Goal: Task Accomplishment & Management: Manage account settings

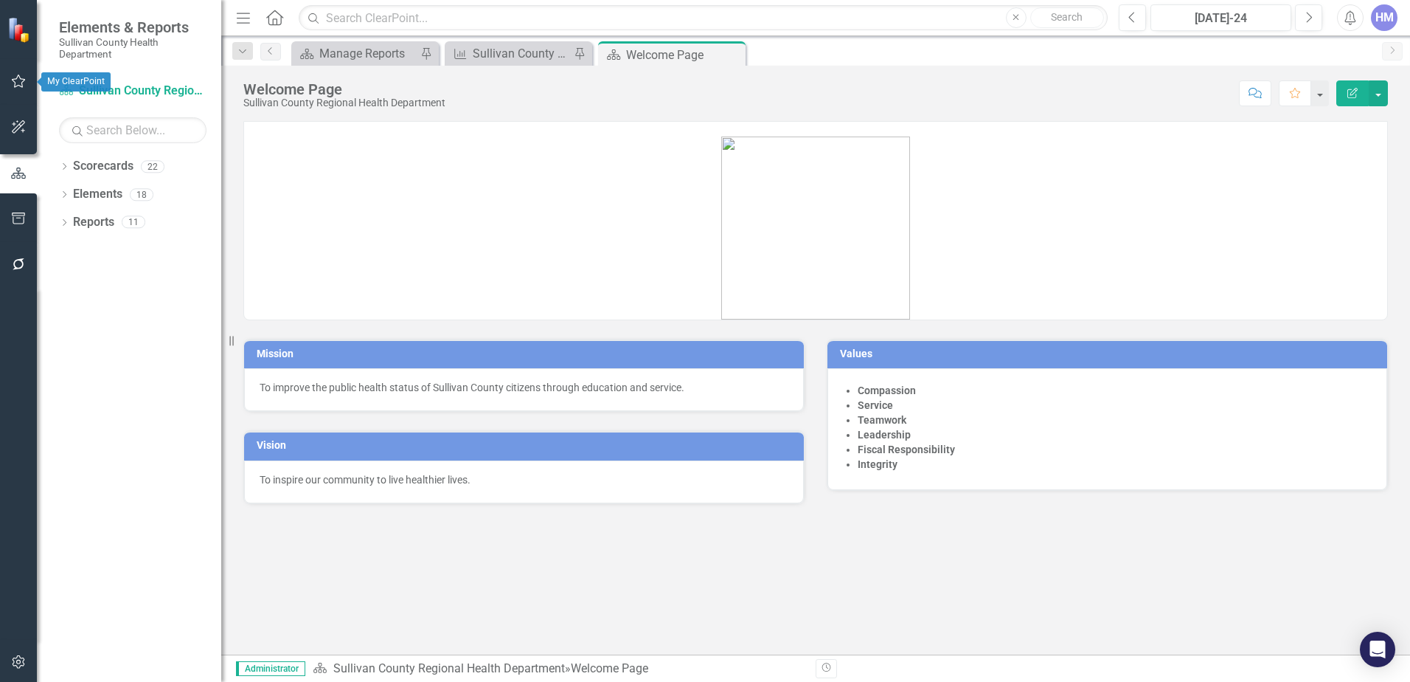
click at [16, 81] on icon "button" at bounding box center [18, 81] width 15 height 12
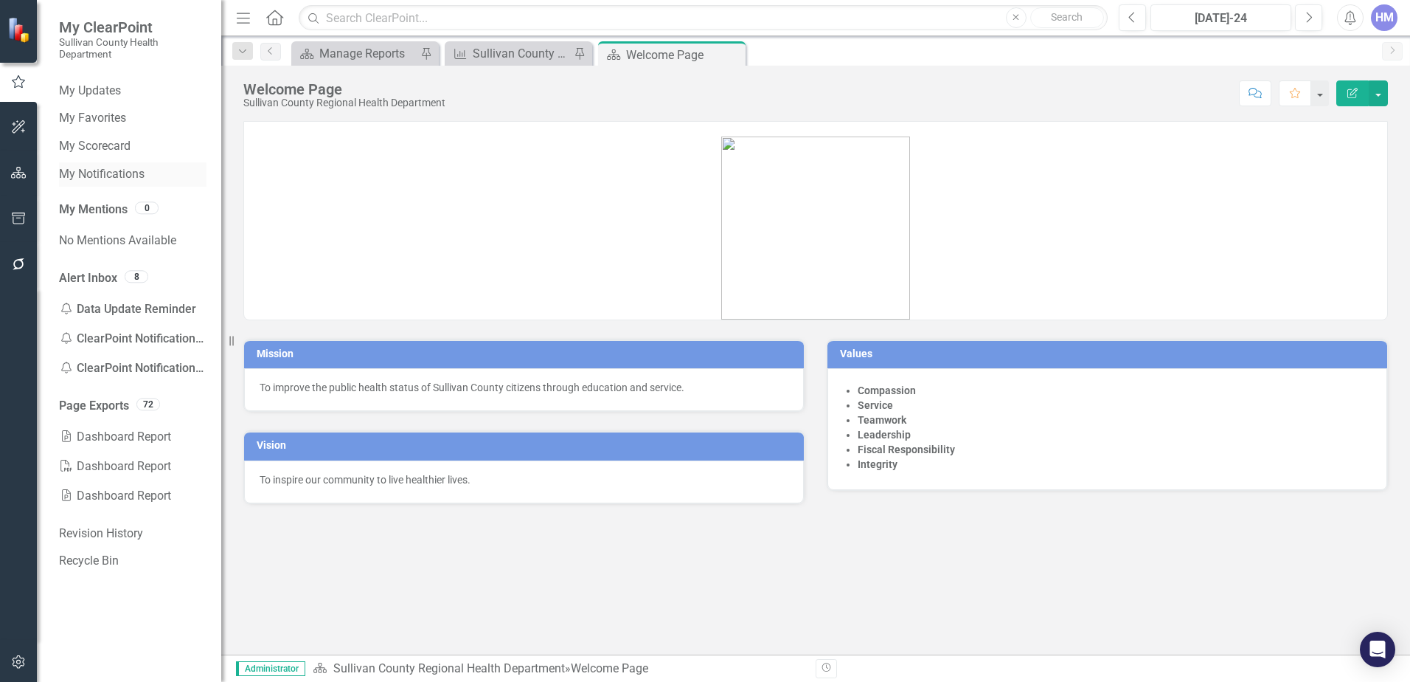
click at [87, 176] on link "My Notifications" at bounding box center [133, 174] width 148 height 17
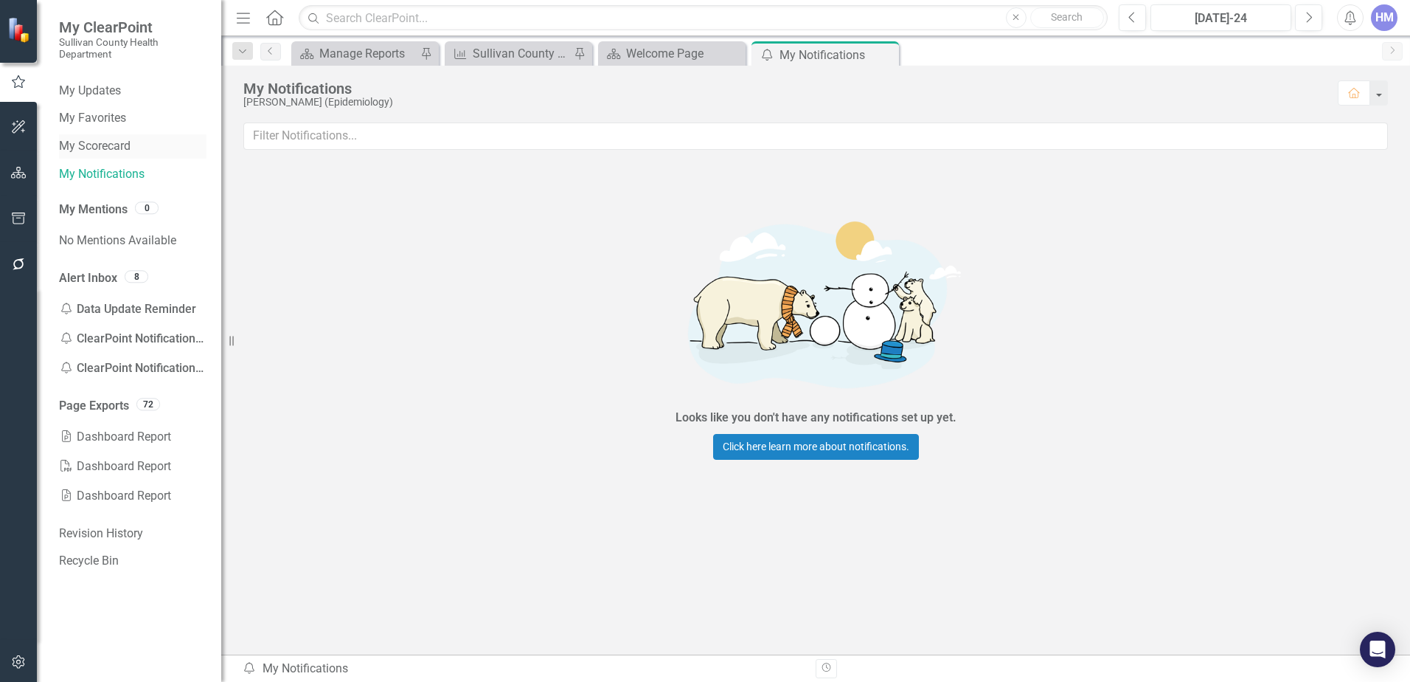
click at [91, 151] on link "My Scorecard" at bounding box center [133, 146] width 148 height 17
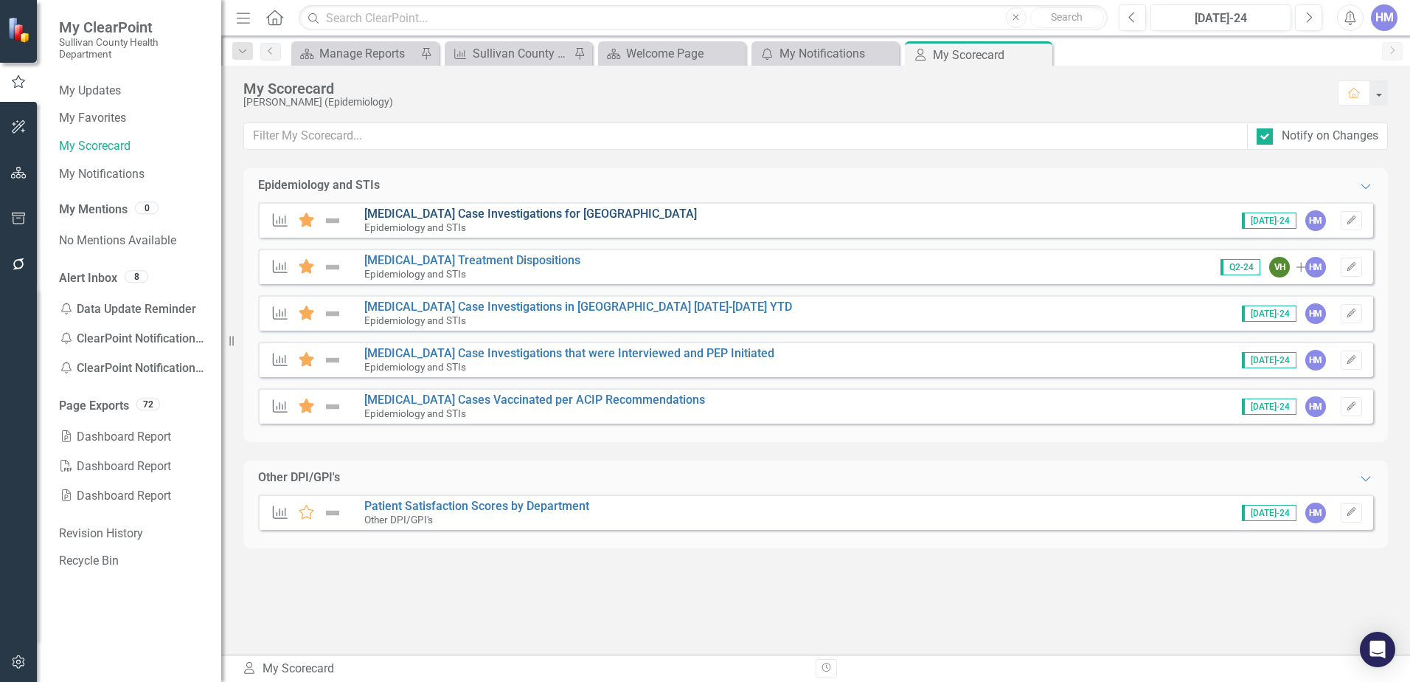
click at [485, 212] on link "[MEDICAL_DATA] Case Investigations for [GEOGRAPHIC_DATA]" at bounding box center [530, 214] width 333 height 14
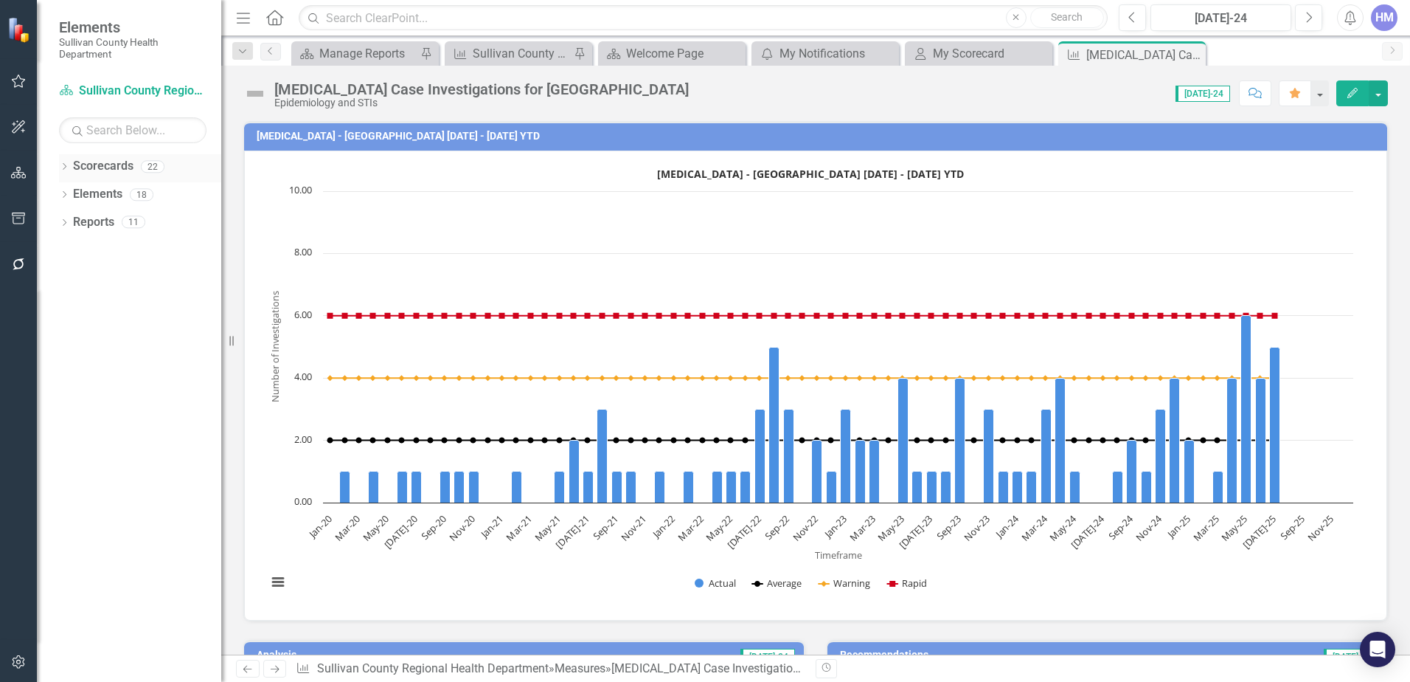
click at [73, 165] on link "Scorecards" at bounding box center [103, 166] width 60 height 17
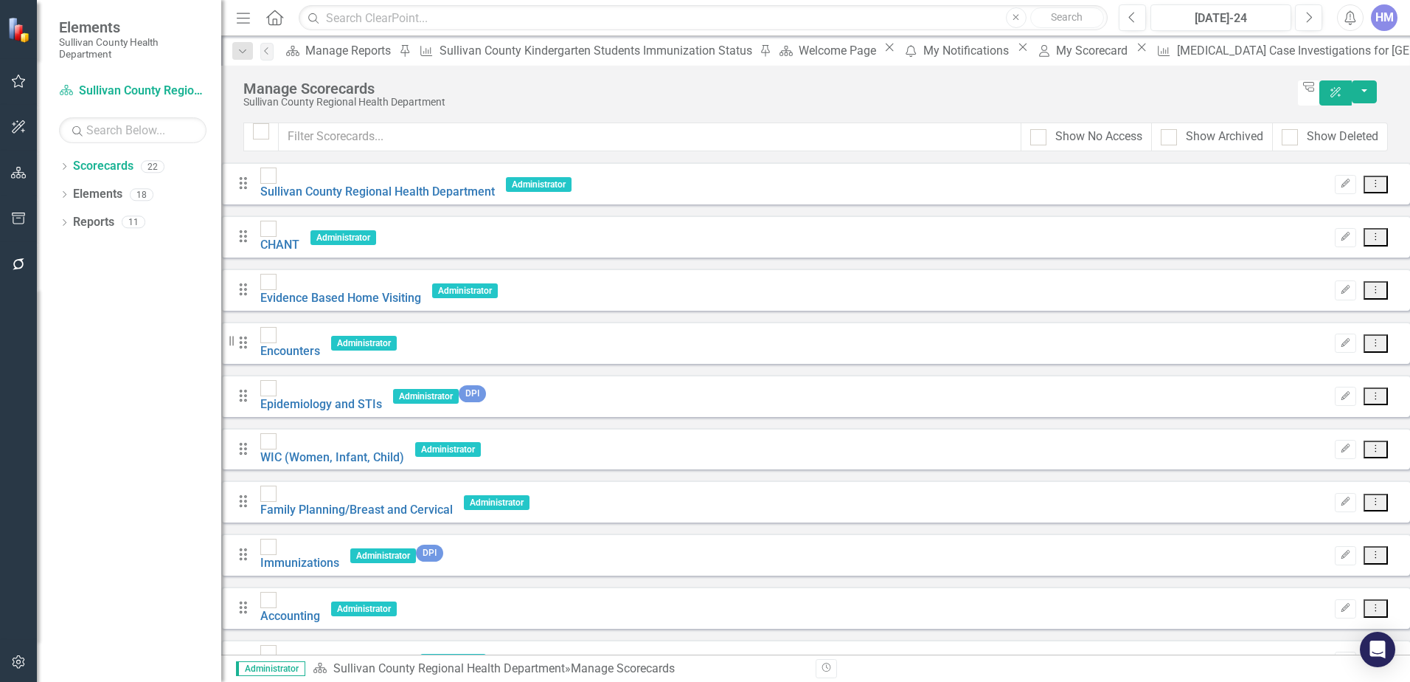
click at [1368, 387] on button "Dropdown Menu" at bounding box center [1376, 396] width 24 height 18
click at [1309, 381] on link "Edit Edit Scorecard" at bounding box center [1291, 389] width 163 height 27
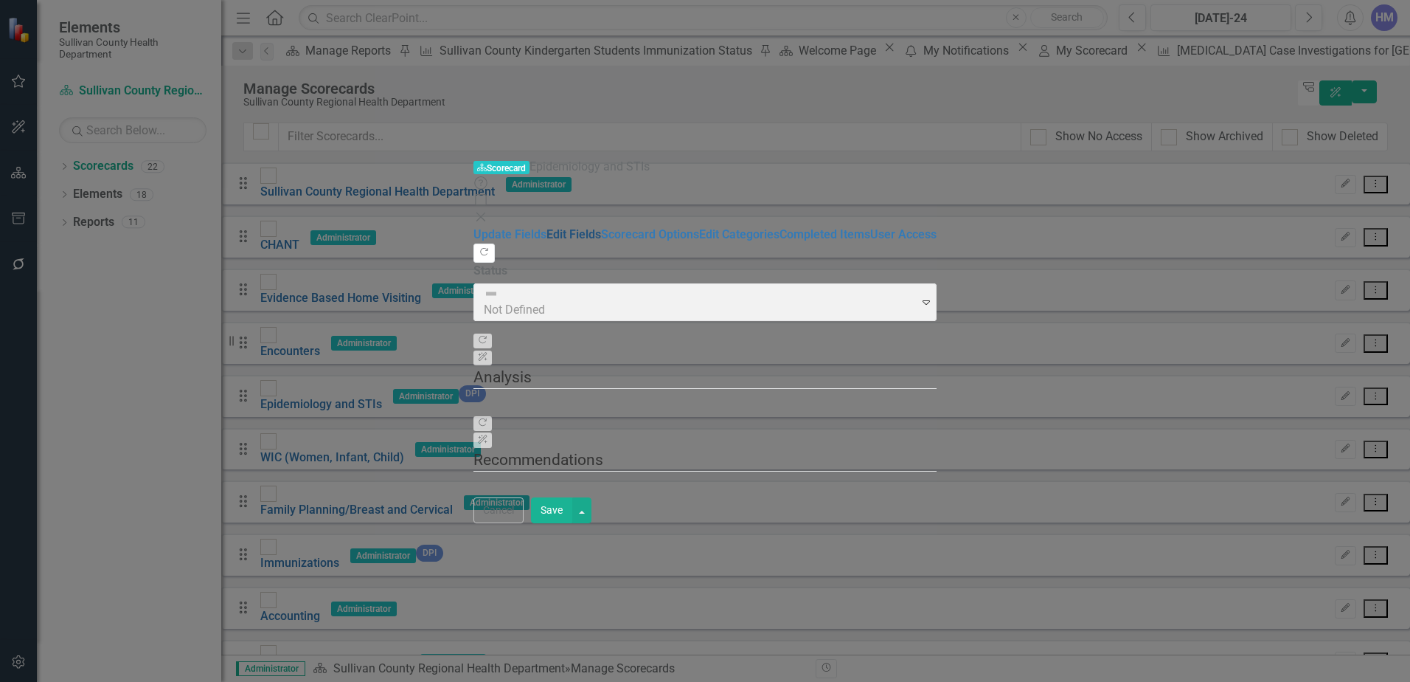
click at [547, 227] on link "Edit Fields" at bounding box center [574, 234] width 55 height 14
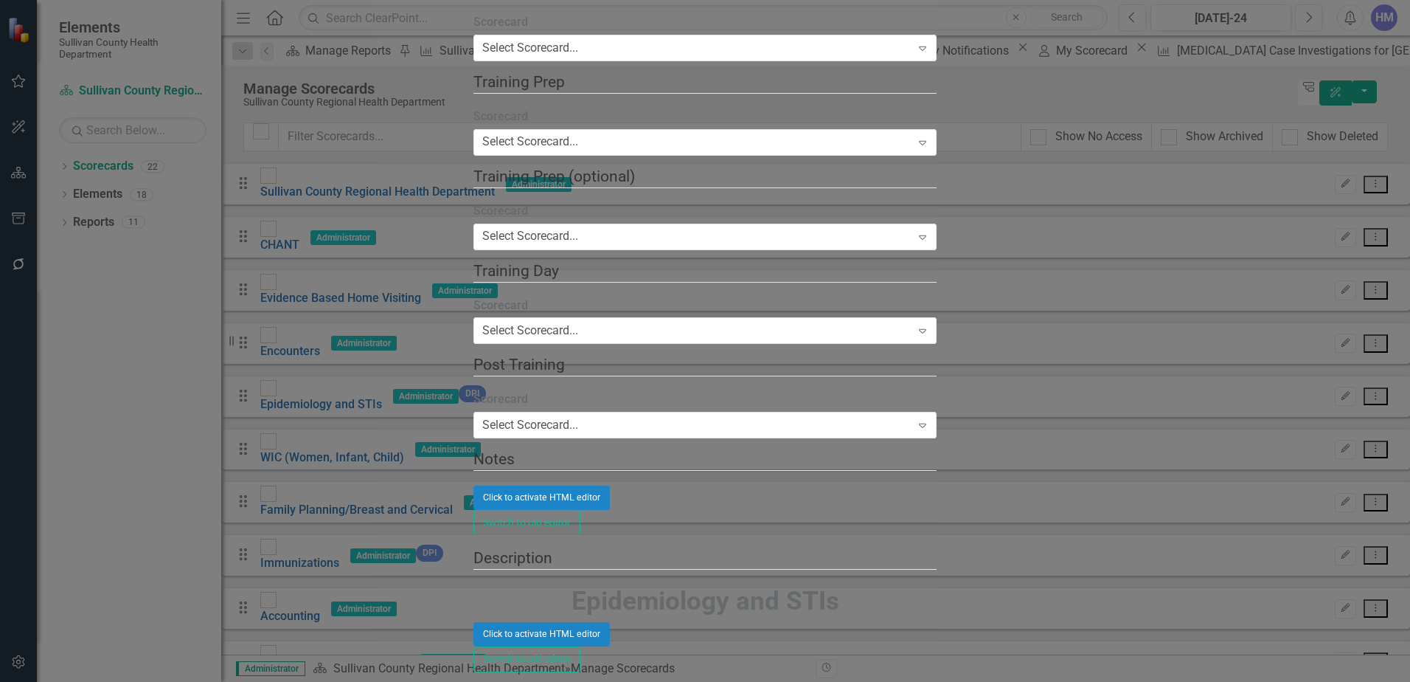
scroll to position [443, 0]
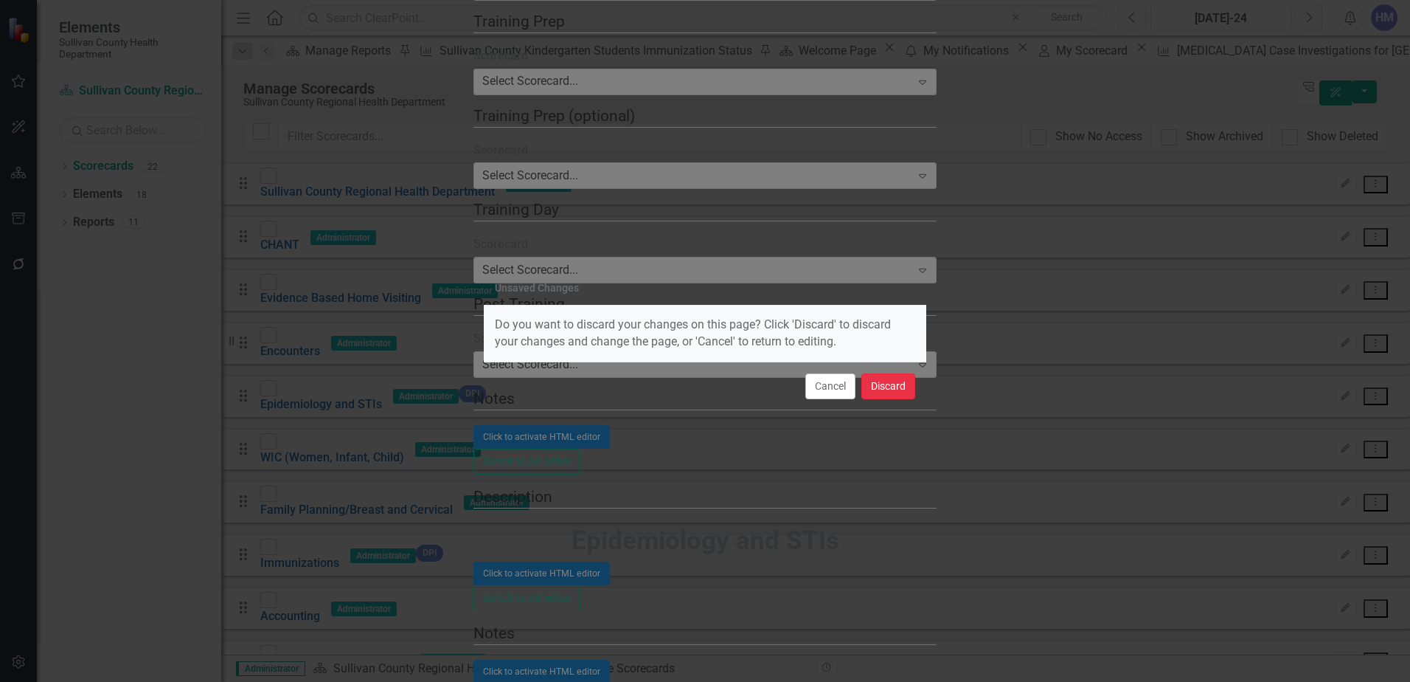
click at [870, 391] on button "Discard" at bounding box center [889, 386] width 54 height 26
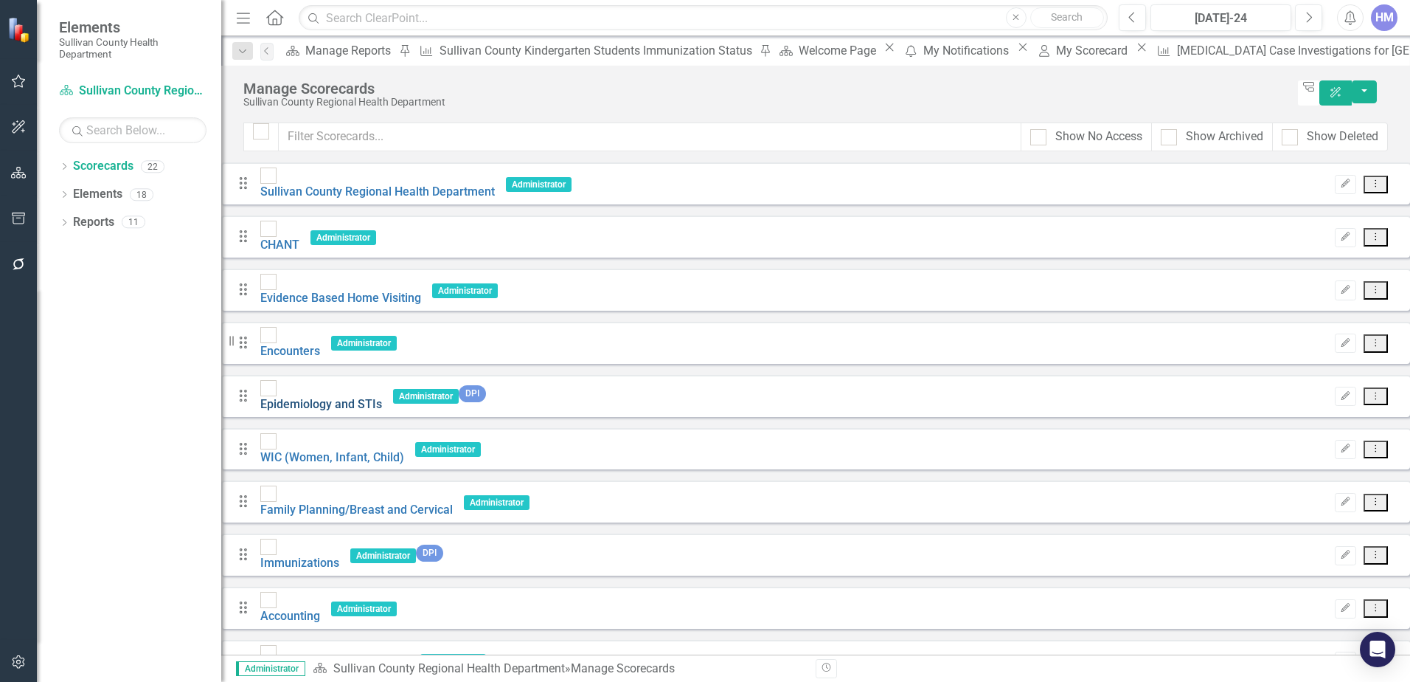
click at [330, 397] on link "Epidemiology and STIs" at bounding box center [321, 404] width 122 height 14
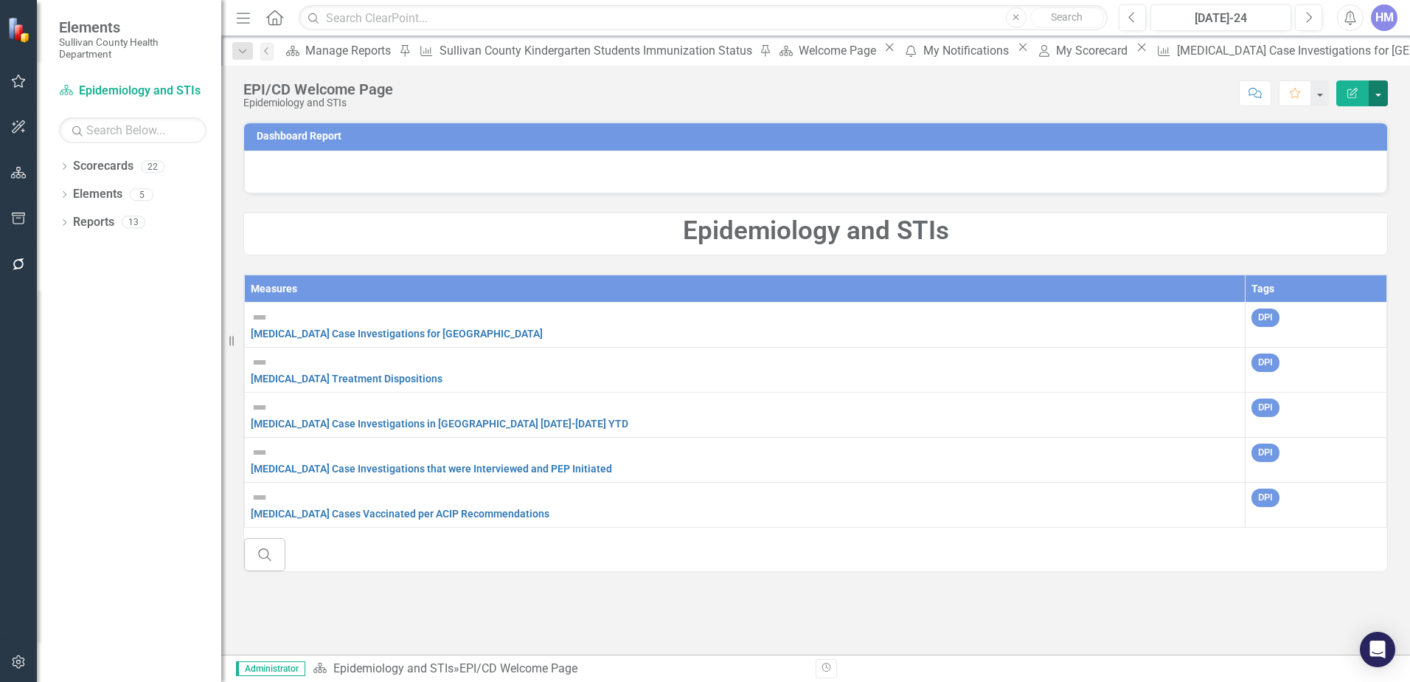
click at [1374, 97] on button "button" at bounding box center [1378, 93] width 19 height 26
click at [1329, 117] on link "Edit Edit Scorecard" at bounding box center [1328, 120] width 120 height 27
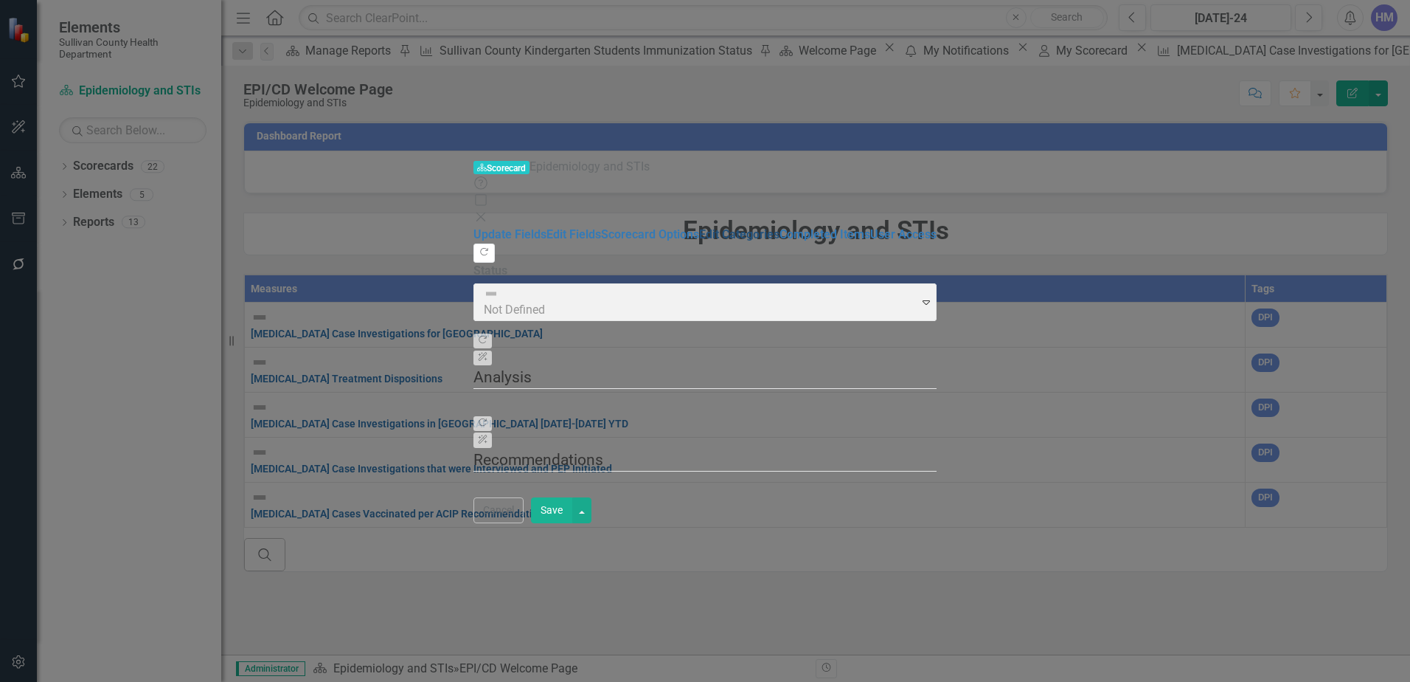
click at [699, 227] on link "Edit Categories" at bounding box center [739, 234] width 80 height 14
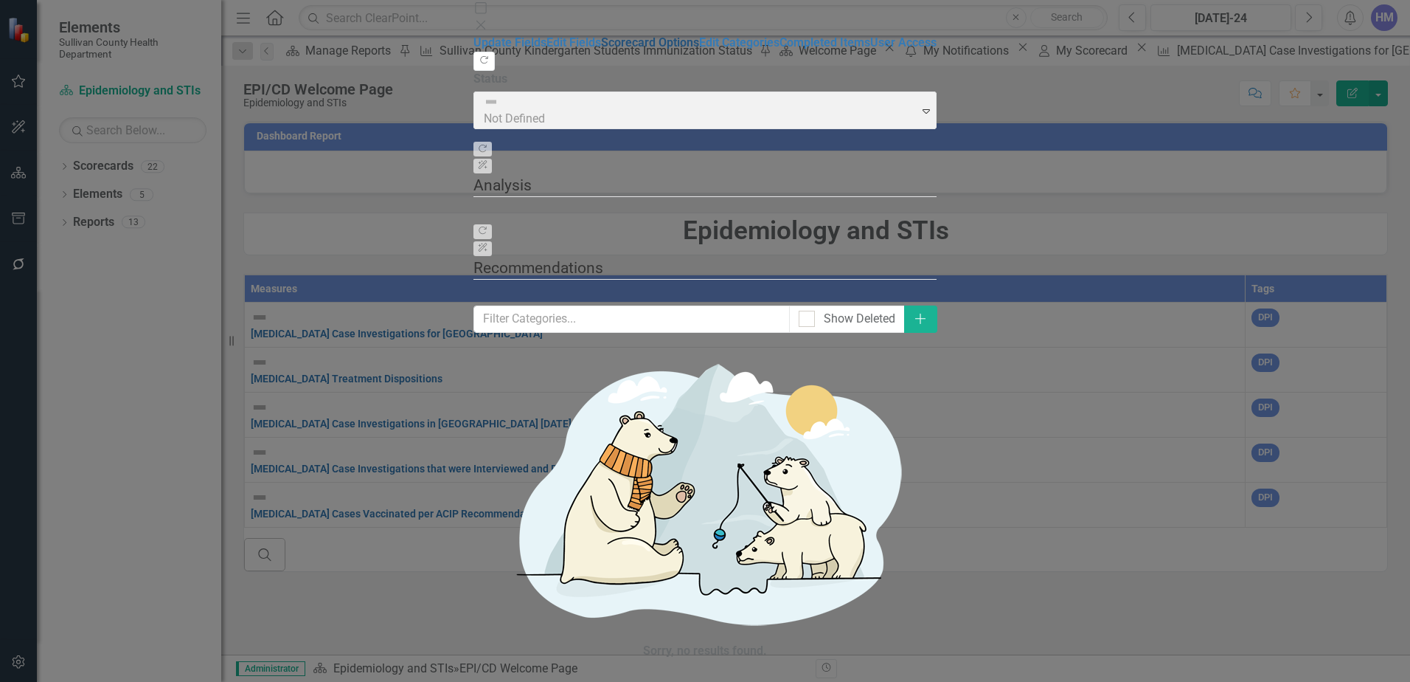
click at [601, 49] on link "Scorecard Options" at bounding box center [650, 42] width 98 height 14
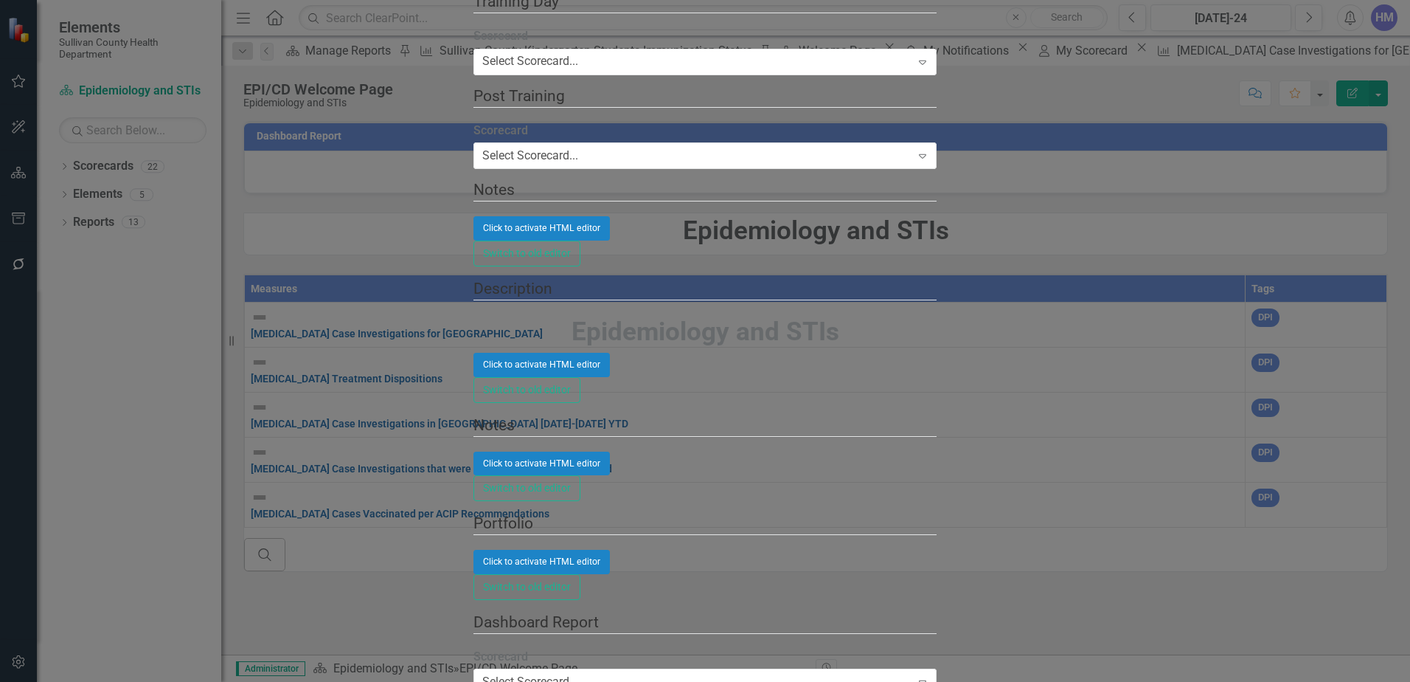
scroll to position [1180, 0]
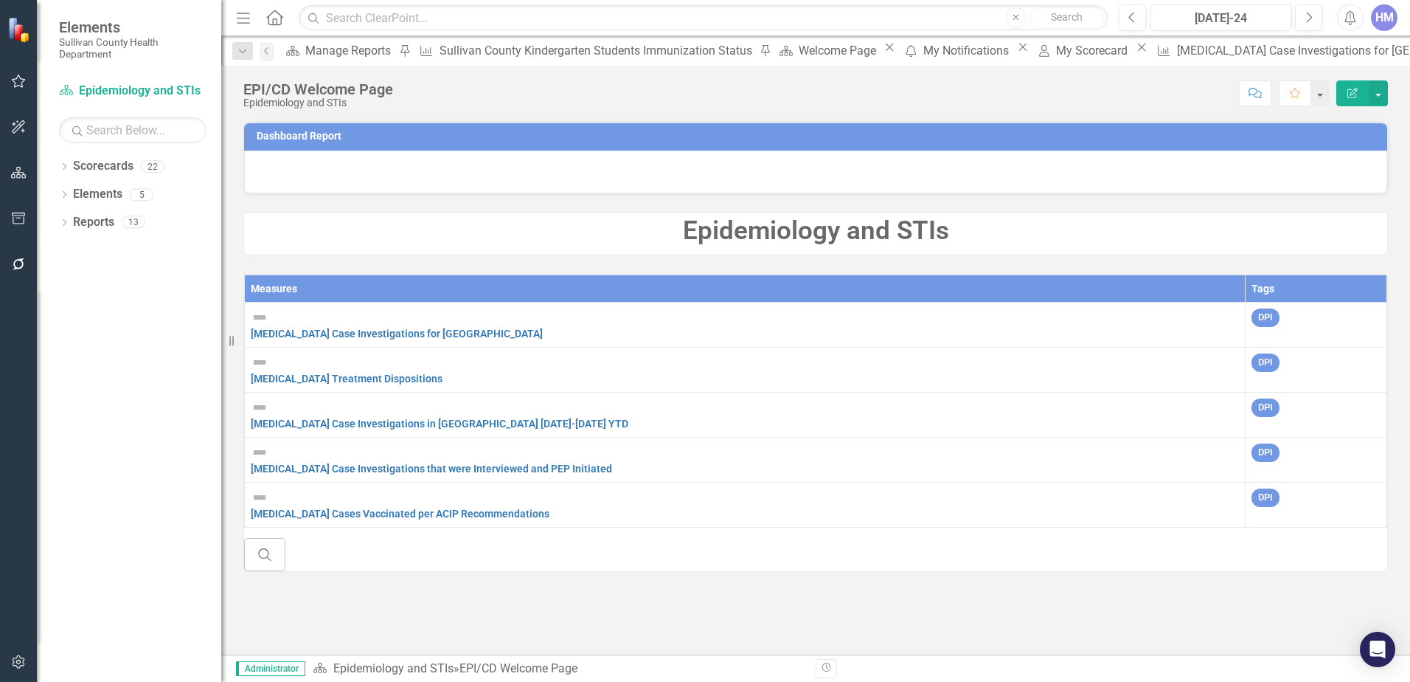
click at [258, 285] on th "Measures" at bounding box center [745, 288] width 1001 height 27
click at [386, 463] on link "[MEDICAL_DATA] Case Investigations for [GEOGRAPHIC_DATA]" at bounding box center [397, 469] width 292 height 12
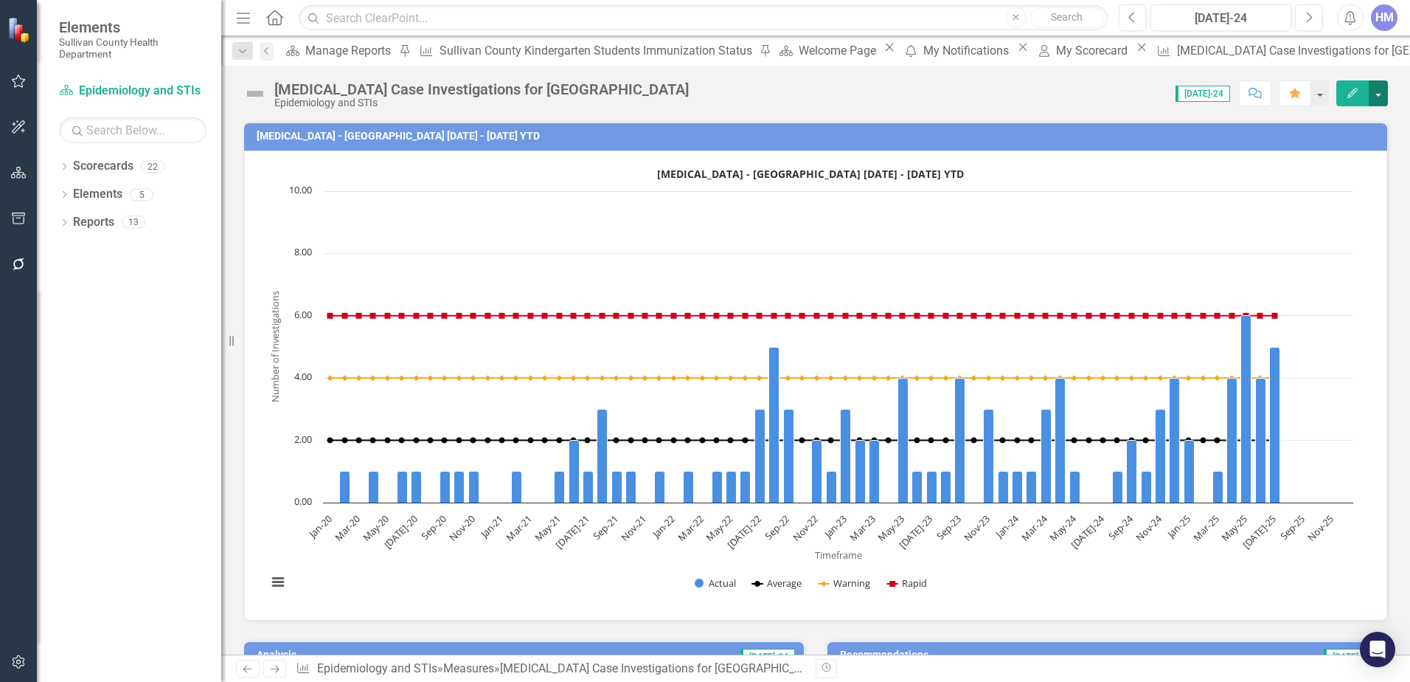
click at [1385, 94] on button "button" at bounding box center [1378, 93] width 19 height 26
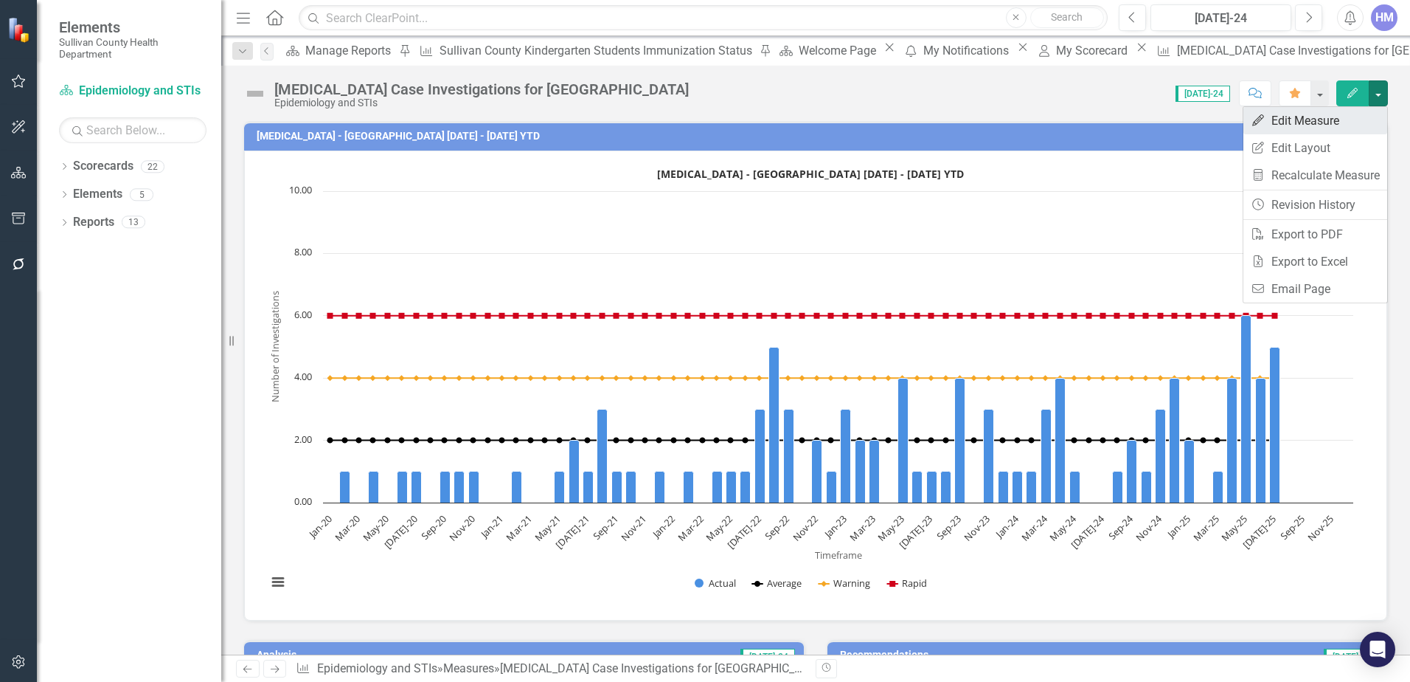
click at [1345, 132] on link "Edit Edit Measure" at bounding box center [1316, 120] width 144 height 27
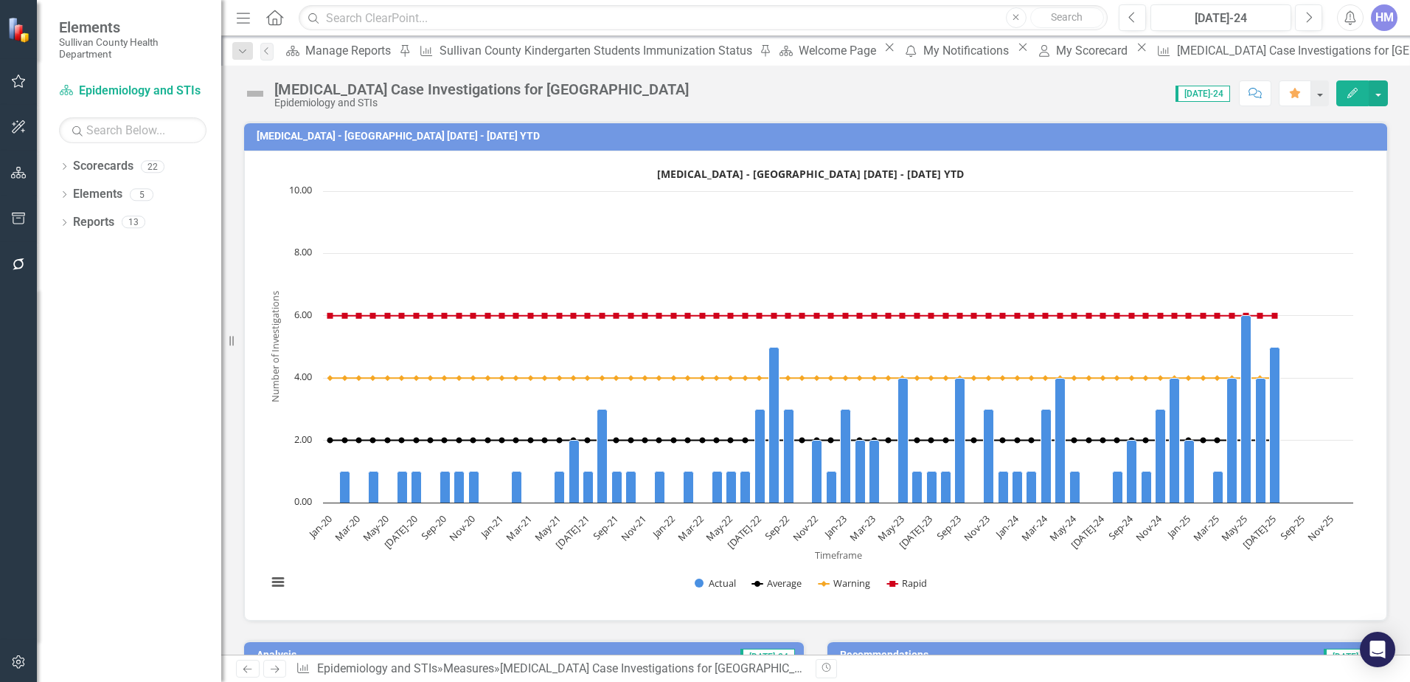
click at [1353, 97] on icon "Edit" at bounding box center [1352, 93] width 13 height 10
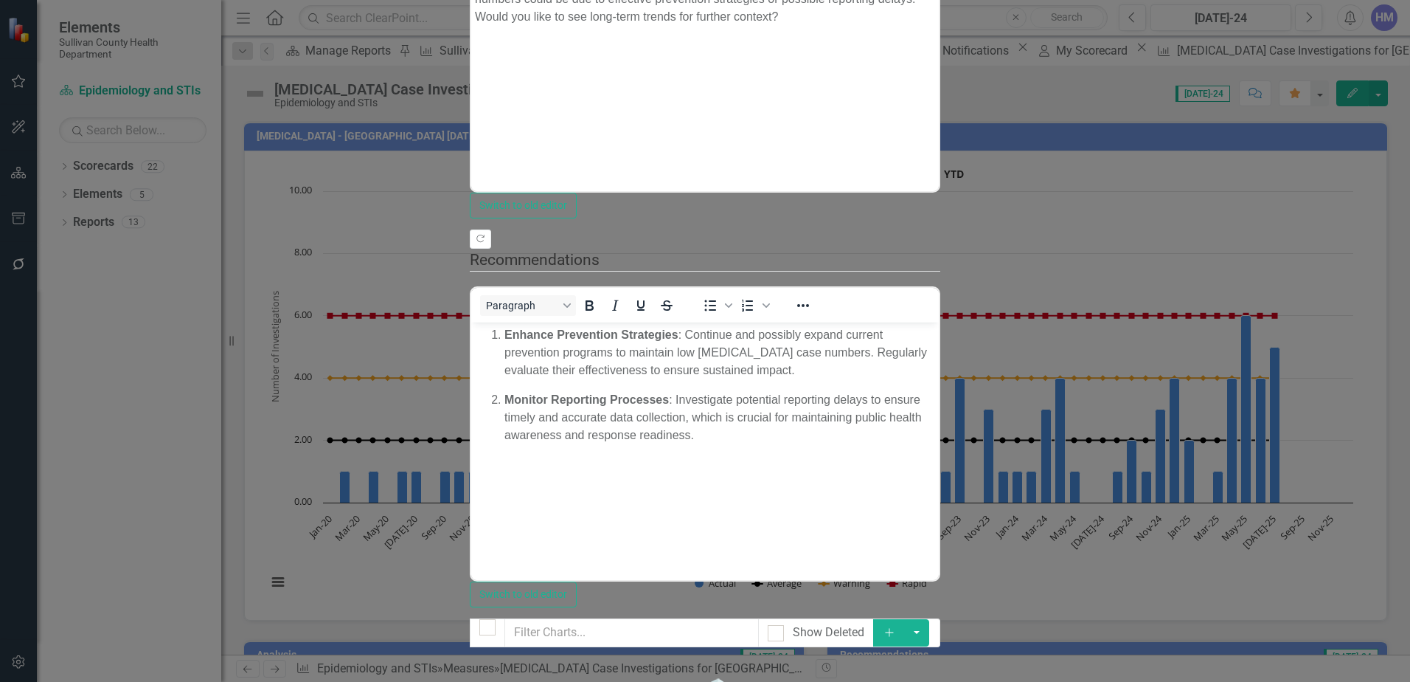
click at [906, 619] on button "Add" at bounding box center [889, 632] width 32 height 27
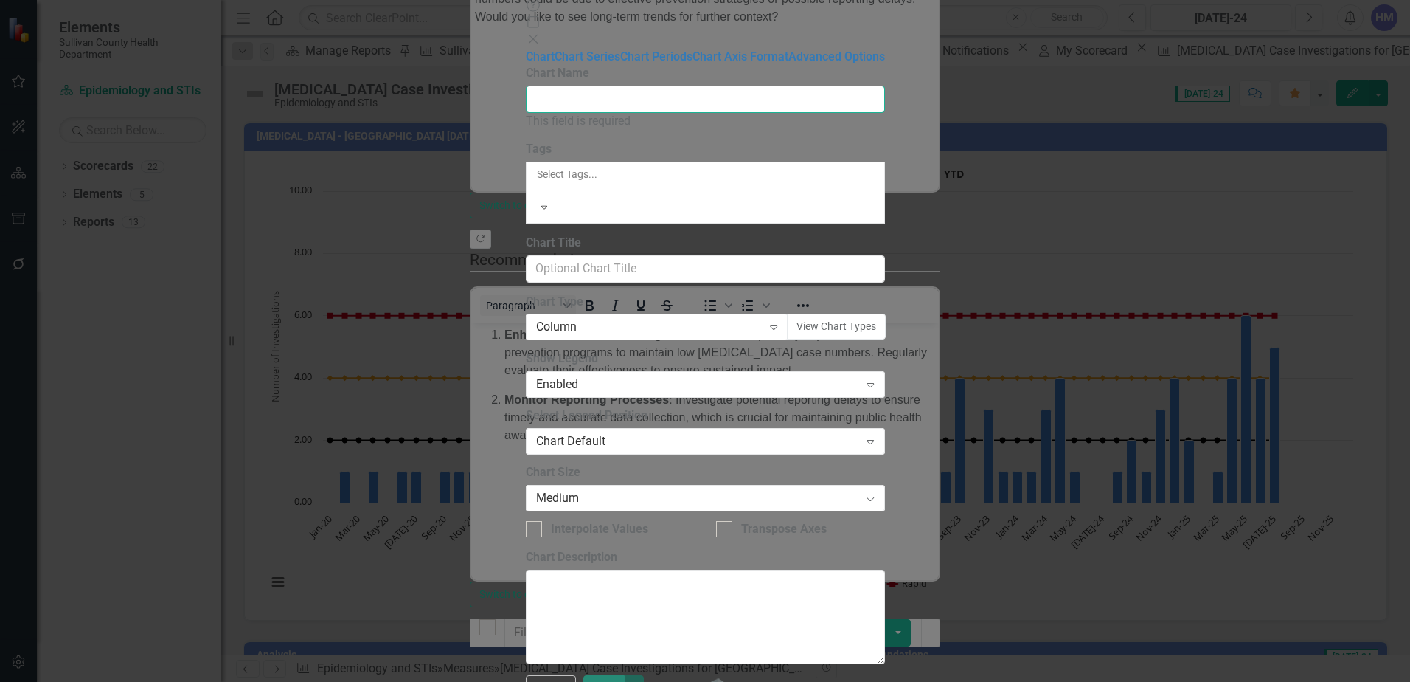
click at [565, 88] on input "Chart Name" at bounding box center [705, 99] width 359 height 27
click at [582, 90] on input "Chart Name" at bounding box center [705, 99] width 359 height 27
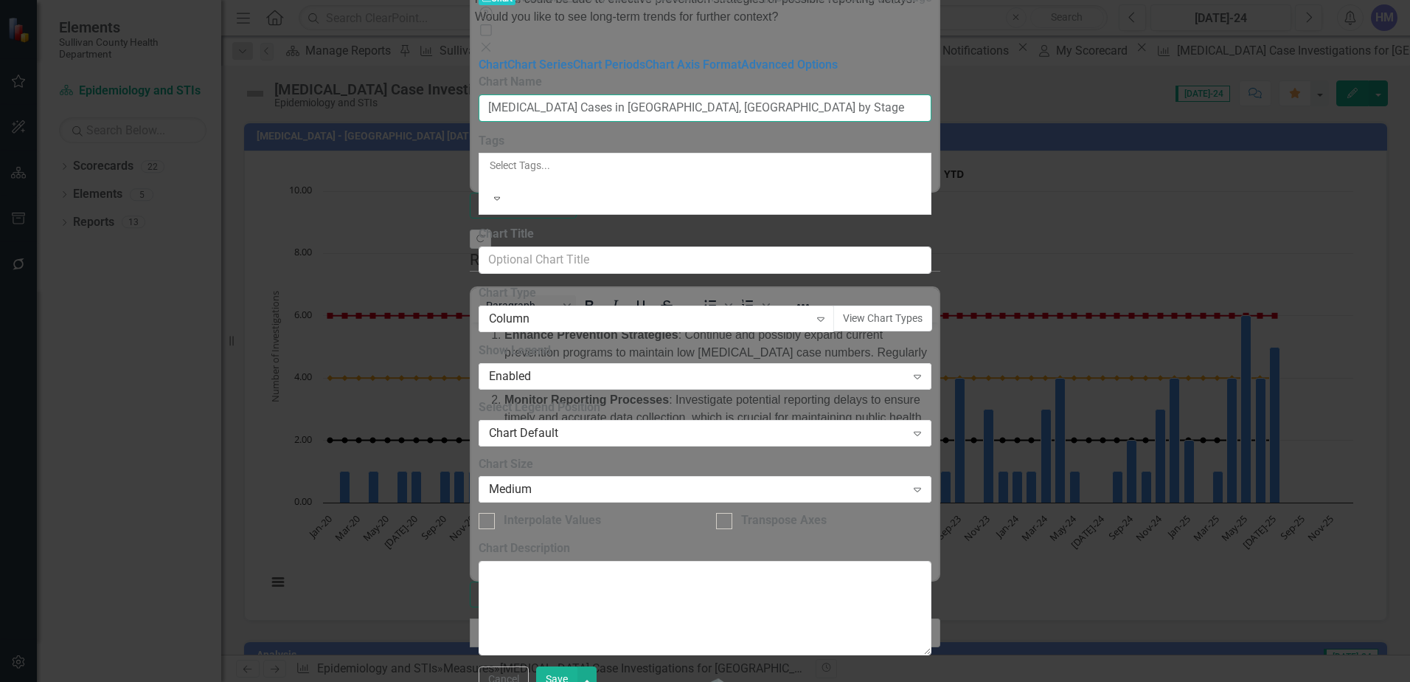
type input "[MEDICAL_DATA] Cases in [GEOGRAPHIC_DATA], [GEOGRAPHIC_DATA] by Stage"
click at [574, 173] on div at bounding box center [705, 180] width 435 height 15
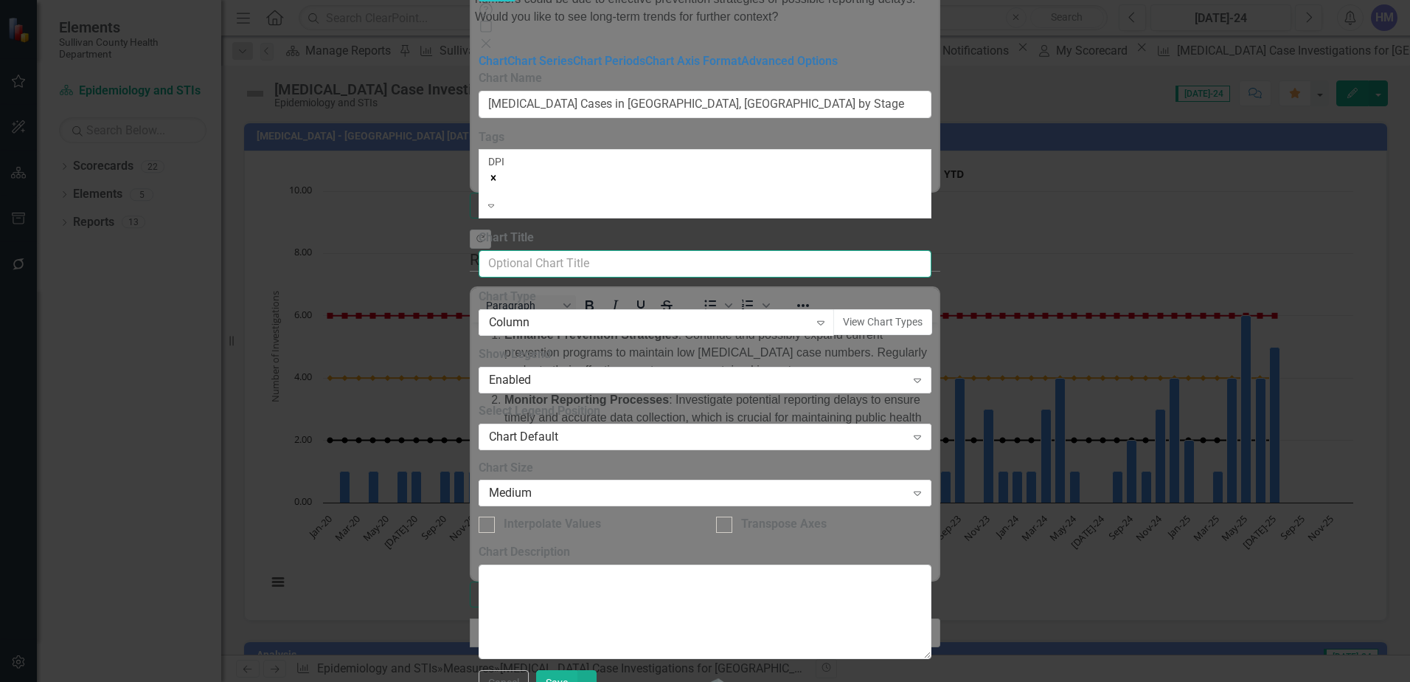
click at [568, 250] on input "Chart Title" at bounding box center [706, 263] width 454 height 27
click at [585, 91] on input "[MEDICAL_DATA] Cases in [GEOGRAPHIC_DATA], [GEOGRAPHIC_DATA] by Stage" at bounding box center [706, 104] width 454 height 27
click at [567, 250] on input "Chart Title" at bounding box center [706, 263] width 454 height 27
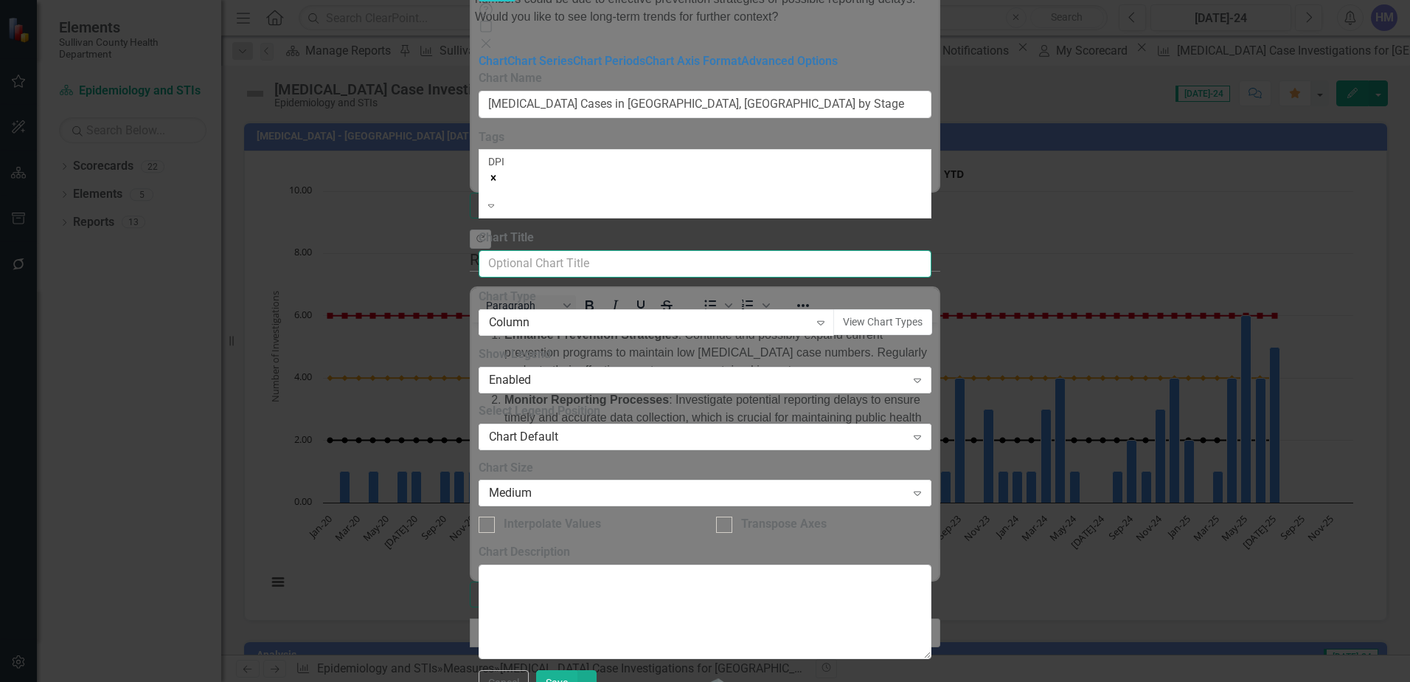
paste input "[MEDICAL_DATA] Cases in [GEOGRAPHIC_DATA], [GEOGRAPHIC_DATA] by Stage"
type input "[MEDICAL_DATA] Cases in [GEOGRAPHIC_DATA], [GEOGRAPHIC_DATA] by Stage 2018 thru…"
click at [602, 299] on div "From this page, you can define the name, type, and size of the chart. You can a…" at bounding box center [706, 364] width 454 height 589
click at [597, 314] on div "Column" at bounding box center [649, 322] width 320 height 17
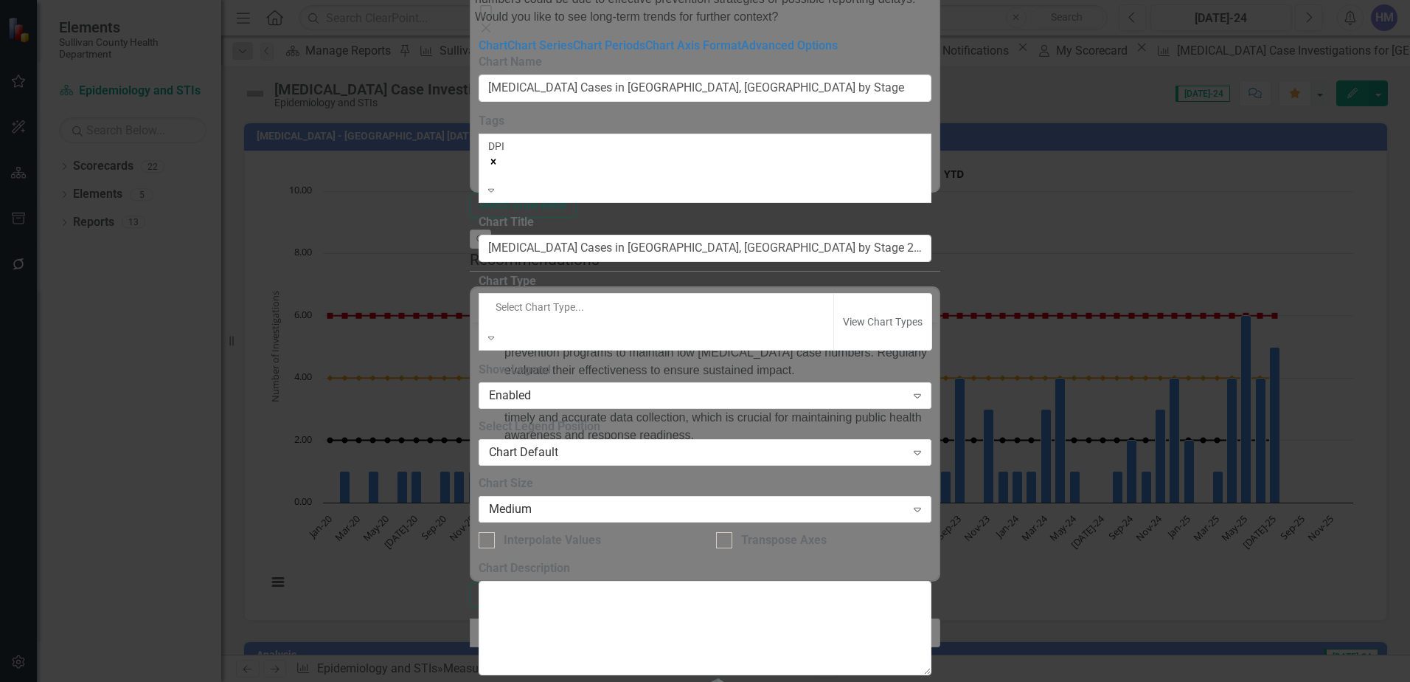
scroll to position [325, 0]
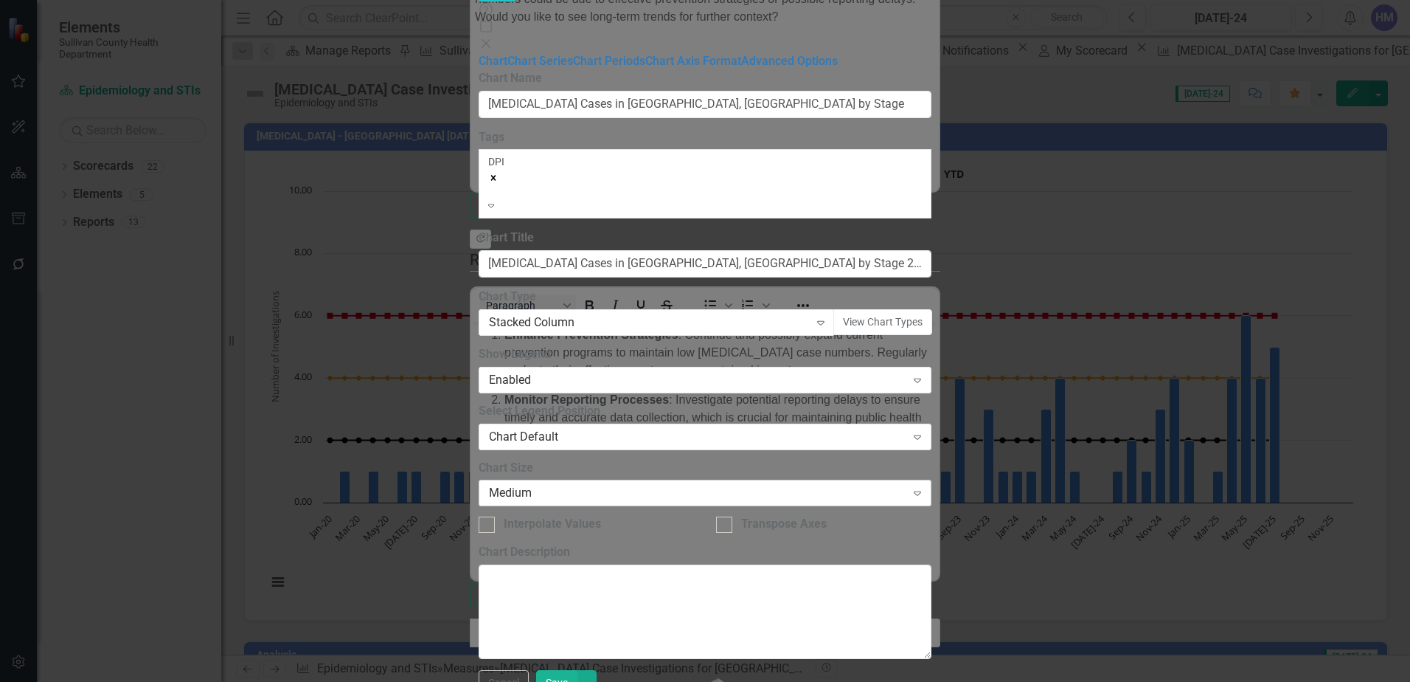
click at [662, 485] on div "Medium" at bounding box center [697, 493] width 417 height 17
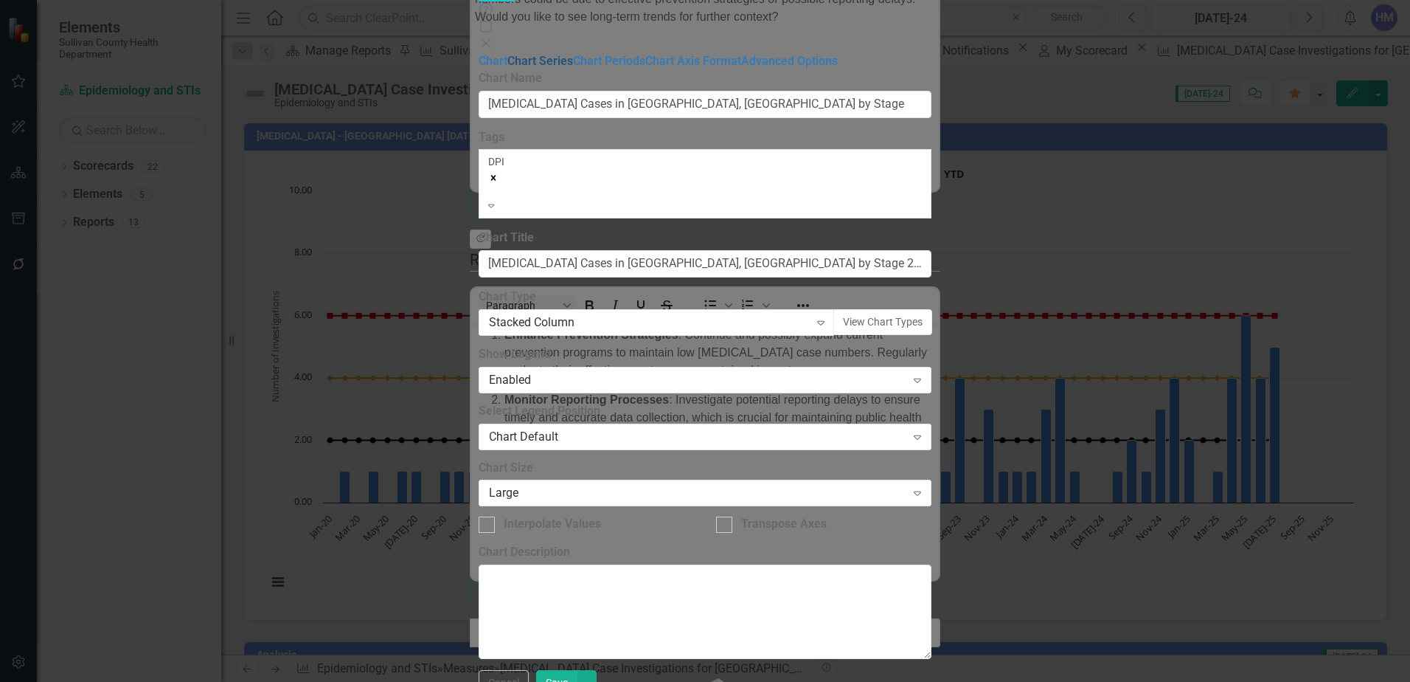
click at [508, 68] on link "Chart Series" at bounding box center [541, 61] width 66 height 14
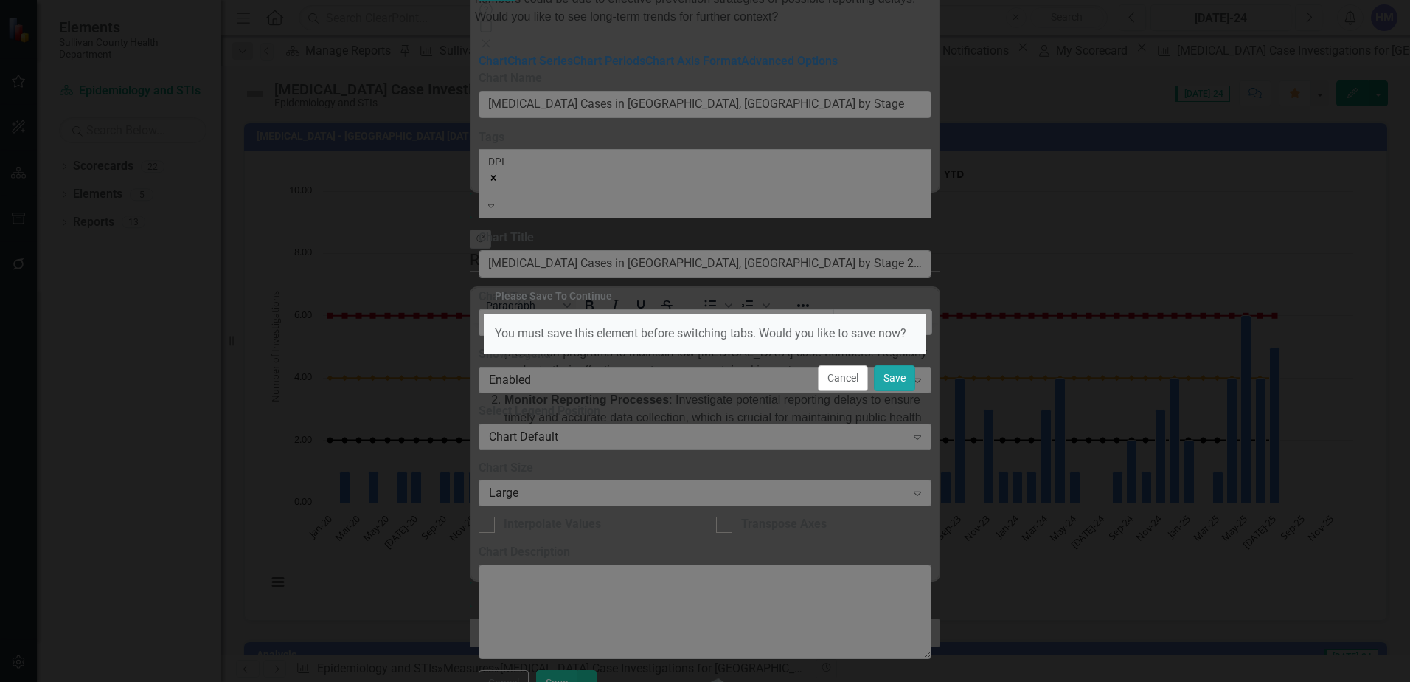
click at [900, 377] on button "Save" at bounding box center [894, 378] width 41 height 26
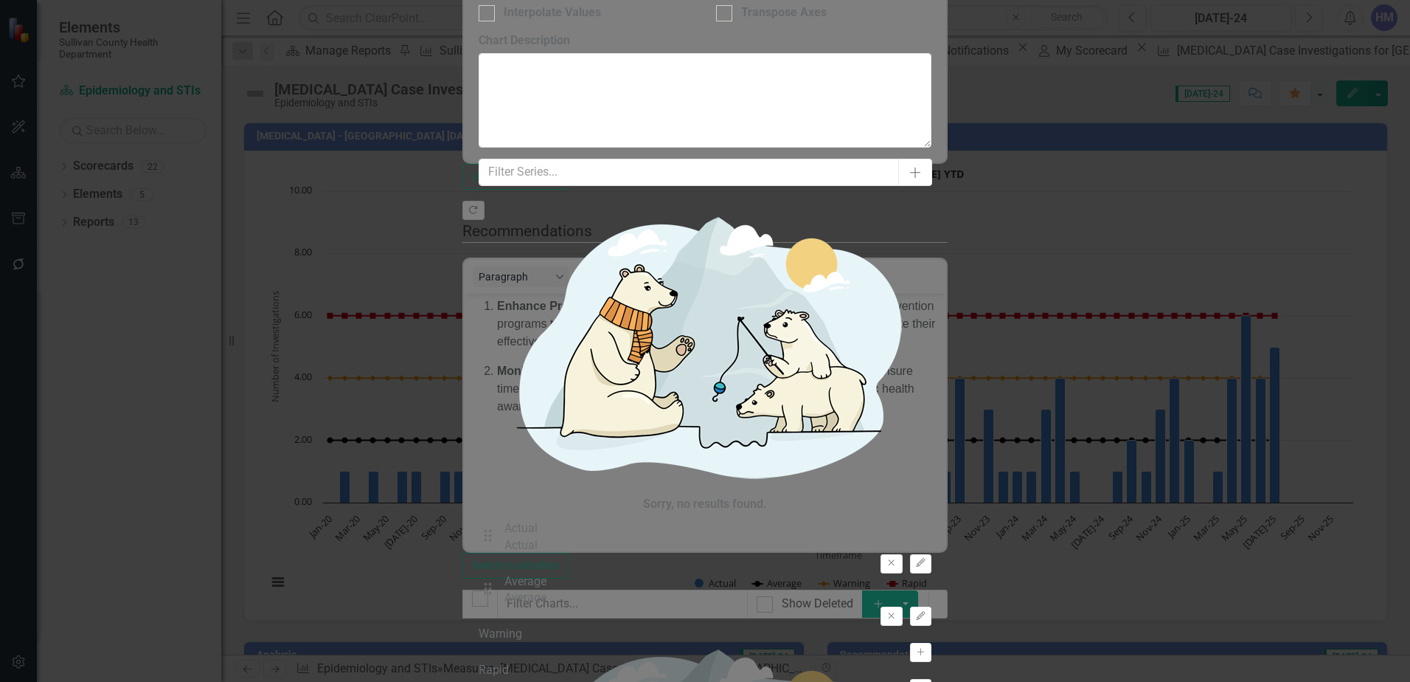
click at [931, 554] on button "Edit" at bounding box center [920, 563] width 21 height 19
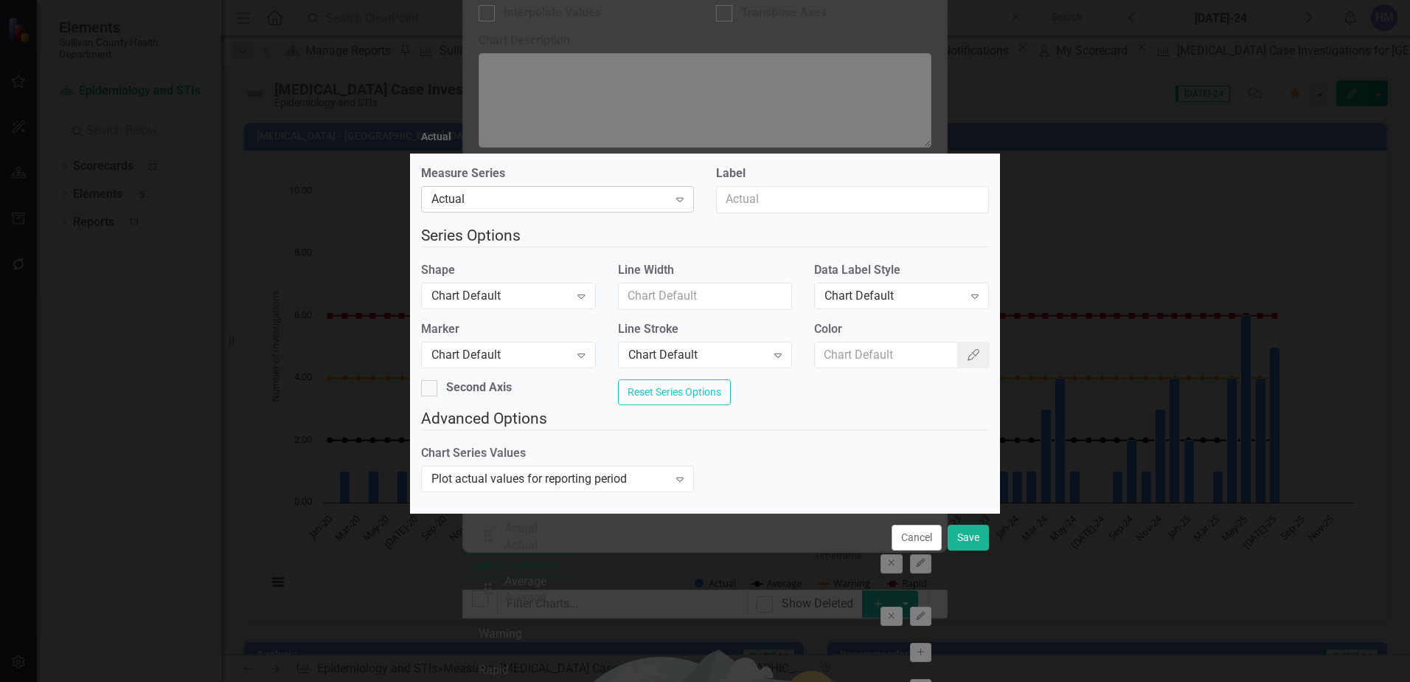
click at [454, 191] on div "Actual" at bounding box center [550, 199] width 237 height 17
click at [758, 195] on input "Label" at bounding box center [852, 199] width 273 height 27
click at [745, 194] on input "Label" at bounding box center [852, 199] width 273 height 27
type input "[MEDICAL_DATA]"
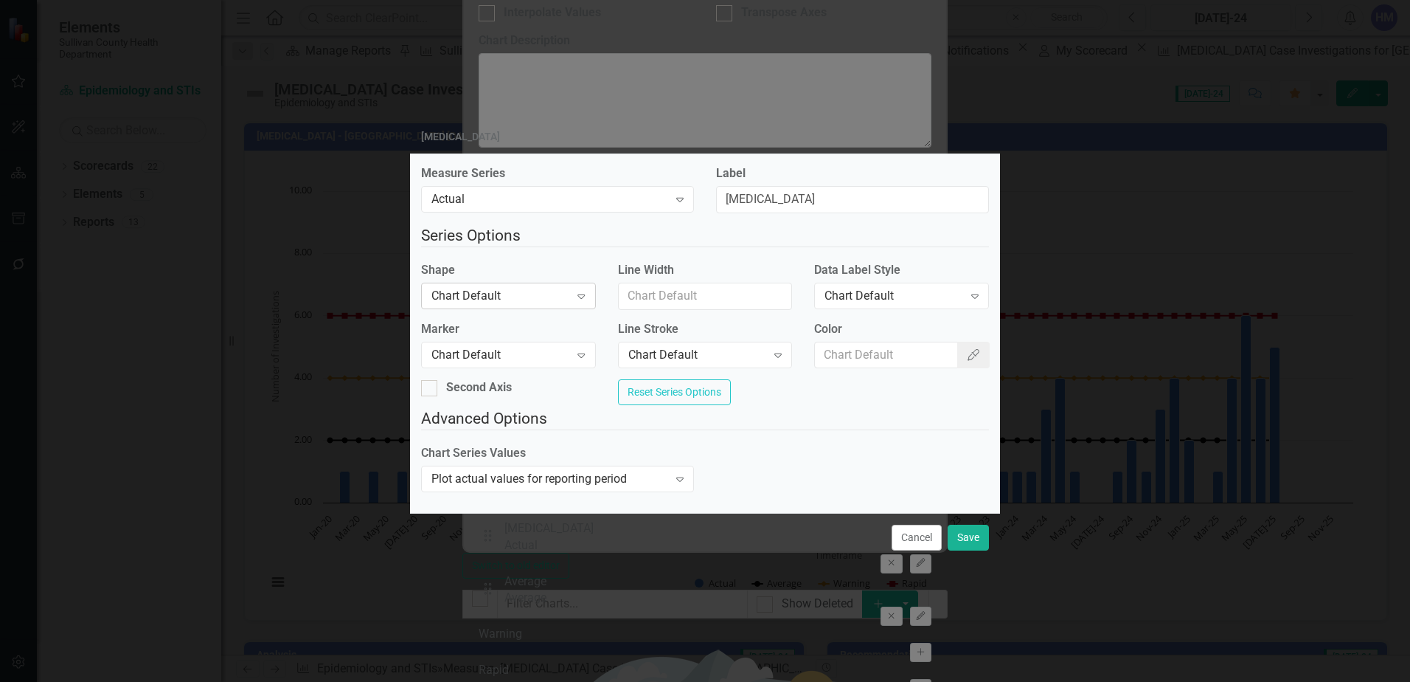
click at [527, 287] on div "Chart Default" at bounding box center [501, 295] width 138 height 17
click at [838, 288] on div "Chart Default" at bounding box center [894, 295] width 138 height 17
click at [765, 359] on div "Expand" at bounding box center [778, 355] width 27 height 24
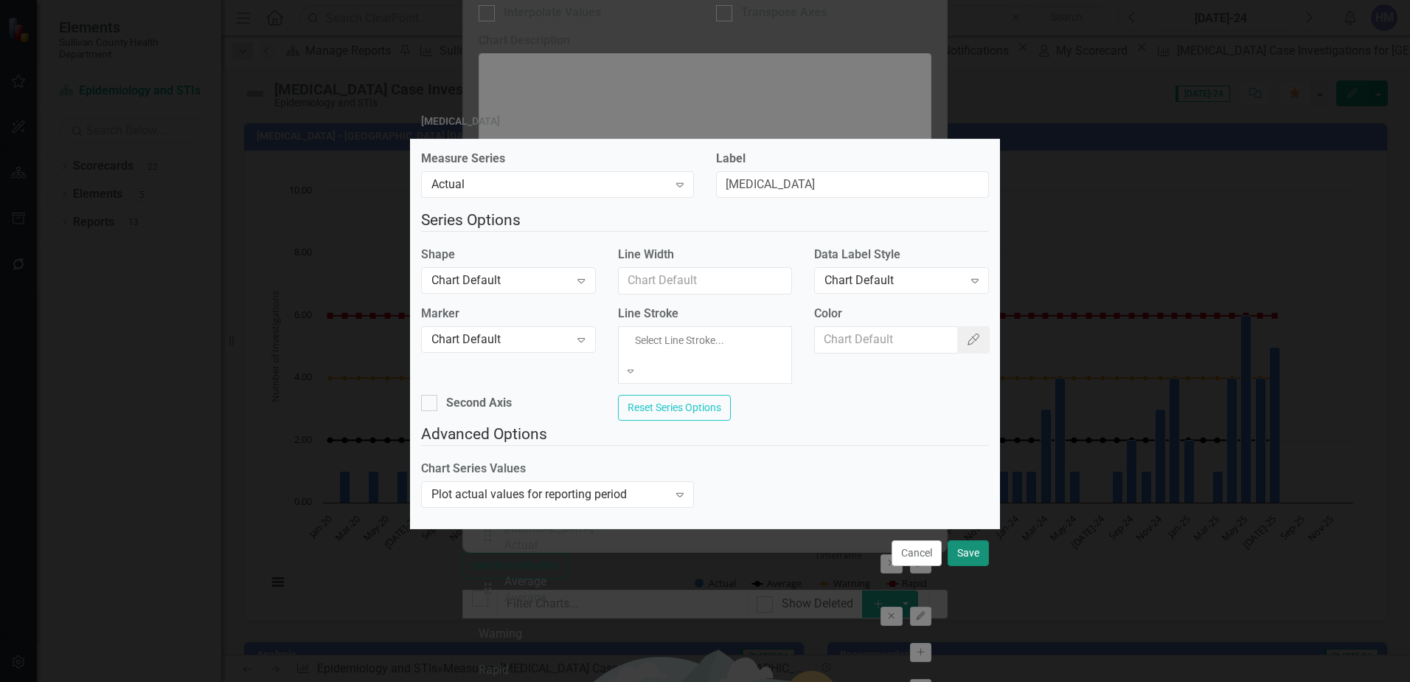
click at [965, 545] on button "Save" at bounding box center [968, 553] width 41 height 26
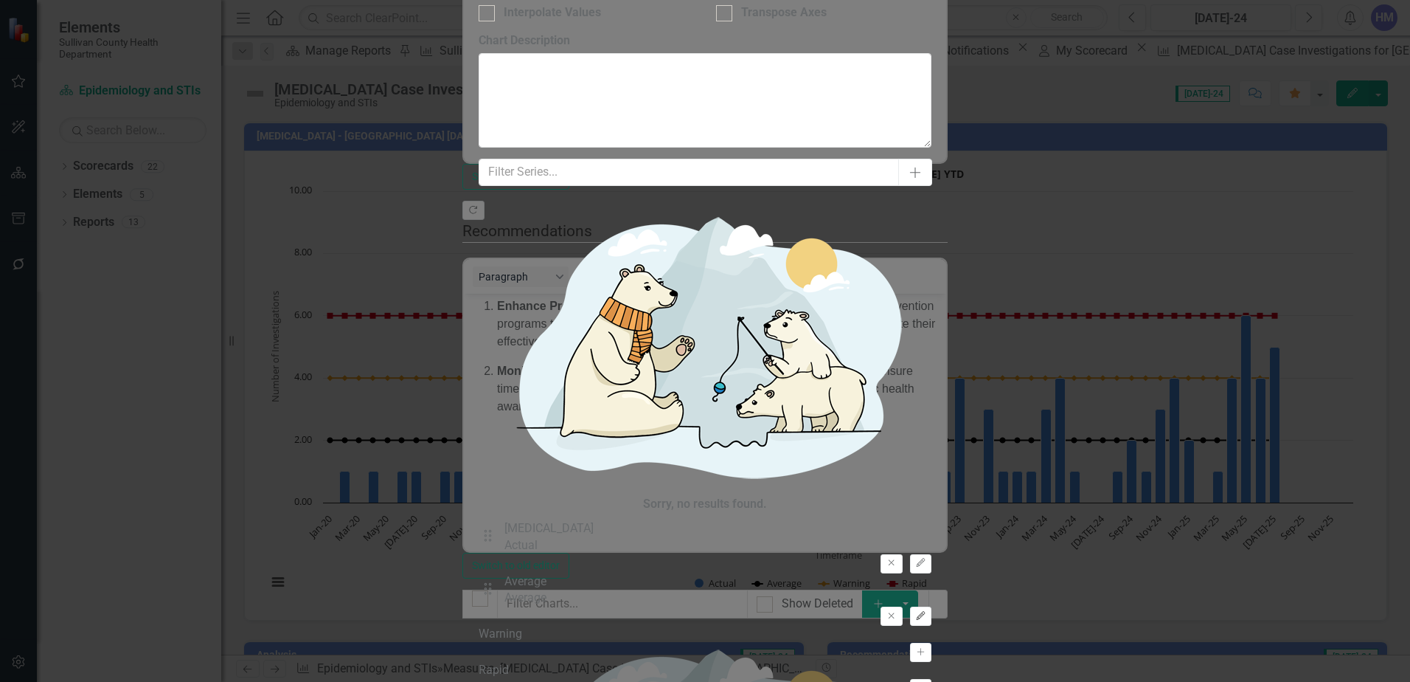
click at [918, 612] on icon "Edit" at bounding box center [920, 616] width 11 height 9
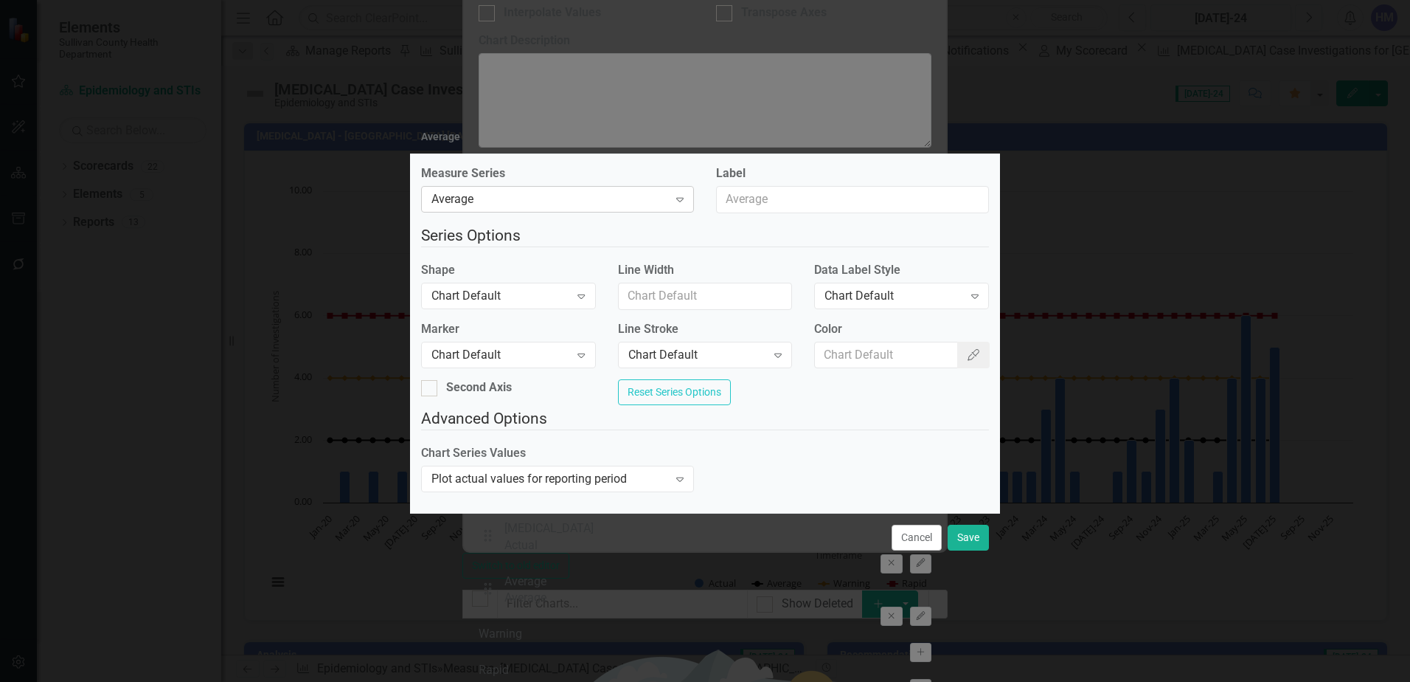
click at [654, 191] on div "Average" at bounding box center [550, 199] width 237 height 17
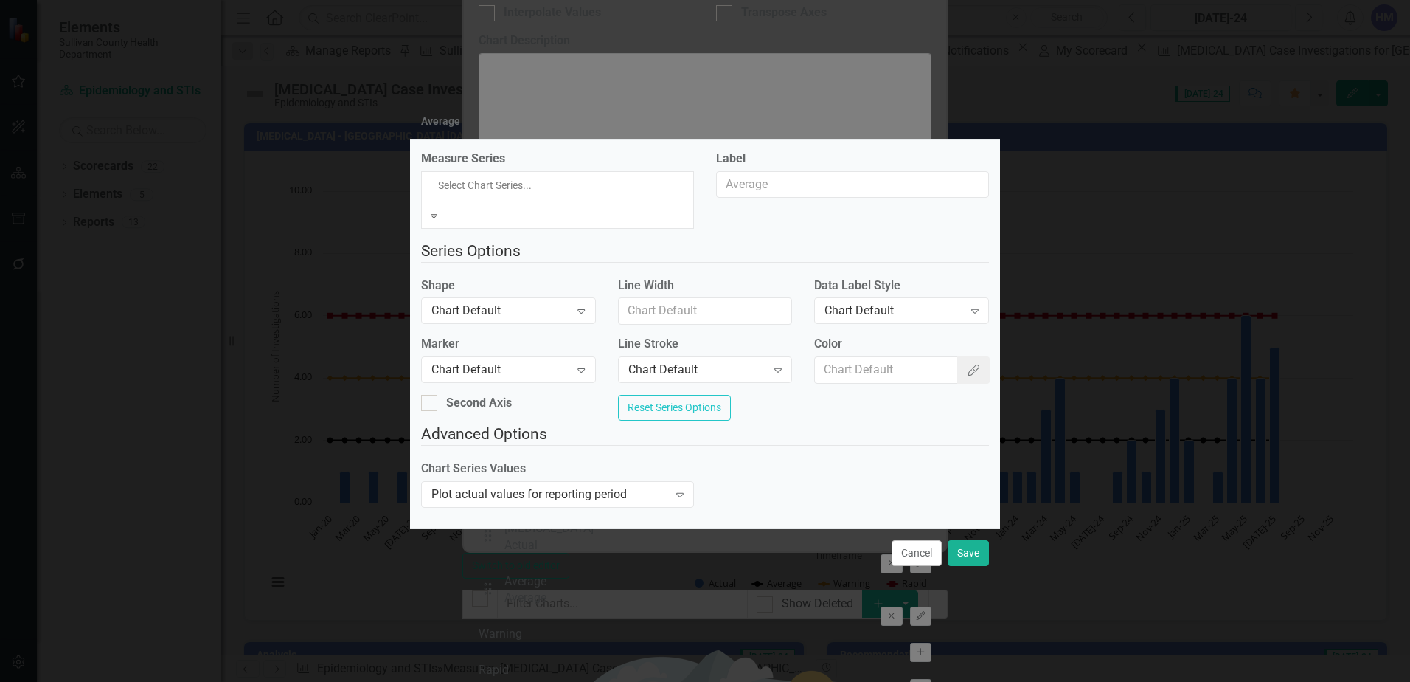
click at [543, 681] on div "Actual" at bounding box center [705, 690] width 1410 height 17
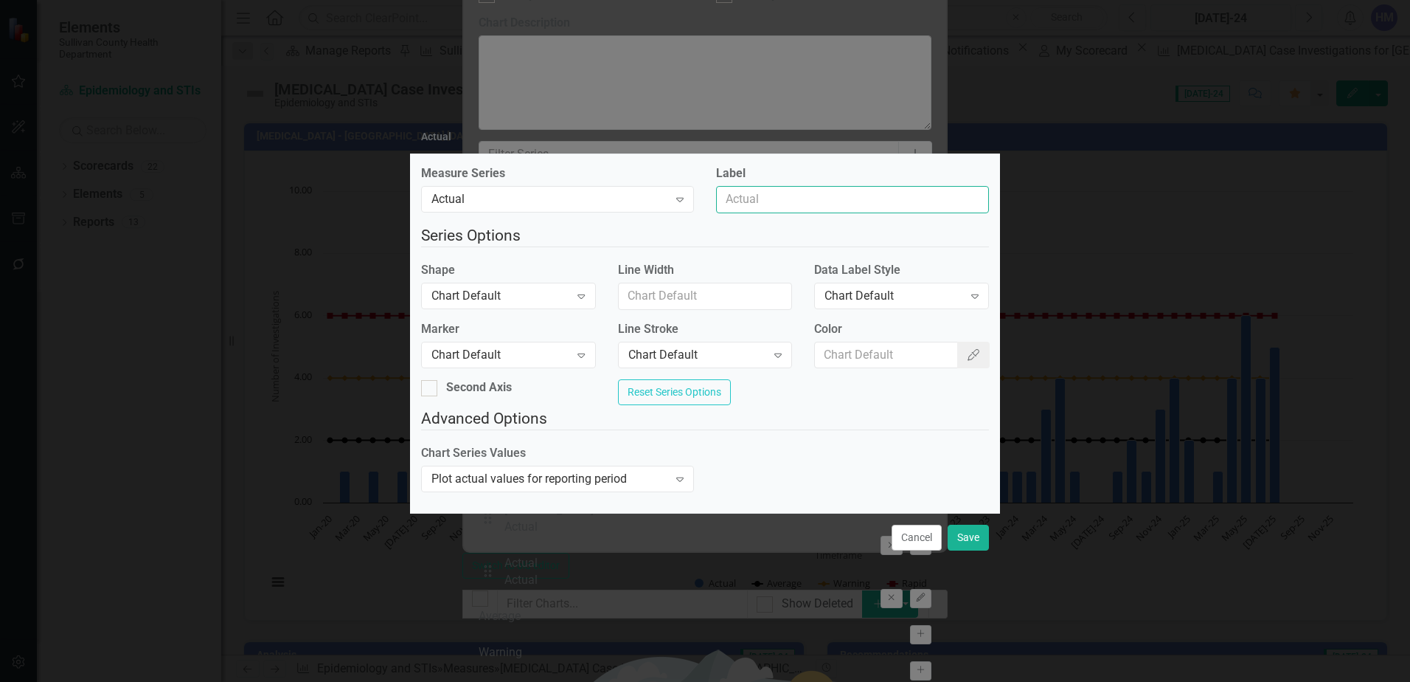
click at [749, 188] on input "Label" at bounding box center [852, 199] width 273 height 27
type input "Secondary [MEDICAL_DATA]"
click at [553, 292] on div "Chart Default" at bounding box center [501, 295] width 138 height 17
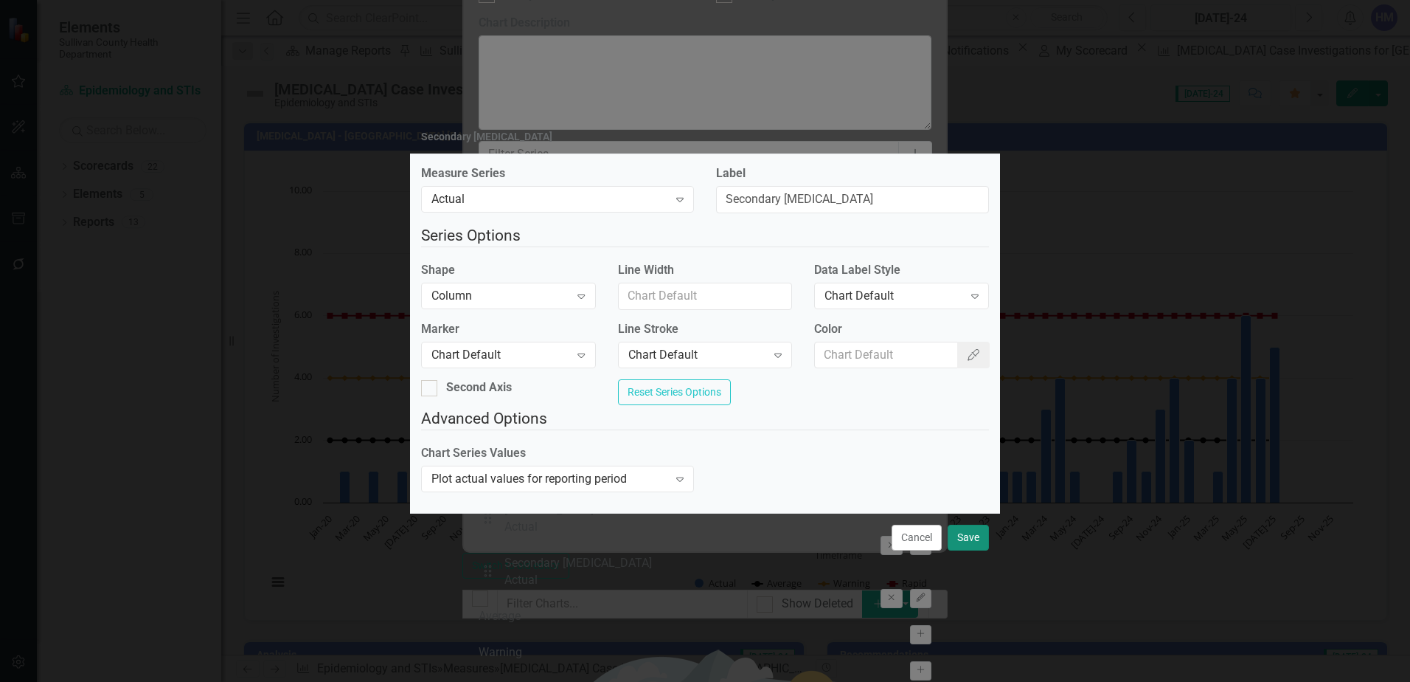
click at [967, 547] on button "Save" at bounding box center [968, 538] width 41 height 26
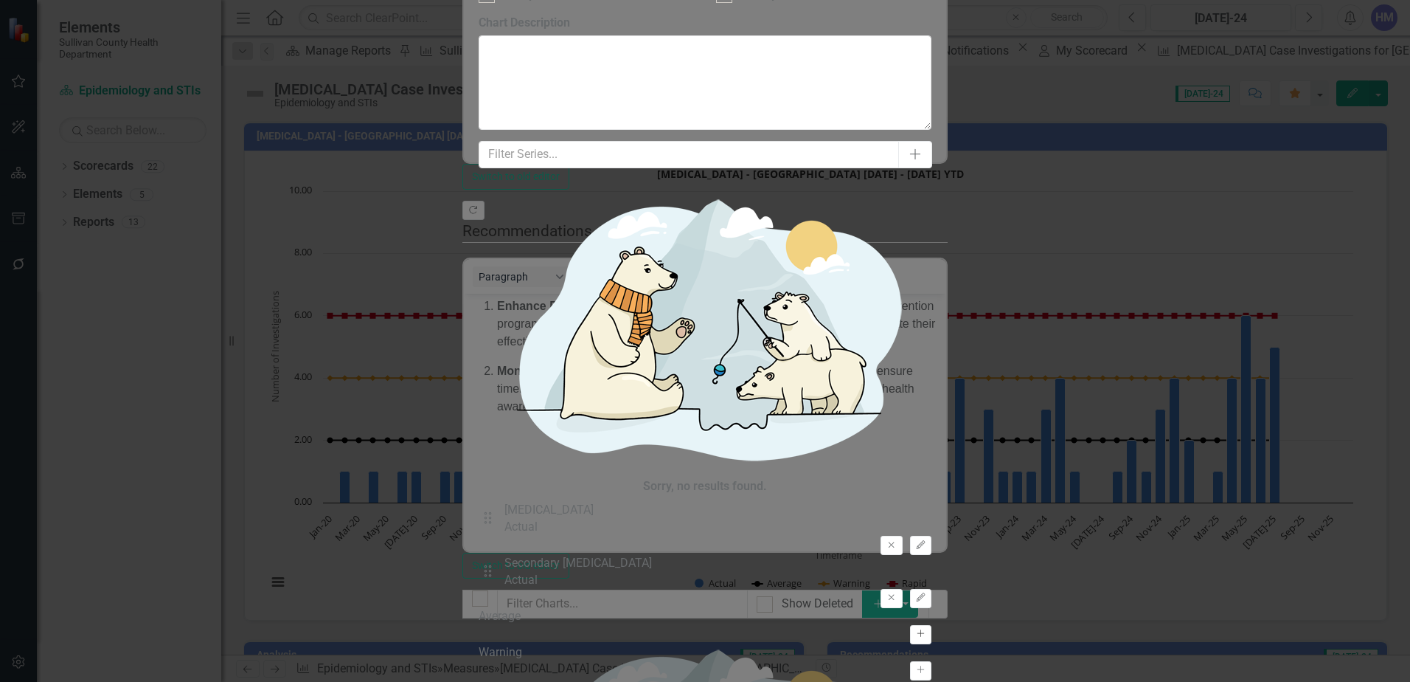
click at [921, 630] on icon "button" at bounding box center [921, 633] width 7 height 7
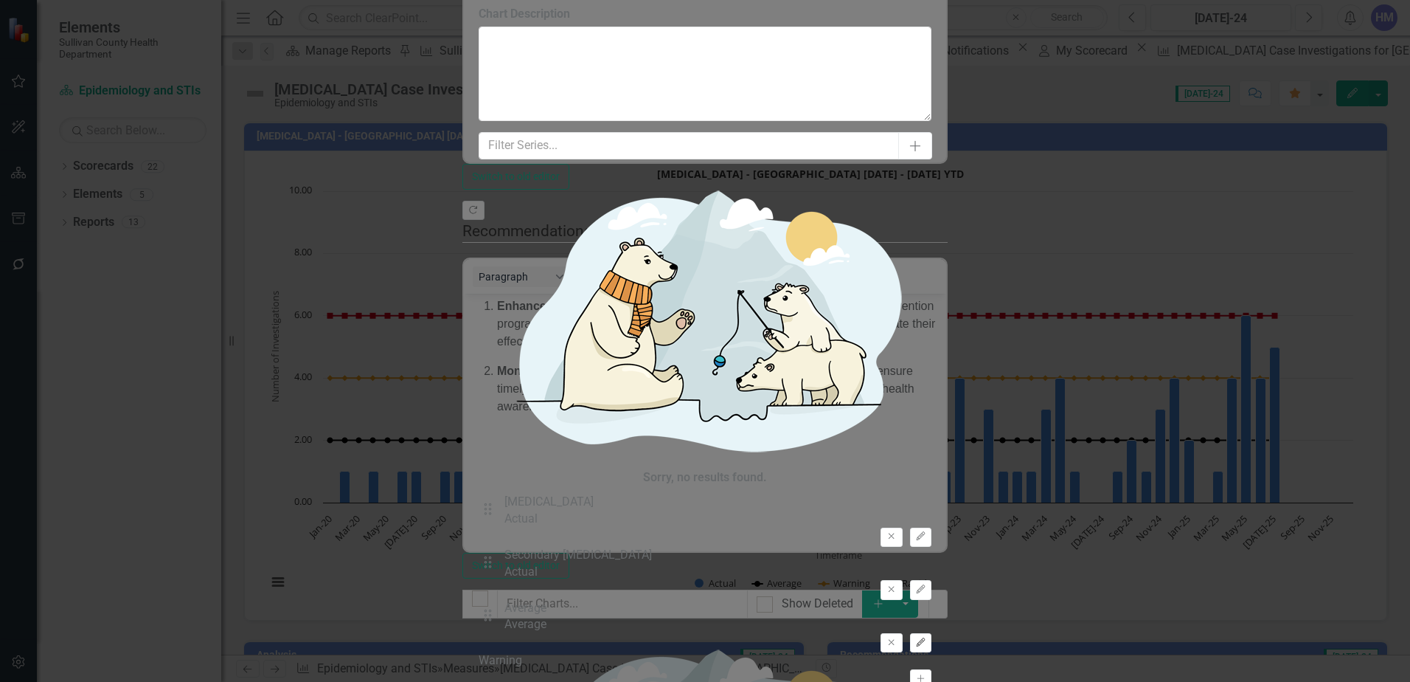
click at [927, 638] on icon "Edit" at bounding box center [920, 642] width 11 height 9
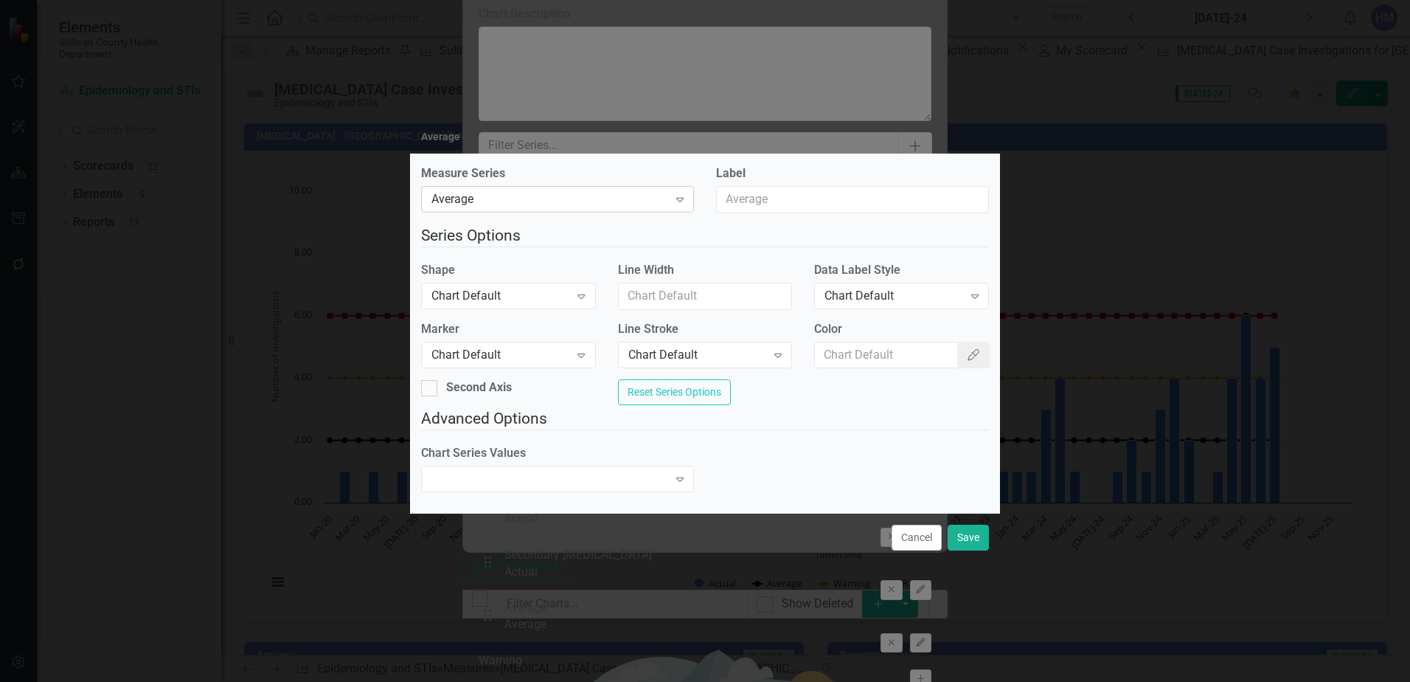
click at [549, 194] on div "Average" at bounding box center [550, 199] width 237 height 17
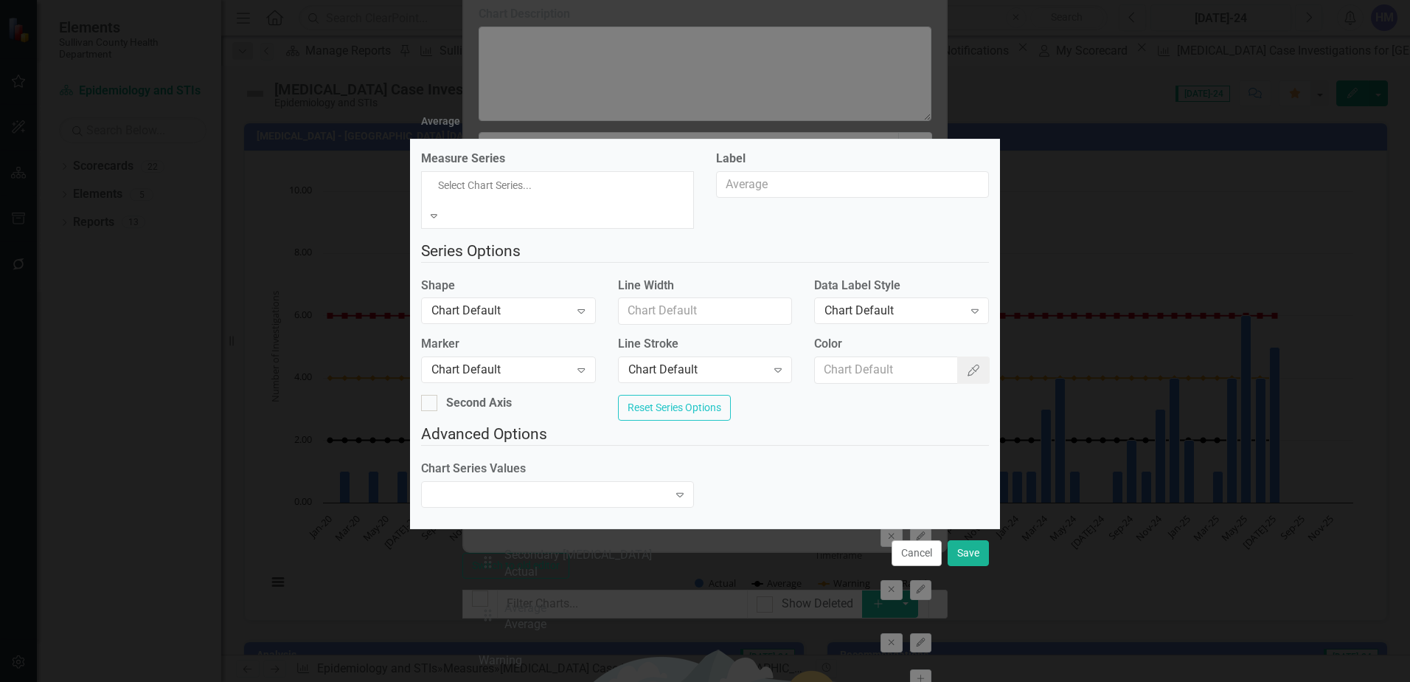
click at [492, 681] on div "Actual" at bounding box center [705, 690] width 1410 height 17
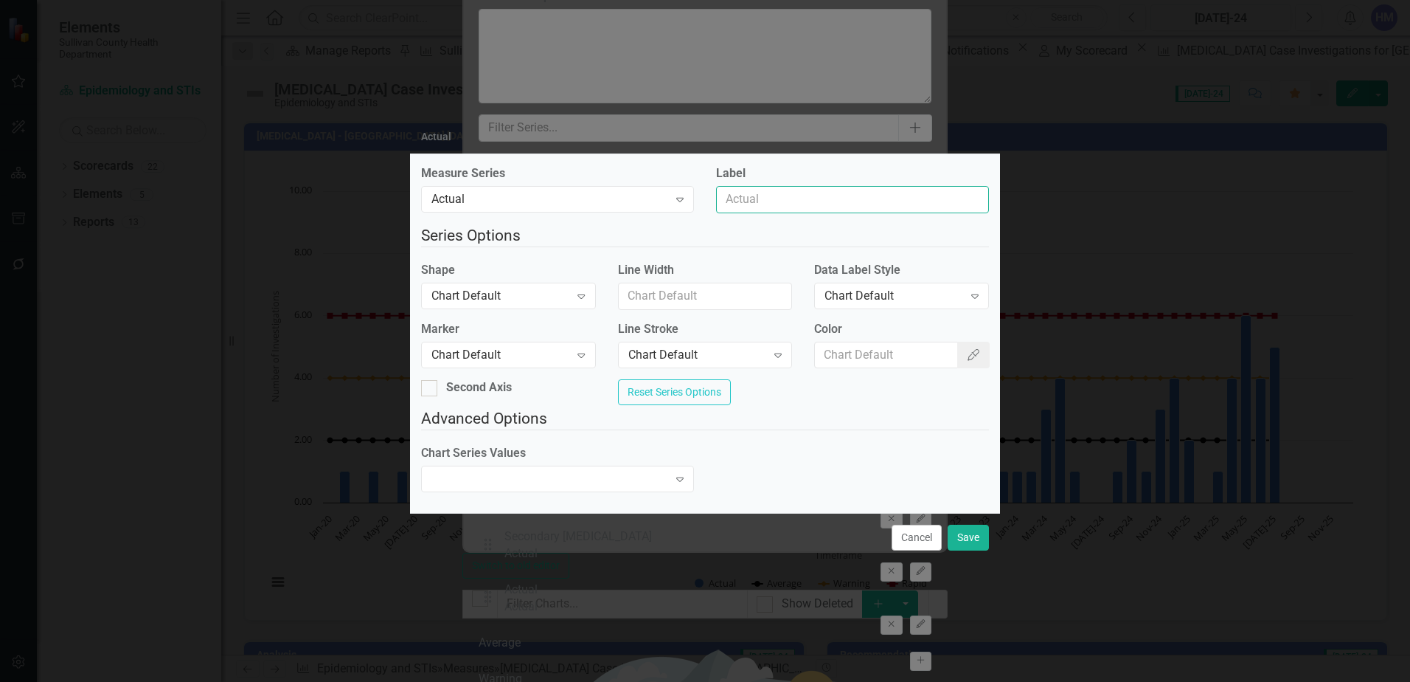
click at [764, 193] on input "Label" at bounding box center [852, 199] width 273 height 27
type input "S"
type input "Early Non-Primary, Non-Secondary [MEDICAL_DATA]"
click at [535, 295] on div "Chart Default" at bounding box center [501, 295] width 138 height 17
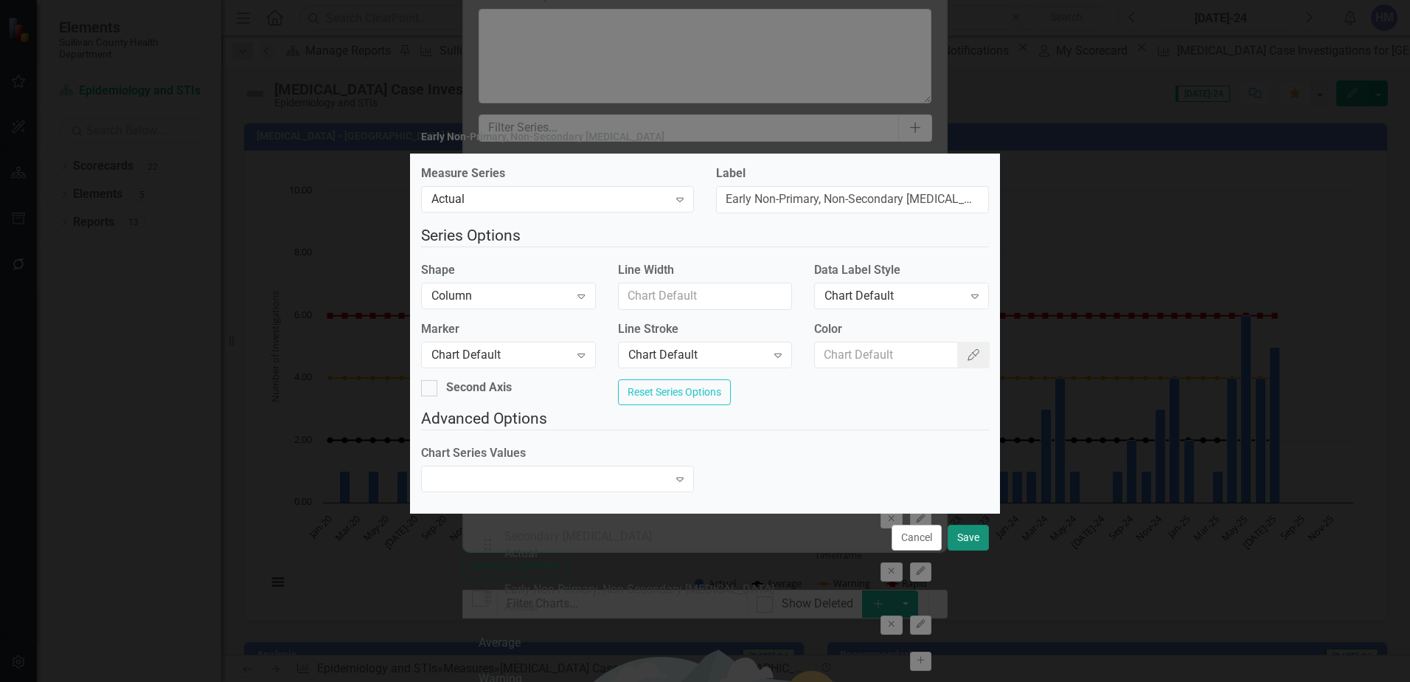
click at [956, 543] on button "Save" at bounding box center [968, 538] width 41 height 26
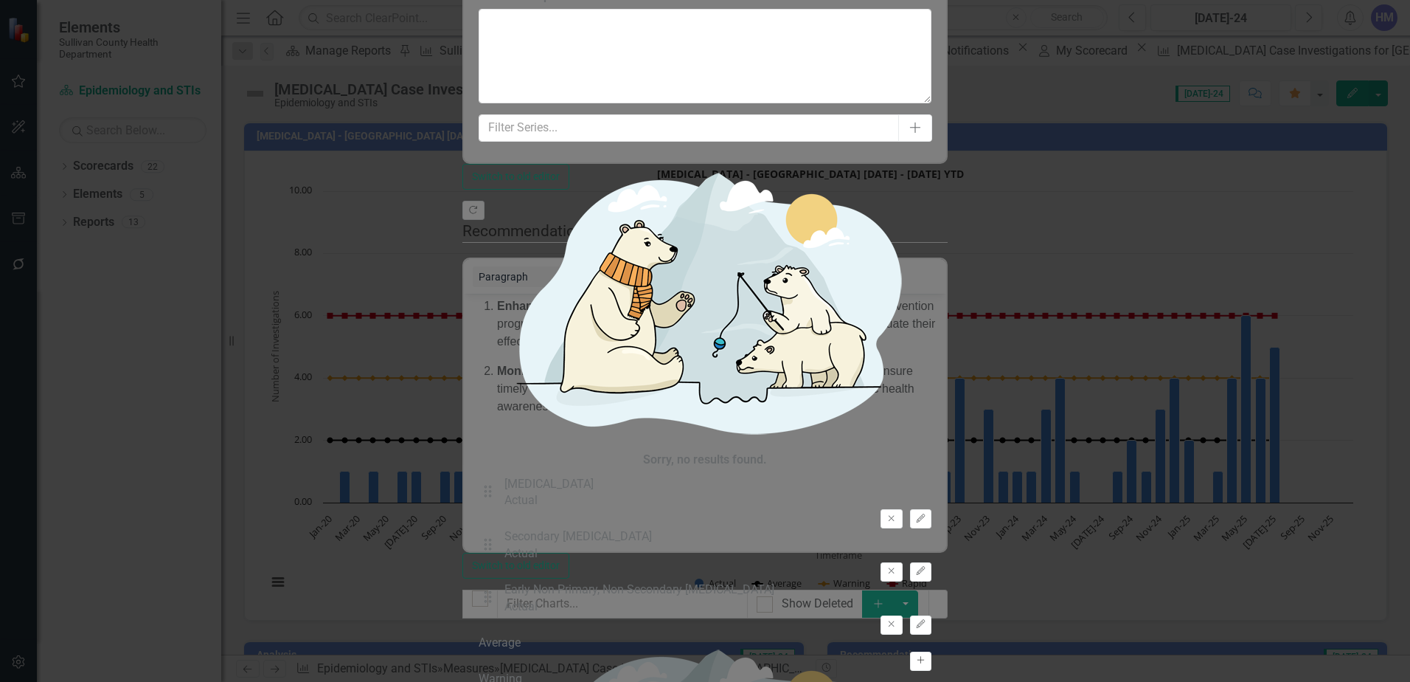
click at [927, 656] on icon "Activate" at bounding box center [920, 660] width 11 height 9
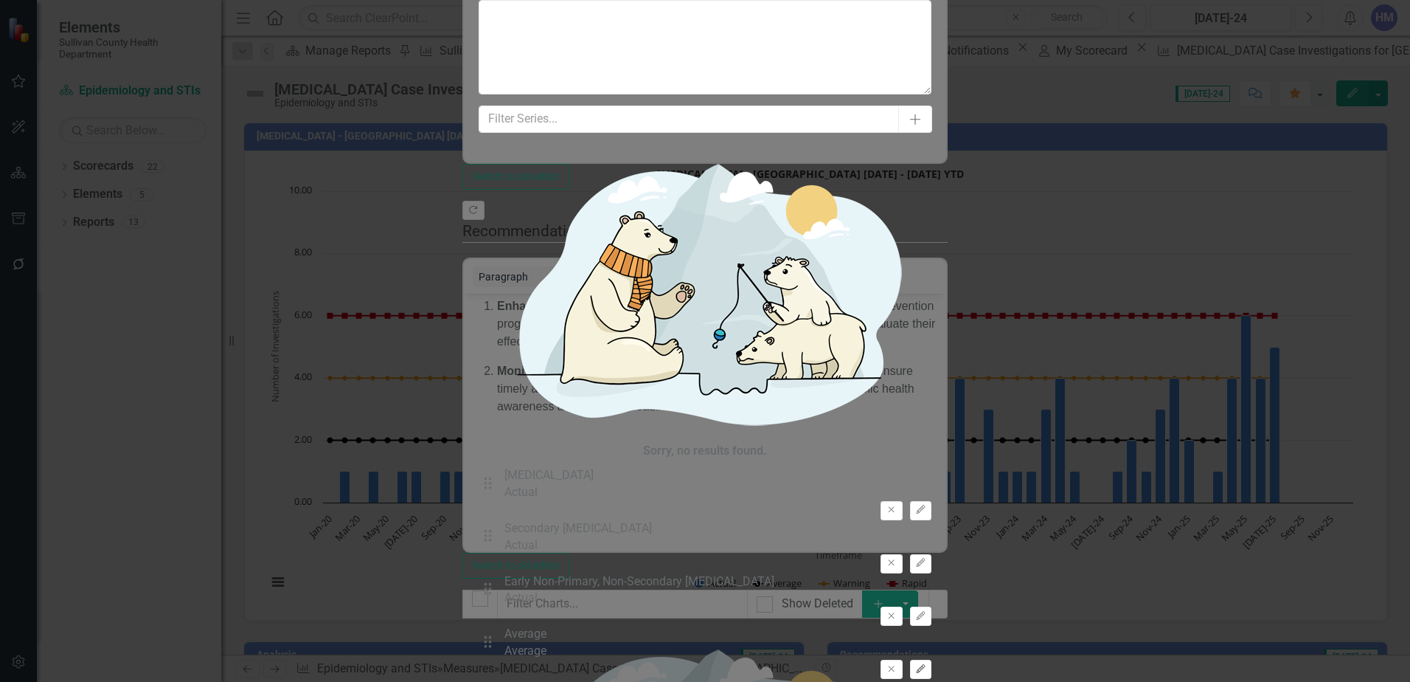
click at [929, 659] on button "Edit" at bounding box center [920, 668] width 21 height 19
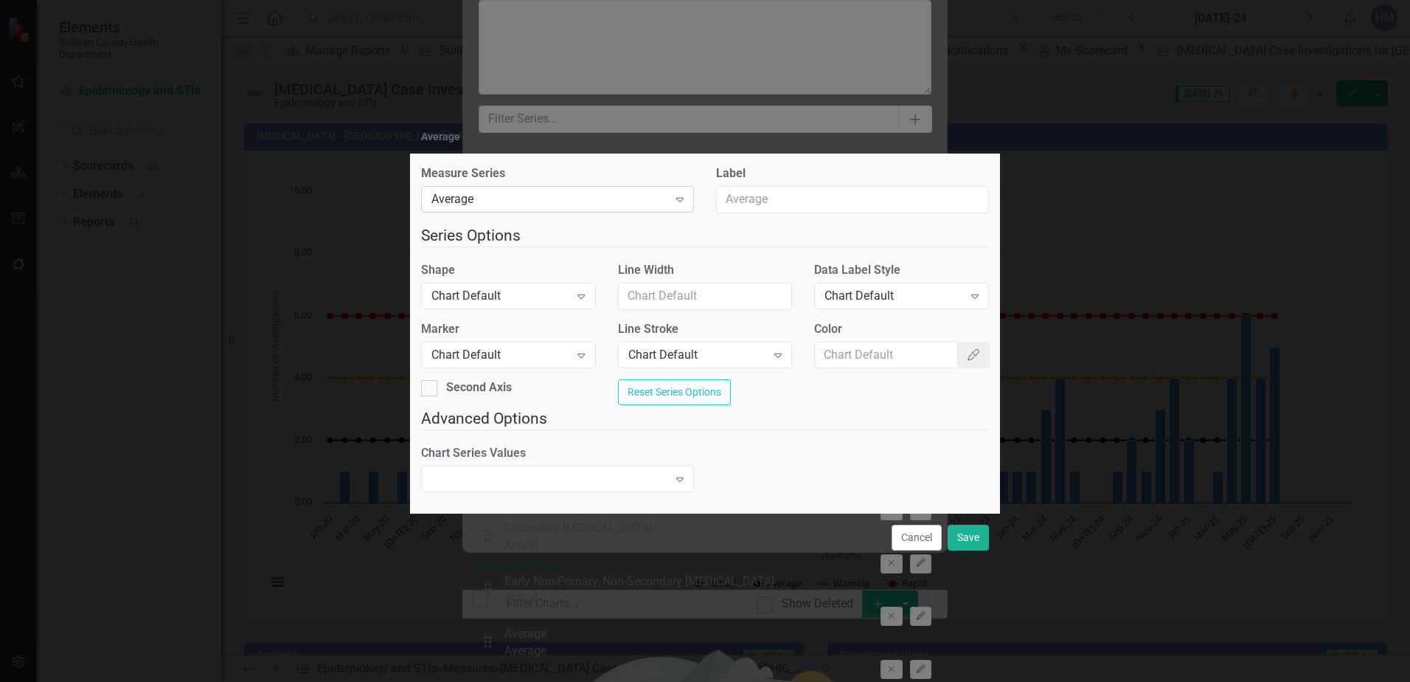
click at [512, 196] on div "Average" at bounding box center [550, 199] width 237 height 17
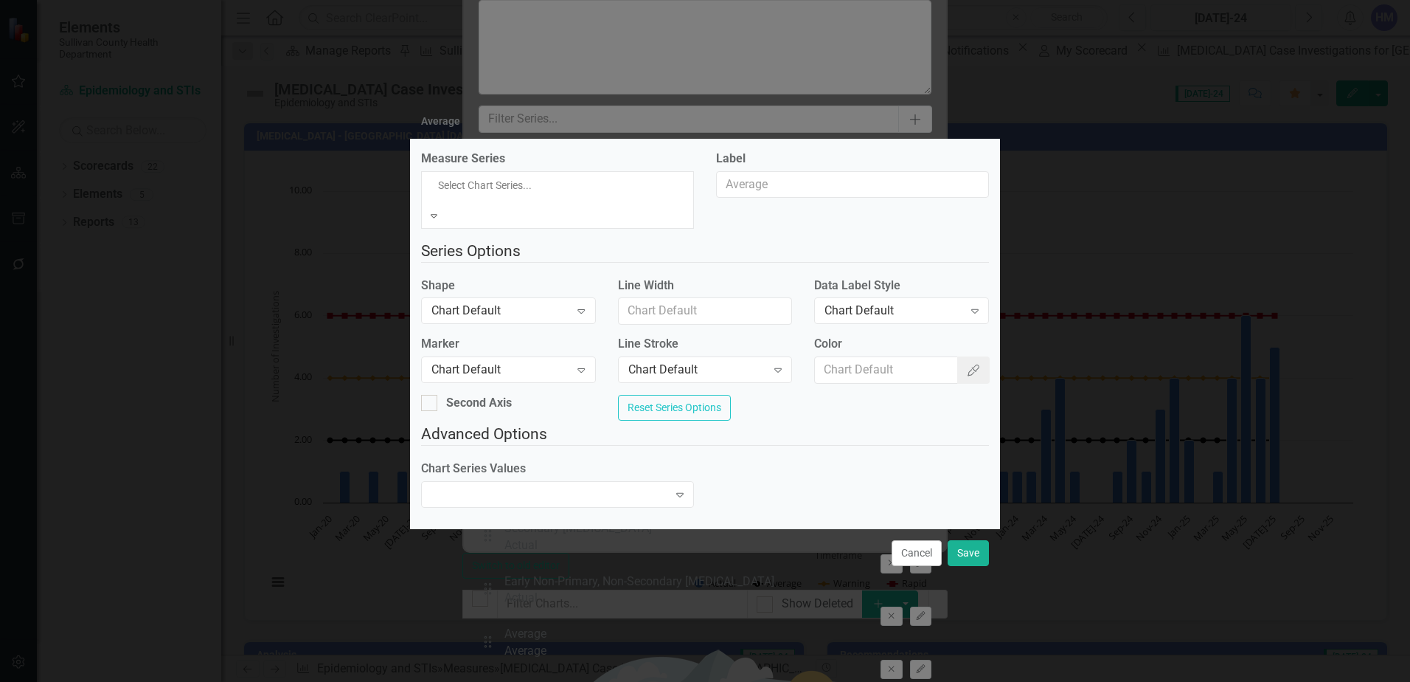
click at [482, 681] on div "Actual" at bounding box center [705, 690] width 1410 height 17
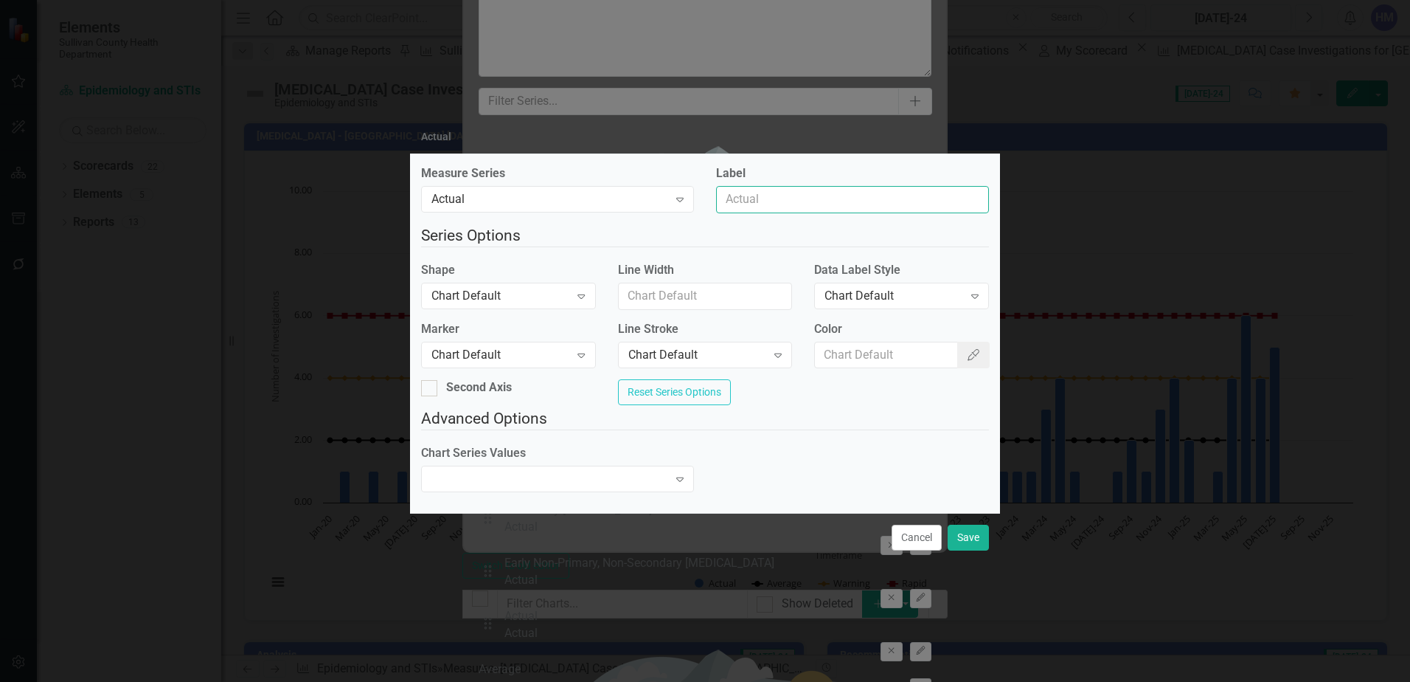
click at [735, 198] on input "Label" at bounding box center [852, 199] width 273 height 27
type input "S"
type input "Late or Unknown Duration of [MEDICAL_DATA]"
click at [539, 287] on div "Chart Default" at bounding box center [501, 295] width 138 height 17
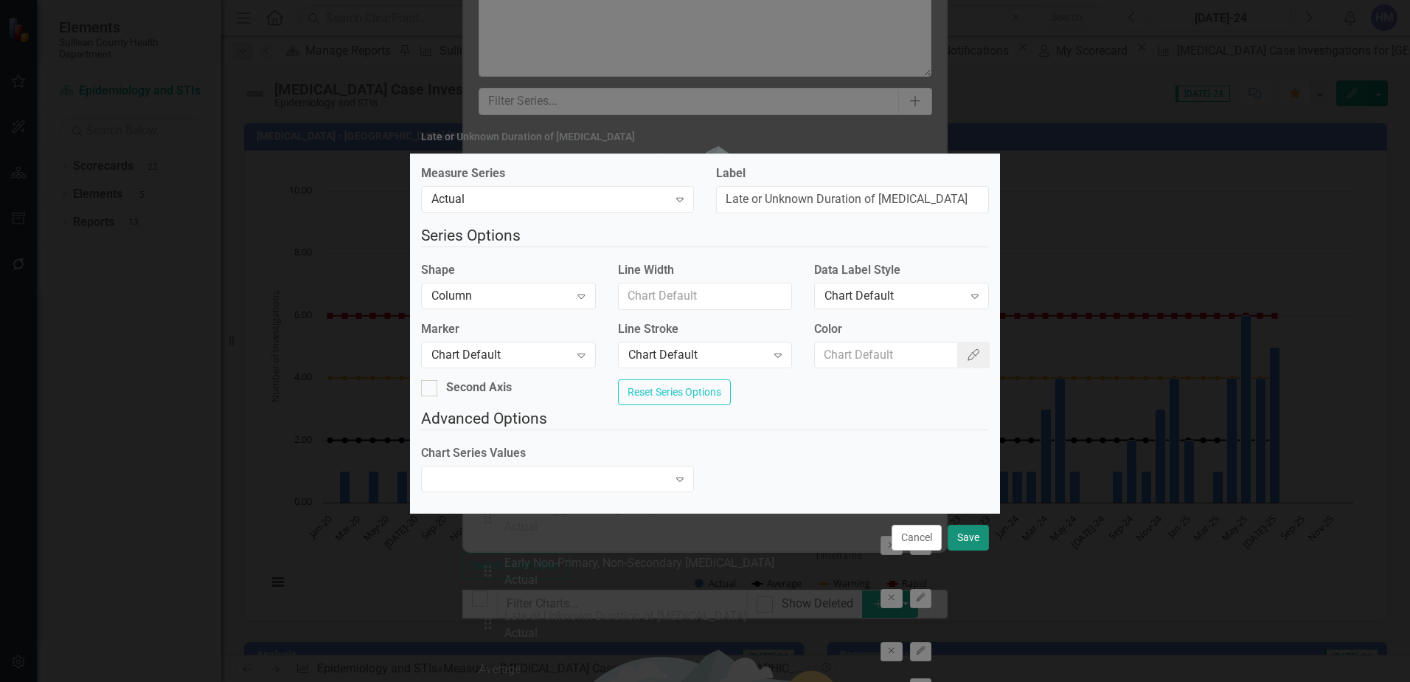
click at [966, 543] on button "Save" at bounding box center [968, 538] width 41 height 26
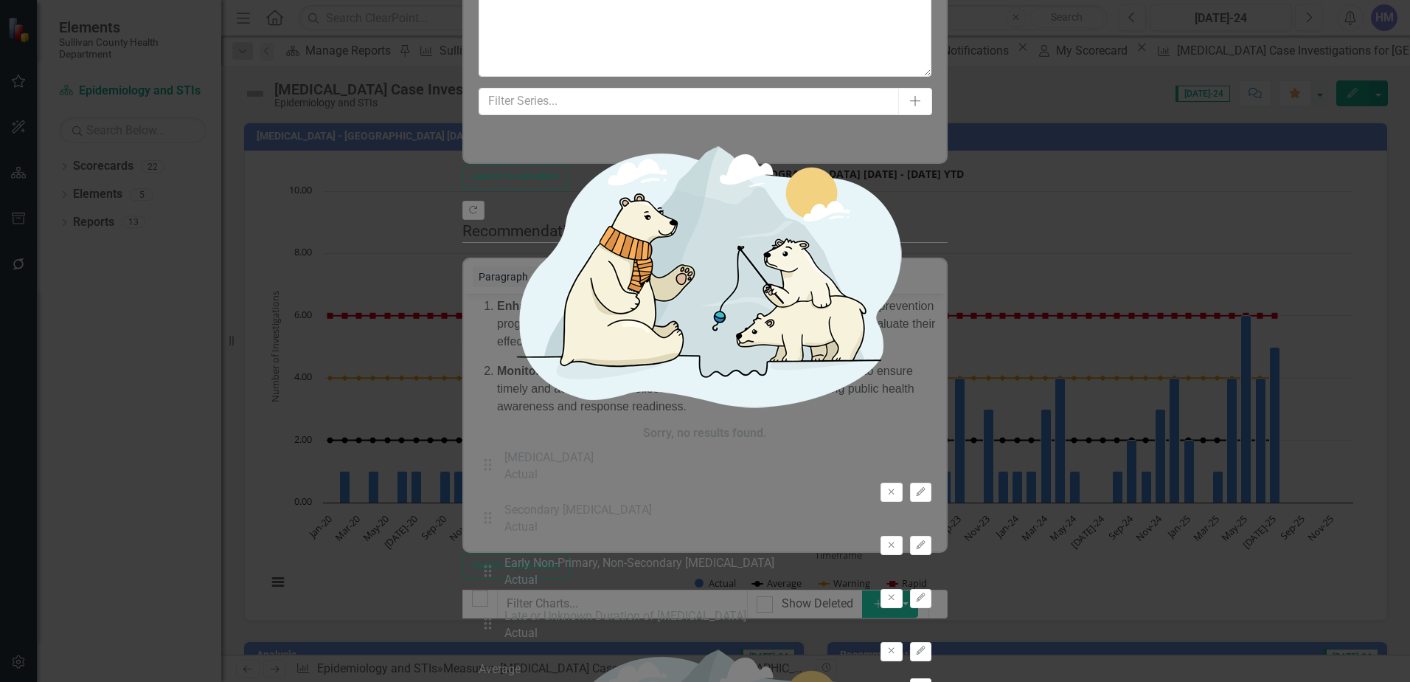
click at [838, 661] on div "Average Activate" at bounding box center [706, 679] width 454 height 36
click at [914, 678] on button "Activate" at bounding box center [920, 687] width 21 height 19
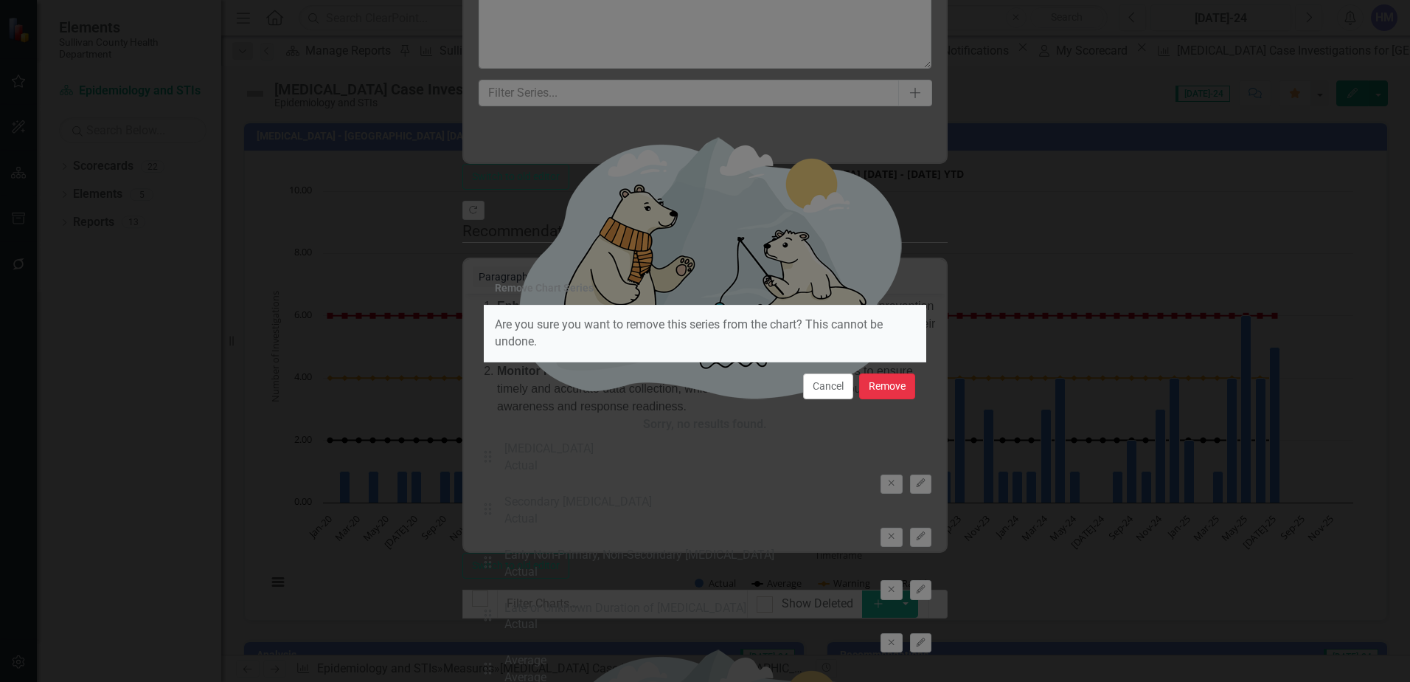
click at [886, 391] on button "Remove" at bounding box center [887, 386] width 56 height 26
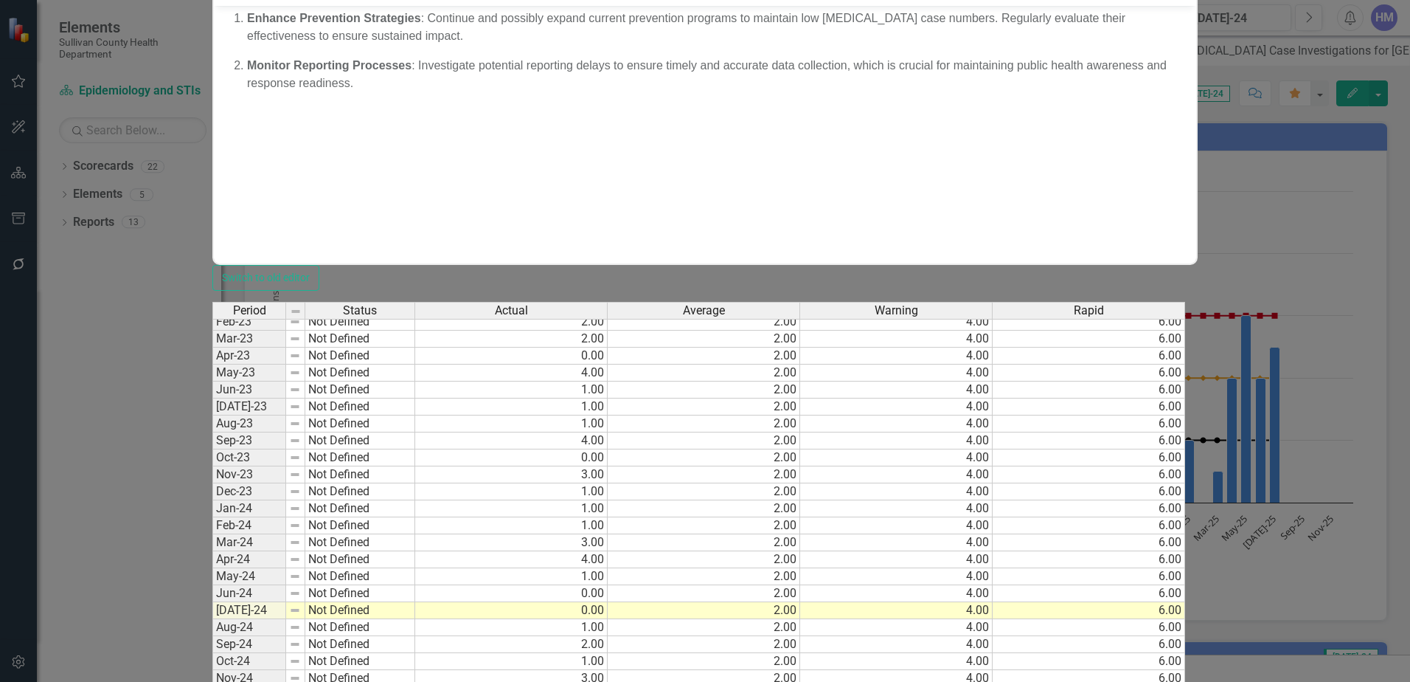
scroll to position [654, 0]
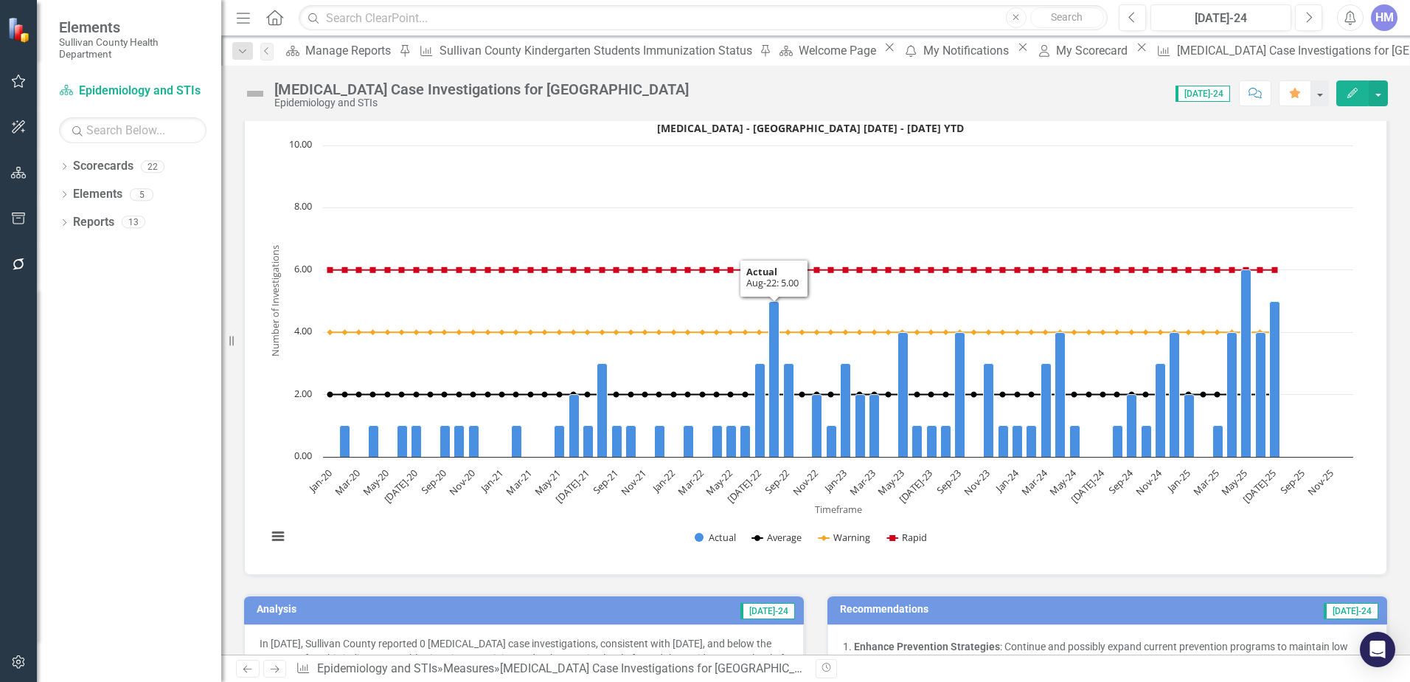
scroll to position [0, 0]
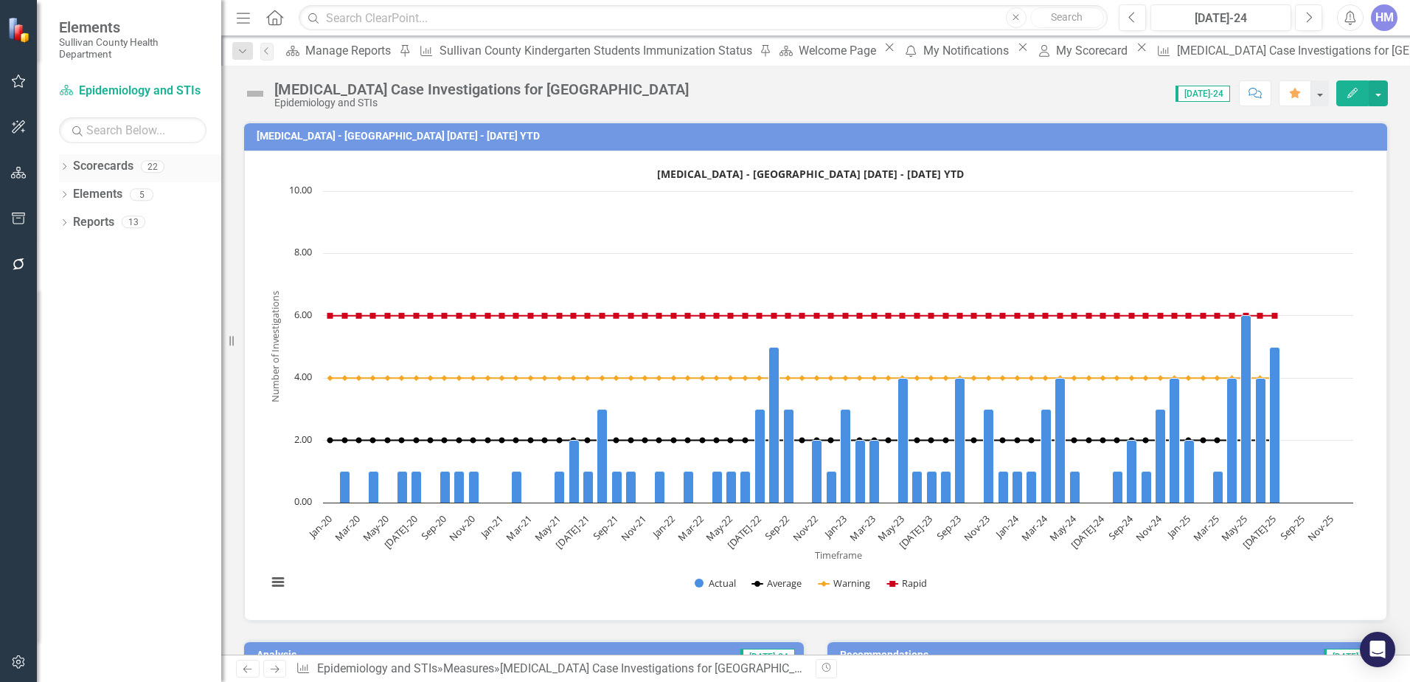
click at [88, 167] on link "Scorecards" at bounding box center [103, 166] width 60 height 17
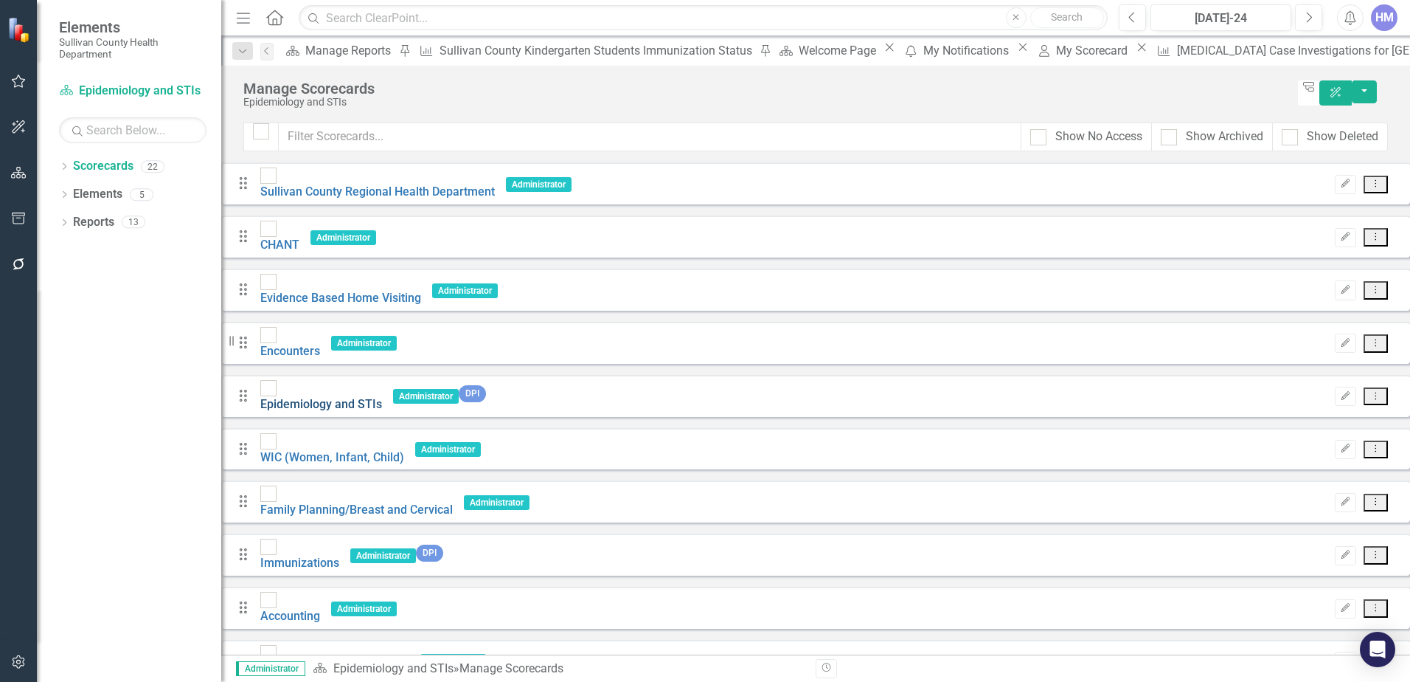
click at [347, 397] on link "Epidemiology and STIs" at bounding box center [321, 404] width 122 height 14
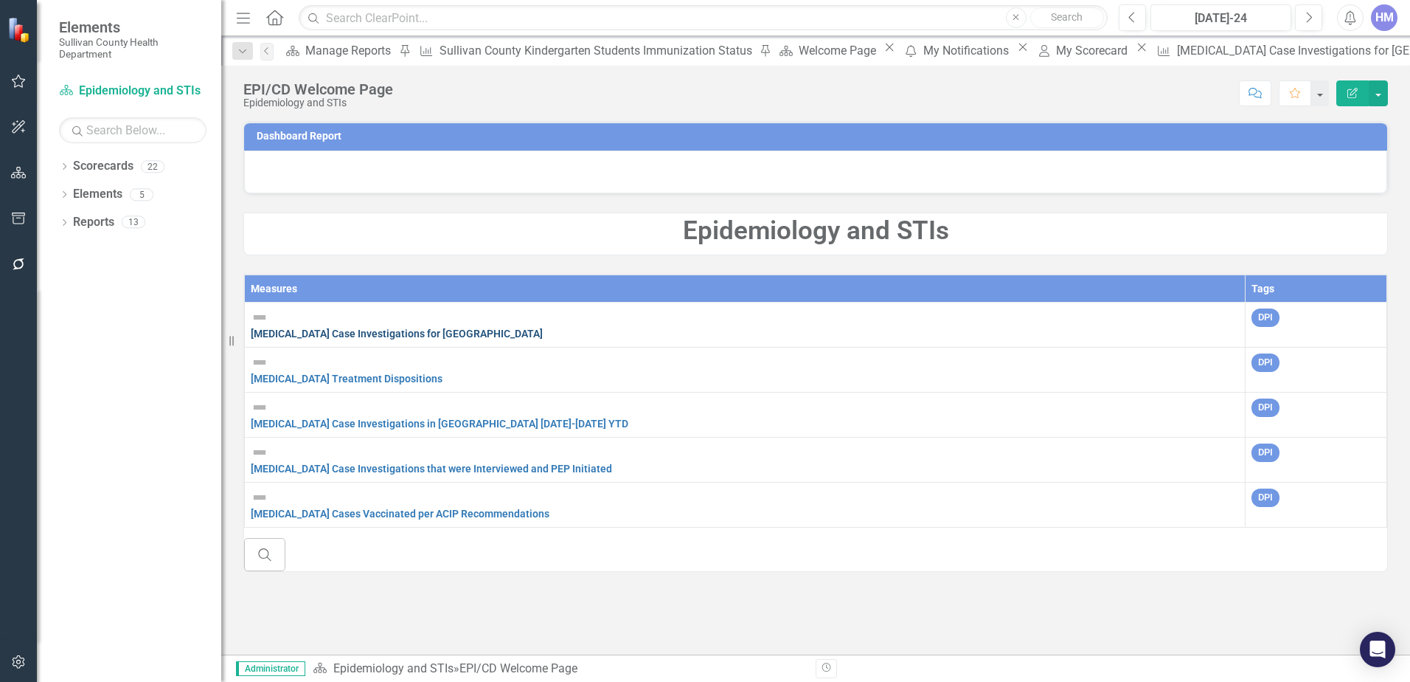
click at [388, 328] on link "[MEDICAL_DATA] Case Investigations for [GEOGRAPHIC_DATA]" at bounding box center [397, 334] width 292 height 12
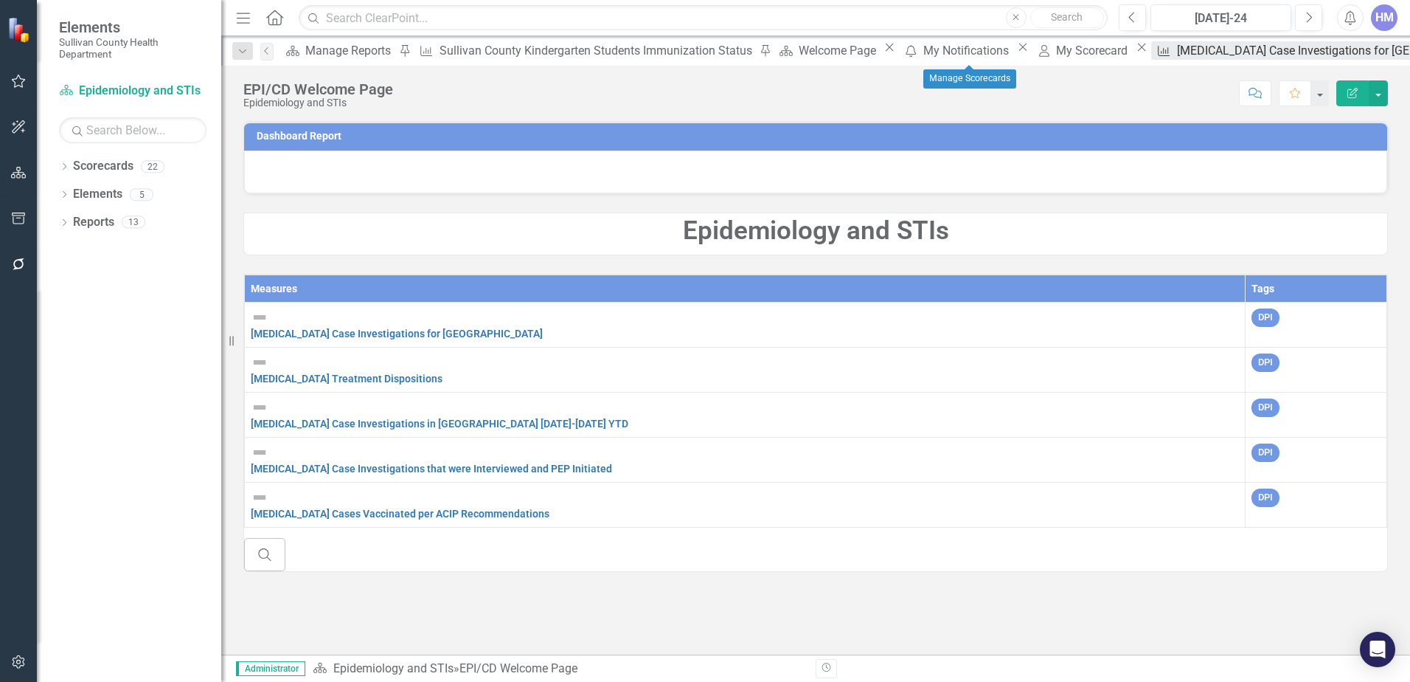
click at [1177, 57] on div "[MEDICAL_DATA] Case Investigations for [GEOGRAPHIC_DATA]" at bounding box center [1342, 50] width 330 height 18
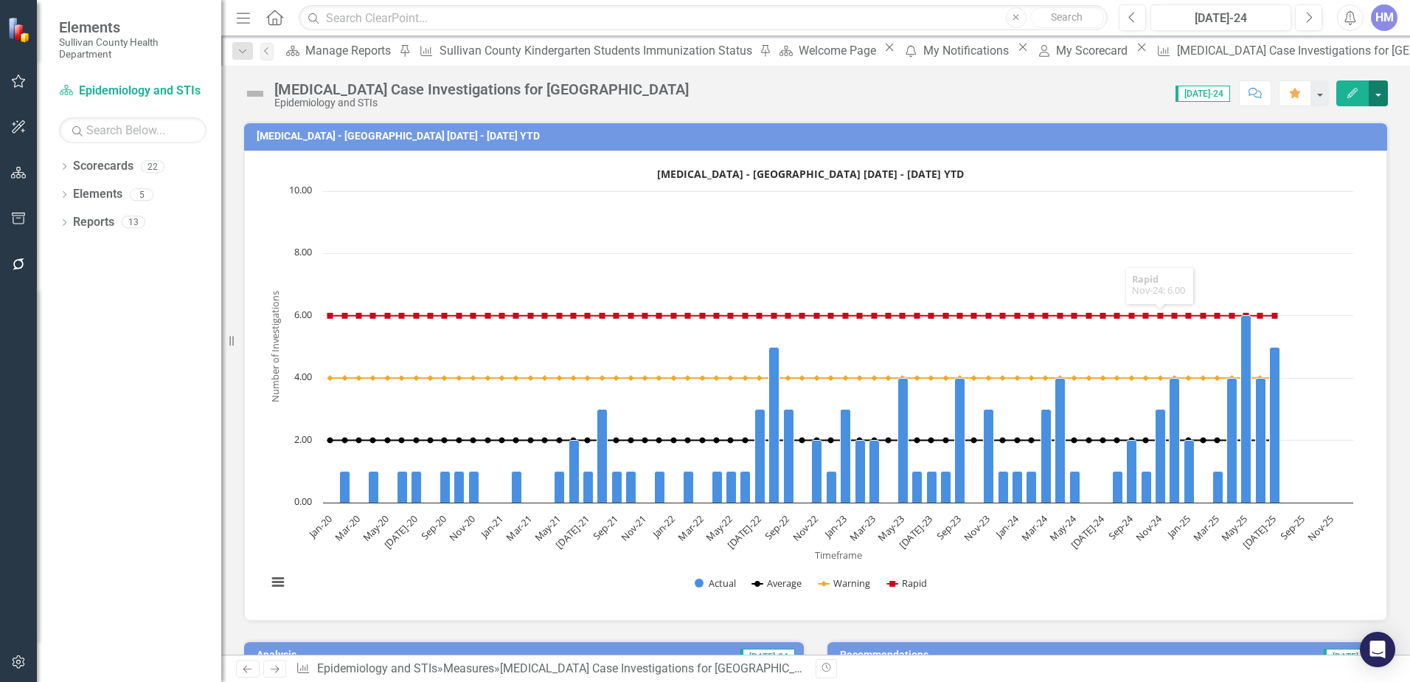
click at [1384, 98] on button "button" at bounding box center [1378, 93] width 19 height 26
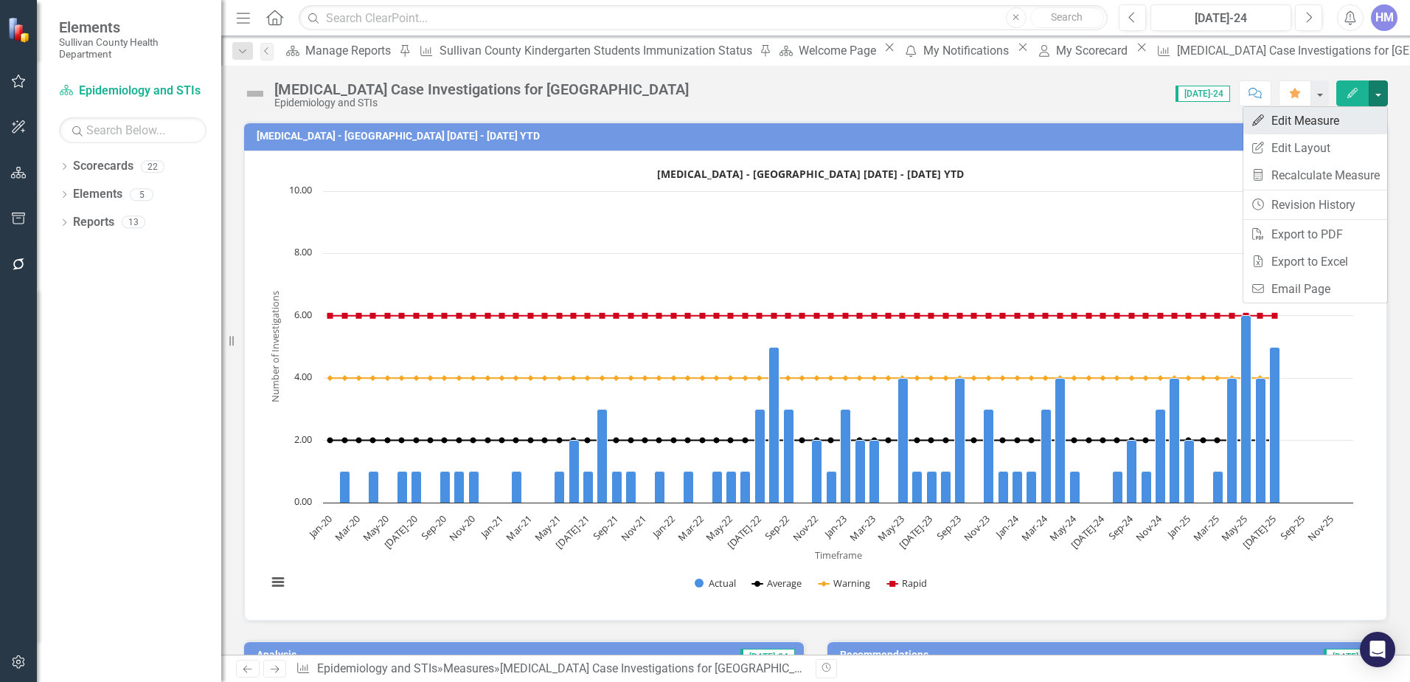
click at [1319, 126] on link "Edit Edit Measure" at bounding box center [1316, 120] width 144 height 27
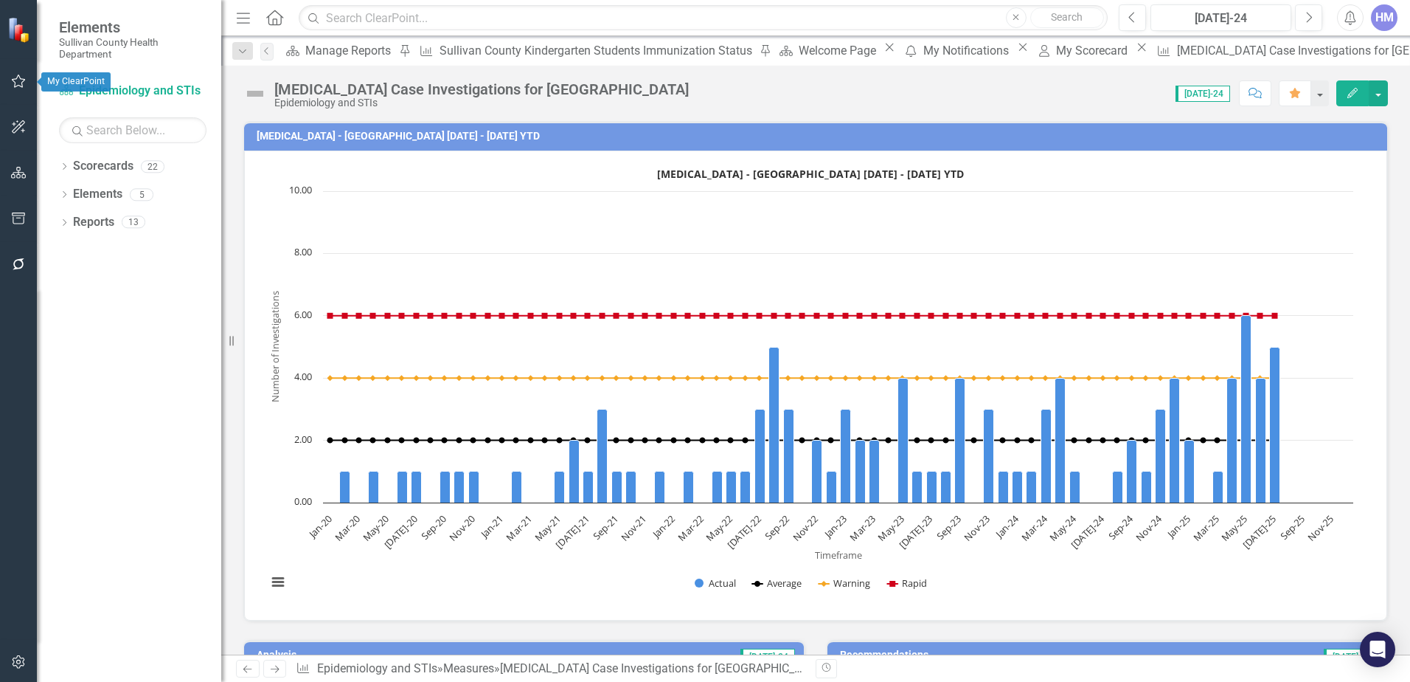
click at [19, 82] on icon "button" at bounding box center [18, 81] width 15 height 12
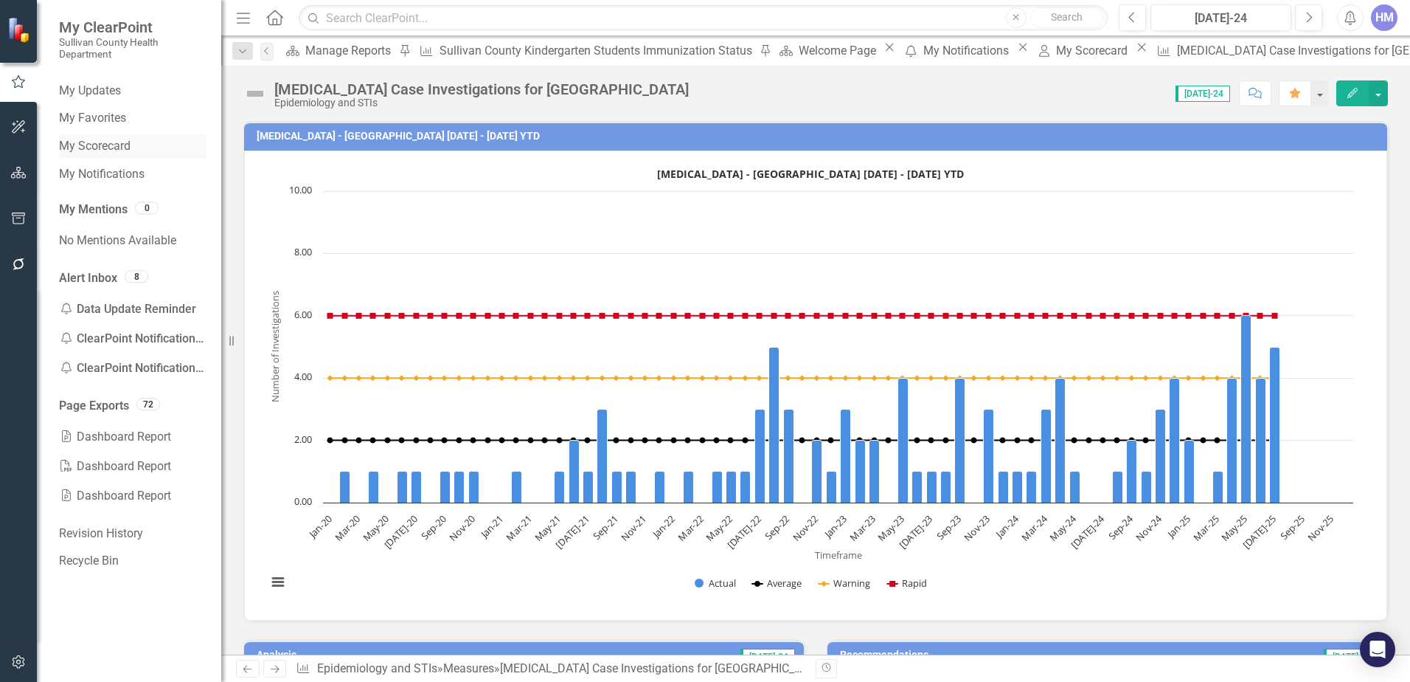
click at [104, 149] on link "My Scorecard" at bounding box center [133, 146] width 148 height 17
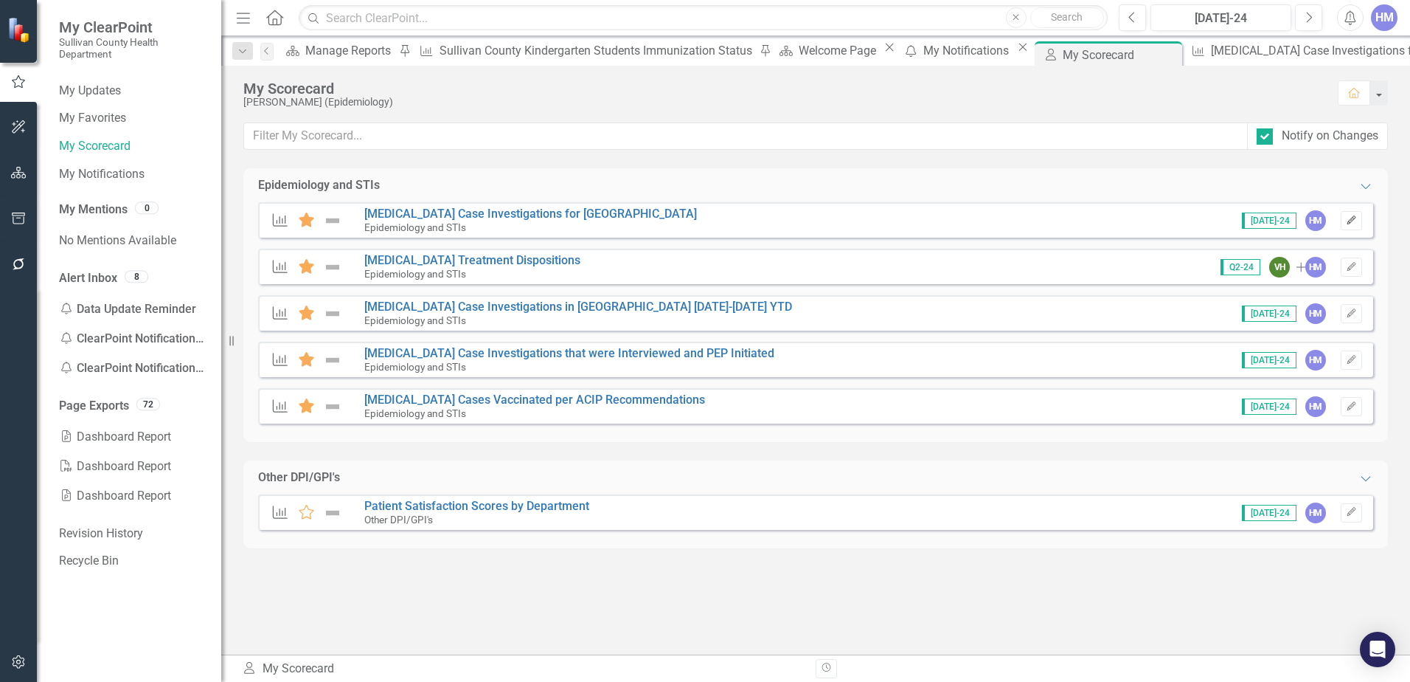
click at [1356, 221] on icon "Edit" at bounding box center [1351, 220] width 11 height 9
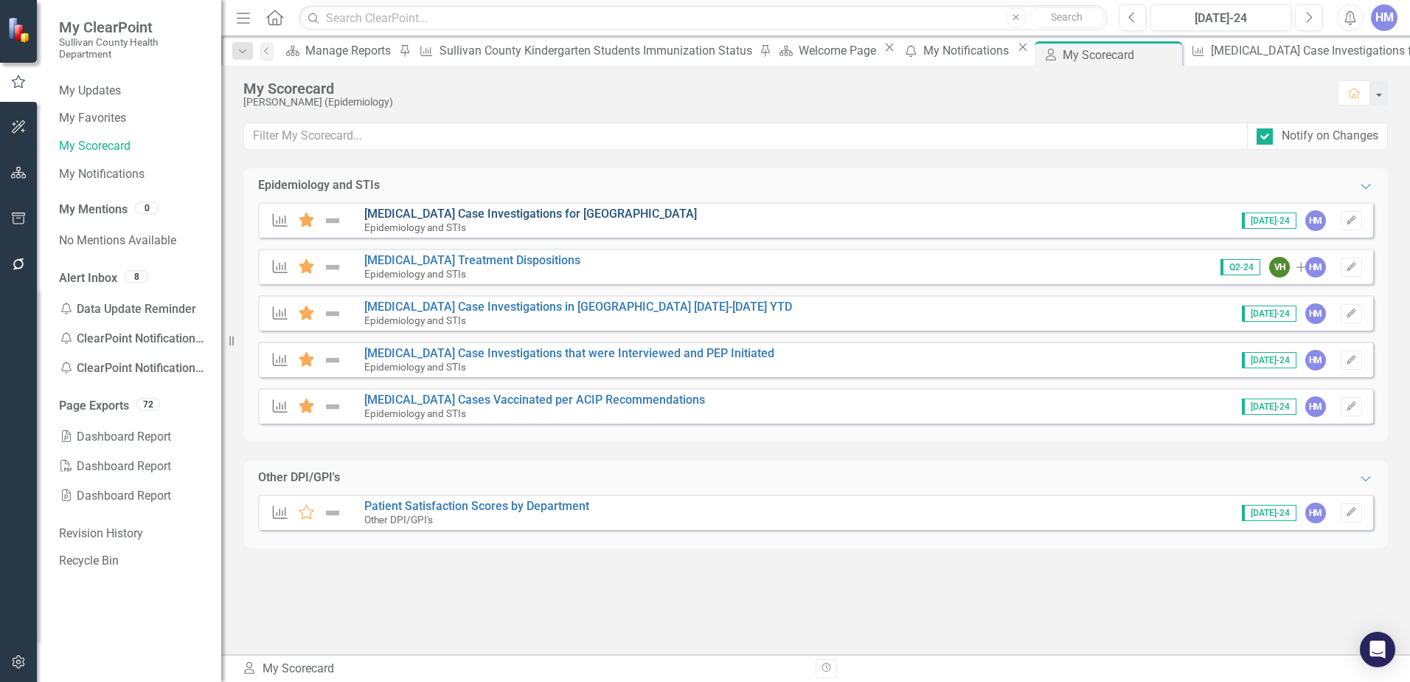
click at [492, 216] on link "[MEDICAL_DATA] Case Investigations for [GEOGRAPHIC_DATA]" at bounding box center [530, 214] width 333 height 14
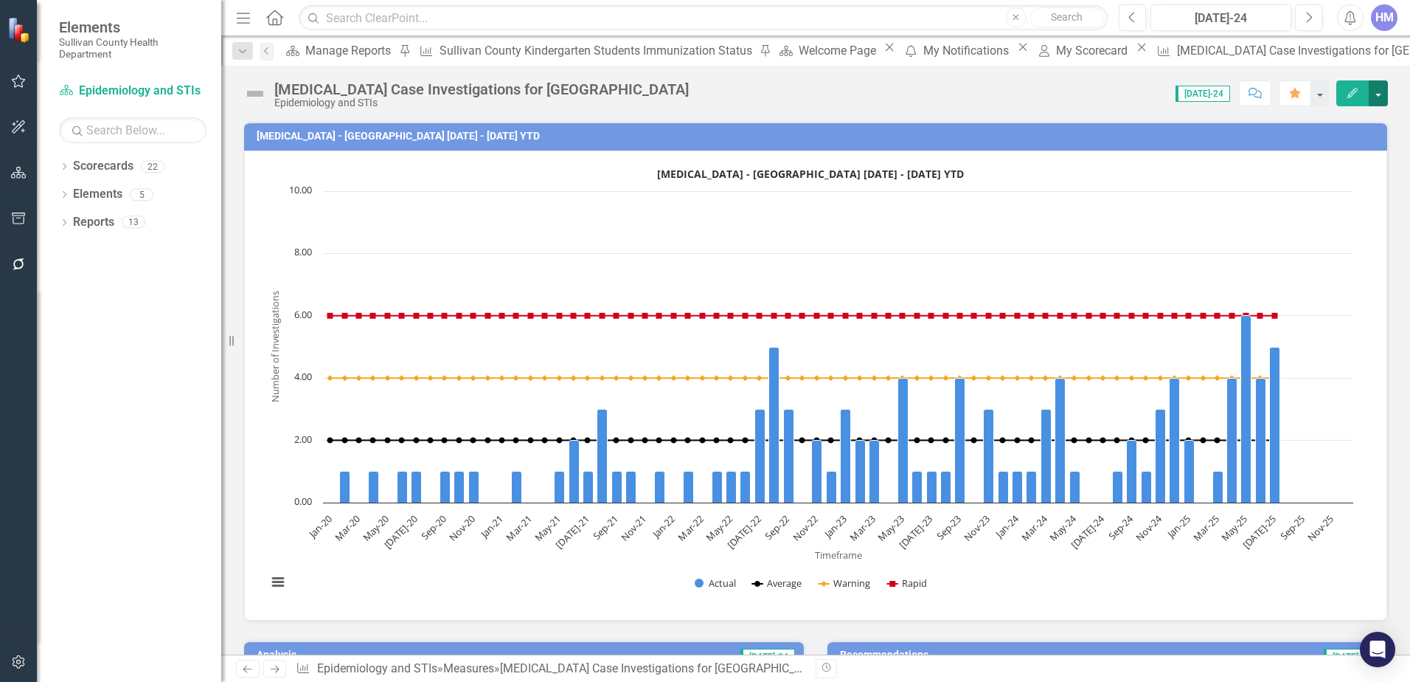
click at [1374, 89] on button "button" at bounding box center [1378, 93] width 19 height 26
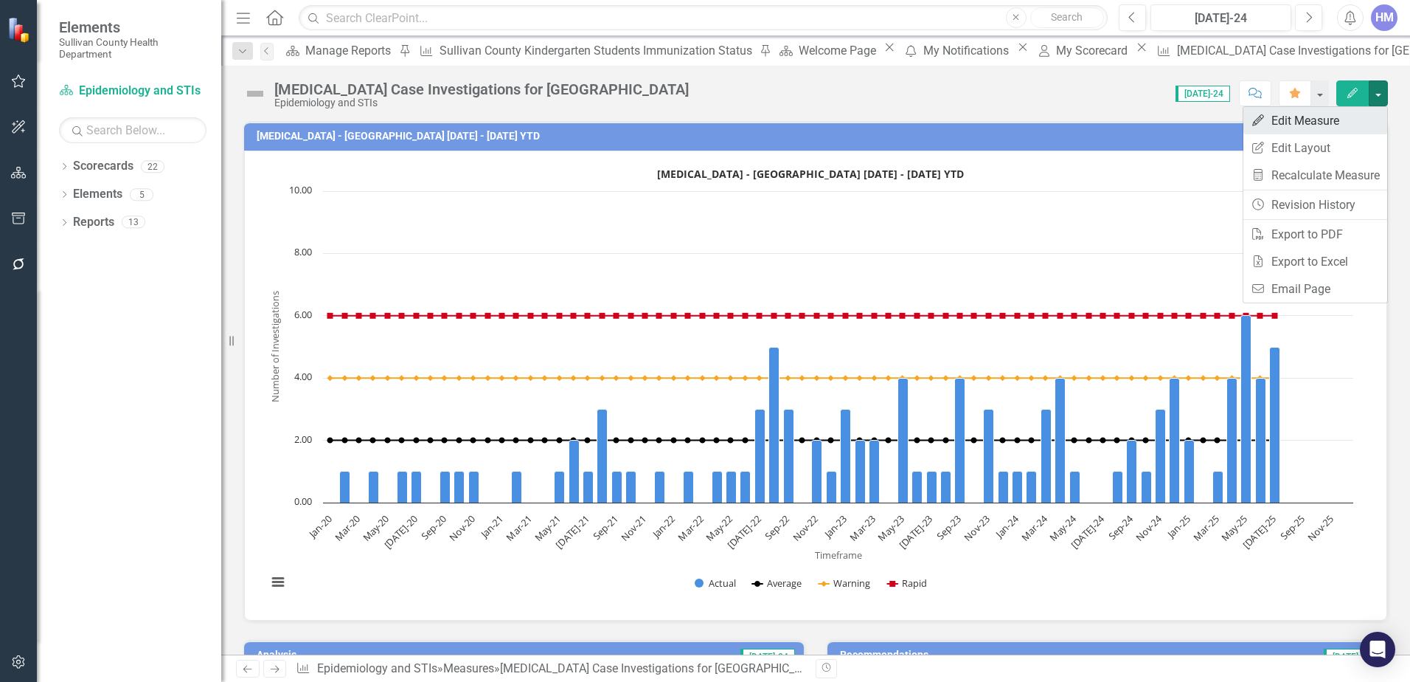
click at [1317, 120] on link "Edit Edit Measure" at bounding box center [1316, 120] width 144 height 27
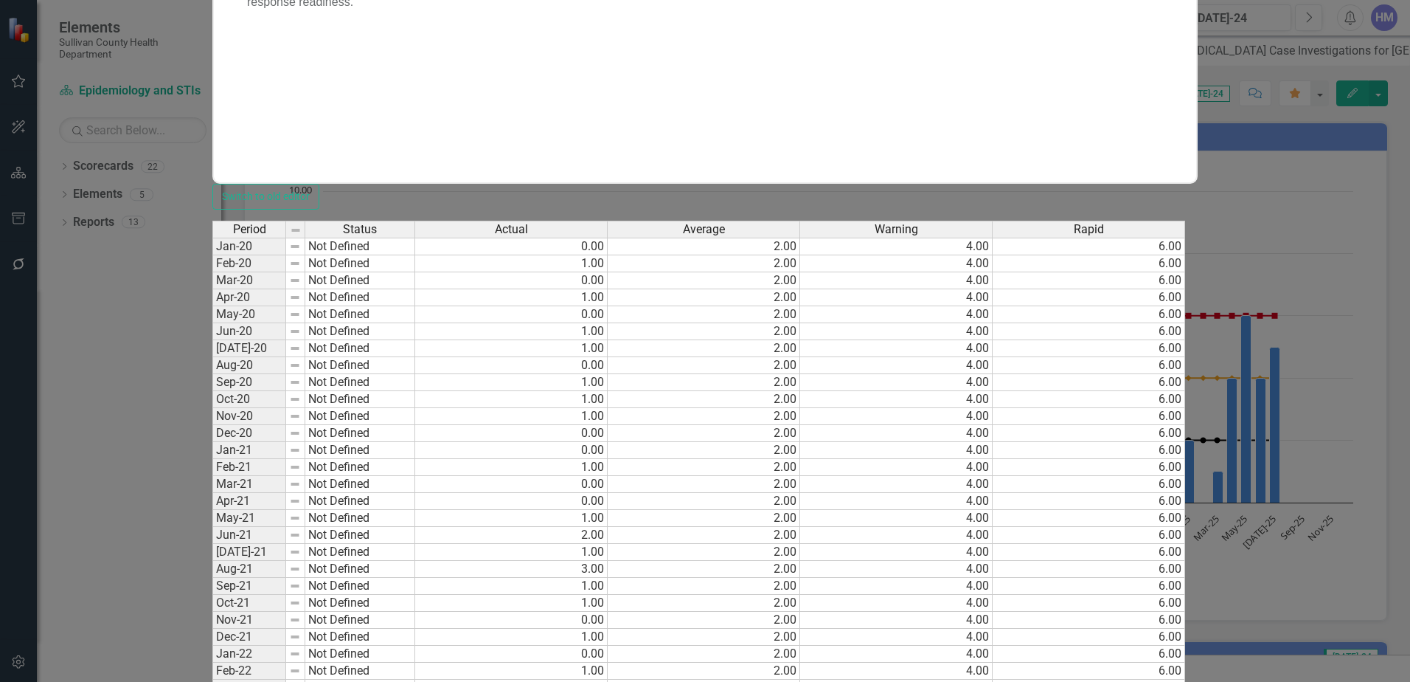
checkbox input "false"
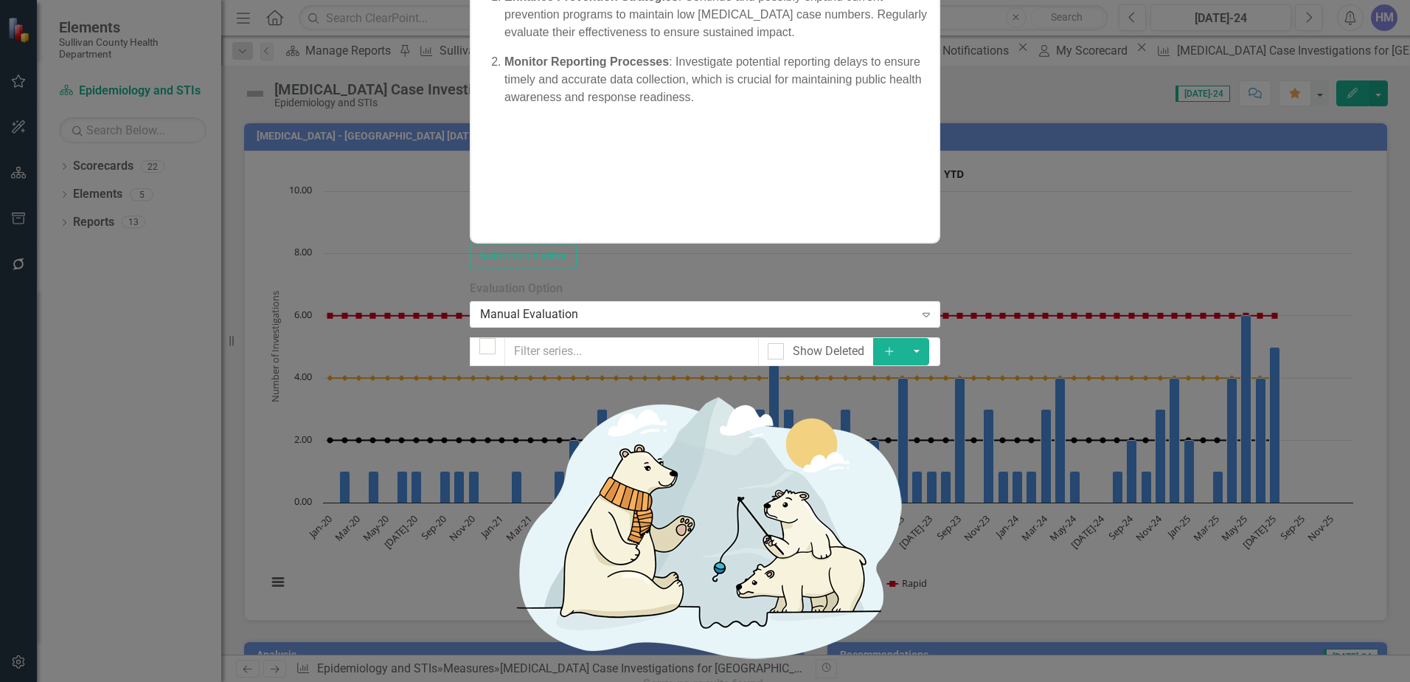
click at [1339, 179] on link "Edit Edit Chart" at bounding box center [1325, 176] width 117 height 27
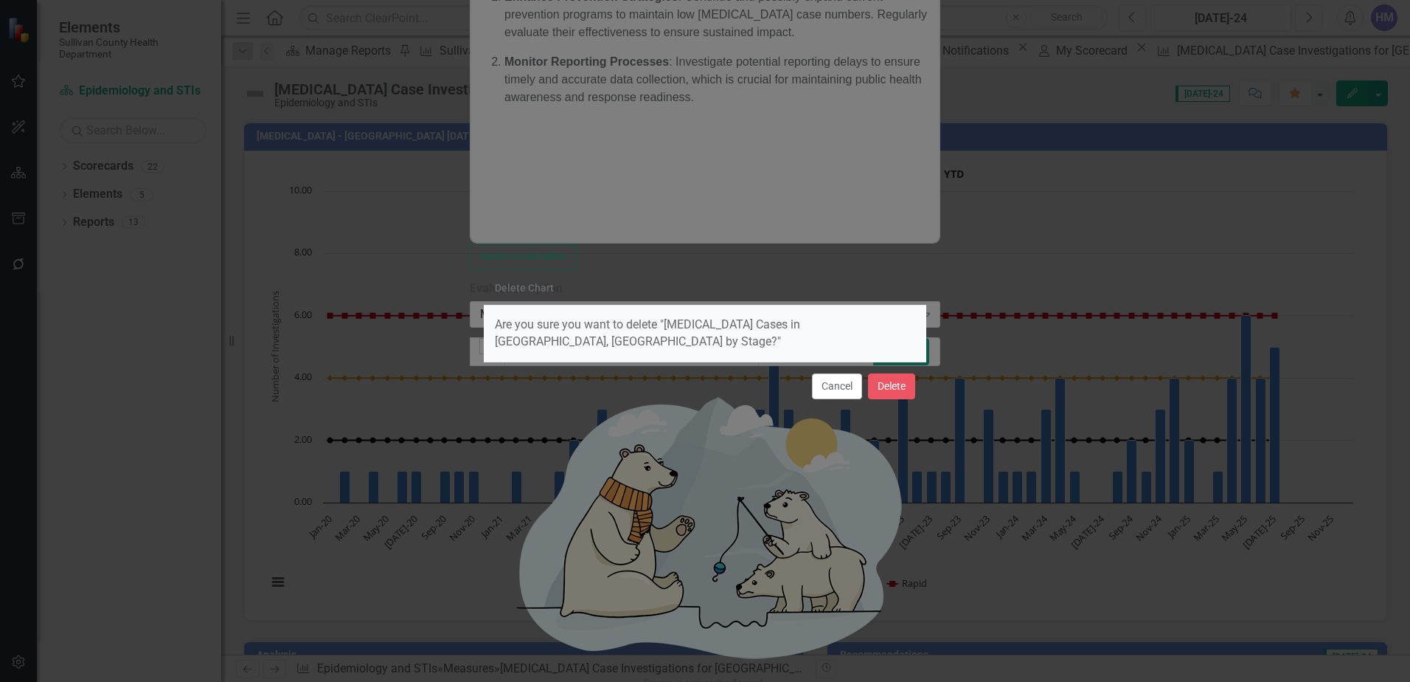
click at [915, 393] on div "Cancel Delete" at bounding box center [705, 385] width 443 height 49
click at [897, 386] on button "Delete" at bounding box center [891, 386] width 47 height 26
checkbox input "false"
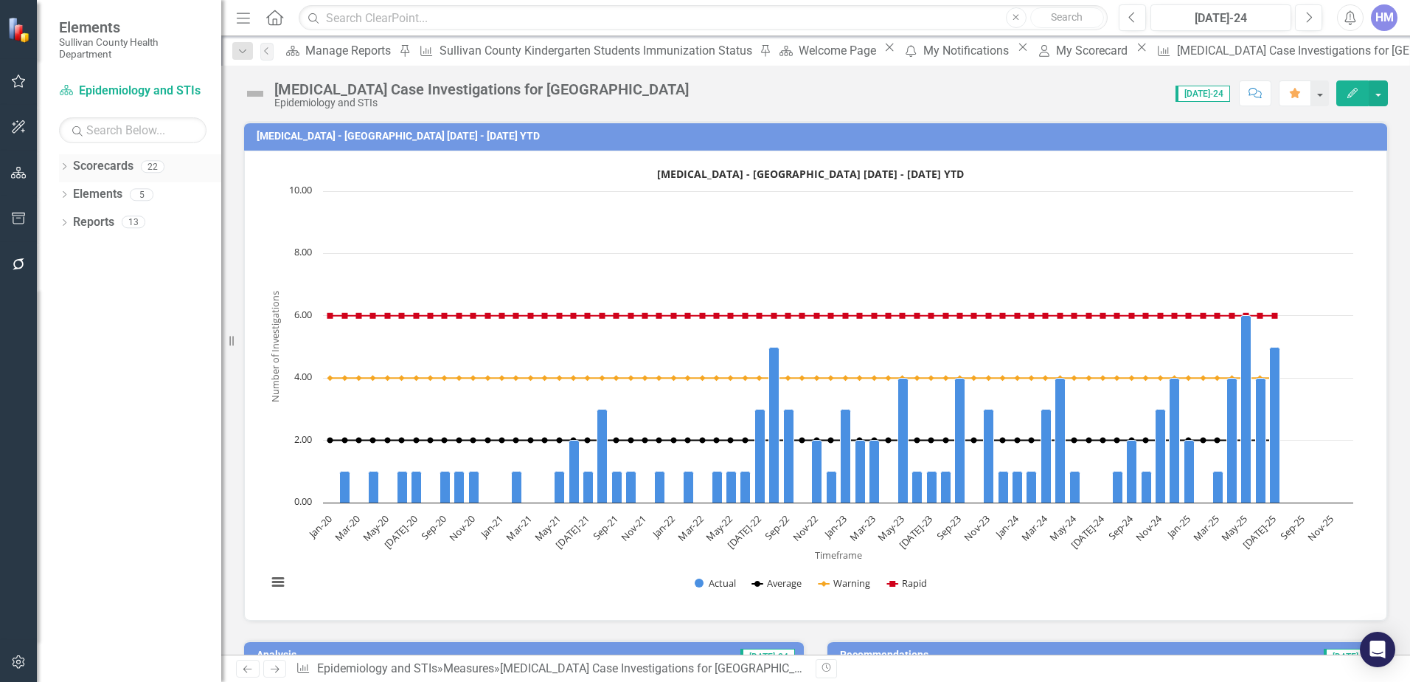
click at [60, 166] on icon "Dropdown" at bounding box center [64, 168] width 10 height 8
click at [55, 198] on div "Dropdown" at bounding box center [49, 194] width 11 height 13
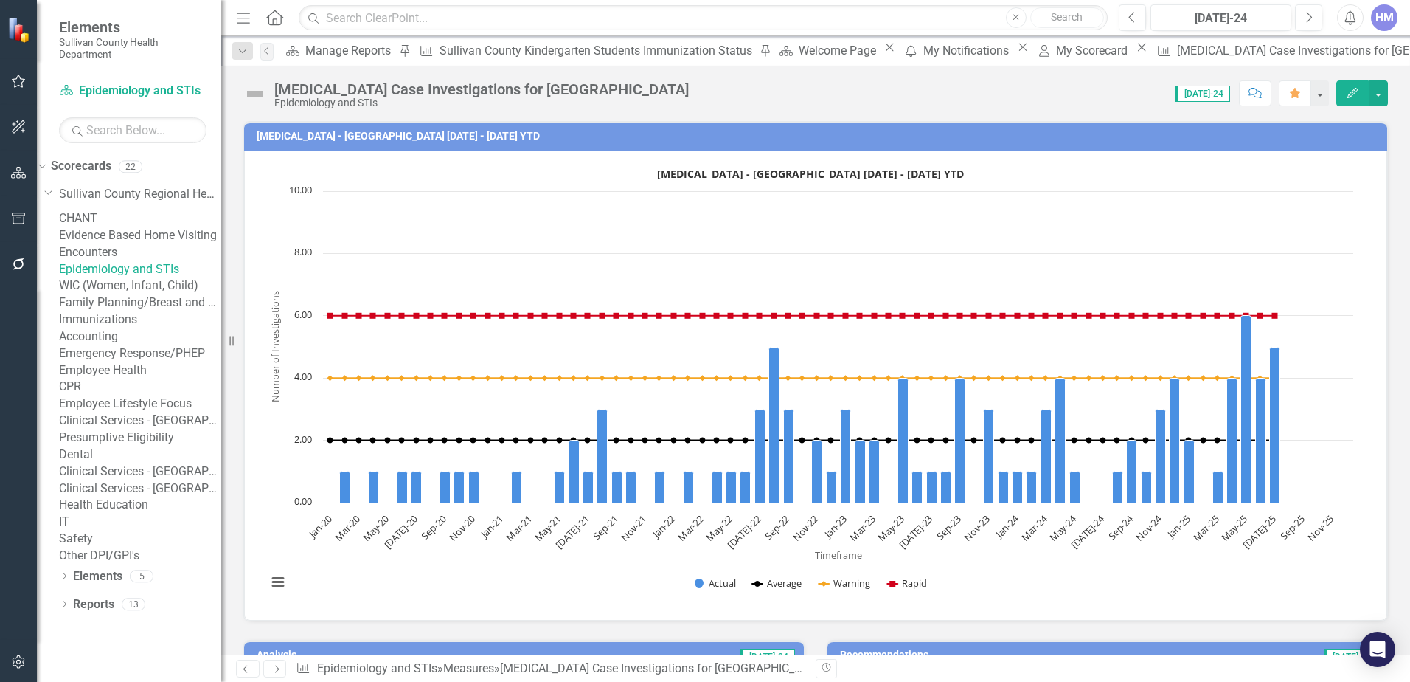
click at [142, 278] on link "Epidemiology and STIs" at bounding box center [140, 269] width 162 height 17
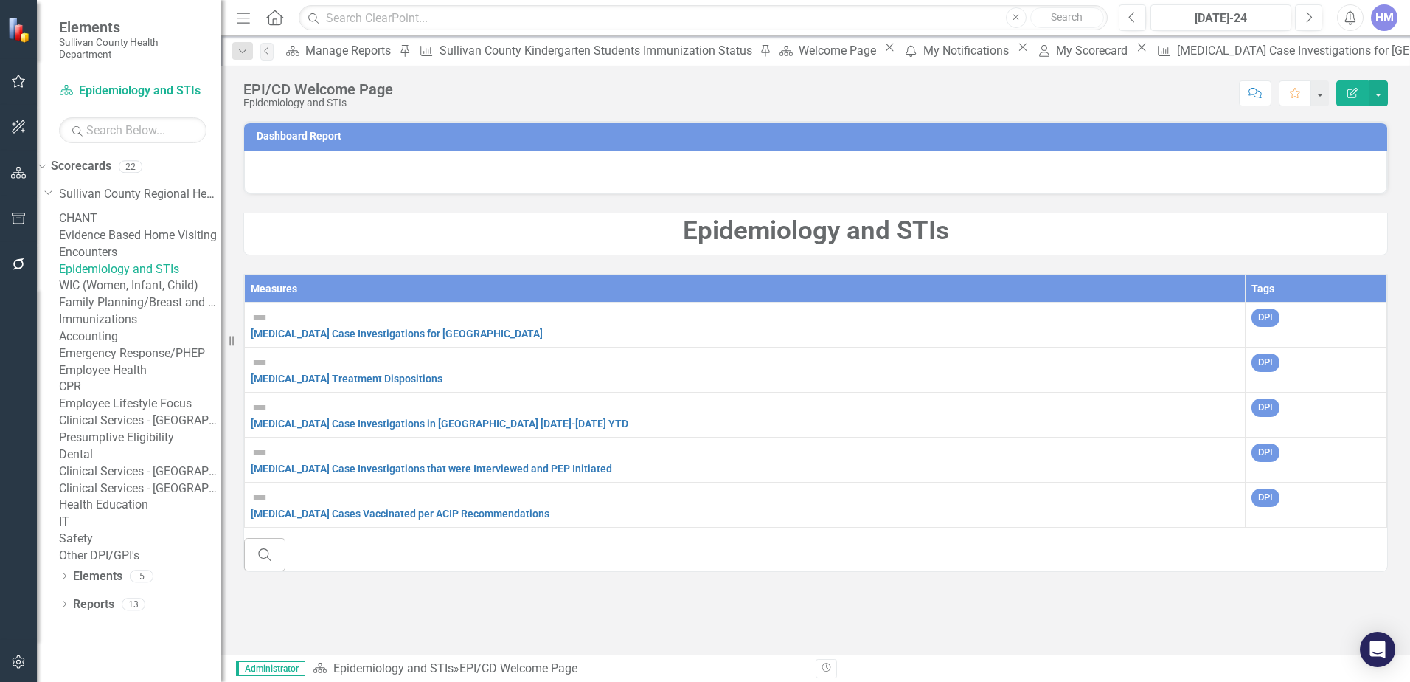
click at [251, 18] on icon "Menu" at bounding box center [243, 17] width 19 height 15
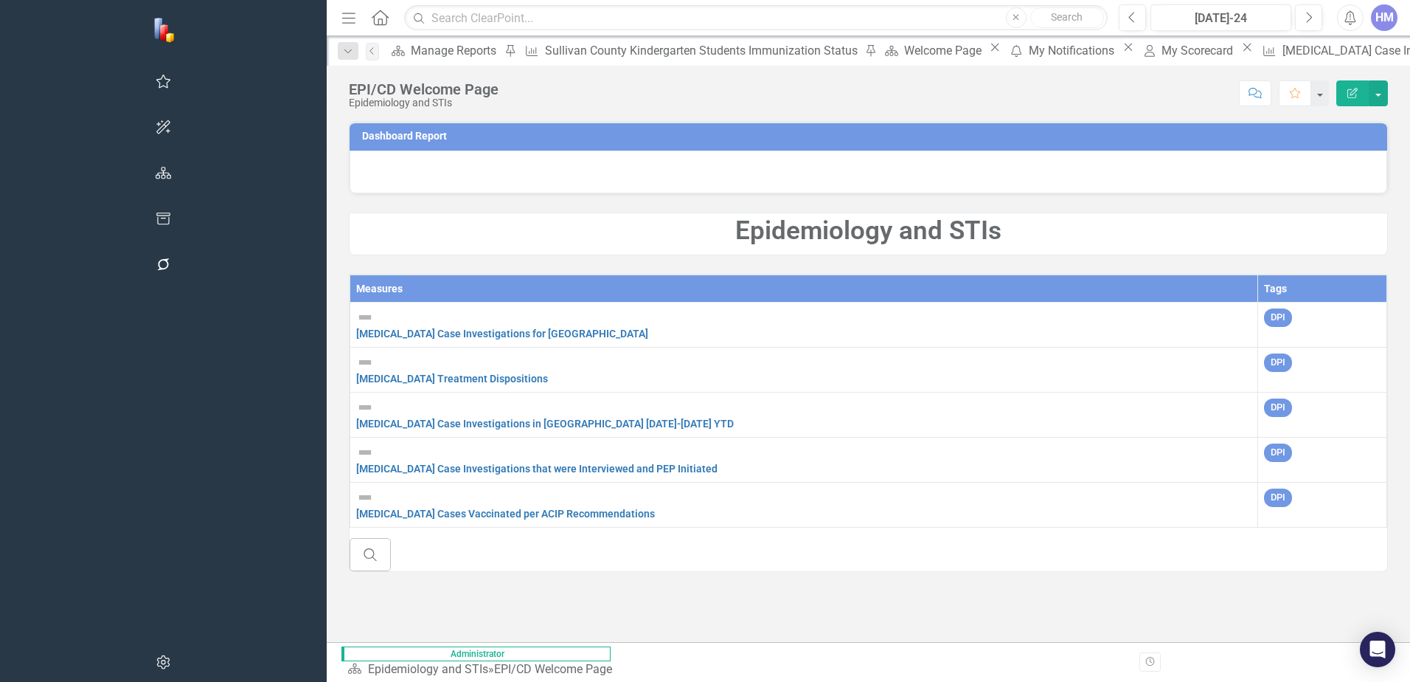
click at [339, 19] on icon "Menu" at bounding box center [348, 17] width 19 height 15
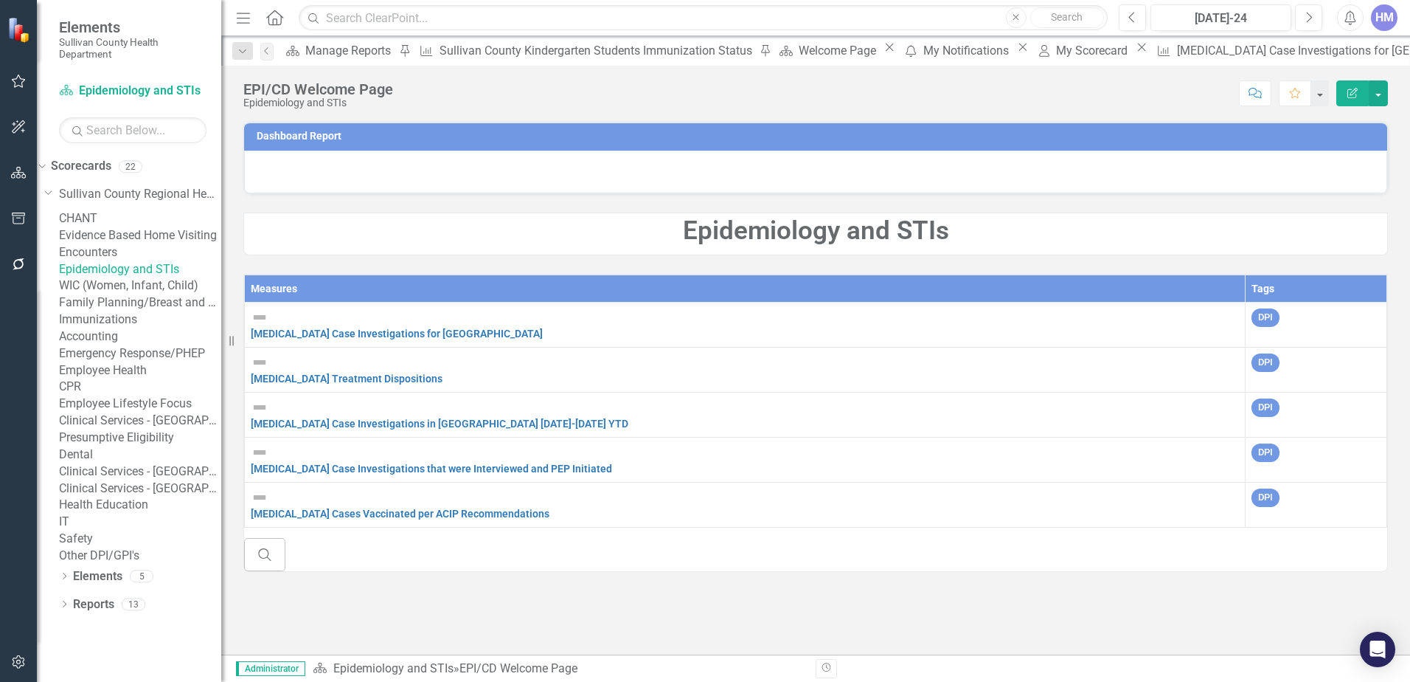
click at [242, 18] on icon "button" at bounding box center [243, 18] width 13 height 10
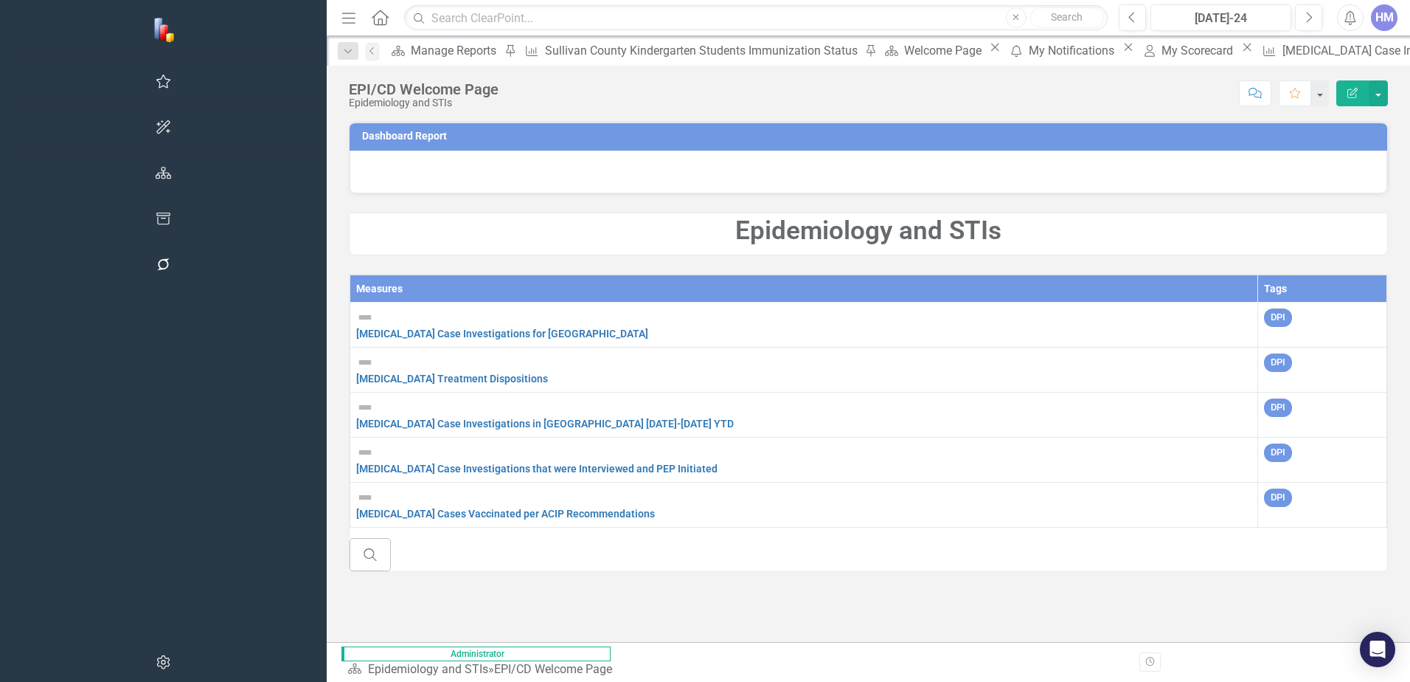
click at [1359, 92] on icon "Edit Report" at bounding box center [1352, 93] width 13 height 10
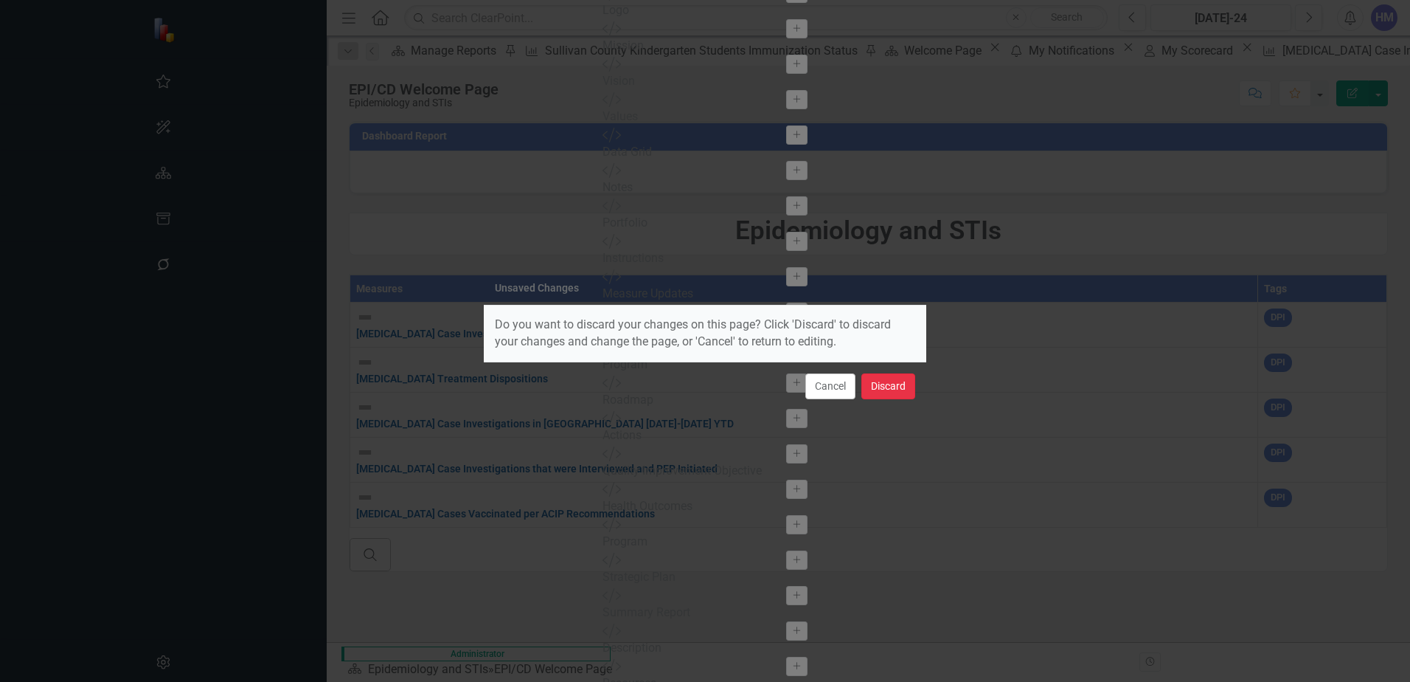
click at [875, 377] on button "Discard" at bounding box center [889, 386] width 54 height 26
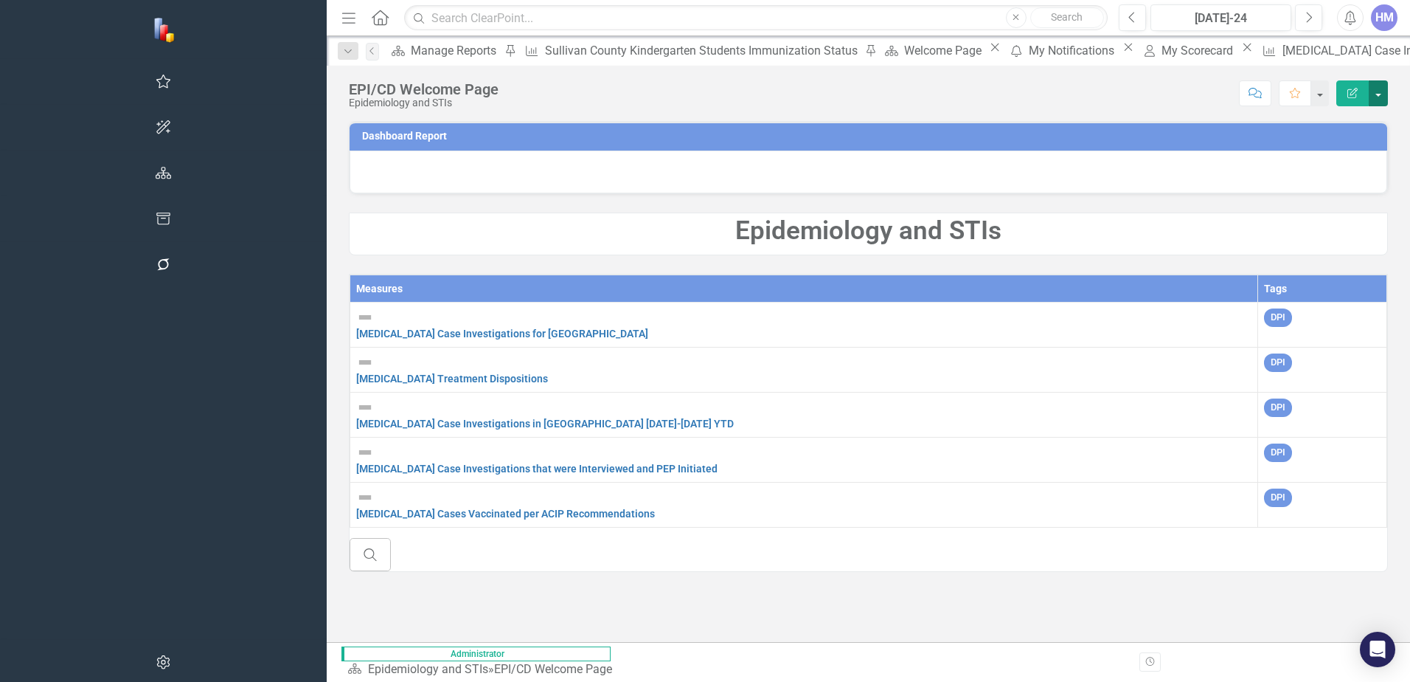
click at [1372, 92] on button "button" at bounding box center [1378, 93] width 19 height 26
click at [1360, 120] on link "Edit Edit Scorecard" at bounding box center [1328, 120] width 120 height 27
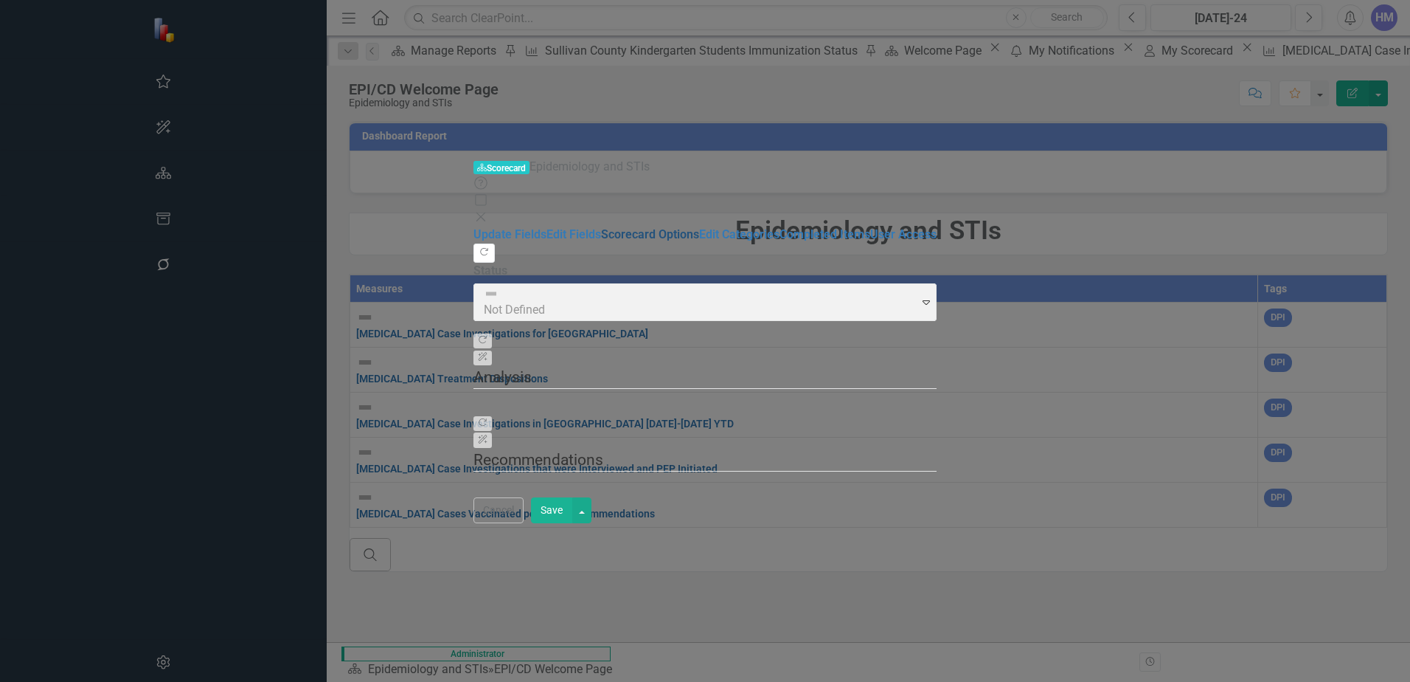
click at [601, 227] on link "Scorecard Options" at bounding box center [650, 234] width 98 height 14
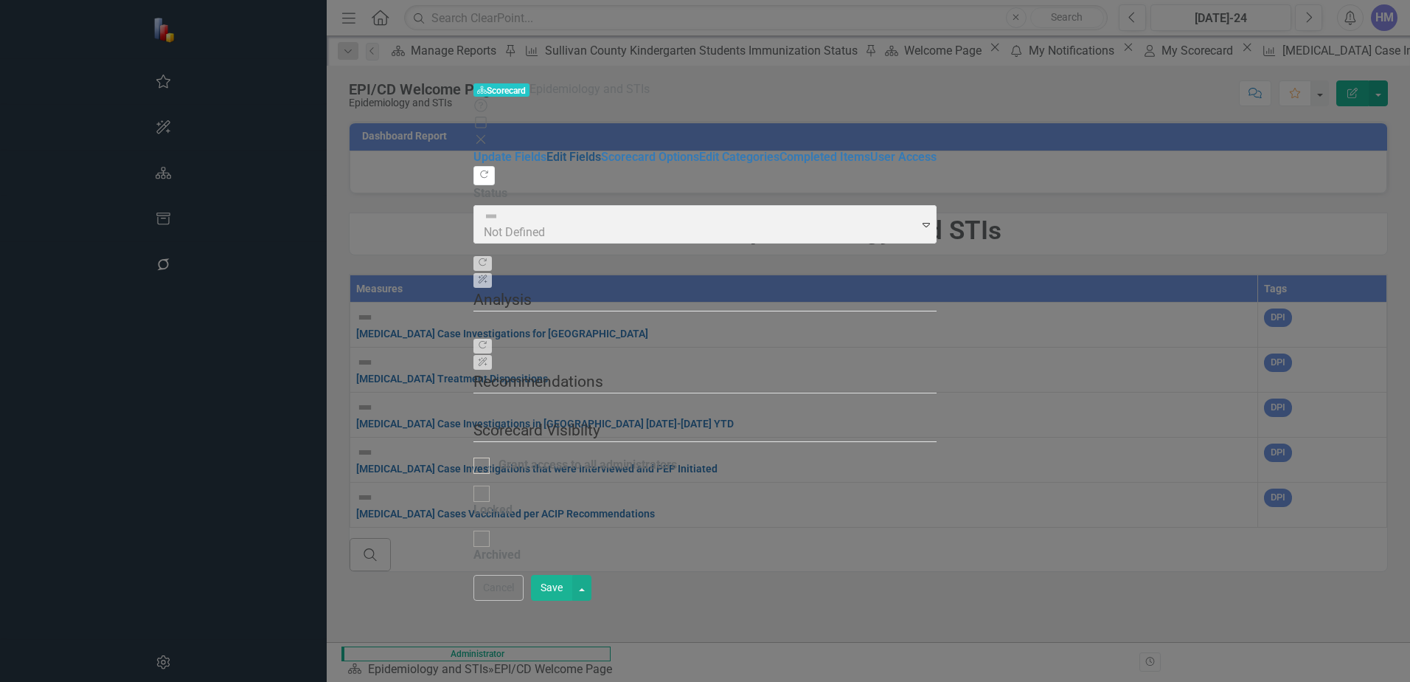
click at [547, 150] on link "Edit Fields" at bounding box center [574, 157] width 55 height 14
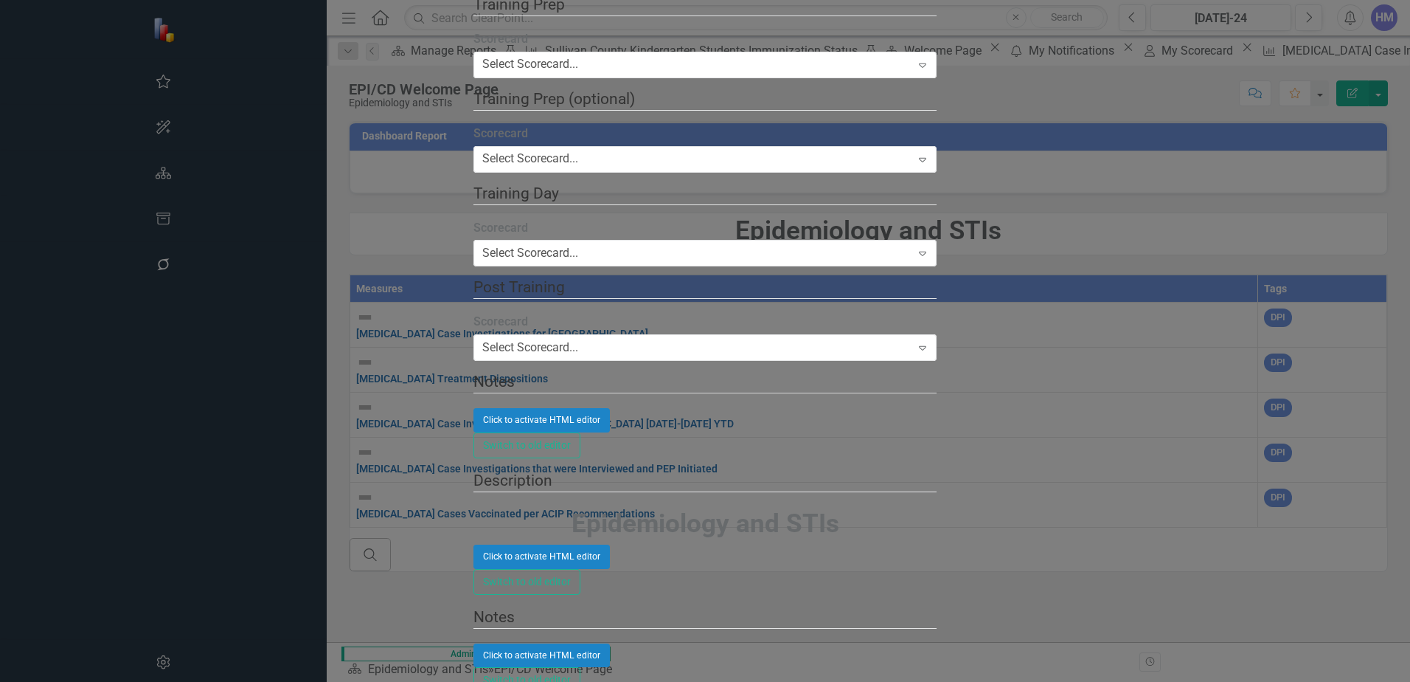
scroll to position [516, 0]
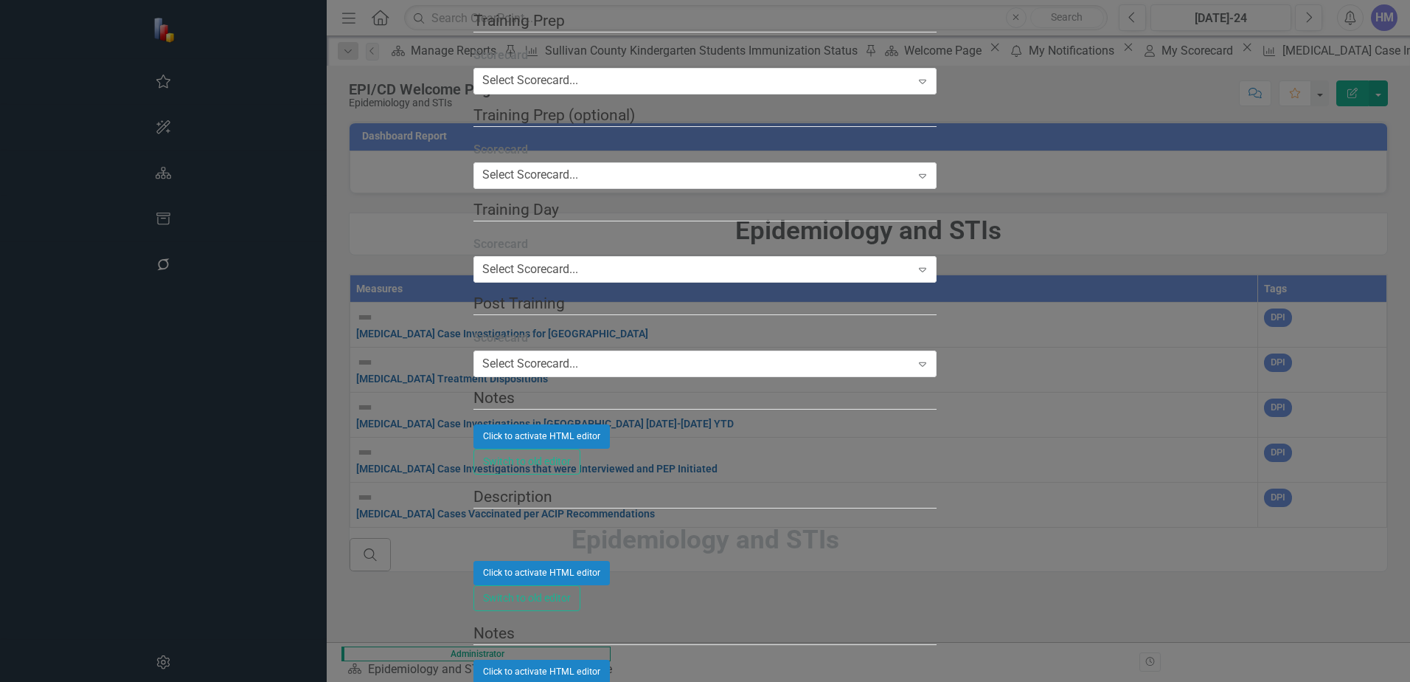
scroll to position [74, 0]
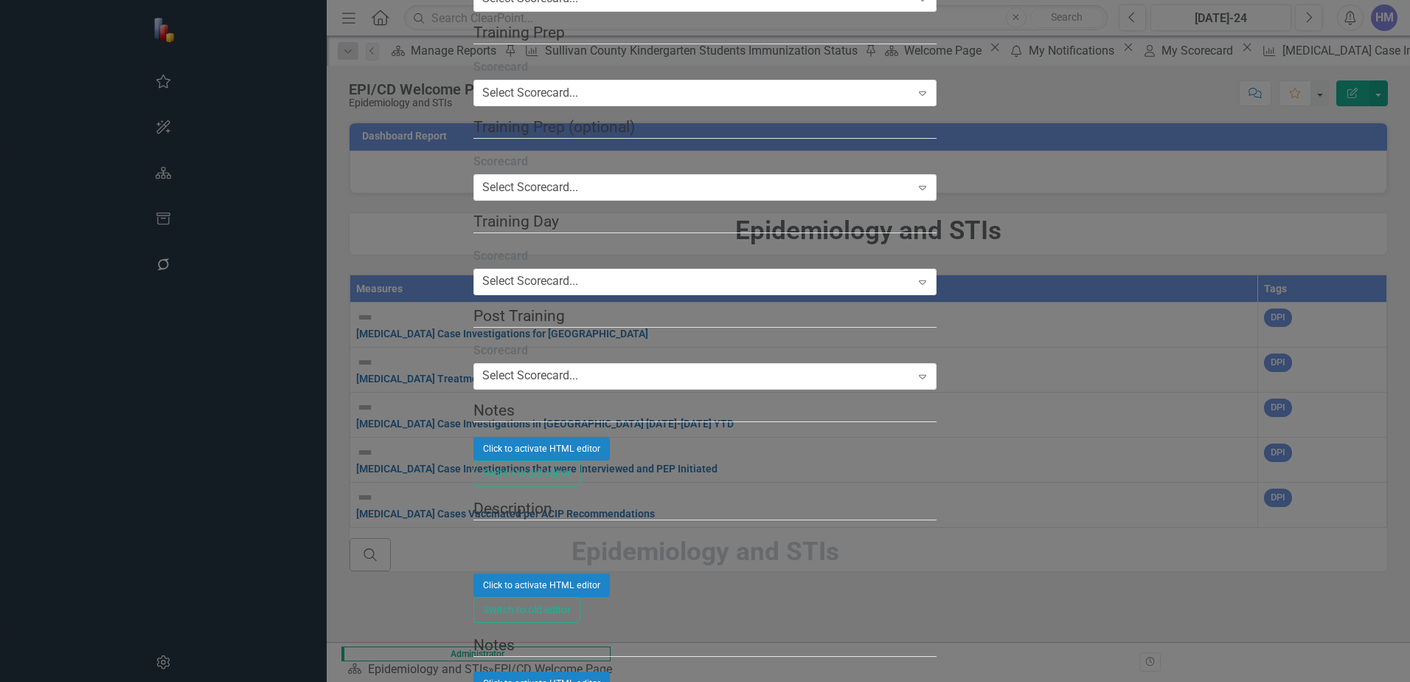
scroll to position [0, 0]
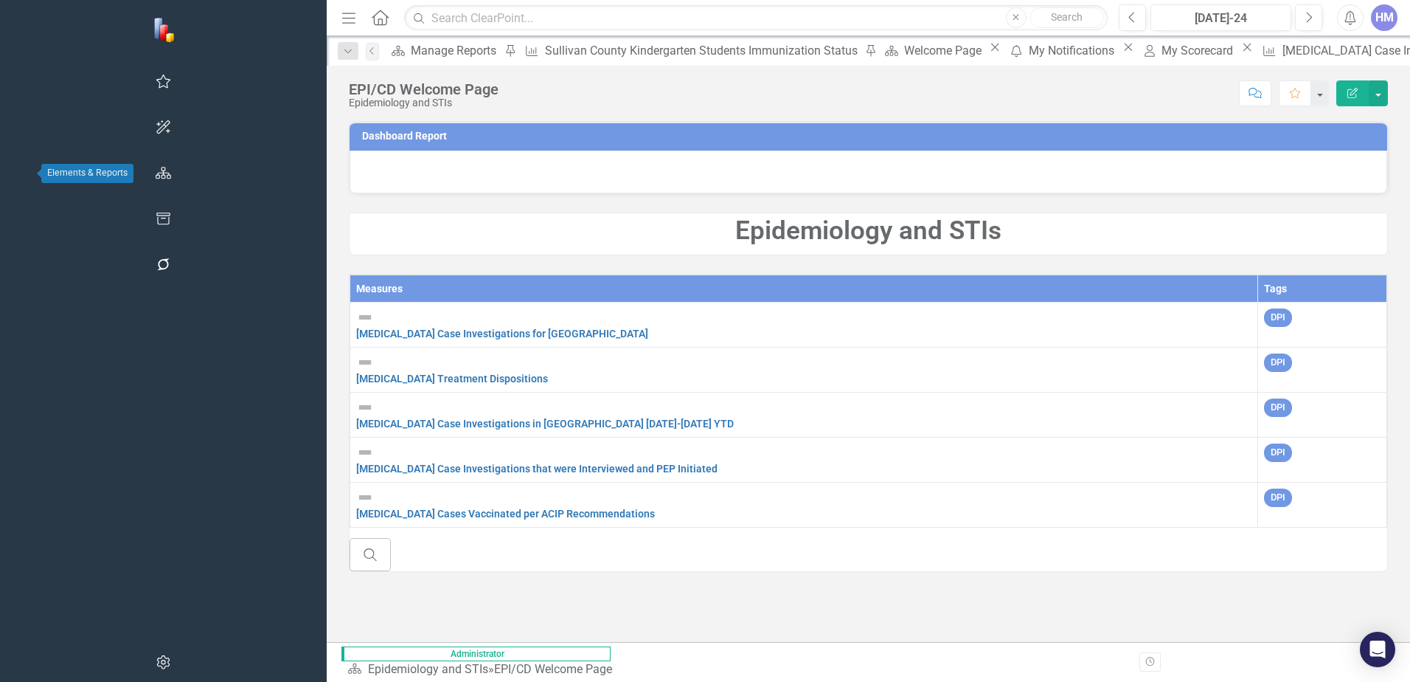
click at [147, 165] on button "button" at bounding box center [163, 173] width 33 height 31
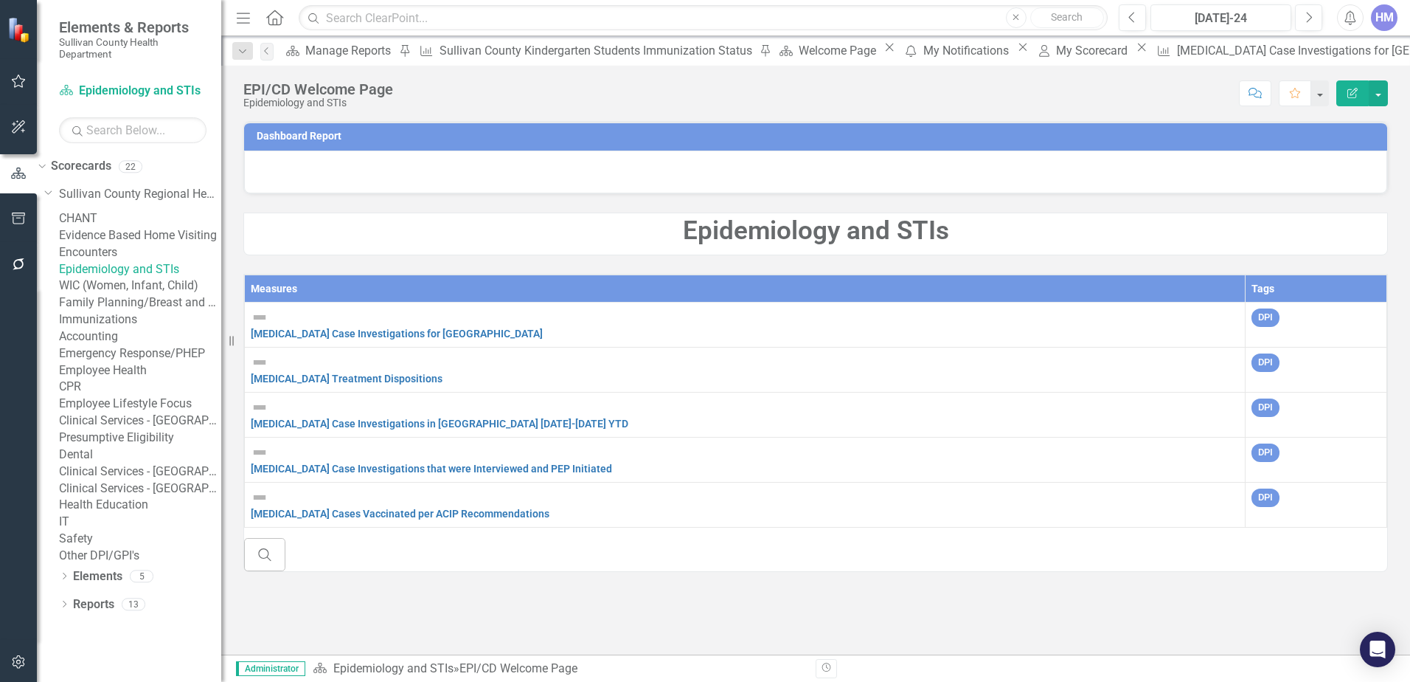
click at [138, 278] on link "Epidemiology and STIs" at bounding box center [140, 269] width 162 height 17
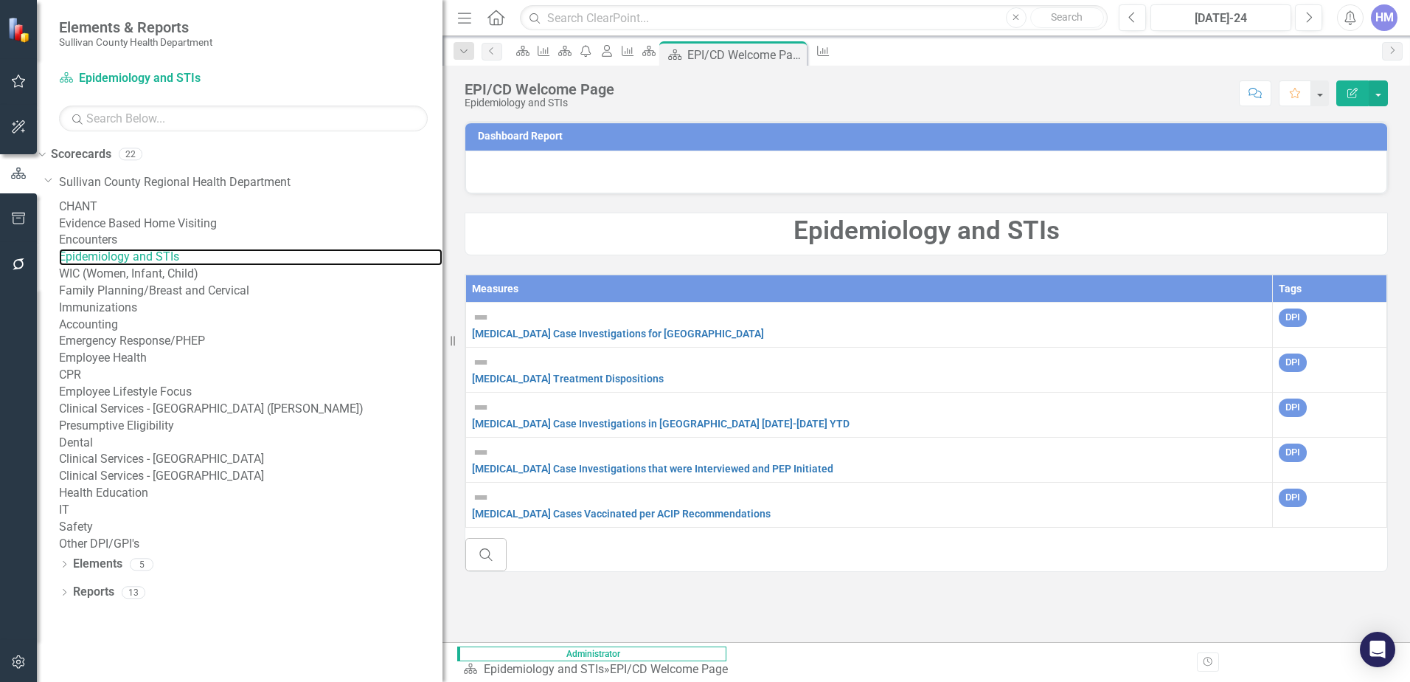
drag, startPoint x: 221, startPoint y: 339, endPoint x: 465, endPoint y: 346, distance: 244.3
click at [465, 346] on div "Elements & Reports Sullivan County Health Department Scorecard Epidemiology and…" at bounding box center [705, 341] width 1410 height 682
click at [108, 74] on link "Scorecard Epidemiology and STIs" at bounding box center [151, 78] width 184 height 17
click at [530, 55] on icon "Scorecard" at bounding box center [523, 51] width 15 height 12
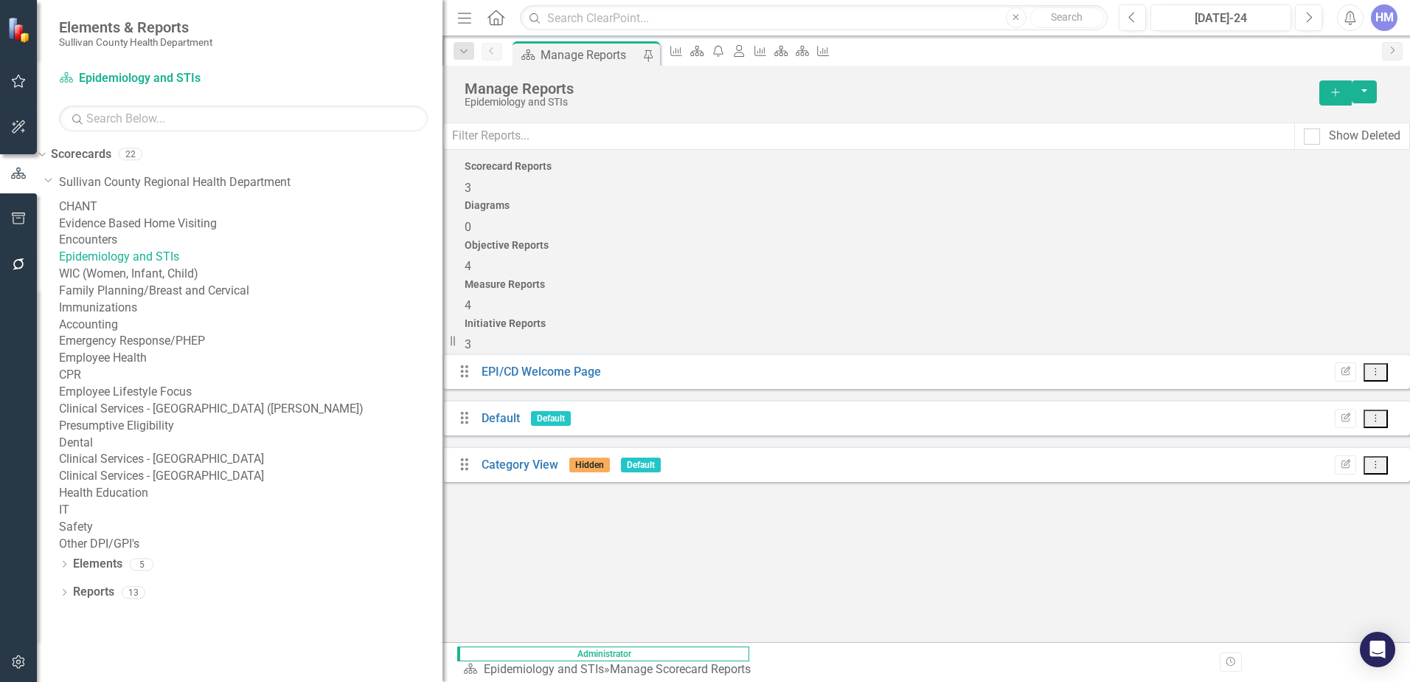
click at [561, 364] on div "EPI/CD Welcome Page" at bounding box center [542, 372] width 120 height 17
click at [560, 364] on link "EPI/CD Welcome Page" at bounding box center [542, 371] width 120 height 14
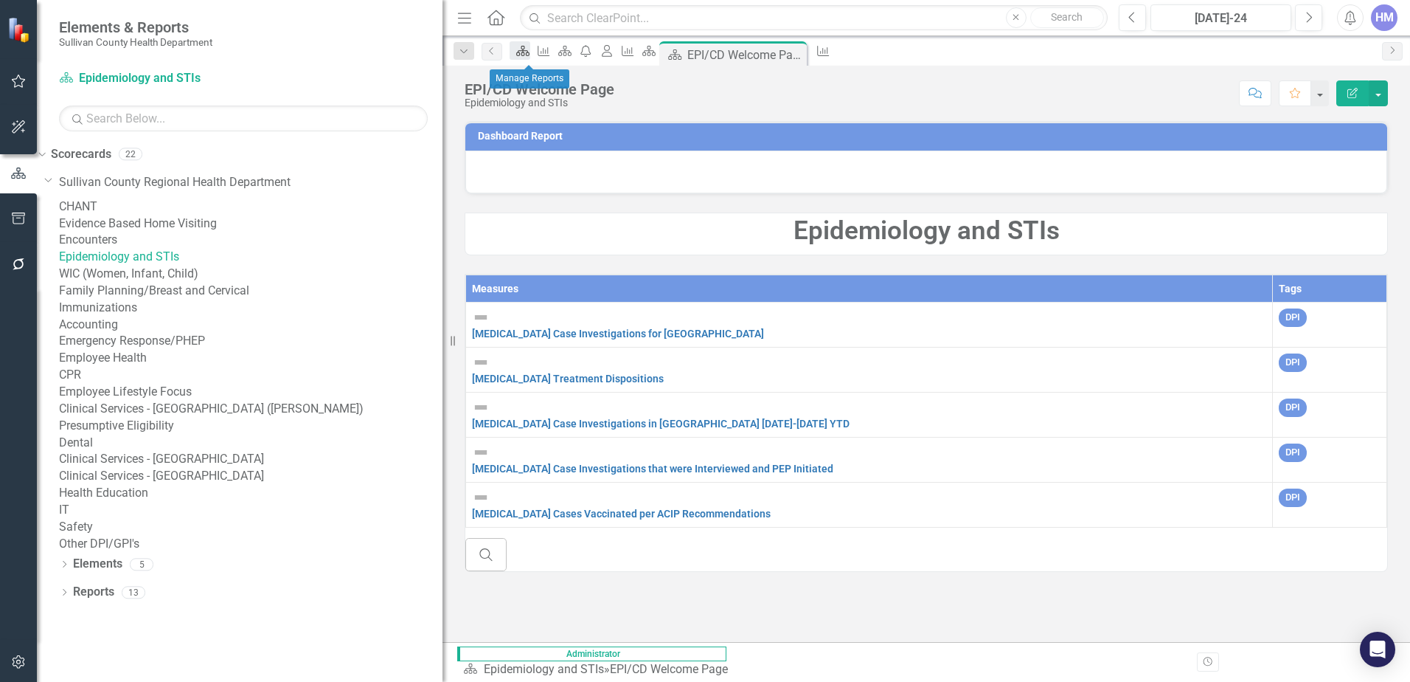
click at [529, 47] on icon "Scorecard" at bounding box center [523, 51] width 15 height 12
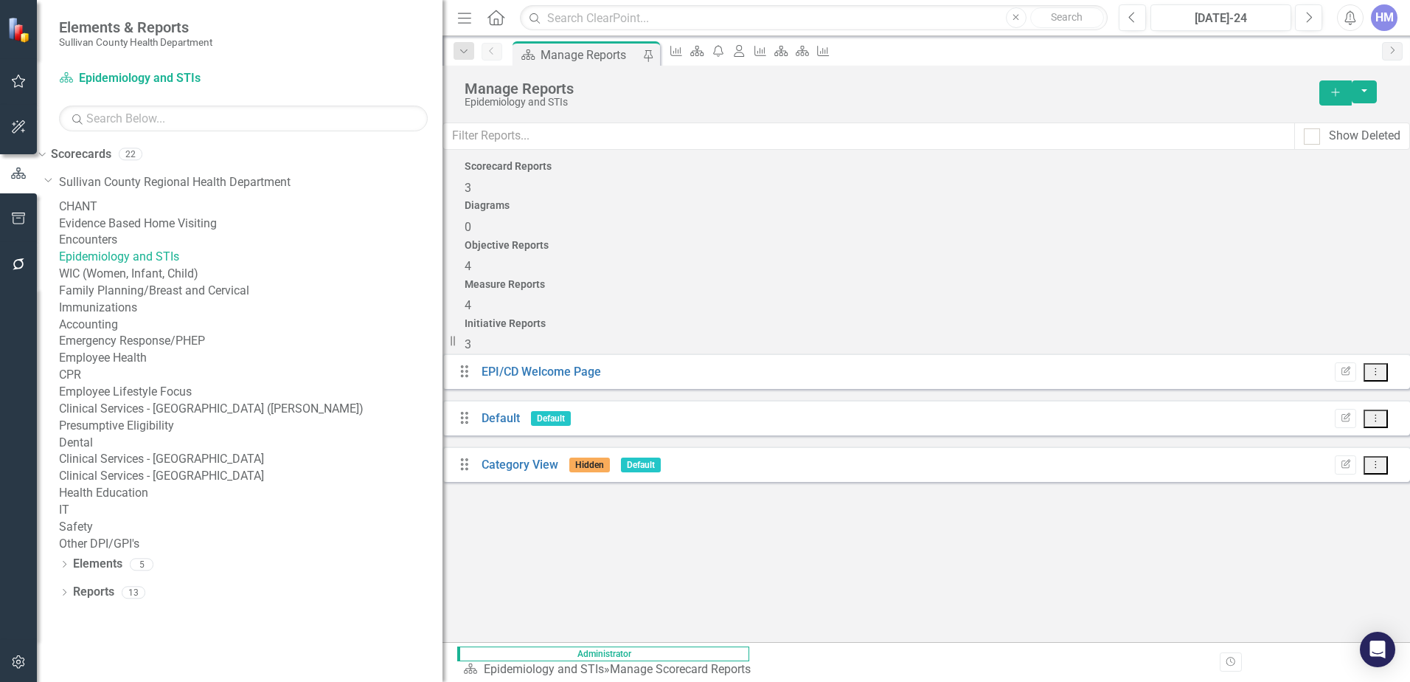
click at [963, 240] on h4 "Objective Reports" at bounding box center [927, 245] width 924 height 11
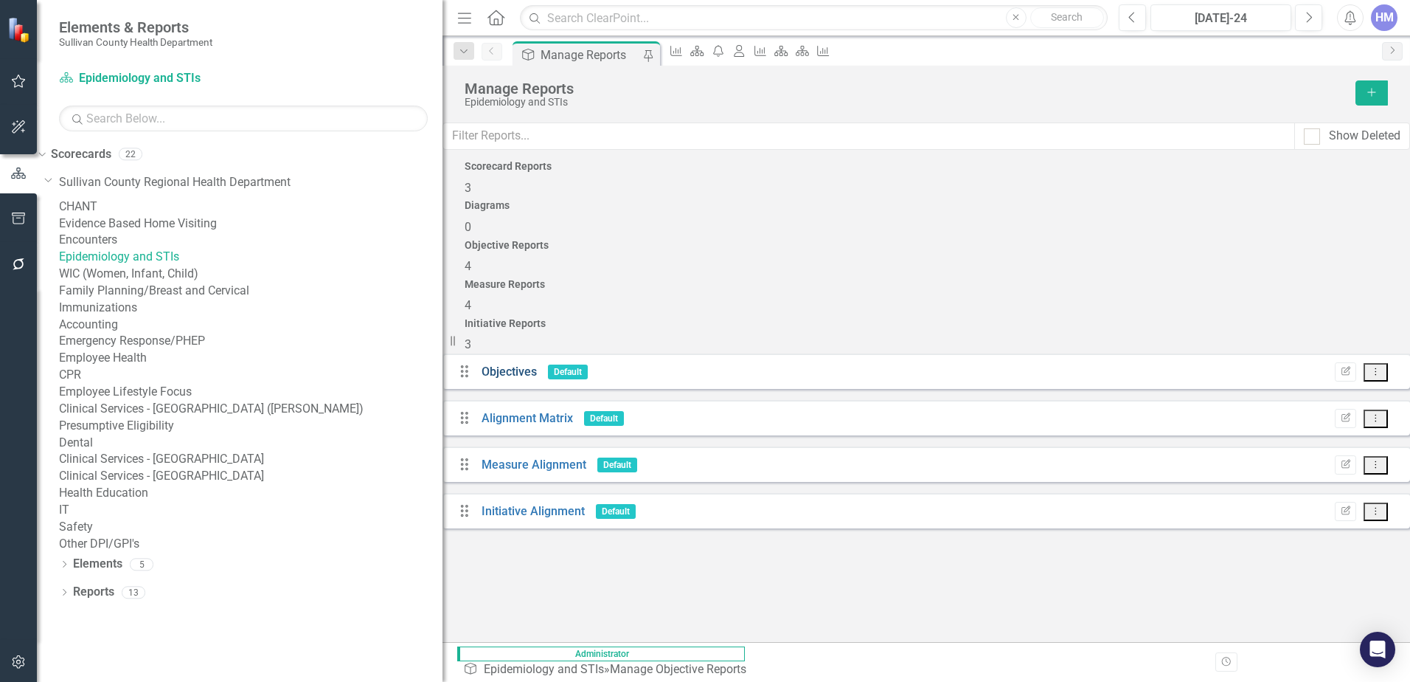
click at [537, 364] on link "Objectives" at bounding box center [509, 371] width 55 height 14
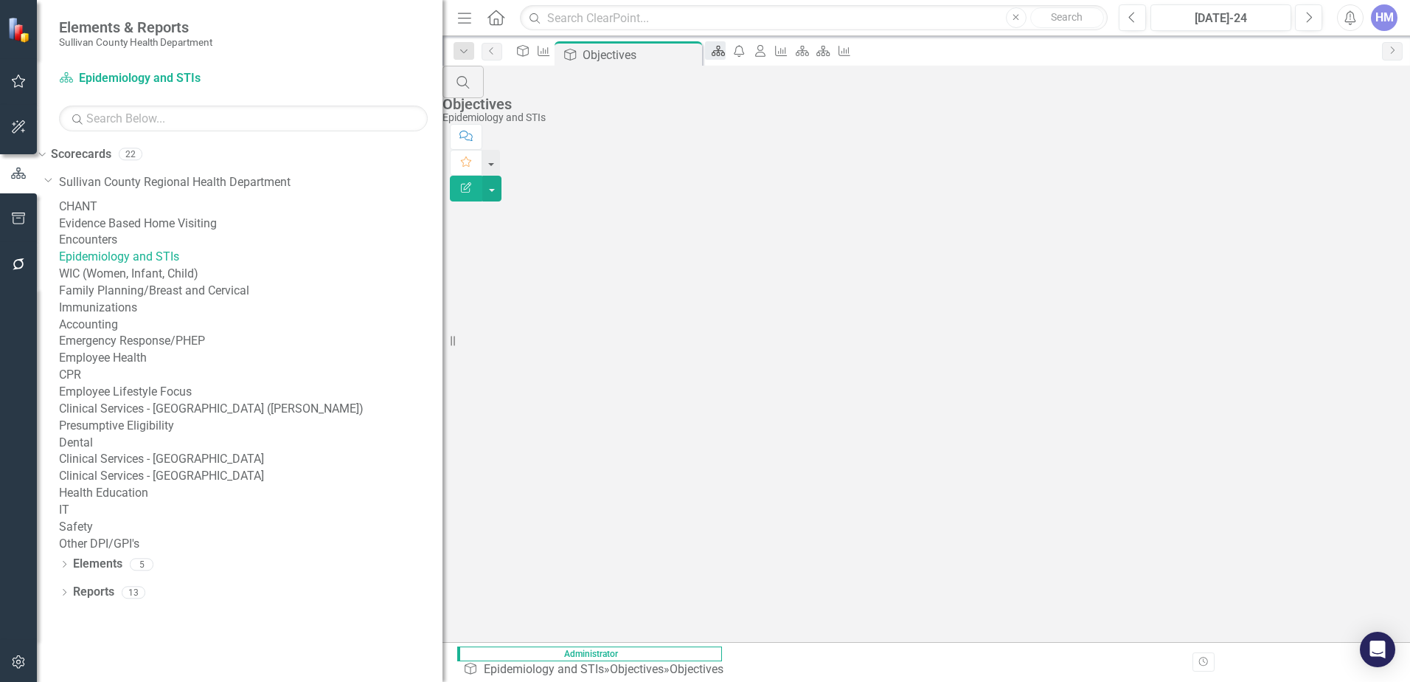
click at [726, 58] on link "Scorecard" at bounding box center [715, 50] width 21 height 18
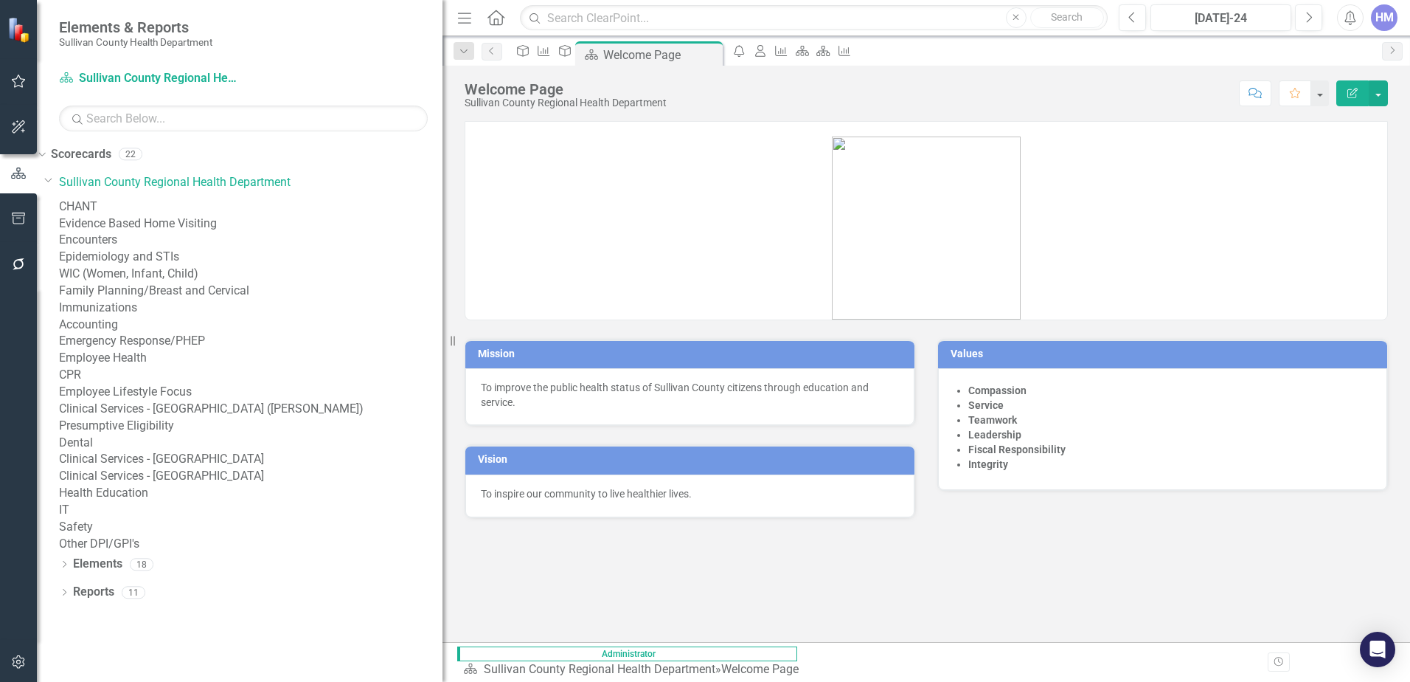
click at [490, 20] on icon at bounding box center [496, 17] width 17 height 15
click at [127, 75] on link "Scorecard Sullivan County Regional Health Department" at bounding box center [151, 78] width 184 height 17
click at [80, 71] on link "Scorecard Sullivan County Regional Health Department" at bounding box center [151, 78] width 184 height 17
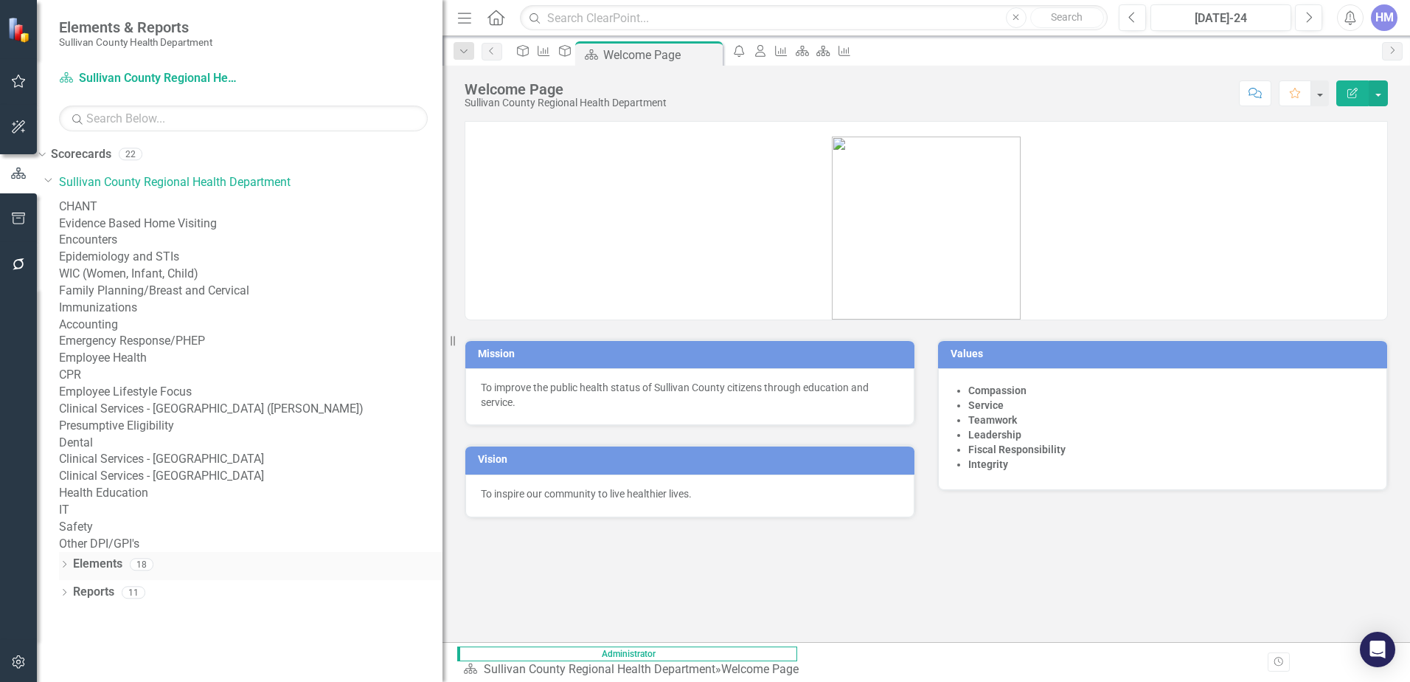
click at [61, 570] on icon "Dropdown" at bounding box center [64, 565] width 10 height 8
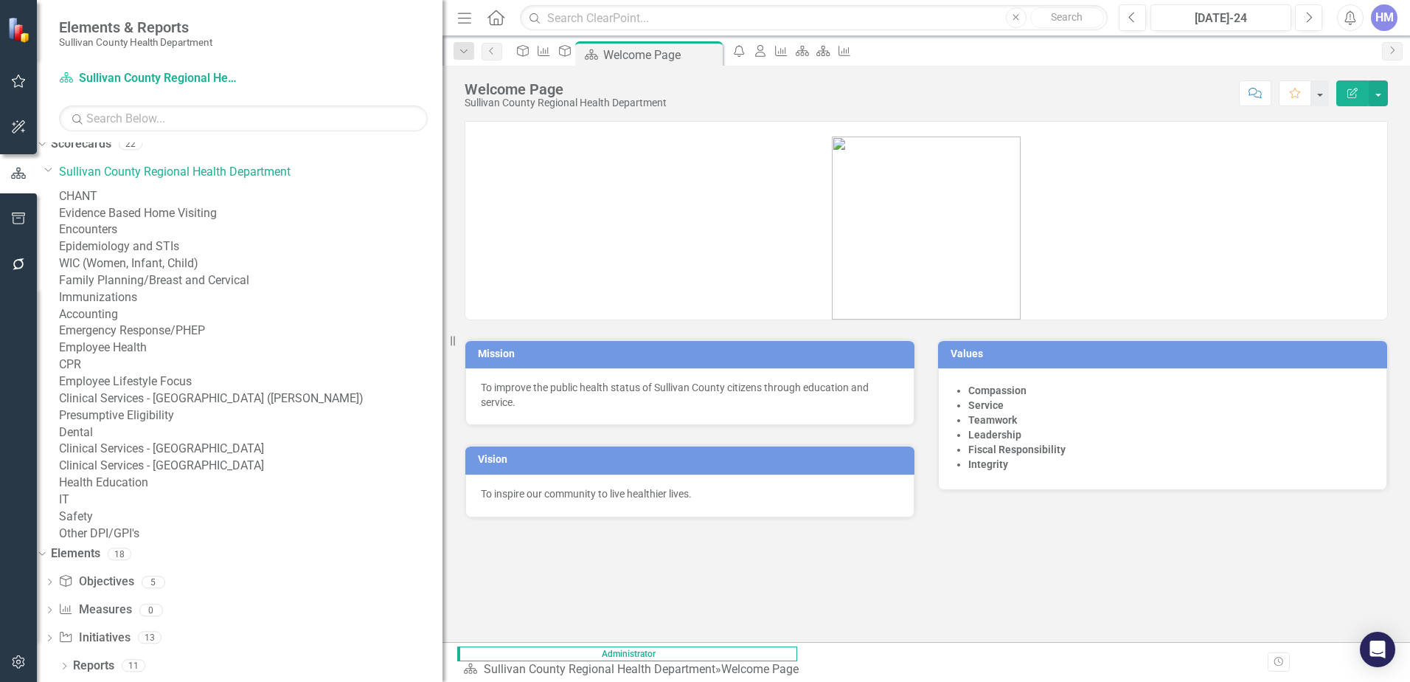
scroll to position [243, 0]
click at [100, 558] on link "Elements" at bounding box center [75, 553] width 49 height 17
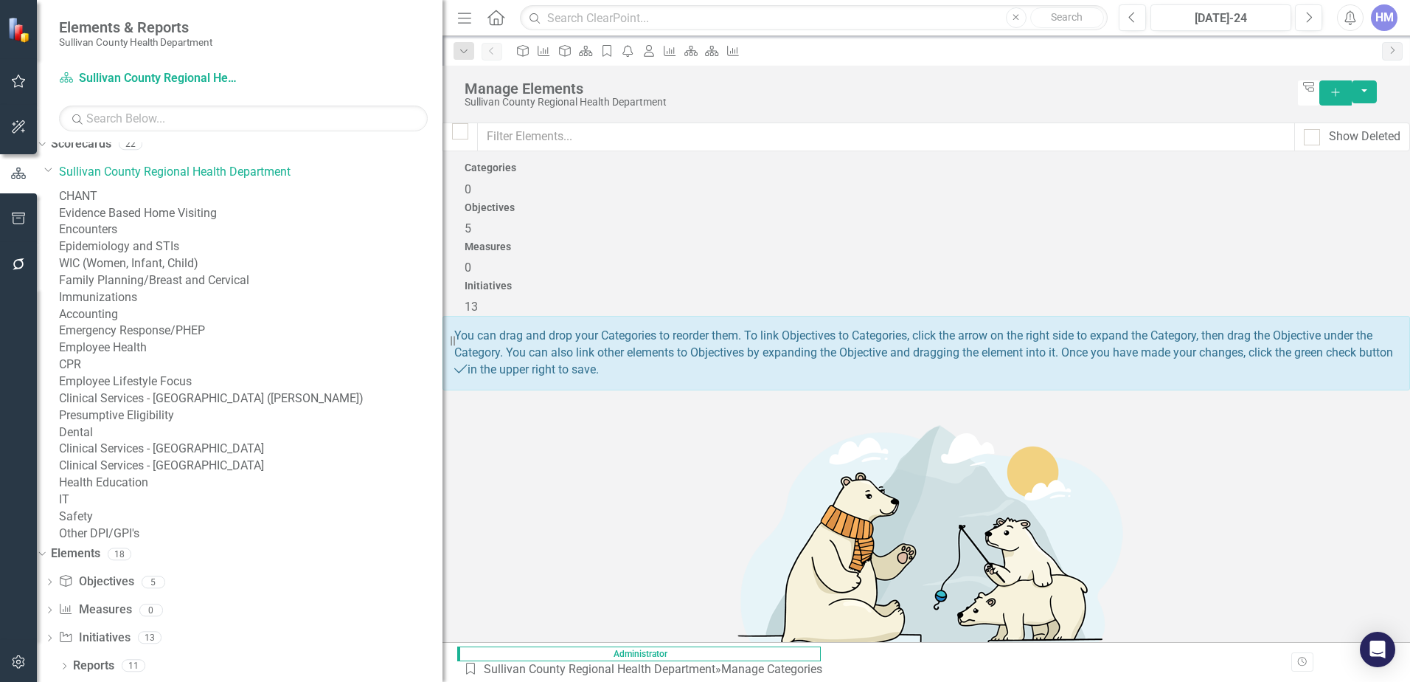
click at [1267, 280] on div "Initiatives 13" at bounding box center [927, 297] width 924 height 35
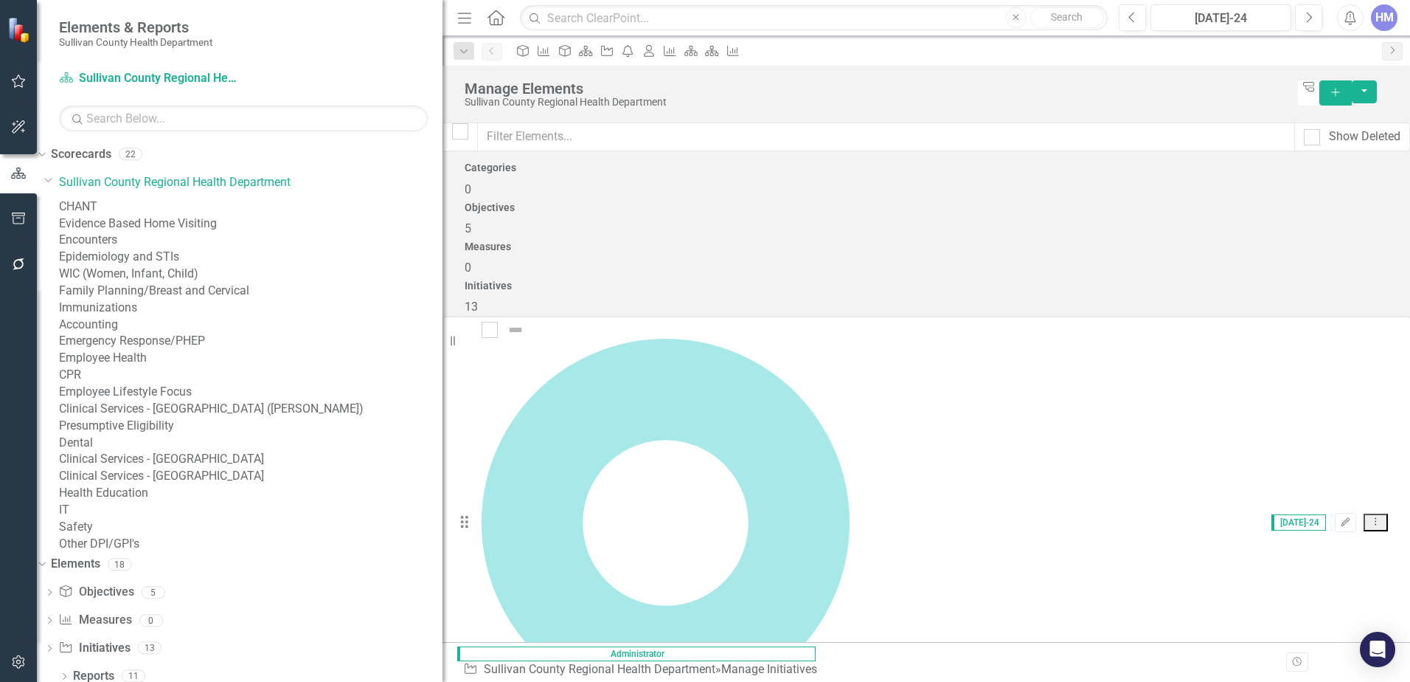
click at [212, 266] on link "Epidemiology and STIs" at bounding box center [251, 257] width 384 height 17
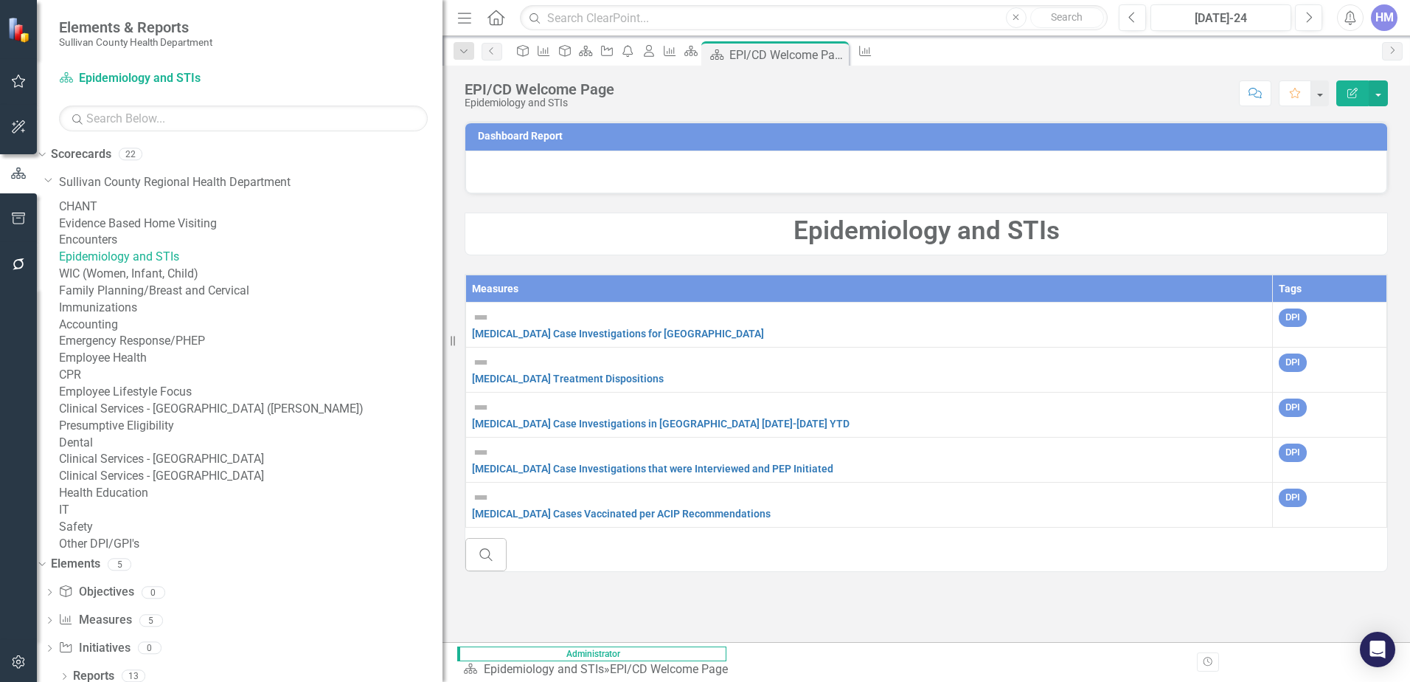
click at [1349, 89] on icon "button" at bounding box center [1353, 93] width 10 height 10
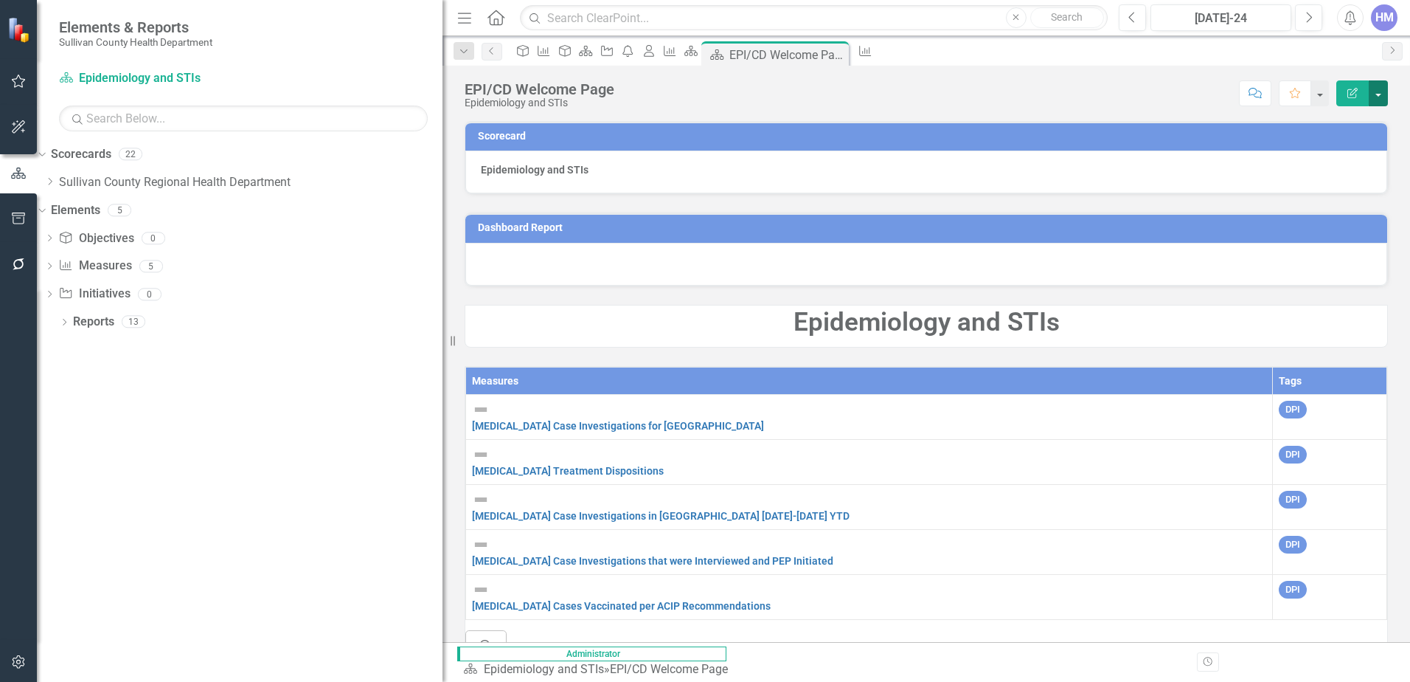
click at [1381, 93] on button "button" at bounding box center [1378, 93] width 19 height 26
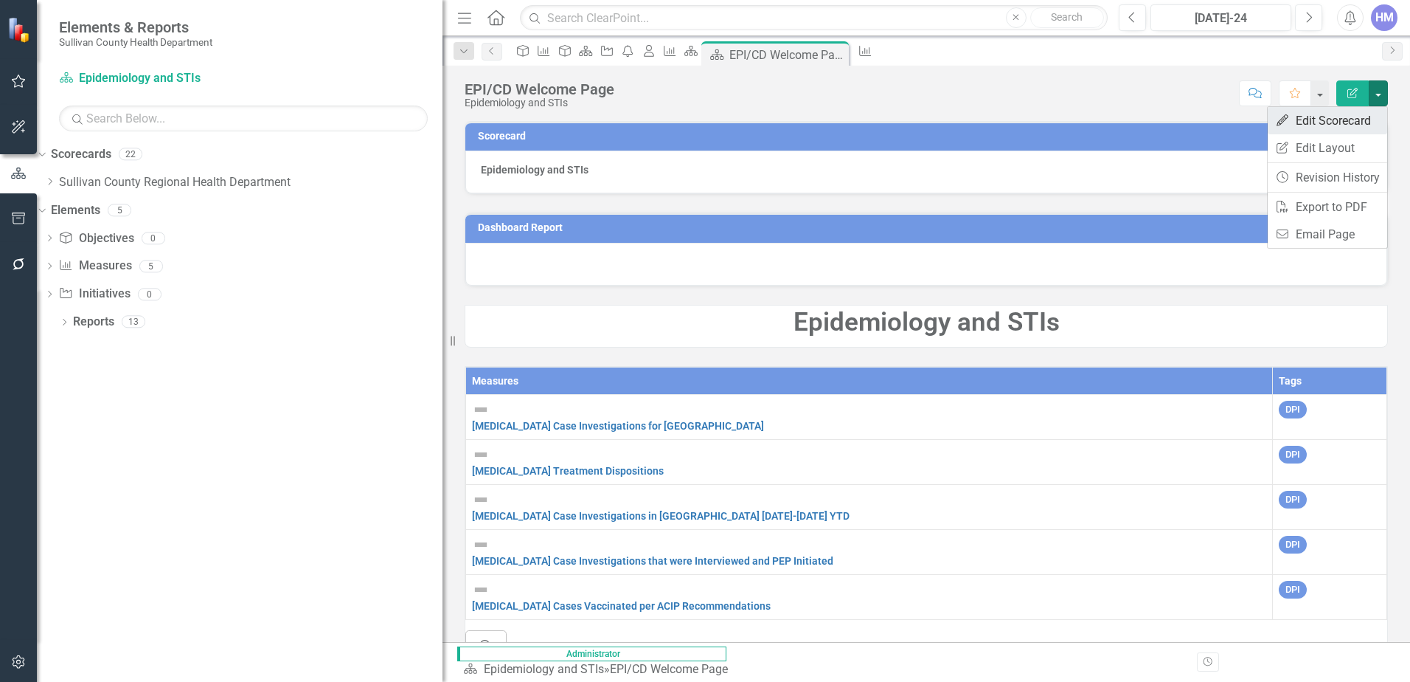
click at [1342, 122] on link "Edit Edit Scorecard" at bounding box center [1328, 120] width 120 height 27
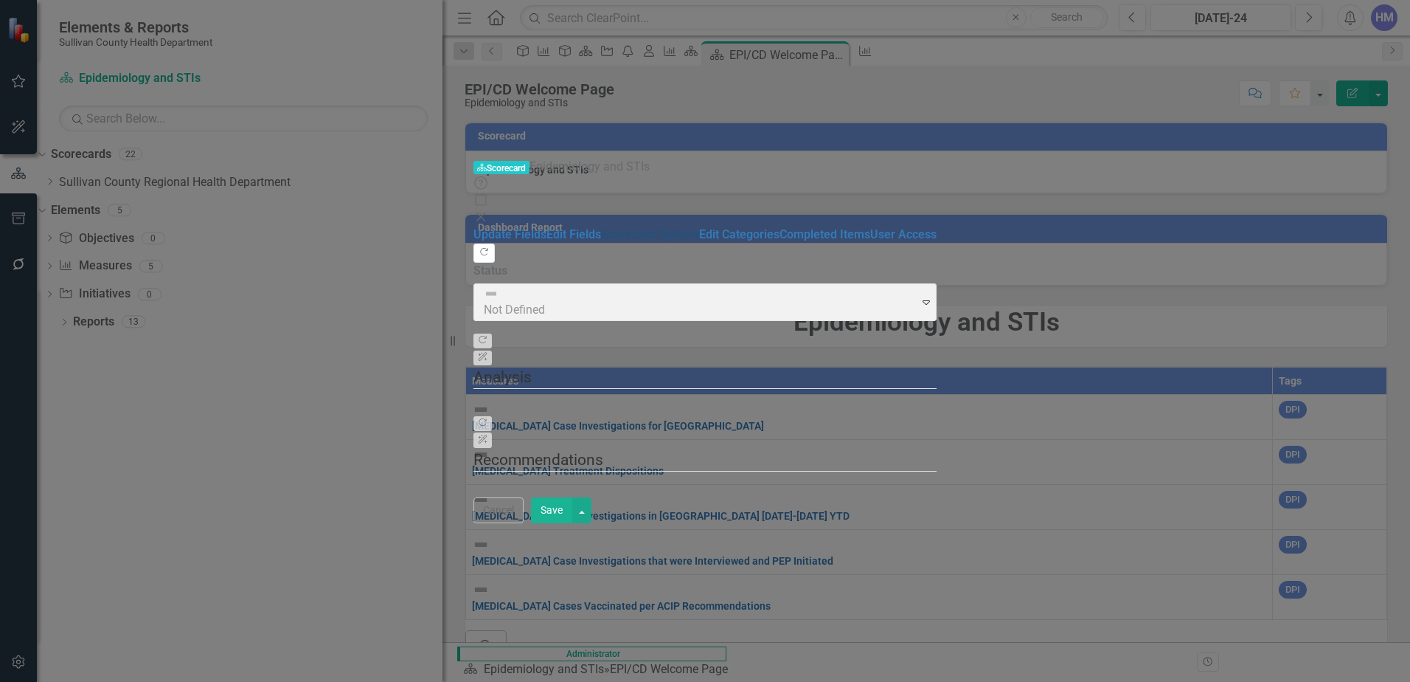
click at [601, 227] on link "Scorecard Options" at bounding box center [650, 234] width 98 height 14
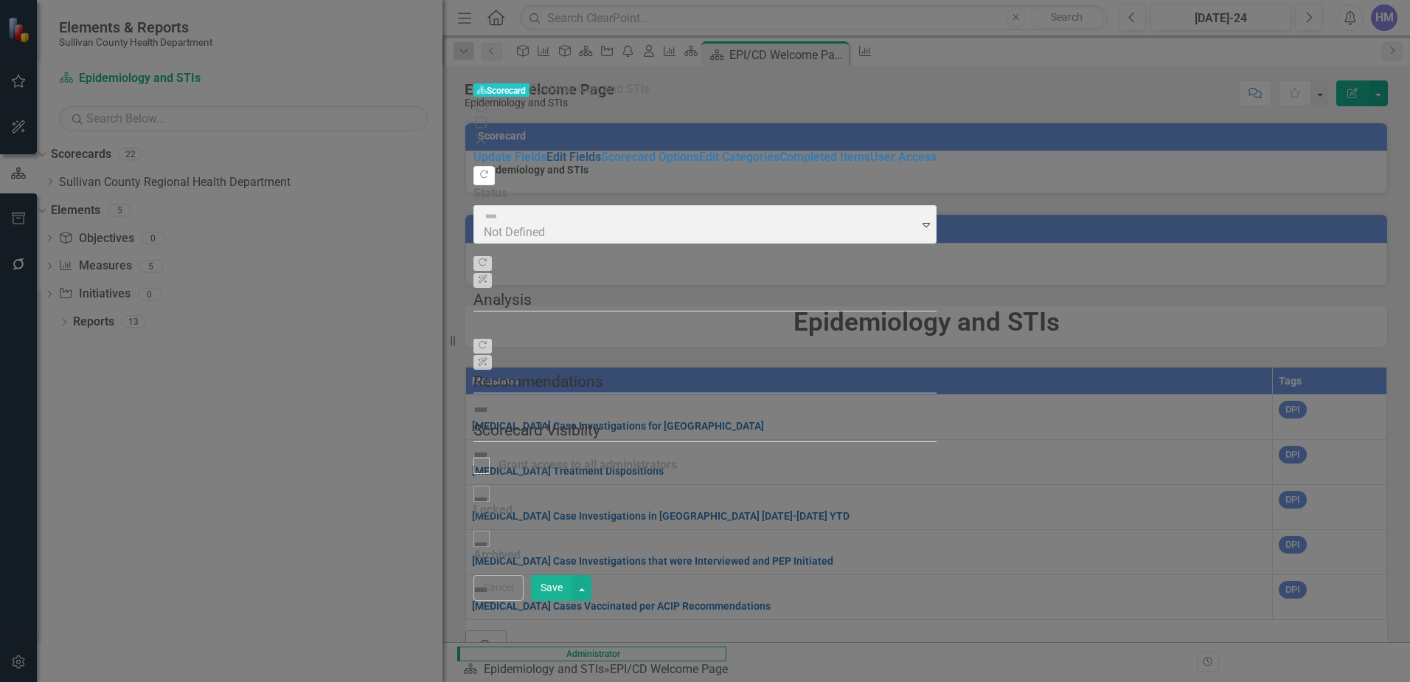
click at [547, 150] on link "Edit Fields" at bounding box center [574, 157] width 55 height 14
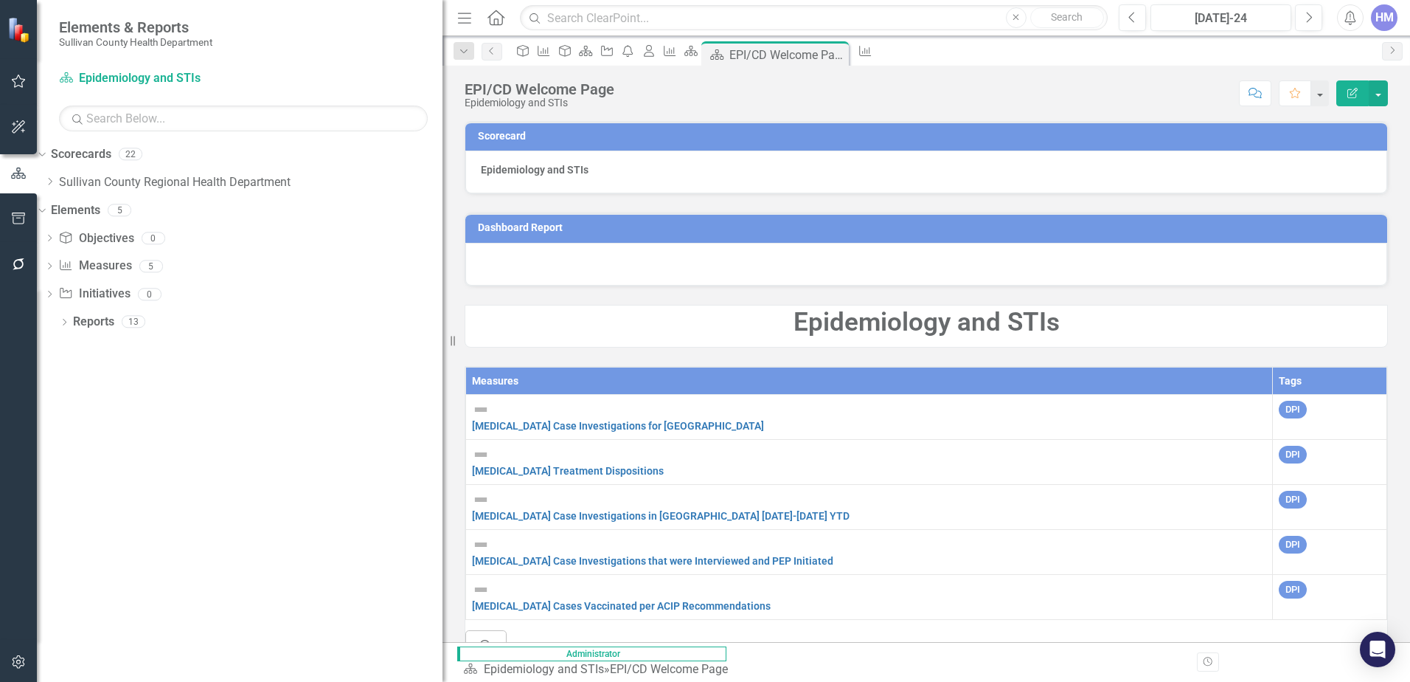
click at [1353, 94] on icon "Edit Report" at bounding box center [1352, 93] width 13 height 10
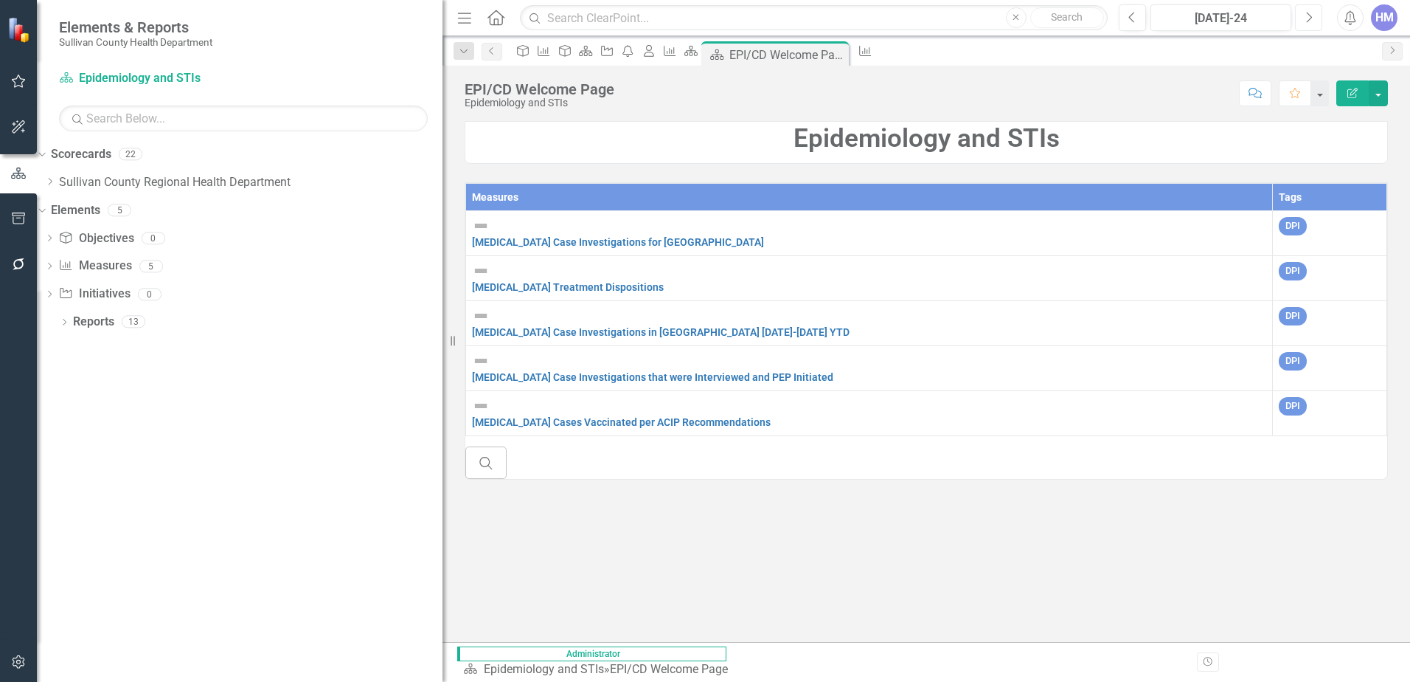
click at [1306, 24] on button "Next" at bounding box center [1308, 17] width 27 height 27
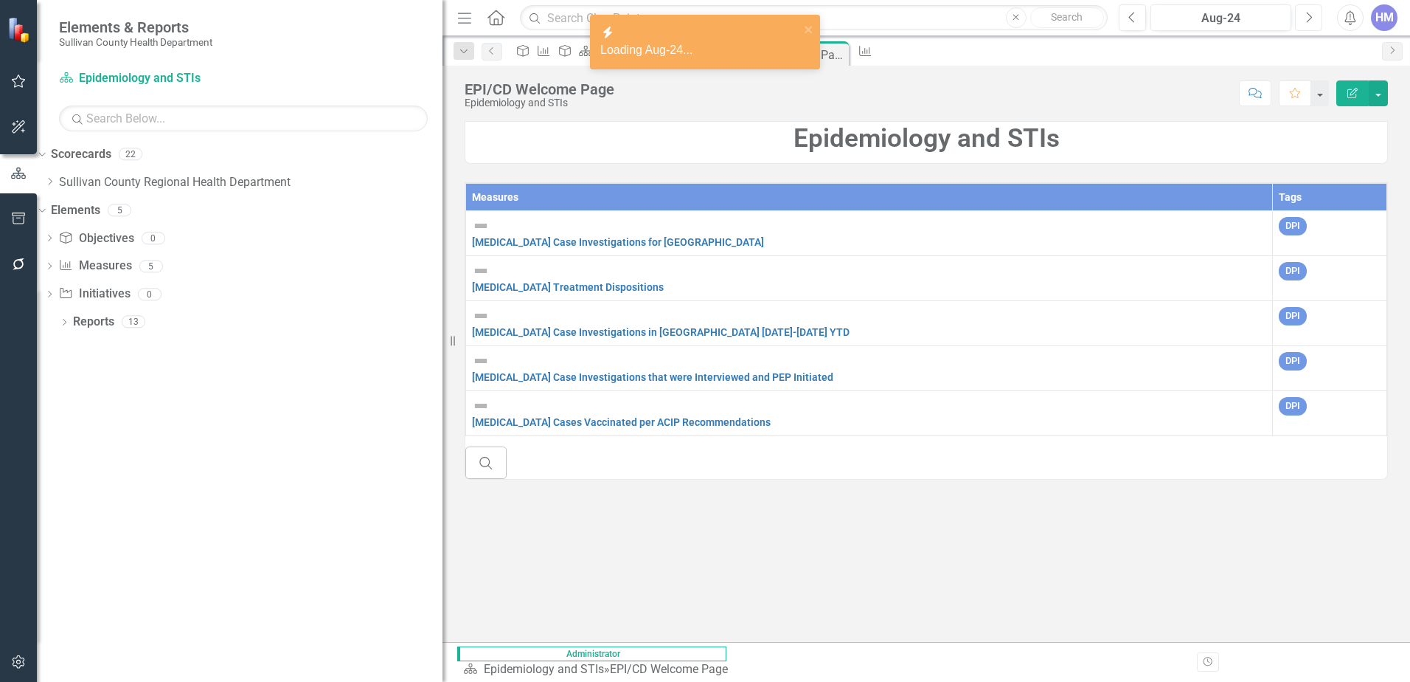
click at [1306, 24] on button "Next" at bounding box center [1308, 17] width 27 height 27
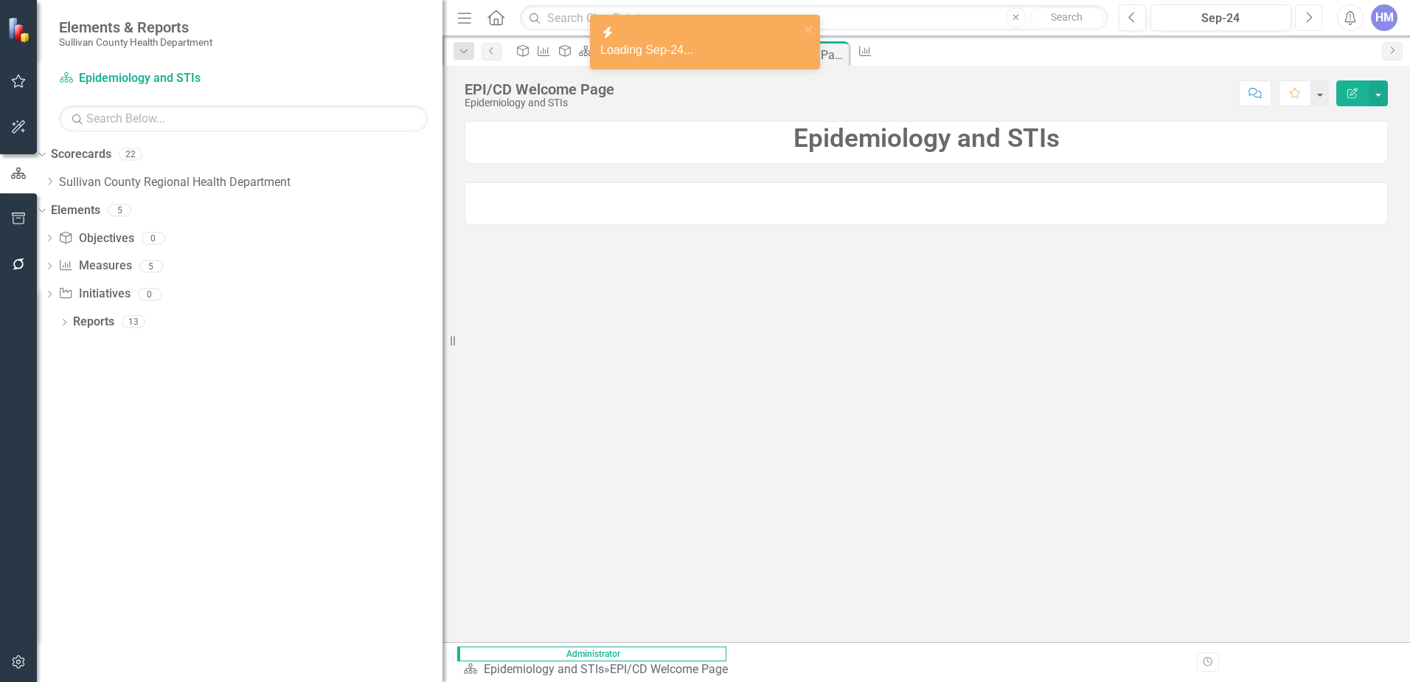
click at [1306, 24] on button "Next" at bounding box center [1308, 17] width 27 height 27
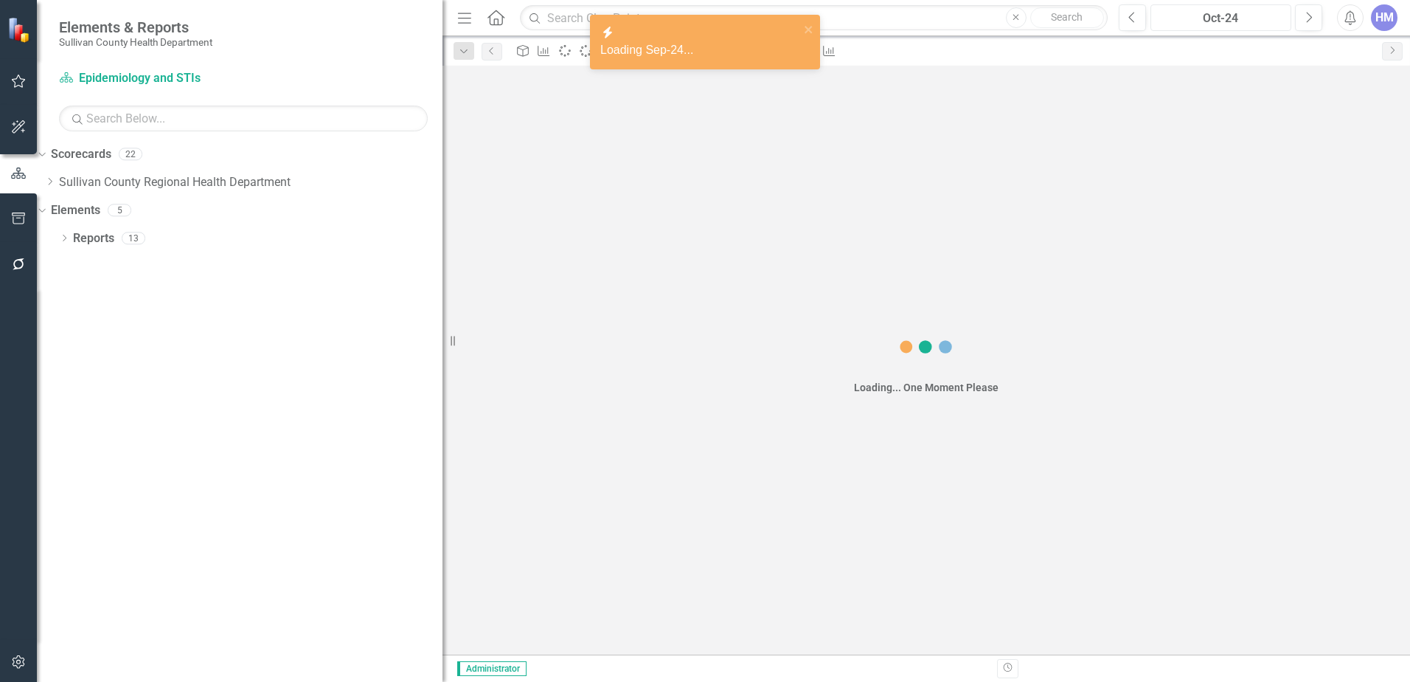
click at [1236, 21] on div "Oct-24" at bounding box center [1221, 19] width 131 height 18
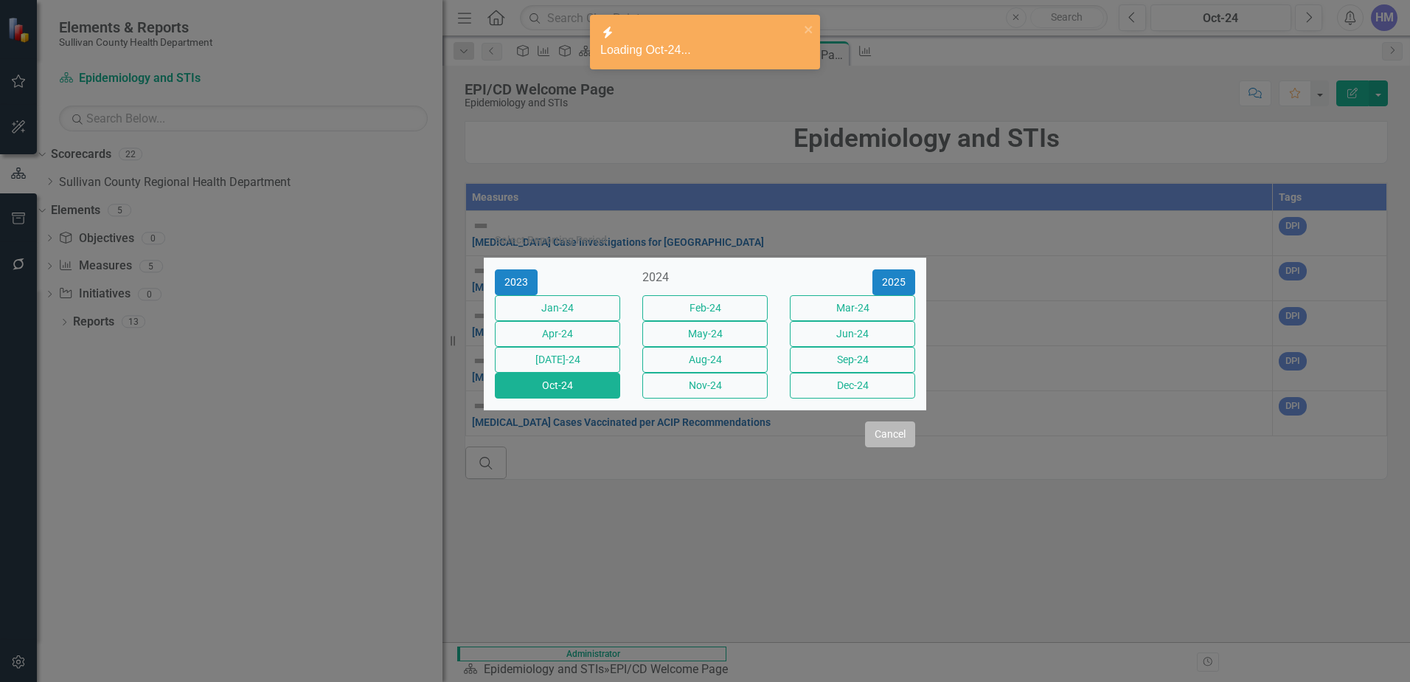
click at [885, 447] on button "Cancel" at bounding box center [890, 434] width 50 height 26
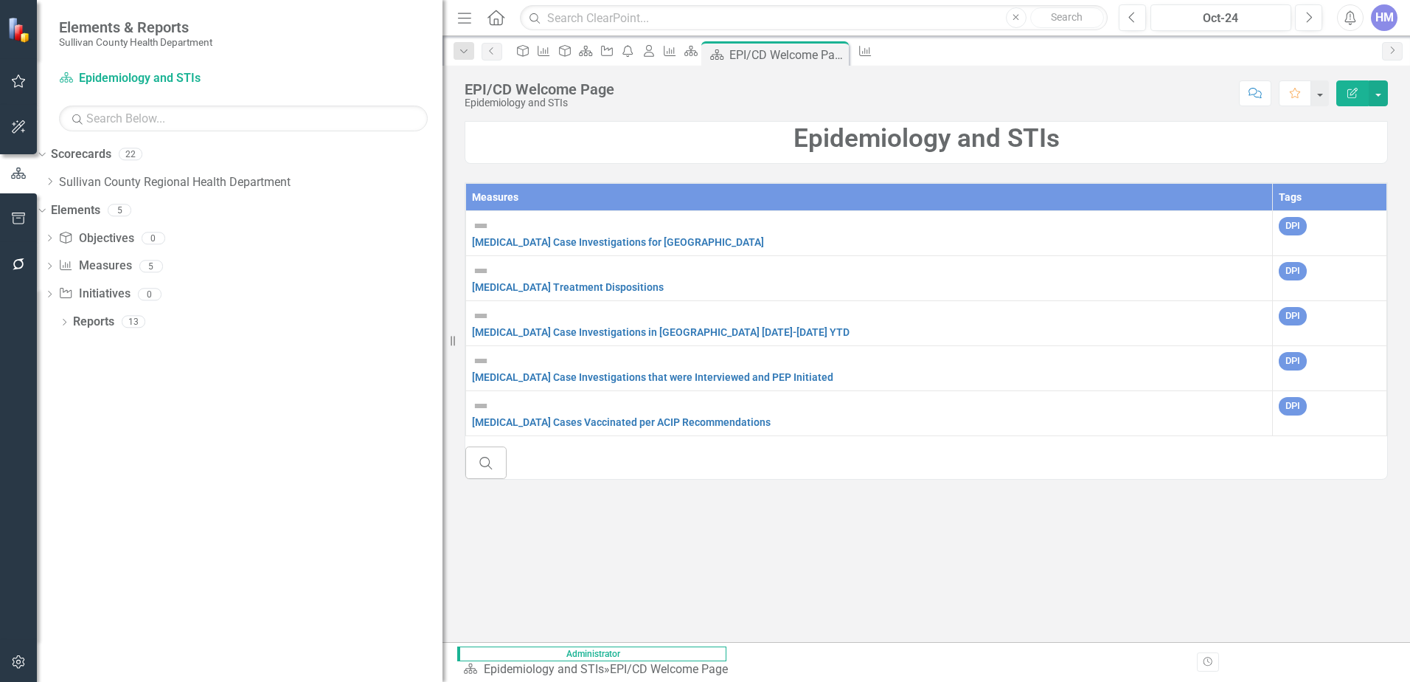
drag, startPoint x: 835, startPoint y: 140, endPoint x: 729, endPoint y: 181, distance: 113.7
click at [836, 139] on strong "Epidemiology and STIs" at bounding box center [927, 138] width 266 height 30
click at [496, 193] on th "Measures" at bounding box center [869, 197] width 807 height 27
click at [494, 196] on th "Measures Sort Ascending" at bounding box center [869, 197] width 807 height 27
click at [494, 196] on th "Measures Sort Descending" at bounding box center [869, 197] width 807 height 27
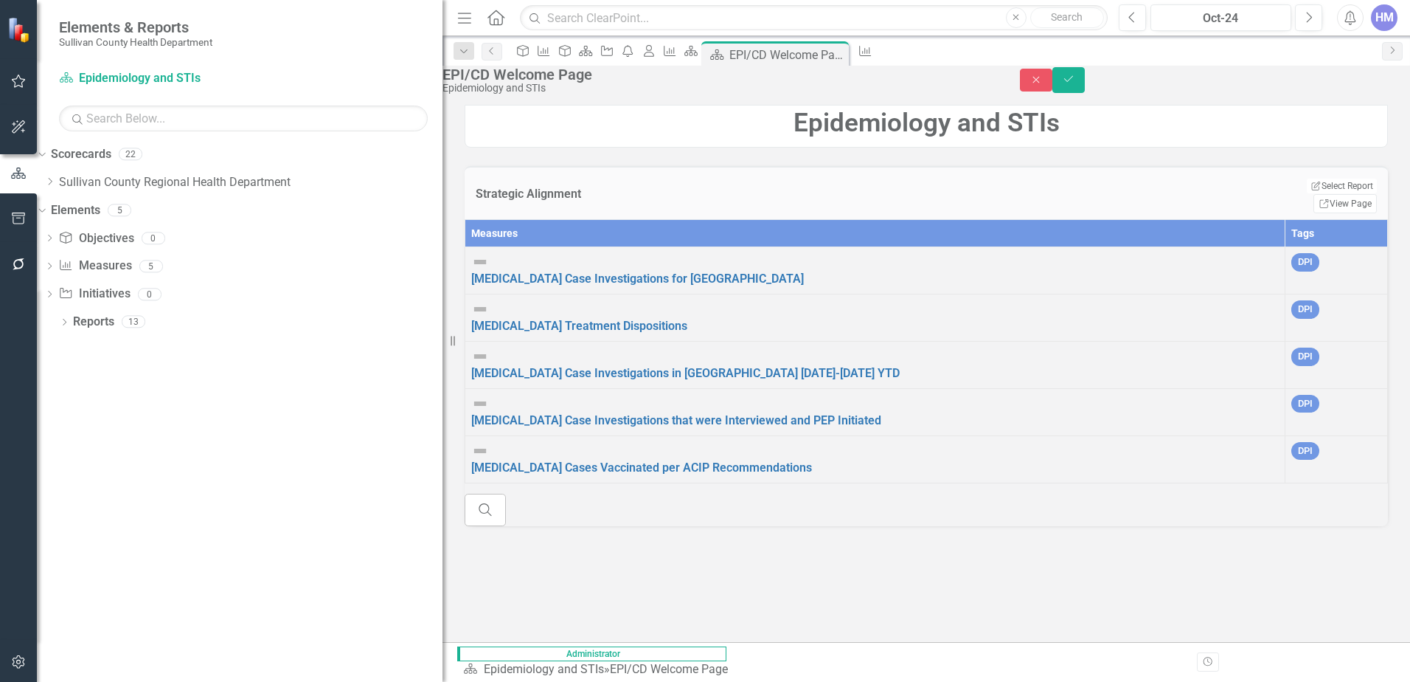
click at [504, 246] on th "Measures" at bounding box center [875, 233] width 820 height 27
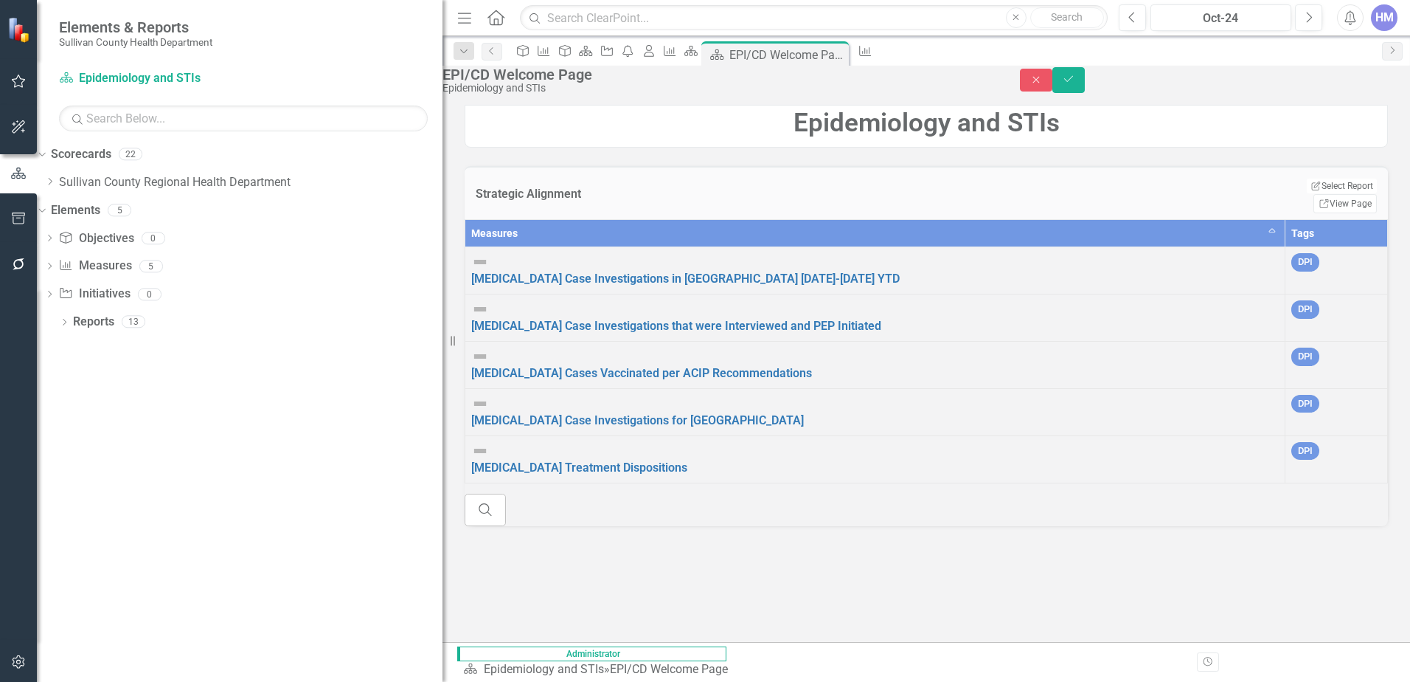
click at [496, 247] on th "Measures Sort Ascending" at bounding box center [875, 233] width 820 height 27
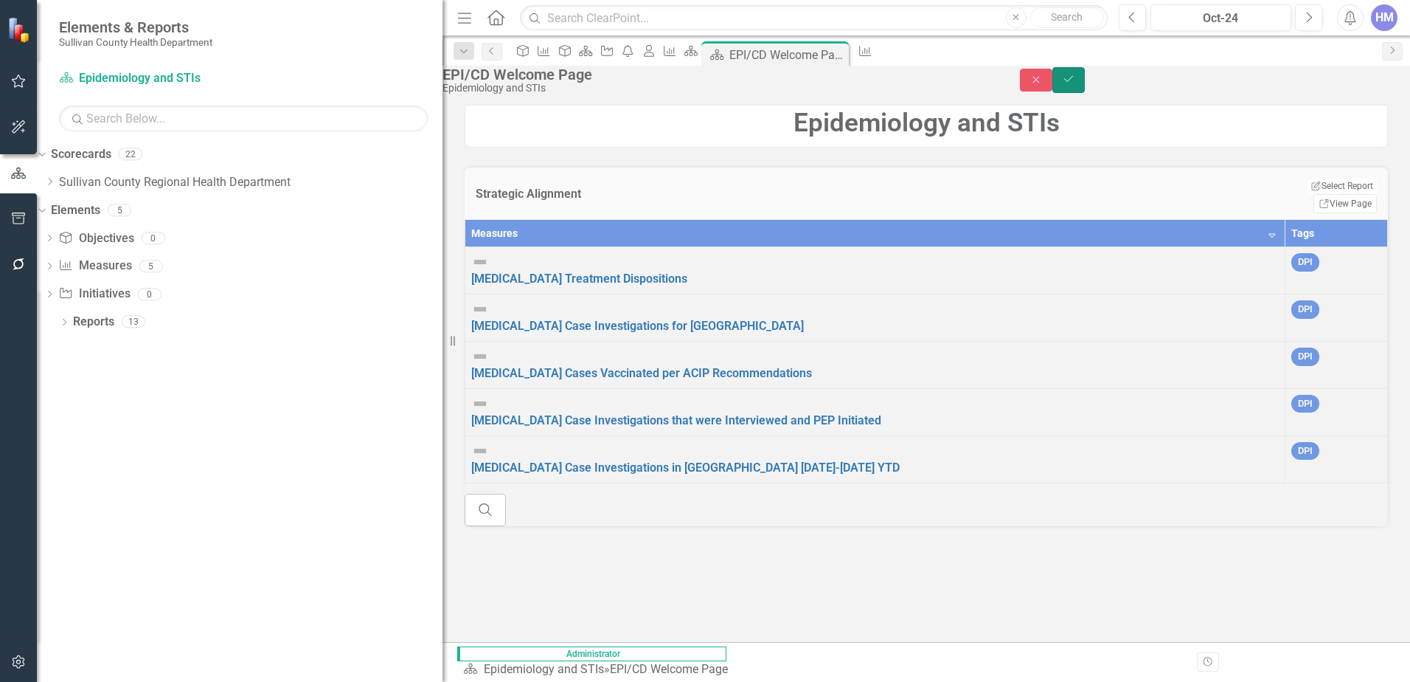
click at [1076, 84] on icon "Save" at bounding box center [1068, 79] width 13 height 10
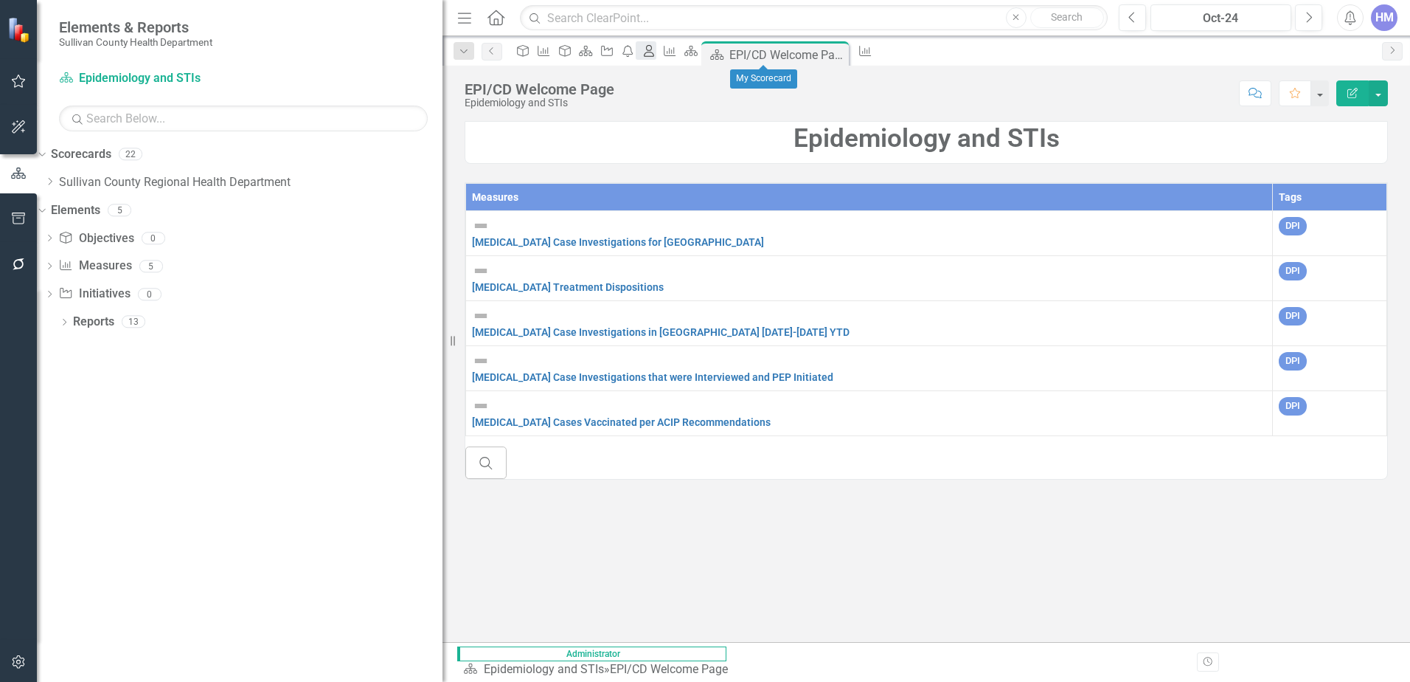
click at [657, 57] on icon "My Scorecard" at bounding box center [649, 51] width 15 height 12
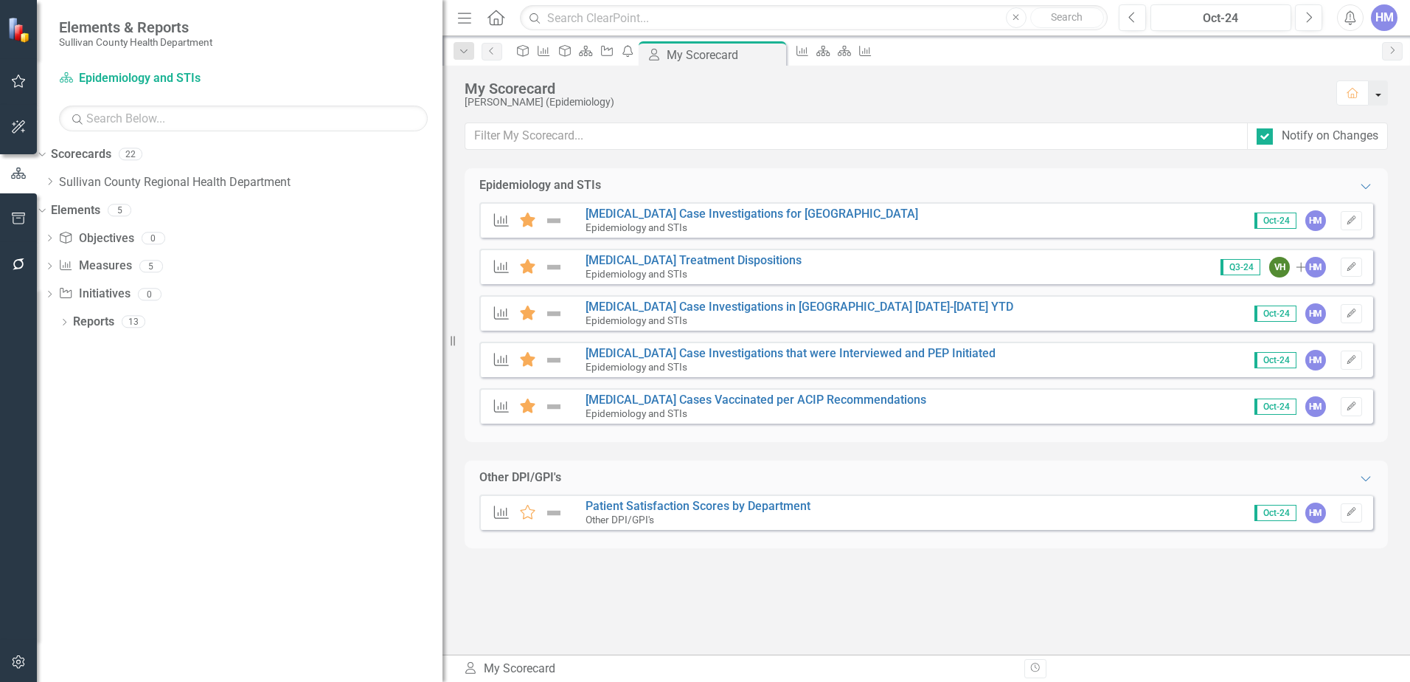
click at [1381, 92] on button "button" at bounding box center [1378, 92] width 19 height 25
click at [1371, 186] on icon "Expanded" at bounding box center [1366, 186] width 15 height 12
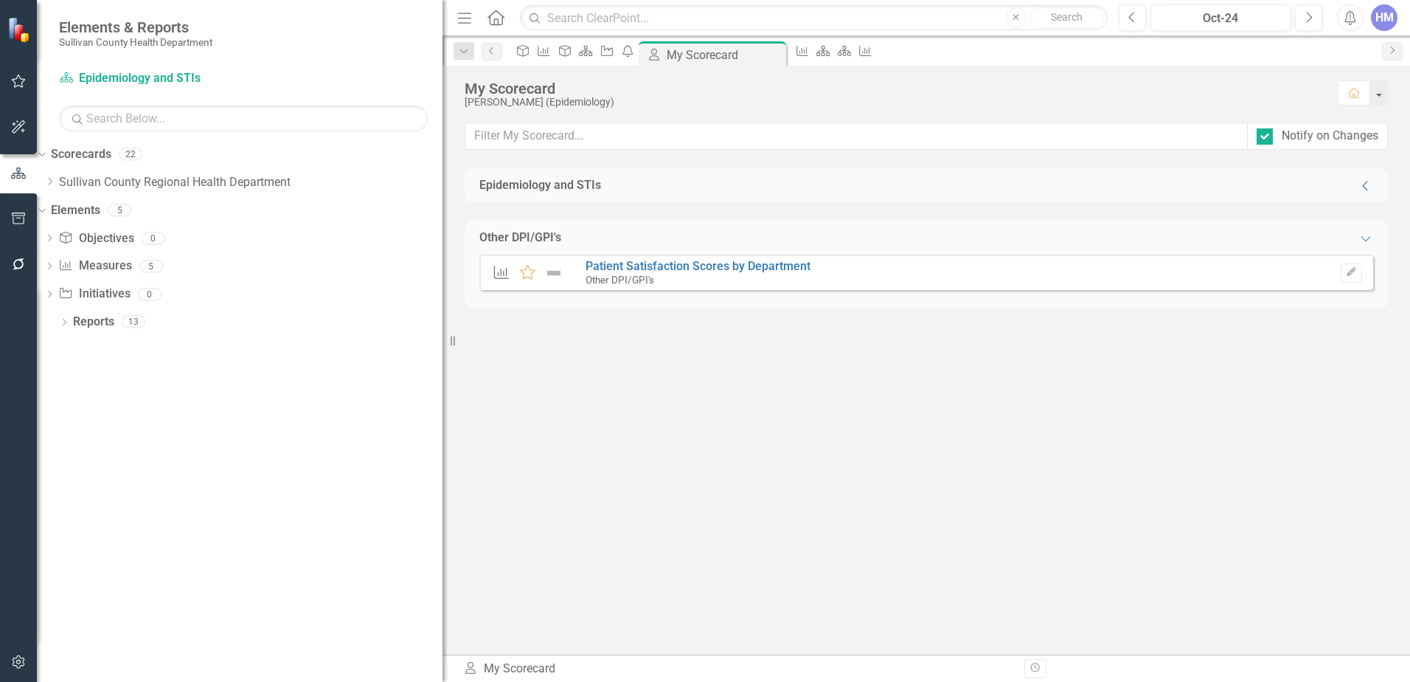
click at [1371, 186] on icon "Collapse" at bounding box center [1366, 186] width 15 height 12
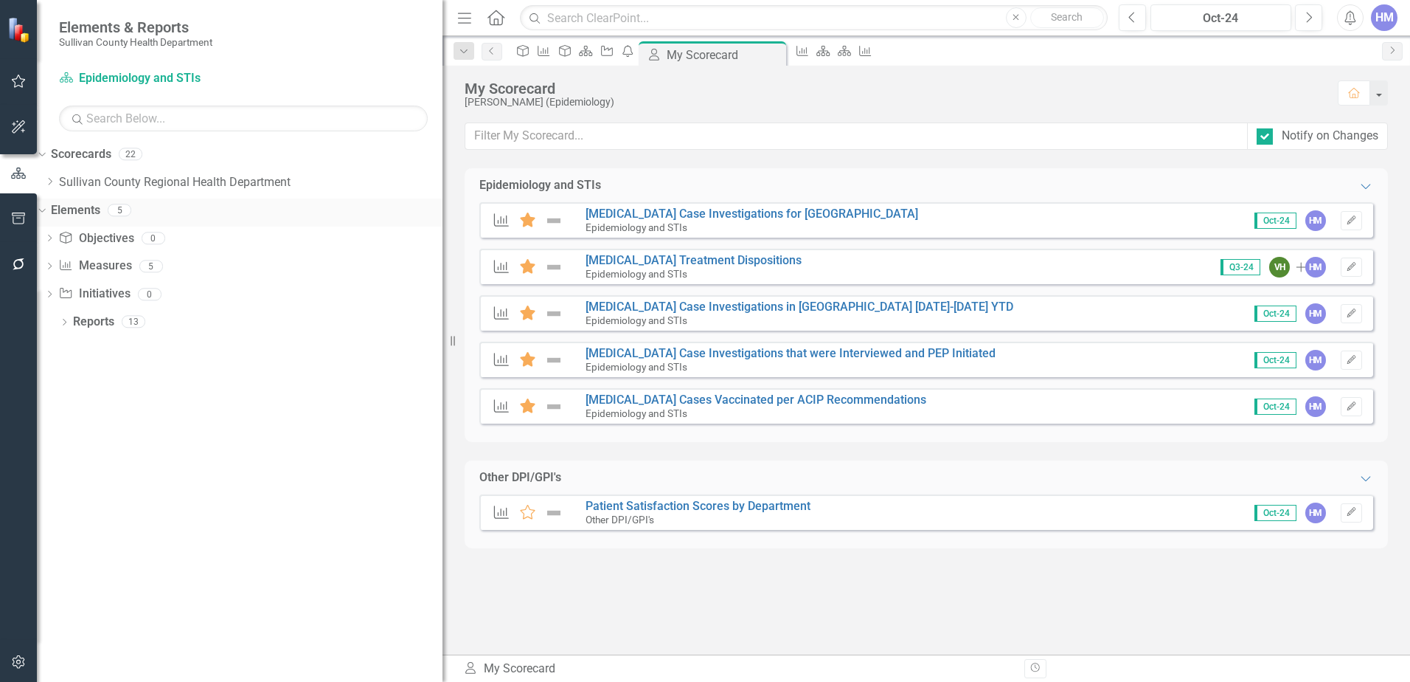
drag, startPoint x: 114, startPoint y: 210, endPoint x: 97, endPoint y: 213, distance: 16.5
click at [97, 213] on link "Elements" at bounding box center [75, 210] width 49 height 17
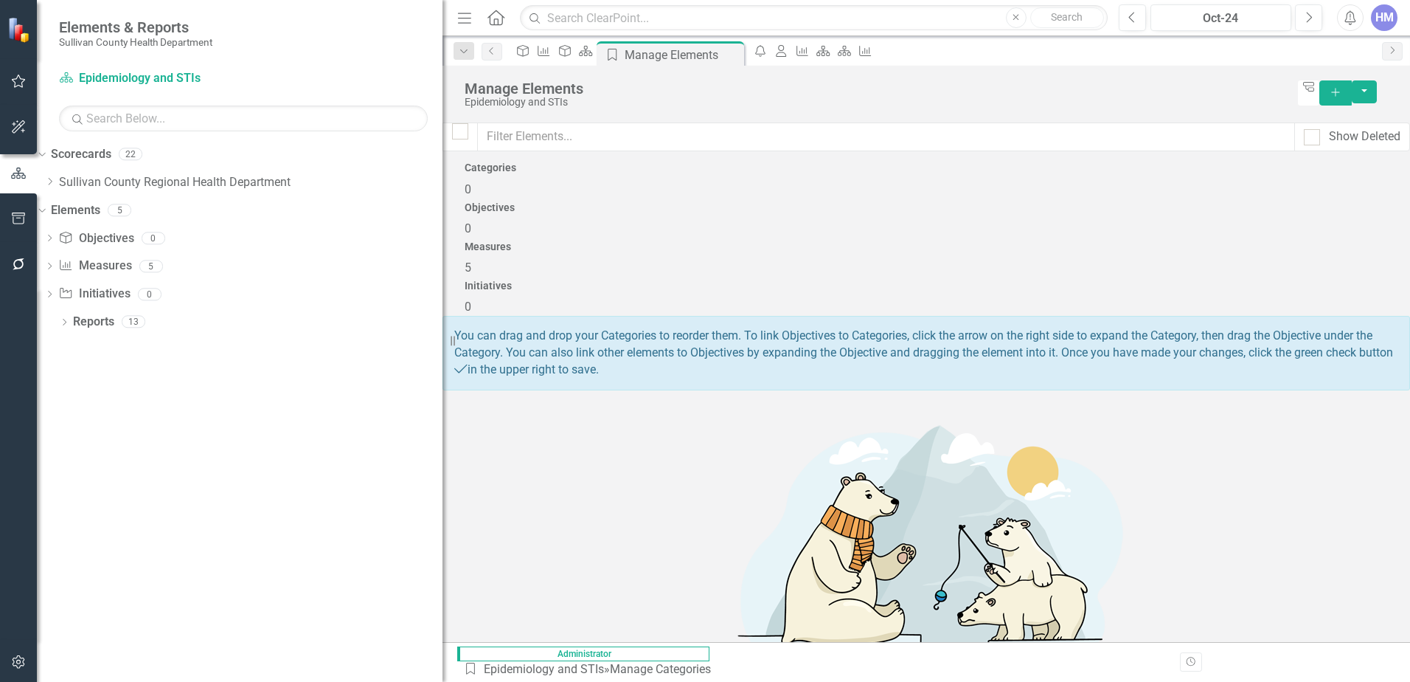
click at [1343, 91] on icon "Add" at bounding box center [1335, 92] width 13 height 10
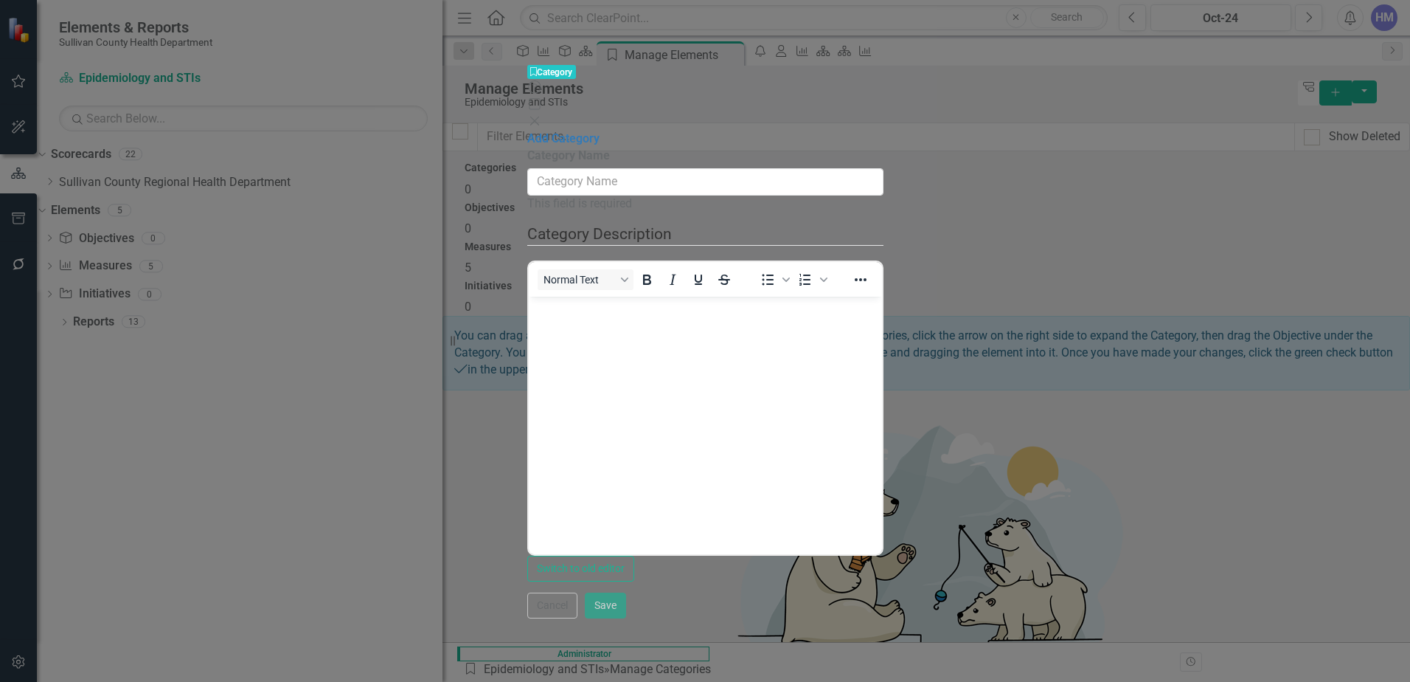
click at [621, 168] on input "Category Name" at bounding box center [705, 181] width 356 height 27
click at [584, 168] on input "Category Name" at bounding box center [705, 181] width 356 height 27
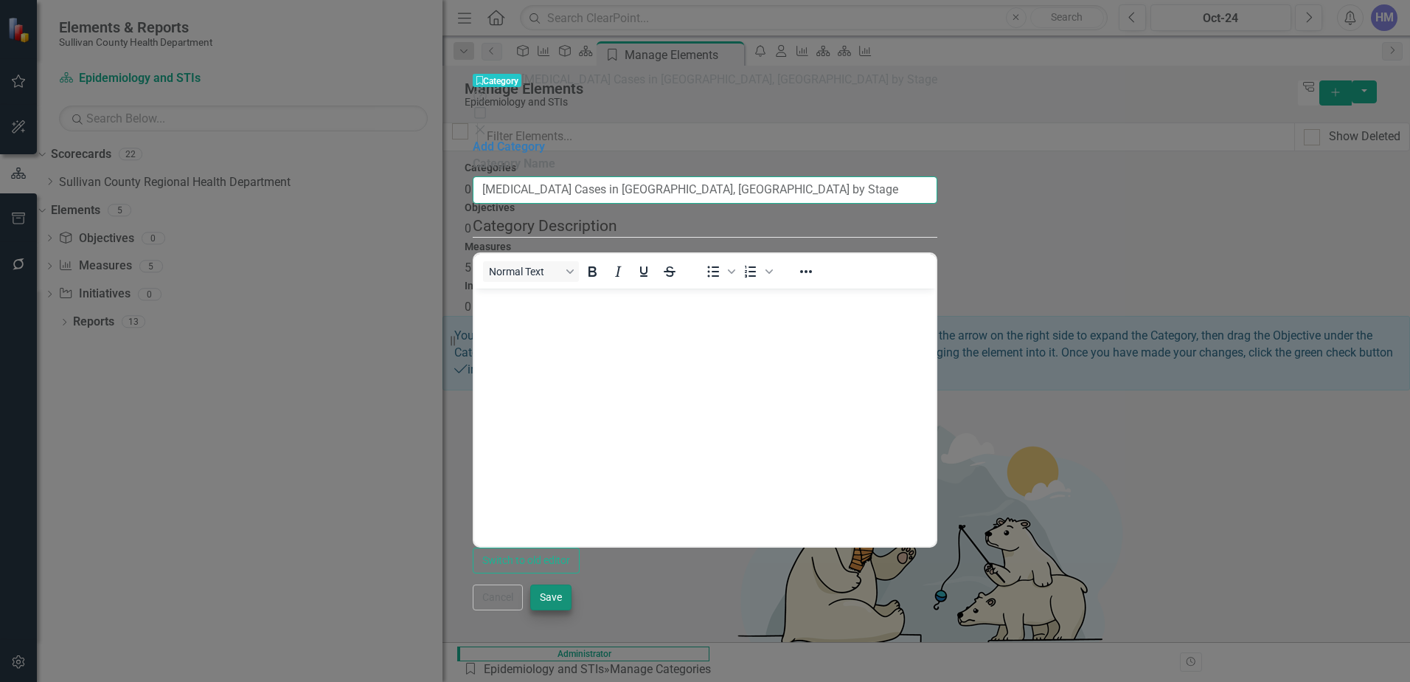
type input "[MEDICAL_DATA] Cases in [GEOGRAPHIC_DATA], [GEOGRAPHIC_DATA] by Stage"
click at [572, 610] on button "Save" at bounding box center [550, 597] width 41 height 26
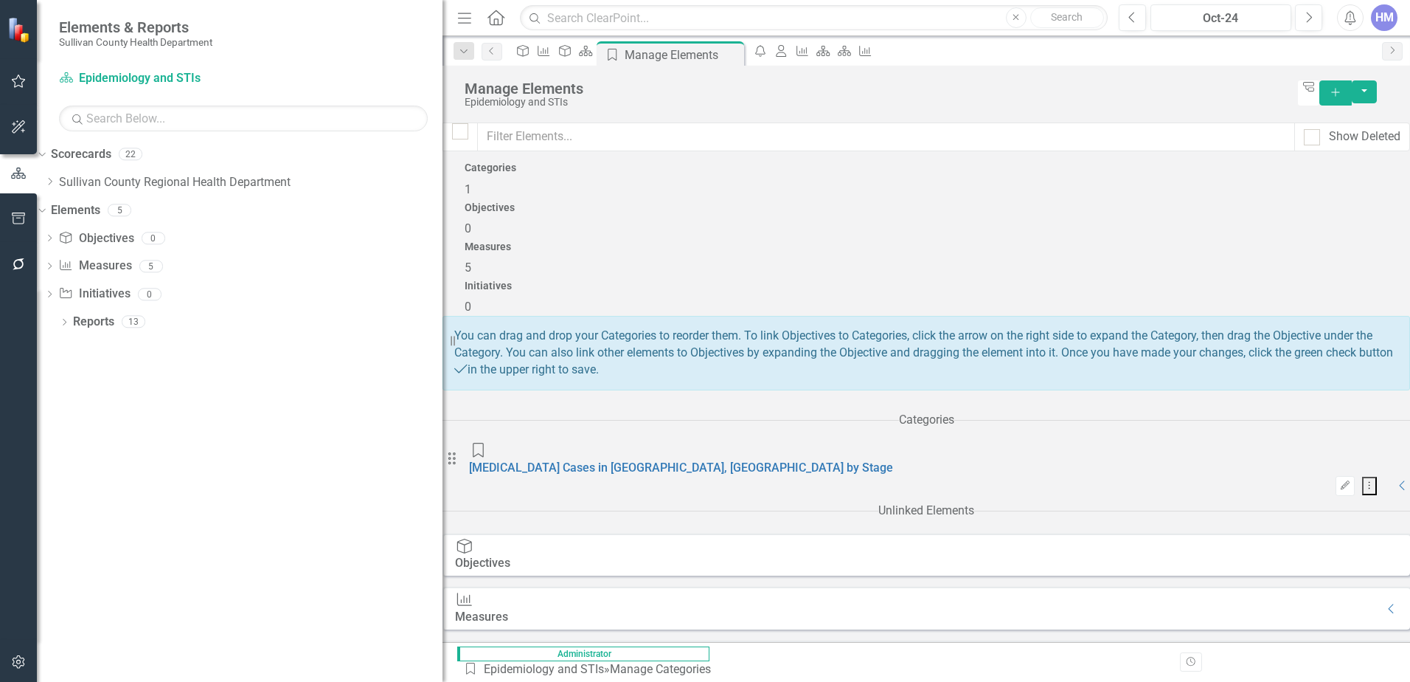
click at [592, 173] on h4 "Categories" at bounding box center [927, 167] width 924 height 11
drag, startPoint x: 592, startPoint y: 196, endPoint x: 907, endPoint y: 221, distance: 316.7
click at [584, 316] on div "You can drag and drop your Categories to reorder them. To link Objectives to Ca…" at bounding box center [927, 353] width 968 height 75
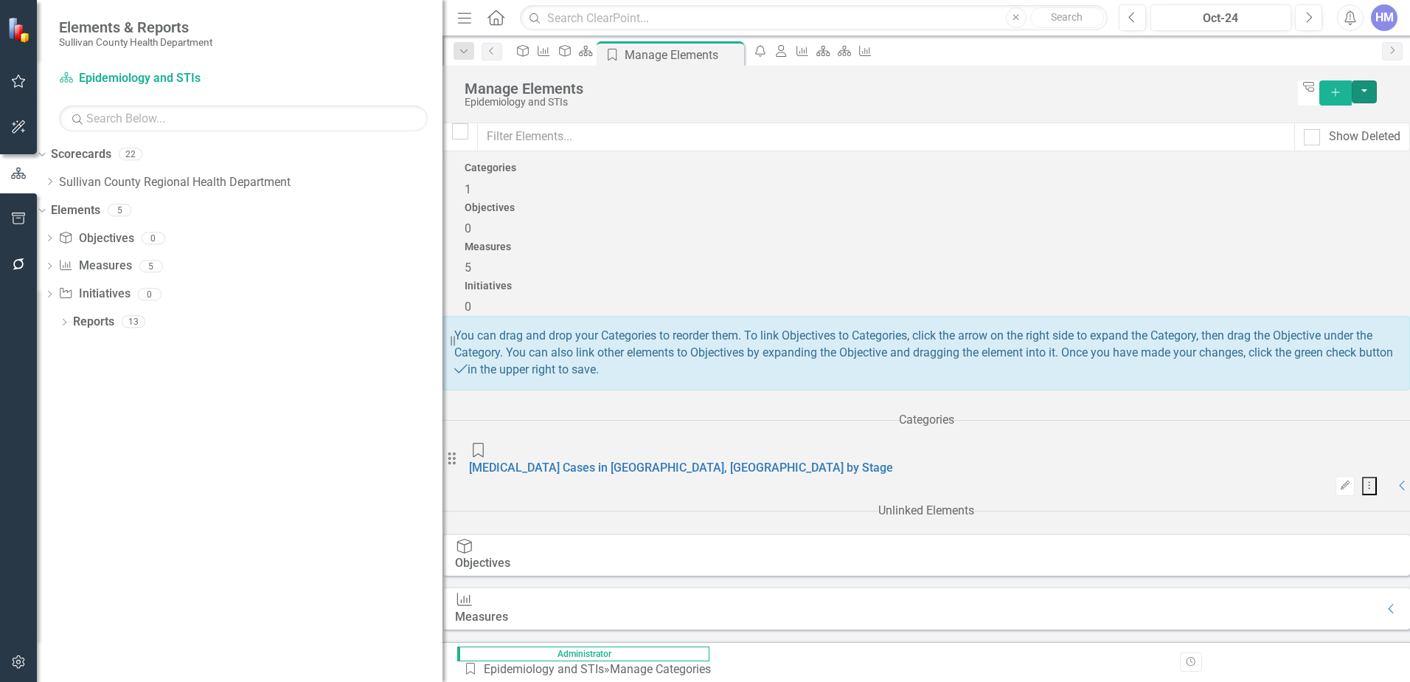
click at [1377, 87] on button "button" at bounding box center [1364, 91] width 25 height 23
click at [471, 196] on span "1" at bounding box center [468, 189] width 7 height 14
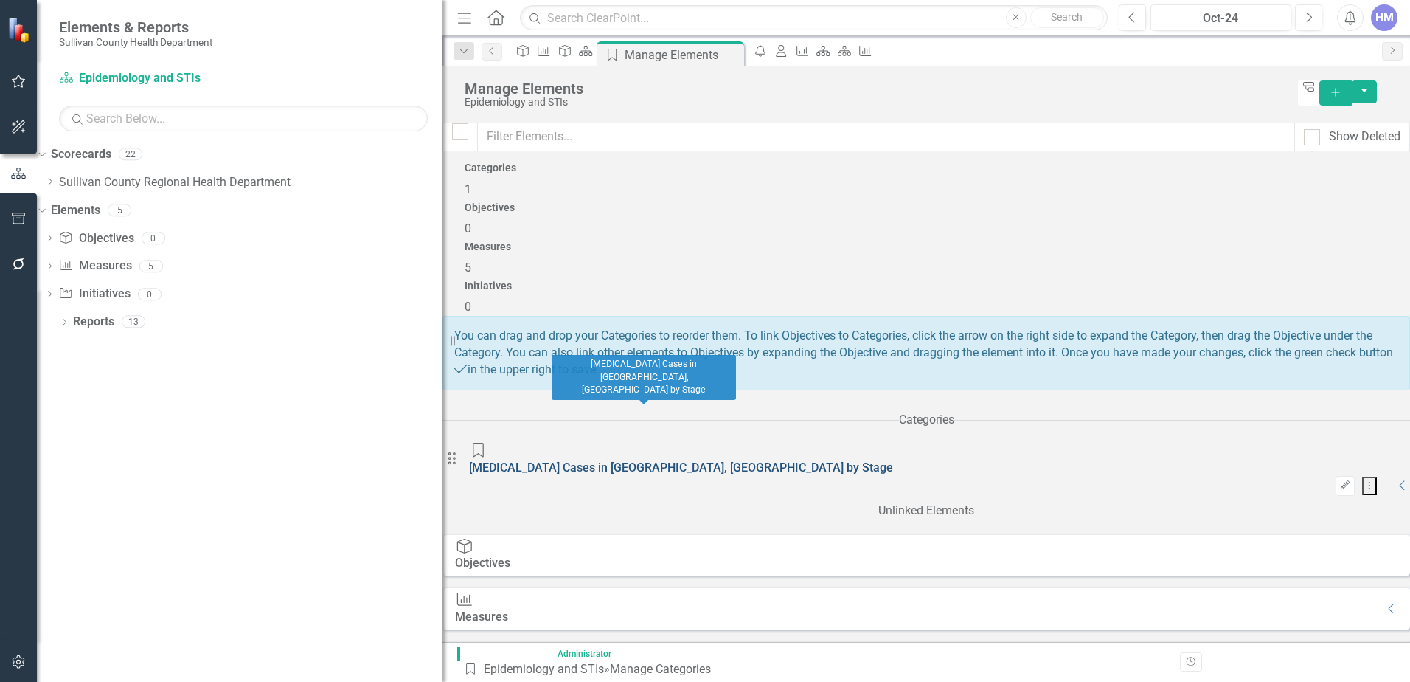
click at [605, 460] on link "[MEDICAL_DATA] Cases in [GEOGRAPHIC_DATA], [GEOGRAPHIC_DATA] by Stage" at bounding box center [681, 467] width 424 height 14
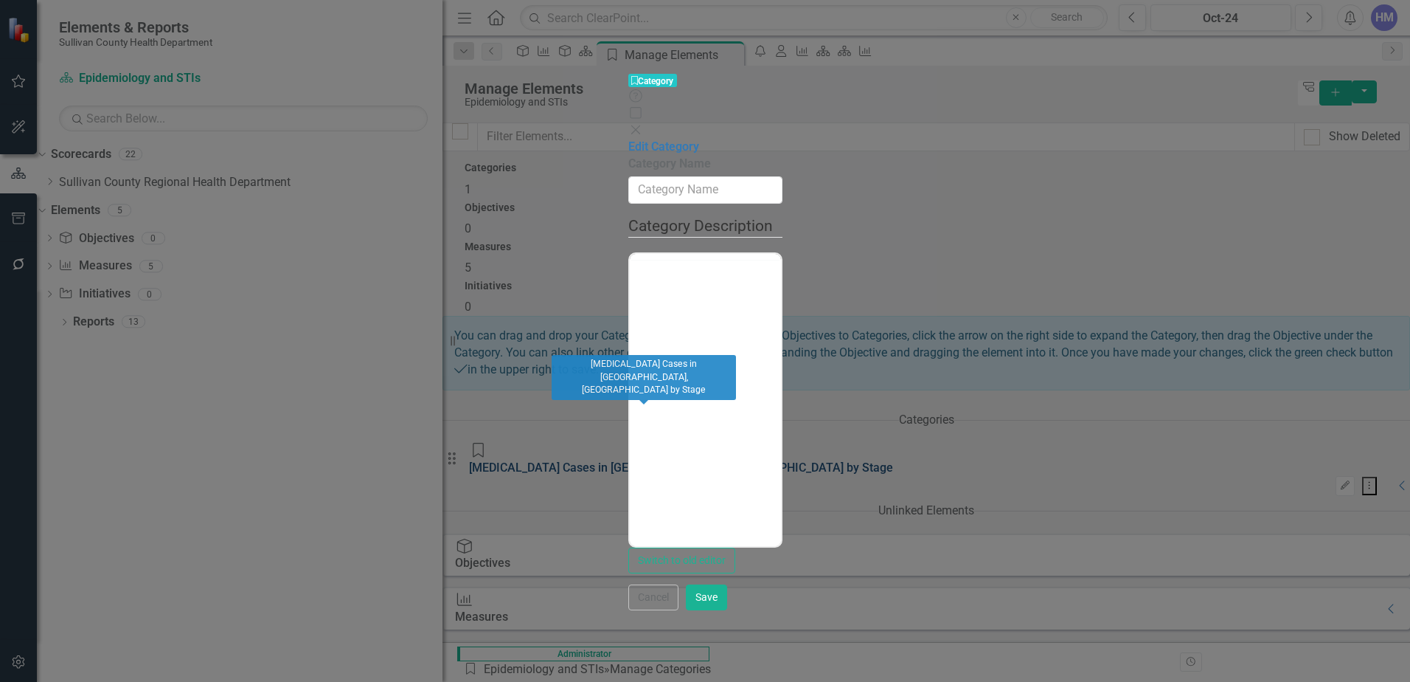
type input "[MEDICAL_DATA] Cases in [GEOGRAPHIC_DATA], [GEOGRAPHIC_DATA] by Stage"
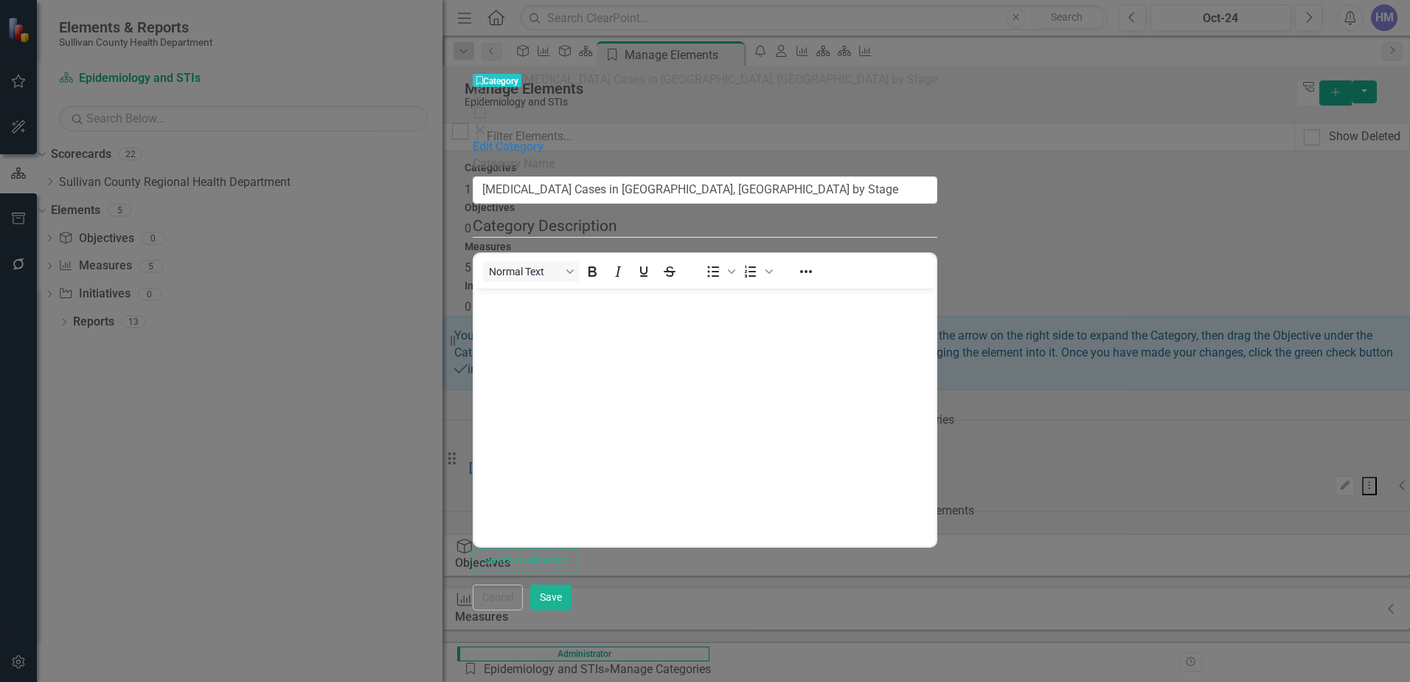
click at [938, 72] on div "Category Category Syphilis Cases in Sullivan County, TN by Stage Help Maximize …" at bounding box center [705, 105] width 465 height 67
click at [488, 124] on icon "Close" at bounding box center [480, 130] width 15 height 12
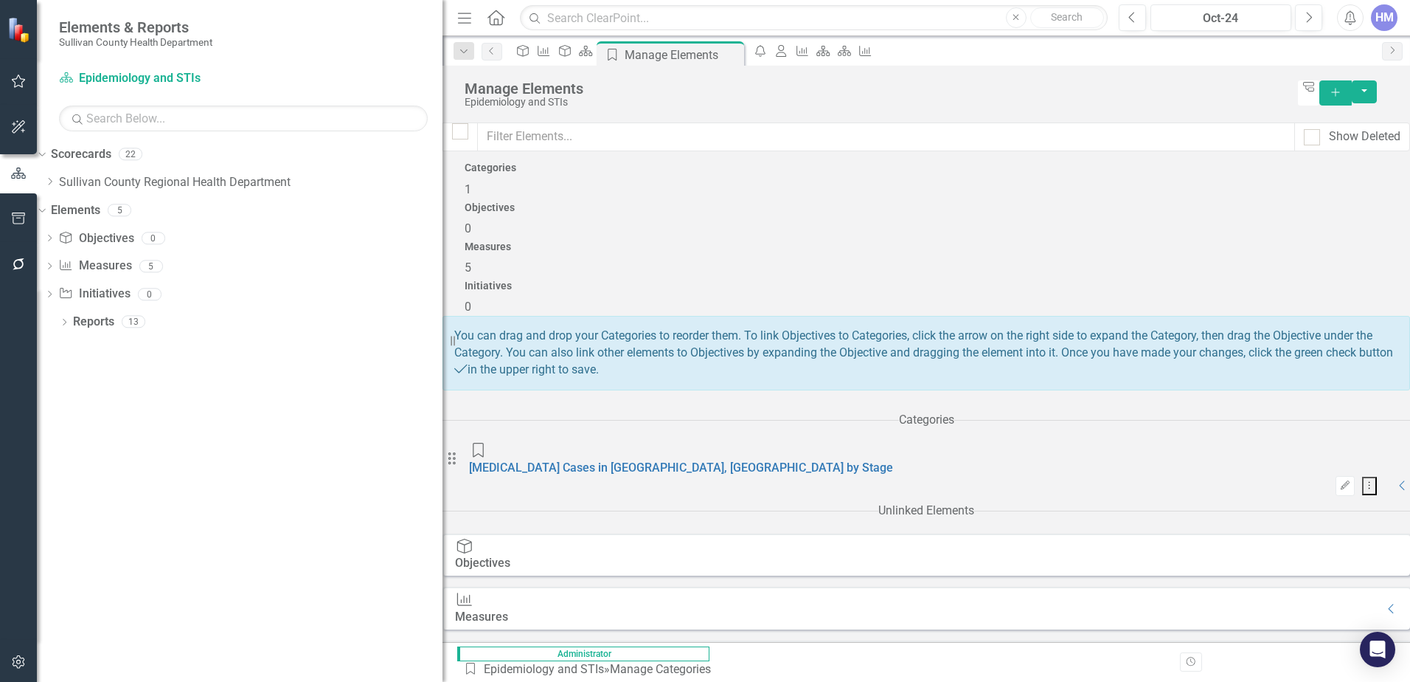
click at [1368, 480] on icon "Dropdown Menu" at bounding box center [1369, 485] width 2 height 10
click at [994, 471] on link "Trash Delete Category" at bounding box center [1015, 462] width 117 height 27
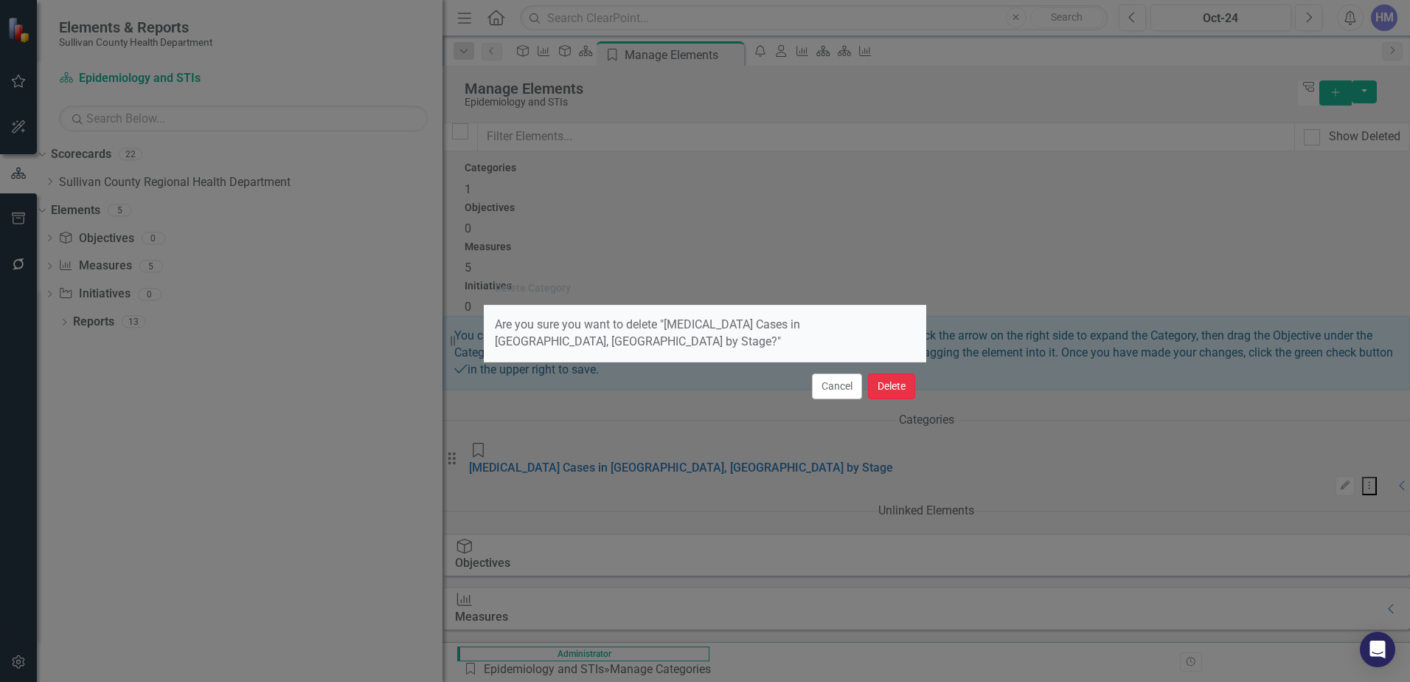
click at [876, 387] on button "Delete" at bounding box center [891, 386] width 47 height 26
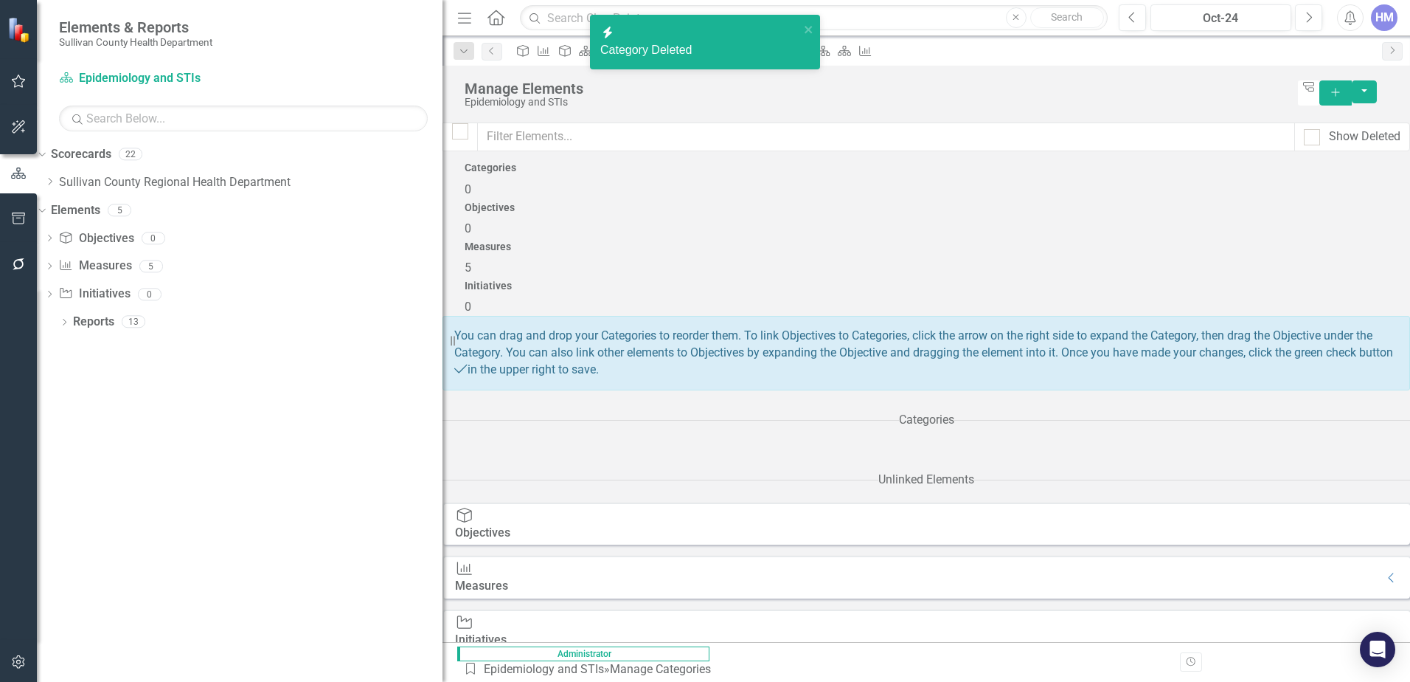
click at [508, 578] on div "Measures" at bounding box center [481, 586] width 53 height 17
click at [1043, 241] on h4 "Measures" at bounding box center [927, 246] width 924 height 11
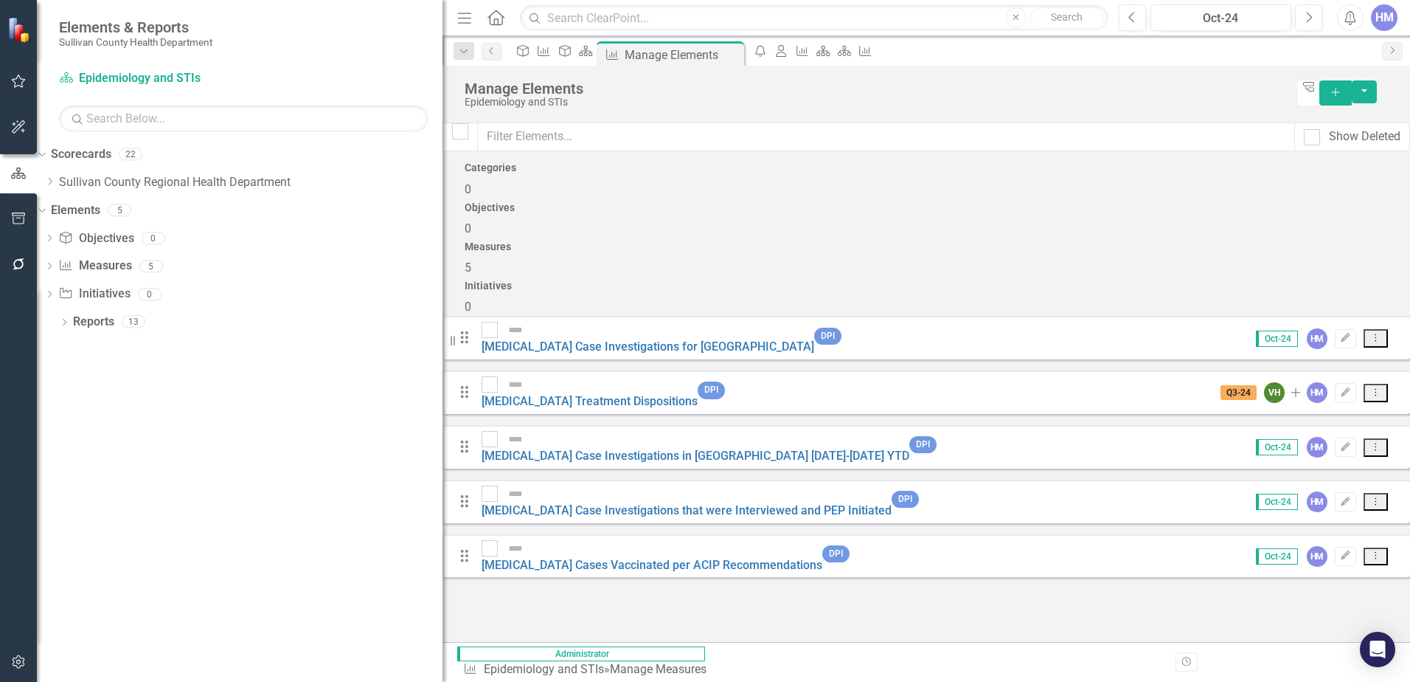
click at [1343, 87] on icon "Add" at bounding box center [1335, 92] width 13 height 10
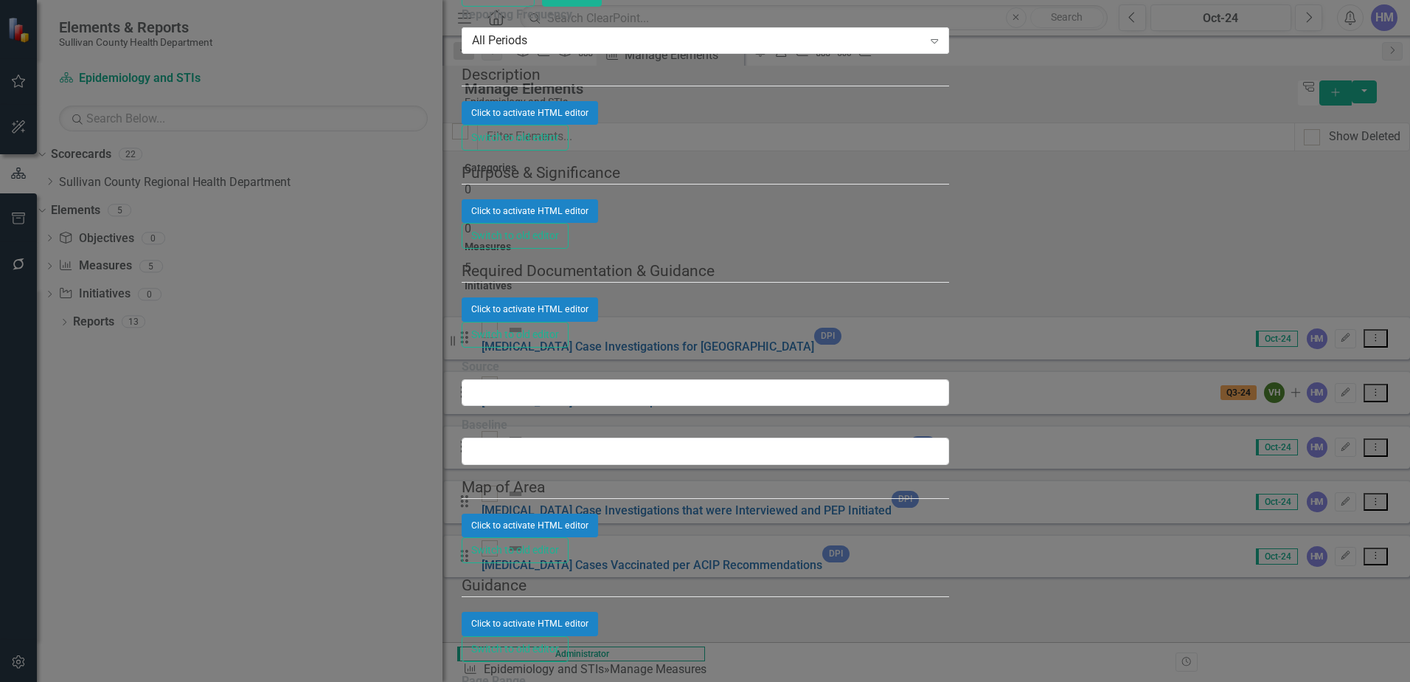
type input "[MEDICAL_DATA] Cases in [GEOGRAPHIC_DATA], [GEOGRAPHIC_DATA] by Stage"
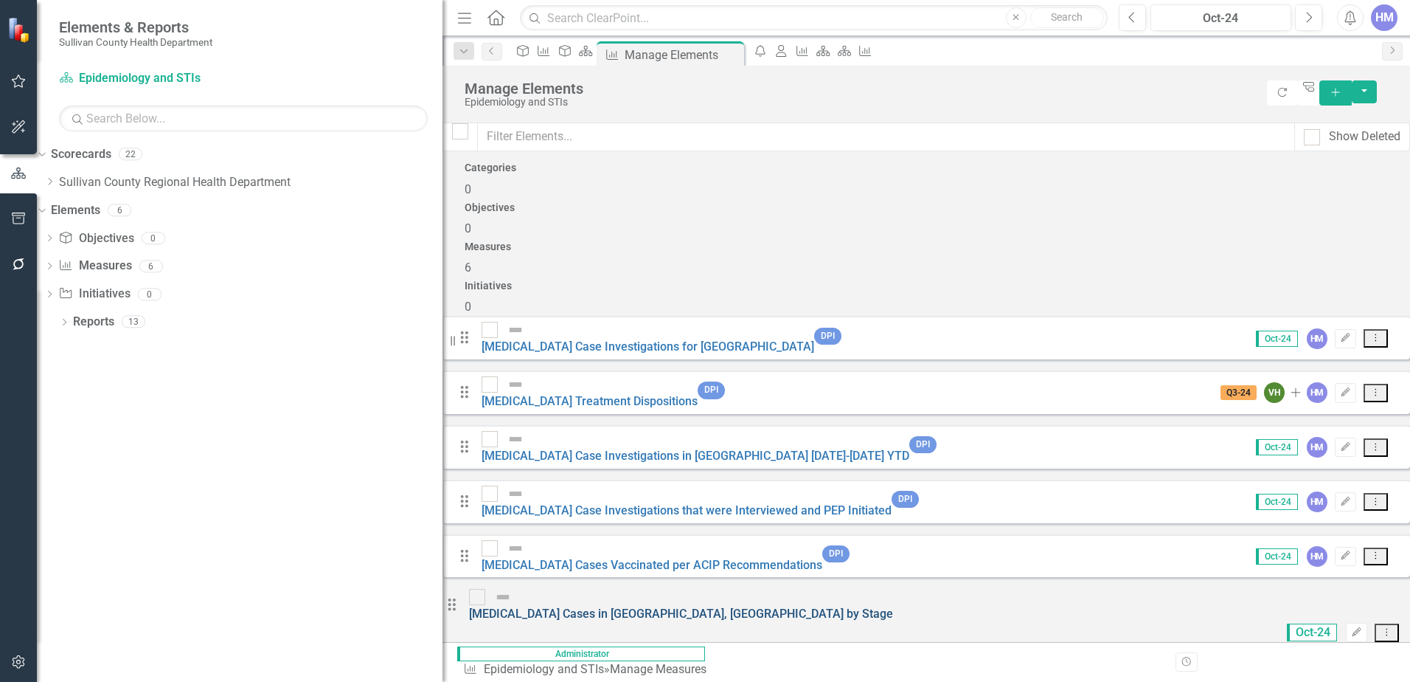
click at [620, 606] on link "[MEDICAL_DATA] Cases in [GEOGRAPHIC_DATA], [GEOGRAPHIC_DATA] by Stage" at bounding box center [681, 613] width 424 height 14
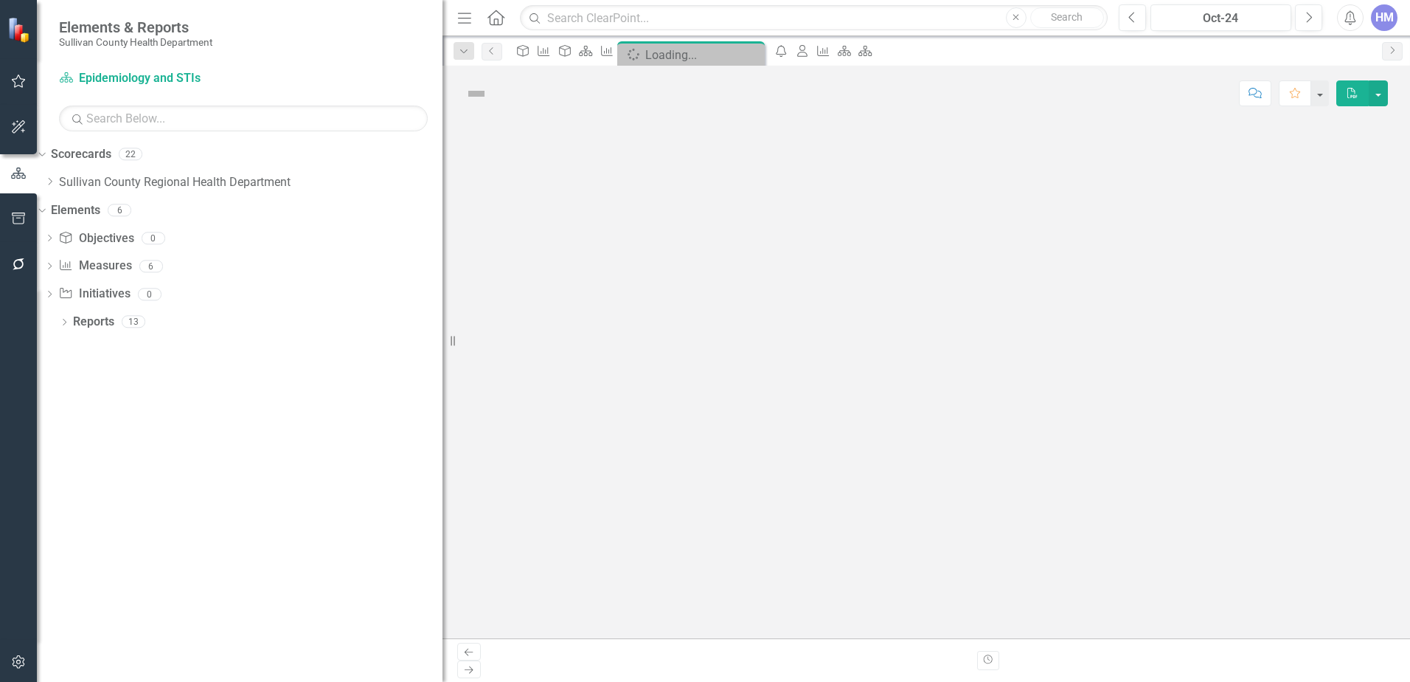
click at [620, 519] on div at bounding box center [927, 379] width 968 height 517
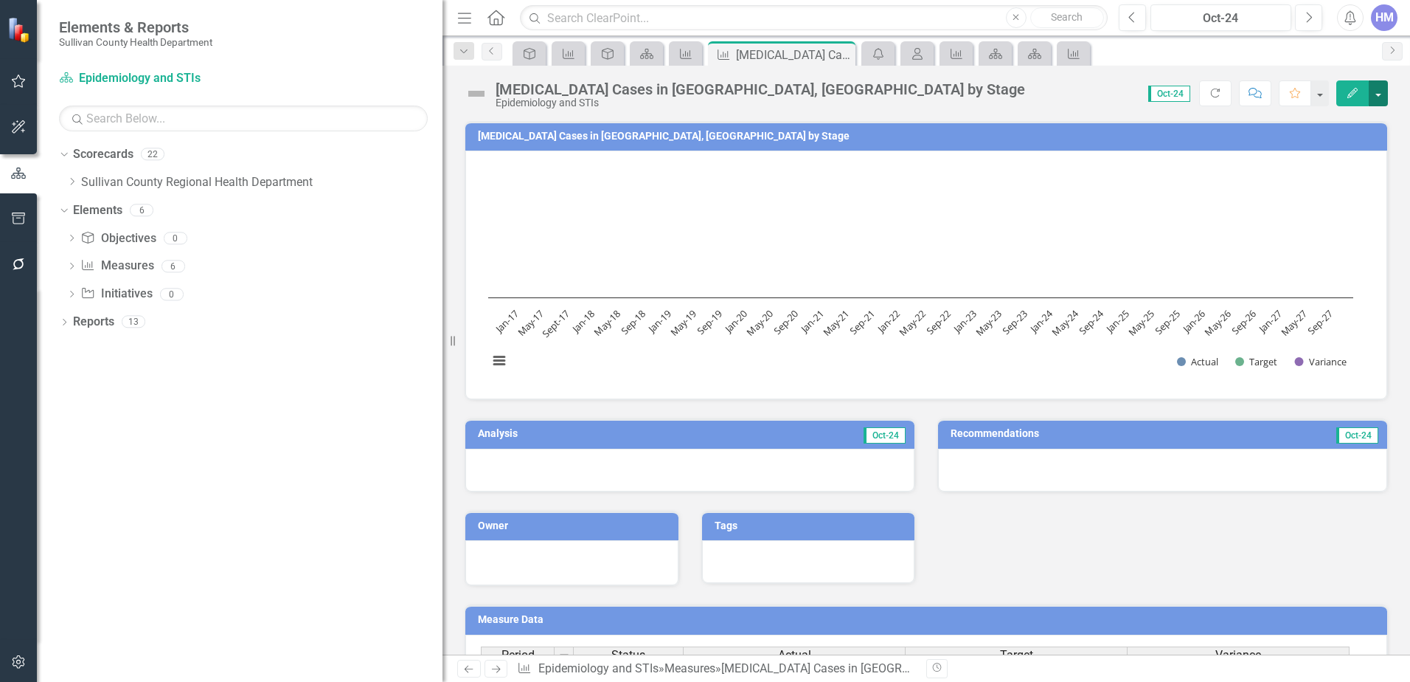
click at [1379, 92] on button "button" at bounding box center [1378, 93] width 19 height 26
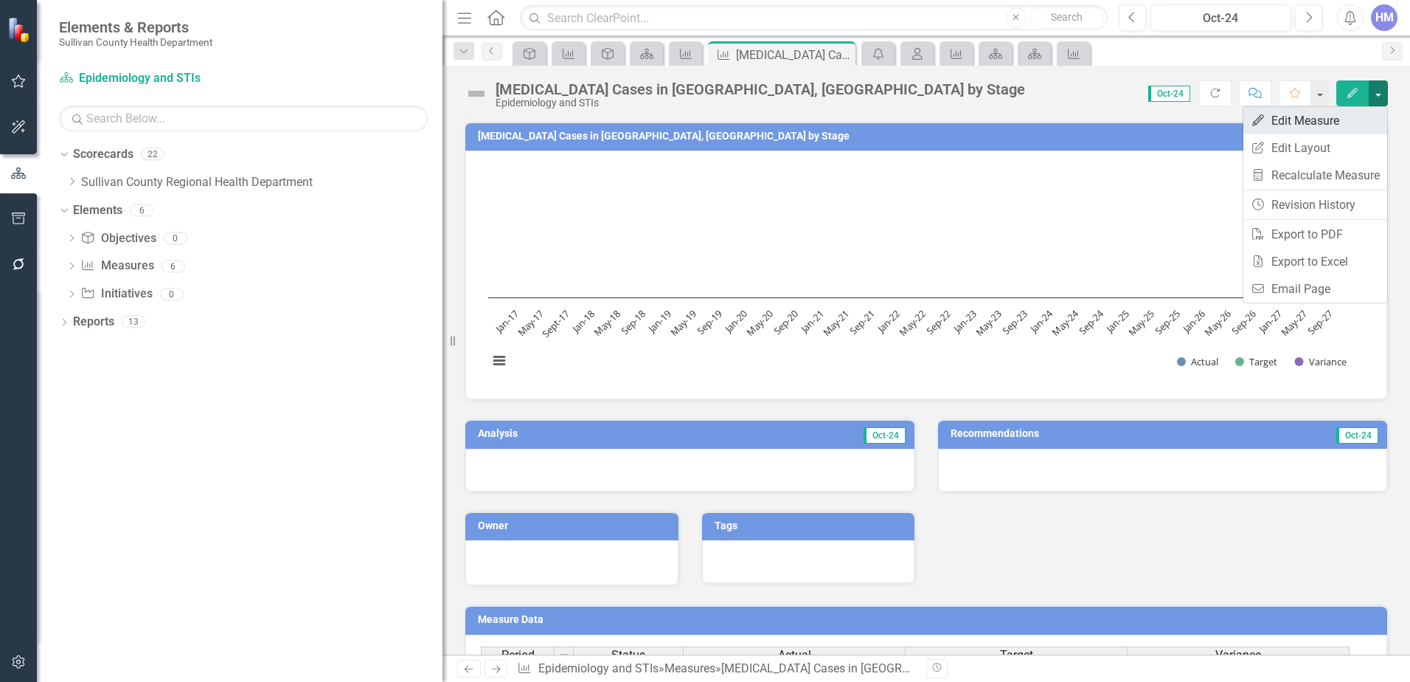
click at [1334, 117] on link "Edit Edit Measure" at bounding box center [1316, 120] width 144 height 27
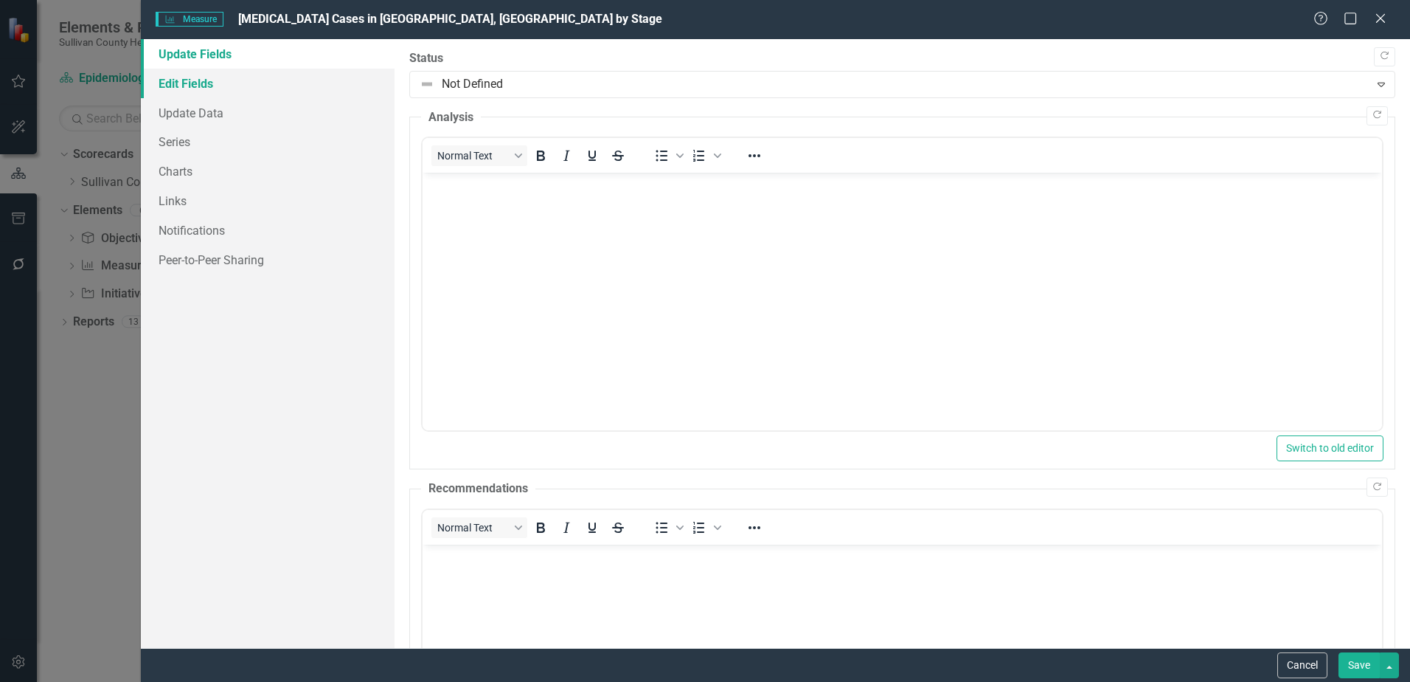
click at [181, 83] on link "Edit Fields" at bounding box center [268, 84] width 254 height 30
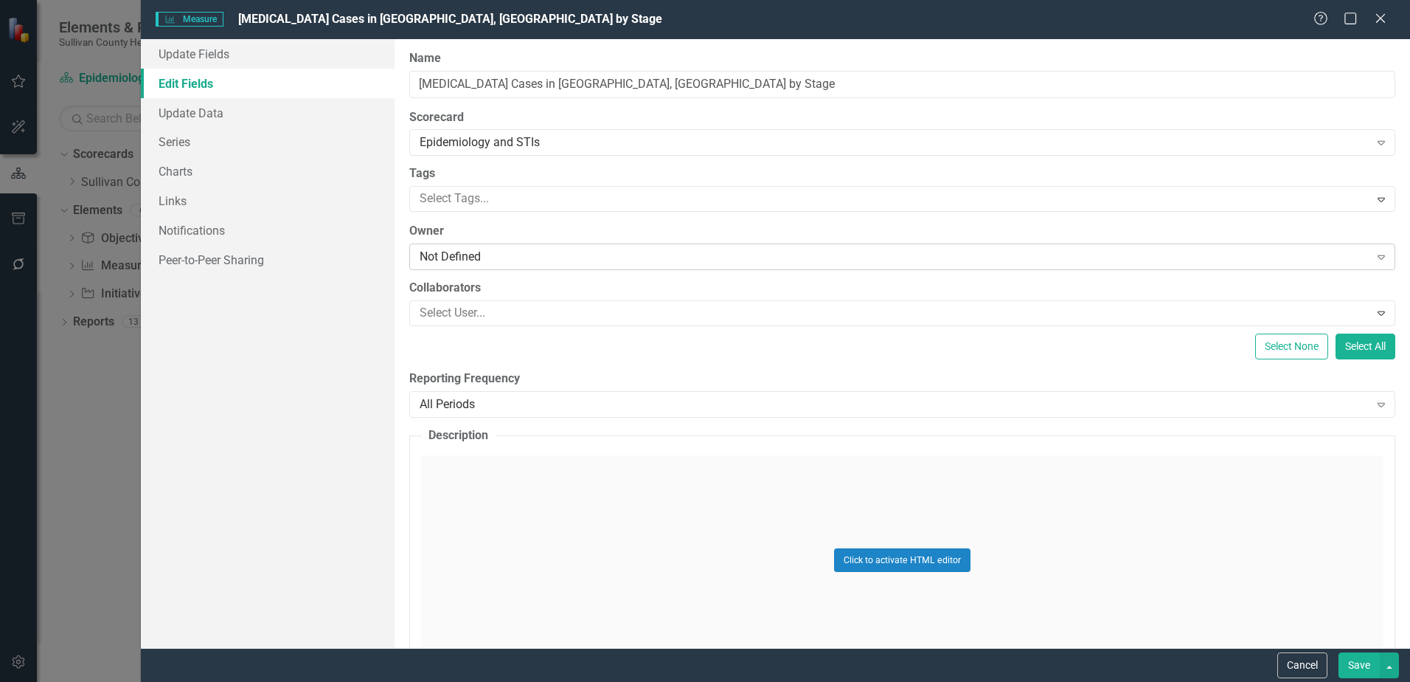
click at [496, 246] on div "Not Defined Expand" at bounding box center [902, 256] width 986 height 27
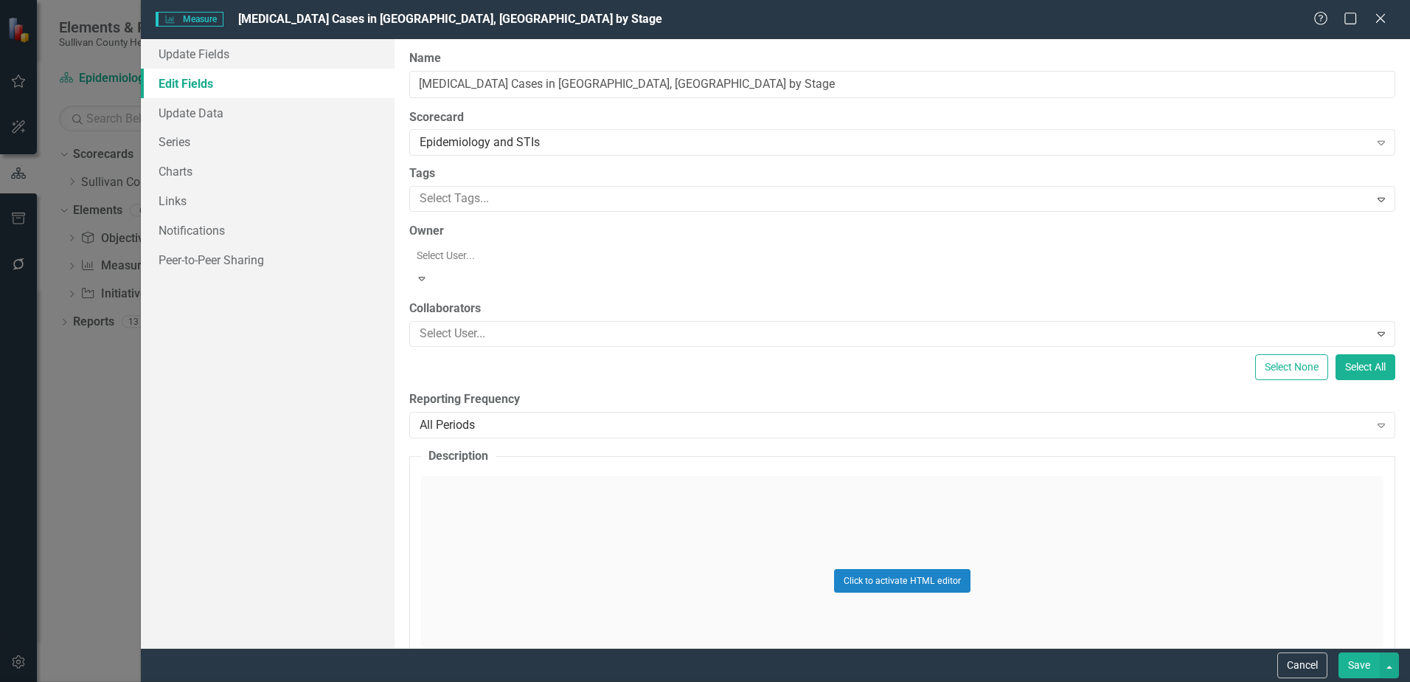
scroll to position [148, 0]
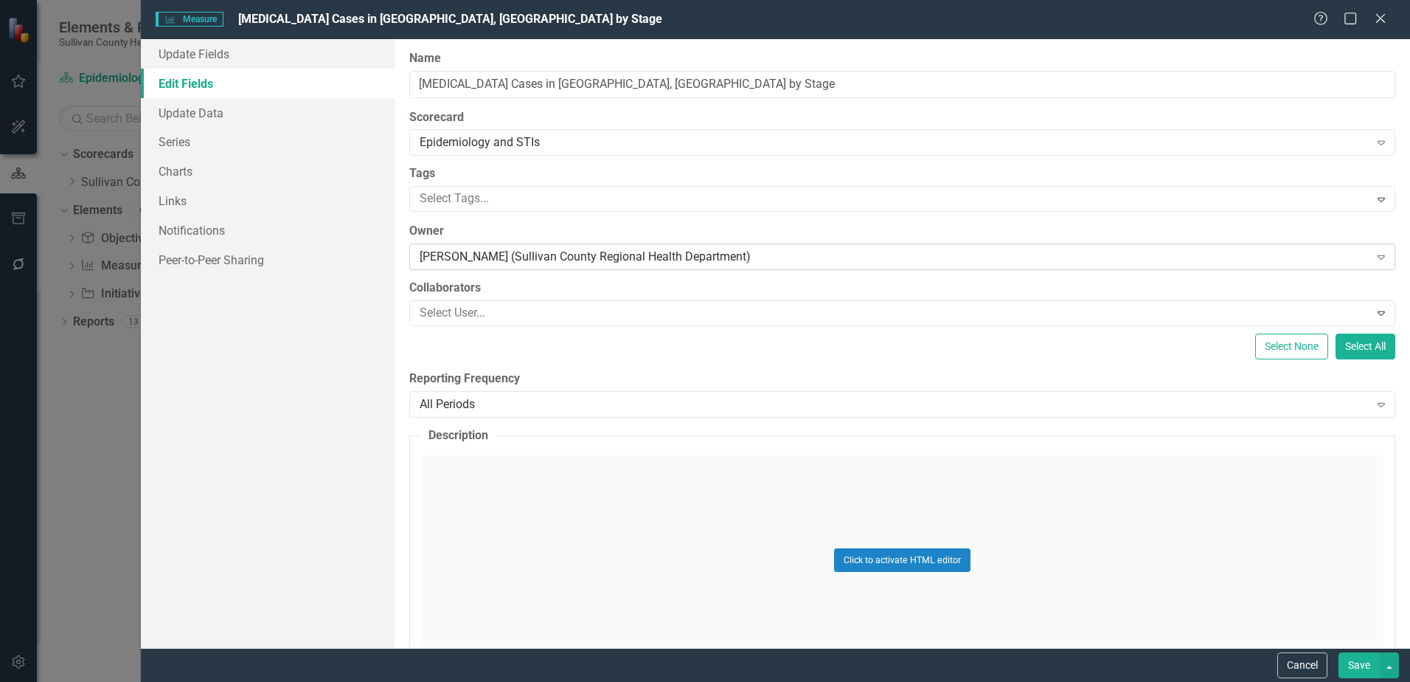
click at [939, 255] on div "Valerie Haney (Sullivan County Regional Health Department)" at bounding box center [894, 257] width 949 height 17
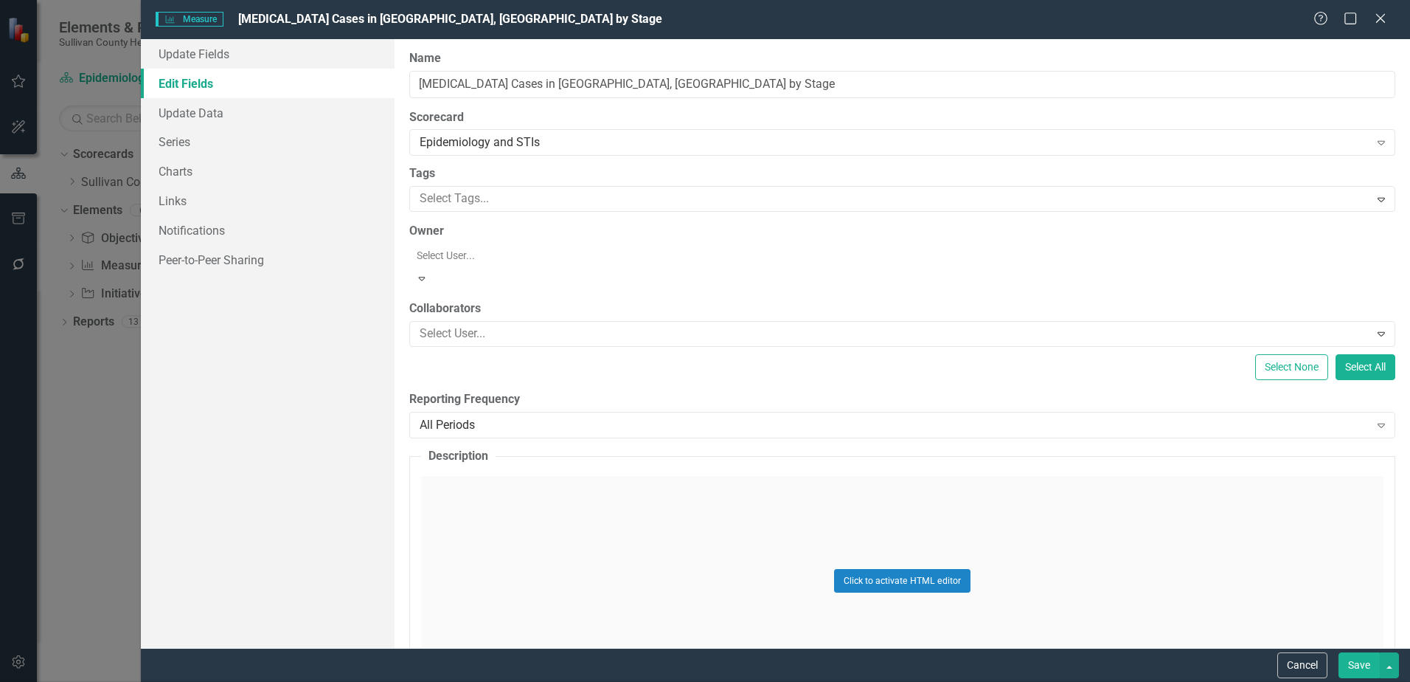
scroll to position [218, 0]
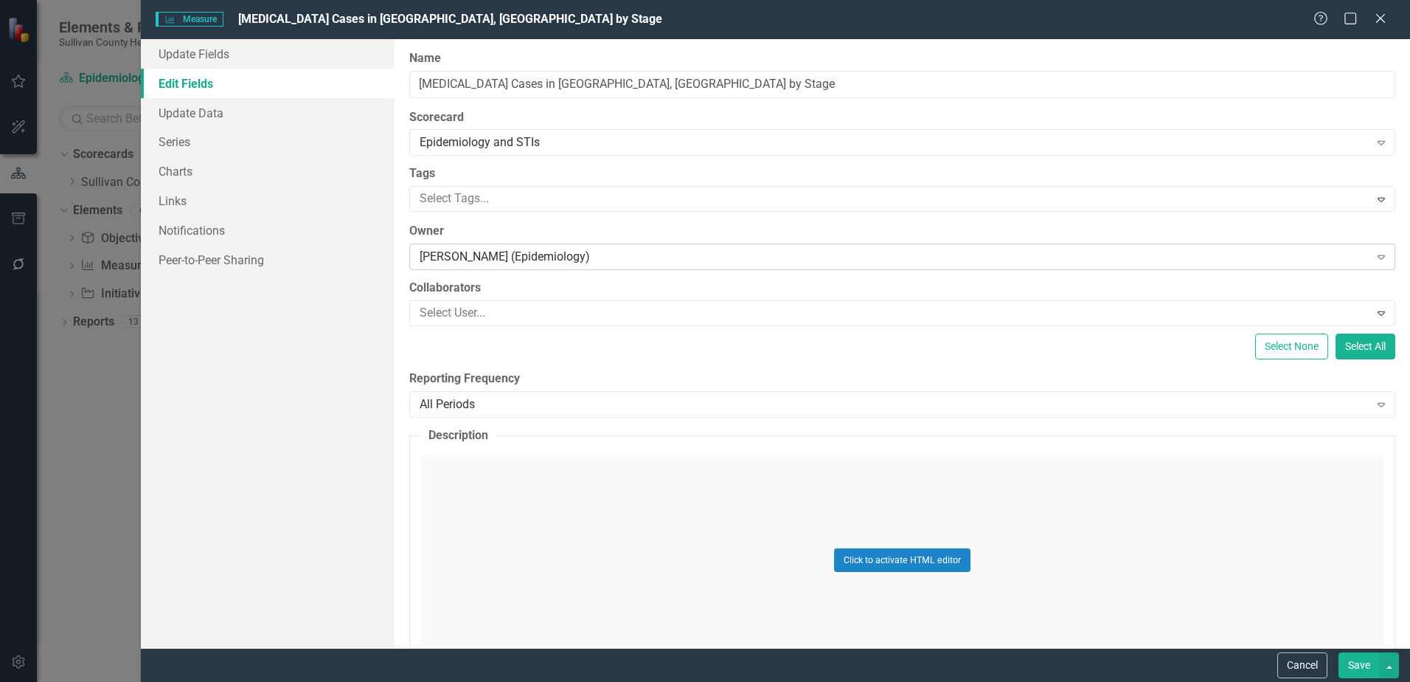
click at [685, 260] on div "[PERSON_NAME] (Epidemiology)" at bounding box center [894, 257] width 949 height 17
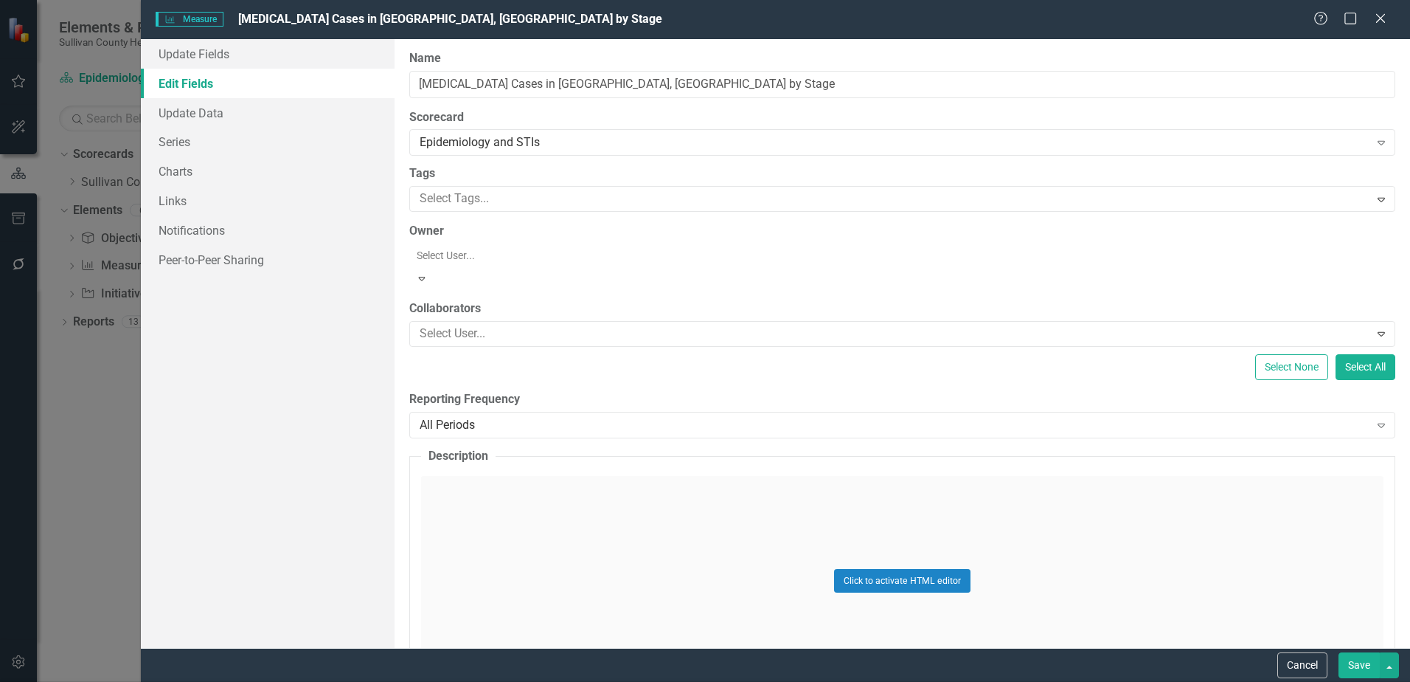
scroll to position [216, 0]
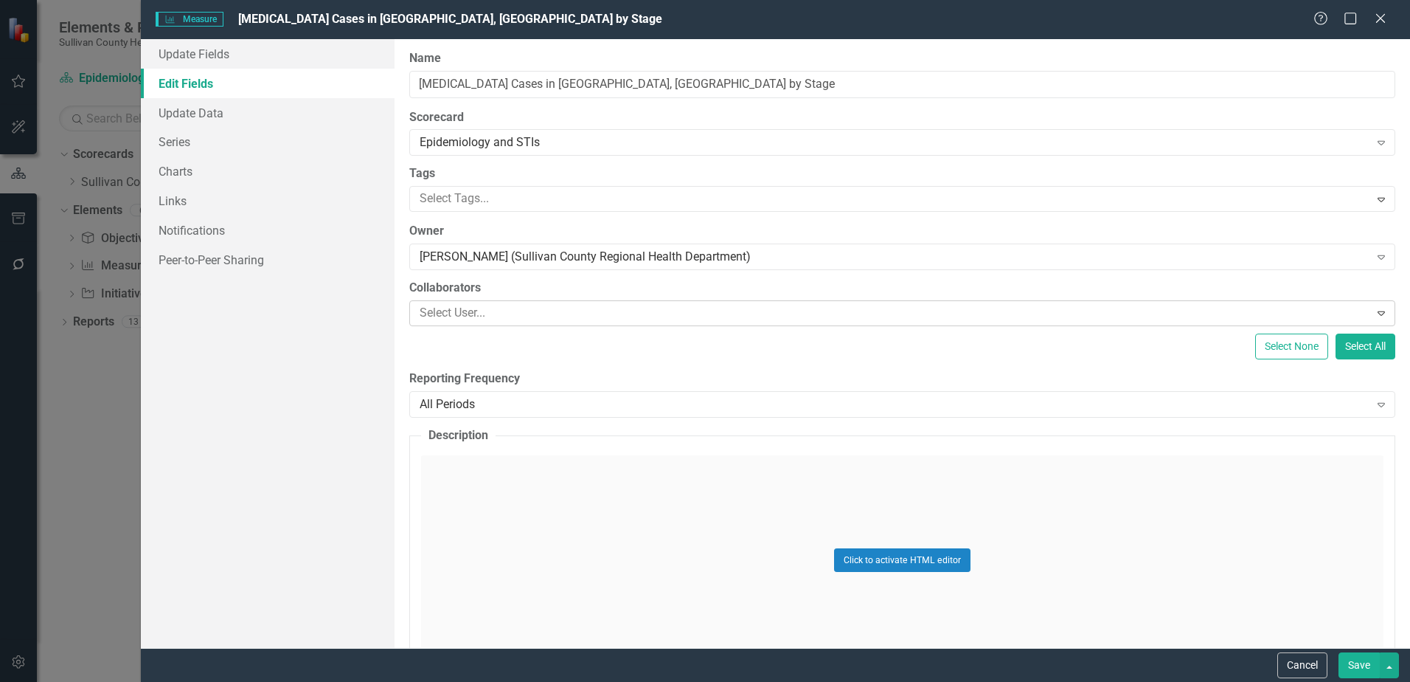
click at [529, 314] on div at bounding box center [891, 313] width 955 height 20
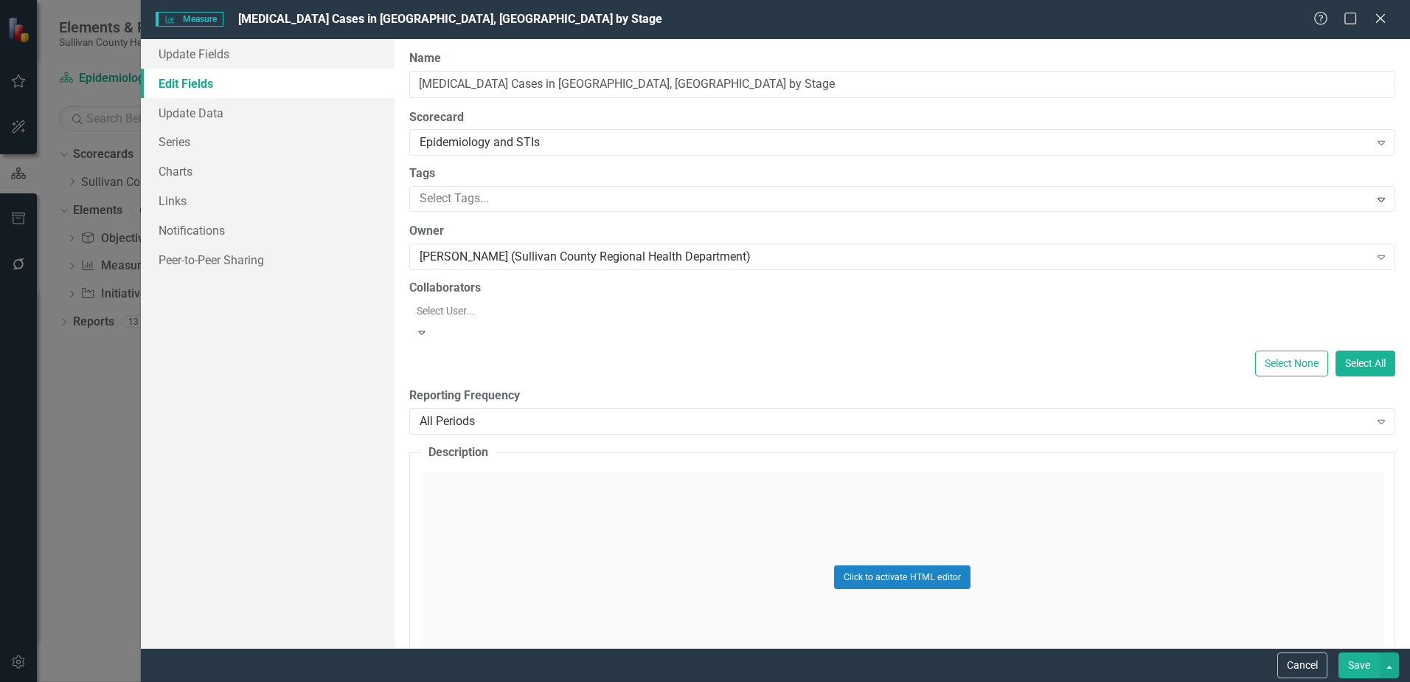
scroll to position [221, 0]
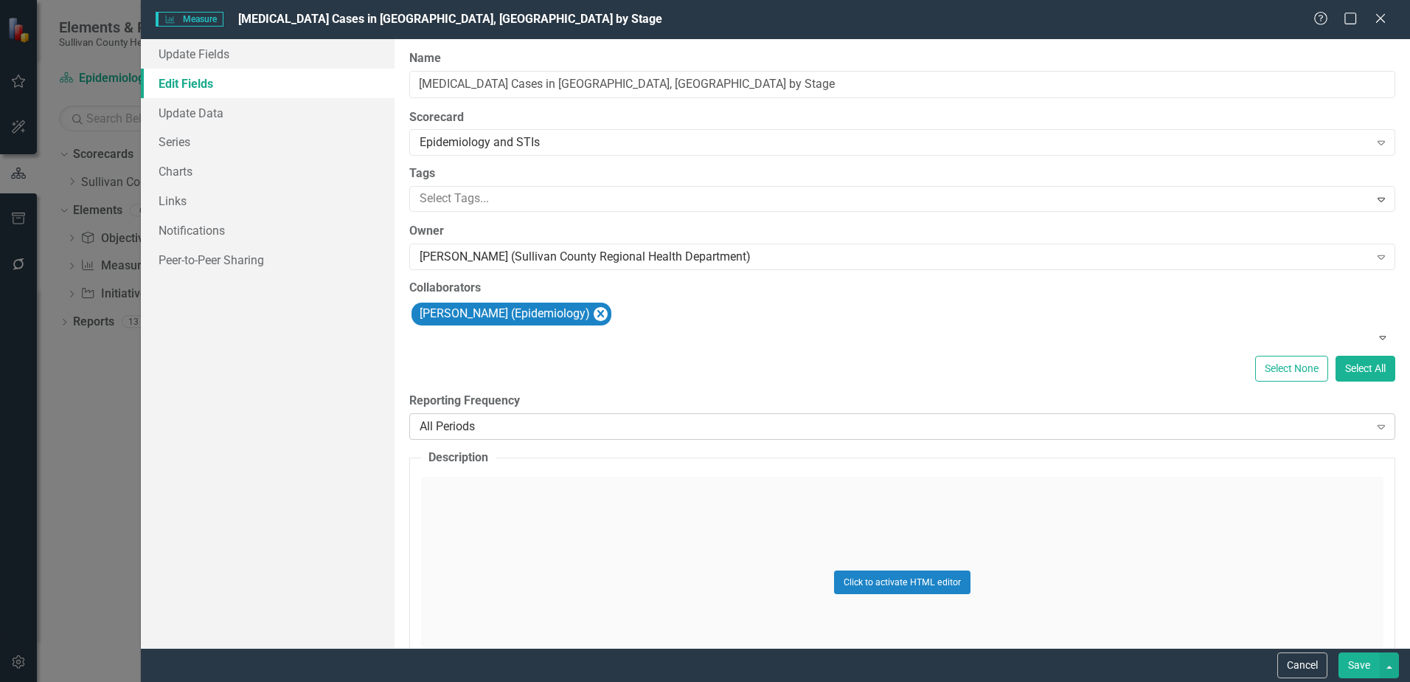
click at [623, 424] on div "All Periods" at bounding box center [894, 426] width 949 height 17
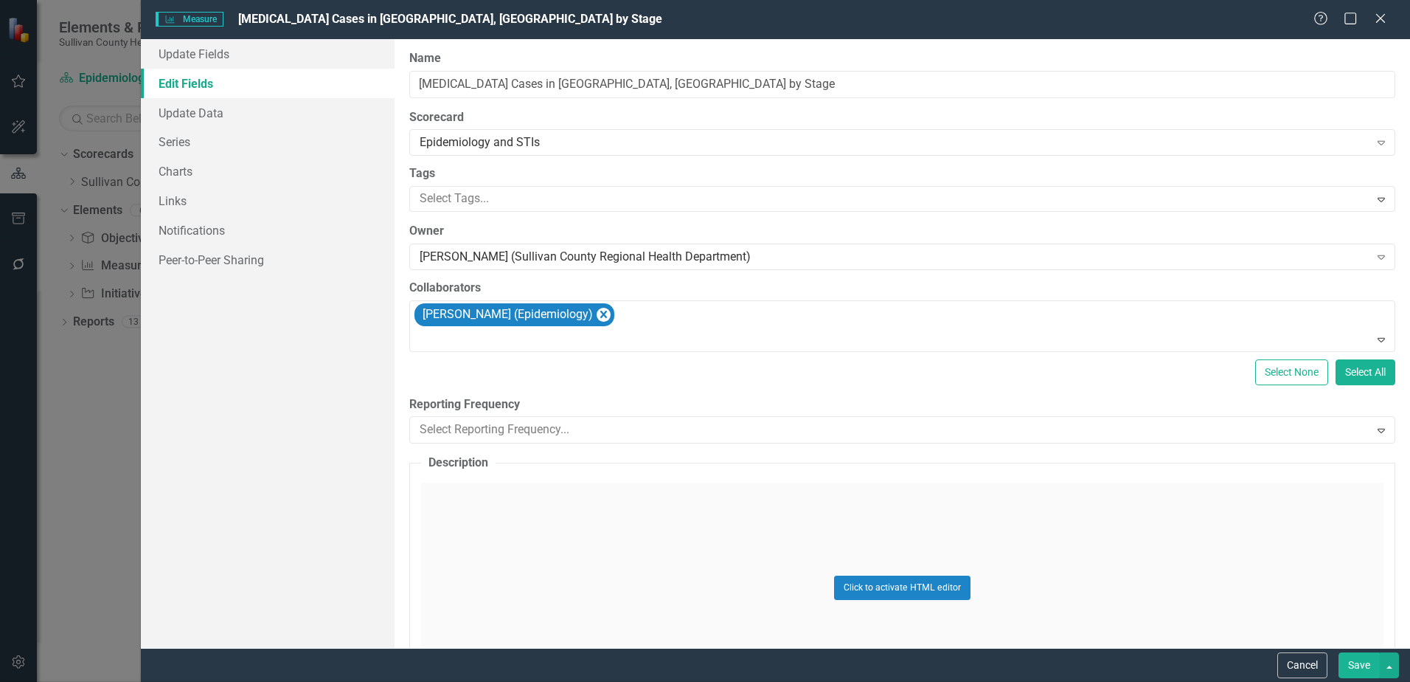
click at [475, 207] on div at bounding box center [891, 199] width 955 height 20
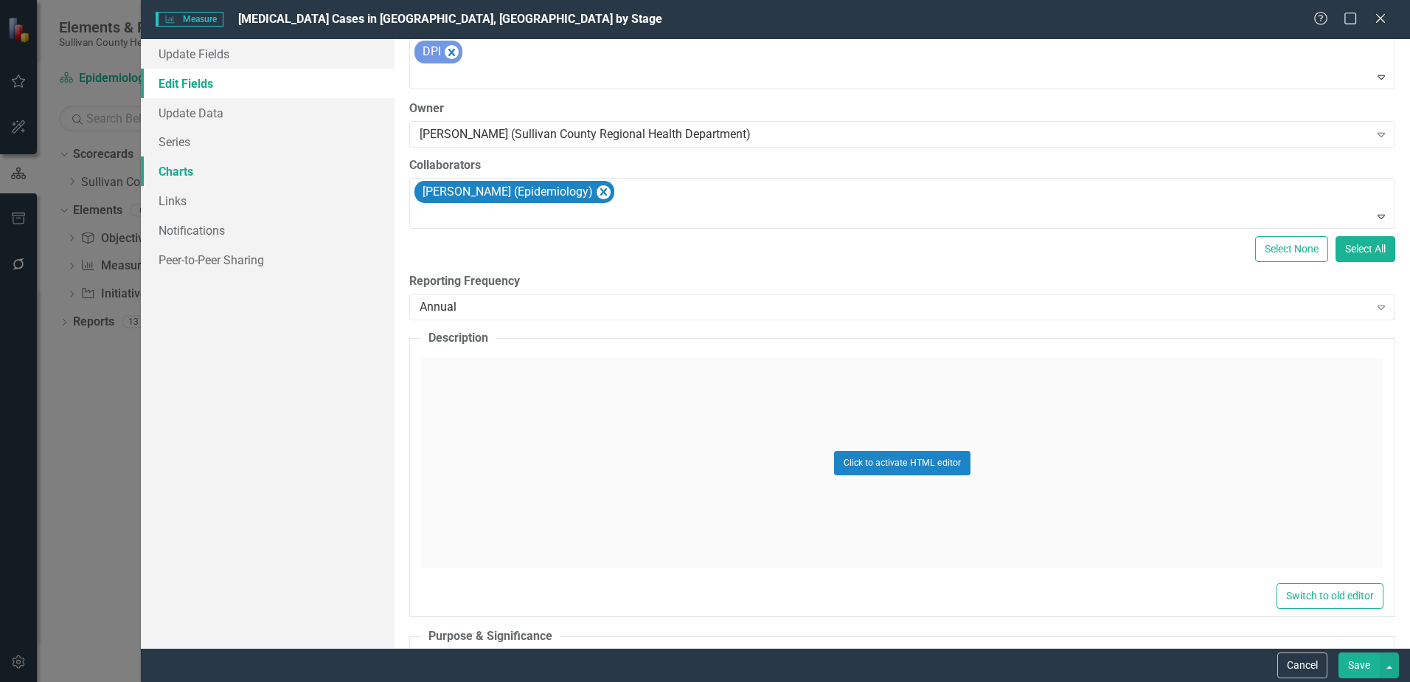
scroll to position [0, 0]
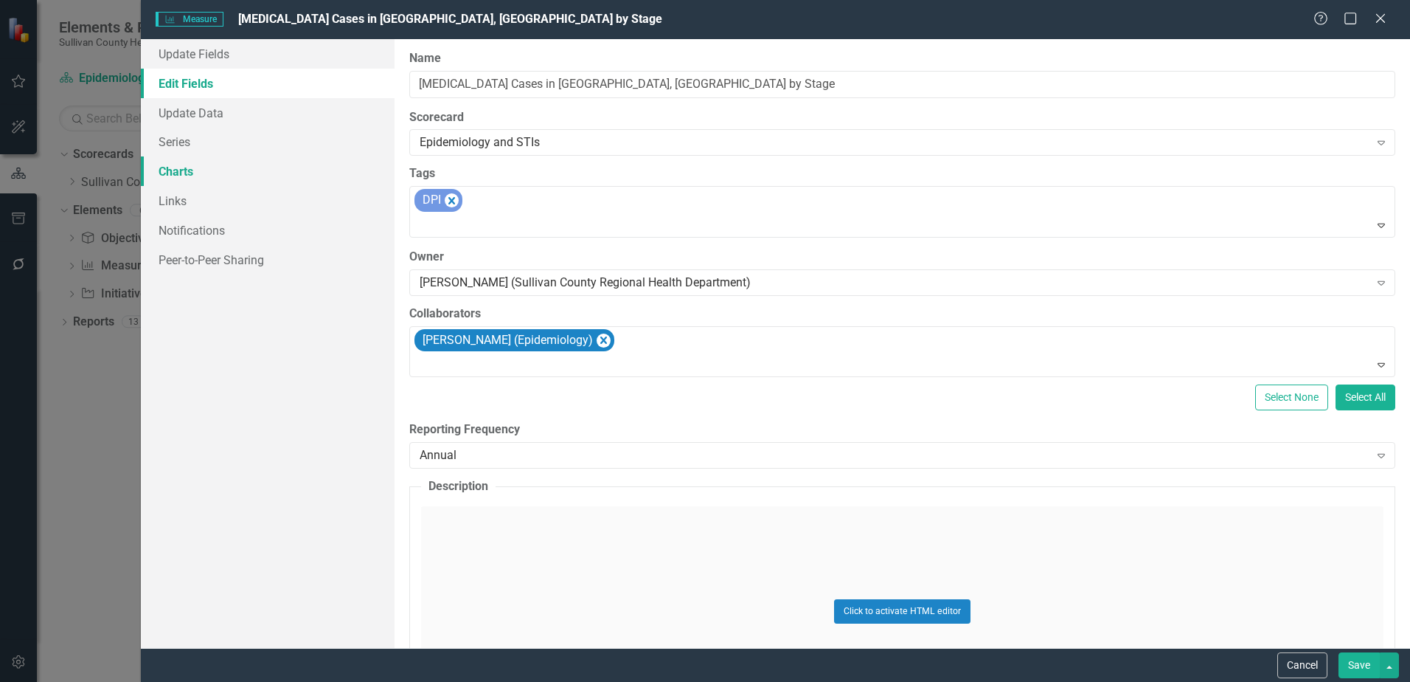
click at [178, 175] on link "Charts" at bounding box center [268, 171] width 254 height 30
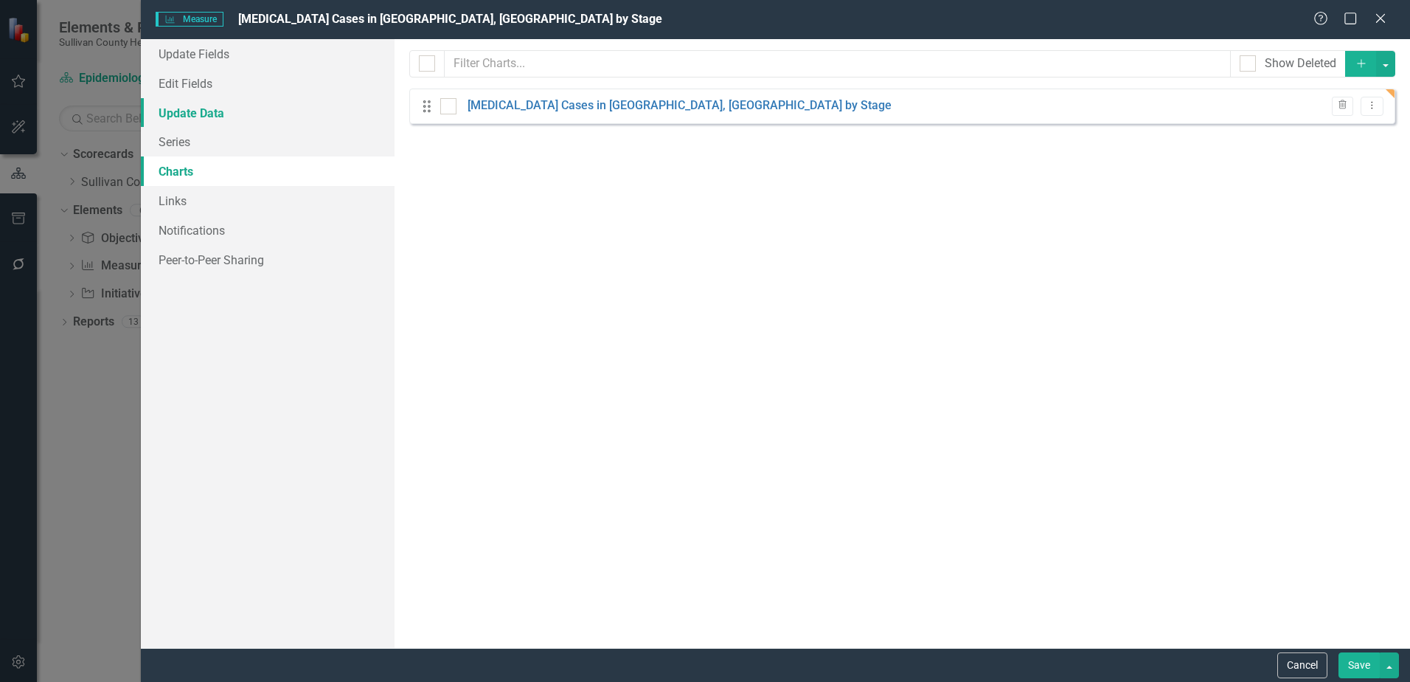
click at [178, 105] on link "Update Data" at bounding box center [268, 113] width 254 height 30
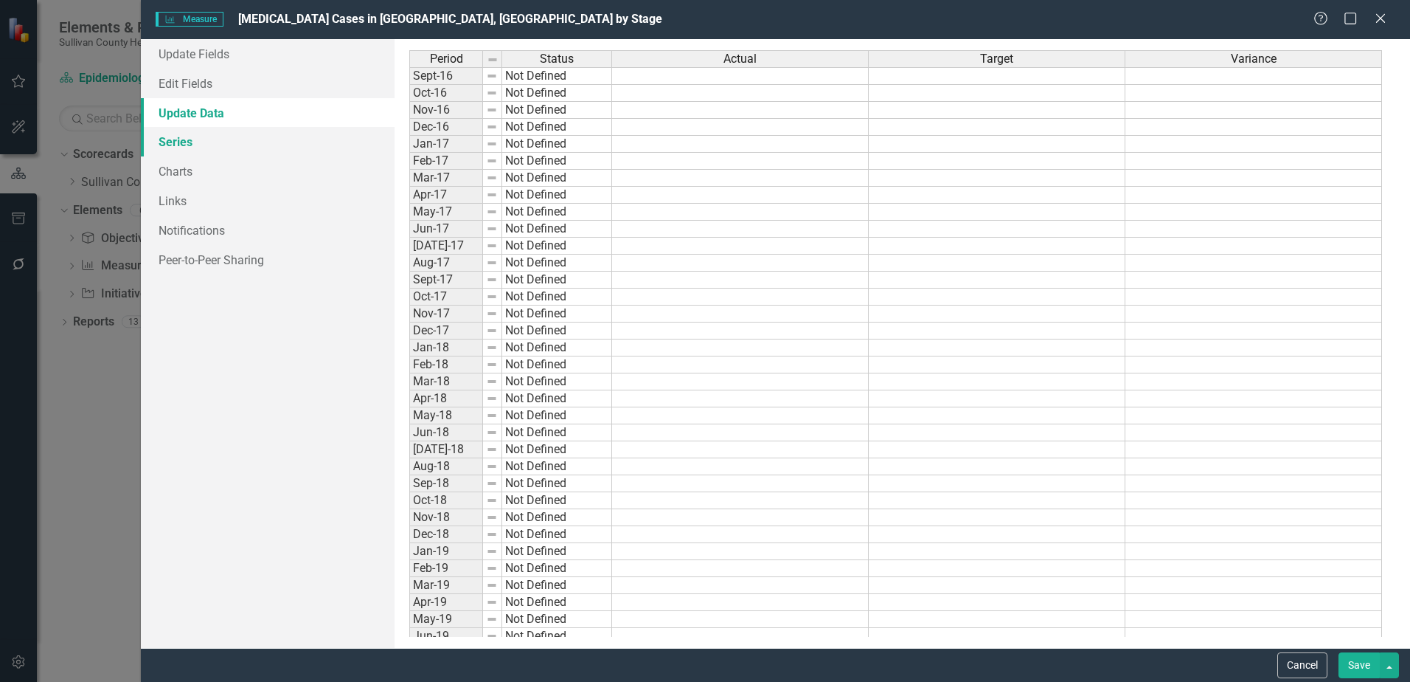
click at [173, 142] on link "Series" at bounding box center [268, 142] width 254 height 30
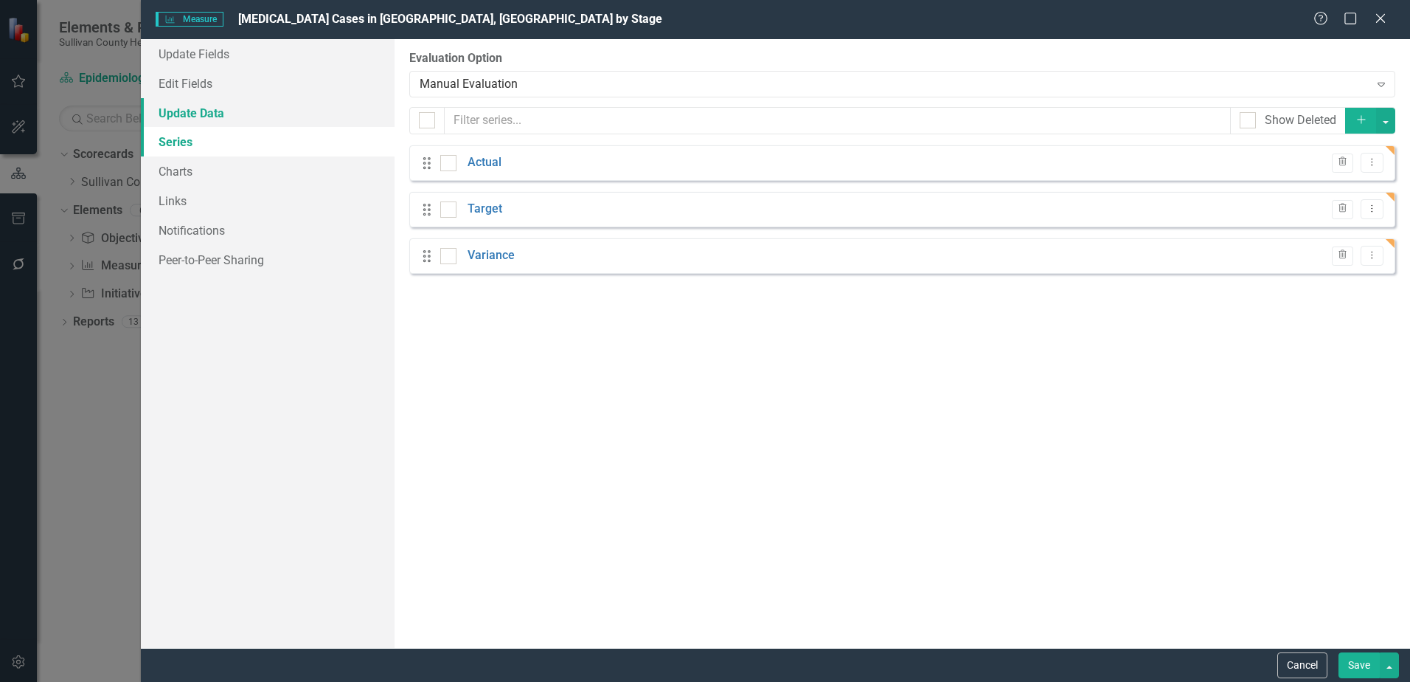
click at [176, 110] on link "Update Data" at bounding box center [268, 113] width 254 height 30
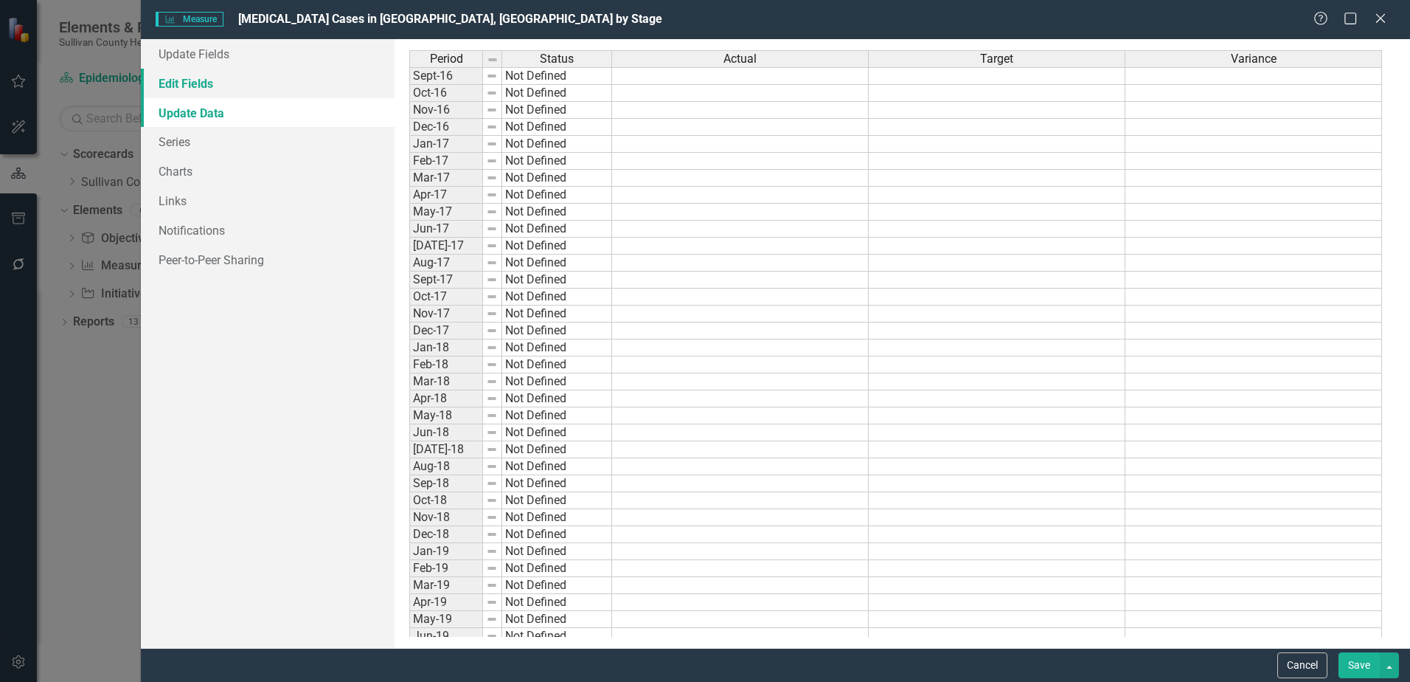
click at [176, 82] on link "Edit Fields" at bounding box center [268, 84] width 254 height 30
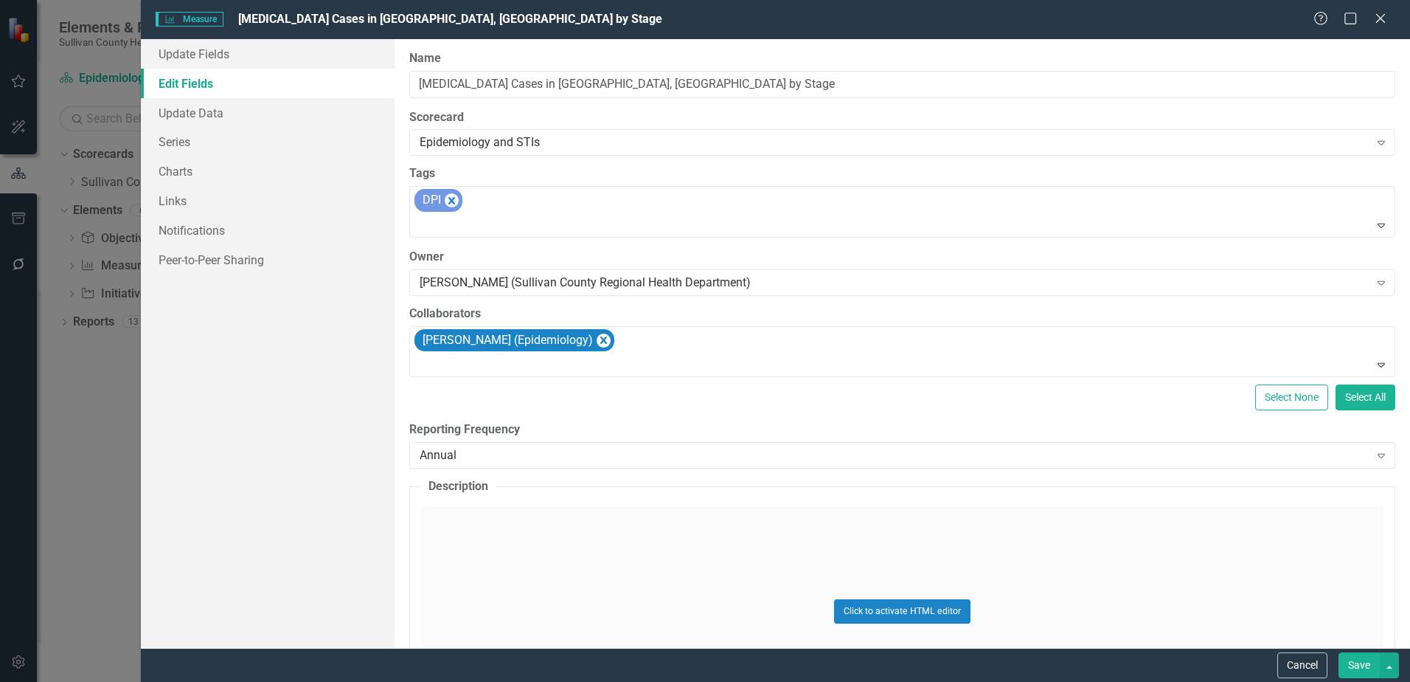
click at [1354, 665] on button "Save" at bounding box center [1359, 665] width 41 height 26
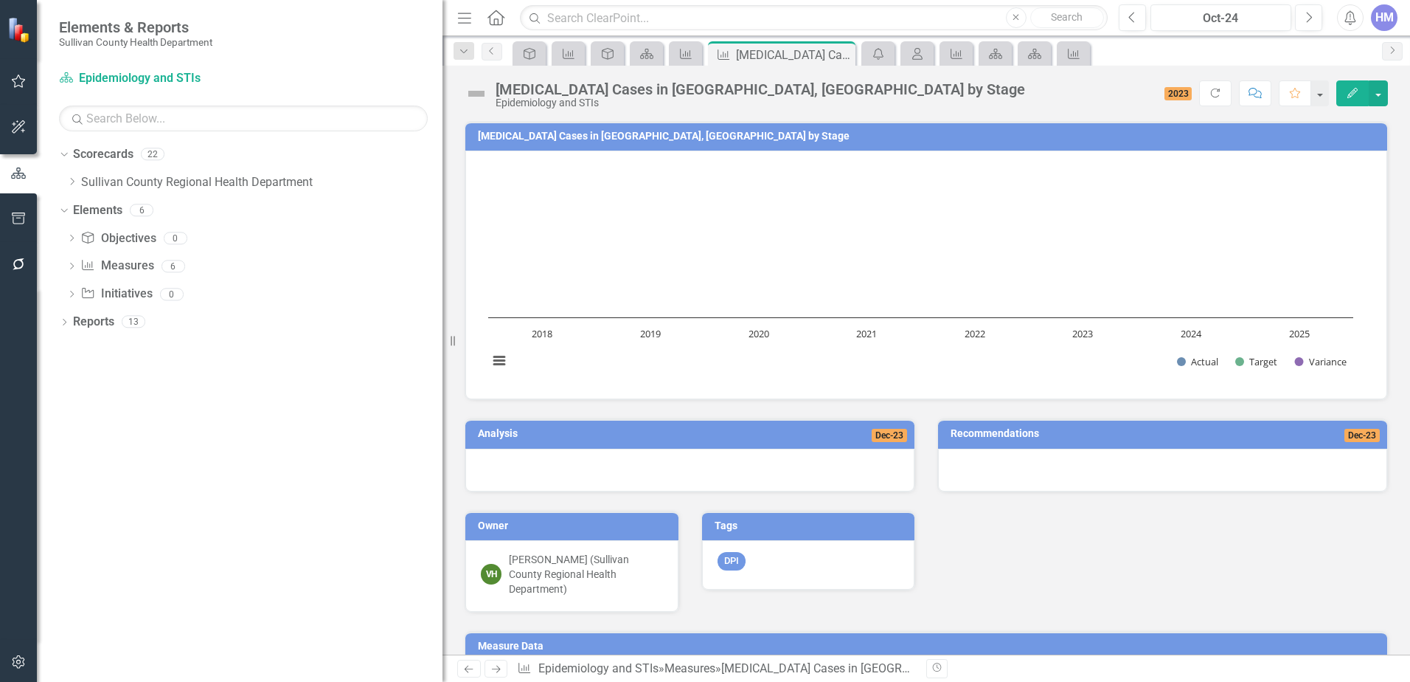
click at [1359, 88] on icon "Edit" at bounding box center [1352, 93] width 13 height 10
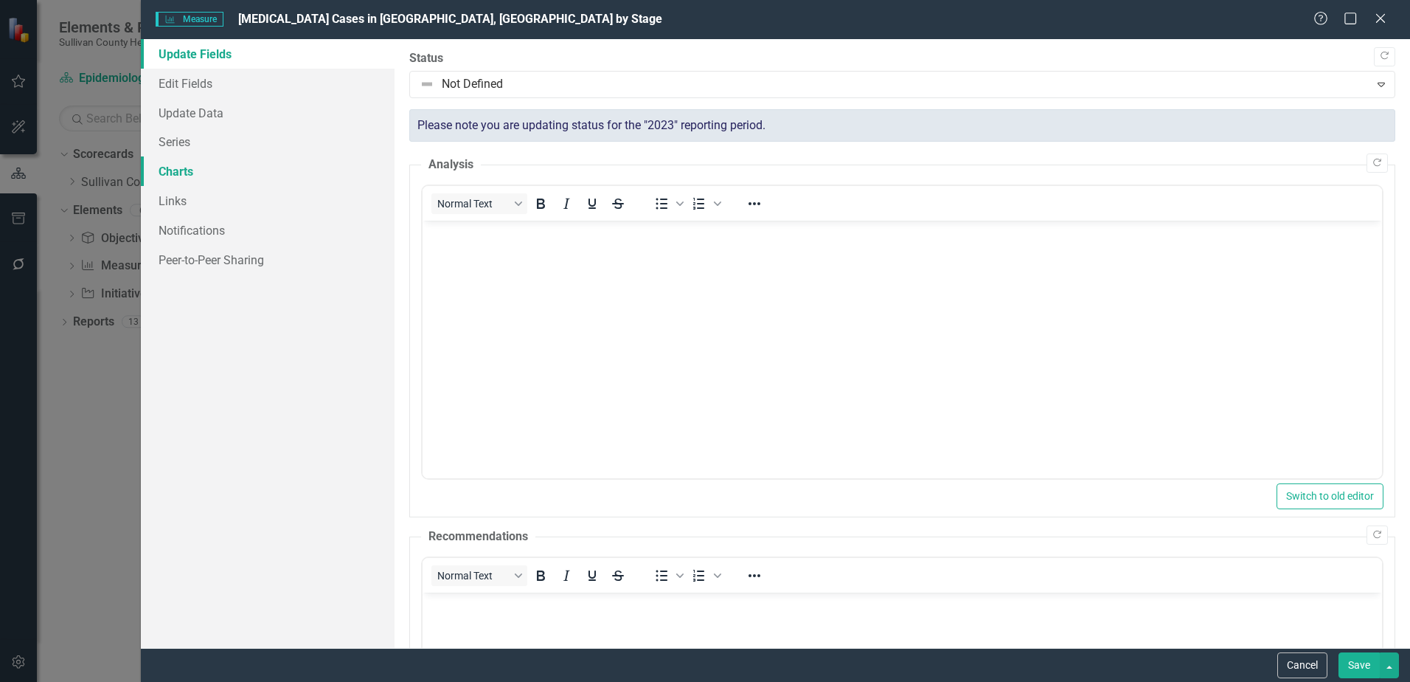
click at [175, 179] on link "Charts" at bounding box center [268, 171] width 254 height 30
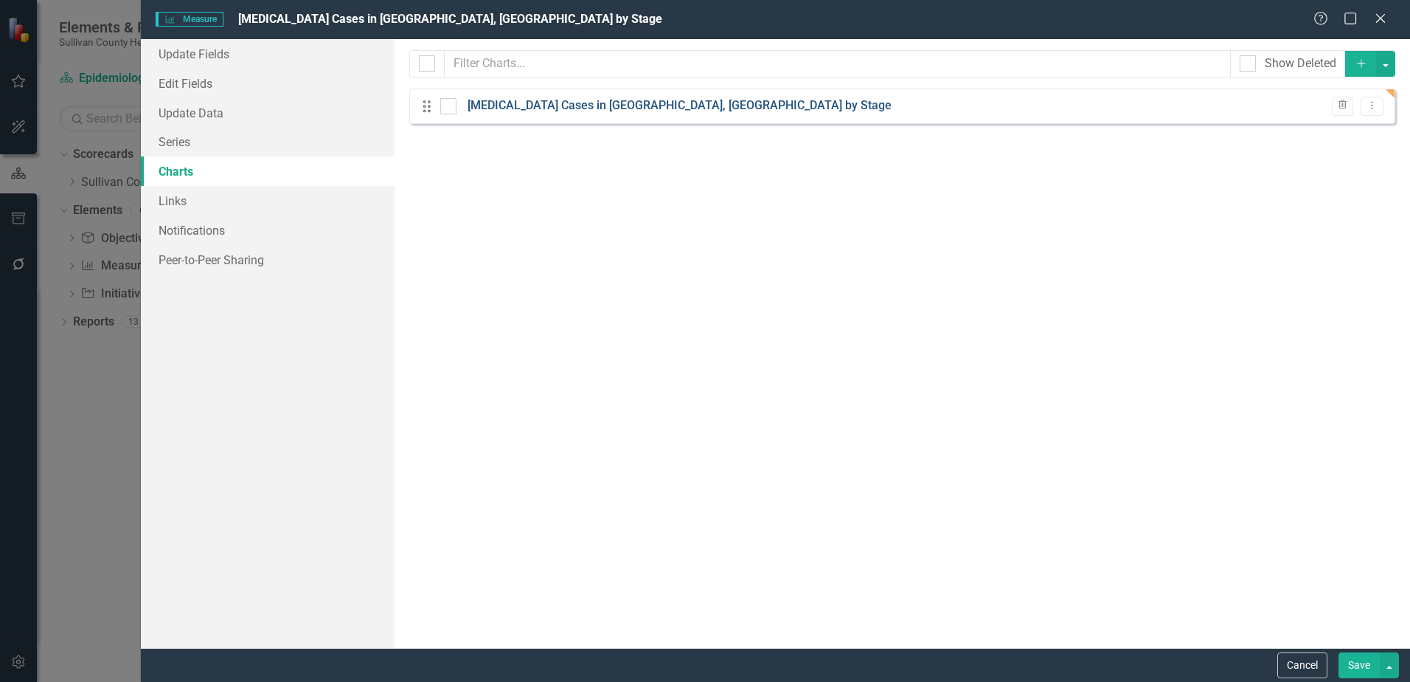
click at [607, 105] on link "[MEDICAL_DATA] Cases in [GEOGRAPHIC_DATA], [GEOGRAPHIC_DATA] by Stage" at bounding box center [680, 105] width 424 height 17
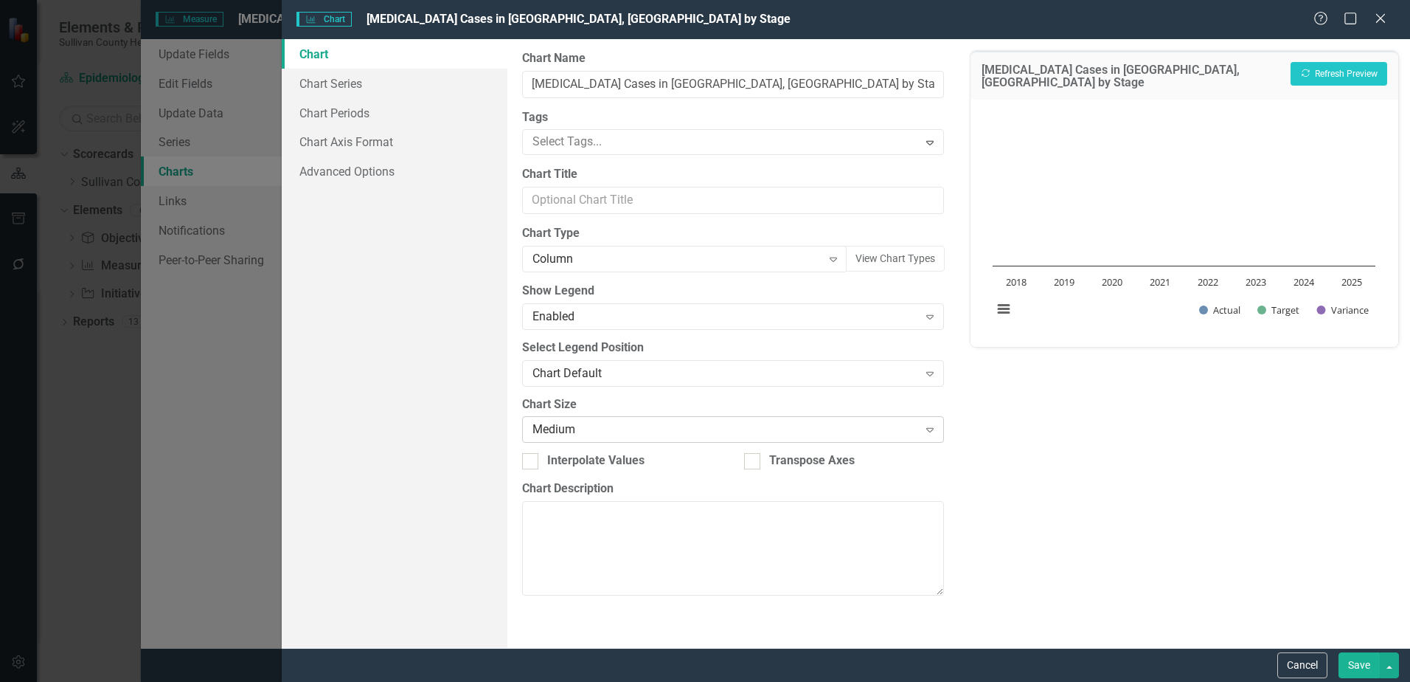
click at [584, 423] on div "Medium" at bounding box center [725, 429] width 385 height 17
click at [629, 252] on div "Column" at bounding box center [677, 259] width 288 height 17
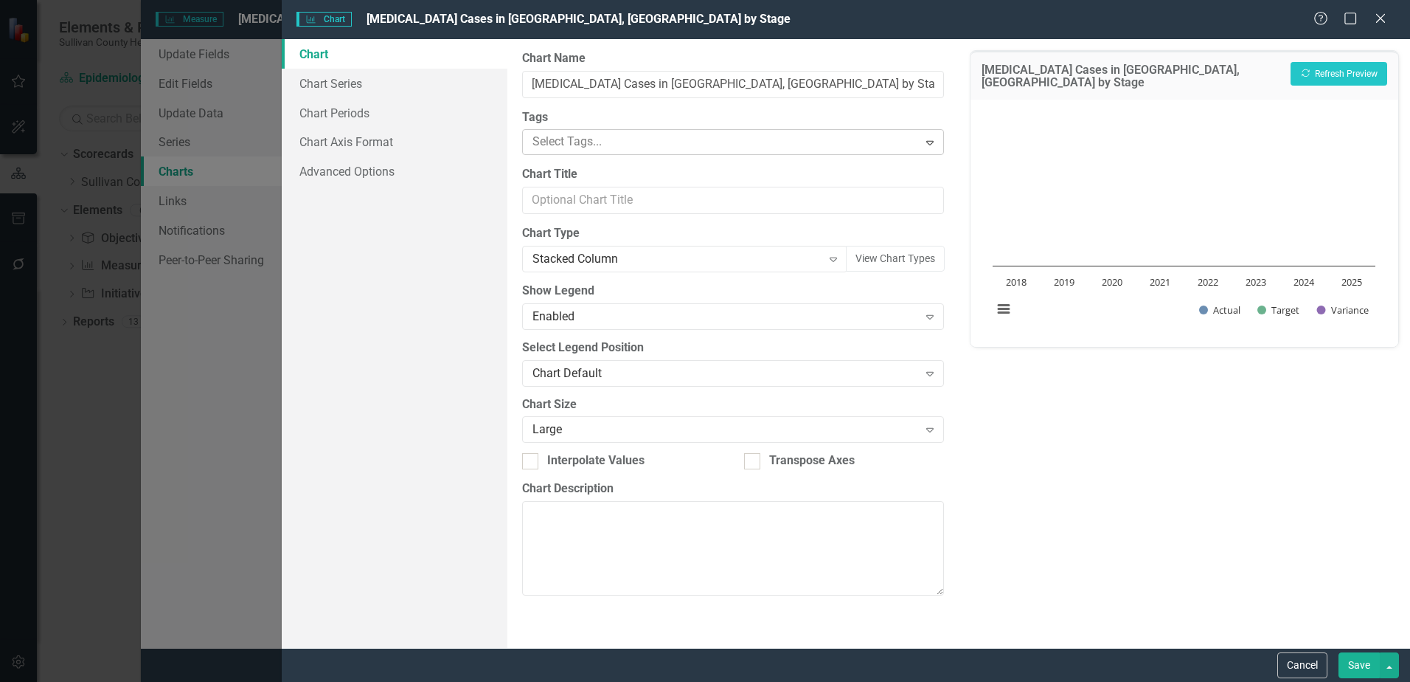
click at [589, 145] on div at bounding box center [722, 142] width 391 height 20
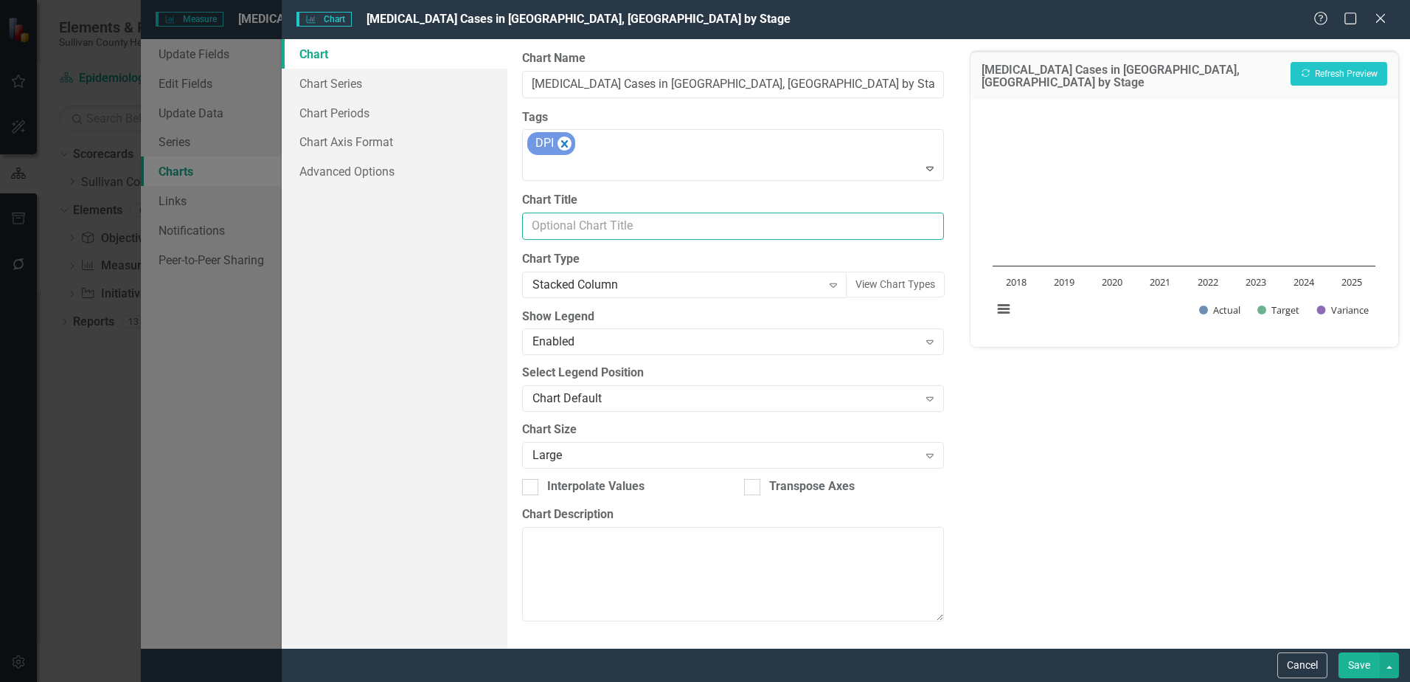
click at [570, 224] on input "Chart Title" at bounding box center [733, 225] width 422 height 27
type input "s"
type input "Syphilis Cases in Sullivan County, TN by Stage 2018 - July 2025"
click at [342, 118] on link "Chart Periods" at bounding box center [395, 113] width 226 height 30
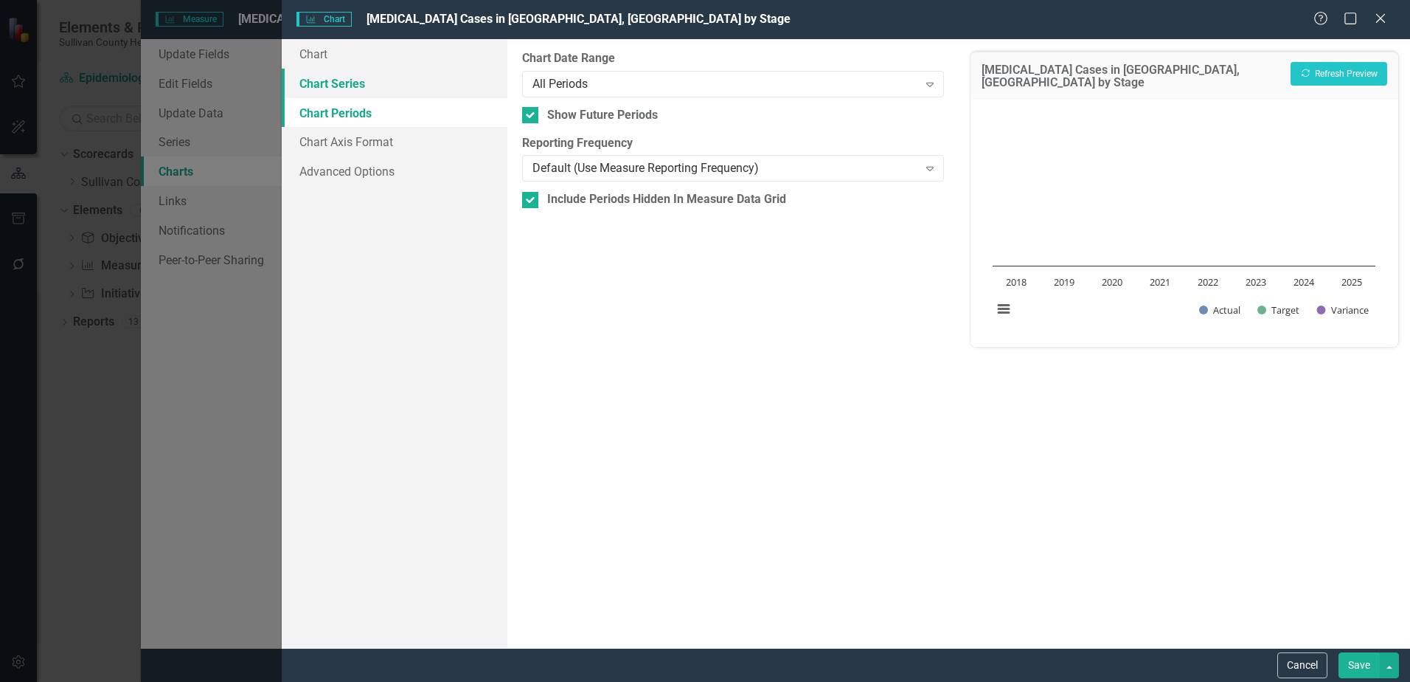
click at [333, 85] on link "Chart Series" at bounding box center [395, 84] width 226 height 30
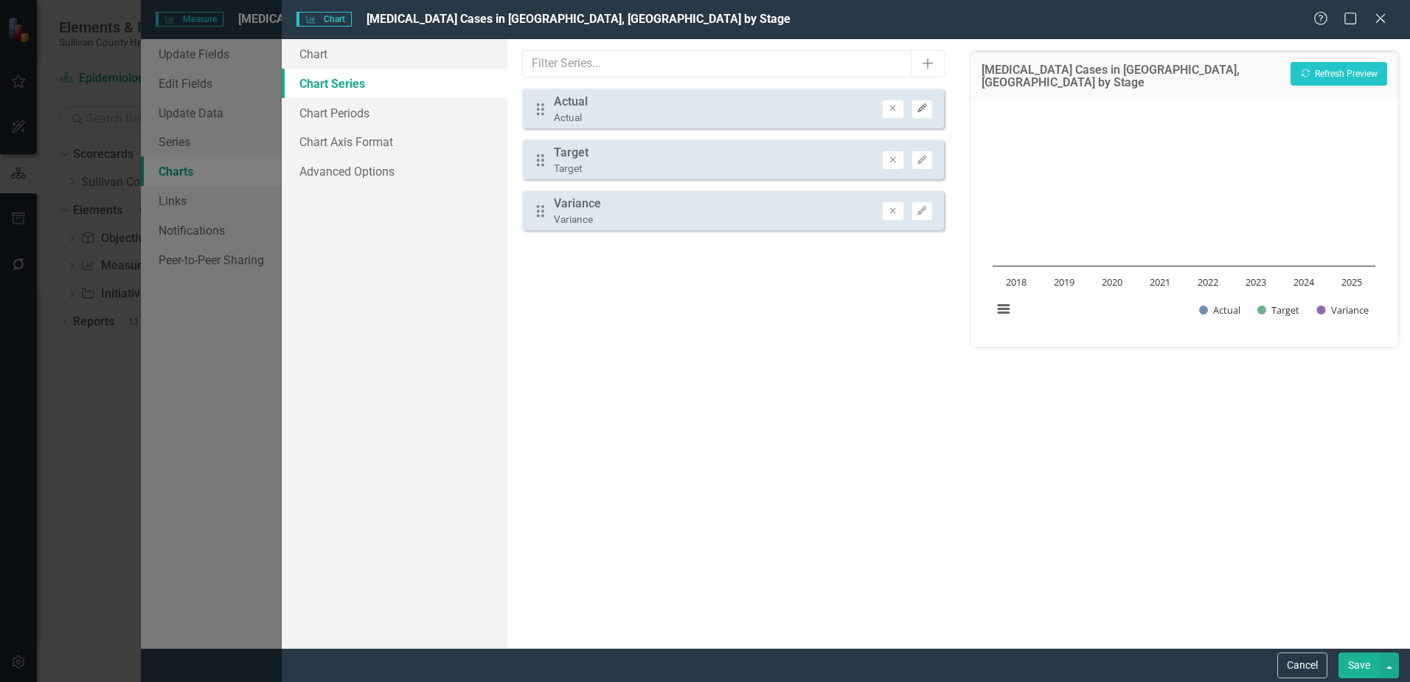
click at [921, 109] on icon "button" at bounding box center [922, 108] width 9 height 9
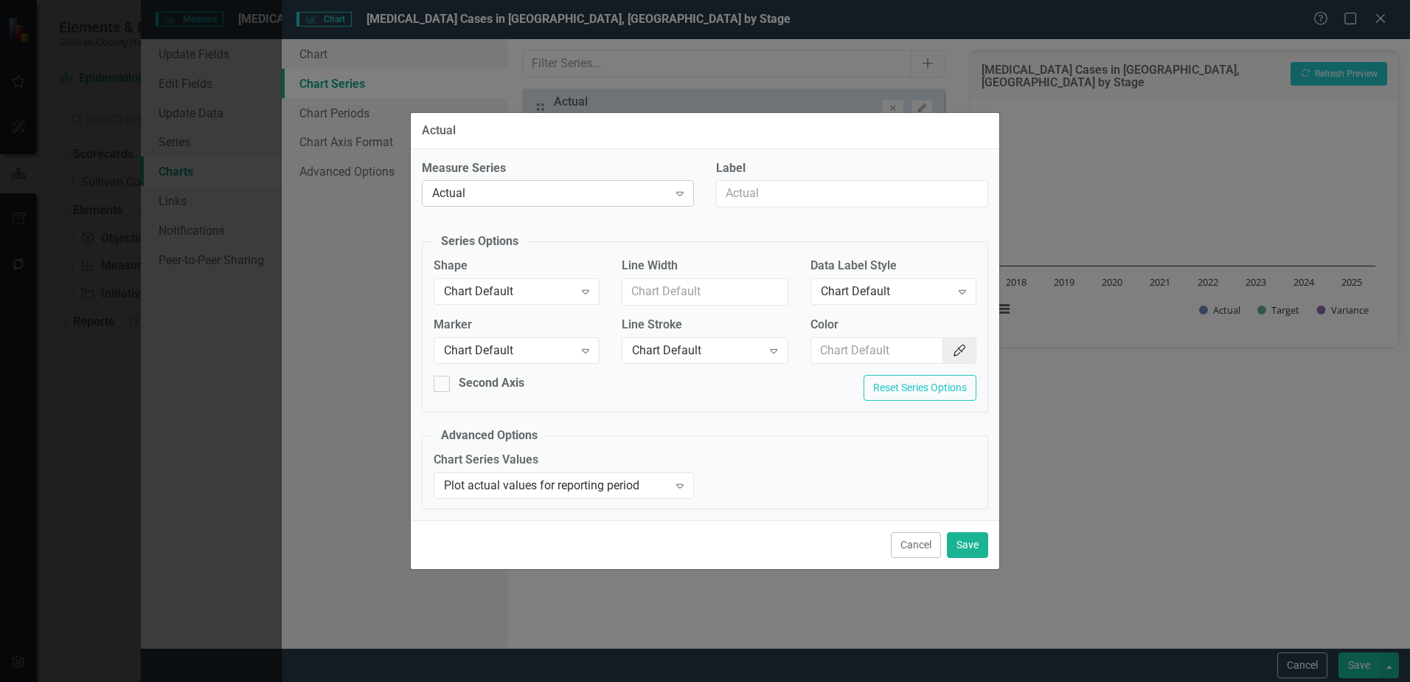
click at [477, 192] on div "Actual" at bounding box center [550, 193] width 236 height 17
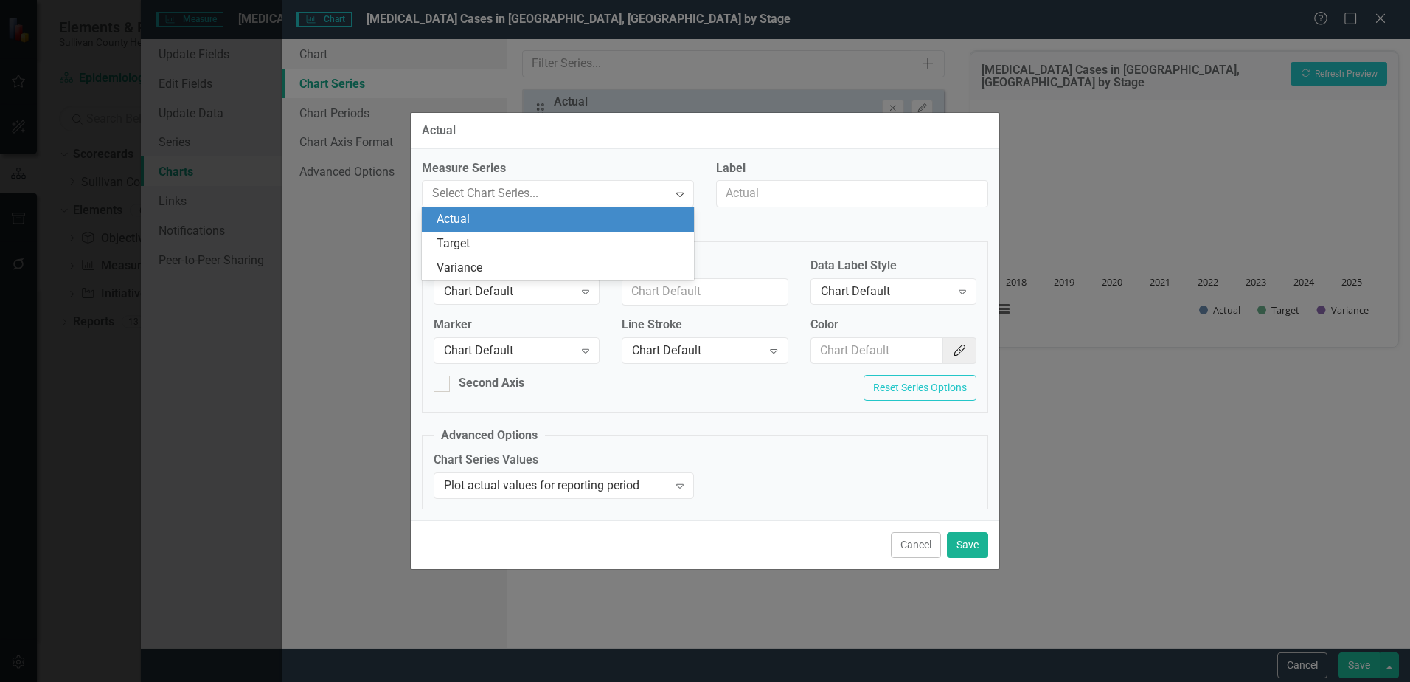
click at [479, 215] on div "Actual" at bounding box center [561, 219] width 249 height 17
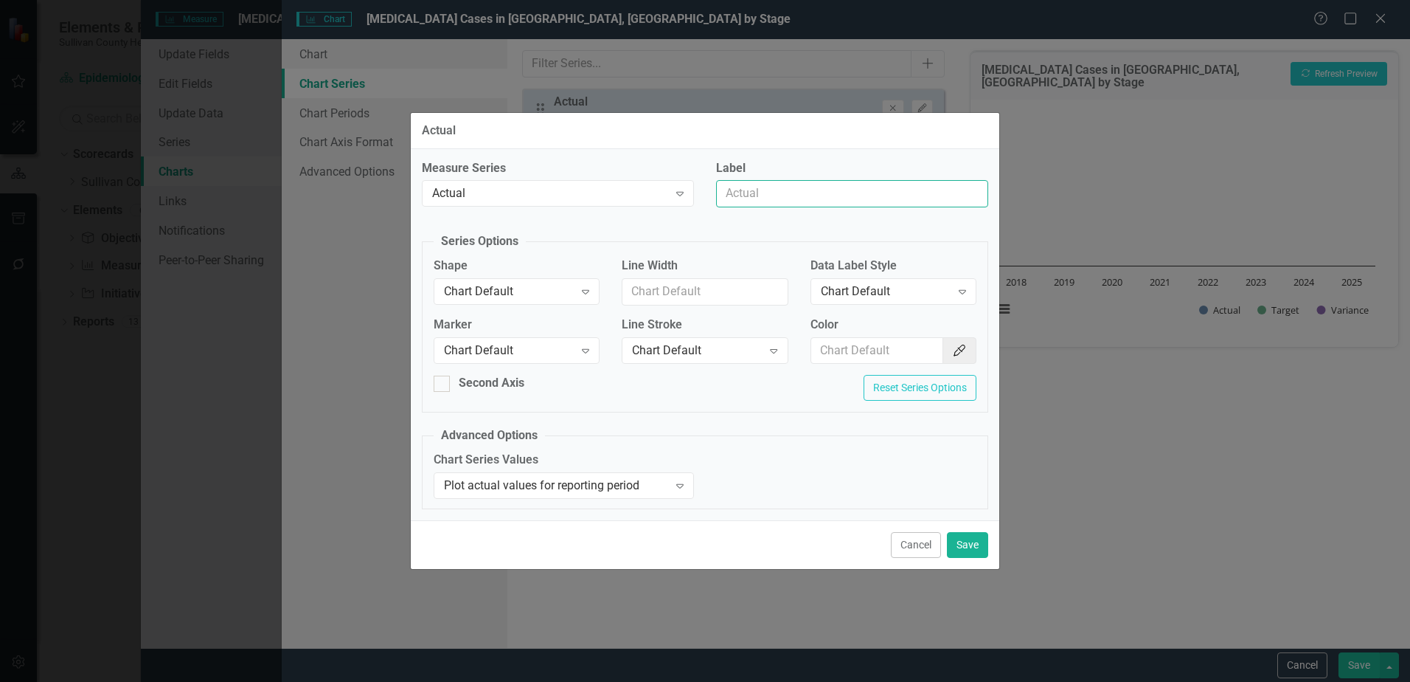
click at [786, 195] on input "Label" at bounding box center [852, 193] width 272 height 27
type input "[MEDICAL_DATA]"
click at [983, 550] on button "Save" at bounding box center [967, 545] width 41 height 26
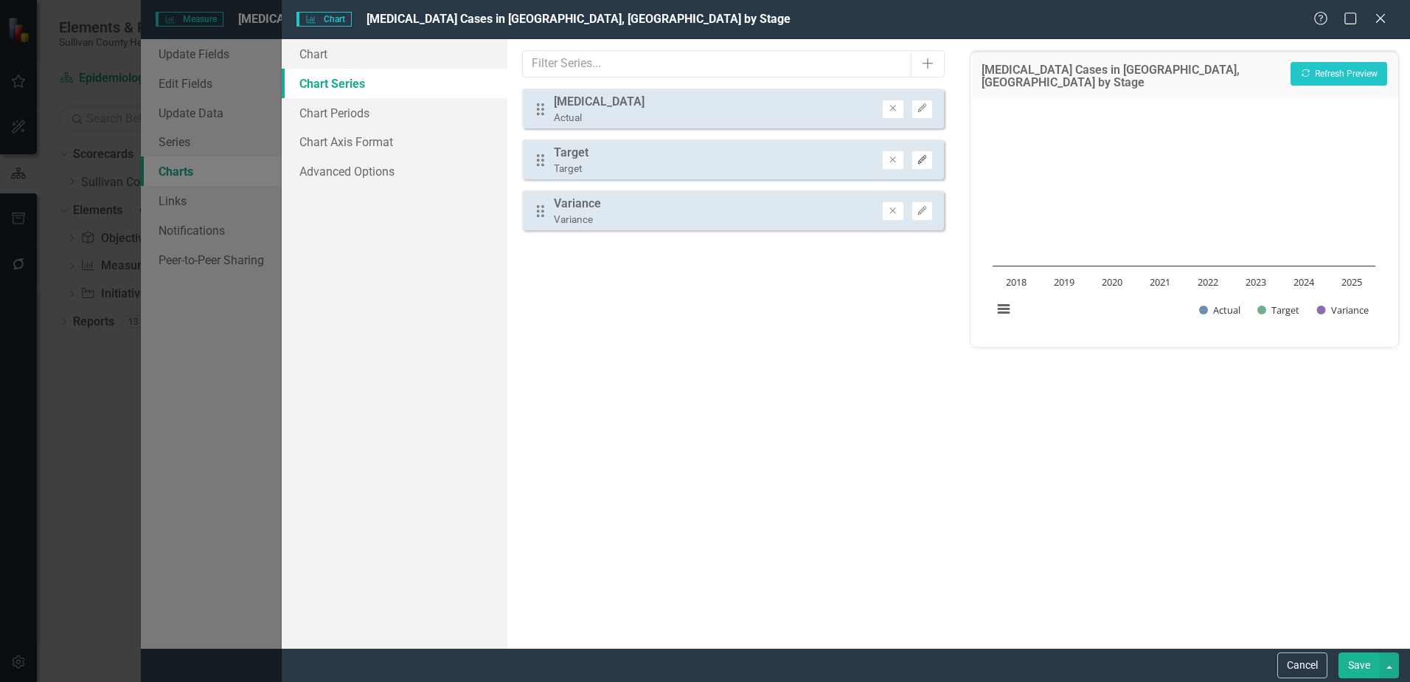
click at [929, 163] on button "Edit" at bounding box center [922, 159] width 21 height 19
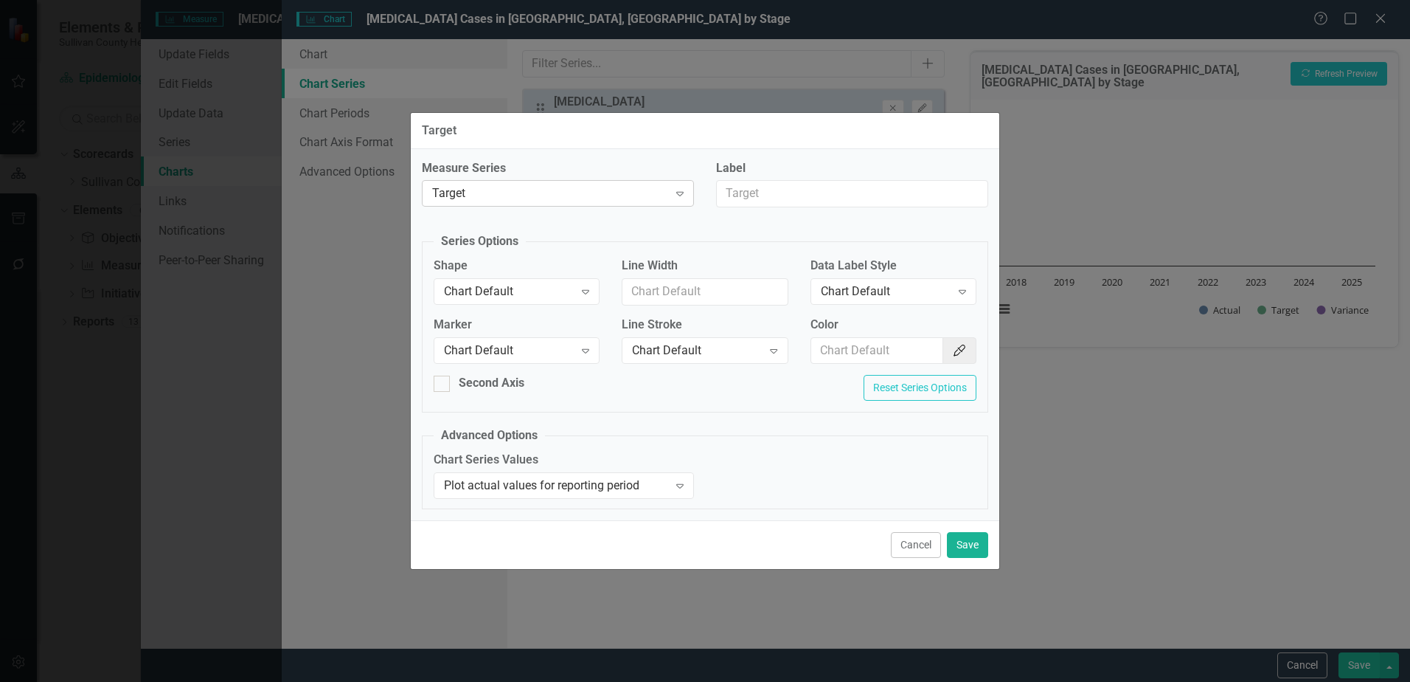
click at [627, 193] on div "Target" at bounding box center [550, 193] width 236 height 17
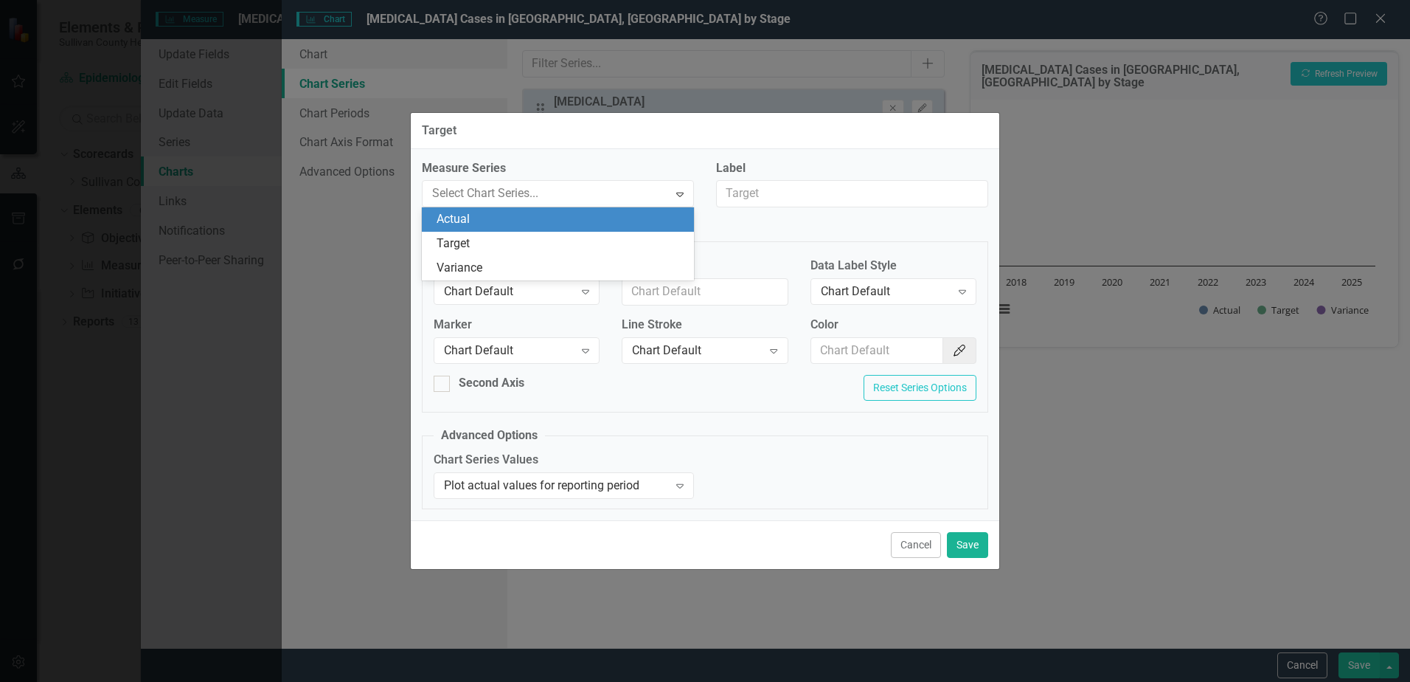
click at [482, 218] on div "Actual" at bounding box center [561, 219] width 249 height 17
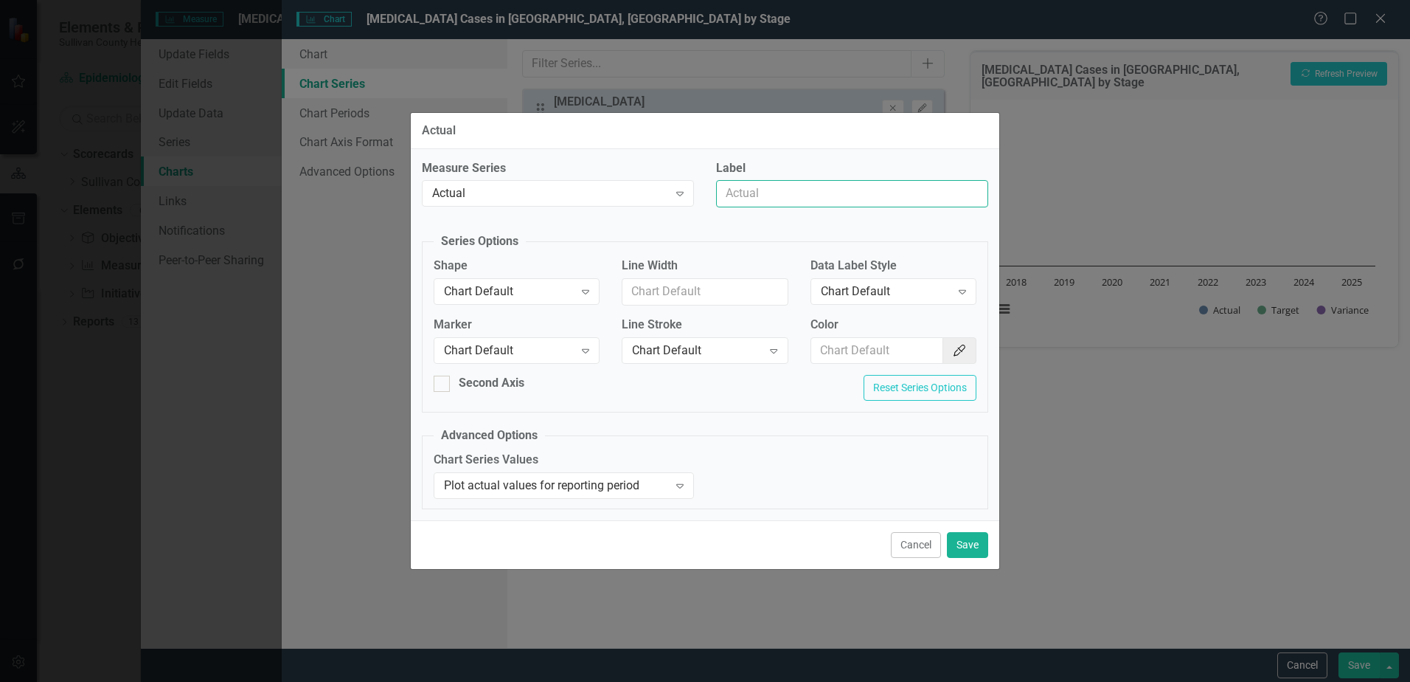
click at [735, 188] on input "Label" at bounding box center [852, 193] width 272 height 27
type input "Secondary [MEDICAL_DATA]"
click at [967, 544] on button "Save" at bounding box center [967, 545] width 41 height 26
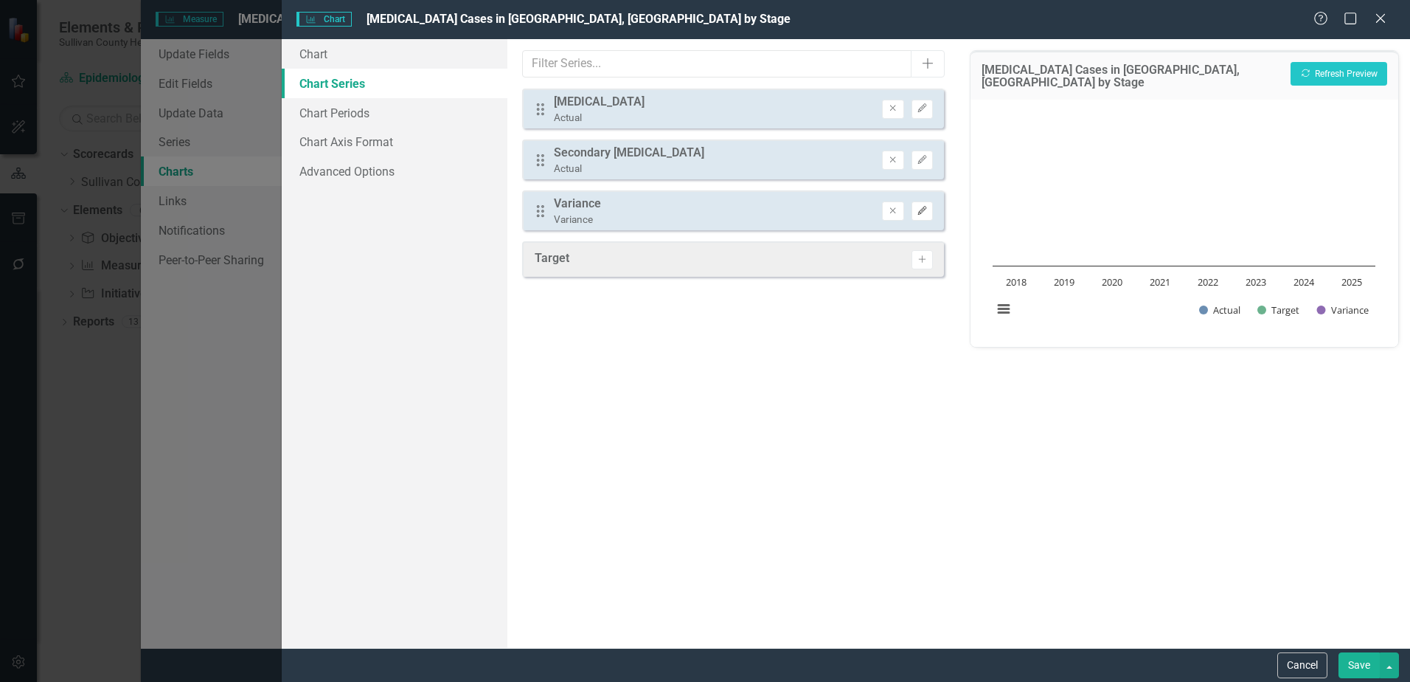
click at [929, 212] on button "Edit" at bounding box center [922, 210] width 21 height 19
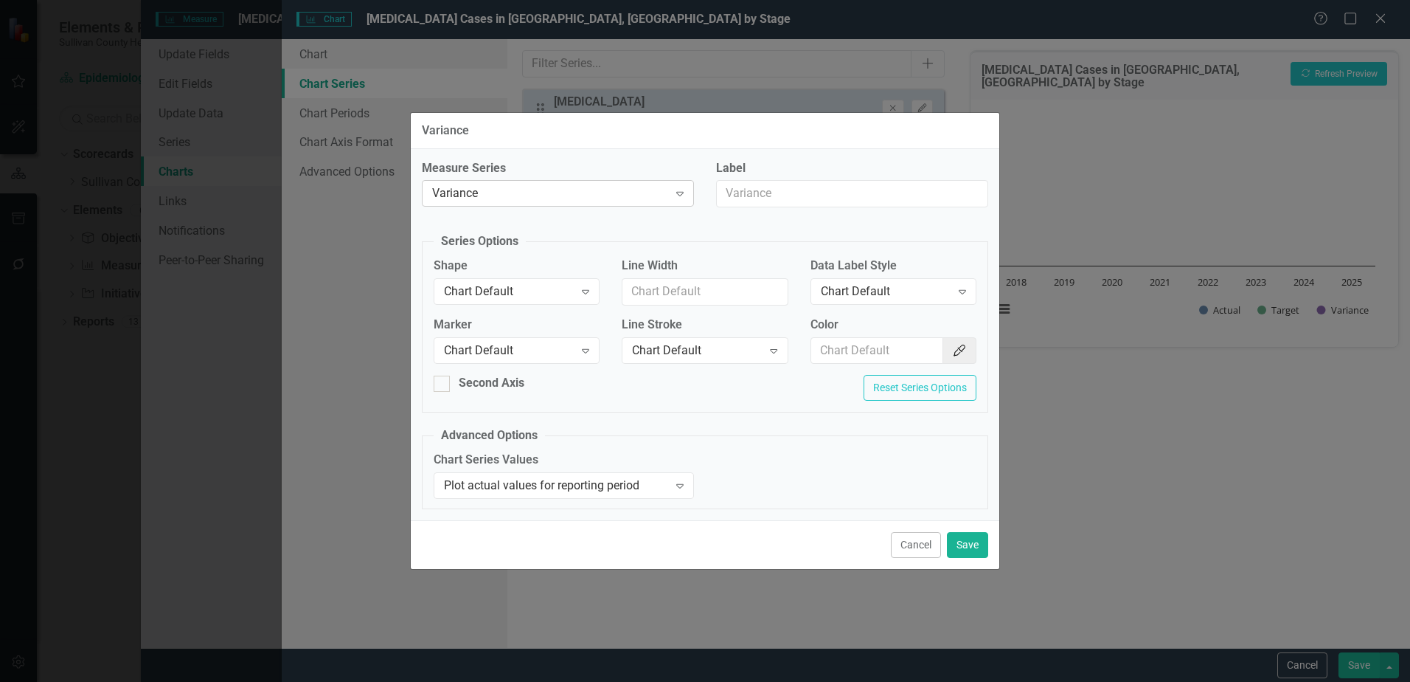
click at [525, 195] on div "Variance" at bounding box center [550, 193] width 236 height 17
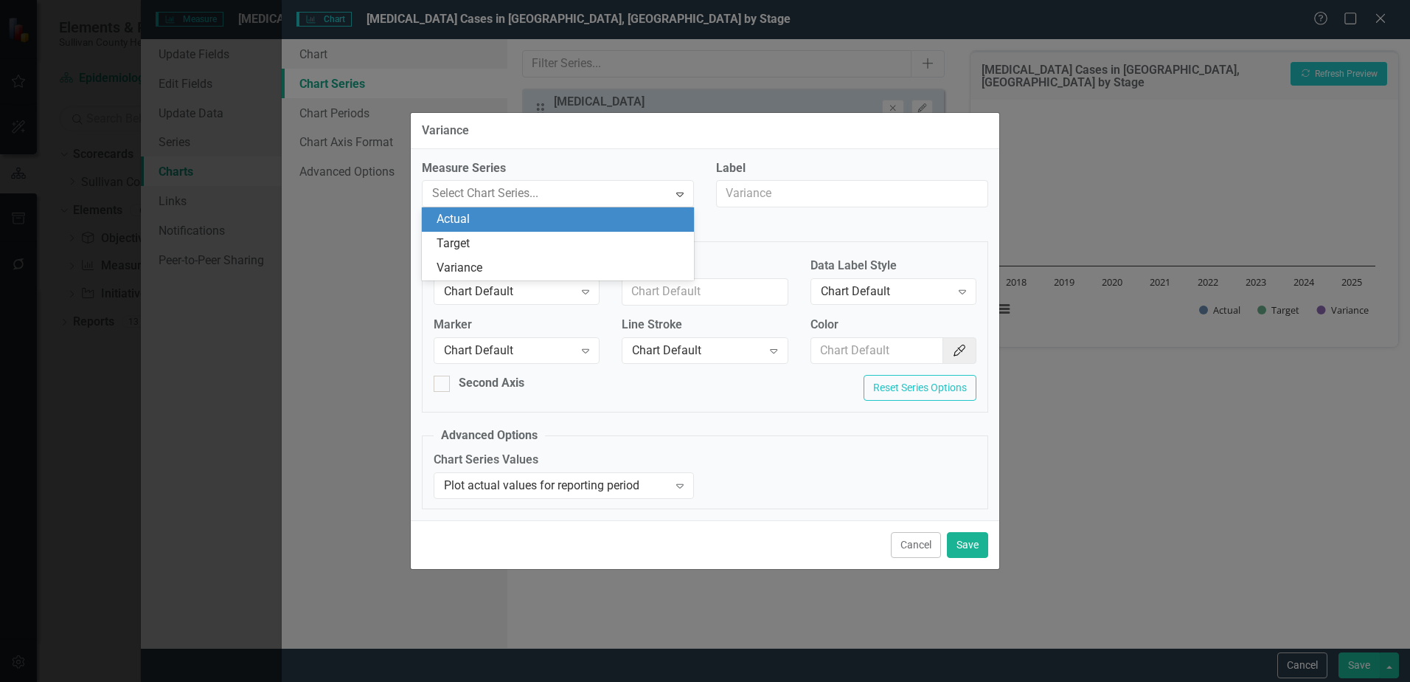
click at [476, 221] on div "Actual" at bounding box center [561, 219] width 249 height 17
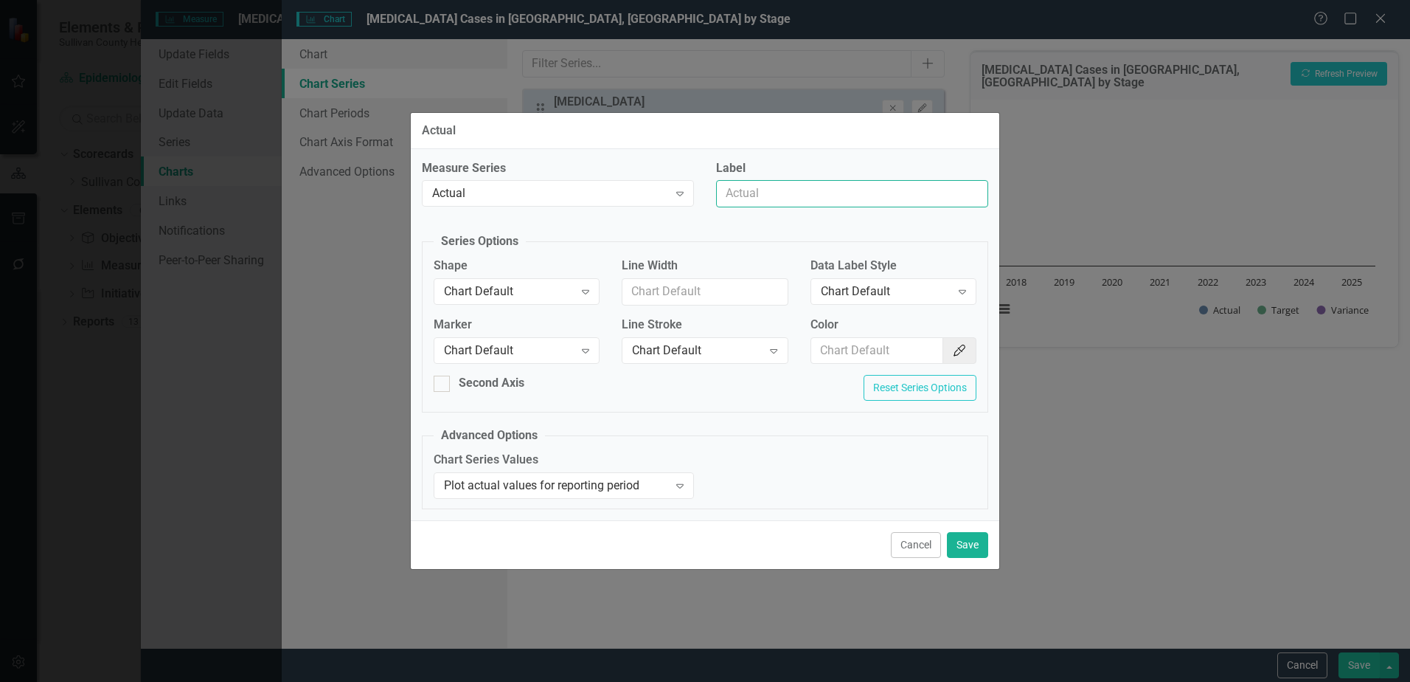
click at [761, 201] on input "Label" at bounding box center [852, 193] width 272 height 27
click at [727, 192] on input "Non-Primary, Non-Secondary Syphilis" at bounding box center [852, 193] width 272 height 27
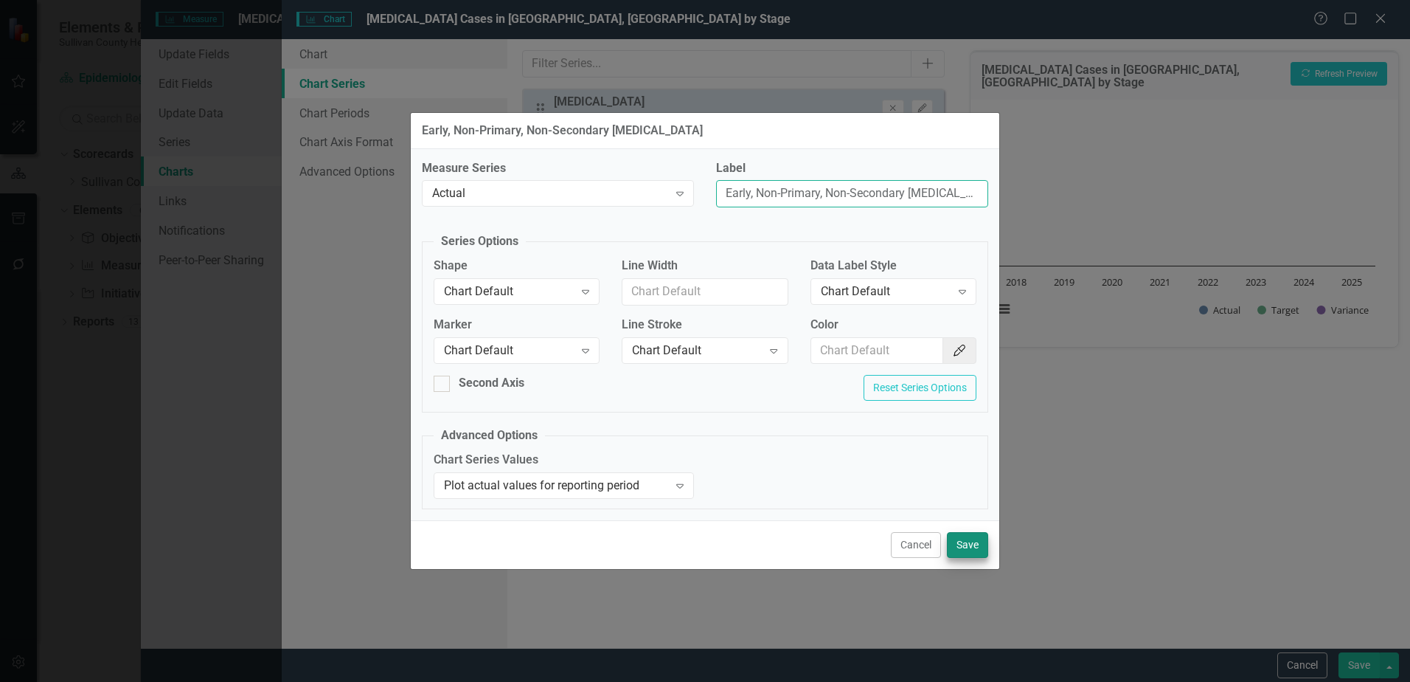
type input "Early, Non-Primary, Non-Secondary Syphilis"
click at [966, 542] on button "Save" at bounding box center [967, 545] width 41 height 26
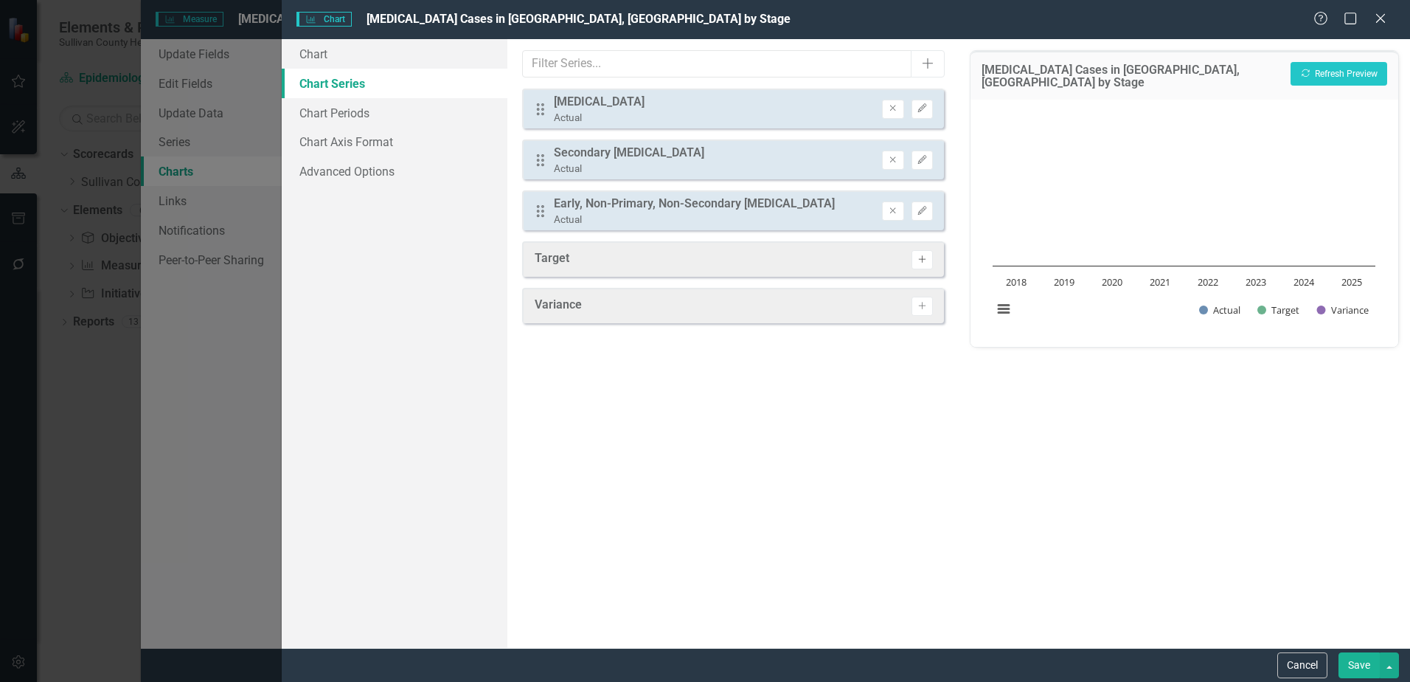
click at [927, 258] on icon "Activate" at bounding box center [922, 259] width 11 height 9
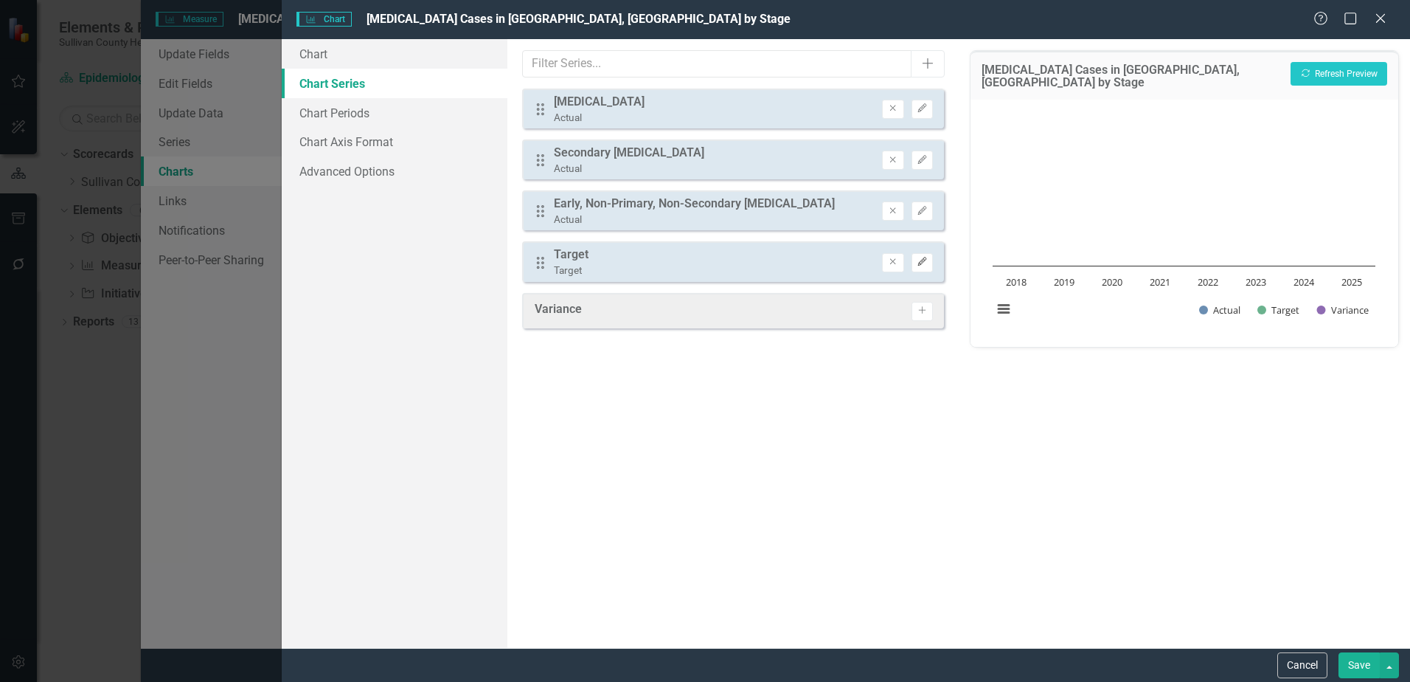
click at [919, 267] on button "Edit" at bounding box center [922, 262] width 21 height 19
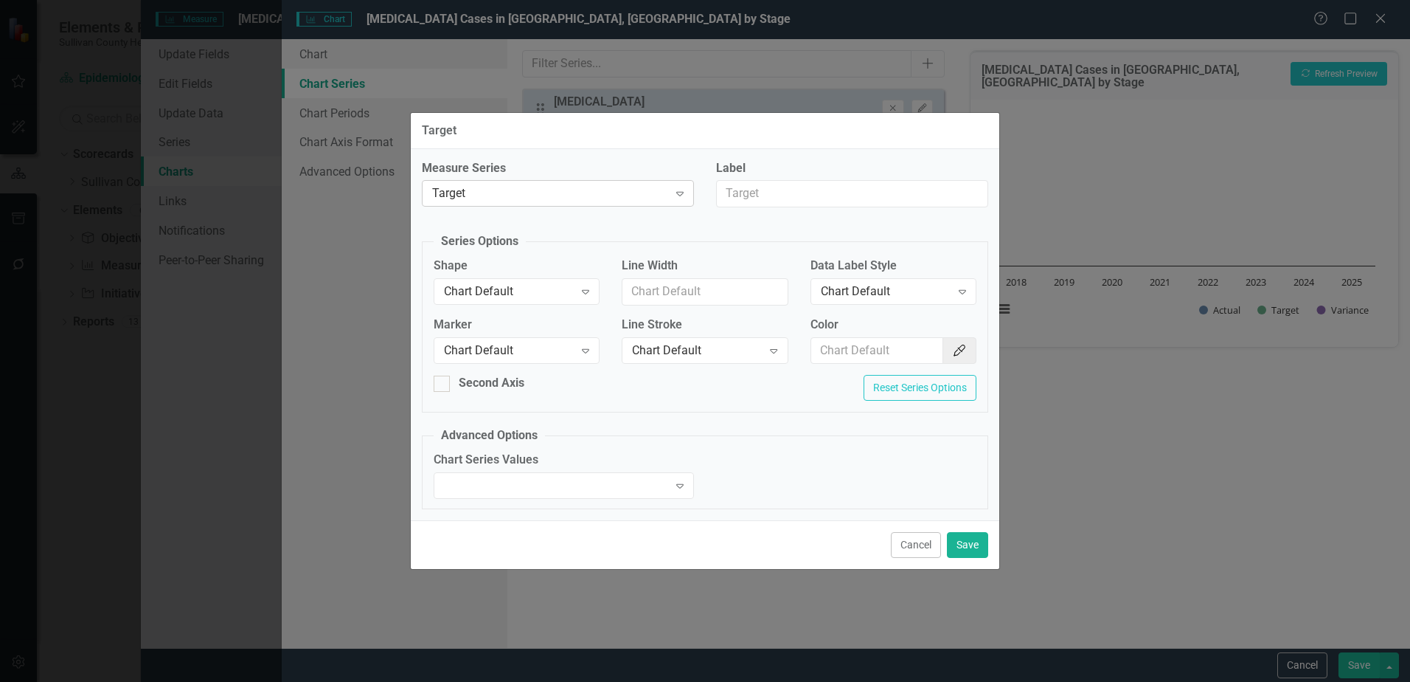
click at [569, 181] on div "Target Expand" at bounding box center [558, 193] width 272 height 27
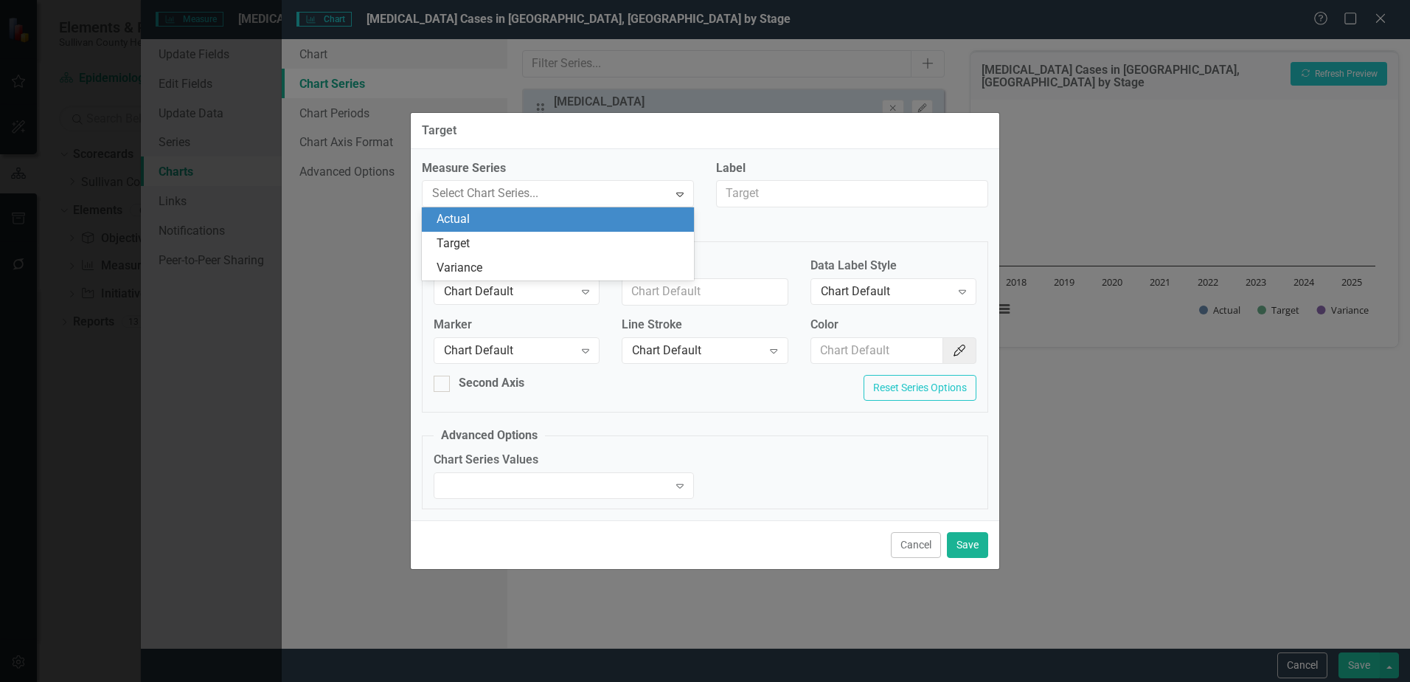
click at [477, 218] on div "Actual" at bounding box center [561, 219] width 249 height 17
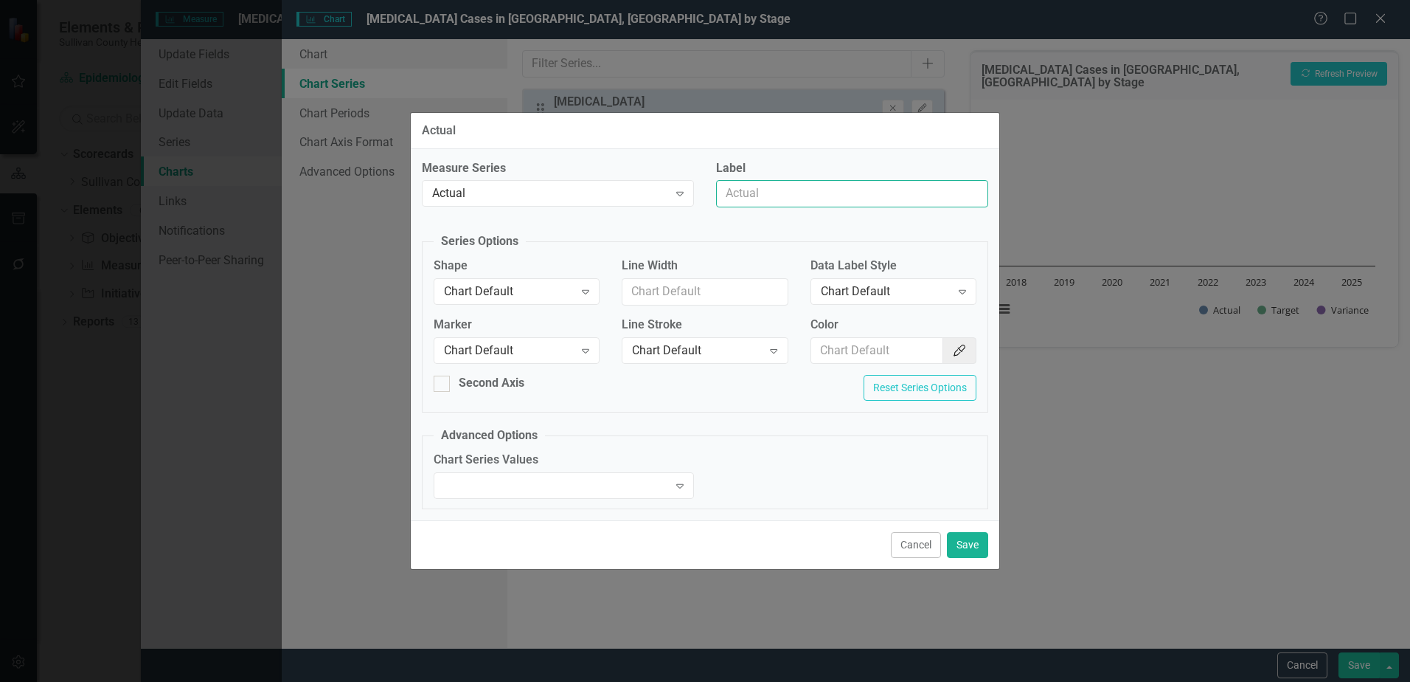
click at [727, 191] on input "Label" at bounding box center [852, 193] width 272 height 27
type input "U"
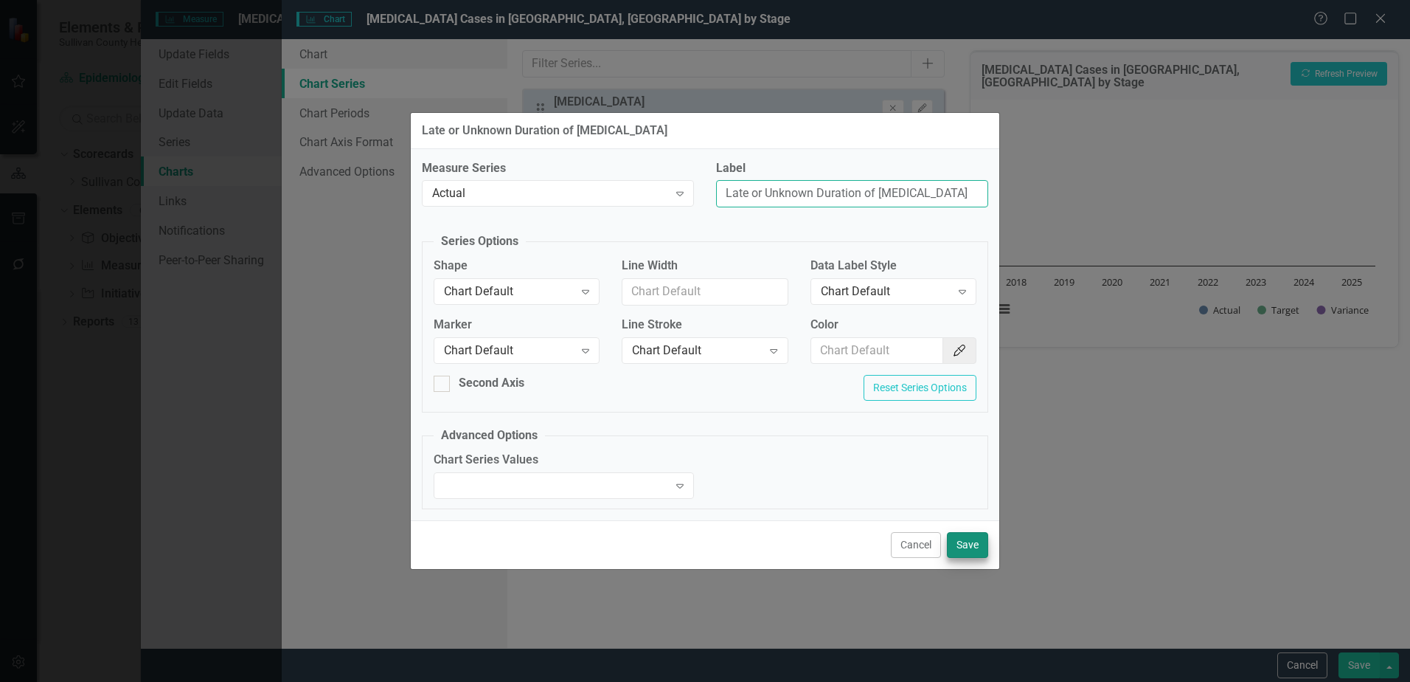
type input "Late or Unknown Duration of [MEDICAL_DATA]"
click at [969, 555] on button "Save" at bounding box center [967, 545] width 41 height 26
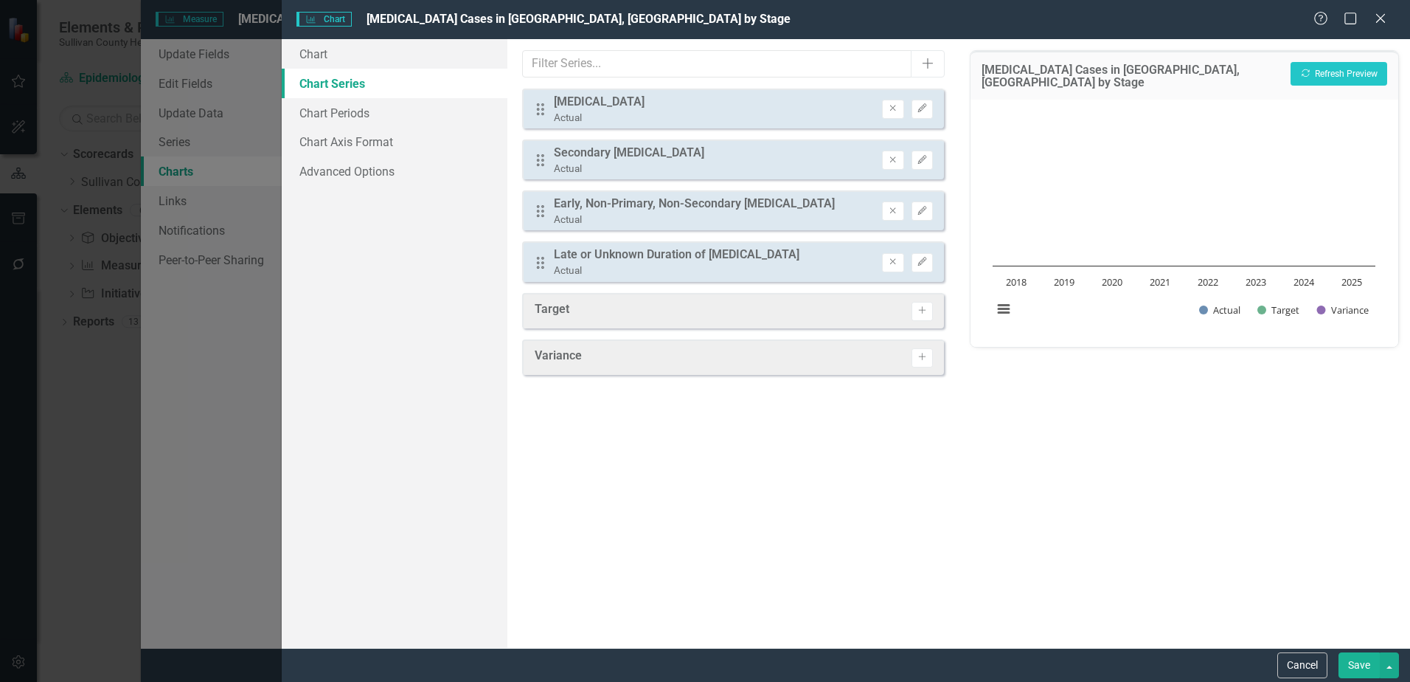
click at [899, 316] on div "Target Activate" at bounding box center [733, 310] width 422 height 35
click at [924, 311] on icon "Activate" at bounding box center [922, 310] width 11 height 9
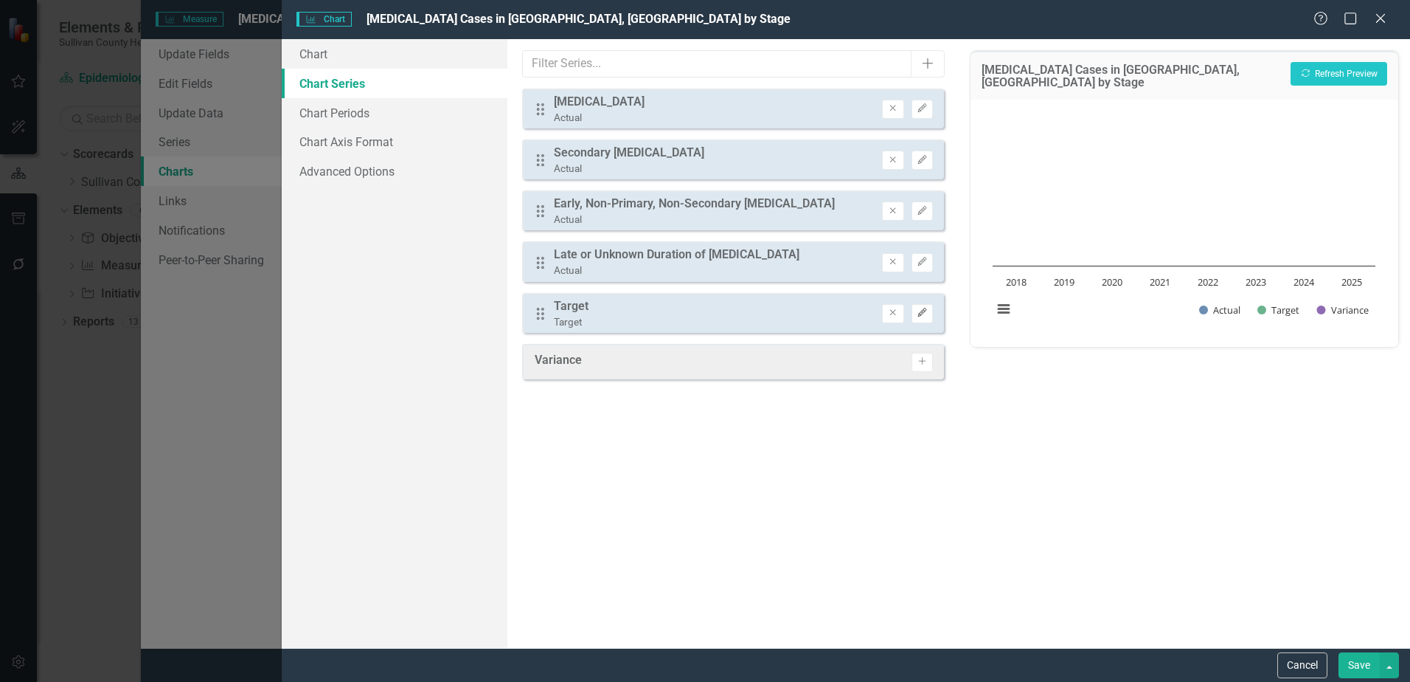
click at [921, 312] on icon "Edit" at bounding box center [922, 312] width 11 height 9
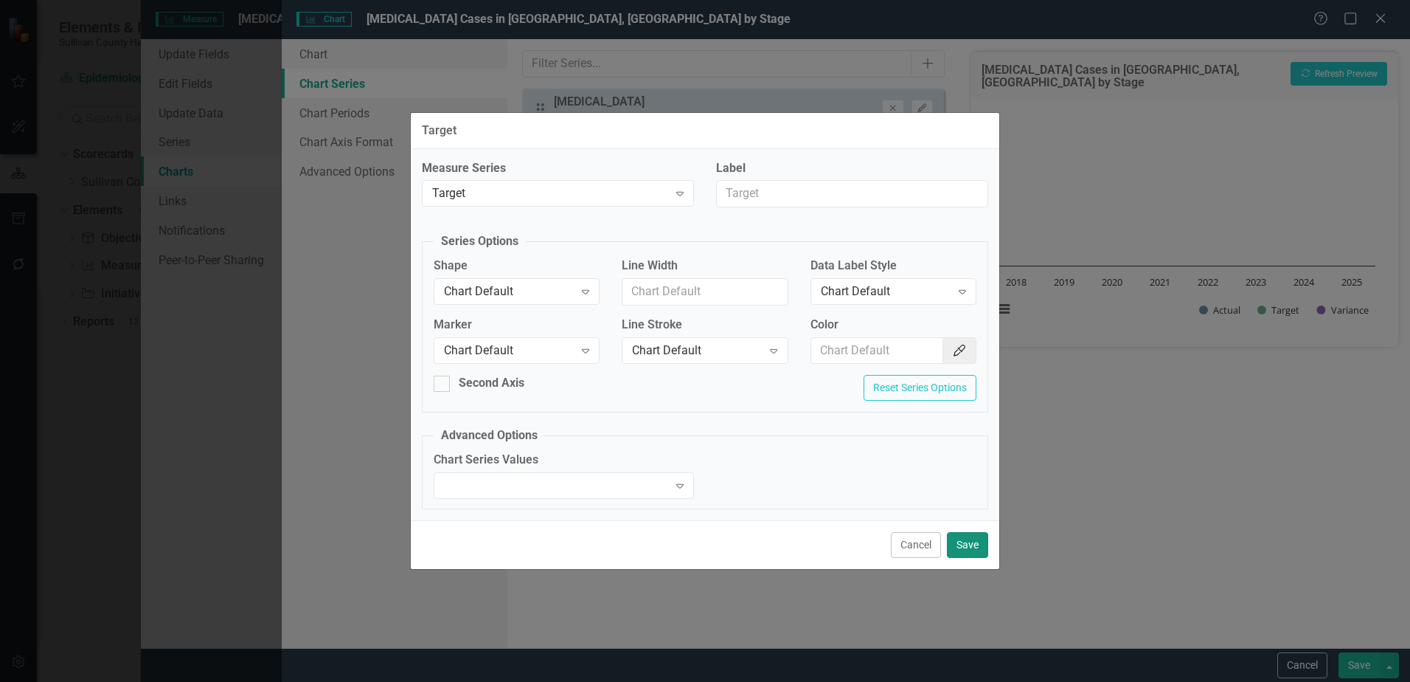
click at [957, 538] on button "Save" at bounding box center [967, 545] width 41 height 26
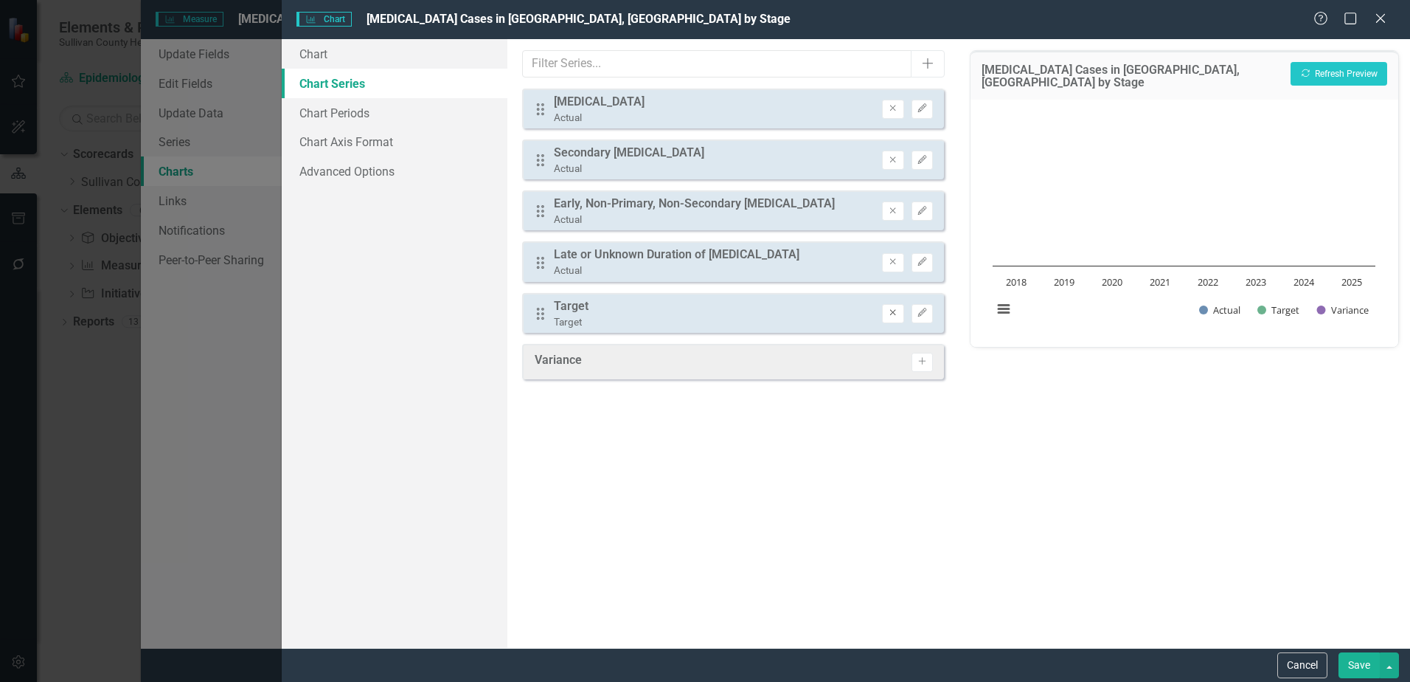
click at [889, 314] on icon "Remove" at bounding box center [892, 312] width 11 height 9
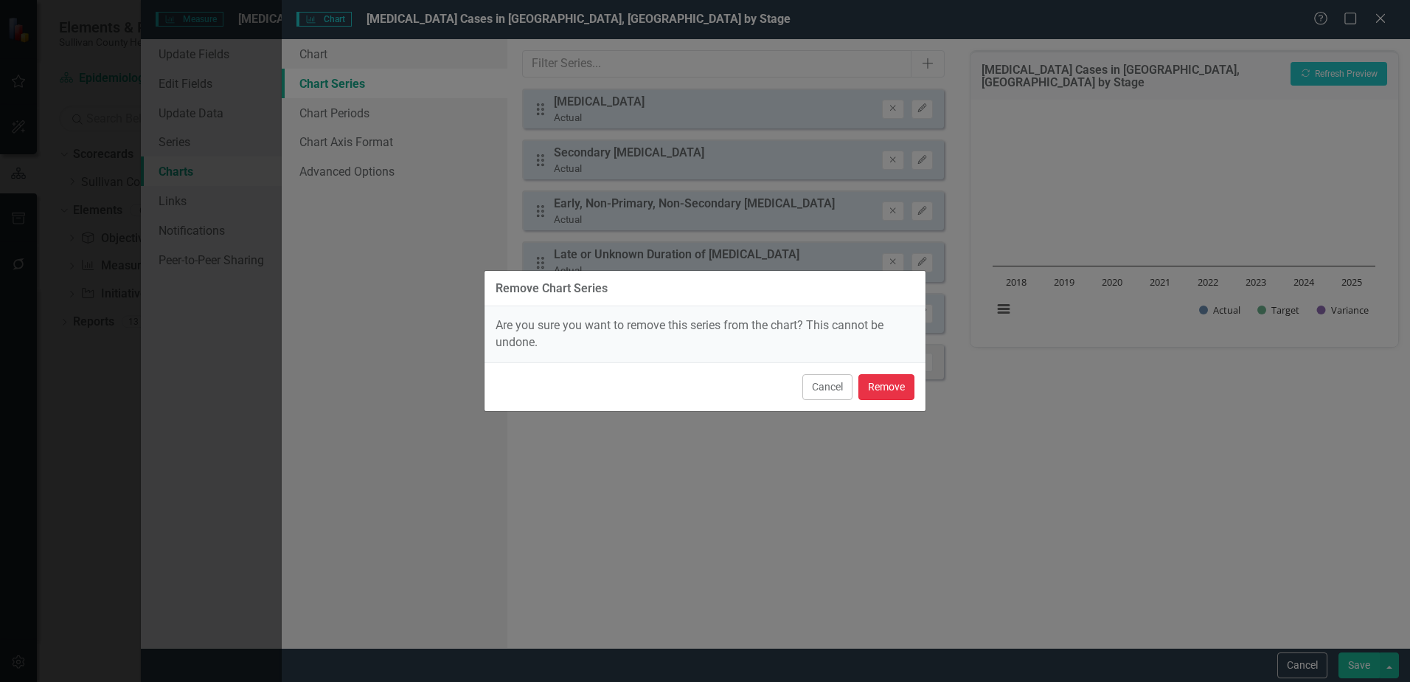
click at [886, 386] on button "Remove" at bounding box center [887, 387] width 56 height 26
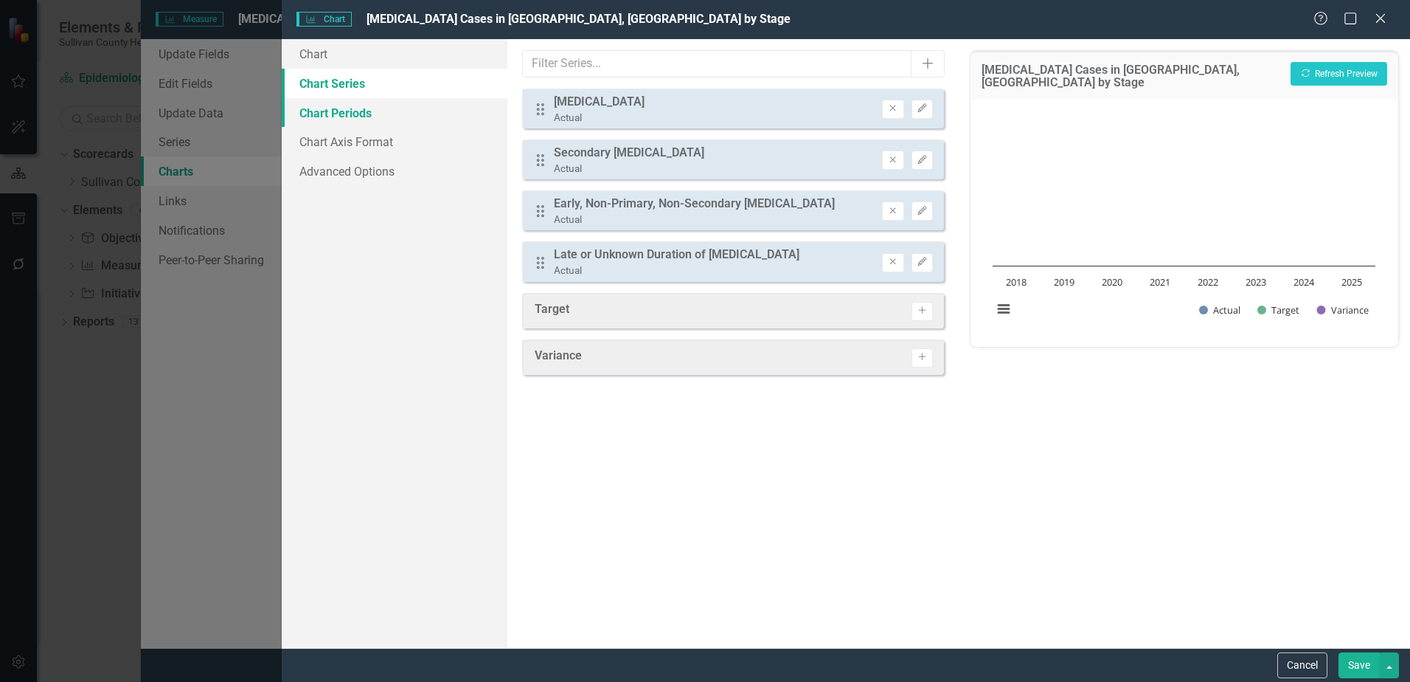
click at [327, 120] on link "Chart Periods" at bounding box center [395, 113] width 226 height 30
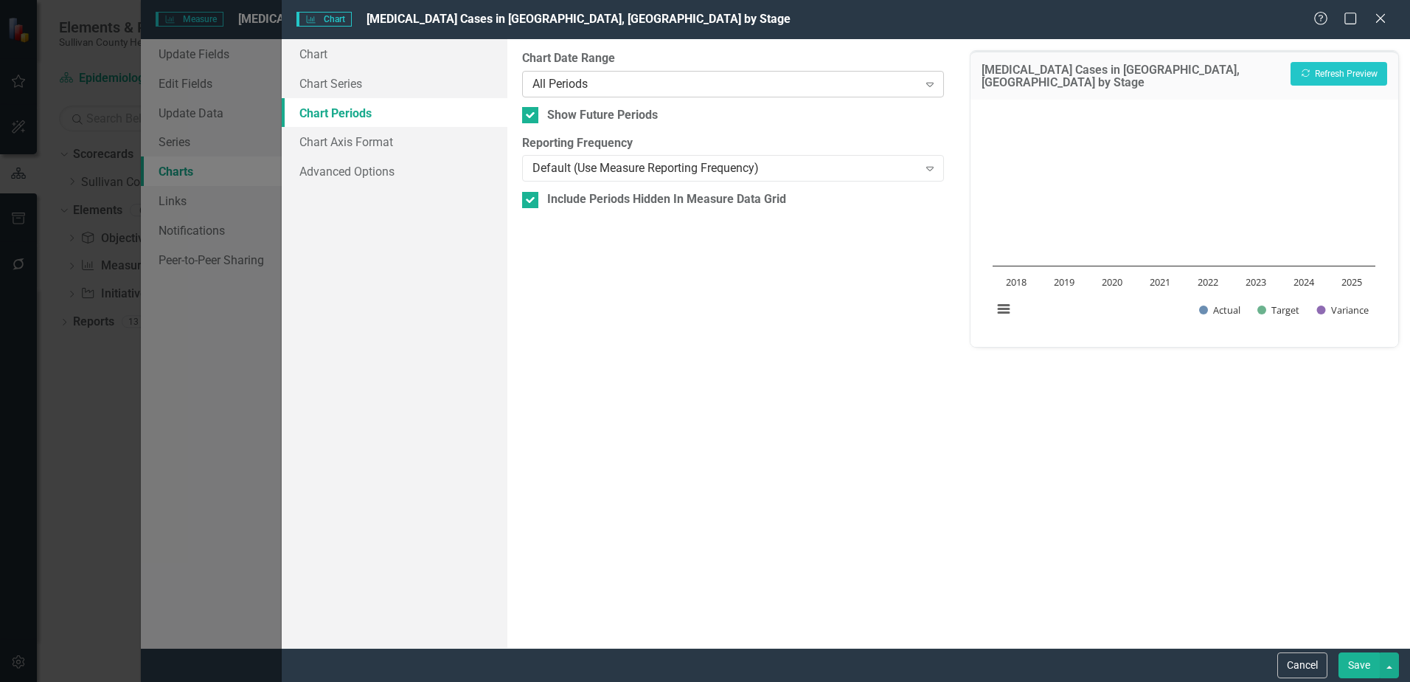
click at [599, 83] on div "All Periods" at bounding box center [725, 83] width 385 height 17
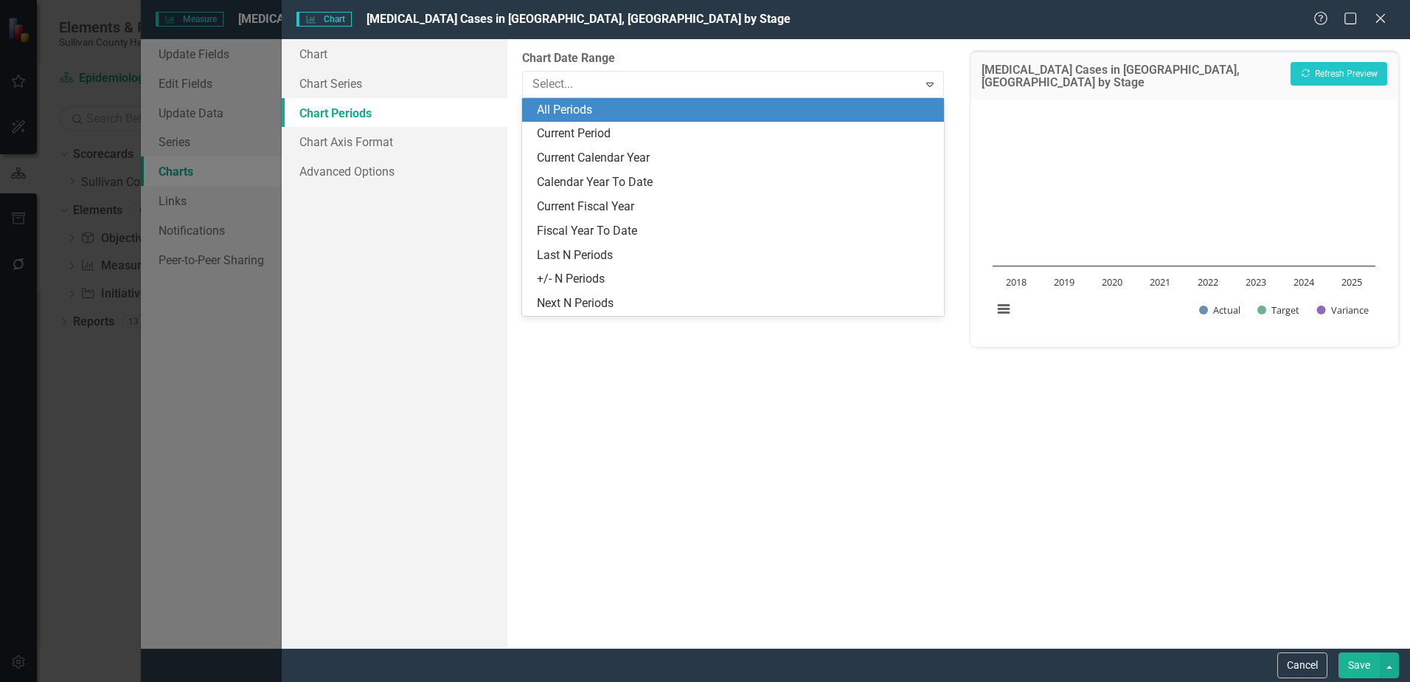
click at [348, 113] on link "Chart Periods" at bounding box center [395, 113] width 226 height 30
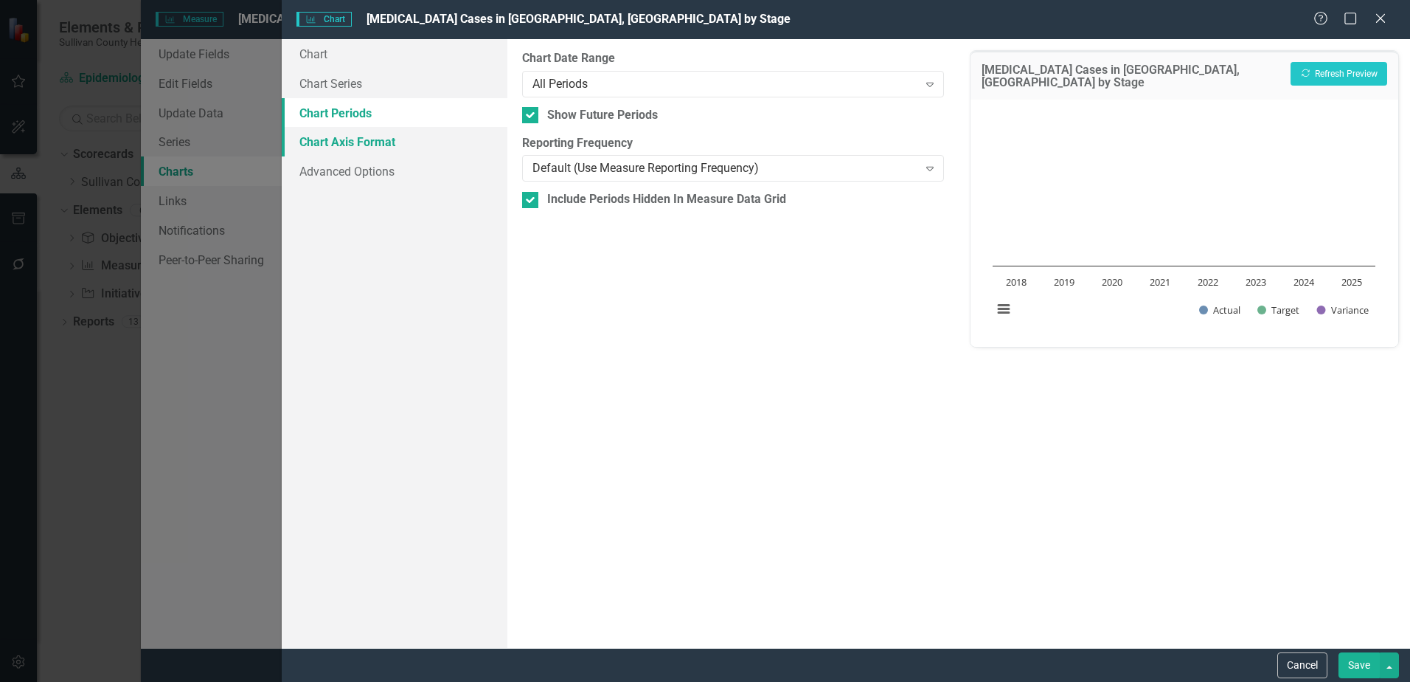
click at [346, 134] on link "Chart Axis Format" at bounding box center [395, 142] width 226 height 30
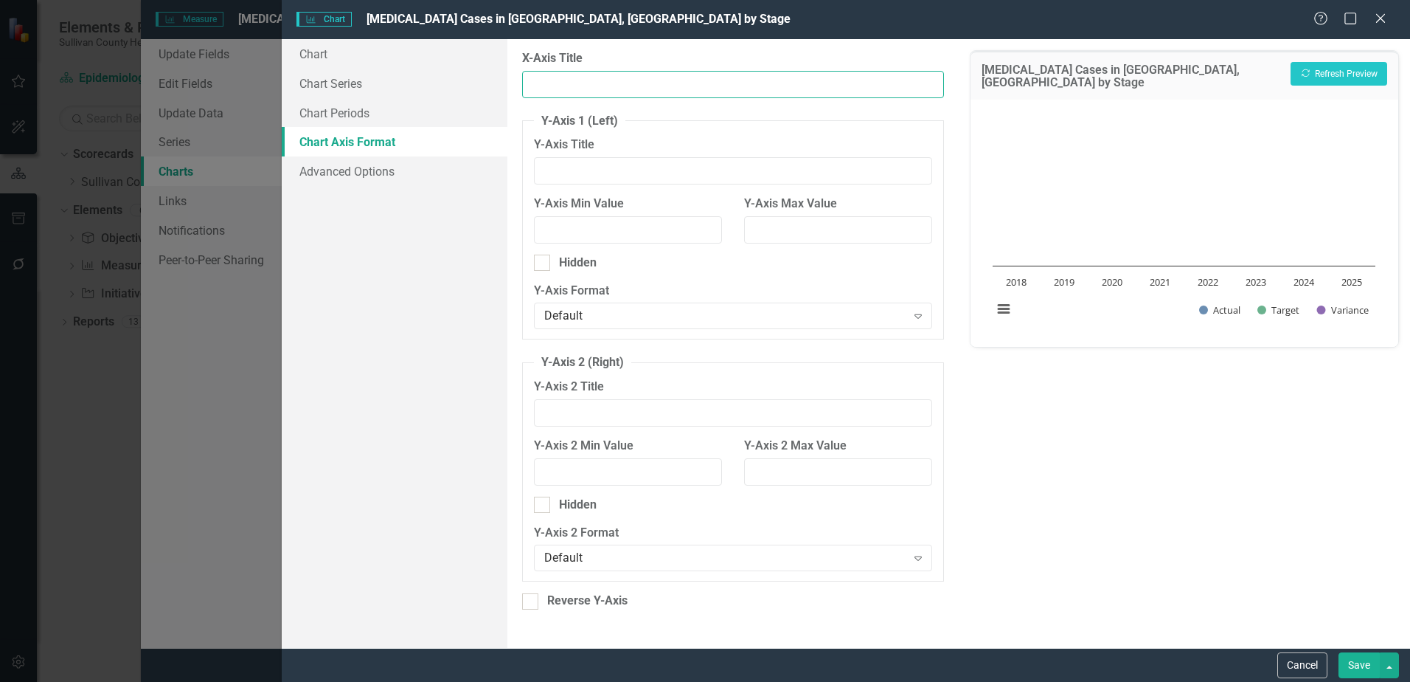
click at [584, 82] on input "X-Axis Title" at bounding box center [733, 84] width 422 height 27
type input "Year"
click at [579, 173] on input "Y-Axis Title" at bounding box center [733, 170] width 398 height 27
type input "M"
type input "Number of Syphilis Cases"
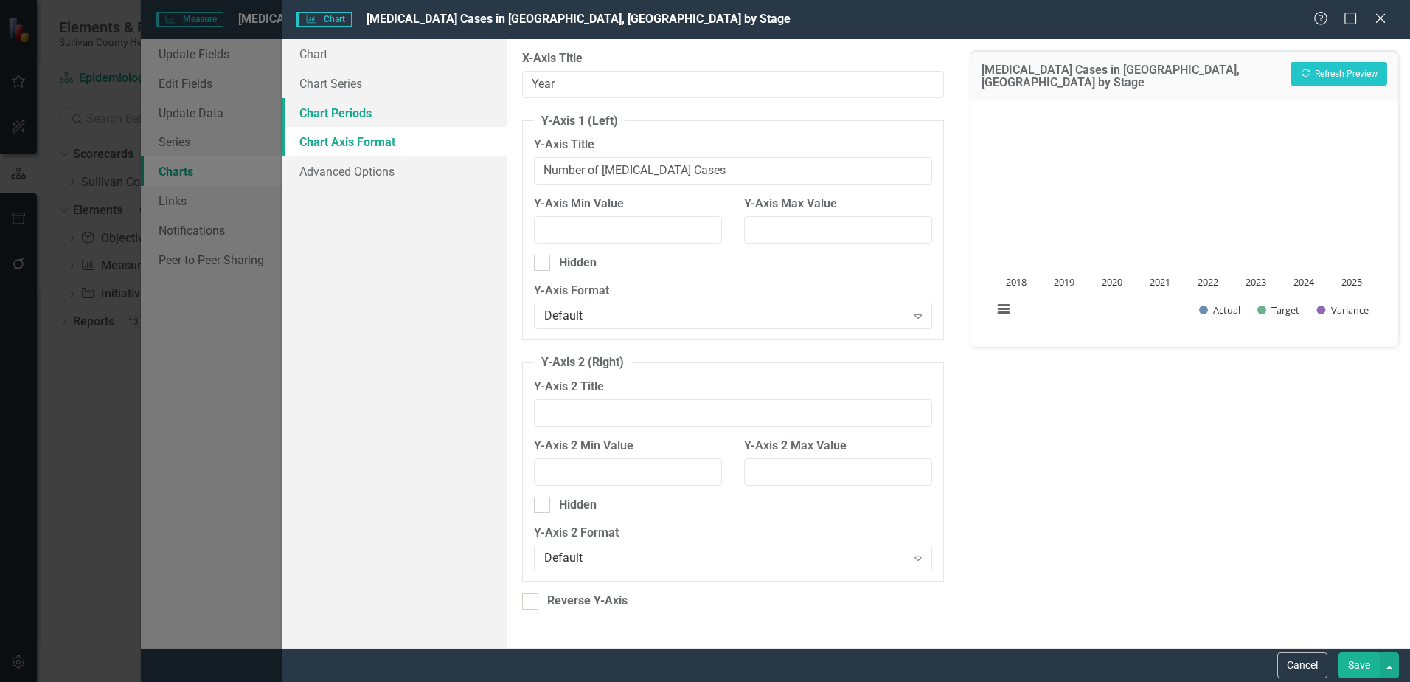
click at [334, 117] on link "Chart Periods" at bounding box center [395, 113] width 226 height 30
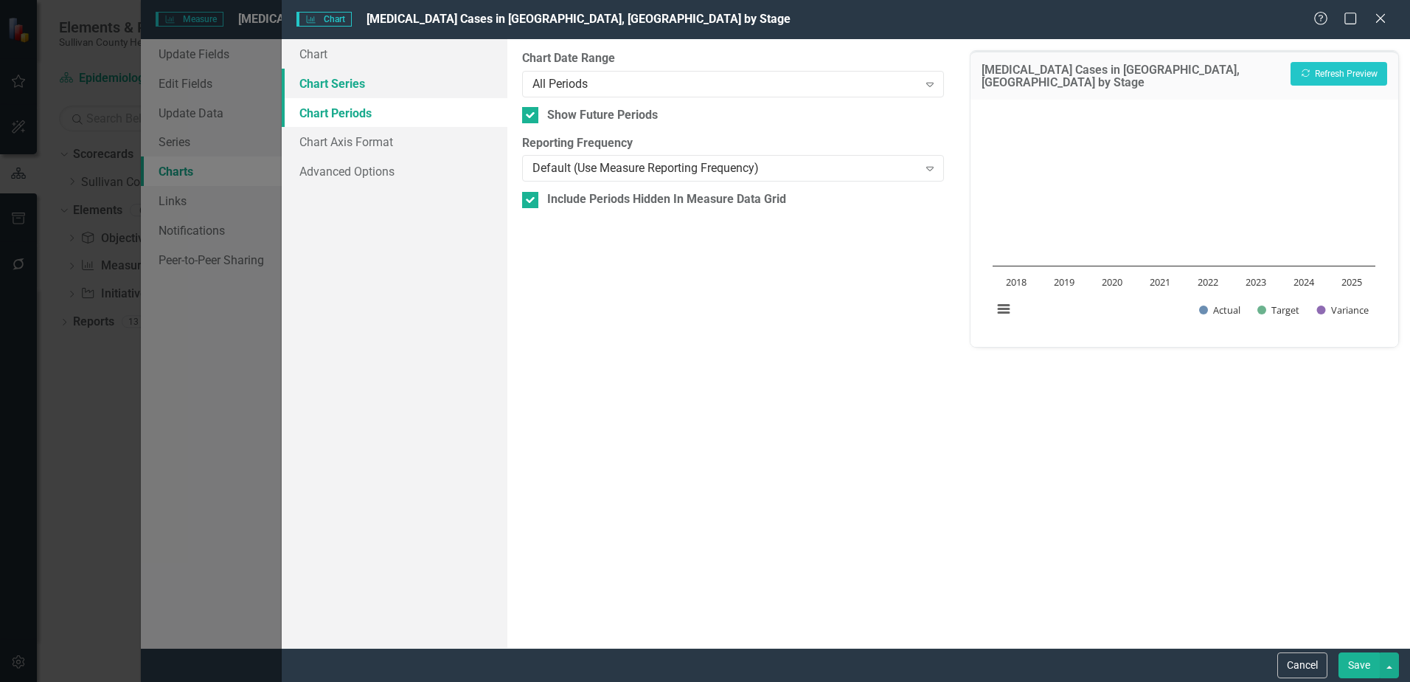
click at [331, 91] on link "Chart Series" at bounding box center [395, 84] width 226 height 30
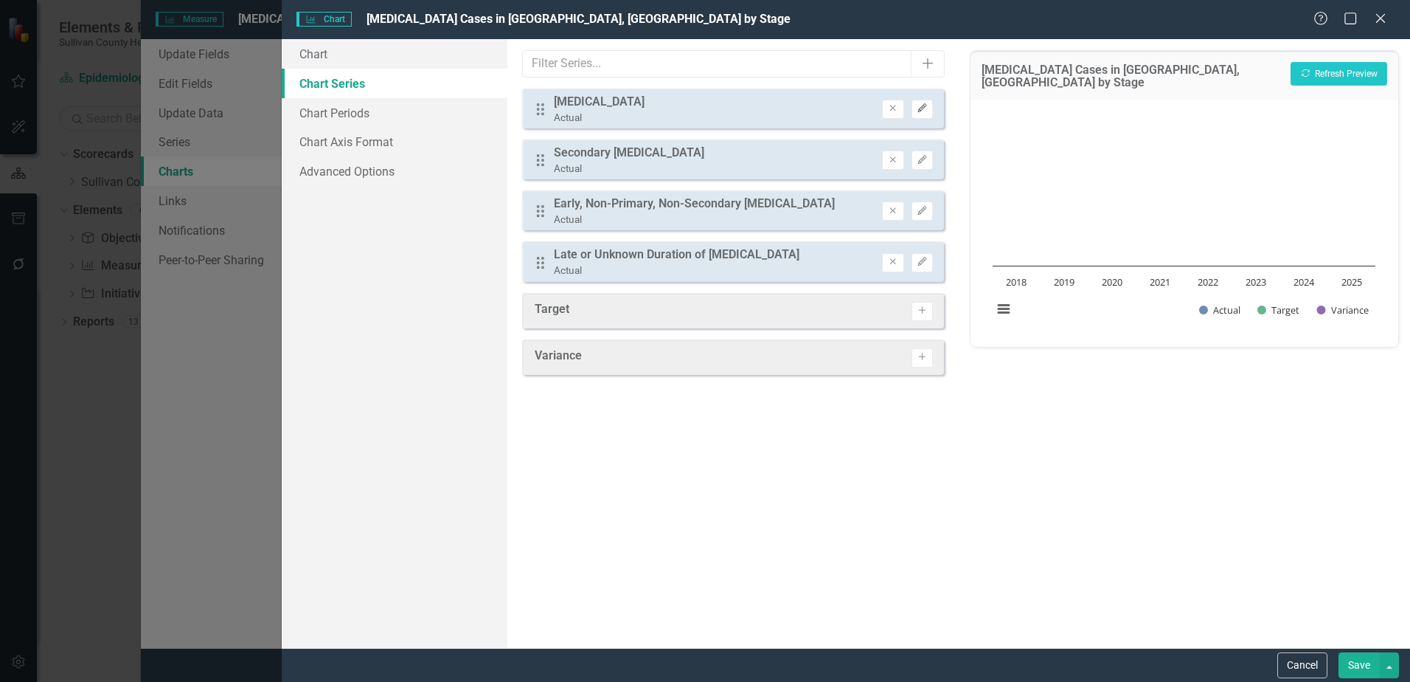
click at [920, 107] on icon "Edit" at bounding box center [922, 108] width 11 height 9
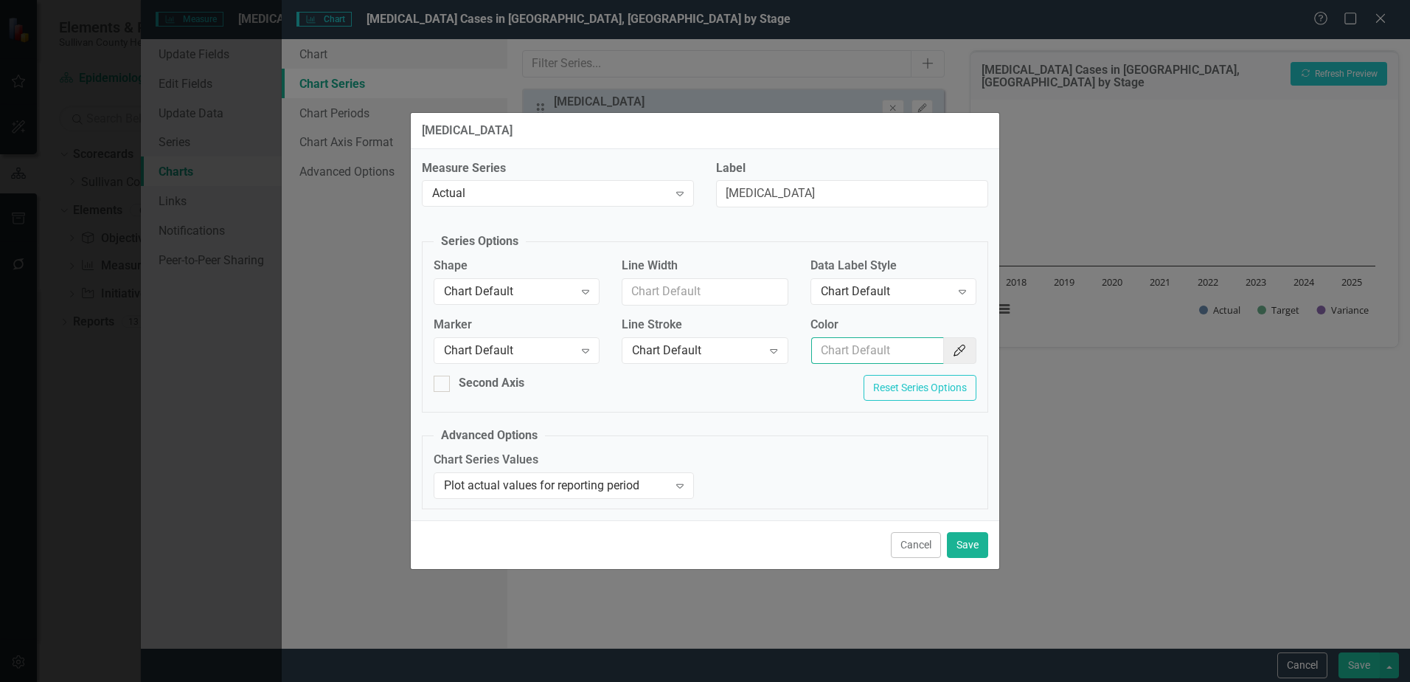
click at [851, 354] on input "Color" at bounding box center [877, 350] width 133 height 27
click at [953, 348] on icon "Color Picker" at bounding box center [959, 351] width 15 height 12
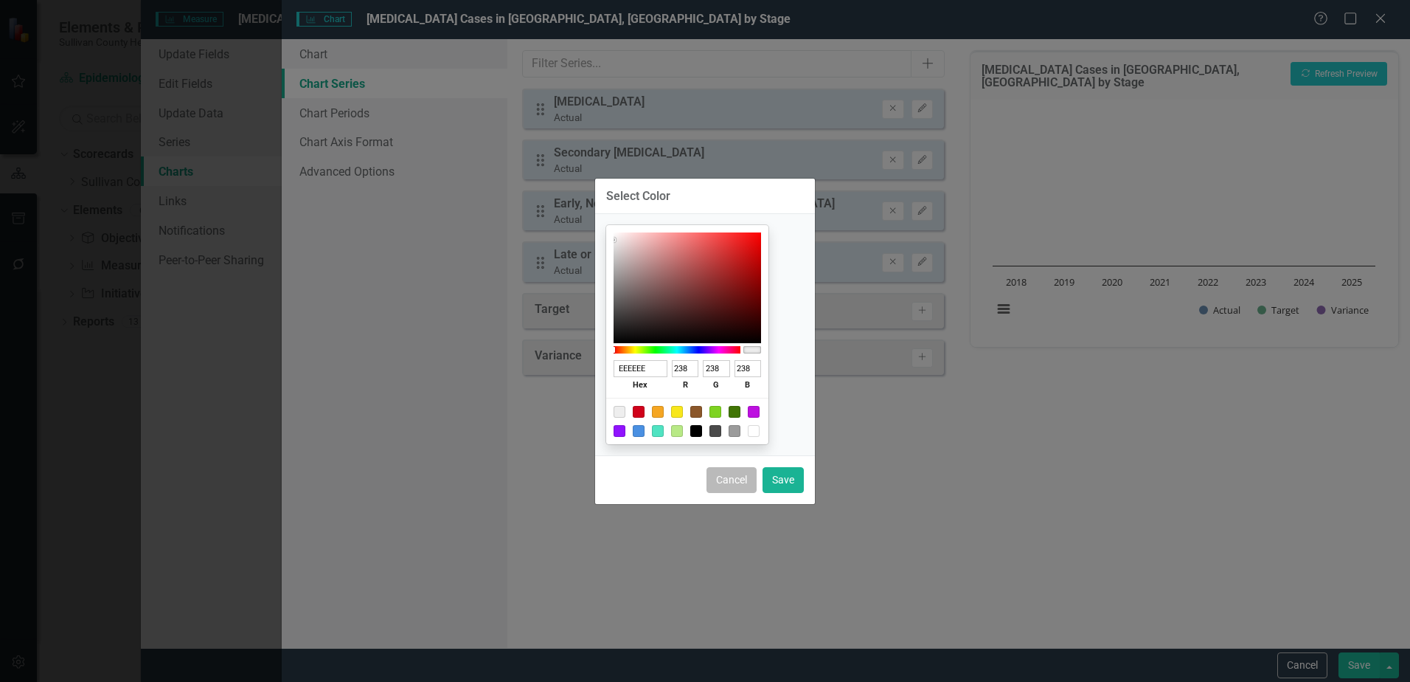
click at [738, 480] on button "Cancel" at bounding box center [732, 480] width 50 height 26
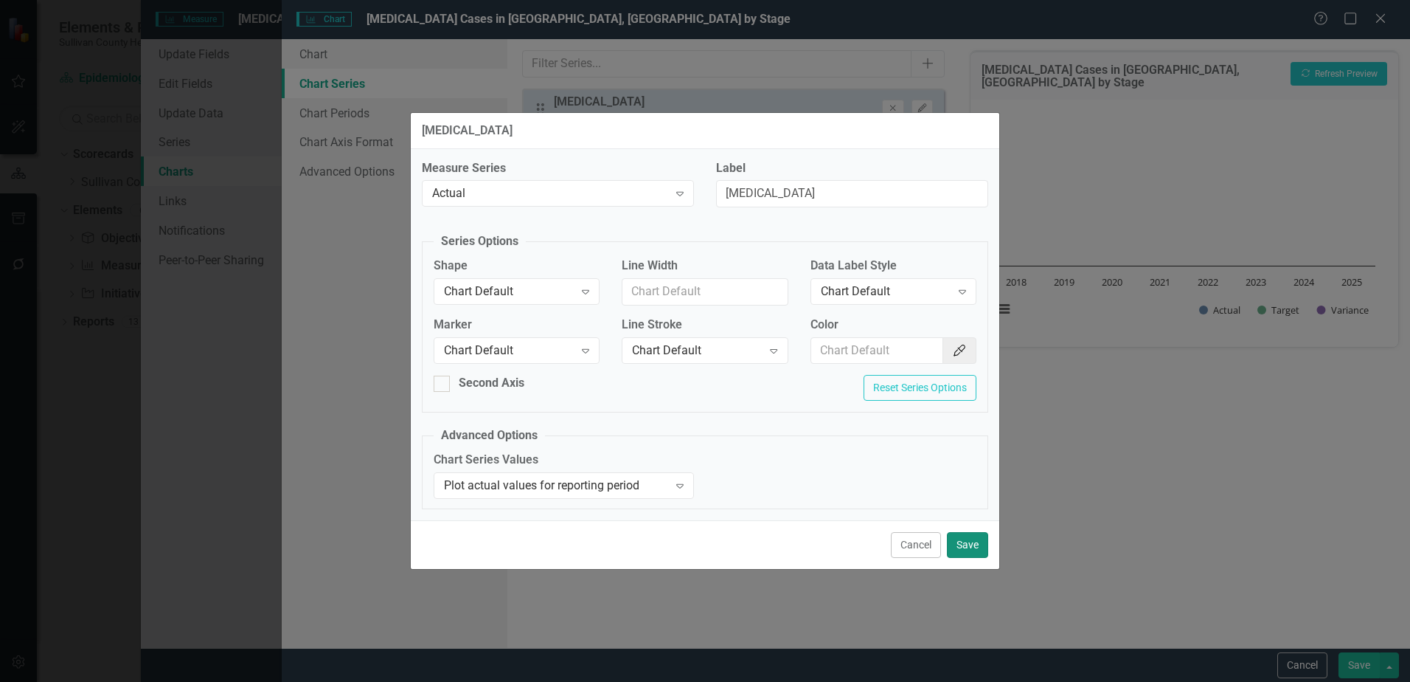
click at [964, 547] on button "Save" at bounding box center [967, 545] width 41 height 26
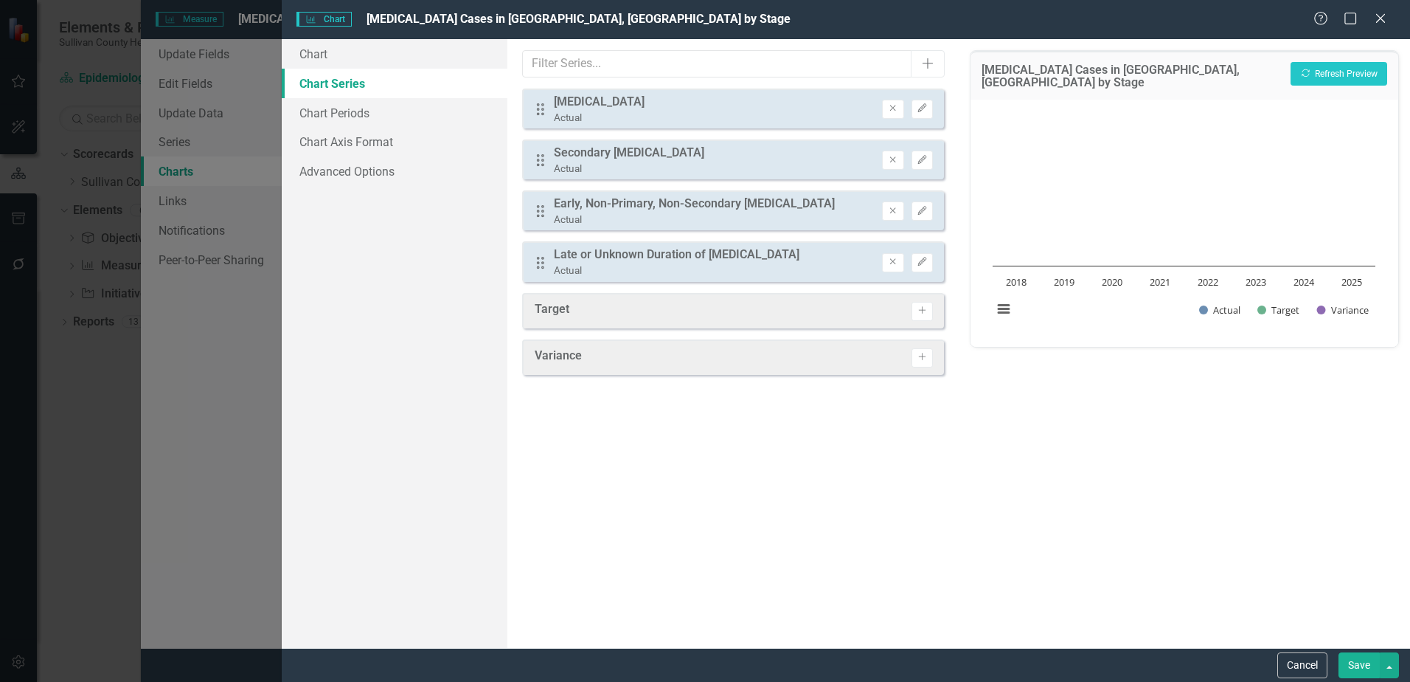
click at [1375, 668] on button "Save" at bounding box center [1359, 665] width 41 height 26
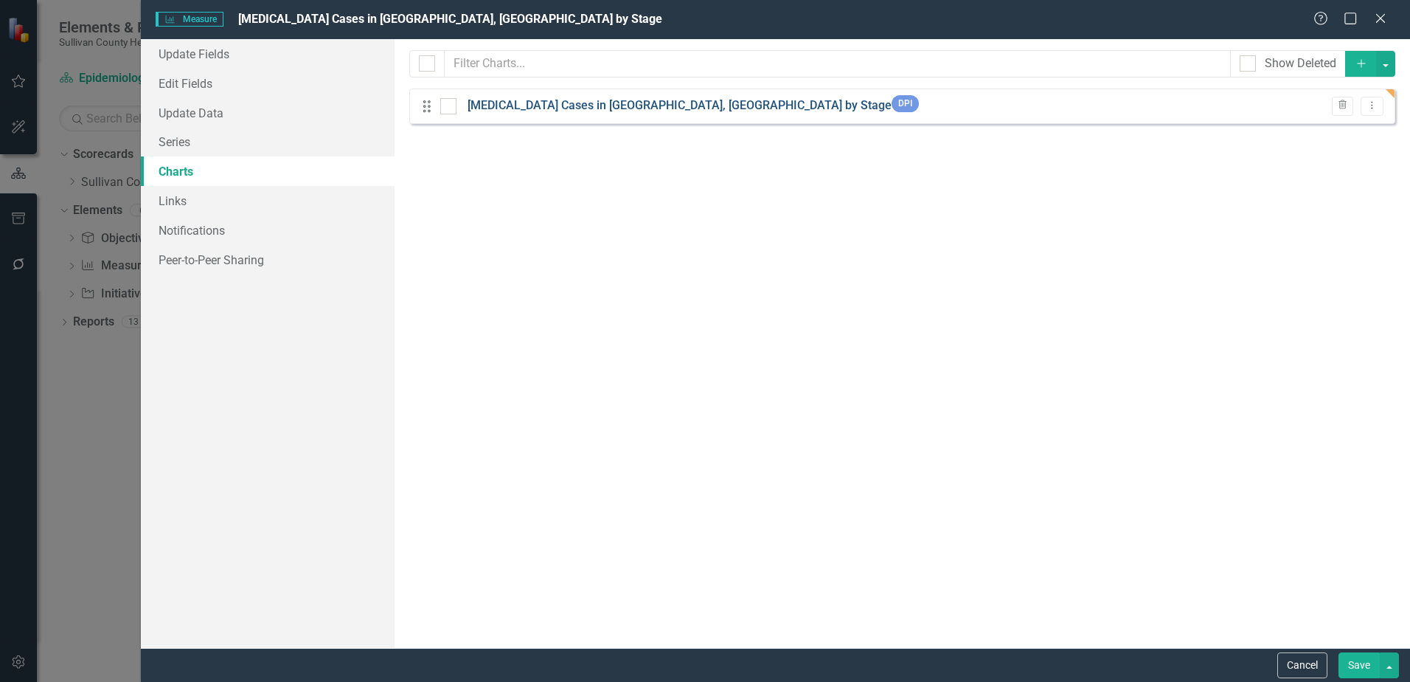
click at [603, 102] on link "[MEDICAL_DATA] Cases in [GEOGRAPHIC_DATA], [GEOGRAPHIC_DATA] by Stage" at bounding box center [680, 105] width 424 height 17
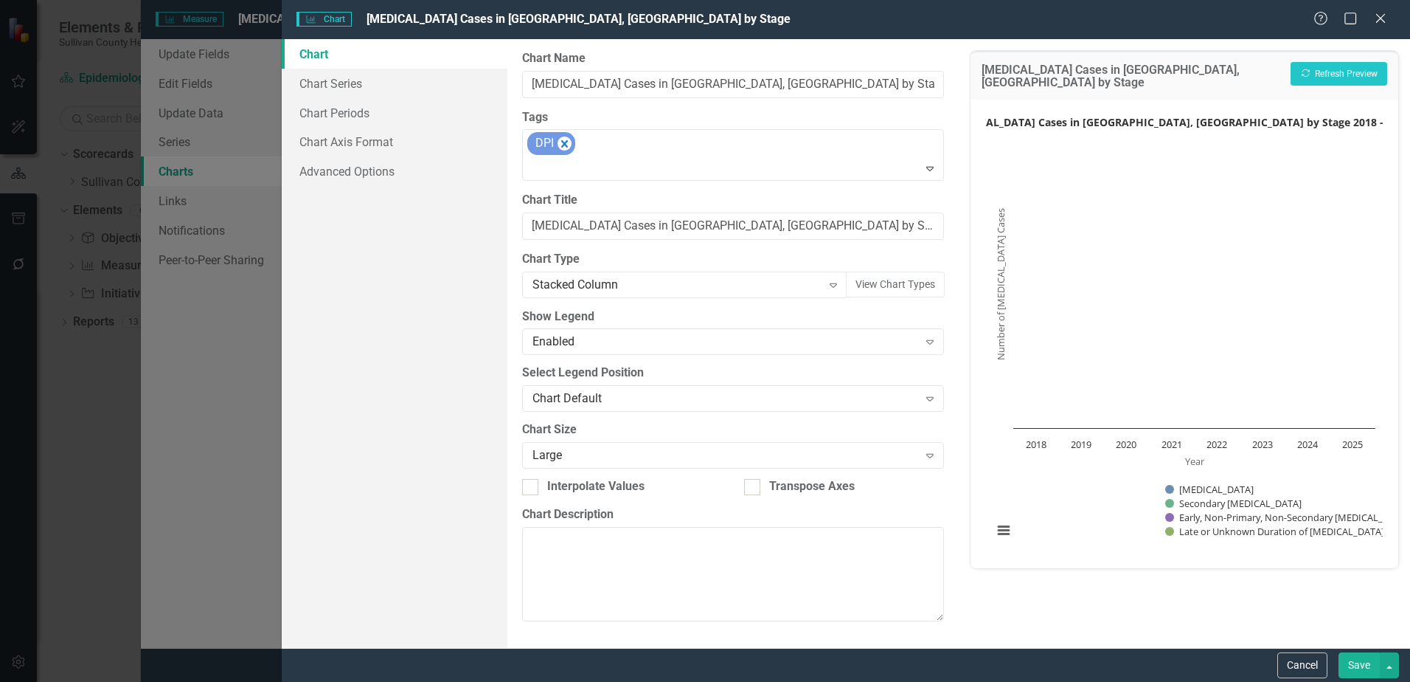
click at [603, 102] on div "Charts Chart Syphilis Cases in Sullivan County, TN by Stage Help Maximize Close…" at bounding box center [705, 341] width 1410 height 682
click at [345, 111] on link "Chart Periods" at bounding box center [395, 113] width 226 height 30
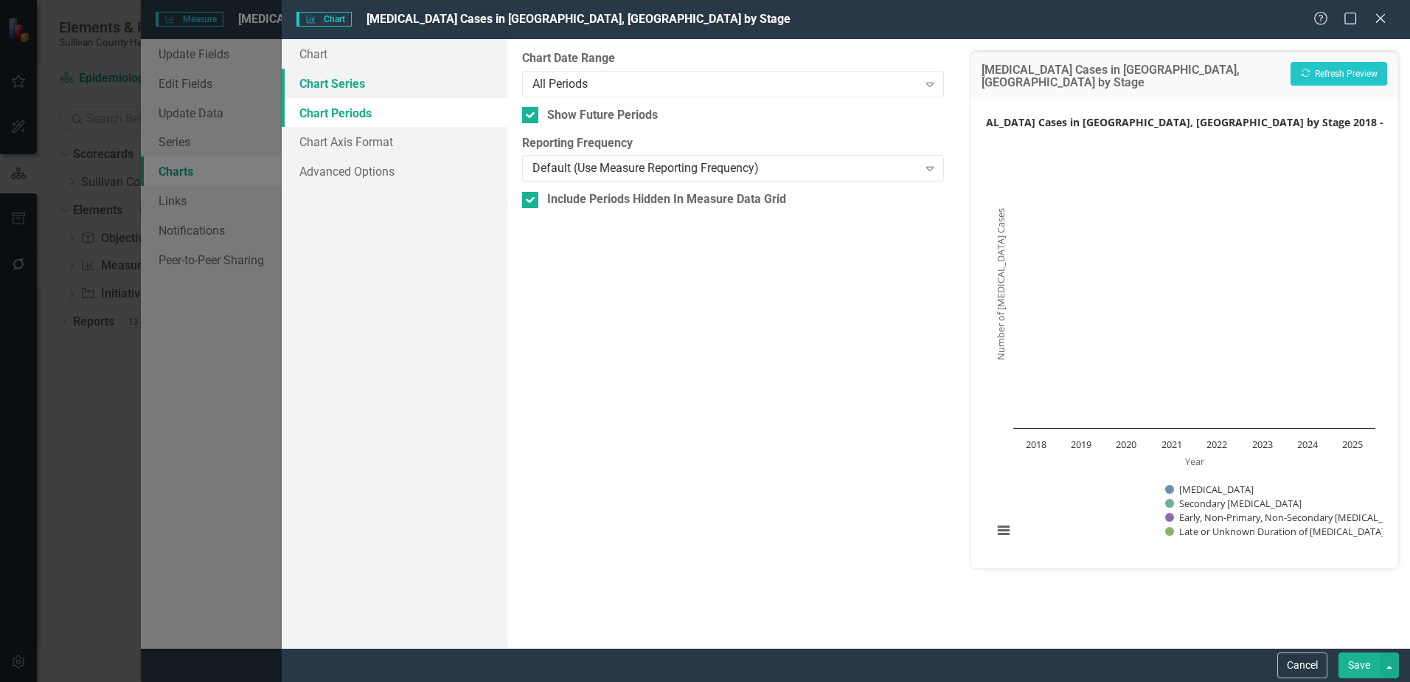
click at [335, 81] on link "Chart Series" at bounding box center [395, 84] width 226 height 30
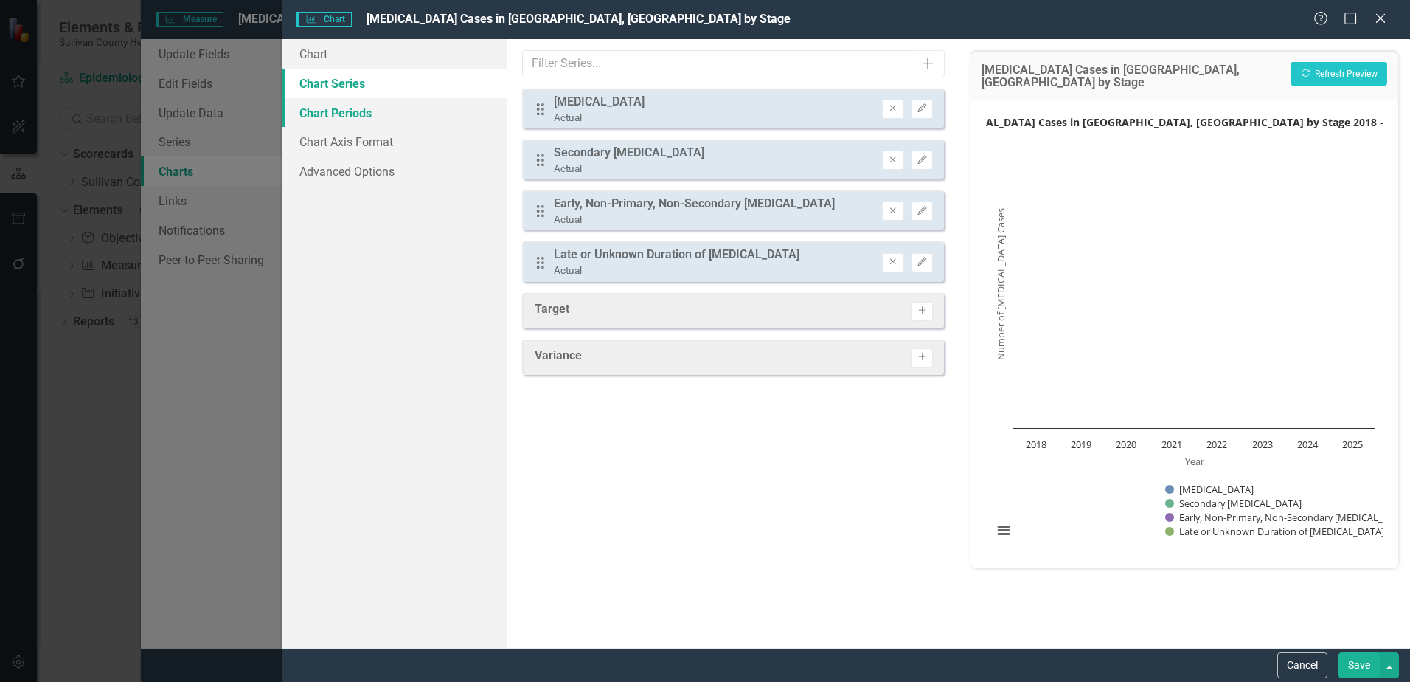
click at [333, 117] on link "Chart Periods" at bounding box center [395, 113] width 226 height 30
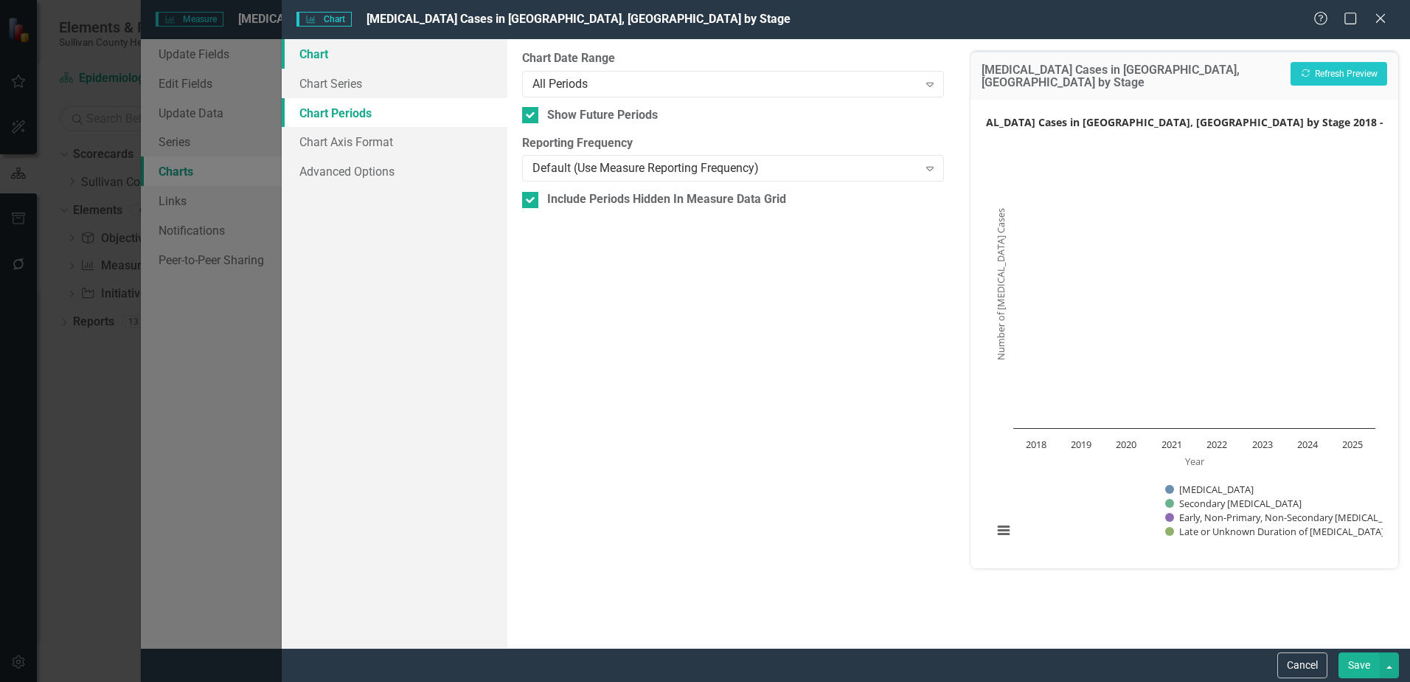
click at [318, 57] on link "Chart" at bounding box center [395, 54] width 226 height 30
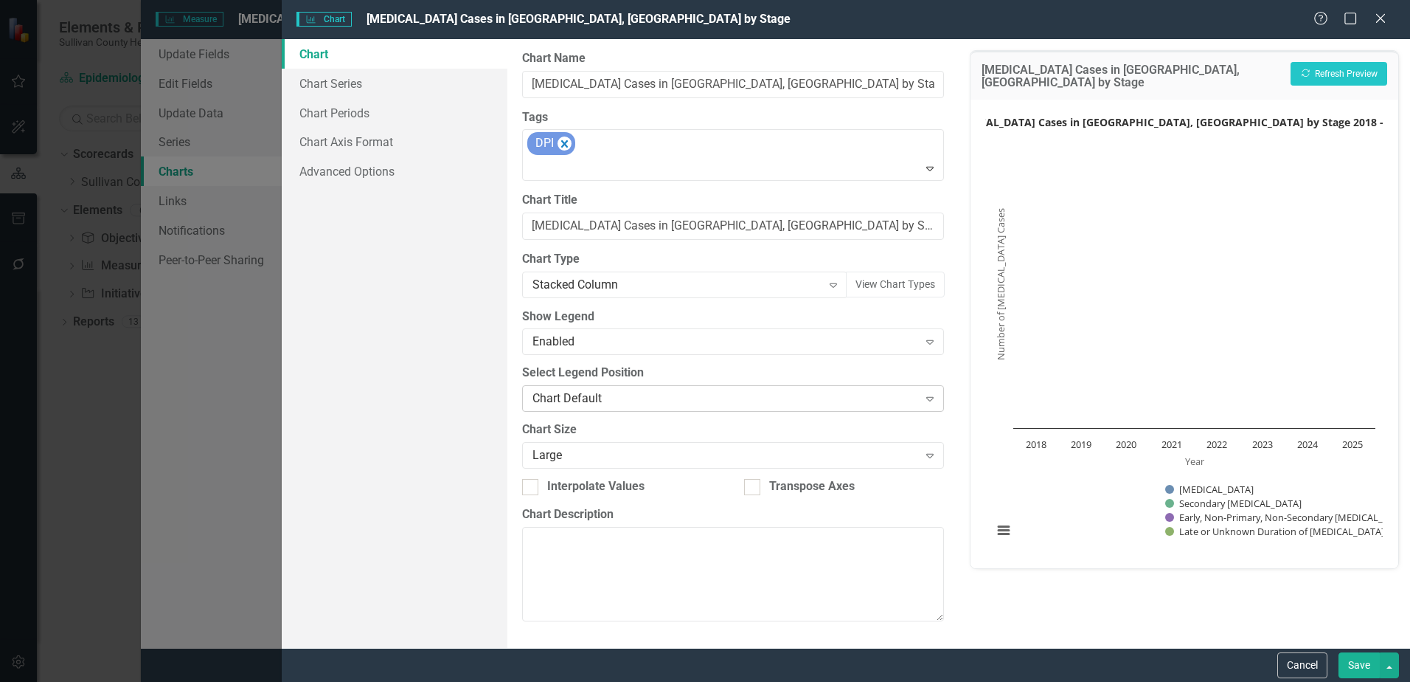
click at [738, 398] on div "Chart Default" at bounding box center [725, 398] width 385 height 17
click at [1373, 670] on button "Save" at bounding box center [1359, 665] width 41 height 26
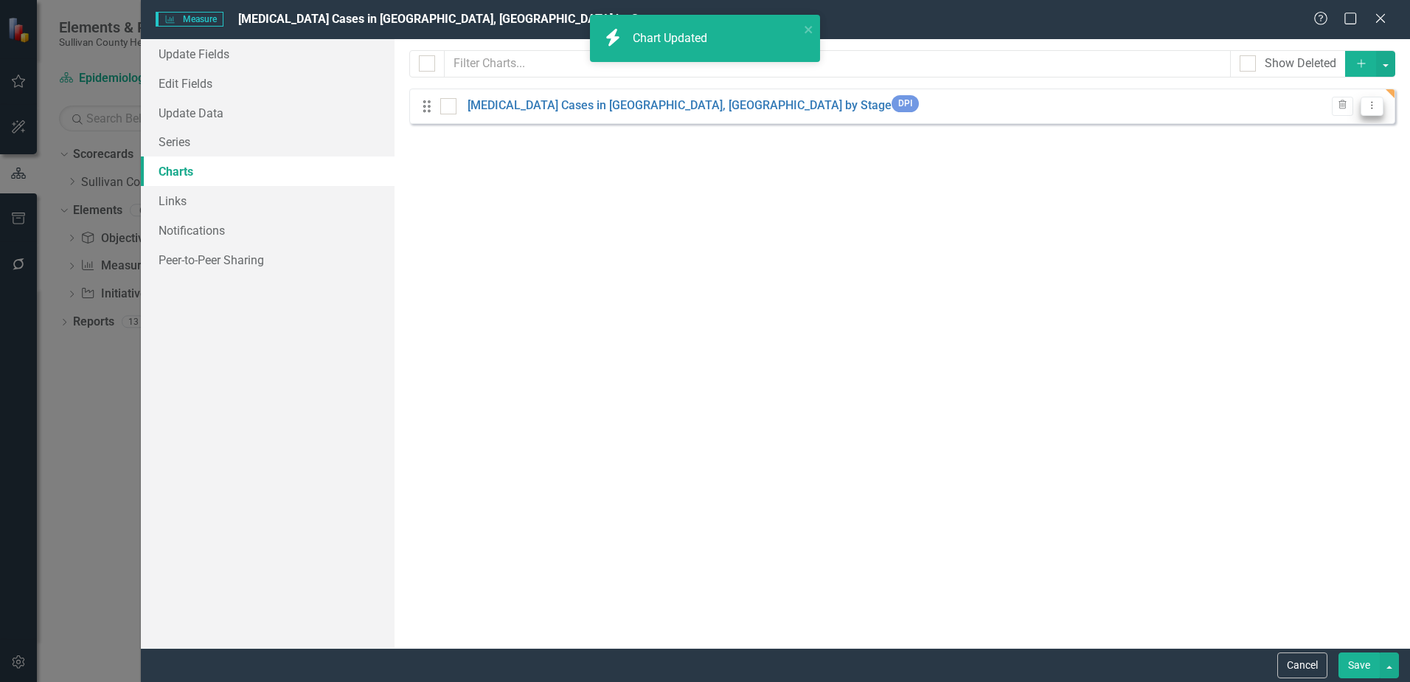
click at [1365, 108] on button "Dropdown Menu" at bounding box center [1372, 107] width 23 height 20
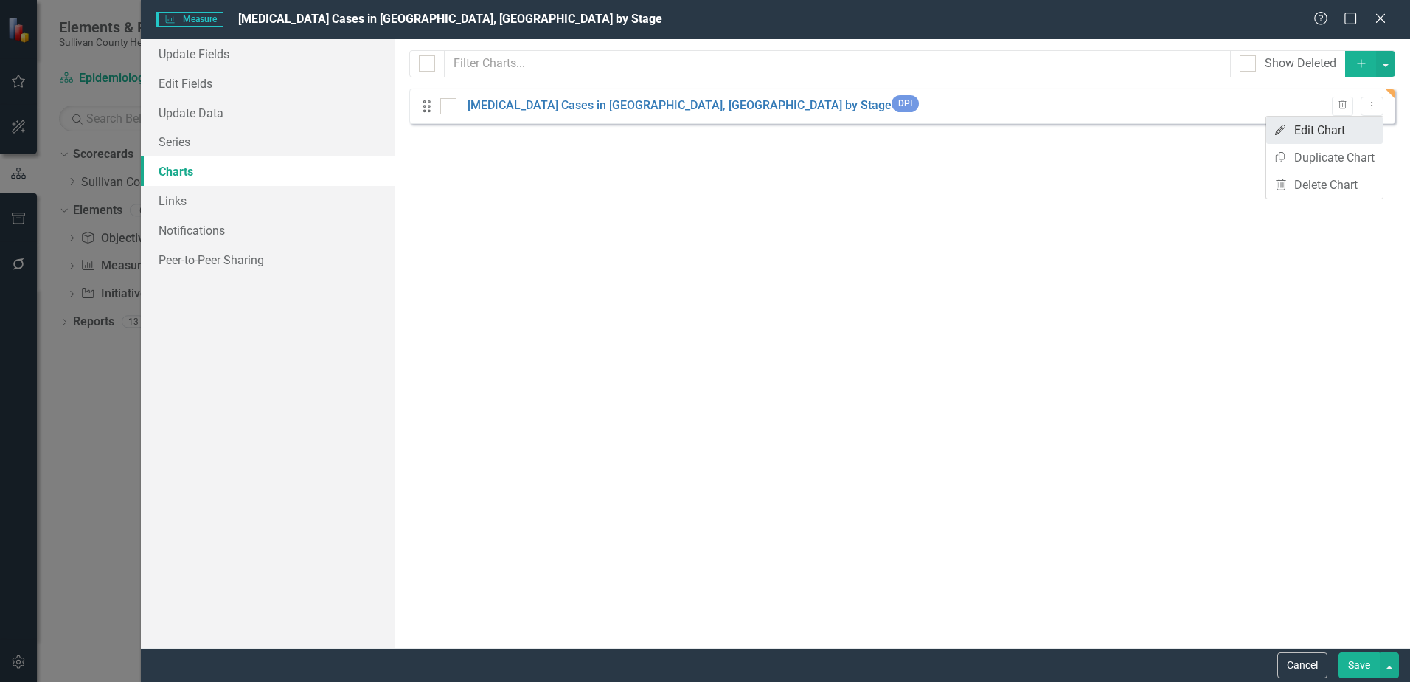
click at [1340, 123] on link "Edit Edit Chart" at bounding box center [1325, 130] width 117 height 27
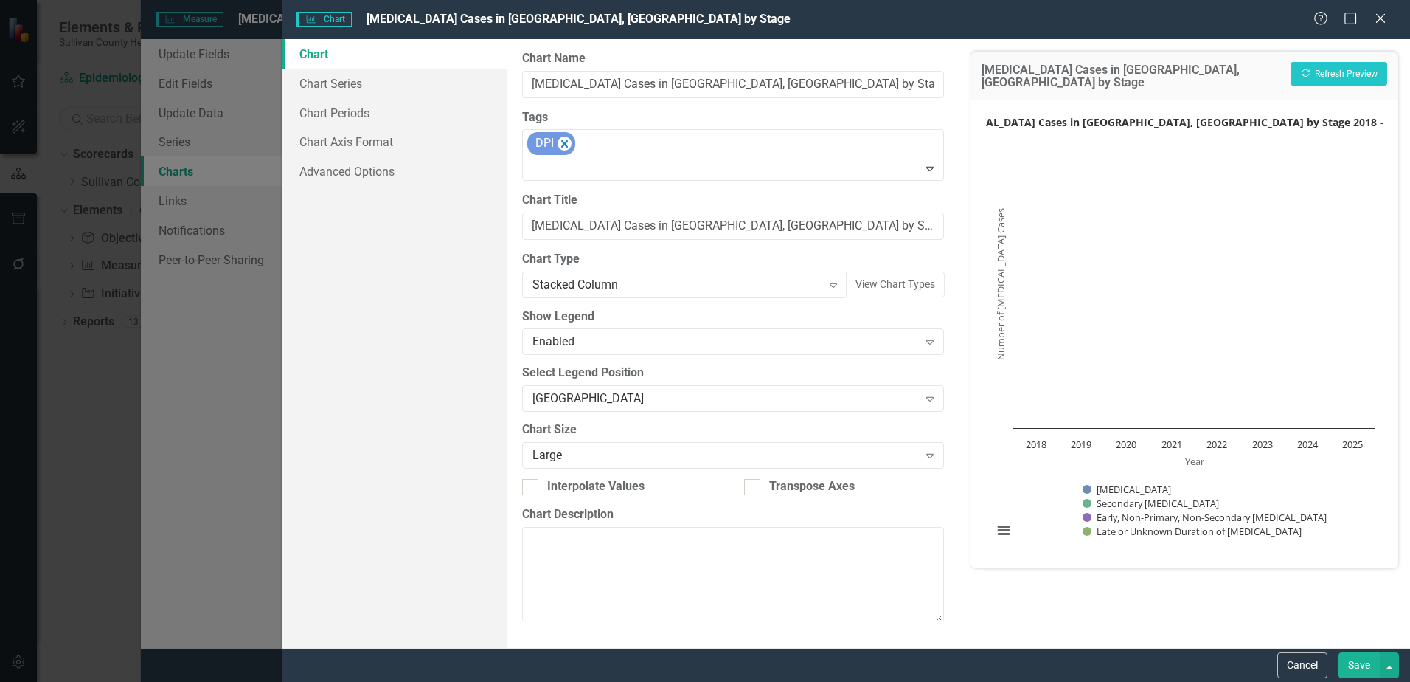
click at [362, 259] on div "Chart Chart Series Chart Periods Chart Axis Format Advanced Options" at bounding box center [395, 343] width 226 height 609
click at [1298, 662] on button "Cancel" at bounding box center [1303, 665] width 50 height 26
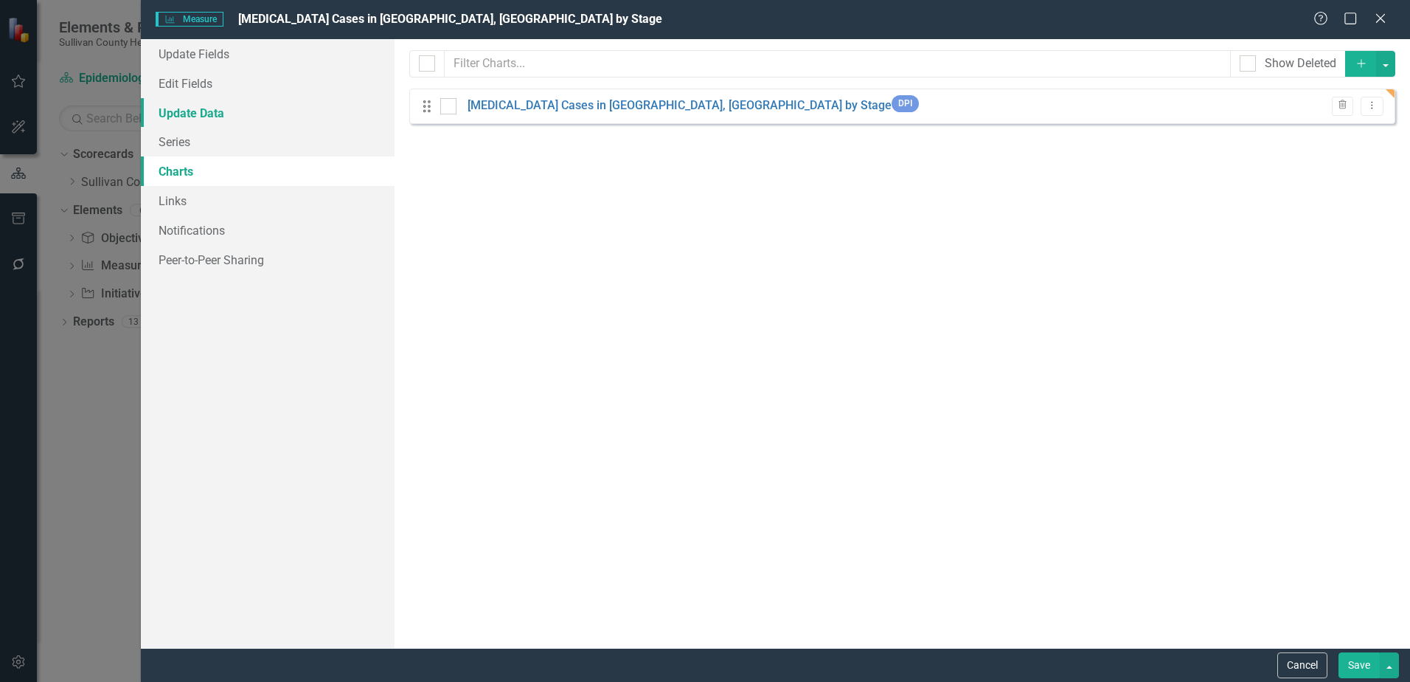
click at [184, 115] on link "Update Data" at bounding box center [268, 113] width 254 height 30
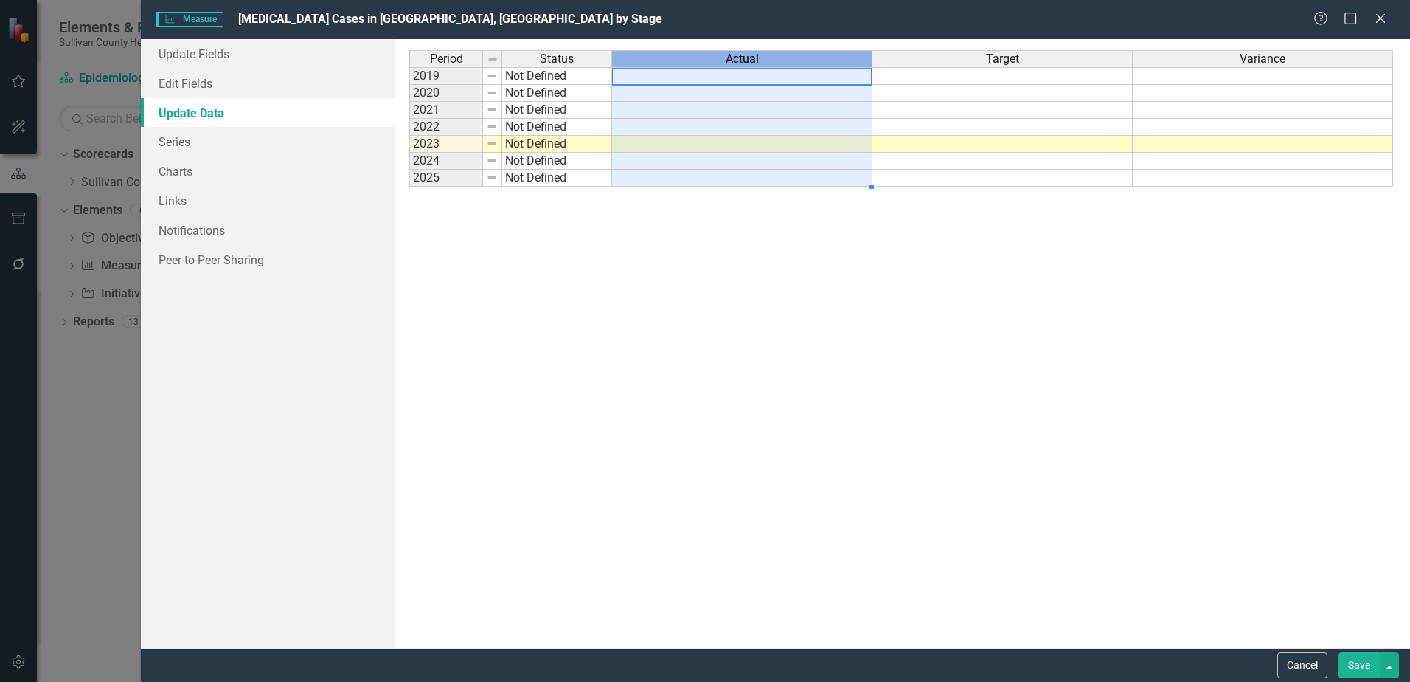
click at [749, 63] on span "Actual" at bounding box center [742, 58] width 33 height 13
click at [749, 61] on span "Actual" at bounding box center [742, 58] width 33 height 13
click at [1371, 672] on button "Save" at bounding box center [1359, 665] width 41 height 26
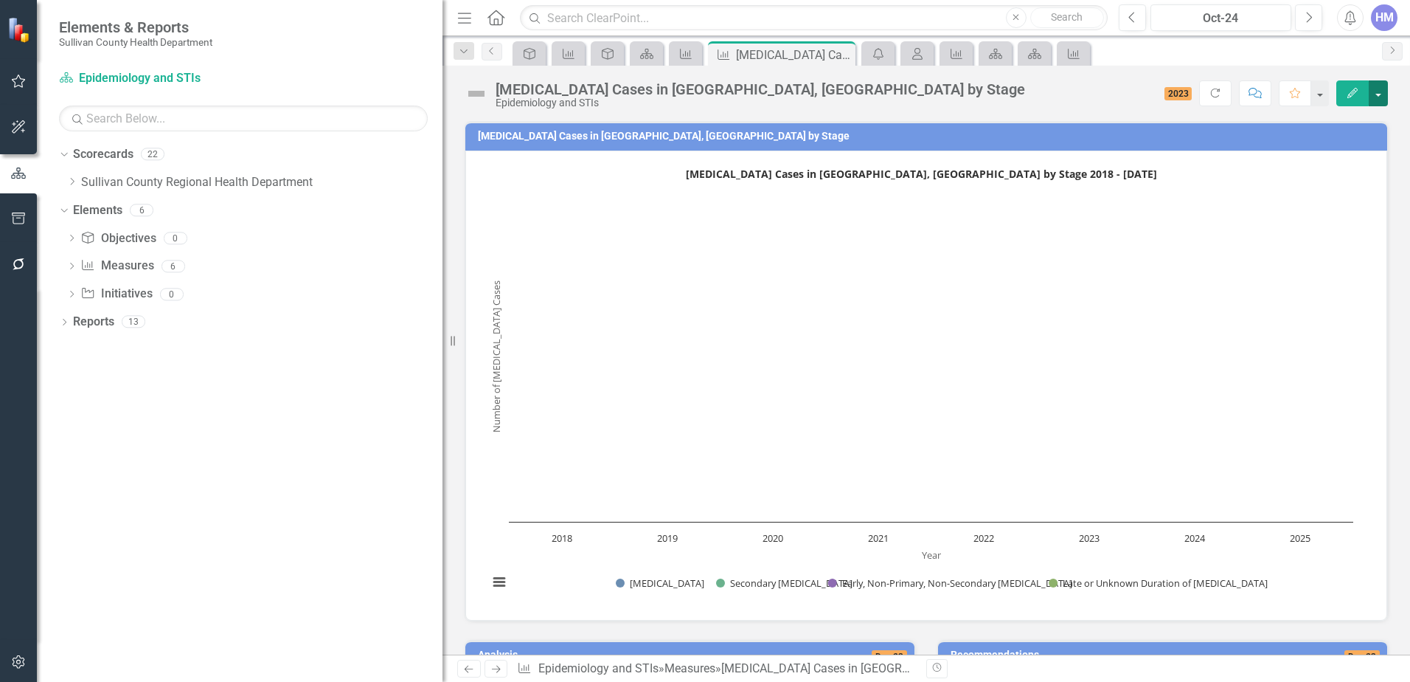
click at [1371, 94] on button "button" at bounding box center [1378, 93] width 19 height 26
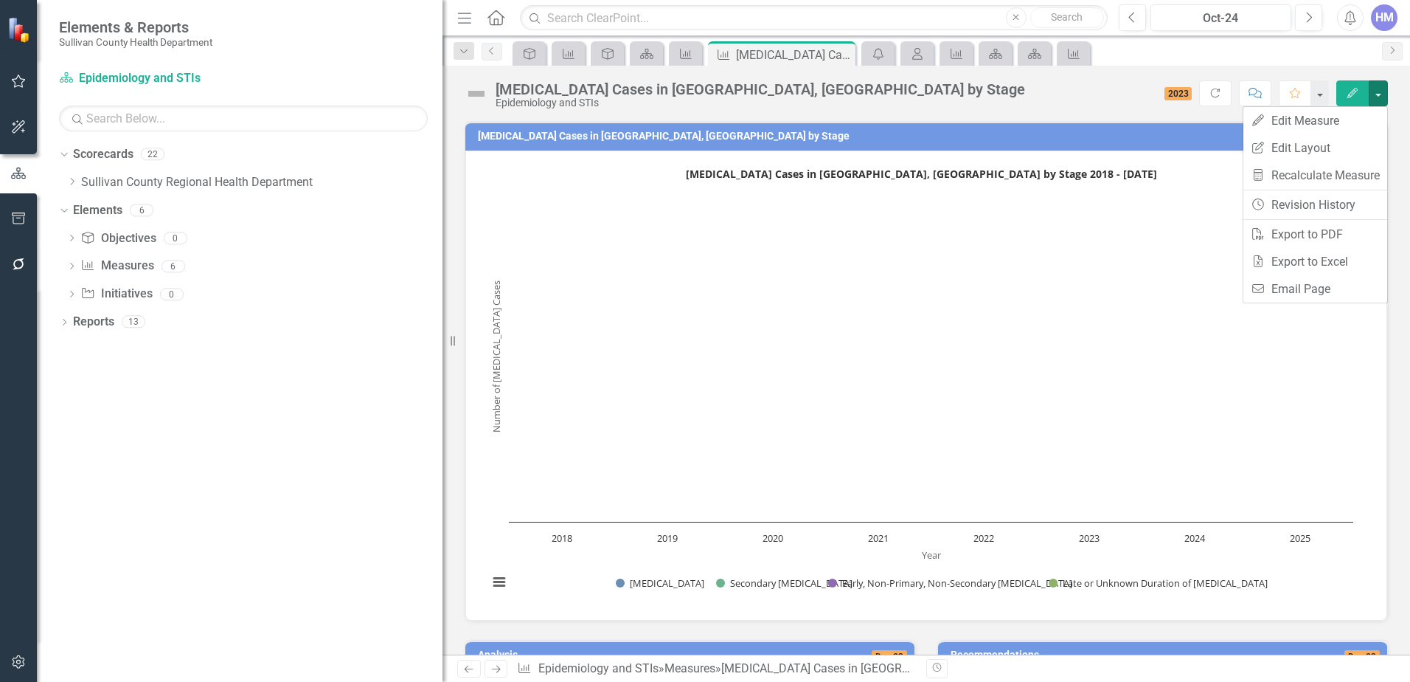
scroll to position [369, 0]
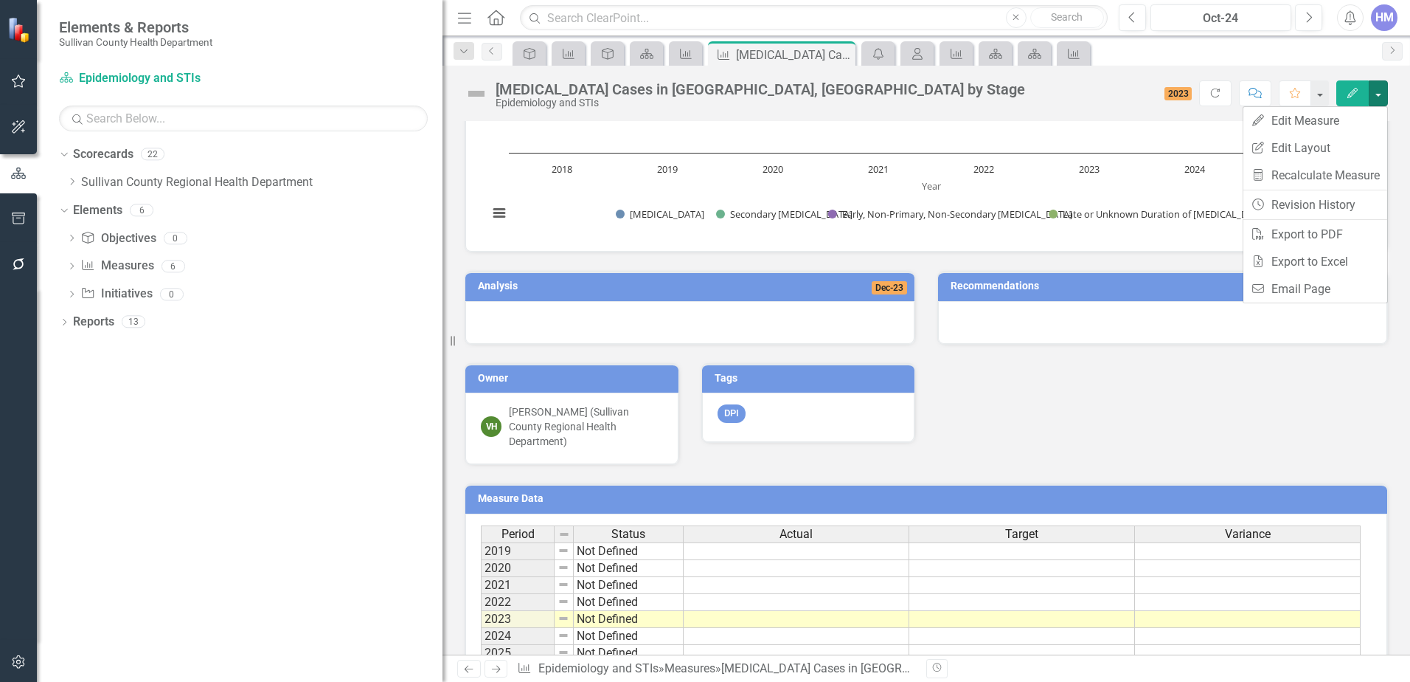
click at [536, 493] on h3 "Measure Data" at bounding box center [929, 498] width 902 height 11
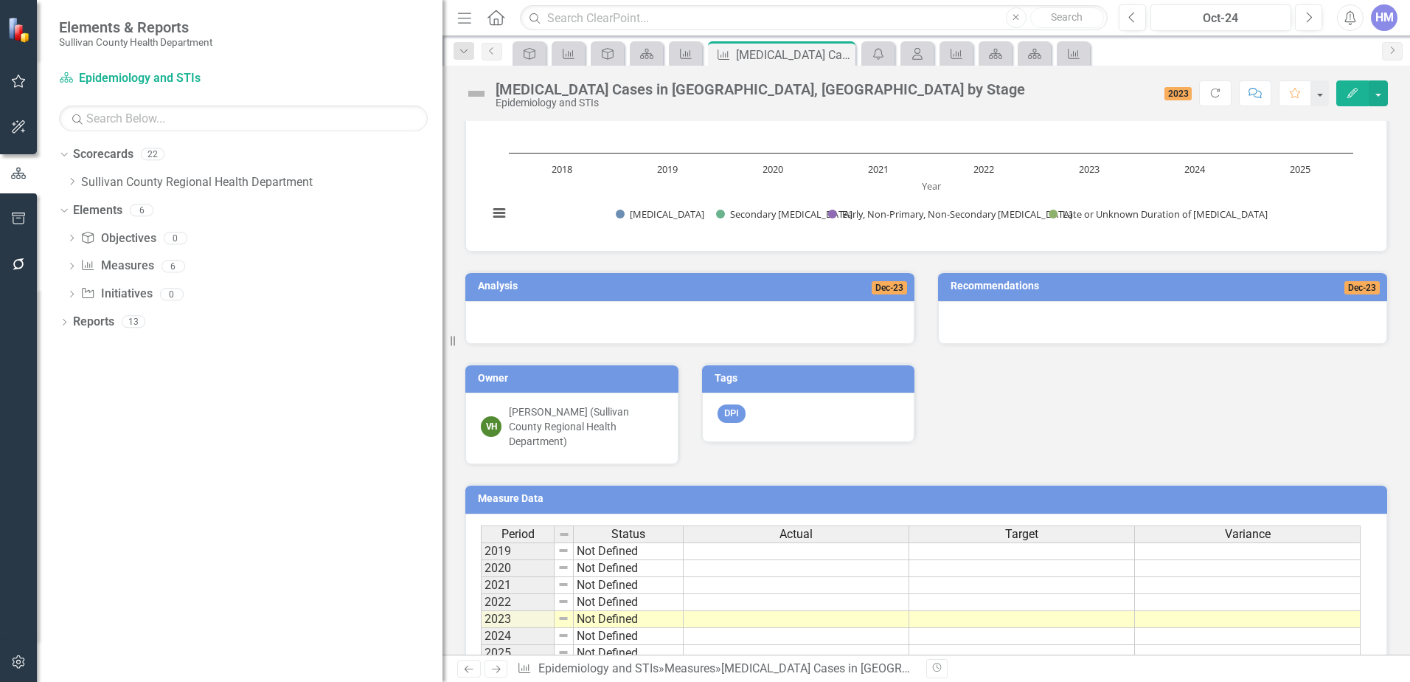
click at [536, 493] on h3 "Measure Data" at bounding box center [929, 498] width 902 height 11
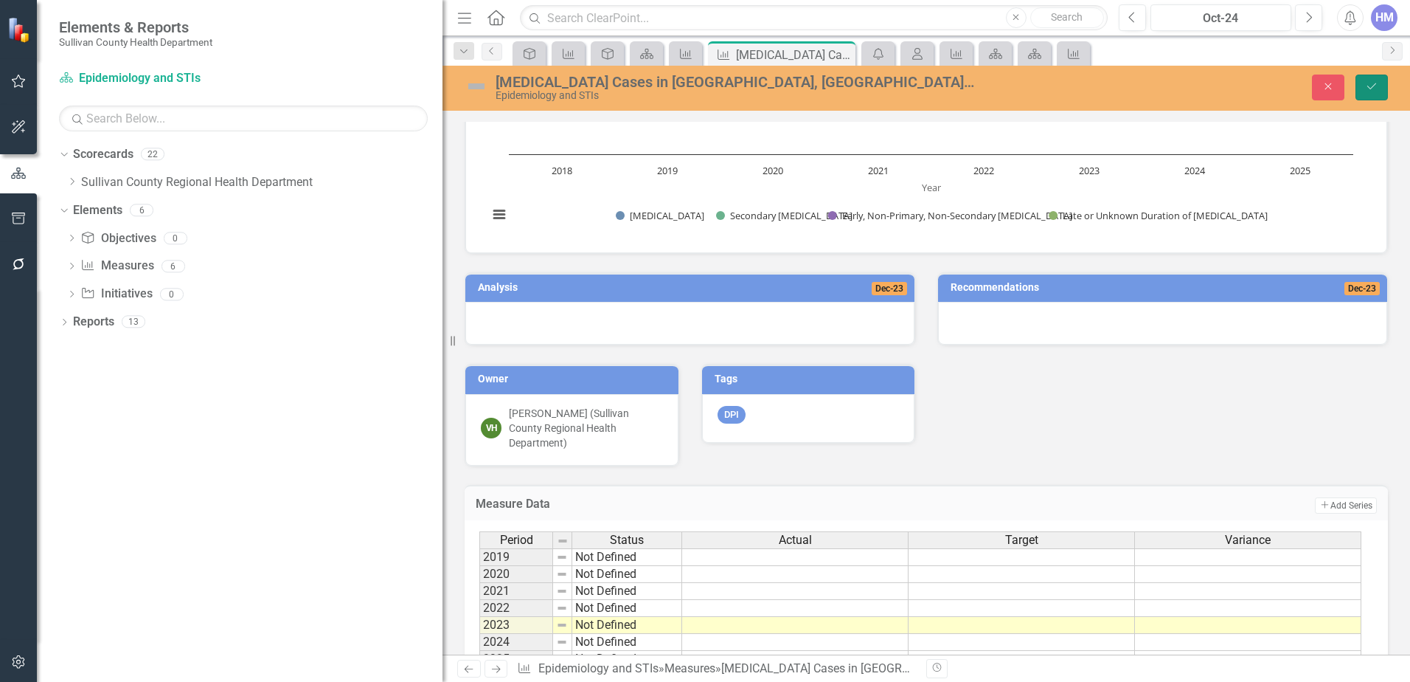
click at [1368, 82] on icon "Save" at bounding box center [1371, 86] width 13 height 10
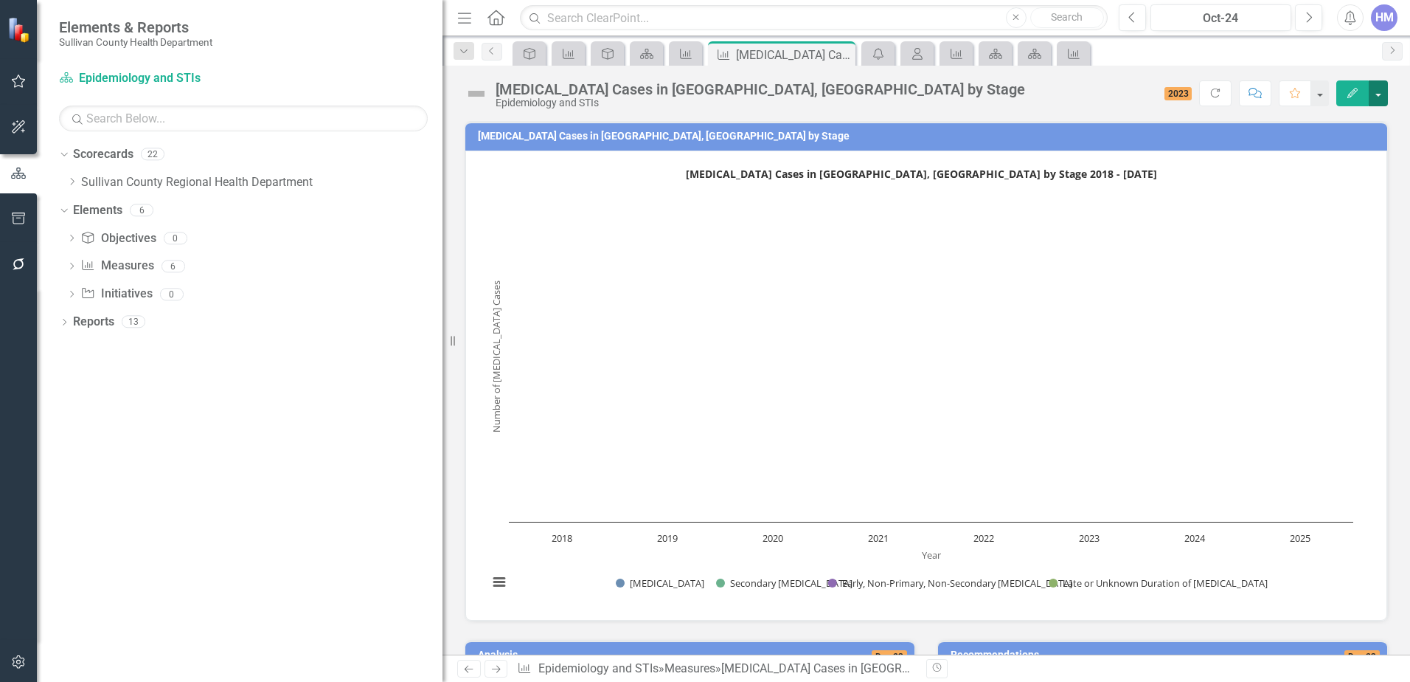
click at [1379, 92] on button "button" at bounding box center [1378, 93] width 19 height 26
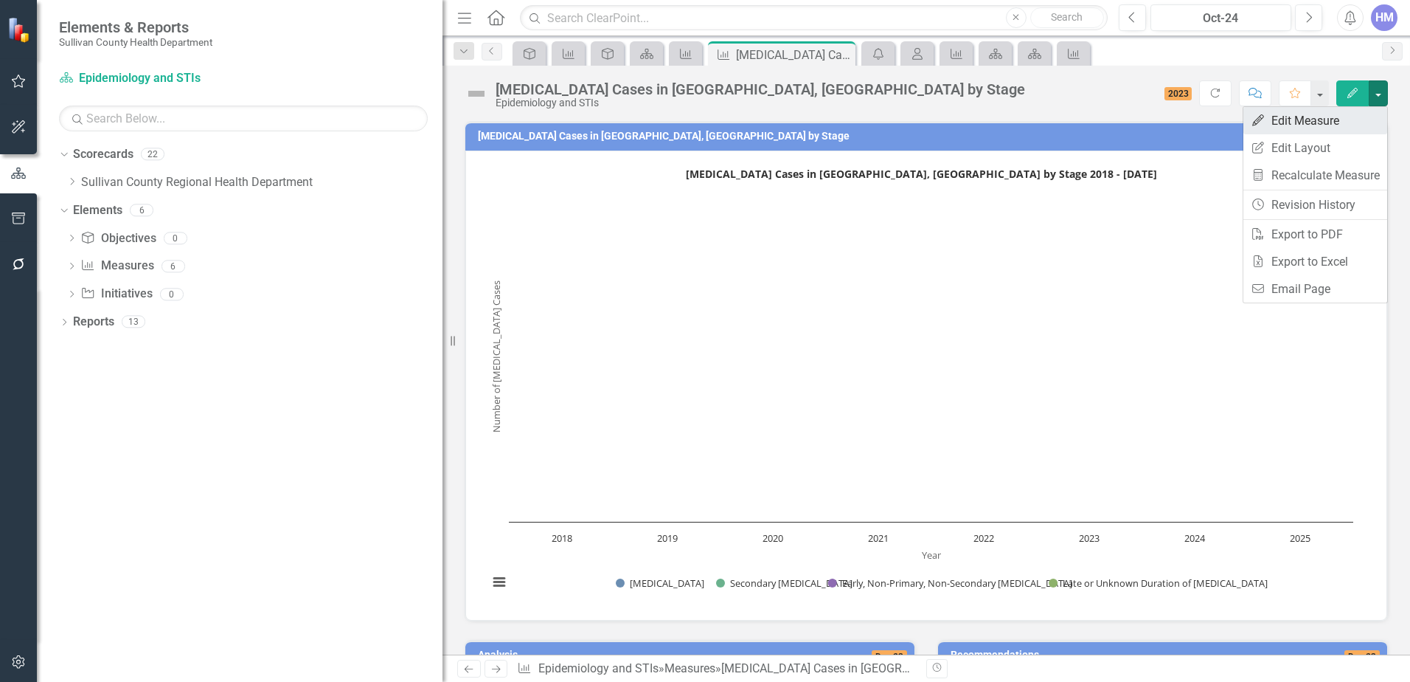
click at [1337, 122] on link "Edit Edit Measure" at bounding box center [1316, 120] width 144 height 27
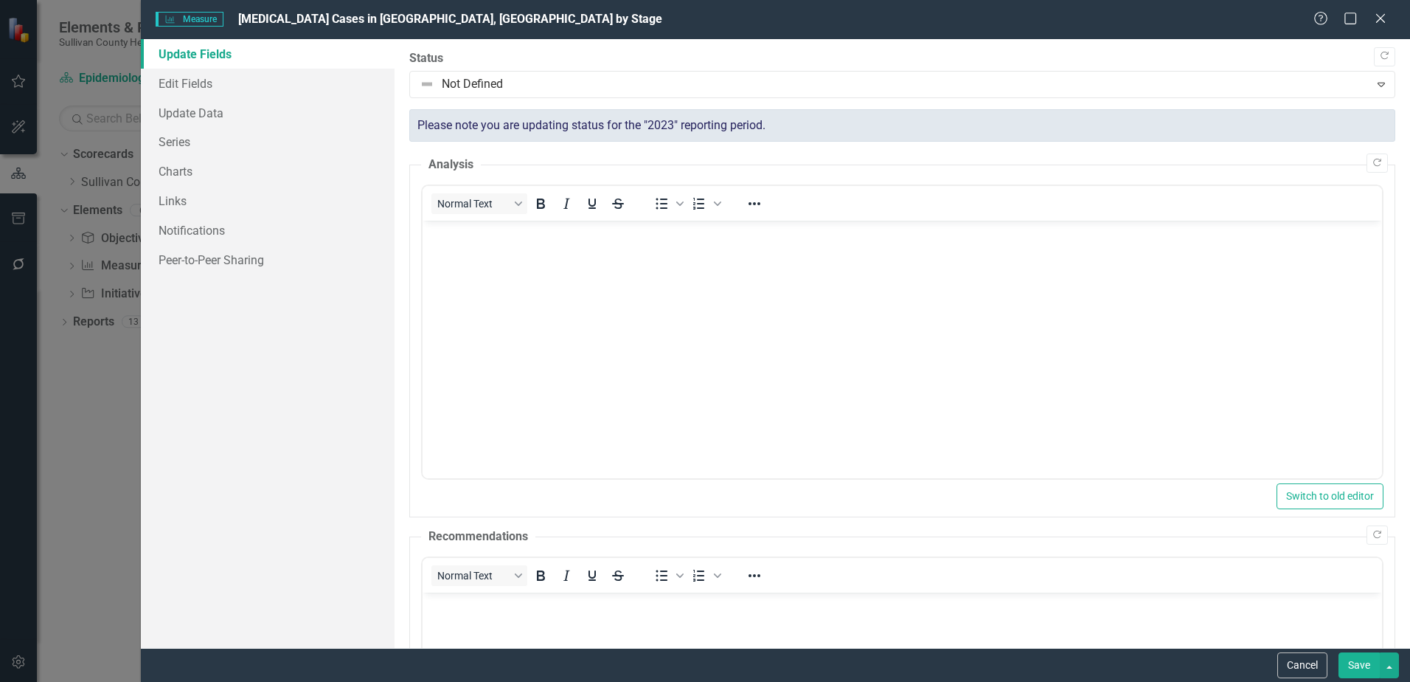
scroll to position [0, 0]
click at [190, 111] on link "Update Data" at bounding box center [268, 113] width 254 height 30
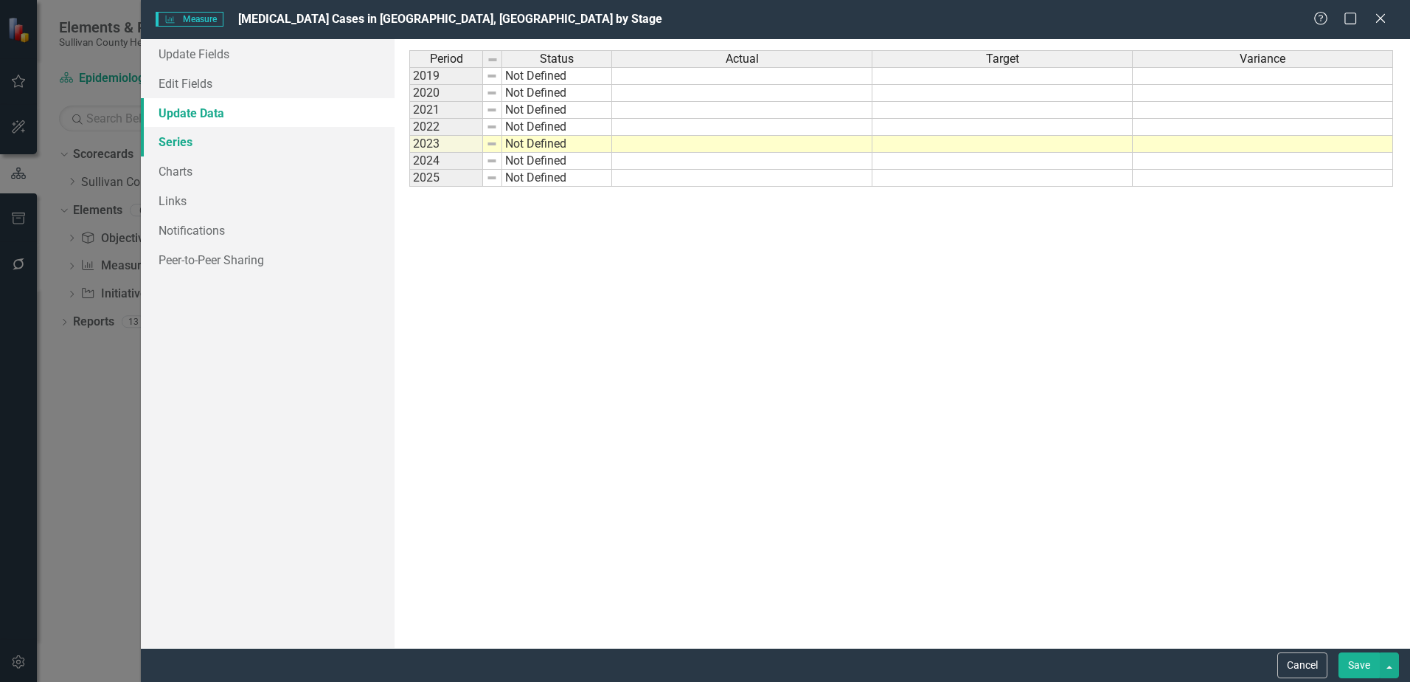
click at [179, 144] on link "Series" at bounding box center [268, 142] width 254 height 30
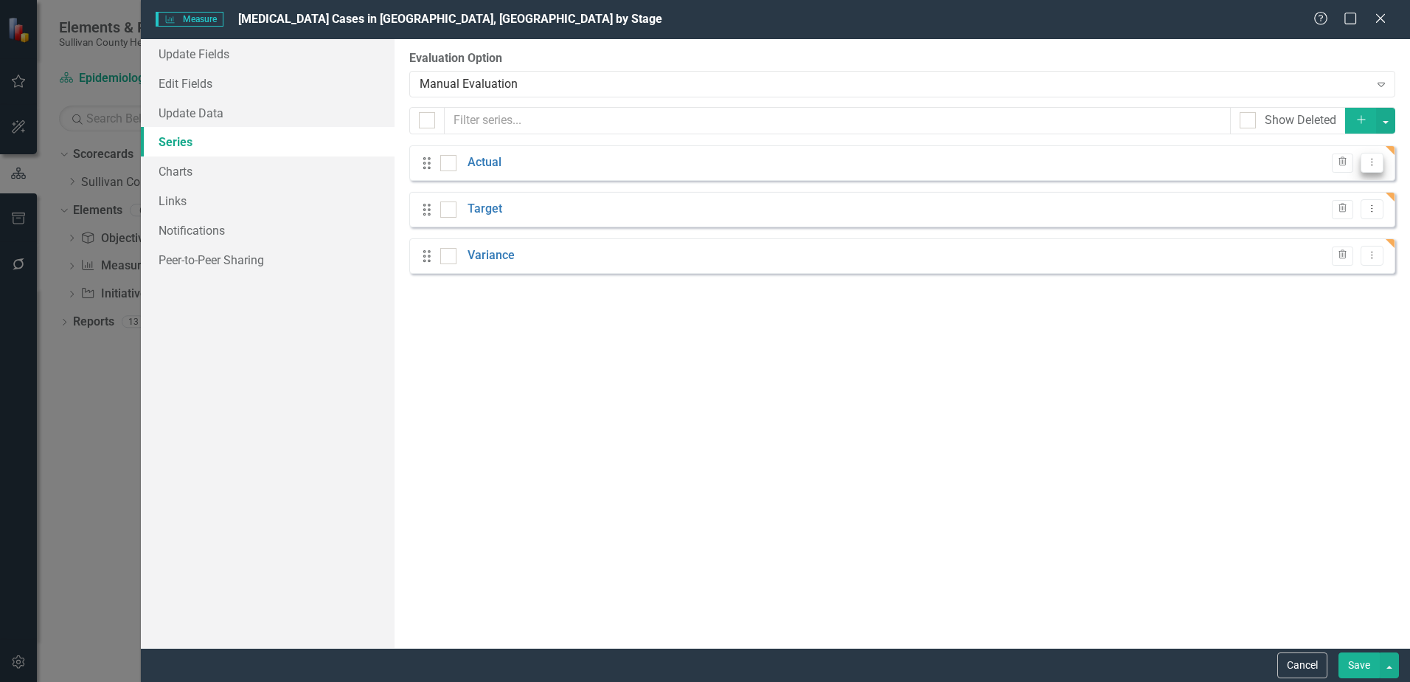
click at [1377, 164] on icon "Dropdown Menu" at bounding box center [1372, 162] width 13 height 10
click at [1320, 187] on link "Edit Edit Measure Series" at bounding box center [1299, 186] width 167 height 27
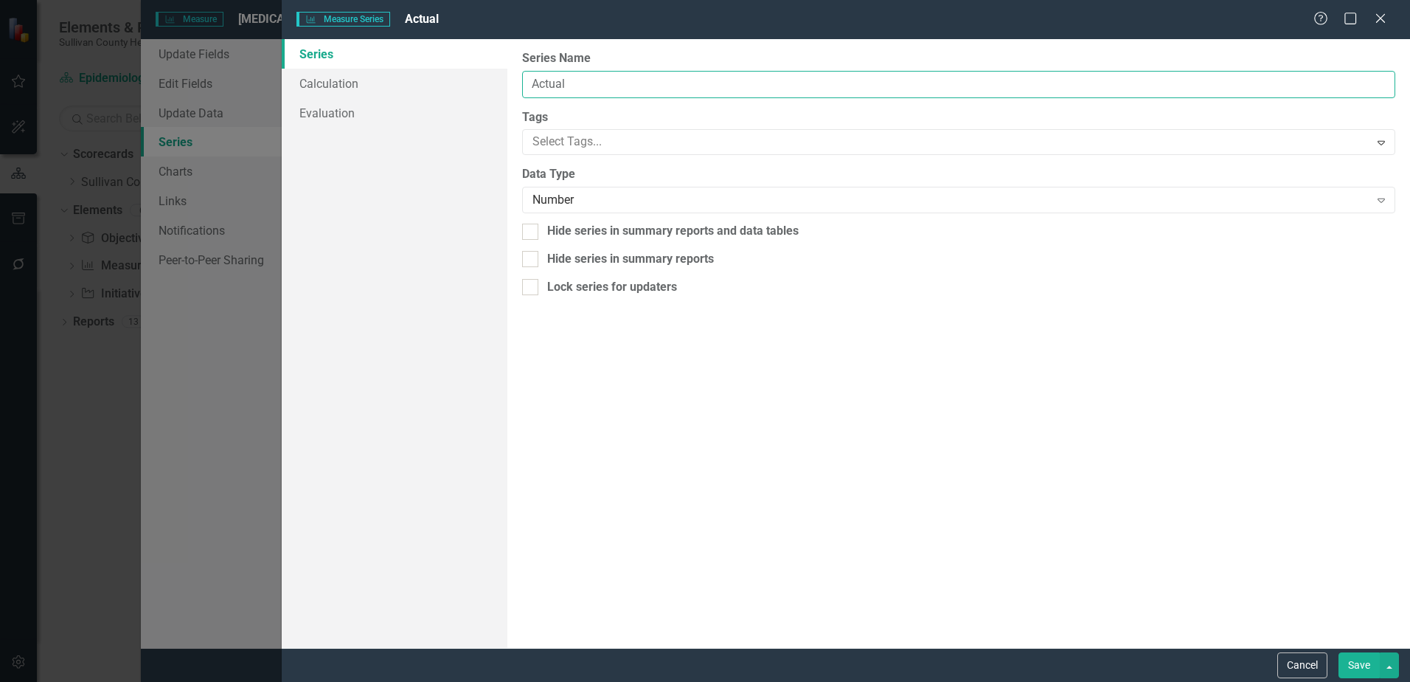
click at [559, 83] on input "Actual" at bounding box center [958, 84] width 873 height 27
type input "[MEDICAL_DATA]"
click at [1351, 658] on button "Save" at bounding box center [1359, 665] width 41 height 26
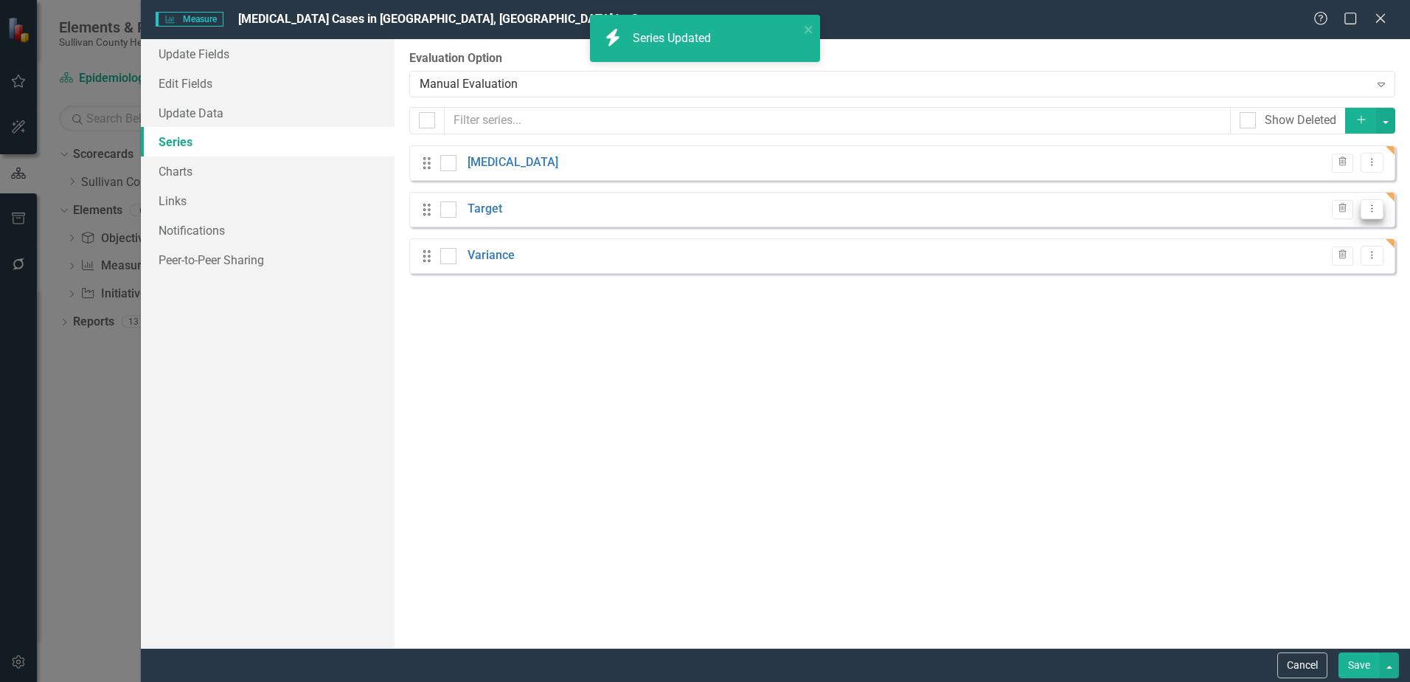
click at [1374, 209] on icon "Dropdown Menu" at bounding box center [1372, 209] width 13 height 10
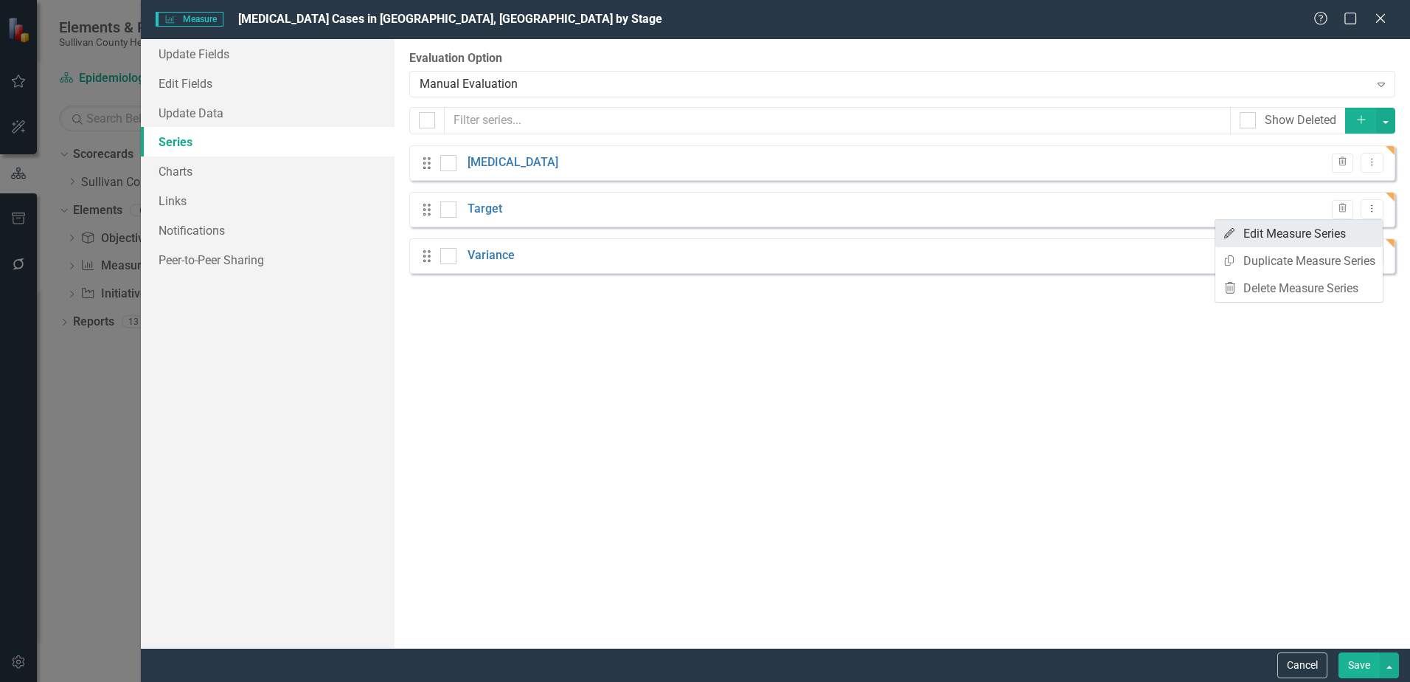
click at [1258, 239] on link "Edit Edit Measure Series" at bounding box center [1299, 233] width 167 height 27
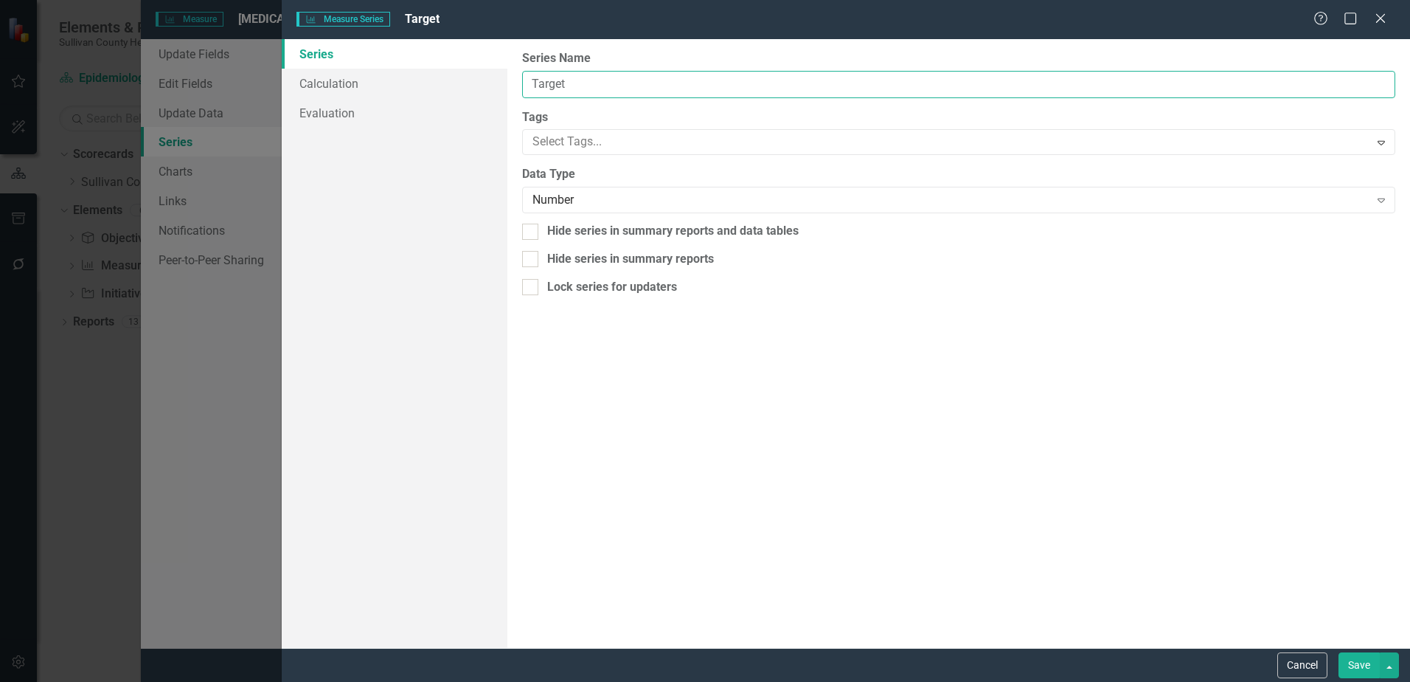
click at [550, 82] on input "Target" at bounding box center [958, 84] width 873 height 27
type input "Secondary [MEDICAL_DATA]"
click at [1374, 662] on button "Save" at bounding box center [1359, 665] width 41 height 26
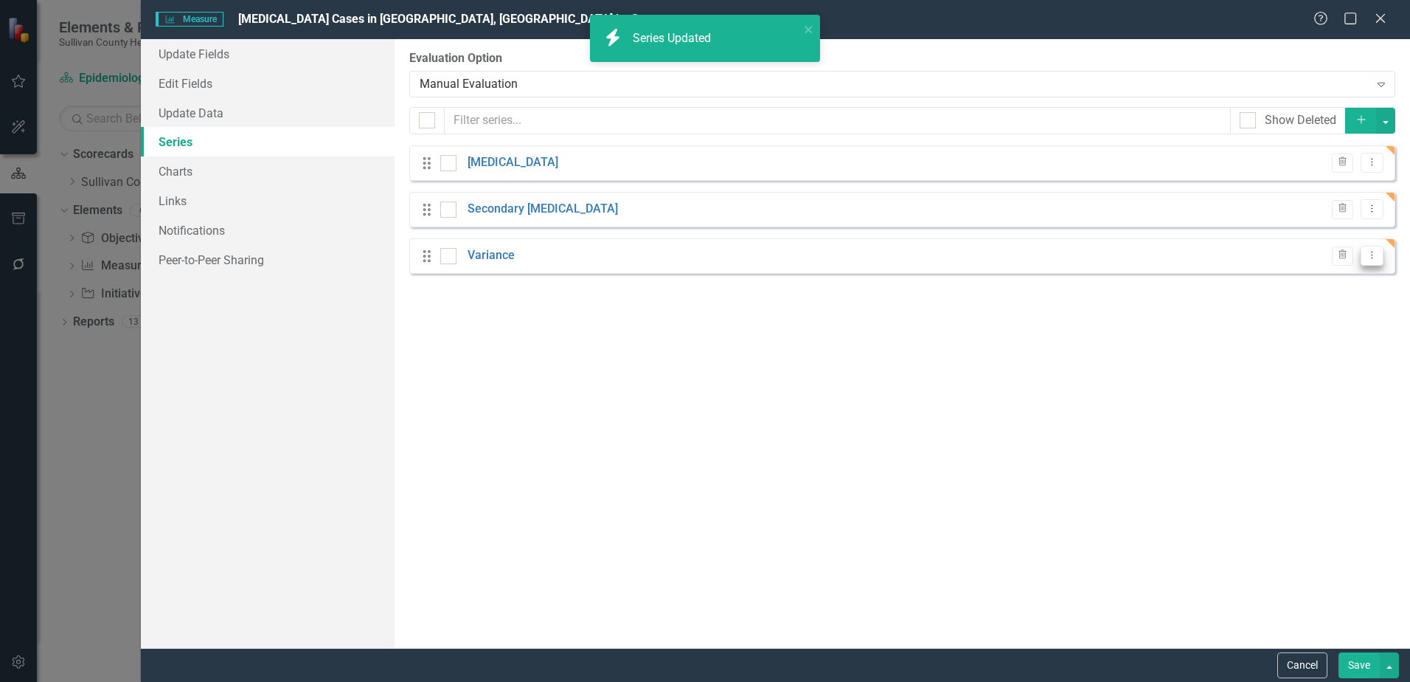
click at [1367, 256] on icon "Dropdown Menu" at bounding box center [1372, 255] width 13 height 10
click at [1315, 285] on link "Edit Edit Measure Series" at bounding box center [1299, 279] width 167 height 27
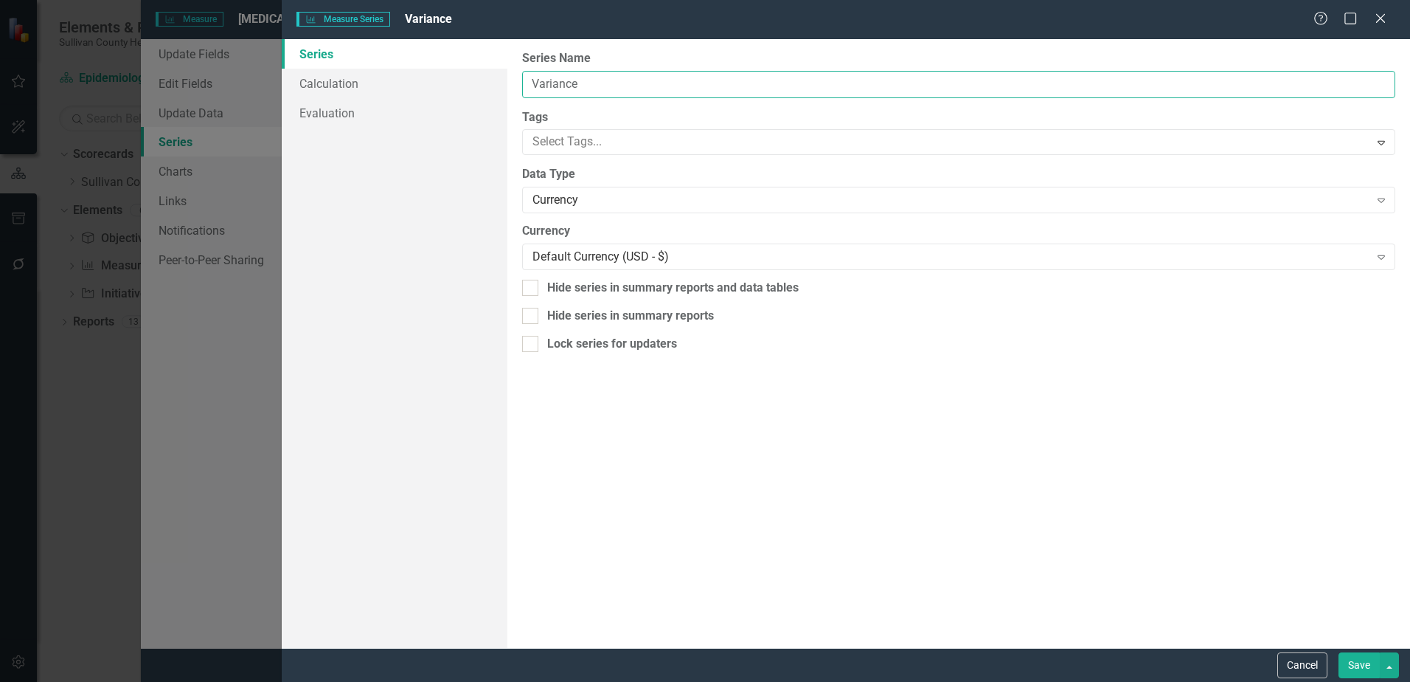
click at [585, 82] on input "Variance" at bounding box center [958, 84] width 873 height 27
click at [555, 85] on input "Variance" at bounding box center [958, 84] width 873 height 27
click at [561, 85] on input "Early, Non-Primary, Non-Secondary Syphilis" at bounding box center [958, 84] width 873 height 27
type input "Early Non-Primary, Non-Secondary [MEDICAL_DATA]"
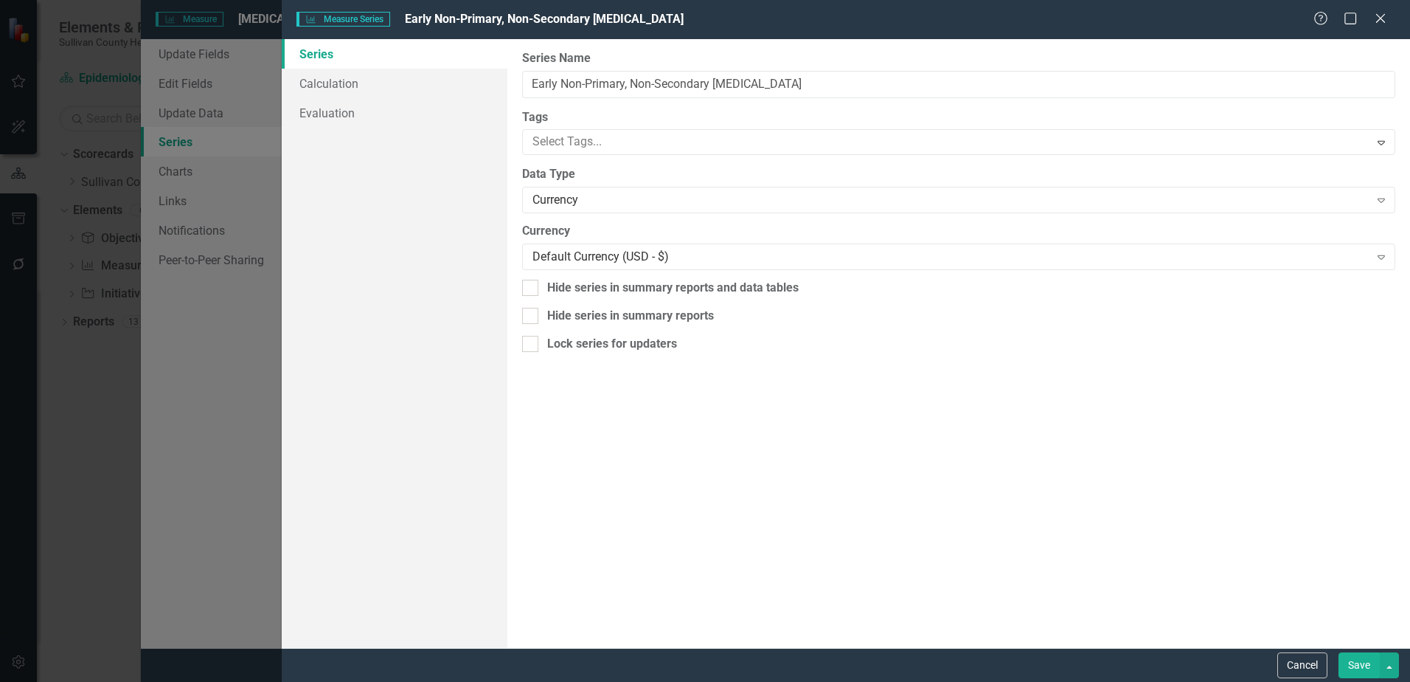
click at [1356, 665] on button "Save" at bounding box center [1359, 665] width 41 height 26
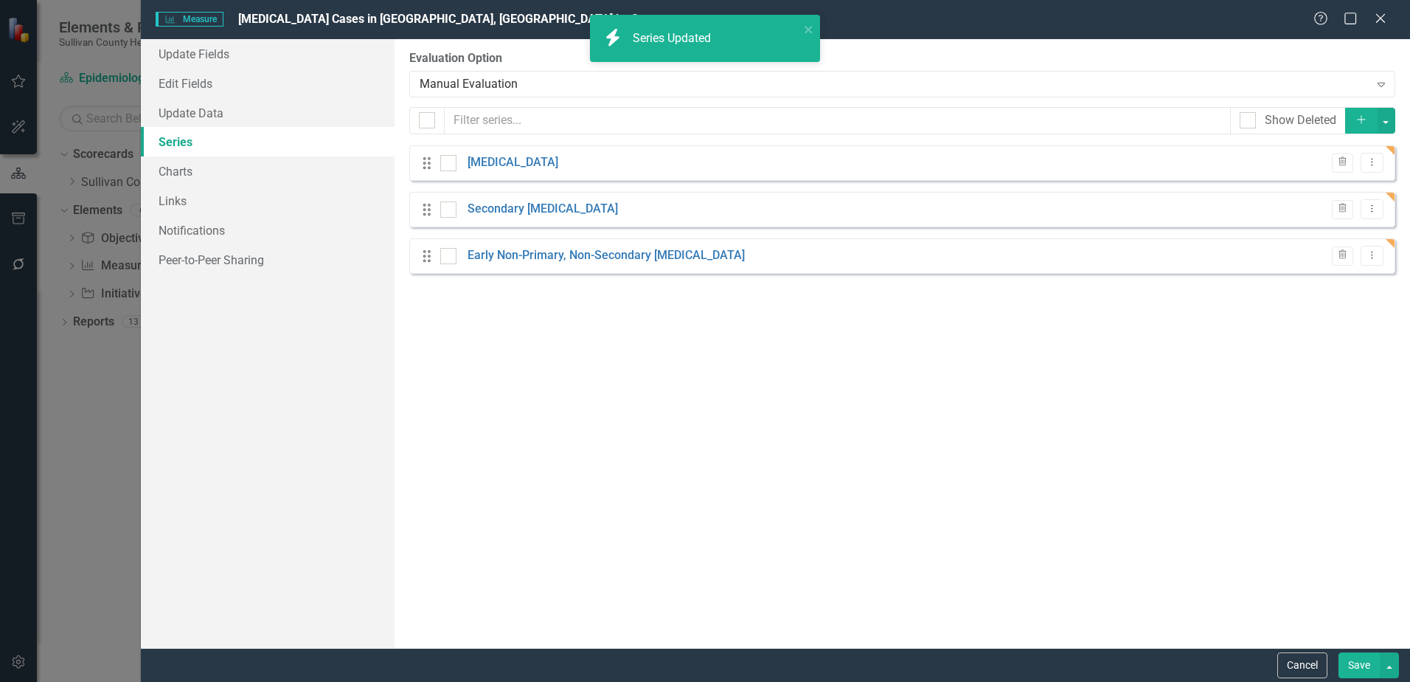
click at [1364, 120] on icon "Add" at bounding box center [1361, 119] width 13 height 10
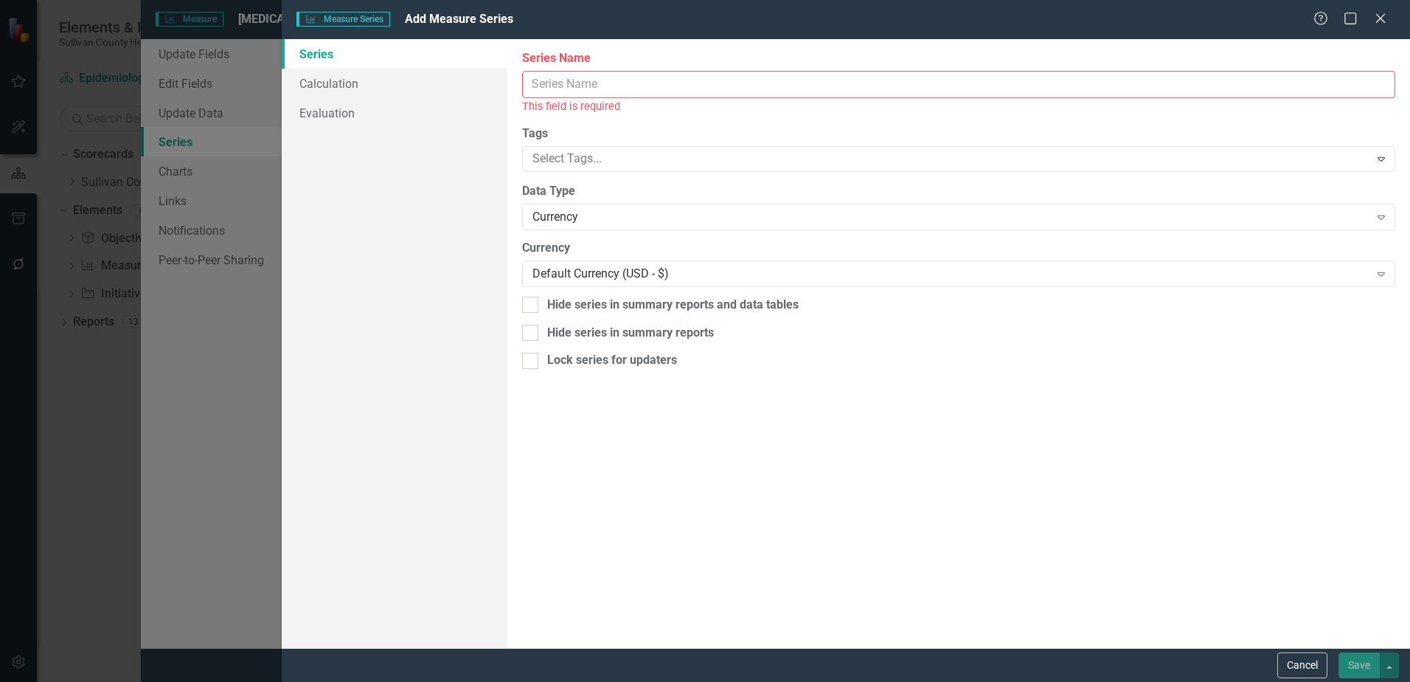
click at [574, 84] on input "Series Name" at bounding box center [958, 84] width 873 height 27
type input "l"
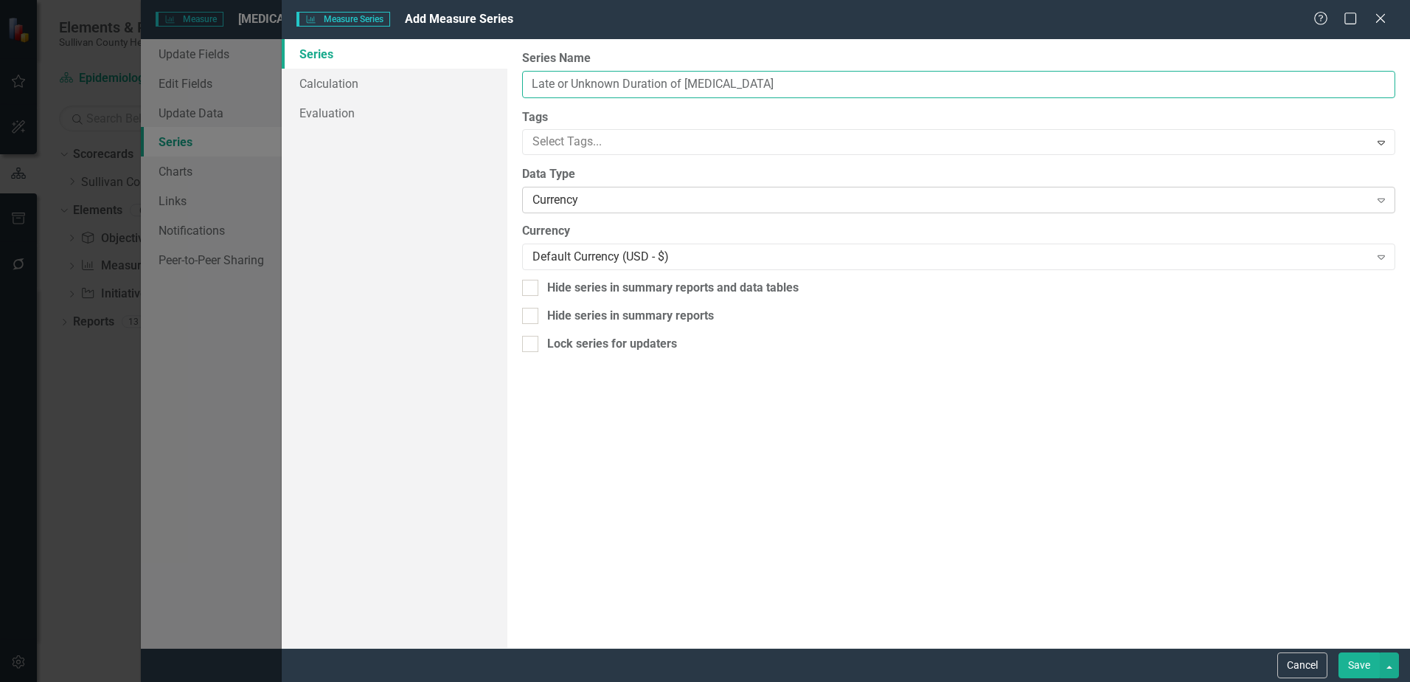
type input "Late or Unknown Duration of [MEDICAL_DATA]"
click at [554, 192] on div "Currency" at bounding box center [951, 200] width 837 height 17
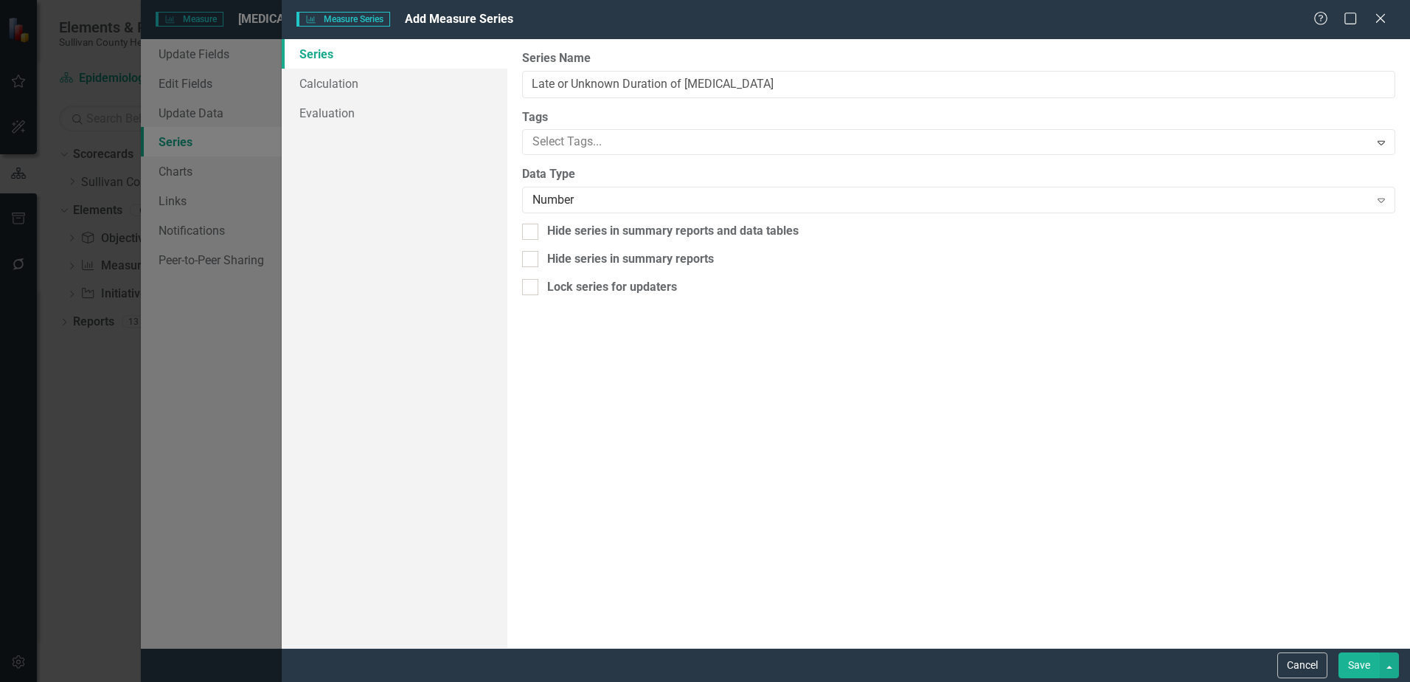
click at [1354, 667] on button "Save" at bounding box center [1359, 665] width 41 height 26
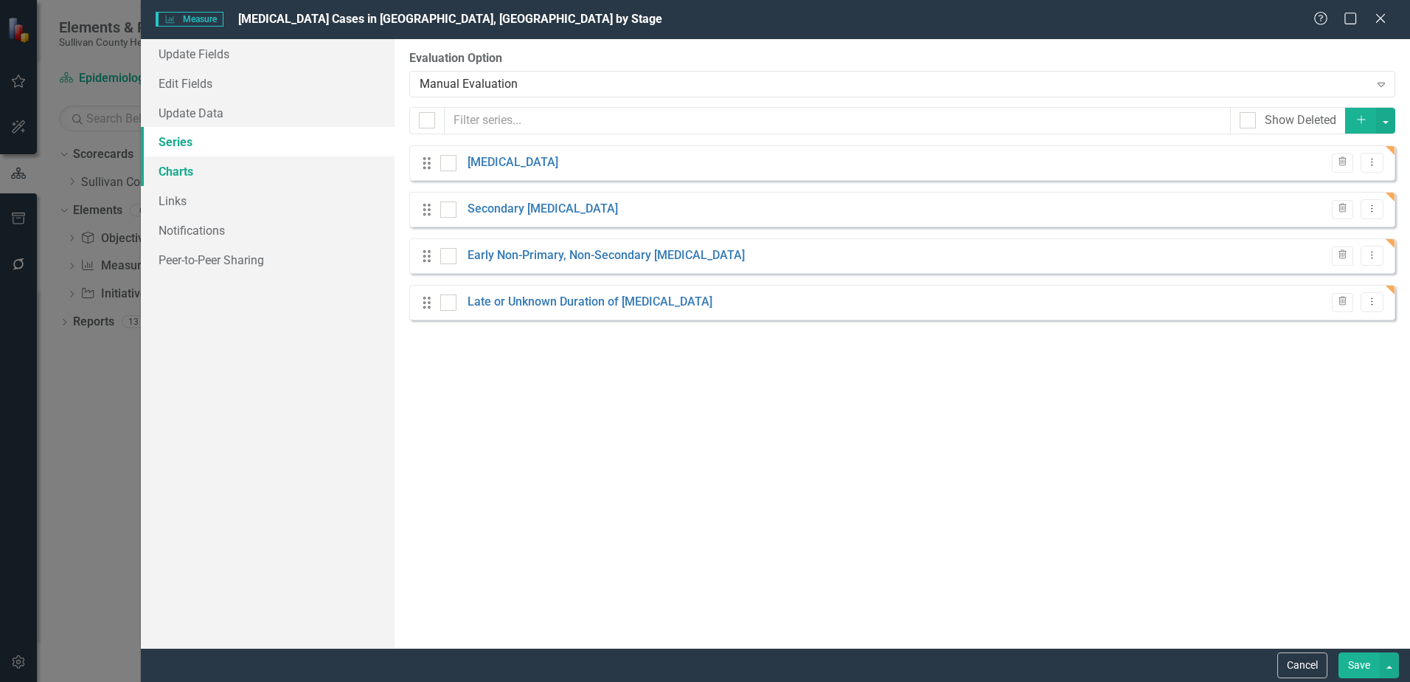
click at [184, 170] on link "Charts" at bounding box center [268, 171] width 254 height 30
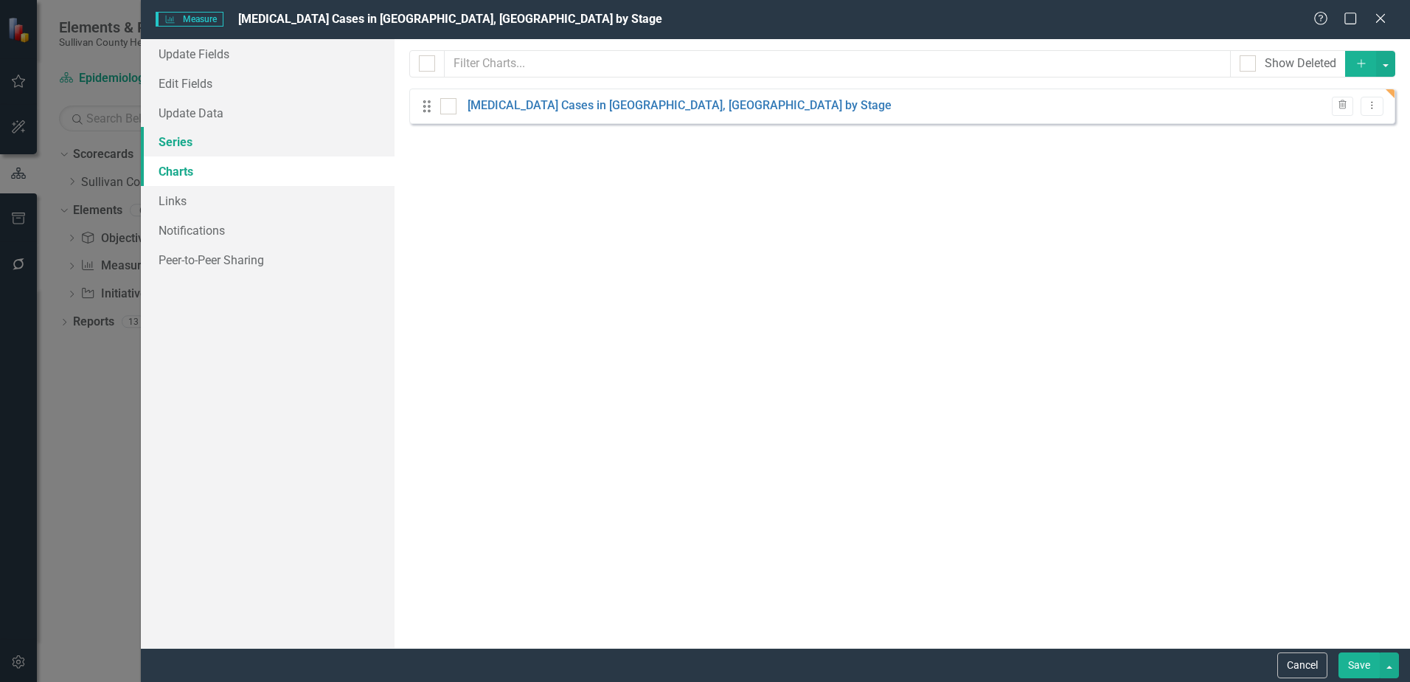
click at [186, 138] on link "Series" at bounding box center [268, 142] width 254 height 30
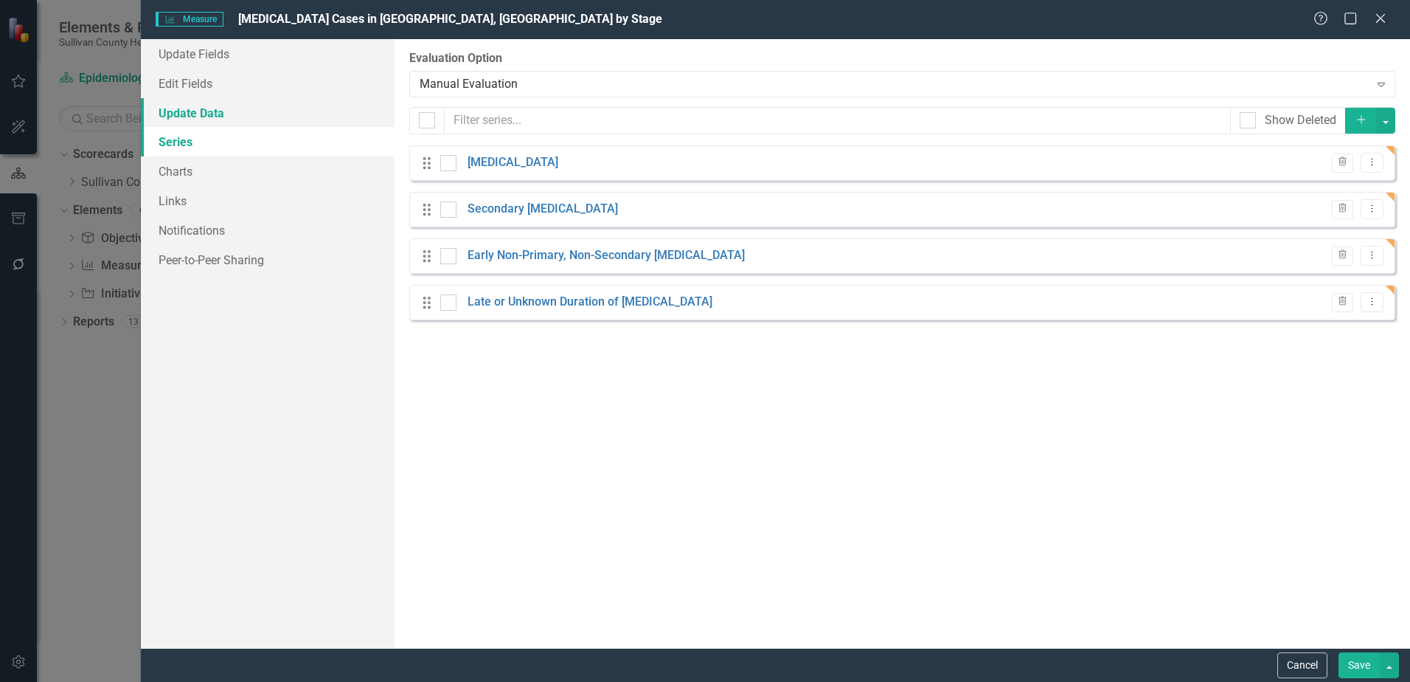
click at [187, 114] on link "Update Data" at bounding box center [268, 113] width 254 height 30
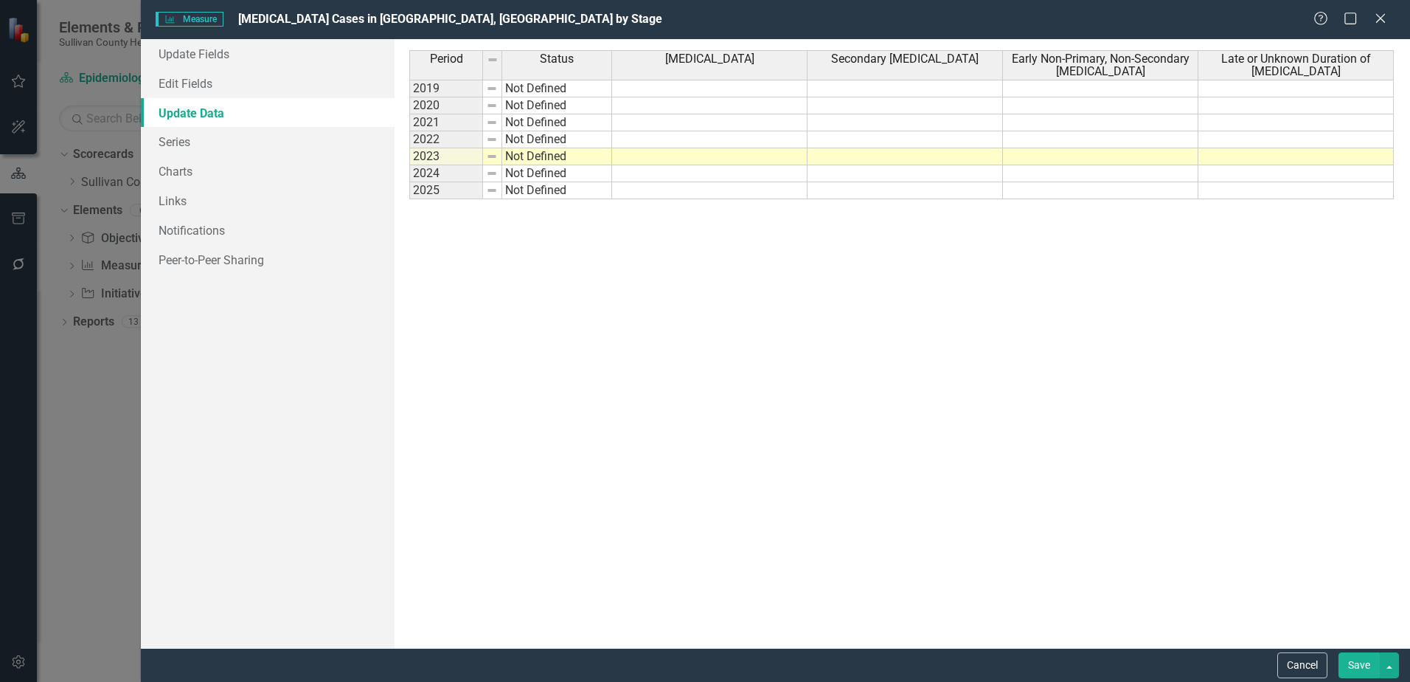
click at [1353, 664] on button "Save" at bounding box center [1359, 665] width 41 height 26
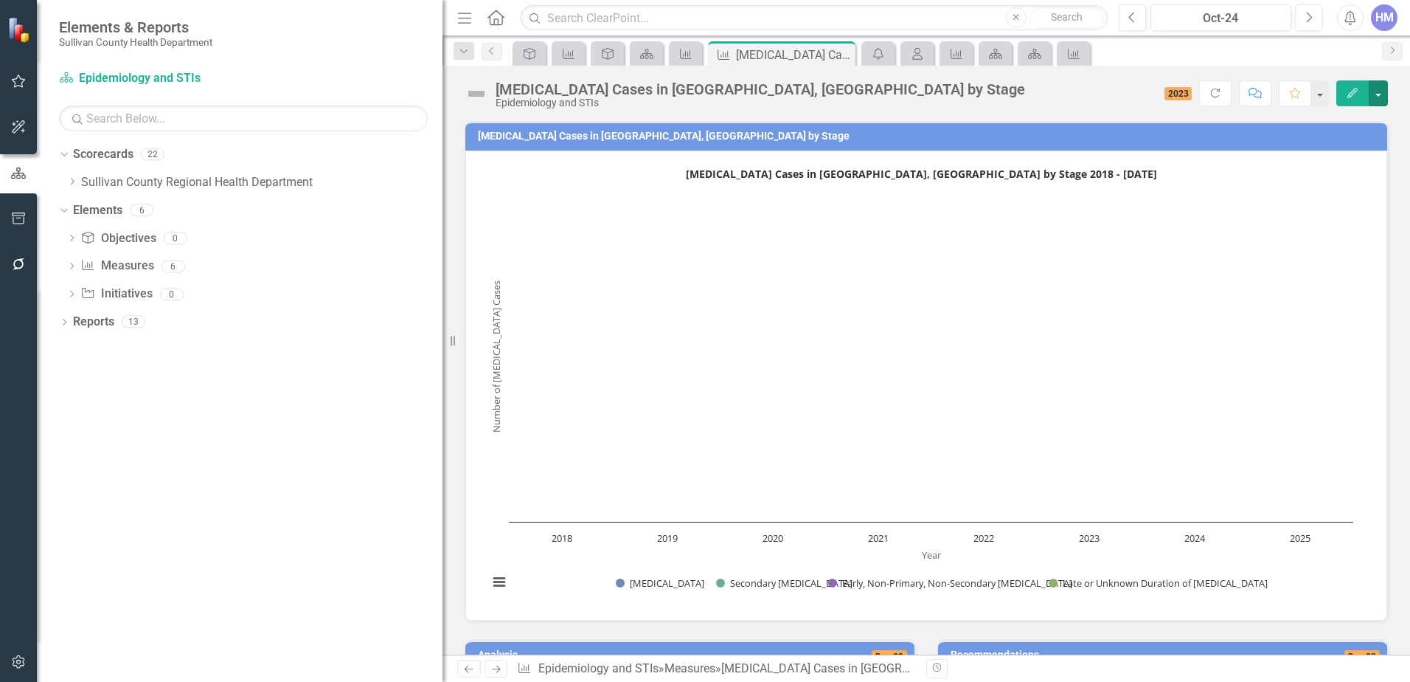
click at [847, 173] on text "Syphilis Cases in Sullivan County, TN by Stage 2018 - July 2025" at bounding box center [921, 174] width 471 height 14
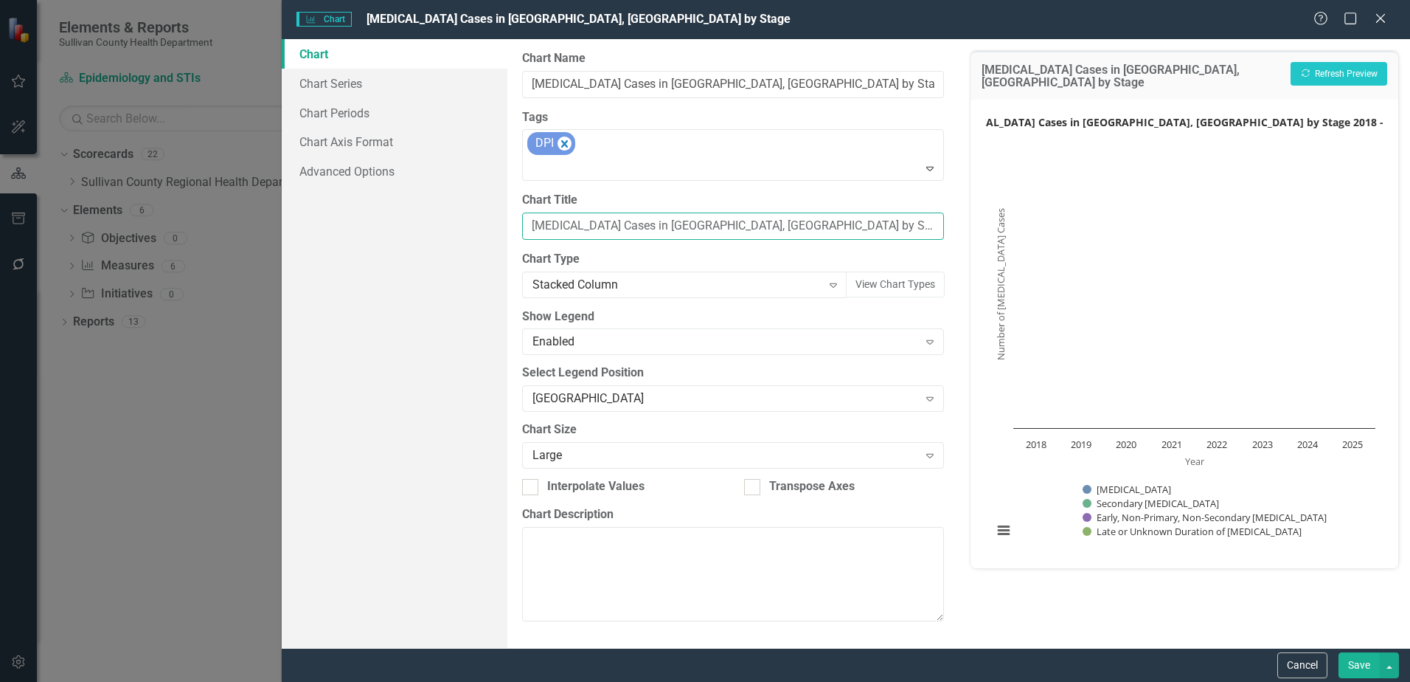
click at [774, 224] on input "Syphilis Cases in Sullivan County, TN by Stage 2018 - July 2025" at bounding box center [733, 225] width 422 height 27
click at [1083, 482] on button "Show Primary Syphilis" at bounding box center [1125, 488] width 84 height 13
type input "Syphilis Cases in Sullivan County, TN by Stage 2018 - July 2025"
click at [1357, 667] on button "Save" at bounding box center [1359, 665] width 41 height 26
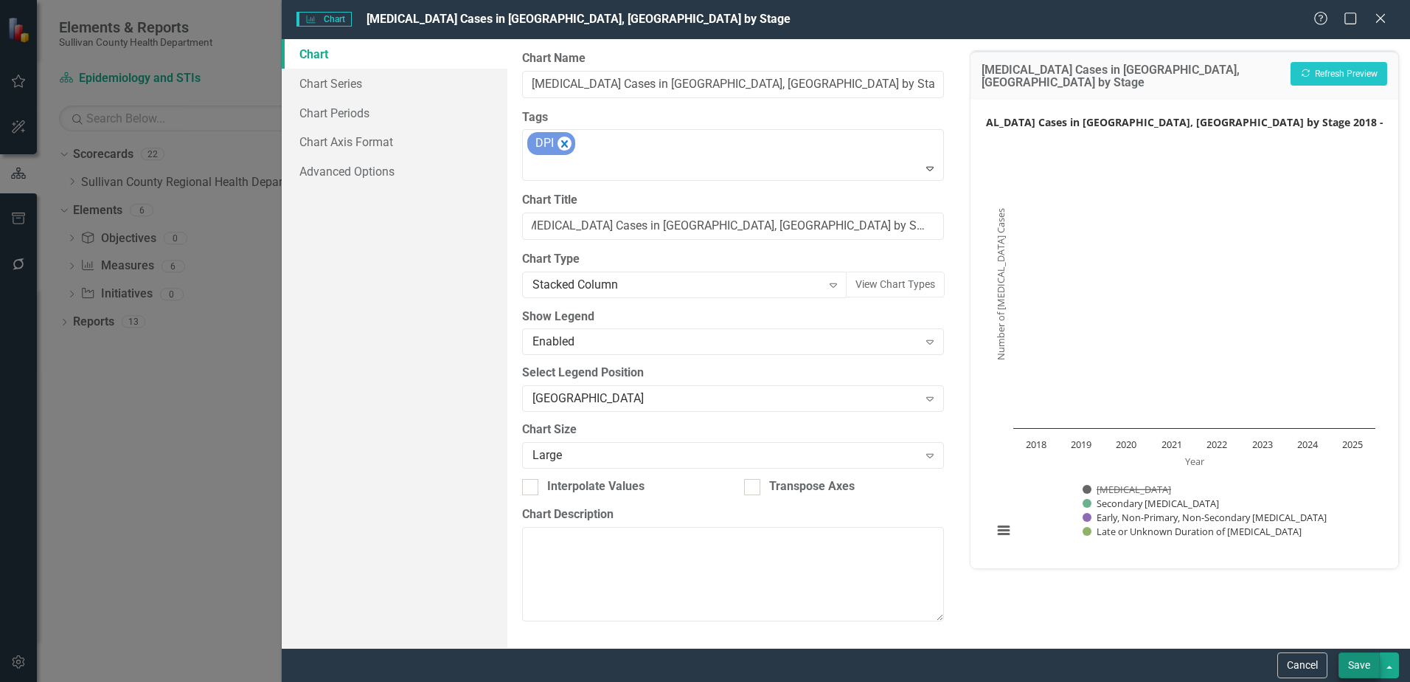
scroll to position [0, 0]
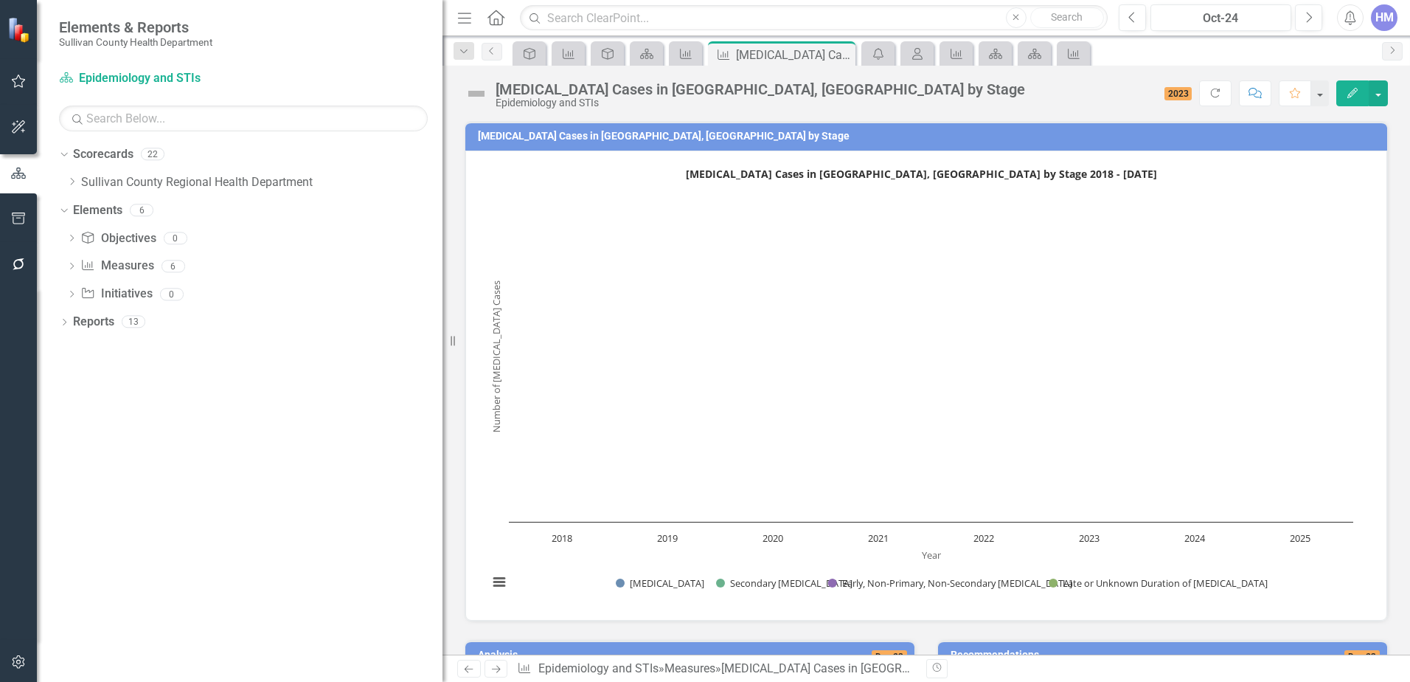
click at [913, 173] on text "Syphilis Cases in Sullivan County, TN by Stage 2018 - July 2025" at bounding box center [921, 174] width 471 height 14
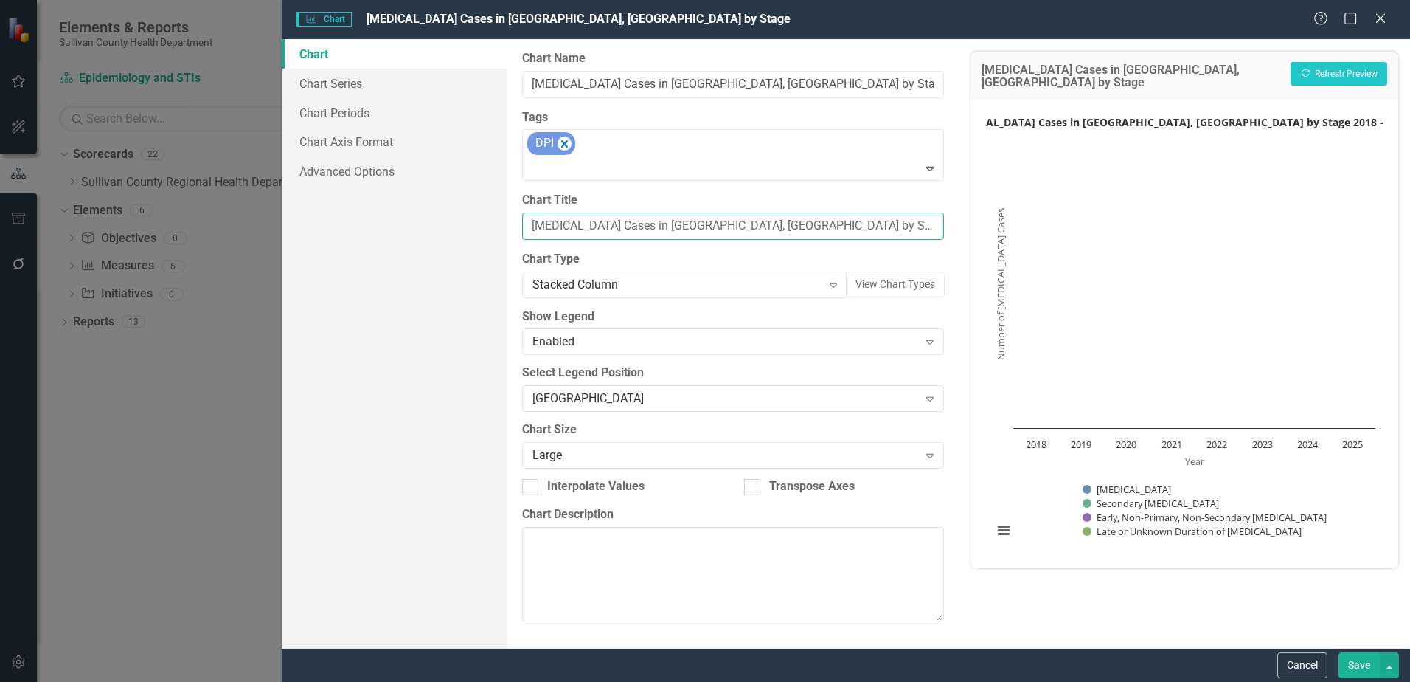
click at [792, 224] on input "Syphilis Cases in Sullivan County, TN by Stage 2018 - July 2025" at bounding box center [733, 225] width 422 height 27
click at [786, 222] on input "Syphilis Cases in Sullivan County, TN by Stage 2018 - July 2025" at bounding box center [733, 225] width 422 height 27
click at [776, 227] on input "Syphilis Cases in Sullivan County, TN by Stage 2018 - July 2025" at bounding box center [733, 225] width 422 height 27
type input "Syphilis Cases in Sullivan County, TN by Stage thru July 2025"
click at [1341, 660] on button "Save" at bounding box center [1359, 665] width 41 height 26
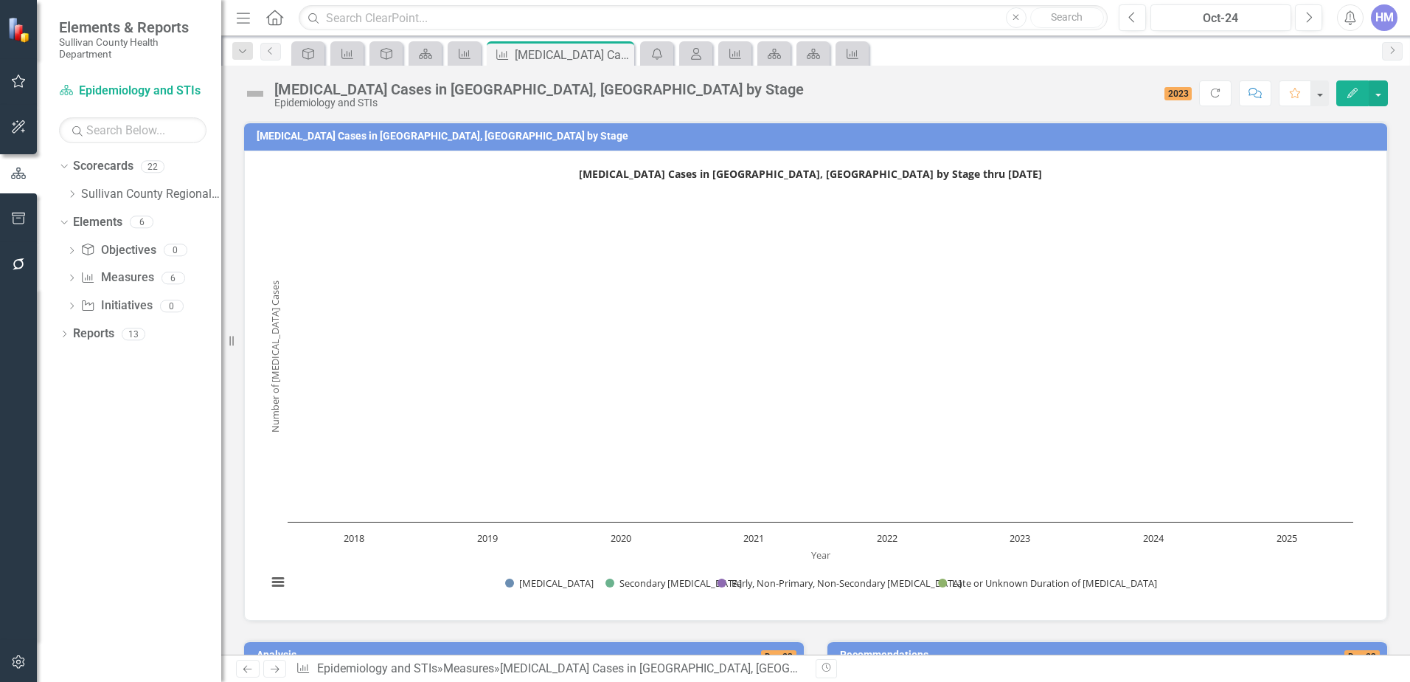
drag, startPoint x: 444, startPoint y: 65, endPoint x: 53, endPoint y: 75, distance: 391.1
click at [53, 75] on div "Elements & Reports Sullivan County Health Department Scorecard Epidemiology and…" at bounding box center [110, 341] width 221 height 682
click at [273, 10] on icon "Home" at bounding box center [274, 17] width 19 height 15
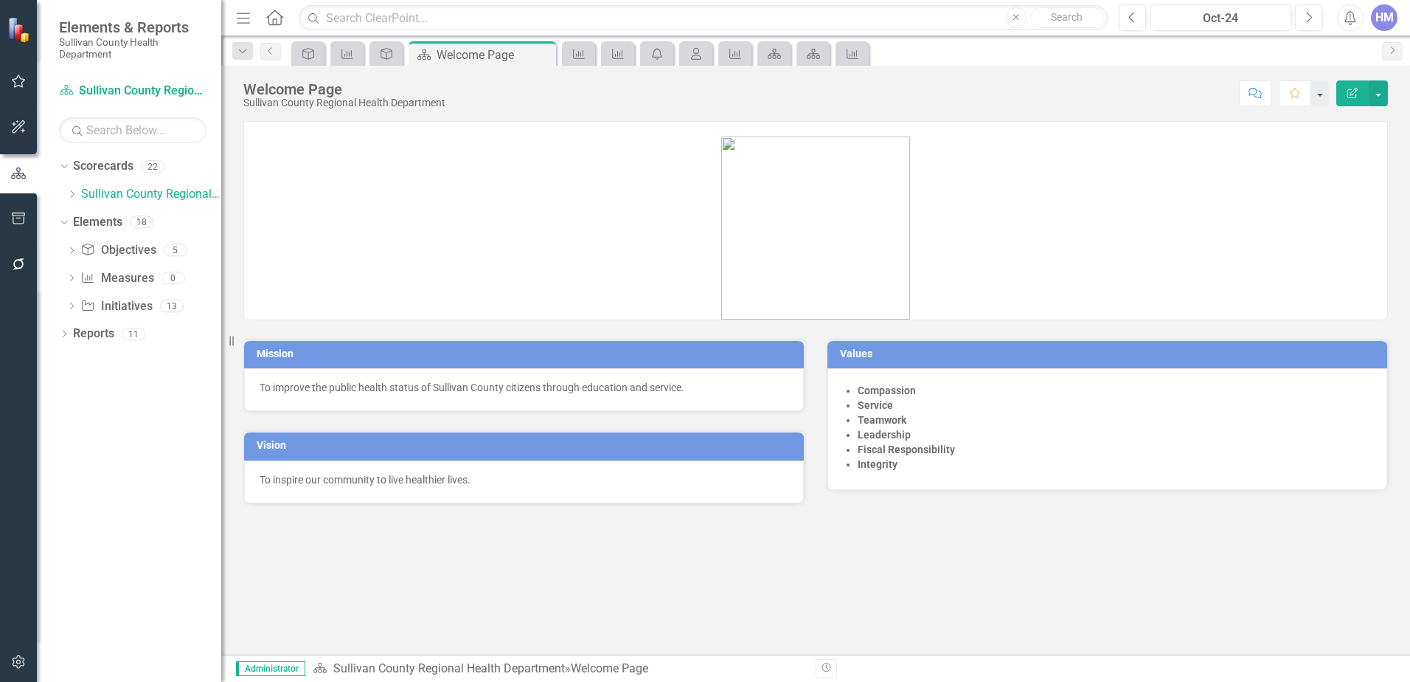
click at [21, 86] on icon "button" at bounding box center [18, 81] width 15 height 12
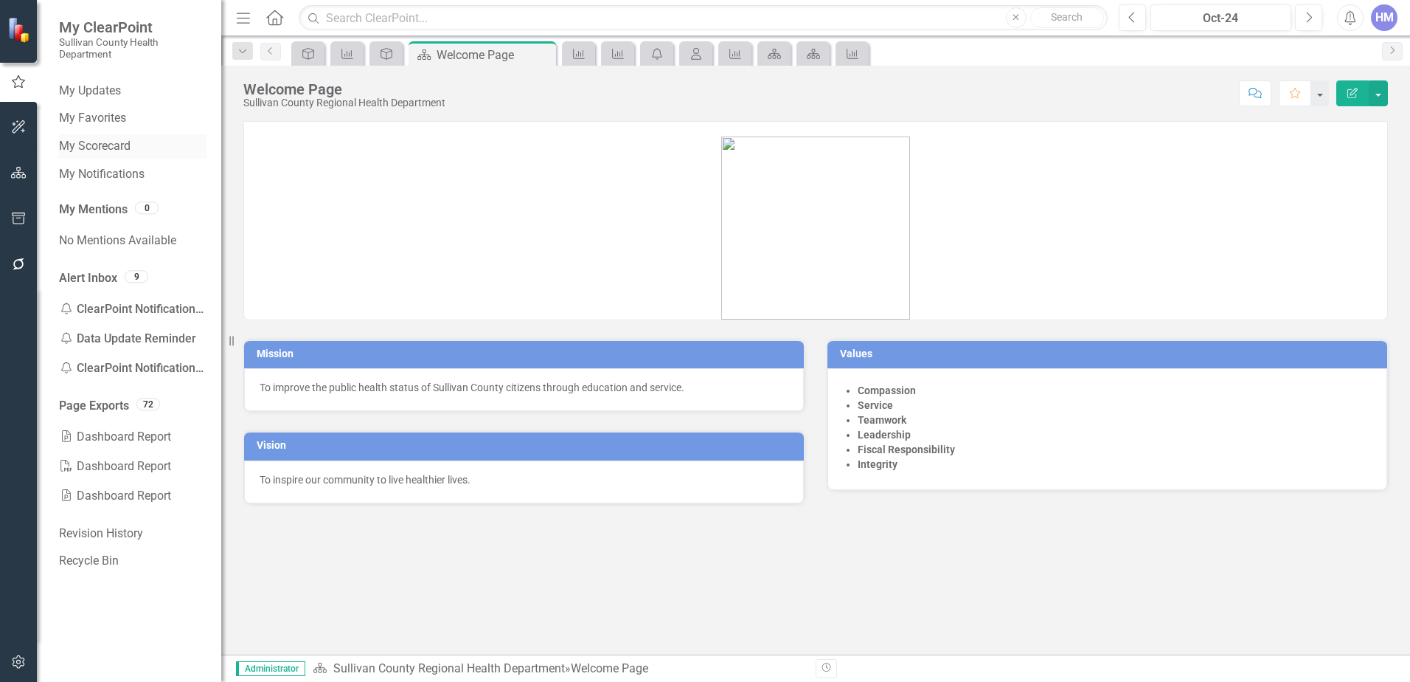
click at [80, 147] on link "My Scorecard" at bounding box center [133, 146] width 148 height 17
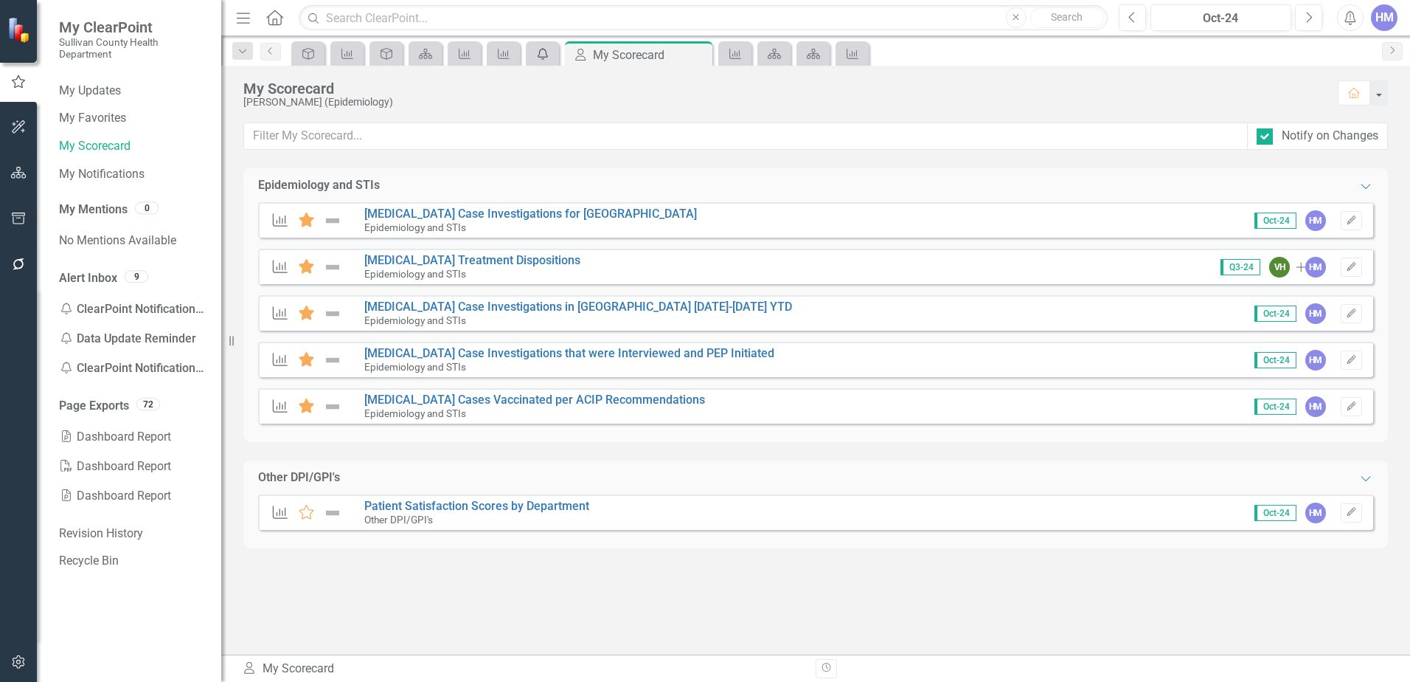
drag, startPoint x: 561, startPoint y: 49, endPoint x: 540, endPoint y: 61, distance: 24.4
click at [561, 50] on div "Objective Measure Objective Scorecard Measure Measure My Notifications My Score…" at bounding box center [831, 53] width 1087 height 24
click at [540, 61] on div "My Notifications" at bounding box center [540, 53] width 21 height 18
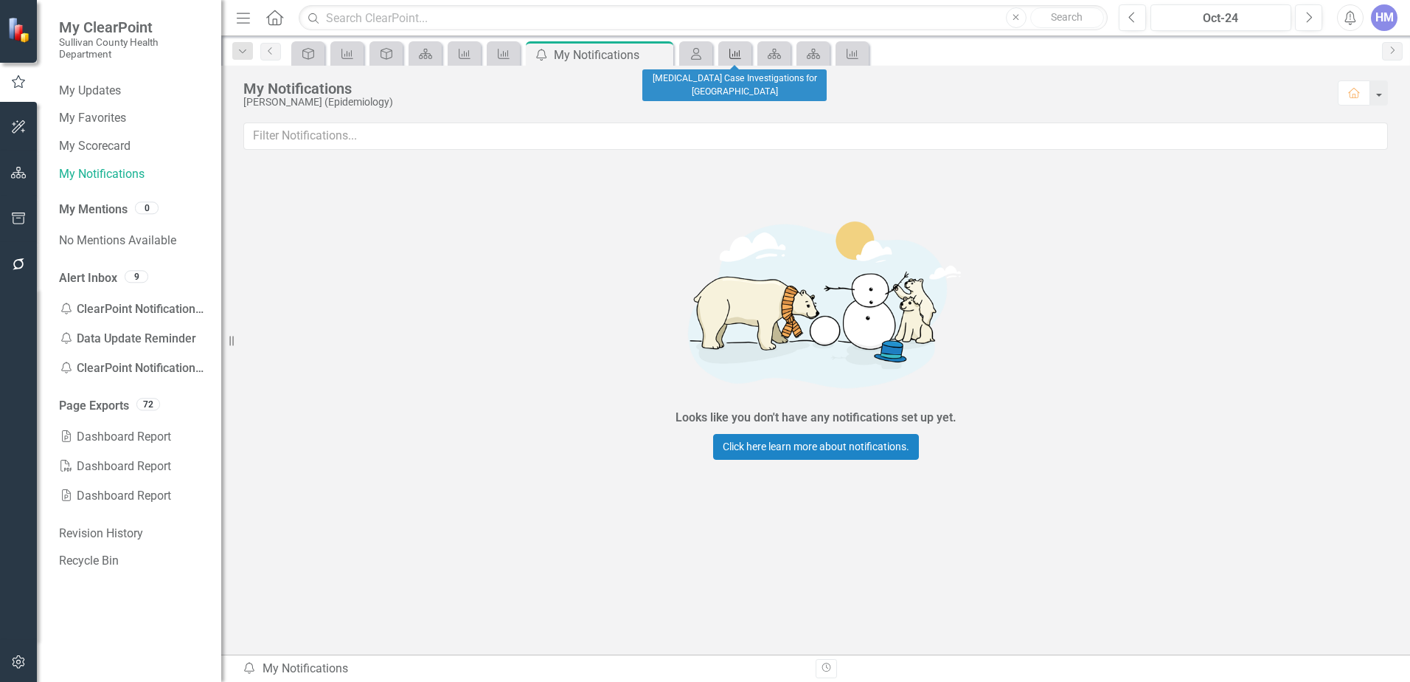
click at [726, 57] on div "Measure" at bounding box center [732, 53] width 21 height 18
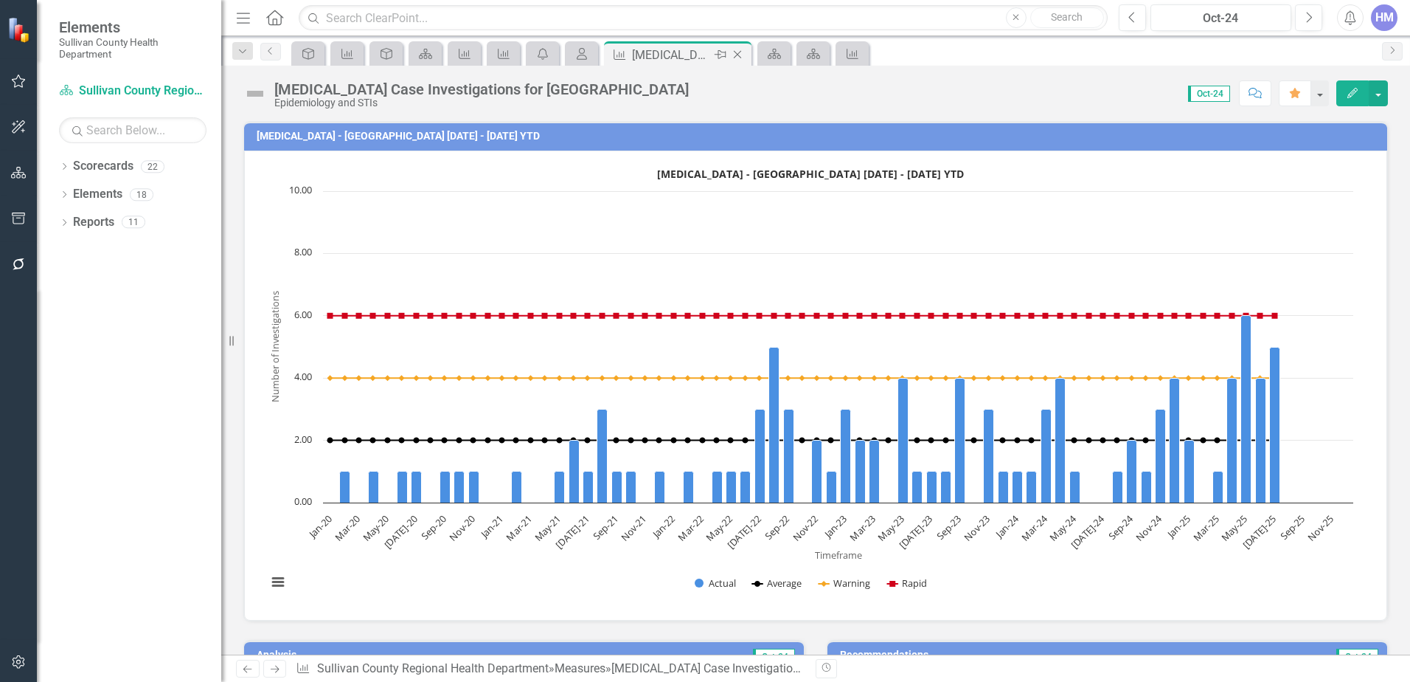
click at [701, 55] on div "[MEDICAL_DATA] Case Investigations for [GEOGRAPHIC_DATA]" at bounding box center [671, 55] width 79 height 18
click at [765, 55] on div "Scorecard" at bounding box center [771, 53] width 21 height 18
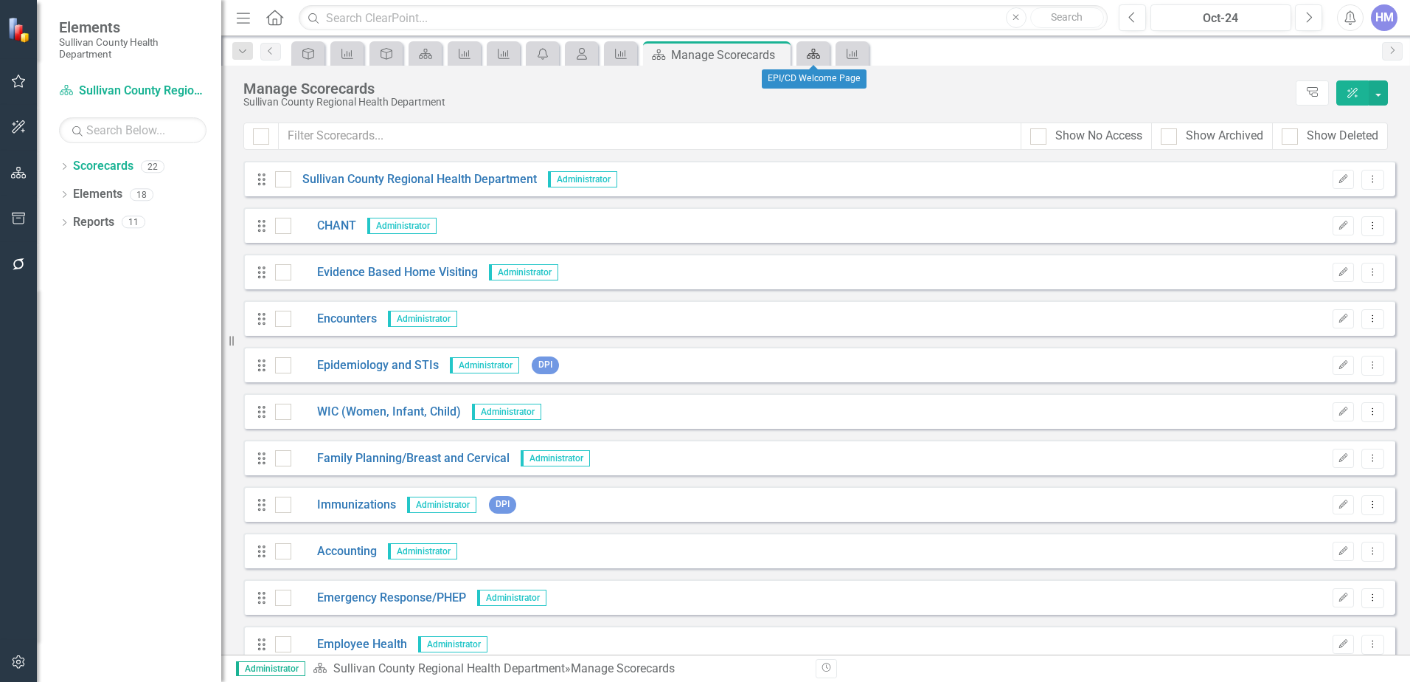
click at [808, 55] on icon "Scorecard" at bounding box center [813, 54] width 15 height 12
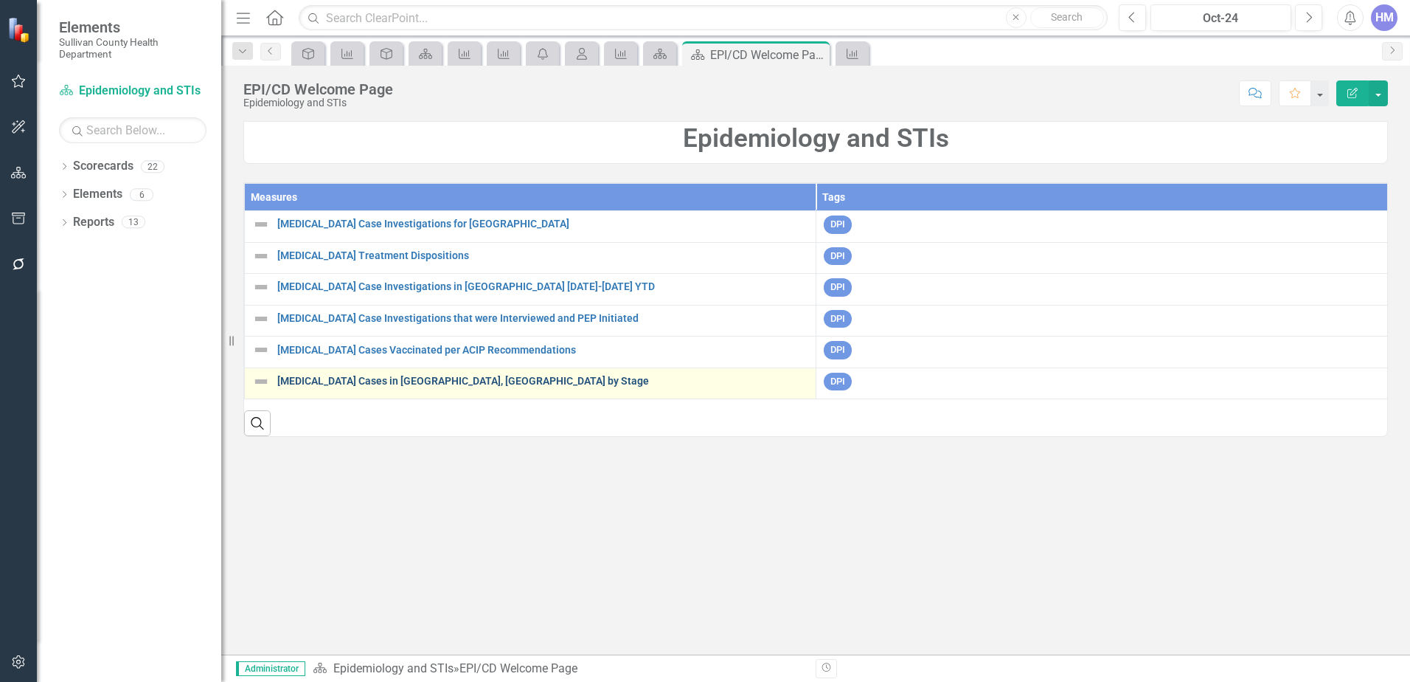
click at [404, 383] on link "[MEDICAL_DATA] Cases in [GEOGRAPHIC_DATA], [GEOGRAPHIC_DATA] by Stage" at bounding box center [542, 380] width 531 height 11
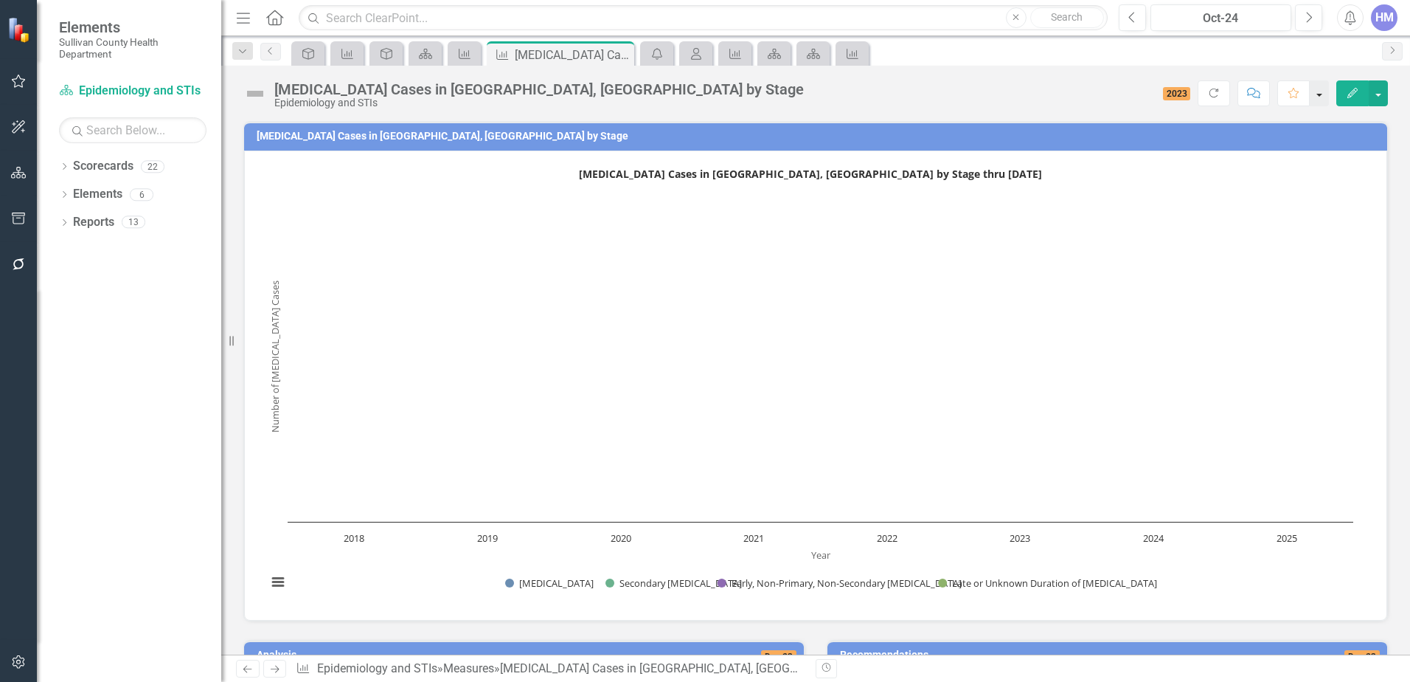
click at [1323, 89] on button "button" at bounding box center [1319, 93] width 19 height 26
click at [1252, 121] on link "Favorite Add Favorite" at bounding box center [1258, 120] width 142 height 27
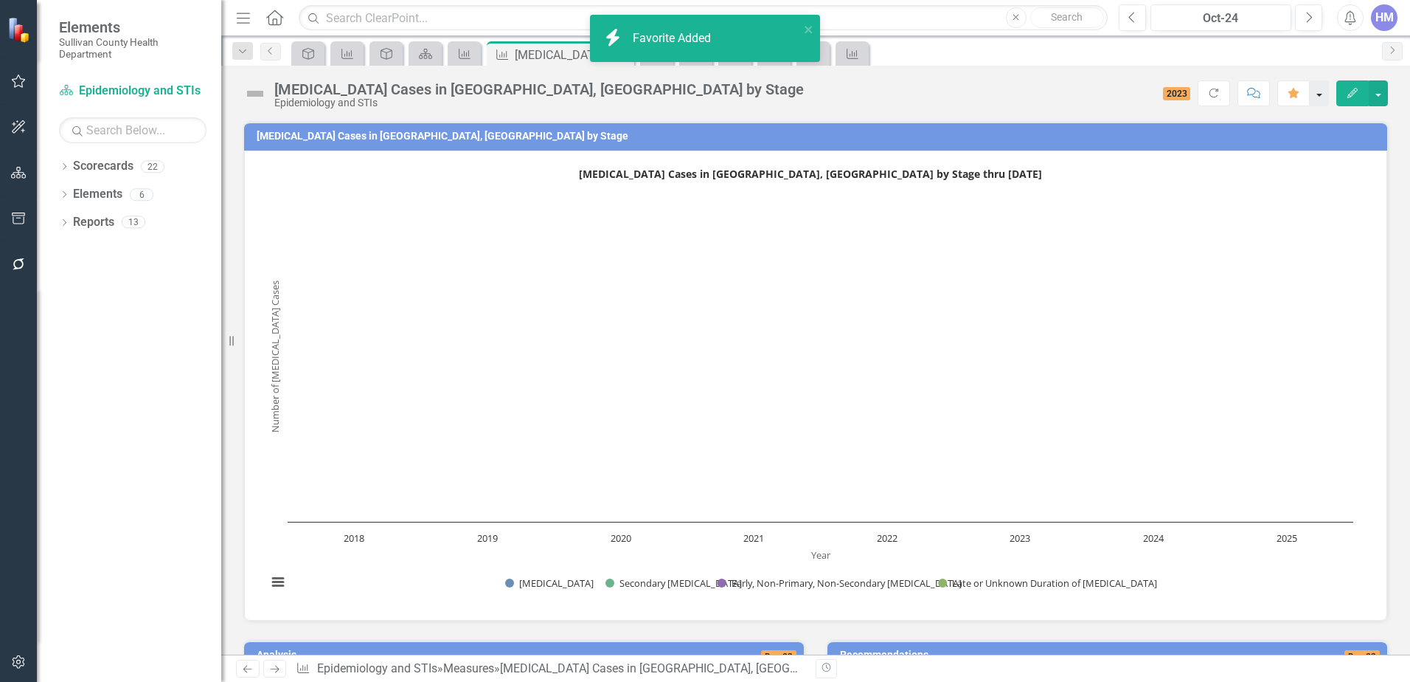
click at [1326, 91] on button "button" at bounding box center [1319, 93] width 19 height 26
click at [918, 104] on div "Score: N/A 2023 Completed Refresh Comment Favorite Edit" at bounding box center [1099, 92] width 577 height 25
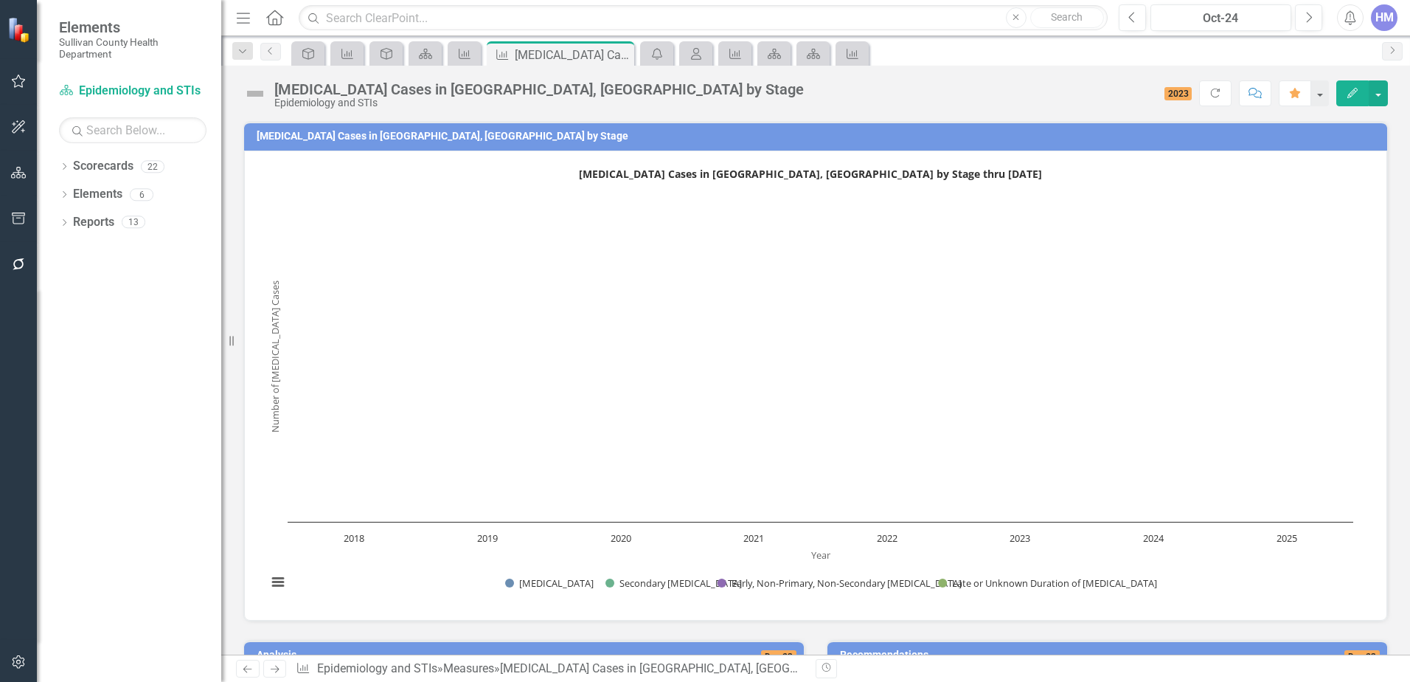
click at [1172, 91] on span "2023" at bounding box center [1179, 93] width 28 height 13
click at [1354, 92] on icon "button" at bounding box center [1353, 93] width 10 height 10
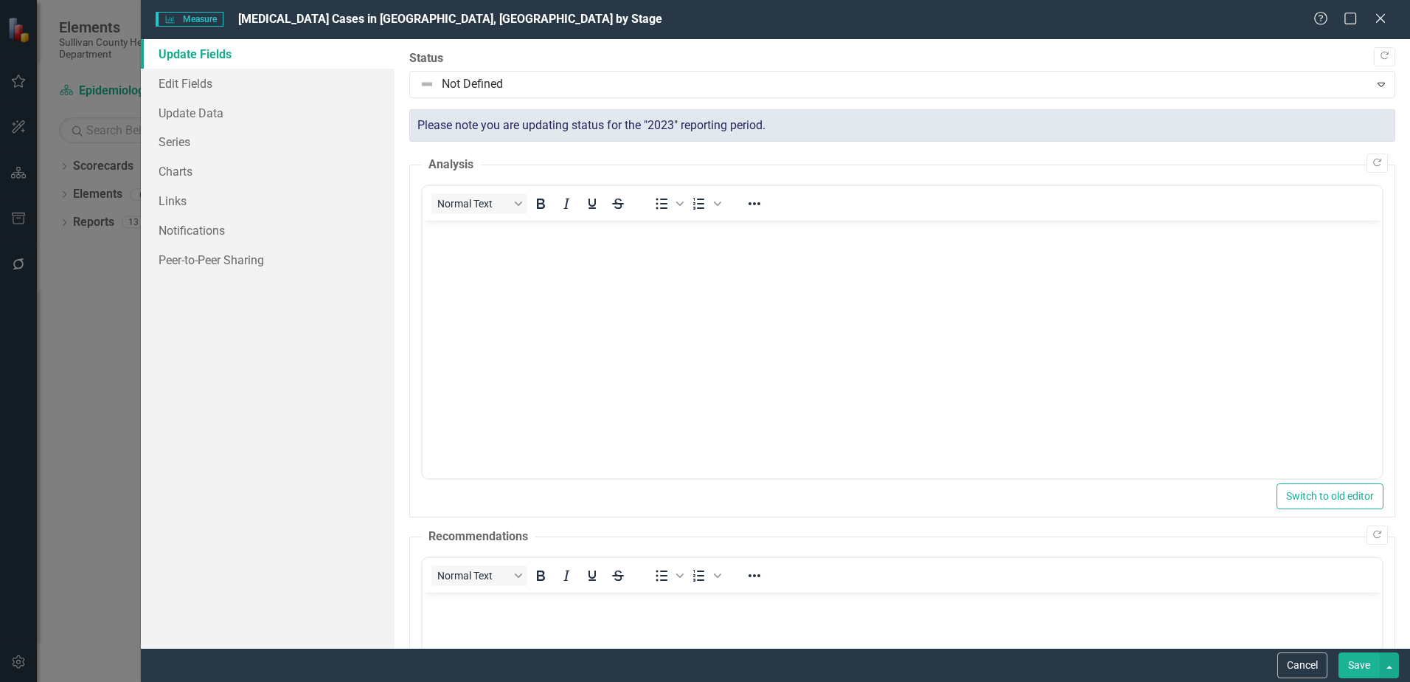
click at [1388, 26] on div "Help Maximize Close" at bounding box center [1355, 19] width 82 height 17
click at [1385, 18] on icon "Close" at bounding box center [1380, 18] width 18 height 14
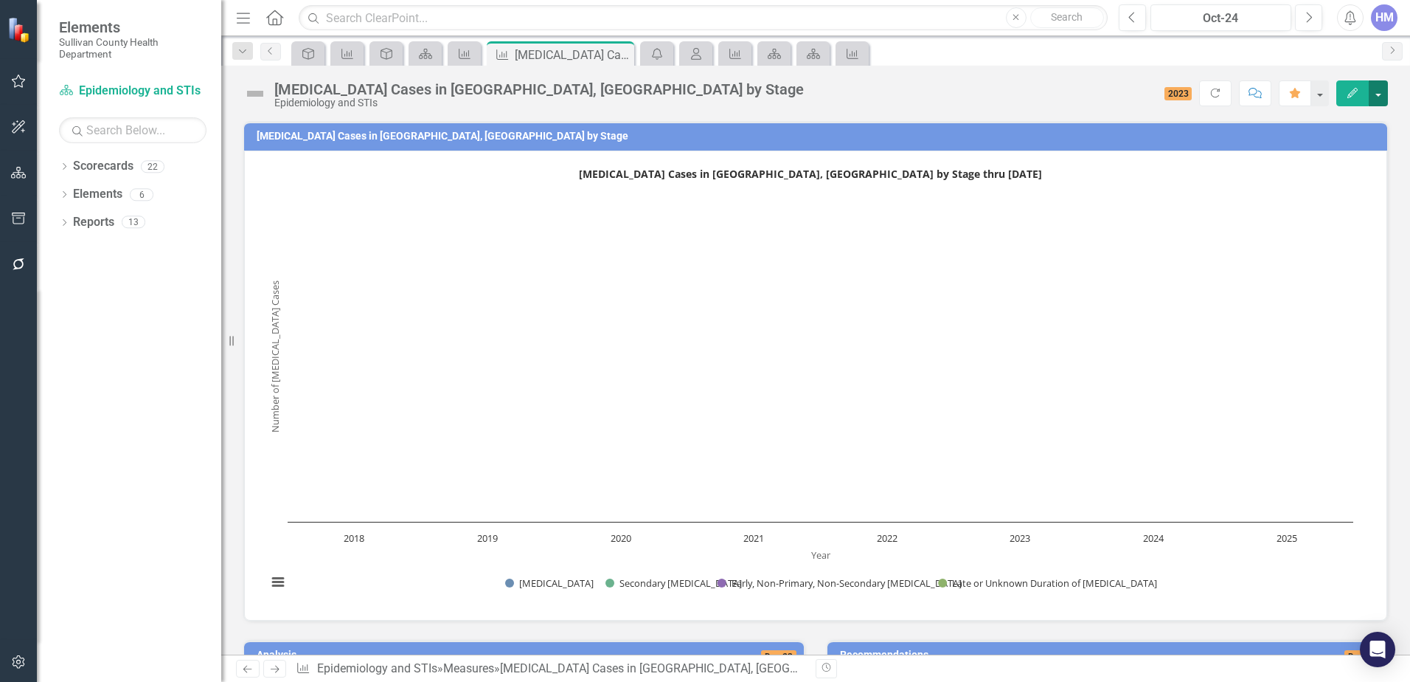
click at [1387, 97] on button "button" at bounding box center [1378, 93] width 19 height 26
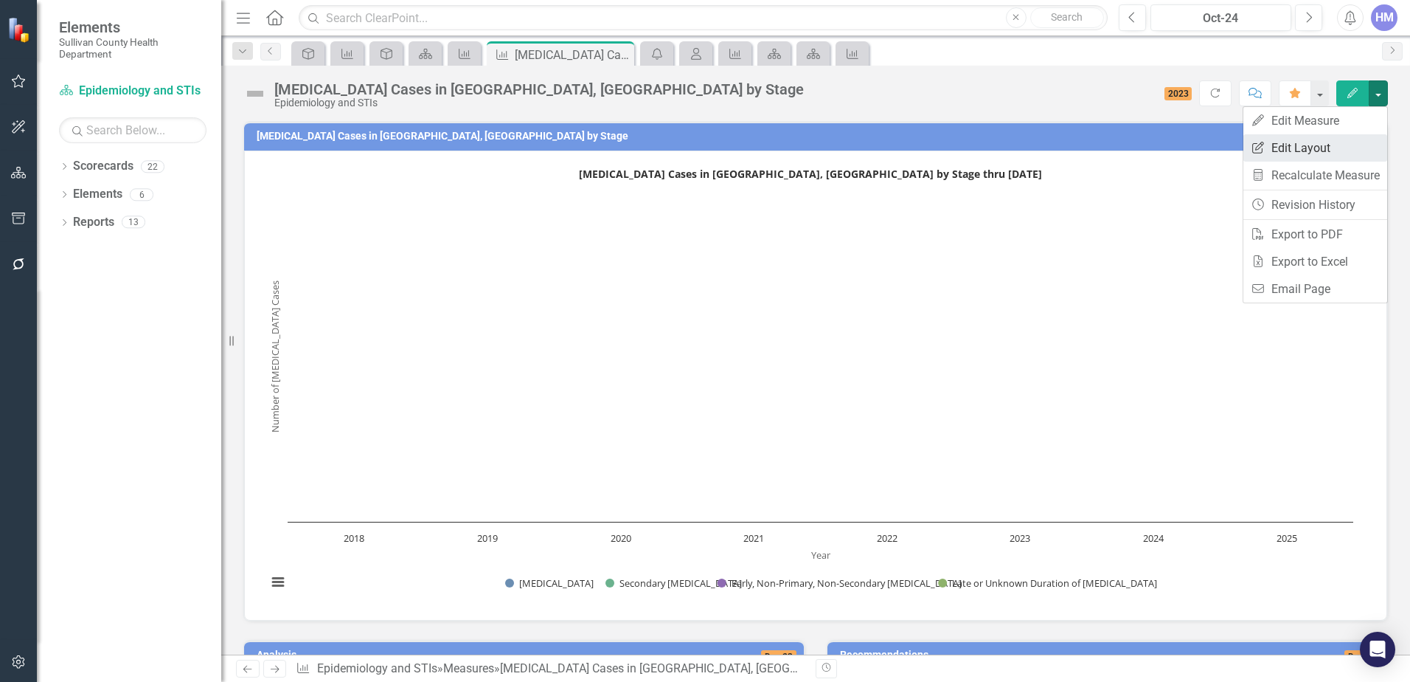
click at [1313, 138] on link "Edit Report Edit Layout" at bounding box center [1316, 147] width 144 height 27
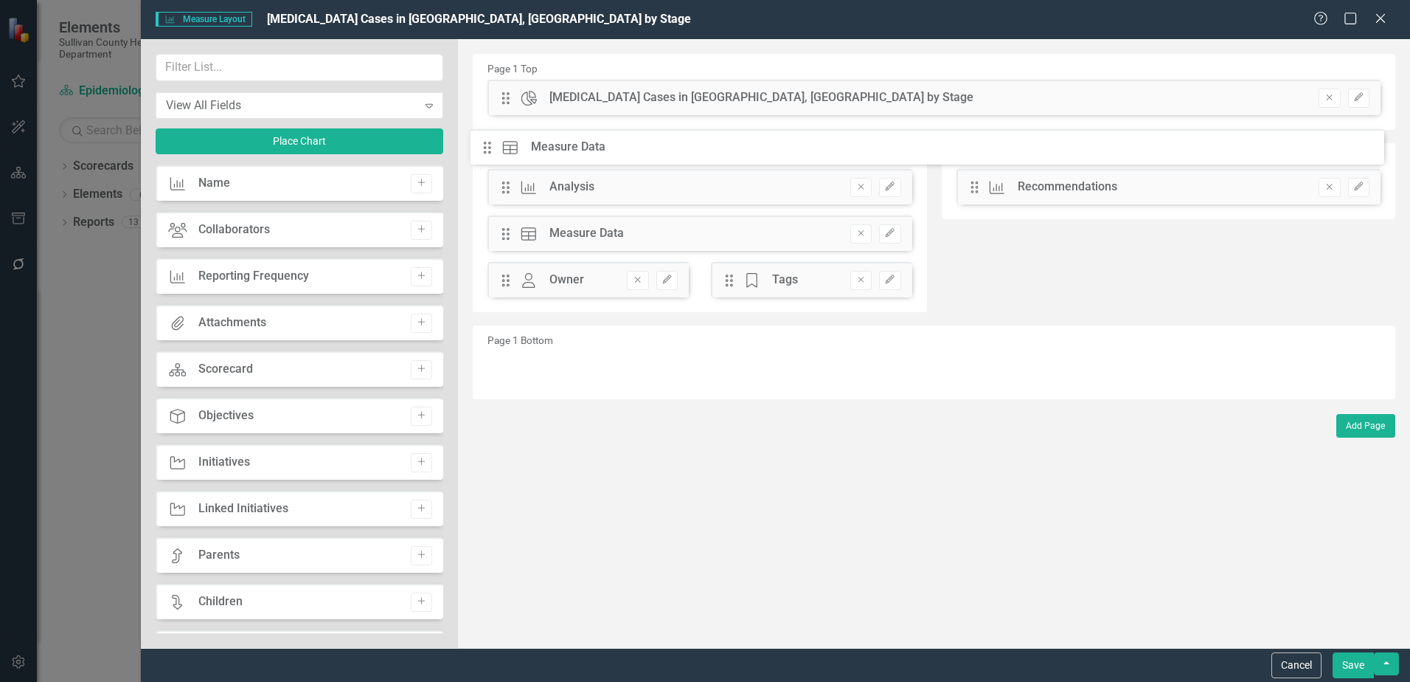
drag, startPoint x: 503, startPoint y: 323, endPoint x: 496, endPoint y: 148, distance: 175.7
click at [1364, 670] on button "Save" at bounding box center [1353, 665] width 41 height 26
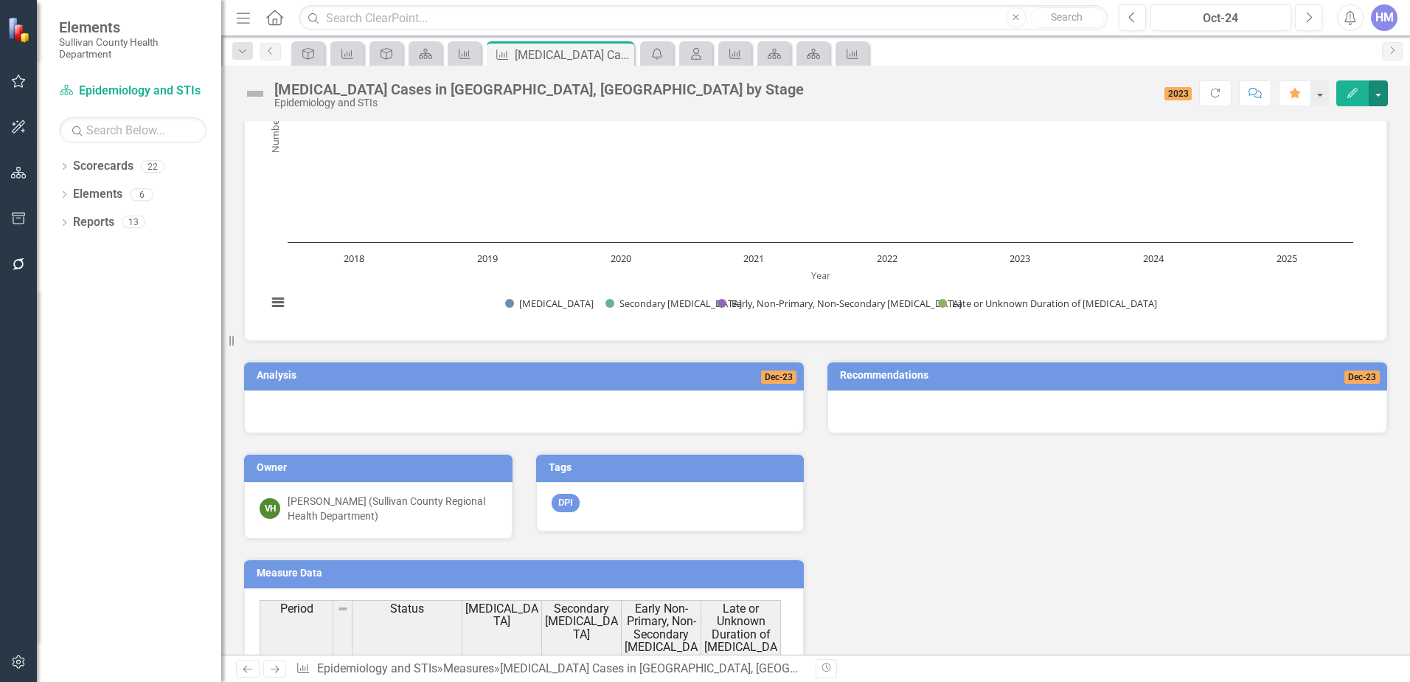
scroll to position [369, 0]
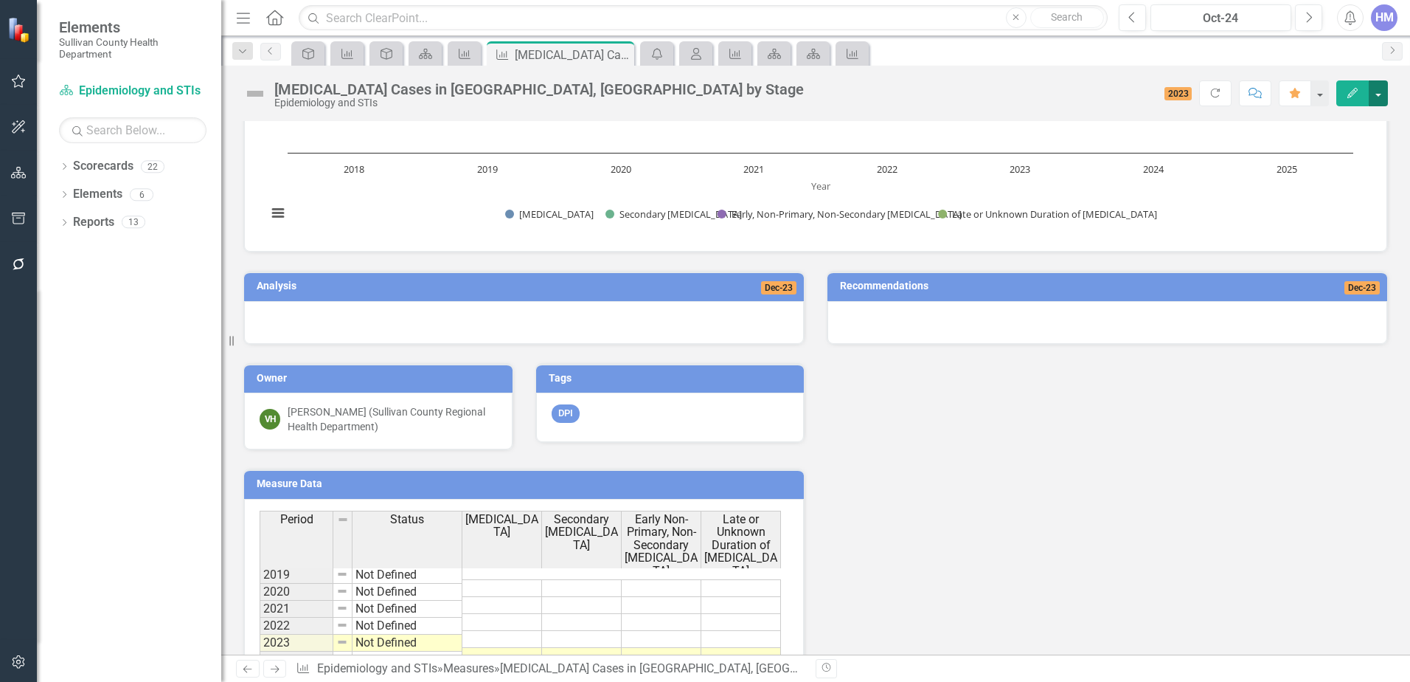
click at [1385, 90] on button "button" at bounding box center [1378, 93] width 19 height 26
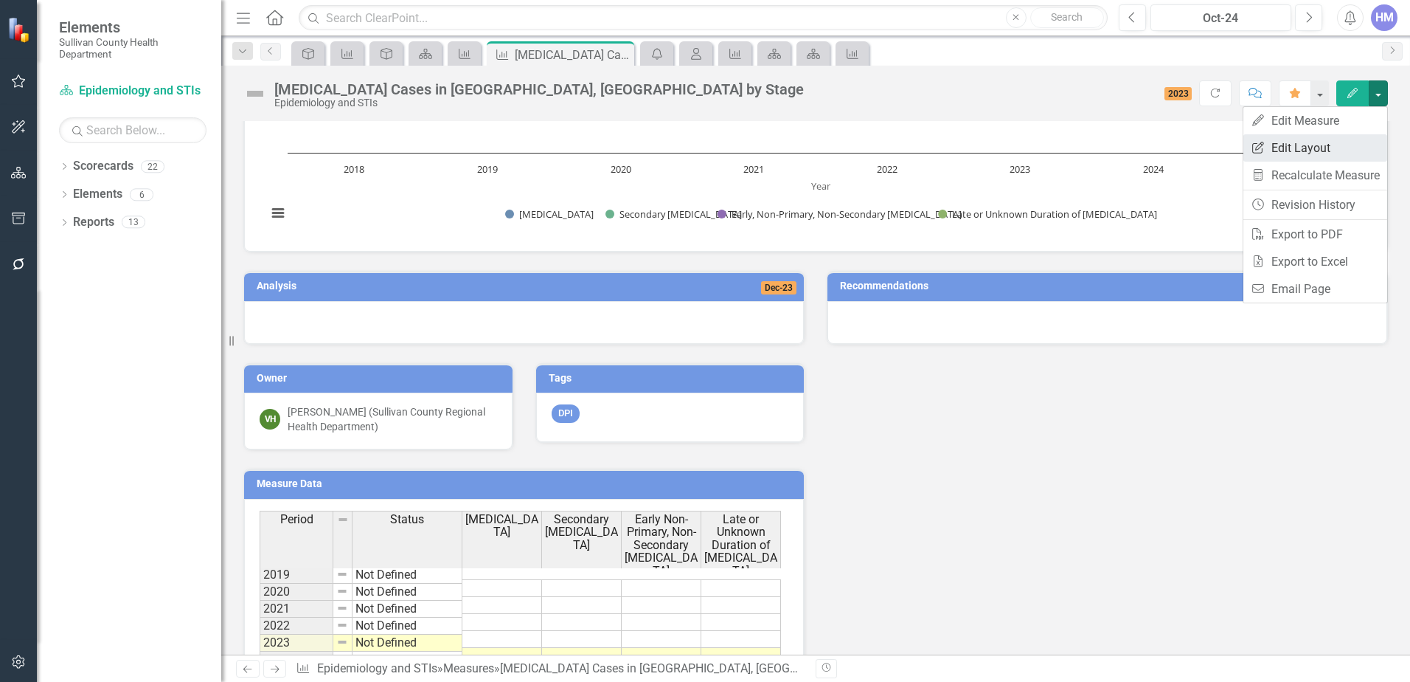
click at [1320, 141] on link "Edit Report Edit Layout" at bounding box center [1316, 147] width 144 height 27
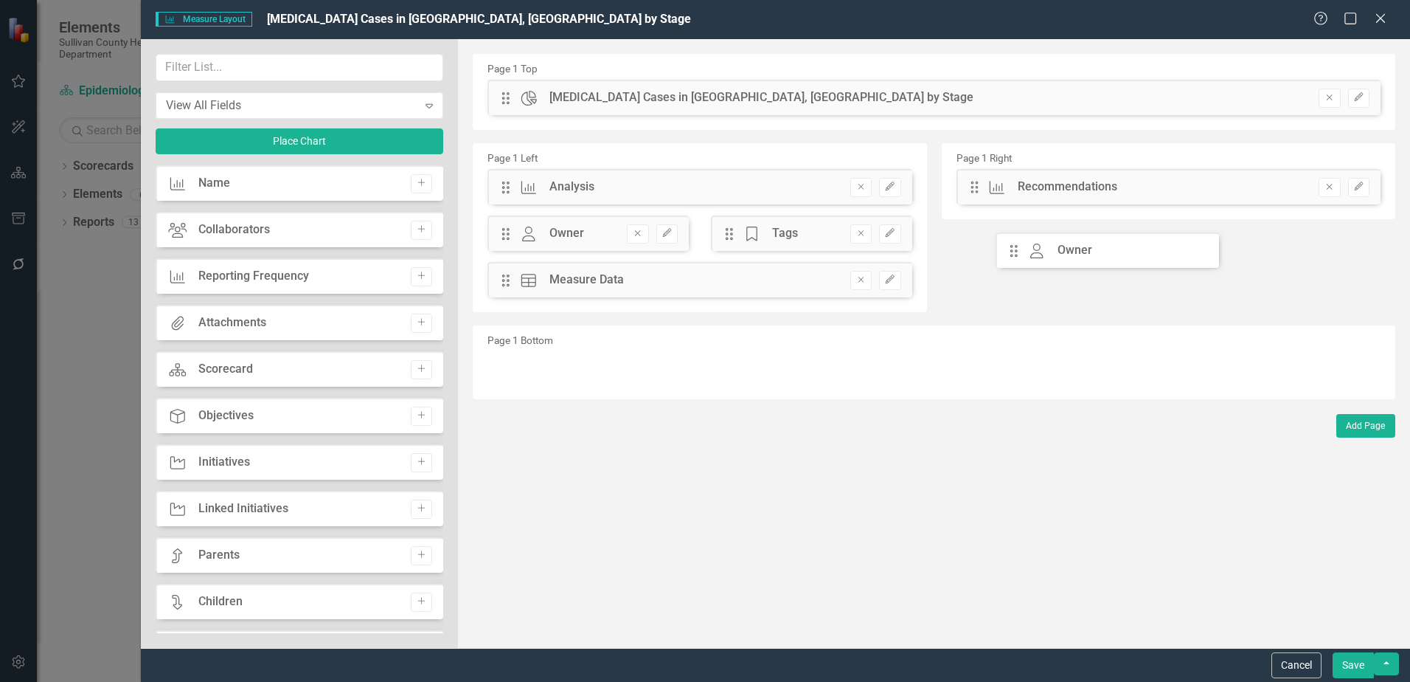
drag, startPoint x: 508, startPoint y: 234, endPoint x: 1028, endPoint y: 251, distance: 519.6
drag, startPoint x: 501, startPoint y: 235, endPoint x: 1067, endPoint y: 249, distance: 566.0
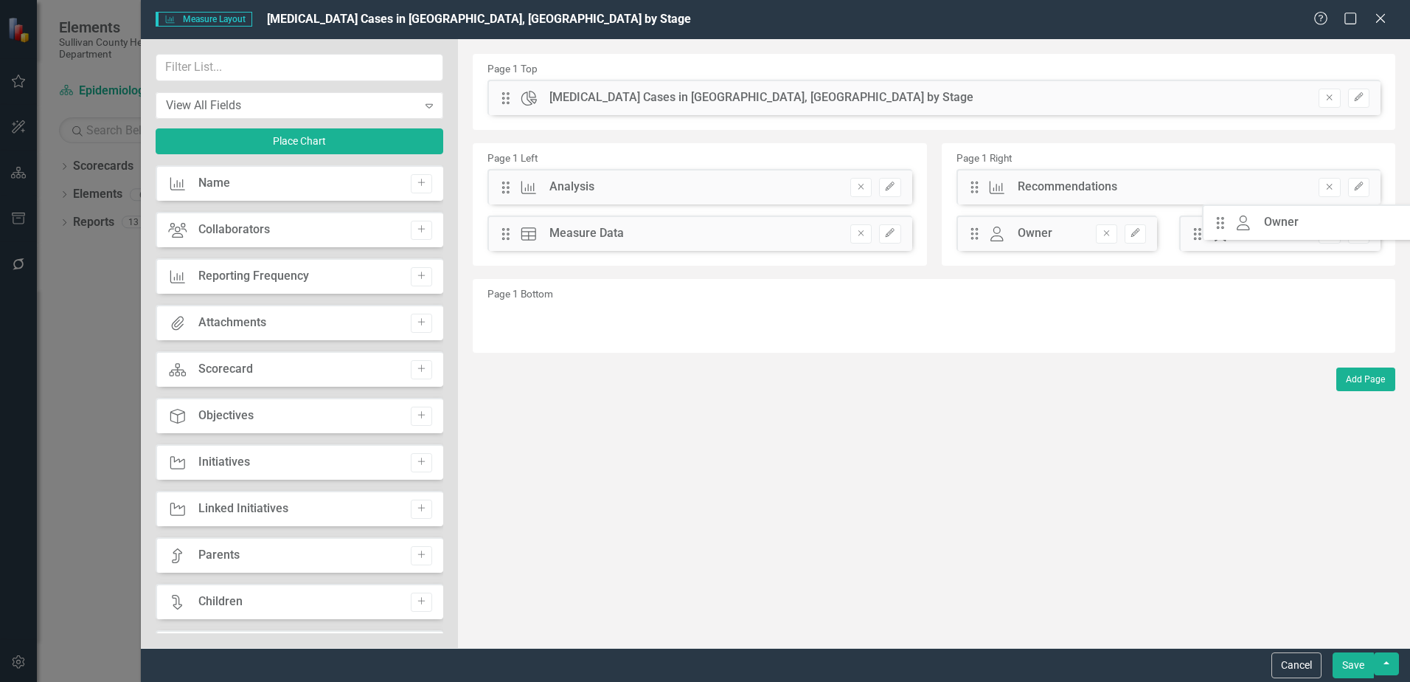
drag, startPoint x: 504, startPoint y: 237, endPoint x: 1230, endPoint y: 226, distance: 726.0
click at [1368, 662] on button "Save" at bounding box center [1353, 665] width 41 height 26
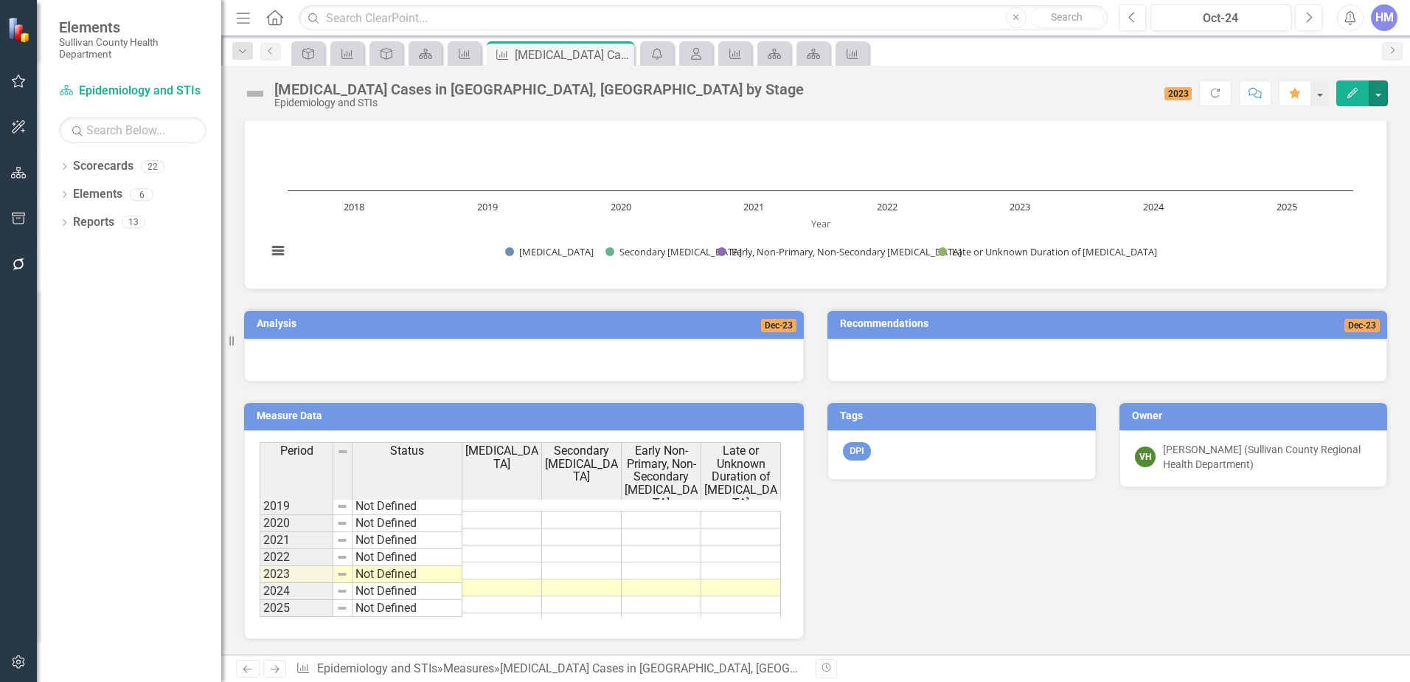
scroll to position [257, 0]
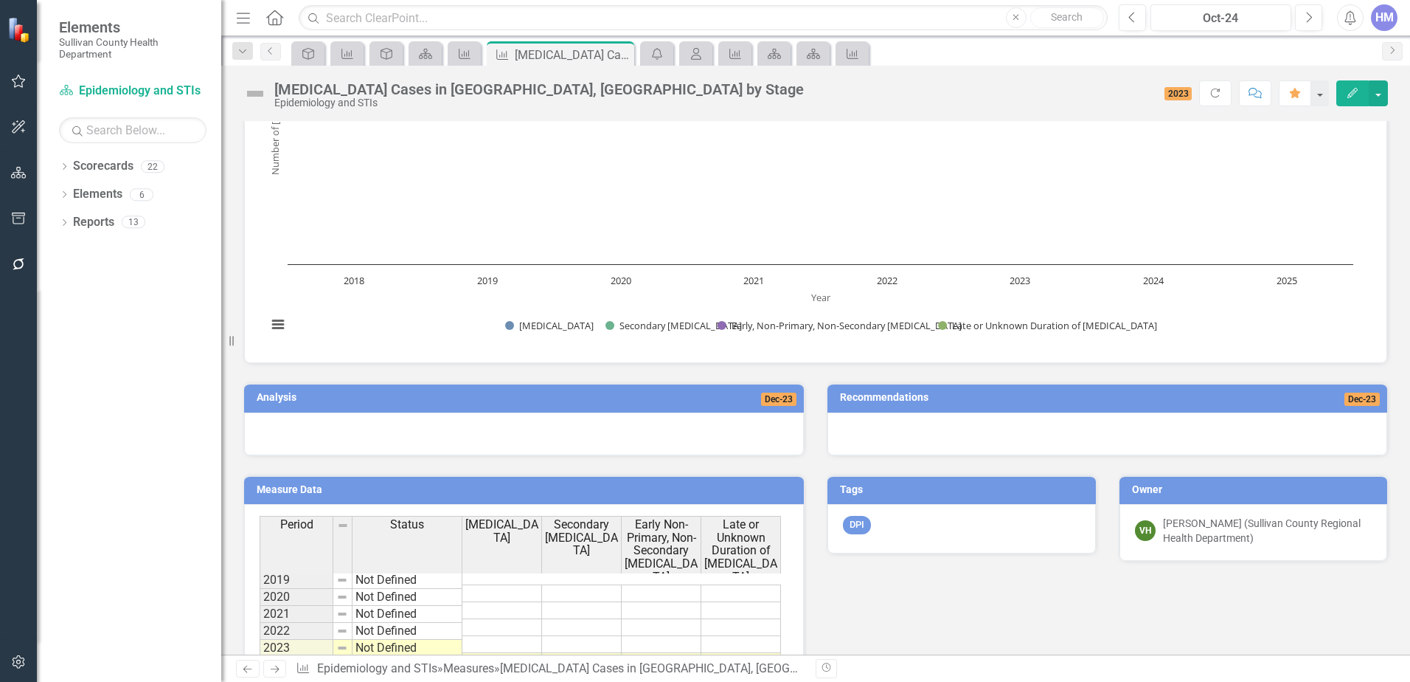
click at [274, 581] on td "2019" at bounding box center [297, 580] width 74 height 18
click at [1375, 91] on button "button" at bounding box center [1378, 93] width 19 height 26
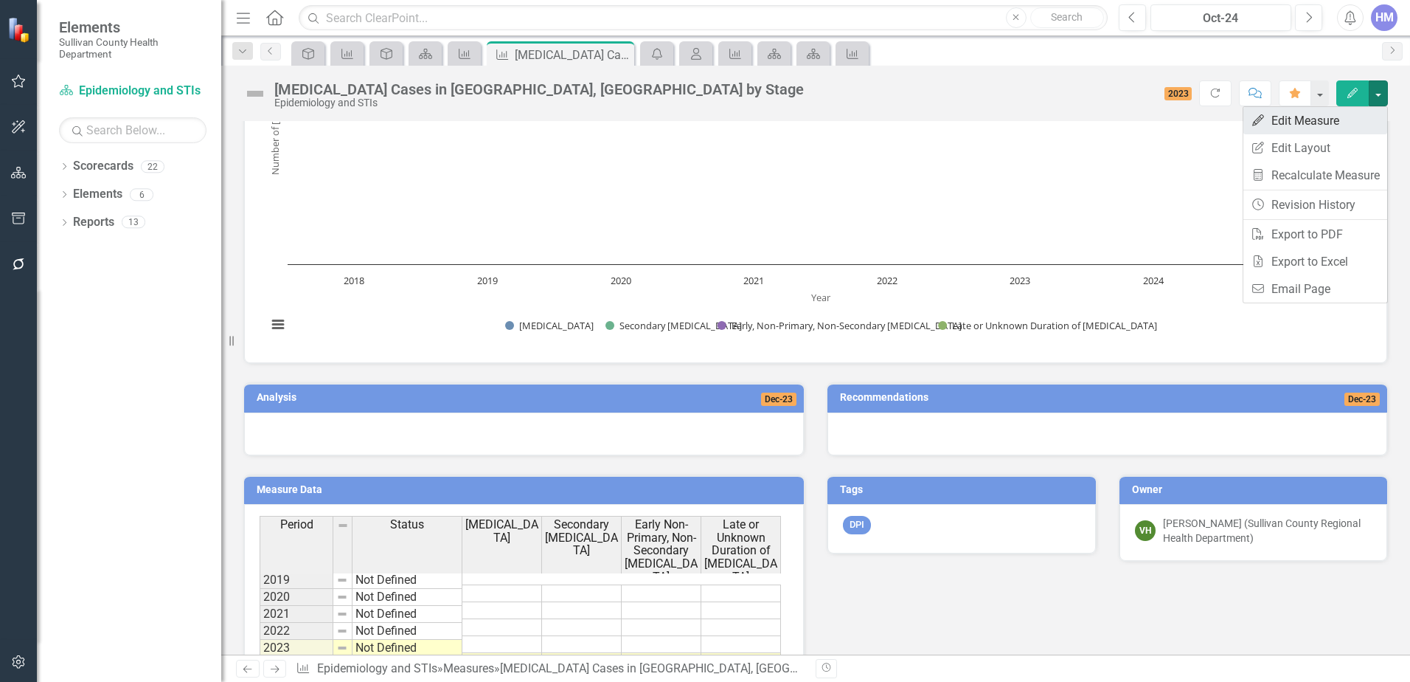
click at [1342, 117] on link "Edit Edit Measure" at bounding box center [1316, 120] width 144 height 27
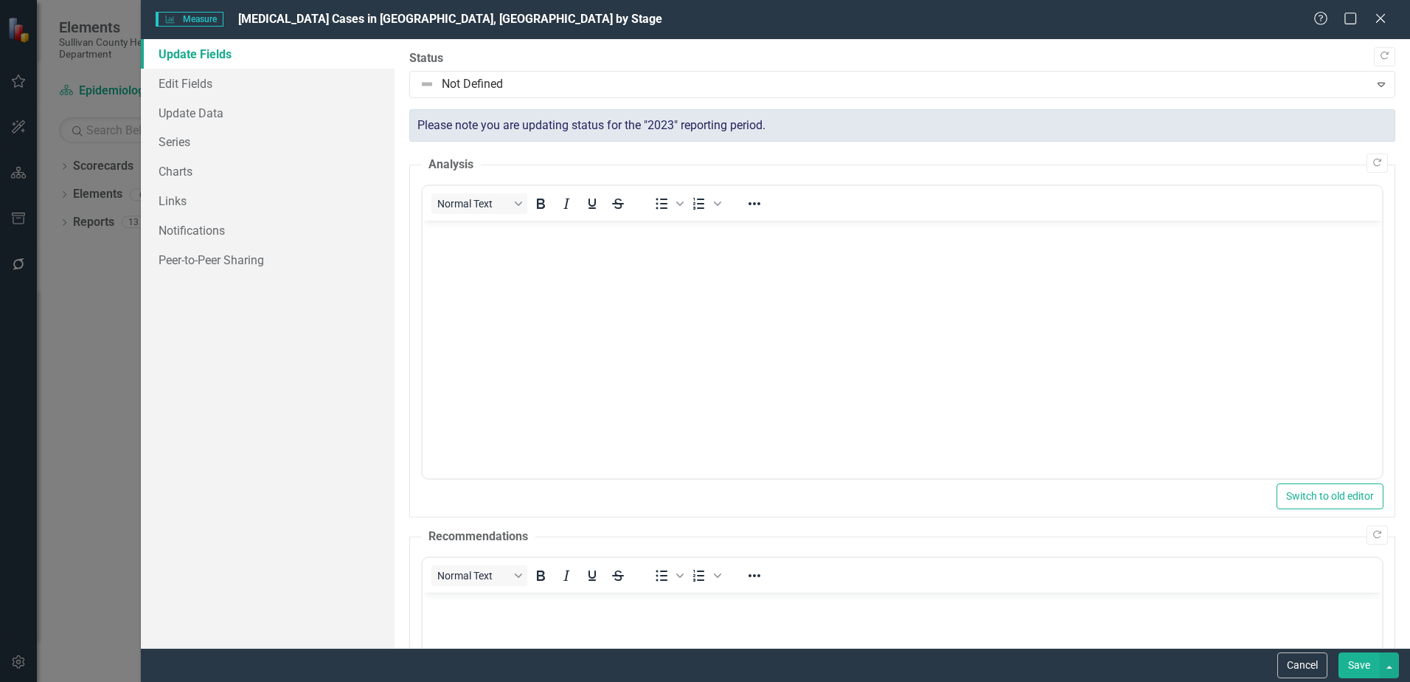
scroll to position [0, 0]
click at [194, 119] on link "Update Data" at bounding box center [268, 113] width 254 height 30
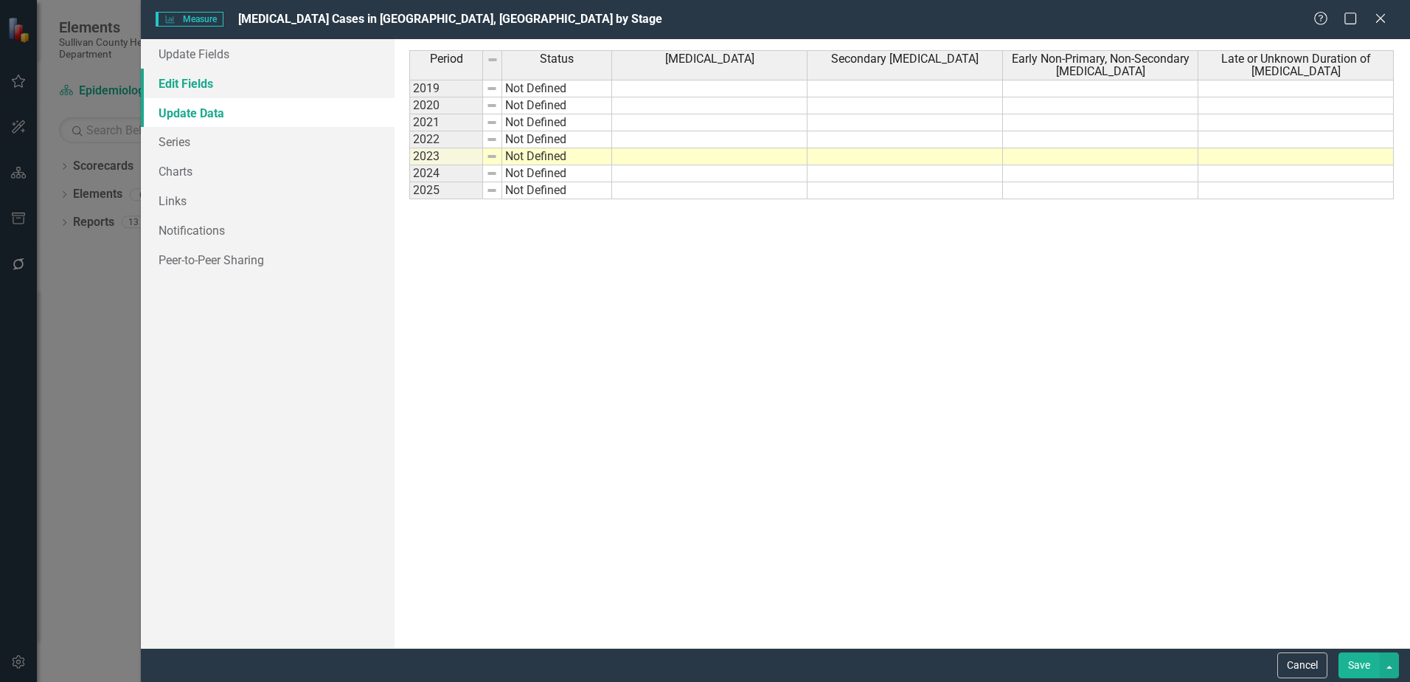
click at [195, 81] on link "Edit Fields" at bounding box center [268, 84] width 254 height 30
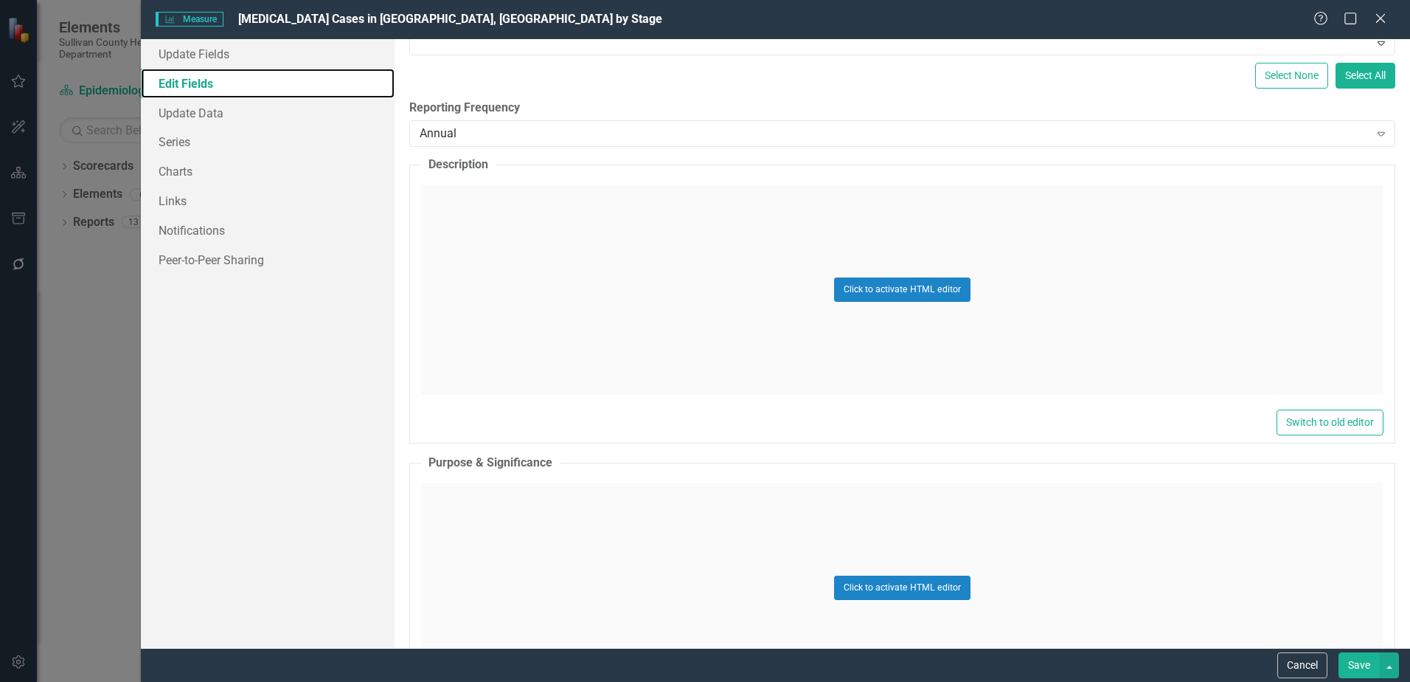
scroll to position [369, 0]
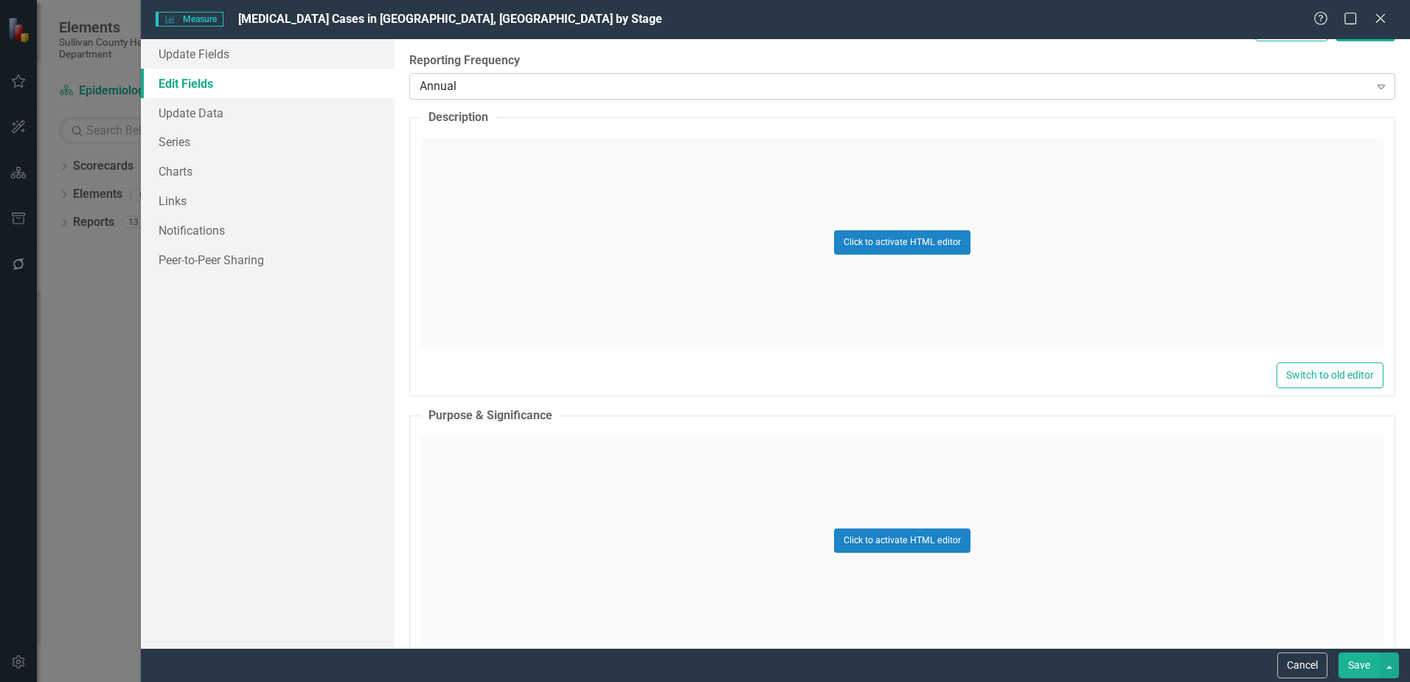
click at [440, 76] on div "Annual Expand" at bounding box center [902, 86] width 986 height 27
click at [1368, 674] on button "Save" at bounding box center [1359, 665] width 41 height 26
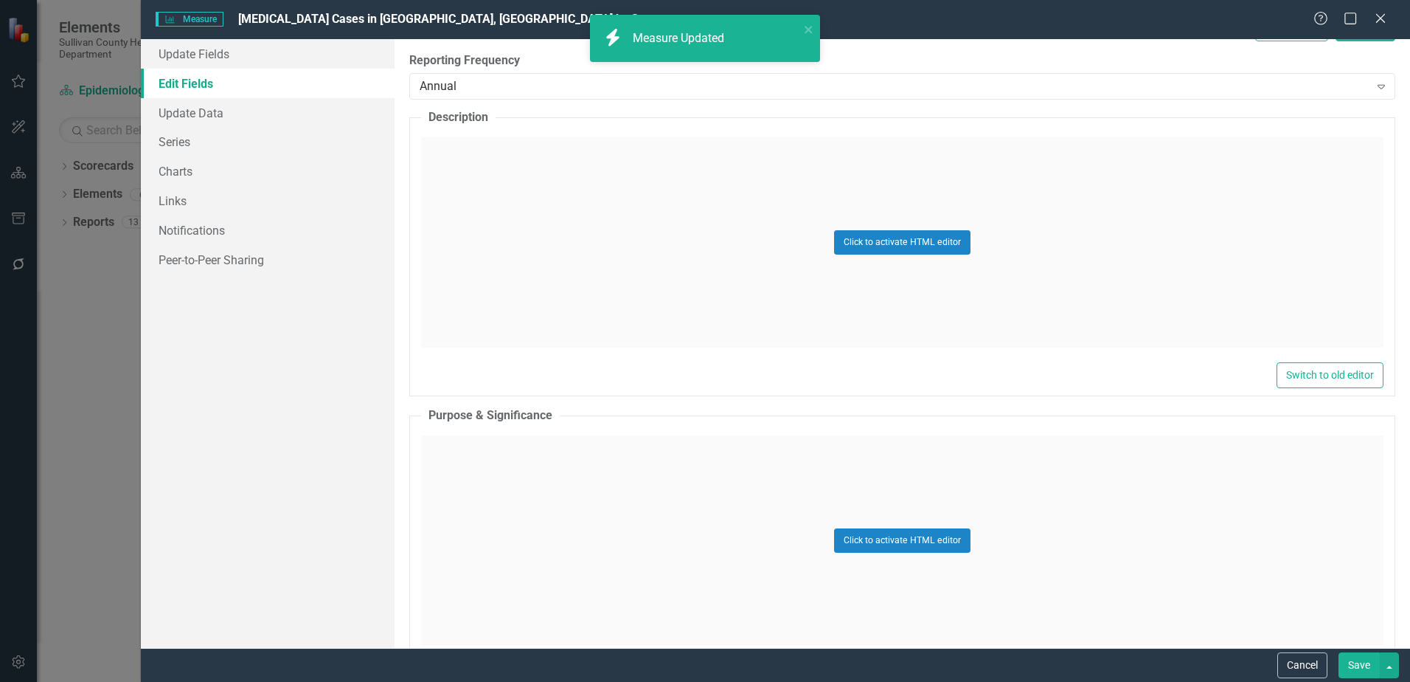
scroll to position [0, 0]
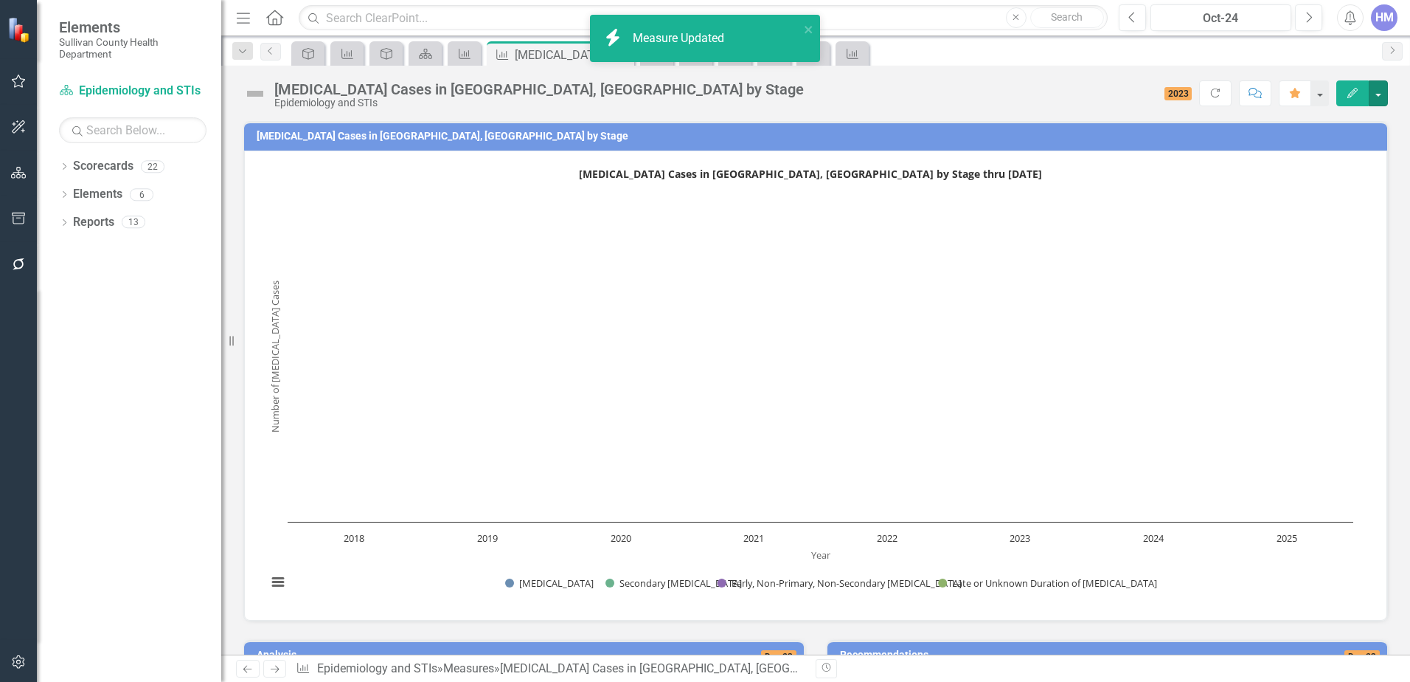
click at [344, 534] on text "2018" at bounding box center [354, 537] width 21 height 13
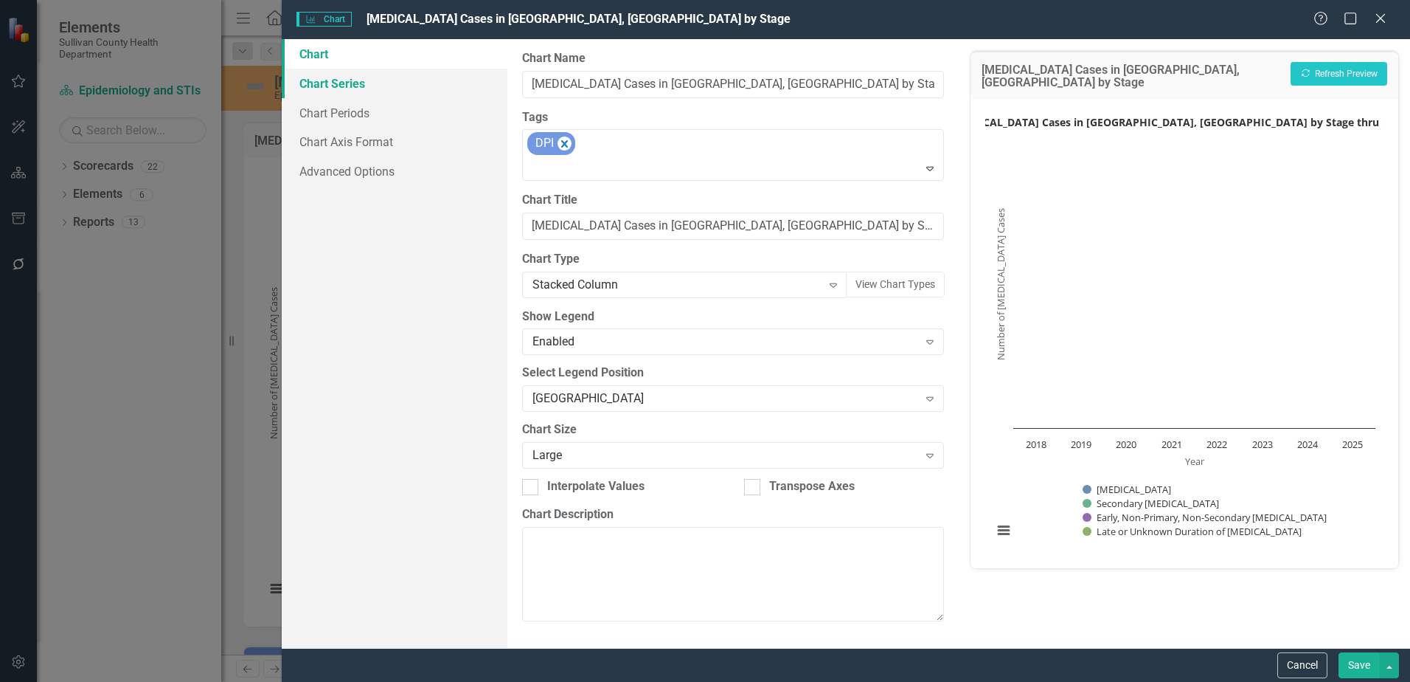
click at [333, 82] on link "Chart Series" at bounding box center [395, 84] width 226 height 30
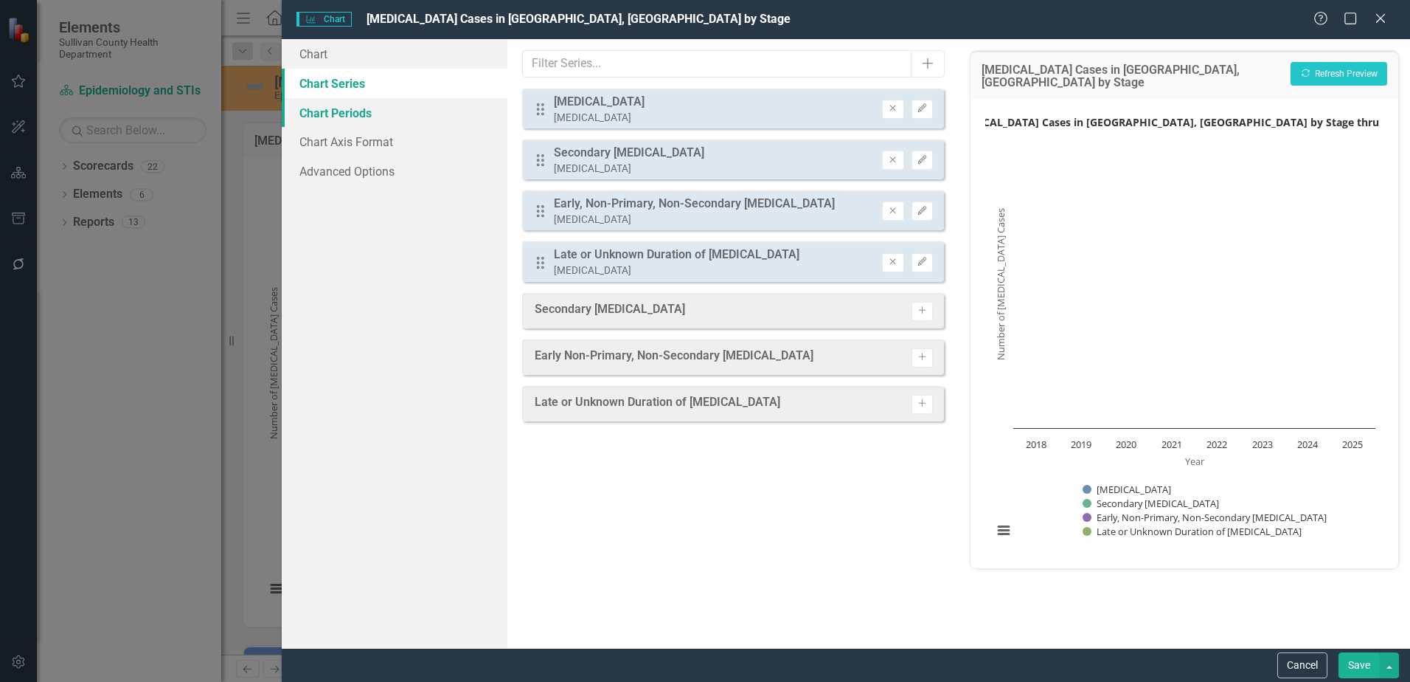
click at [333, 117] on link "Chart Periods" at bounding box center [395, 113] width 226 height 30
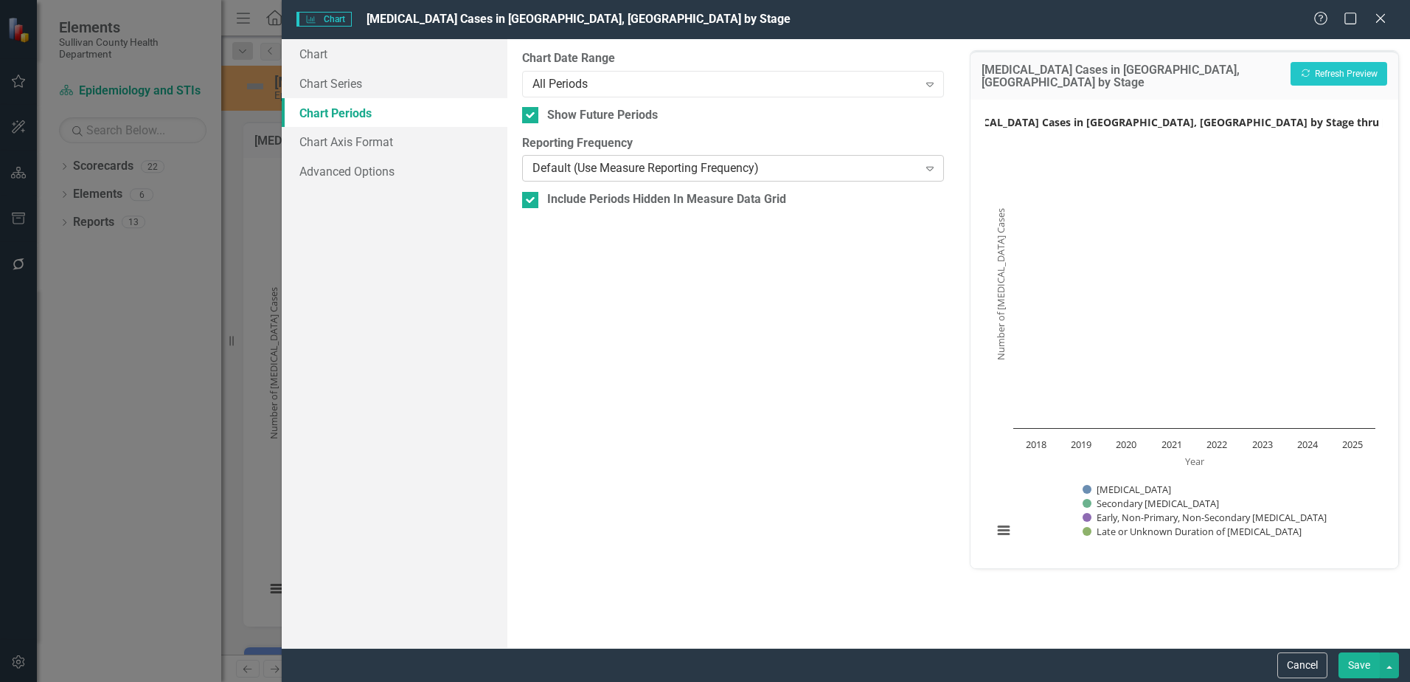
click at [553, 159] on div "Default (Use Measure Reporting Frequency) Expand" at bounding box center [733, 168] width 422 height 27
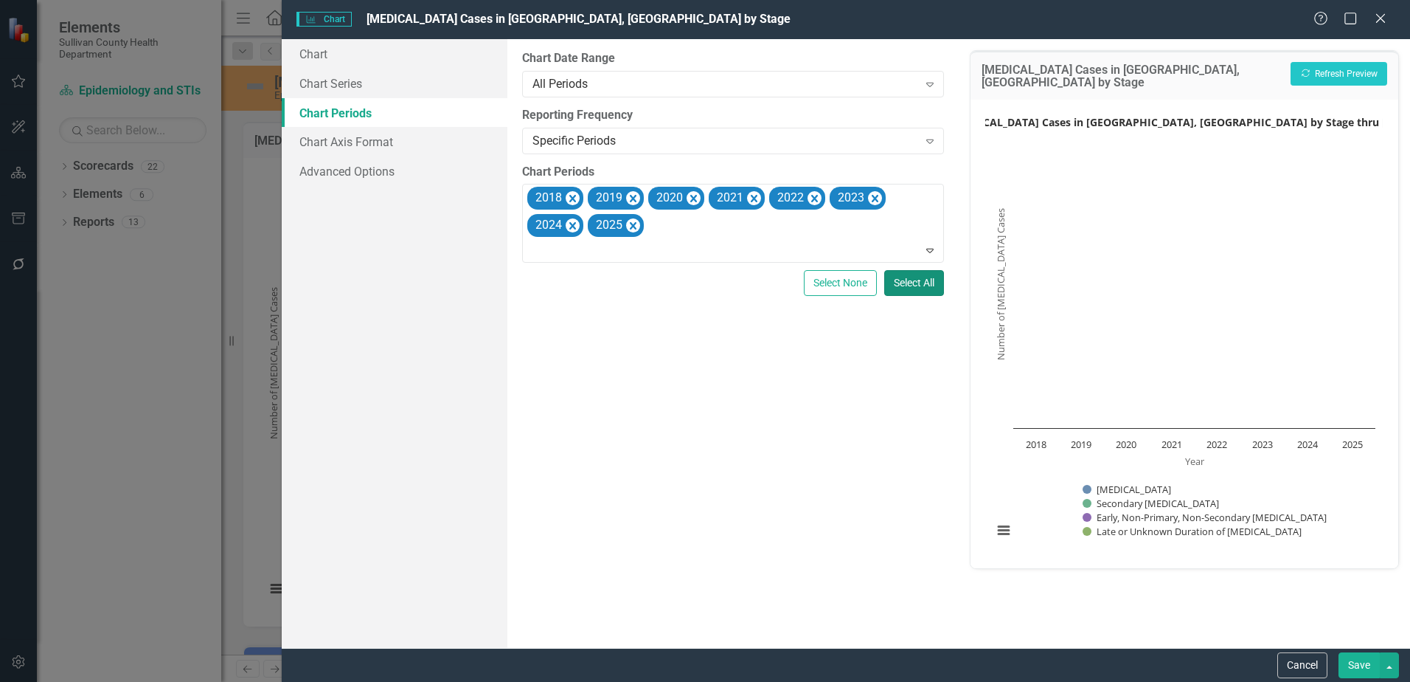
click at [912, 279] on button "Select All" at bounding box center [914, 283] width 60 height 26
click at [1360, 660] on button "Save" at bounding box center [1359, 665] width 41 height 26
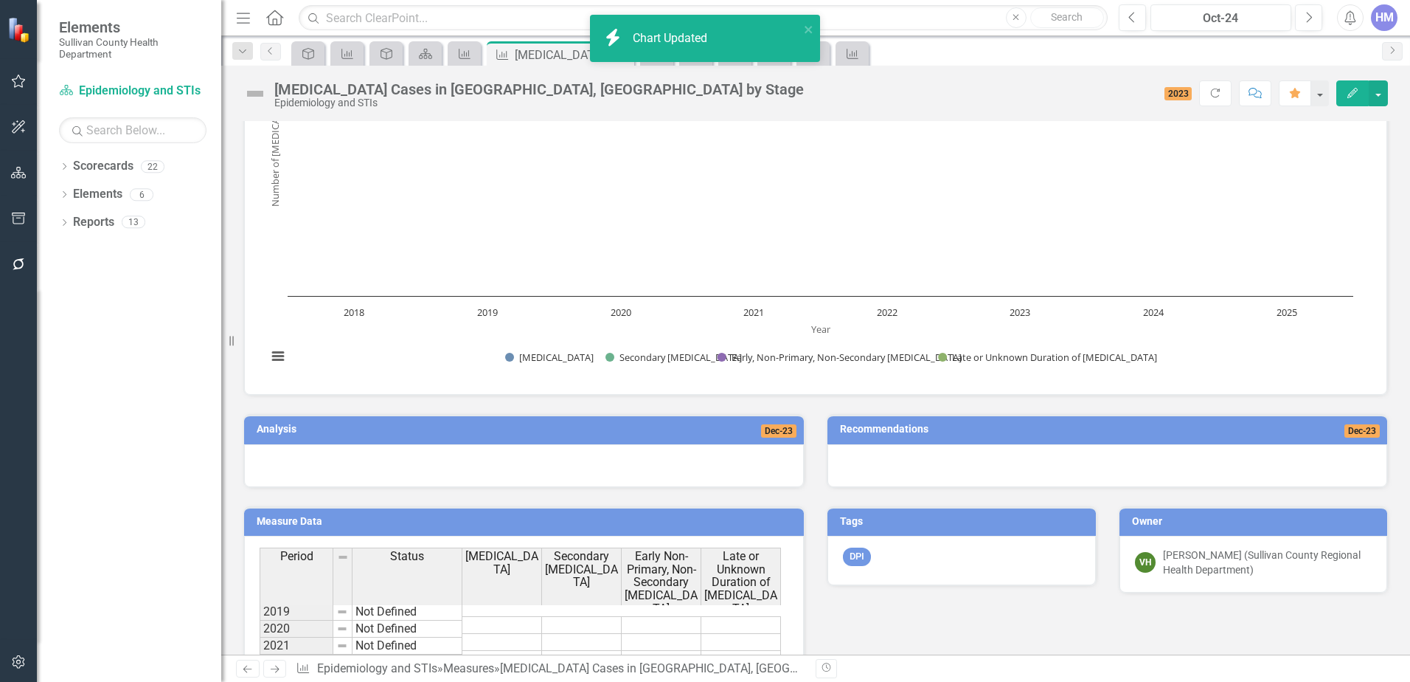
scroll to position [331, 0]
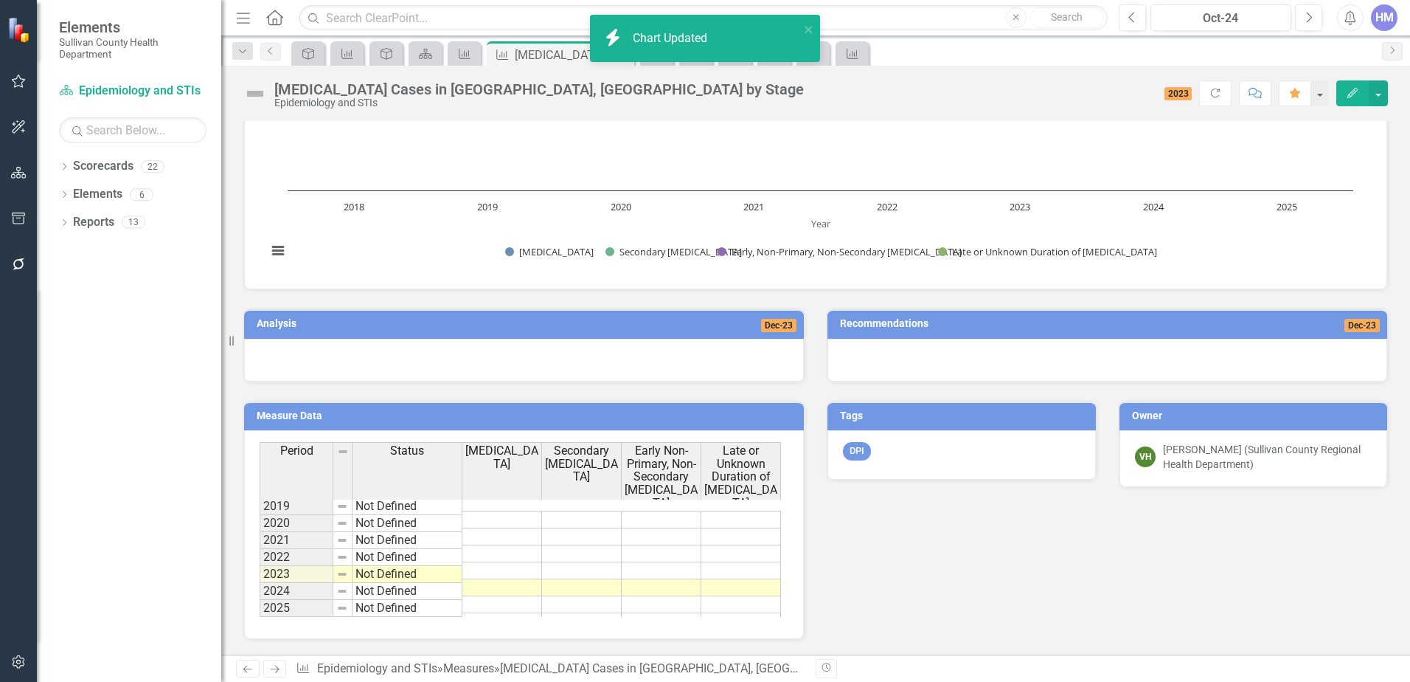
click at [259, 511] on div "Period Status Primary Syphilis Secondary Syphilis Early Non-Primary, Non-Second…" at bounding box center [524, 534] width 560 height 209
click at [269, 508] on td "2019" at bounding box center [297, 506] width 74 height 18
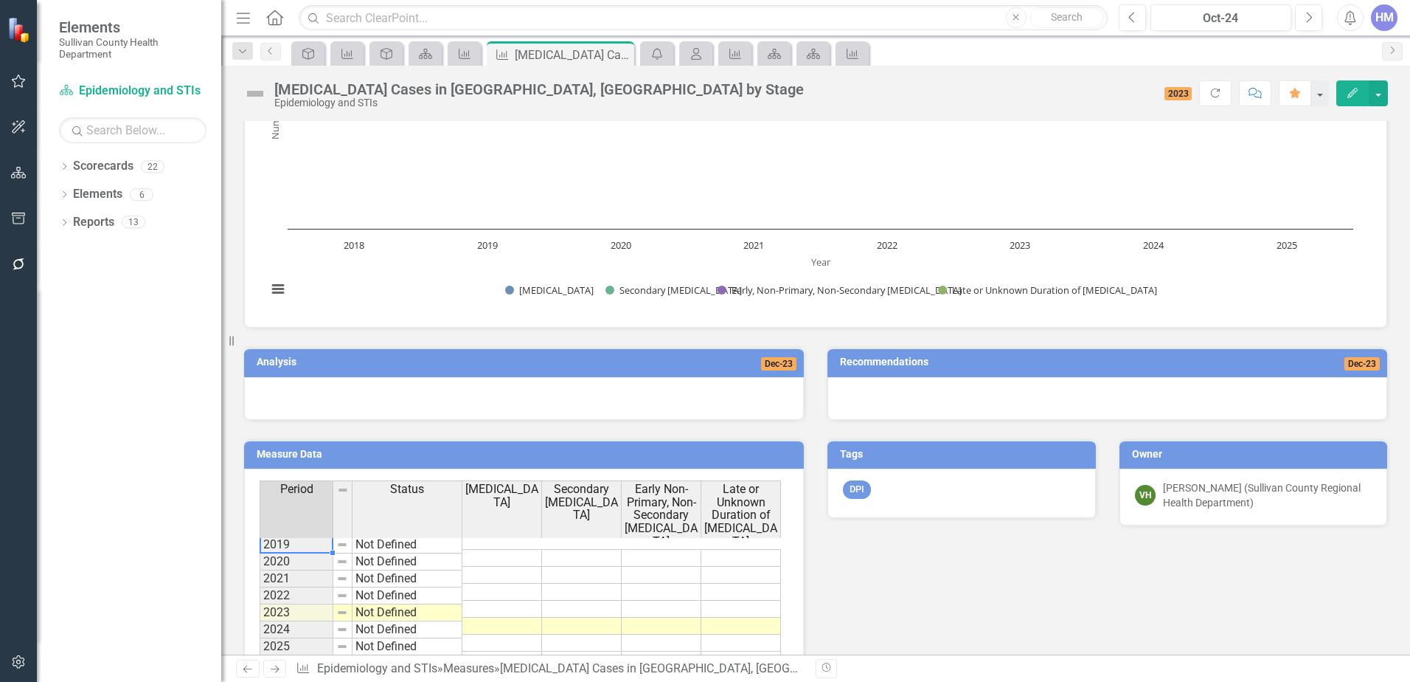
scroll to position [295, 0]
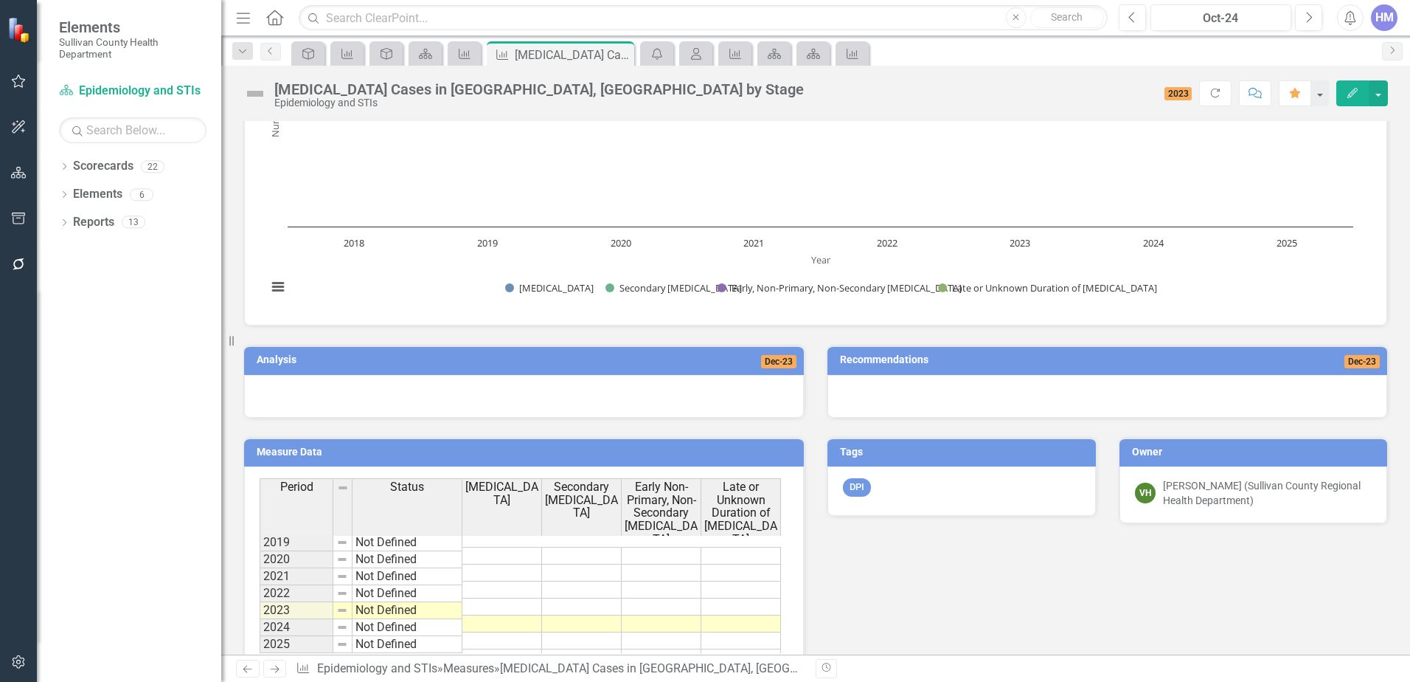
click at [285, 449] on h3 "Measure Data" at bounding box center [527, 451] width 540 height 11
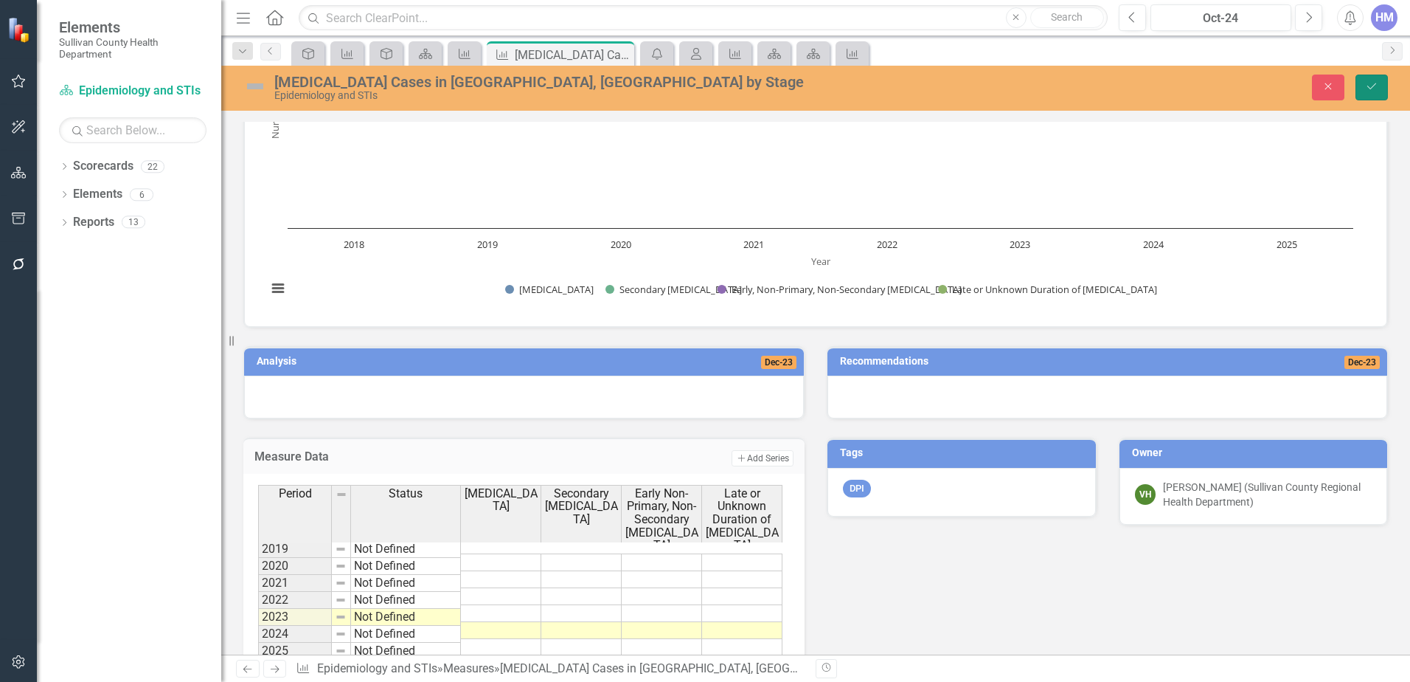
click at [1379, 77] on button "Save" at bounding box center [1372, 88] width 32 height 26
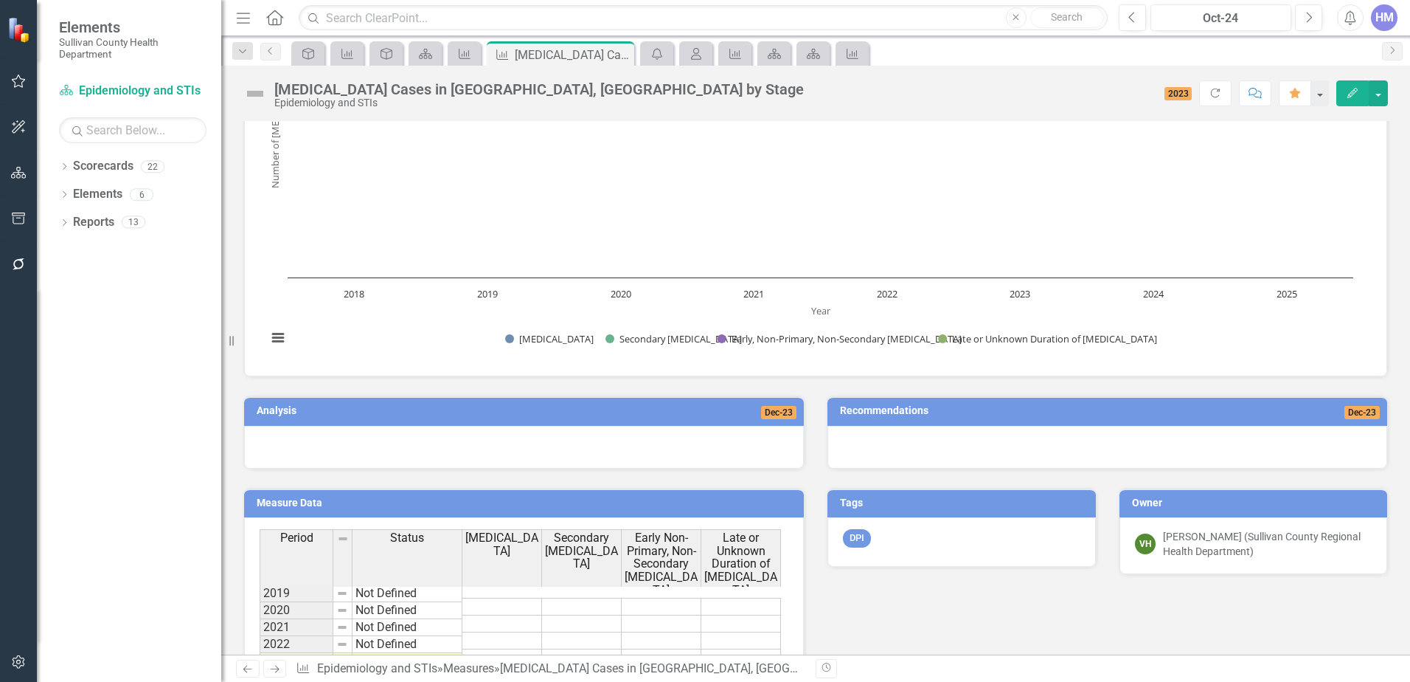
scroll to position [331, 0]
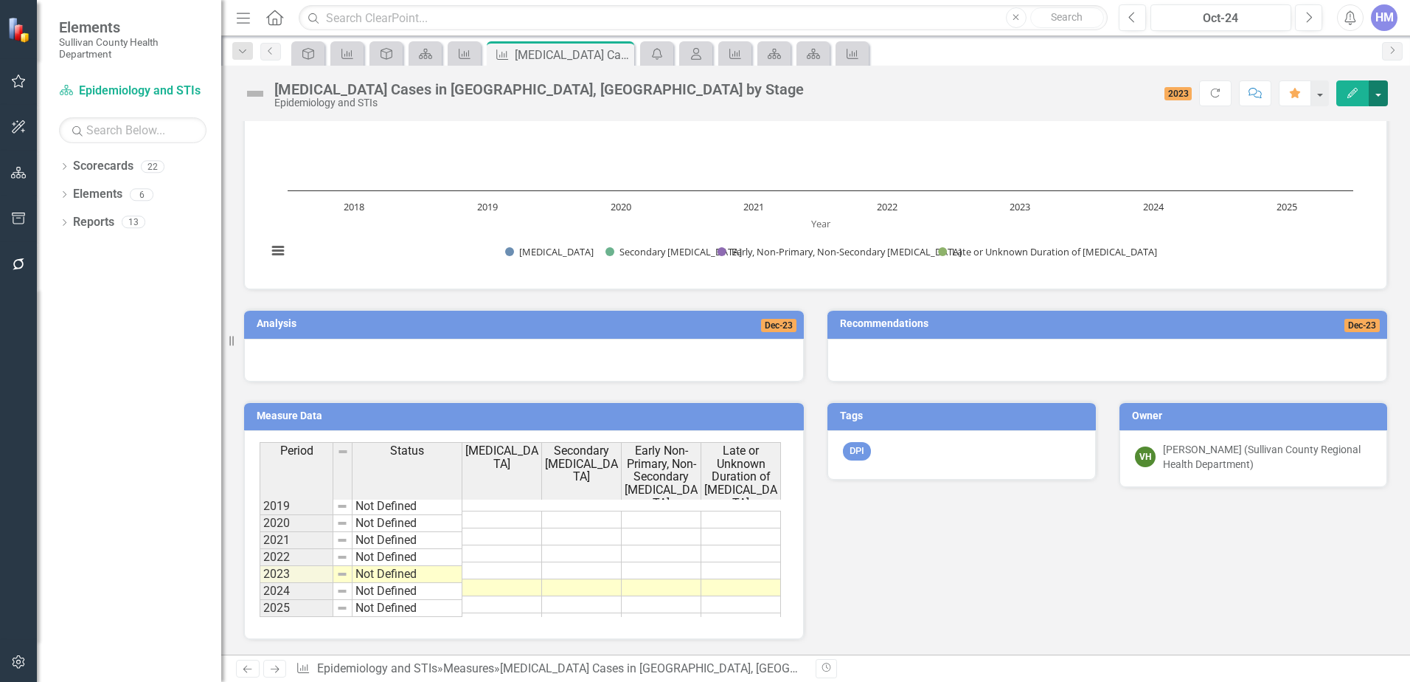
click at [1381, 86] on button "button" at bounding box center [1378, 93] width 19 height 26
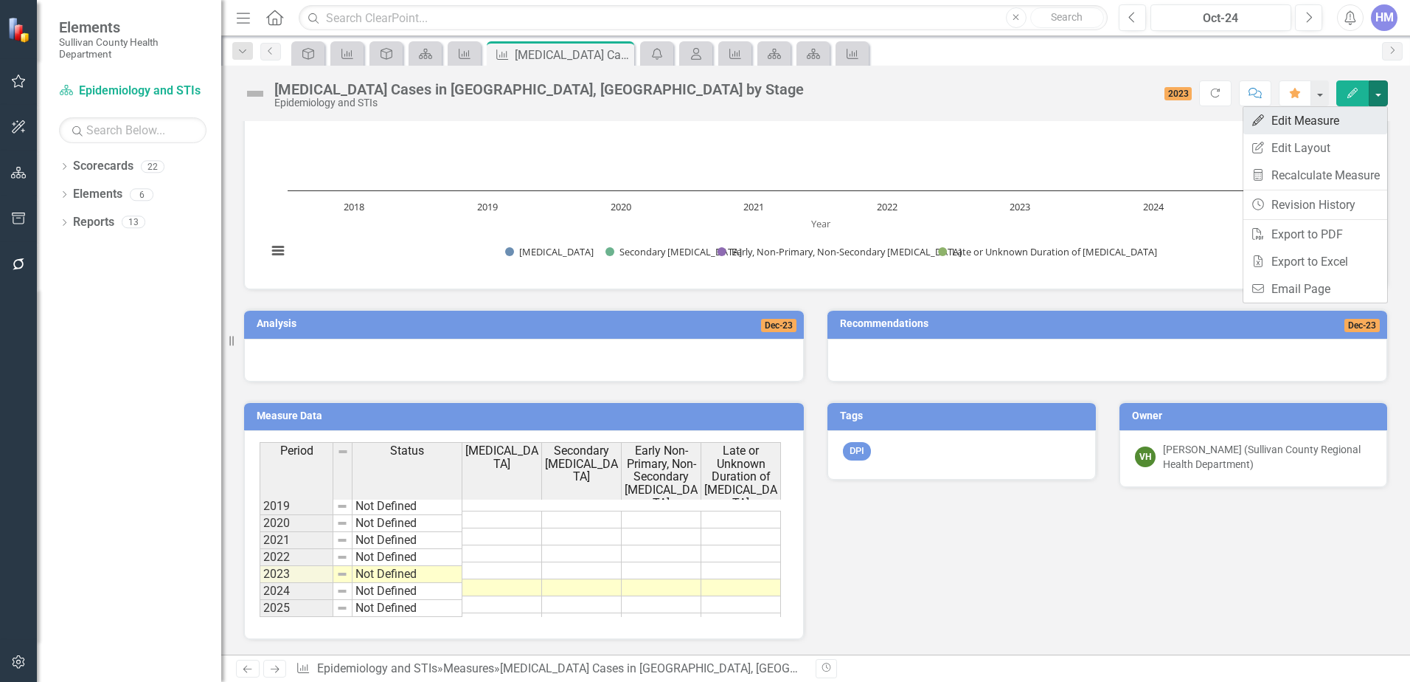
click at [1306, 116] on link "Edit Edit Measure" at bounding box center [1316, 120] width 144 height 27
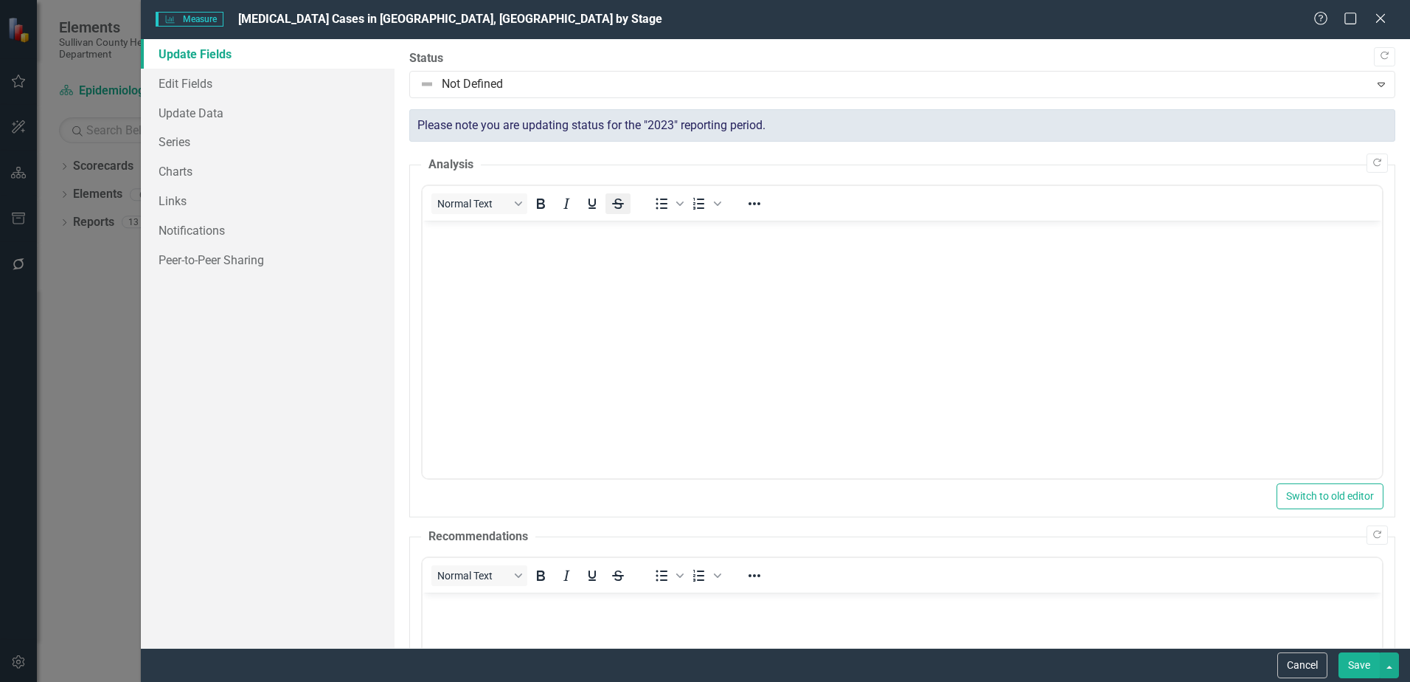
scroll to position [0, 0]
click at [186, 184] on link "Charts" at bounding box center [268, 171] width 254 height 30
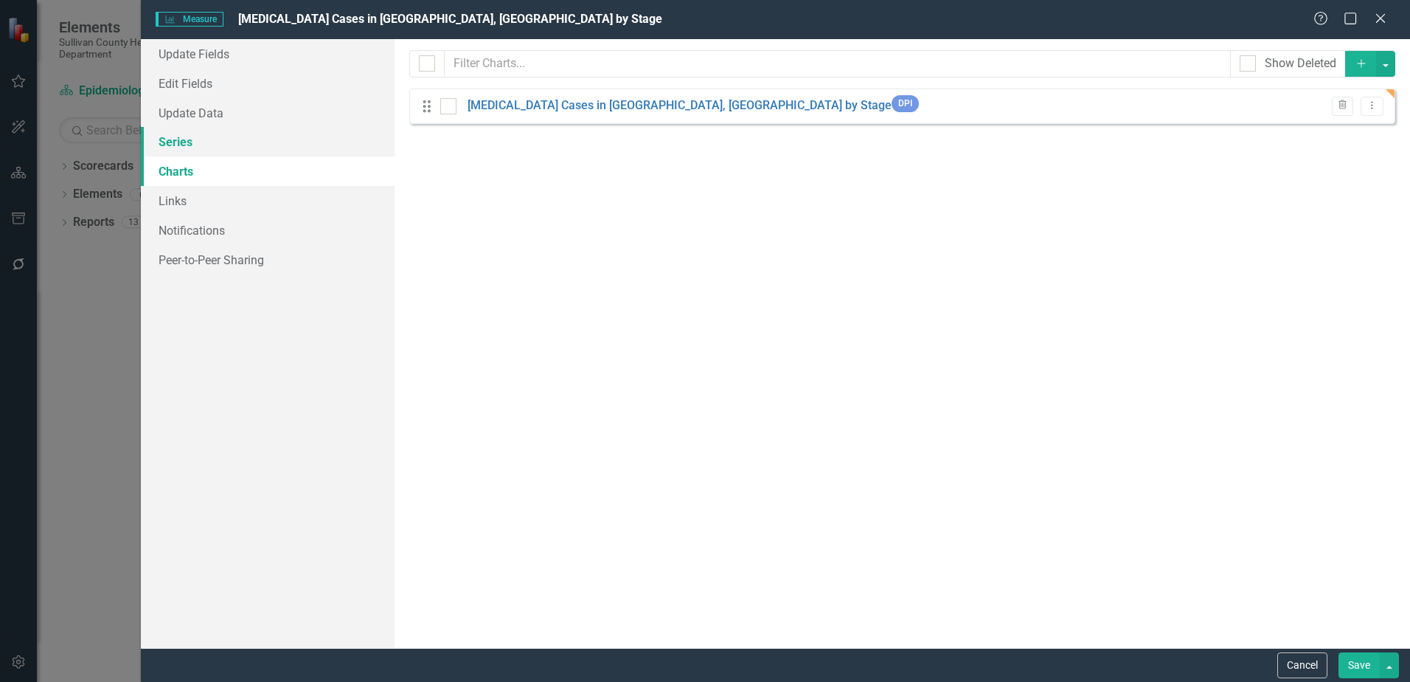
click at [178, 145] on link "Series" at bounding box center [268, 142] width 254 height 30
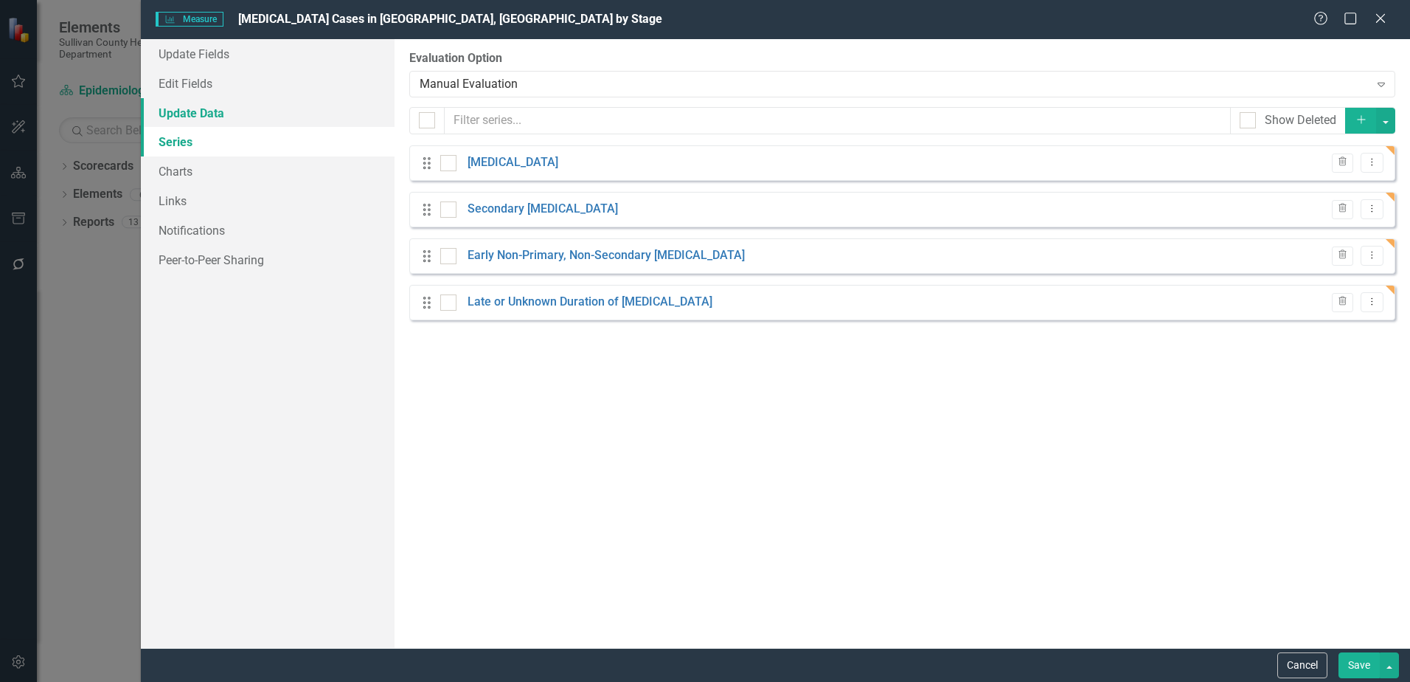
click at [172, 114] on link "Update Data" at bounding box center [268, 113] width 254 height 30
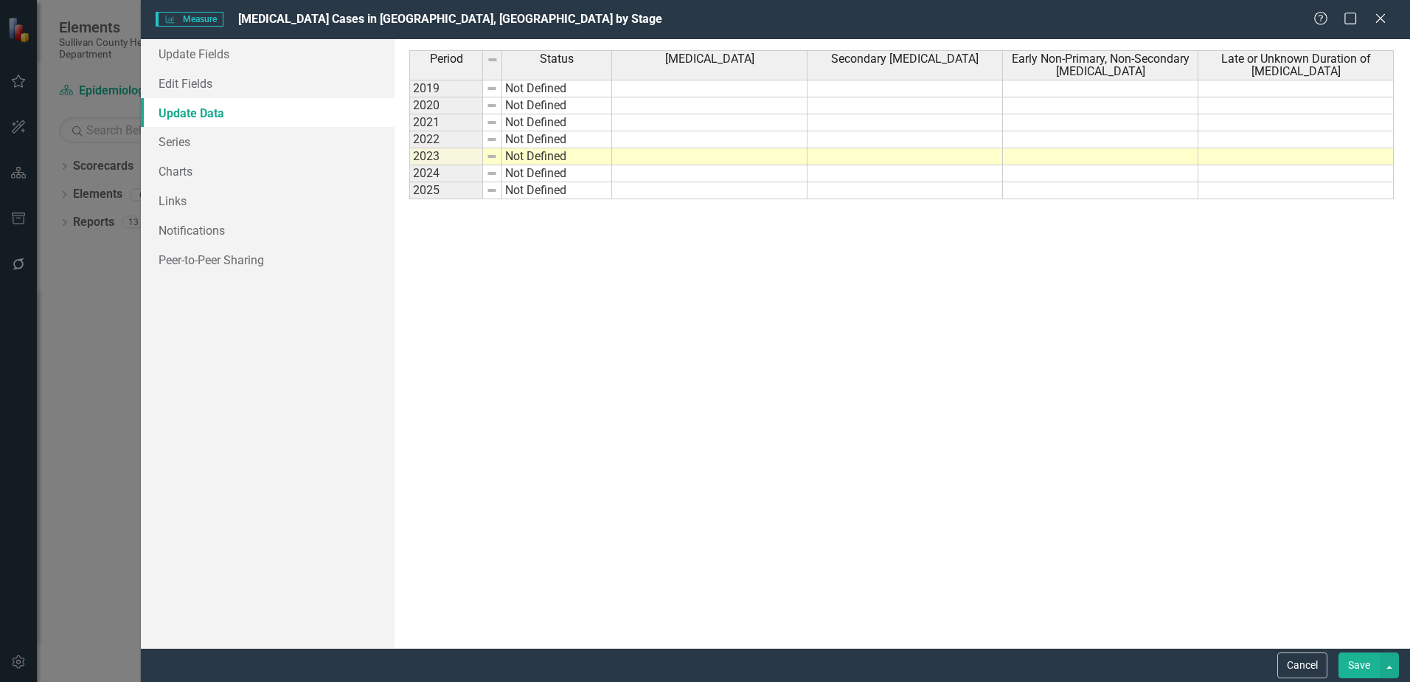
click at [437, 70] on th "Period" at bounding box center [446, 65] width 74 height 30
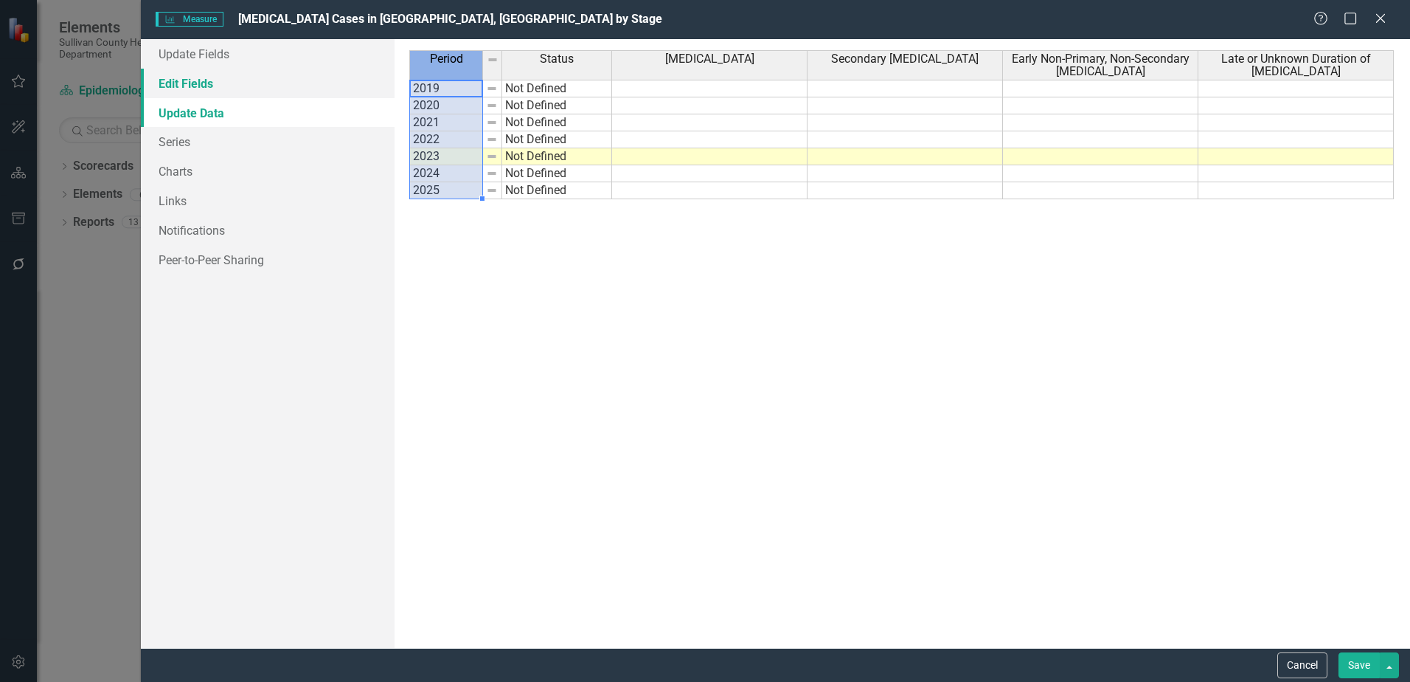
click at [200, 87] on link "Edit Fields" at bounding box center [268, 84] width 254 height 30
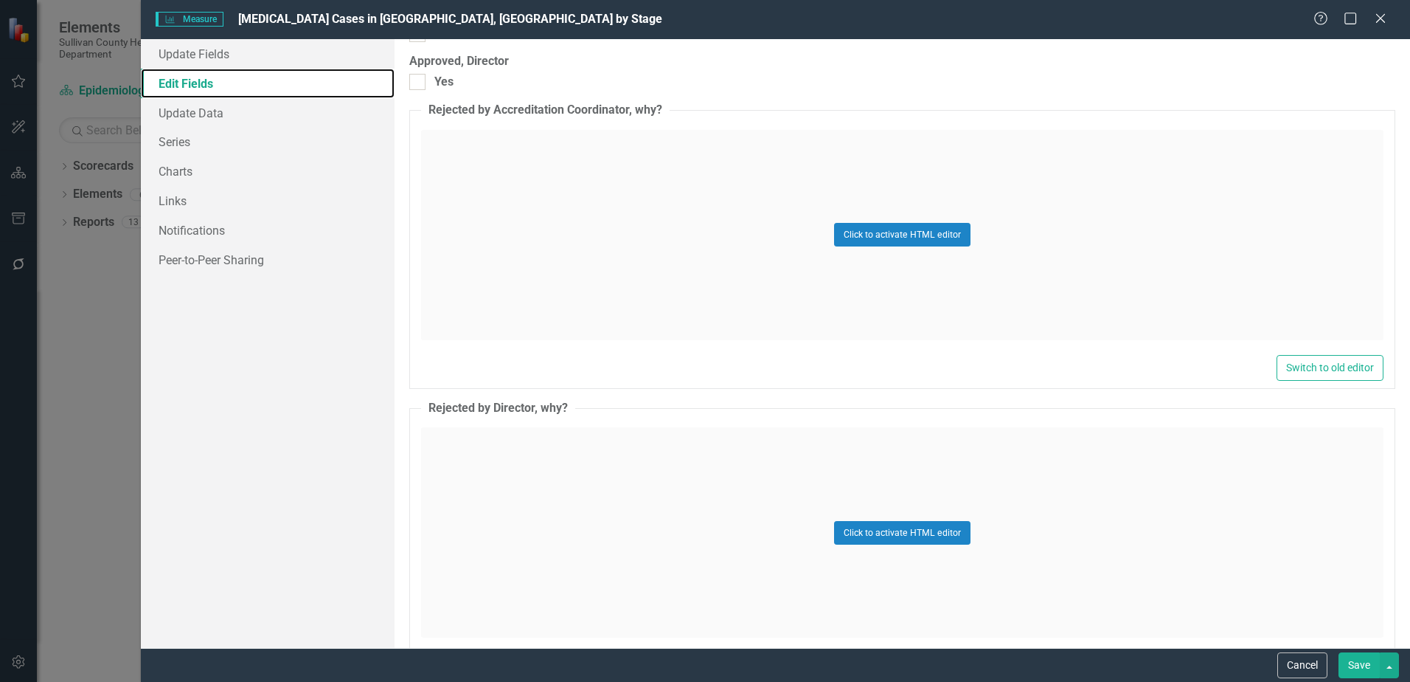
scroll to position [2257, 0]
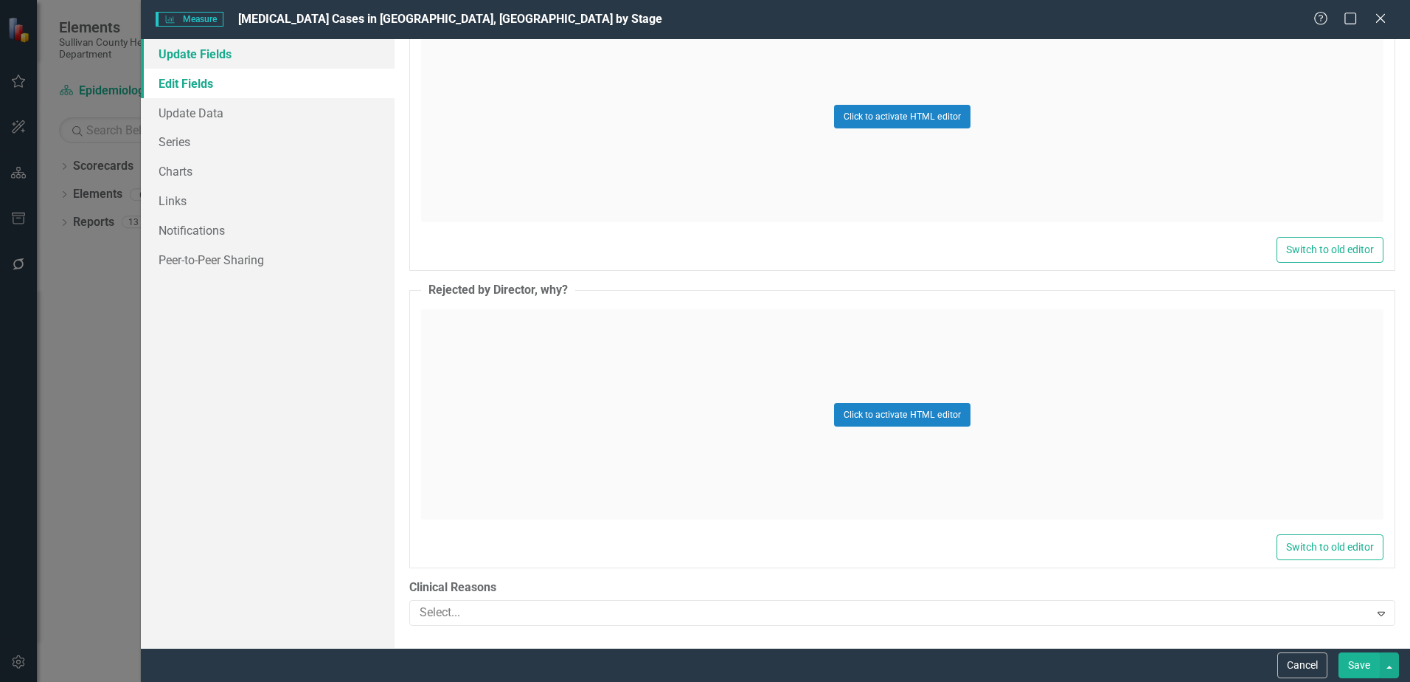
click at [198, 55] on link "Update Fields" at bounding box center [268, 54] width 254 height 30
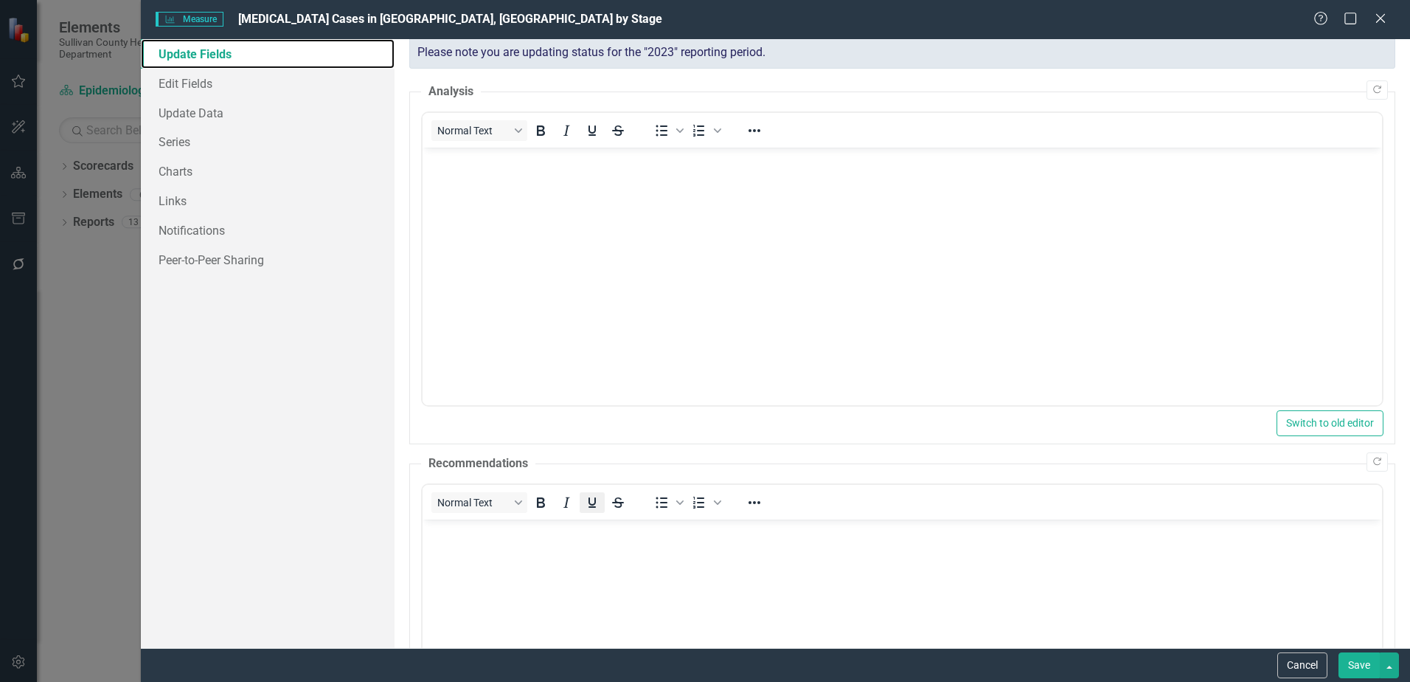
scroll to position [0, 0]
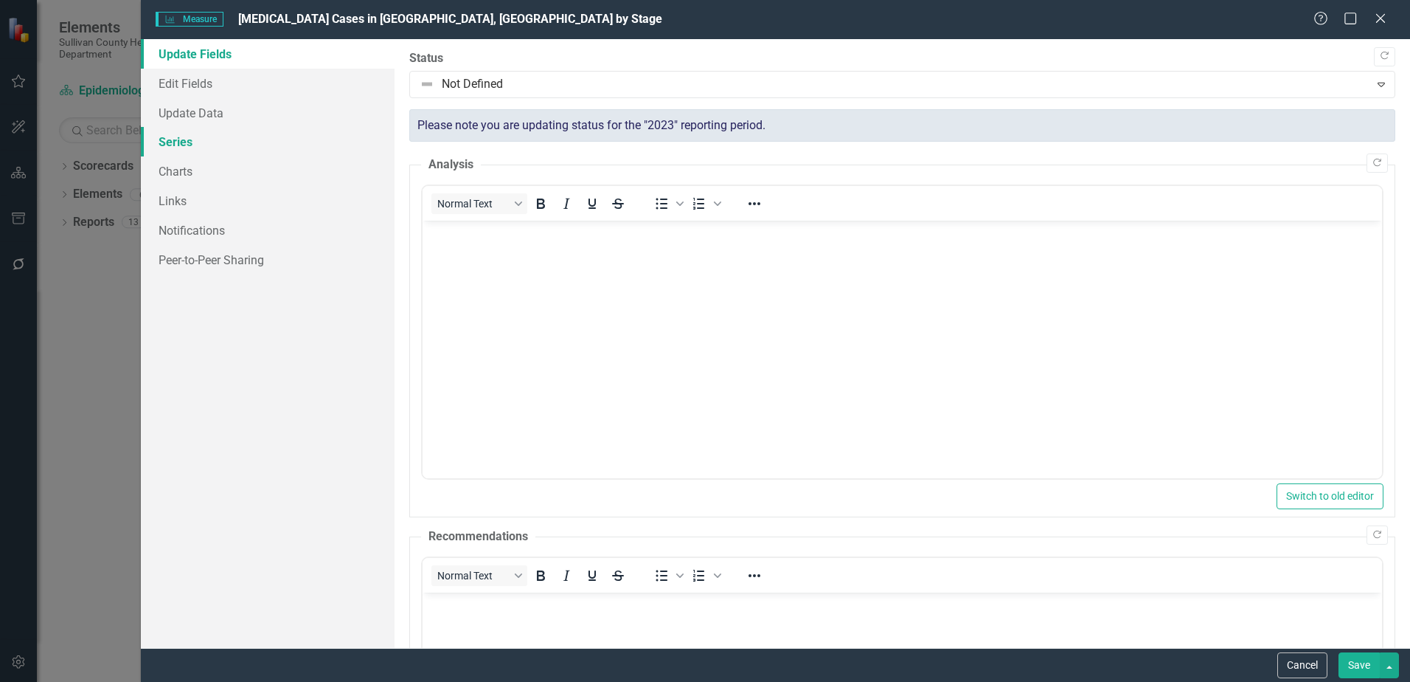
click at [179, 135] on link "Series" at bounding box center [268, 142] width 254 height 30
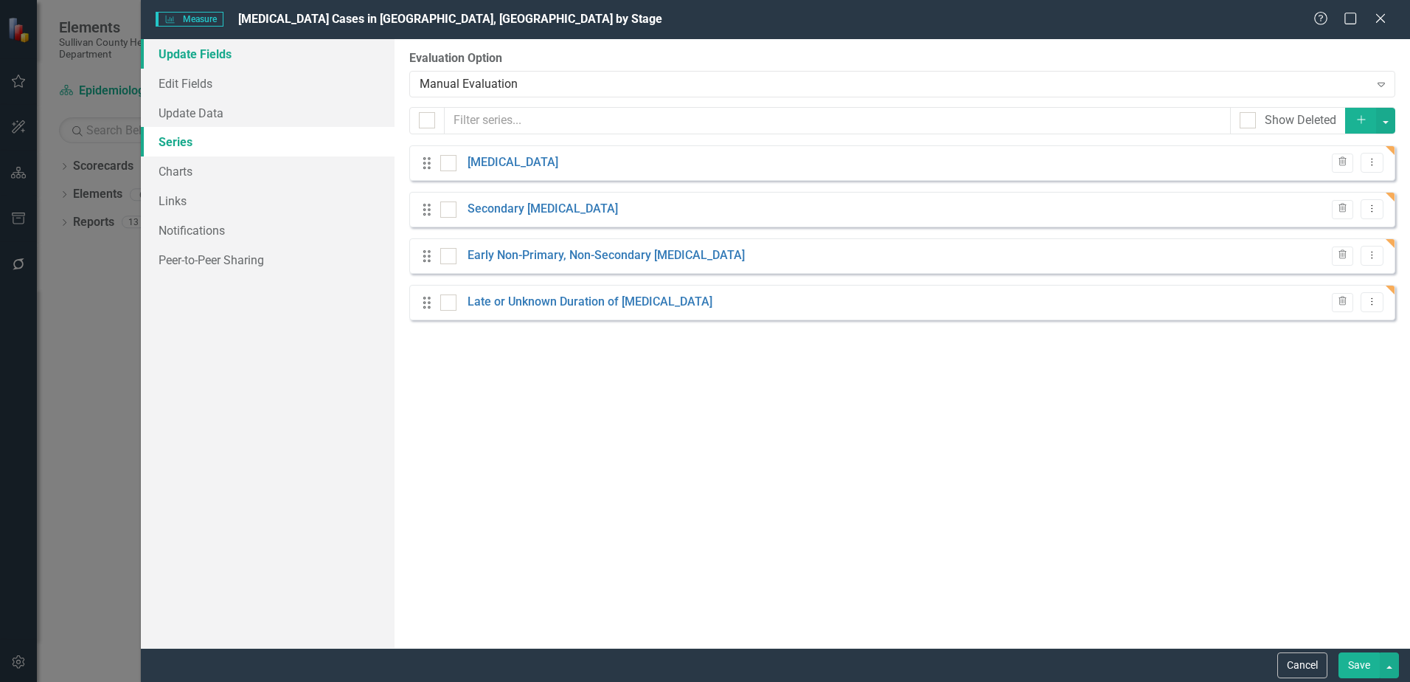
click at [191, 54] on link "Update Fields" at bounding box center [268, 54] width 254 height 30
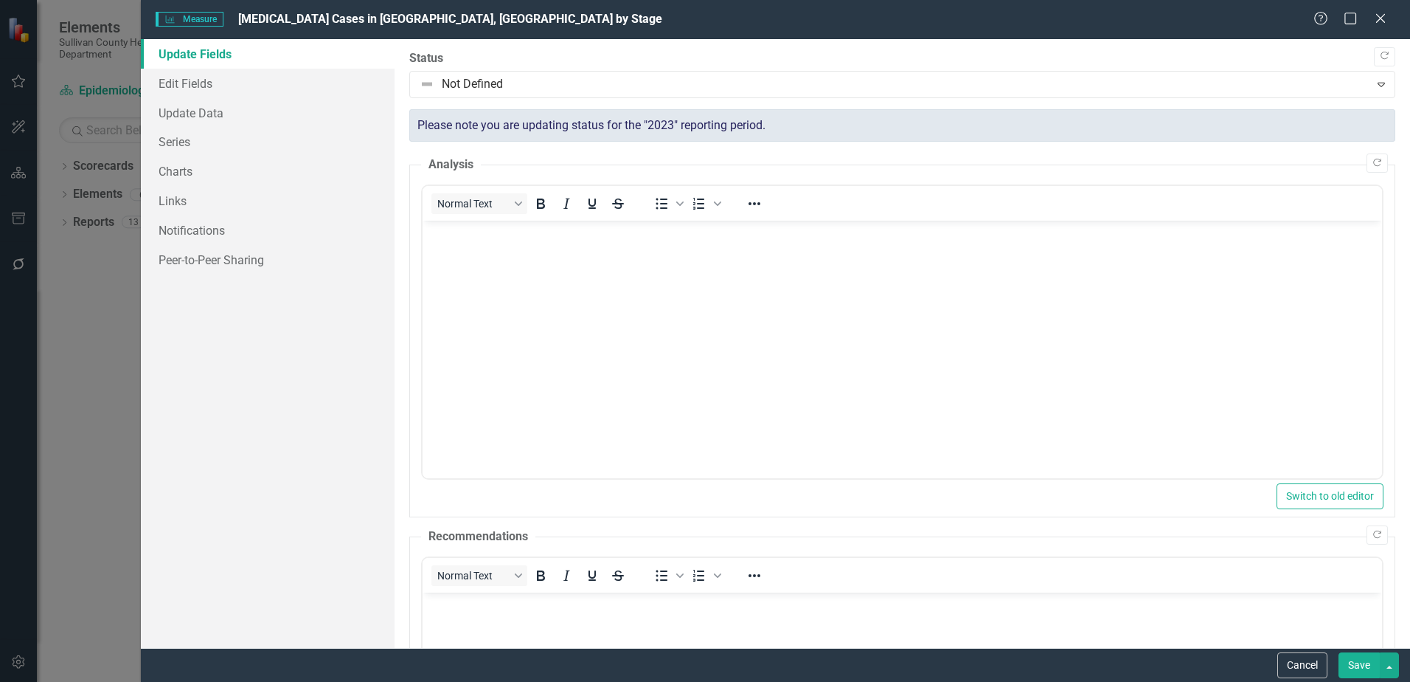
click at [1355, 671] on button "Save" at bounding box center [1359, 665] width 41 height 26
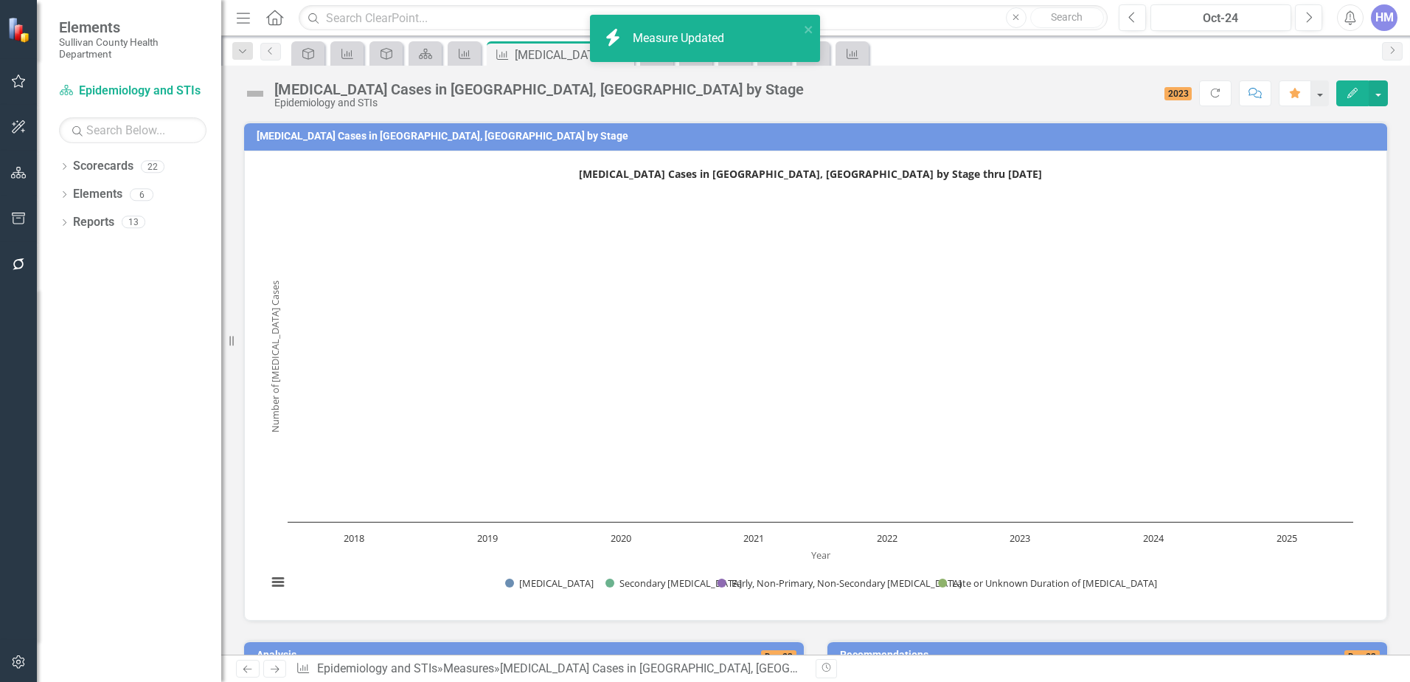
click at [1175, 89] on span "2023" at bounding box center [1179, 93] width 28 height 13
click at [1246, 15] on div "Oct-24" at bounding box center [1221, 19] width 131 height 18
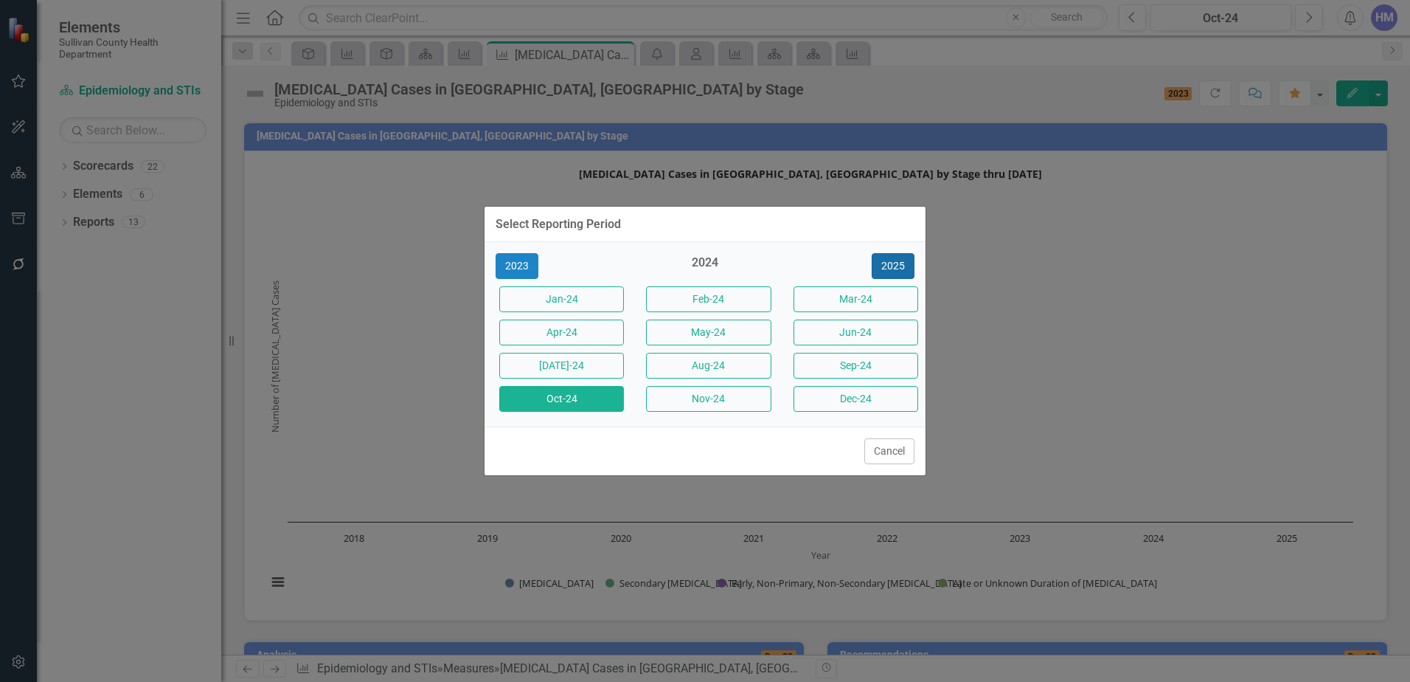
click at [887, 265] on button "2025" at bounding box center [893, 266] width 43 height 26
click at [1251, 530] on div "Select Reporting Period 2024 2025 2026 Jan-25 Feb-25 Mar-25 Apr-25 May-25 Jun-2…" at bounding box center [705, 341] width 1410 height 682
click at [714, 257] on div "2025" at bounding box center [705, 267] width 125 height 24
click at [530, 358] on button "[DATE]-25" at bounding box center [561, 366] width 125 height 26
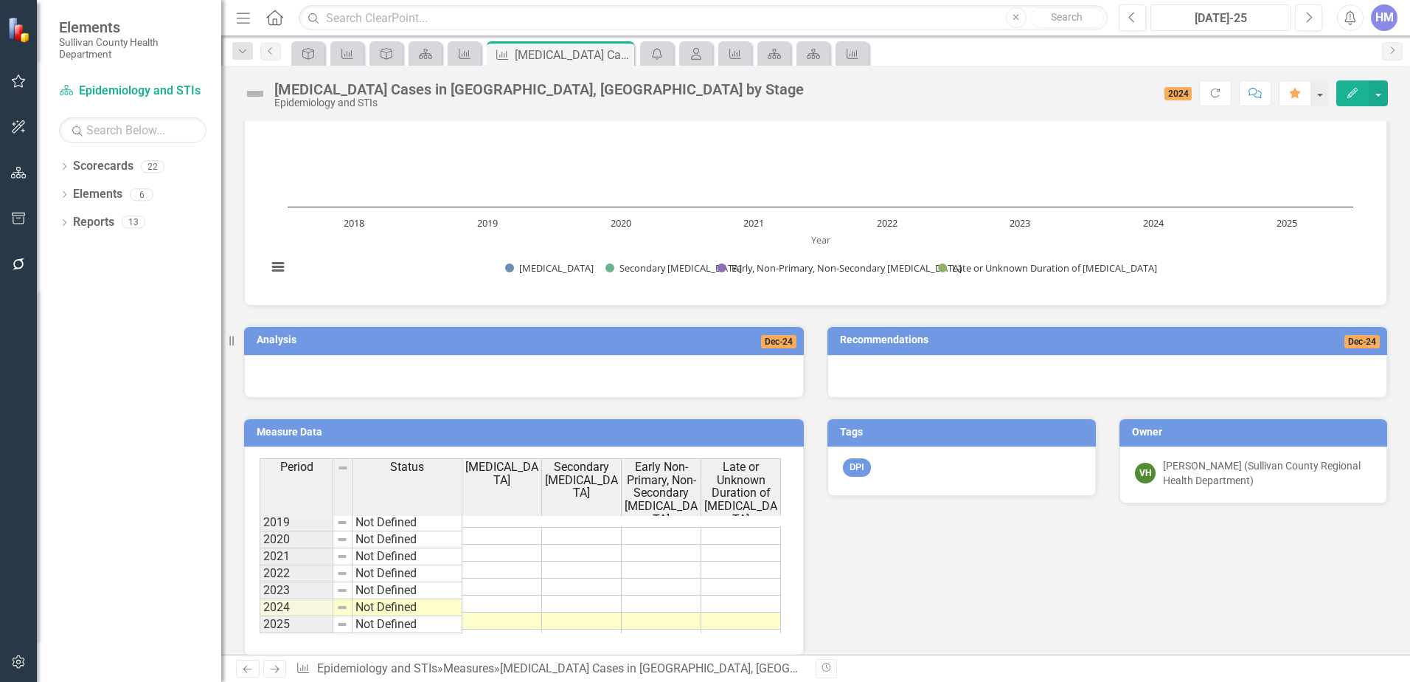
scroll to position [331, 0]
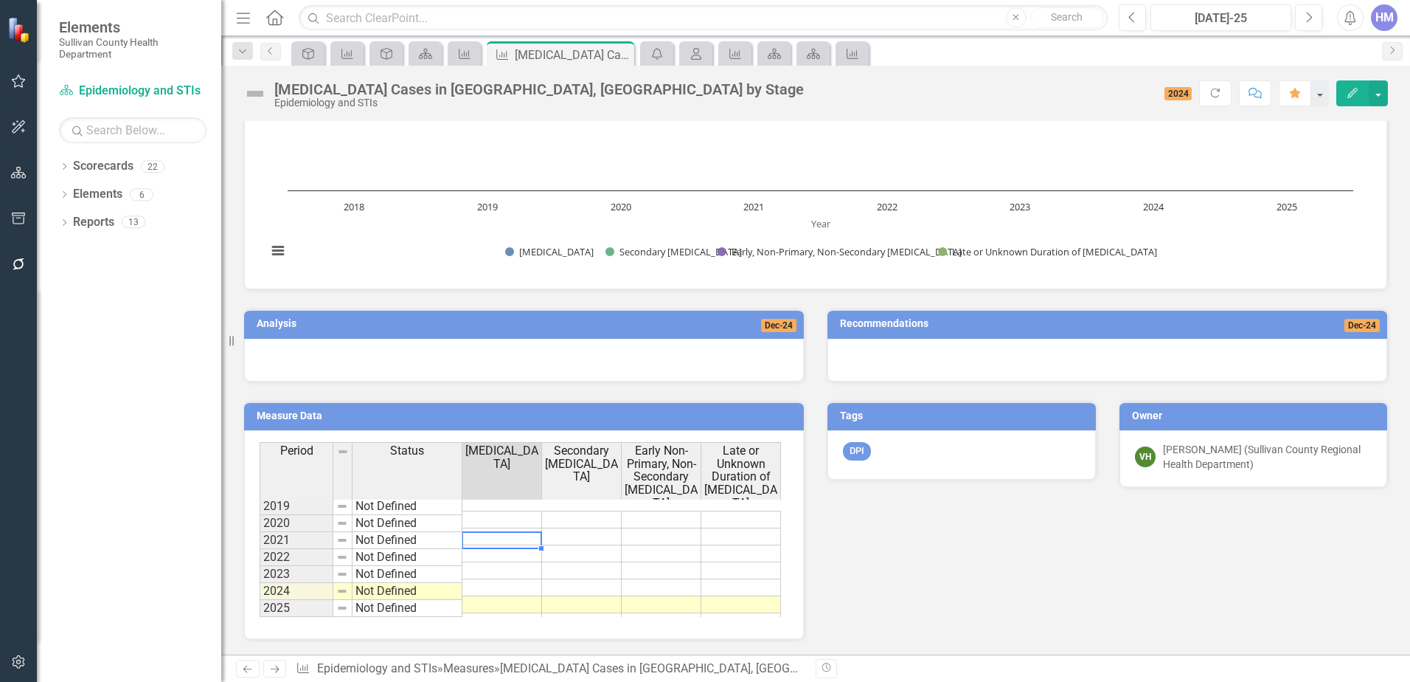
drag, startPoint x: 494, startPoint y: 544, endPoint x: 503, endPoint y: 546, distance: 9.8
click at [494, 545] on td at bounding box center [503, 553] width 80 height 17
click at [507, 510] on td at bounding box center [503, 519] width 80 height 18
click at [732, 510] on td at bounding box center [742, 519] width 80 height 18
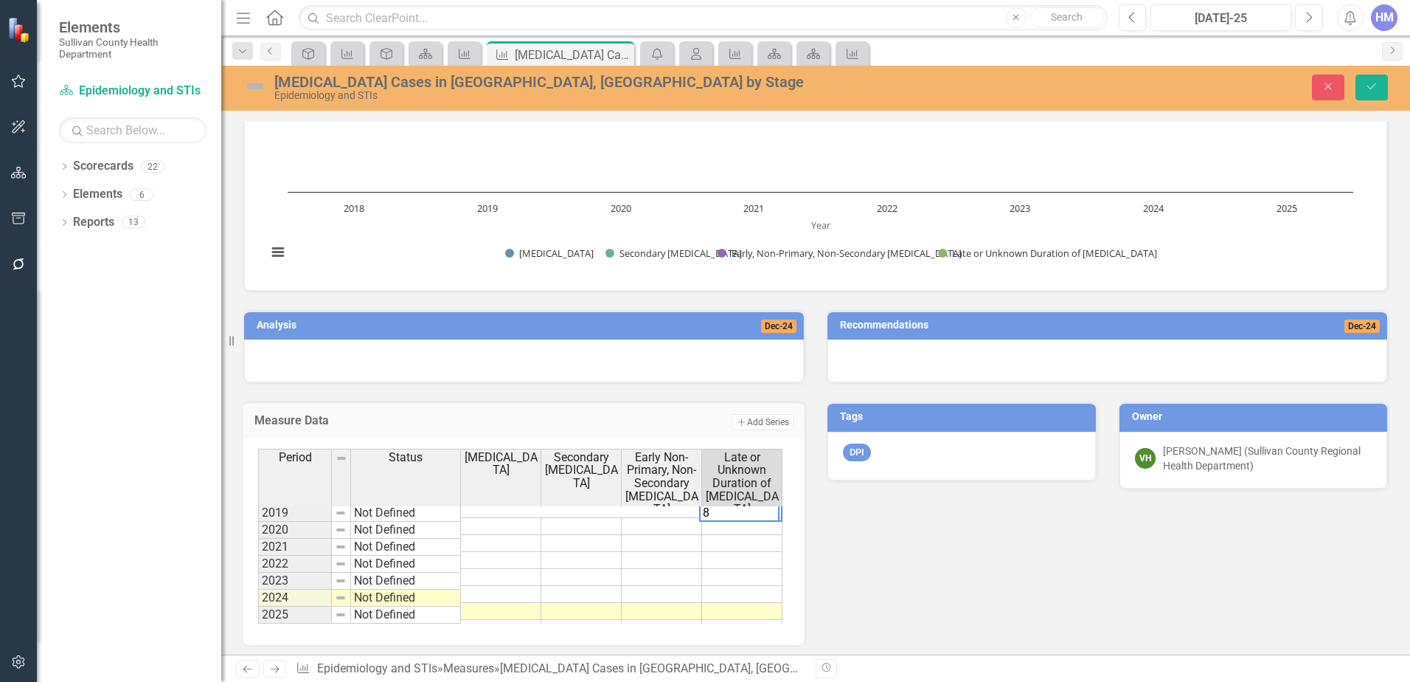
type textarea "8"
click at [674, 517] on td at bounding box center [662, 526] width 80 height 18
click at [601, 517] on td at bounding box center [581, 526] width 80 height 18
type textarea "5"
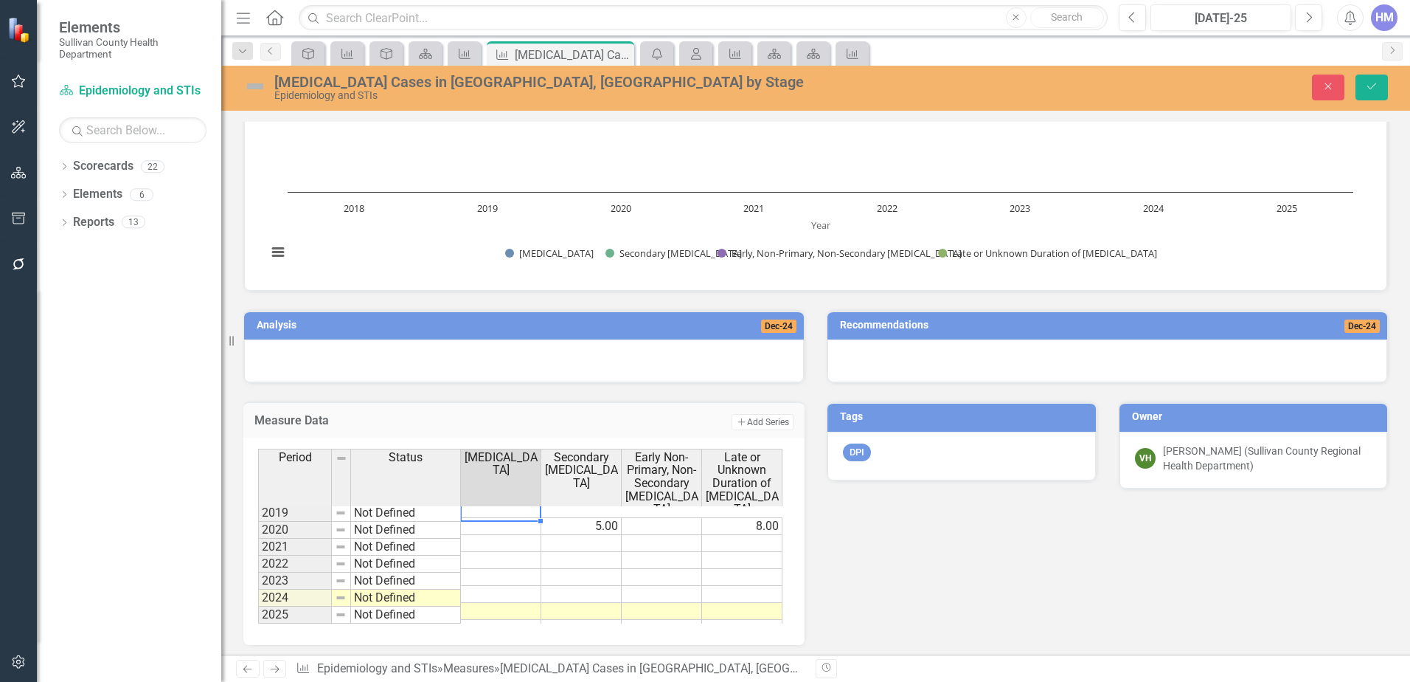
click at [510, 517] on td at bounding box center [501, 526] width 80 height 18
type textarea "2"
click at [668, 504] on div "Early Non-Primary, Non-Secondary [MEDICAL_DATA]" at bounding box center [662, 483] width 80 height 68
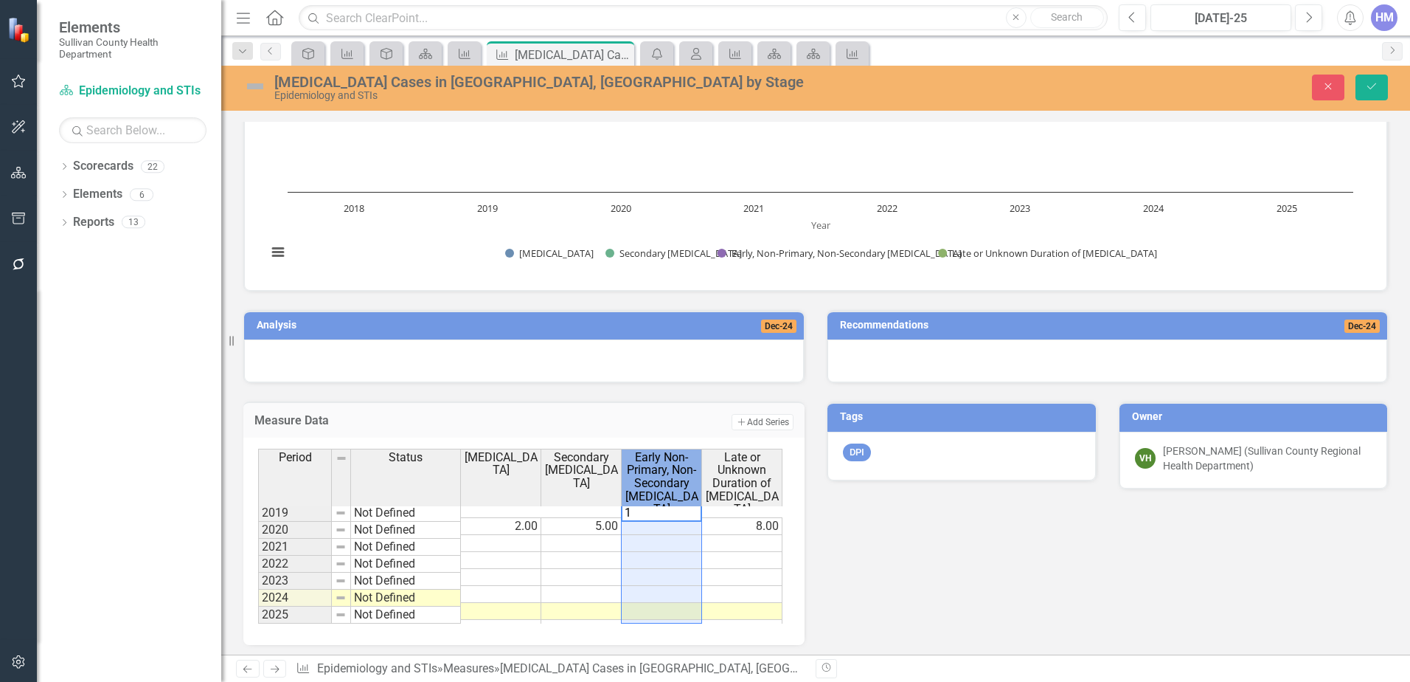
type textarea "1"
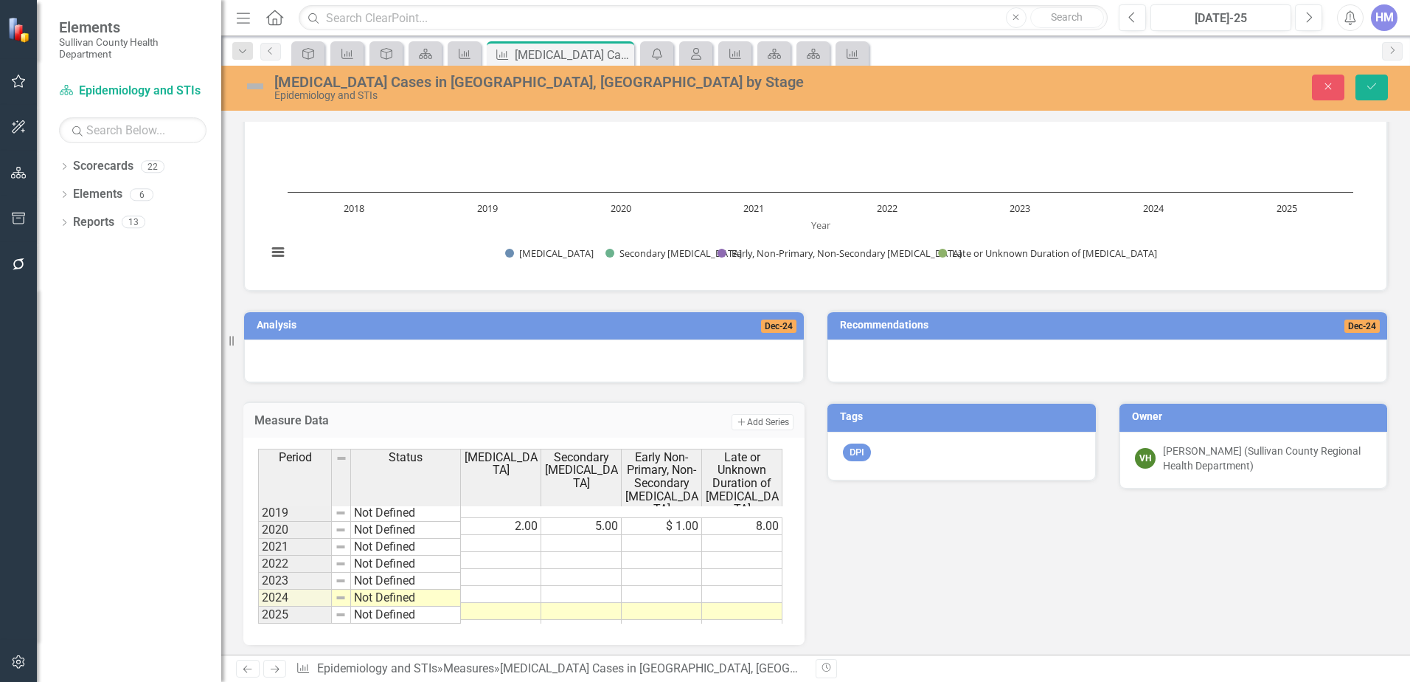
click at [819, 582] on div "Analysis Dec-24 Measure Data Add Add Series Period Status Primary Syphilis Seco…" at bounding box center [815, 467] width 1167 height 353
click at [1370, 89] on icon "submit" at bounding box center [1372, 86] width 9 height 6
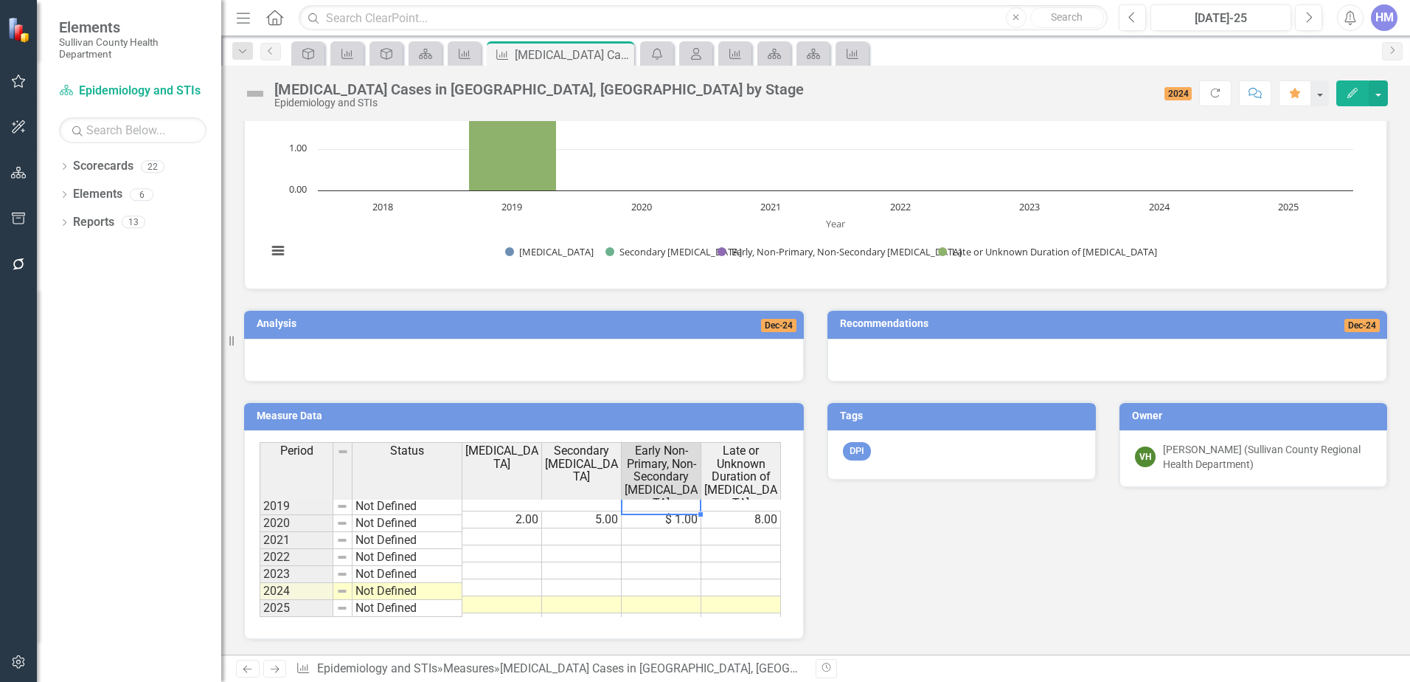
click at [686, 510] on td "$ 1.00" at bounding box center [662, 519] width 80 height 18
click at [671, 479] on span "Early Non-Primary, Non-Secondary Syphilis" at bounding box center [661, 476] width 73 height 65
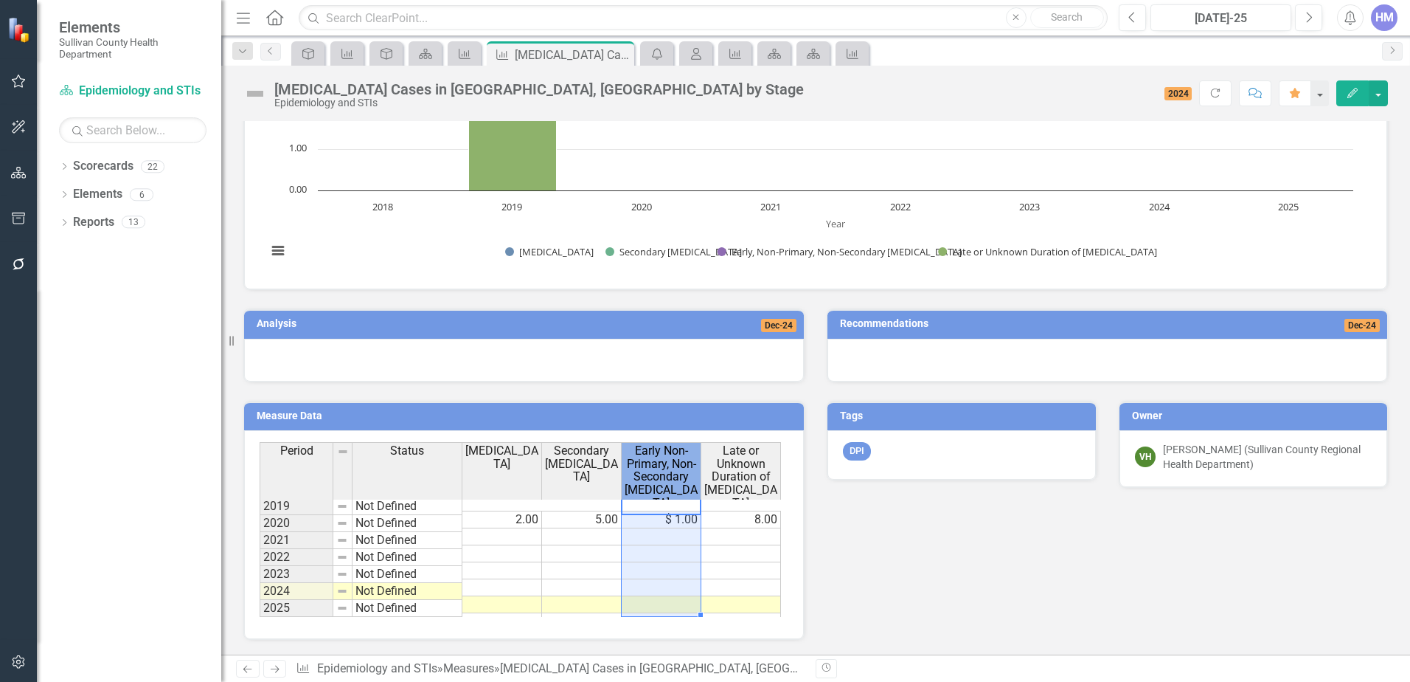
click at [671, 479] on span "Early Non-Primary, Non-Secondary Syphilis" at bounding box center [661, 476] width 73 height 65
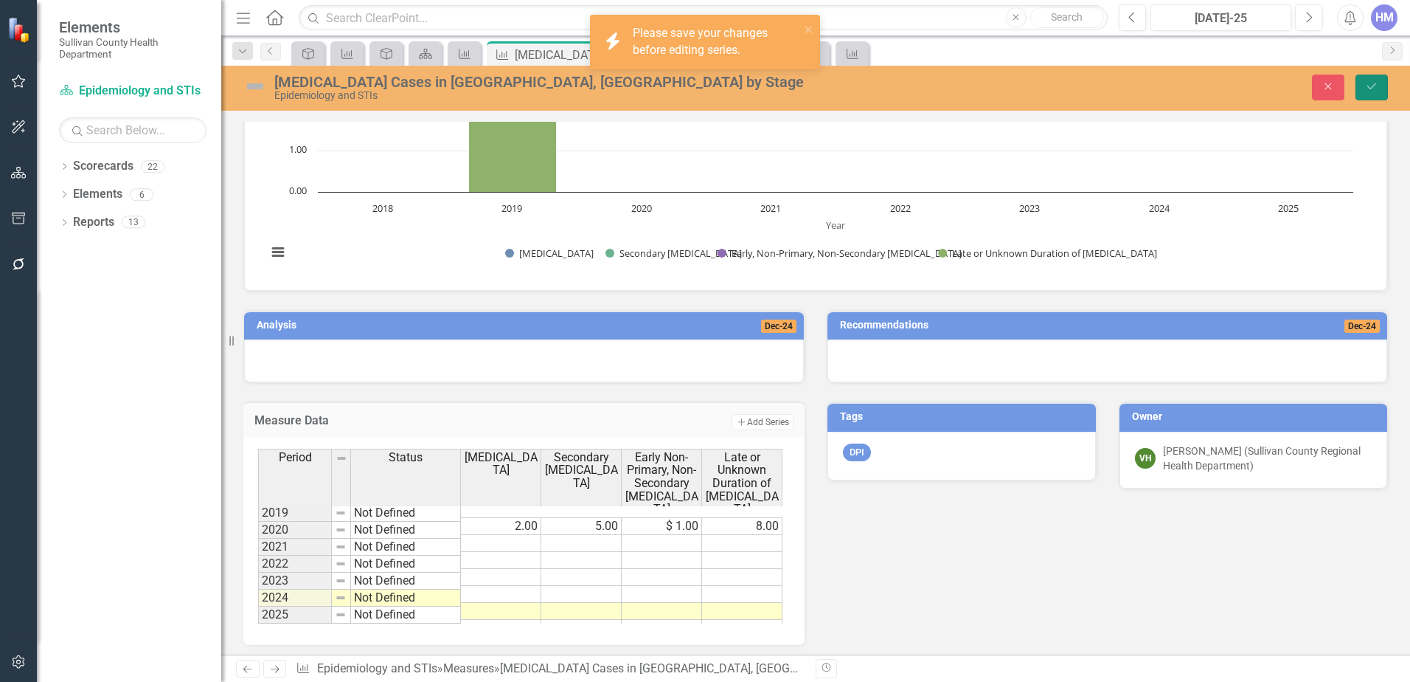
click at [1382, 90] on button "Save" at bounding box center [1372, 88] width 32 height 26
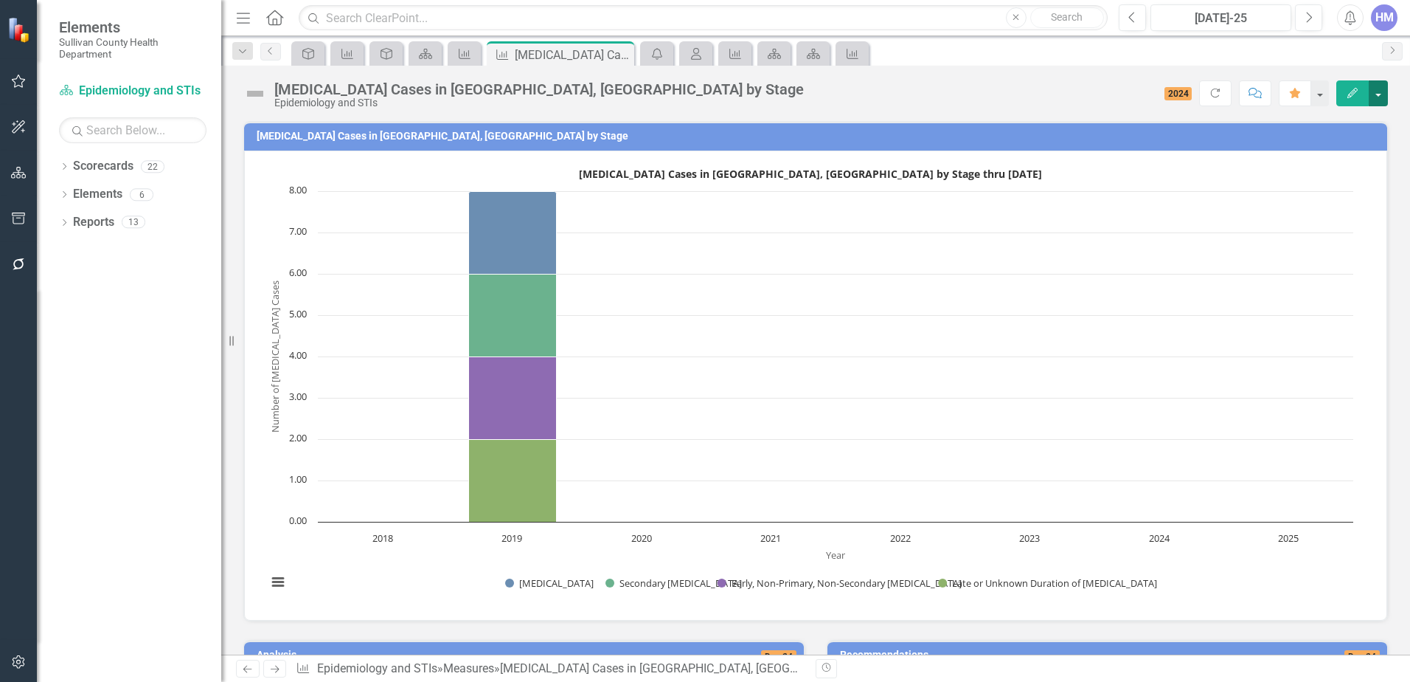
click at [1385, 86] on button "button" at bounding box center [1378, 93] width 19 height 26
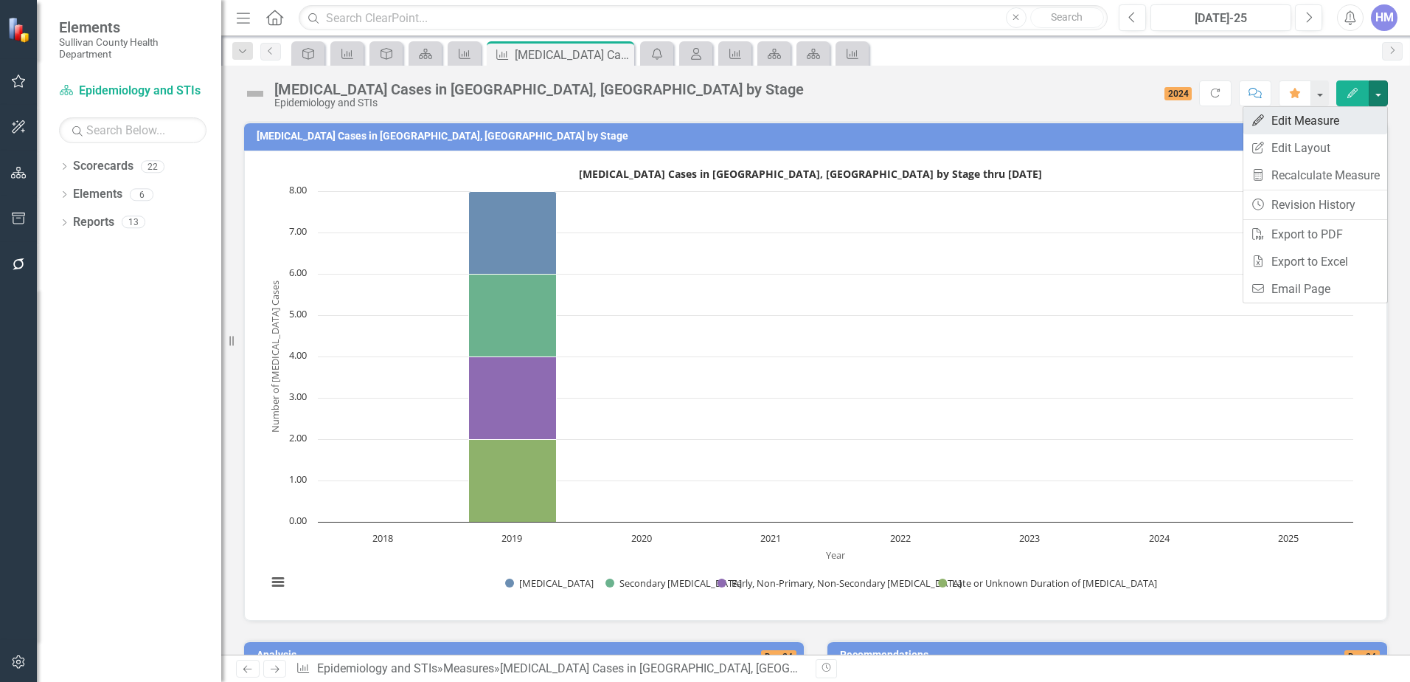
click at [1340, 125] on link "Edit Edit Measure" at bounding box center [1316, 120] width 144 height 27
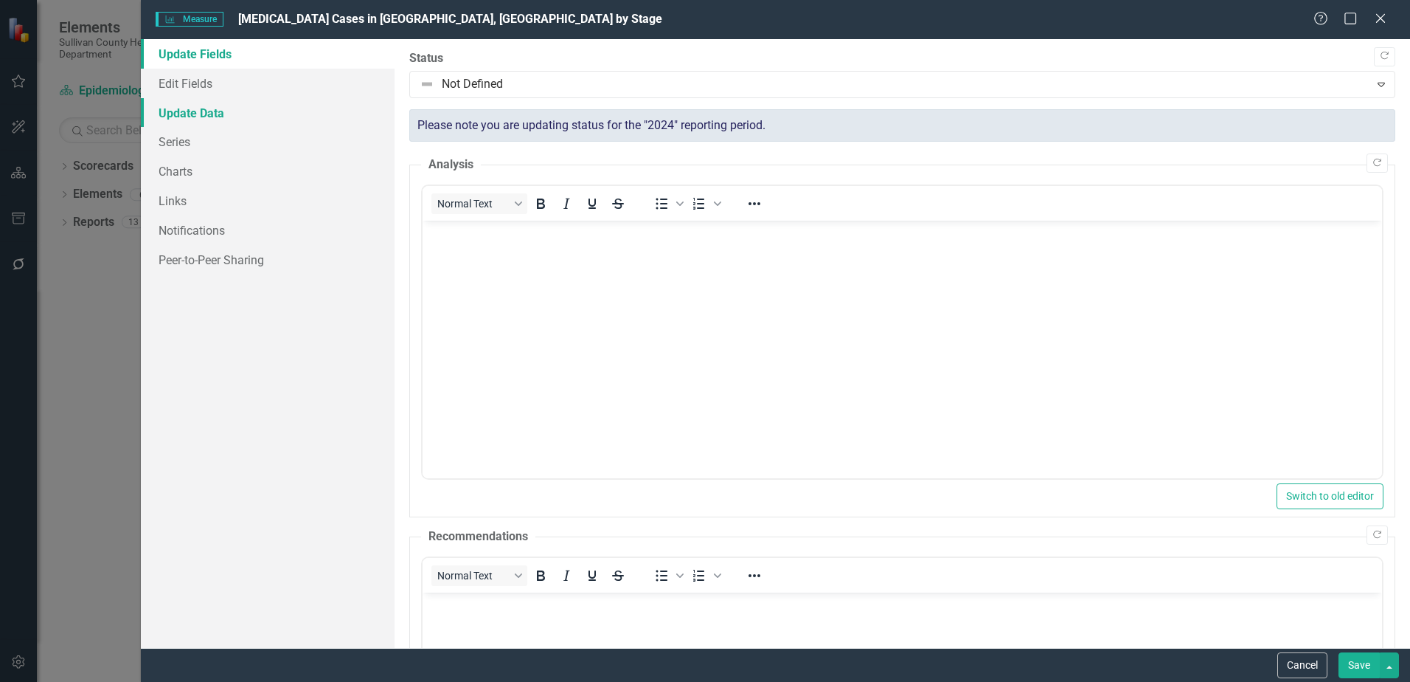
scroll to position [0, 0]
click at [170, 153] on link "Series" at bounding box center [268, 142] width 254 height 30
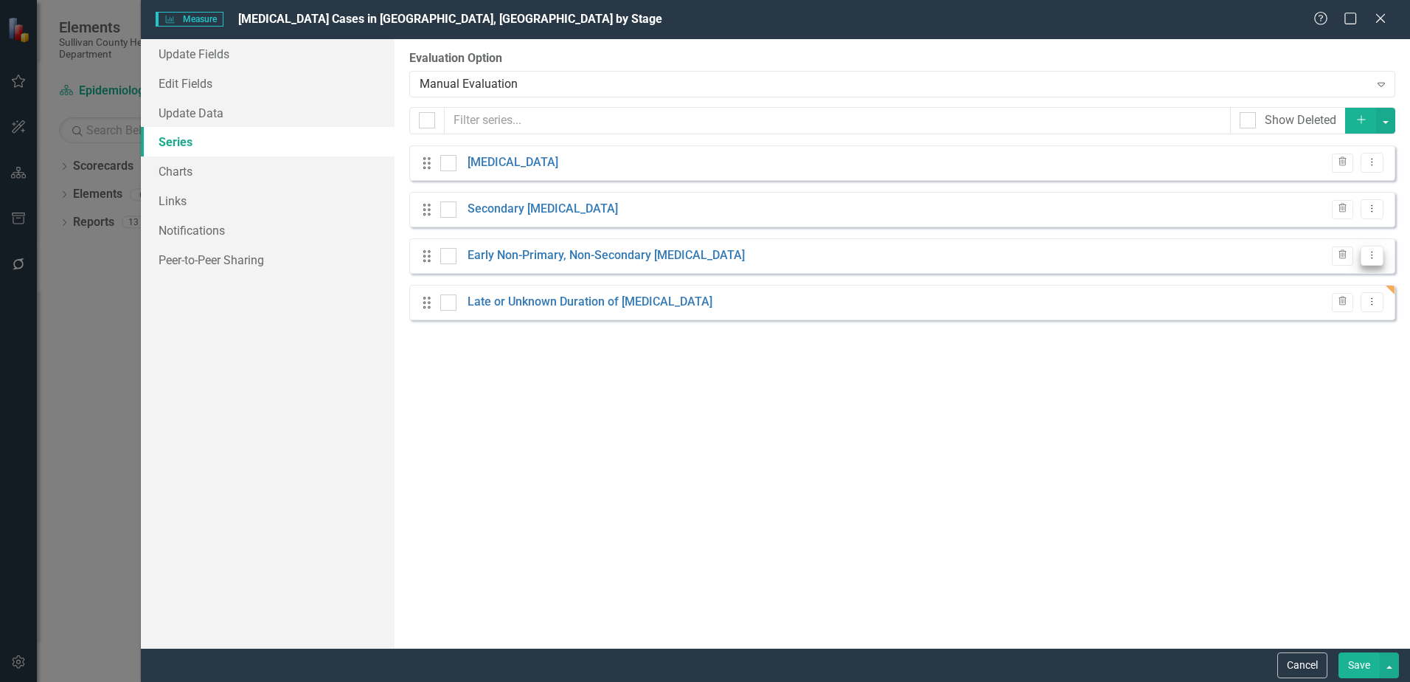
click at [1373, 258] on icon at bounding box center [1372, 255] width 1 height 7
click at [1333, 279] on link "Edit Edit Measure Series" at bounding box center [1299, 279] width 167 height 27
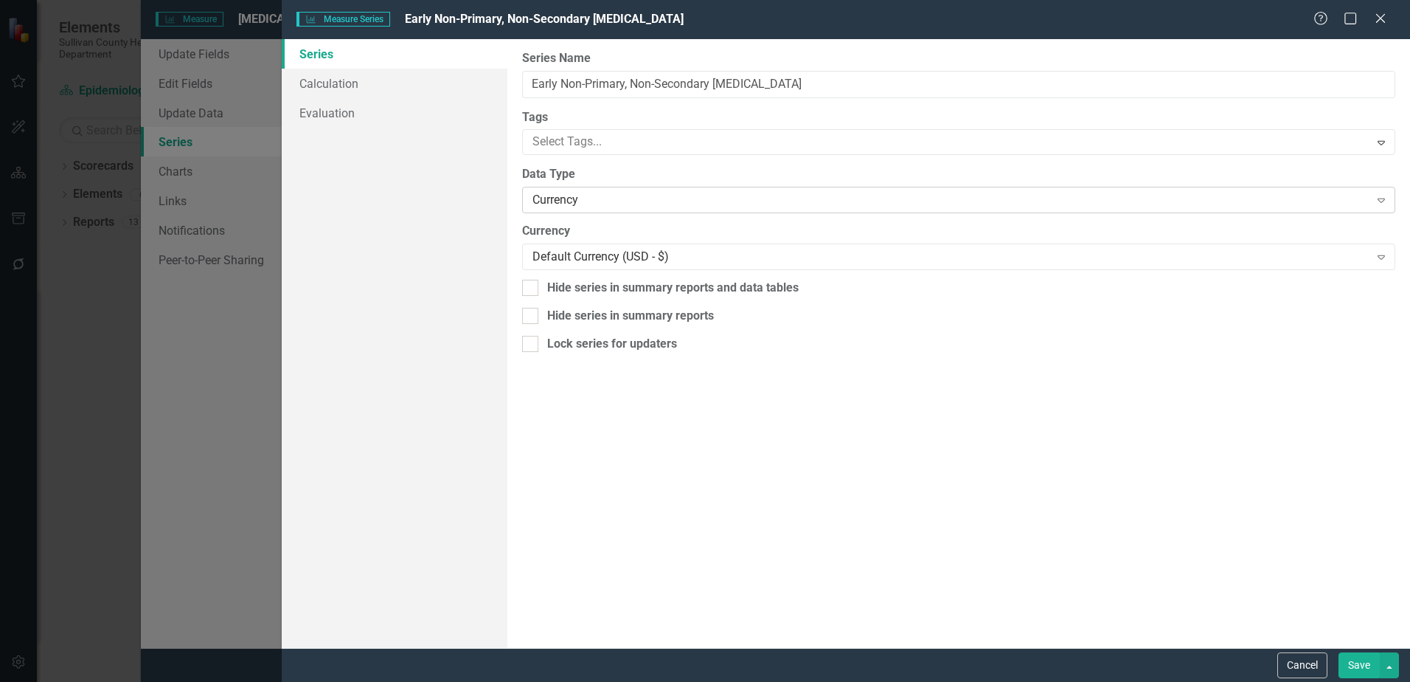
click at [615, 204] on div "Currency" at bounding box center [951, 200] width 837 height 17
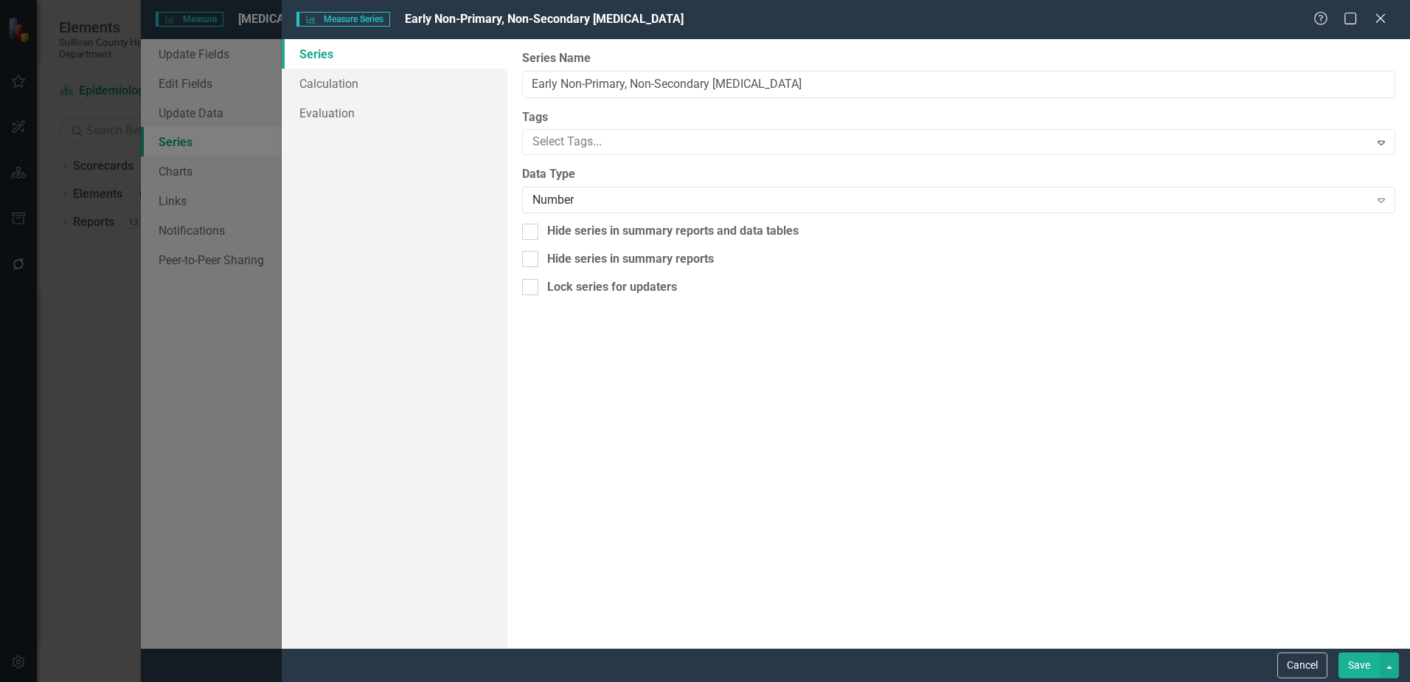
click at [1354, 663] on button "Save" at bounding box center [1359, 665] width 41 height 26
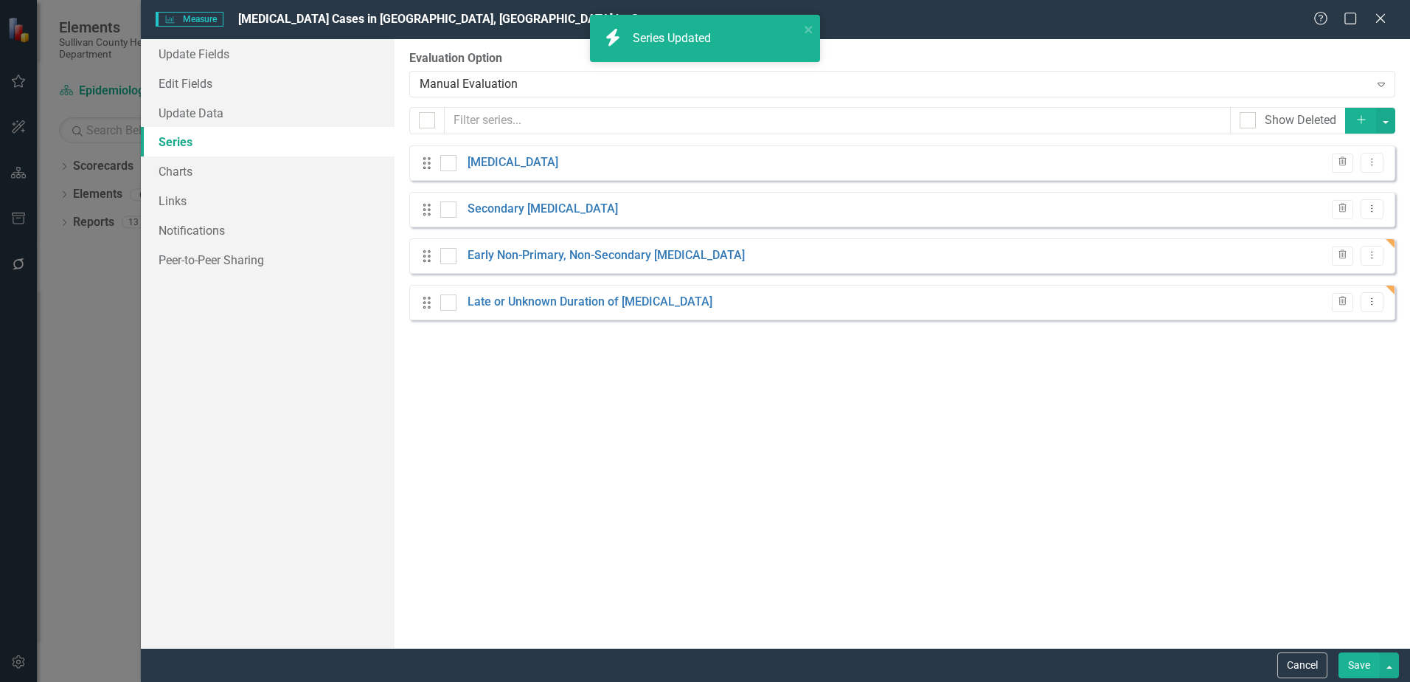
click at [1351, 661] on button "Save" at bounding box center [1359, 665] width 41 height 26
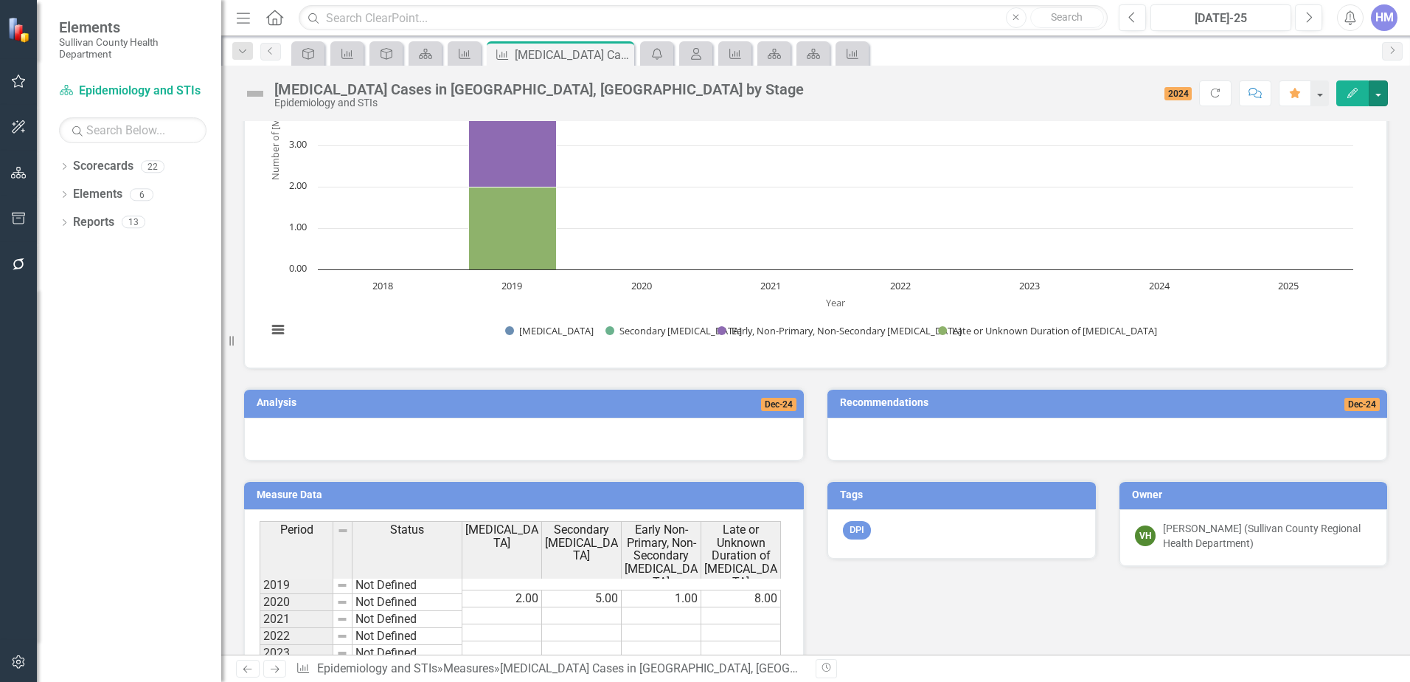
scroll to position [331, 0]
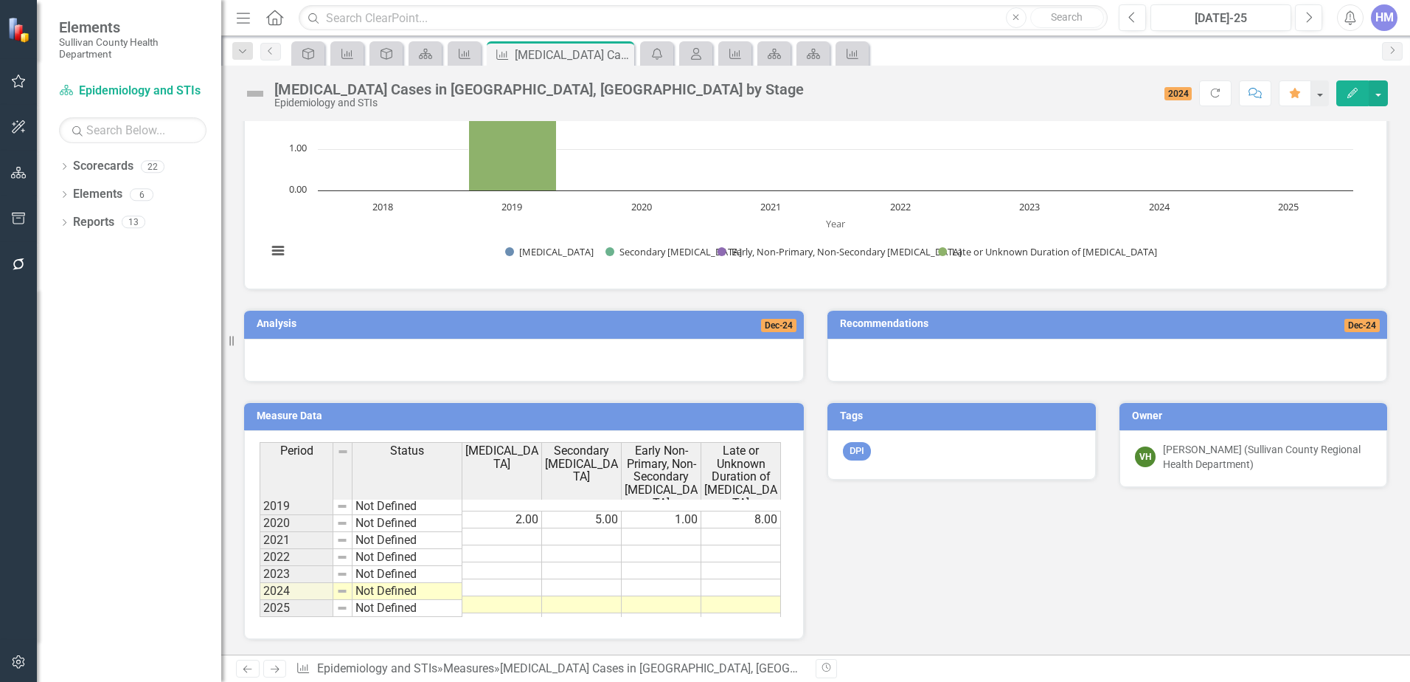
click at [766, 510] on td "8.00" at bounding box center [742, 519] width 80 height 18
type textarea "8"
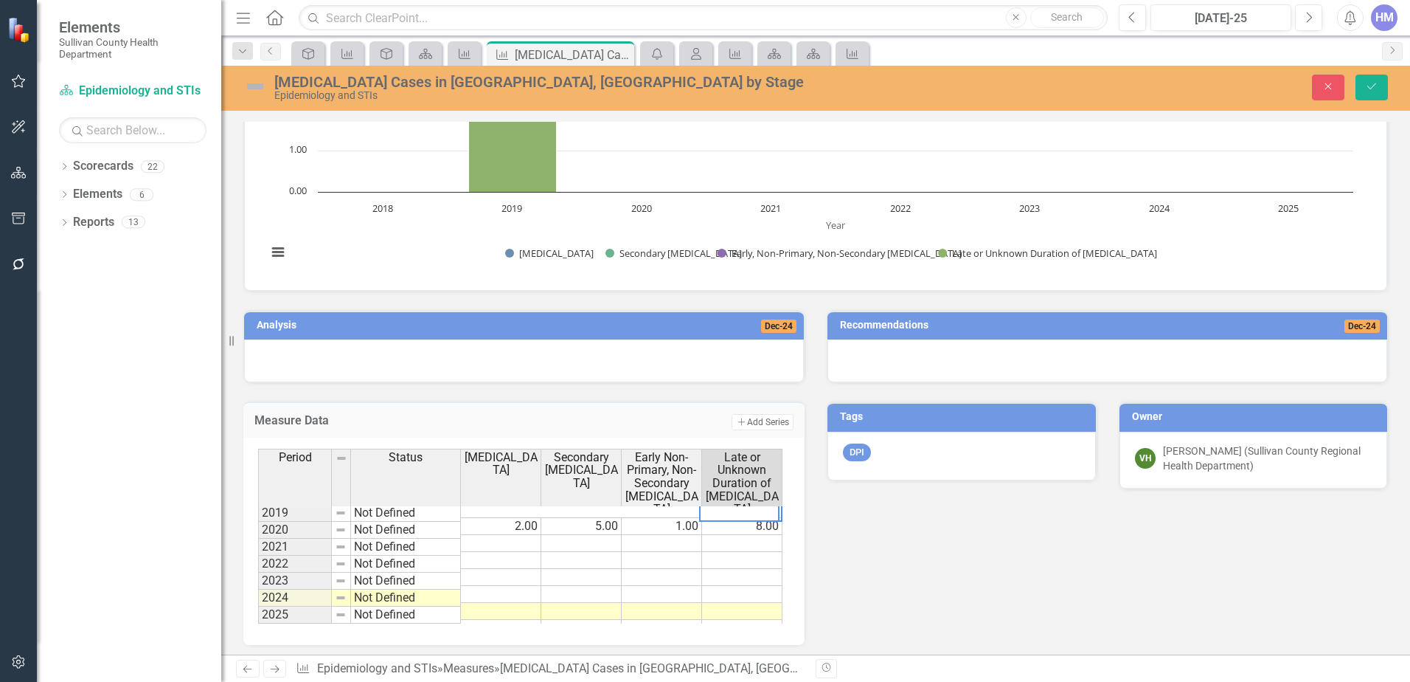
type textarea "4"
click at [1000, 635] on div "Analysis Dec-24 Measure Data Add Add Series Period Status Primary Syphilis Seco…" at bounding box center [815, 467] width 1167 height 353
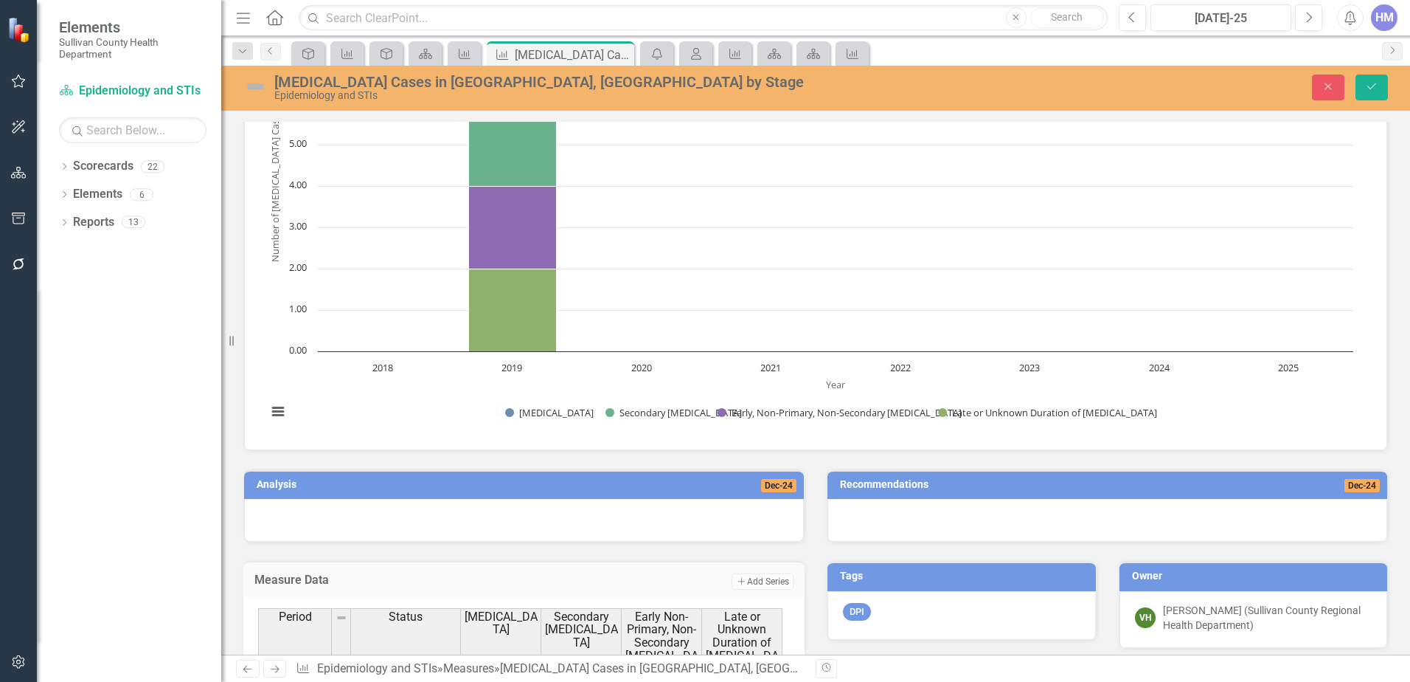
scroll to position [295, 0]
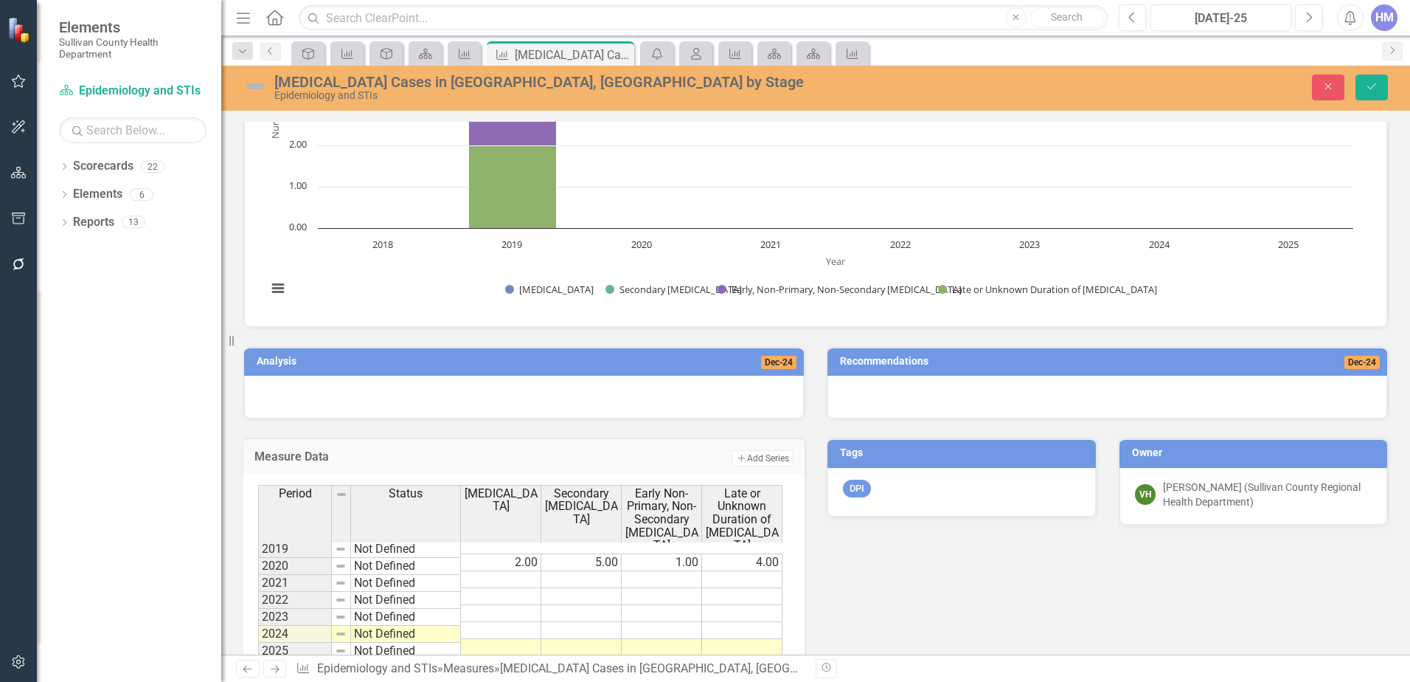
click at [771, 540] on div "Late or Unknown Duration of Syphilis" at bounding box center [742, 519] width 80 height 68
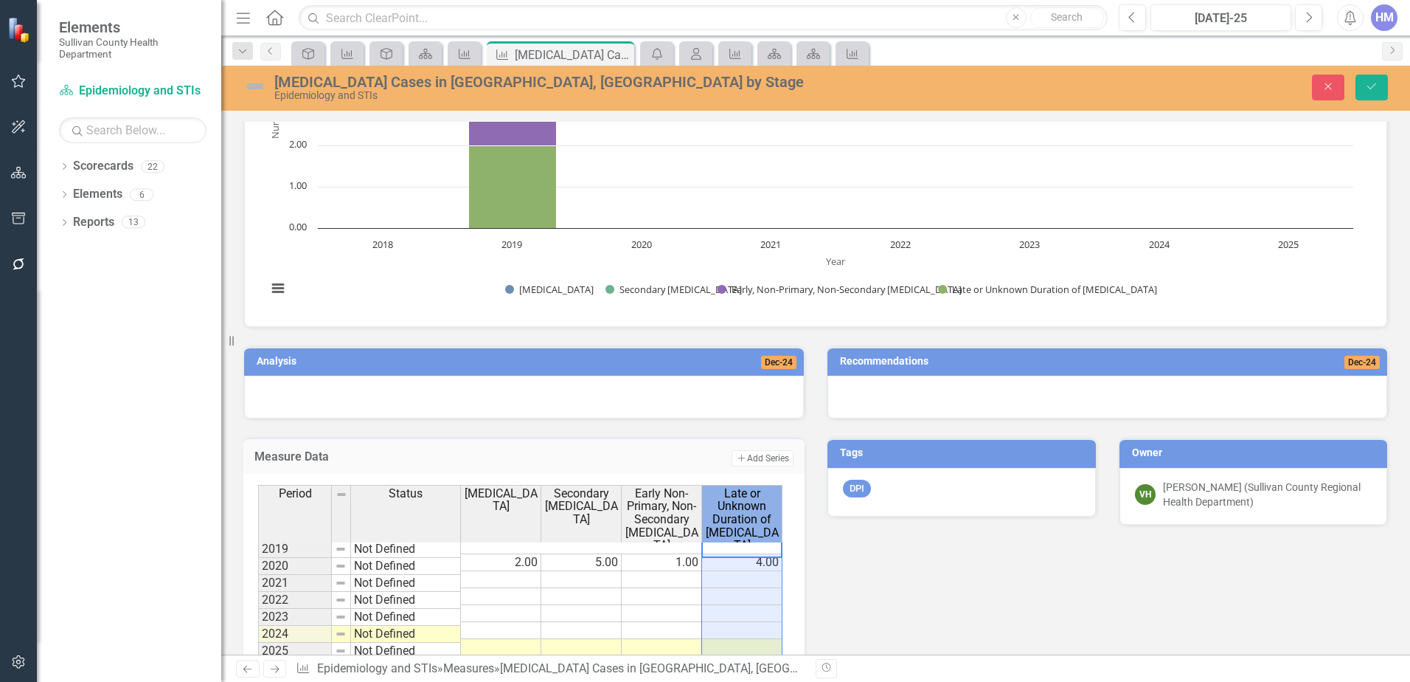
click at [769, 553] on td "4.00" at bounding box center [742, 562] width 80 height 18
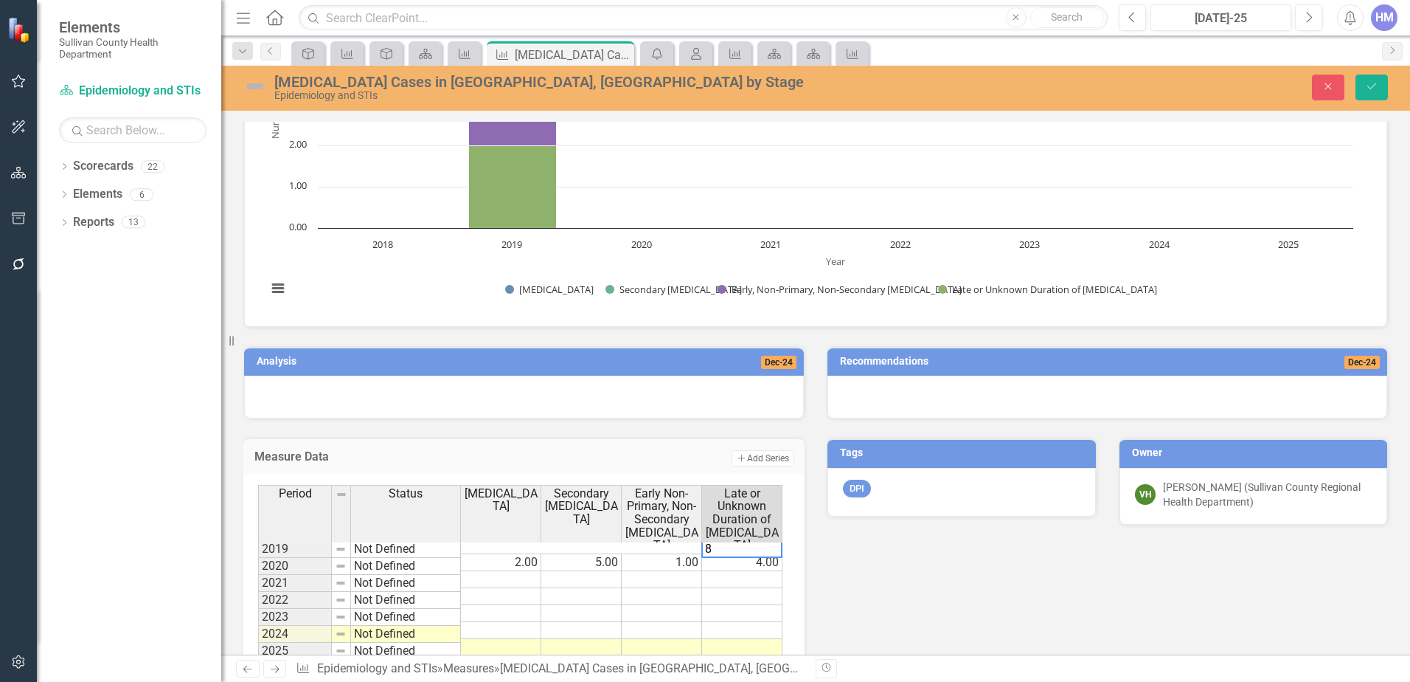
type textarea "8"
click at [707, 622] on td at bounding box center [742, 630] width 80 height 17
click at [670, 555] on td "1.00" at bounding box center [662, 562] width 80 height 18
click at [854, 565] on div "Analysis Dec-24 Measure Data Add Add Series Period Status Primary Syphilis Seco…" at bounding box center [815, 504] width 1167 height 353
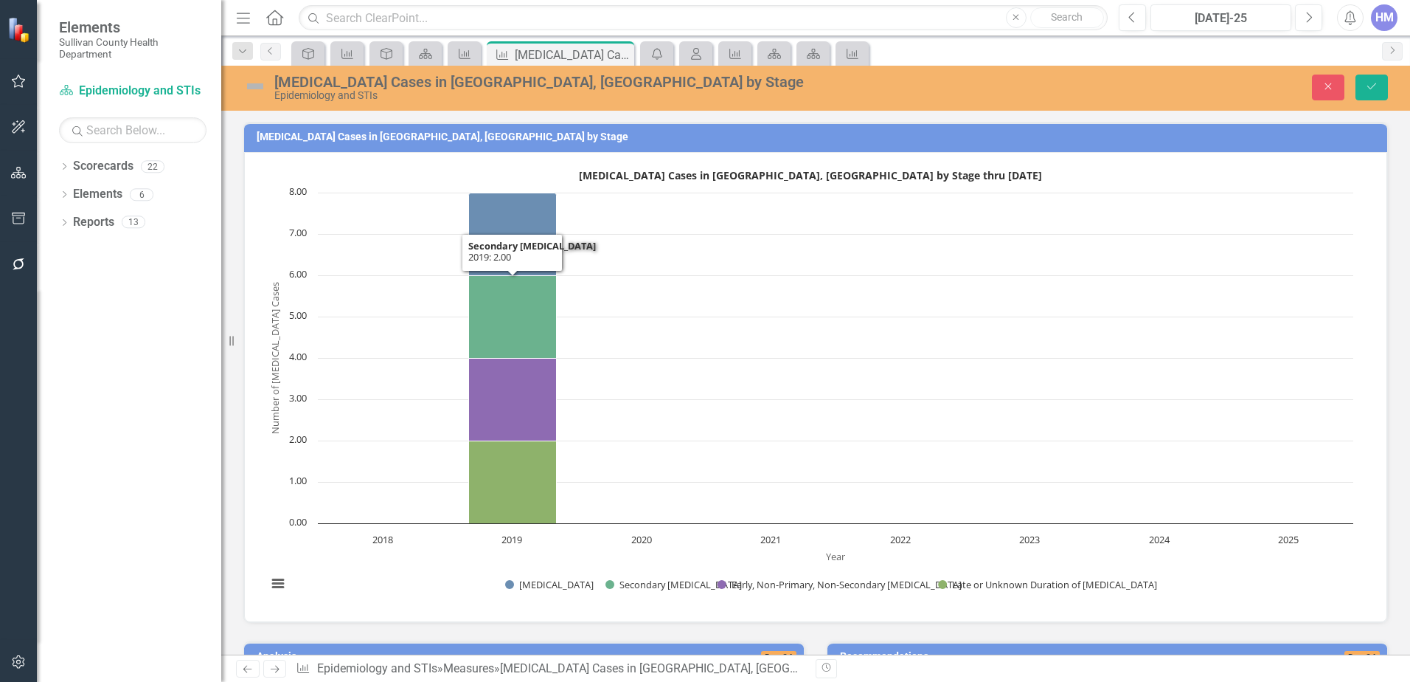
click at [300, 188] on text "8.00" at bounding box center [298, 190] width 18 height 13
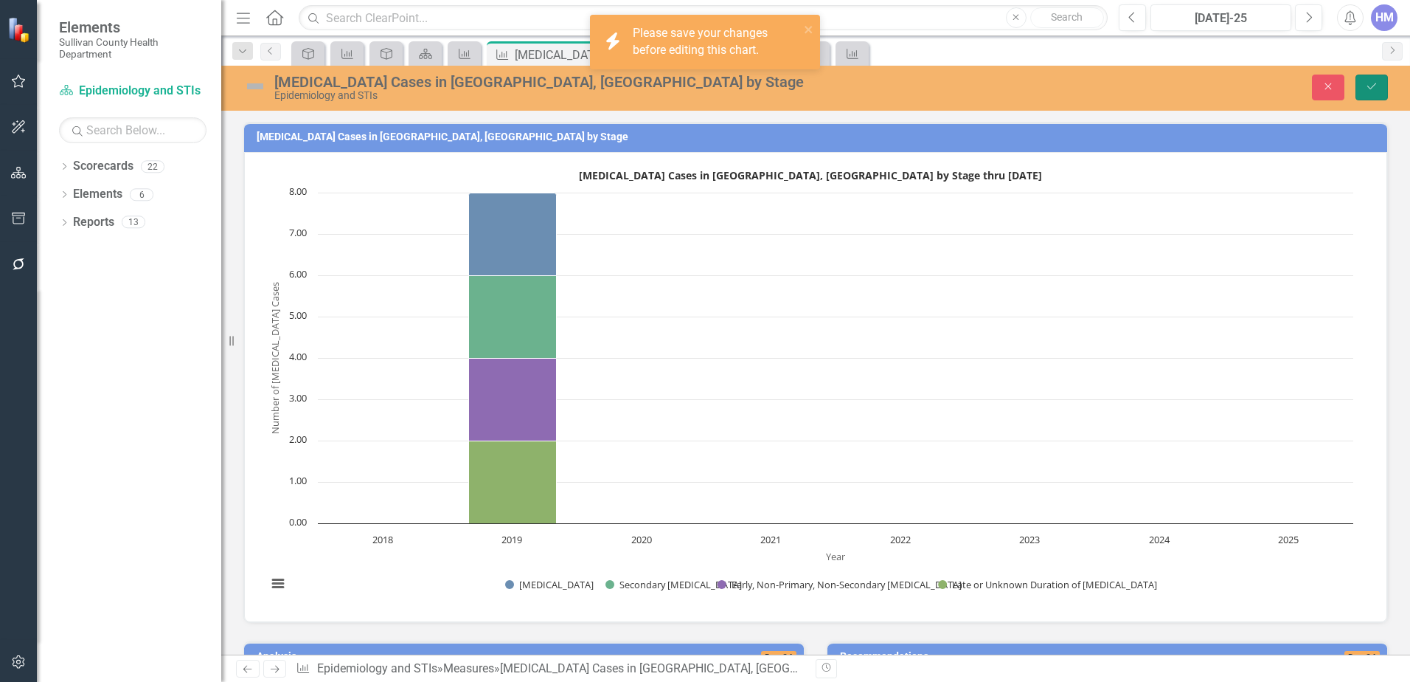
click at [1369, 79] on button "Save" at bounding box center [1372, 88] width 32 height 26
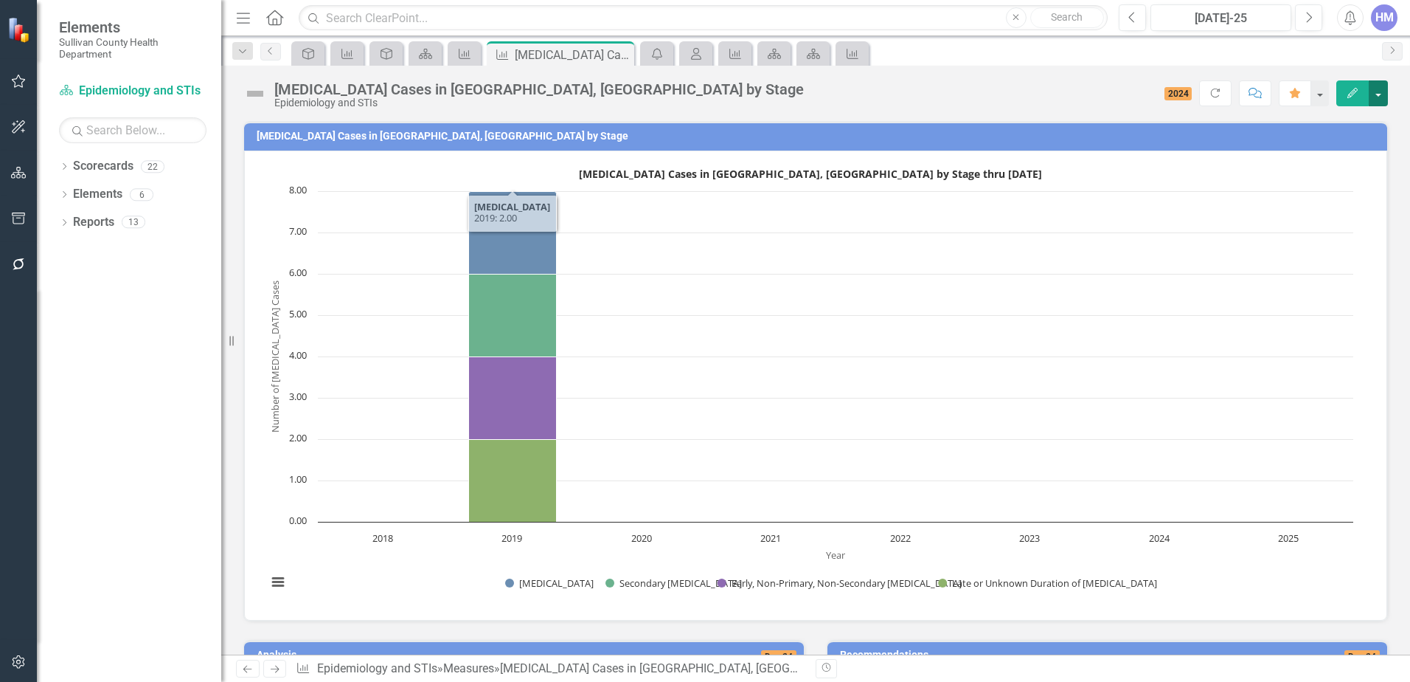
click at [1379, 97] on button "button" at bounding box center [1378, 93] width 19 height 26
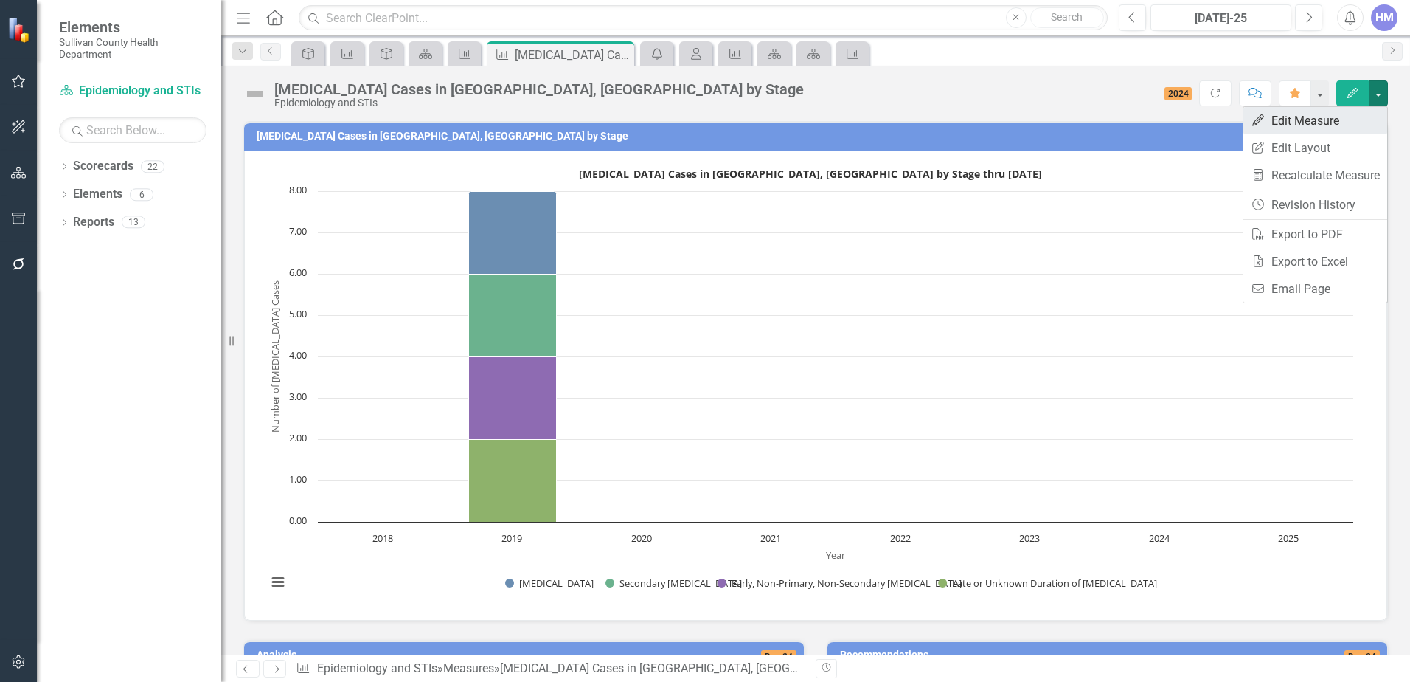
click at [1352, 125] on link "Edit Edit Measure" at bounding box center [1316, 120] width 144 height 27
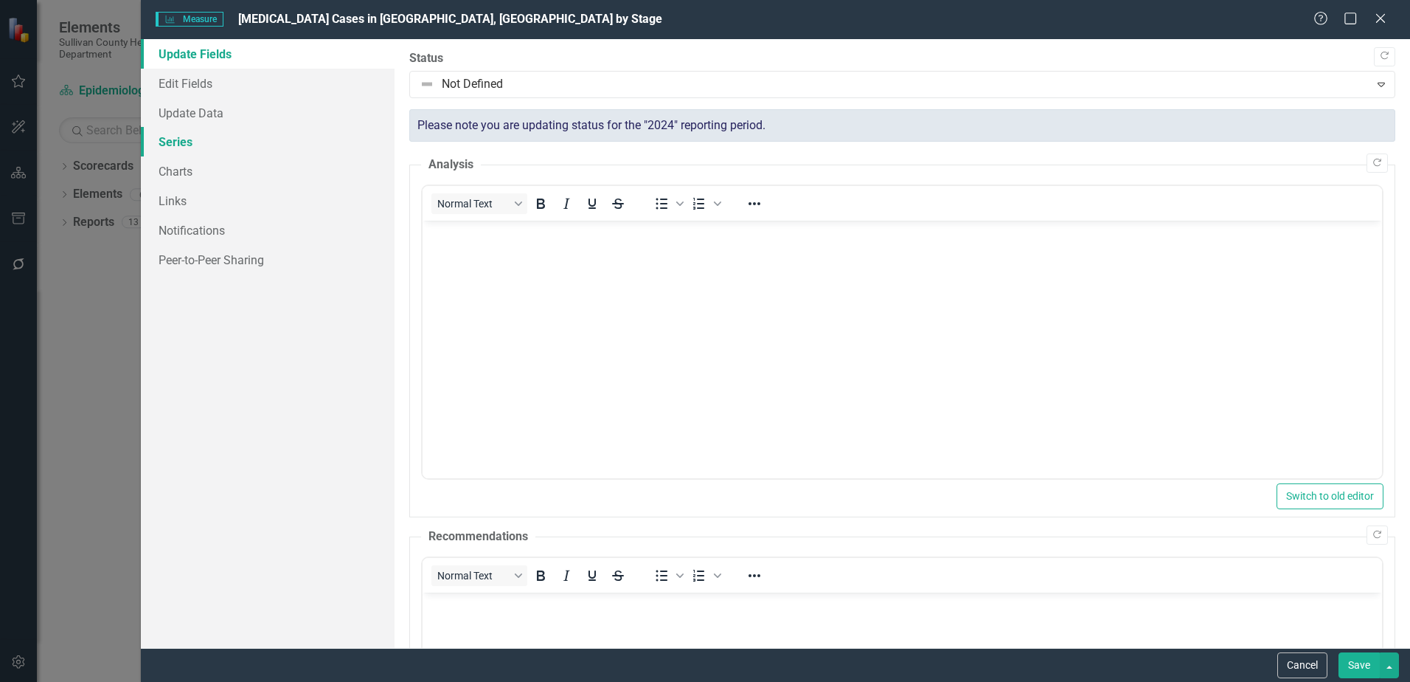
click at [178, 137] on link "Series" at bounding box center [268, 142] width 254 height 30
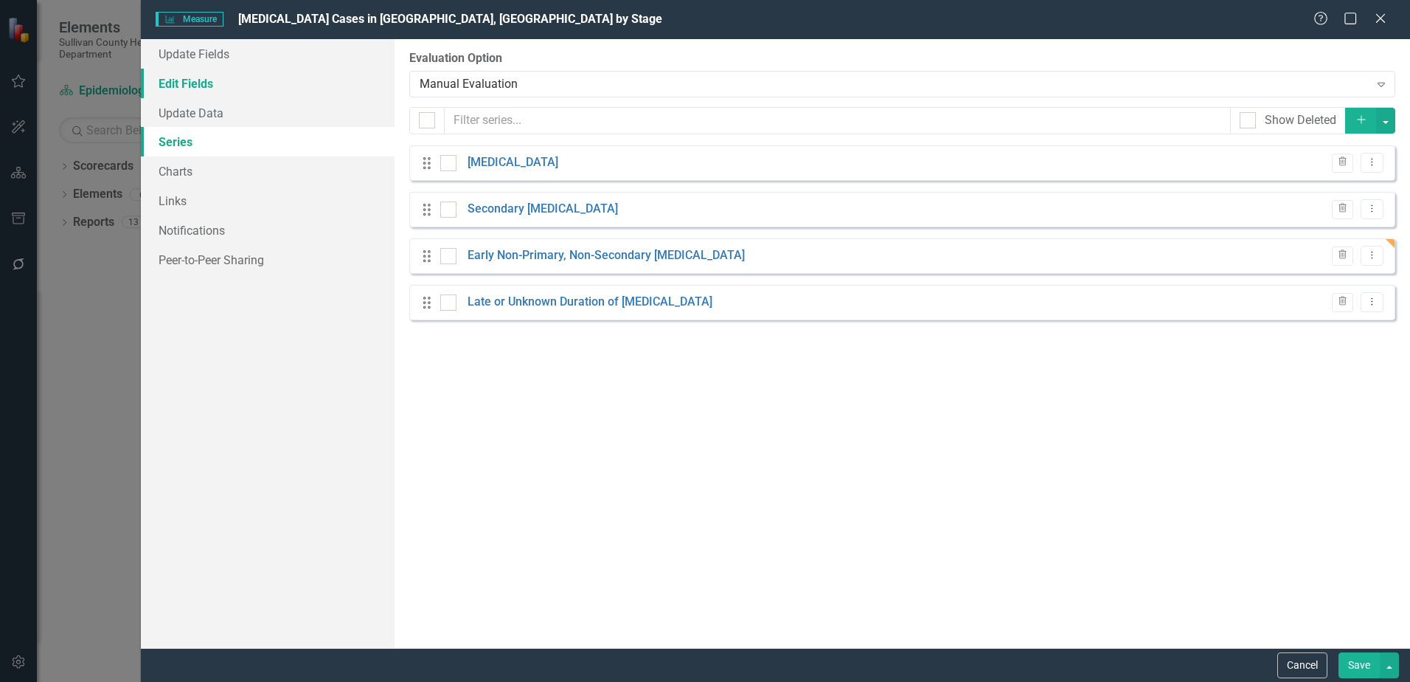
click at [186, 87] on link "Edit Fields" at bounding box center [268, 84] width 254 height 30
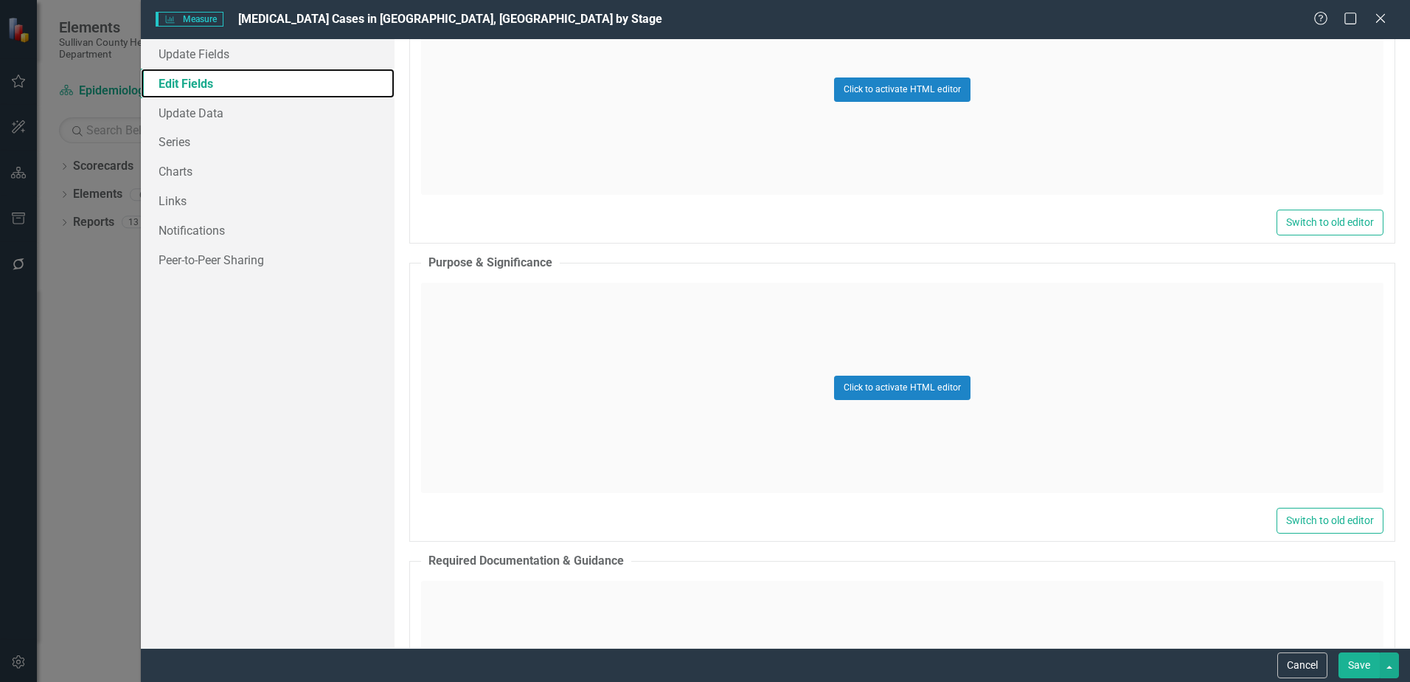
scroll to position [590, 0]
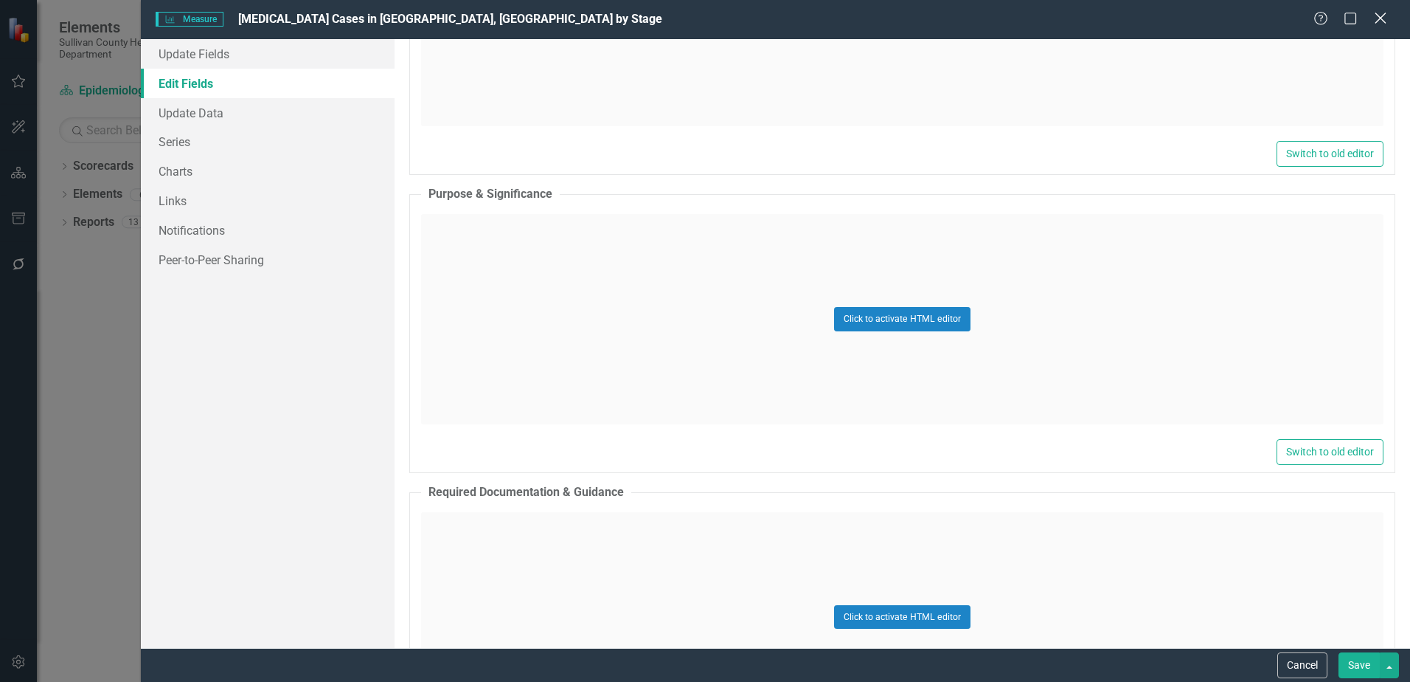
click at [1385, 24] on icon "Close" at bounding box center [1380, 18] width 18 height 14
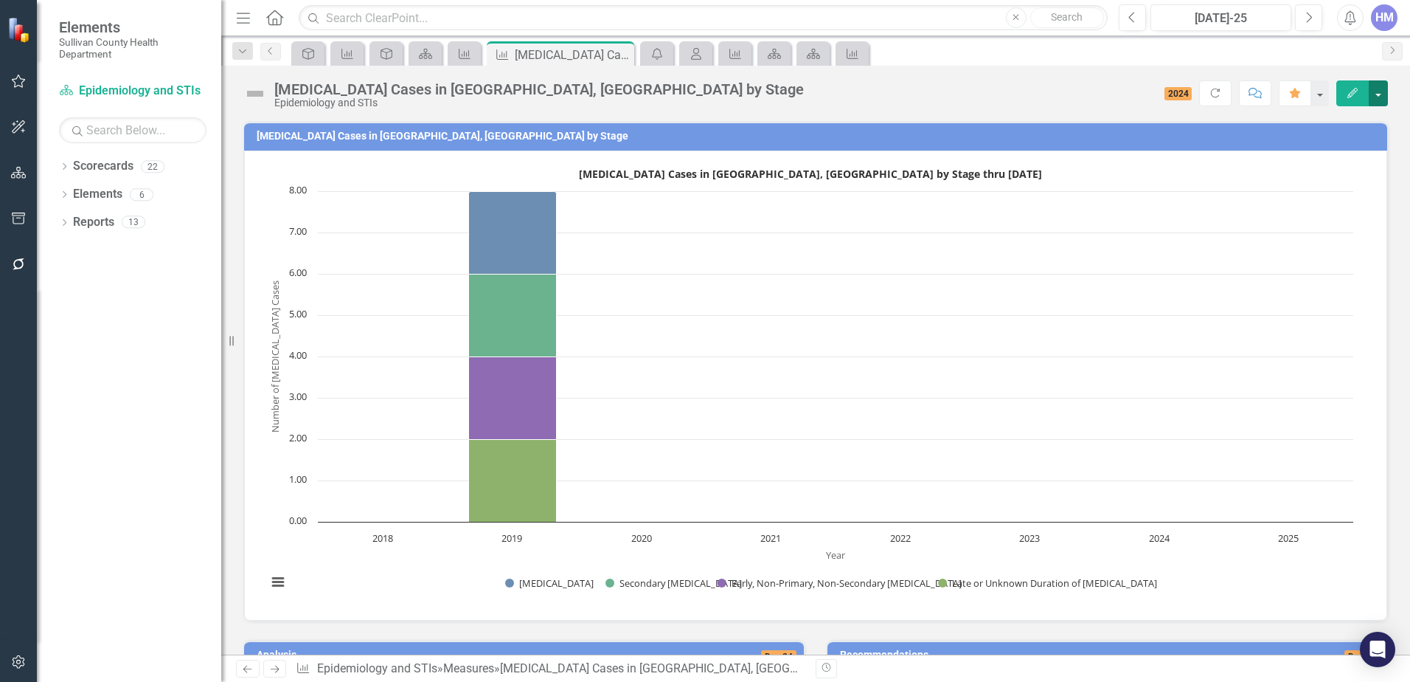
click at [1382, 89] on button "button" at bounding box center [1378, 93] width 19 height 26
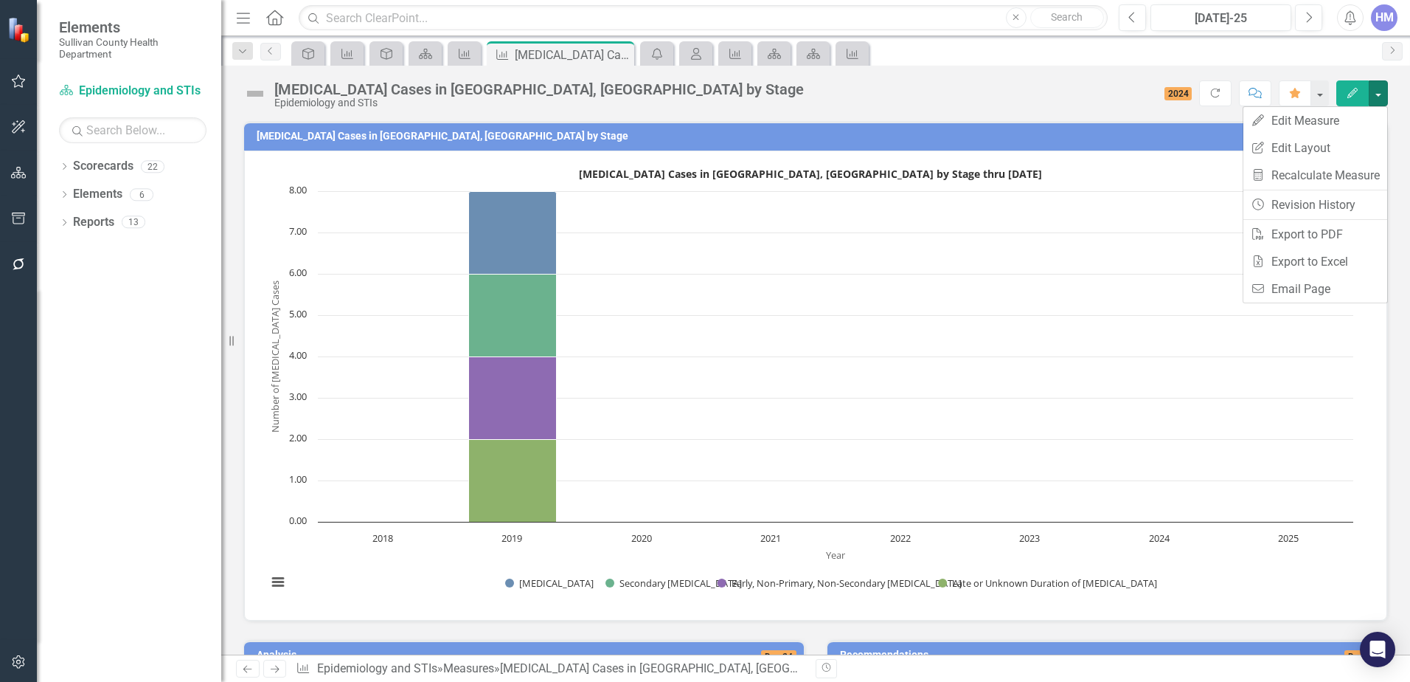
click at [1068, 305] on rect "Interactive chart" at bounding box center [810, 383] width 1101 height 443
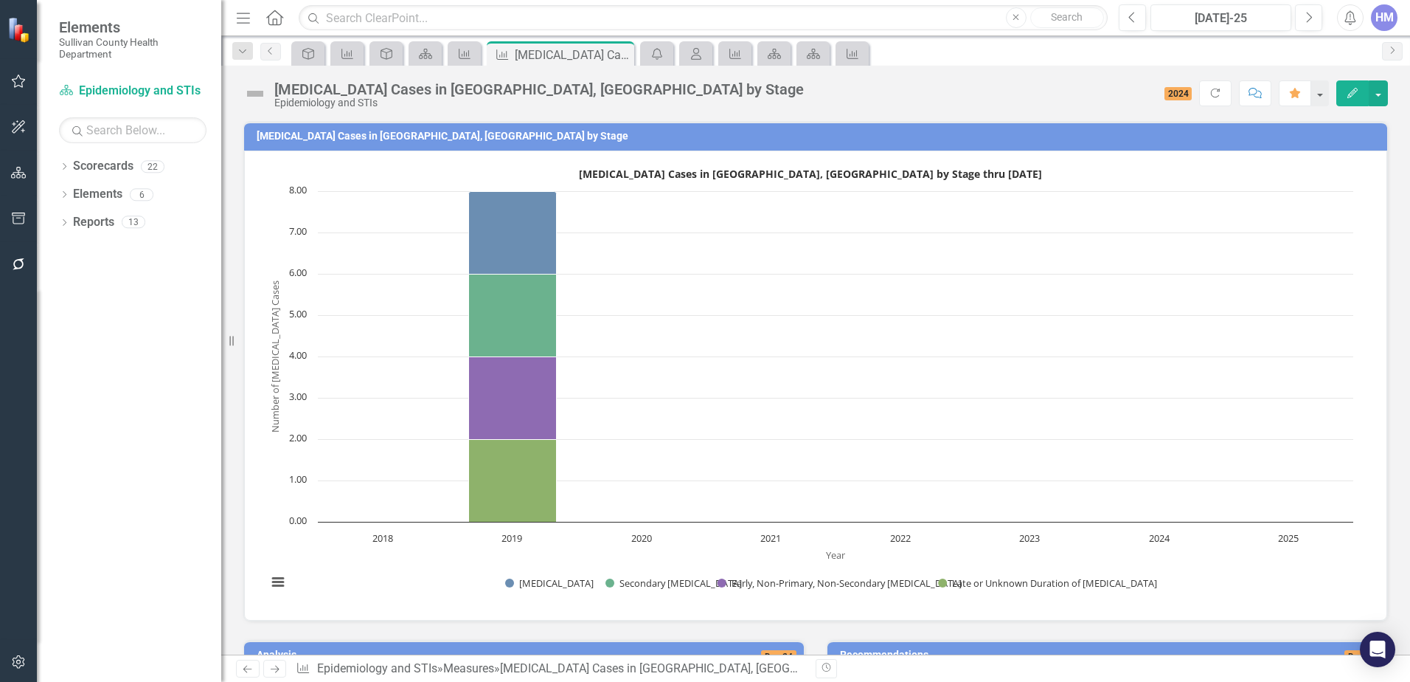
click at [332, 133] on h3 "[MEDICAL_DATA] Cases in [GEOGRAPHIC_DATA], [GEOGRAPHIC_DATA] by Stage" at bounding box center [819, 136] width 1124 height 11
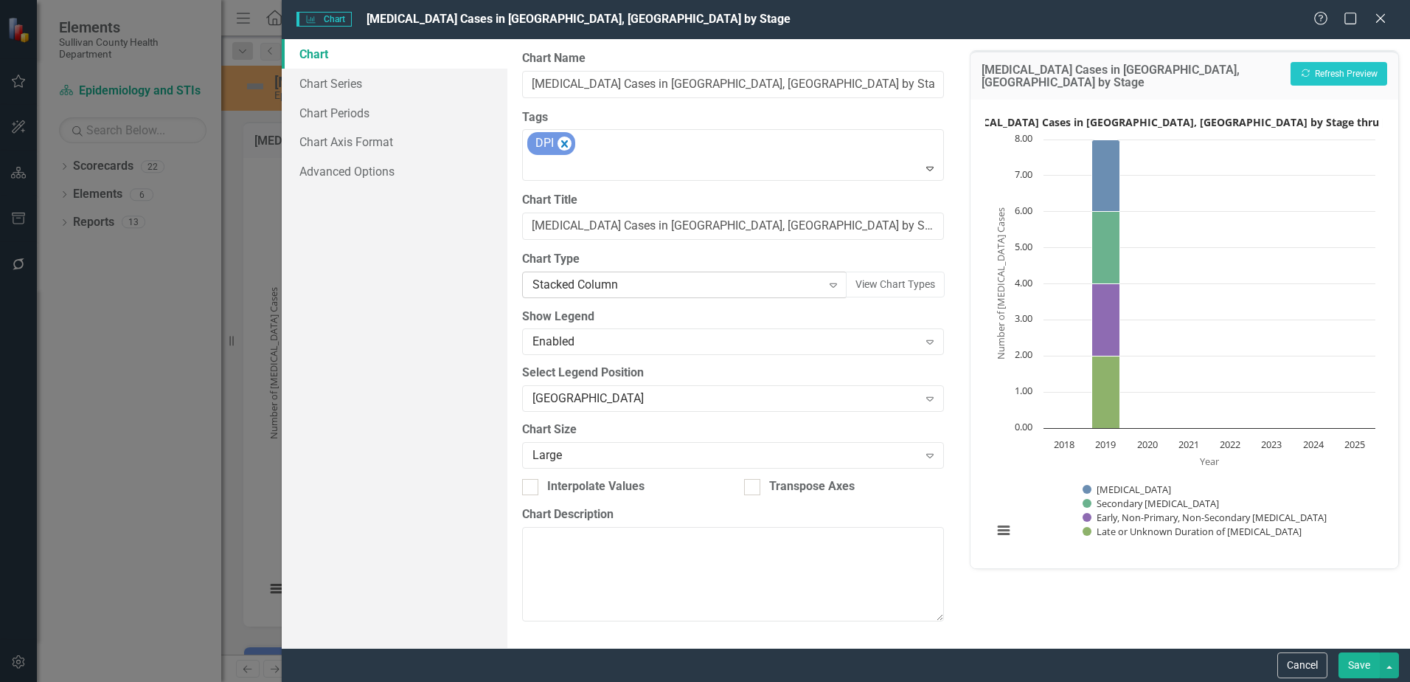
click at [562, 281] on div "Stacked Column" at bounding box center [677, 284] width 288 height 17
click at [589, 277] on div "100% Stacked Column" at bounding box center [677, 284] width 288 height 17
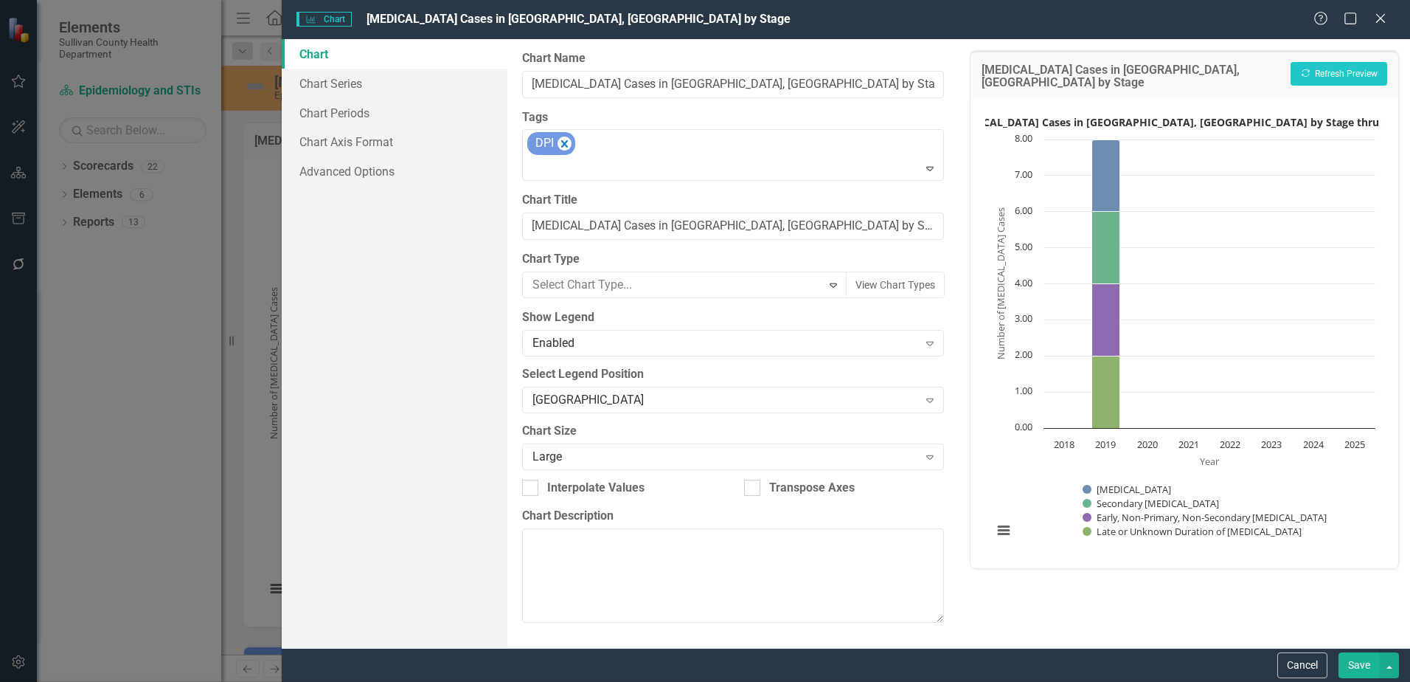
click at [1325, 75] on button "Recalculate Refresh Preview" at bounding box center [1339, 74] width 97 height 24
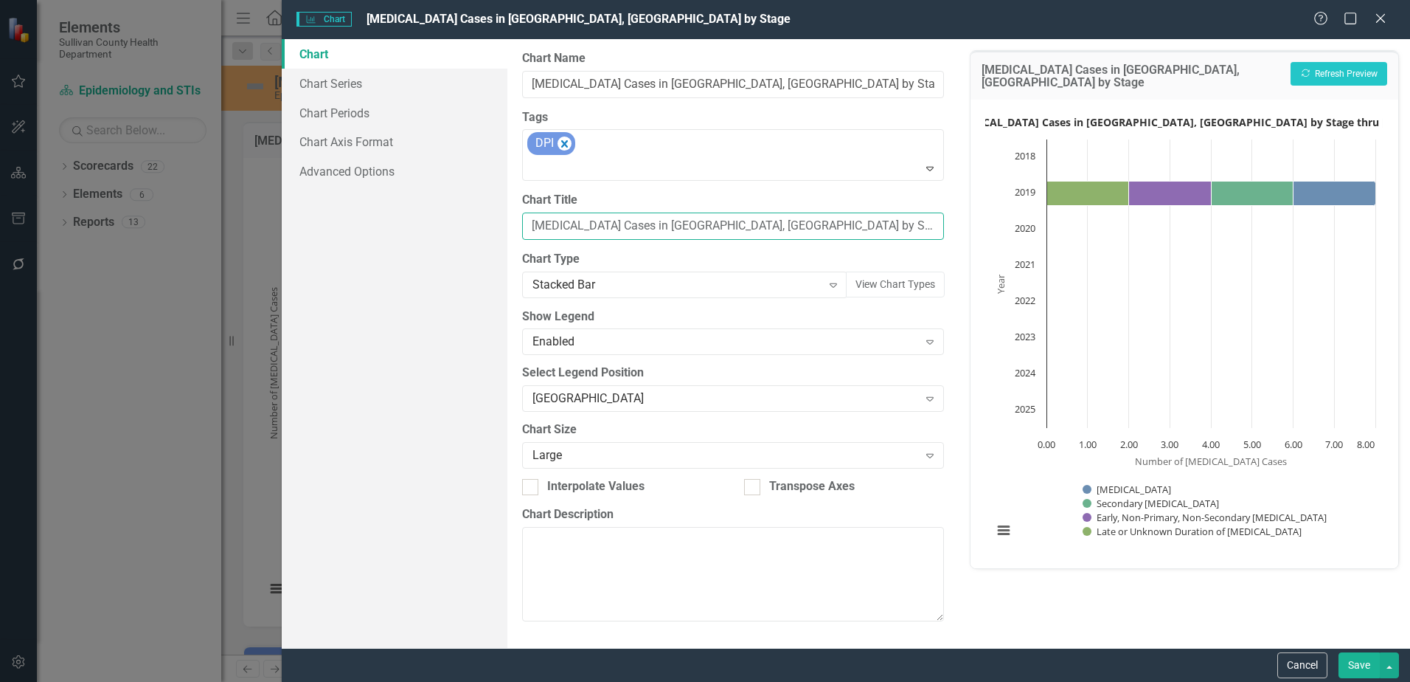
click at [670, 231] on input "Syphilis Cases in Sullivan County, TN by Stage thru July 2025" at bounding box center [733, 225] width 422 height 27
click at [622, 287] on div "Stacked Bar" at bounding box center [677, 284] width 288 height 17
click at [836, 283] on icon at bounding box center [833, 285] width 7 height 4
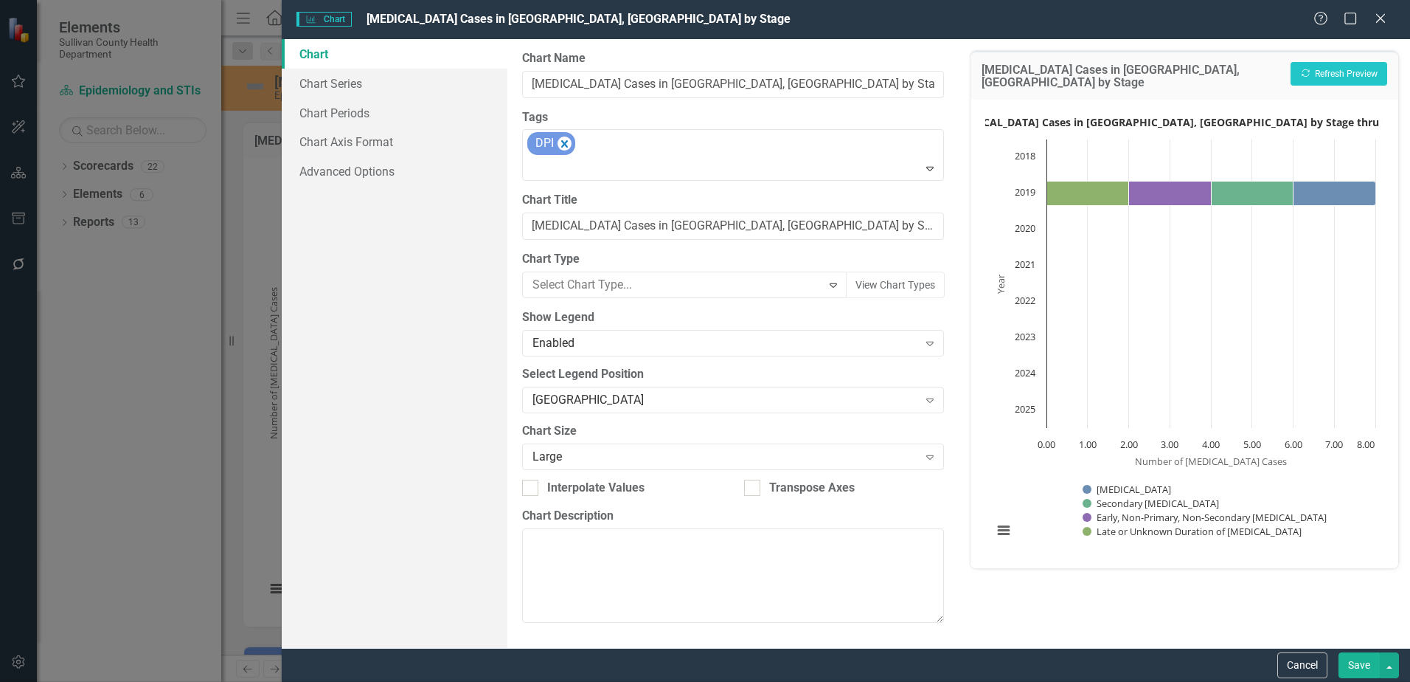
scroll to position [221, 0]
click at [1356, 82] on button "Recalculate Refresh Preview" at bounding box center [1339, 74] width 97 height 24
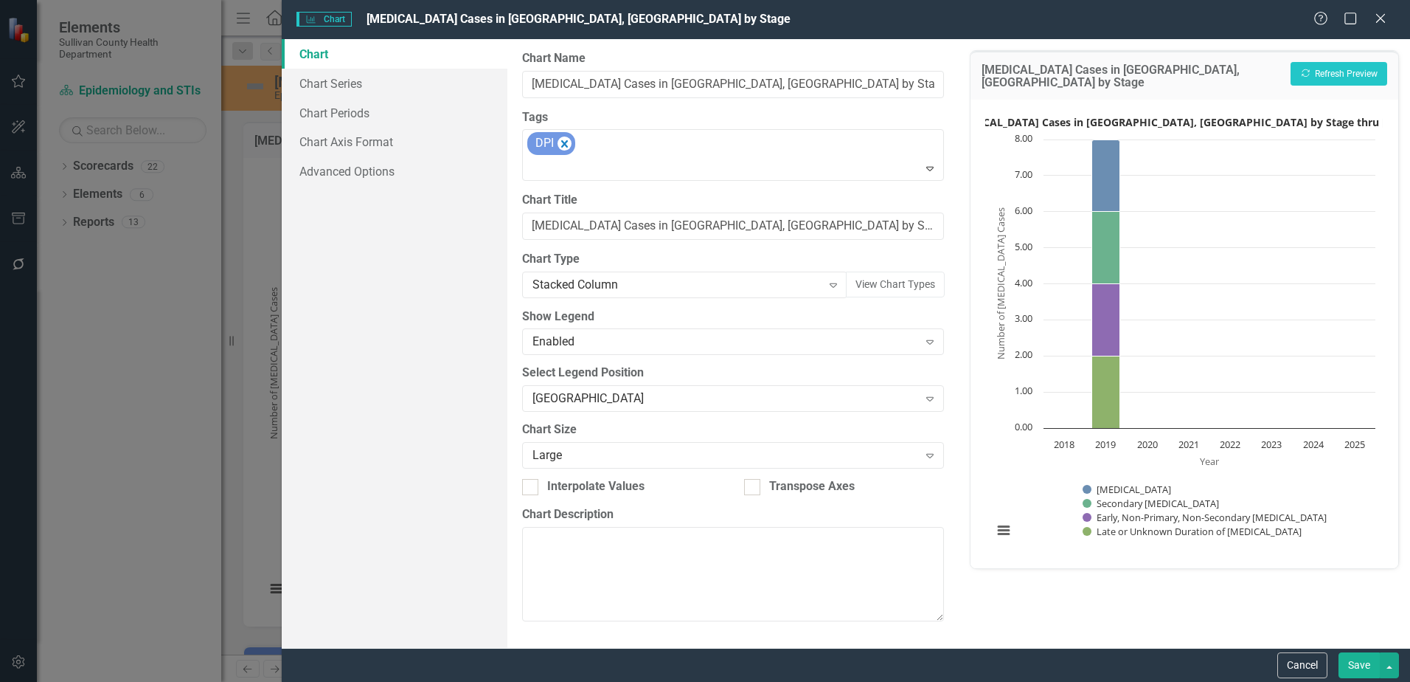
click at [1366, 665] on button "Save" at bounding box center [1359, 665] width 41 height 26
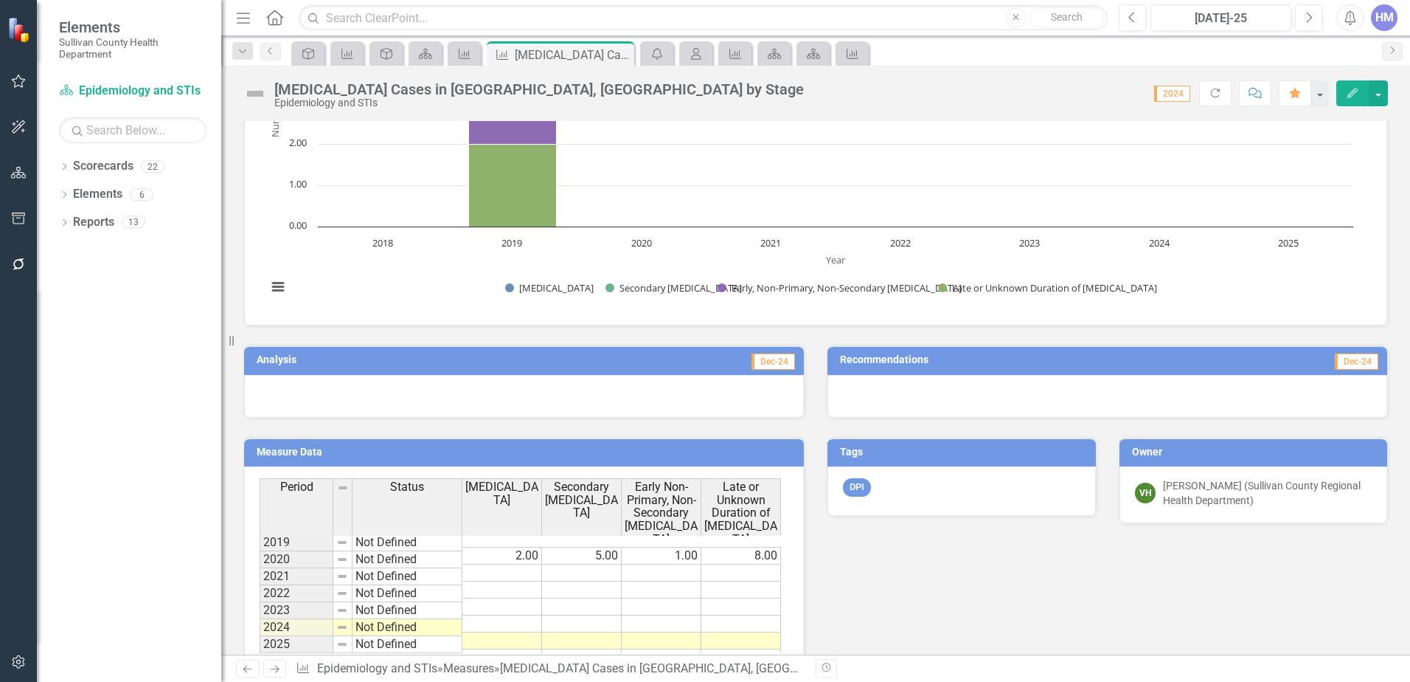
scroll to position [331, 0]
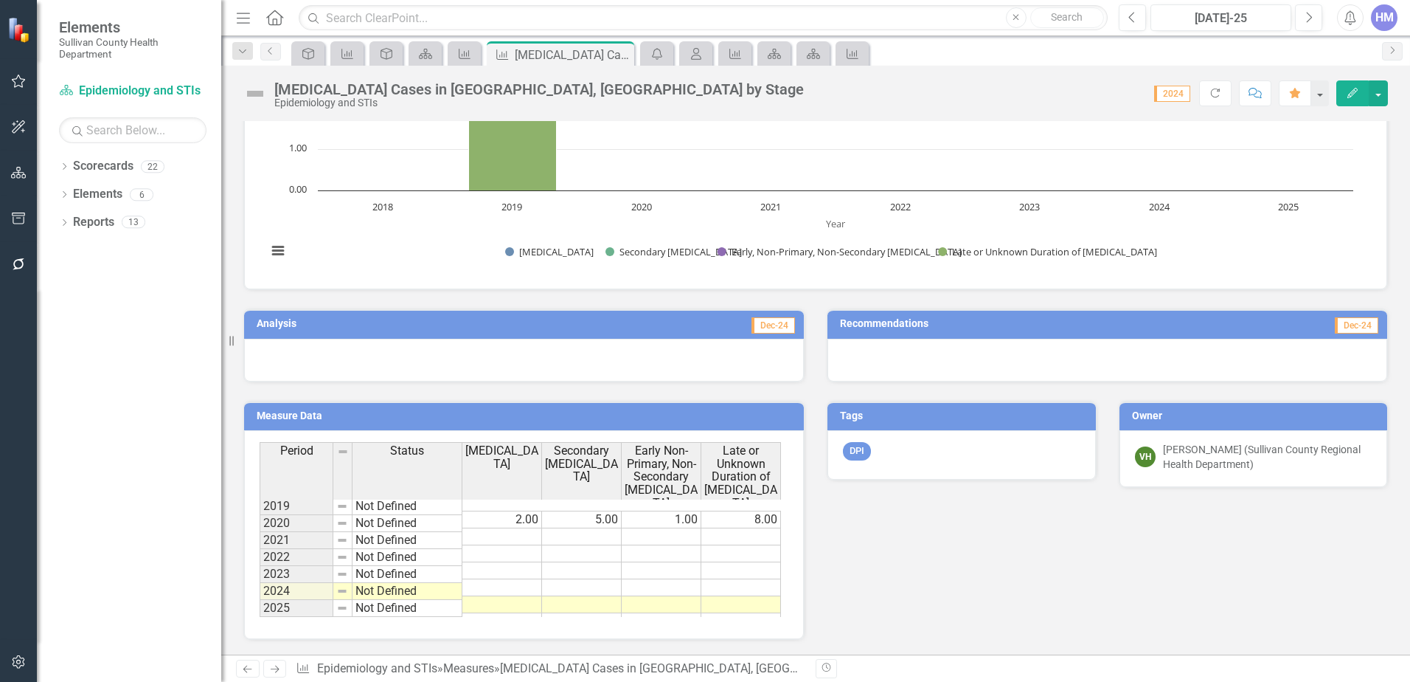
click at [746, 545] on td at bounding box center [742, 553] width 80 height 17
click at [468, 510] on td "2.00" at bounding box center [503, 519] width 80 height 18
click at [494, 498] on div "Period Status Primary Syphilis Secondary Syphilis Early Non-Primary, Non-Second…" at bounding box center [521, 471] width 523 height 58
click at [436, 504] on td "Not Defined" at bounding box center [408, 506] width 110 height 18
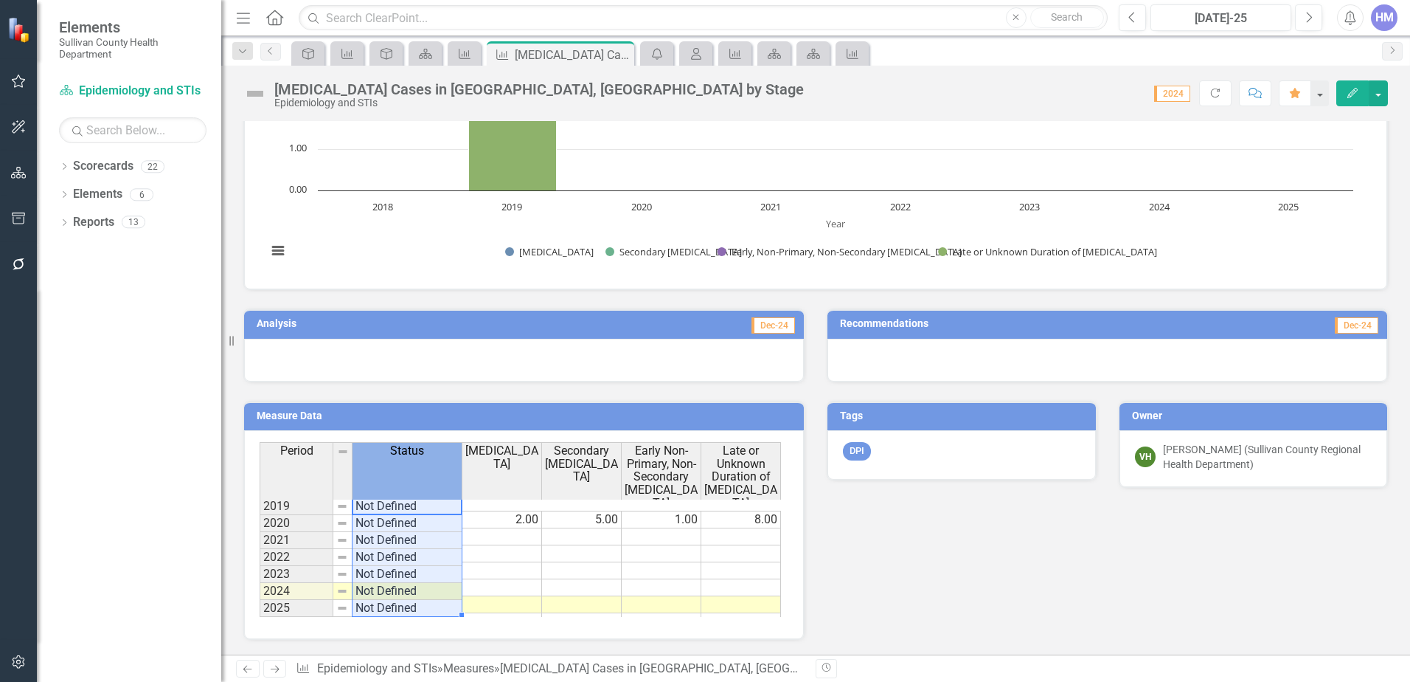
click at [417, 455] on span "Status" at bounding box center [407, 450] width 34 height 13
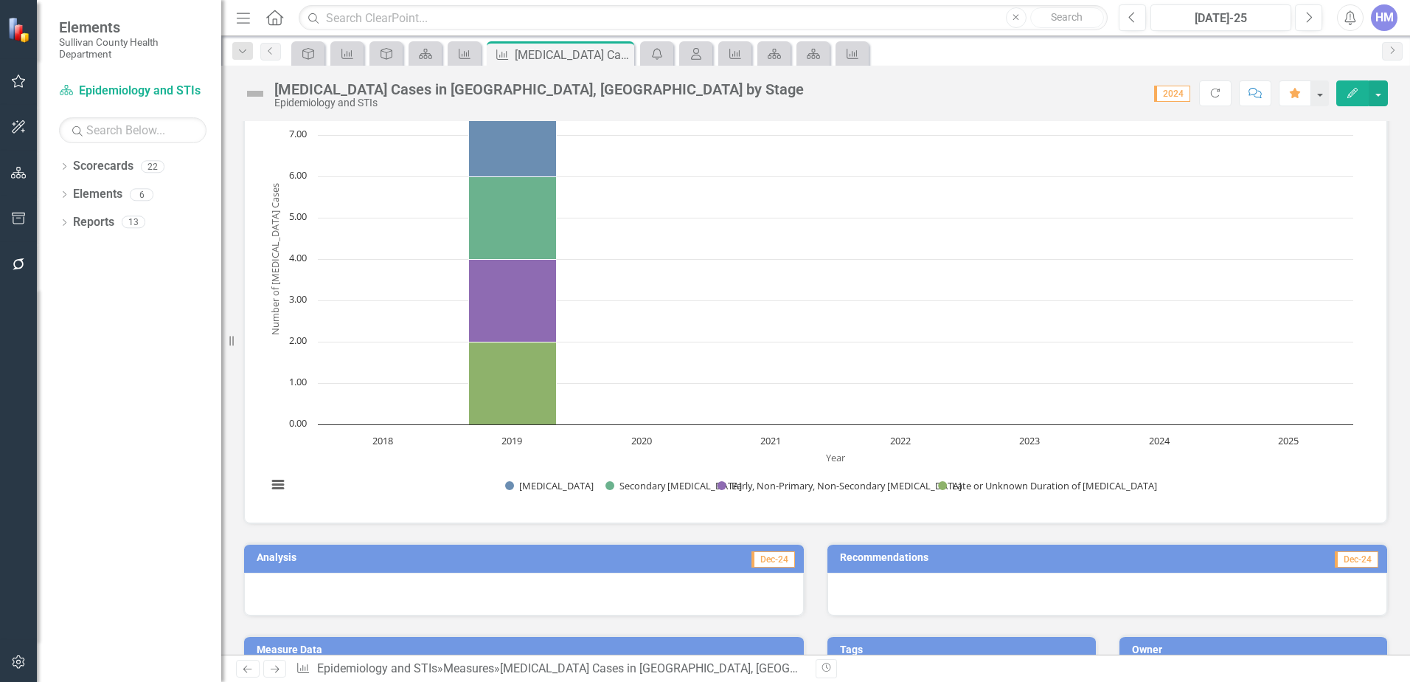
scroll to position [0, 0]
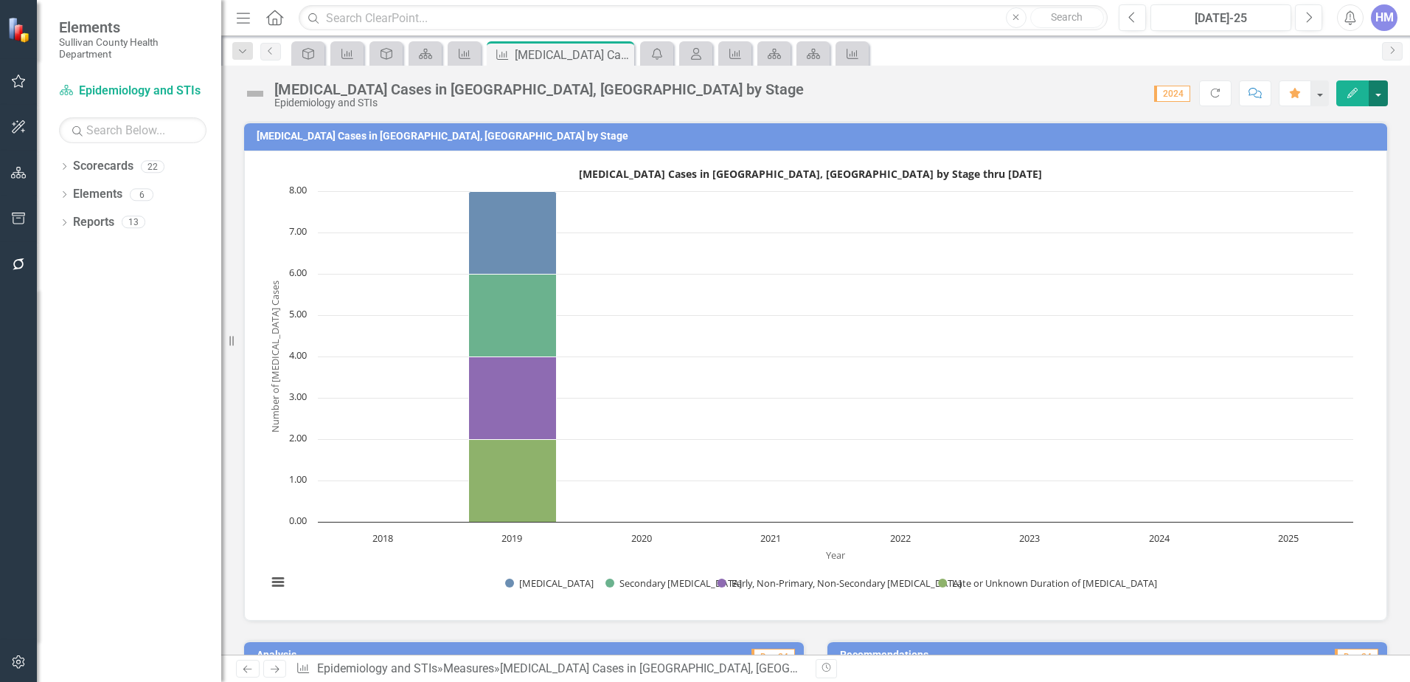
click at [1377, 92] on button "button" at bounding box center [1378, 93] width 19 height 26
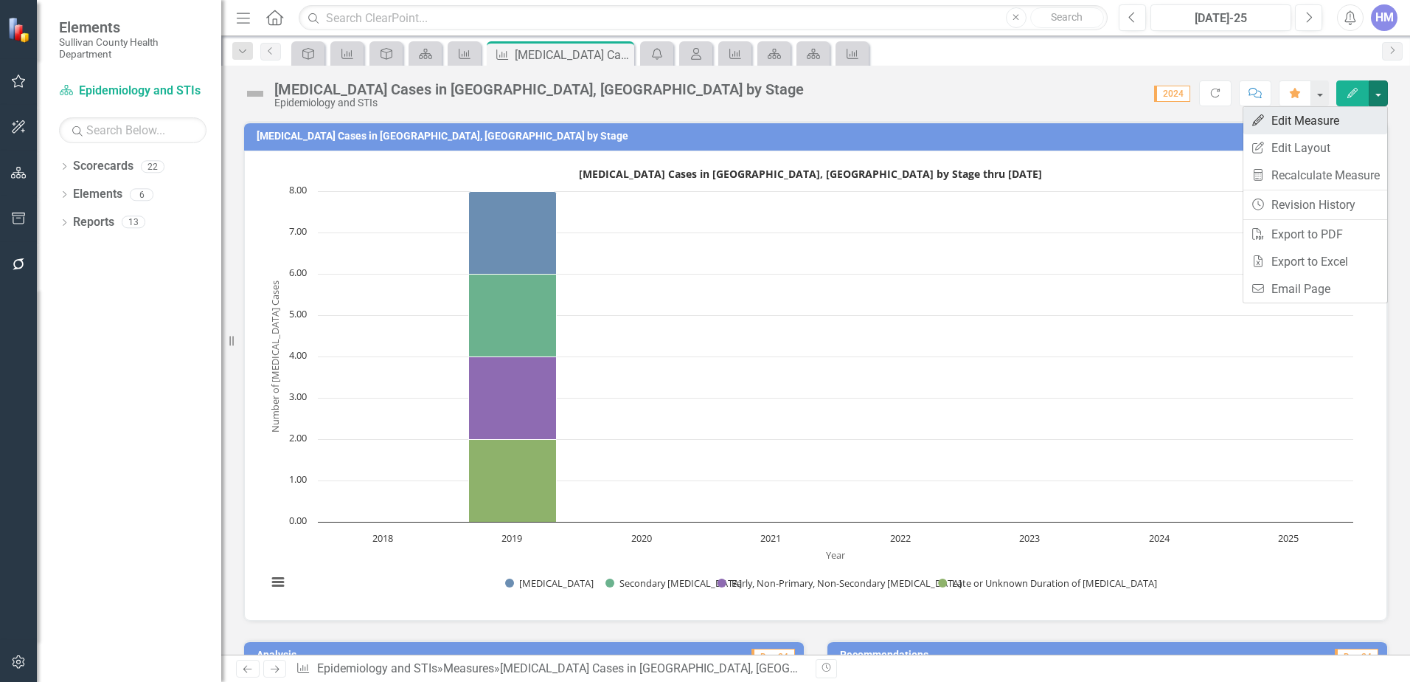
click at [1327, 124] on link "Edit Edit Measure" at bounding box center [1316, 120] width 144 height 27
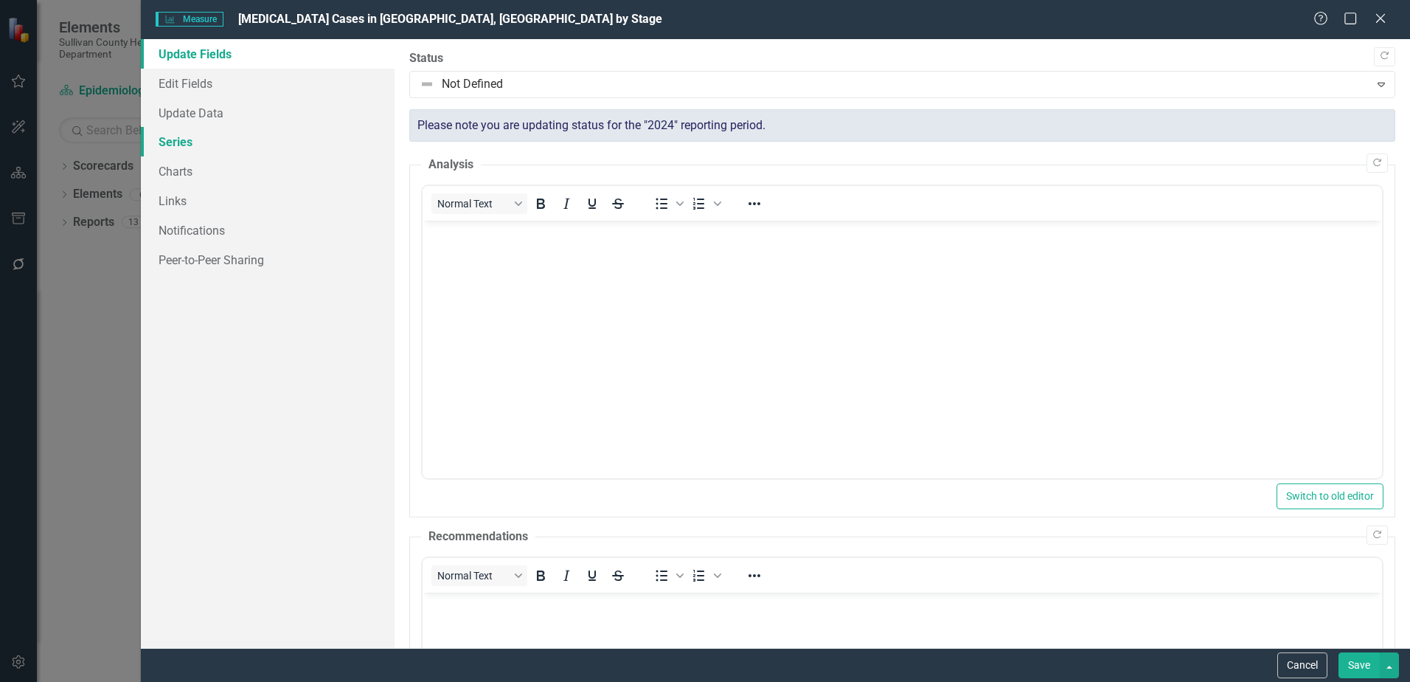
click at [180, 134] on link "Series" at bounding box center [268, 142] width 254 height 30
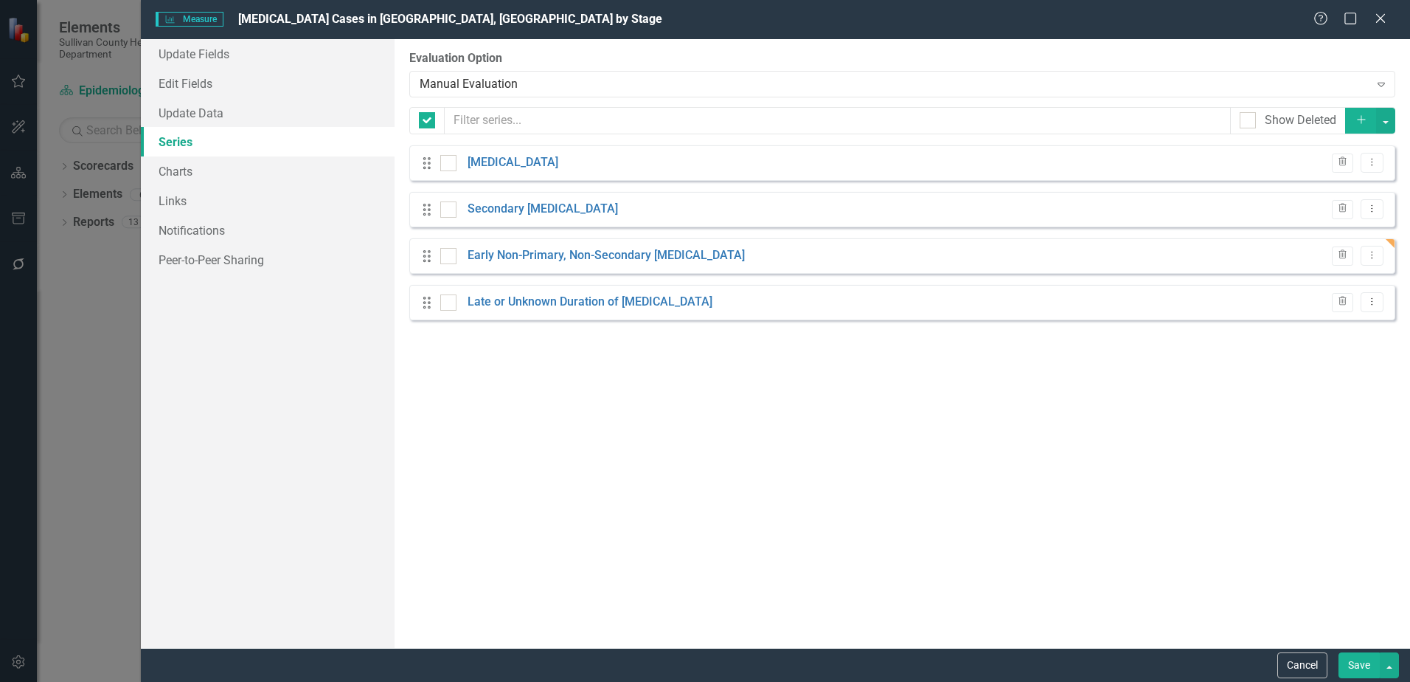
checkbox input "false"
click at [1388, 121] on button "button" at bounding box center [1386, 121] width 19 height 26
click at [1244, 120] on input "Show Deleted" at bounding box center [1245, 117] width 10 height 10
checkbox input "true"
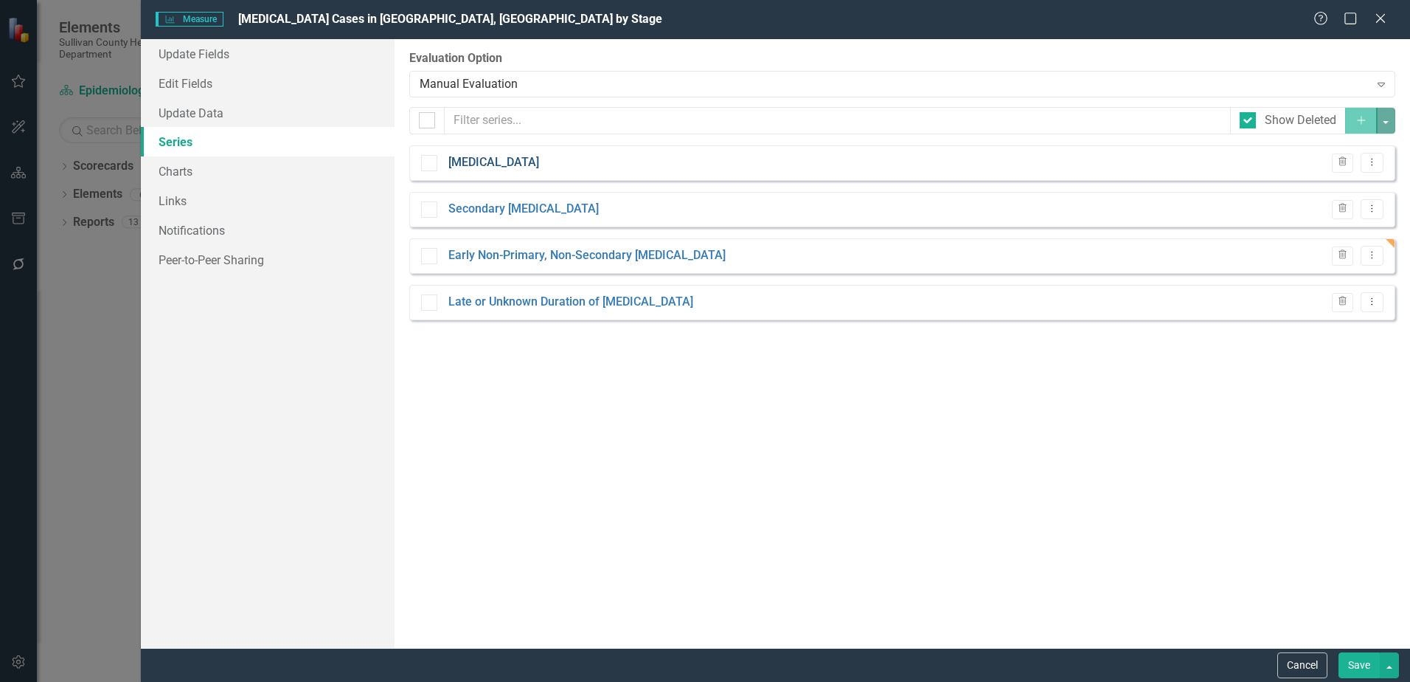
click at [502, 159] on link "[MEDICAL_DATA]" at bounding box center [494, 162] width 91 height 17
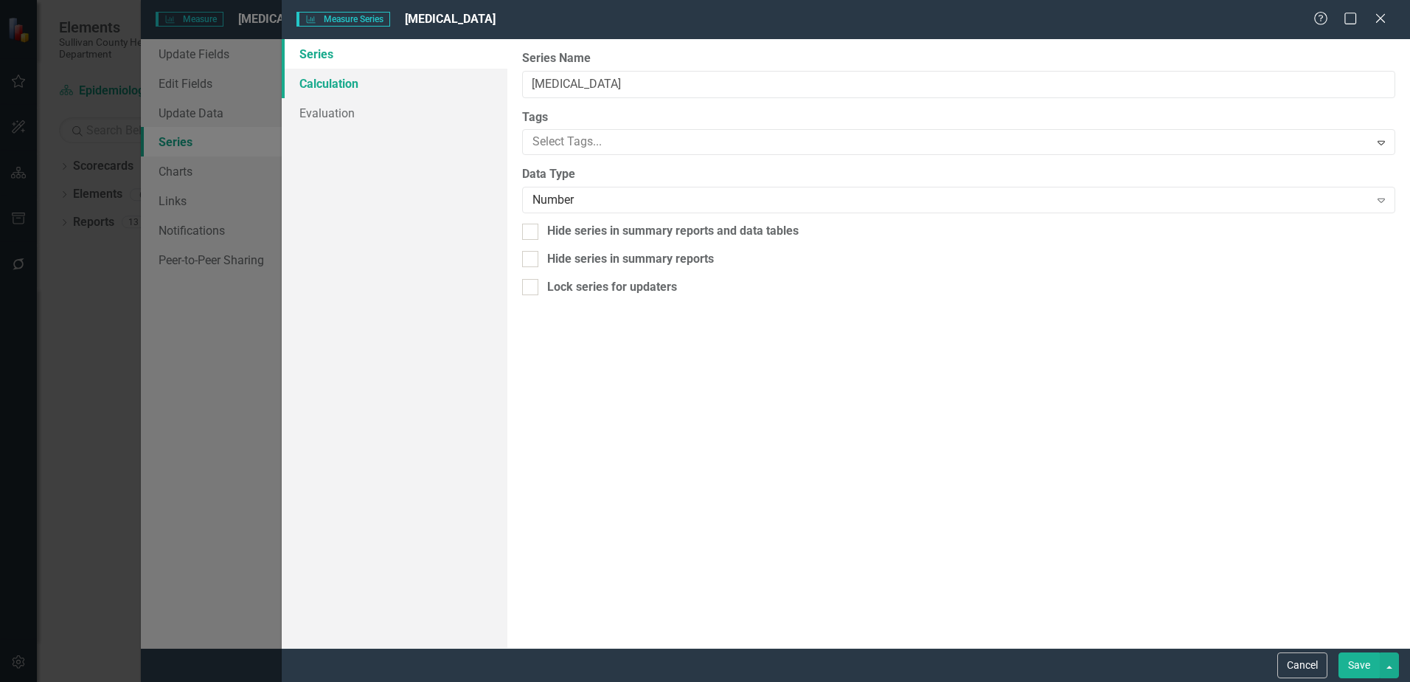
click at [329, 89] on link "Calculation" at bounding box center [395, 84] width 226 height 30
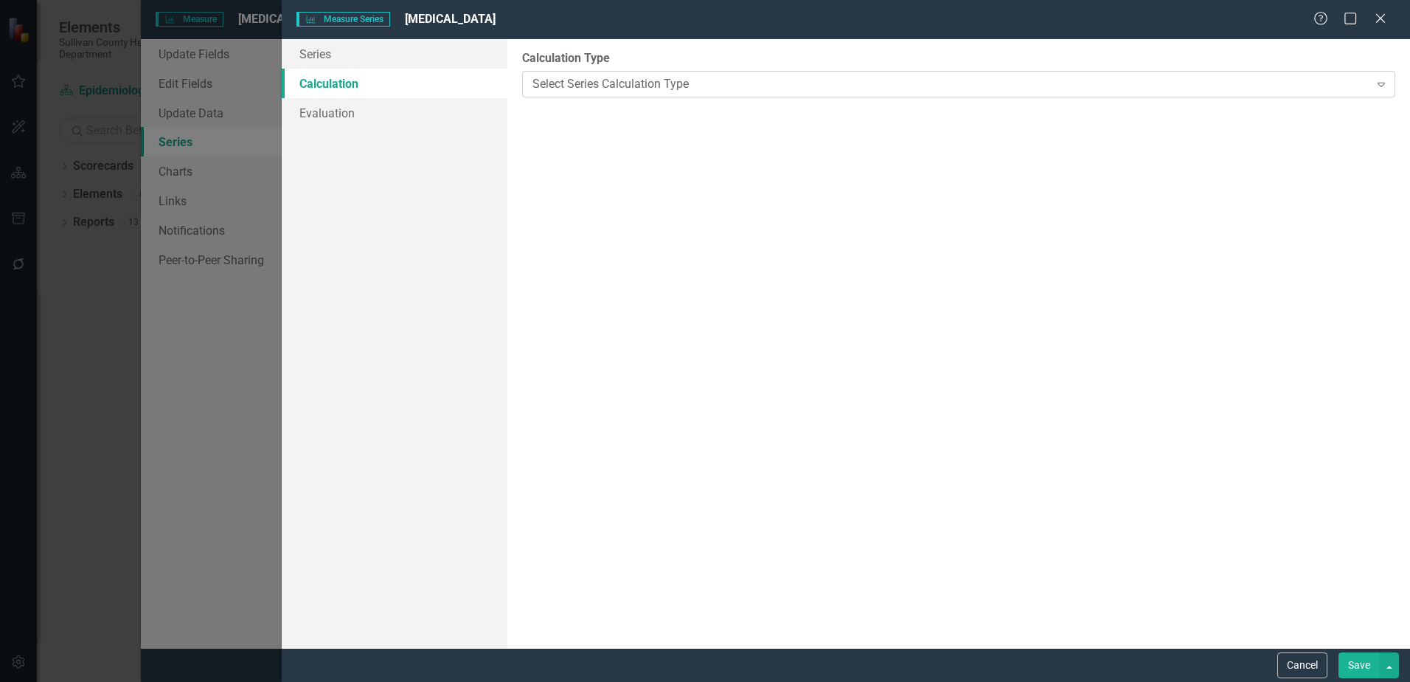
click at [624, 83] on div "Select Series Calculation Type" at bounding box center [951, 83] width 837 height 17
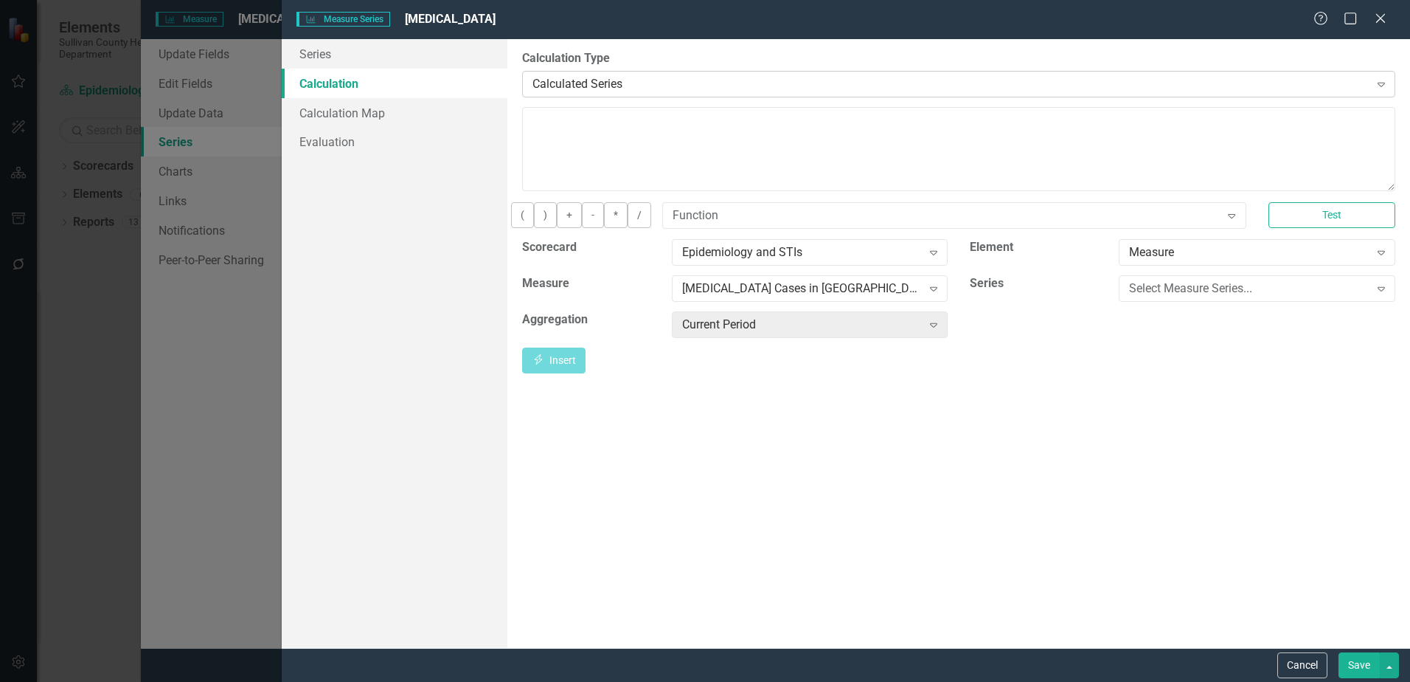
click at [1380, 77] on div "Expand" at bounding box center [1381, 84] width 27 height 24
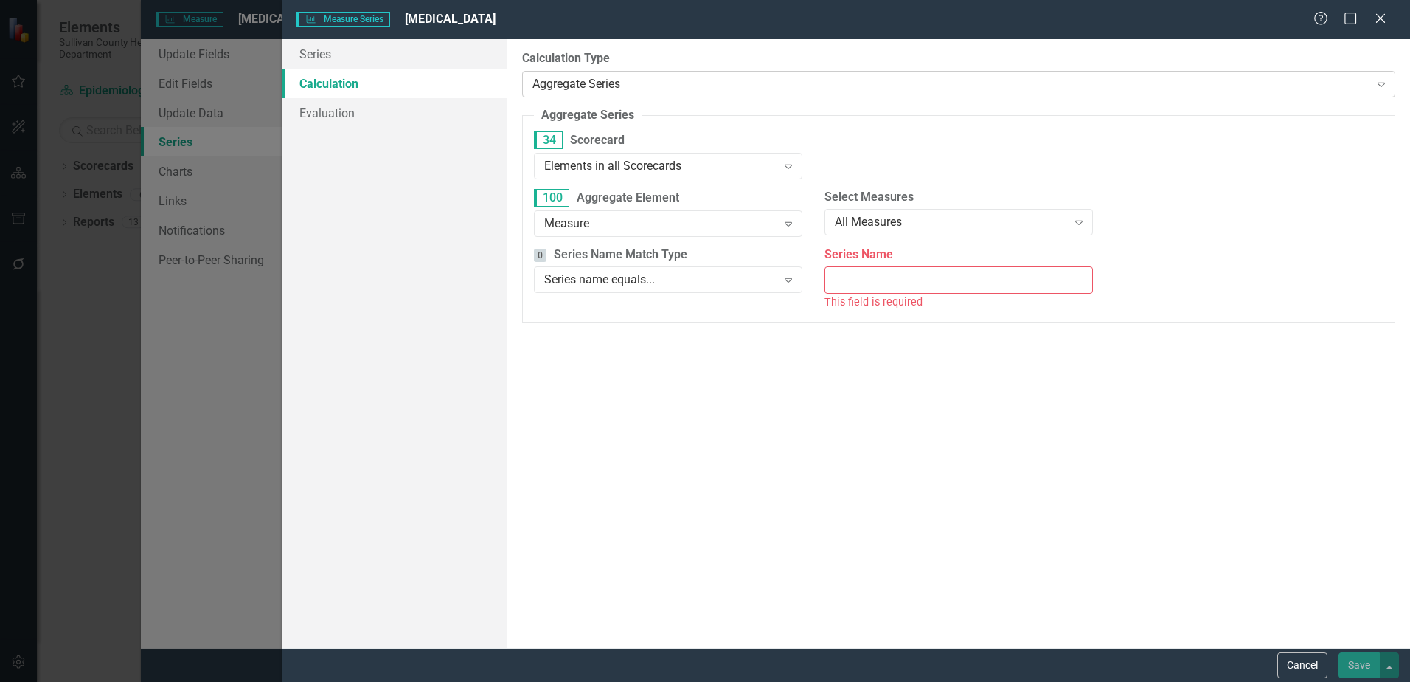
click at [1385, 84] on icon at bounding box center [1381, 85] width 7 height 4
drag, startPoint x: 620, startPoint y: 108, endPoint x: 580, endPoint y: 108, distance: 39.8
click at [619, 681] on div "Default (No Calculation)" at bounding box center [708, 693] width 1387 height 17
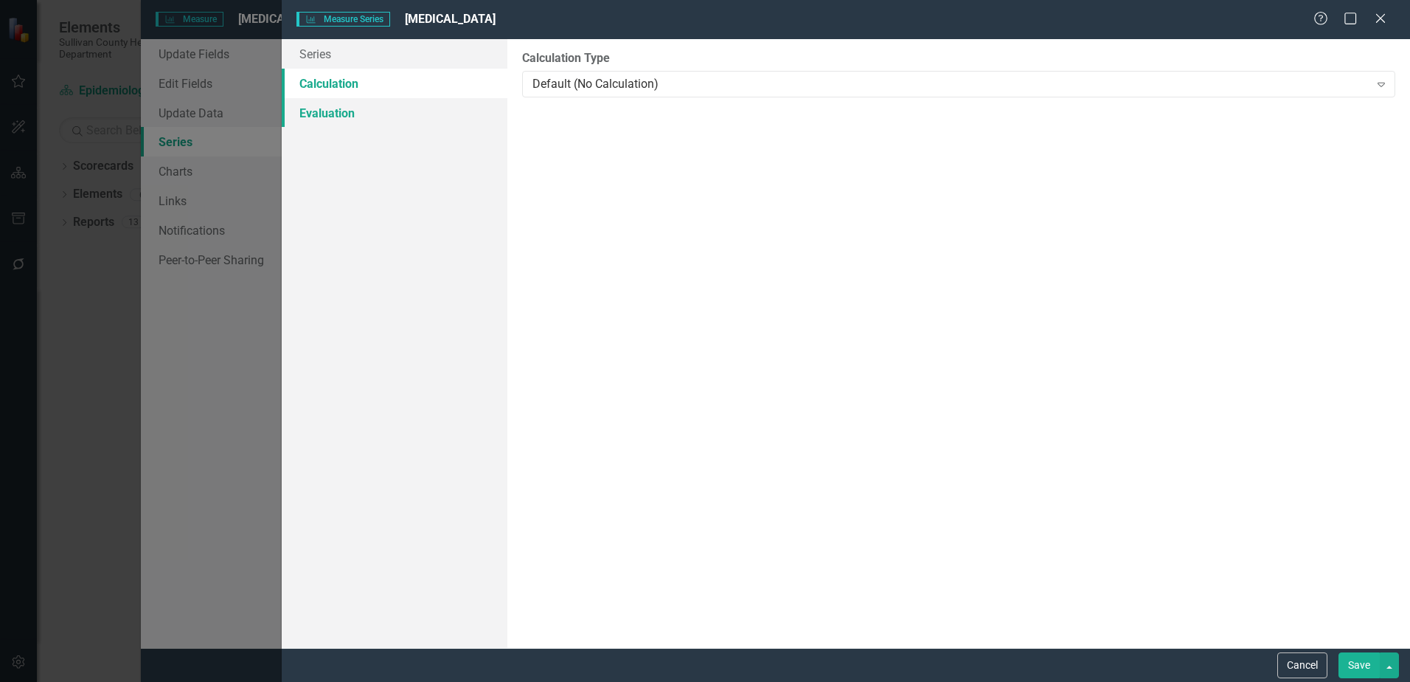
click at [322, 115] on link "Evaluation" at bounding box center [395, 113] width 226 height 30
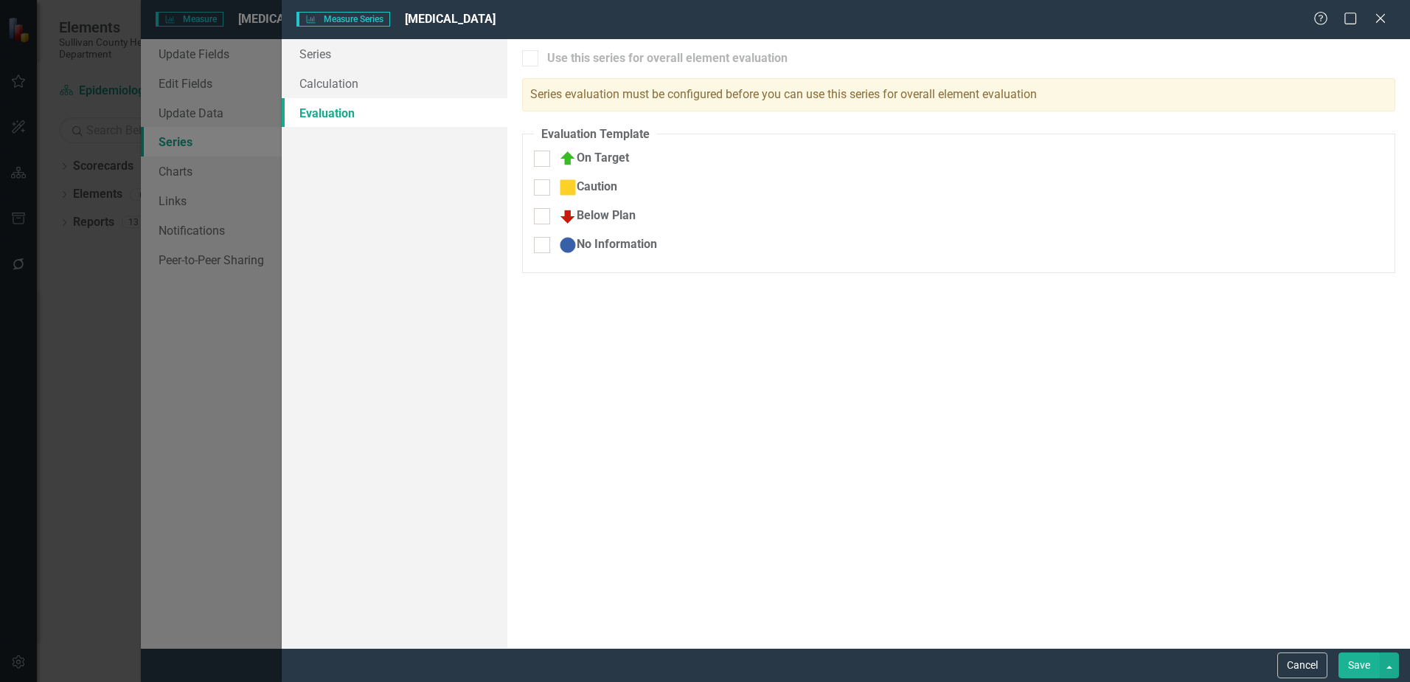
click at [1361, 664] on button "Save" at bounding box center [1359, 665] width 41 height 26
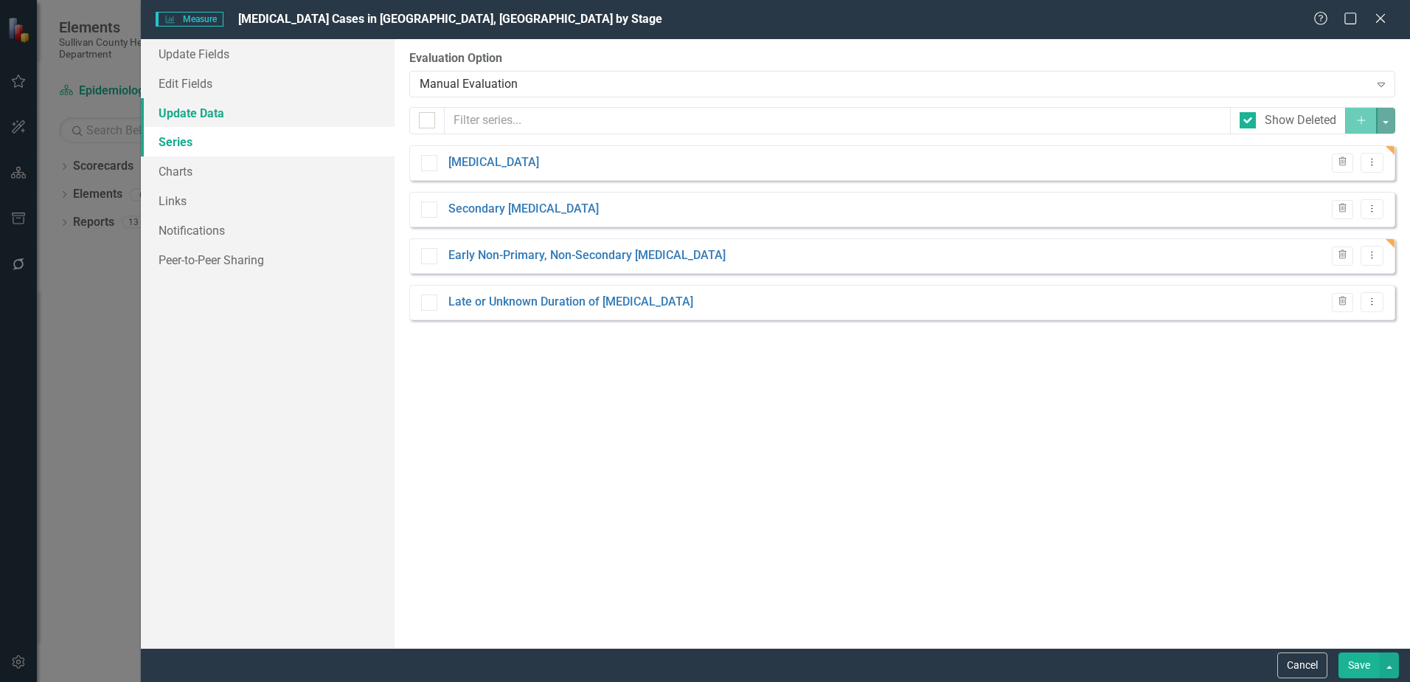
click at [224, 120] on link "Update Data" at bounding box center [268, 113] width 254 height 30
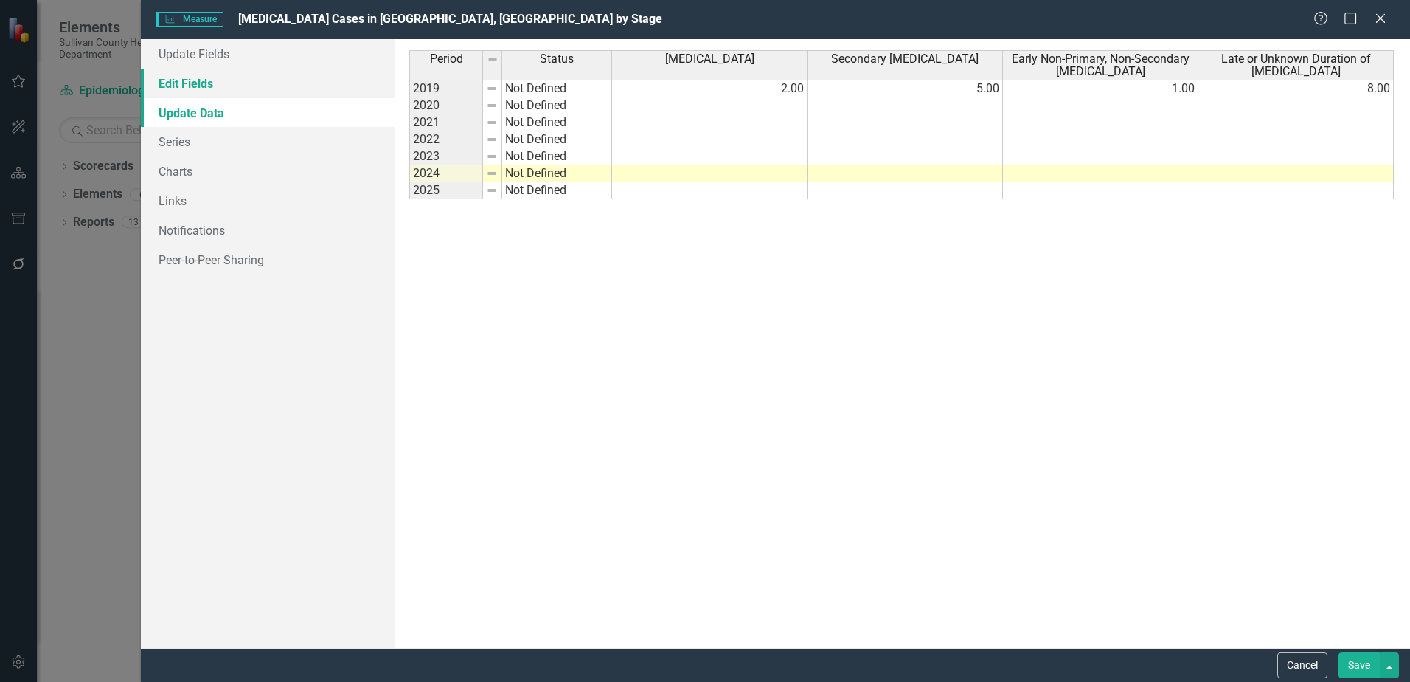
click at [204, 86] on link "Edit Fields" at bounding box center [268, 84] width 254 height 30
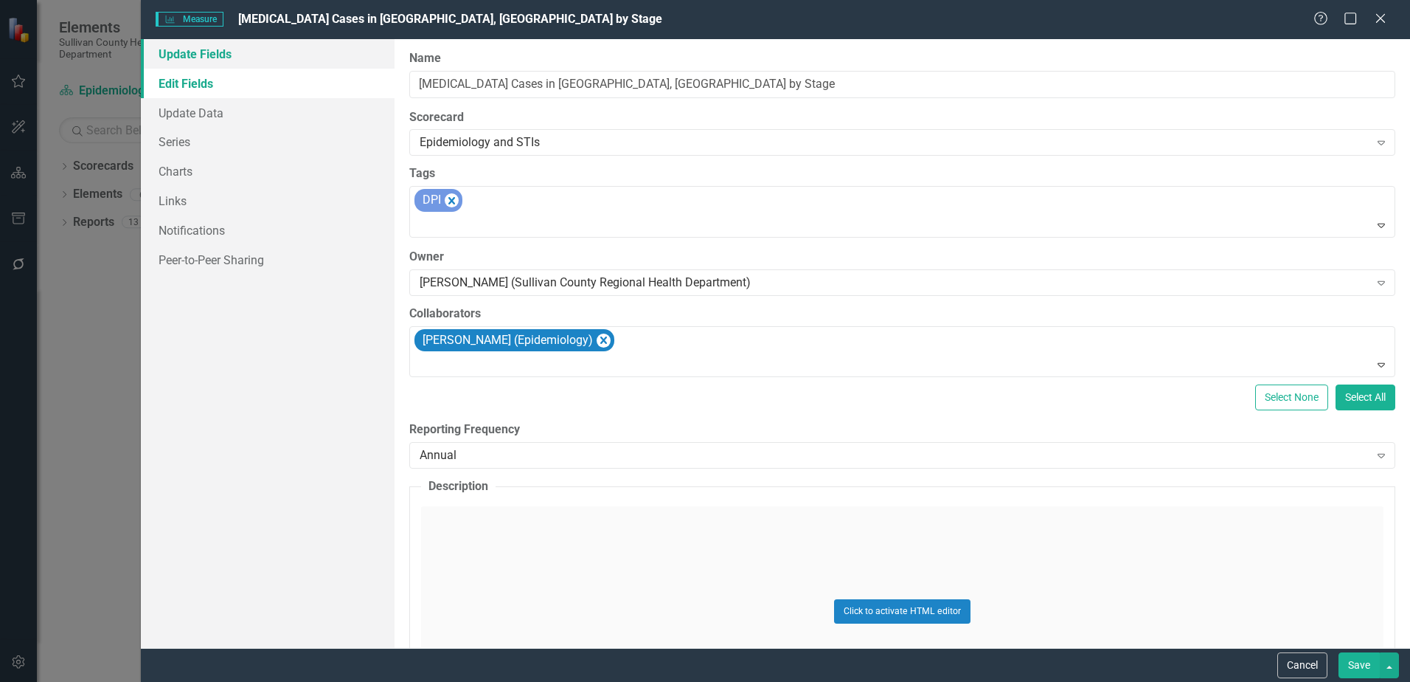
click at [180, 41] on link "Update Fields" at bounding box center [268, 54] width 254 height 30
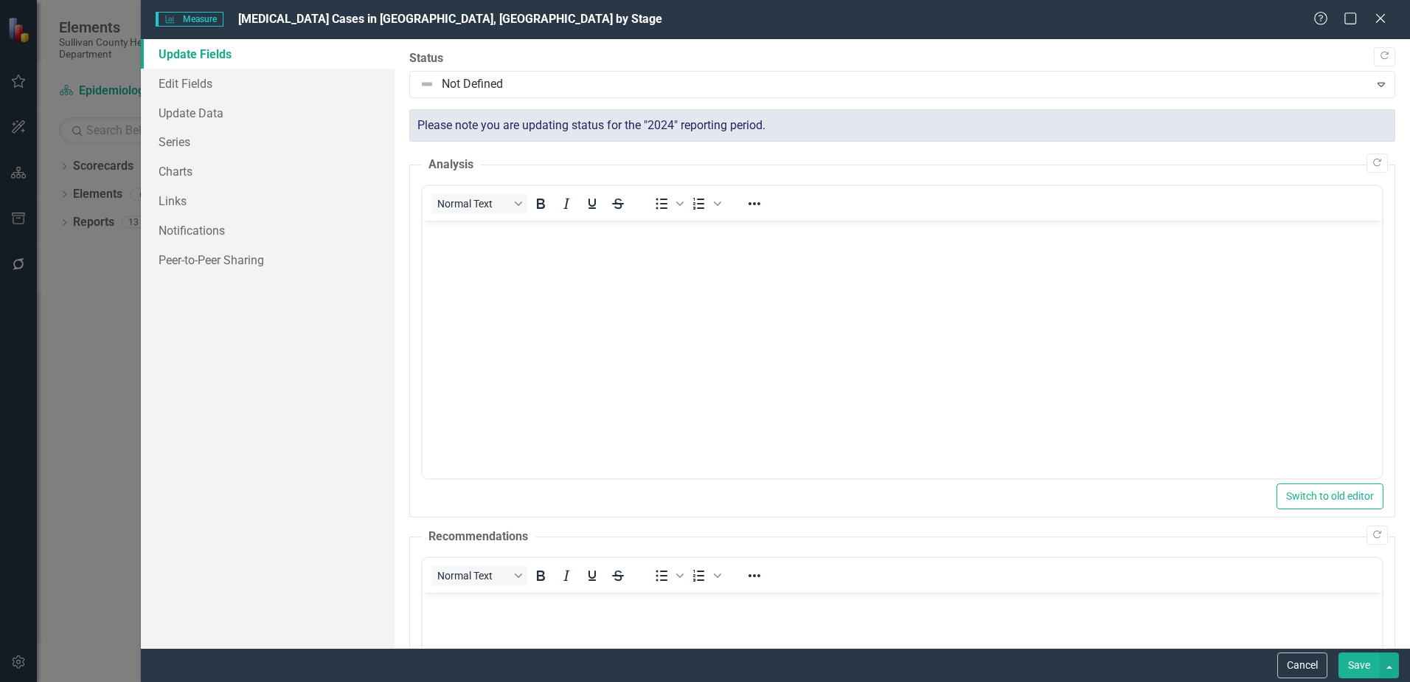
click at [180, 52] on link "Update Fields" at bounding box center [268, 54] width 254 height 30
click at [195, 172] on link "Charts" at bounding box center [268, 171] width 254 height 30
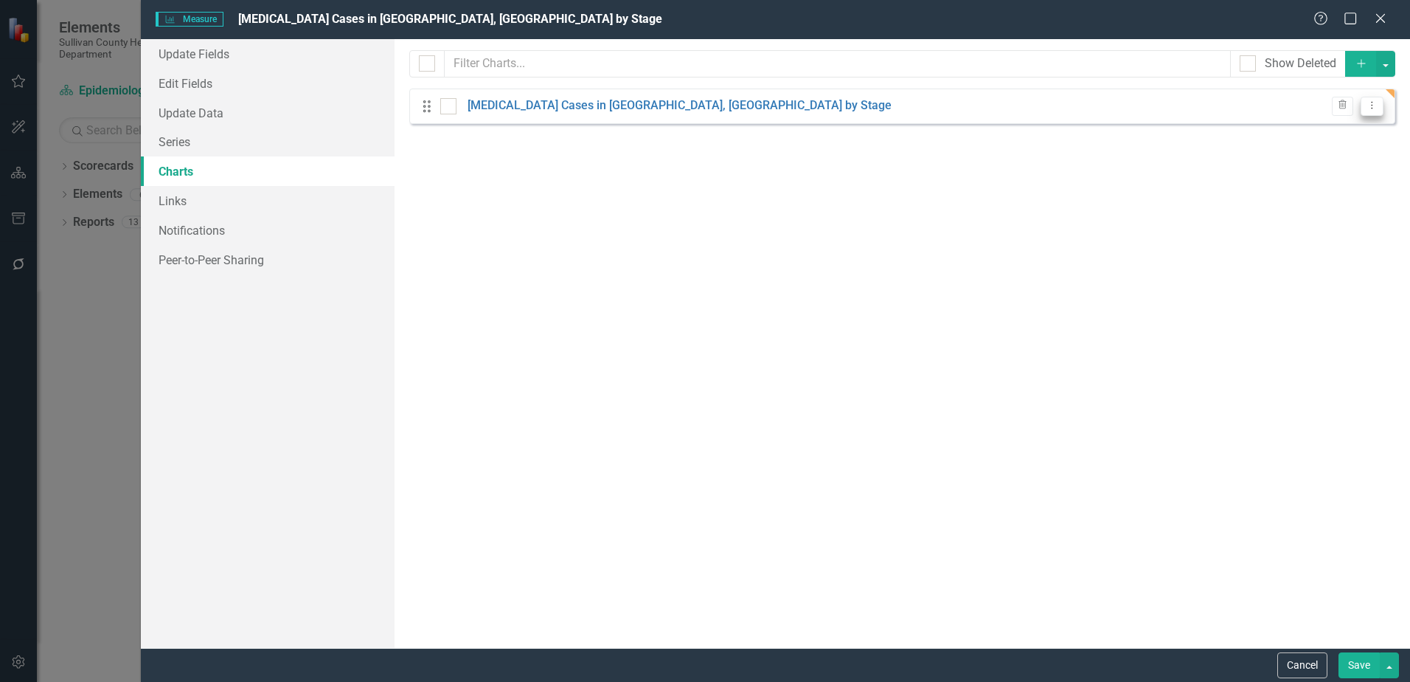
click at [1368, 101] on icon "Dropdown Menu" at bounding box center [1372, 105] width 13 height 10
click at [1334, 125] on link "Edit Edit Chart" at bounding box center [1325, 130] width 117 height 27
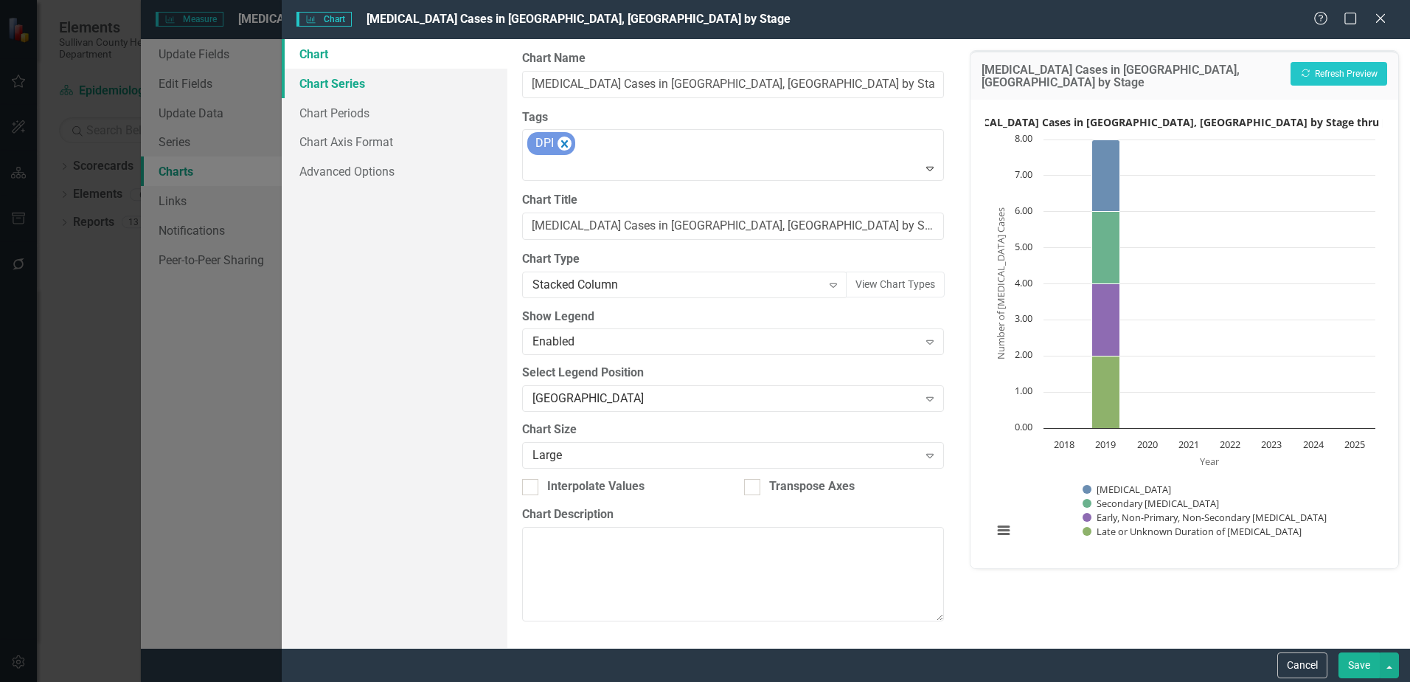
click at [345, 82] on link "Chart Series" at bounding box center [395, 84] width 226 height 30
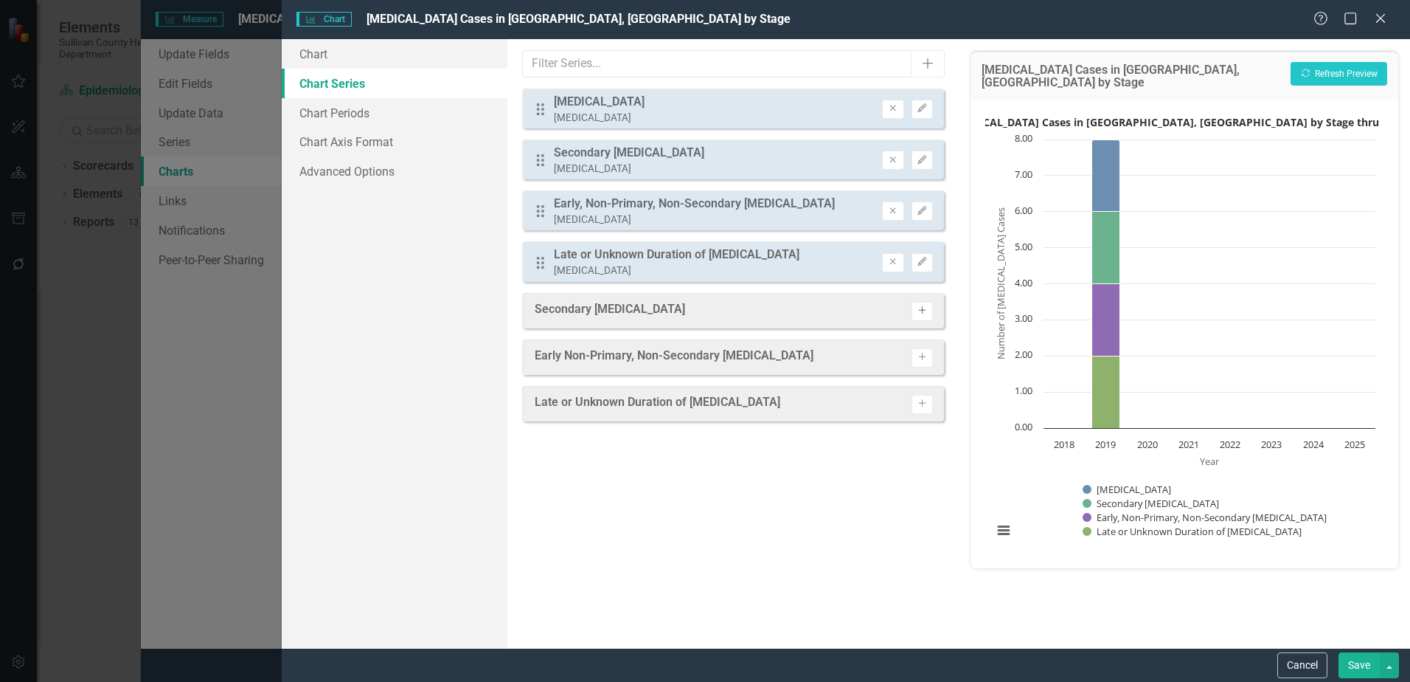
click at [915, 316] on button "Activate" at bounding box center [922, 311] width 21 height 19
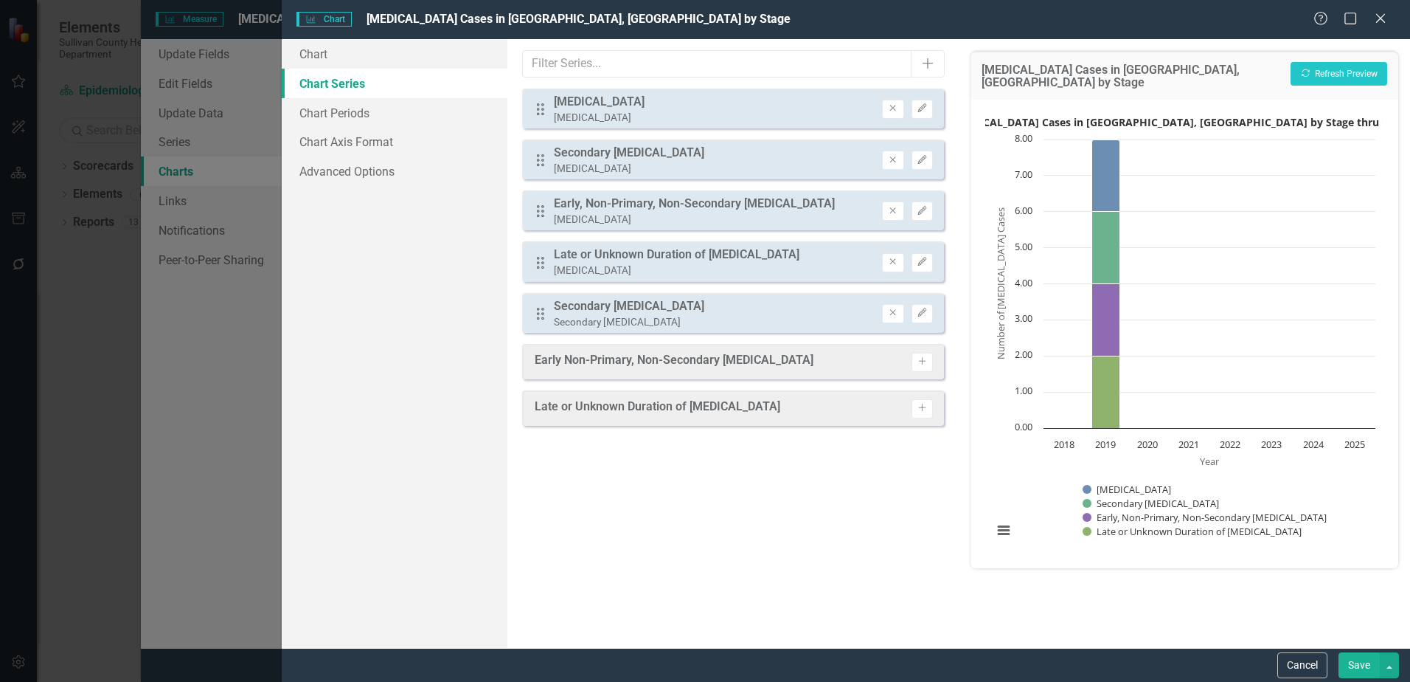
click at [934, 315] on div "Drag Secondary Syphilis Secondary Syphilis Remove Edit" at bounding box center [733, 313] width 422 height 40
click at [932, 316] on button "Edit" at bounding box center [922, 313] width 21 height 19
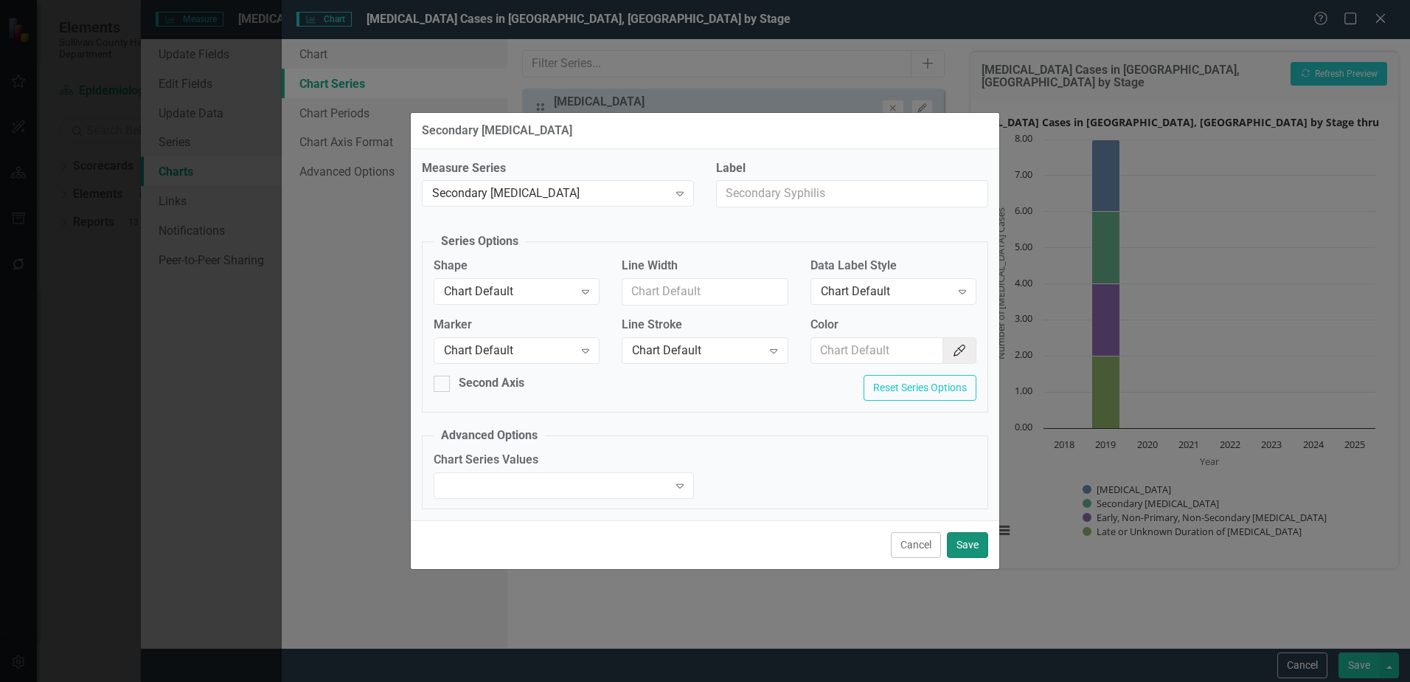
click at [968, 545] on button "Save" at bounding box center [967, 545] width 41 height 26
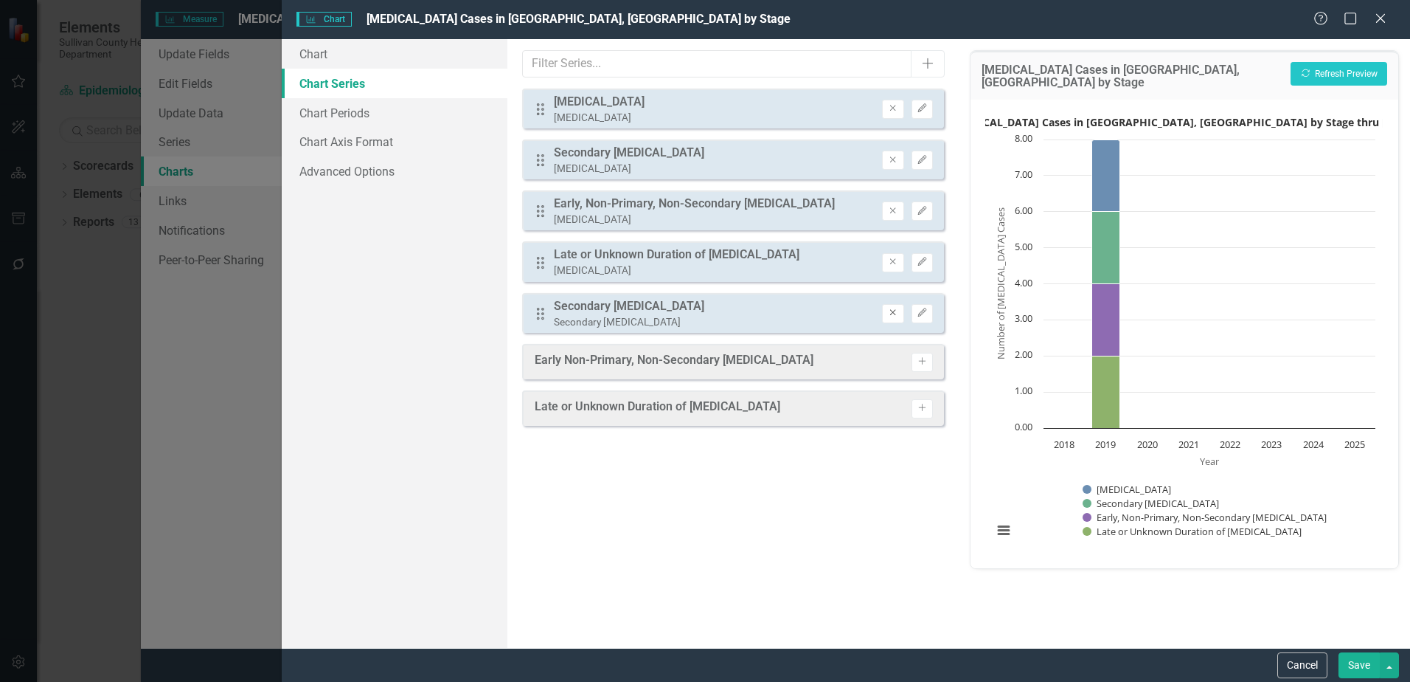
click at [892, 316] on icon "Remove" at bounding box center [892, 312] width 11 height 9
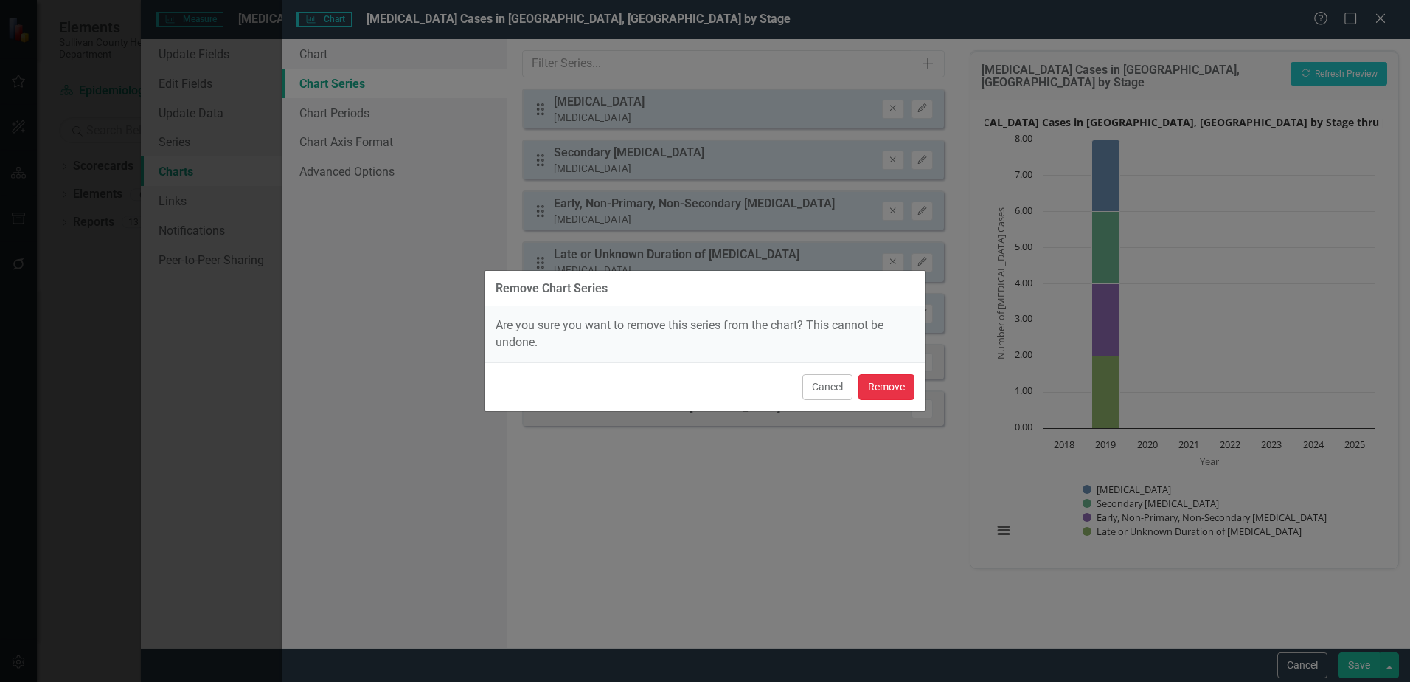
click at [888, 395] on button "Remove" at bounding box center [887, 387] width 56 height 26
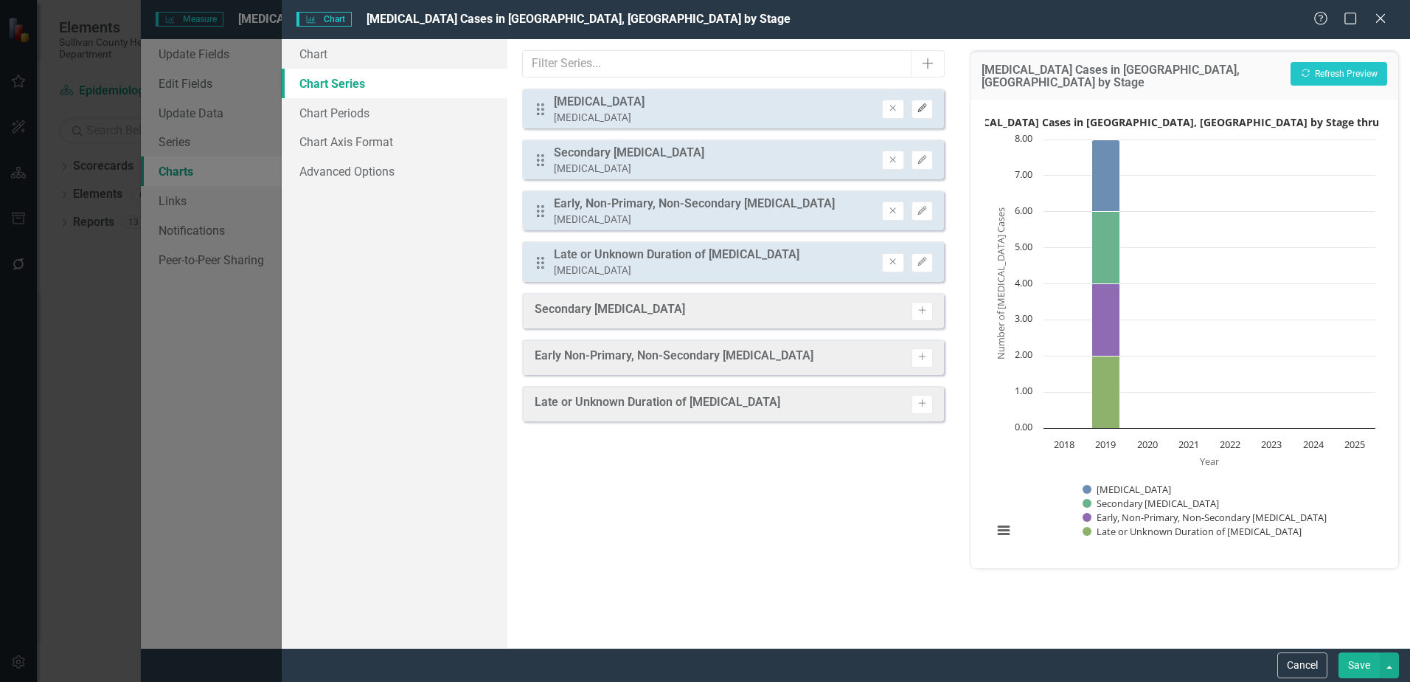
click at [922, 112] on icon "Edit" at bounding box center [922, 108] width 11 height 9
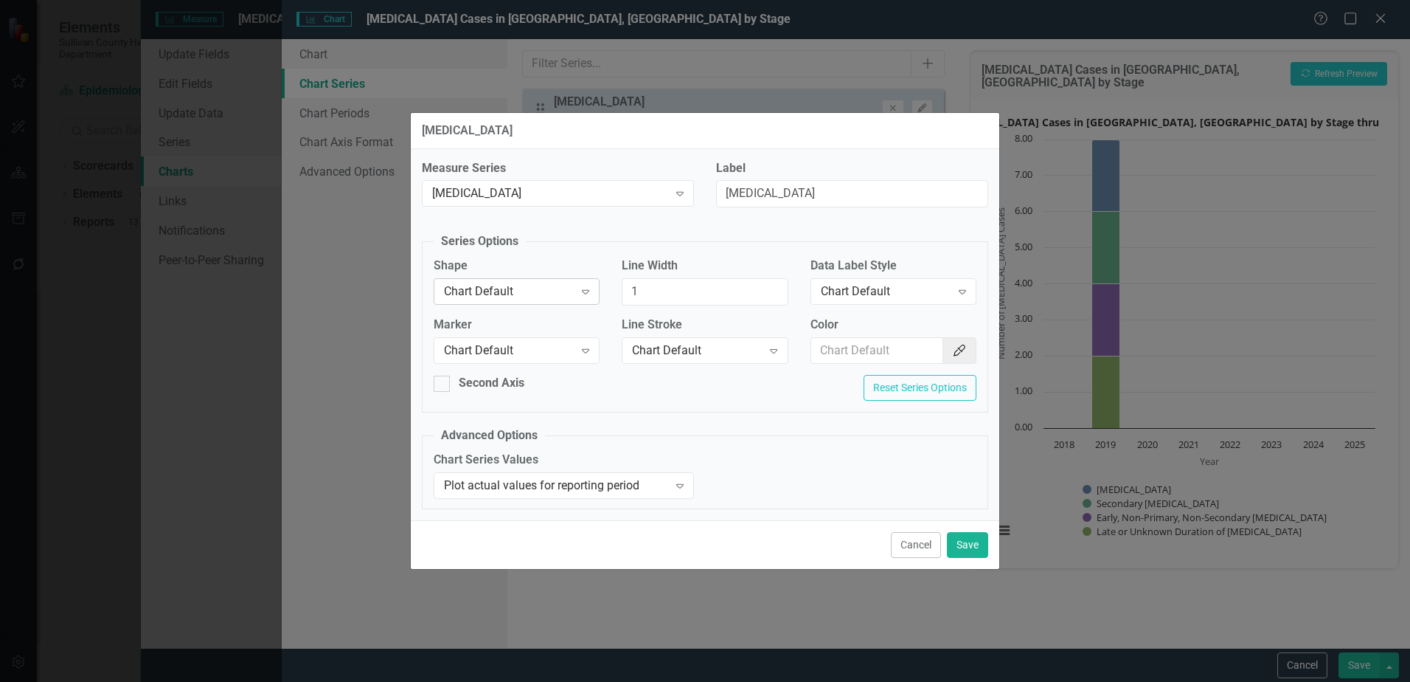
click at [456, 291] on div "Chart Default" at bounding box center [509, 291] width 130 height 17
click at [465, 347] on div "Column" at bounding box center [520, 341] width 142 height 17
click at [868, 291] on div "Chart Default" at bounding box center [886, 291] width 130 height 17
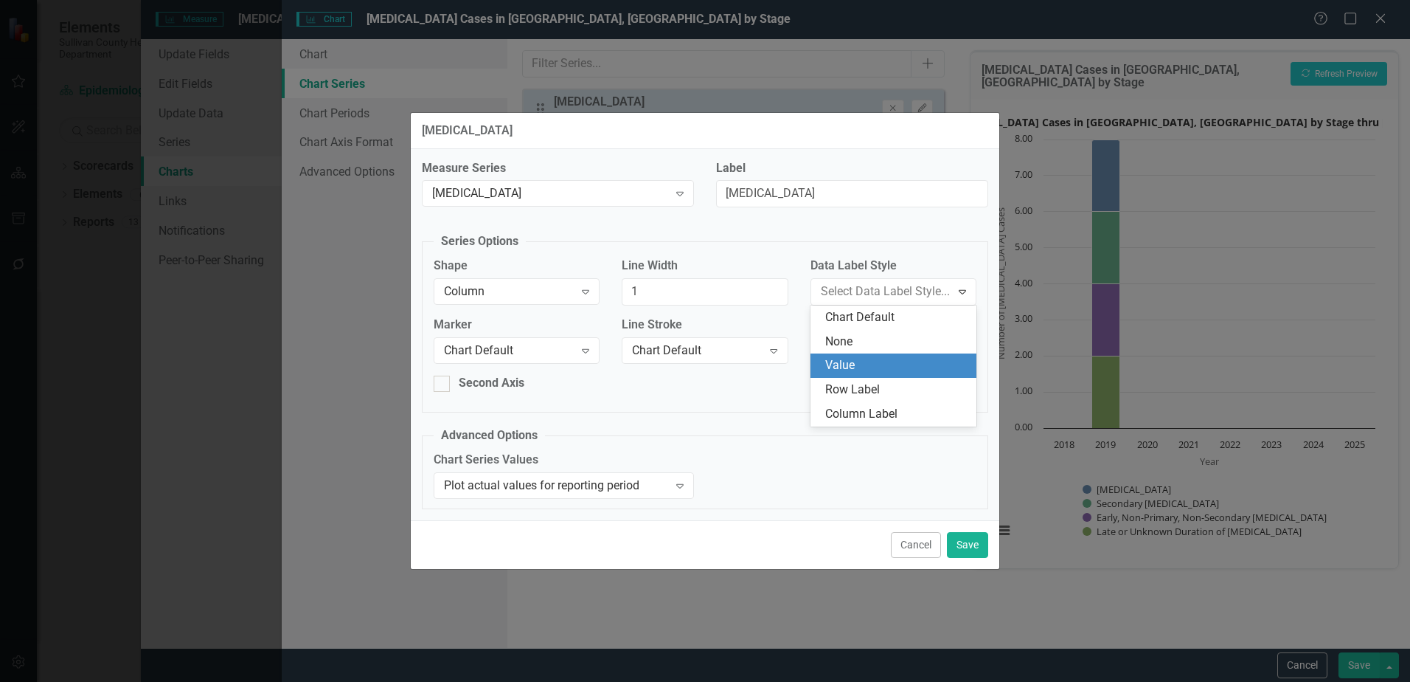
click at [766, 423] on div "Measure Series Primary Syphilis Expand Label Primary Syphilis Series Options Sh…" at bounding box center [705, 335] width 589 height 372
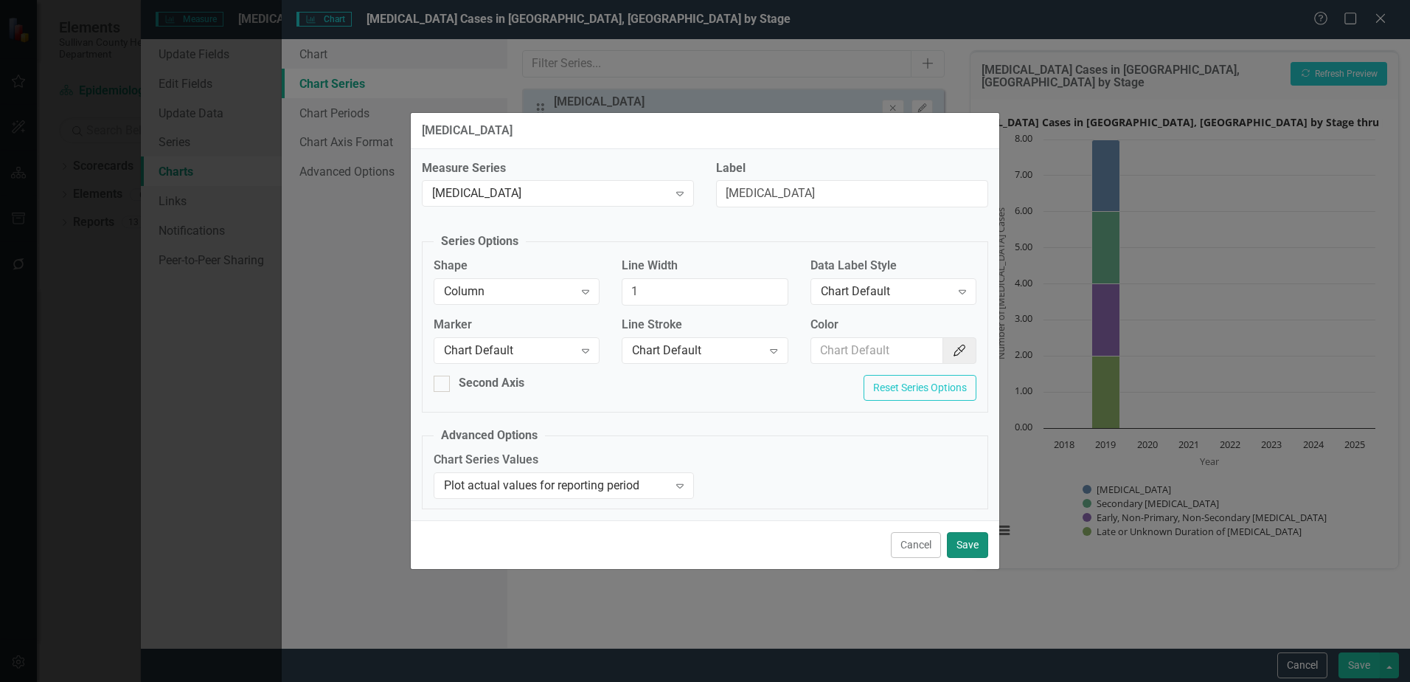
click at [973, 547] on button "Save" at bounding box center [967, 545] width 41 height 26
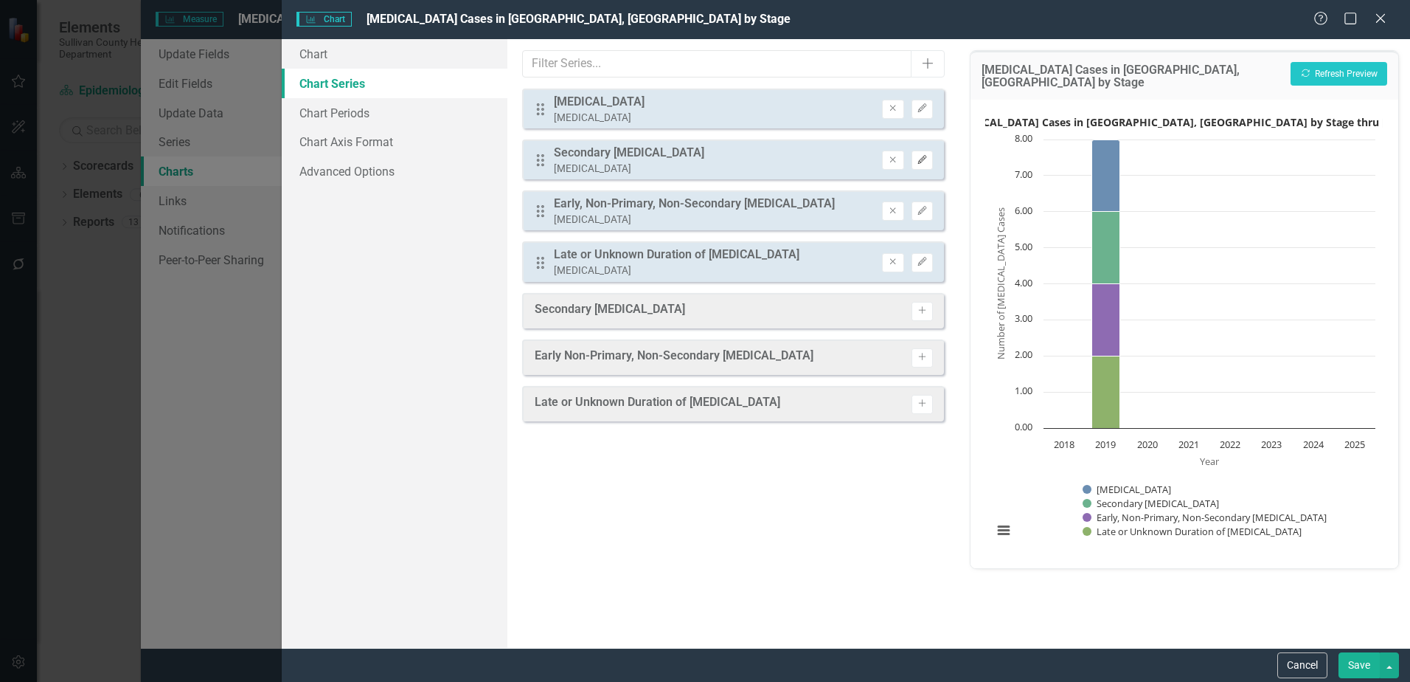
click at [923, 163] on icon "Edit" at bounding box center [922, 160] width 11 height 9
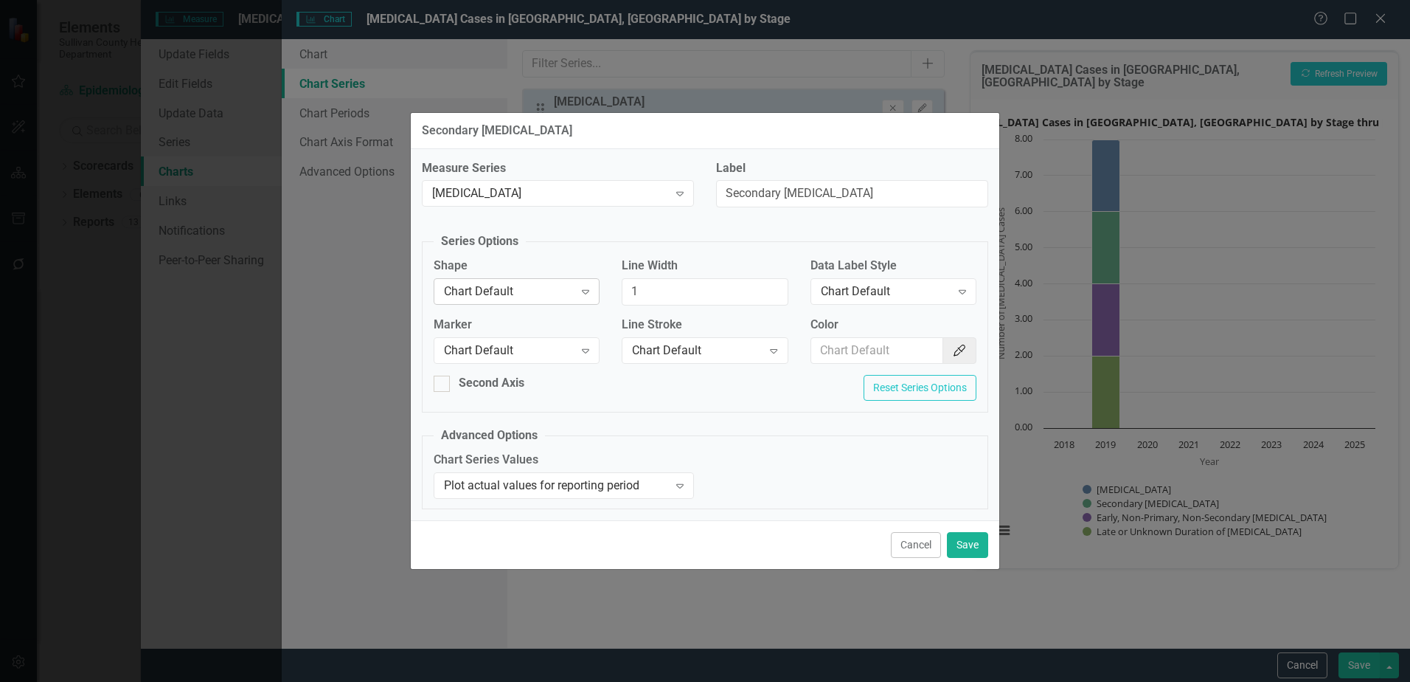
click at [518, 291] on div "Chart Default" at bounding box center [509, 291] width 130 height 17
click at [491, 344] on div "Column" at bounding box center [520, 341] width 142 height 17
click at [970, 544] on button "Save" at bounding box center [967, 545] width 41 height 26
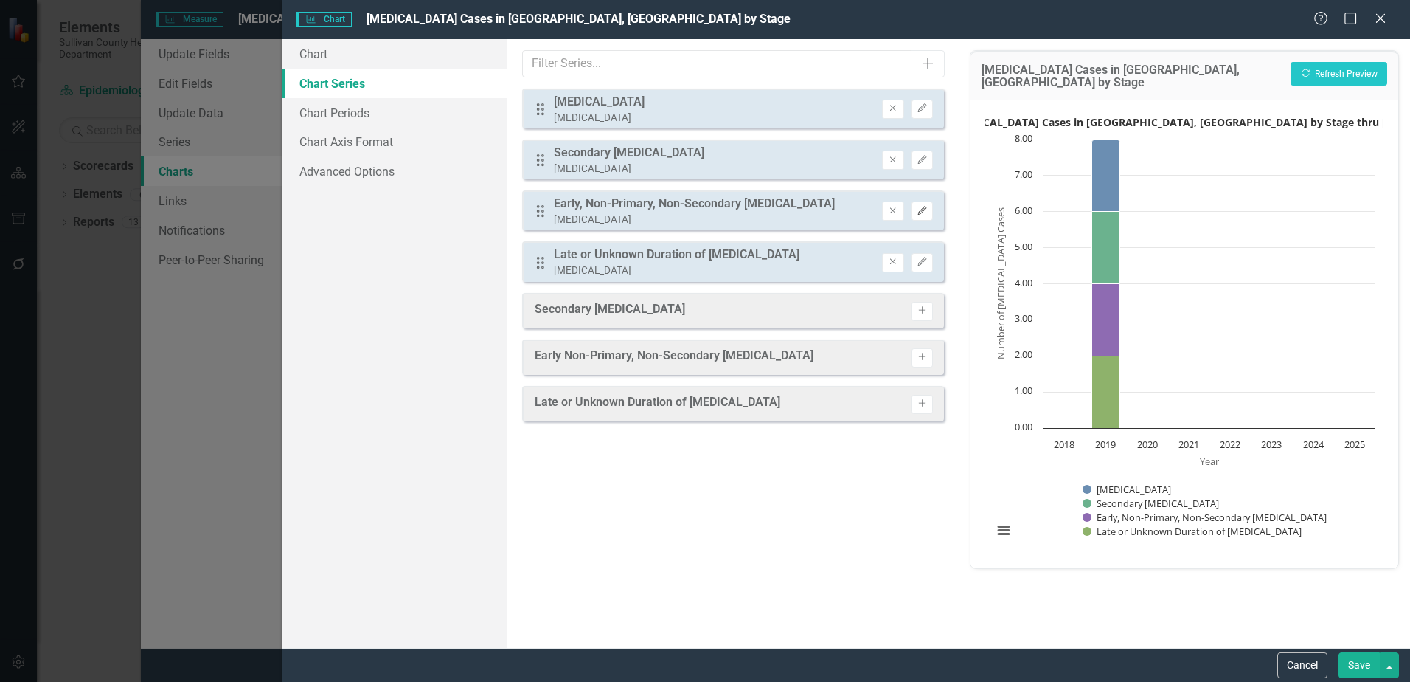
click at [915, 210] on button "Edit" at bounding box center [922, 210] width 21 height 19
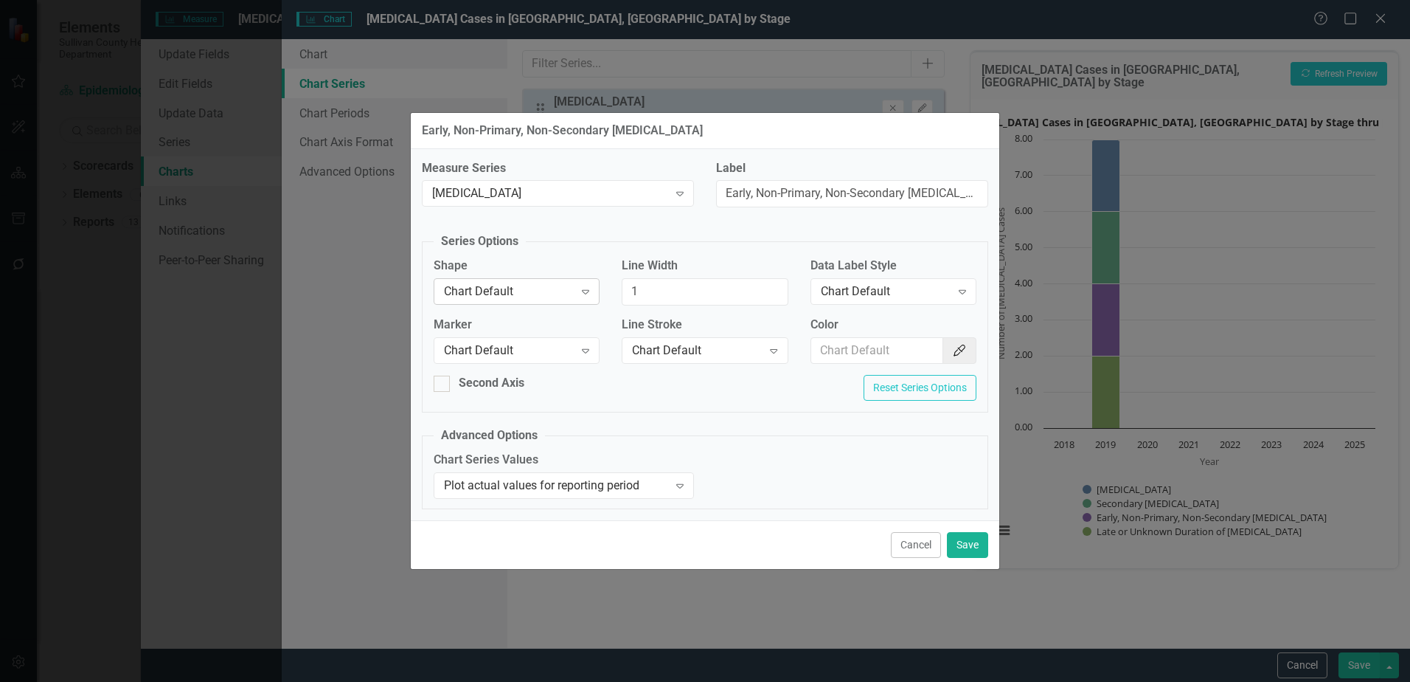
click at [523, 297] on div "Chart Default" at bounding box center [509, 291] width 130 height 17
click at [490, 350] on div "Column" at bounding box center [517, 342] width 166 height 24
click at [983, 545] on button "Save" at bounding box center [967, 545] width 41 height 26
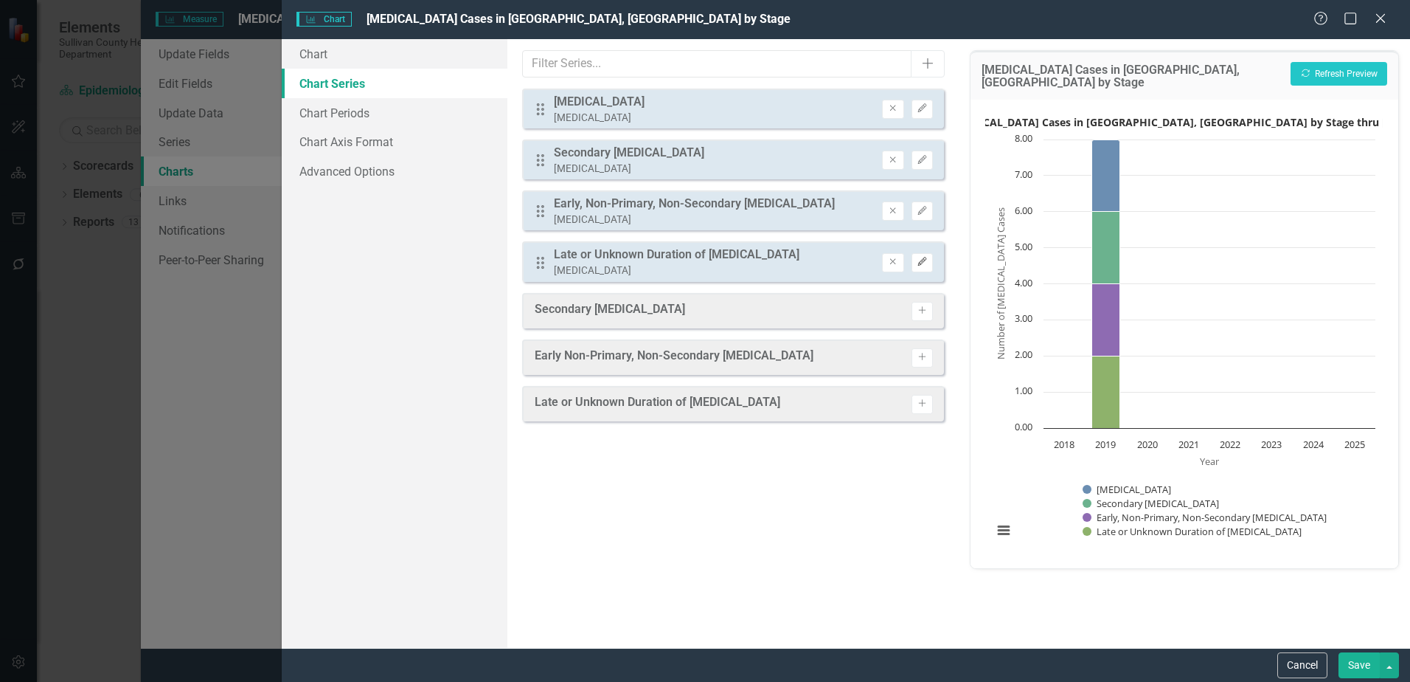
click at [927, 266] on icon "Edit" at bounding box center [922, 261] width 11 height 9
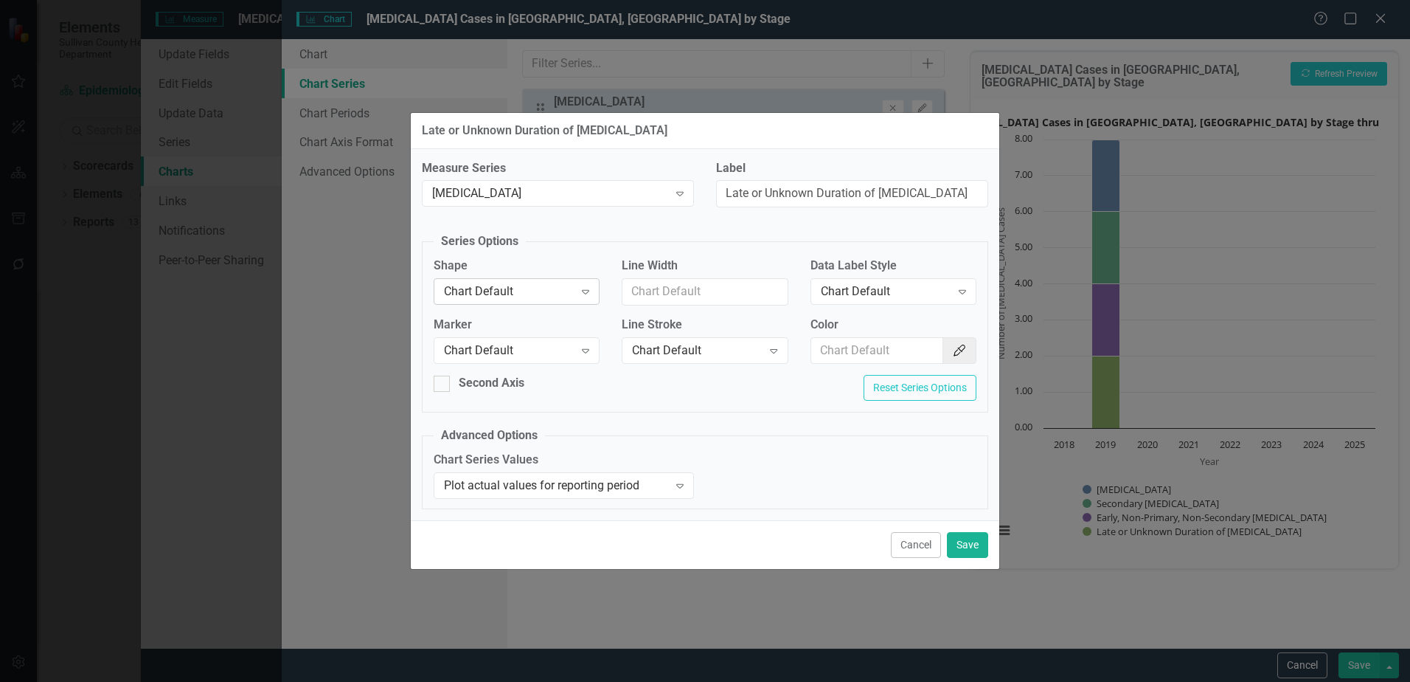
click at [511, 294] on div "Chart Default" at bounding box center [509, 291] width 130 height 17
click at [478, 343] on div "Column" at bounding box center [520, 341] width 142 height 17
click at [969, 547] on button "Save" at bounding box center [967, 545] width 41 height 26
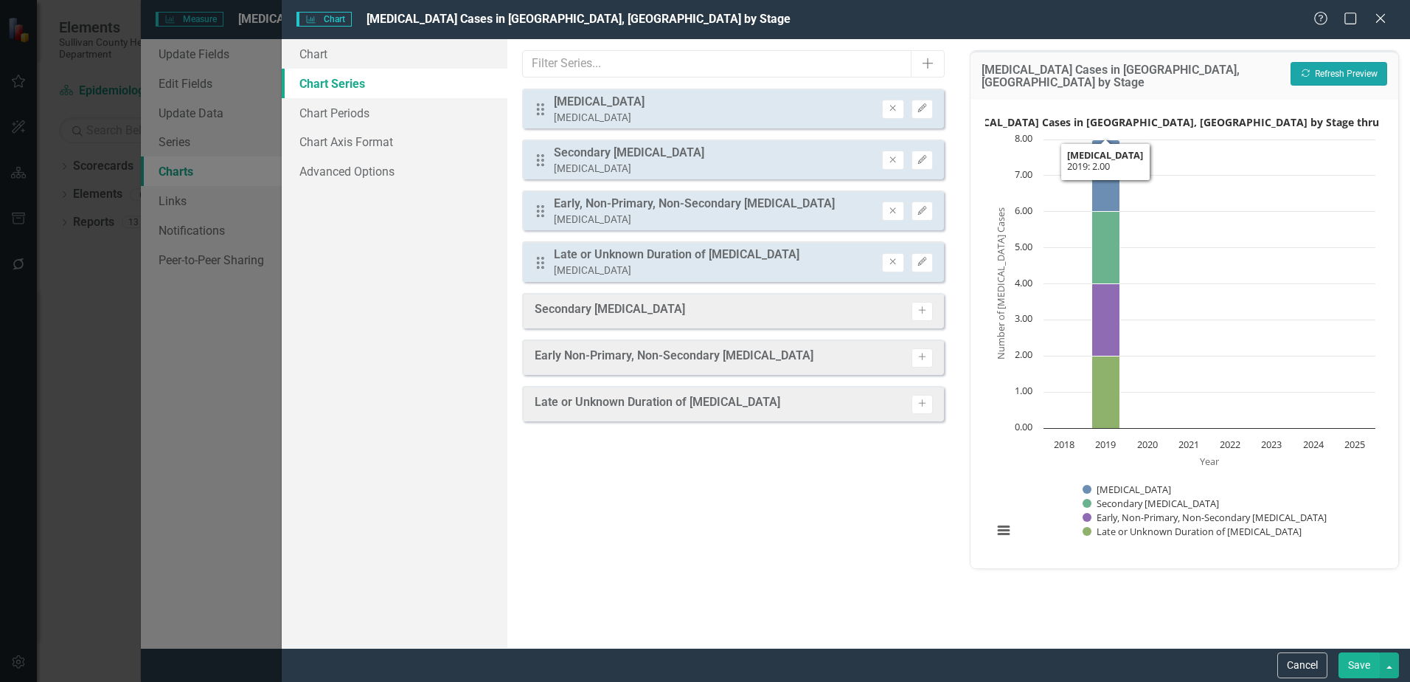
click at [1334, 75] on button "Recalculate Refresh Preview" at bounding box center [1339, 74] width 97 height 24
click at [887, 266] on icon "Remove" at bounding box center [892, 261] width 11 height 9
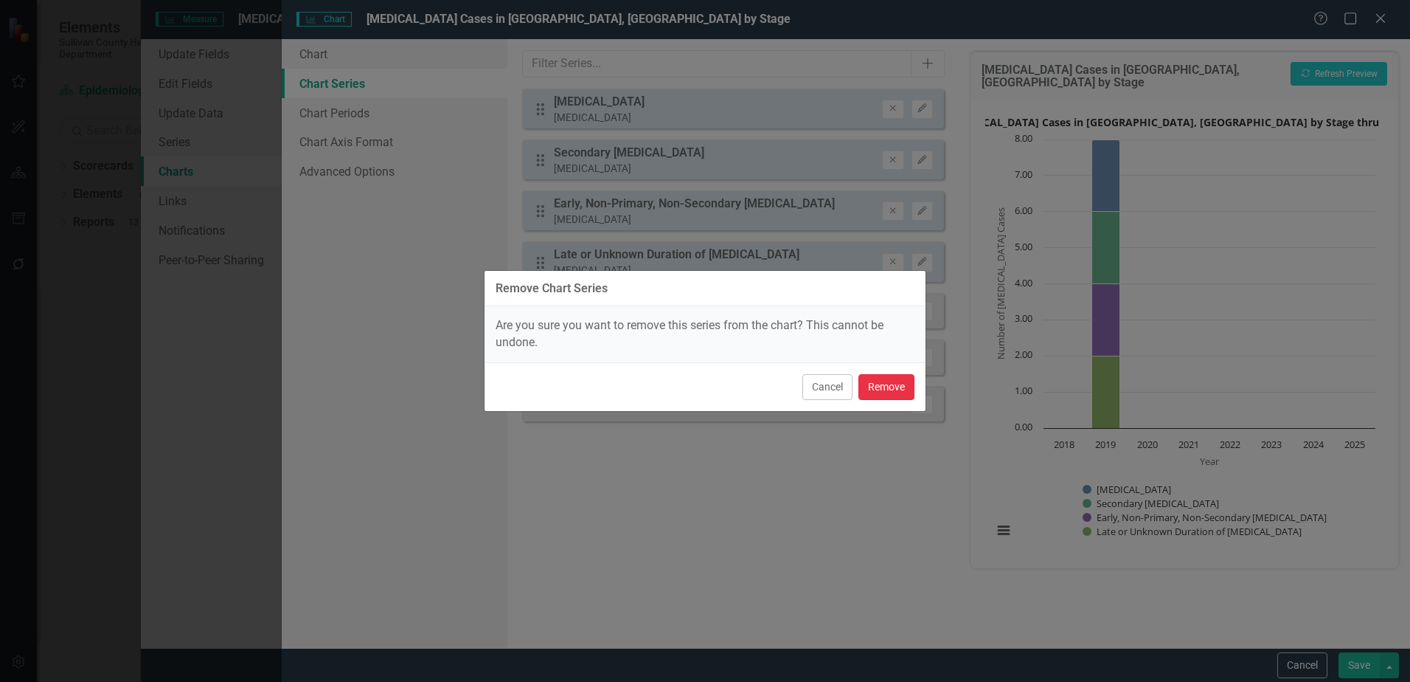
click at [879, 387] on button "Remove" at bounding box center [887, 387] width 56 height 26
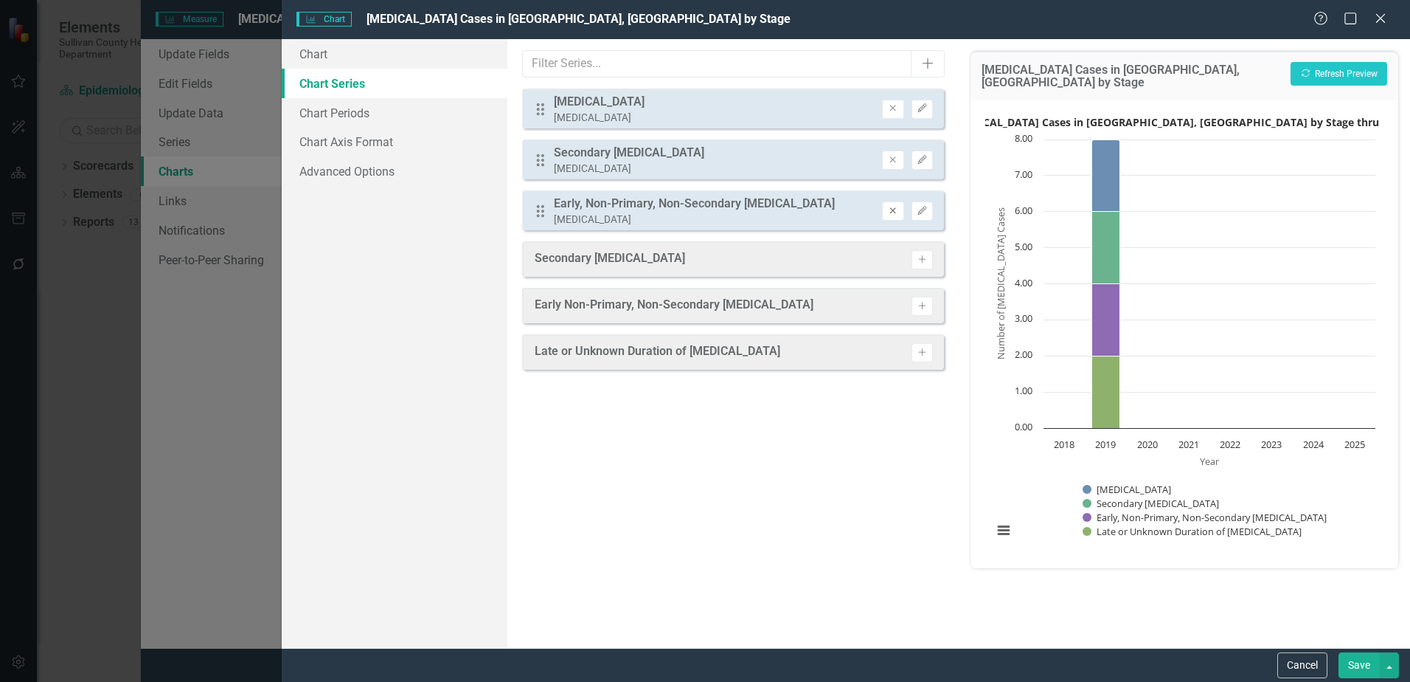
click at [894, 210] on icon "button" at bounding box center [893, 210] width 6 height 6
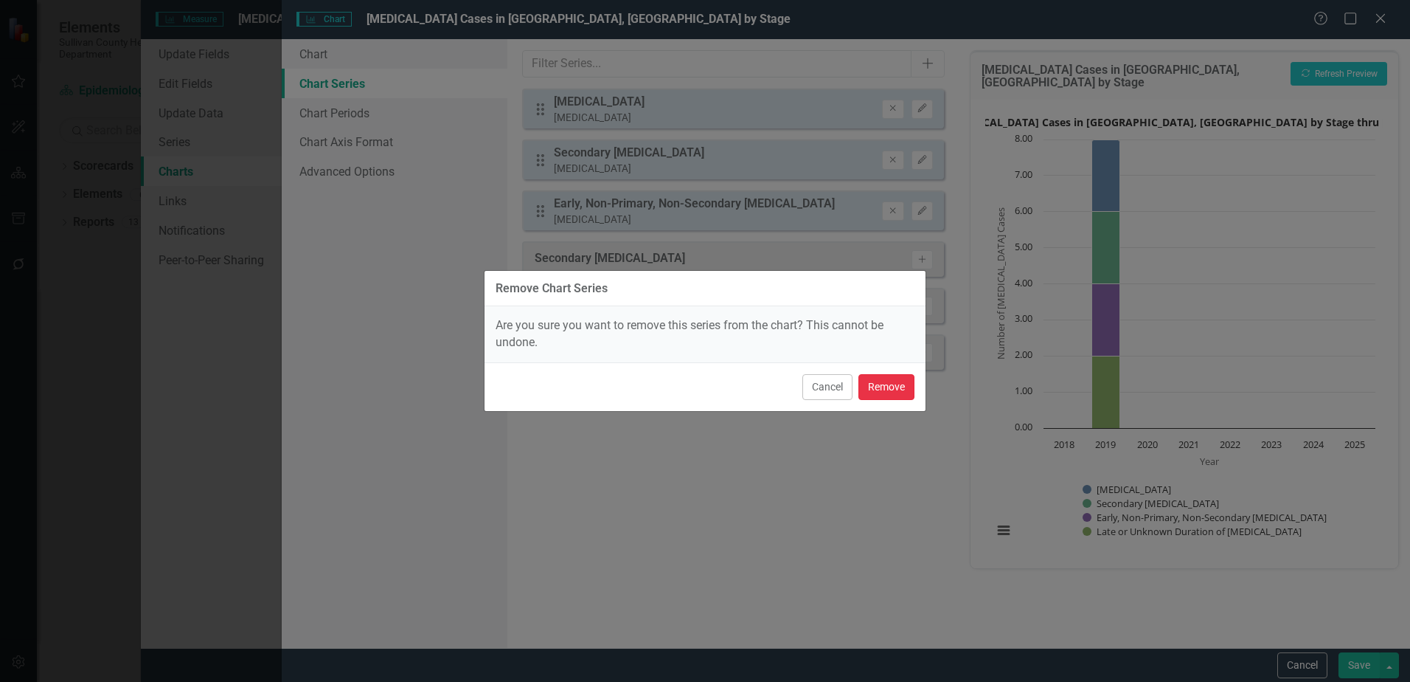
click at [868, 390] on button "Remove" at bounding box center [887, 387] width 56 height 26
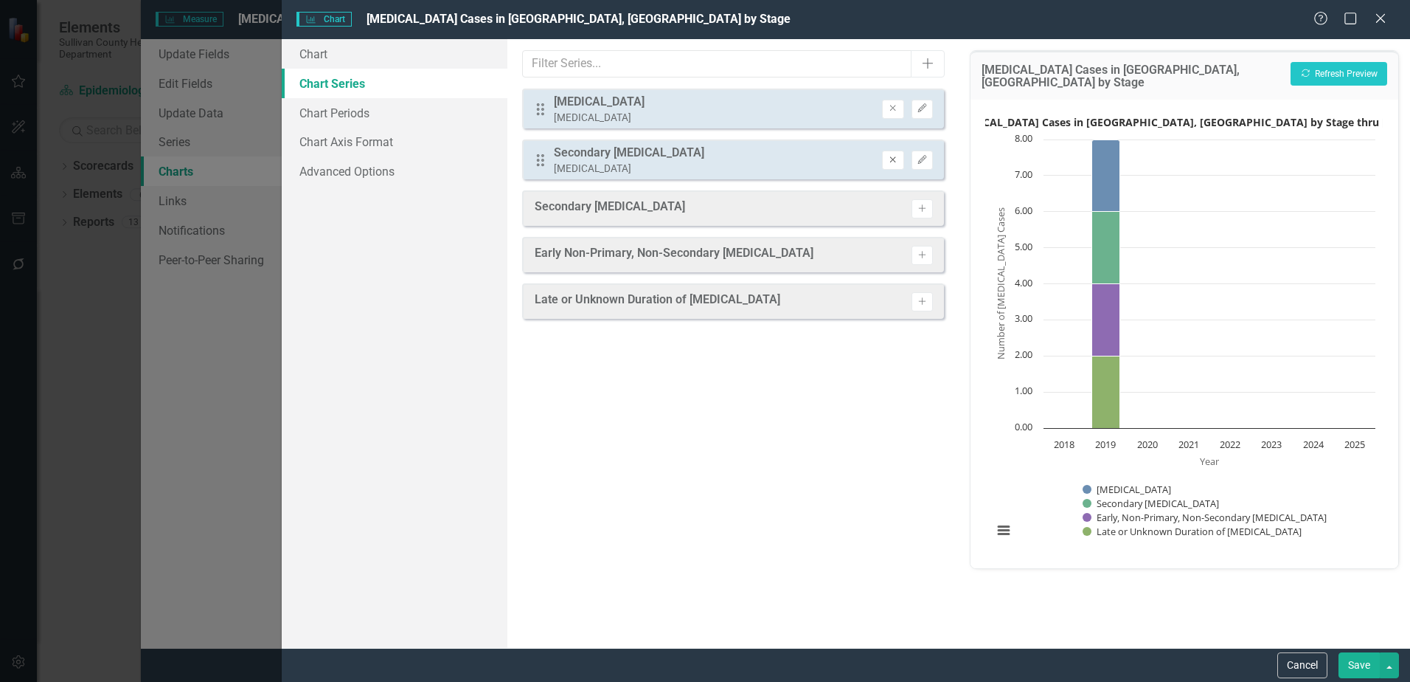
click at [887, 159] on button "Remove" at bounding box center [892, 159] width 21 height 19
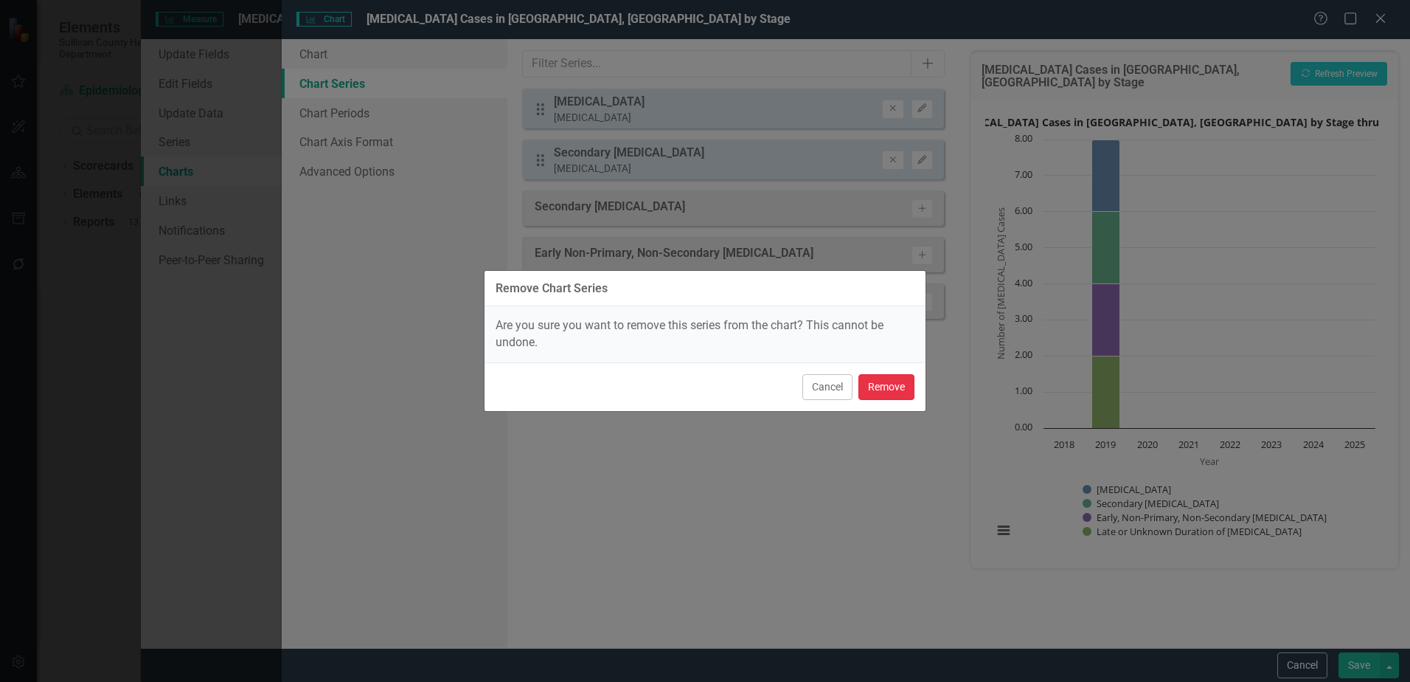
click at [891, 385] on button "Remove" at bounding box center [887, 387] width 56 height 26
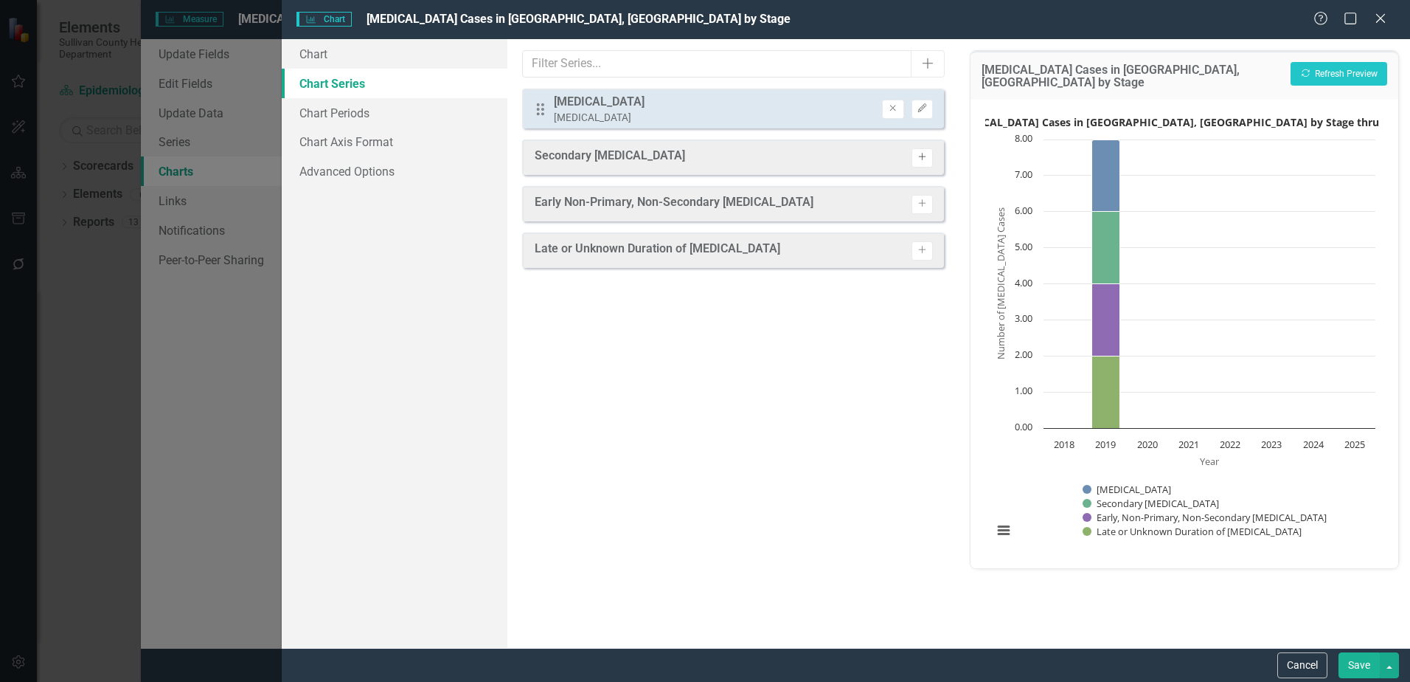
click at [926, 159] on icon "Activate" at bounding box center [922, 157] width 11 height 9
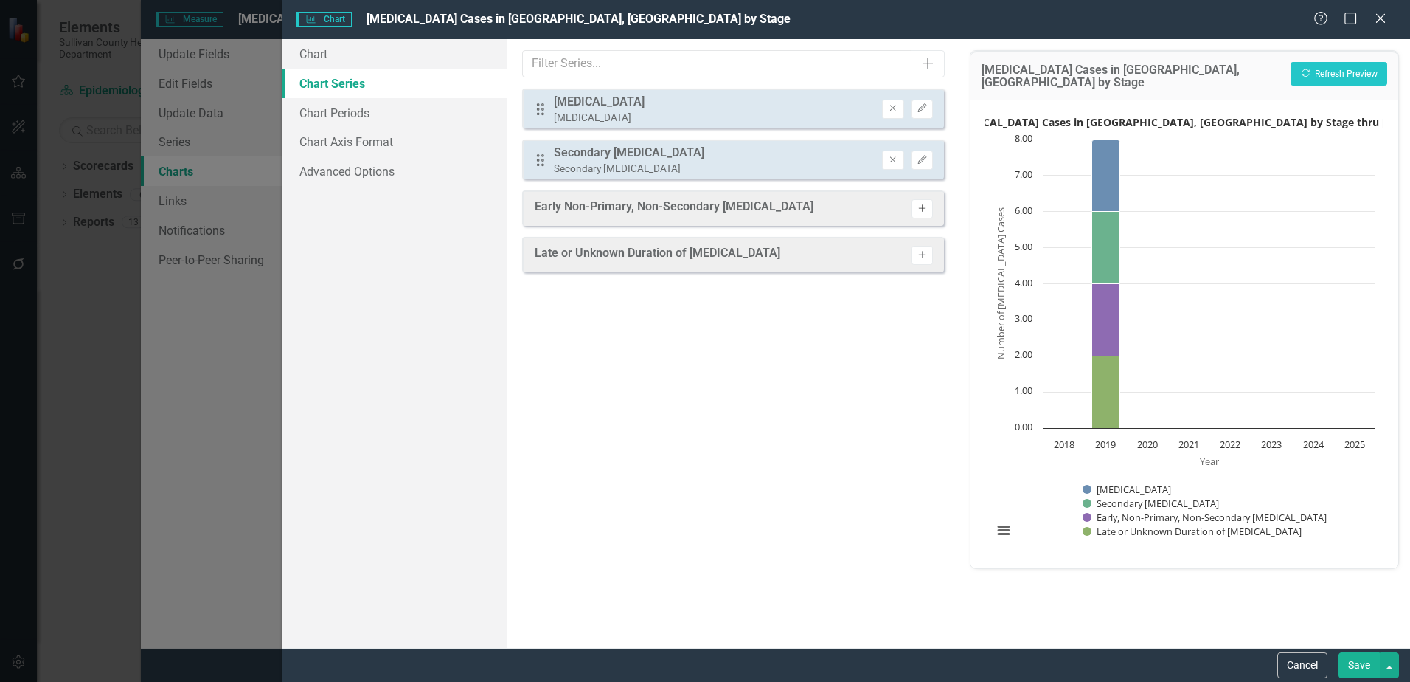
click at [922, 206] on icon "Activate" at bounding box center [922, 208] width 11 height 9
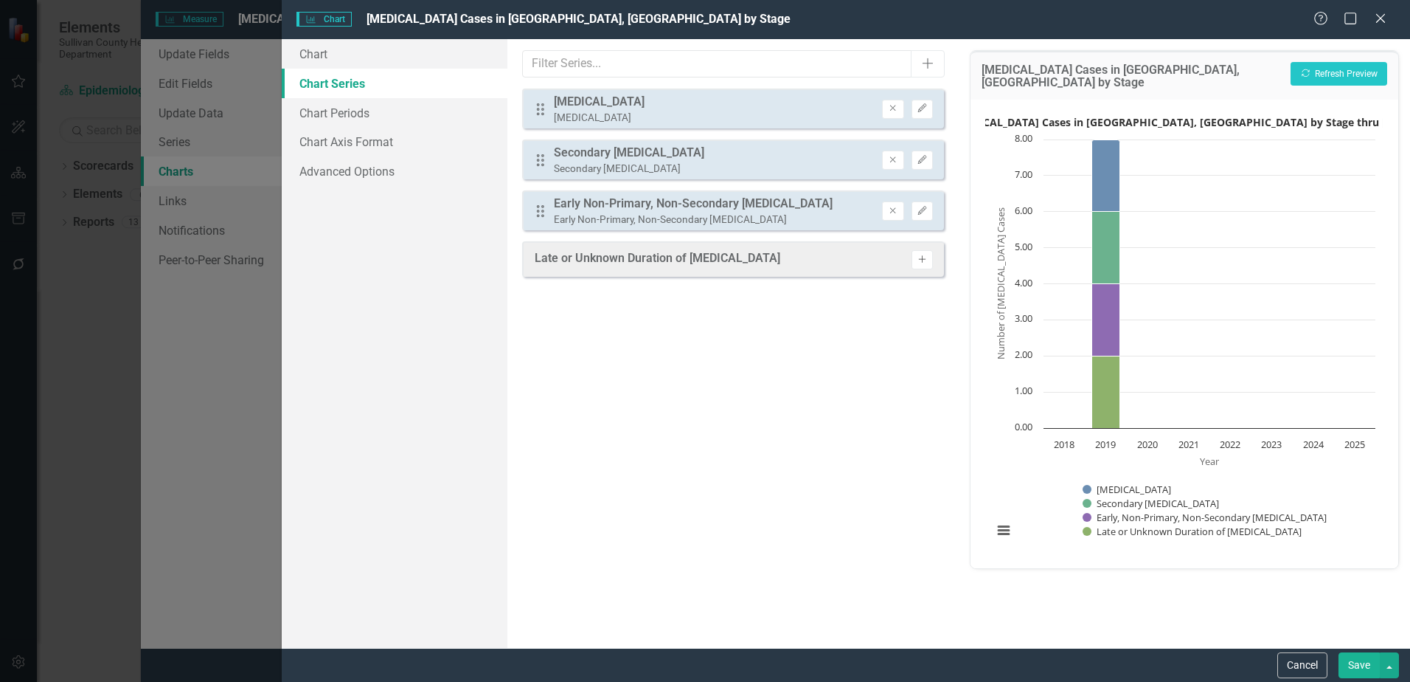
click at [917, 262] on icon "Activate" at bounding box center [922, 259] width 11 height 9
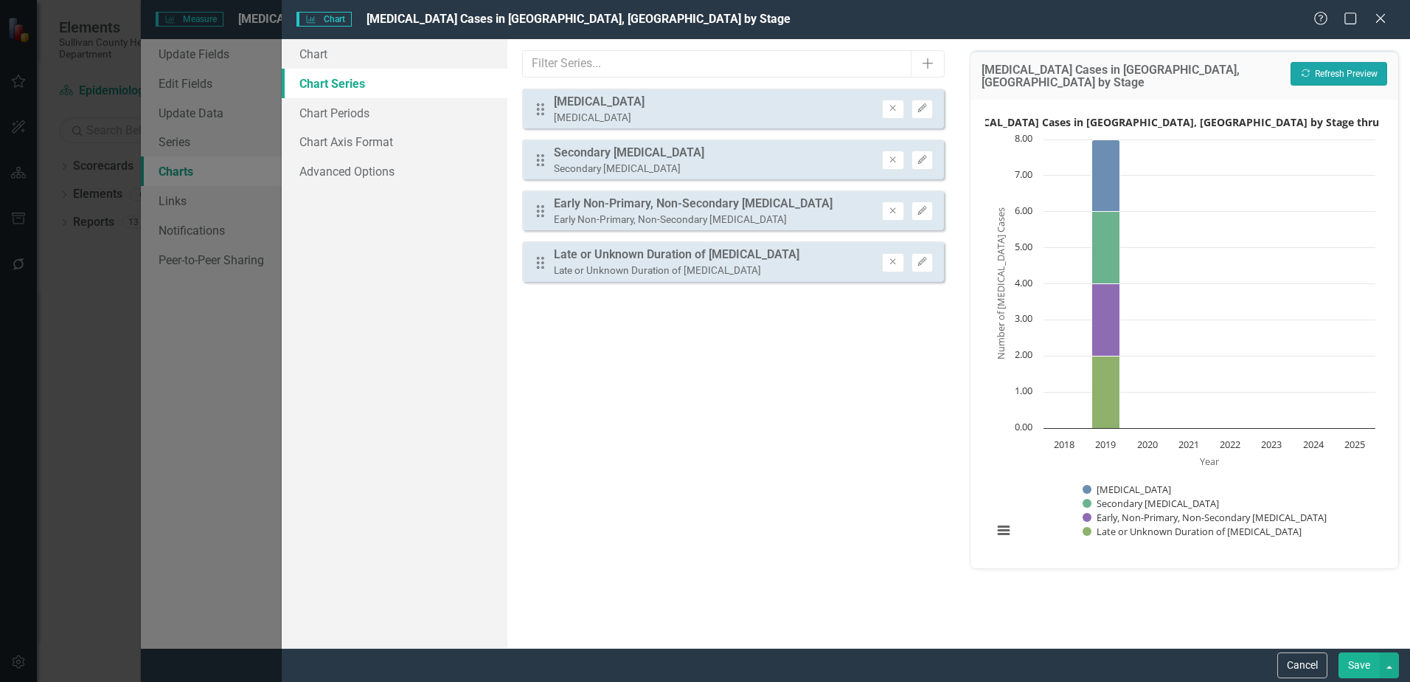
click at [1357, 81] on button "Recalculate Refresh Preview" at bounding box center [1339, 74] width 97 height 24
click at [1348, 673] on button "Save" at bounding box center [1359, 665] width 41 height 26
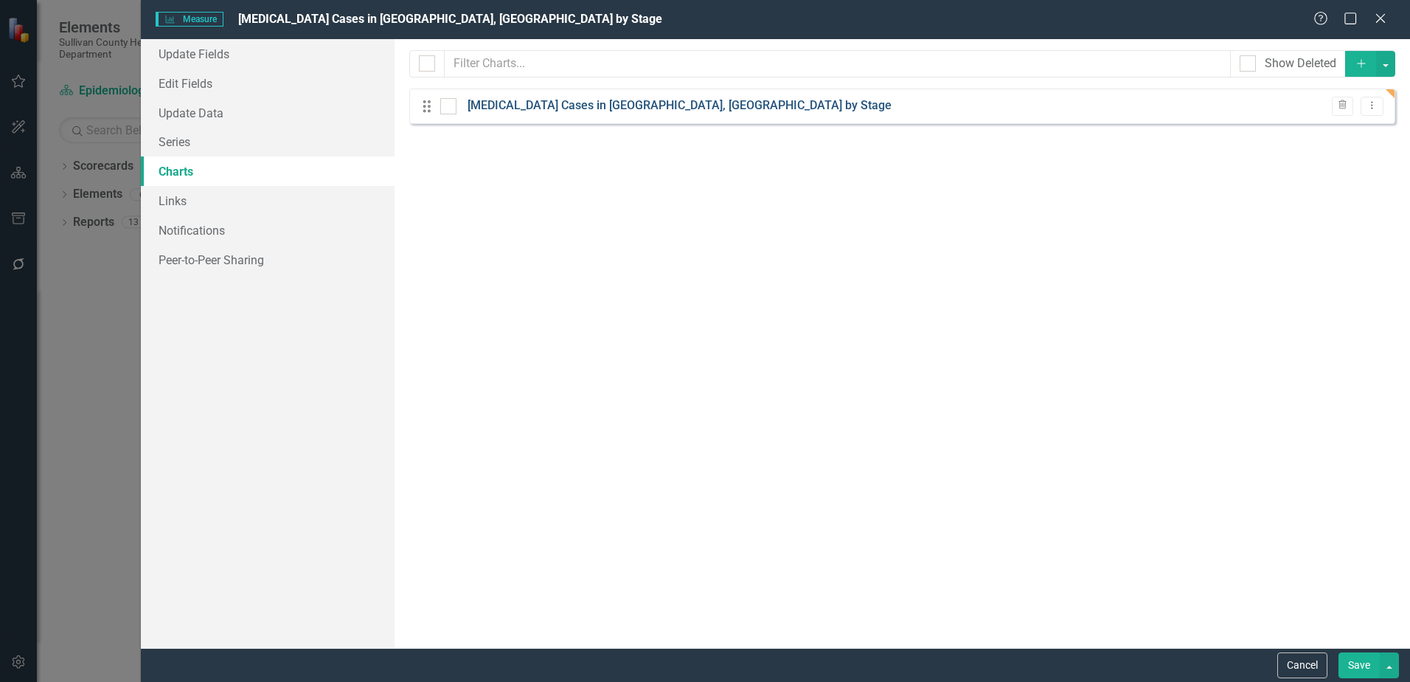
click at [534, 110] on link "[MEDICAL_DATA] Cases in [GEOGRAPHIC_DATA], [GEOGRAPHIC_DATA] by Stage" at bounding box center [680, 105] width 424 height 17
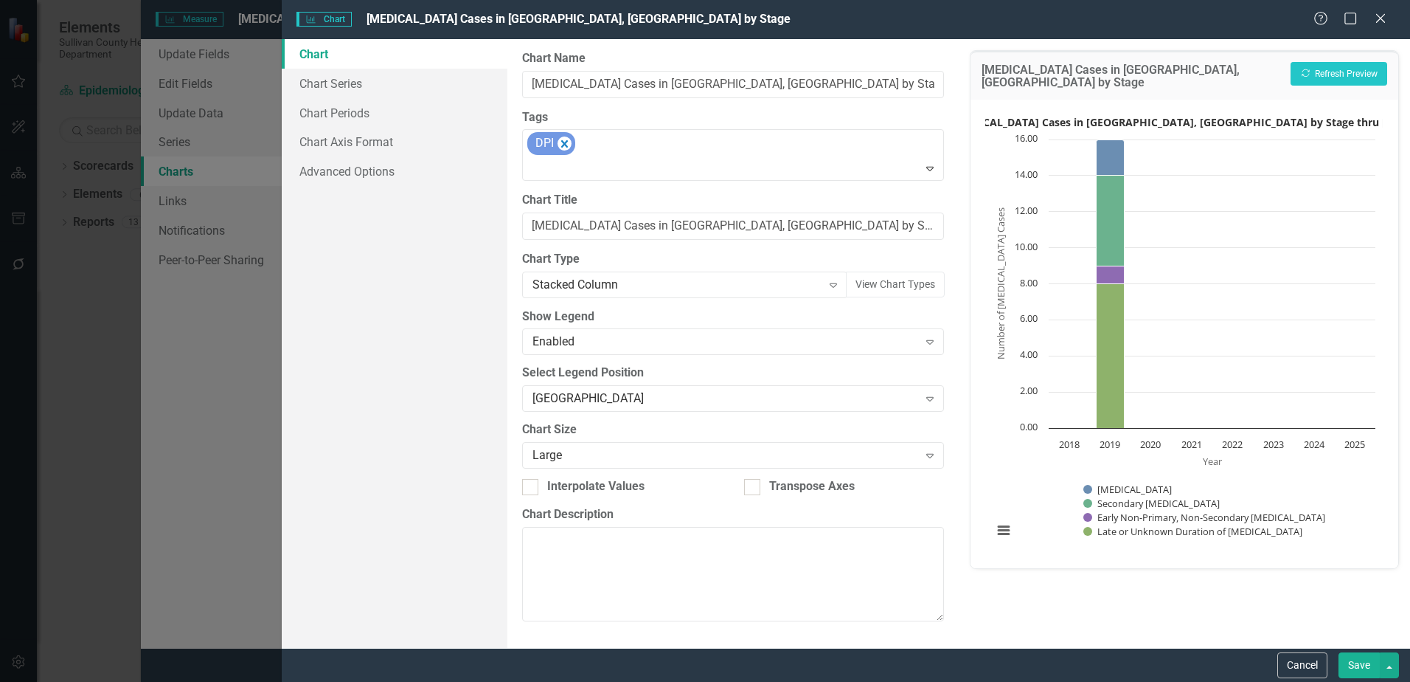
click at [1370, 666] on button "Save" at bounding box center [1359, 665] width 41 height 26
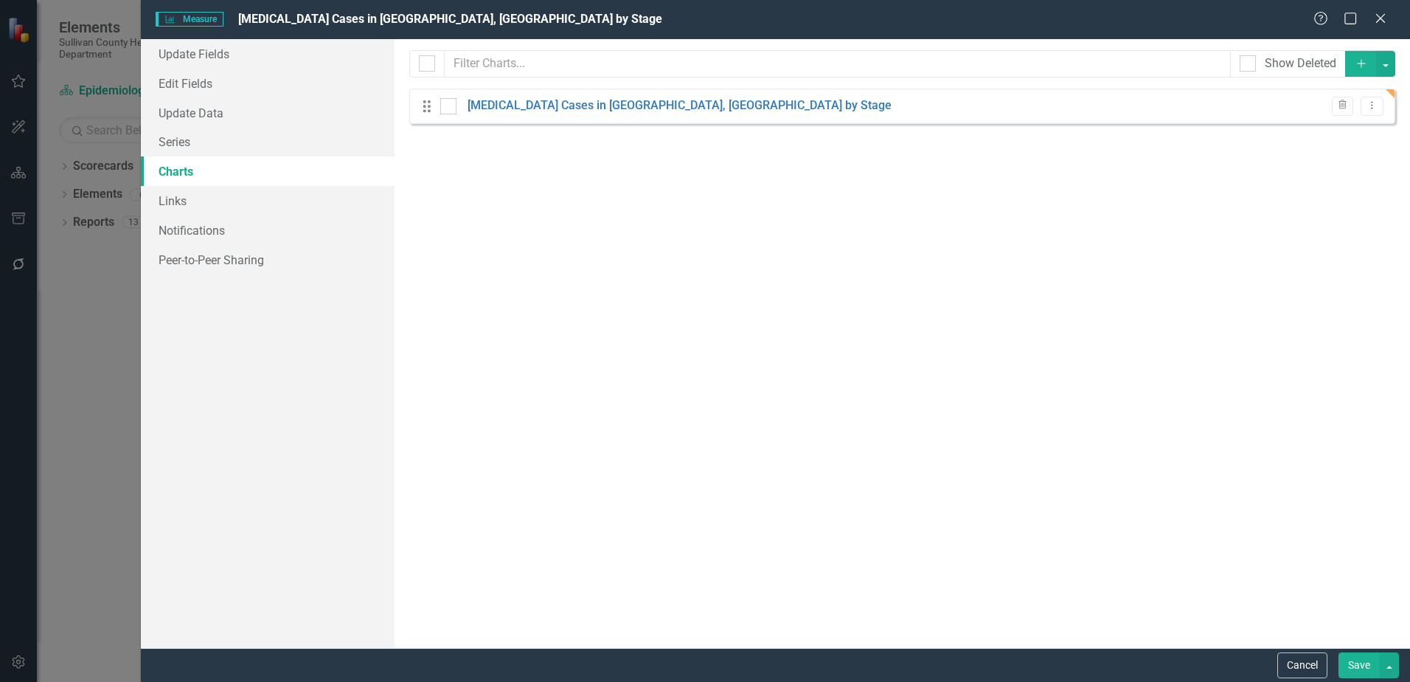
click at [1363, 665] on button "Save" at bounding box center [1359, 665] width 41 height 26
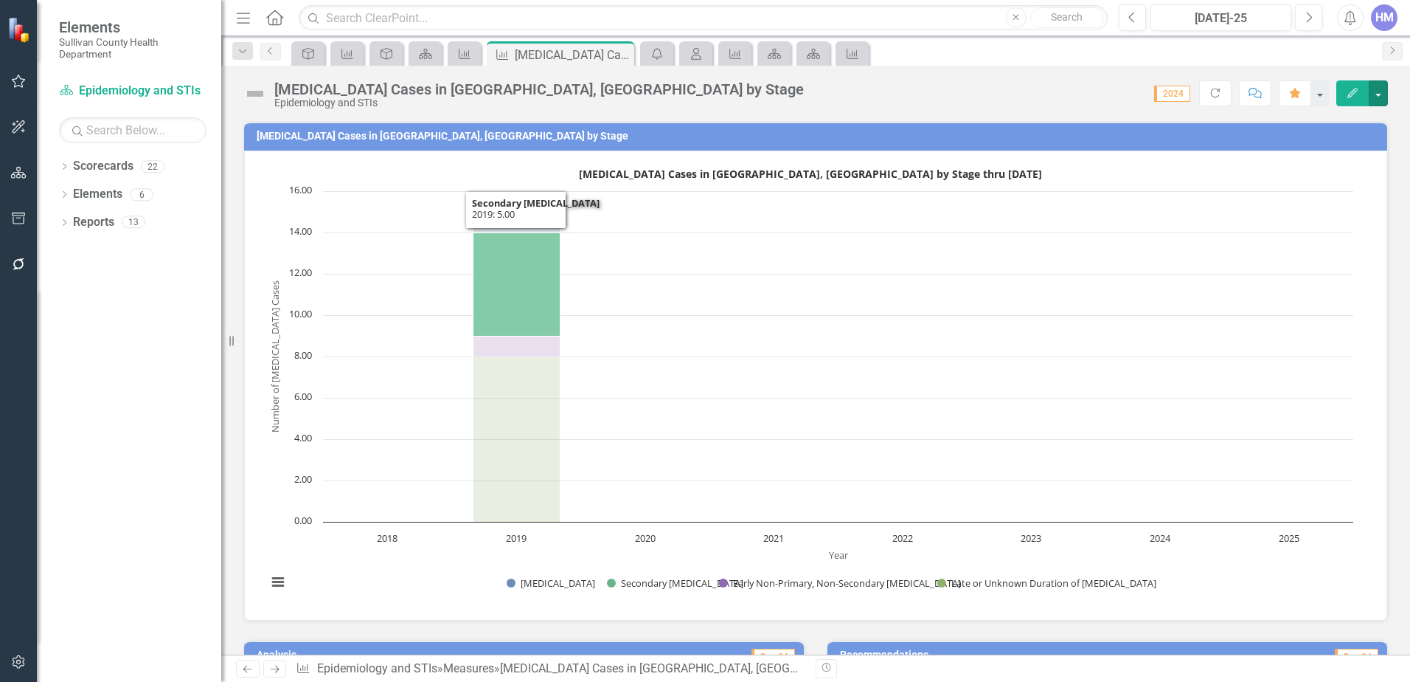
click at [529, 319] on icon "2019, 5. Secondary Syphilis." at bounding box center [517, 284] width 87 height 103
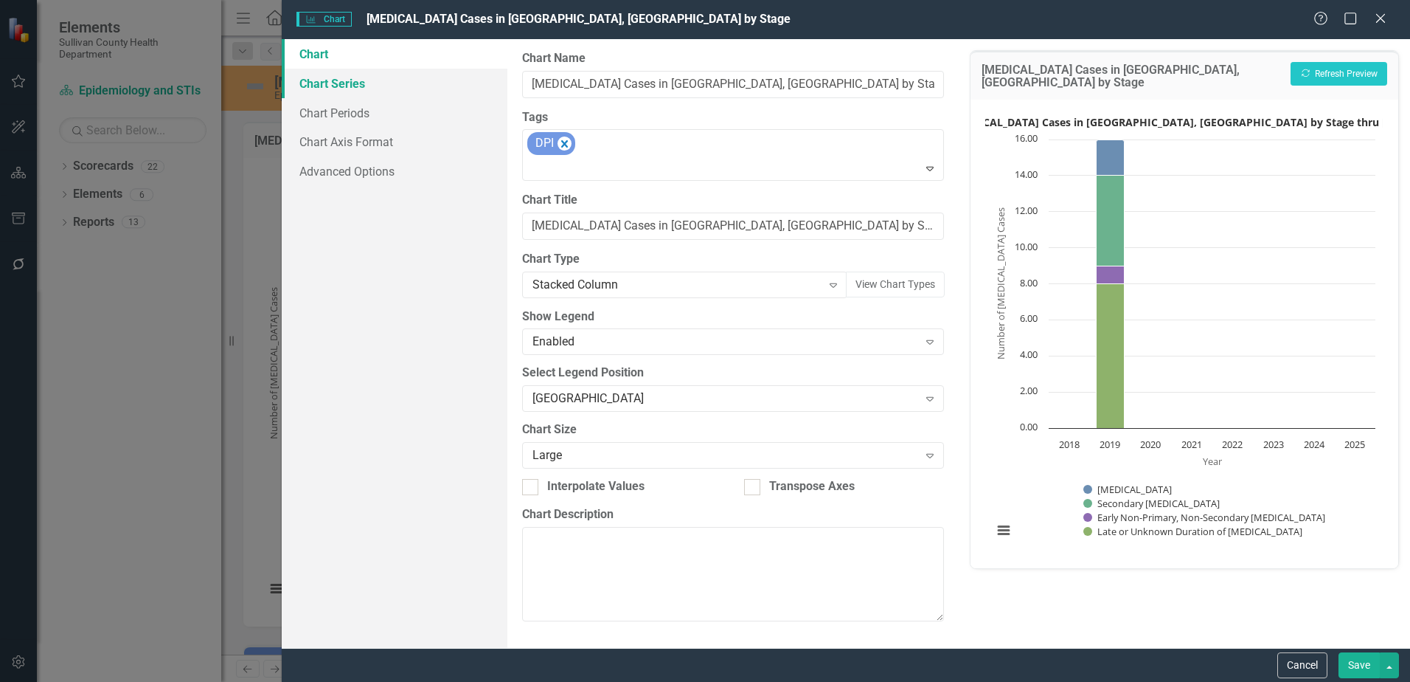
click at [339, 92] on link "Chart Series" at bounding box center [395, 84] width 226 height 30
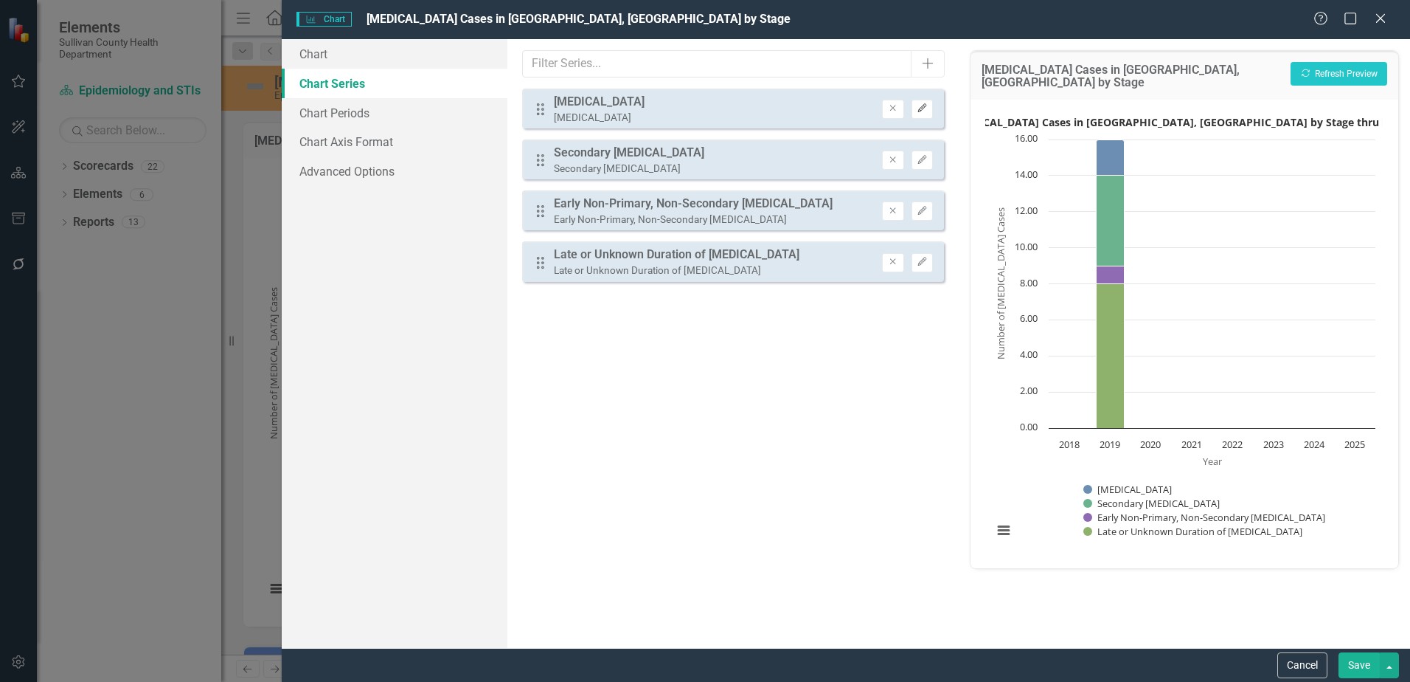
click at [924, 108] on icon "button" at bounding box center [922, 108] width 9 height 9
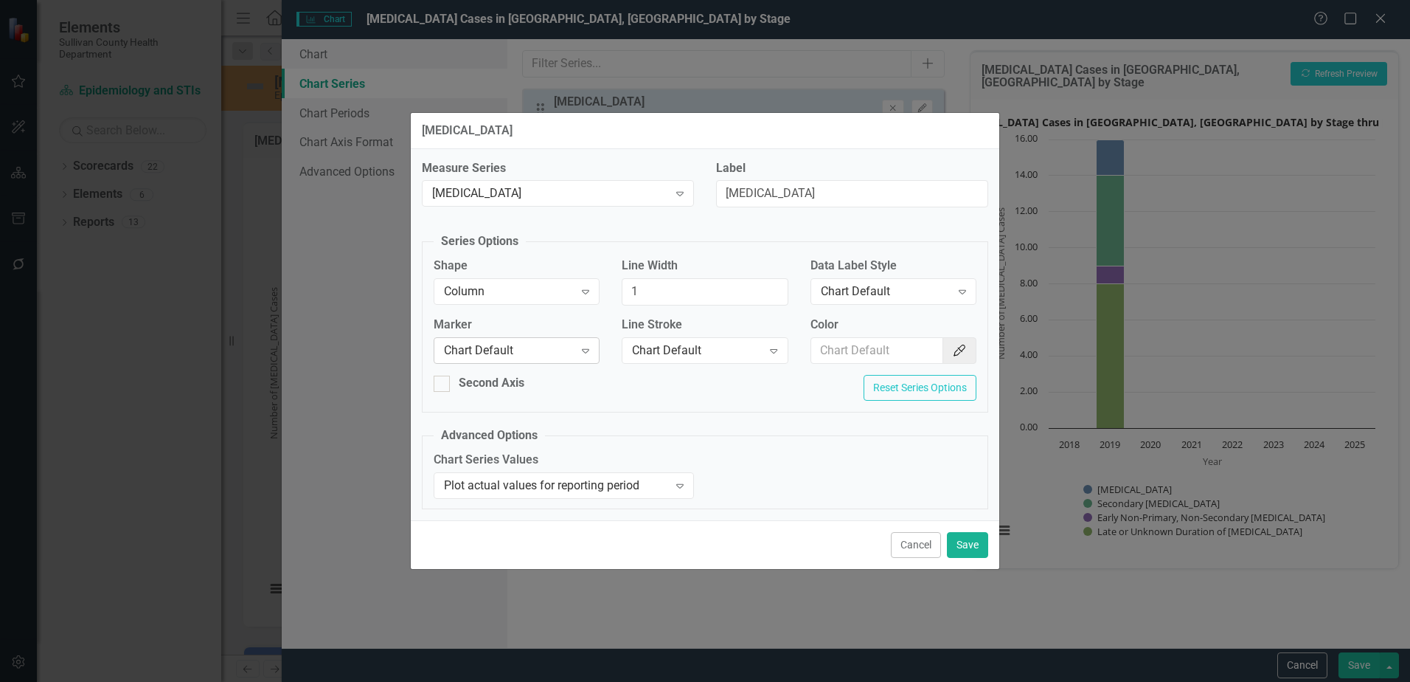
click at [527, 350] on div "Chart Default" at bounding box center [509, 350] width 130 height 17
click at [713, 433] on fieldset "Advanced Options Chart Series Values Plot actual values for reporting period Ex…" at bounding box center [705, 468] width 567 height 82
click at [856, 291] on div "Chart Default" at bounding box center [886, 291] width 130 height 17
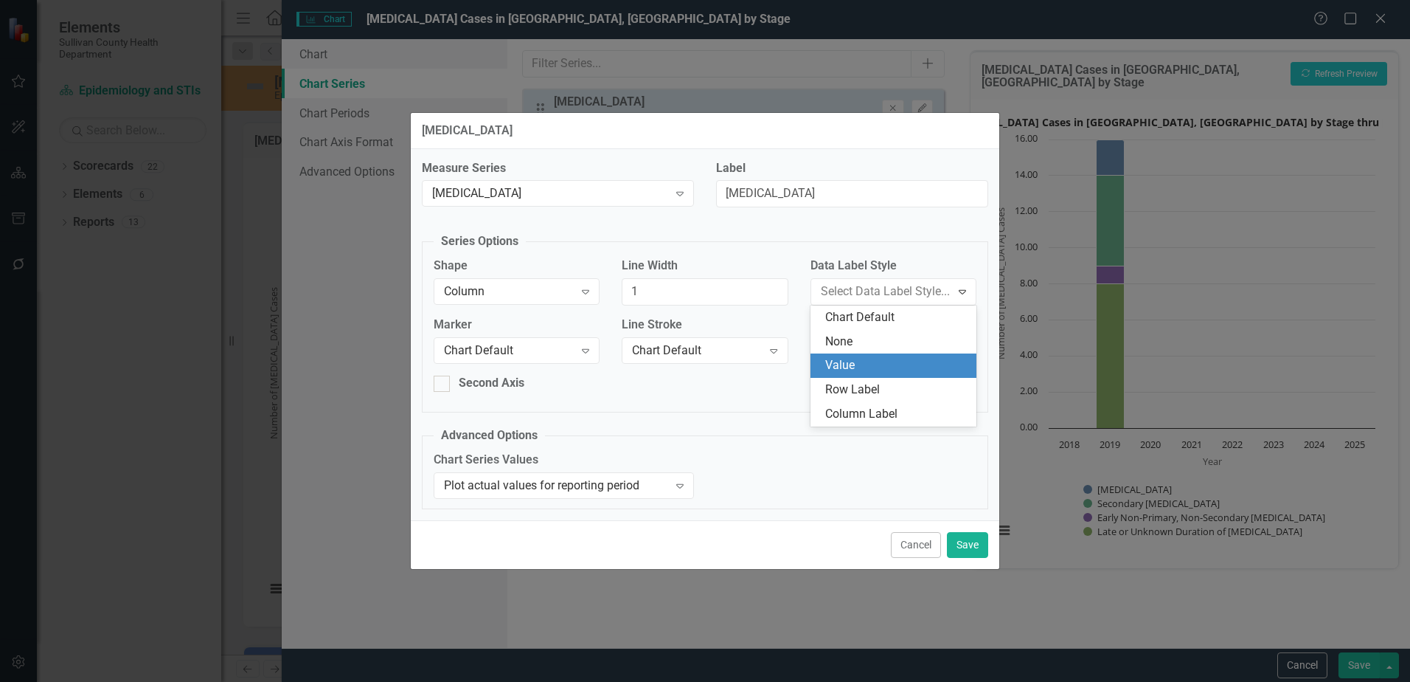
drag, startPoint x: 856, startPoint y: 367, endPoint x: 924, endPoint y: 511, distance: 159.4
click at [857, 367] on div "Value" at bounding box center [896, 365] width 142 height 17
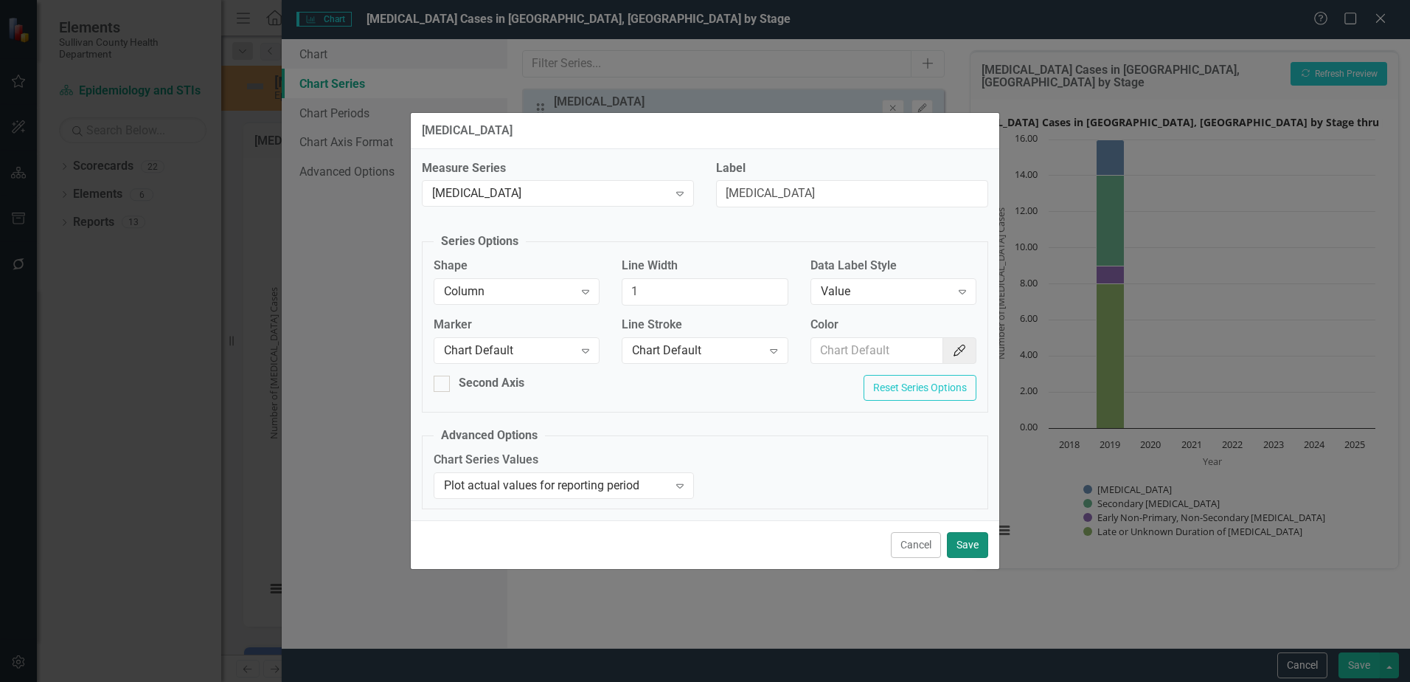
click at [965, 543] on button "Save" at bounding box center [967, 545] width 41 height 26
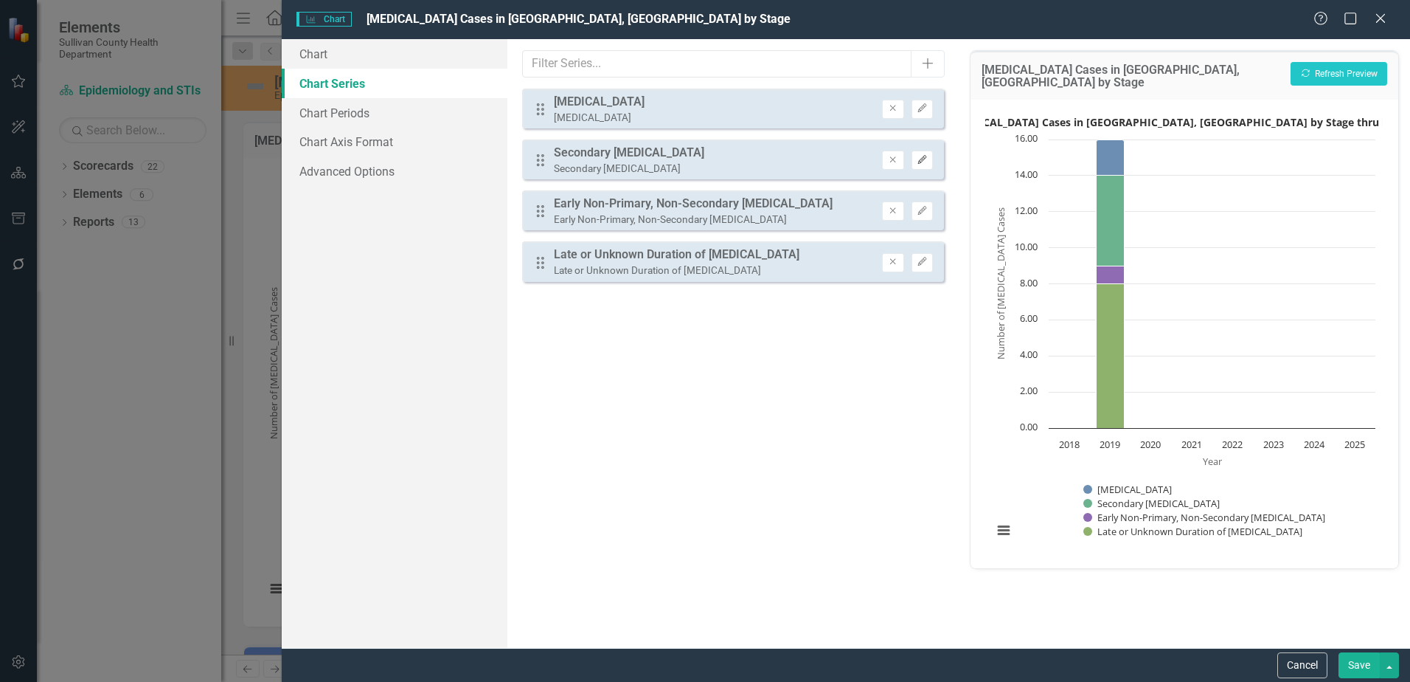
click at [927, 170] on button "Edit" at bounding box center [922, 159] width 21 height 19
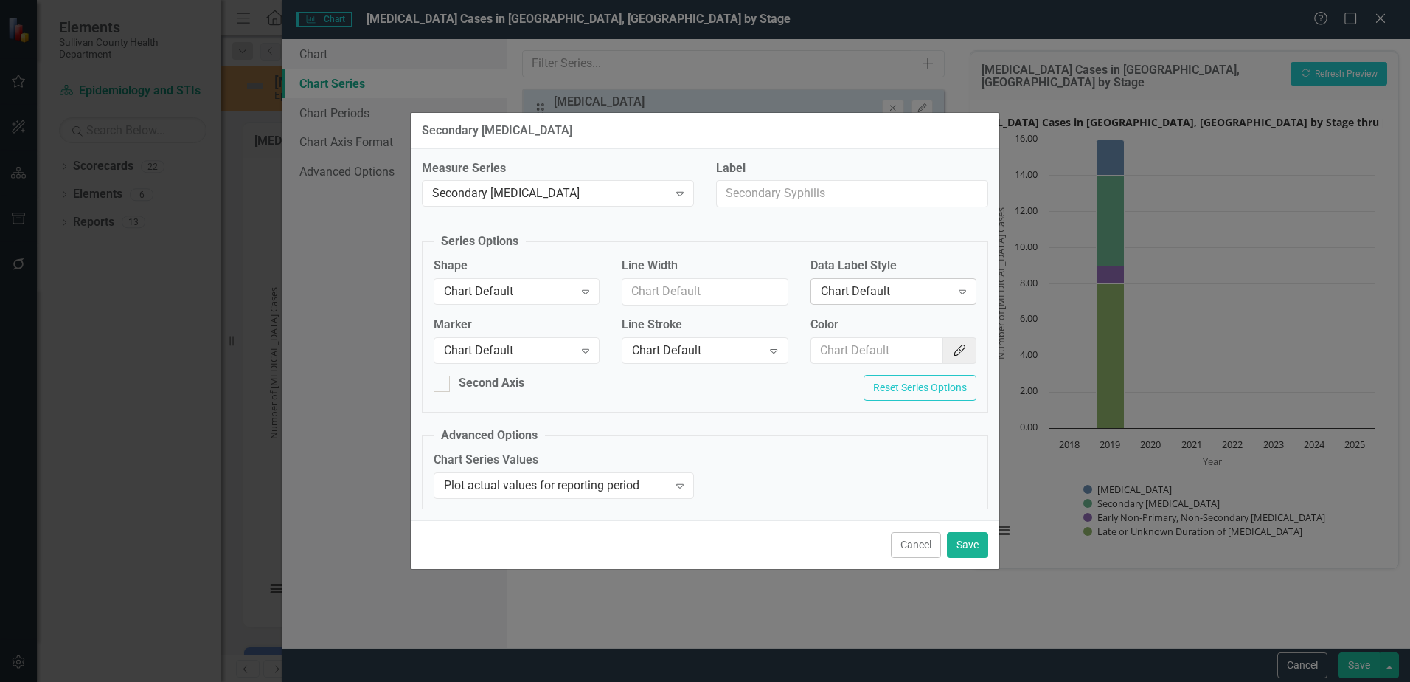
click at [899, 289] on div "Chart Default" at bounding box center [886, 291] width 130 height 17
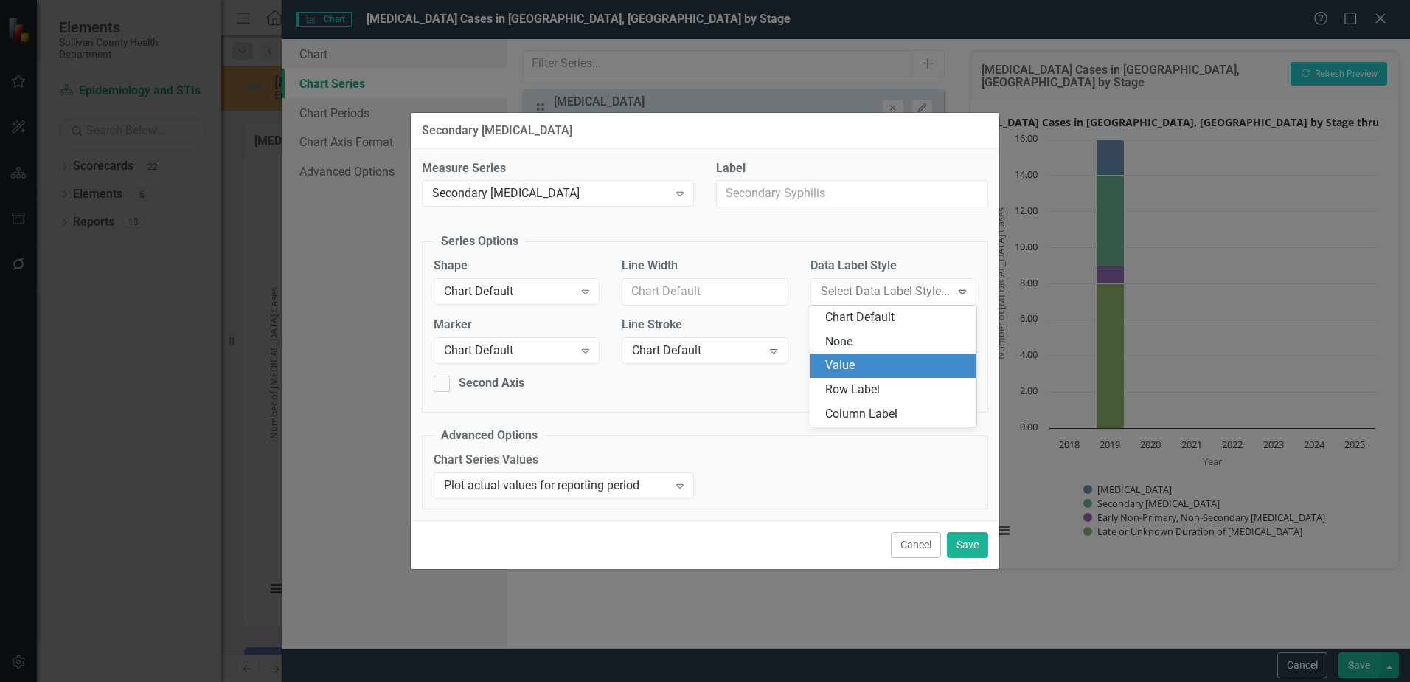
click at [873, 359] on div "Value" at bounding box center [896, 365] width 142 height 17
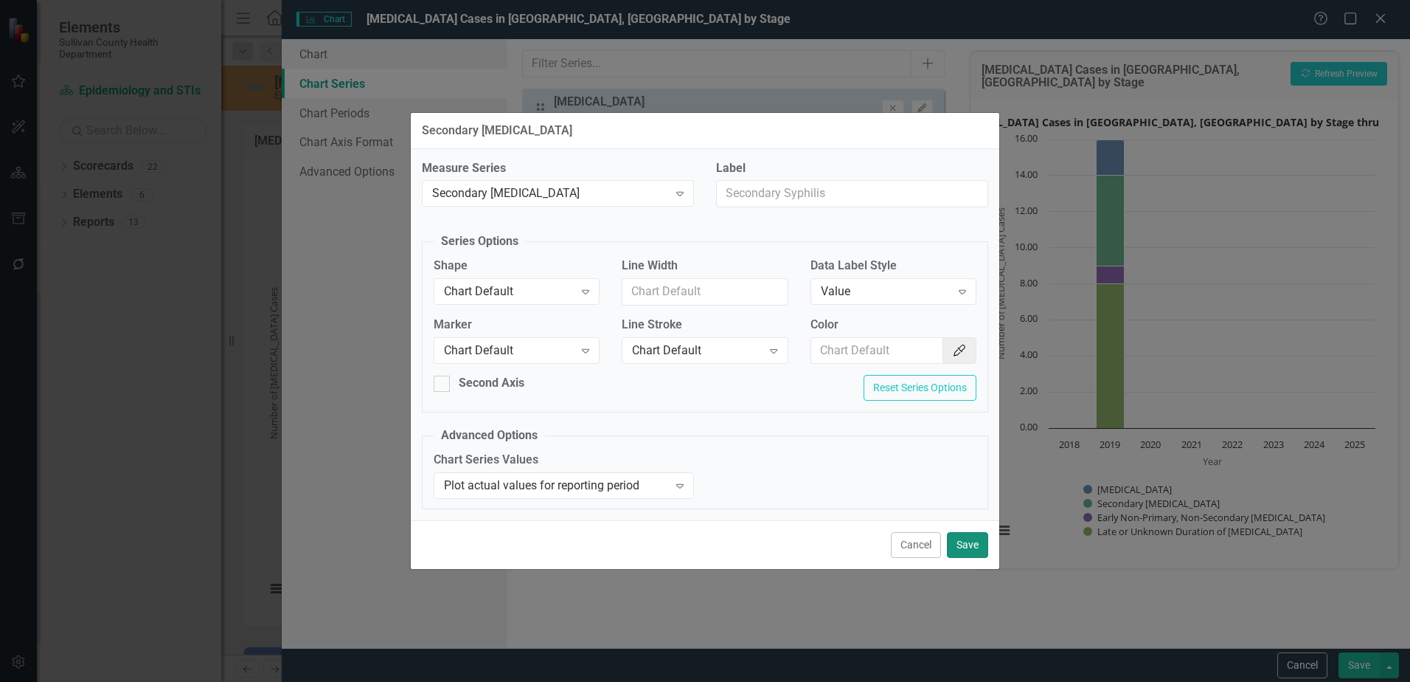
click at [966, 549] on button "Save" at bounding box center [967, 545] width 41 height 26
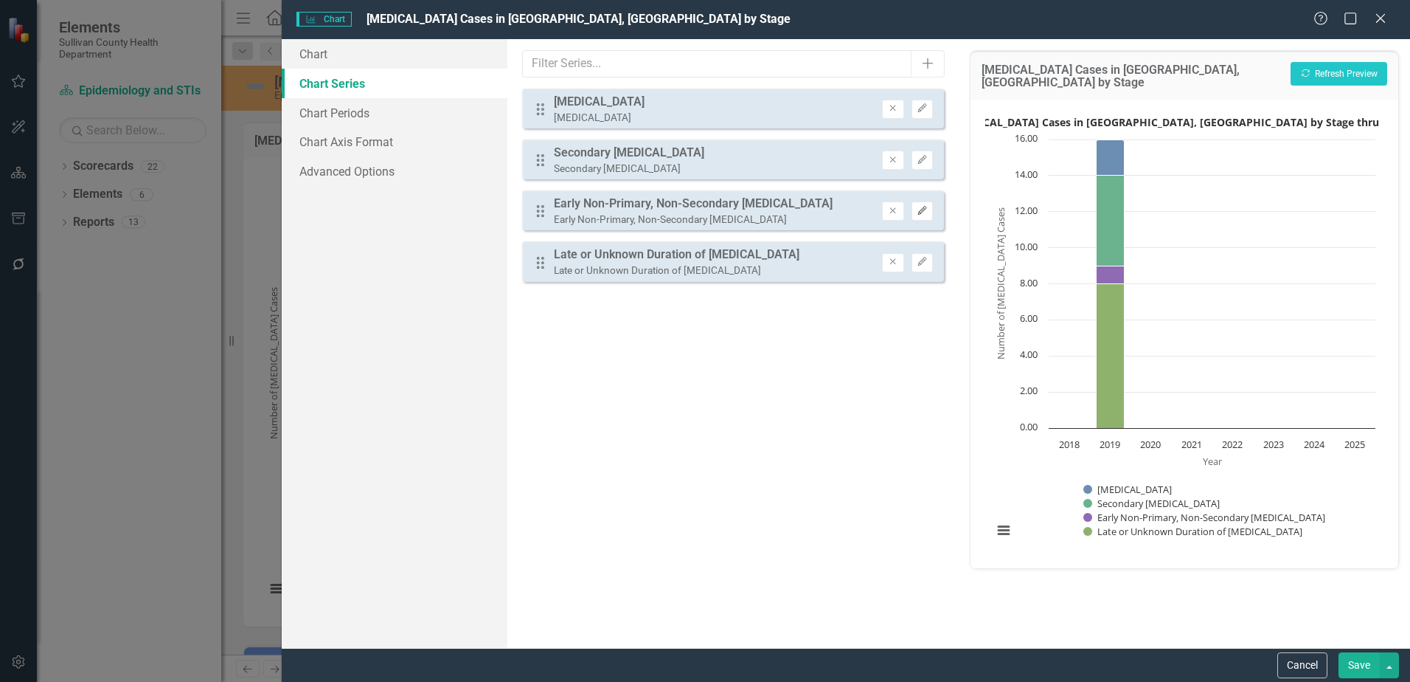
click at [919, 210] on icon "Edit" at bounding box center [922, 211] width 11 height 9
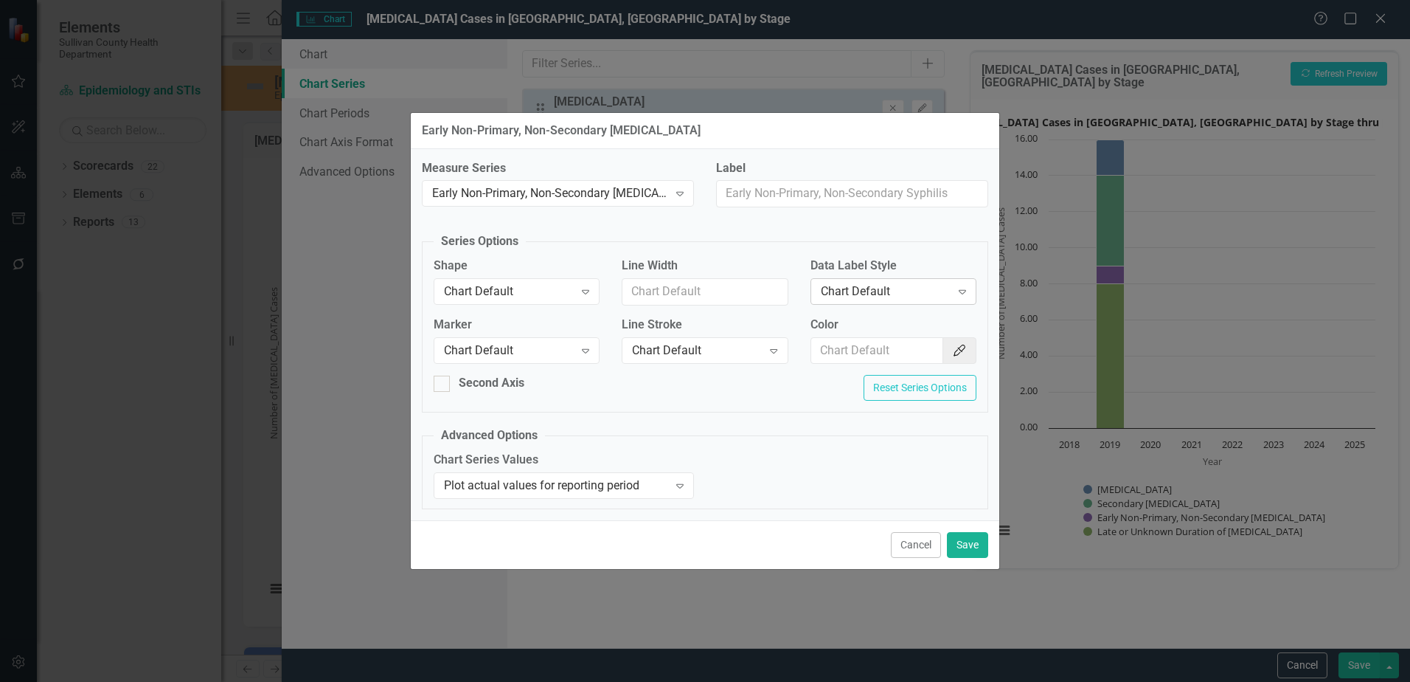
click at [913, 286] on div "Chart Default" at bounding box center [886, 291] width 130 height 17
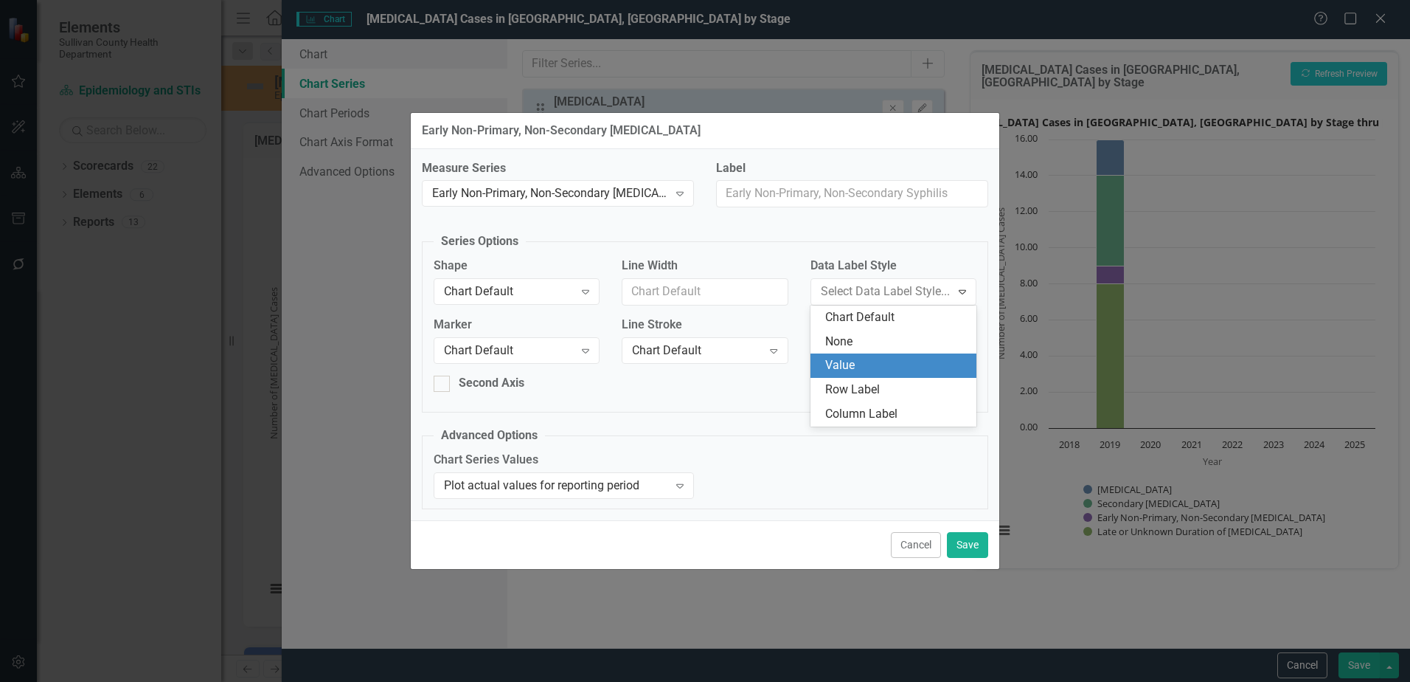
click at [885, 356] on div "Value" at bounding box center [894, 365] width 166 height 24
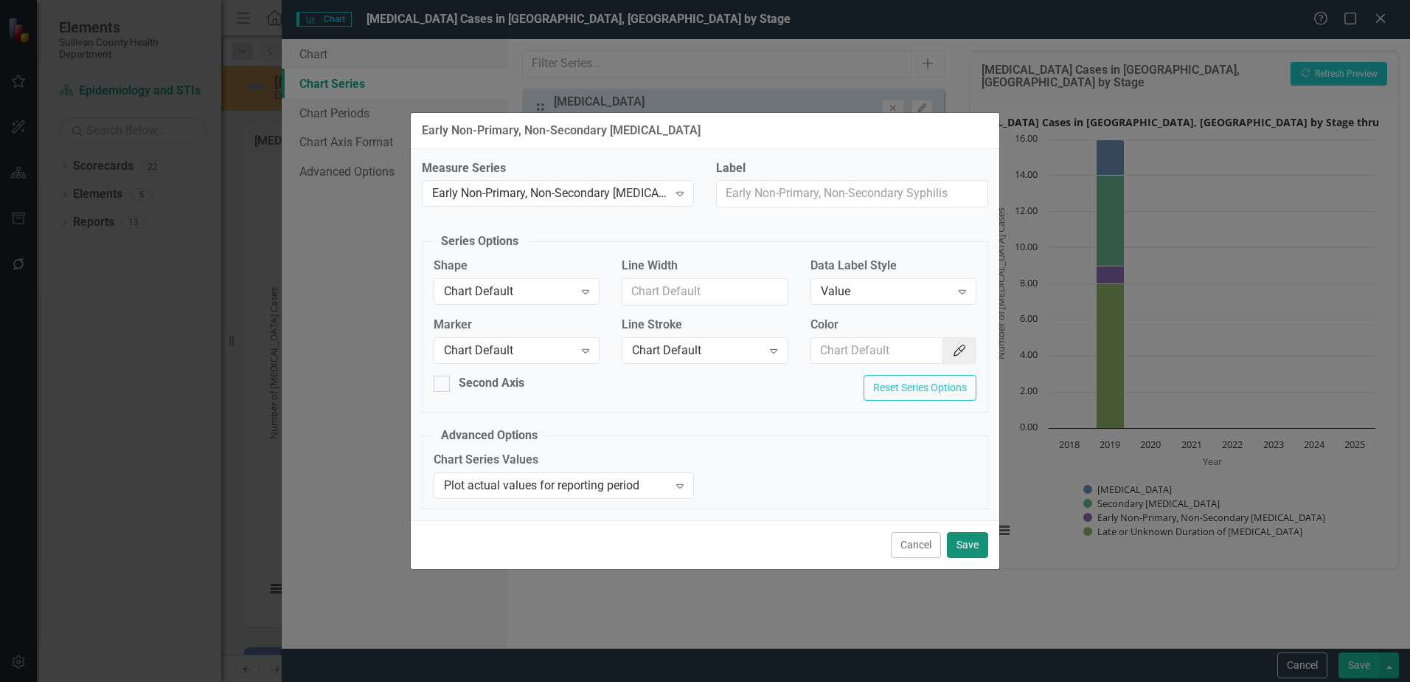
click at [970, 543] on button "Save" at bounding box center [967, 545] width 41 height 26
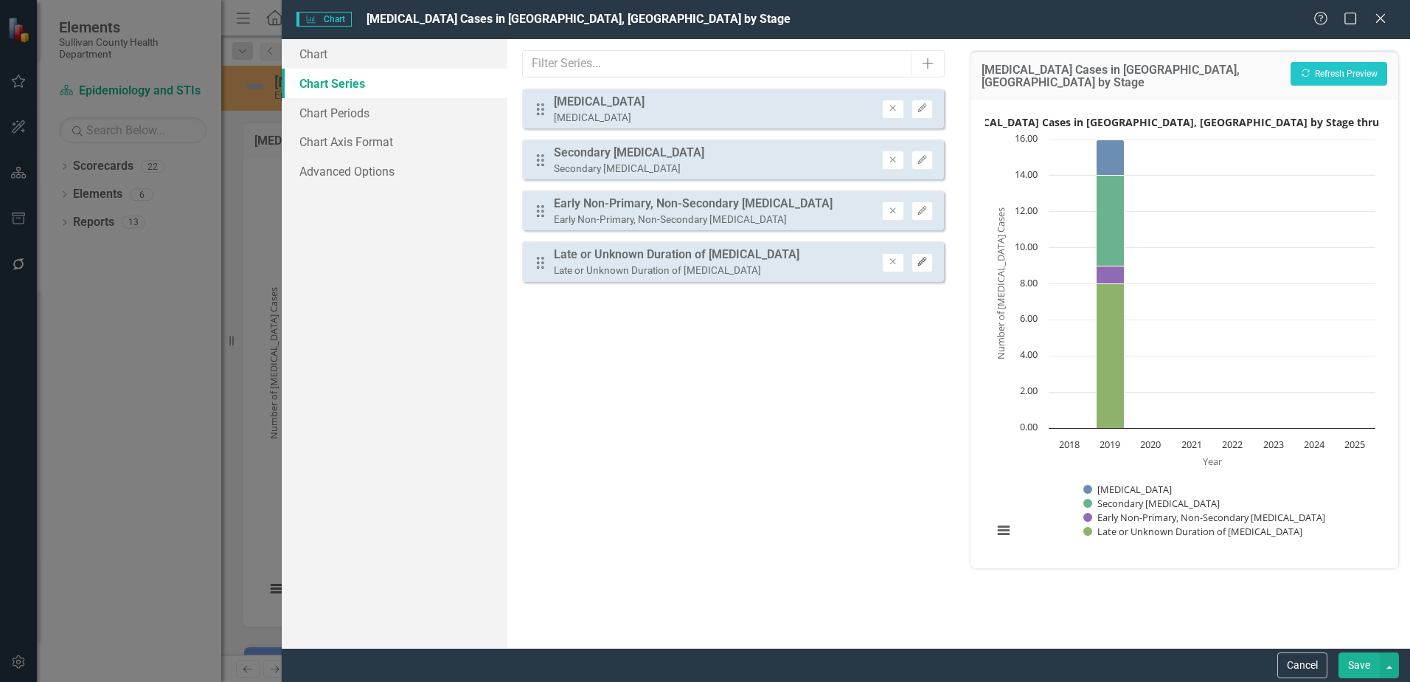
click at [919, 263] on icon "button" at bounding box center [922, 261] width 9 height 9
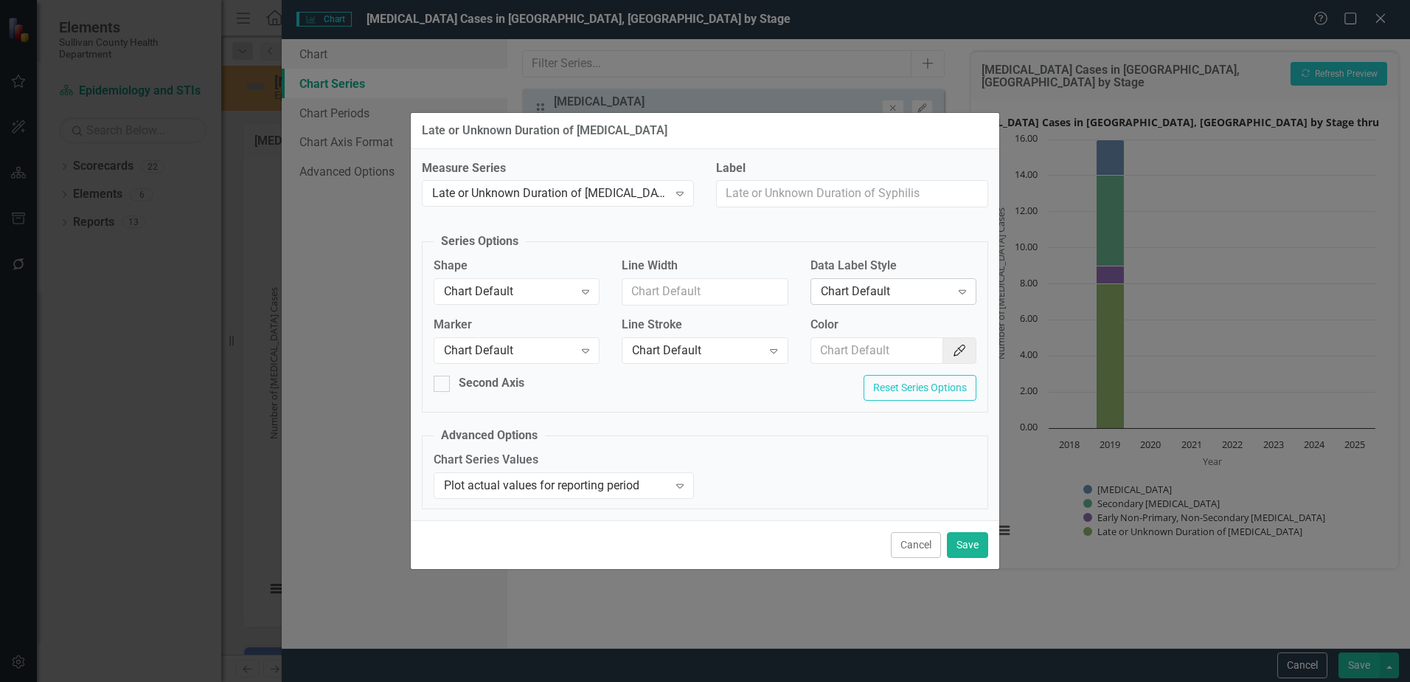
click at [865, 289] on div "Chart Default" at bounding box center [886, 291] width 130 height 17
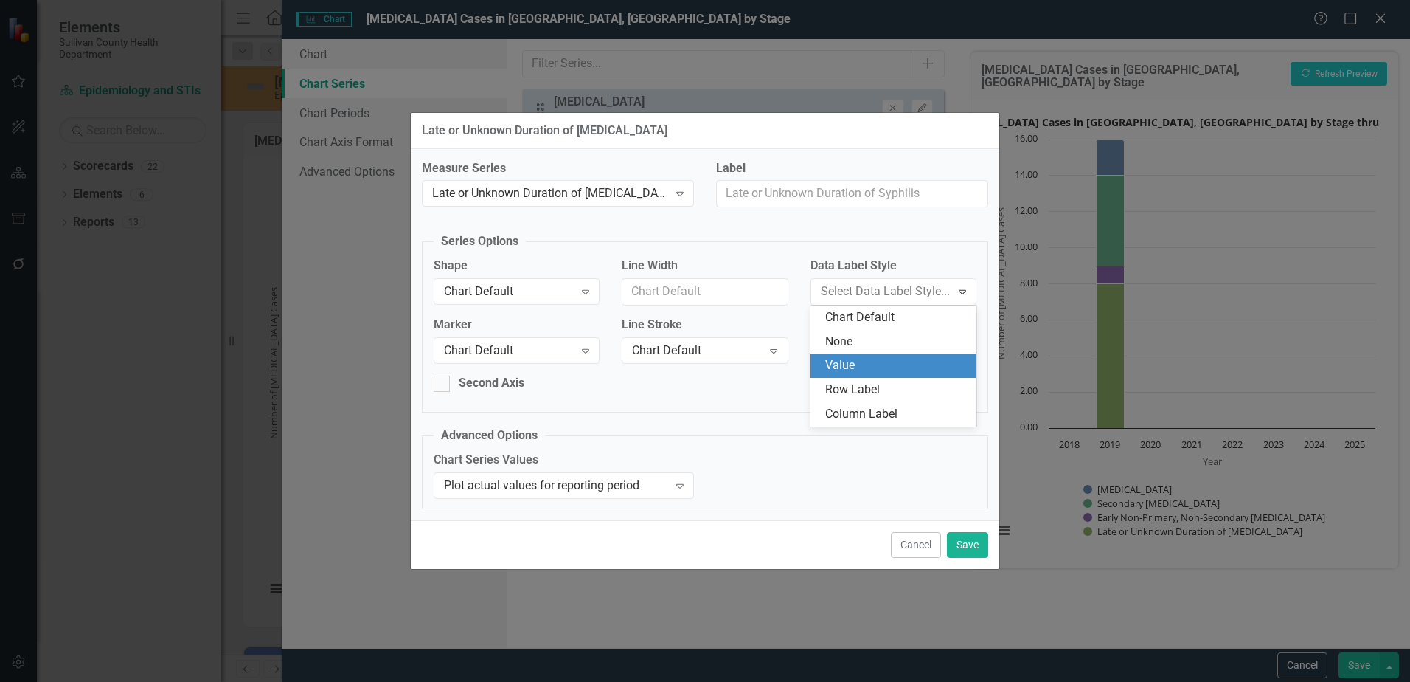
click at [856, 361] on div "Value" at bounding box center [896, 365] width 142 height 17
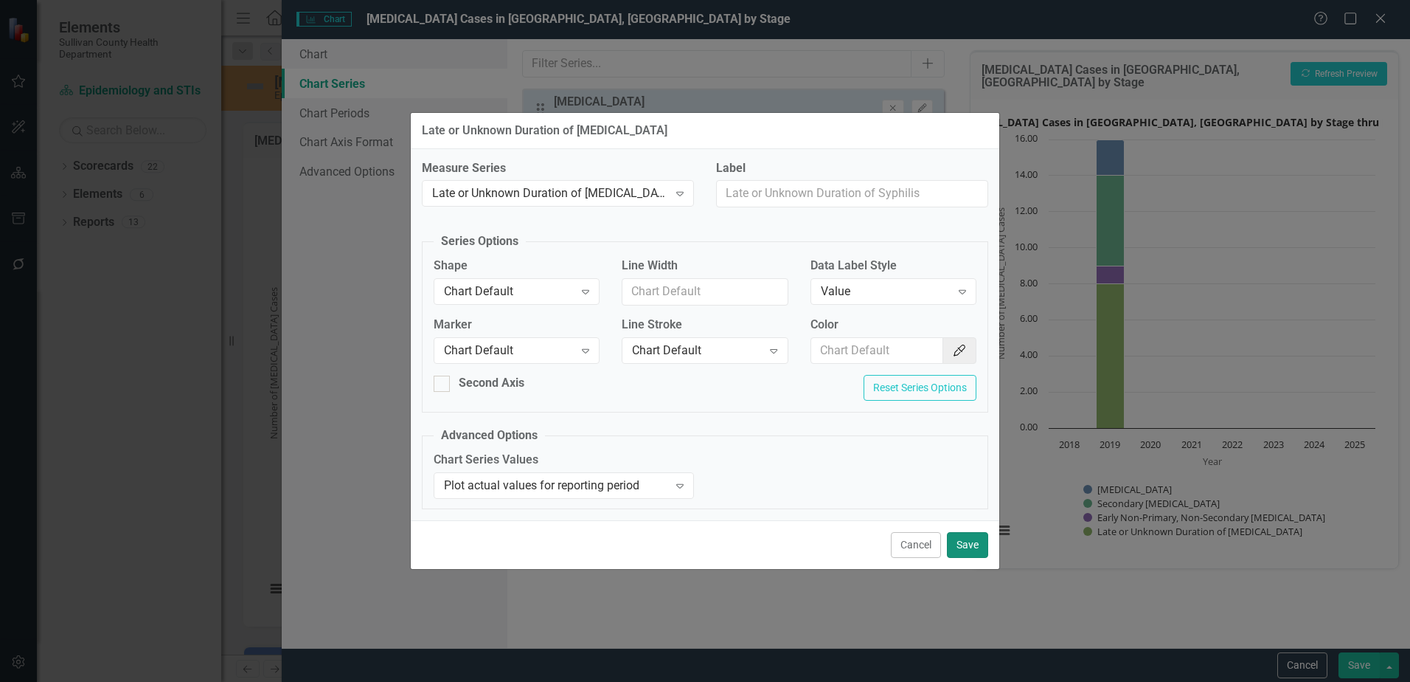
click at [970, 539] on button "Save" at bounding box center [967, 545] width 41 height 26
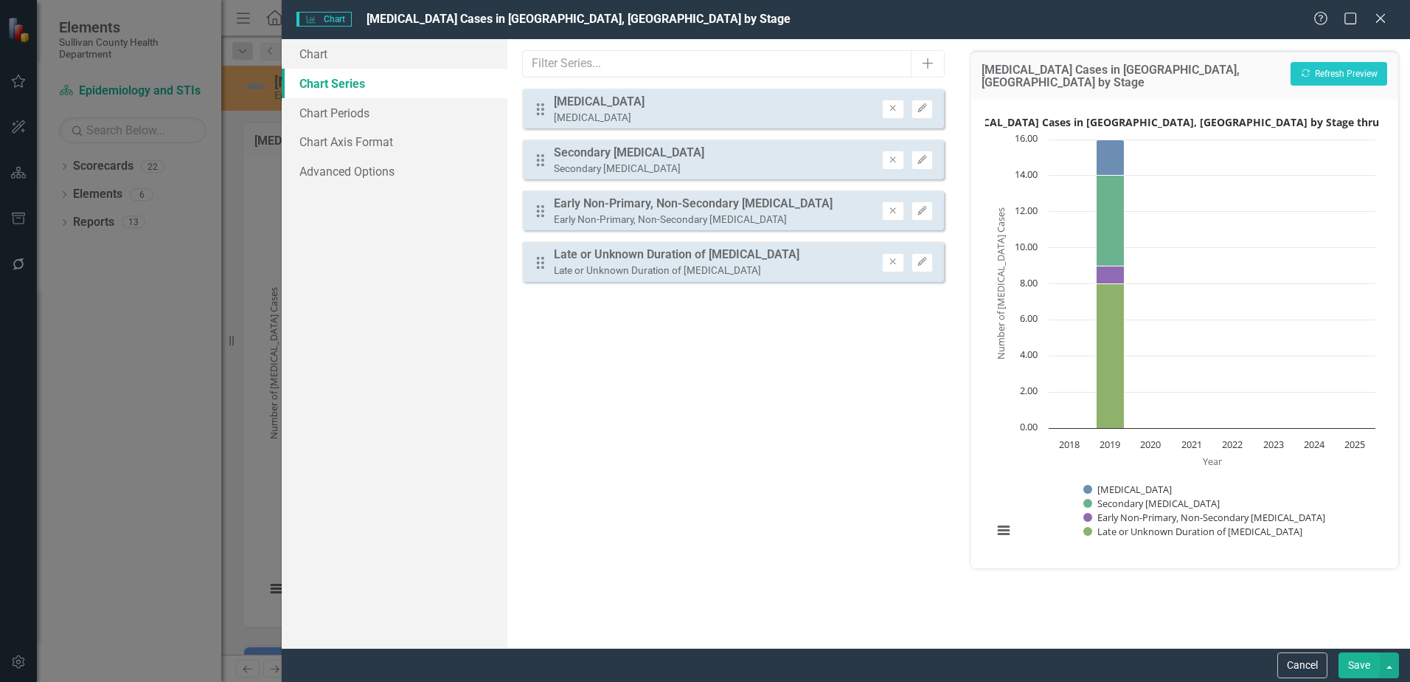
click at [1355, 660] on button "Save" at bounding box center [1359, 665] width 41 height 26
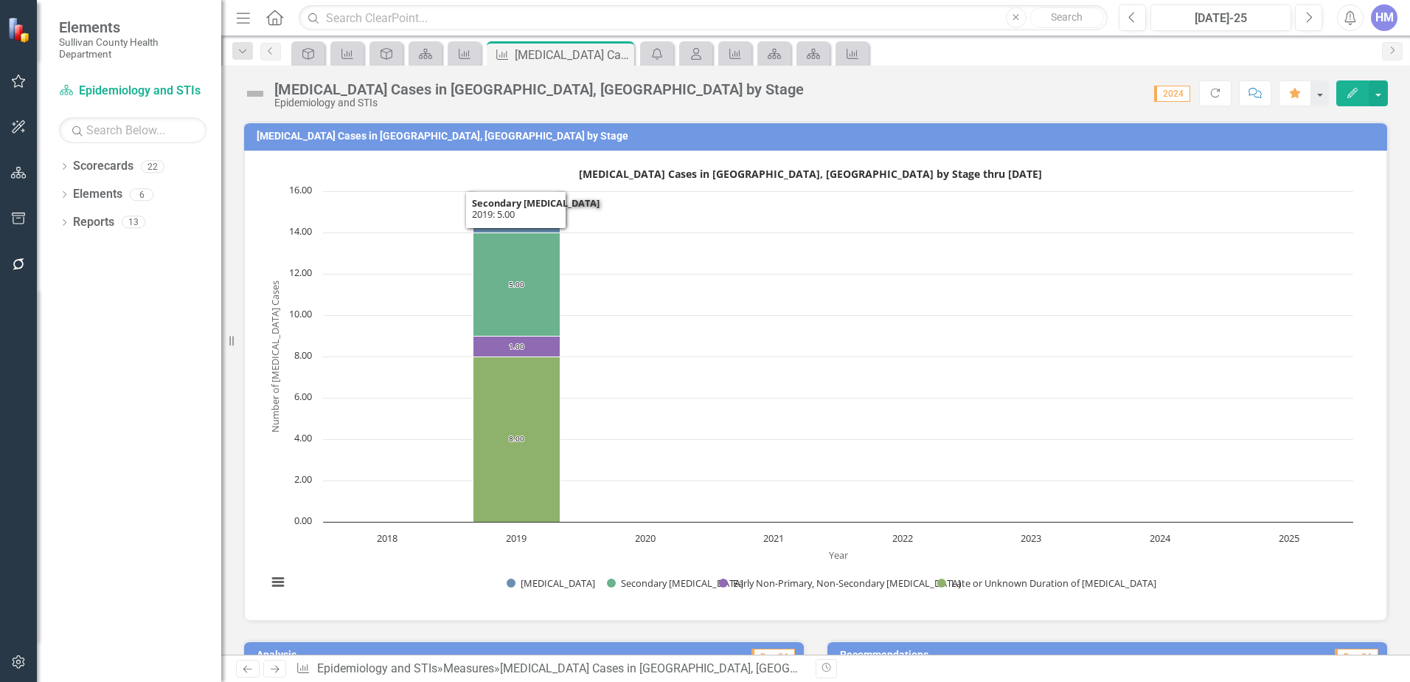
click at [304, 353] on text "8.00" at bounding box center [303, 354] width 18 height 13
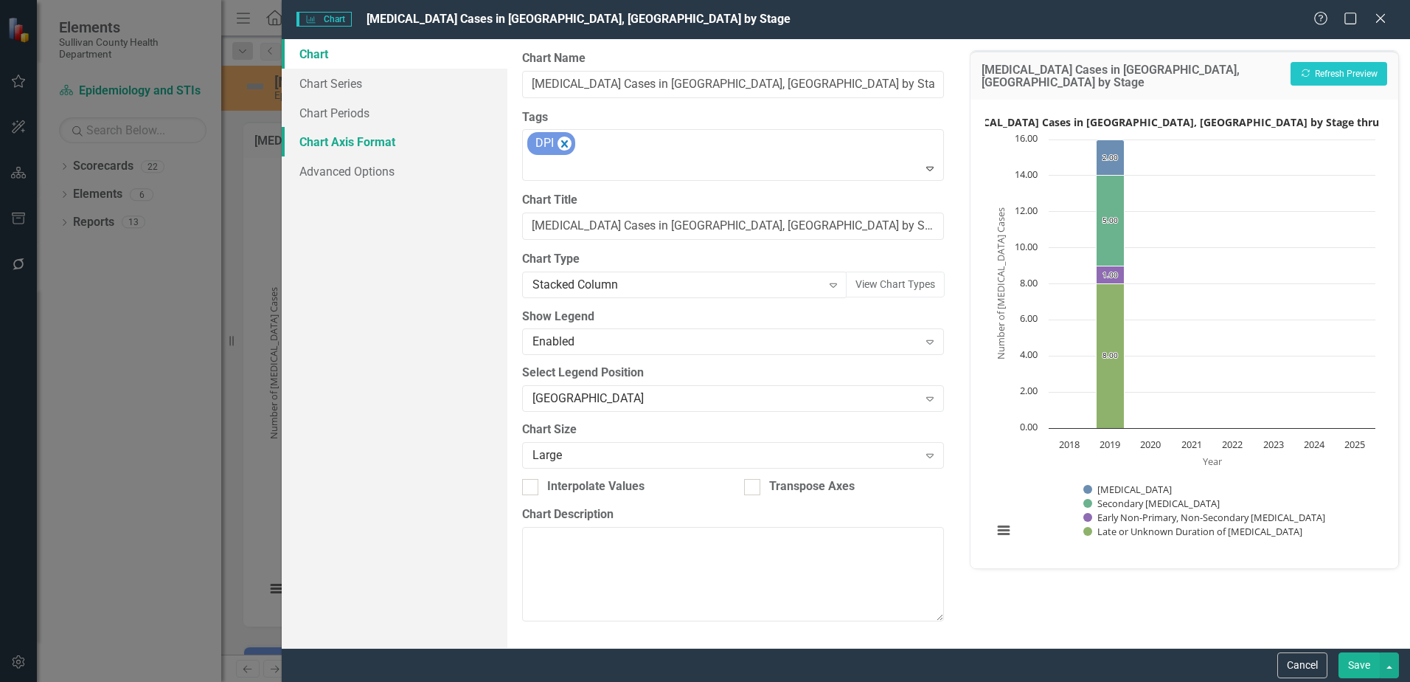
click at [342, 143] on link "Chart Axis Format" at bounding box center [395, 142] width 226 height 30
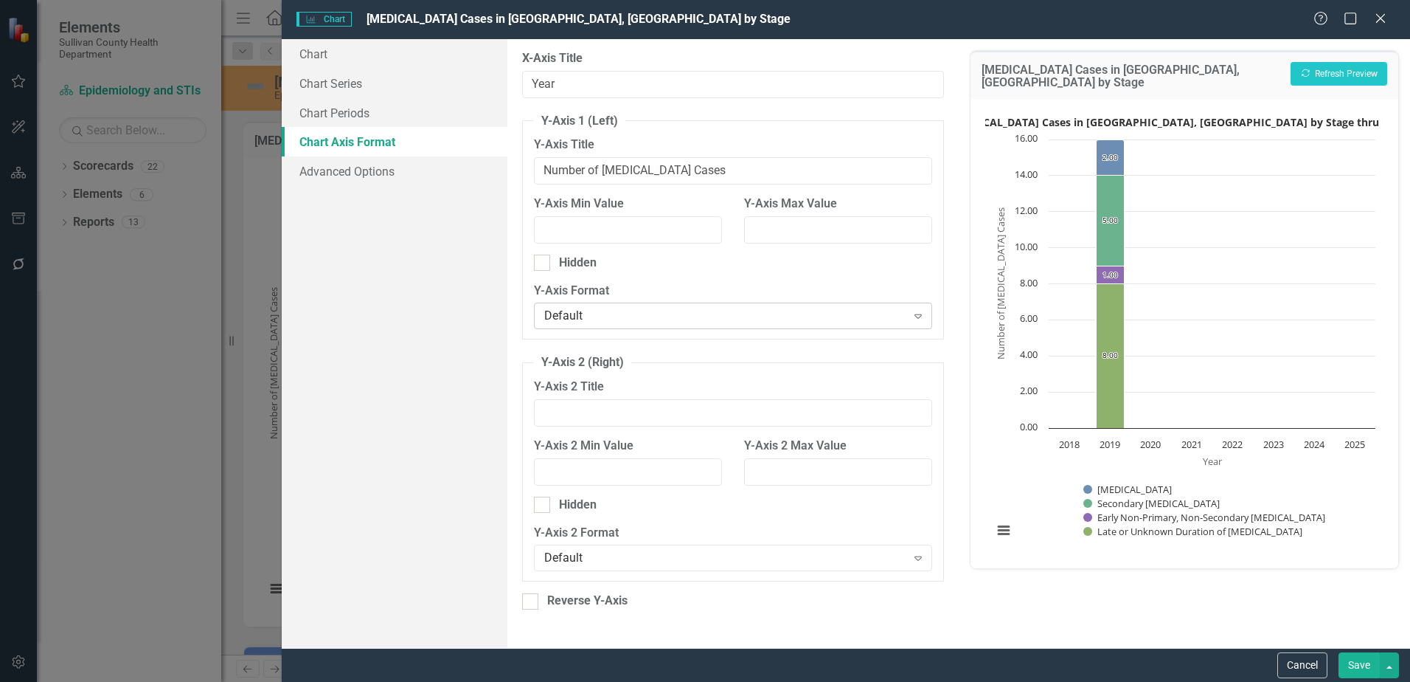
click at [666, 319] on div "Default" at bounding box center [724, 316] width 361 height 17
click at [1373, 665] on button "Save" at bounding box center [1359, 665] width 41 height 26
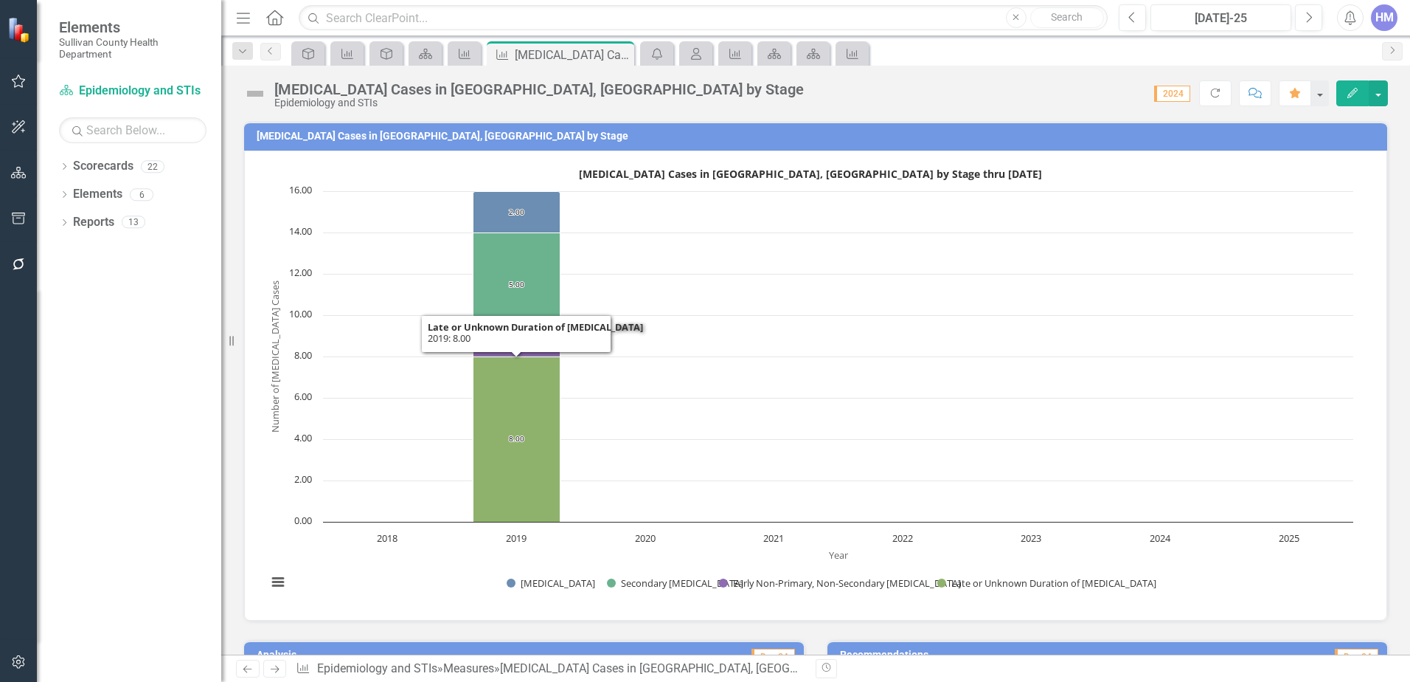
click at [297, 187] on text "16.00" at bounding box center [300, 189] width 23 height 13
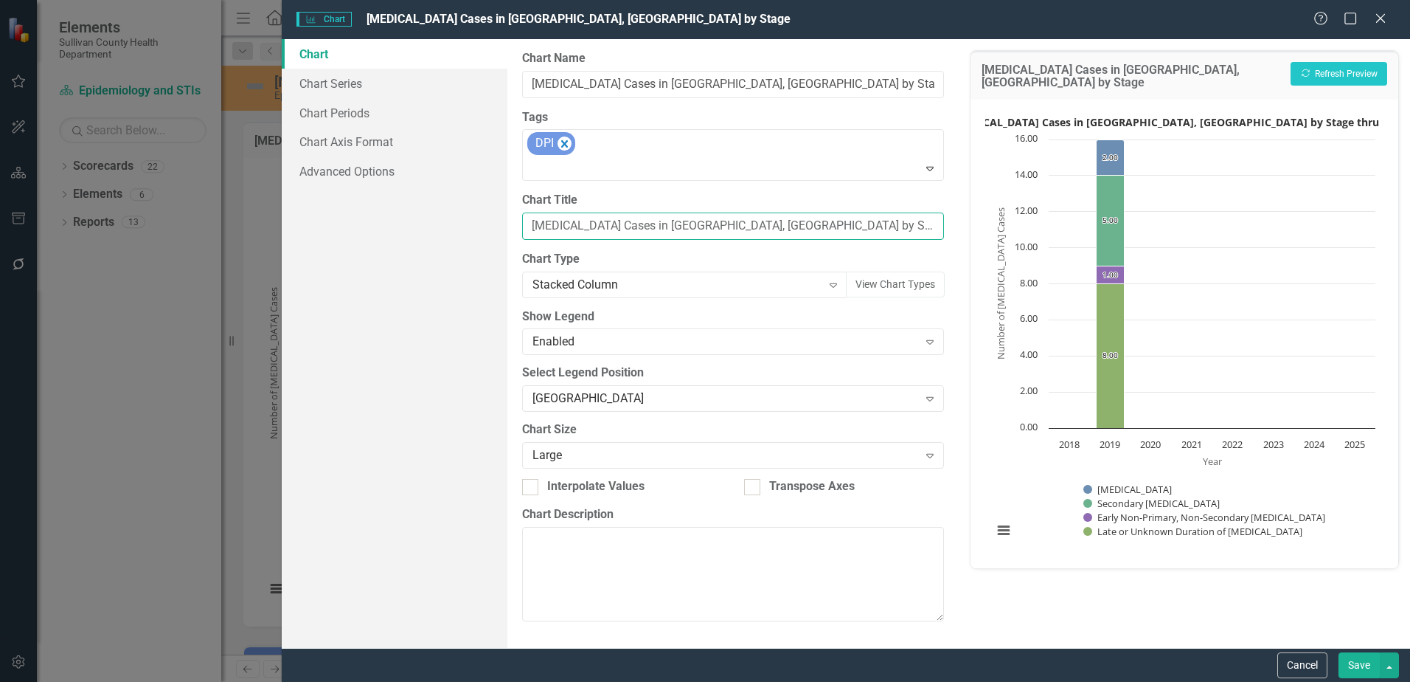
click at [778, 232] on input "Syphilis Cases in Sullivan County, TN by Stage thru July 2025" at bounding box center [733, 225] width 422 height 27
click at [348, 85] on link "Chart Series" at bounding box center [395, 84] width 226 height 30
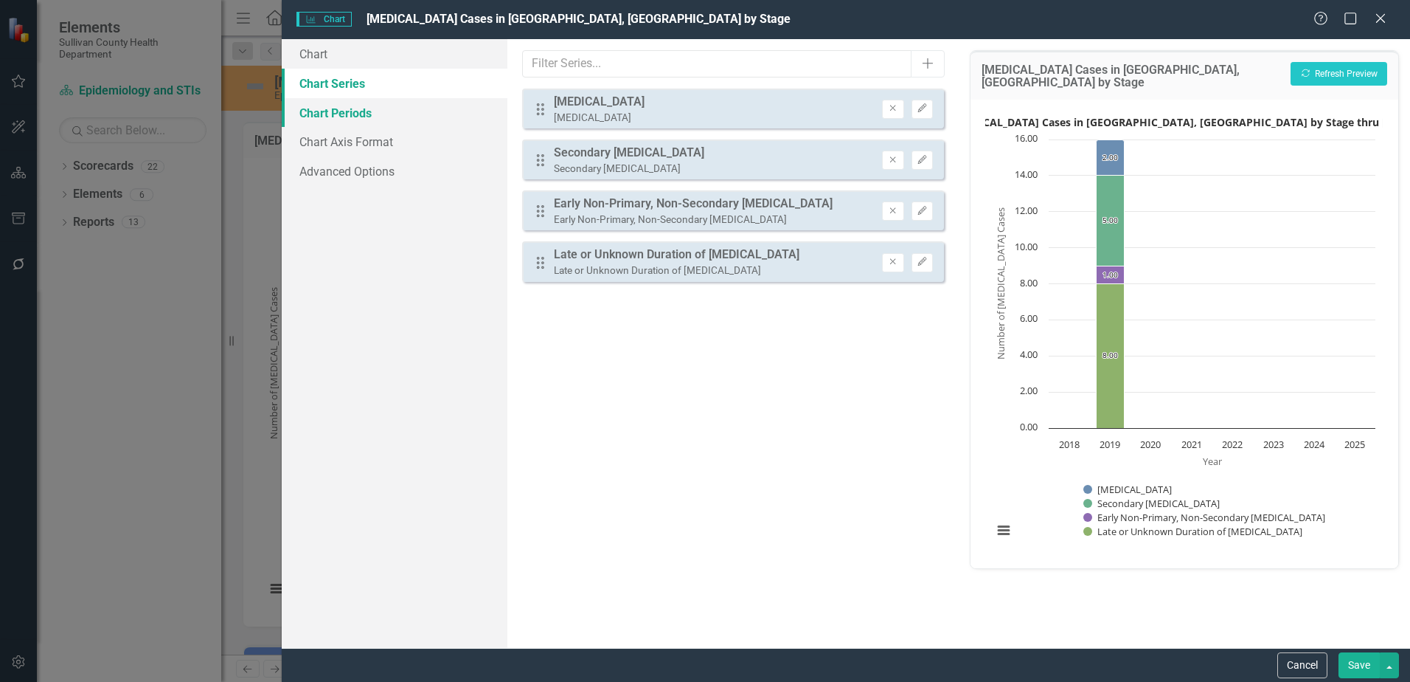
click at [357, 109] on link "Chart Periods" at bounding box center [395, 113] width 226 height 30
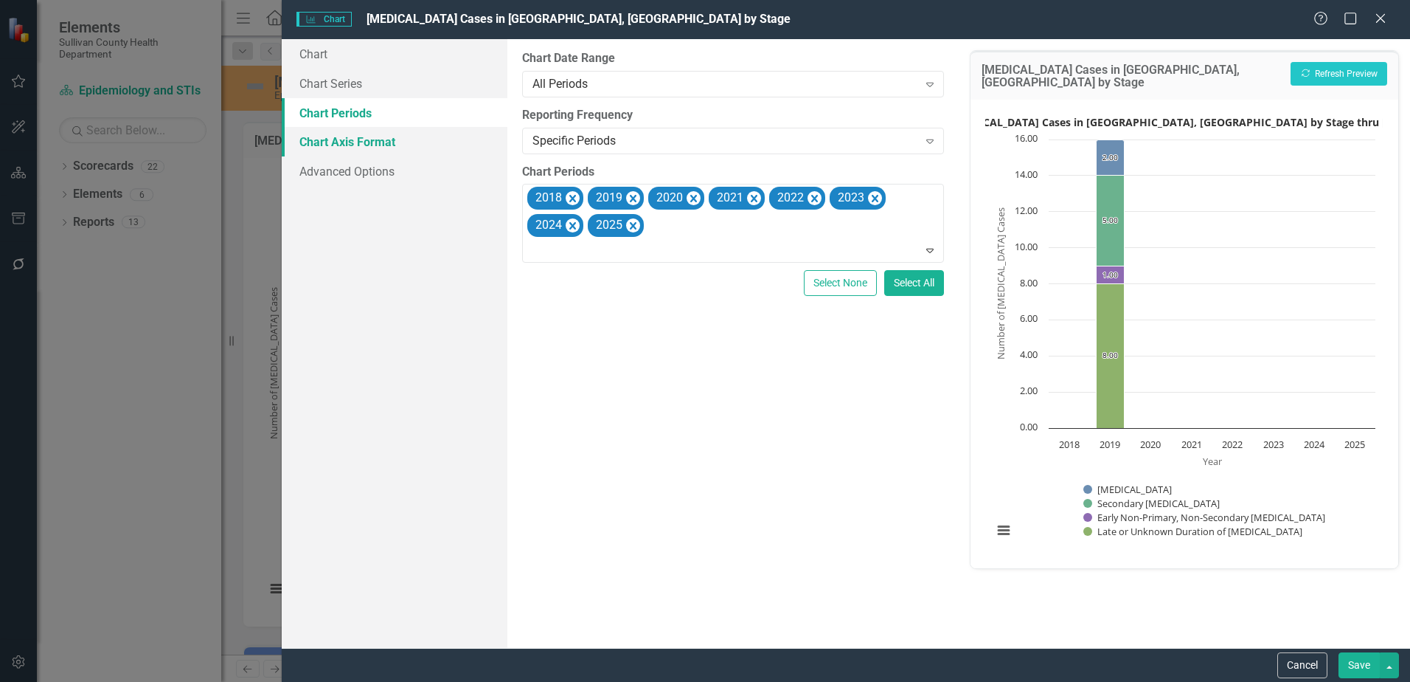
click at [352, 144] on link "Chart Axis Format" at bounding box center [395, 142] width 226 height 30
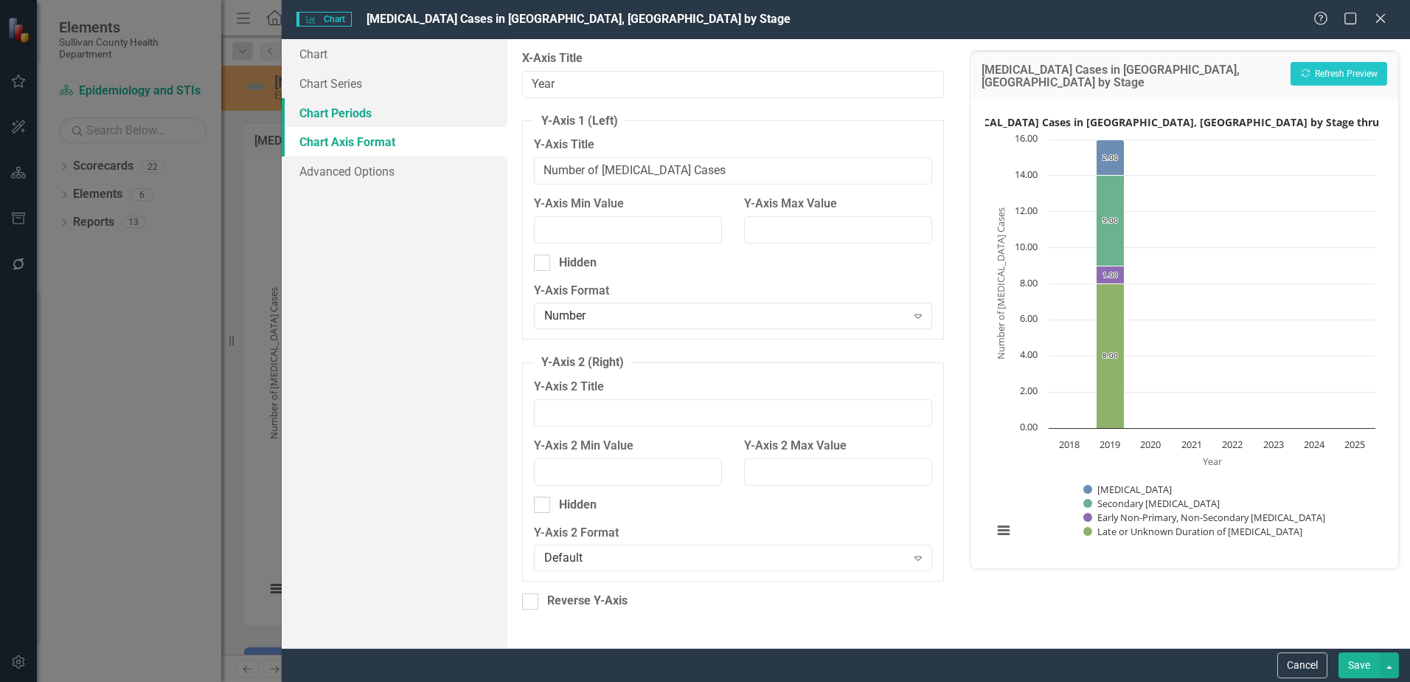
click at [332, 107] on link "Chart Periods" at bounding box center [395, 113] width 226 height 30
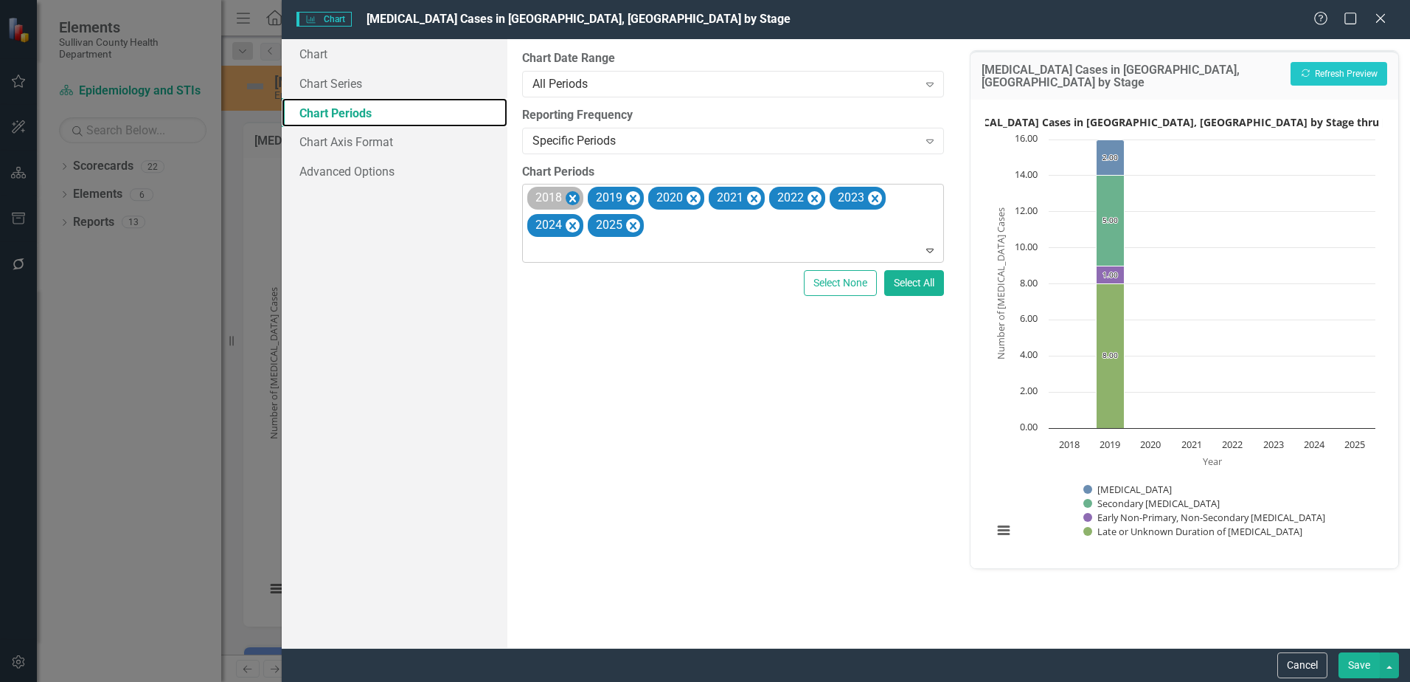
click at [570, 192] on icon "Remove 2018" at bounding box center [573, 199] width 14 height 18
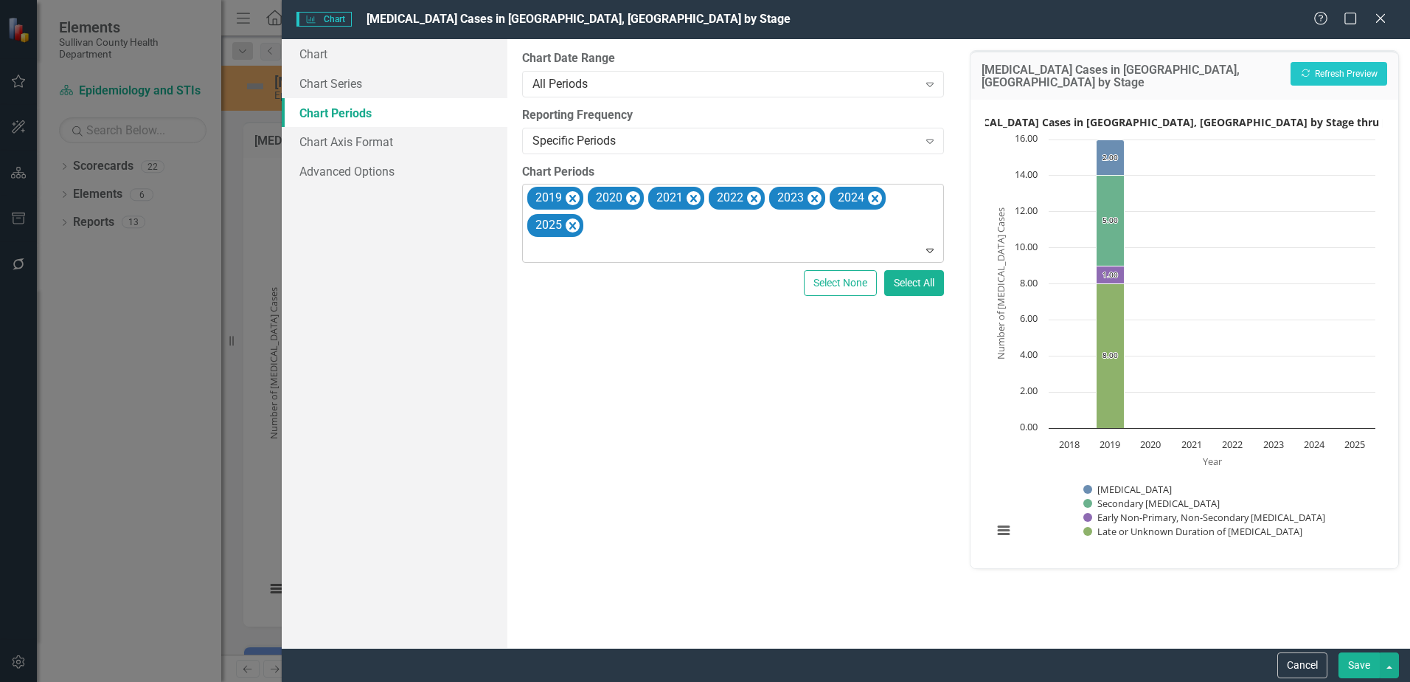
click at [1368, 676] on button "Save" at bounding box center [1359, 665] width 41 height 26
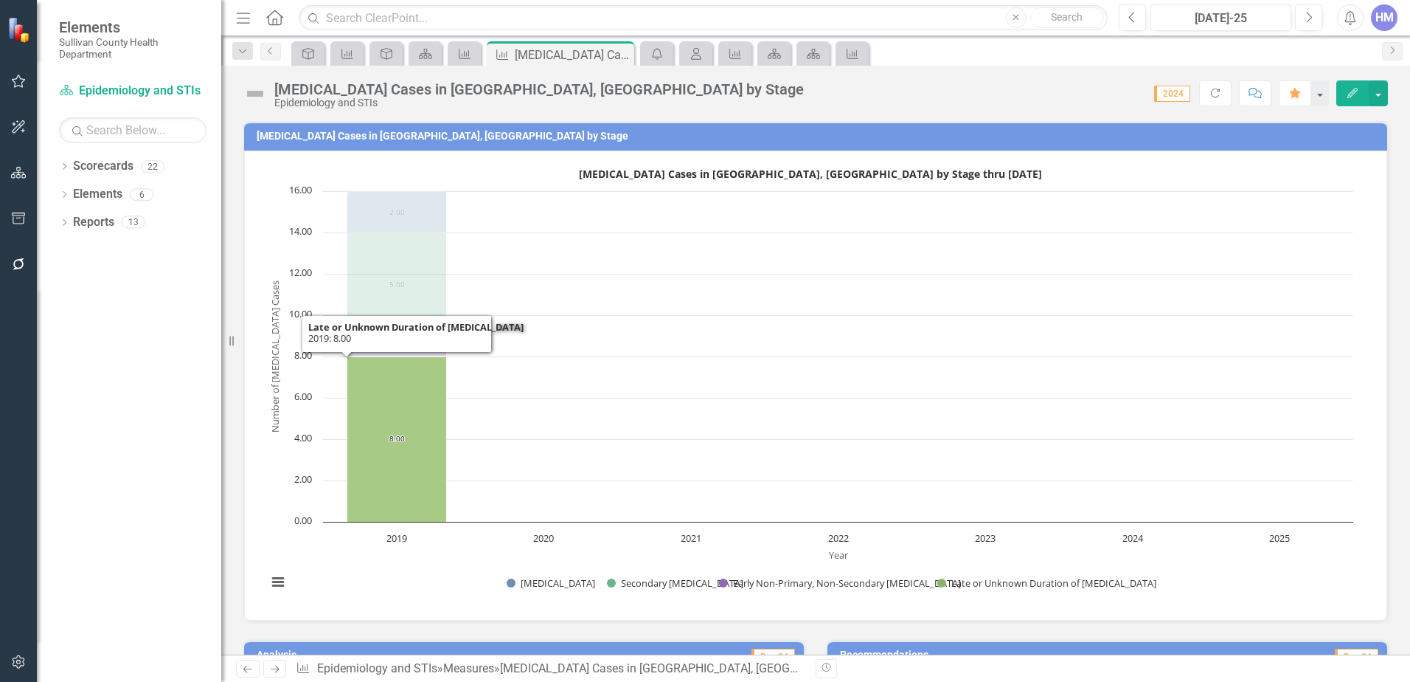
click at [395, 440] on text "8.00 ​ 8.00" at bounding box center [397, 438] width 15 height 10
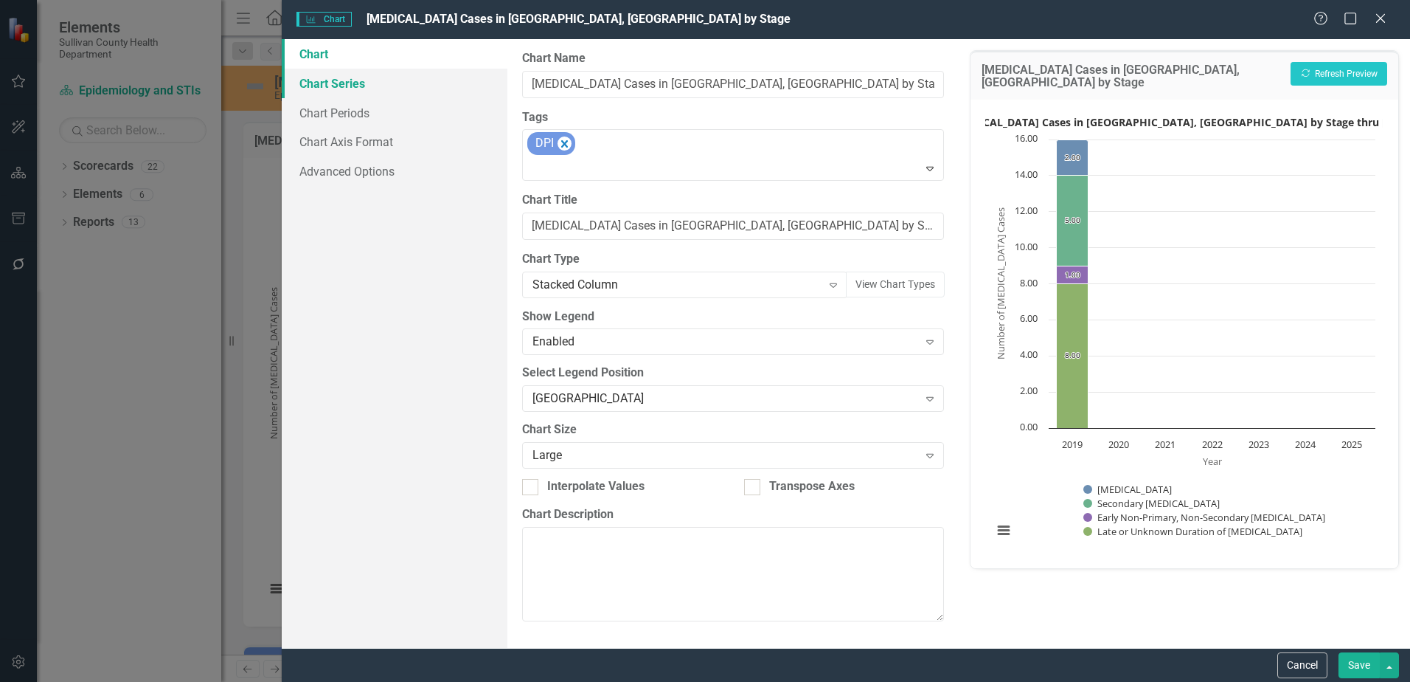
click at [347, 76] on link "Chart Series" at bounding box center [395, 84] width 226 height 30
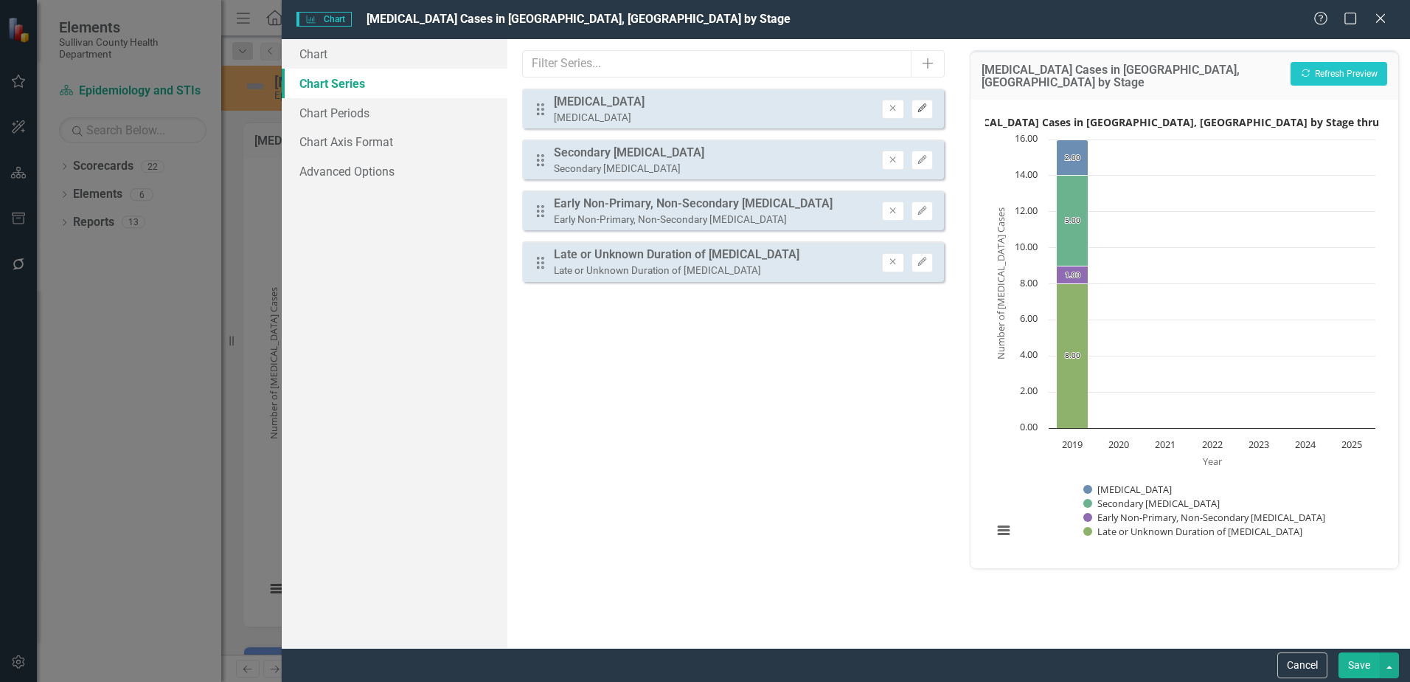
click at [928, 108] on icon "Edit" at bounding box center [922, 108] width 11 height 9
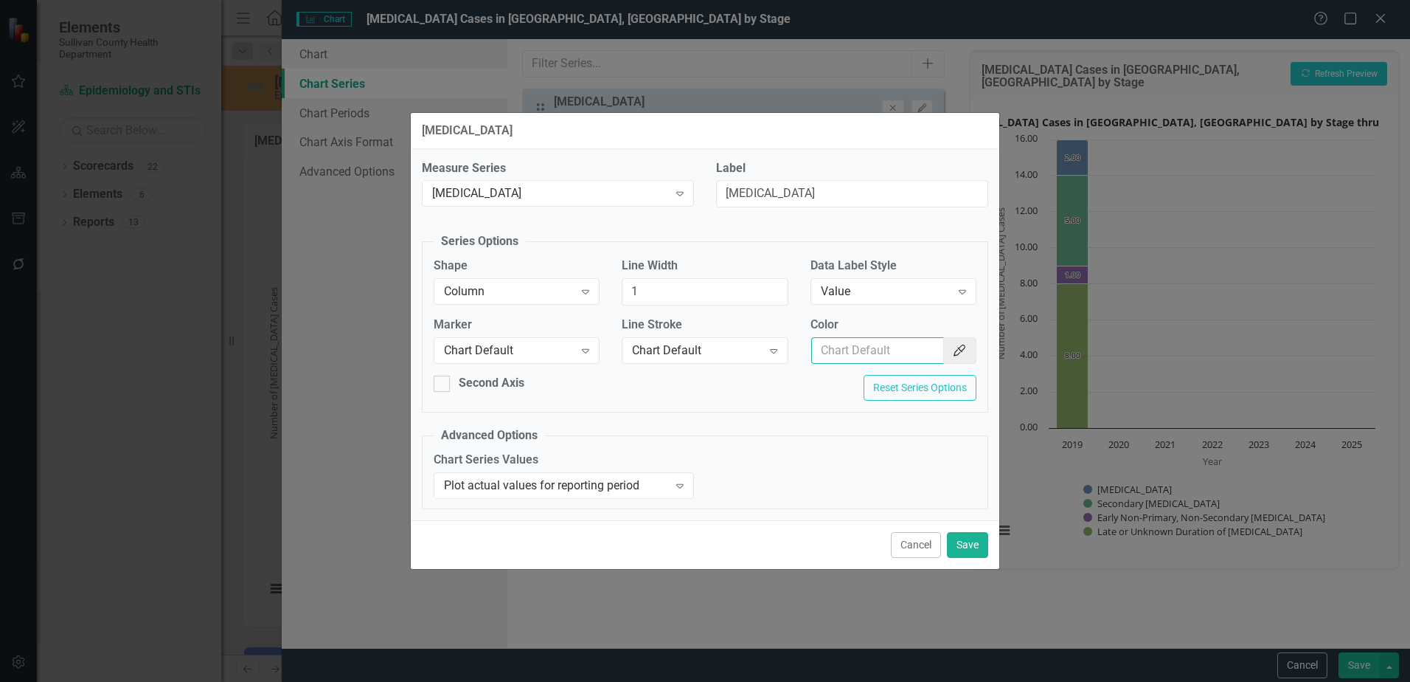
click at [916, 359] on input "Color" at bounding box center [877, 350] width 133 height 27
click at [961, 354] on icon "Color Picker" at bounding box center [959, 351] width 15 height 12
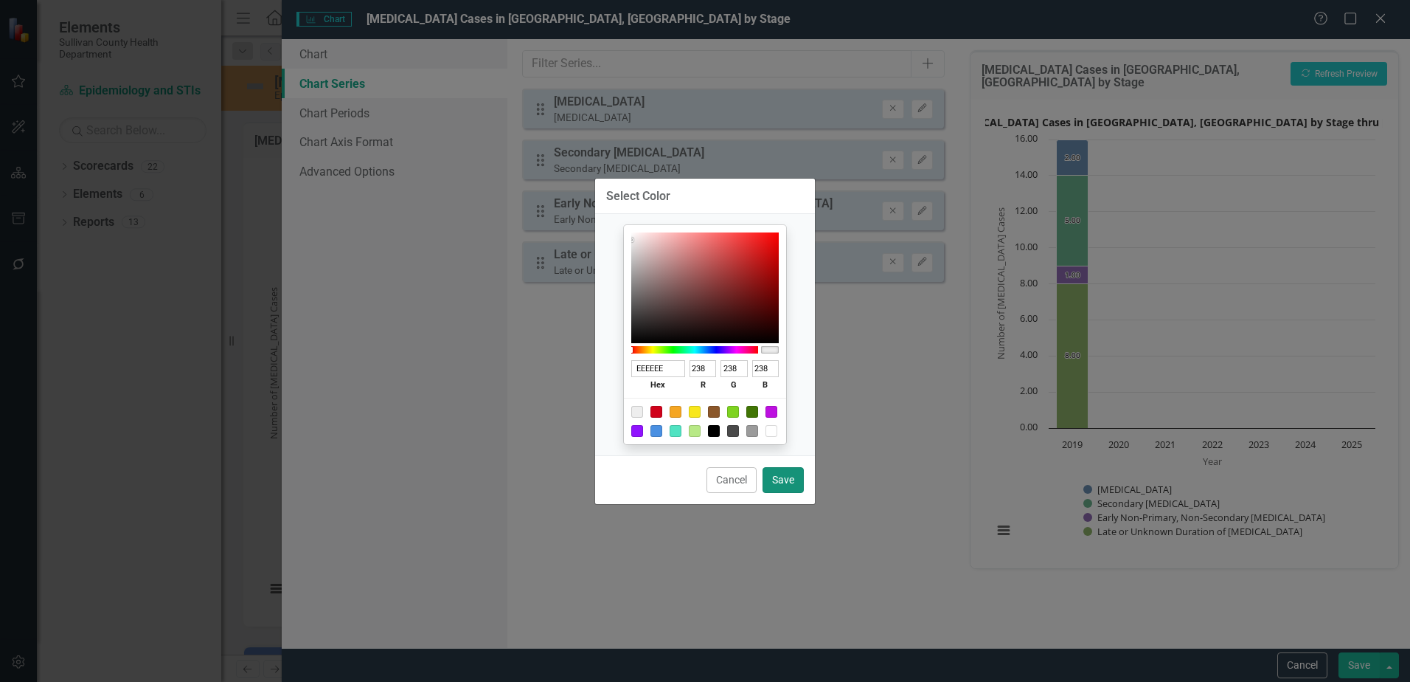
click at [788, 480] on button "Save" at bounding box center [783, 480] width 41 height 26
type input "#eeeeee"
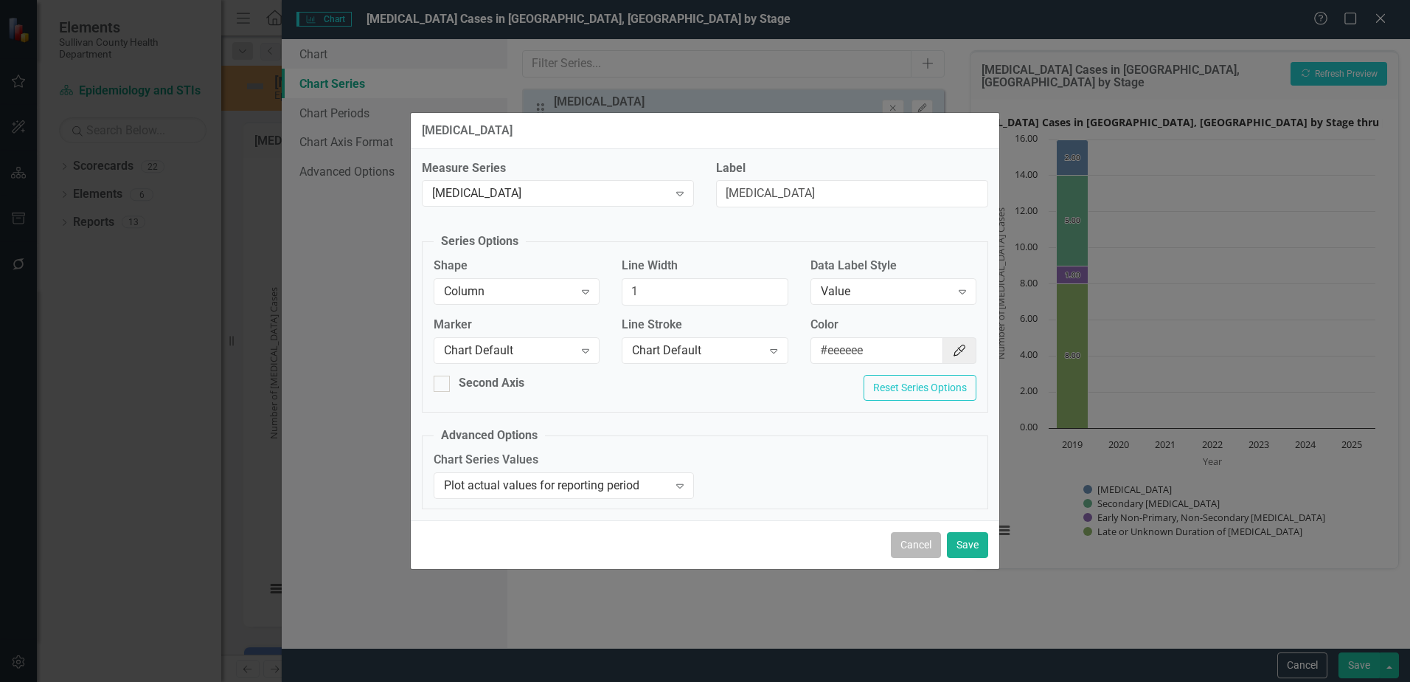
click at [935, 533] on button "Cancel" at bounding box center [916, 545] width 50 height 26
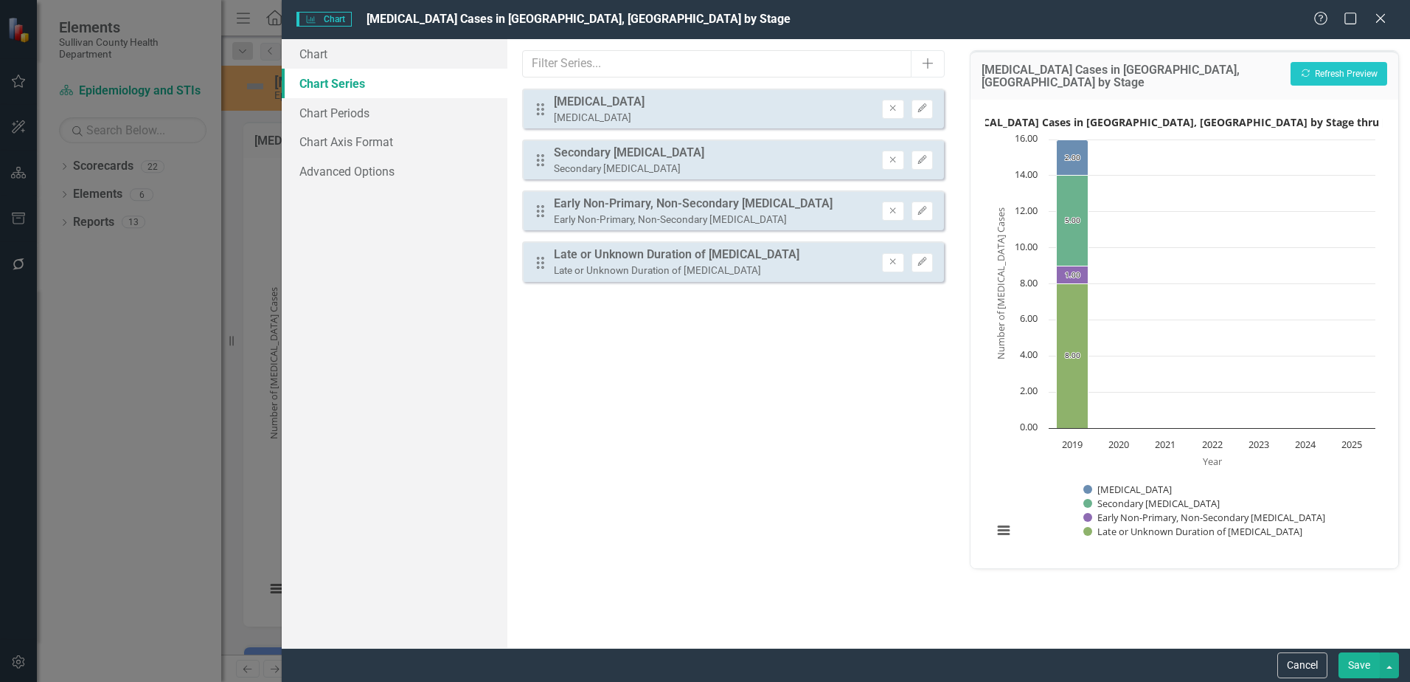
click at [1358, 662] on button "Save" at bounding box center [1359, 665] width 41 height 26
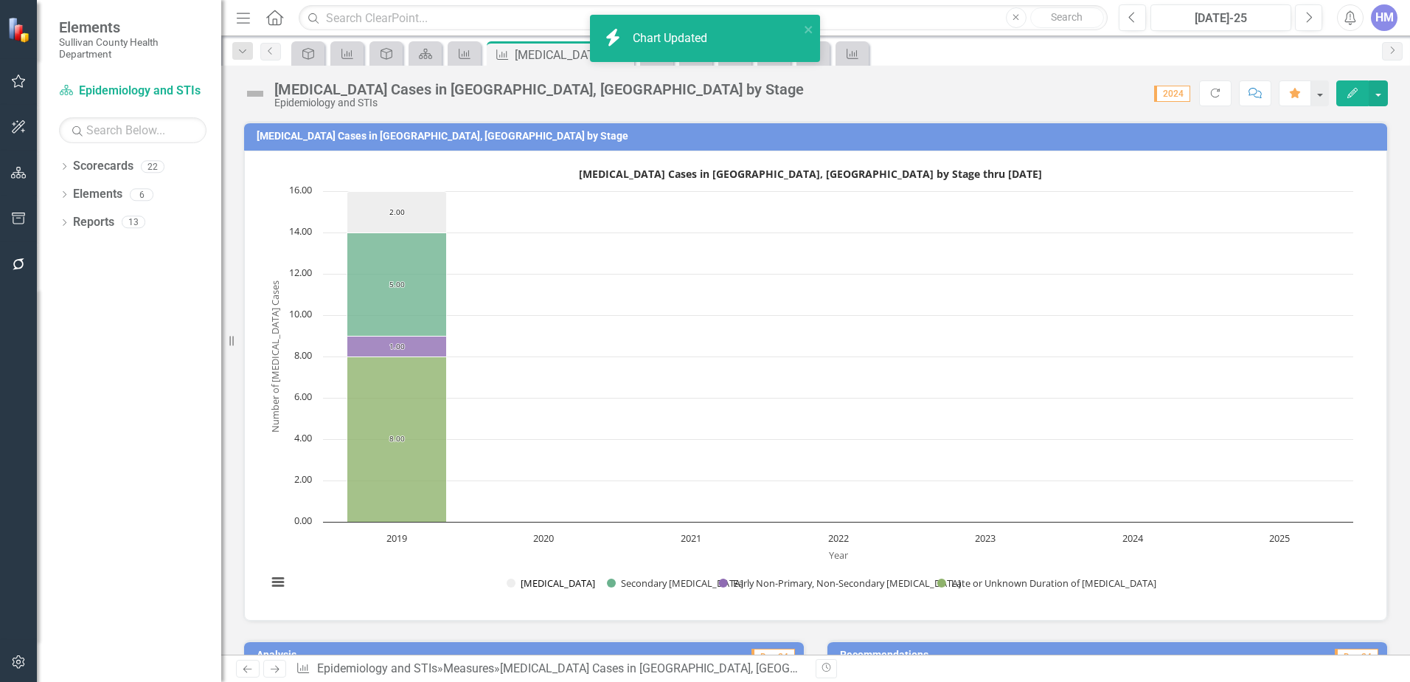
drag, startPoint x: 553, startPoint y: 583, endPoint x: 416, endPoint y: 597, distance: 137.9
click at [541, 585] on button "Show Primary Syphilis" at bounding box center [549, 582] width 84 height 13
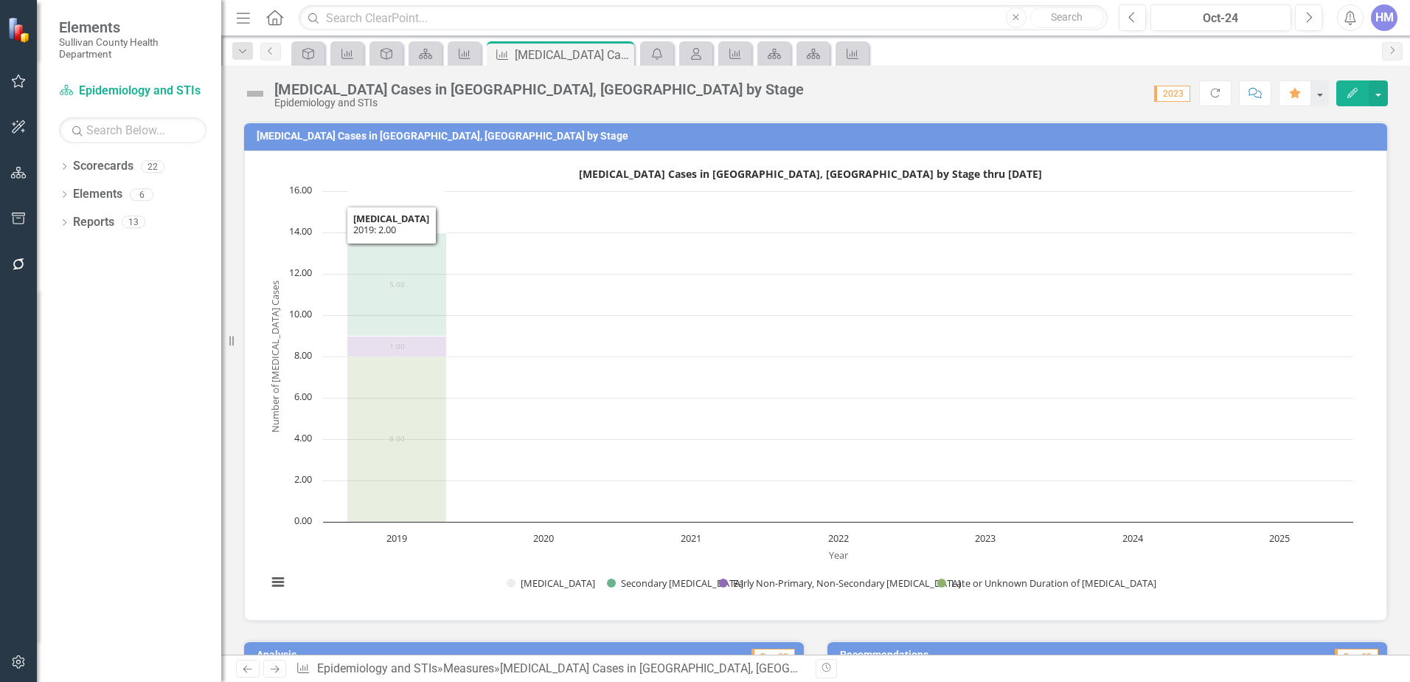
click at [427, 205] on icon "2019, 2. Primary Syphilis." at bounding box center [397, 212] width 100 height 41
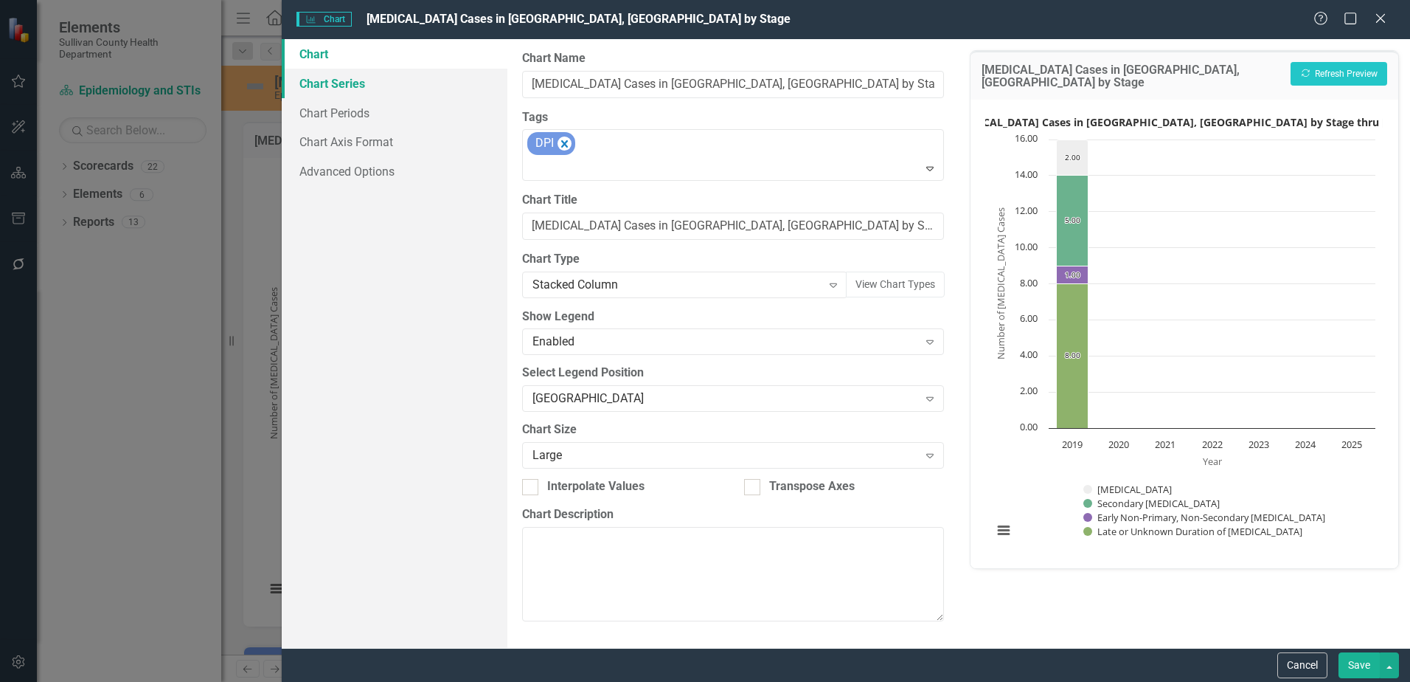
click at [357, 85] on link "Chart Series" at bounding box center [395, 84] width 226 height 30
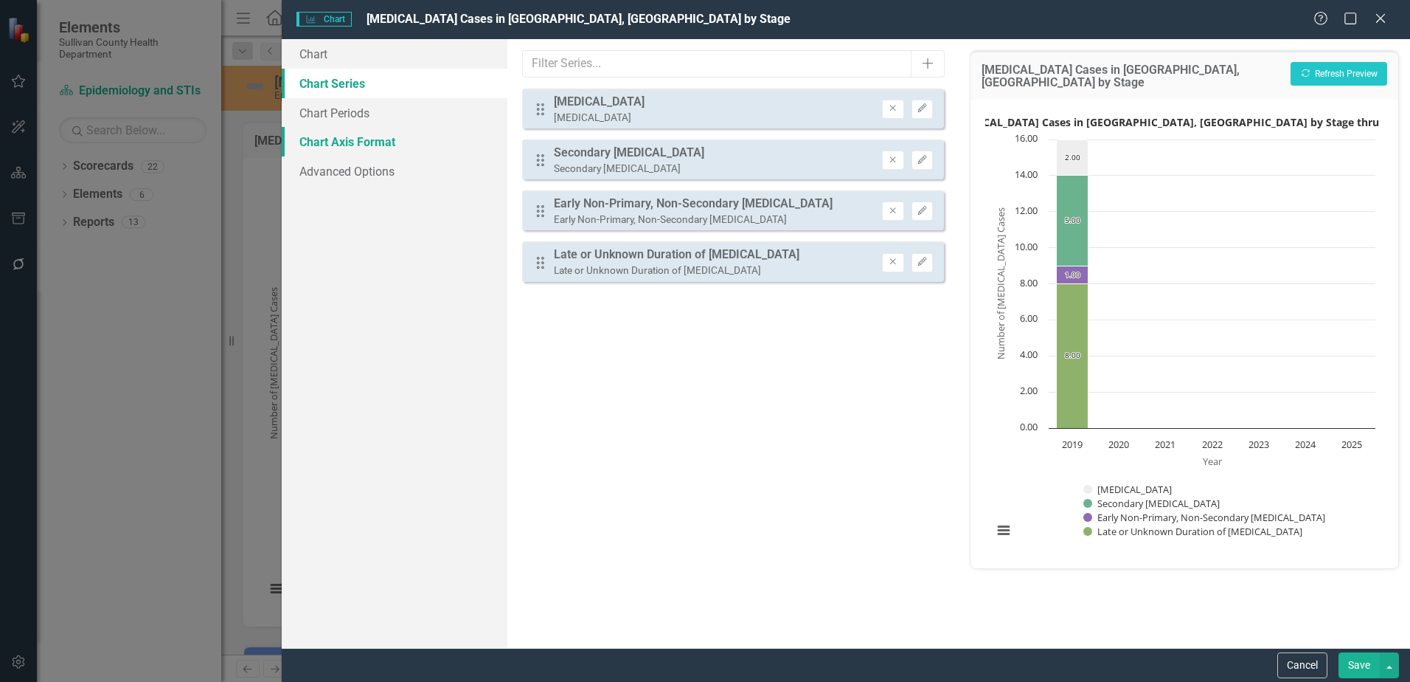
click at [357, 156] on link "Chart Axis Format" at bounding box center [395, 142] width 226 height 30
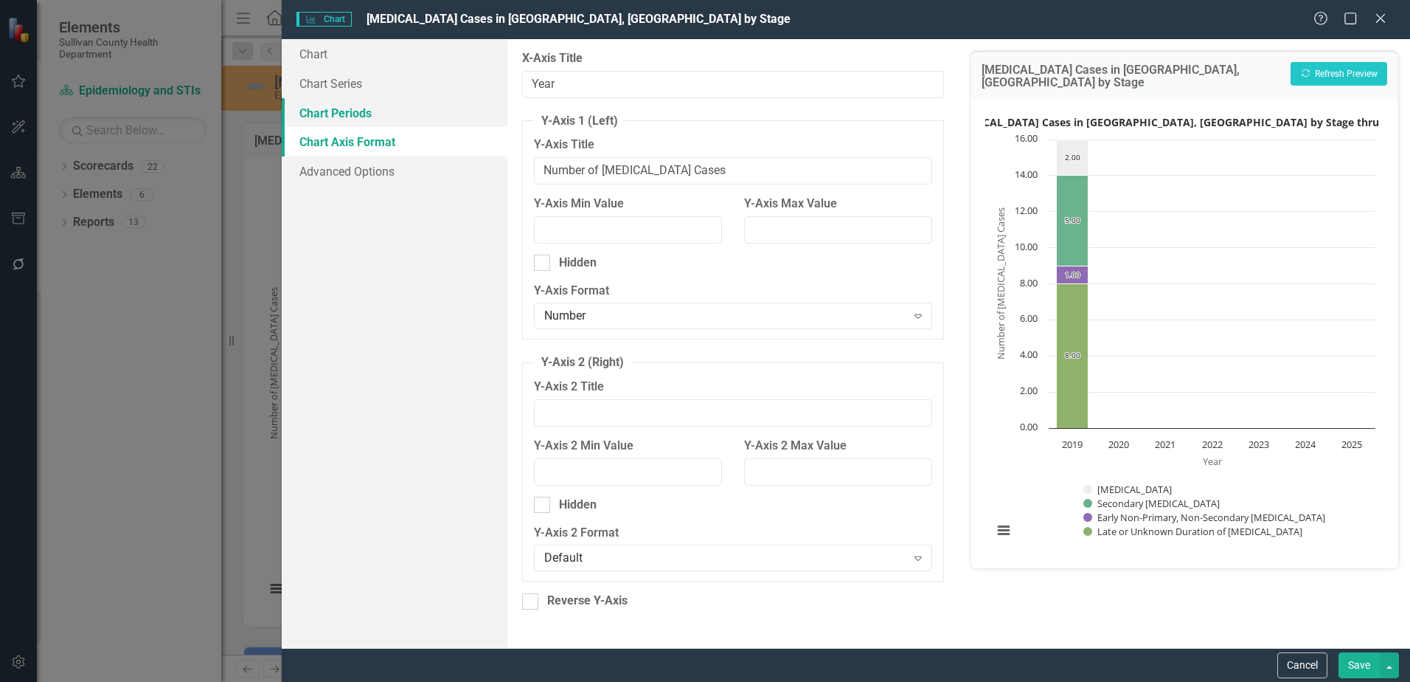
click at [347, 103] on link "Chart Periods" at bounding box center [395, 113] width 226 height 30
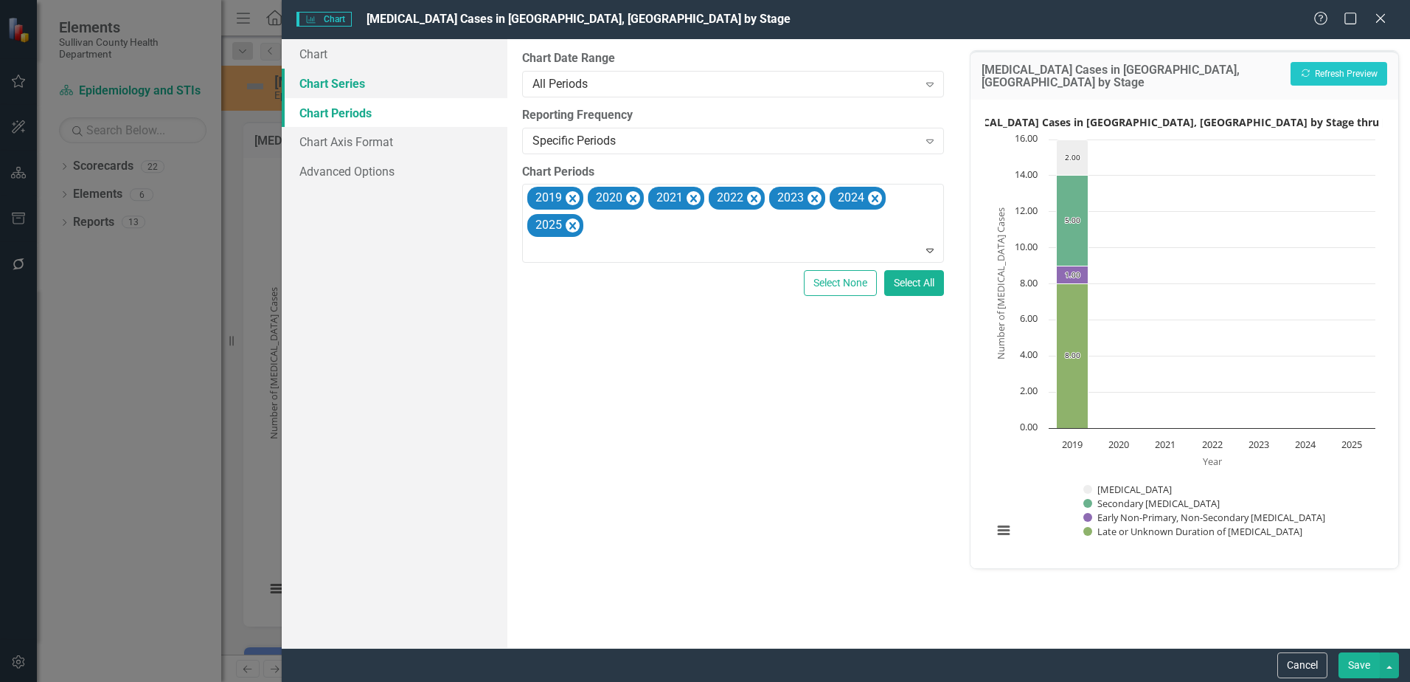
click at [347, 85] on link "Chart Series" at bounding box center [395, 84] width 226 height 30
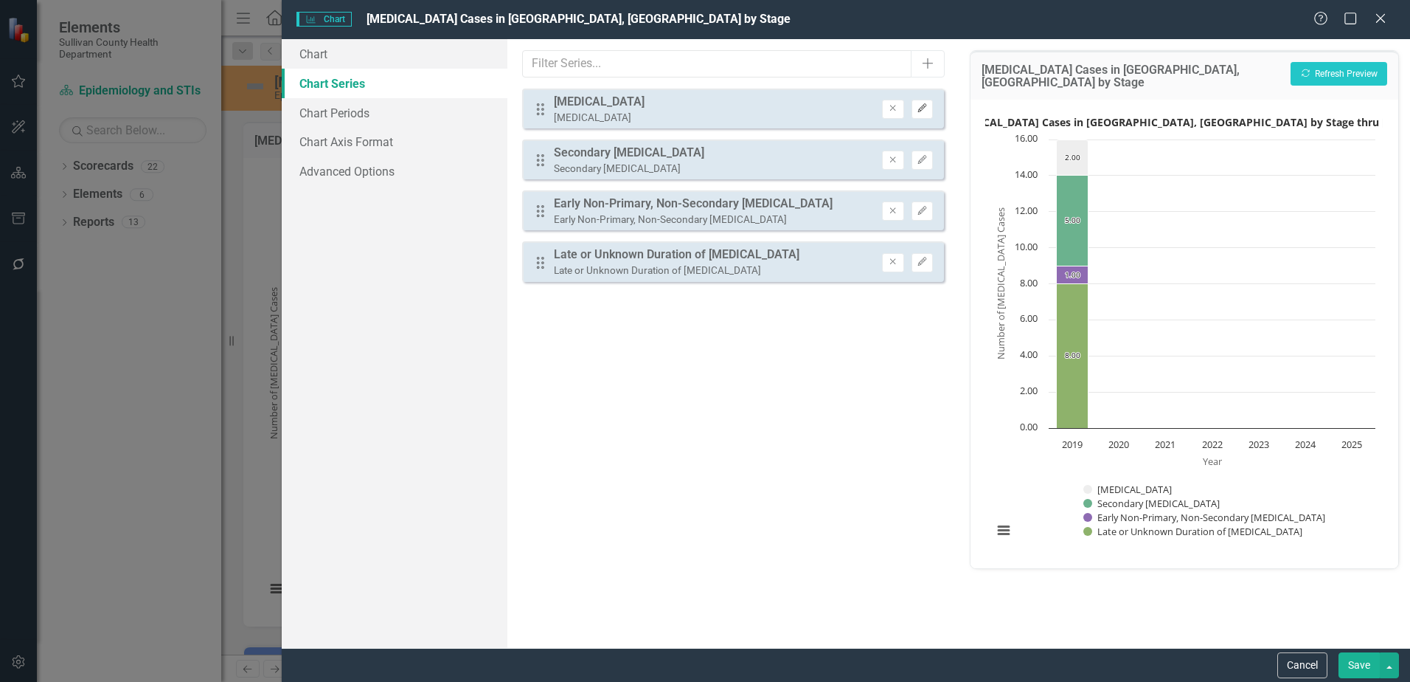
click at [912, 109] on button "Edit" at bounding box center [922, 109] width 21 height 19
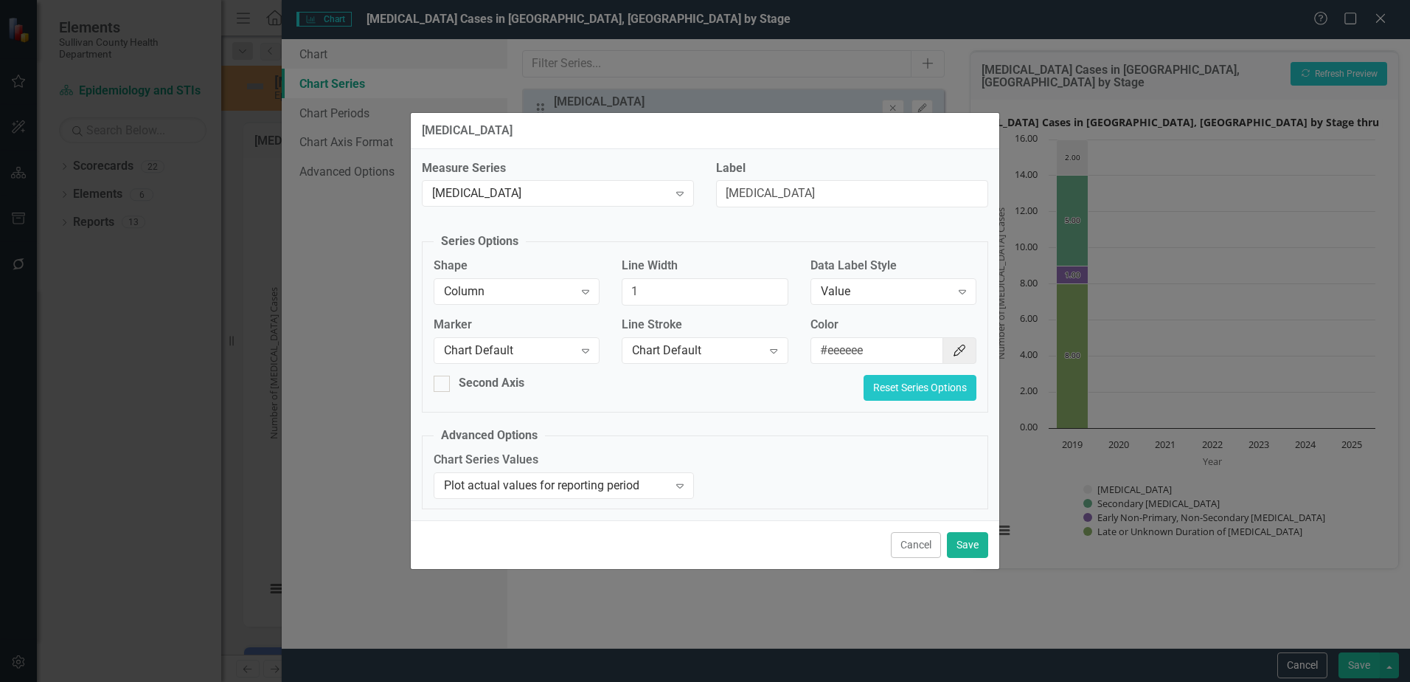
click at [927, 391] on button "Reset Series Options" at bounding box center [920, 388] width 113 height 26
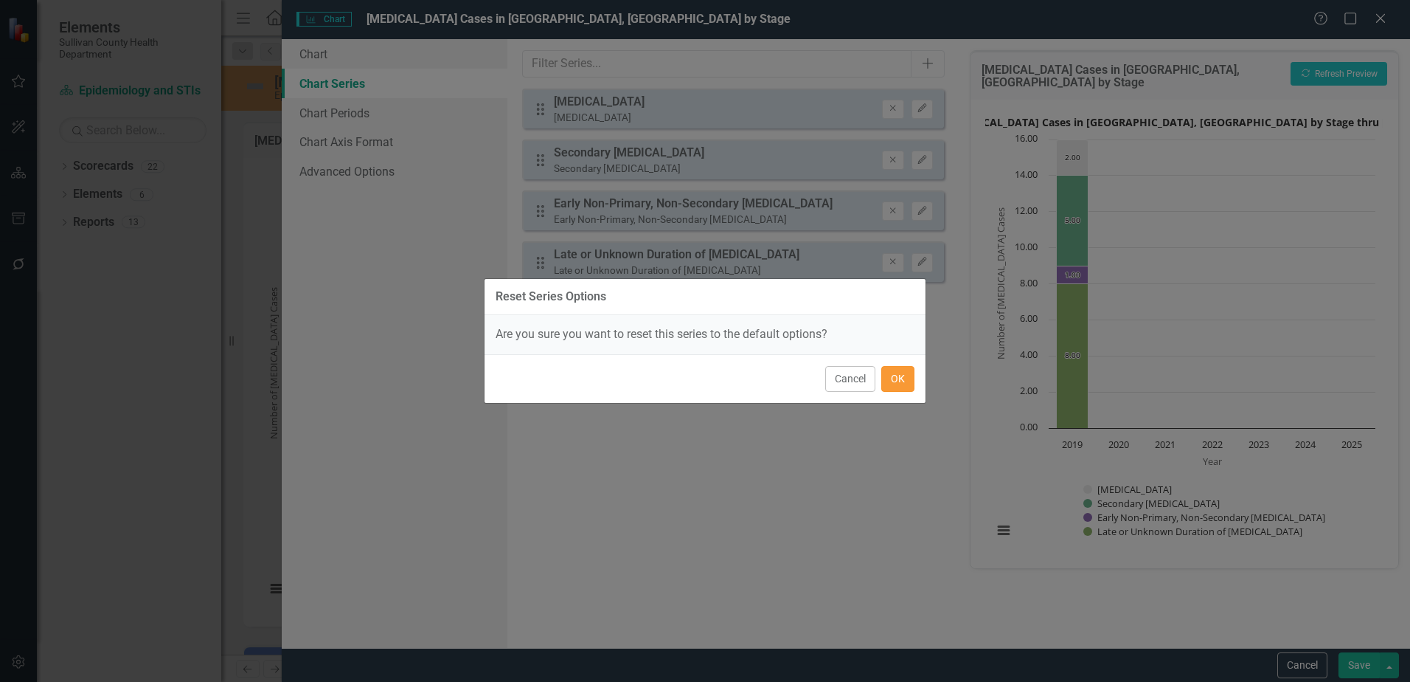
click at [902, 378] on button "OK" at bounding box center [898, 379] width 33 height 26
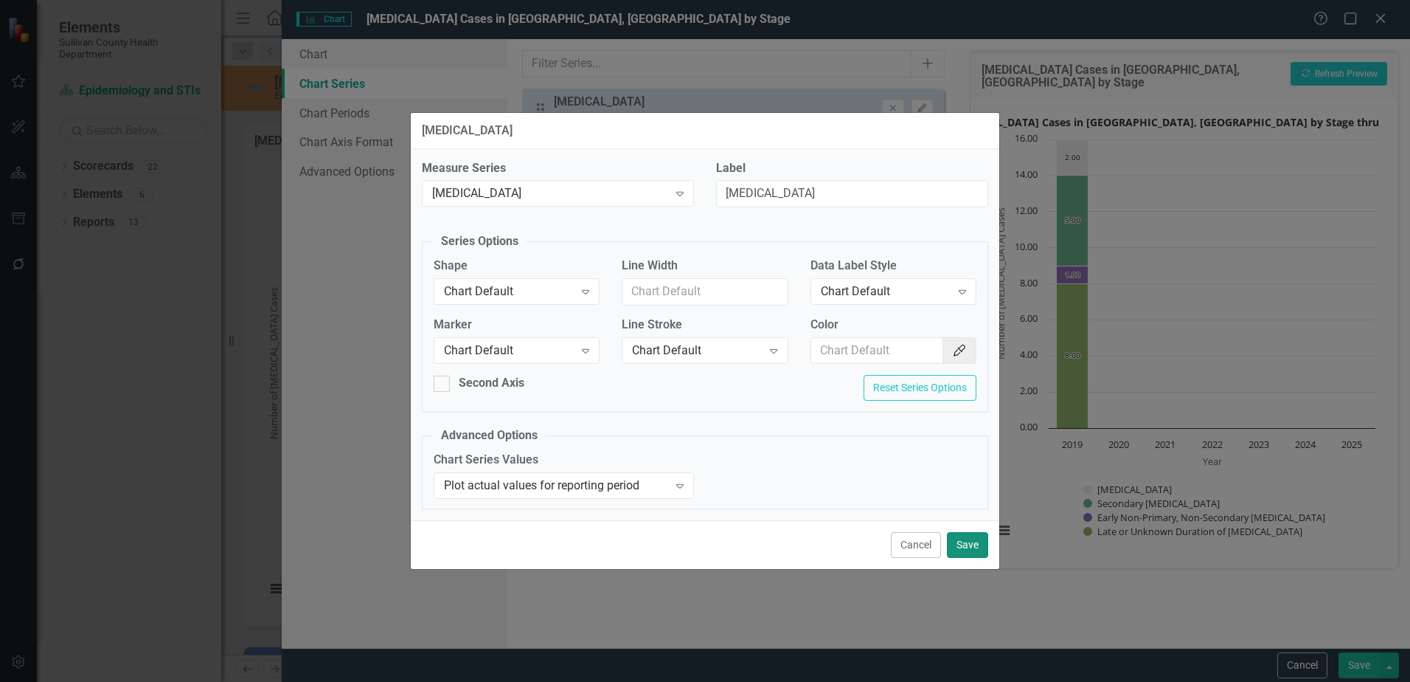
click at [961, 543] on button "Save" at bounding box center [967, 545] width 41 height 26
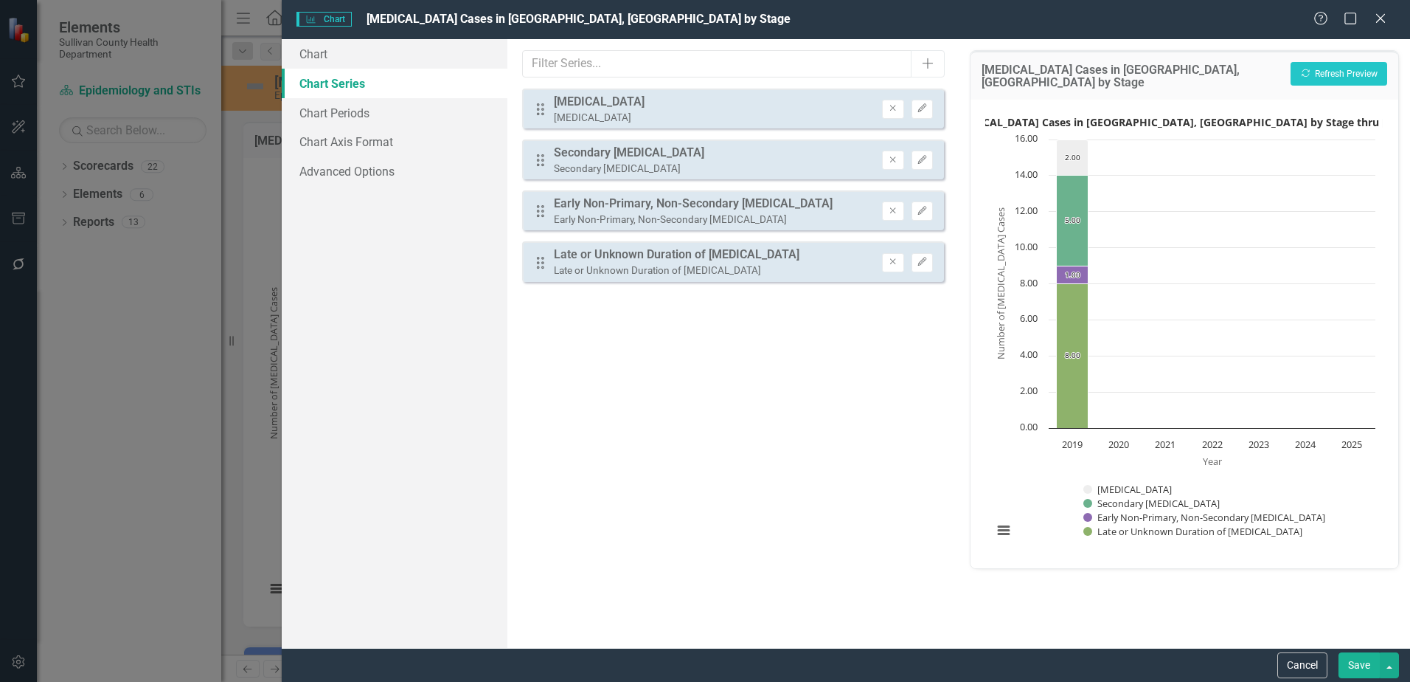
click at [1370, 657] on button "Save" at bounding box center [1359, 665] width 41 height 26
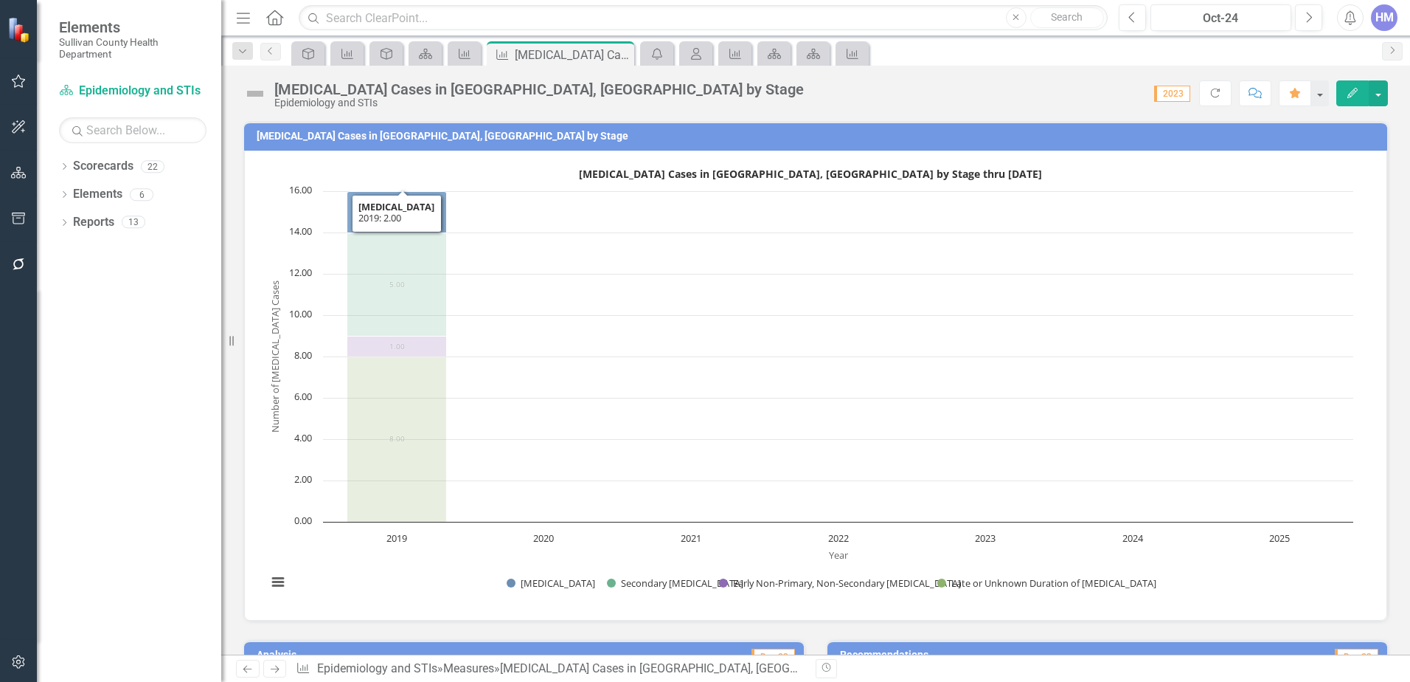
click at [404, 203] on icon "2019, 2. Primary Syphilis." at bounding box center [397, 212] width 100 height 41
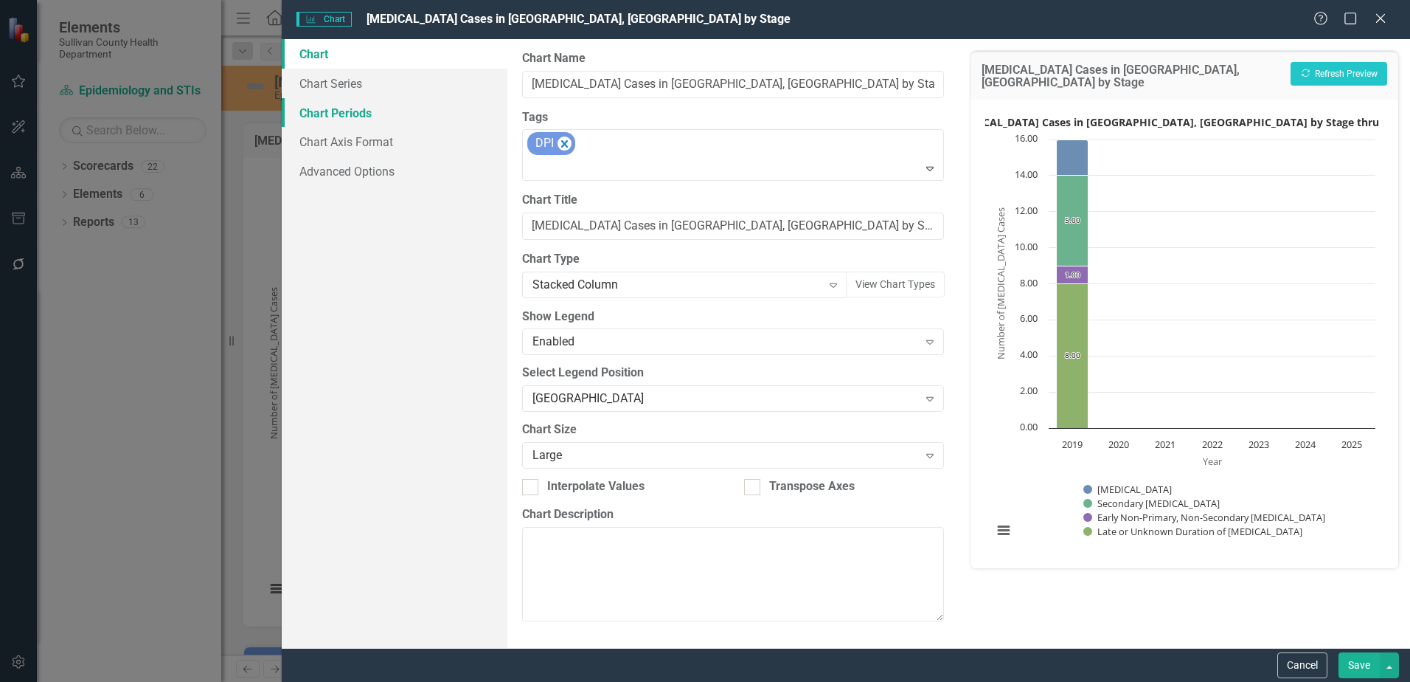
click at [370, 120] on link "Chart Periods" at bounding box center [395, 113] width 226 height 30
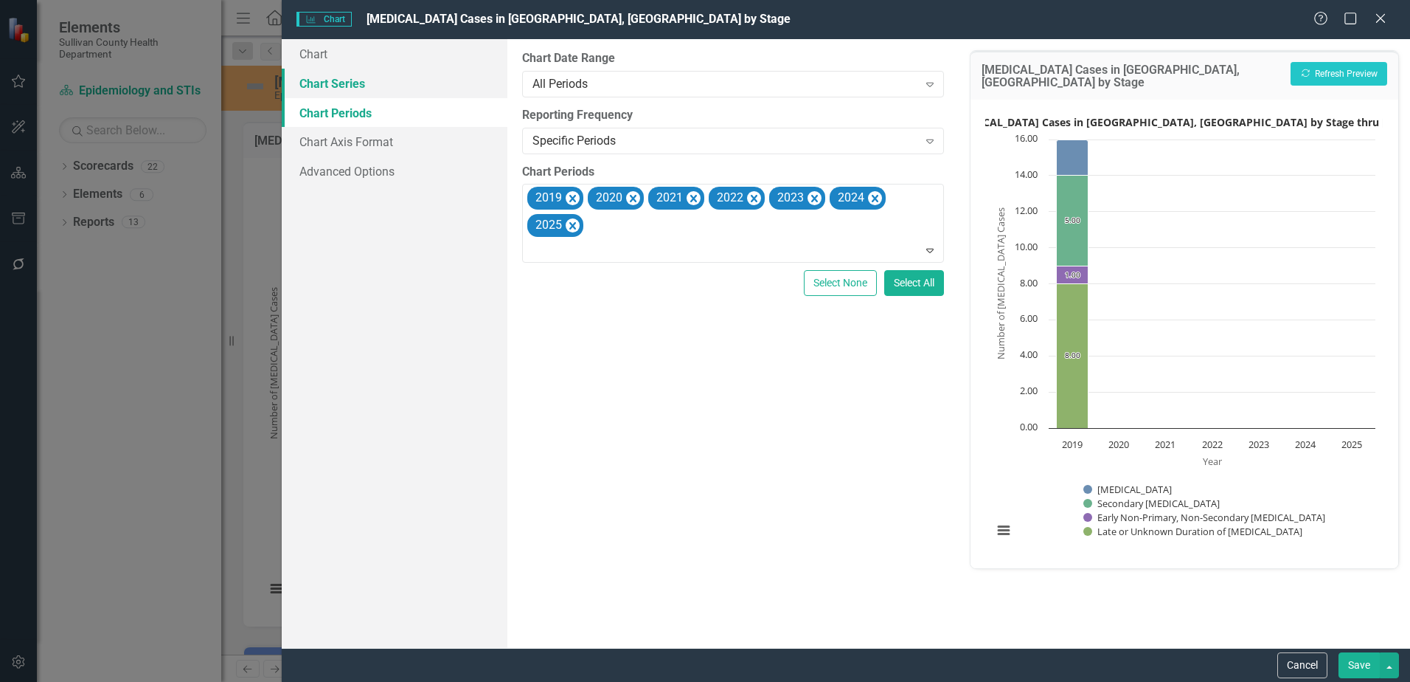
click at [353, 79] on link "Chart Series" at bounding box center [395, 84] width 226 height 30
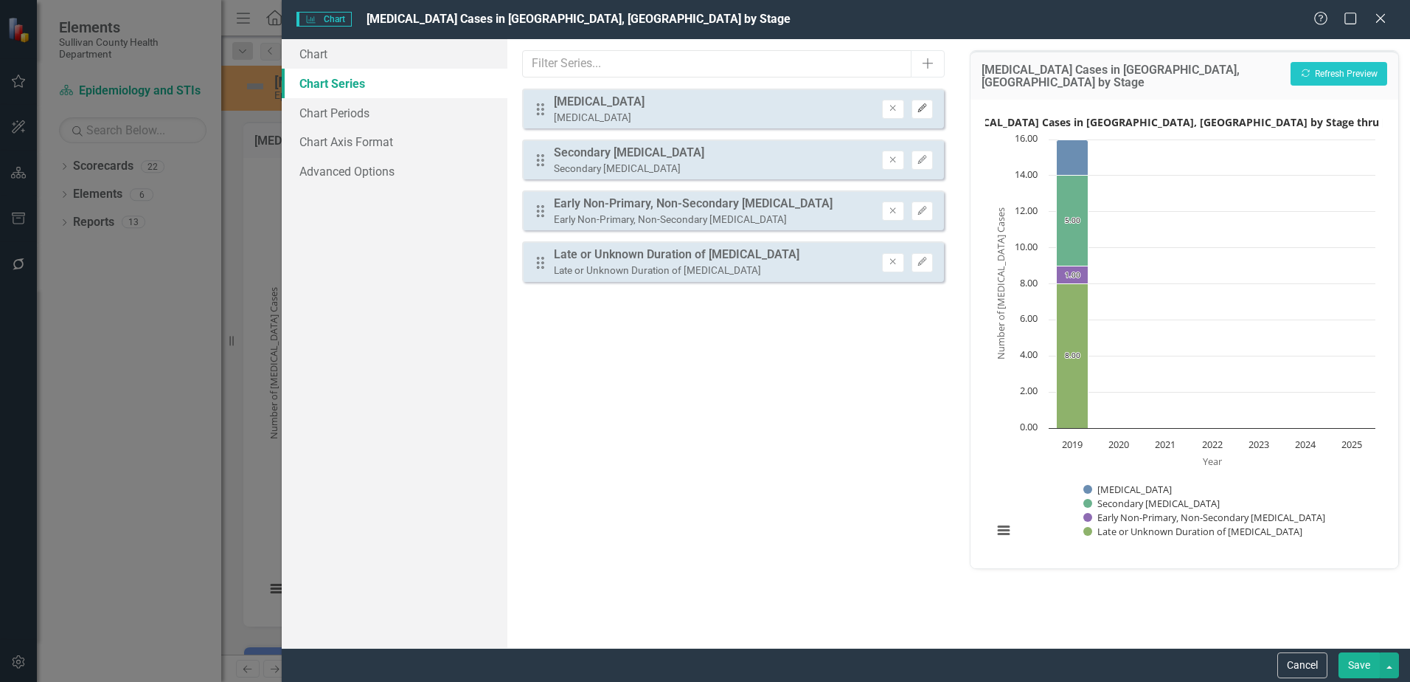
click at [927, 108] on icon "Edit" at bounding box center [922, 108] width 11 height 9
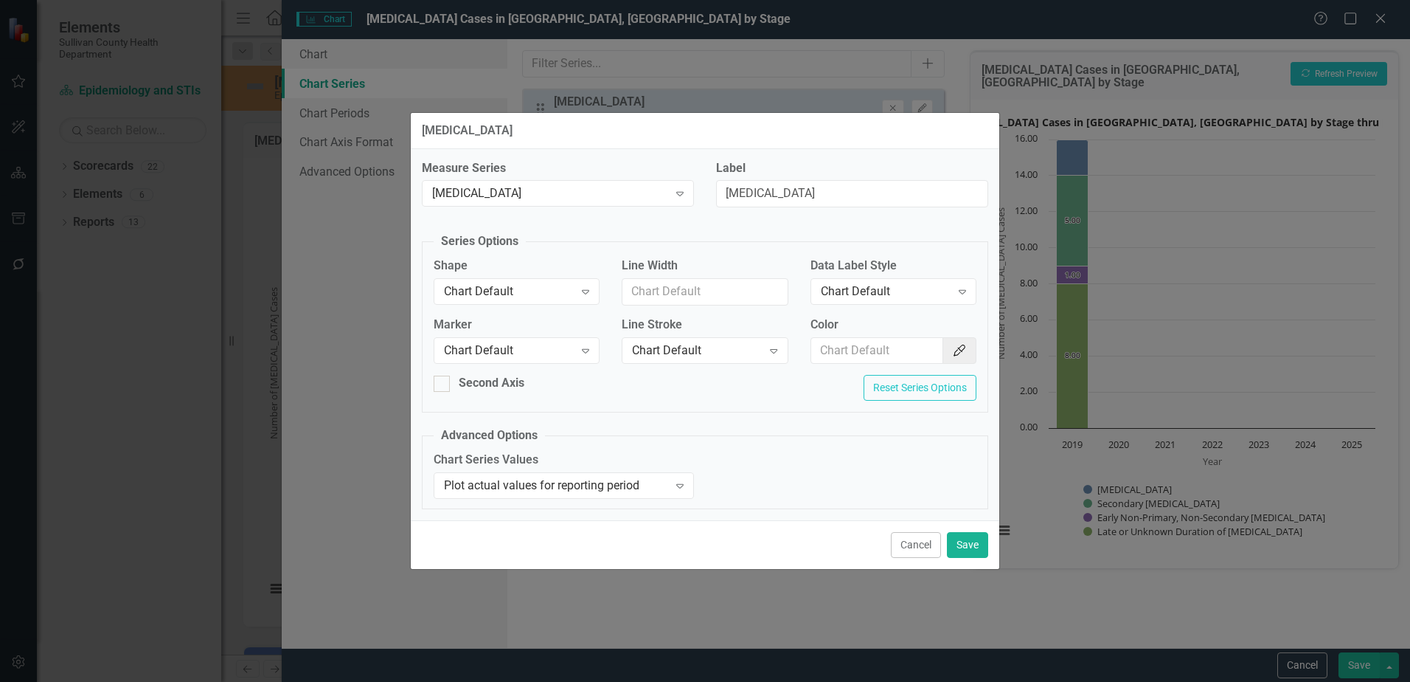
click at [502, 307] on div "Shape Chart Default Expand" at bounding box center [517, 285] width 188 height 57
click at [508, 354] on div "Chart Default" at bounding box center [509, 350] width 130 height 17
click at [892, 286] on div "Chart Default" at bounding box center [886, 291] width 130 height 17
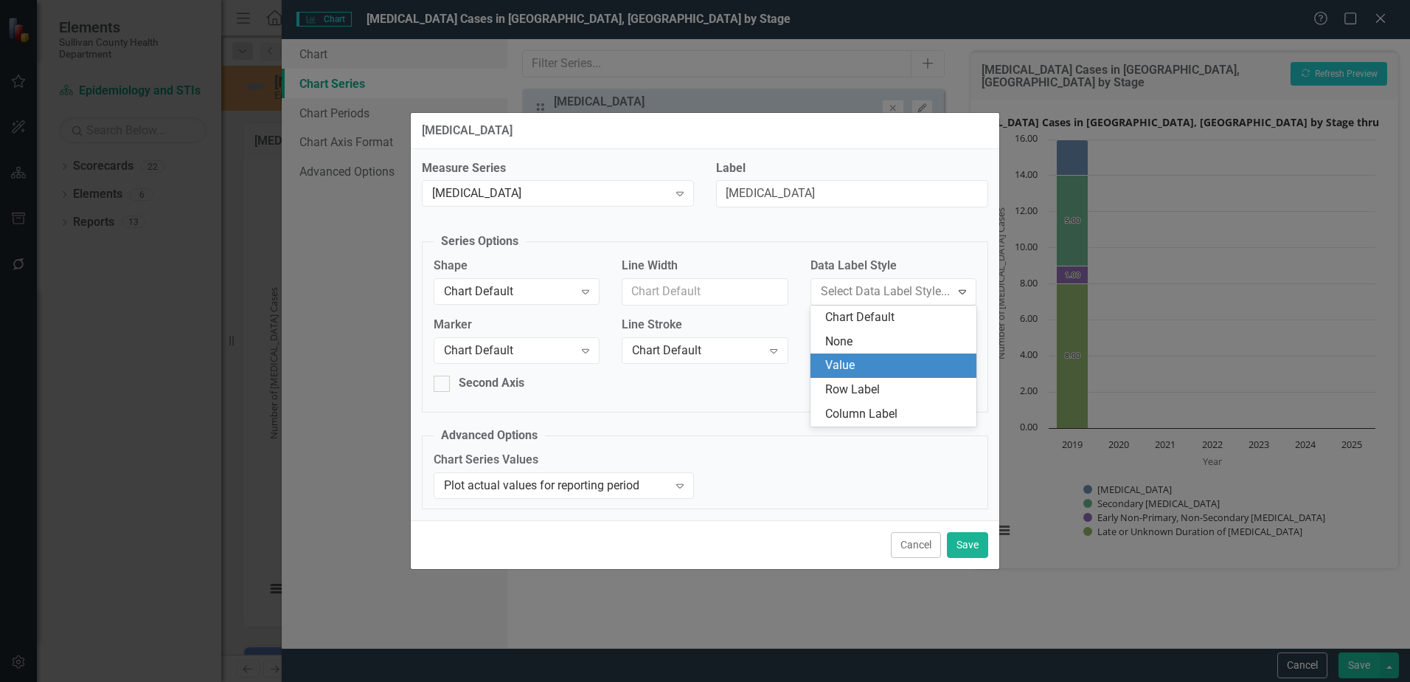
click at [853, 359] on div "Value" at bounding box center [896, 365] width 142 height 17
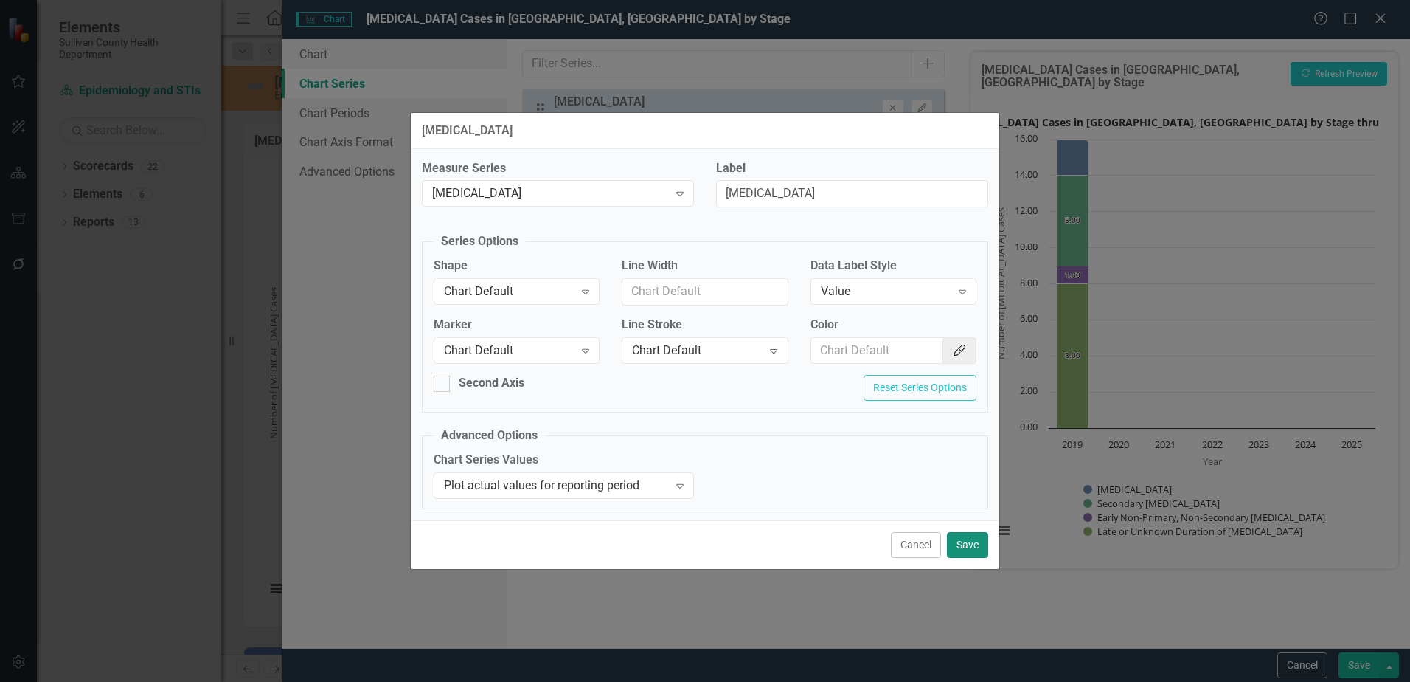
click at [973, 544] on button "Save" at bounding box center [967, 545] width 41 height 26
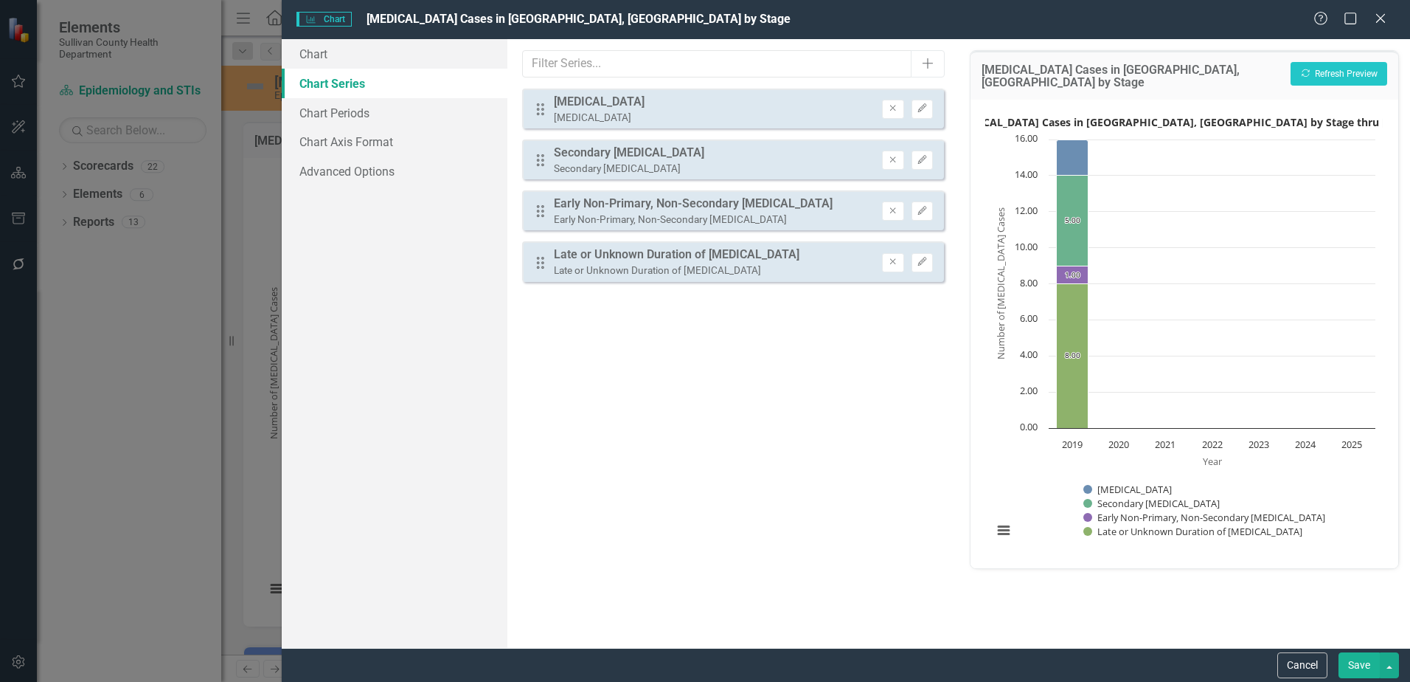
click at [1356, 663] on button "Save" at bounding box center [1359, 665] width 41 height 26
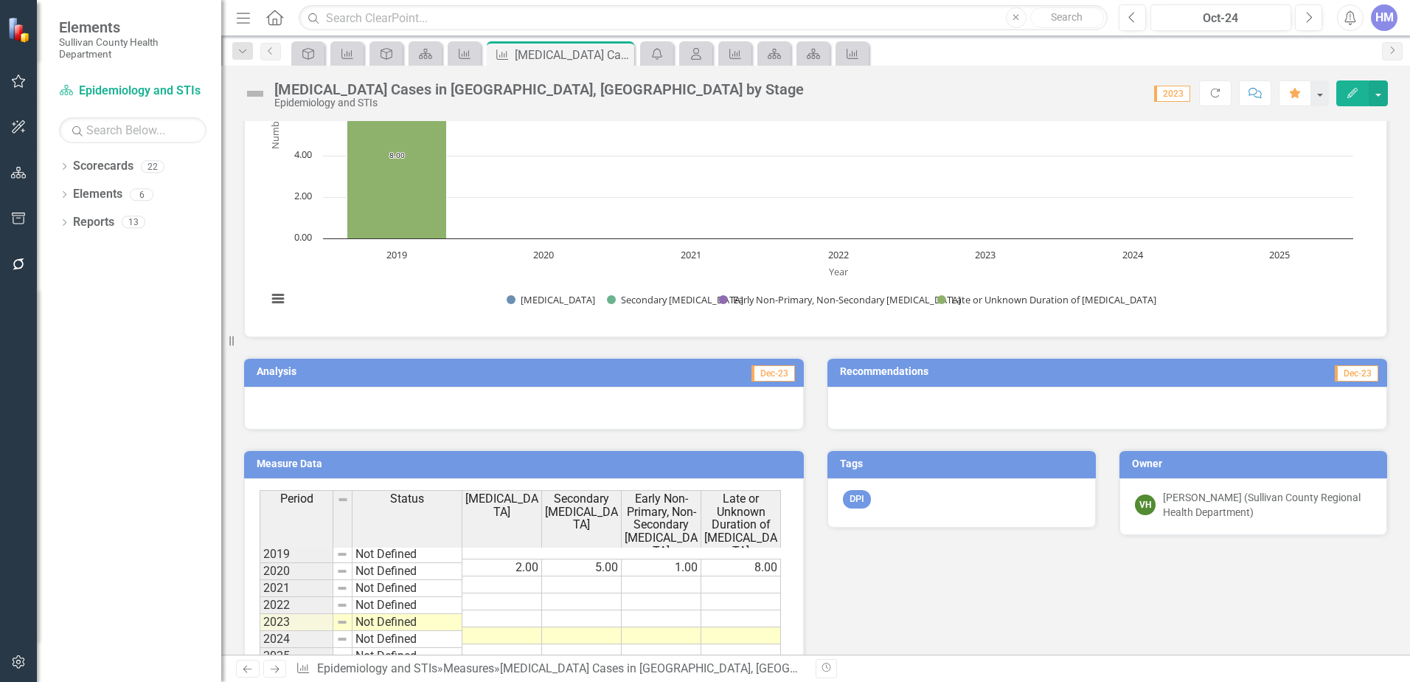
scroll to position [295, 0]
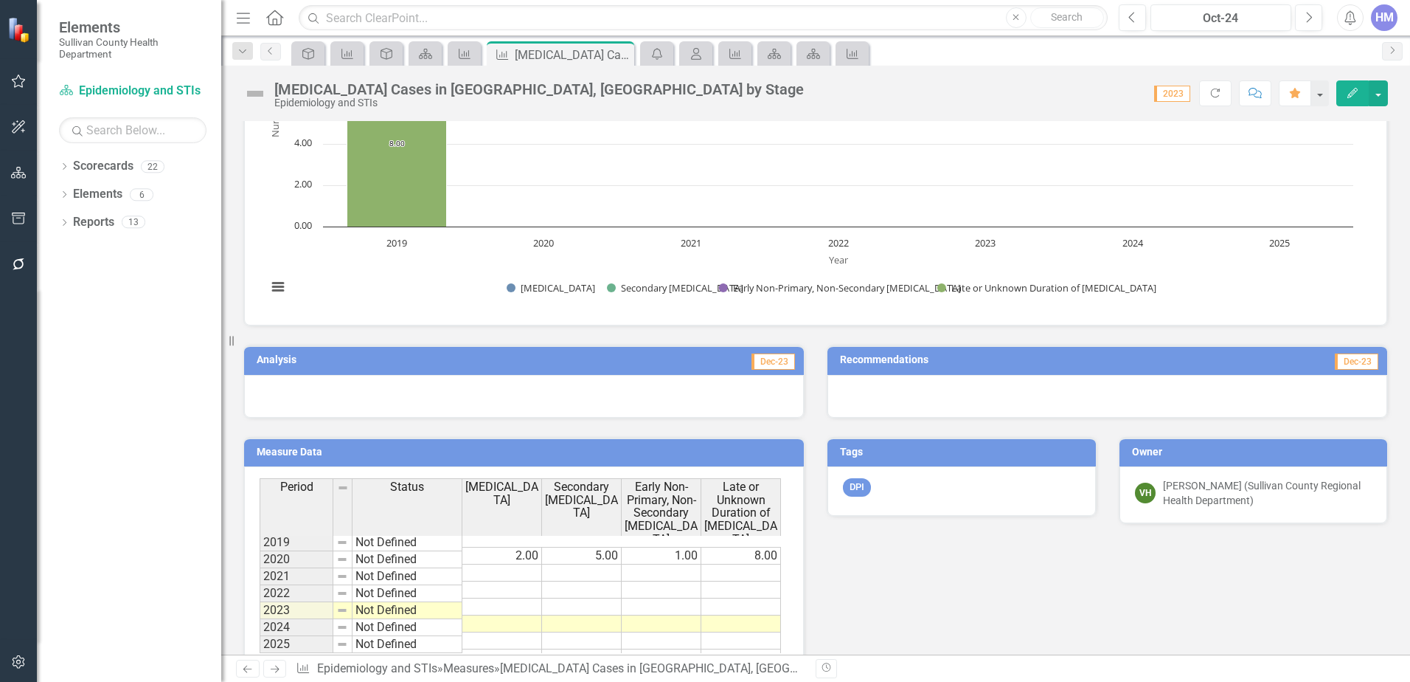
click at [674, 547] on td "1.00" at bounding box center [662, 556] width 80 height 18
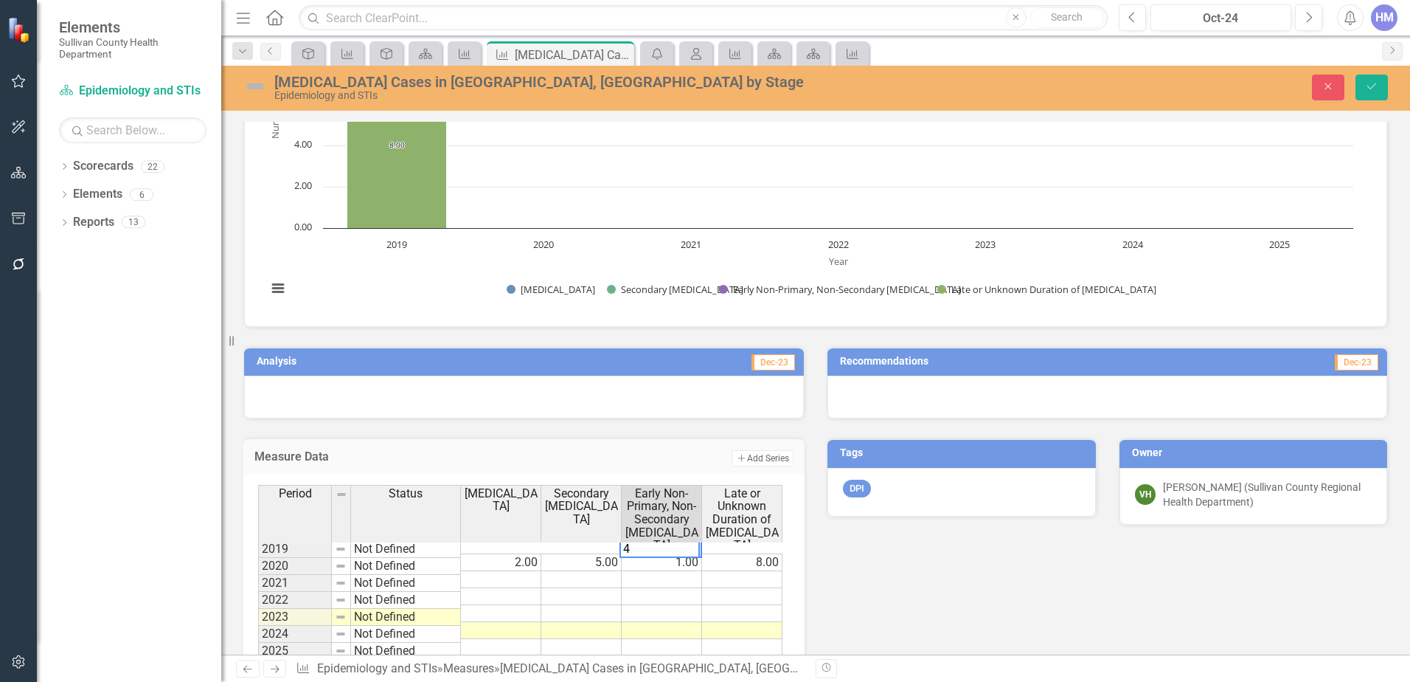
type textarea "4"
click at [876, 584] on div "Analysis Dec-23 Measure Data Add Add Series Period Status Primary Syphilis Seco…" at bounding box center [815, 504] width 1167 height 353
click at [1360, 95] on button "Save" at bounding box center [1372, 88] width 32 height 26
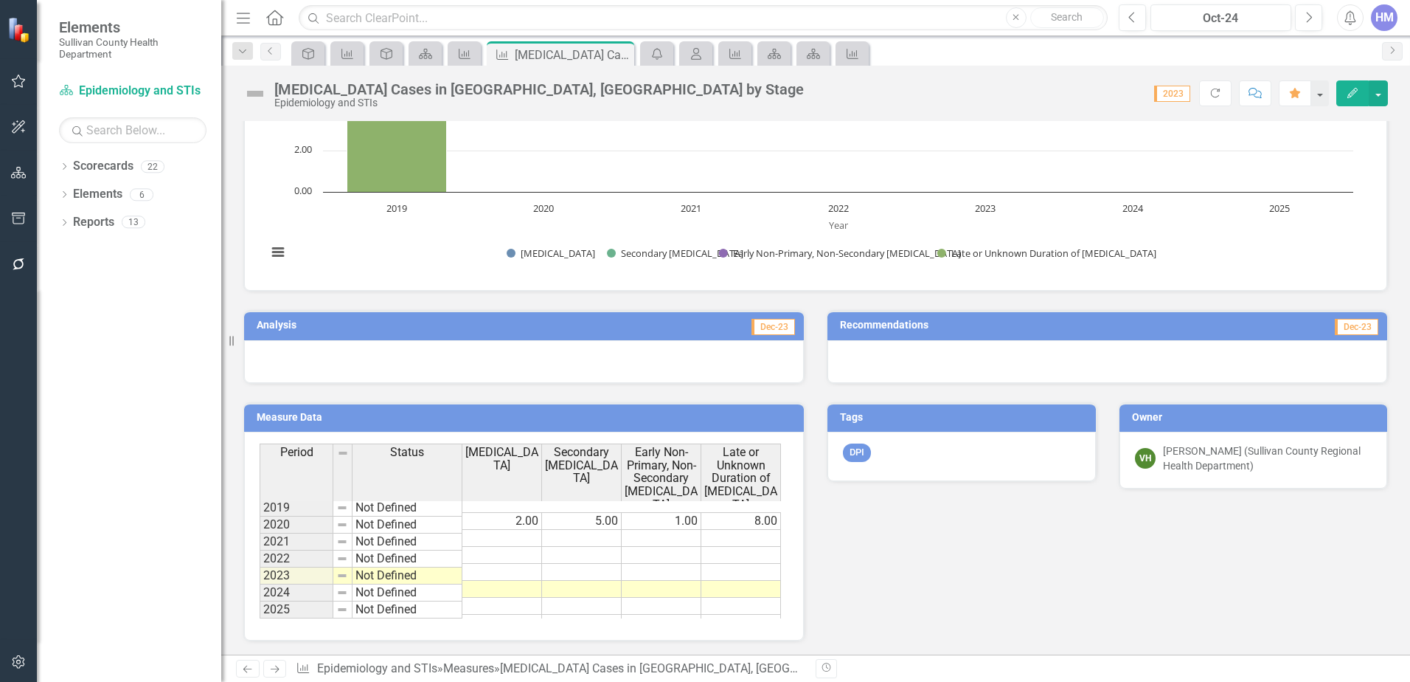
scroll to position [331, 0]
click at [660, 510] on td "1.00" at bounding box center [662, 519] width 80 height 18
click at [677, 510] on td "1.00" at bounding box center [662, 519] width 80 height 18
type textarea "1"
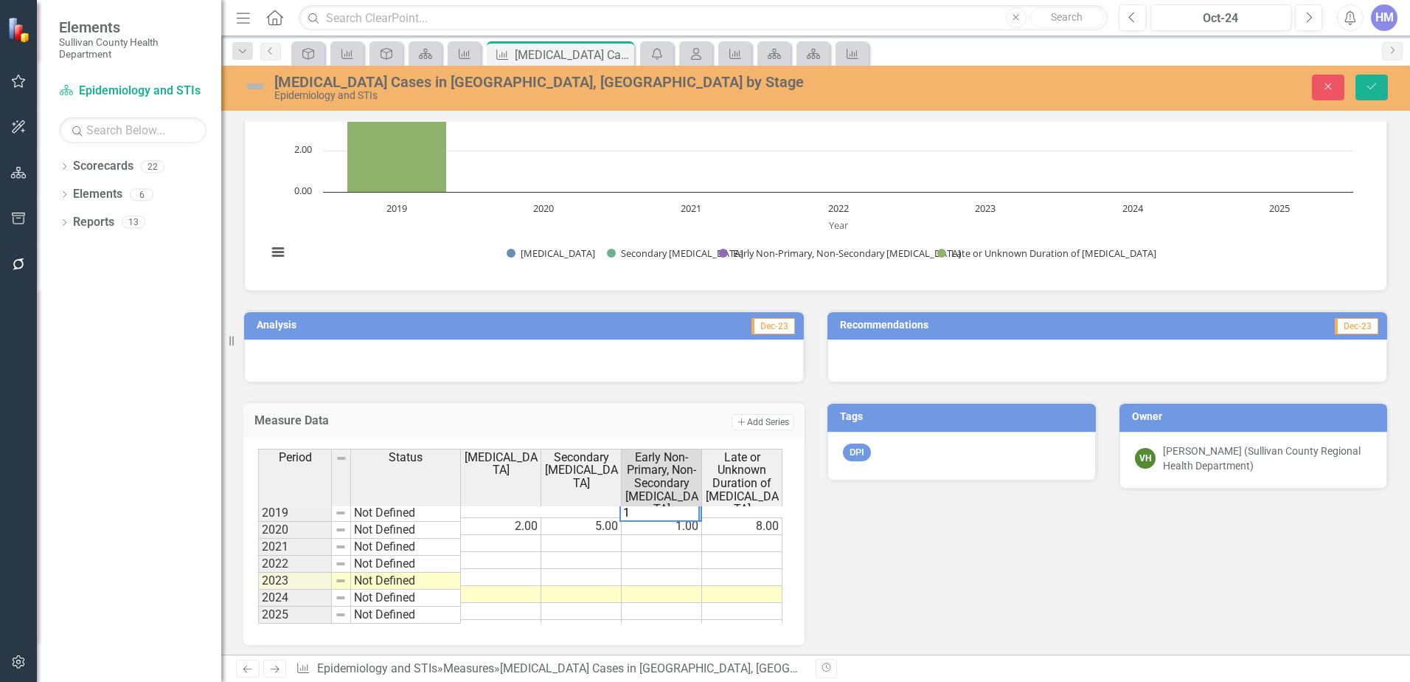
click at [677, 508] on textarea "1" at bounding box center [660, 513] width 80 height 18
click at [657, 478] on span "Early Non-Primary, Non-Secondary [MEDICAL_DATA]" at bounding box center [662, 483] width 74 height 65
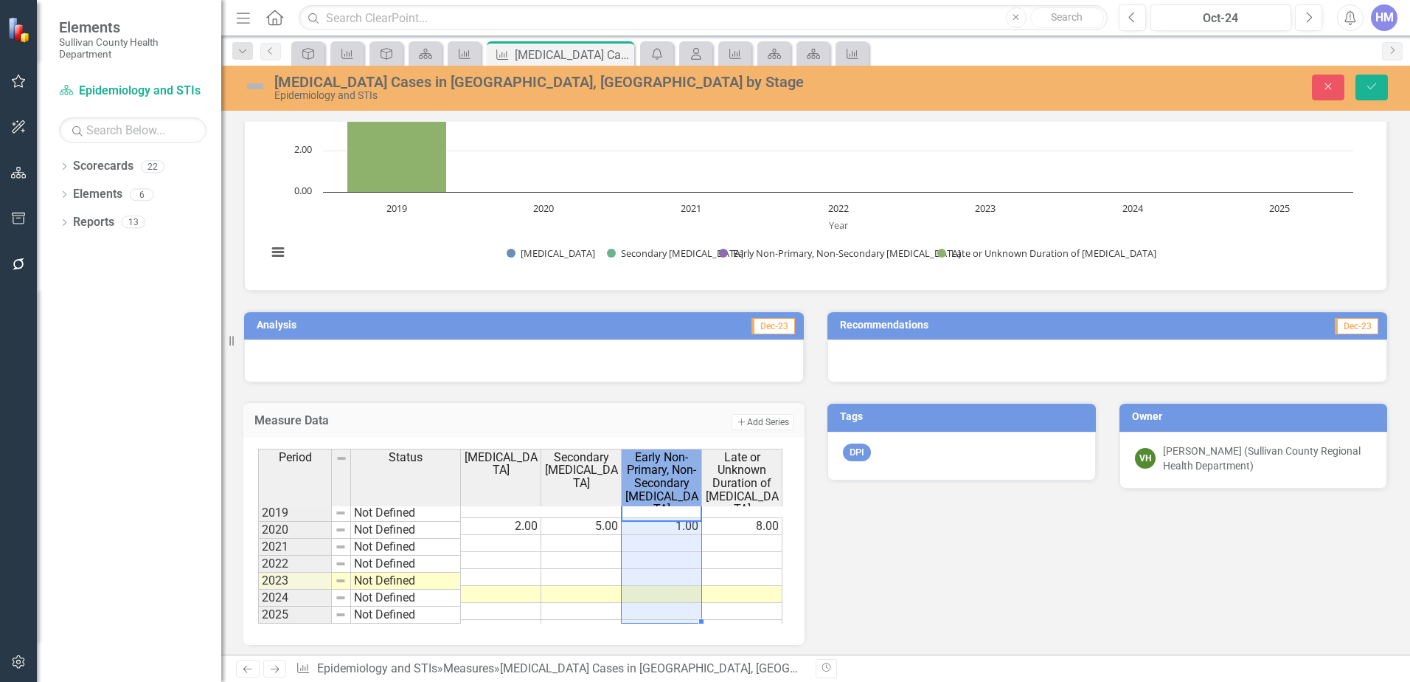
click at [657, 478] on span "Early Non-Primary, Non-Secondary [MEDICAL_DATA]" at bounding box center [662, 483] width 74 height 65
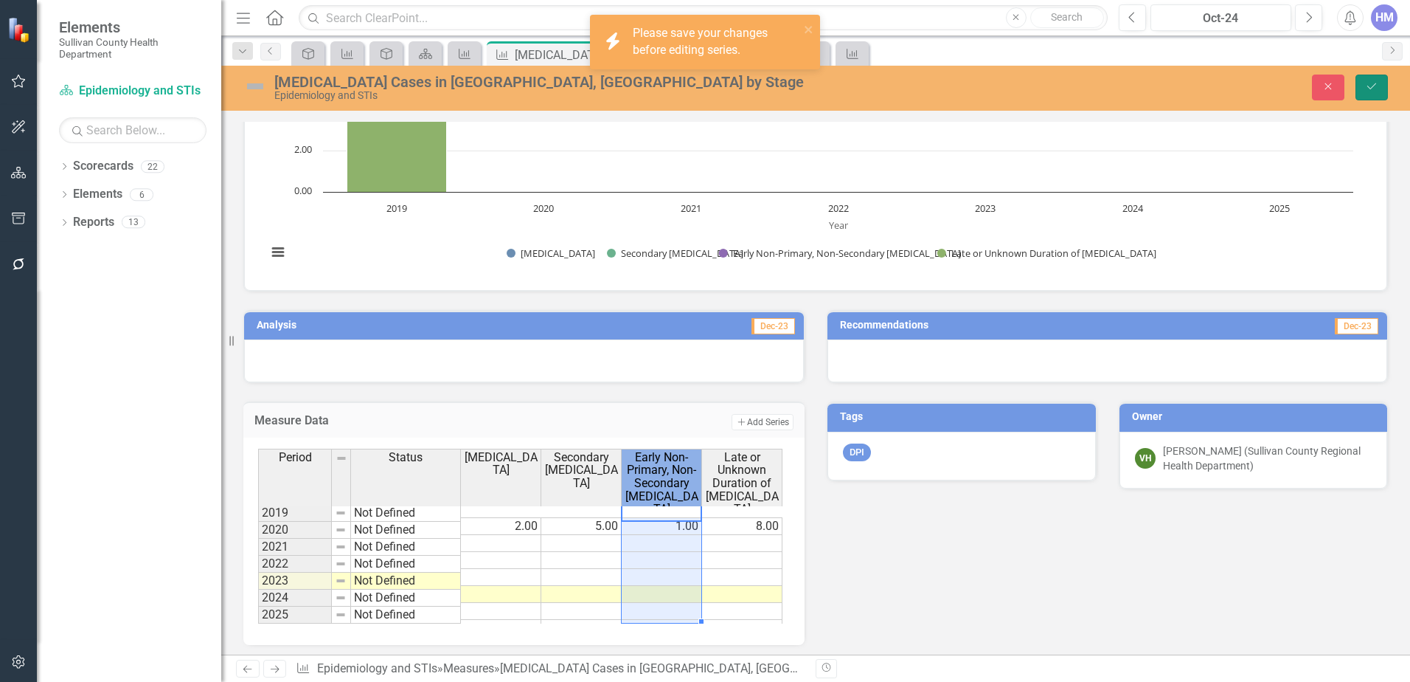
click at [1368, 83] on icon "Save" at bounding box center [1371, 86] width 13 height 10
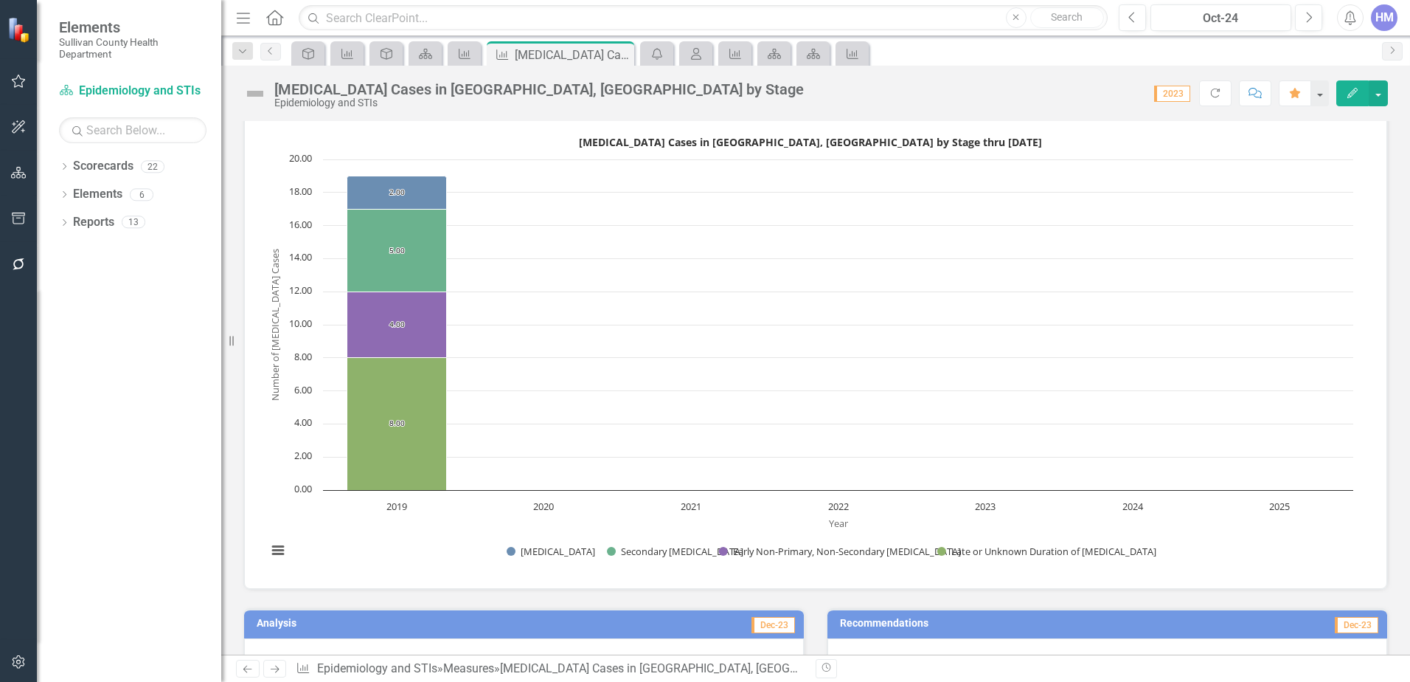
scroll to position [0, 0]
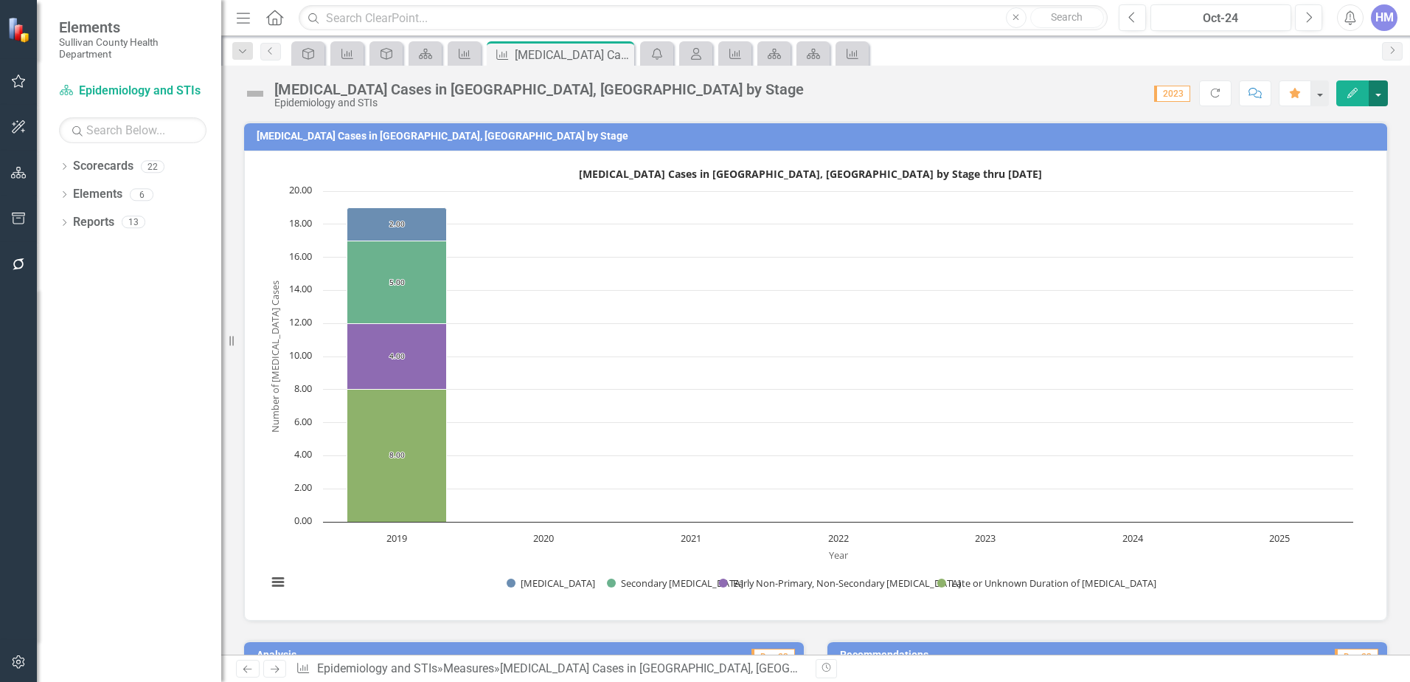
click at [1382, 94] on button "button" at bounding box center [1378, 93] width 19 height 26
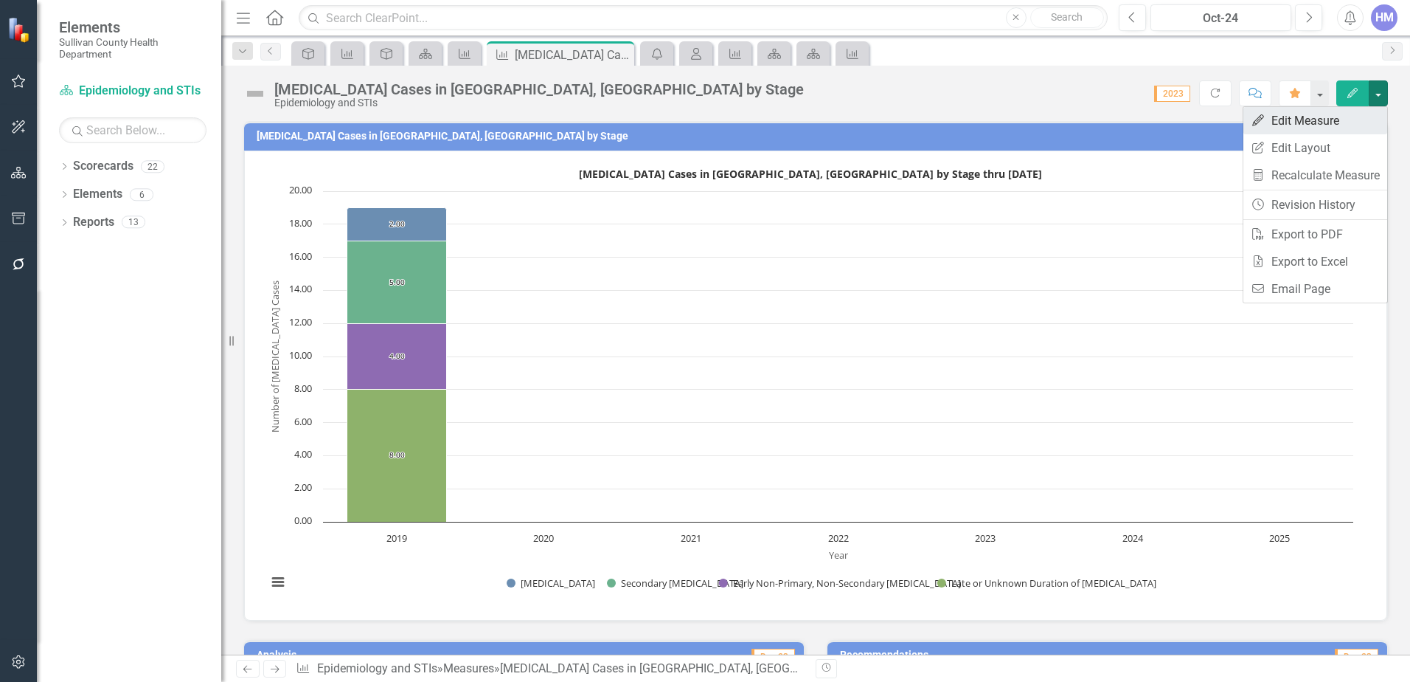
click at [1337, 131] on link "Edit Edit Measure" at bounding box center [1316, 120] width 144 height 27
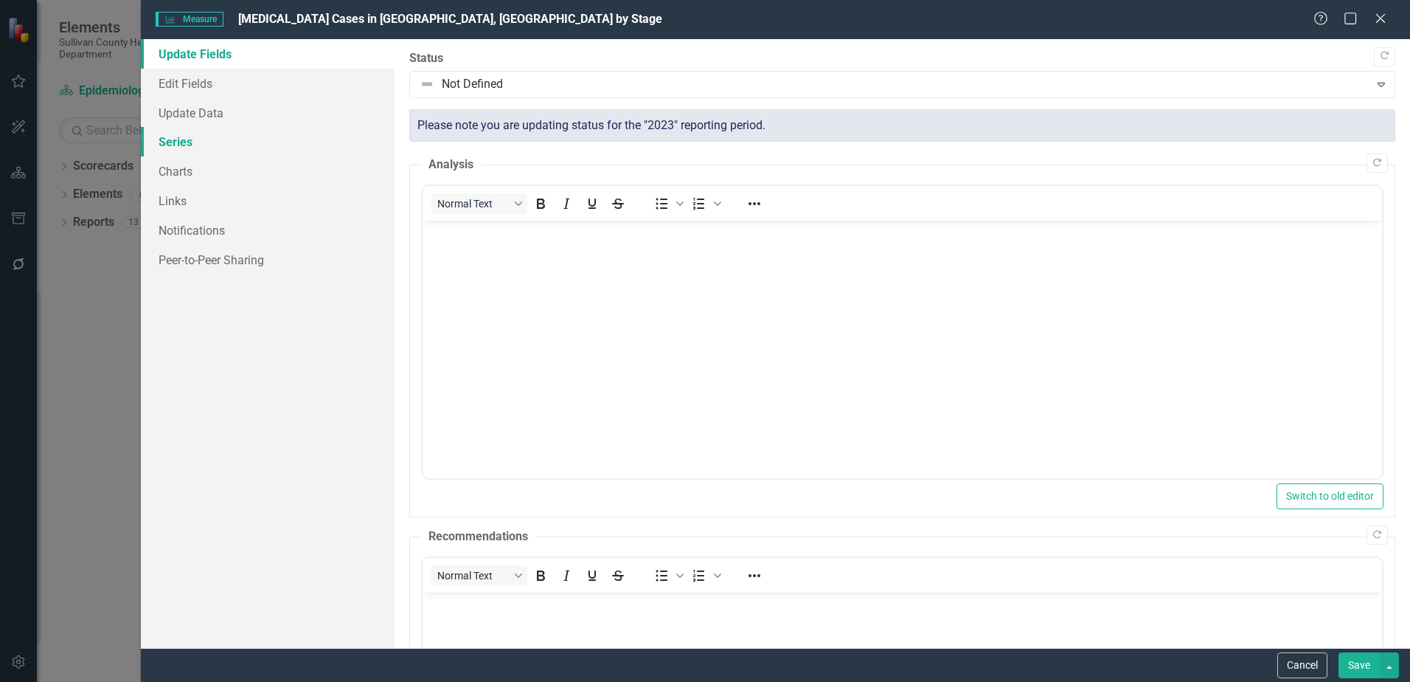
click at [199, 144] on link "Series" at bounding box center [268, 142] width 254 height 30
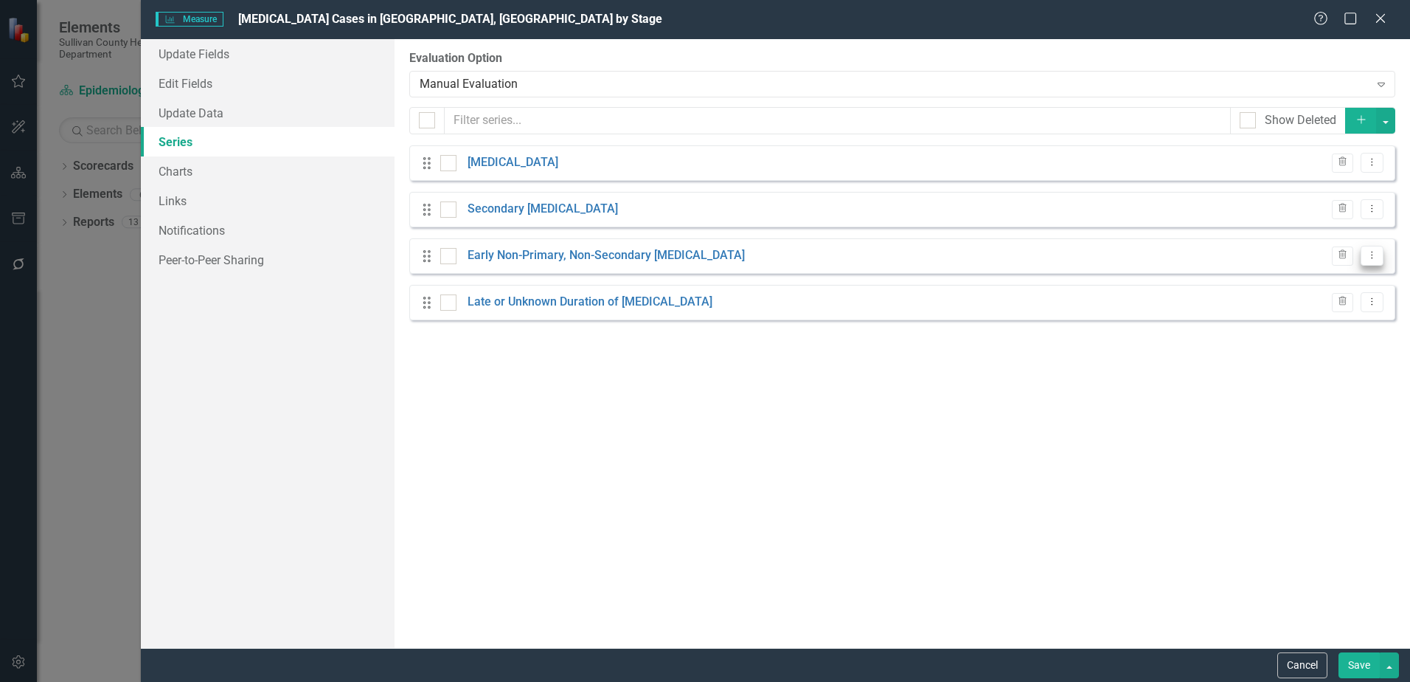
click at [1376, 252] on icon "Dropdown Menu" at bounding box center [1372, 255] width 13 height 10
click at [1330, 277] on link "Edit Edit Measure Series" at bounding box center [1299, 279] width 167 height 27
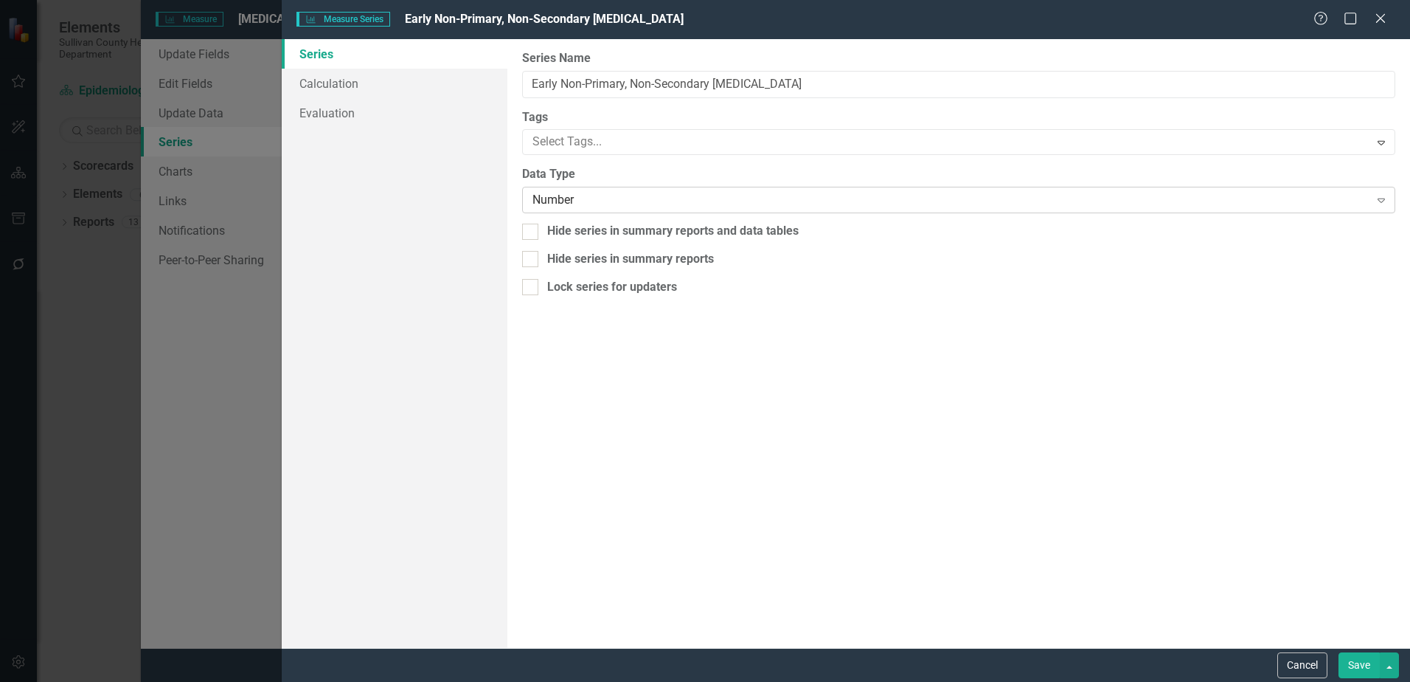
click at [559, 207] on div "Number" at bounding box center [951, 200] width 837 height 17
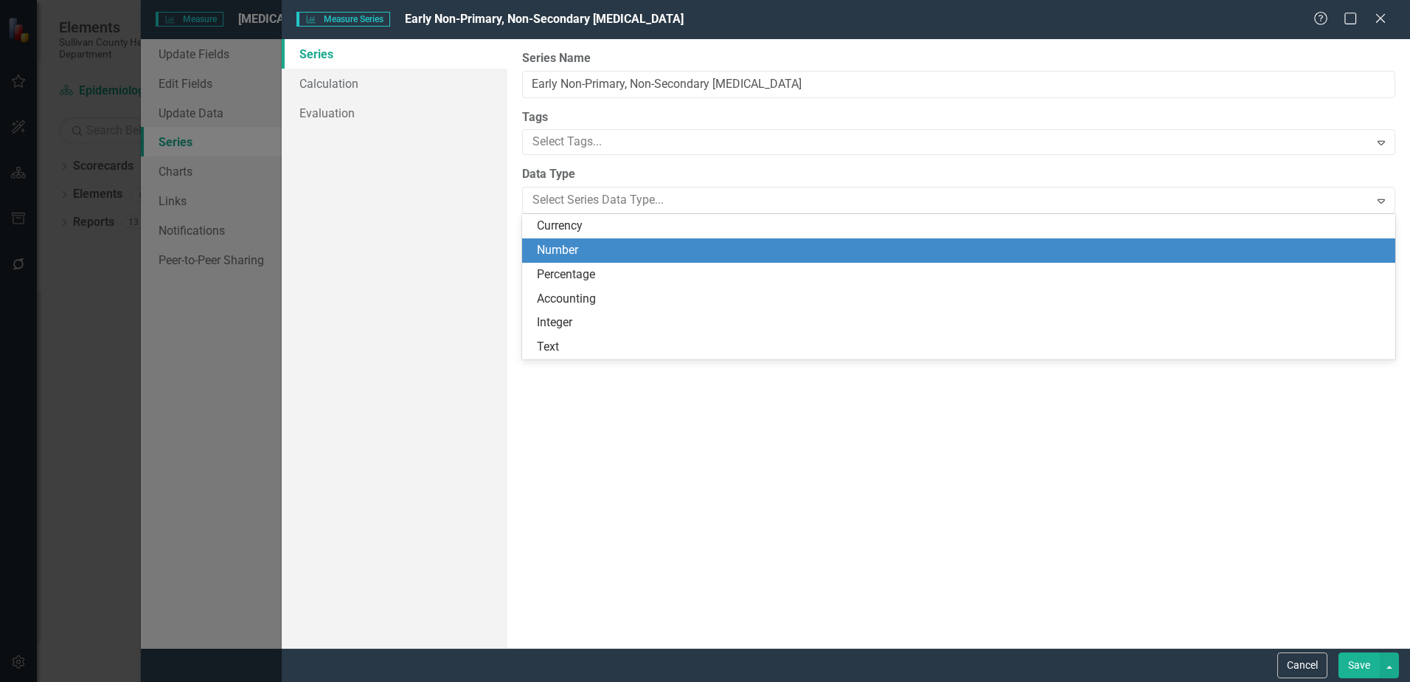
click at [560, 244] on div "Number" at bounding box center [962, 250] width 850 height 17
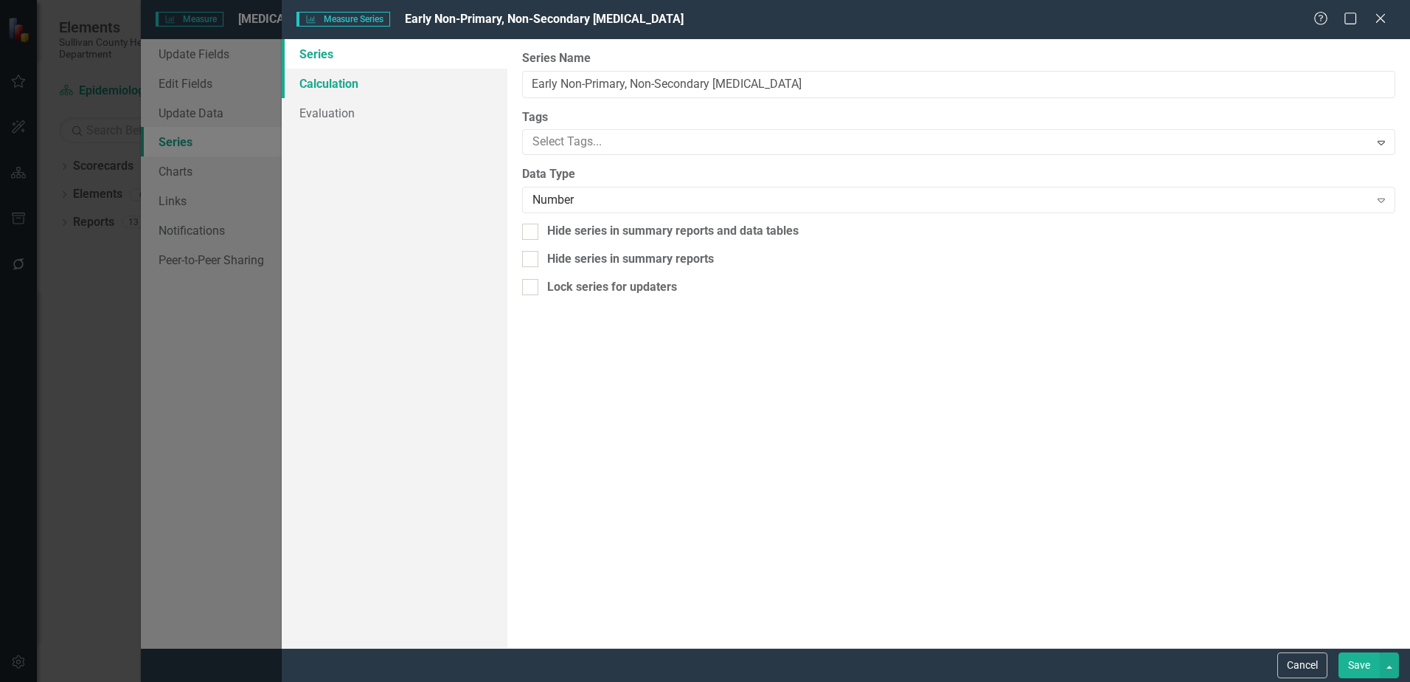
click at [335, 83] on link "Calculation" at bounding box center [395, 84] width 226 height 30
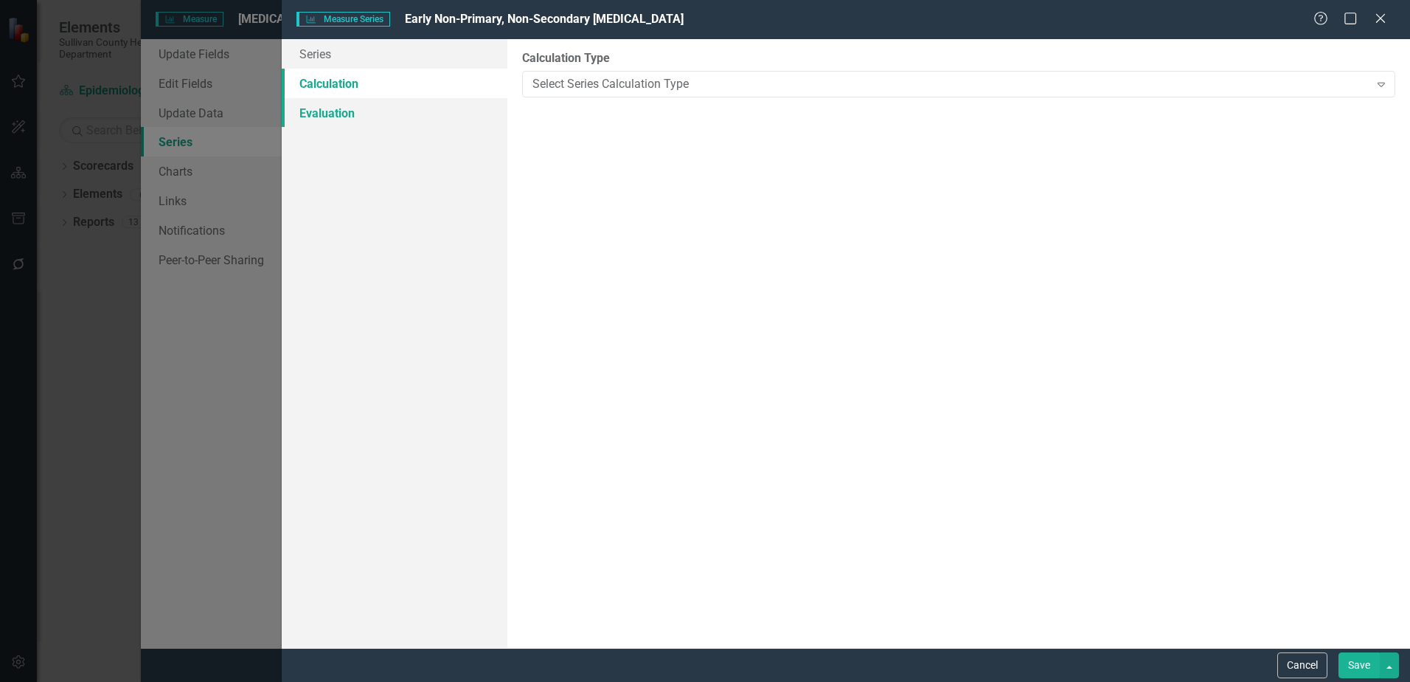
click at [324, 117] on link "Evaluation" at bounding box center [395, 113] width 226 height 30
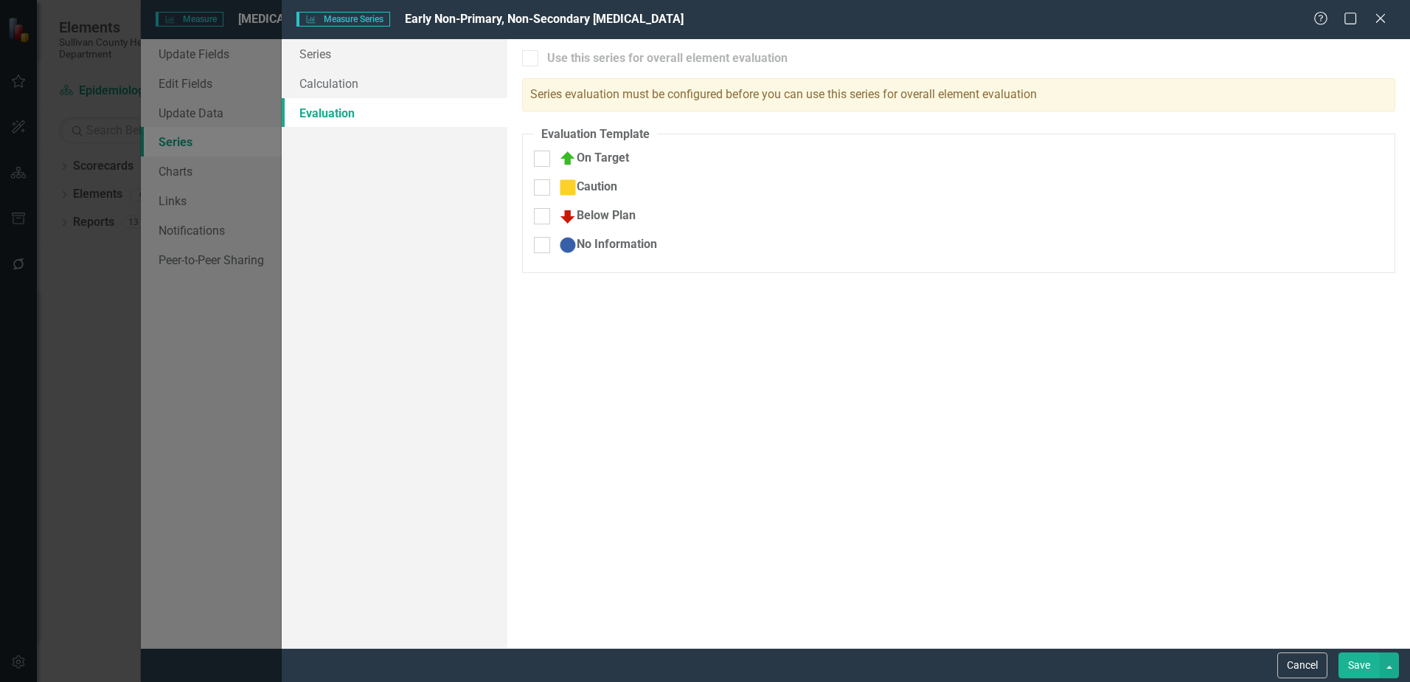
click at [1357, 665] on button "Save" at bounding box center [1359, 665] width 41 height 26
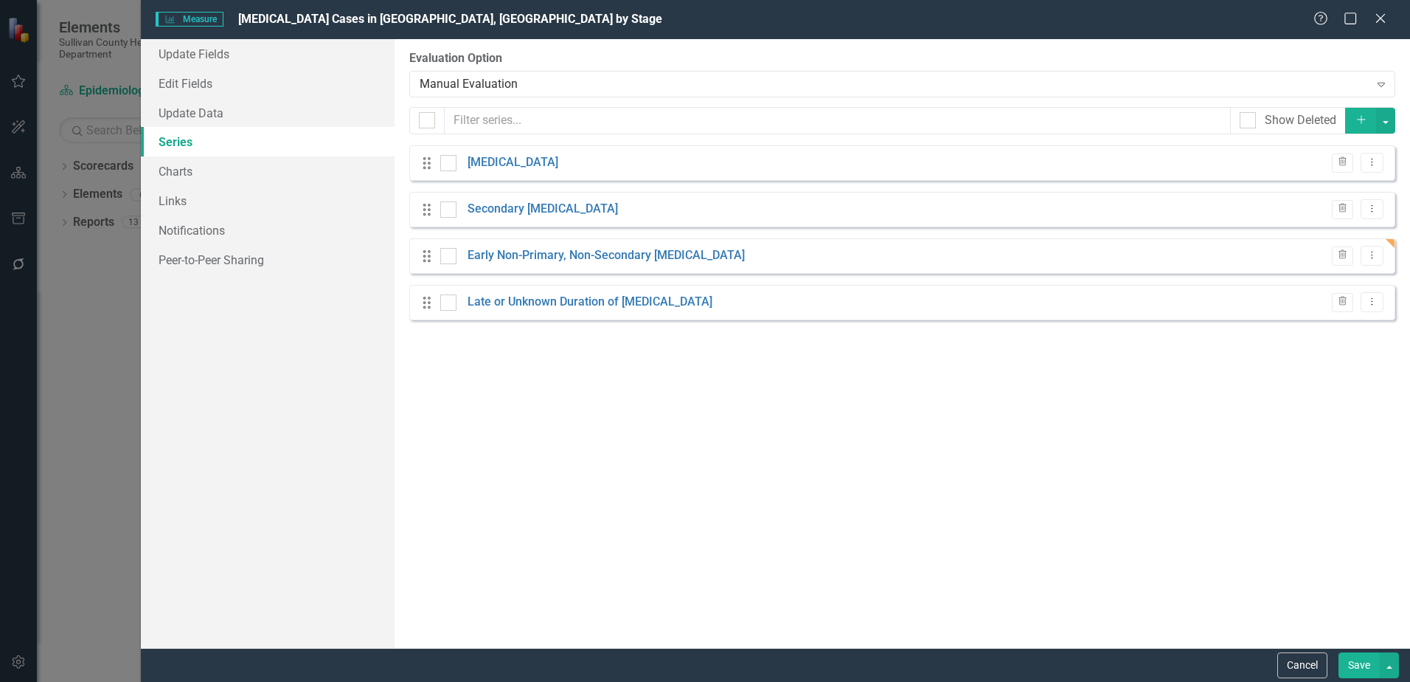
click at [1359, 665] on button "Save" at bounding box center [1359, 665] width 41 height 26
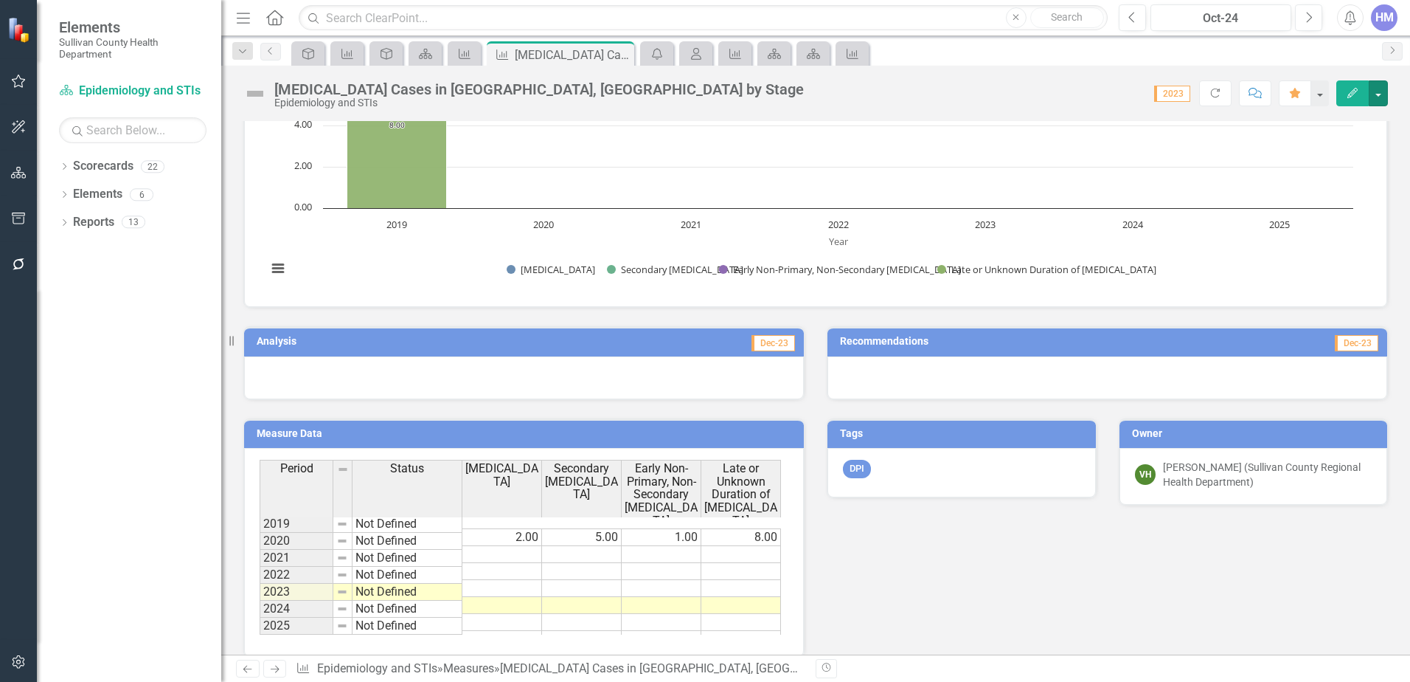
scroll to position [331, 0]
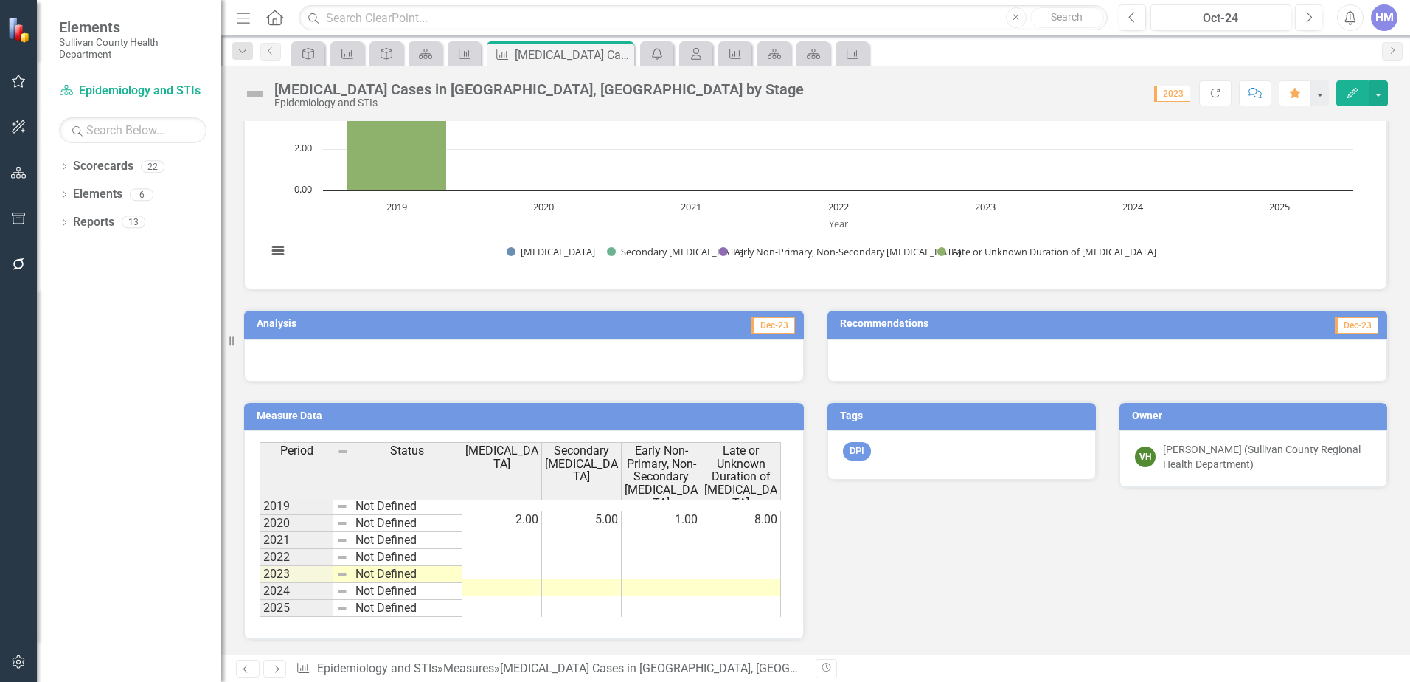
click at [692, 511] on td "1.00" at bounding box center [662, 519] width 80 height 18
click at [687, 510] on td "1.00" at bounding box center [662, 519] width 80 height 18
type textarea "1"
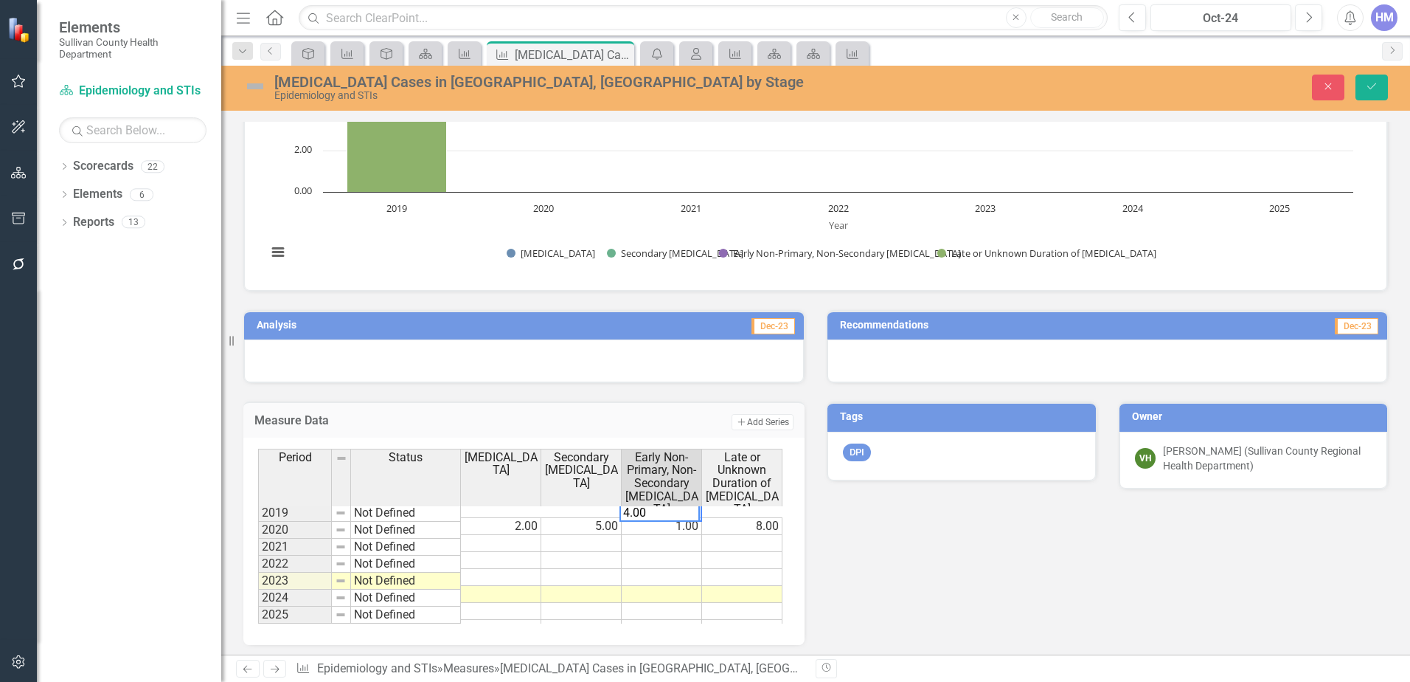
type textarea "4.00"
click at [1011, 556] on div "Analysis Dec-23 Measure Data Add Add Series Period Status Primary Syphilis Seco…" at bounding box center [815, 467] width 1167 height 353
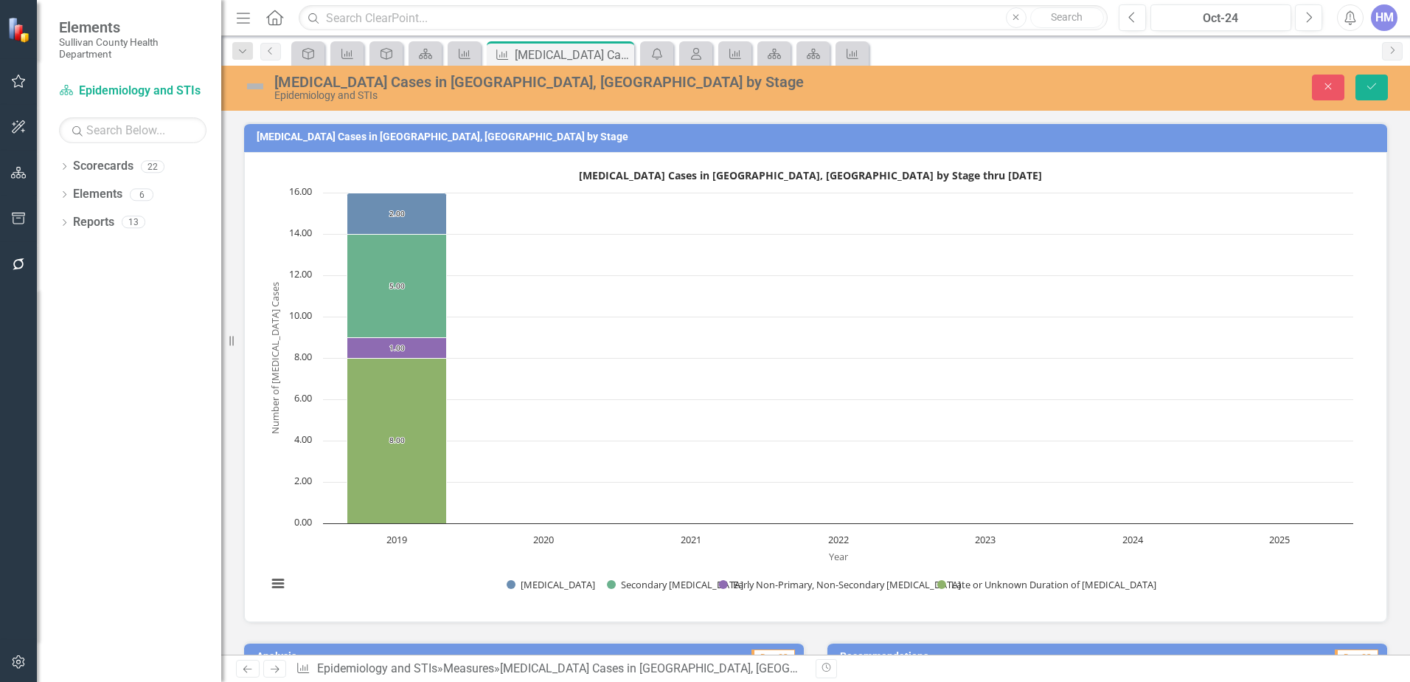
scroll to position [295, 0]
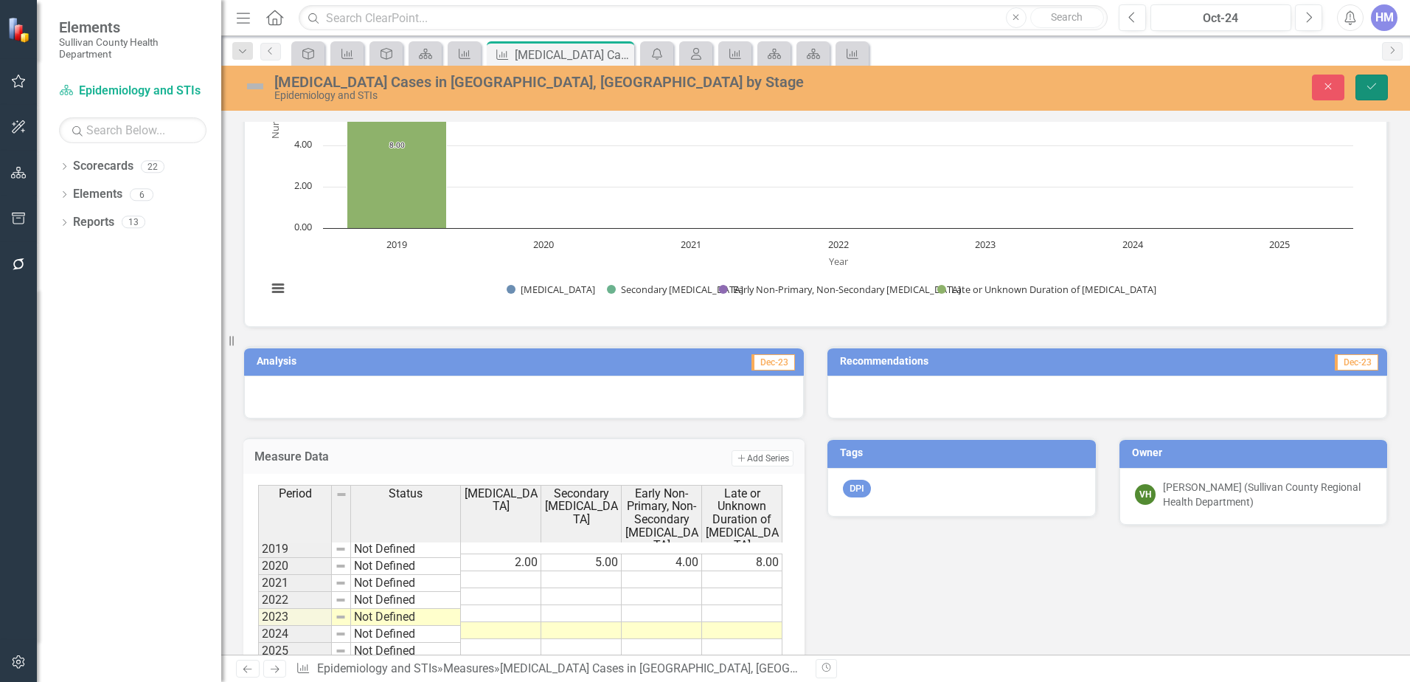
click at [1377, 98] on button "Save" at bounding box center [1372, 88] width 32 height 26
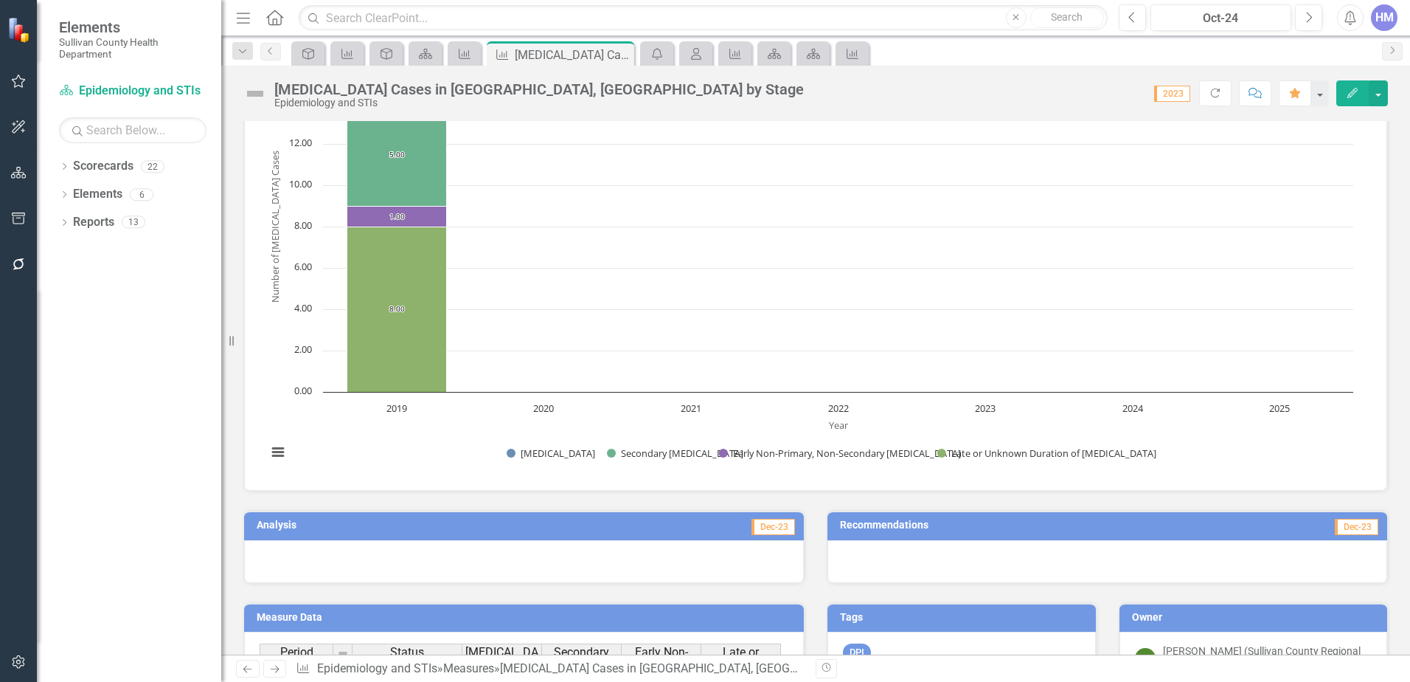
scroll to position [0, 0]
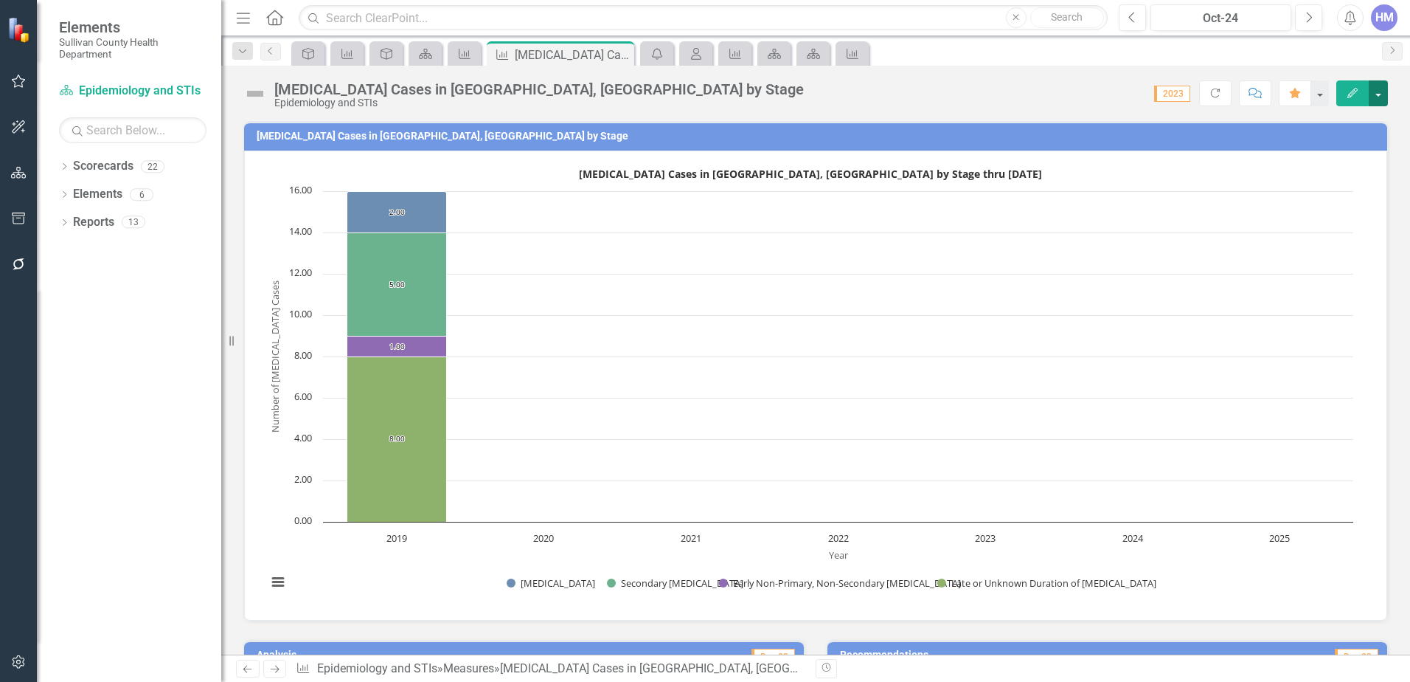
click at [1382, 92] on button "button" at bounding box center [1378, 93] width 19 height 26
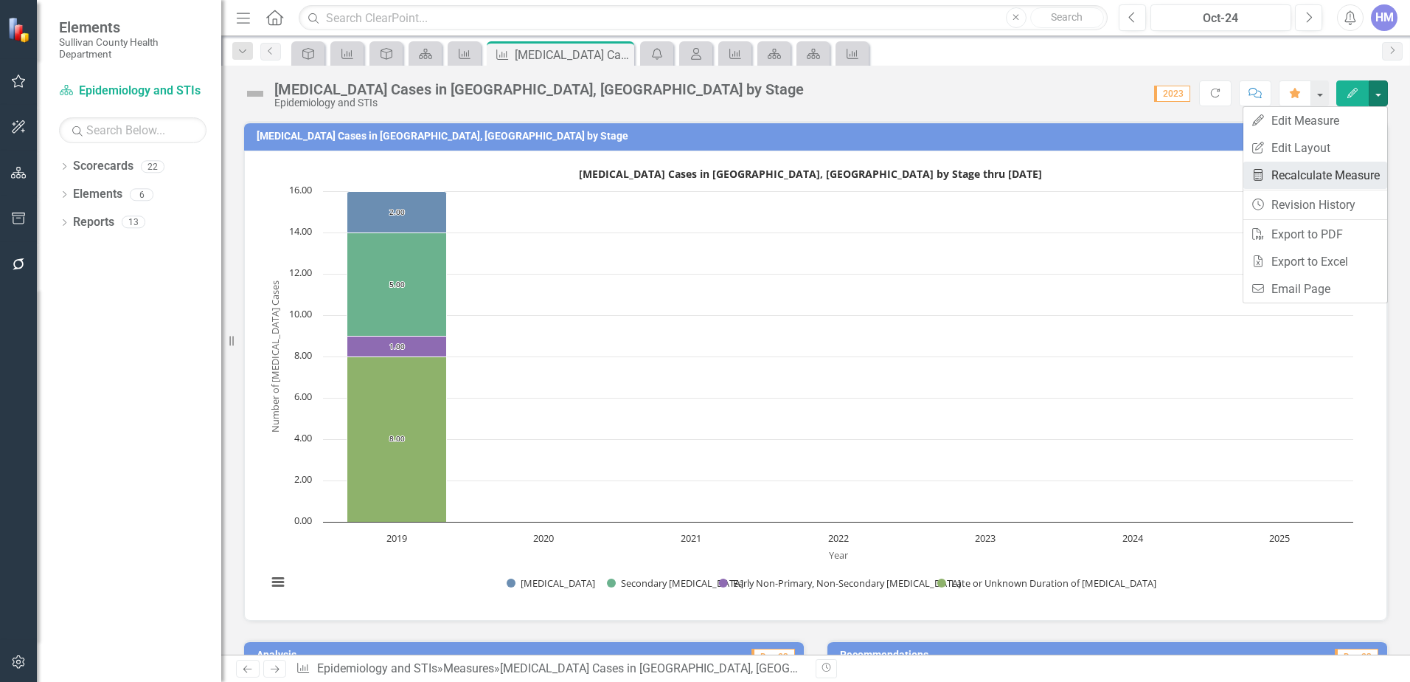
click at [1309, 175] on link "Recalculate Measure Recalculate Measure" at bounding box center [1316, 175] width 144 height 27
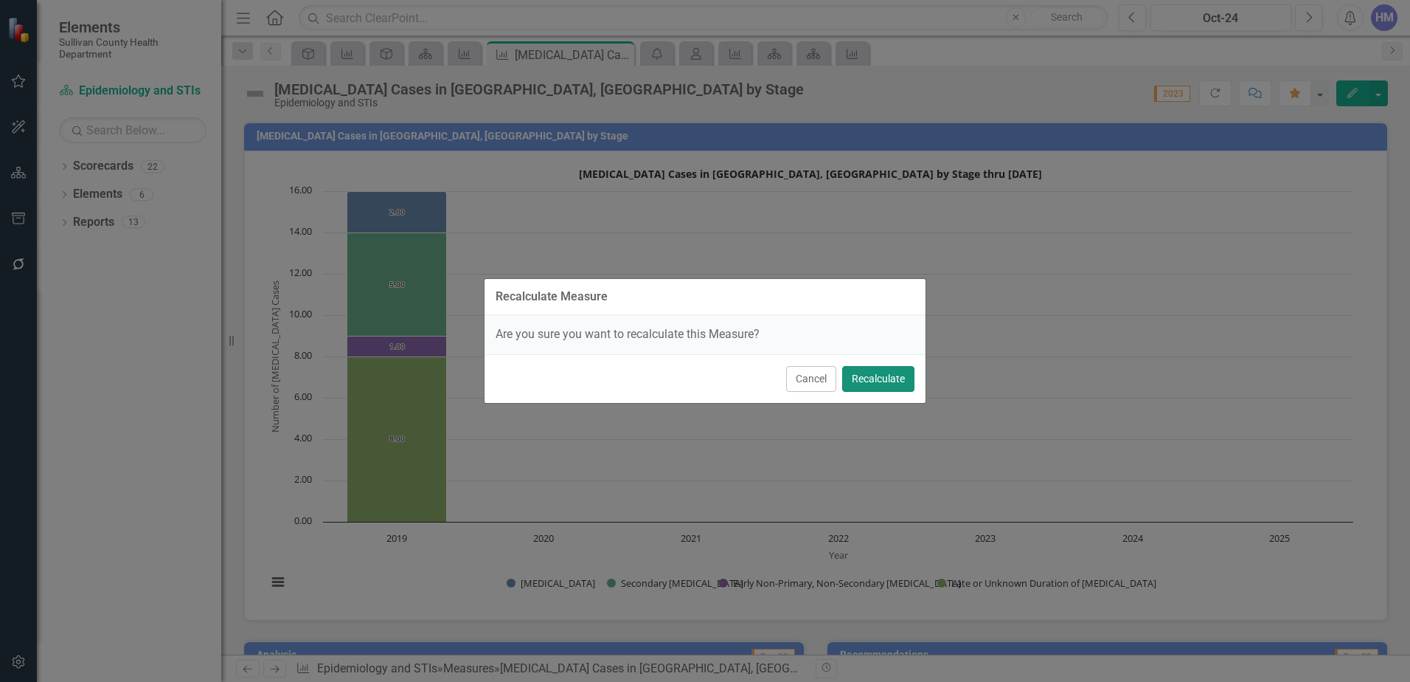
click at [872, 376] on button "Recalculate" at bounding box center [878, 379] width 72 height 26
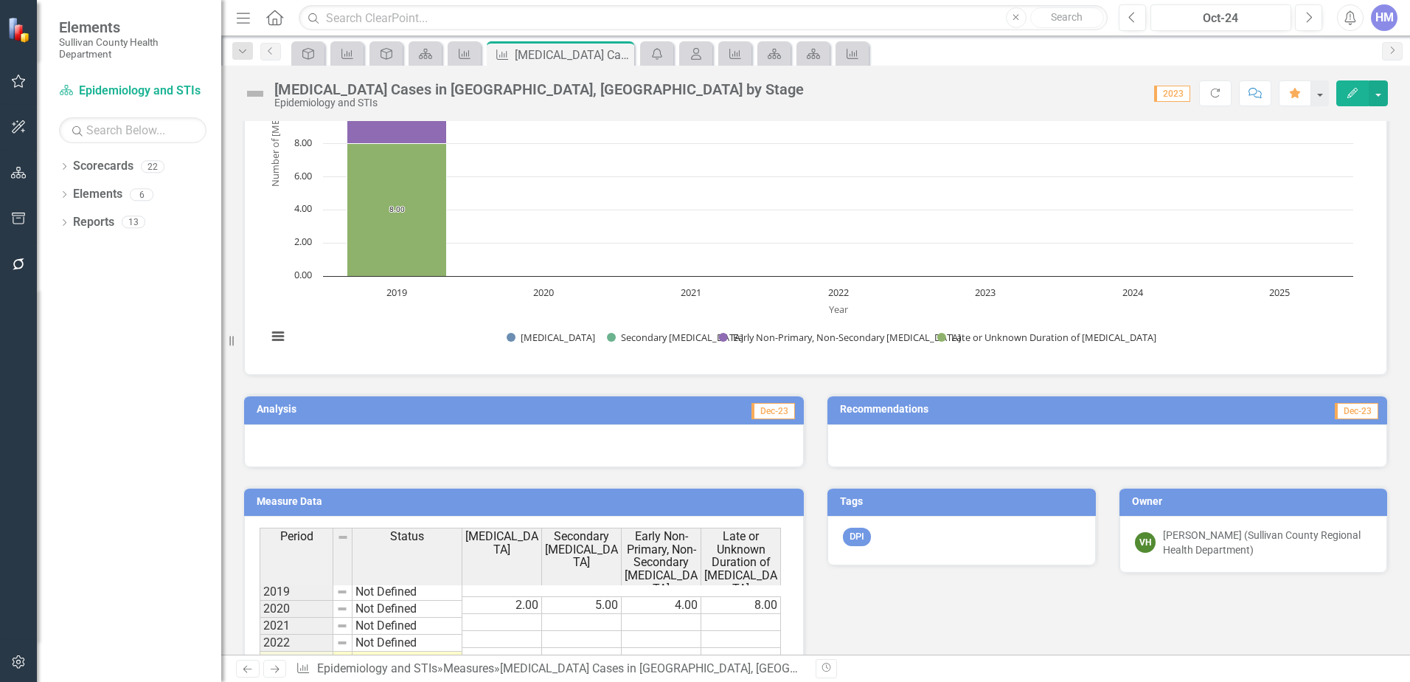
scroll to position [295, 0]
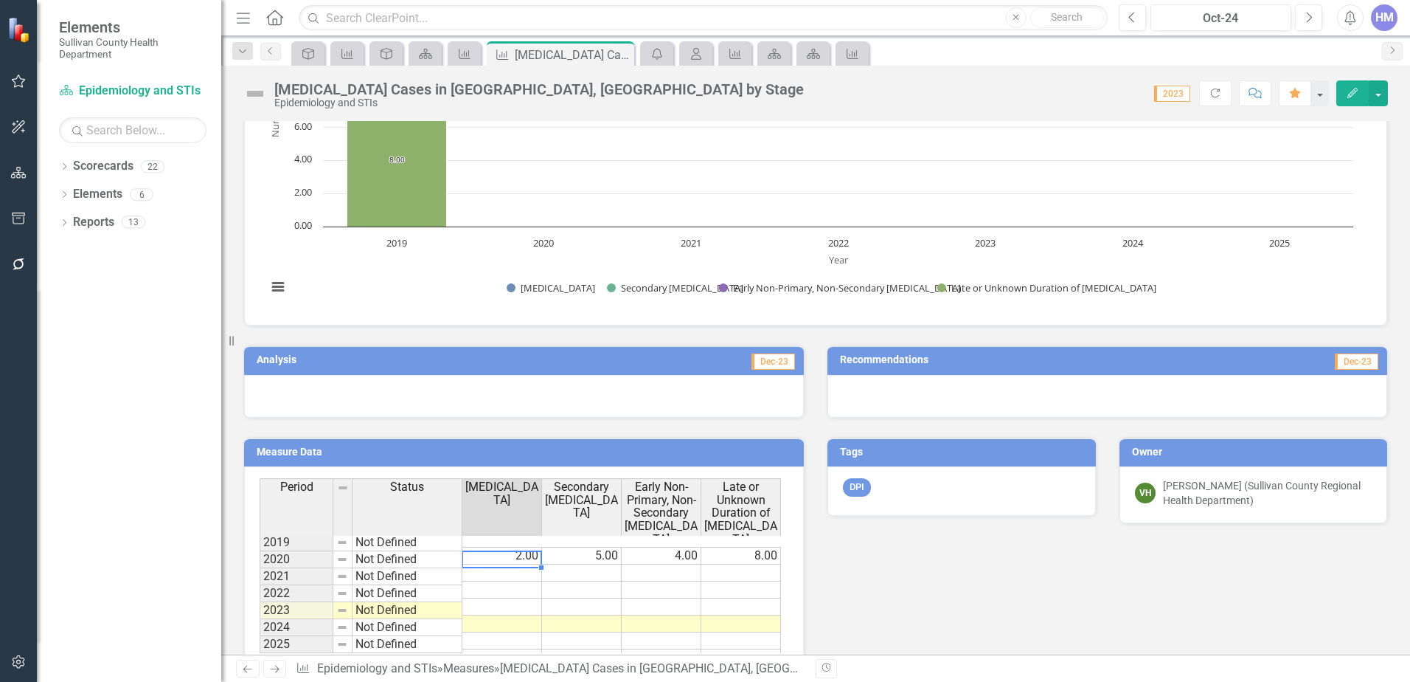
click at [513, 564] on td at bounding box center [503, 572] width 80 height 17
click at [524, 564] on td at bounding box center [503, 572] width 80 height 17
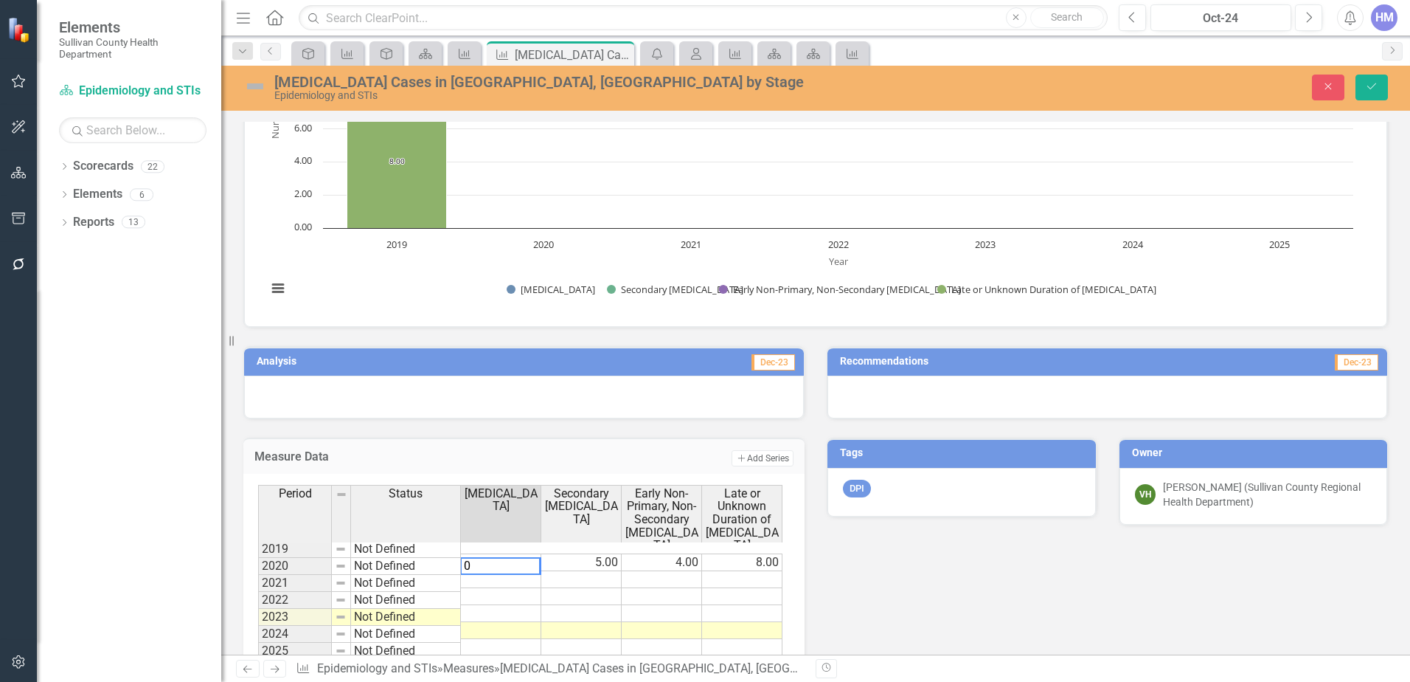
type textarea "0"
click at [589, 571] on td at bounding box center [581, 579] width 80 height 17
type textarea "2"
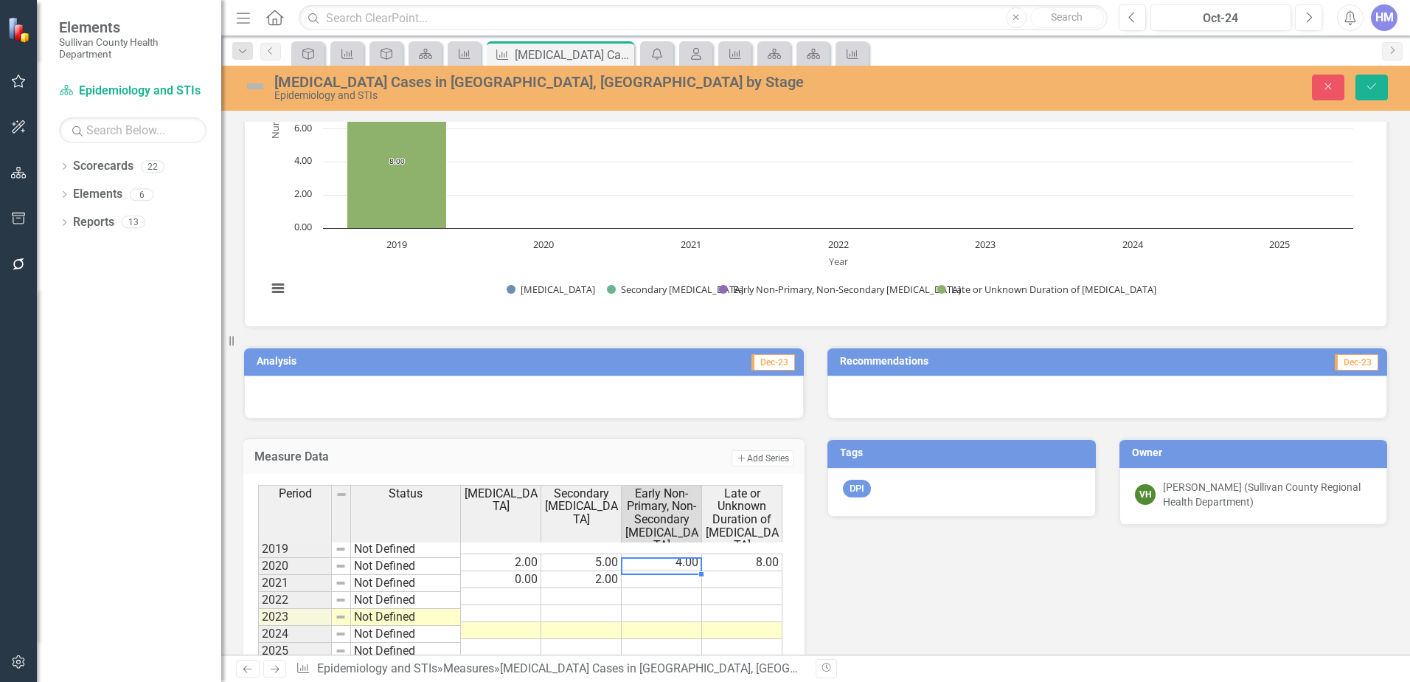
click at [661, 571] on td at bounding box center [662, 579] width 80 height 17
click at [679, 571] on td at bounding box center [662, 579] width 80 height 17
click at [754, 555] on td "8.00" at bounding box center [742, 562] width 80 height 18
click at [756, 571] on td at bounding box center [742, 579] width 80 height 17
type textarea "5"
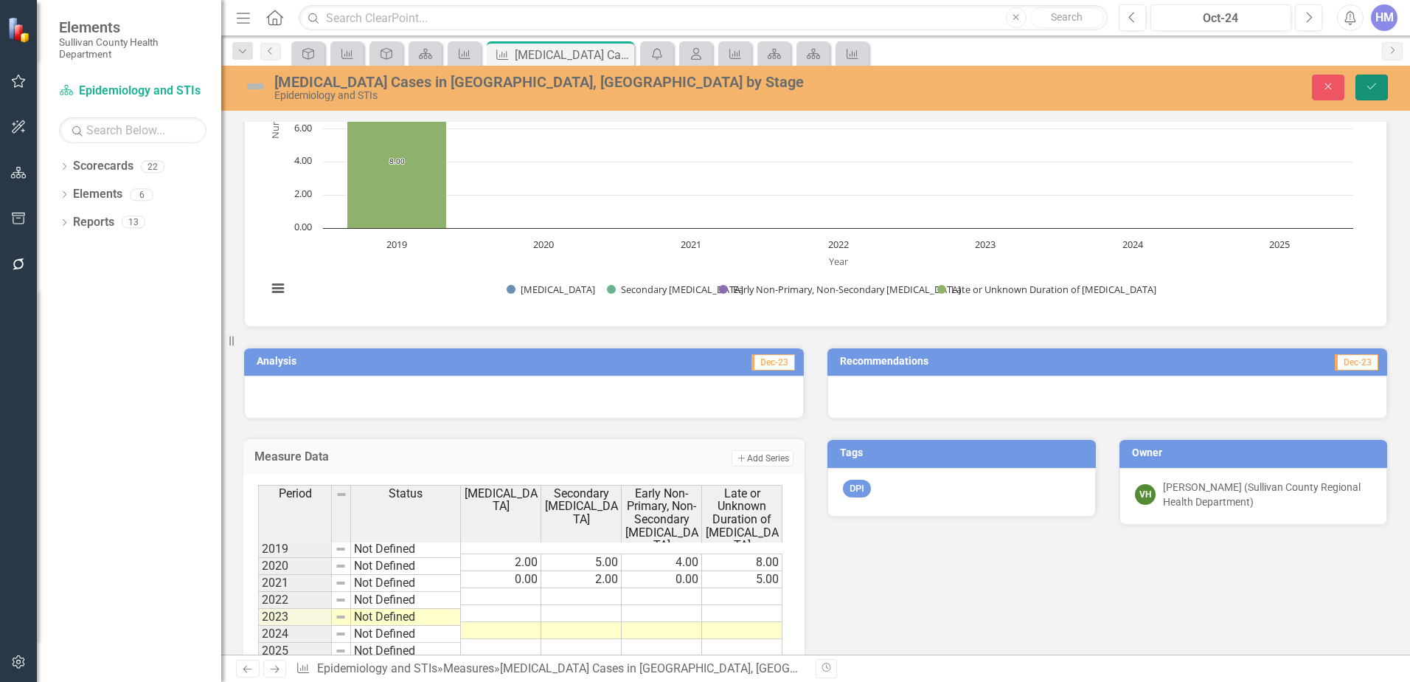
click at [1376, 87] on icon "Save" at bounding box center [1371, 86] width 13 height 10
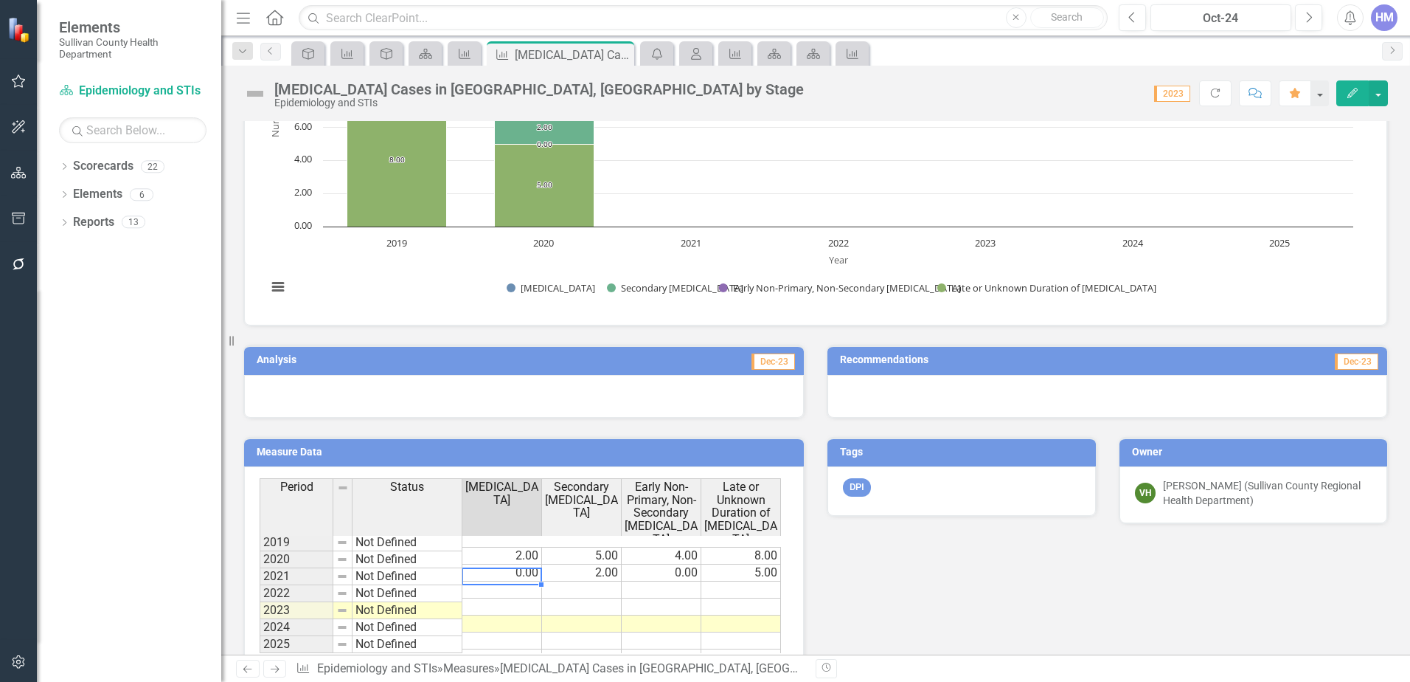
click at [507, 581] on td at bounding box center [503, 589] width 80 height 17
click at [504, 581] on td at bounding box center [503, 589] width 80 height 17
type textarea "0"
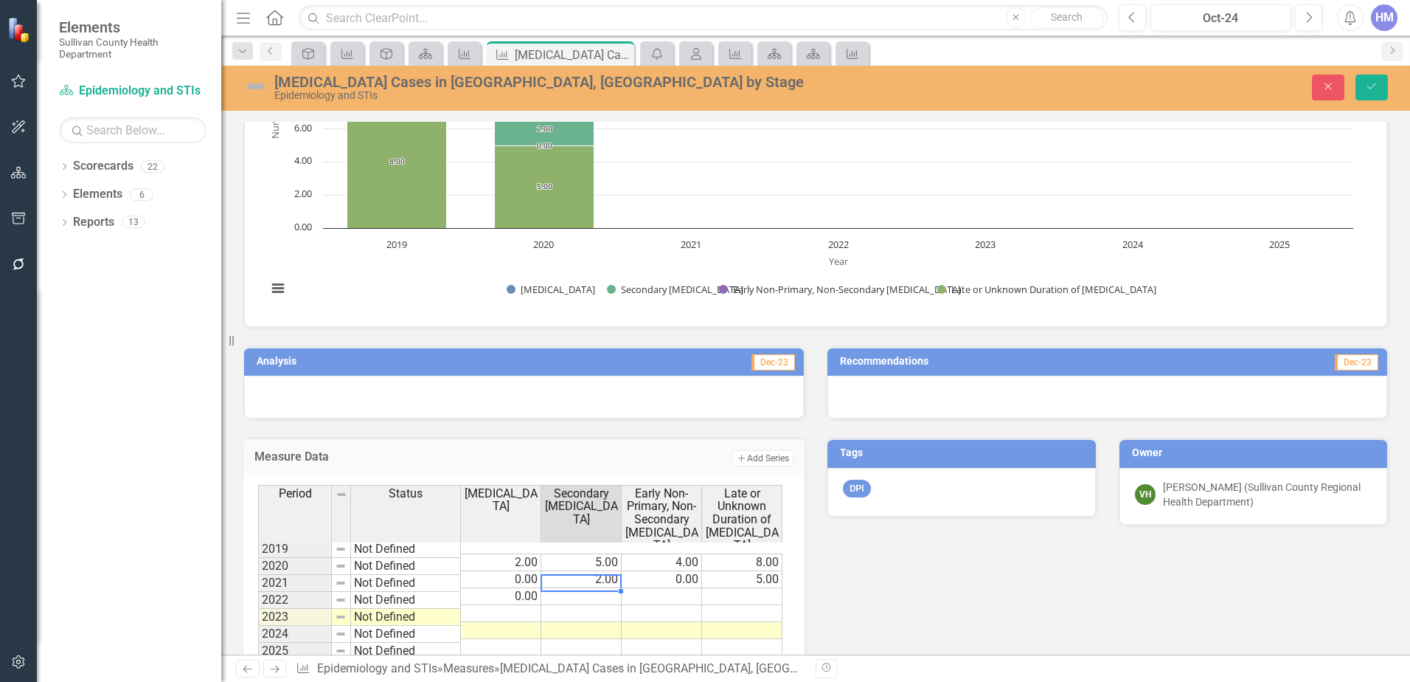
type textarea "2"
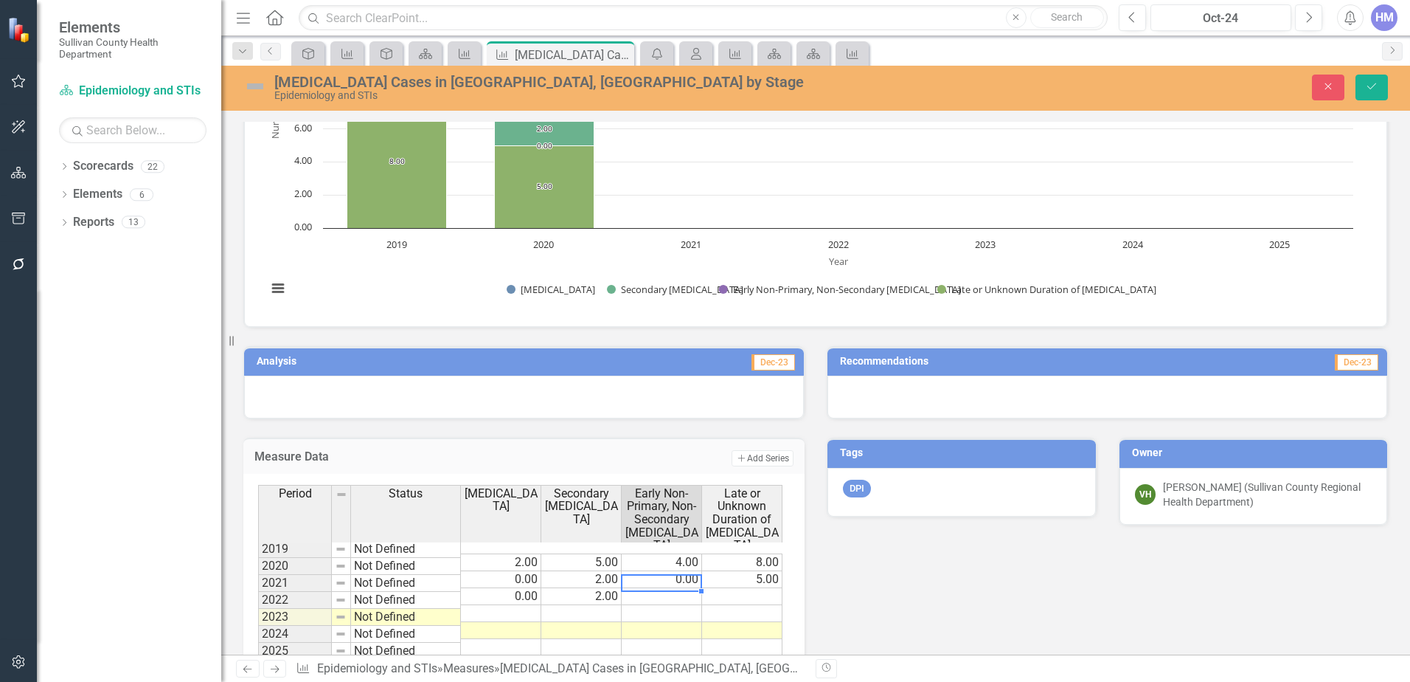
type textarea "2"
type textarea "7"
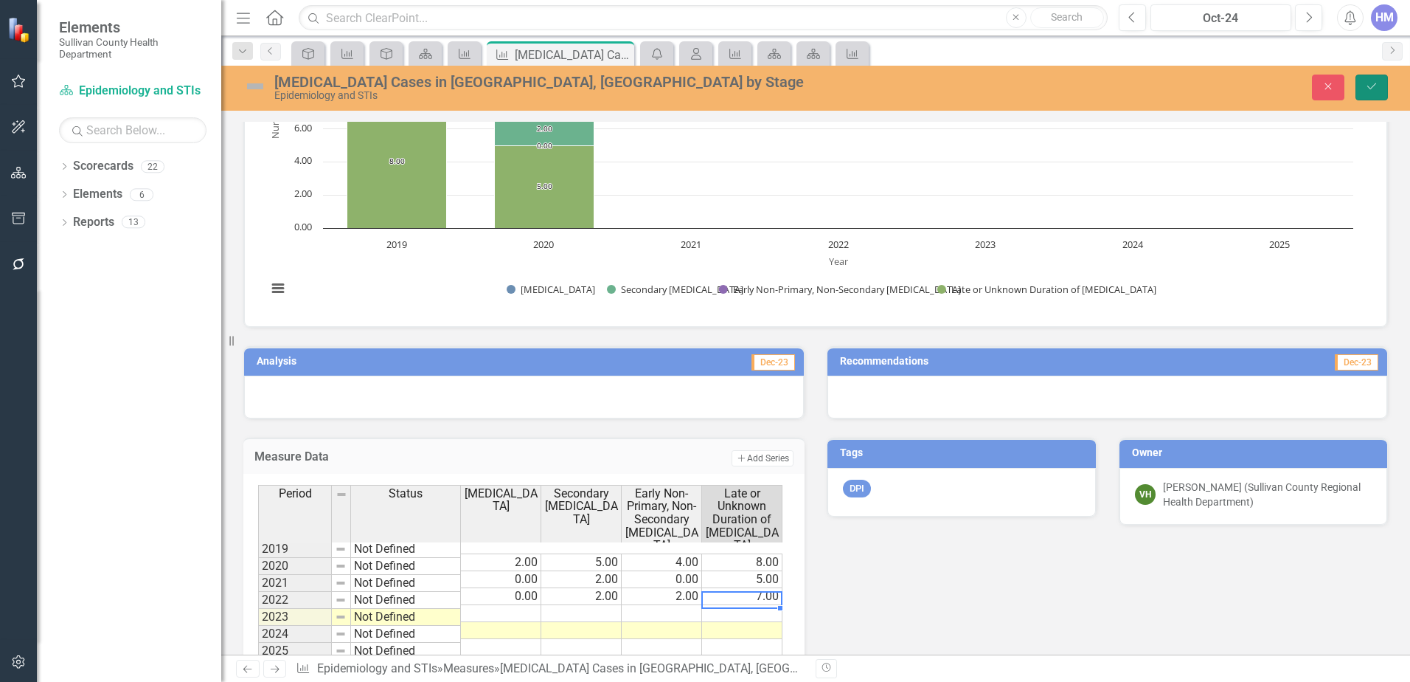
click at [1366, 85] on icon "Save" at bounding box center [1371, 86] width 13 height 10
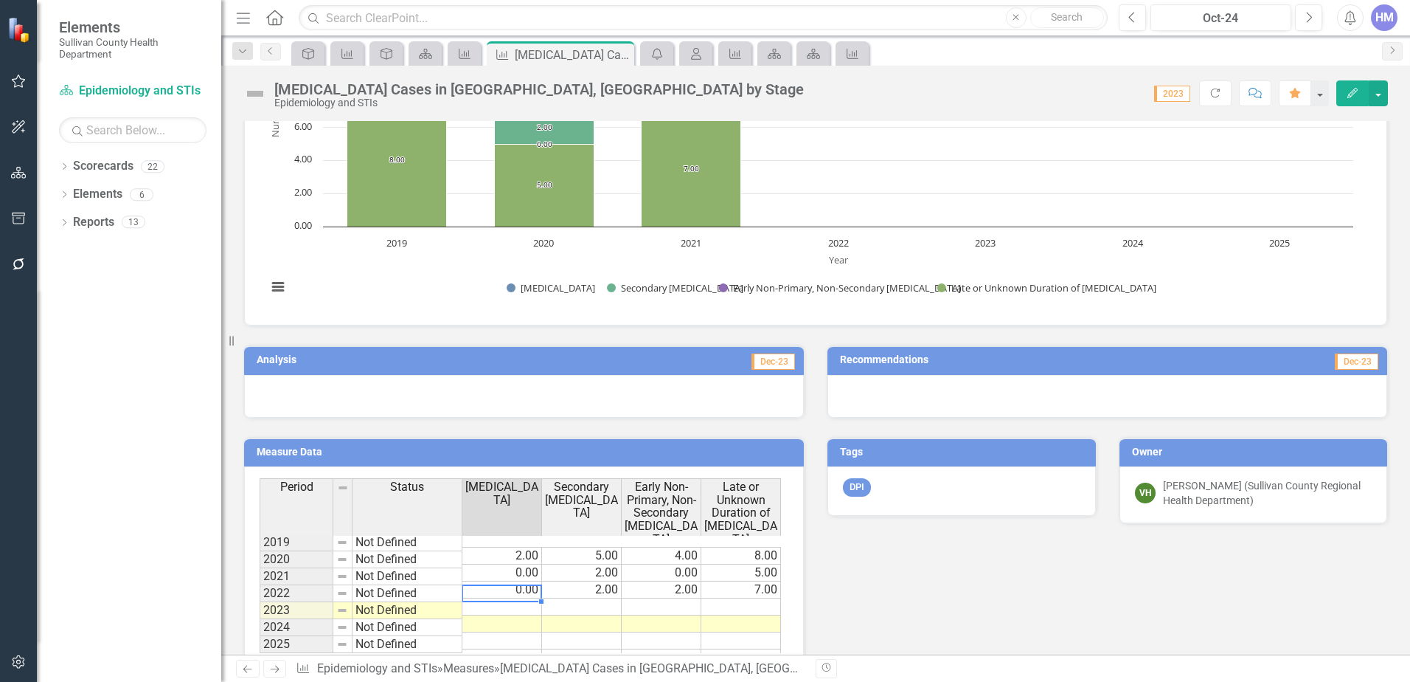
click at [526, 598] on td at bounding box center [503, 606] width 80 height 17
click at [513, 598] on td at bounding box center [503, 606] width 80 height 17
type textarea "5"
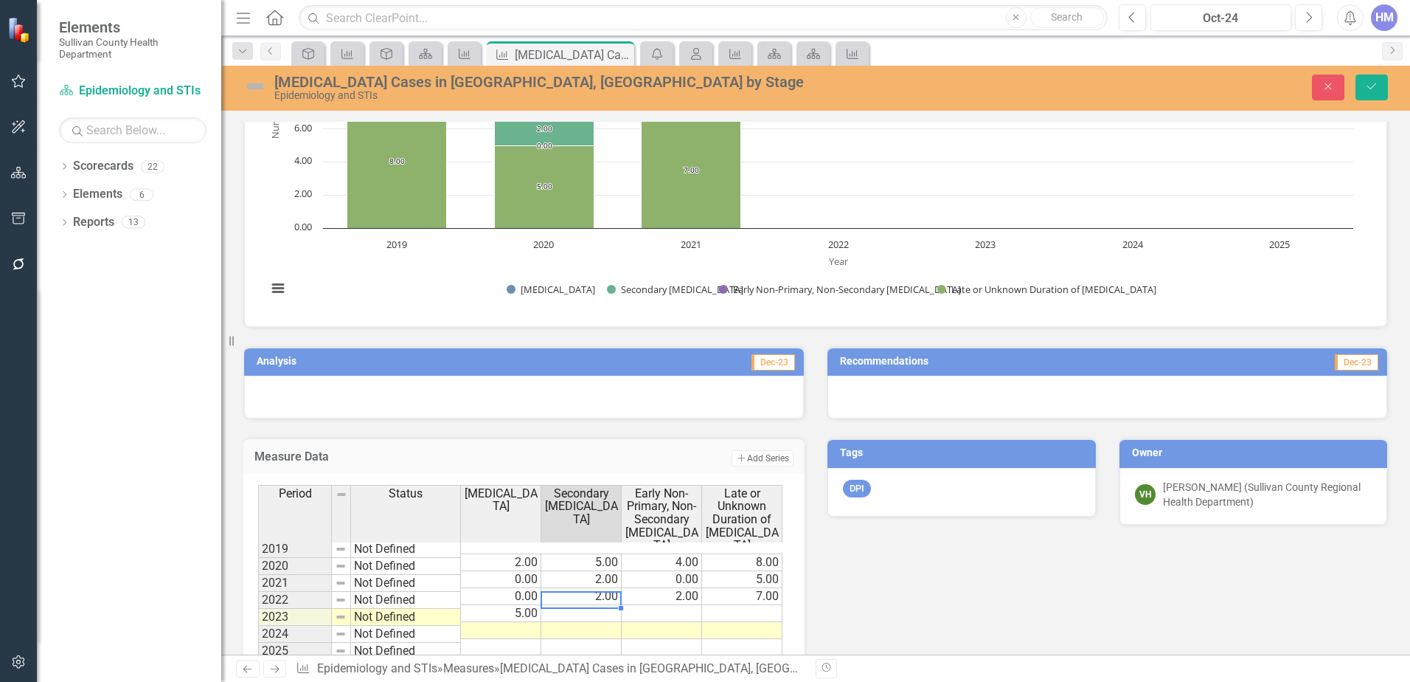
type textarea "5"
type textarea "2"
type textarea "6"
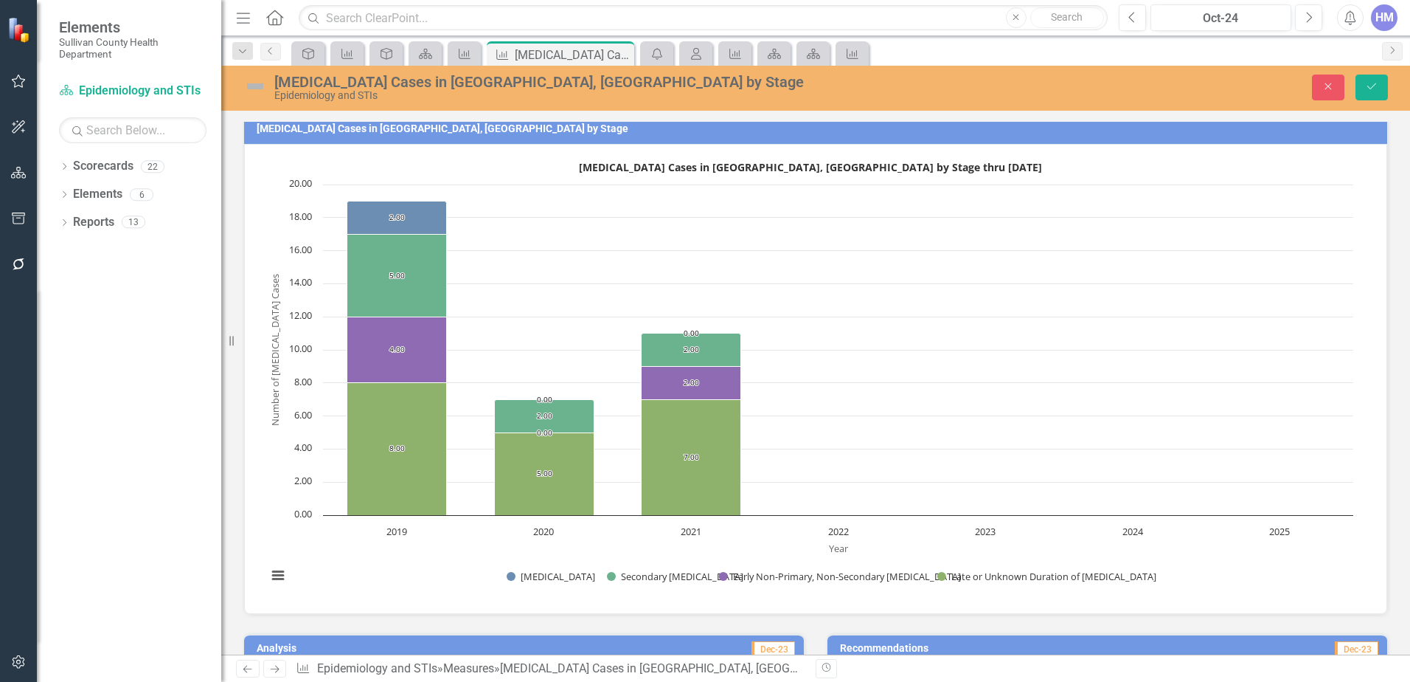
scroll to position [0, 0]
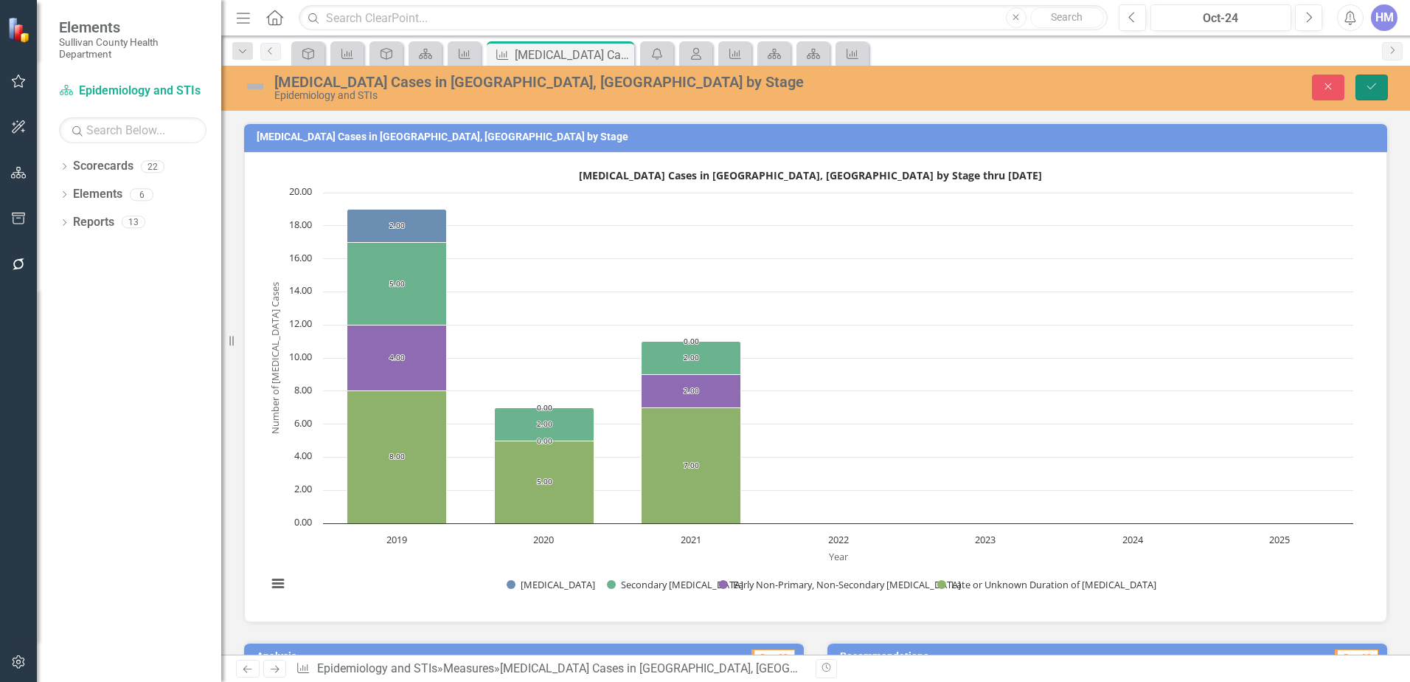
click at [1373, 85] on icon "Save" at bounding box center [1371, 86] width 13 height 10
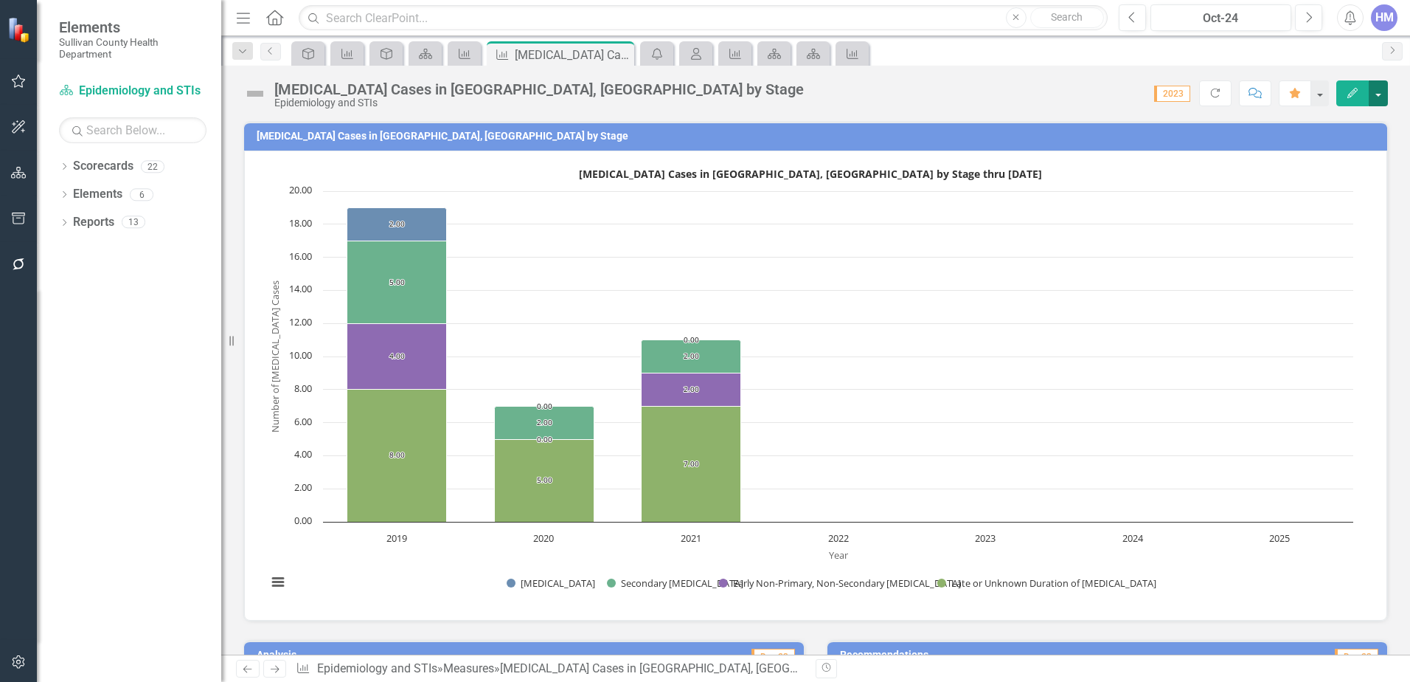
click at [1377, 93] on button "button" at bounding box center [1378, 93] width 19 height 26
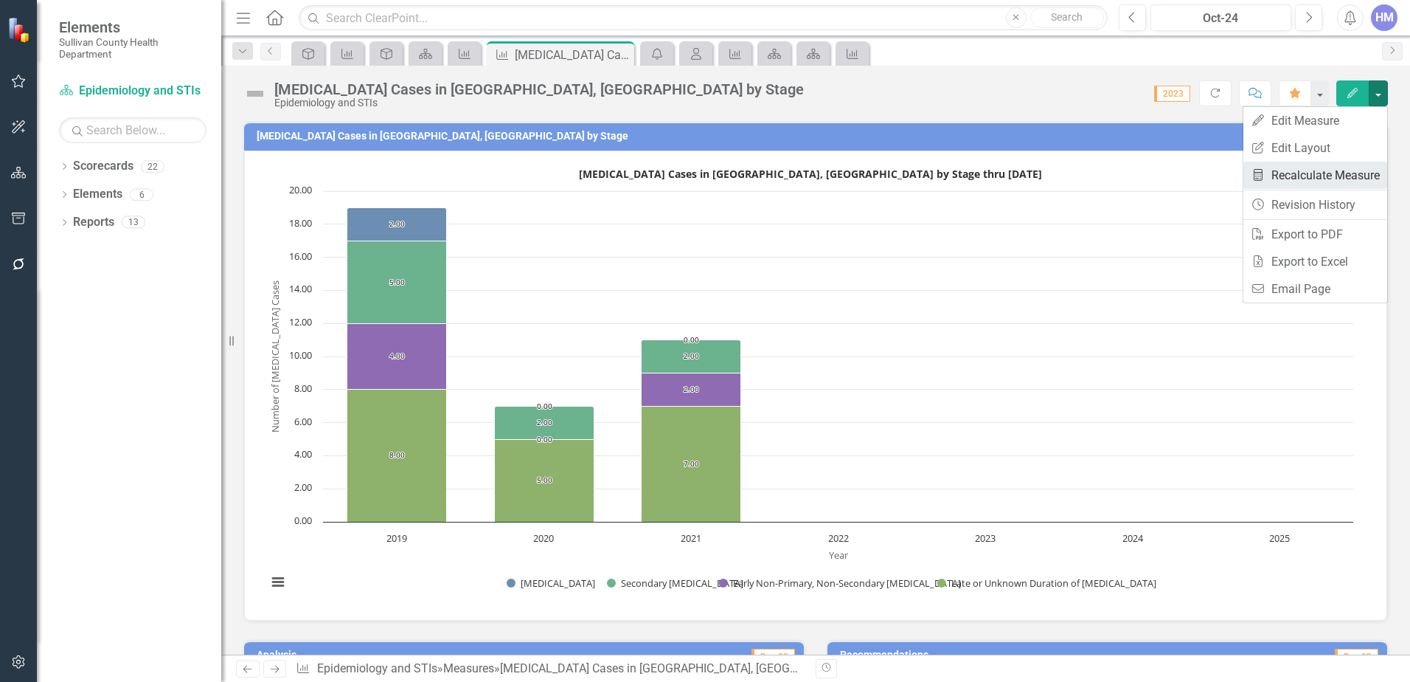
click at [1332, 166] on link "Recalculate Measure Recalculate Measure" at bounding box center [1316, 175] width 144 height 27
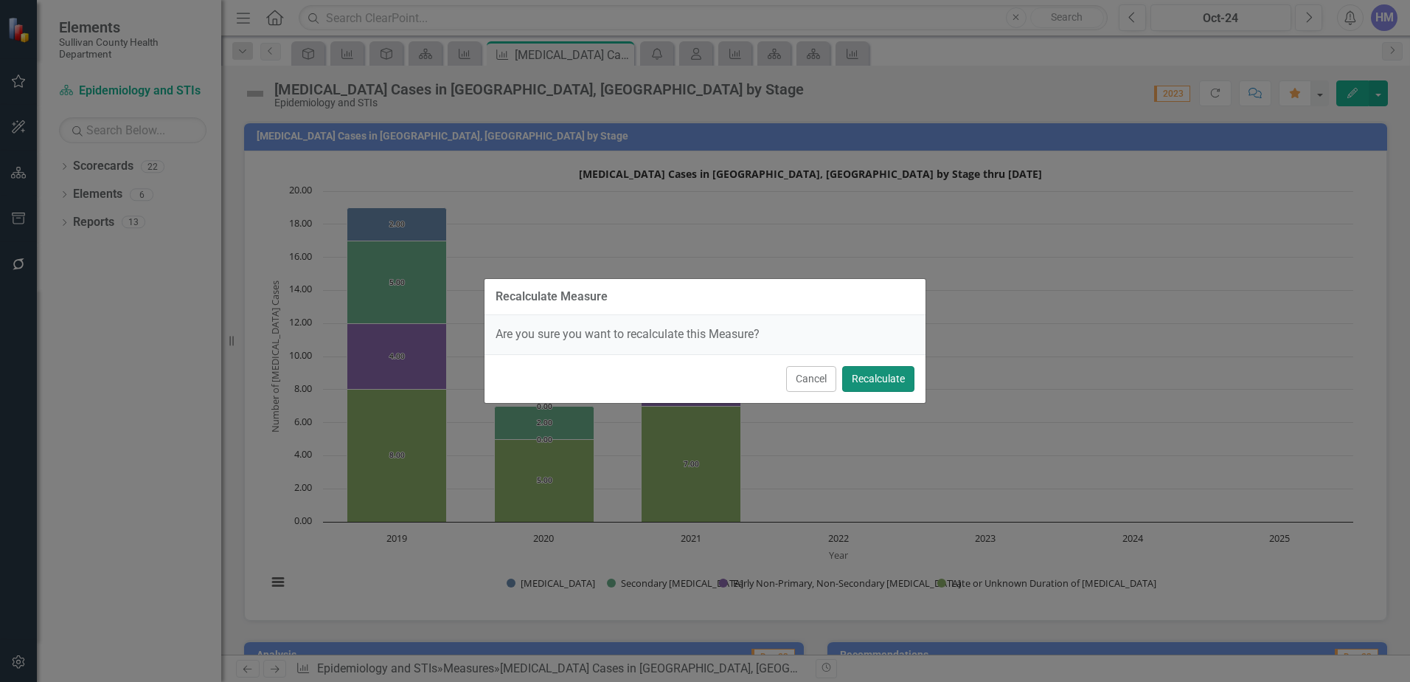
click at [893, 373] on button "Recalculate" at bounding box center [878, 379] width 72 height 26
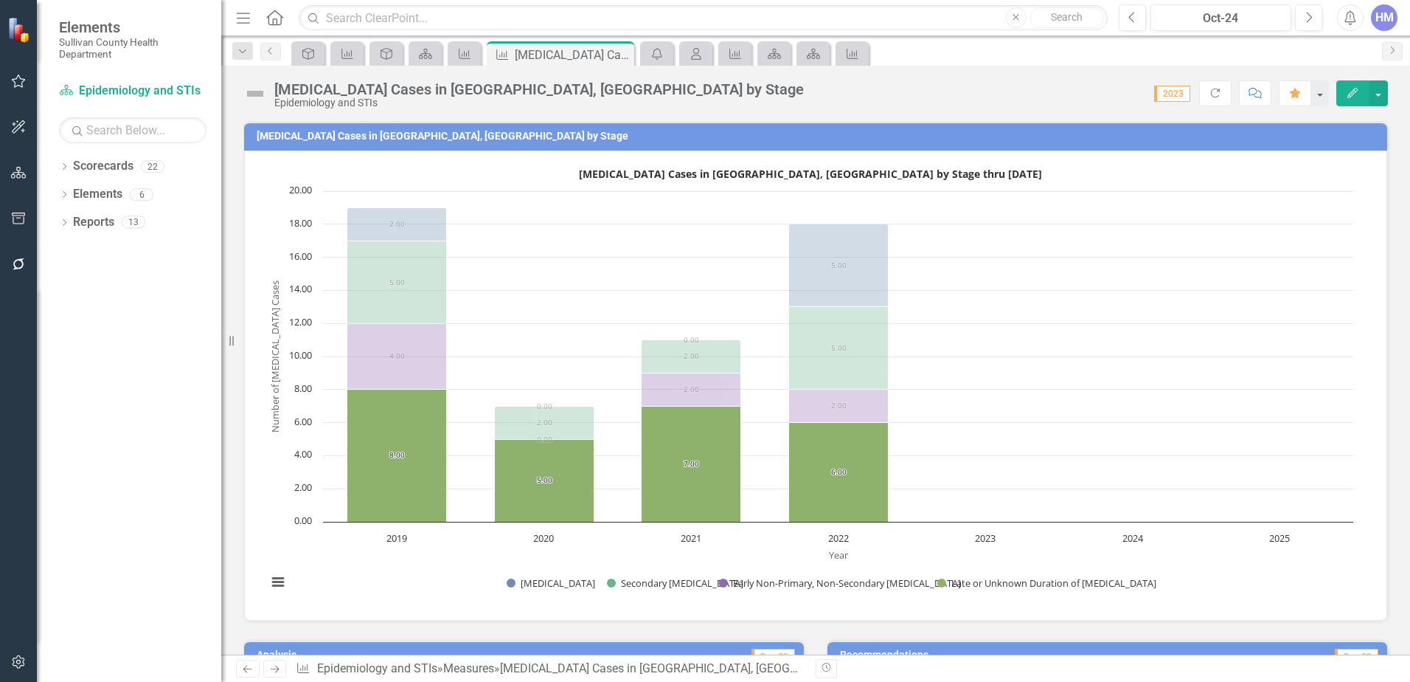
click at [1120, 503] on rect "Interactive chart" at bounding box center [810, 383] width 1101 height 443
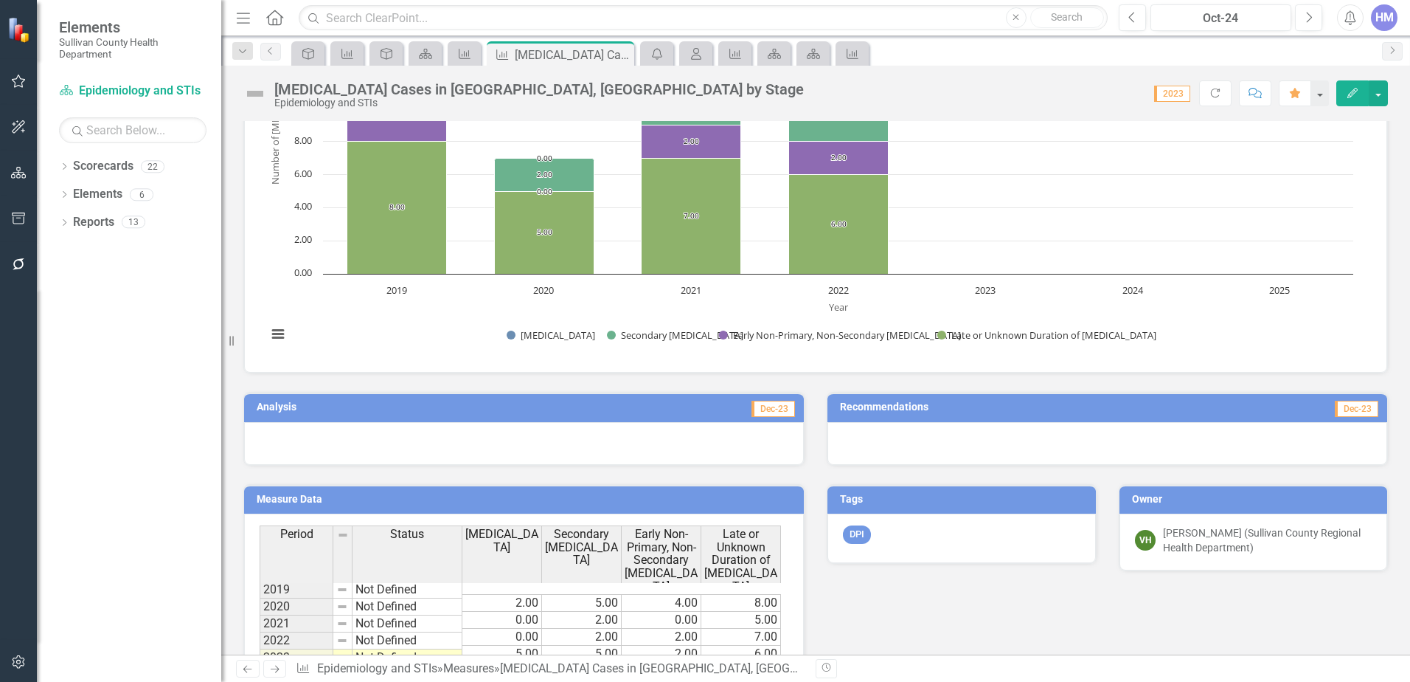
scroll to position [295, 0]
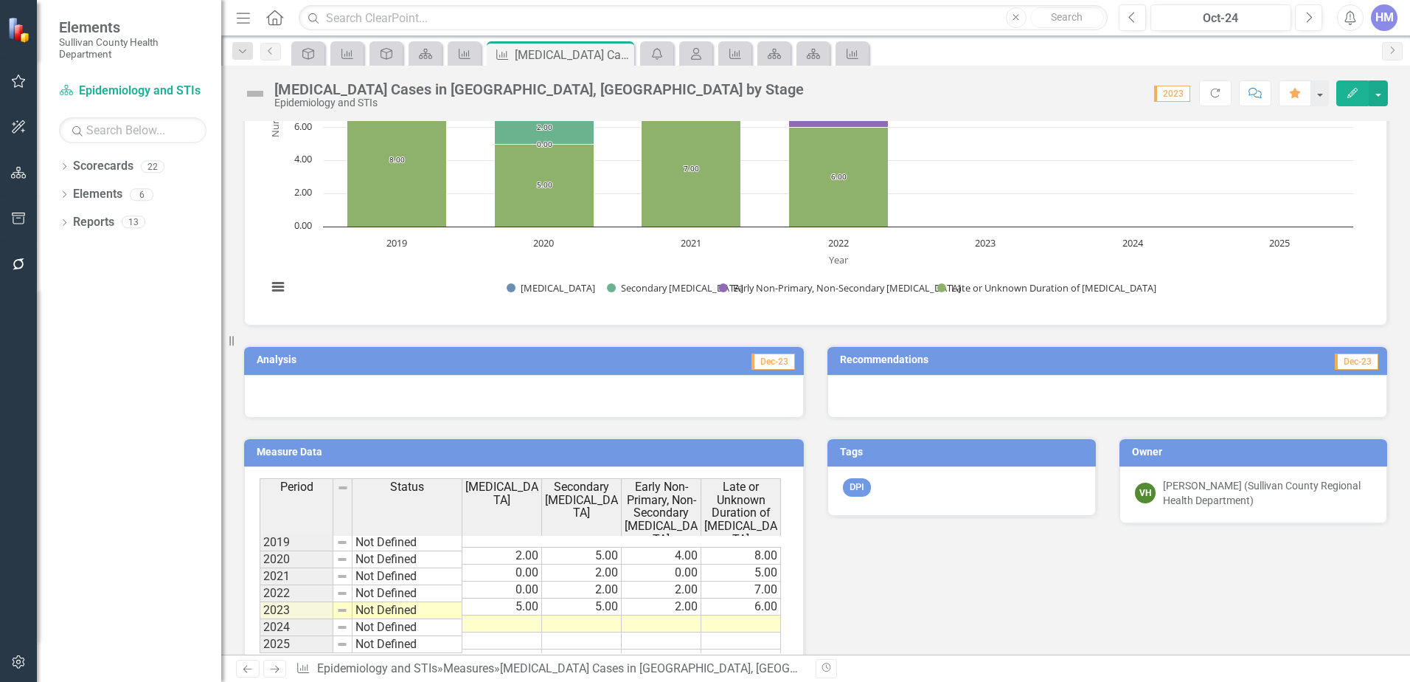
click at [497, 615] on td at bounding box center [503, 623] width 80 height 17
click at [510, 617] on div at bounding box center [502, 617] width 80 height 1
click at [529, 615] on td at bounding box center [503, 623] width 80 height 17
type textarea "2"
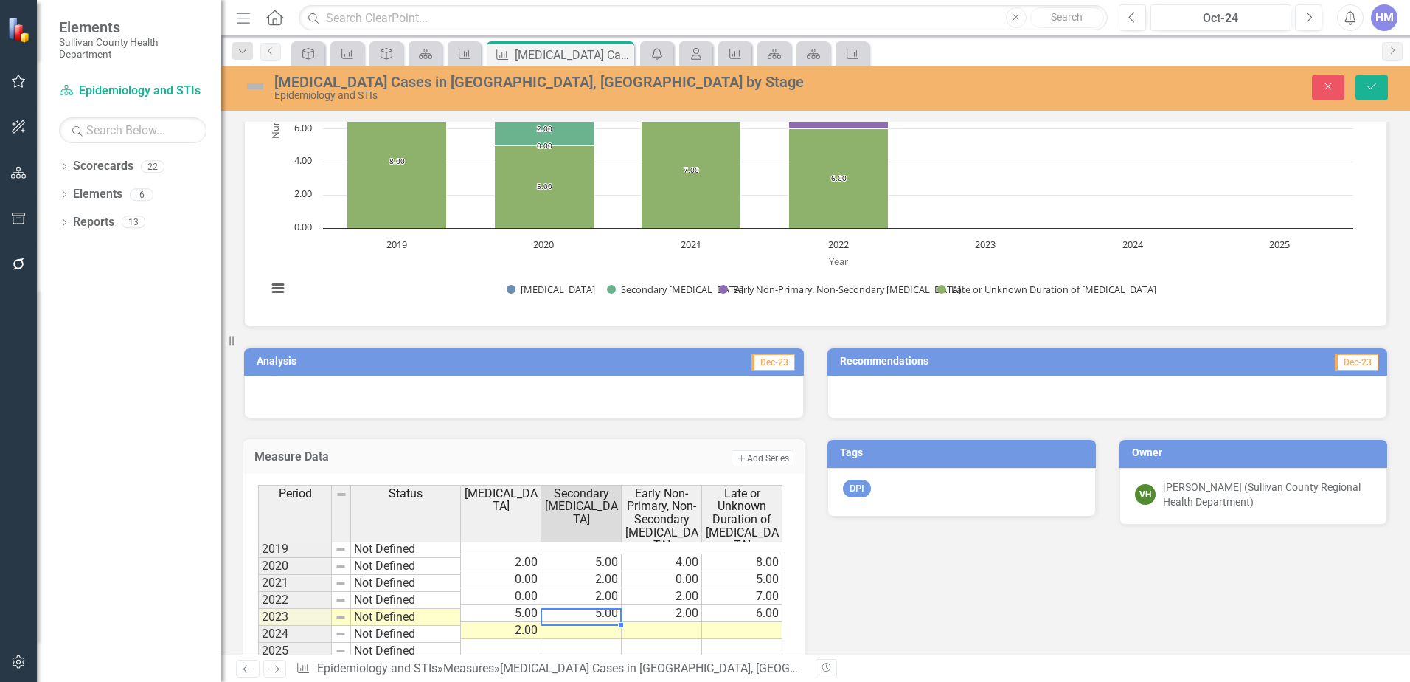
type textarea "7"
type textarea "5"
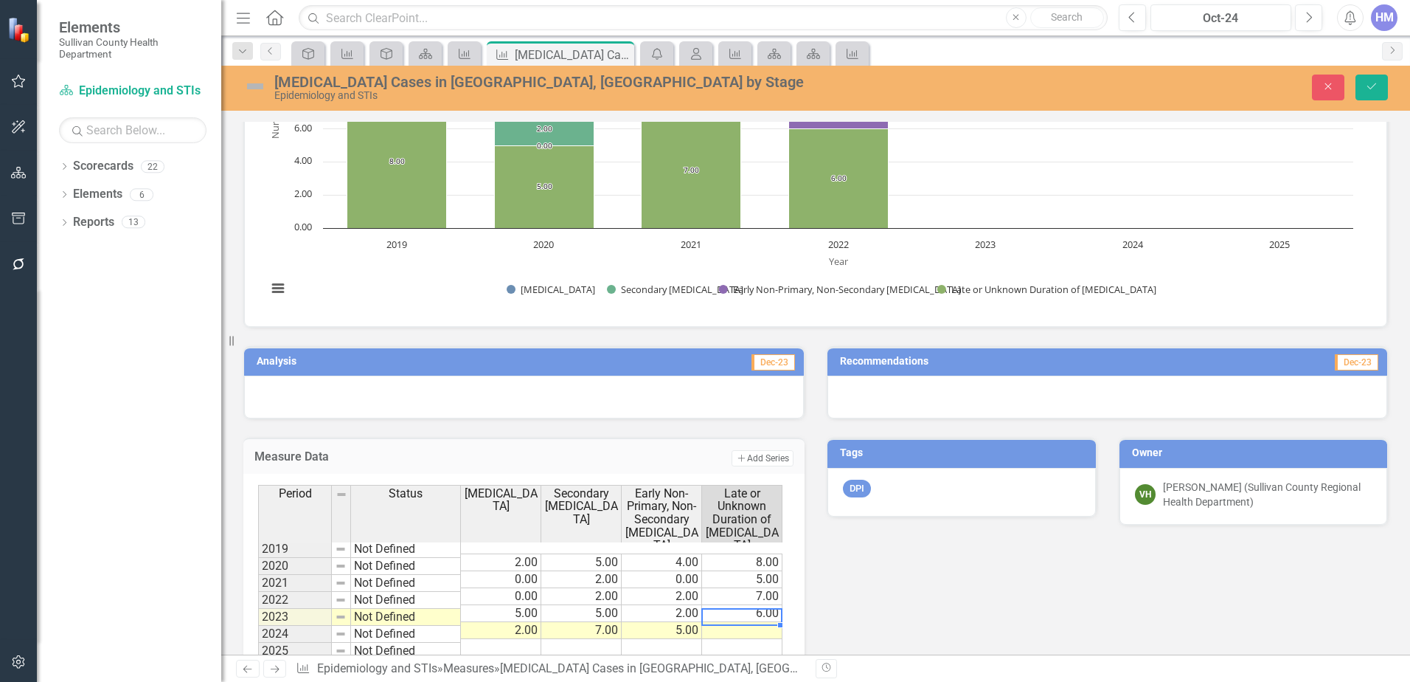
click at [766, 622] on td at bounding box center [742, 630] width 80 height 17
type textarea "8"
click at [1358, 93] on button "Save" at bounding box center [1372, 88] width 32 height 26
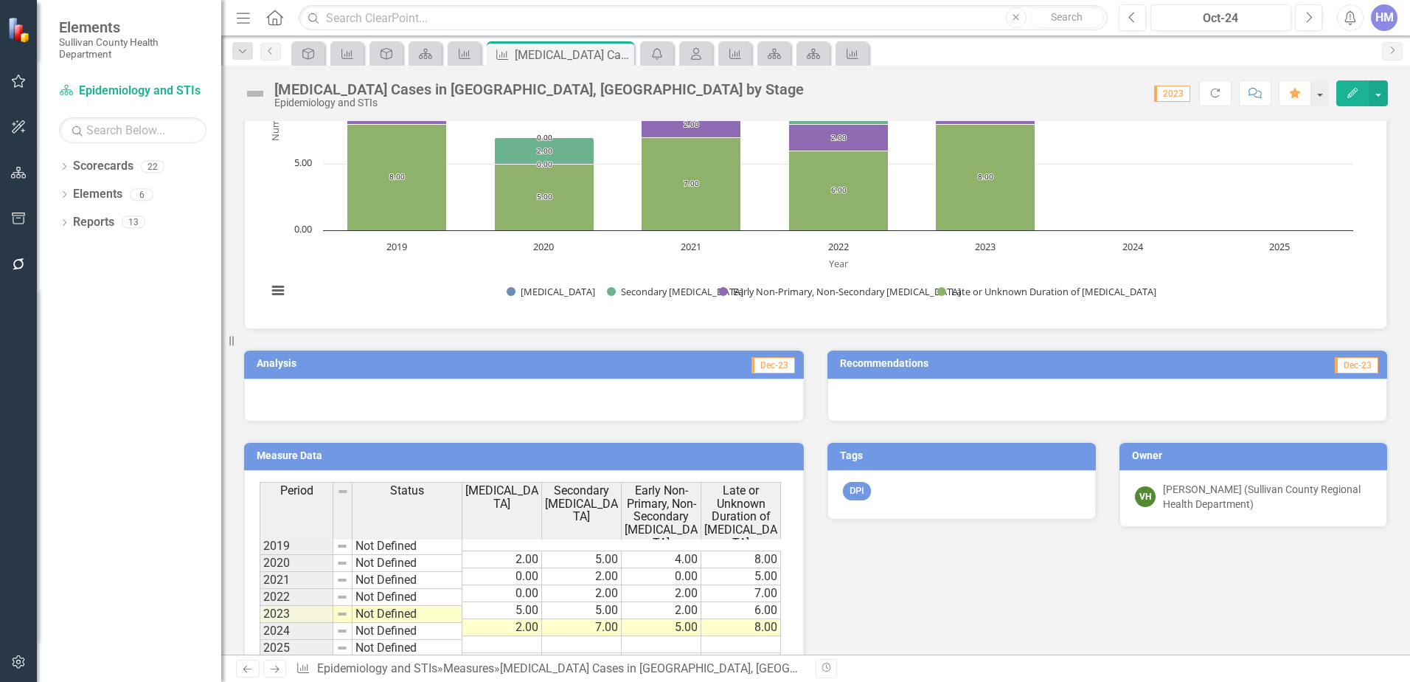
scroll to position [331, 0]
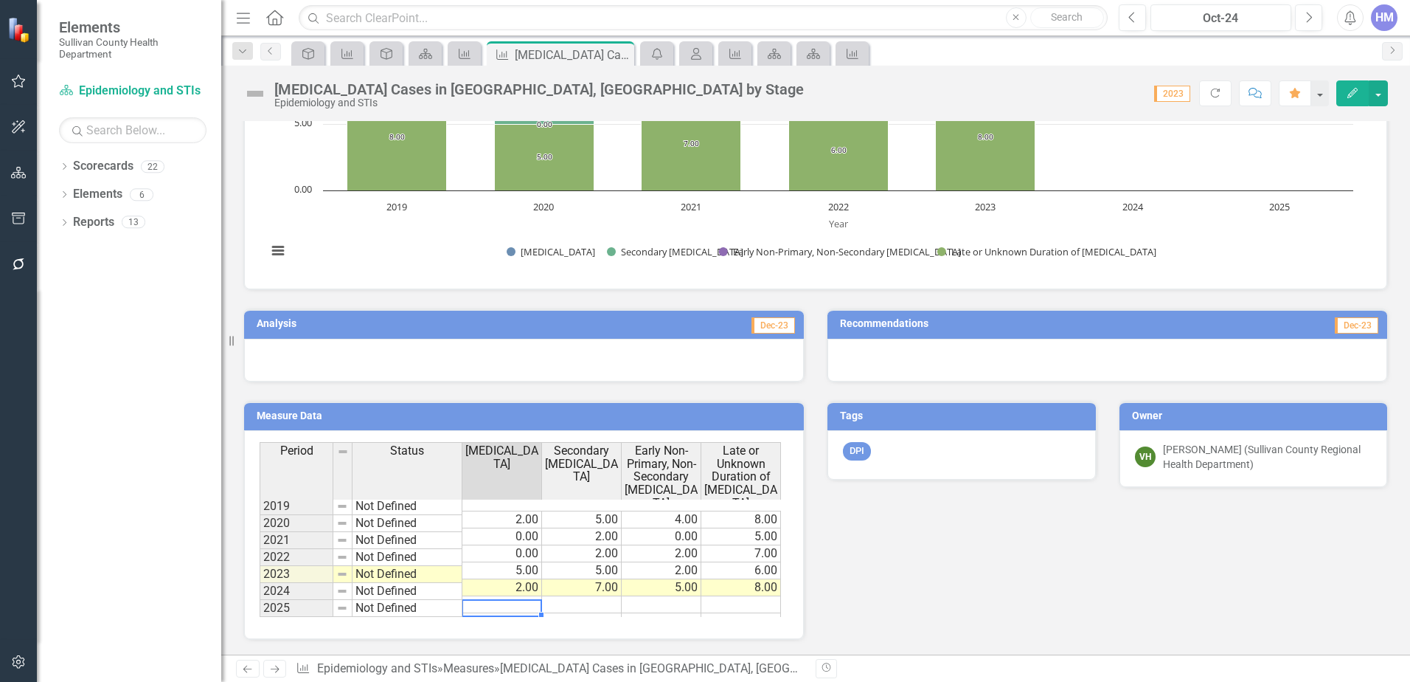
click at [506, 613] on td at bounding box center [503, 621] width 80 height 17
click at [522, 596] on td at bounding box center [503, 604] width 80 height 17
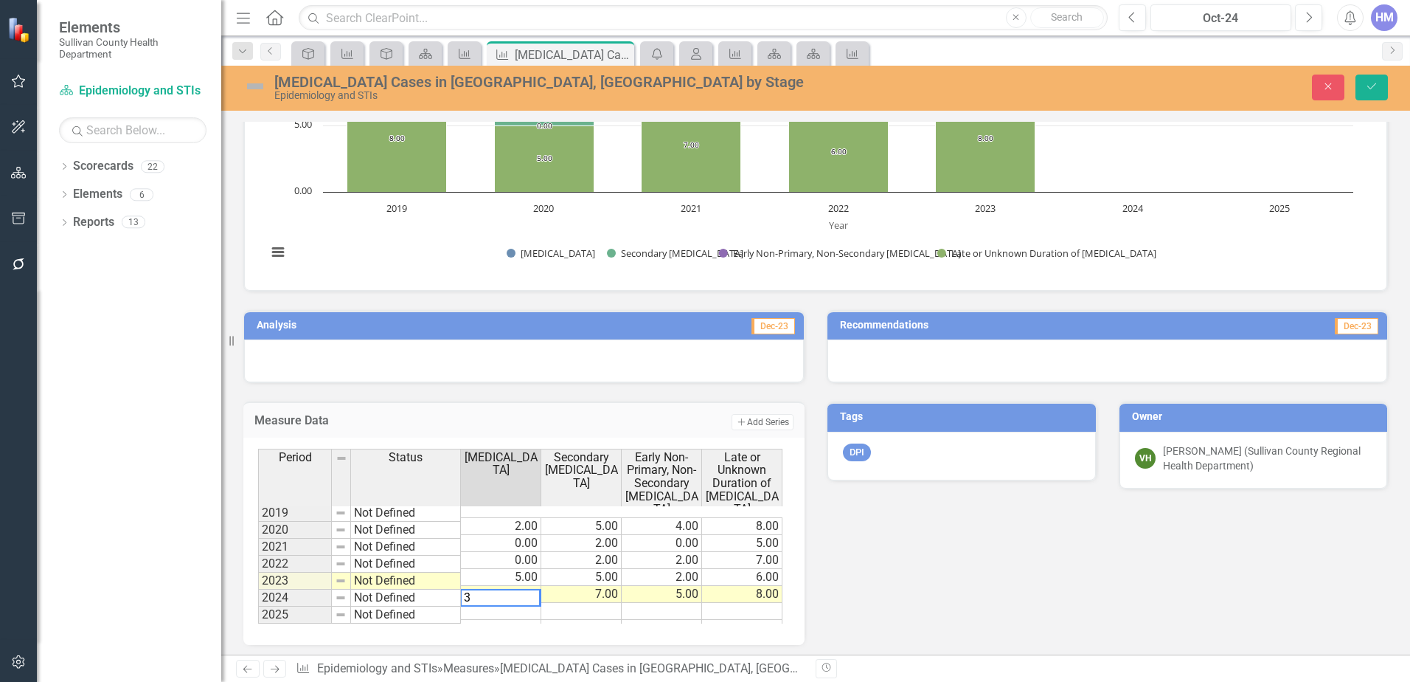
type textarea "3"
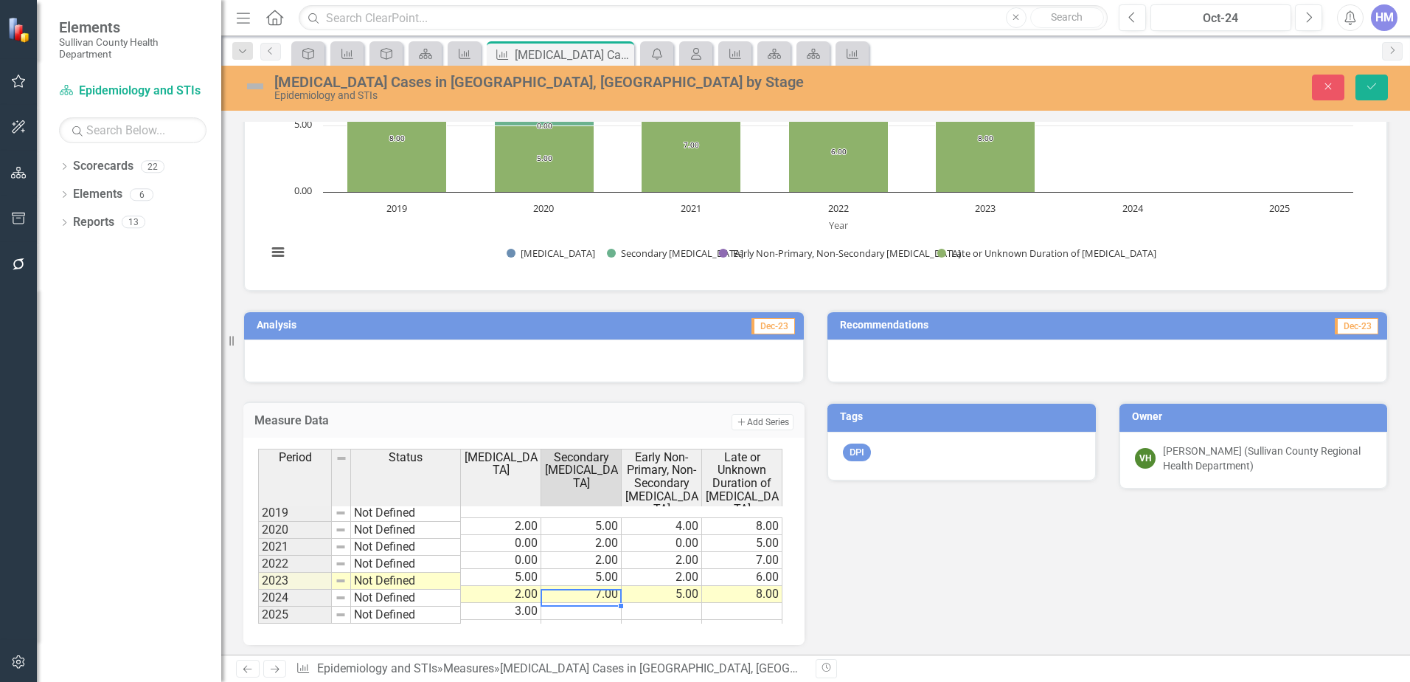
click at [580, 603] on td at bounding box center [581, 611] width 80 height 17
type textarea "8"
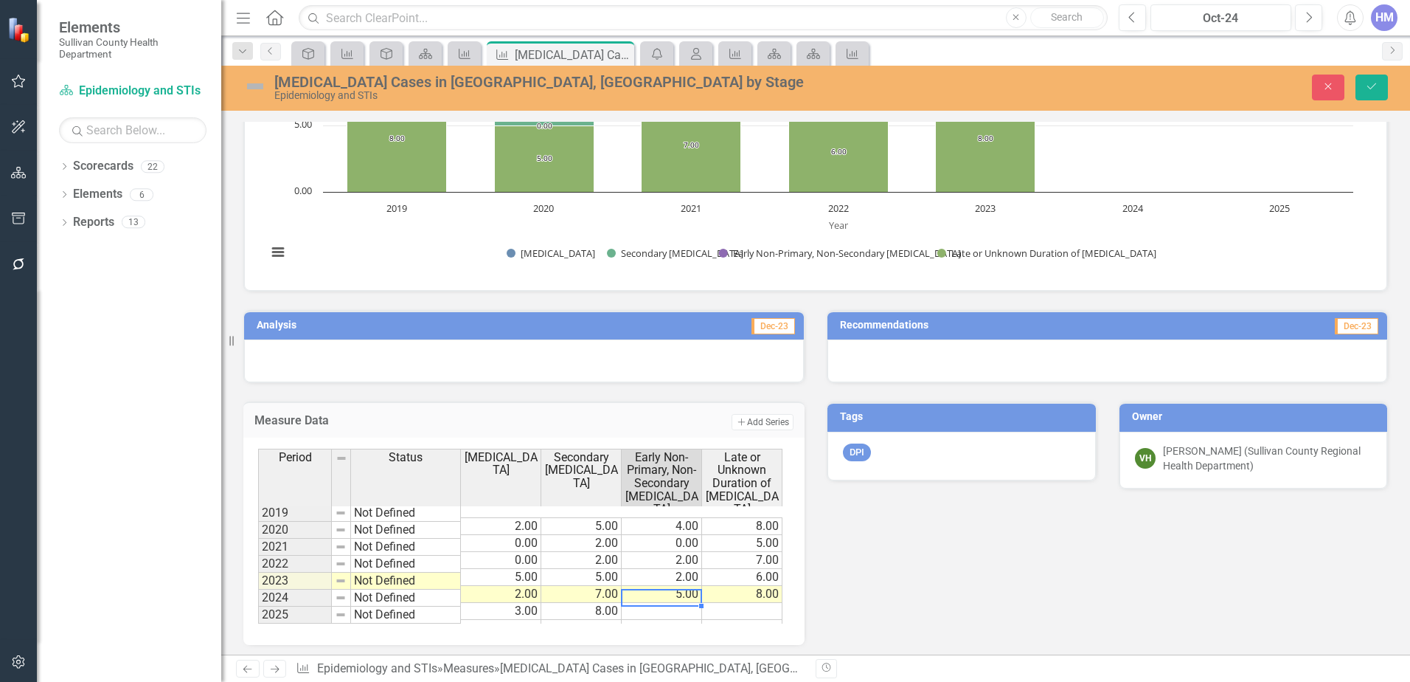
click at [647, 603] on td at bounding box center [662, 611] width 80 height 17
type textarea "3"
click at [719, 603] on td at bounding box center [742, 611] width 80 height 17
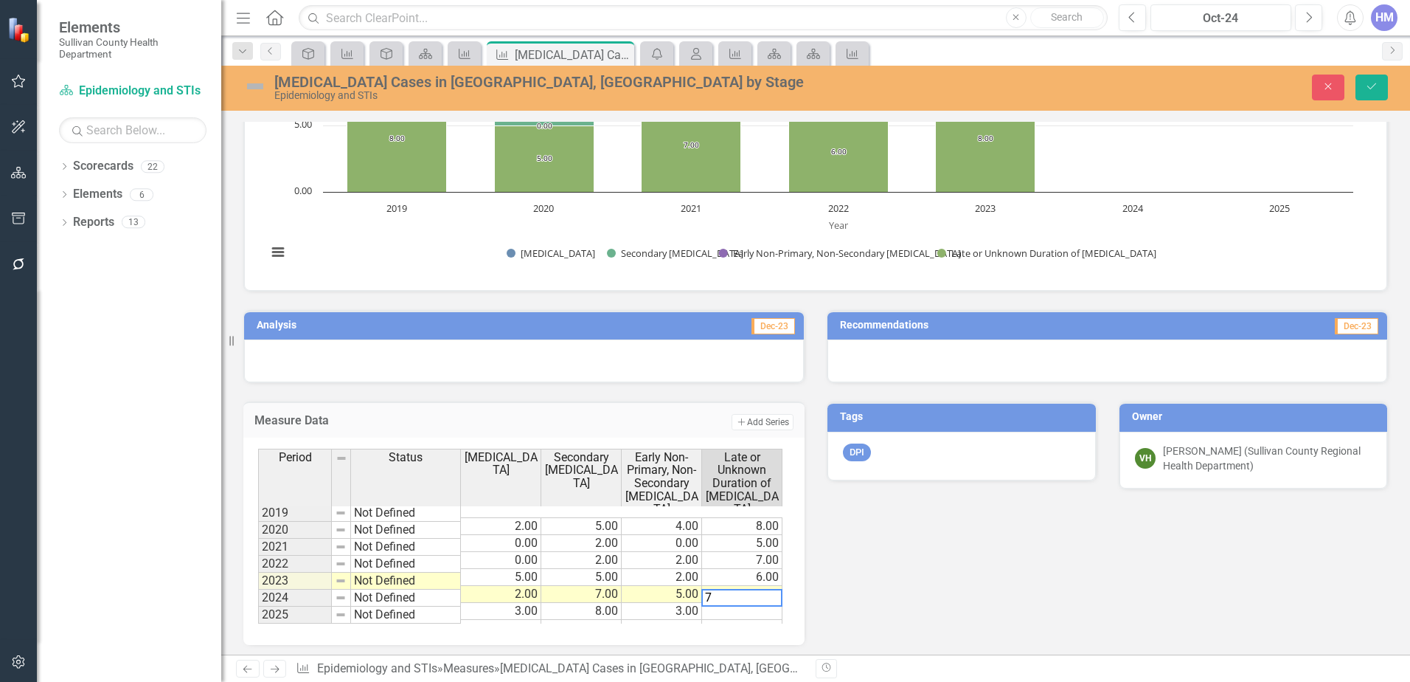
type textarea "7"
click at [941, 555] on div "Analysis Dec-23 Measure Data Add Add Series Period Status Primary Syphilis Seco…" at bounding box center [815, 467] width 1167 height 353
click at [1371, 86] on icon "Save" at bounding box center [1371, 86] width 13 height 10
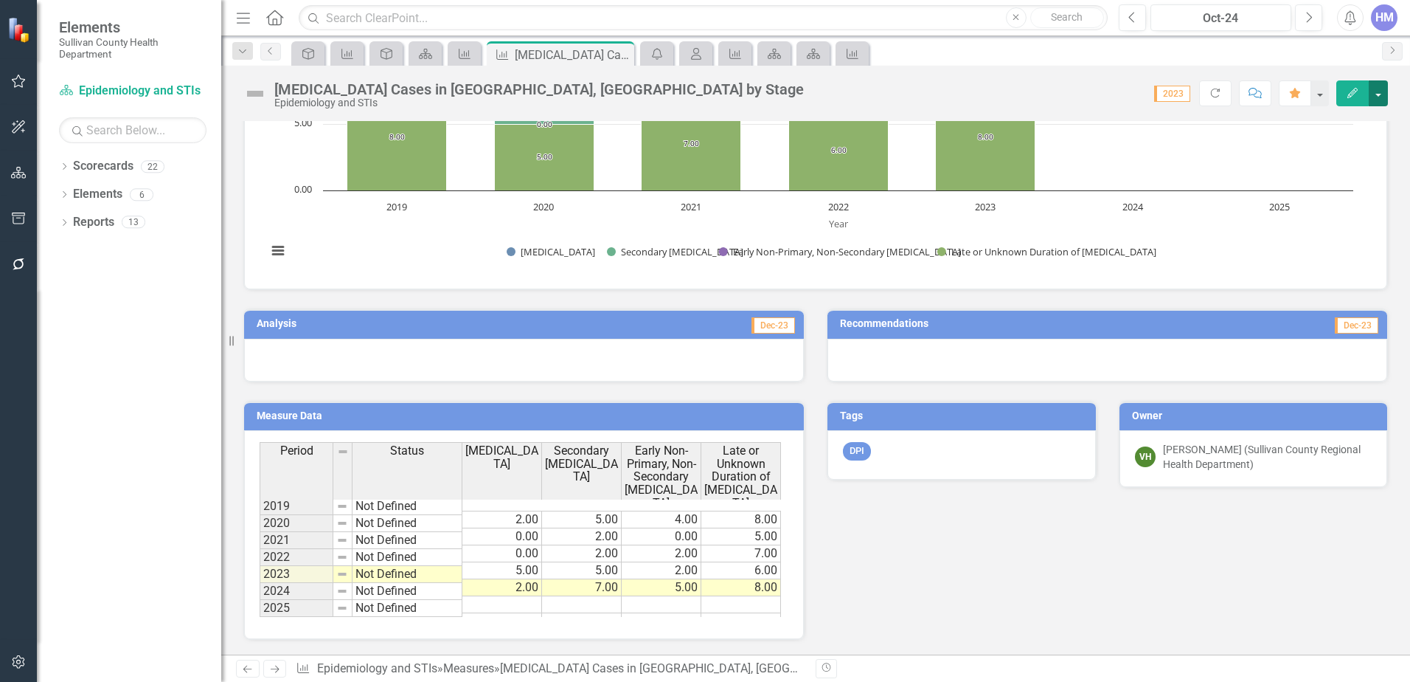
click at [1380, 94] on button "button" at bounding box center [1378, 93] width 19 height 26
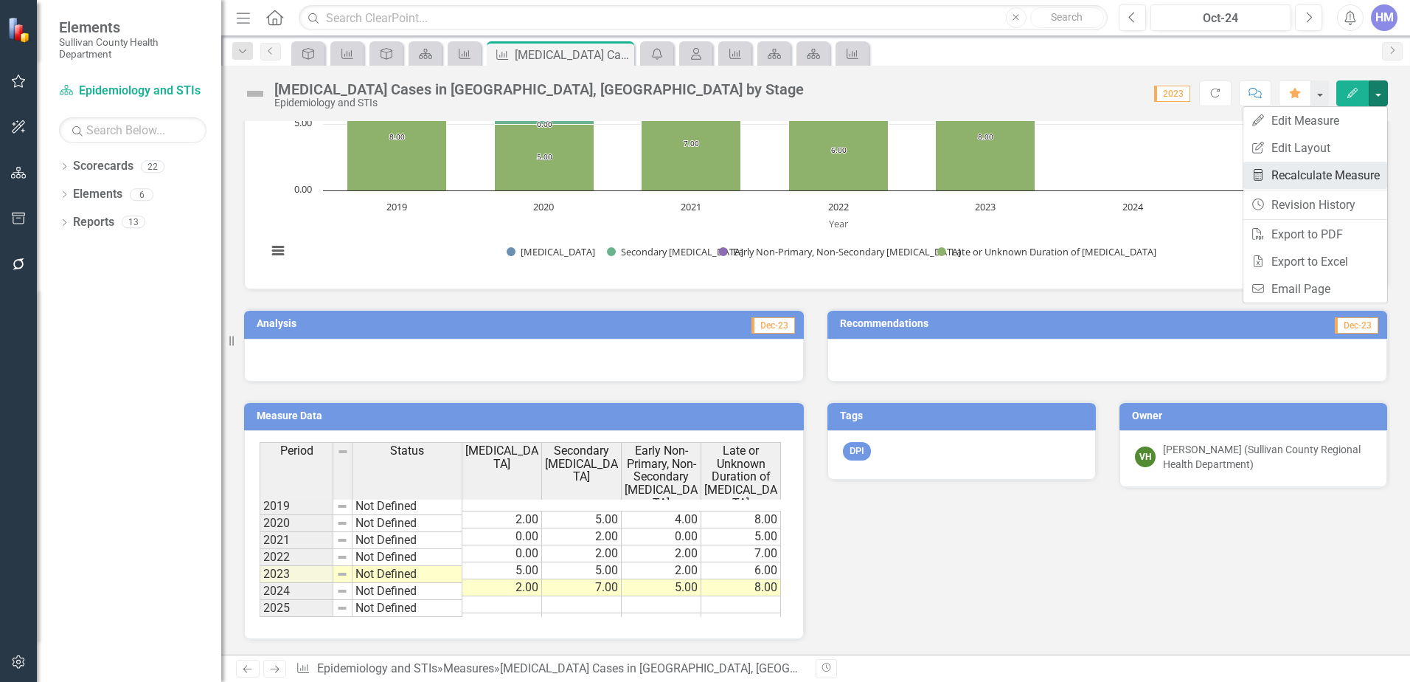
click at [1326, 170] on link "Recalculate Measure Recalculate Measure" at bounding box center [1316, 175] width 144 height 27
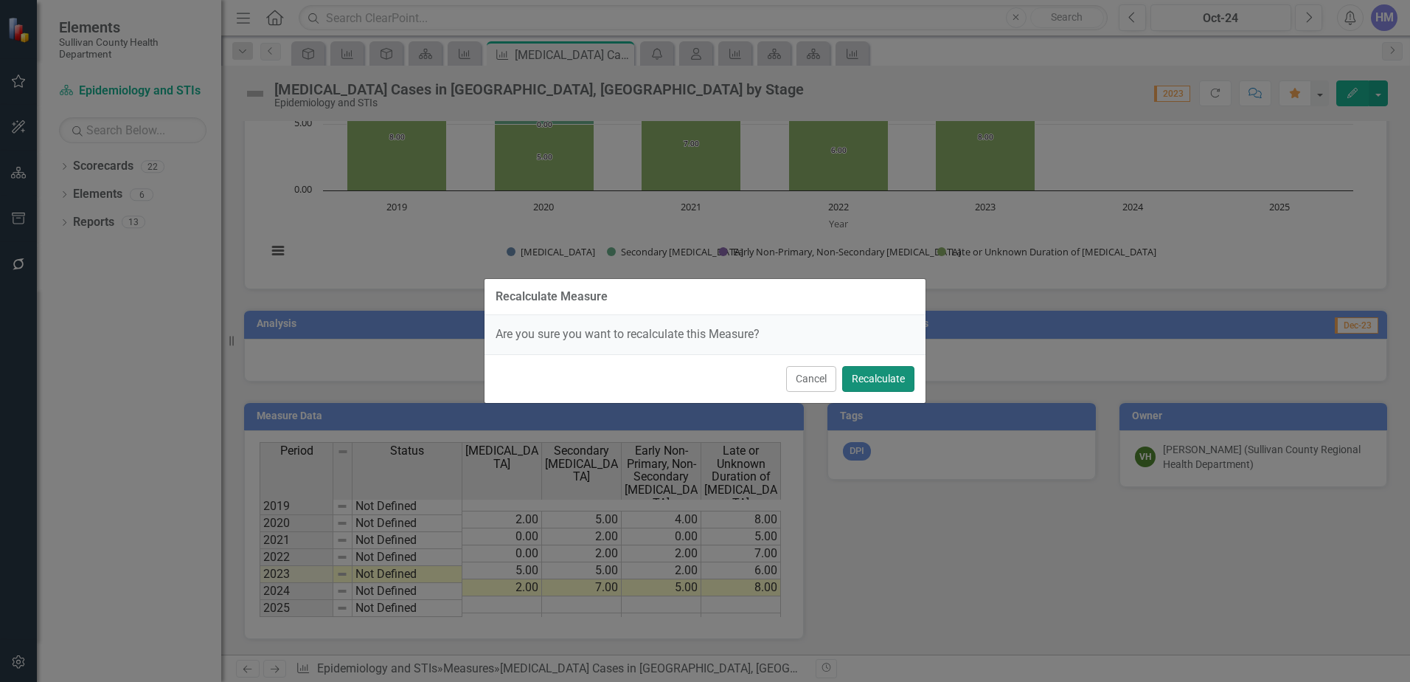
click at [875, 382] on button "Recalculate" at bounding box center [878, 379] width 72 height 26
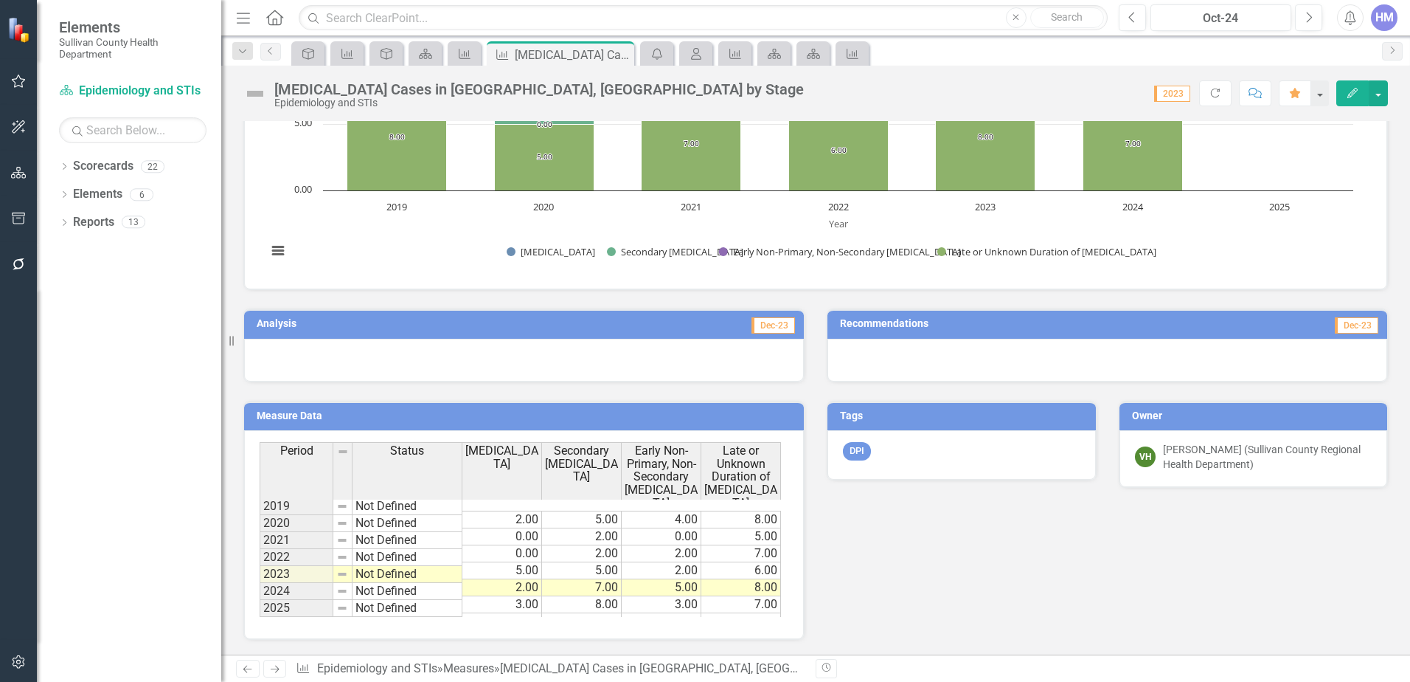
click at [505, 613] on td at bounding box center [503, 621] width 80 height 17
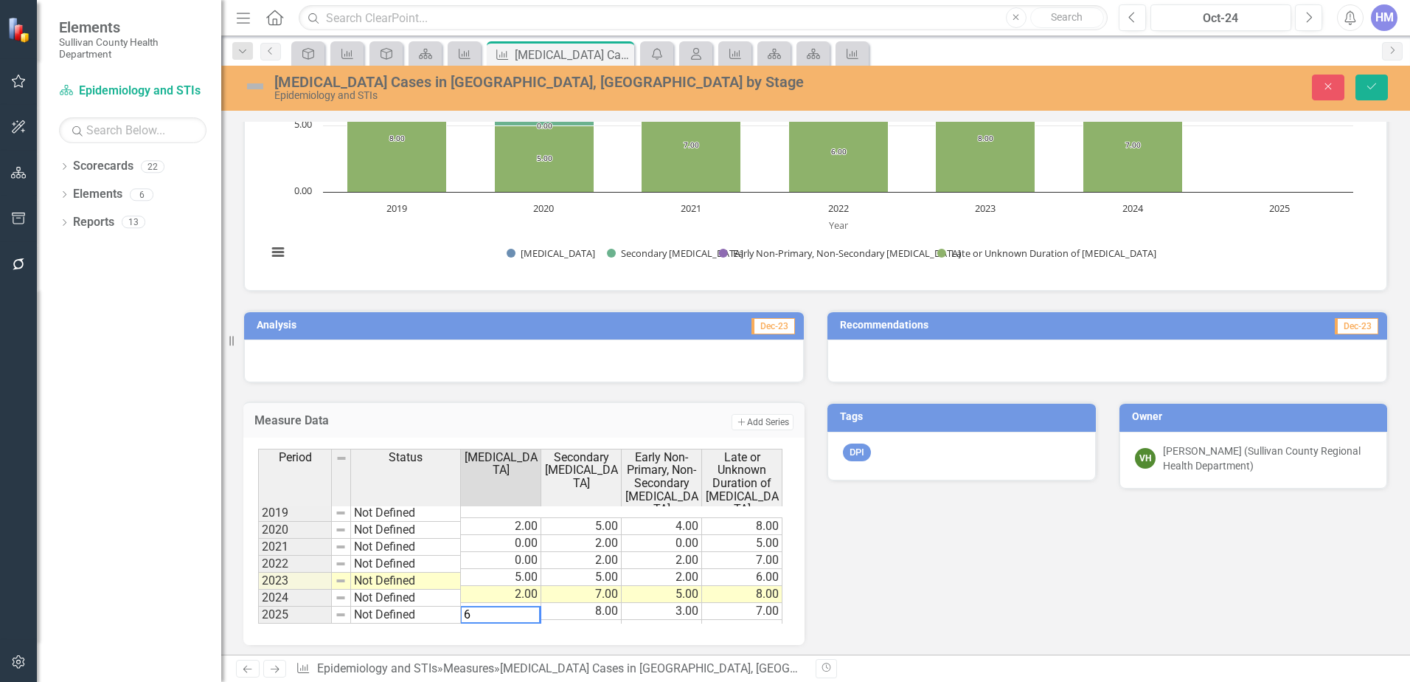
type textarea "6"
click at [564, 620] on td at bounding box center [581, 628] width 80 height 17
click at [572, 620] on td at bounding box center [581, 628] width 80 height 17
type textarea "8"
click at [676, 620] on td at bounding box center [662, 628] width 80 height 17
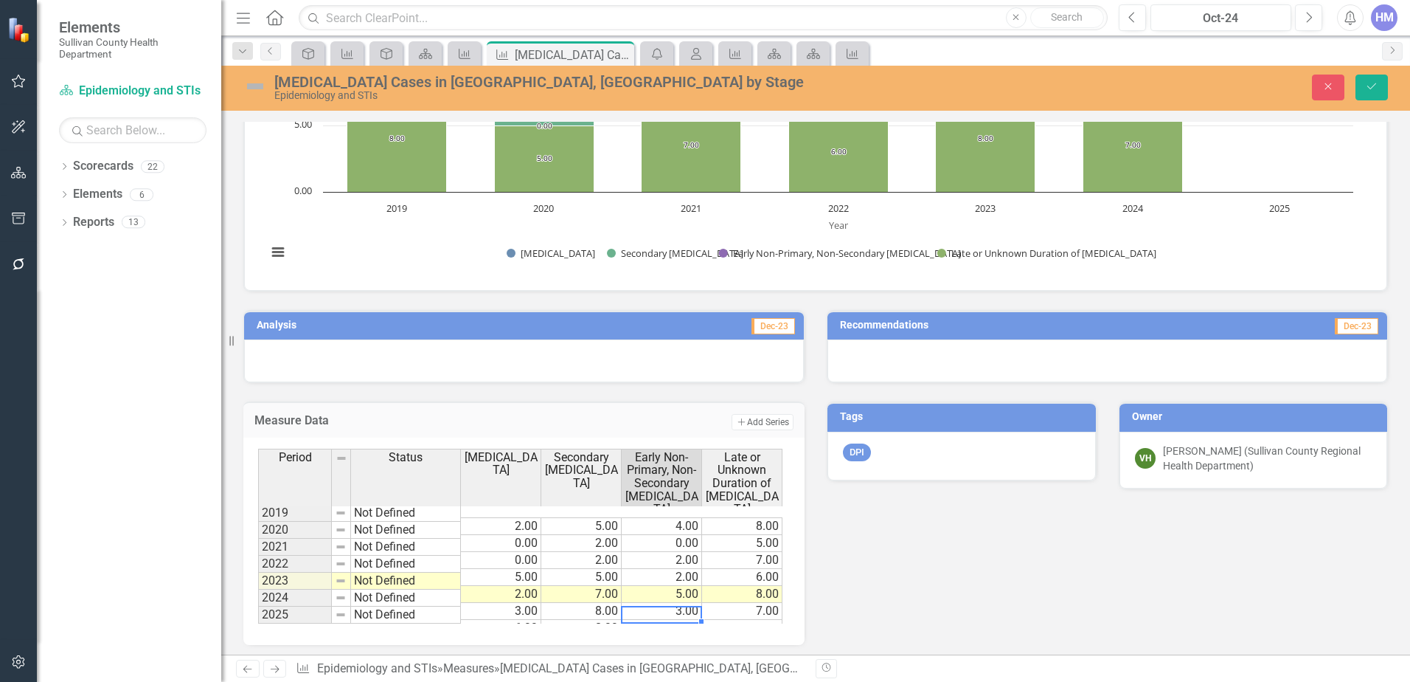
click at [693, 620] on td at bounding box center [662, 628] width 80 height 17
type textarea "5"
click at [730, 620] on td at bounding box center [742, 628] width 80 height 17
click at [763, 620] on td at bounding box center [742, 628] width 80 height 17
type textarea "4"
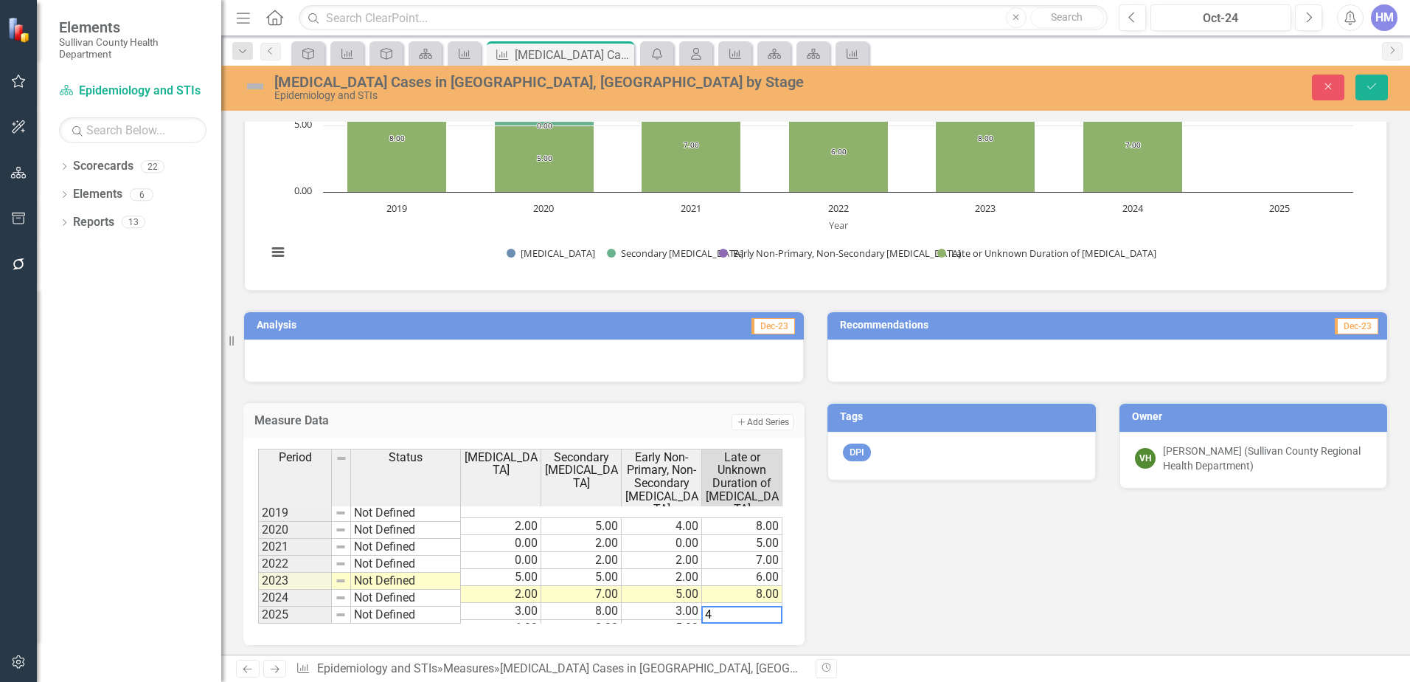
click at [881, 601] on div "Analysis Dec-23 Measure Data Add Add Series Period Status Primary Syphilis Seco…" at bounding box center [815, 467] width 1167 height 353
drag, startPoint x: 1374, startPoint y: 79, endPoint x: 1360, endPoint y: 104, distance: 28.7
click at [1374, 79] on button "Save" at bounding box center [1372, 88] width 32 height 26
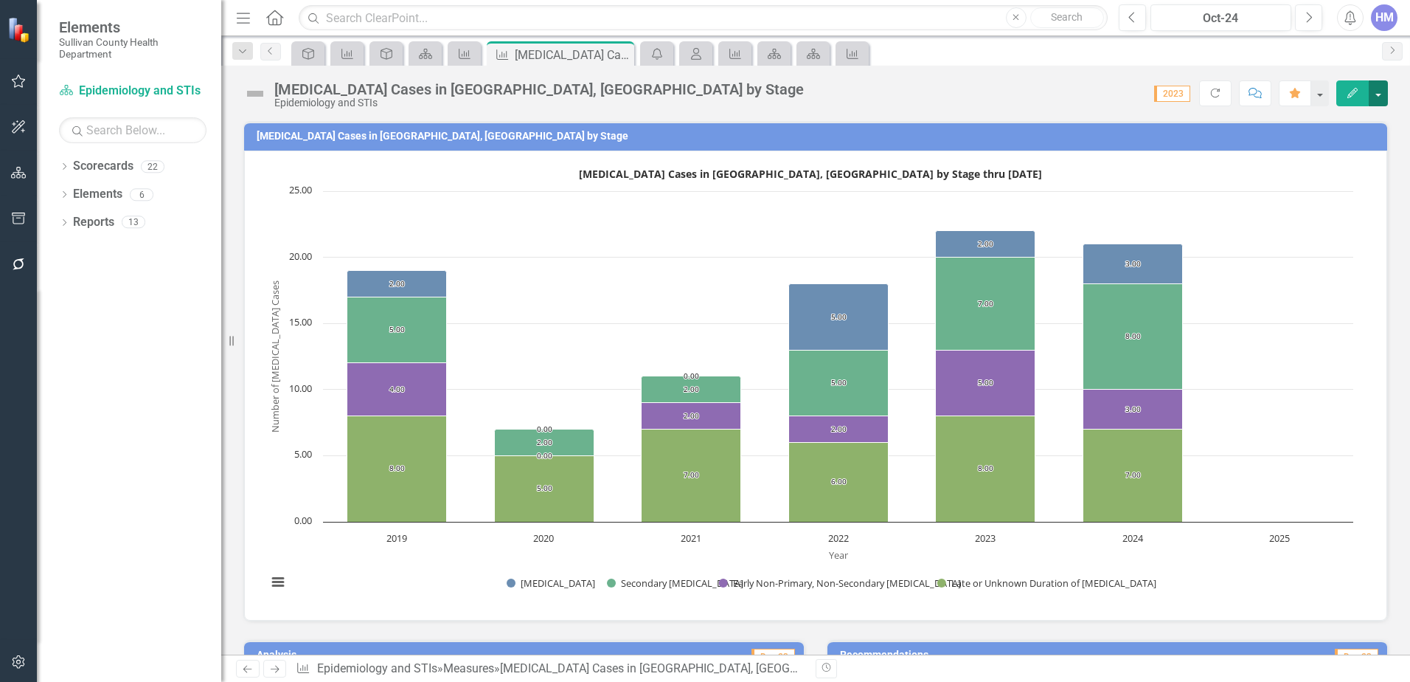
click at [1380, 91] on button "button" at bounding box center [1378, 93] width 19 height 26
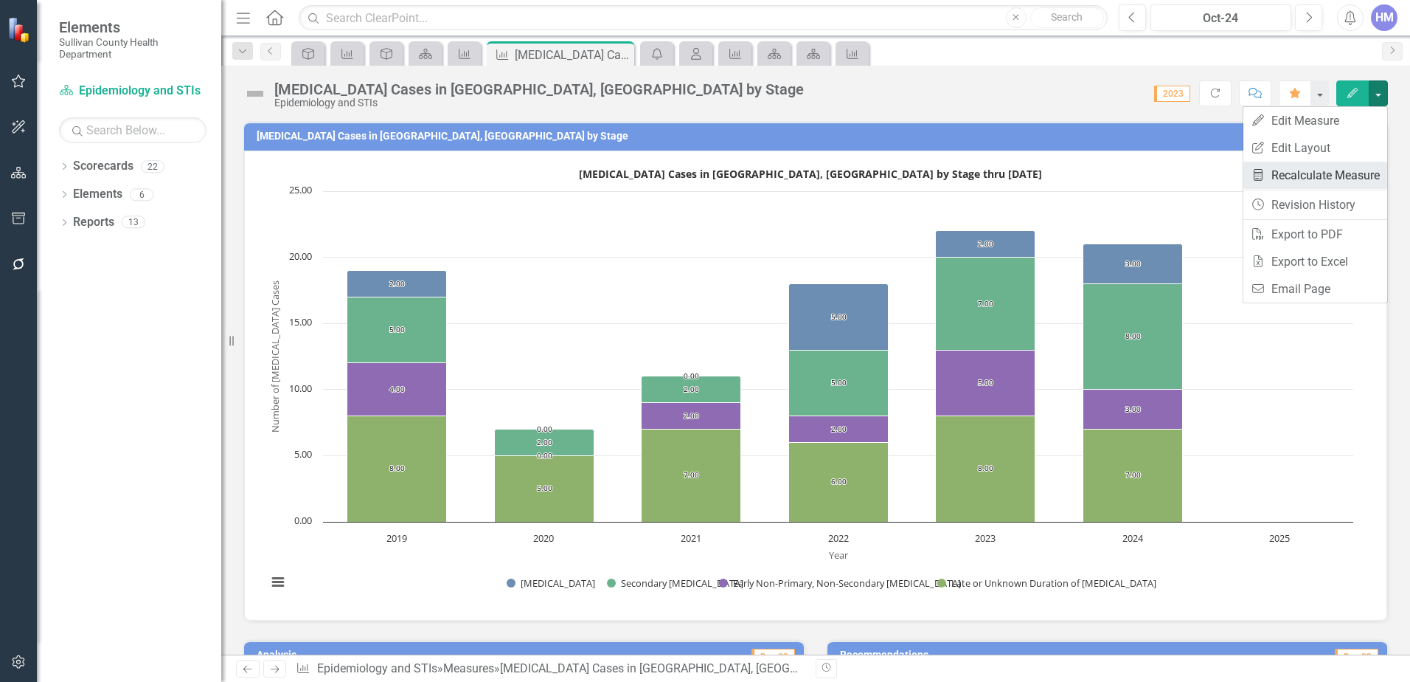
click at [1321, 176] on link "Recalculate Measure Recalculate Measure" at bounding box center [1316, 175] width 144 height 27
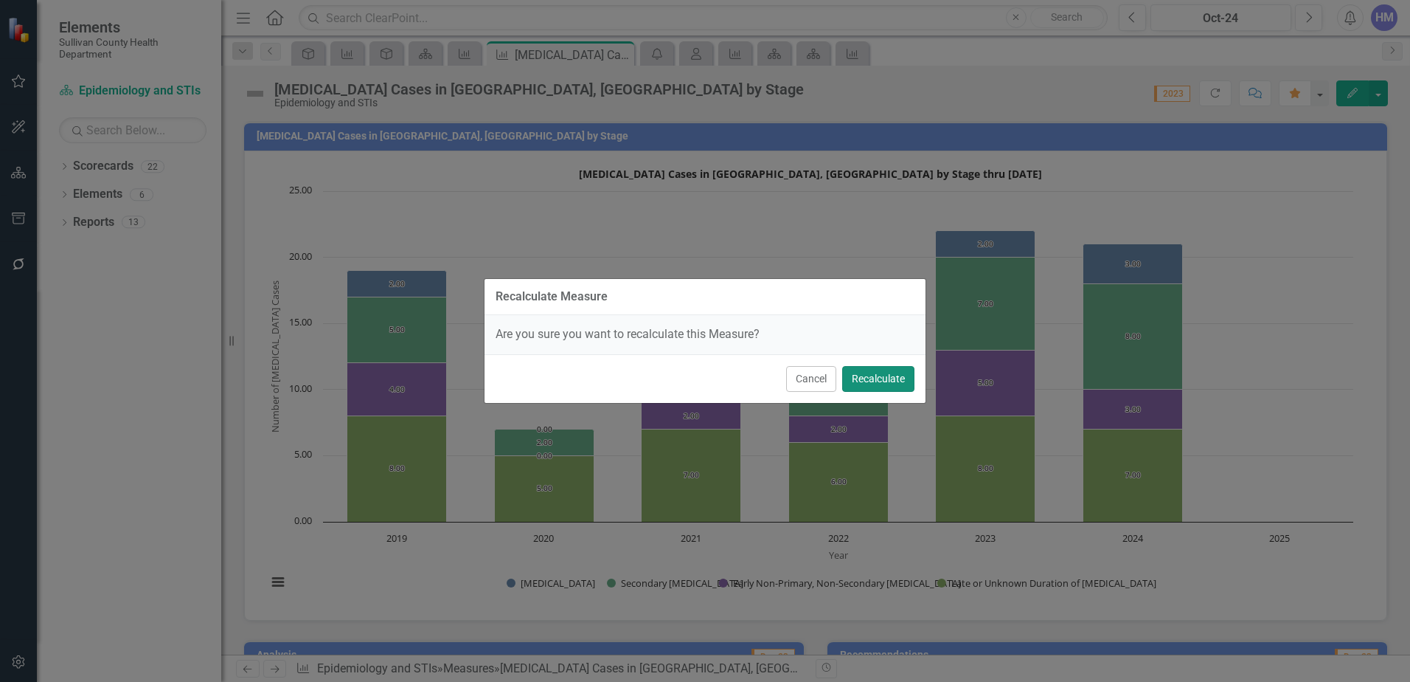
click at [865, 377] on button "Recalculate" at bounding box center [878, 379] width 72 height 26
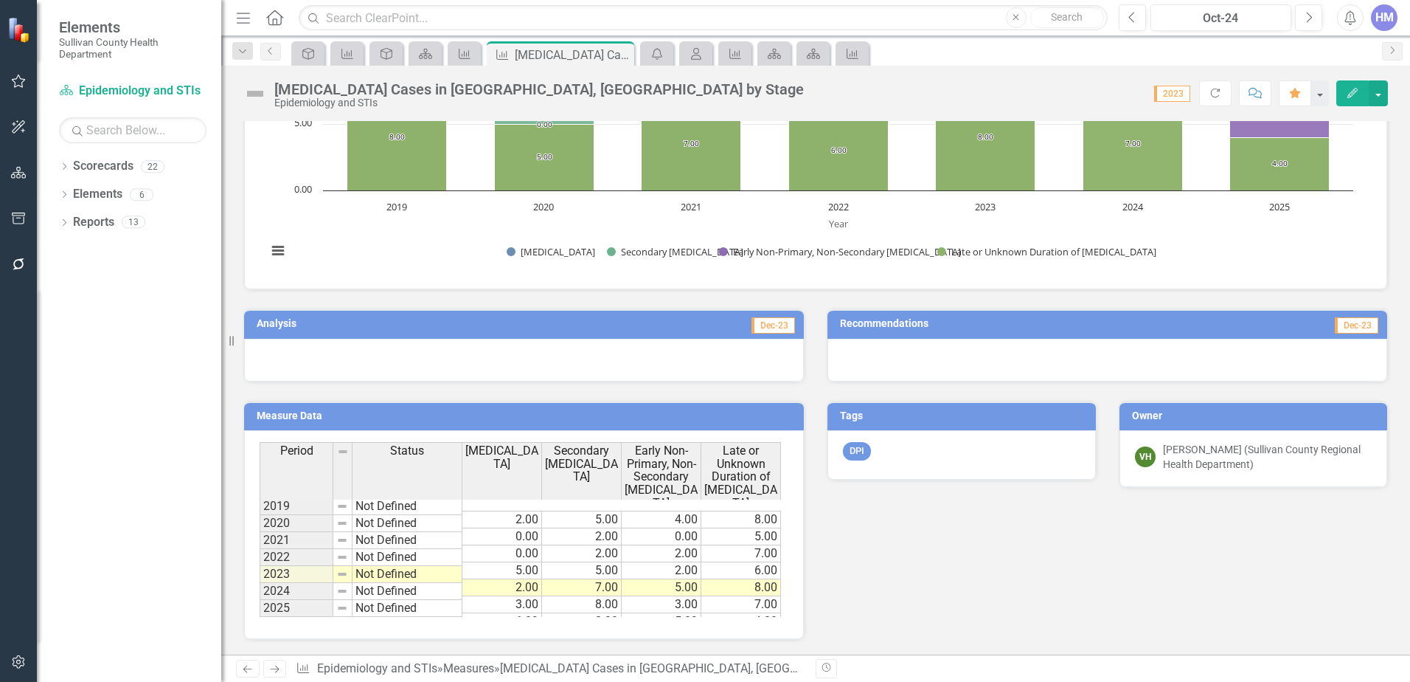
click at [1178, 90] on span "2023" at bounding box center [1172, 94] width 36 height 16
click at [1175, 93] on span "2023" at bounding box center [1172, 94] width 36 height 16
drag, startPoint x: 1175, startPoint y: 93, endPoint x: 1170, endPoint y: 114, distance: 22.0
click at [1170, 114] on div "Syphilis Cases in Sullivan County, TN by Stage Epidemiology and STIs Score: N/A…" at bounding box center [815, 360] width 1189 height 589
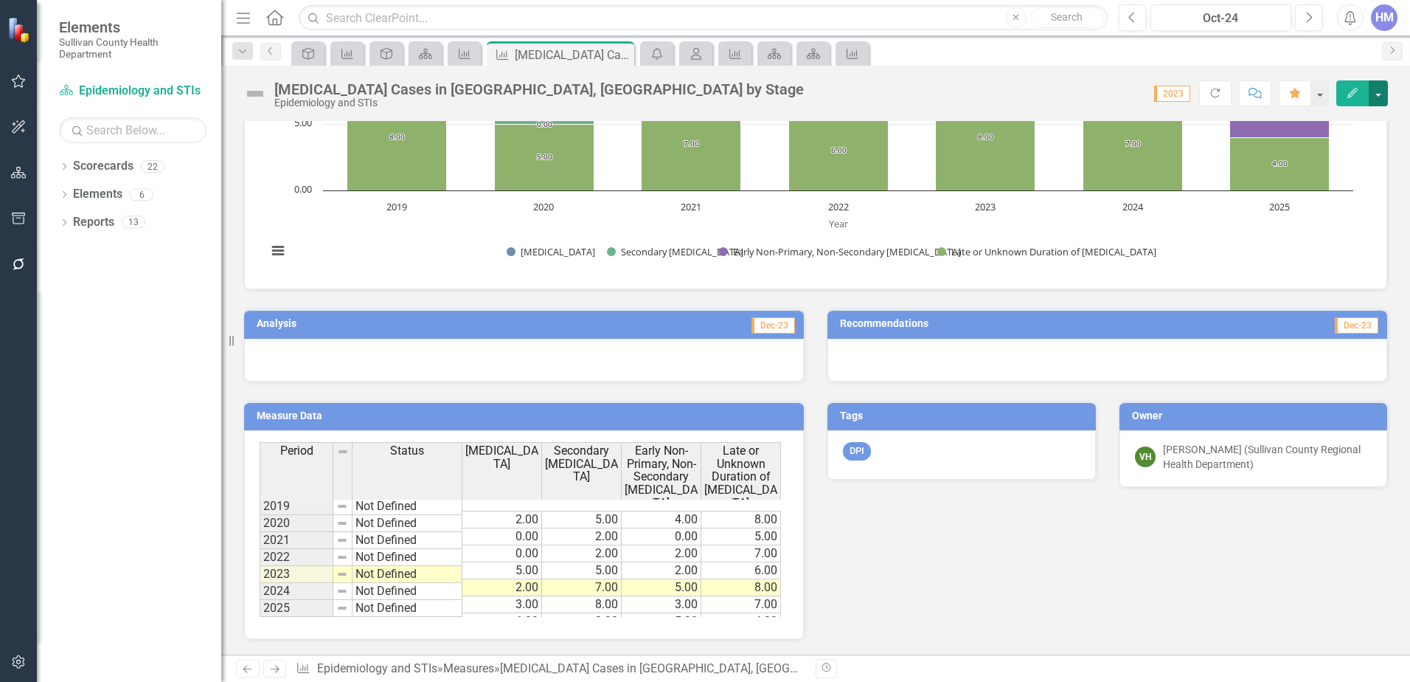
click at [1376, 89] on button "button" at bounding box center [1378, 93] width 19 height 26
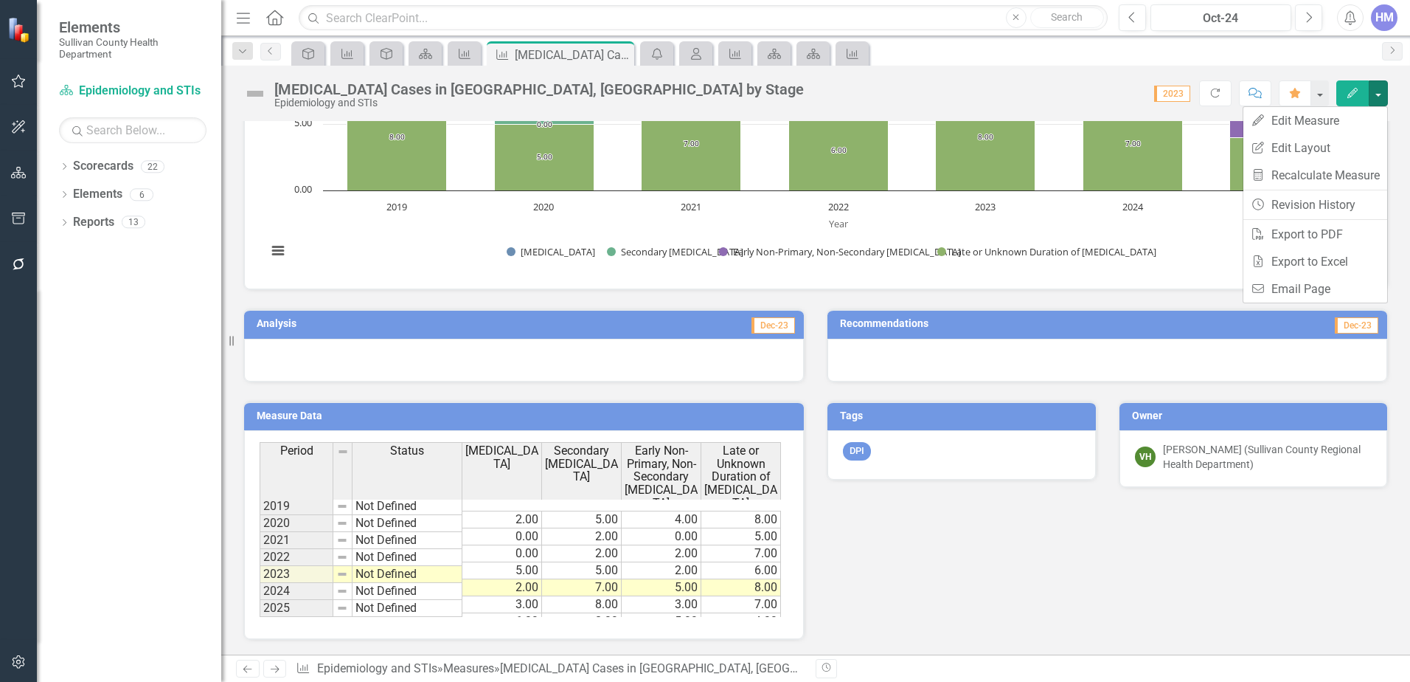
click at [1343, 319] on span "Dec-23" at bounding box center [1357, 325] width 44 height 16
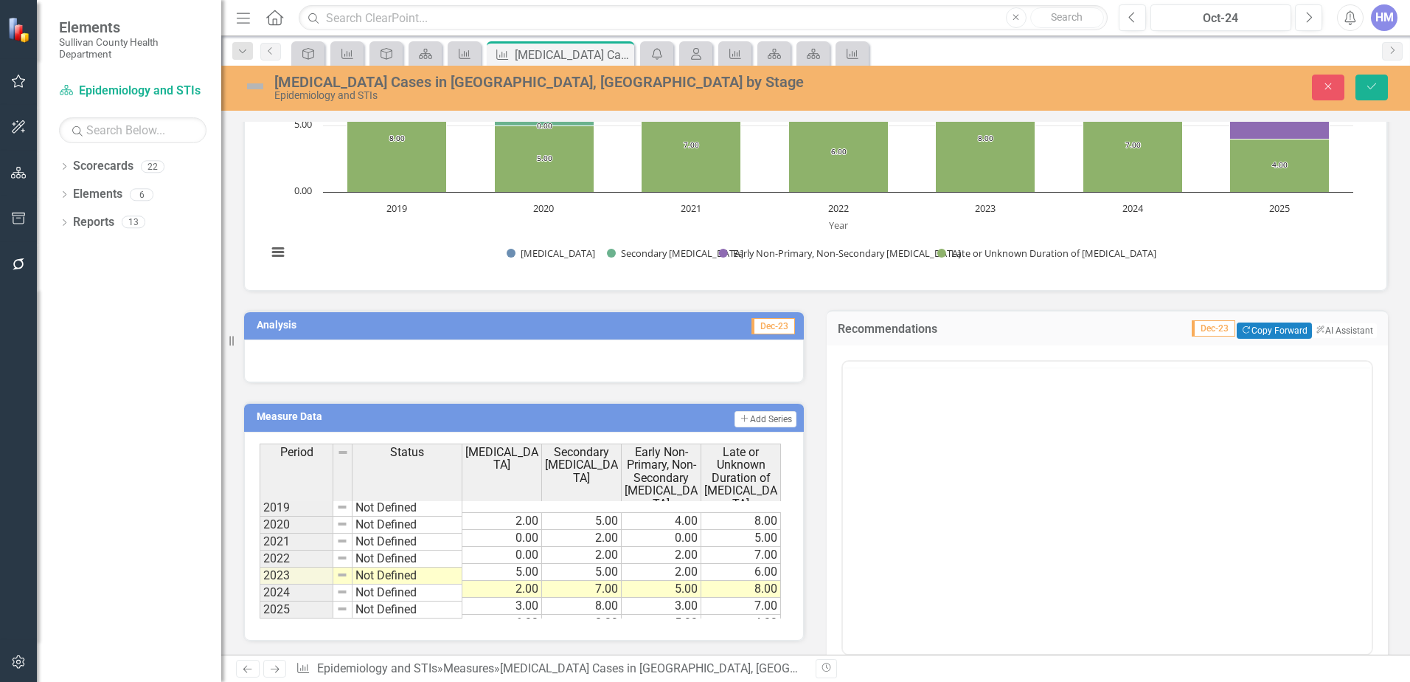
scroll to position [0, 0]
click at [1192, 326] on span "Dec-23" at bounding box center [1214, 328] width 44 height 16
click at [1369, 84] on icon "Save" at bounding box center [1371, 86] width 13 height 10
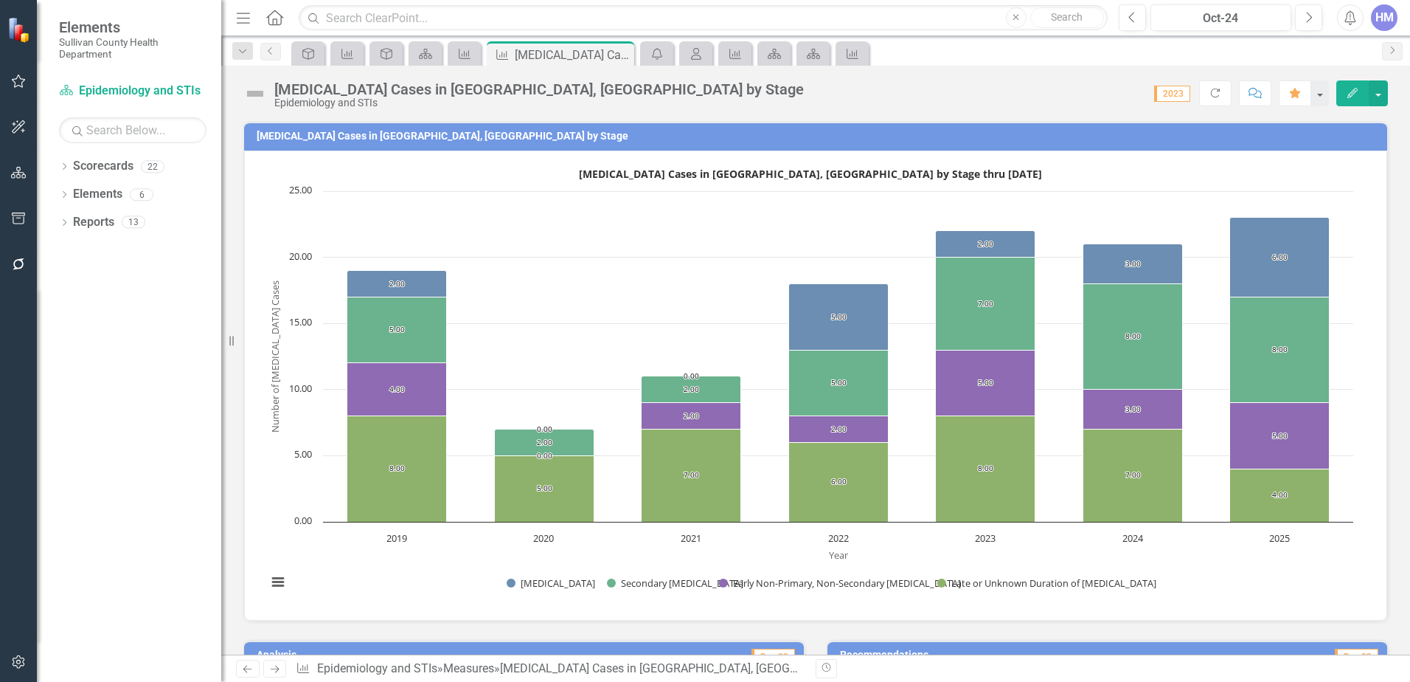
click at [1171, 90] on span "2023" at bounding box center [1172, 94] width 36 height 16
click at [1377, 86] on button "button" at bounding box center [1378, 93] width 19 height 26
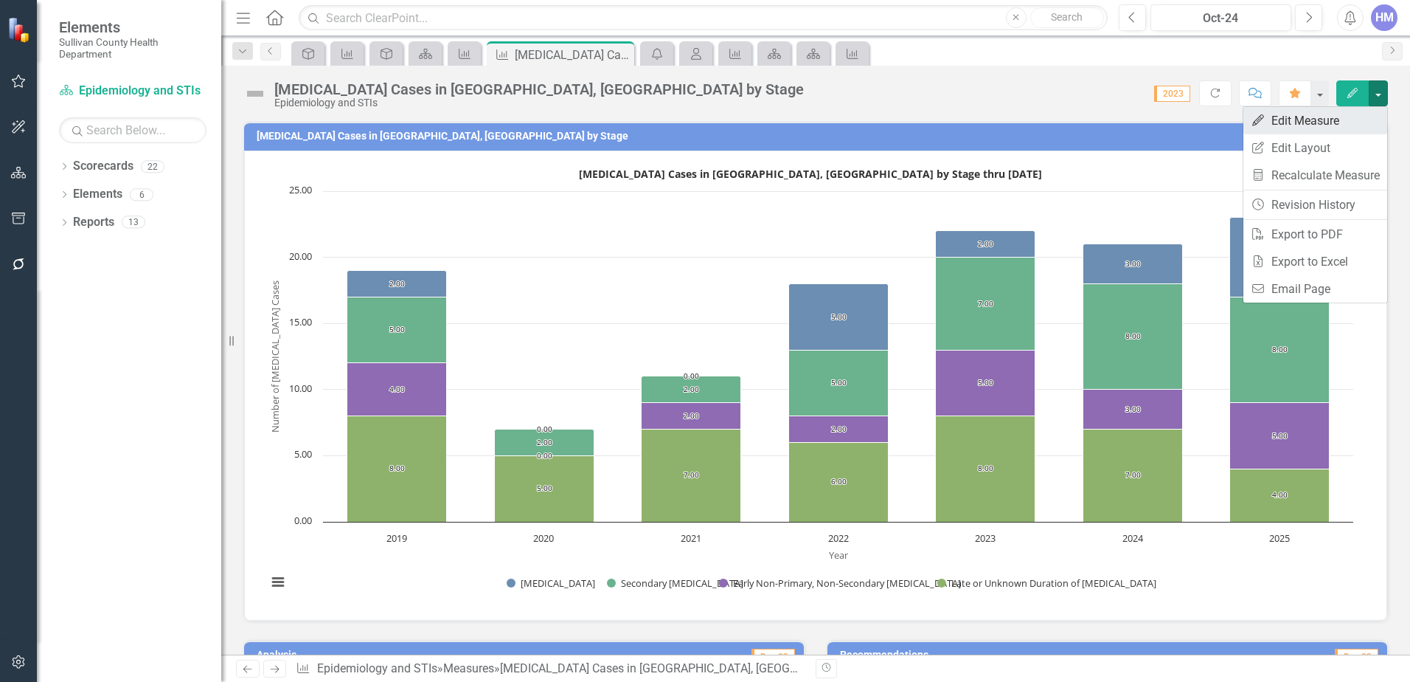
click at [1309, 123] on link "Edit Edit Measure" at bounding box center [1316, 120] width 144 height 27
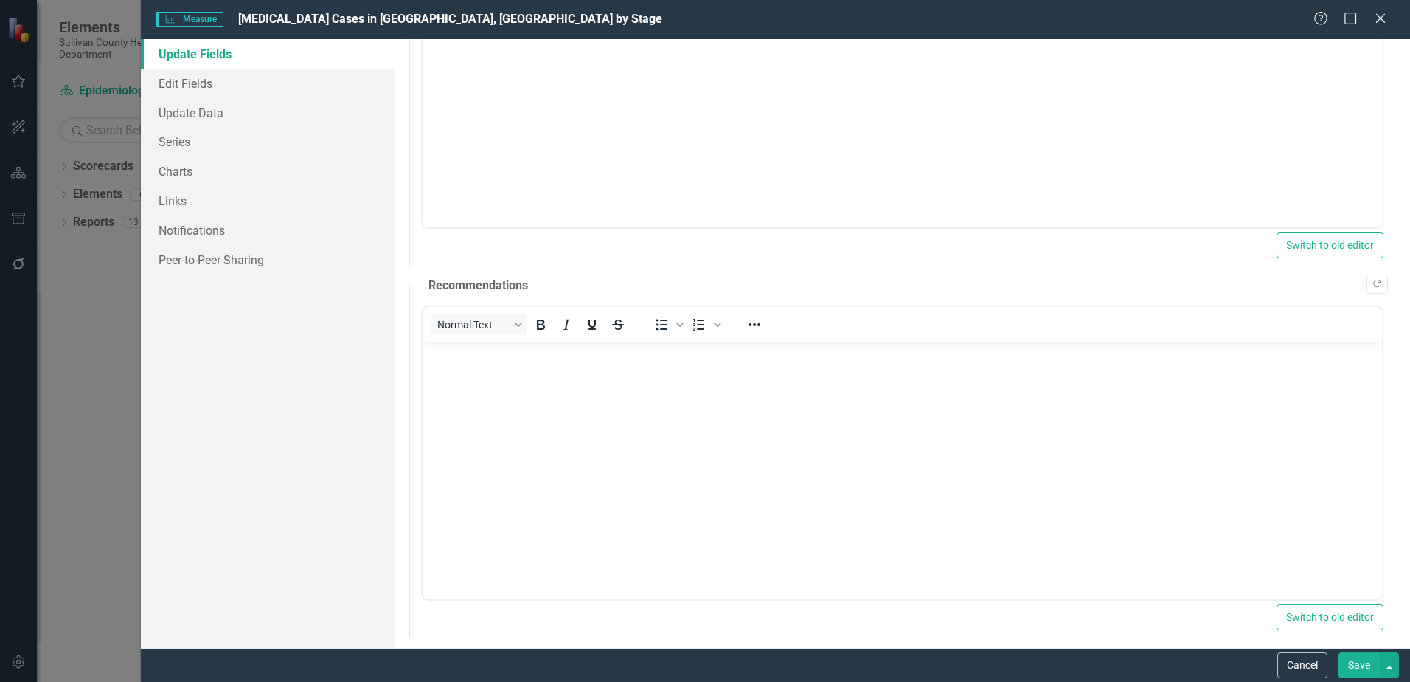
scroll to position [263, 0]
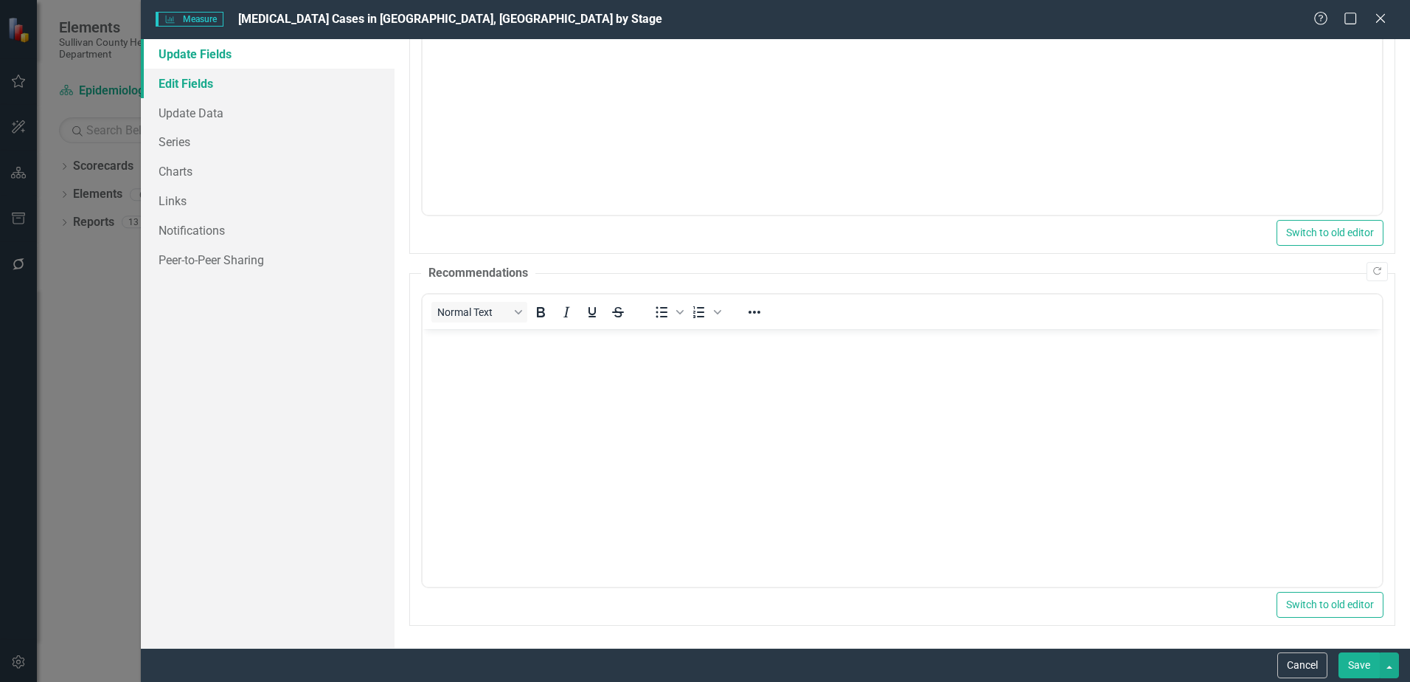
click at [219, 86] on link "Edit Fields" at bounding box center [268, 84] width 254 height 30
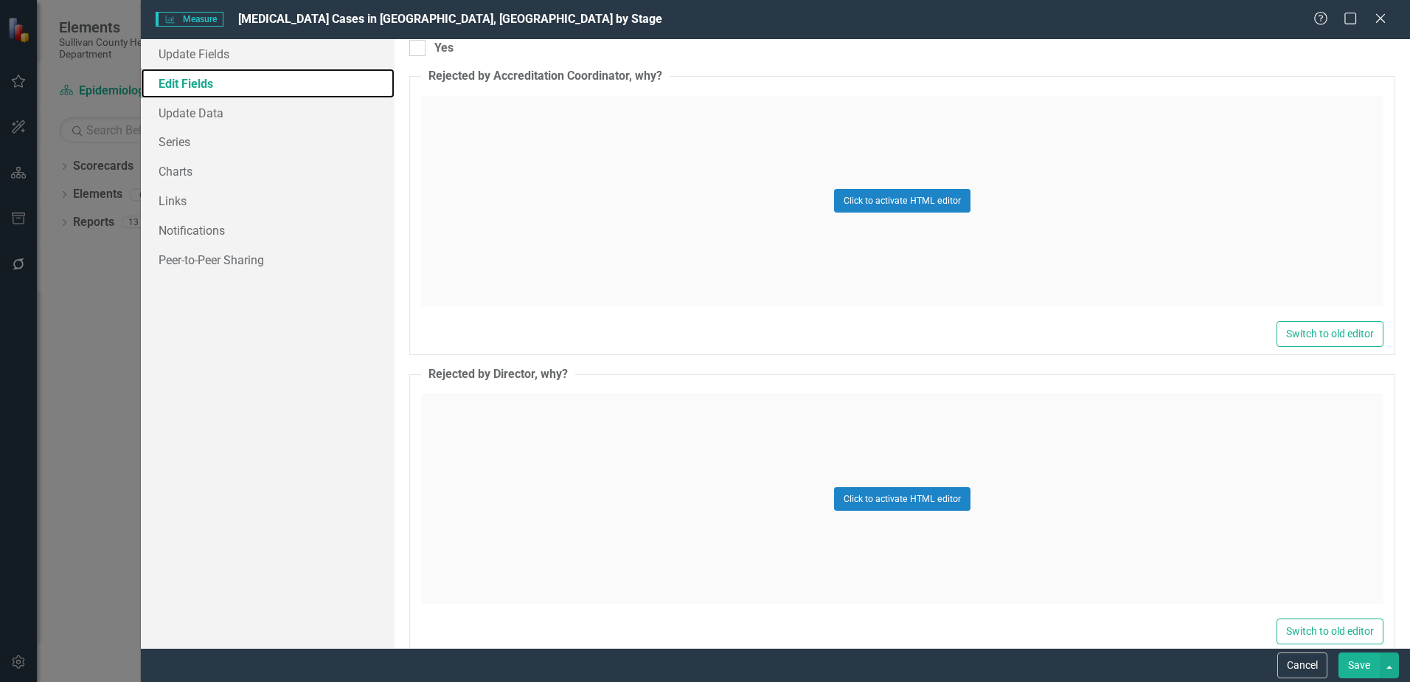
scroll to position [2257, 0]
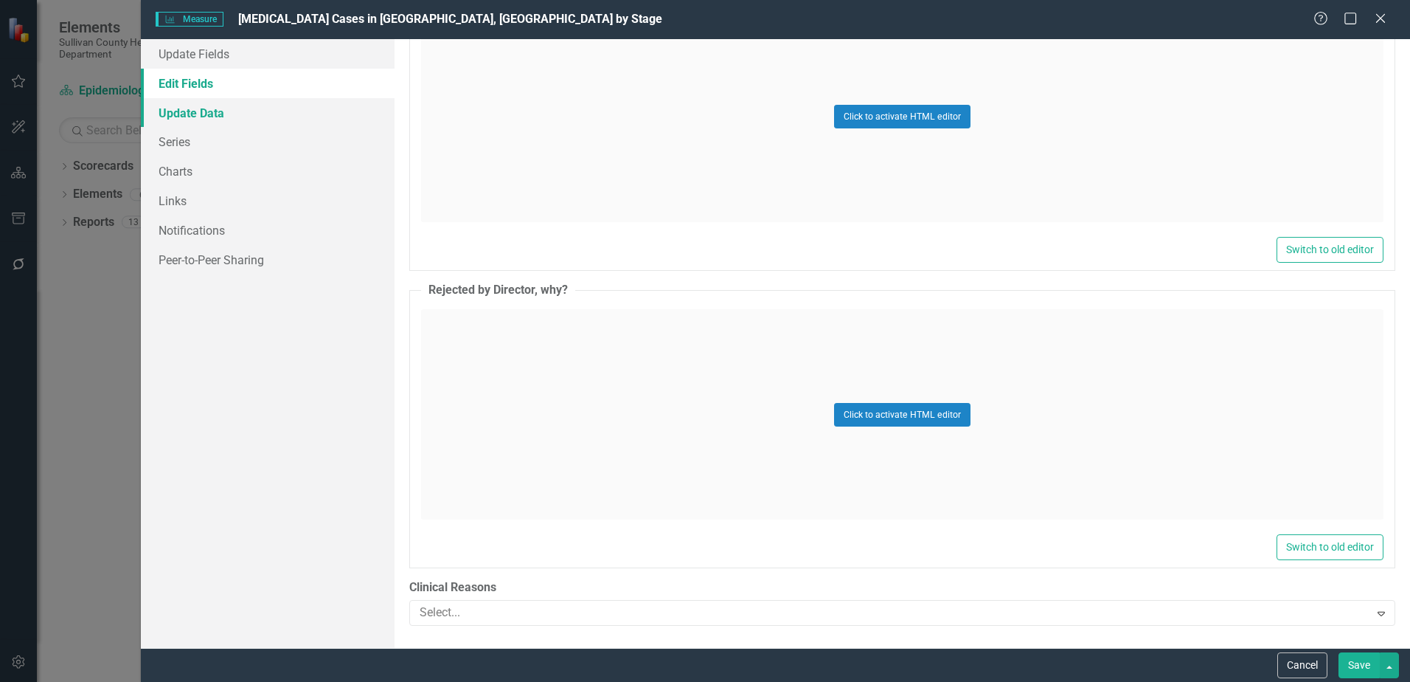
click at [196, 120] on link "Update Data" at bounding box center [268, 113] width 254 height 30
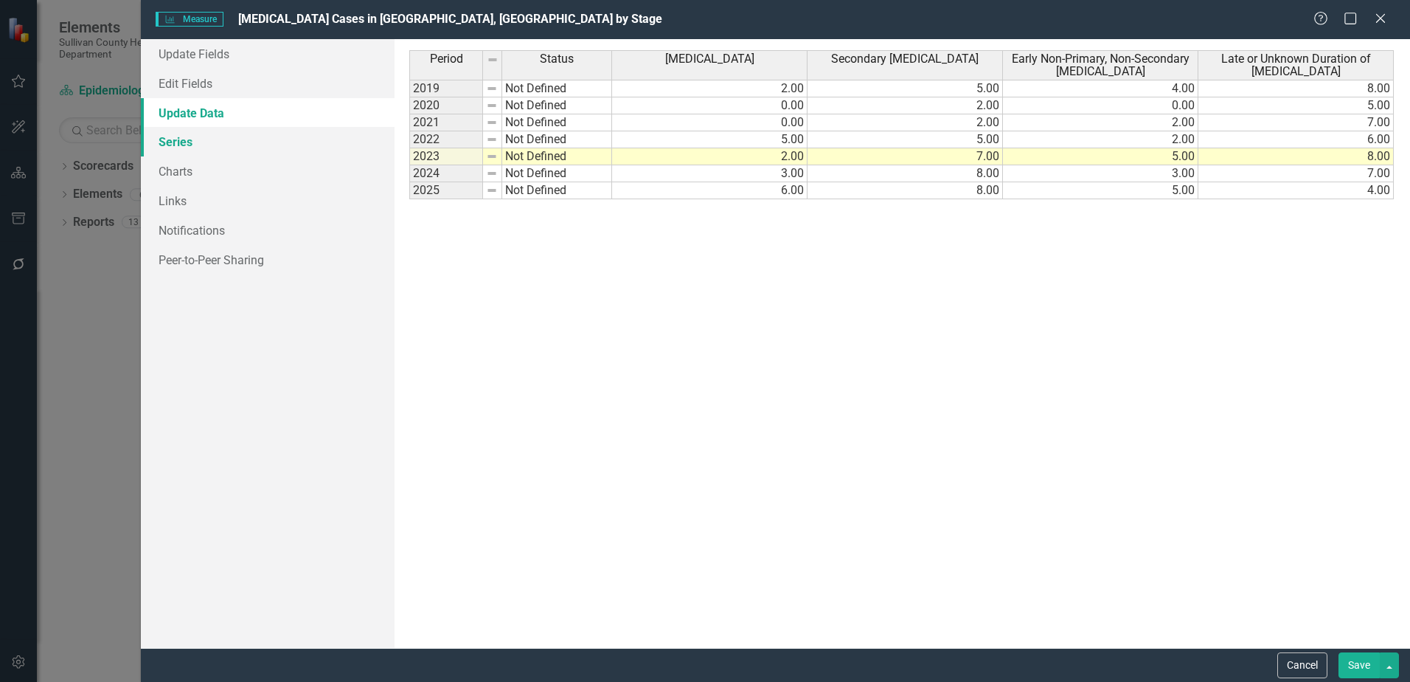
click at [175, 141] on link "Series" at bounding box center [268, 142] width 254 height 30
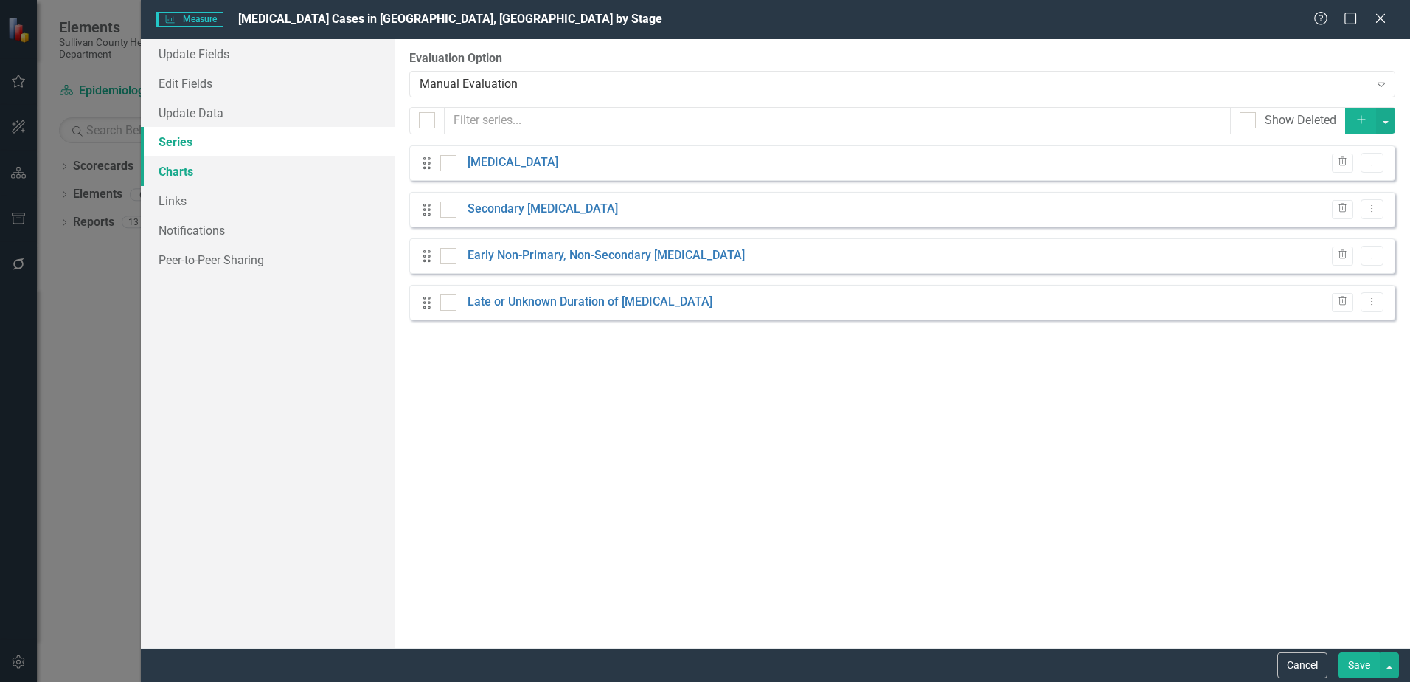
click at [178, 179] on link "Charts" at bounding box center [268, 171] width 254 height 30
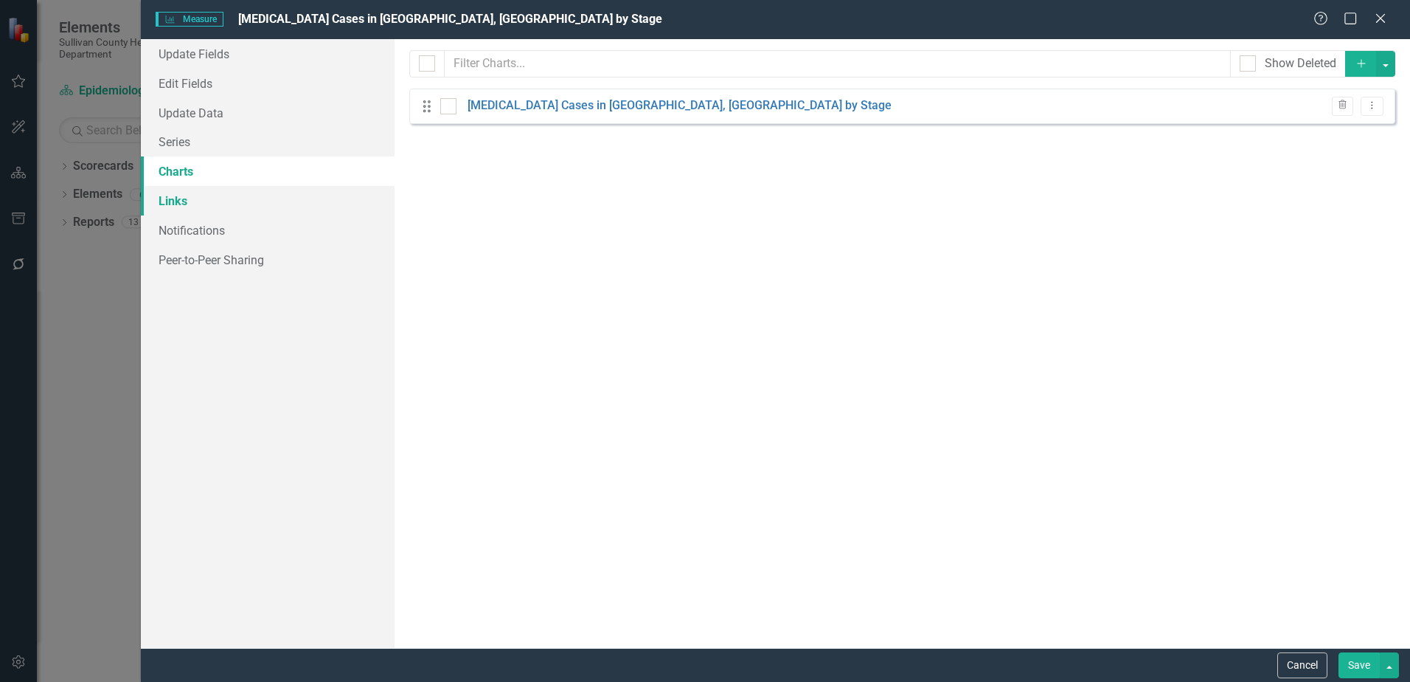
click at [171, 205] on link "Links" at bounding box center [268, 201] width 254 height 30
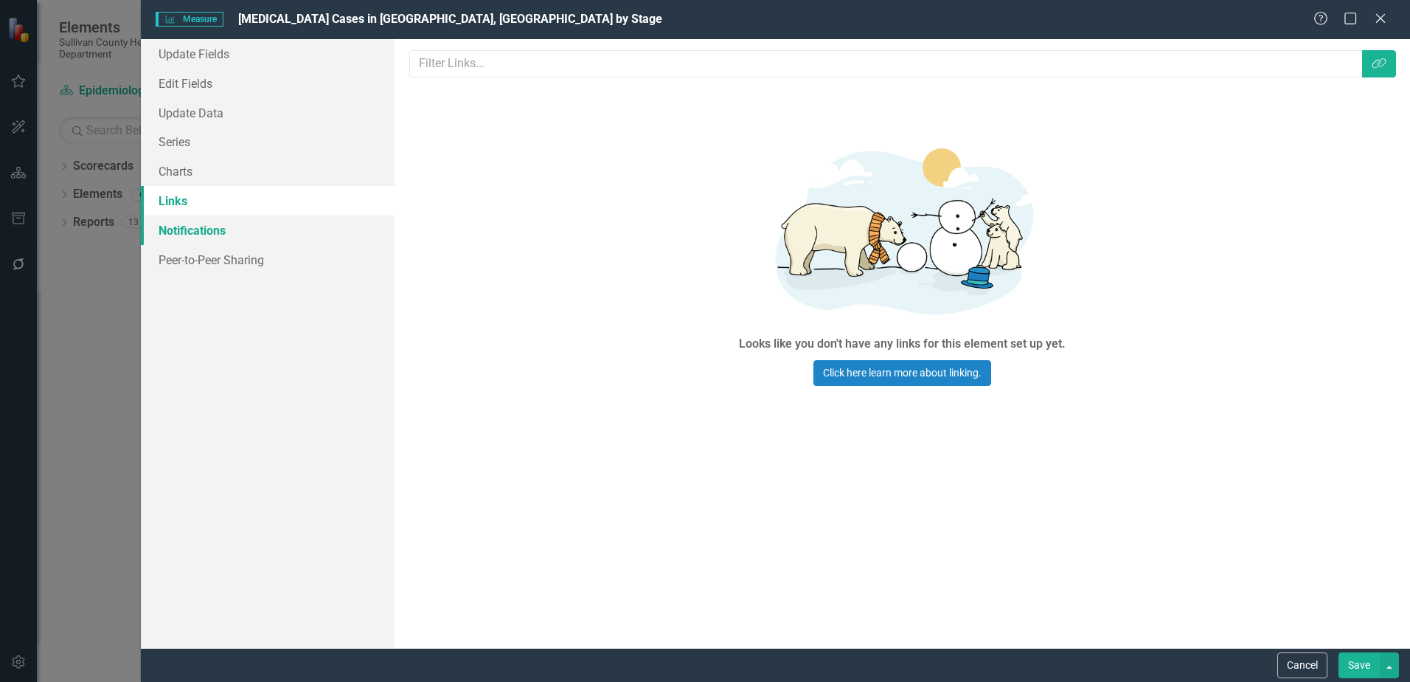
click at [173, 227] on link "Notifications" at bounding box center [268, 230] width 254 height 30
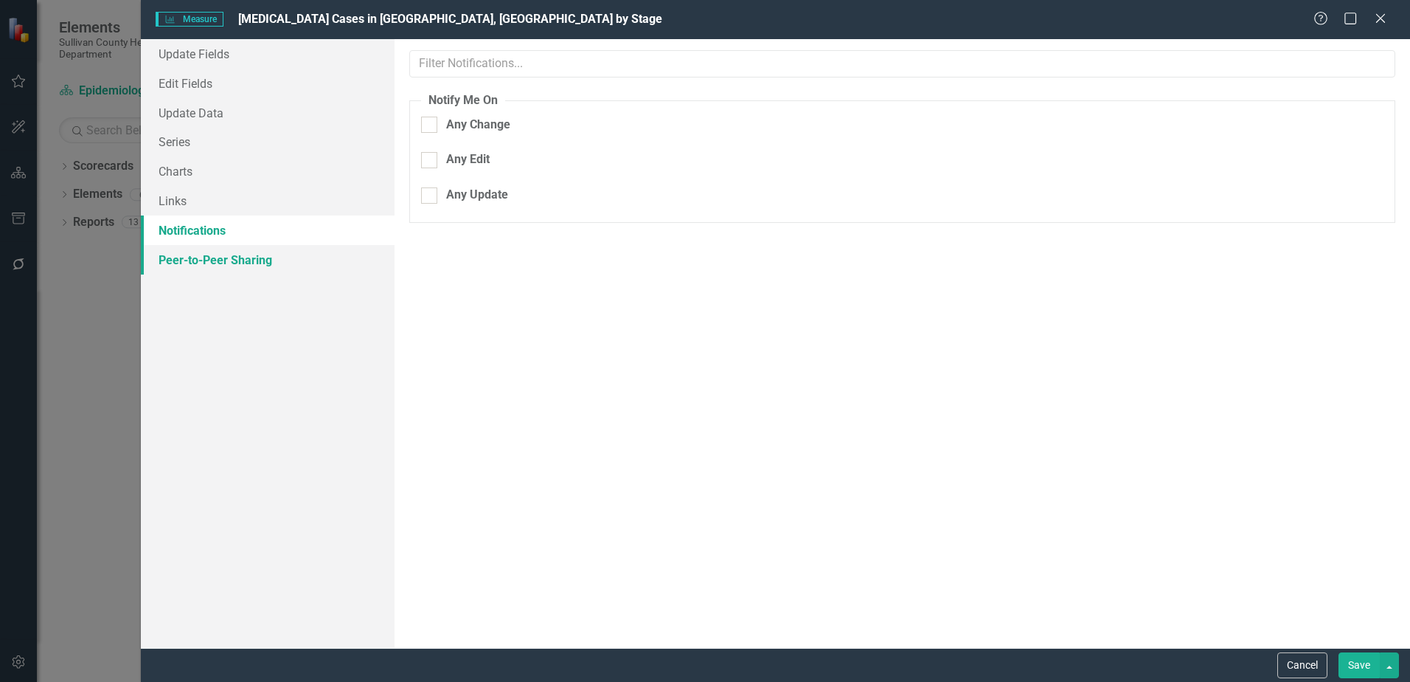
click at [203, 268] on link "Peer-to-Peer Sharing" at bounding box center [268, 260] width 254 height 30
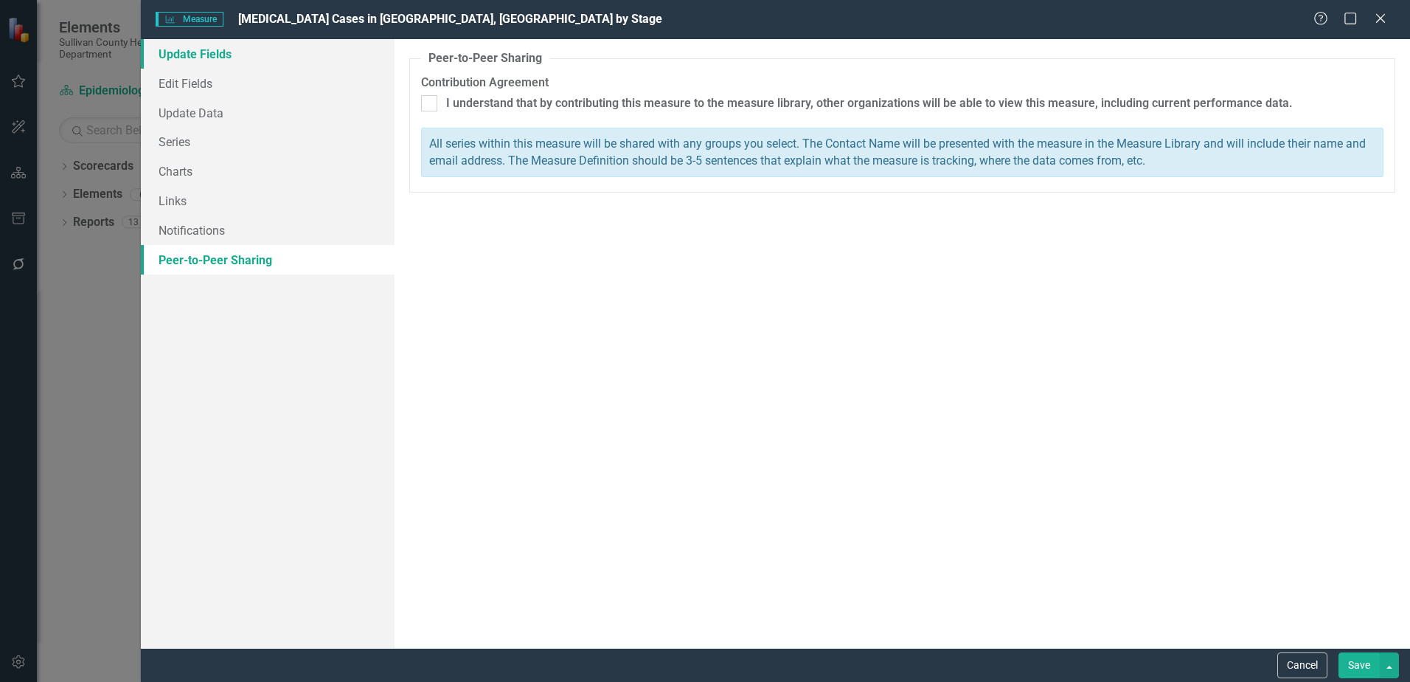
click at [193, 52] on link "Update Fields" at bounding box center [268, 54] width 254 height 30
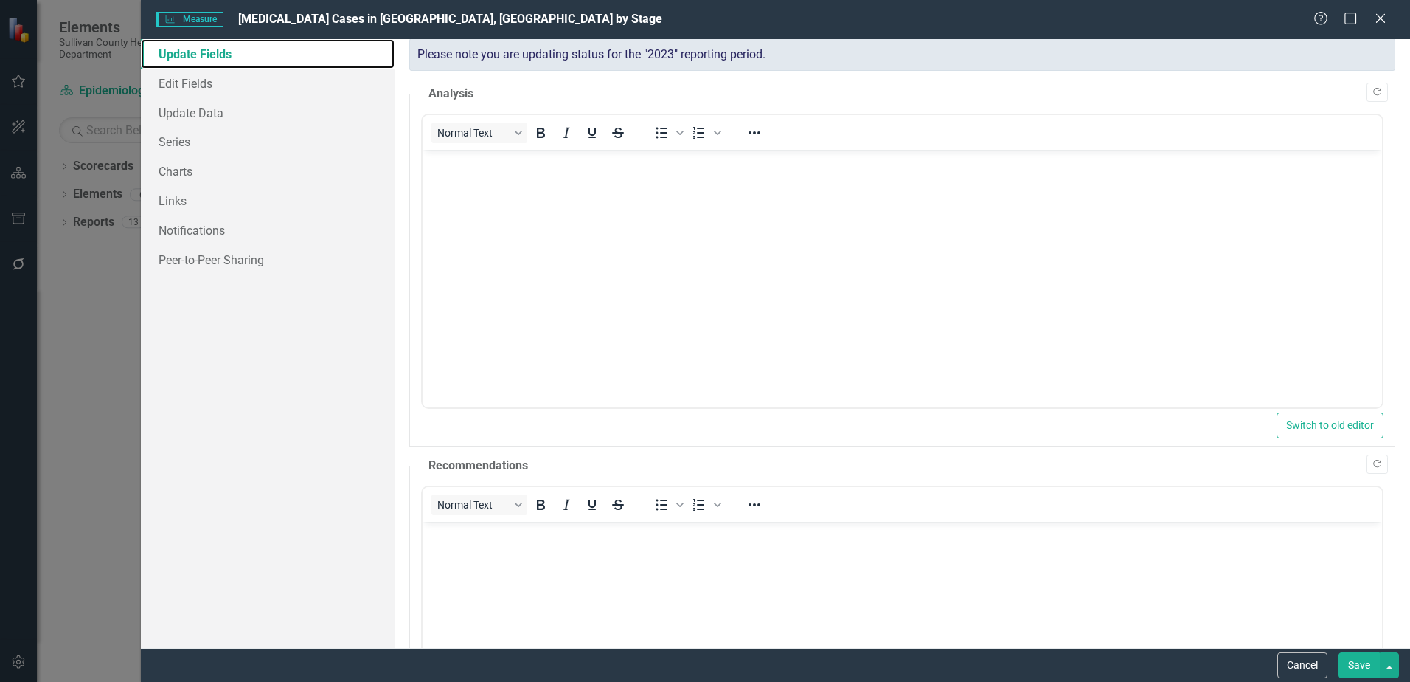
scroll to position [0, 0]
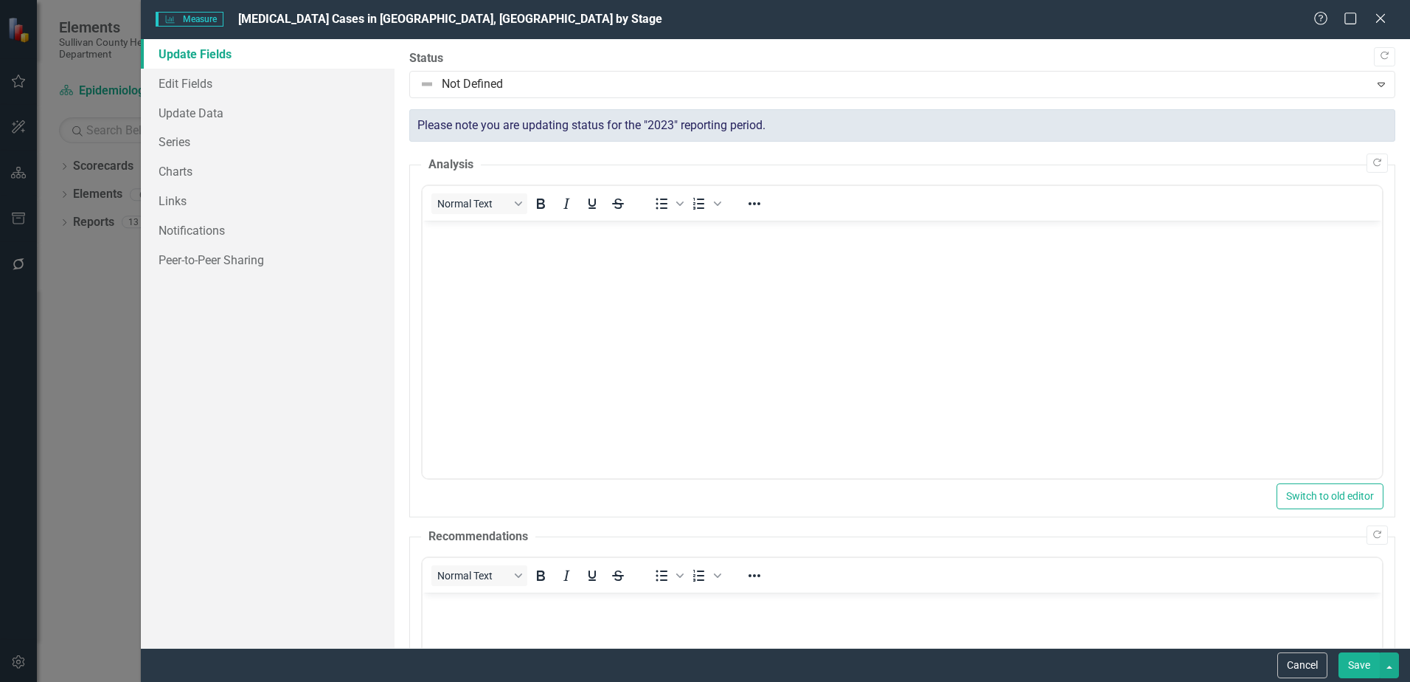
click at [472, 254] on body "Rich Text Area. Press ALT-0 for help." at bounding box center [903, 331] width 960 height 221
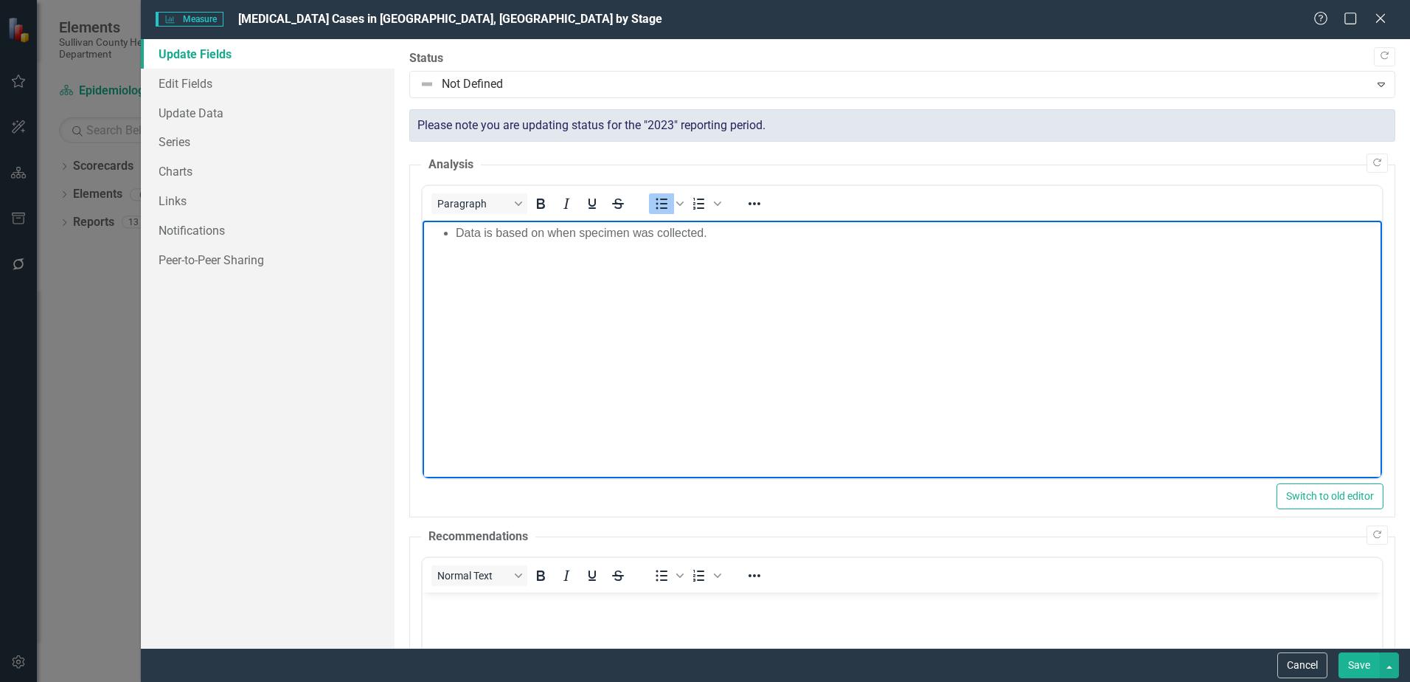
click at [1367, 673] on button "Save" at bounding box center [1359, 665] width 41 height 26
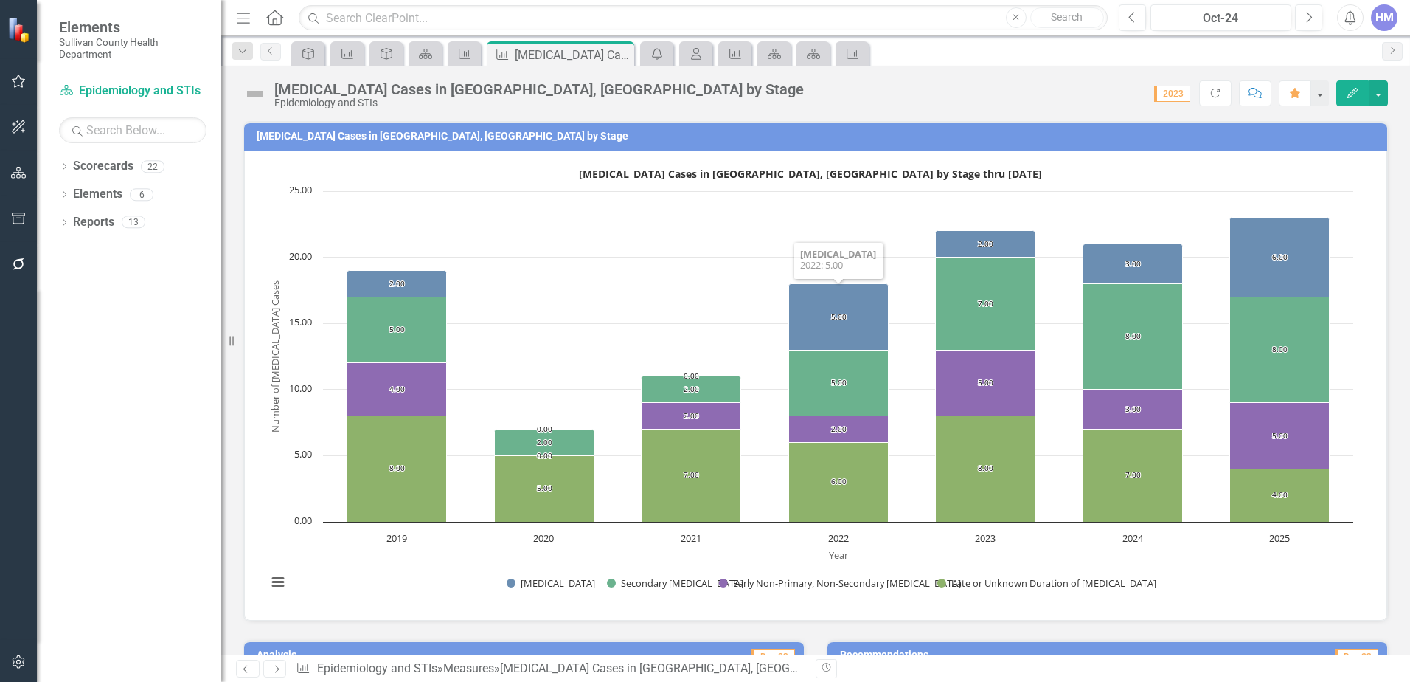
click at [410, 141] on h3 "[MEDICAL_DATA] Cases in [GEOGRAPHIC_DATA], [GEOGRAPHIC_DATA] by Stage" at bounding box center [819, 136] width 1124 height 11
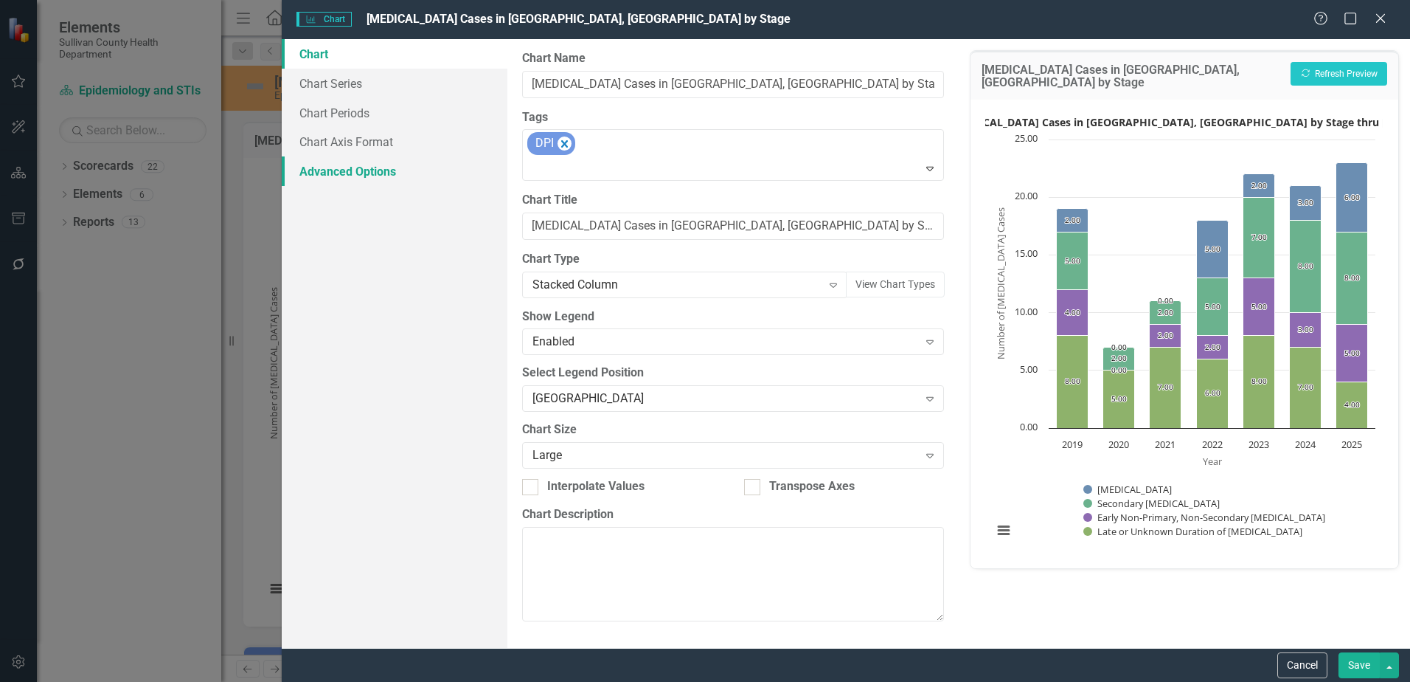
click at [333, 176] on link "Advanced Options" at bounding box center [395, 171] width 226 height 30
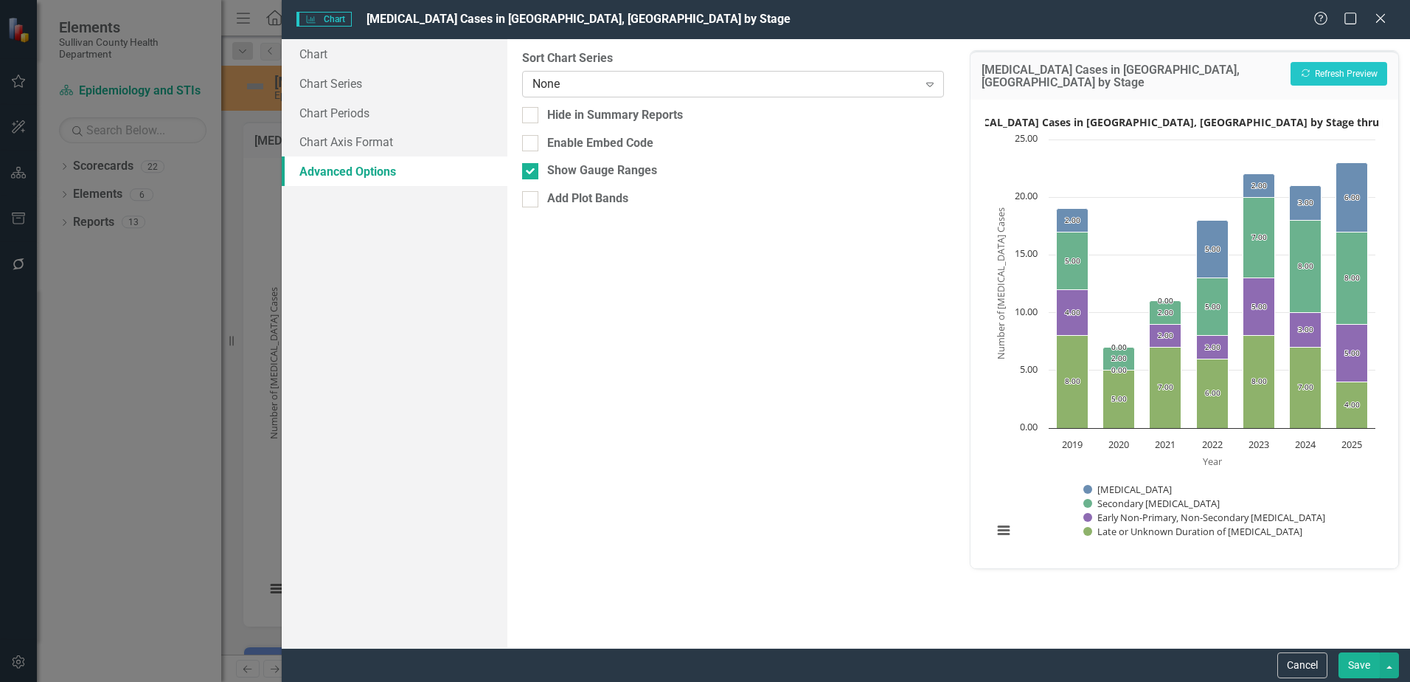
click at [571, 84] on div "None" at bounding box center [725, 83] width 385 height 17
click at [302, 136] on link "Chart Axis Format" at bounding box center [395, 142] width 226 height 30
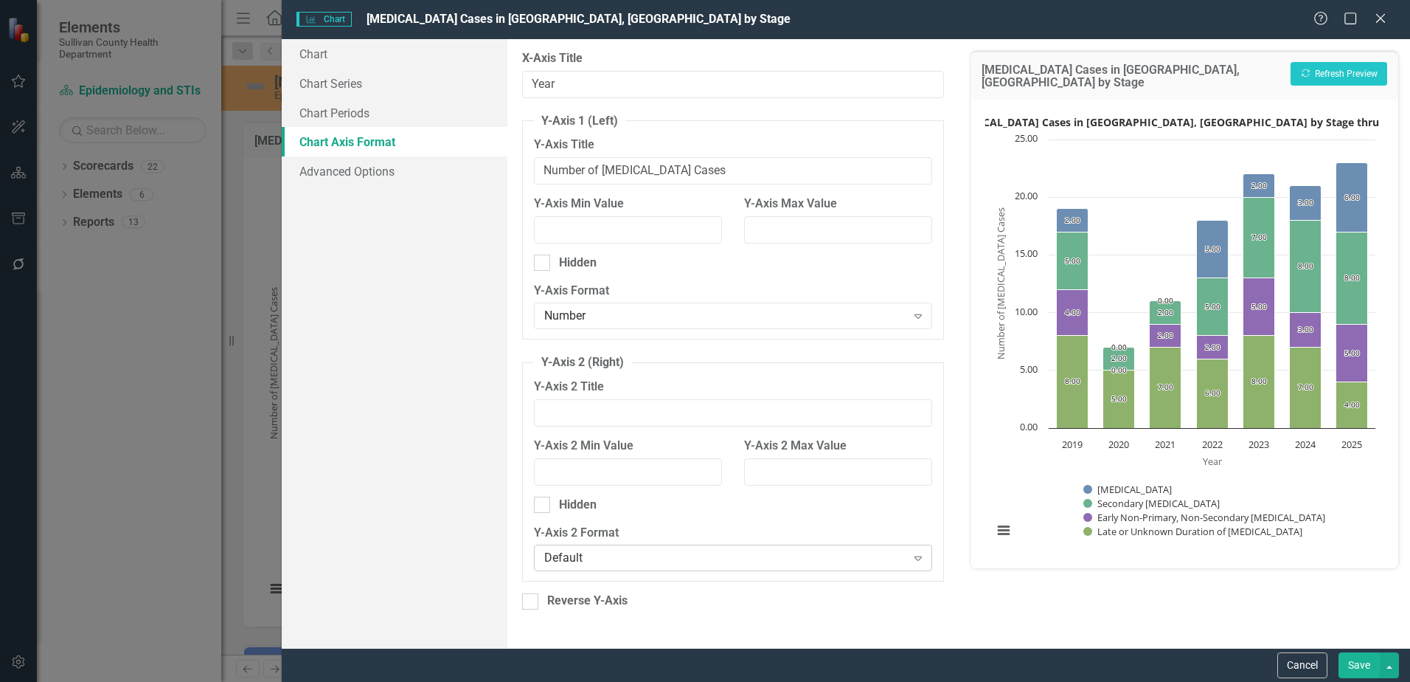
click at [648, 550] on div "Default" at bounding box center [724, 558] width 361 height 17
click at [426, 544] on div "Chart Chart Series Chart Periods Chart Axis Format Advanced Options" at bounding box center [395, 343] width 226 height 609
click at [325, 107] on link "Chart Periods" at bounding box center [395, 113] width 226 height 30
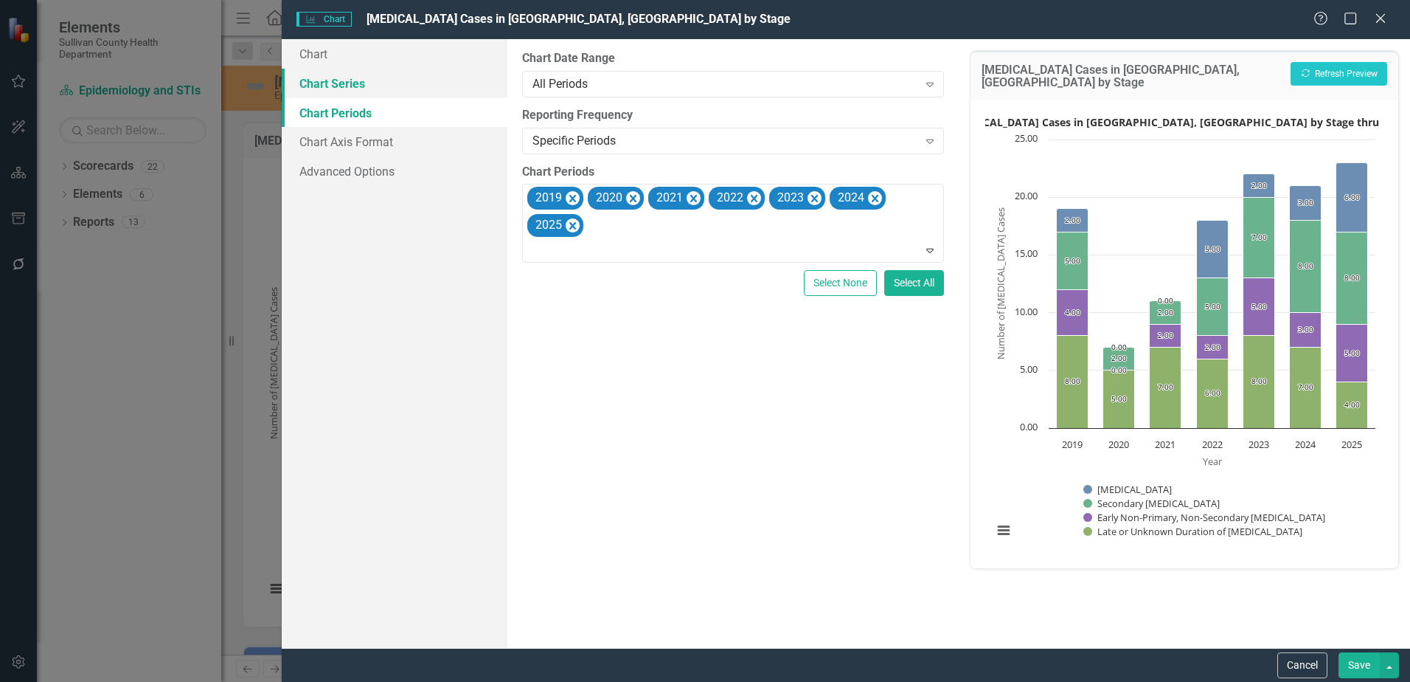
click at [344, 86] on link "Chart Series" at bounding box center [395, 84] width 226 height 30
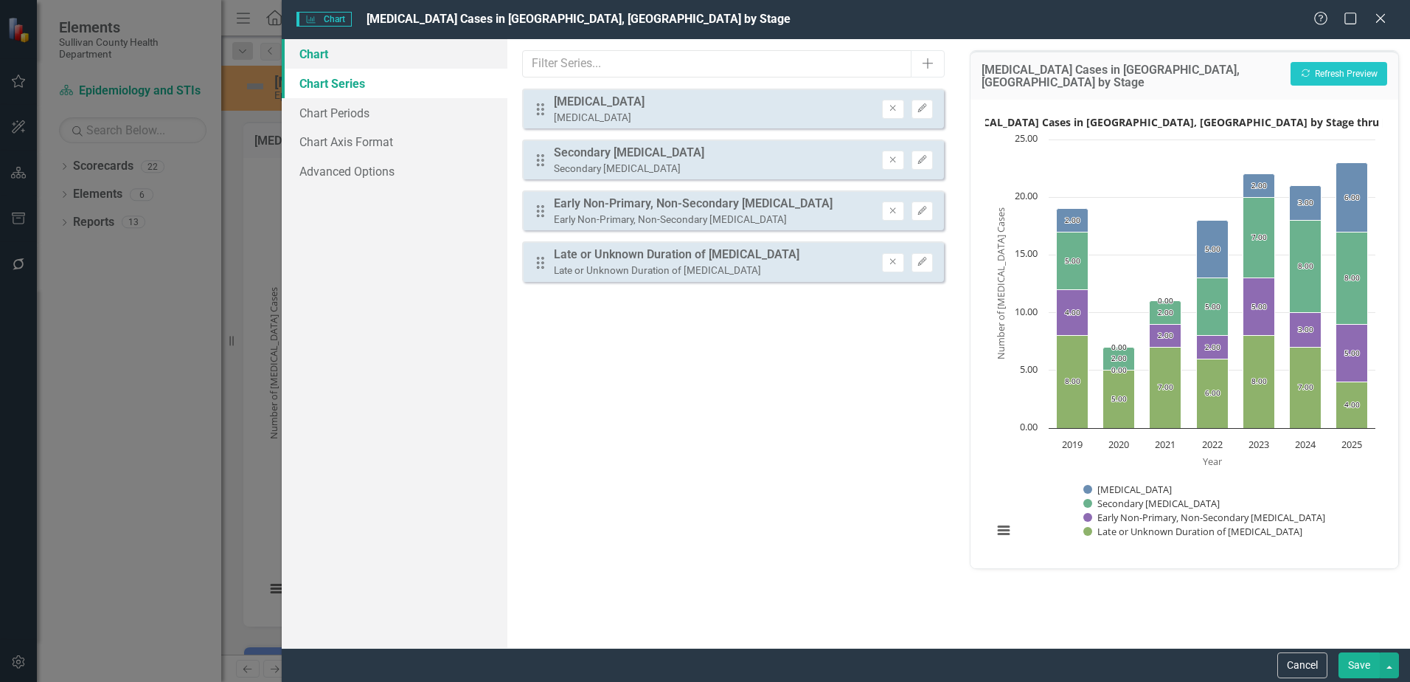
click at [308, 51] on link "Chart" at bounding box center [395, 54] width 226 height 30
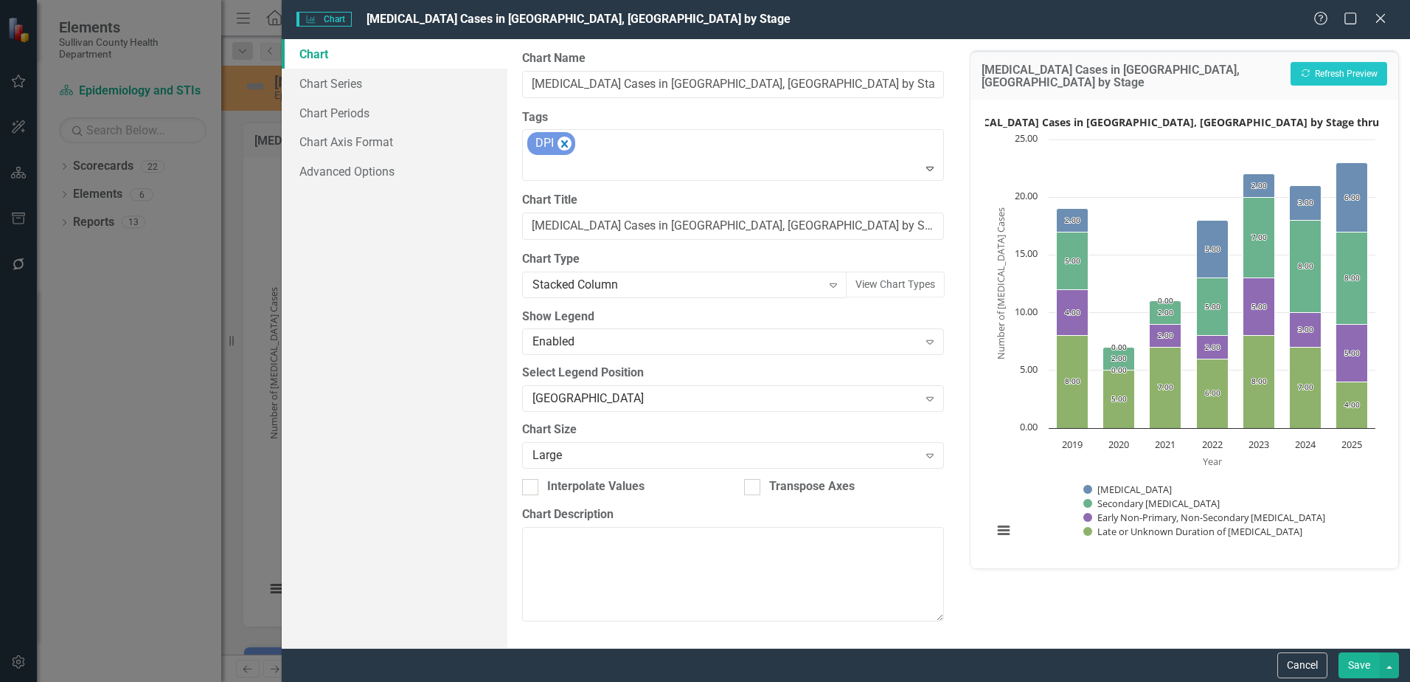
click at [1349, 657] on button "Save" at bounding box center [1359, 665] width 41 height 26
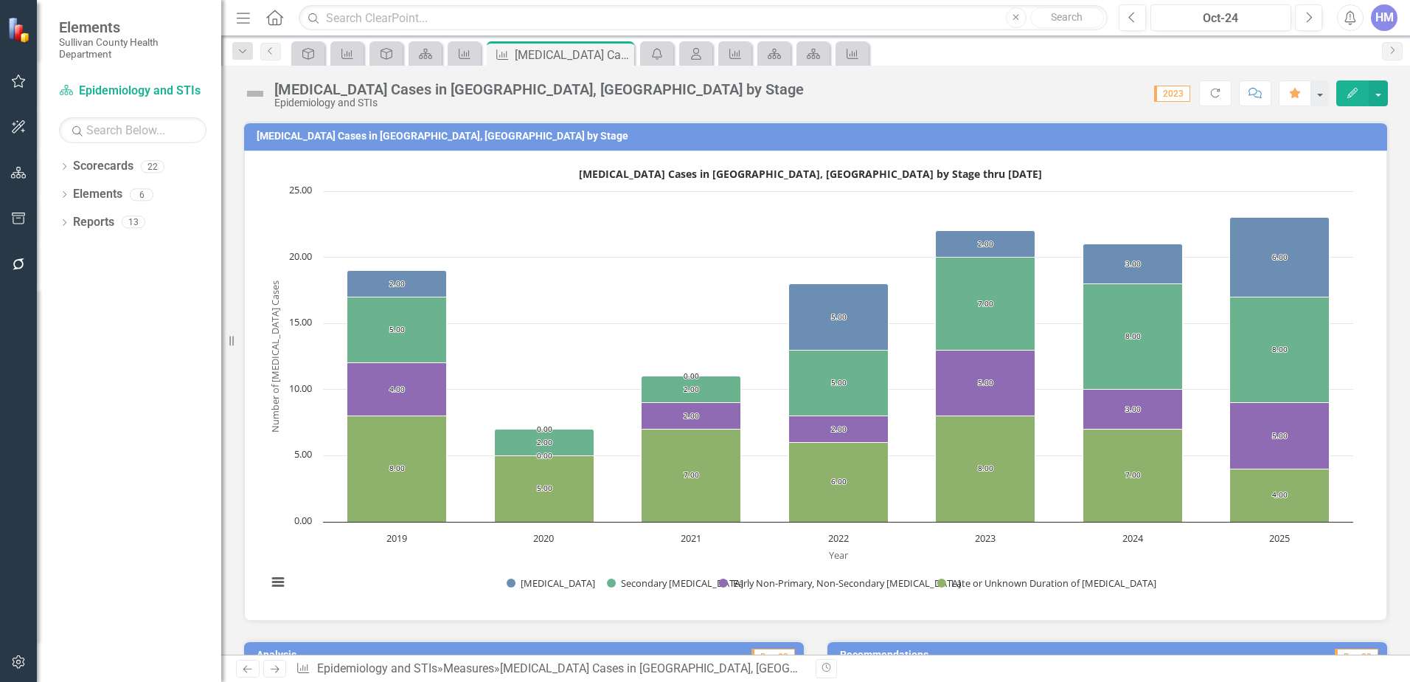
click at [1363, 96] on button "Edit" at bounding box center [1353, 93] width 32 height 26
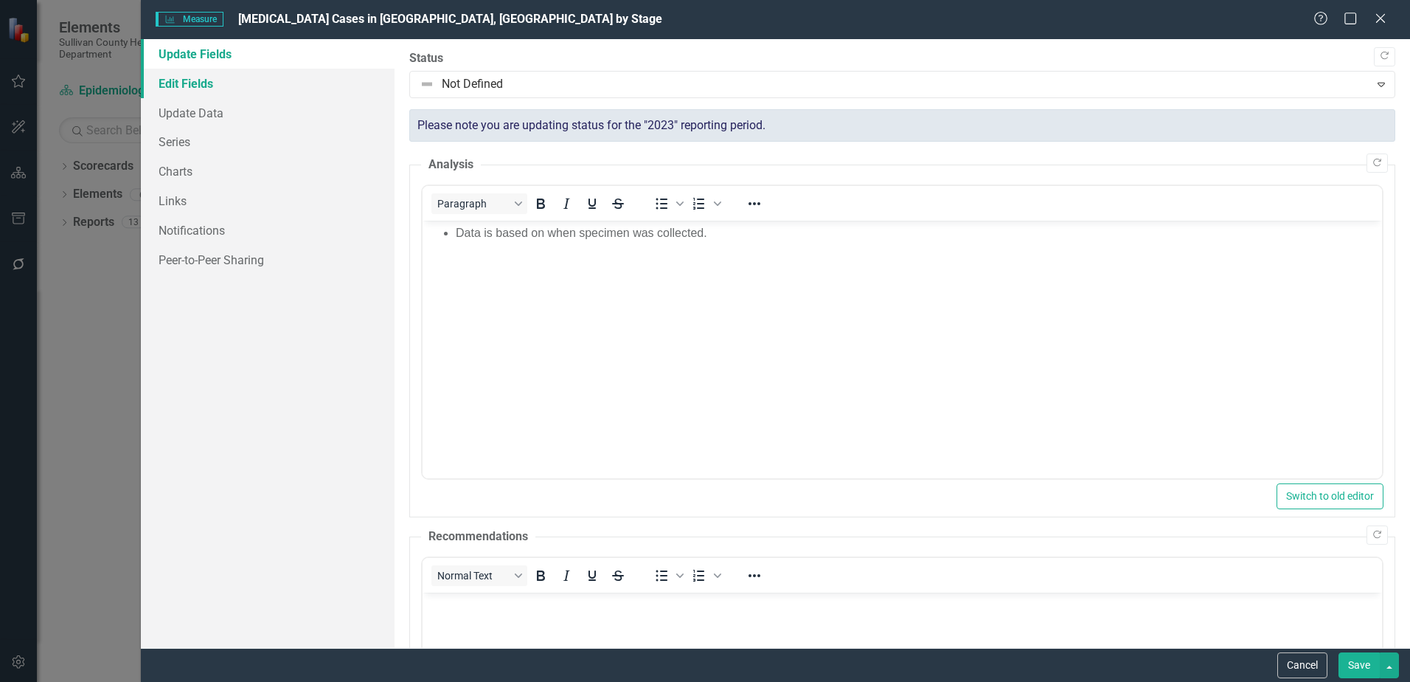
click at [210, 89] on link "Edit Fields" at bounding box center [268, 84] width 254 height 30
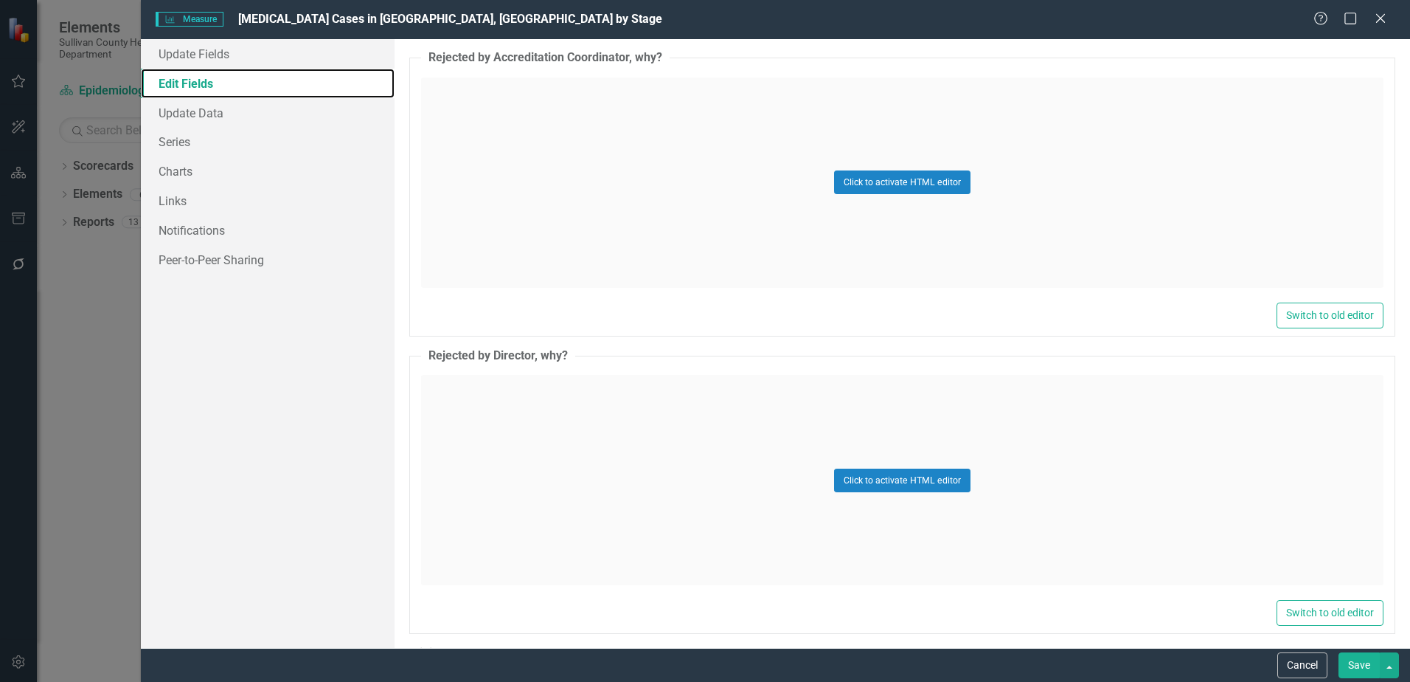
scroll to position [2257, 0]
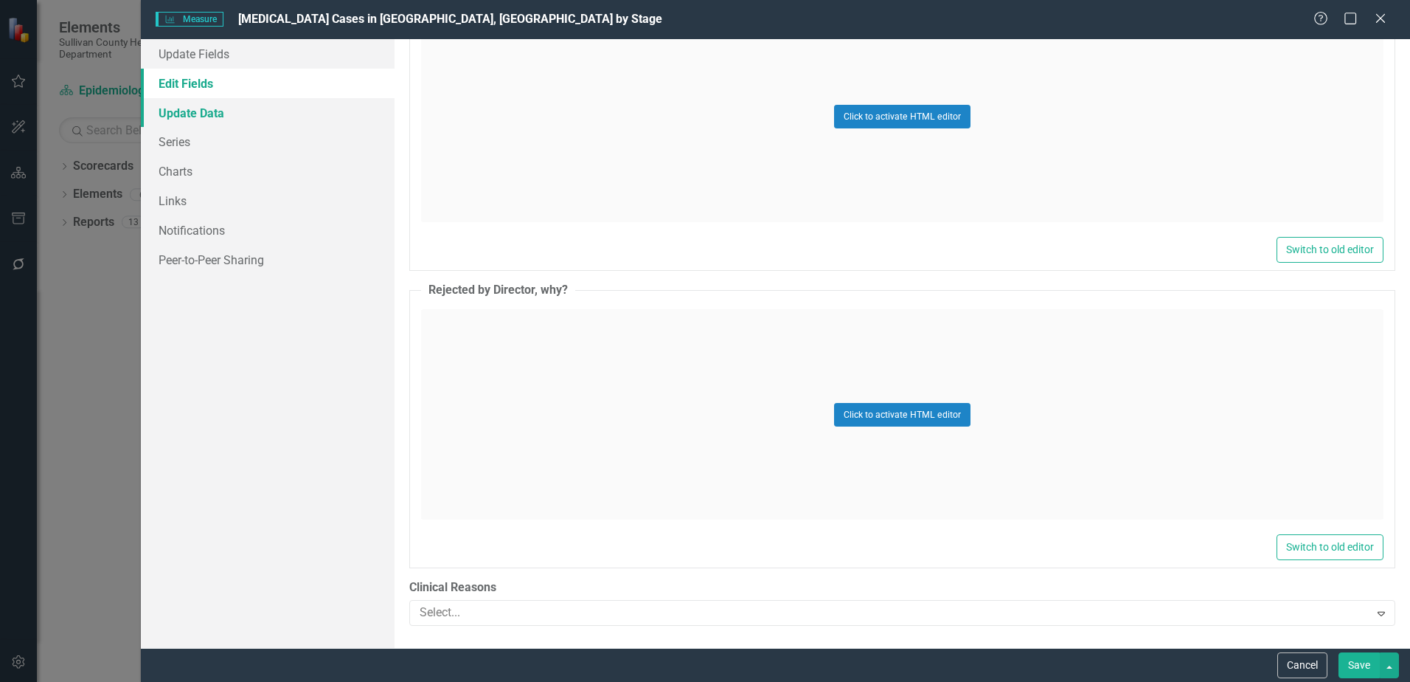
click at [215, 111] on link "Update Data" at bounding box center [268, 113] width 254 height 30
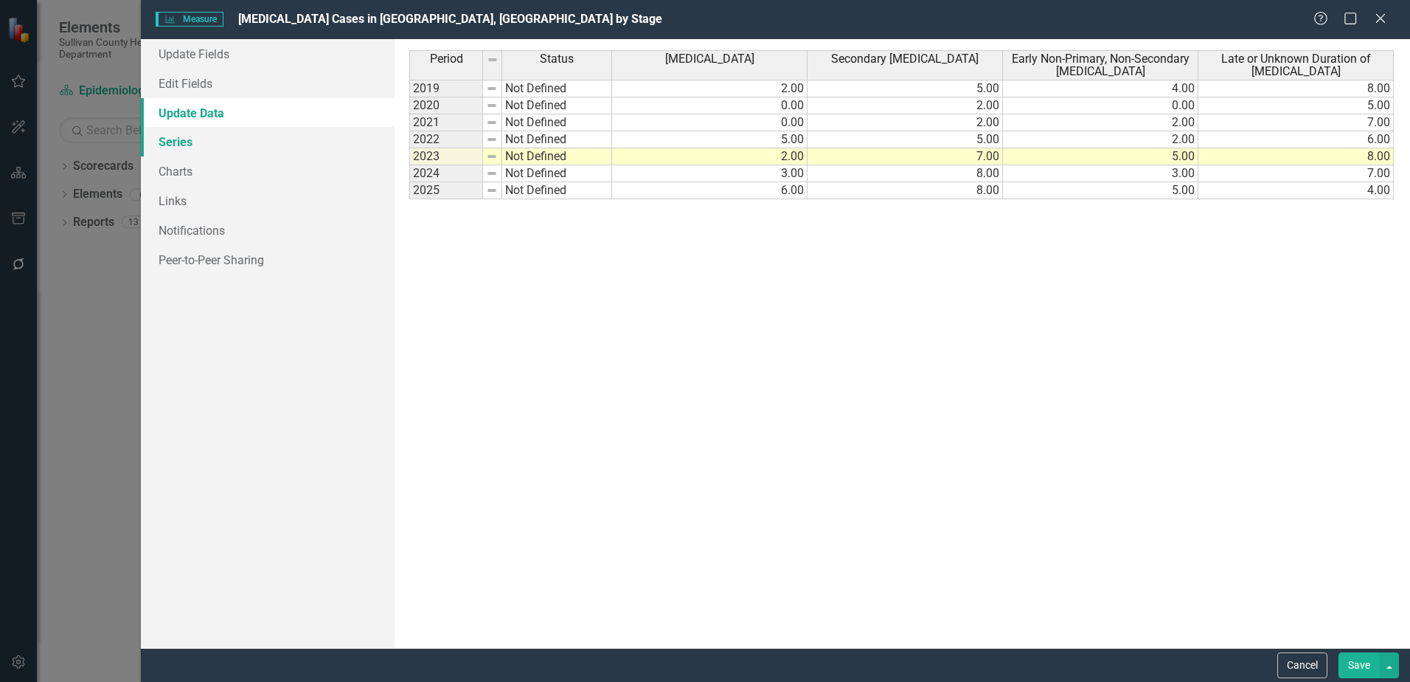
click at [166, 141] on link "Series" at bounding box center [268, 142] width 254 height 30
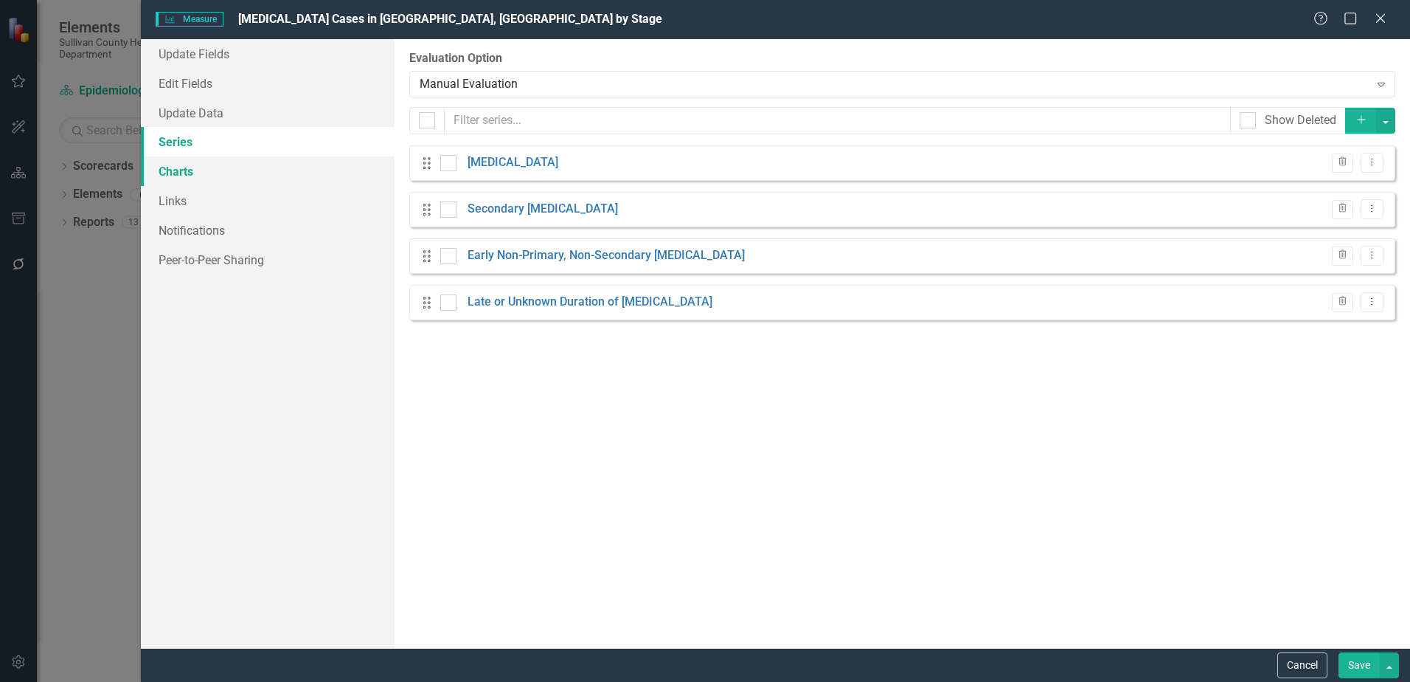
click at [173, 173] on link "Charts" at bounding box center [268, 171] width 254 height 30
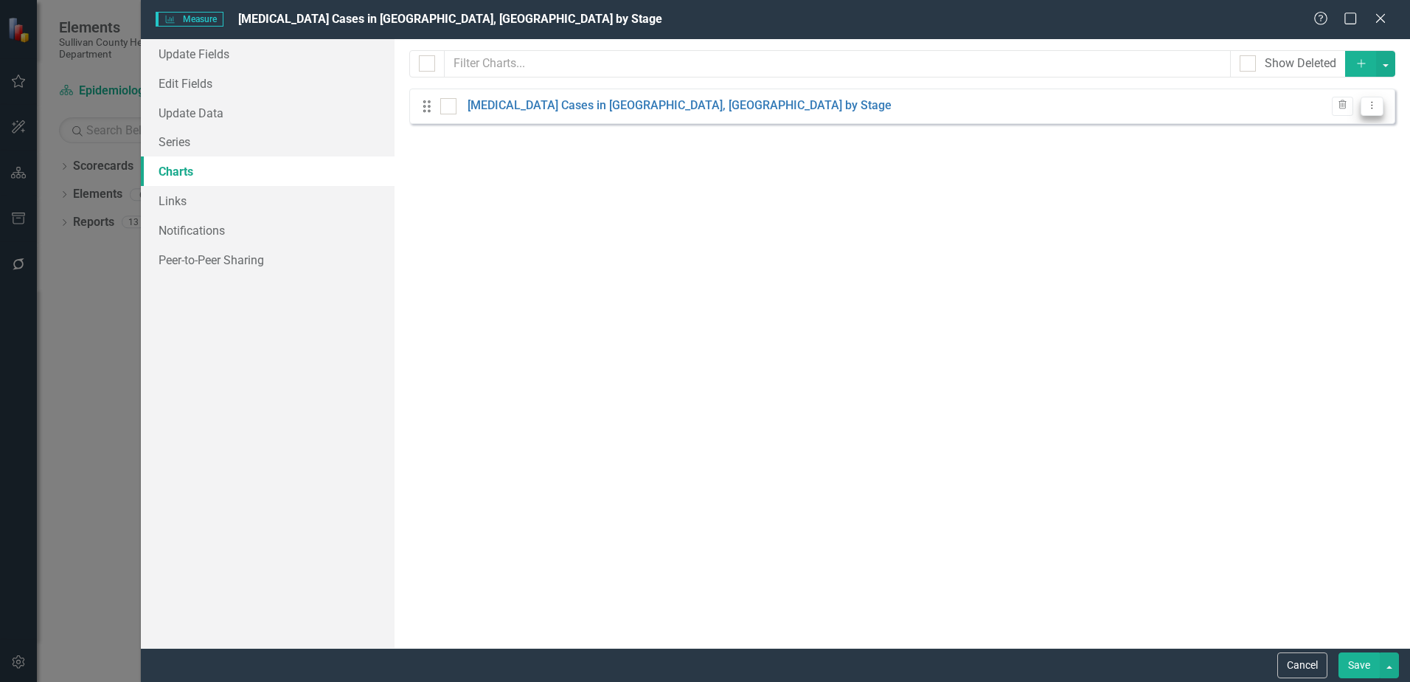
click at [1371, 108] on icon "Dropdown Menu" at bounding box center [1372, 105] width 13 height 10
click at [1312, 126] on link "Edit Edit Chart" at bounding box center [1325, 130] width 117 height 27
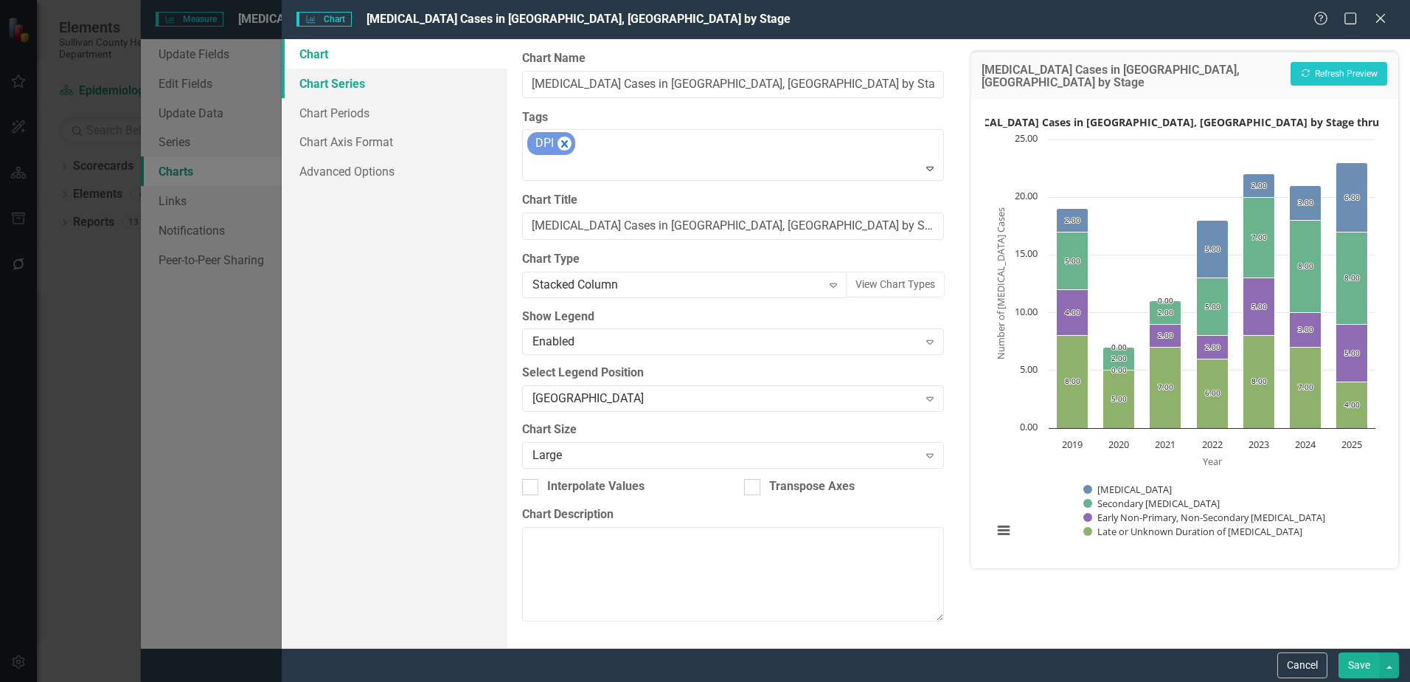
click at [335, 81] on link "Chart Series" at bounding box center [395, 84] width 226 height 30
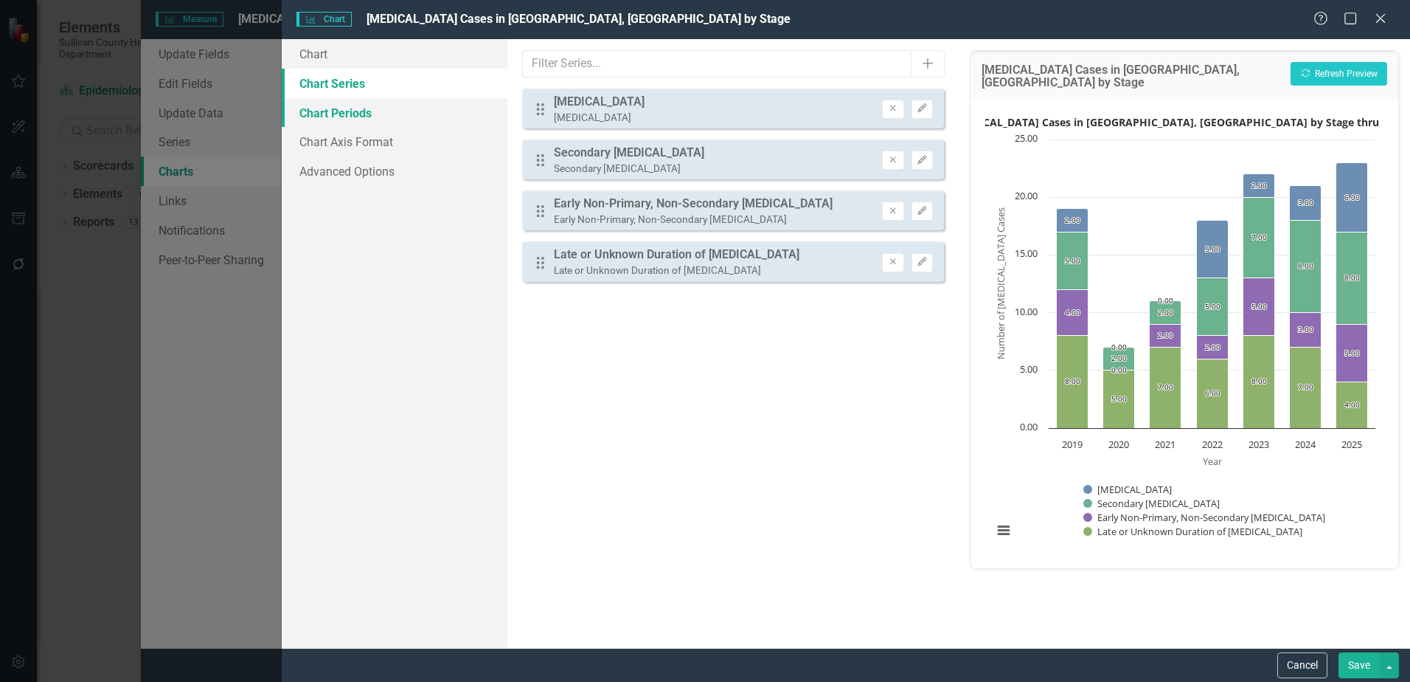
click at [333, 105] on link "Chart Periods" at bounding box center [395, 113] width 226 height 30
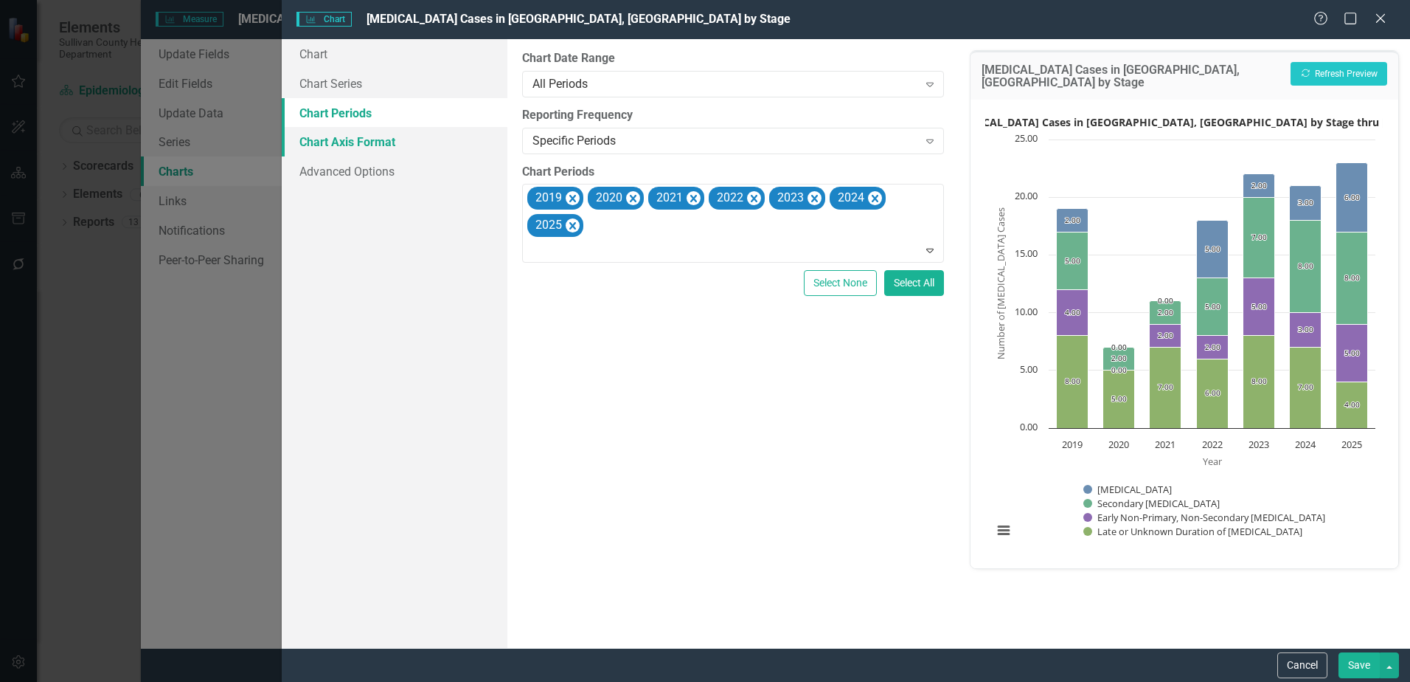
click at [325, 146] on link "Chart Axis Format" at bounding box center [395, 142] width 226 height 30
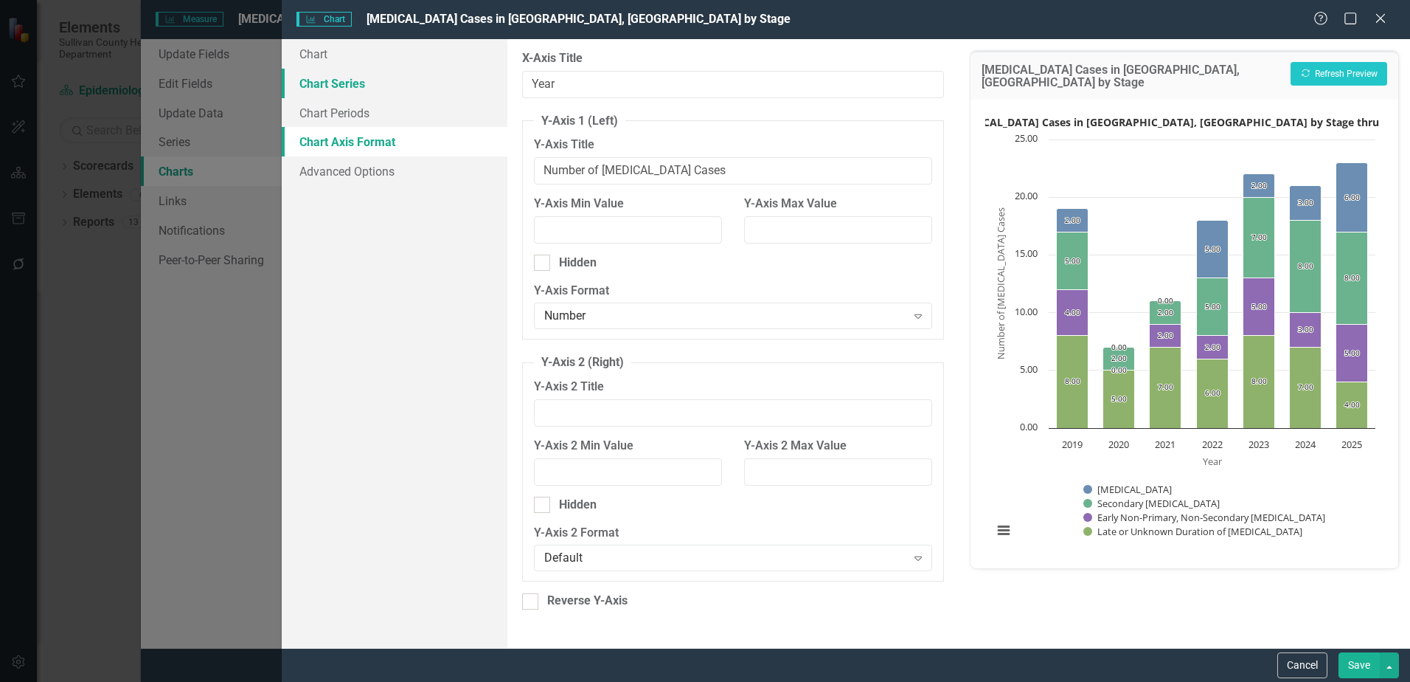
click at [315, 86] on link "Chart Series" at bounding box center [395, 84] width 226 height 30
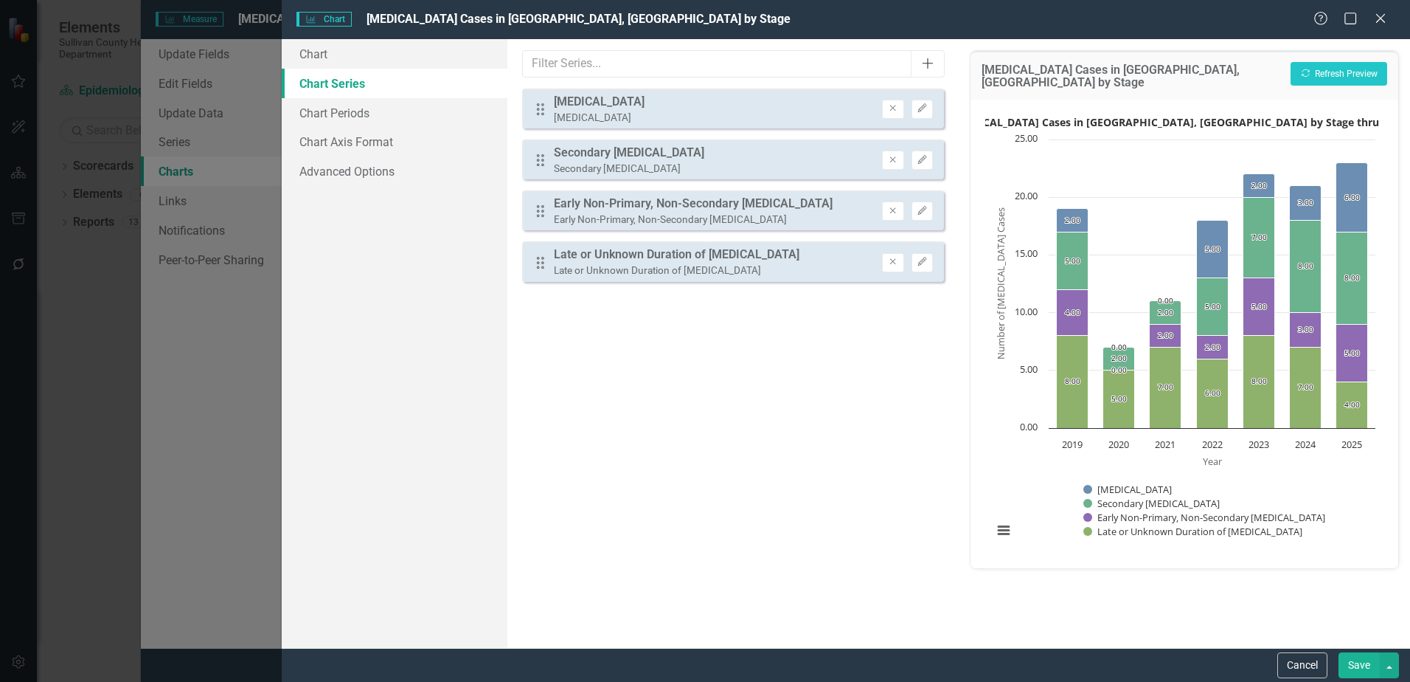
click at [924, 65] on icon "Add" at bounding box center [928, 64] width 15 height 12
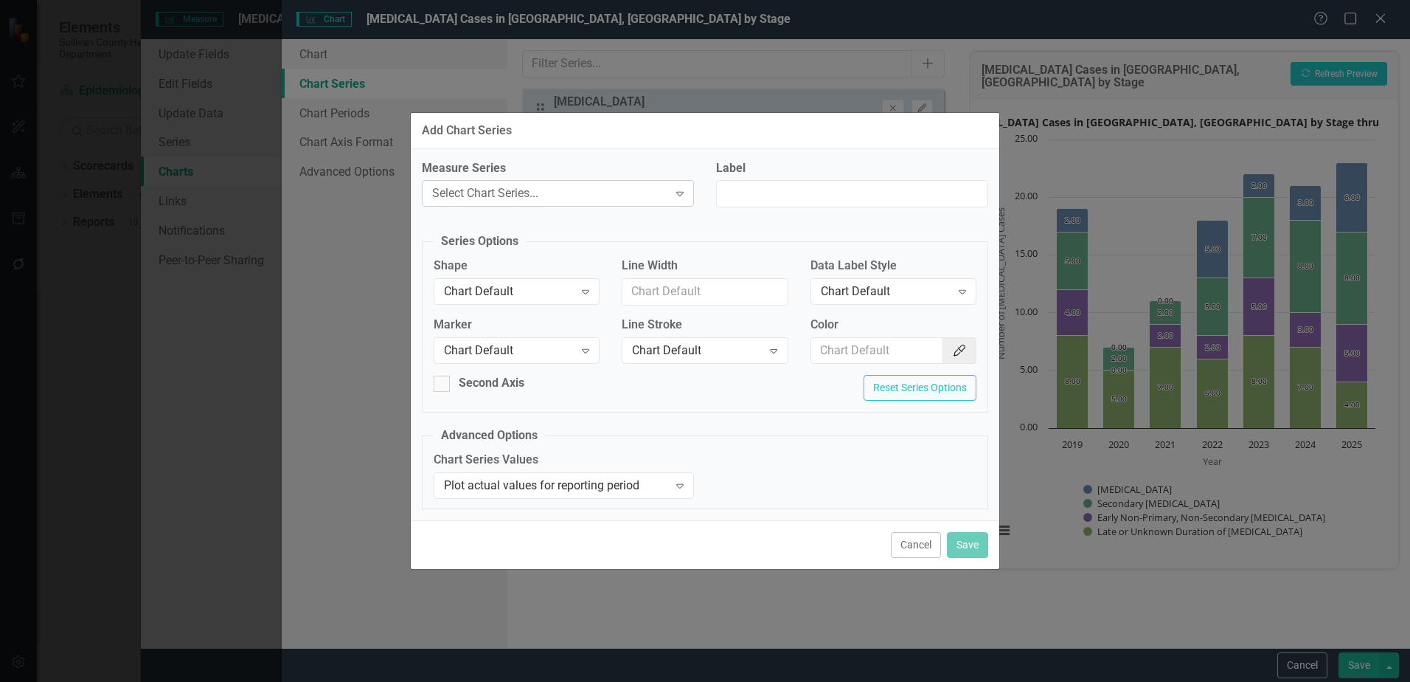
click at [654, 190] on div "Select Chart Series..." at bounding box center [550, 193] width 236 height 17
click at [541, 496] on div "Plot actual values for reporting period Expand" at bounding box center [564, 485] width 260 height 27
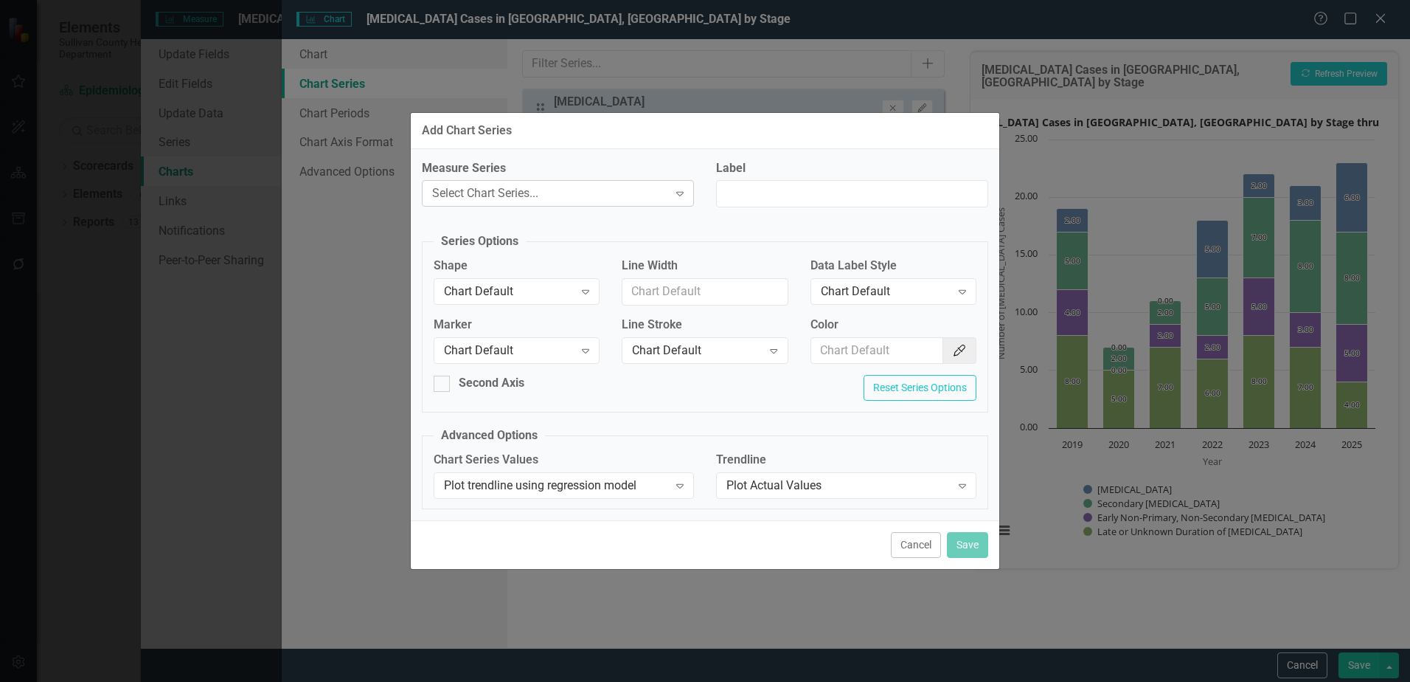
click at [546, 190] on div "Select Chart Series..." at bounding box center [550, 193] width 236 height 17
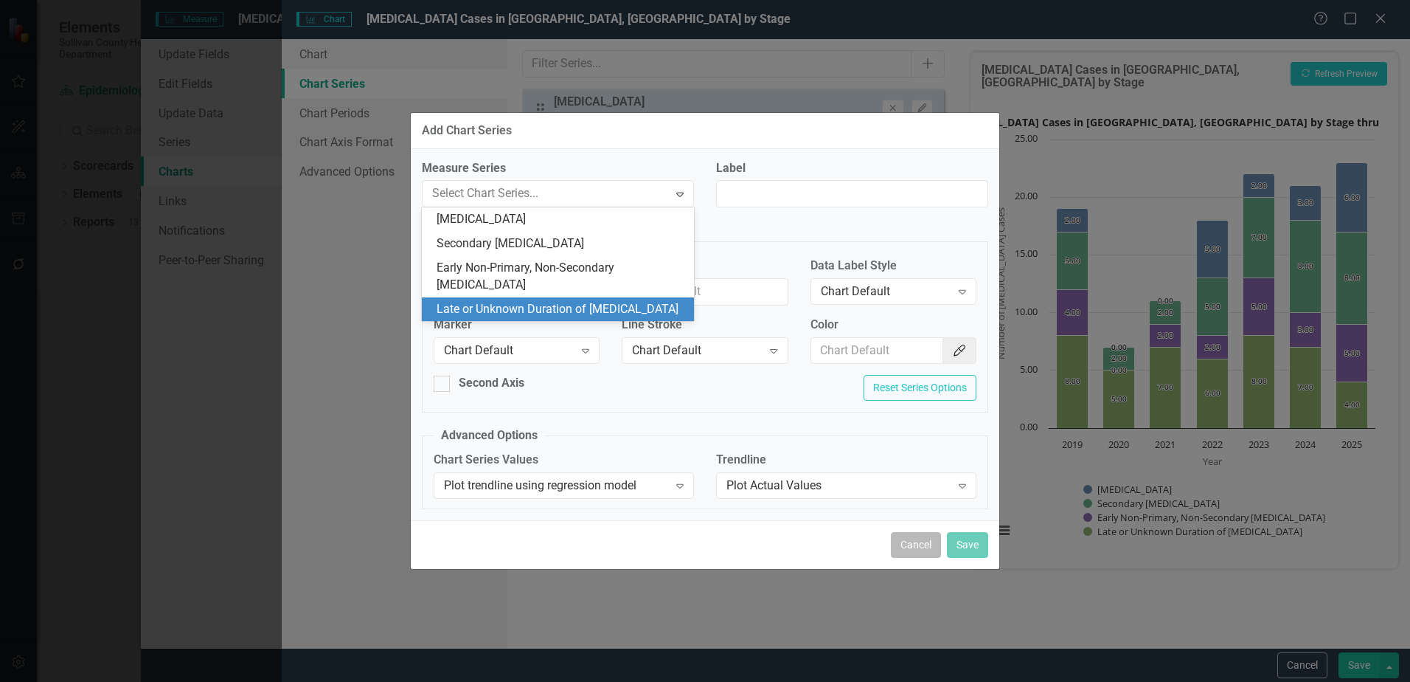
click at [917, 548] on button "Cancel" at bounding box center [916, 545] width 50 height 26
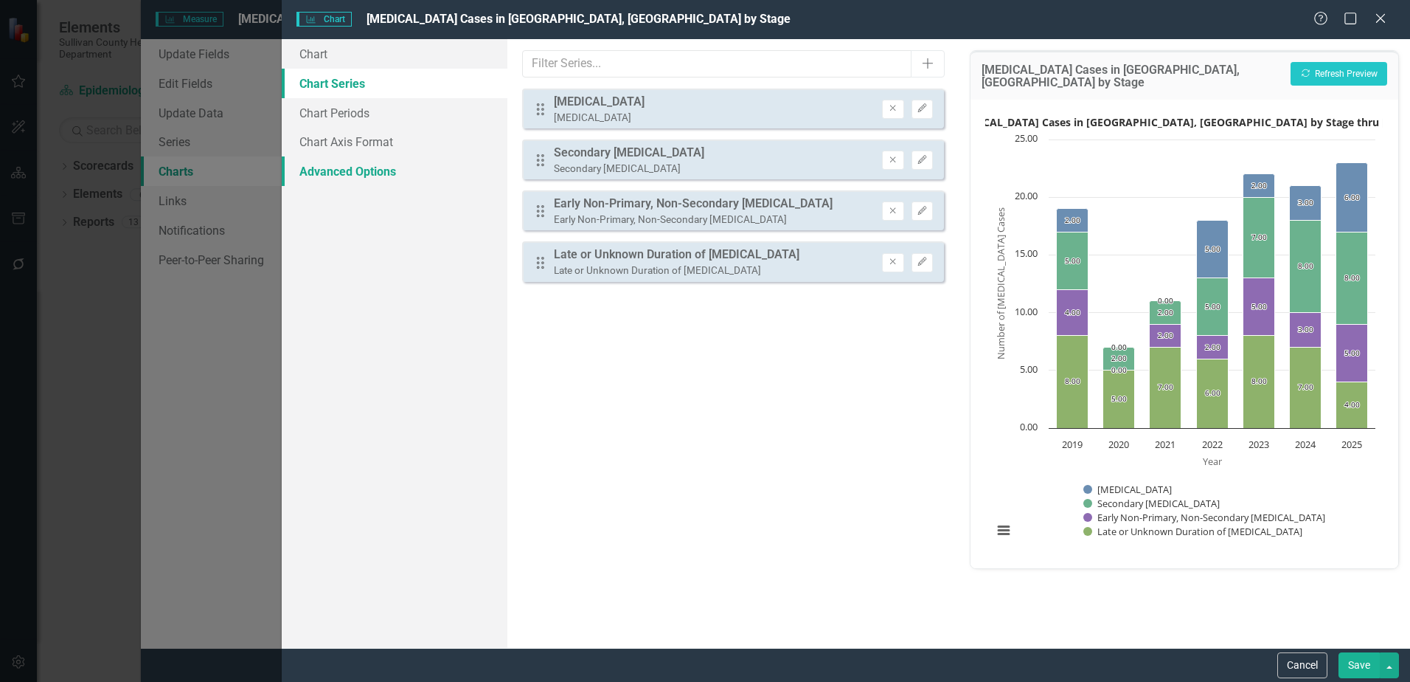
click at [374, 175] on link "Advanced Options" at bounding box center [395, 171] width 226 height 30
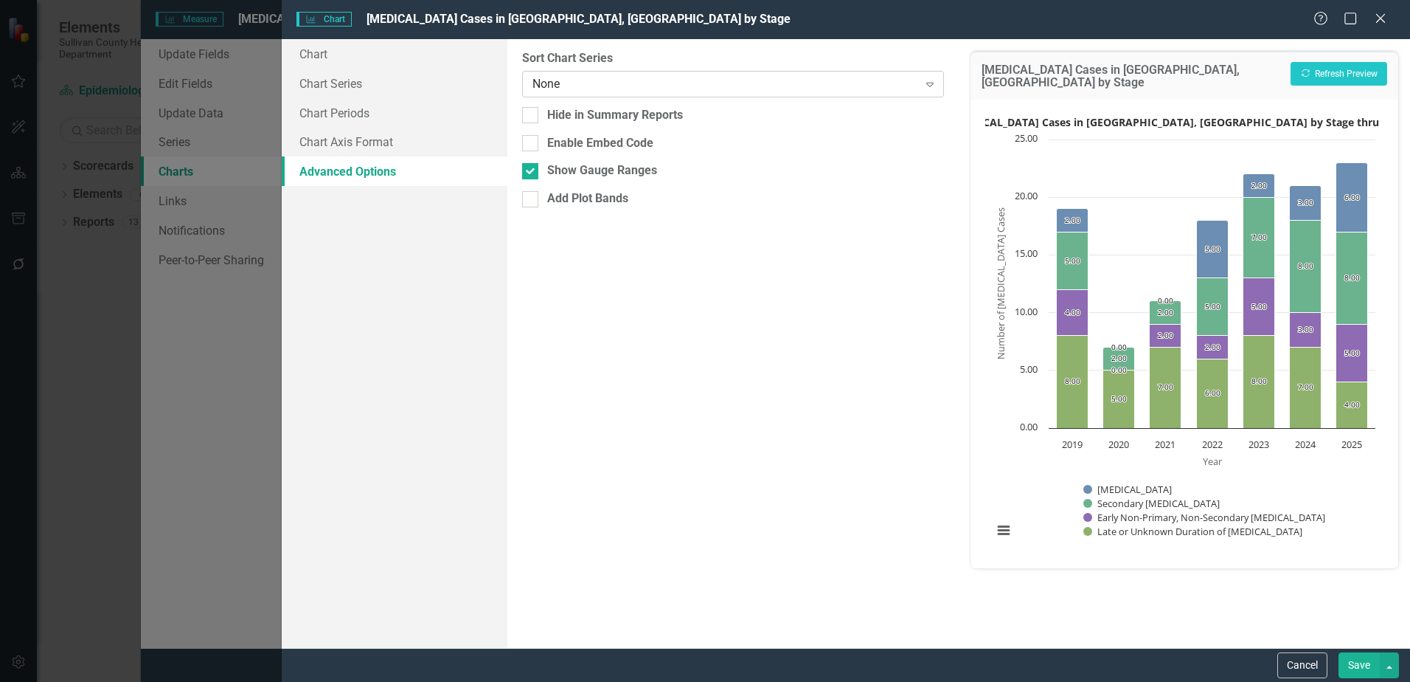
click at [574, 88] on div "None" at bounding box center [725, 83] width 385 height 17
click at [361, 142] on link "Chart Axis Format" at bounding box center [395, 142] width 226 height 30
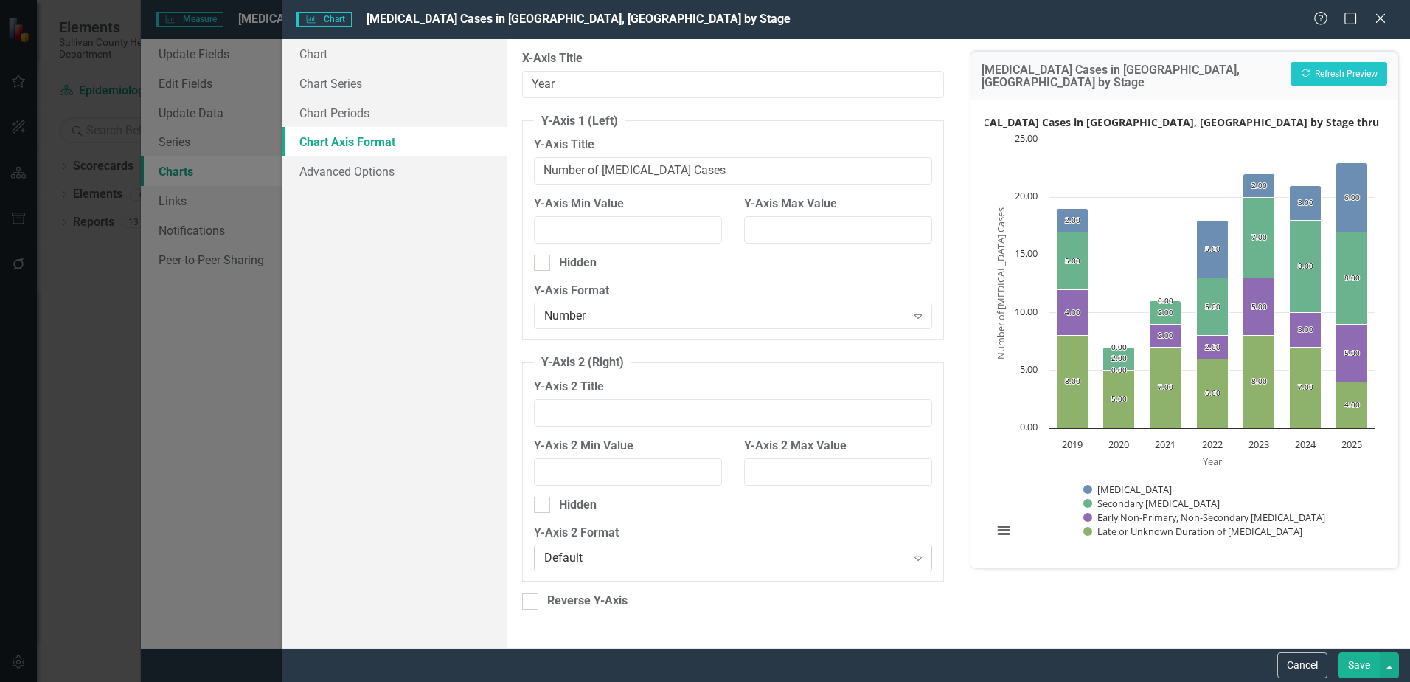
click at [631, 567] on div "Default Expand" at bounding box center [733, 557] width 398 height 27
click at [318, 483] on div "Chart Chart Series Chart Periods Chart Axis Format Advanced Options" at bounding box center [395, 343] width 226 height 609
click at [323, 77] on link "Chart Series" at bounding box center [395, 84] width 226 height 30
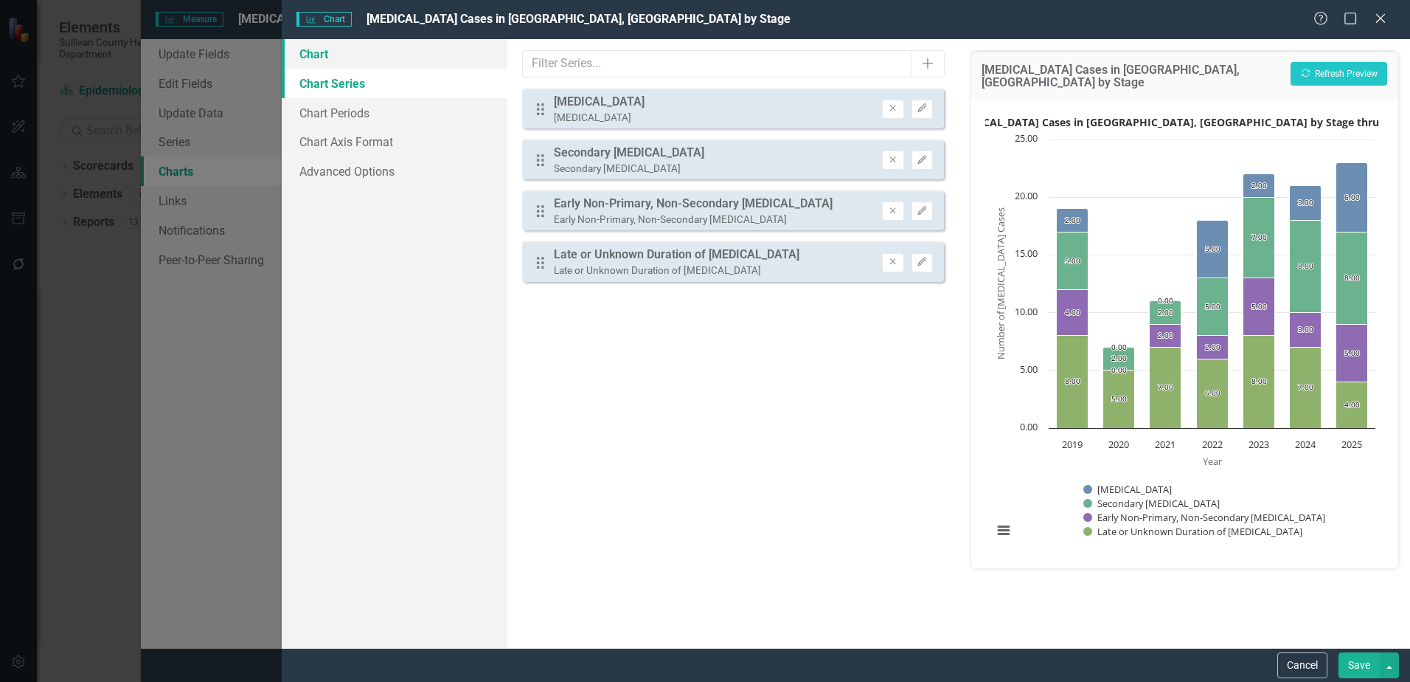
click at [321, 55] on link "Chart" at bounding box center [395, 54] width 226 height 30
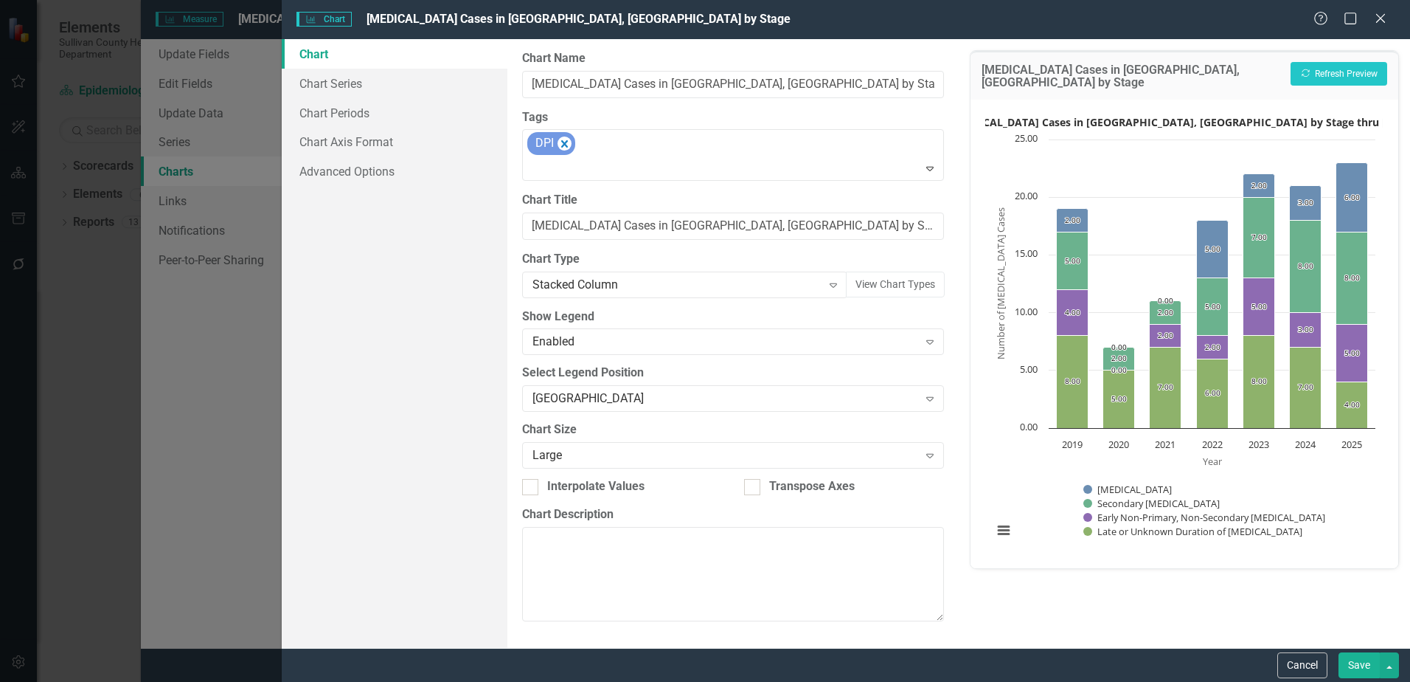
click at [1356, 657] on button "Save" at bounding box center [1359, 665] width 41 height 26
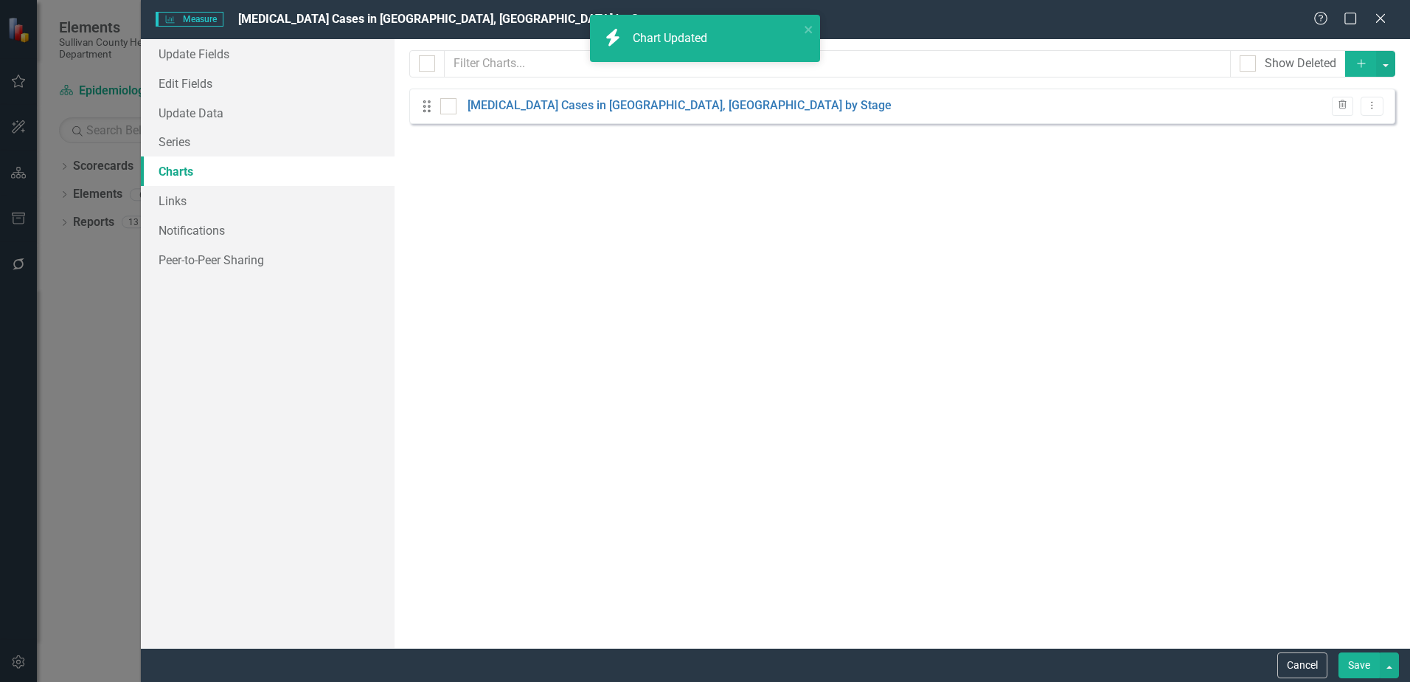
click at [1370, 651] on div "Cancel Save" at bounding box center [776, 665] width 1270 height 34
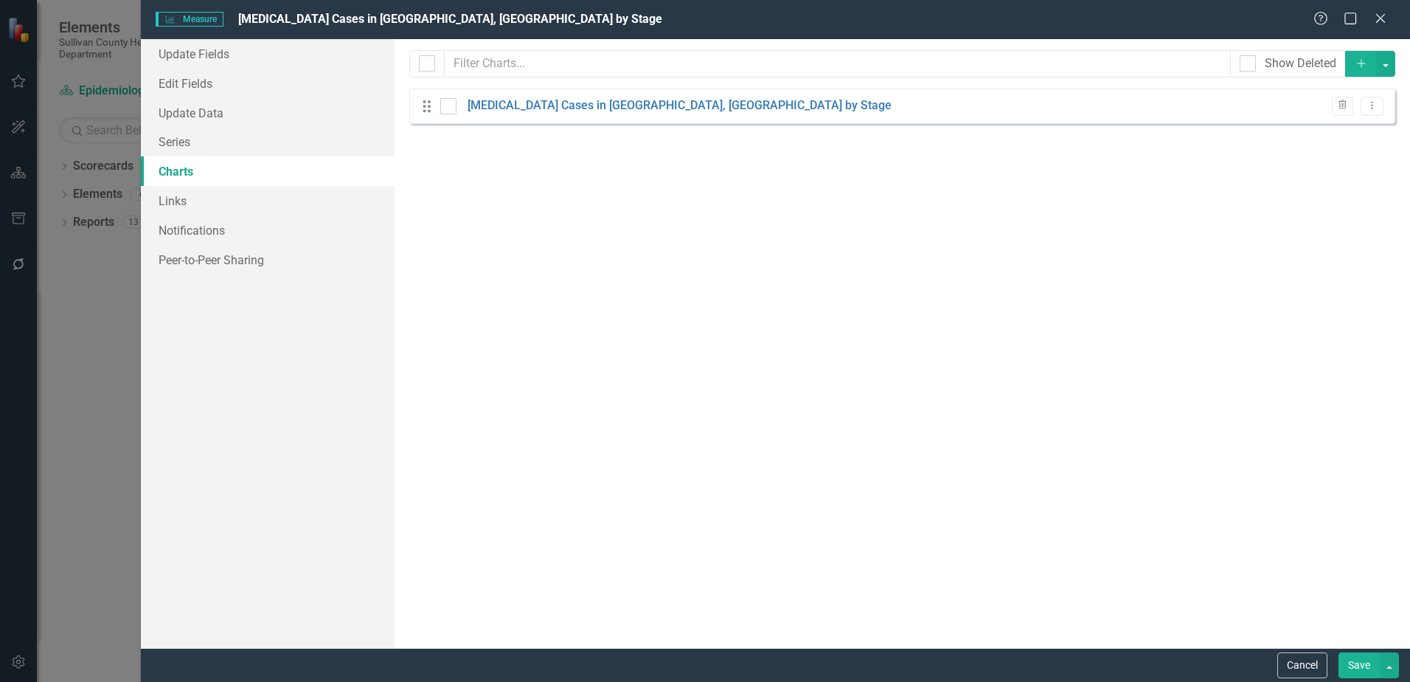
click at [1369, 662] on button "Save" at bounding box center [1359, 665] width 41 height 26
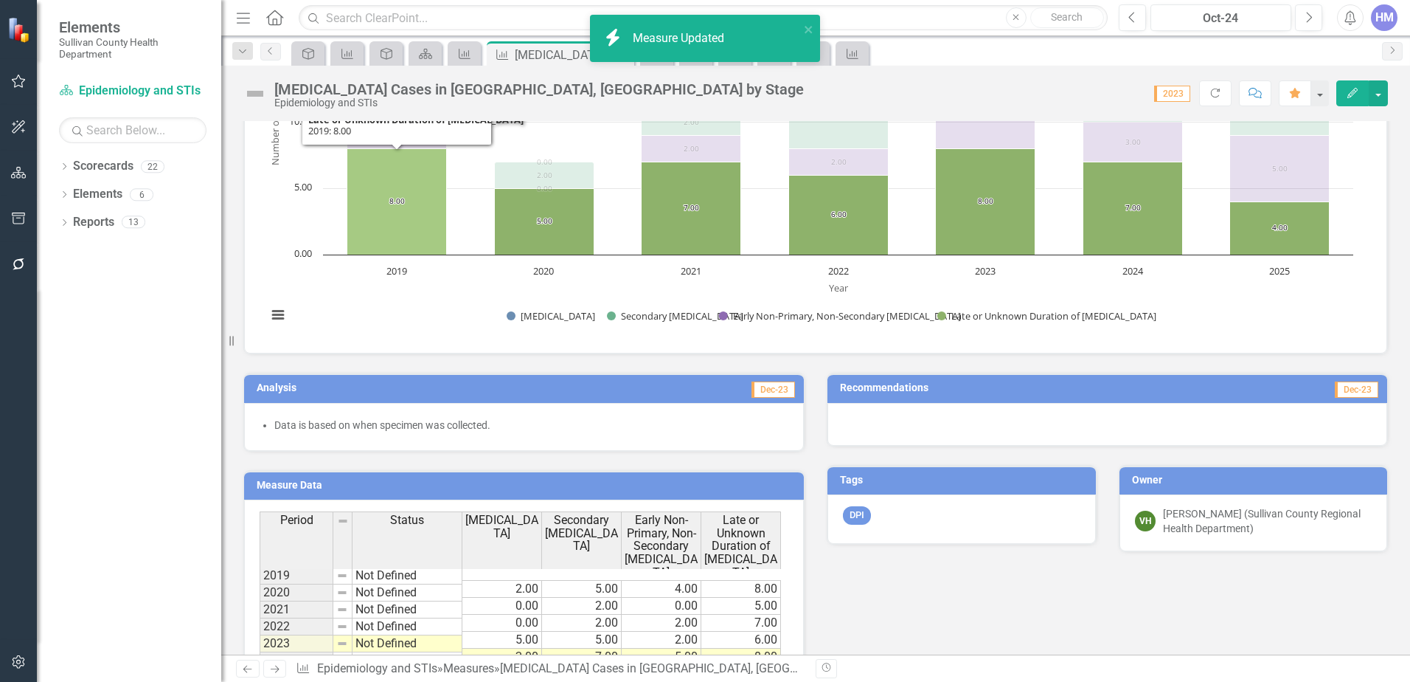
scroll to position [295, 0]
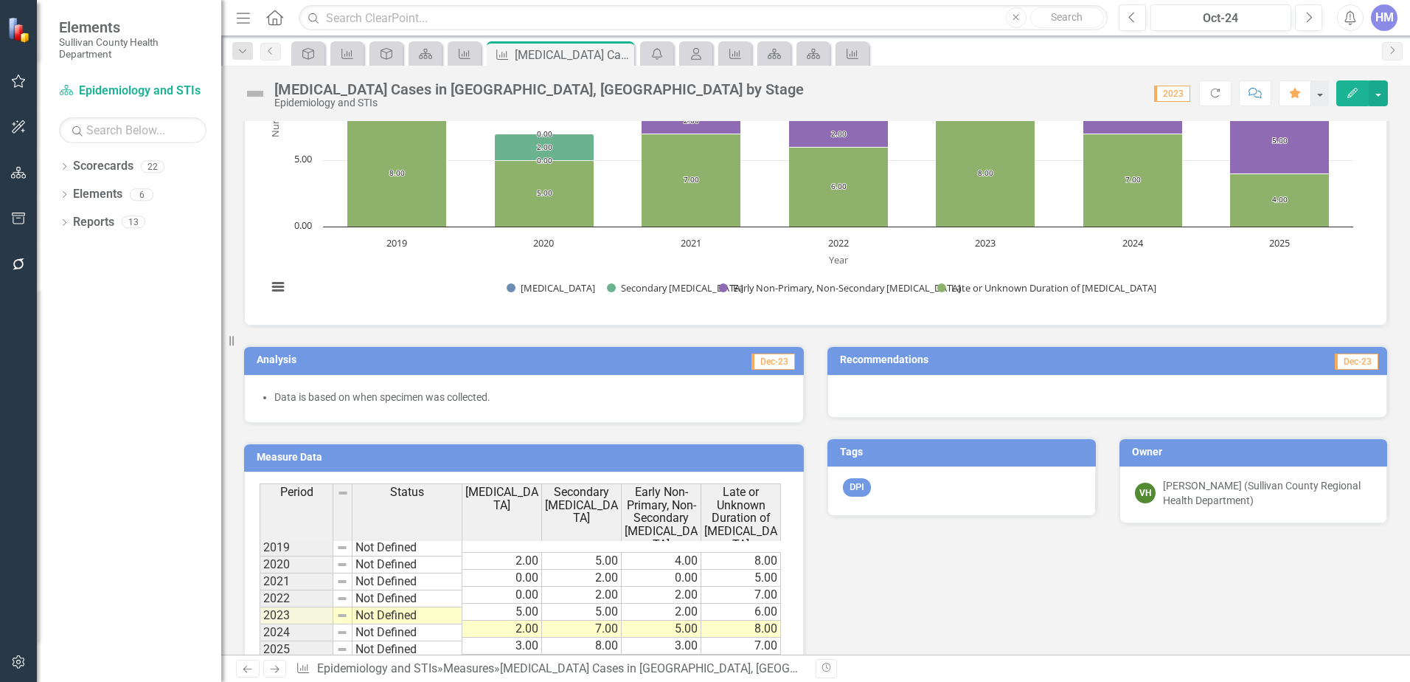
click at [278, 360] on h3 "Analysis" at bounding box center [384, 359] width 254 height 11
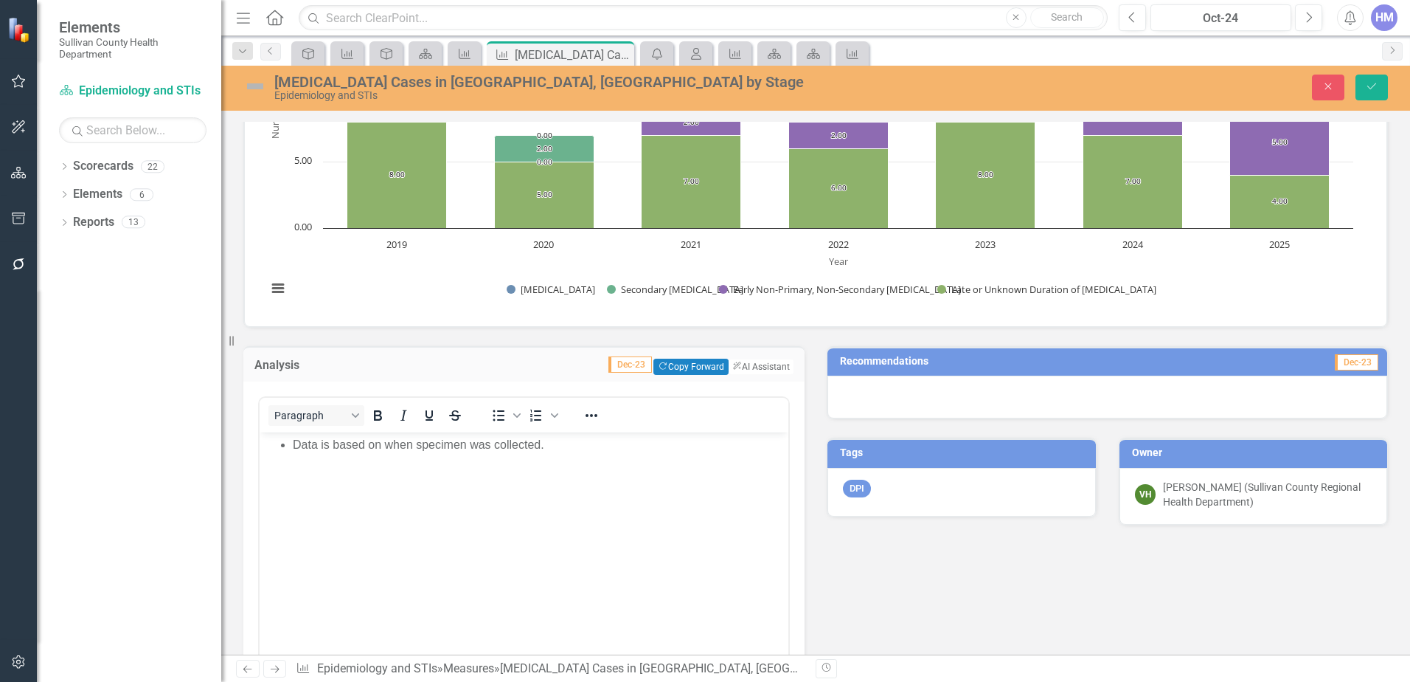
scroll to position [0, 0]
click at [737, 364] on button "ClearPoint AI AI Assistant" at bounding box center [760, 367] width 66 height 16
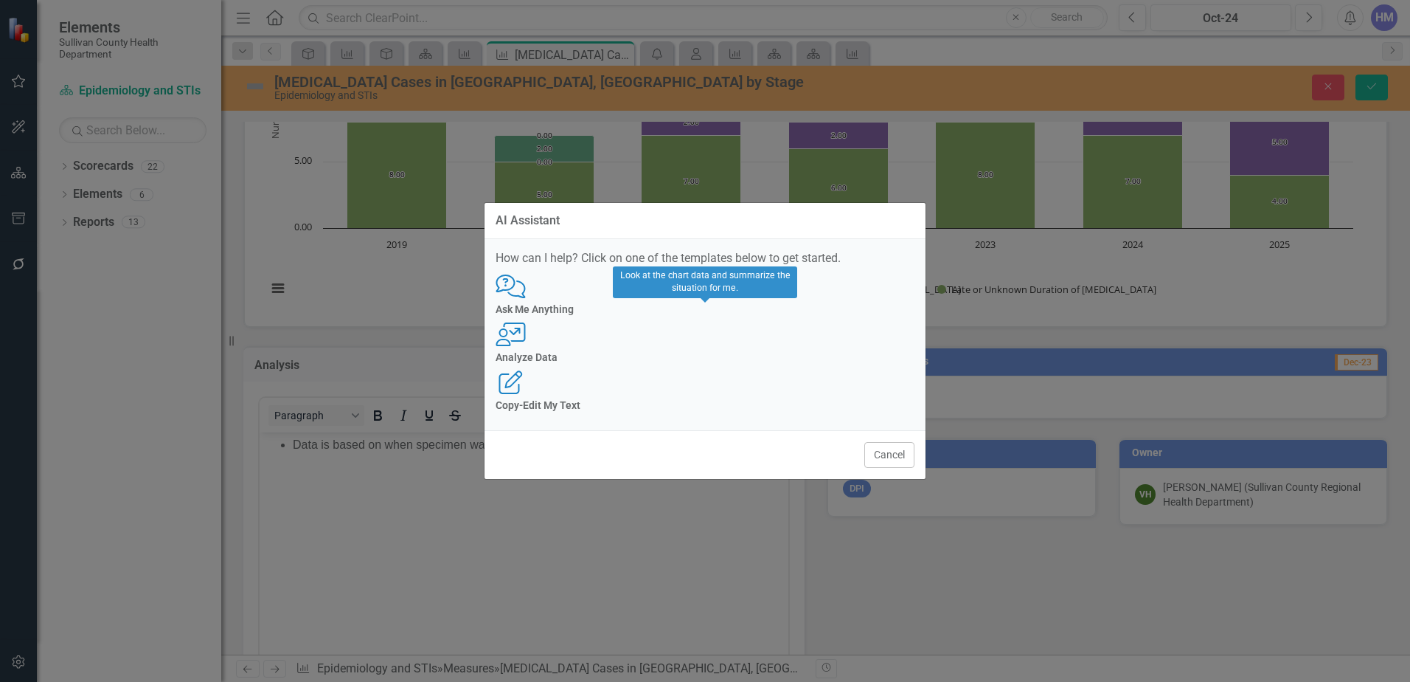
click at [728, 361] on h4 "Analyze Data" at bounding box center [705, 357] width 419 height 11
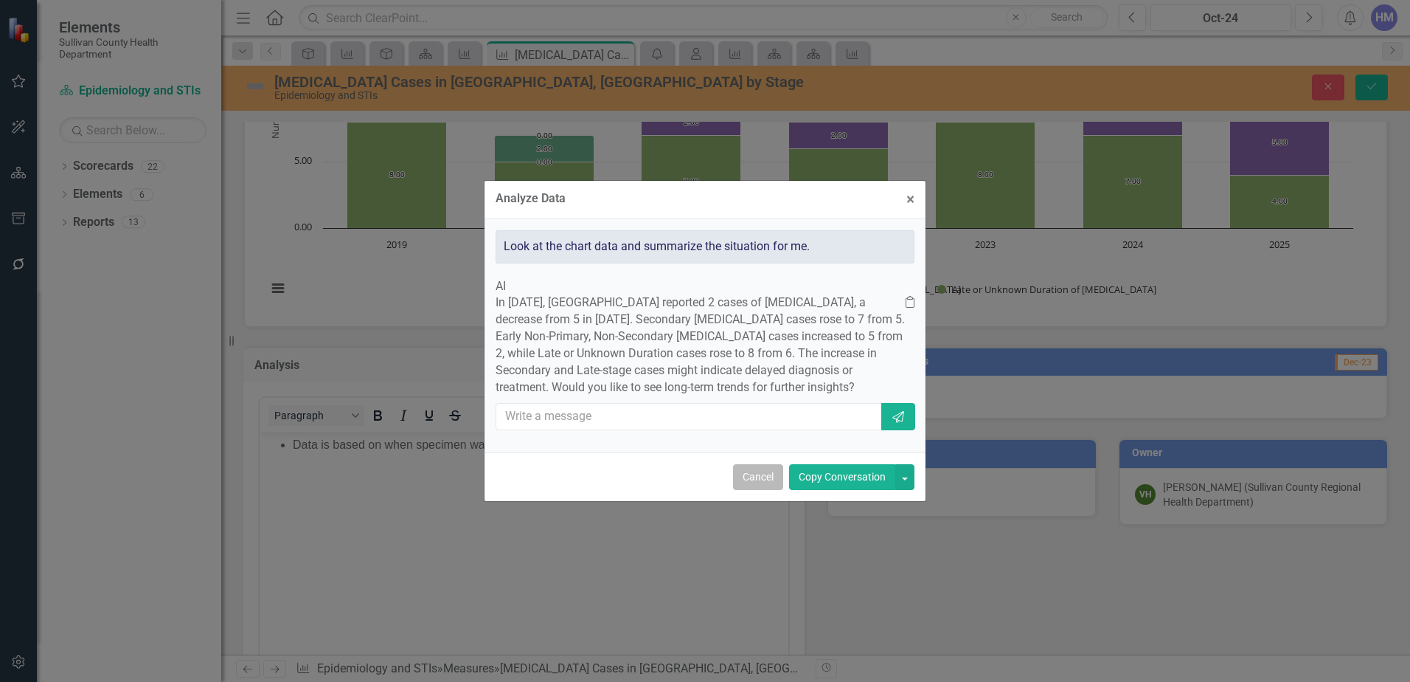
click at [757, 490] on button "Cancel" at bounding box center [758, 477] width 50 height 26
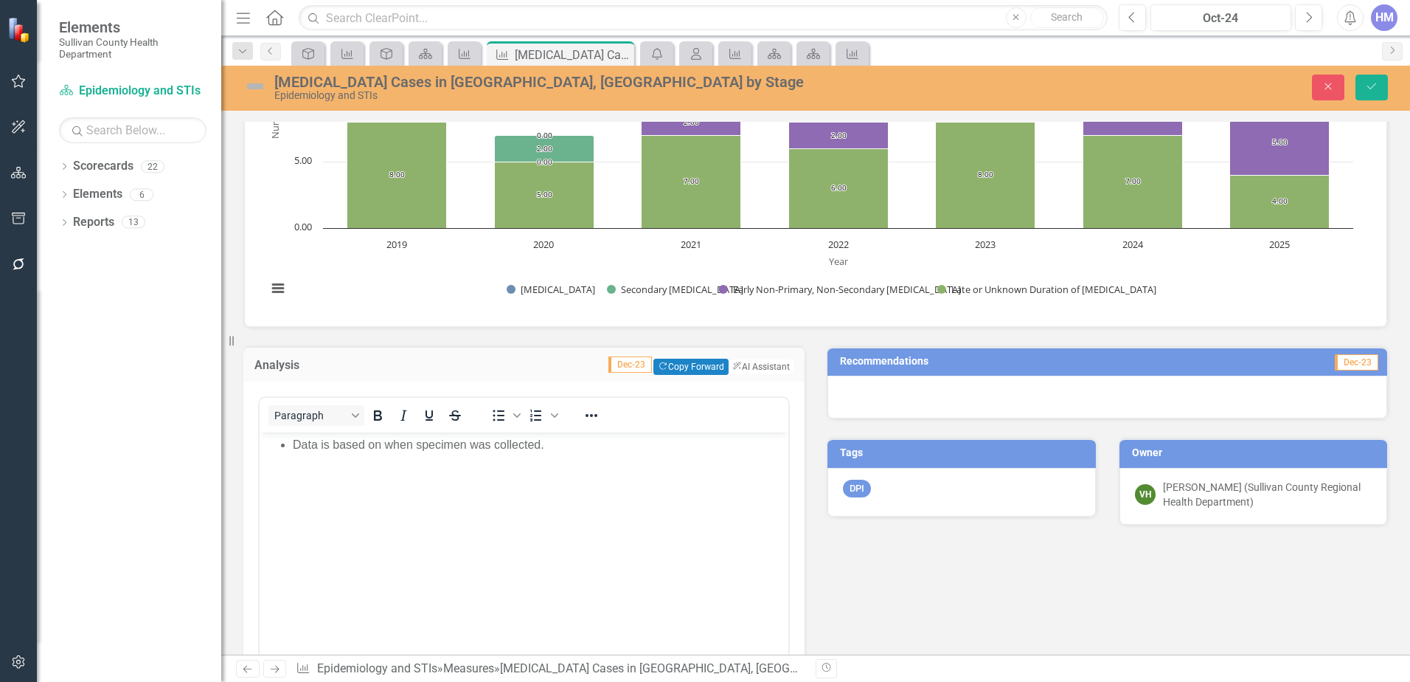
click at [616, 361] on span "Dec-23" at bounding box center [631, 364] width 44 height 16
click at [291, 362] on h3 "Analysis" at bounding box center [307, 365] width 105 height 13
click at [1376, 81] on icon "Save" at bounding box center [1371, 86] width 13 height 10
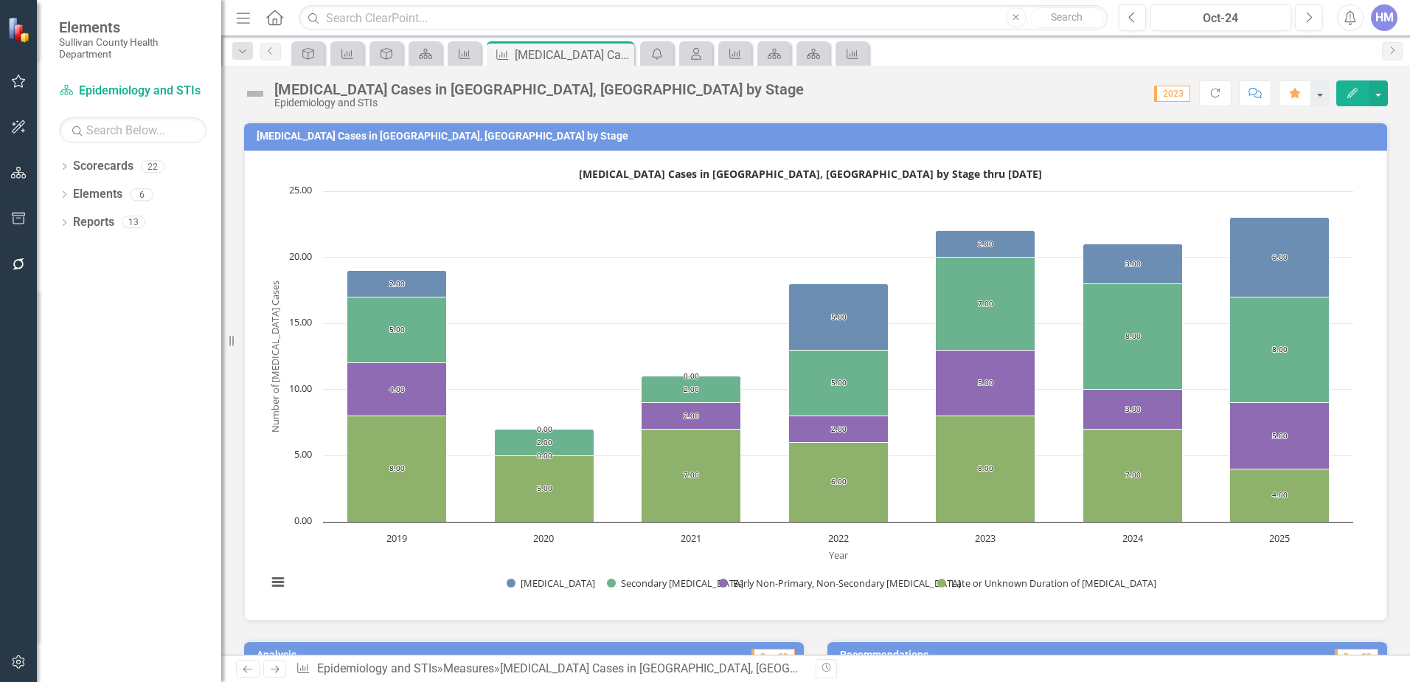
click at [530, 89] on div "[MEDICAL_DATA] Cases in [GEOGRAPHIC_DATA], [GEOGRAPHIC_DATA] by Stage" at bounding box center [539, 89] width 530 height 16
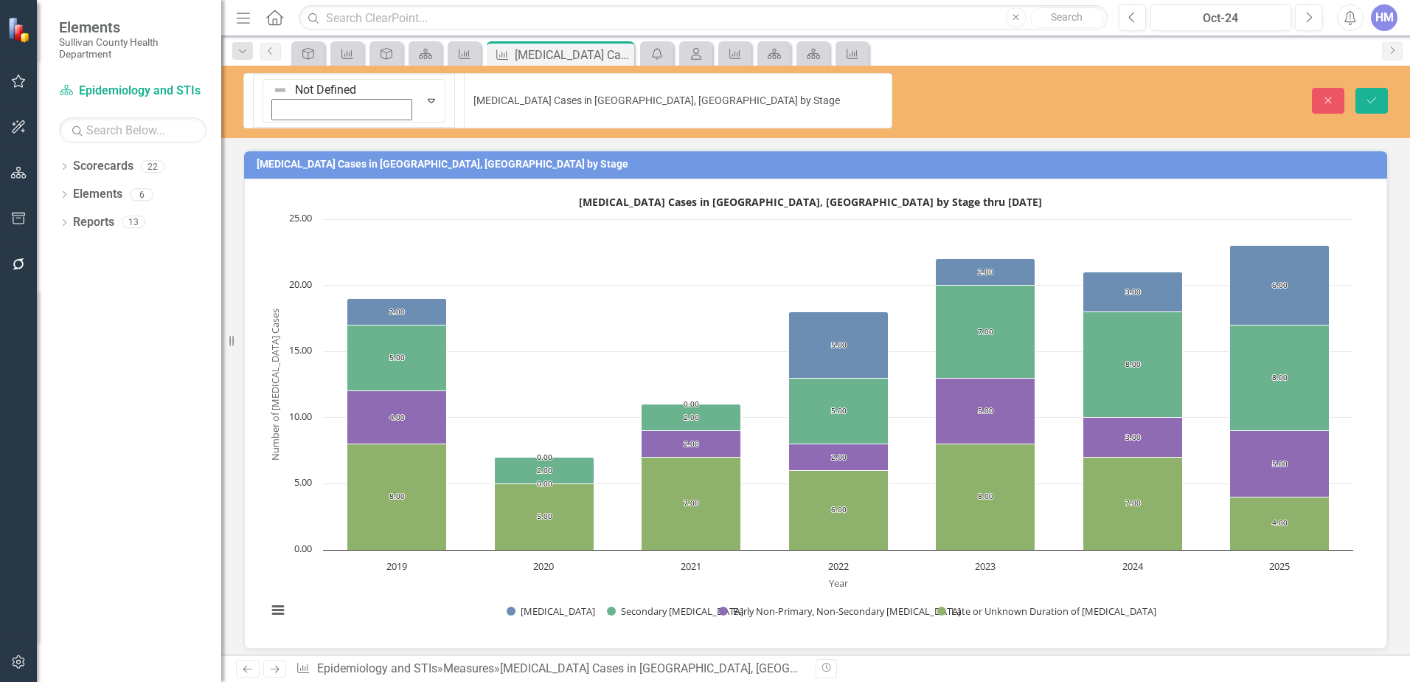
click at [1304, 88] on div "Close Save" at bounding box center [1163, 101] width 474 height 26
click at [1321, 88] on button "Close" at bounding box center [1328, 101] width 32 height 26
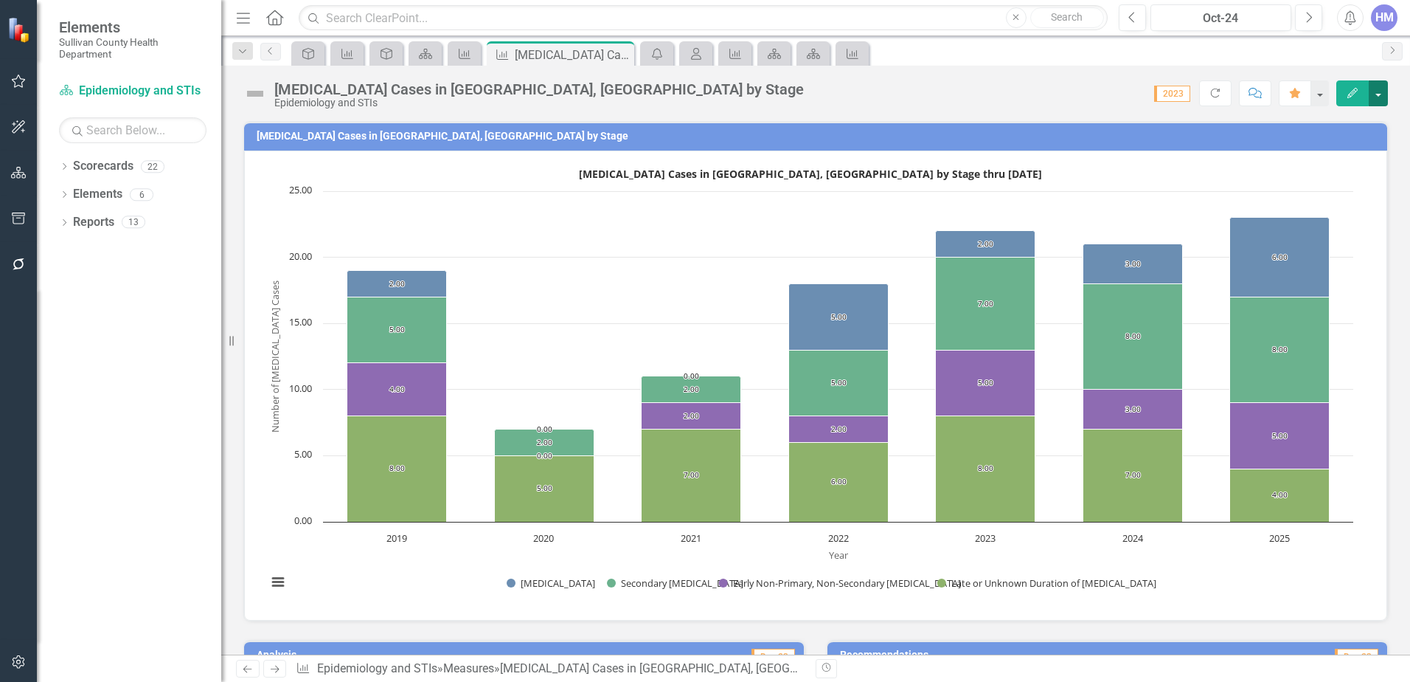
click at [1379, 97] on button "button" at bounding box center [1378, 93] width 19 height 26
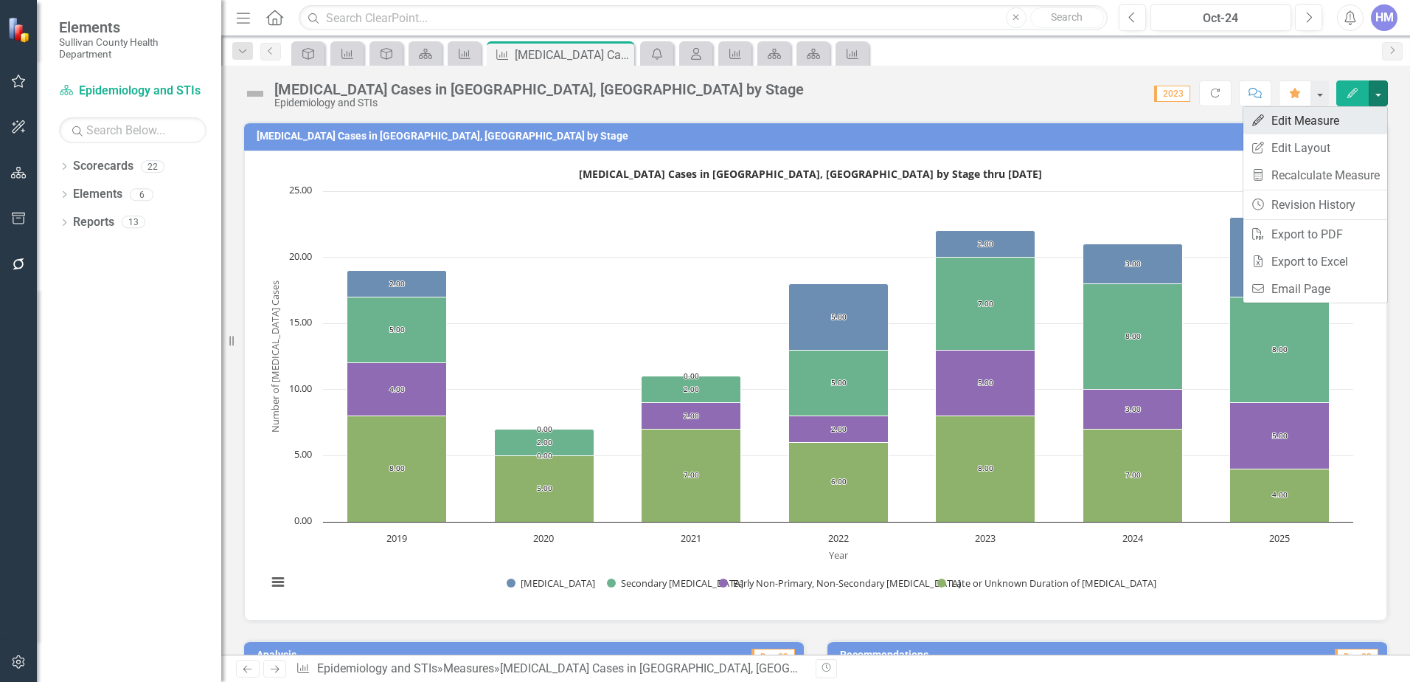
click at [1304, 125] on link "Edit Edit Measure" at bounding box center [1316, 120] width 144 height 27
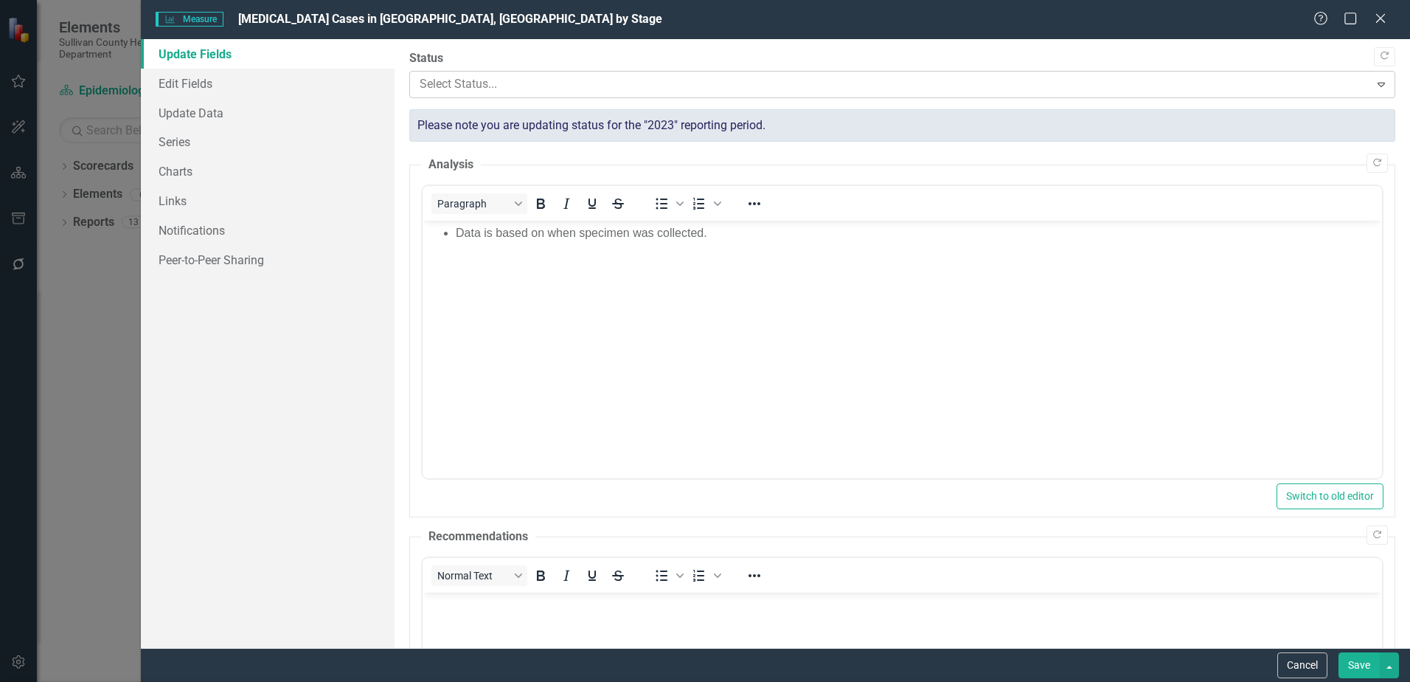
click at [474, 86] on div at bounding box center [890, 85] width 941 height 20
drag, startPoint x: 474, startPoint y: 86, endPoint x: 502, endPoint y: 167, distance: 85.6
click at [477, 96] on div "Select Status..." at bounding box center [889, 85] width 955 height 26
click at [167, 80] on link "Edit Fields" at bounding box center [268, 84] width 254 height 30
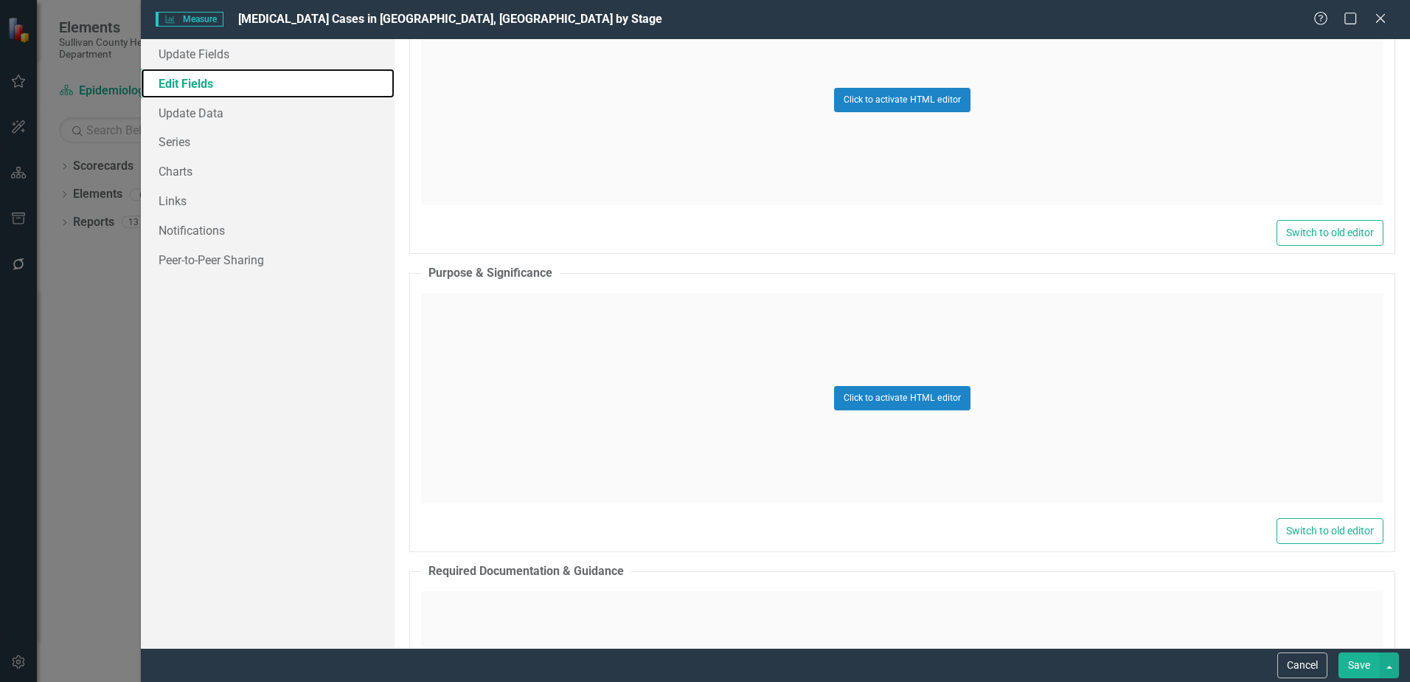
scroll to position [516, 0]
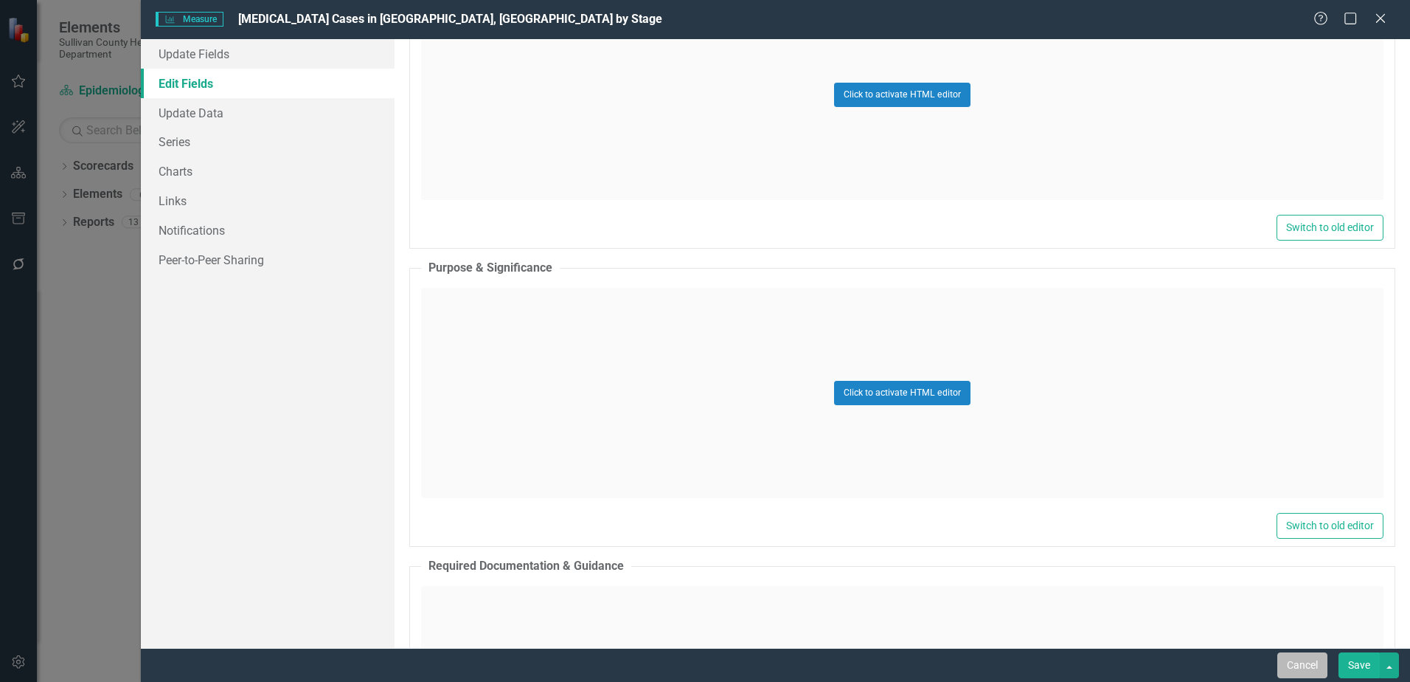
click at [1301, 663] on button "Cancel" at bounding box center [1303, 665] width 50 height 26
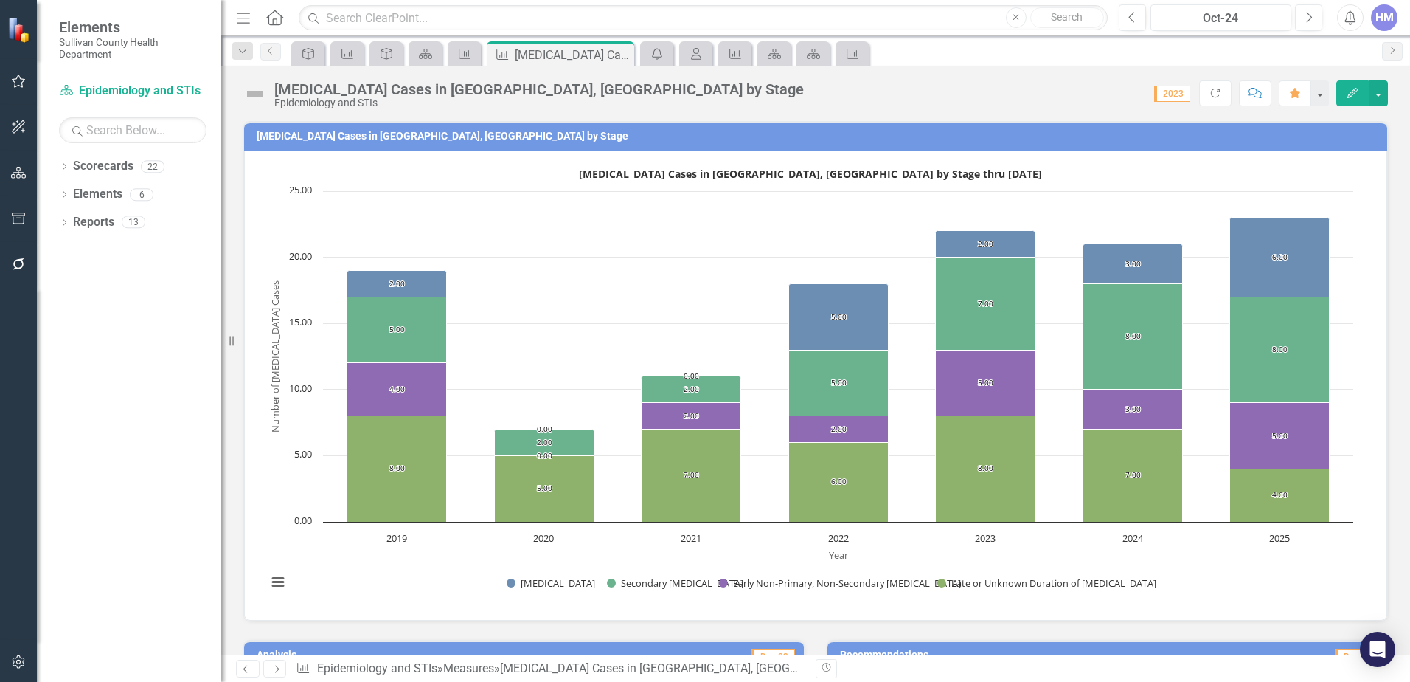
click at [1169, 96] on span "2023" at bounding box center [1172, 94] width 36 height 16
click at [1216, 91] on icon "Refresh" at bounding box center [1215, 93] width 13 height 10
click at [1216, 93] on span "2023" at bounding box center [1212, 94] width 36 height 16
drag, startPoint x: 1216, startPoint y: 93, endPoint x: 1186, endPoint y: 107, distance: 32.7
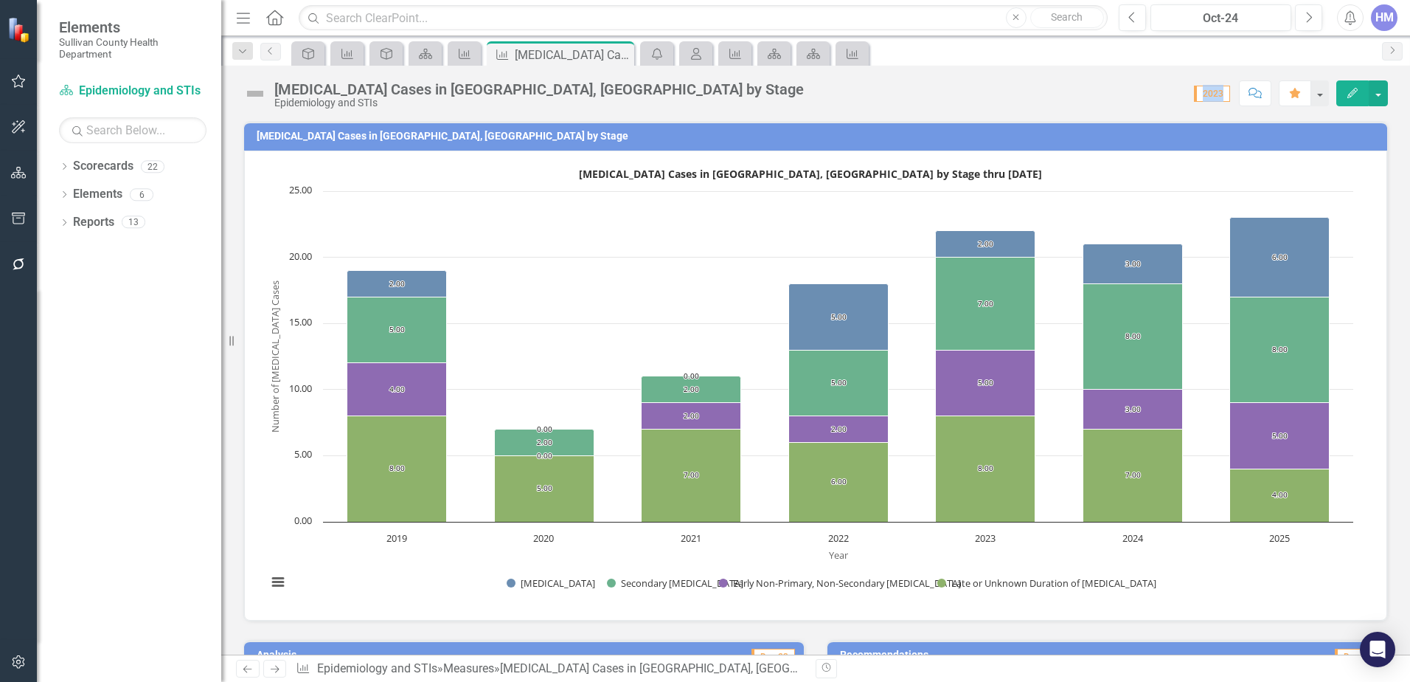
click at [1186, 107] on div "Syphilis Cases in Sullivan County, TN by Stage Epidemiology and STIs Score: N/A…" at bounding box center [815, 88] width 1189 height 44
drag, startPoint x: 1211, startPoint y: 98, endPoint x: 1114, endPoint y: 103, distance: 96.7
click at [1114, 103] on div "Score: N/A 2023 Completed Comment Favorite Edit" at bounding box center [1099, 92] width 577 height 25
click at [1322, 95] on button "button" at bounding box center [1319, 93] width 19 height 26
click at [1203, 94] on span "2023" at bounding box center [1212, 94] width 36 height 16
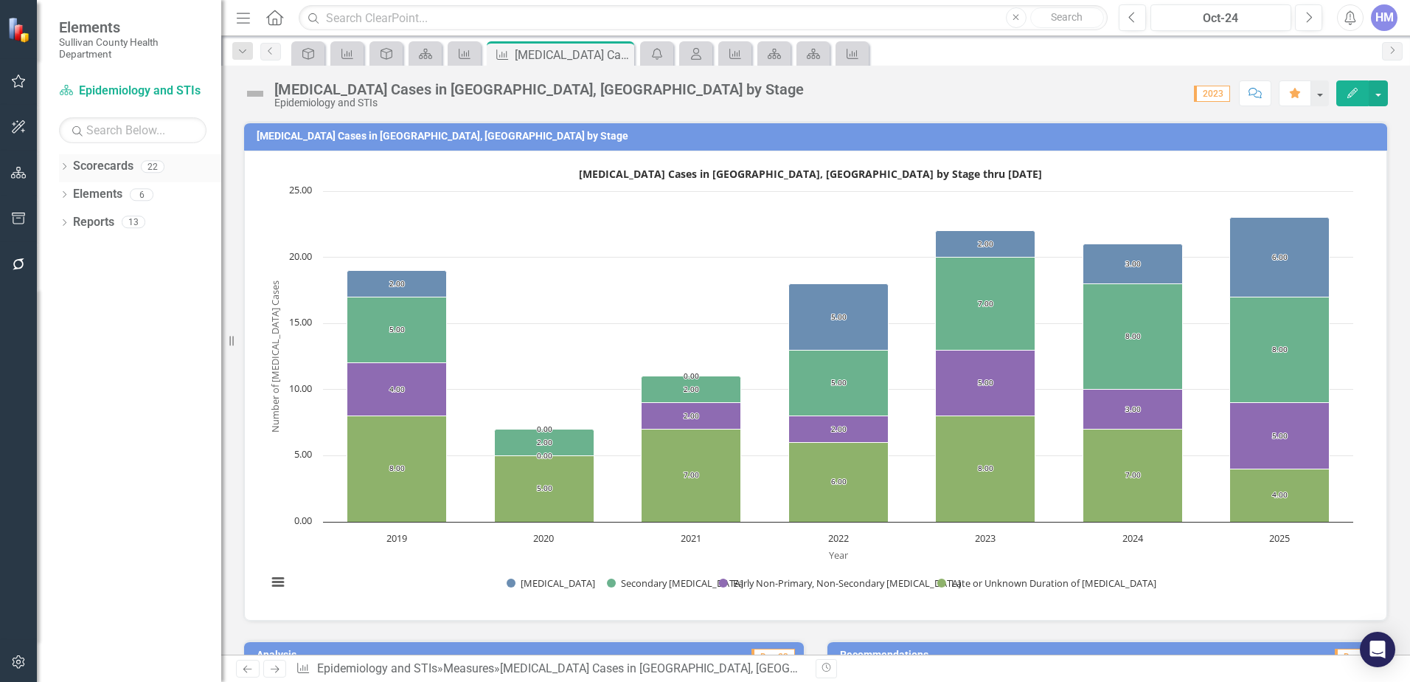
click at [59, 165] on icon "Dropdown" at bounding box center [64, 168] width 10 height 8
click at [173, 195] on link "Sullivan County Regional Health Department" at bounding box center [151, 194] width 140 height 17
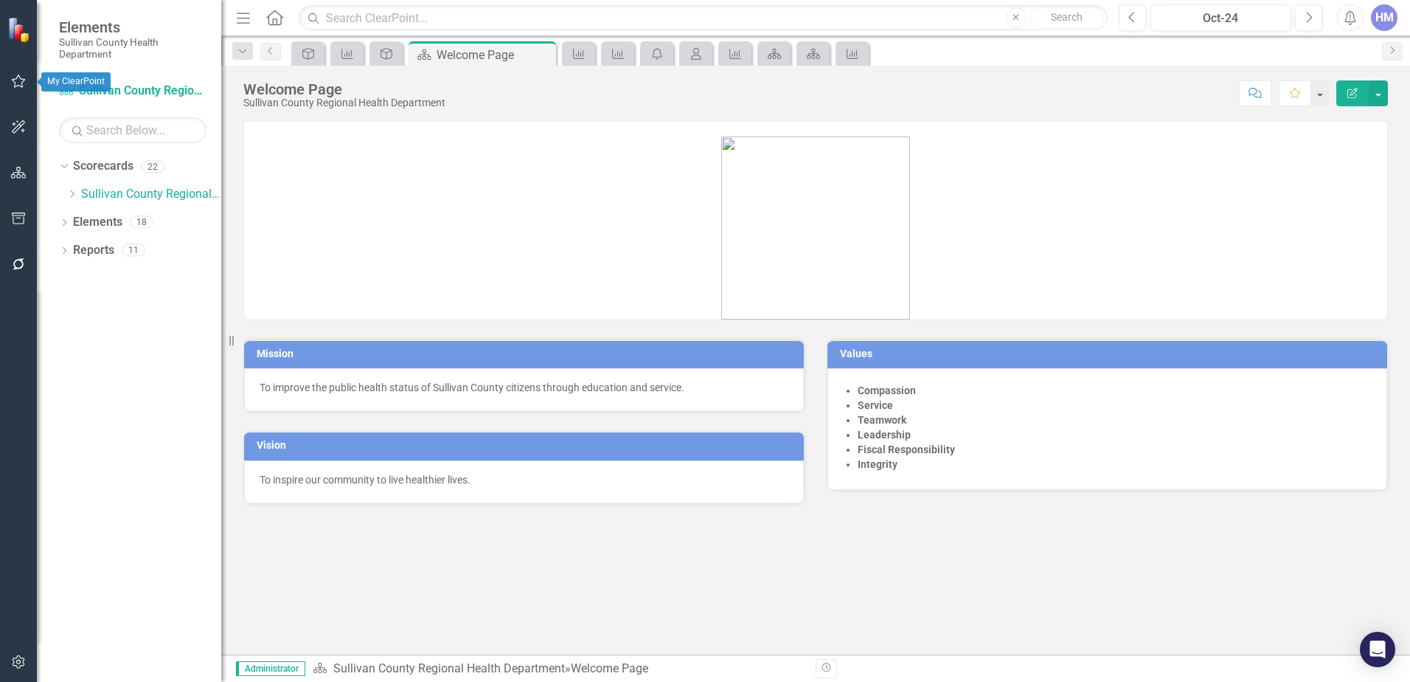
click at [20, 77] on icon "button" at bounding box center [19, 81] width 14 height 13
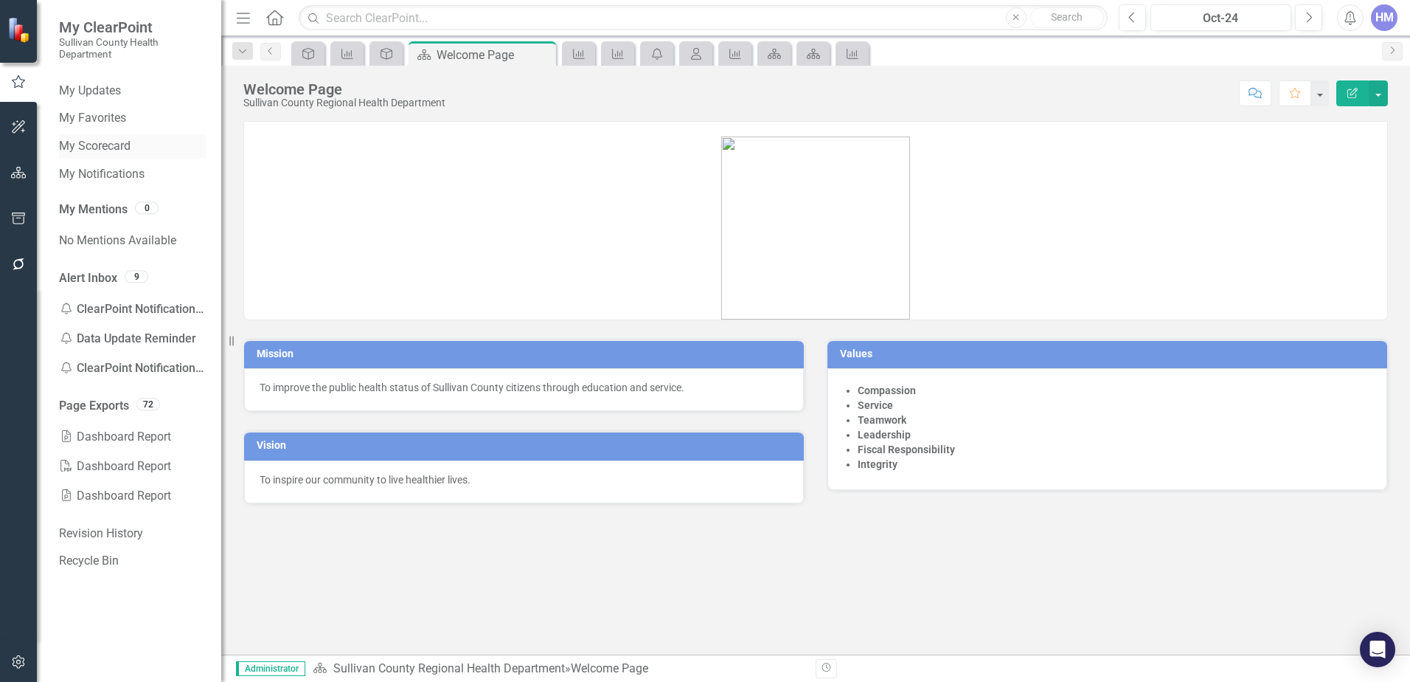
click at [104, 145] on link "My Scorecard" at bounding box center [133, 146] width 148 height 17
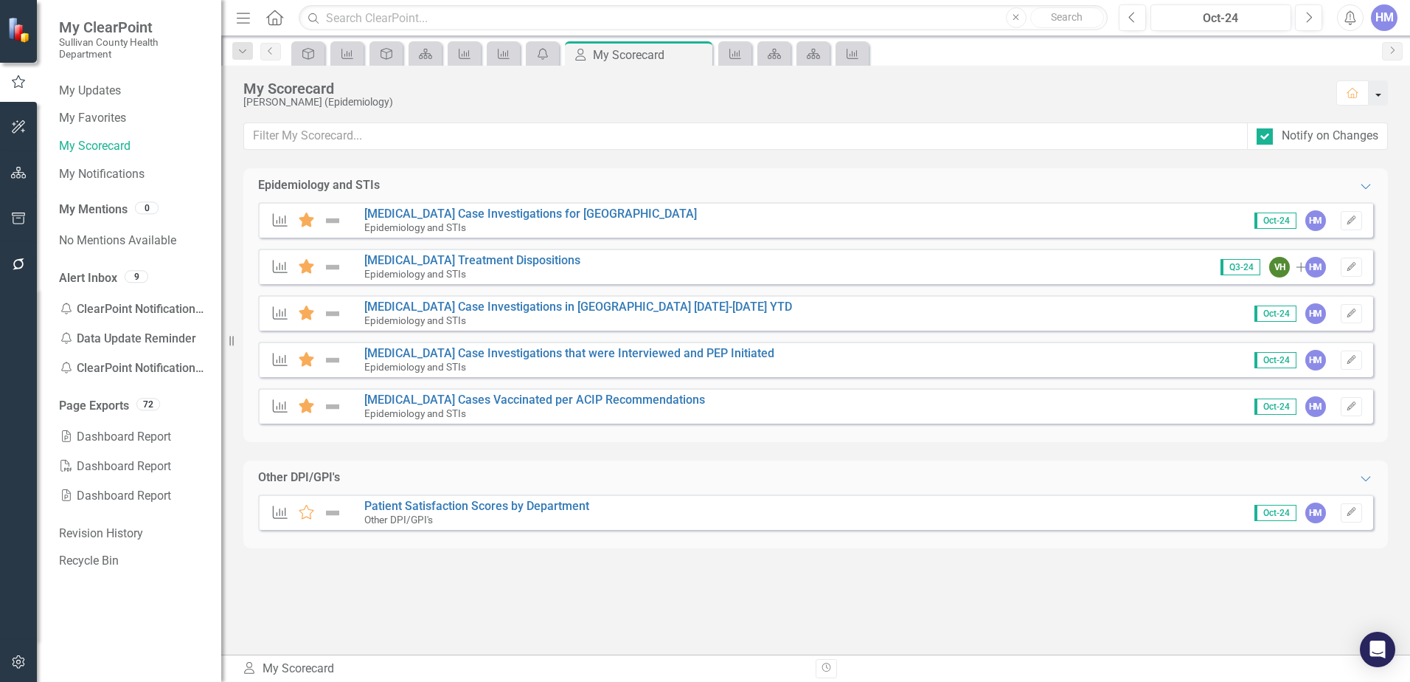
click at [1380, 99] on button "button" at bounding box center [1378, 92] width 19 height 25
click at [1341, 91] on button "Home" at bounding box center [1354, 92] width 32 height 25
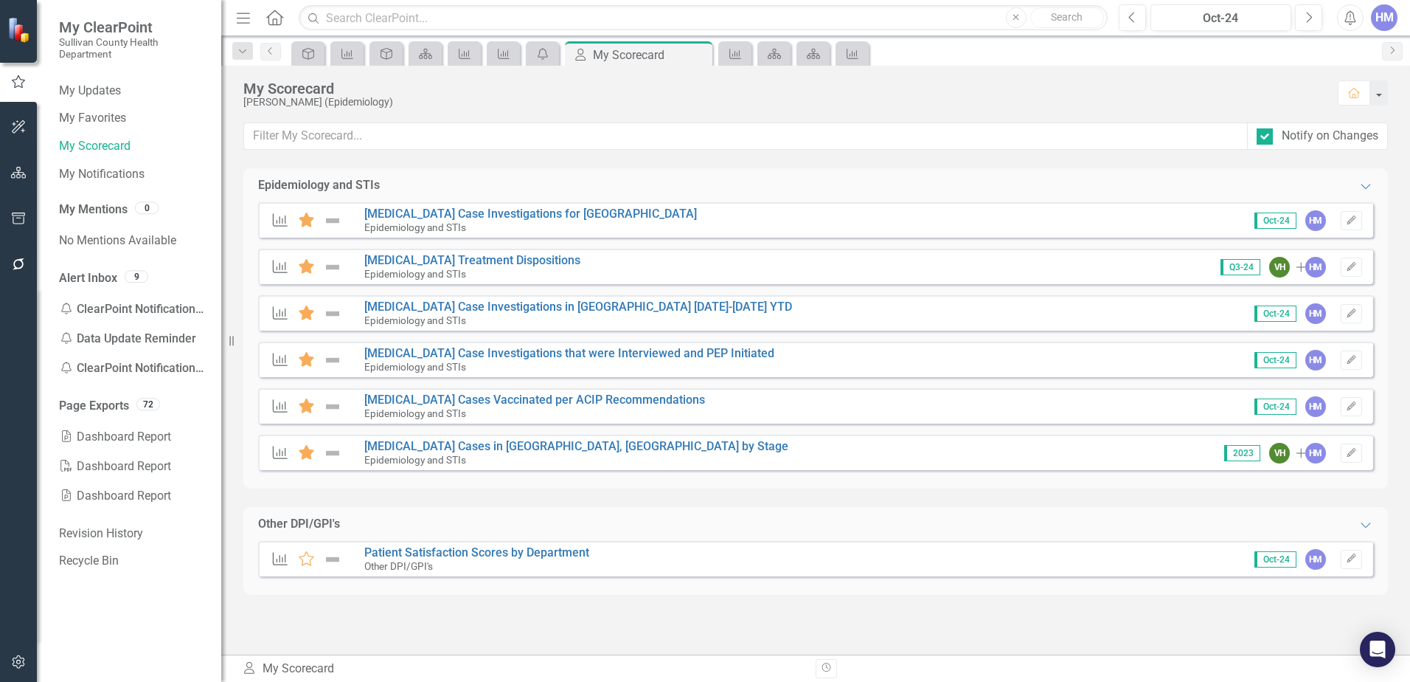
click at [283, 451] on icon at bounding box center [280, 452] width 15 height 13
click at [104, 142] on link "My Scorecard" at bounding box center [133, 146] width 148 height 17
click at [277, 18] on icon "Home" at bounding box center [274, 17] width 19 height 15
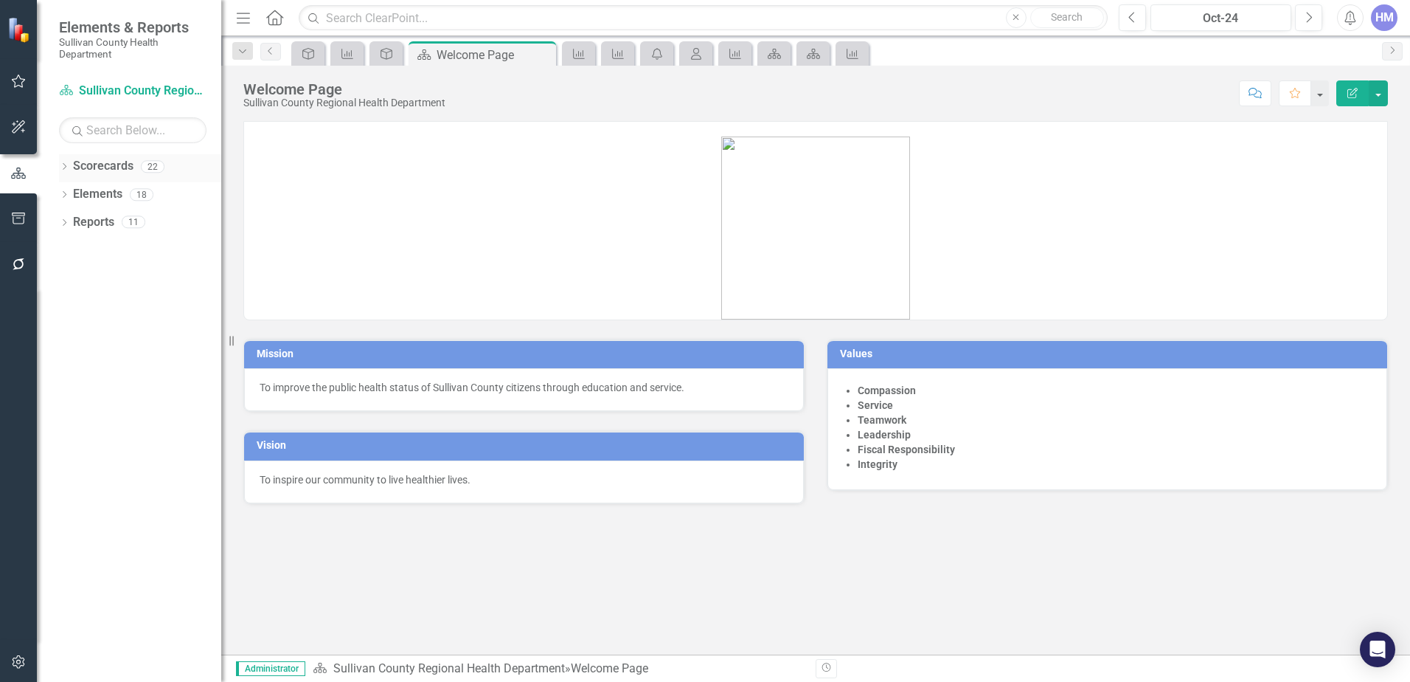
click at [98, 173] on link "Scorecards" at bounding box center [103, 166] width 60 height 17
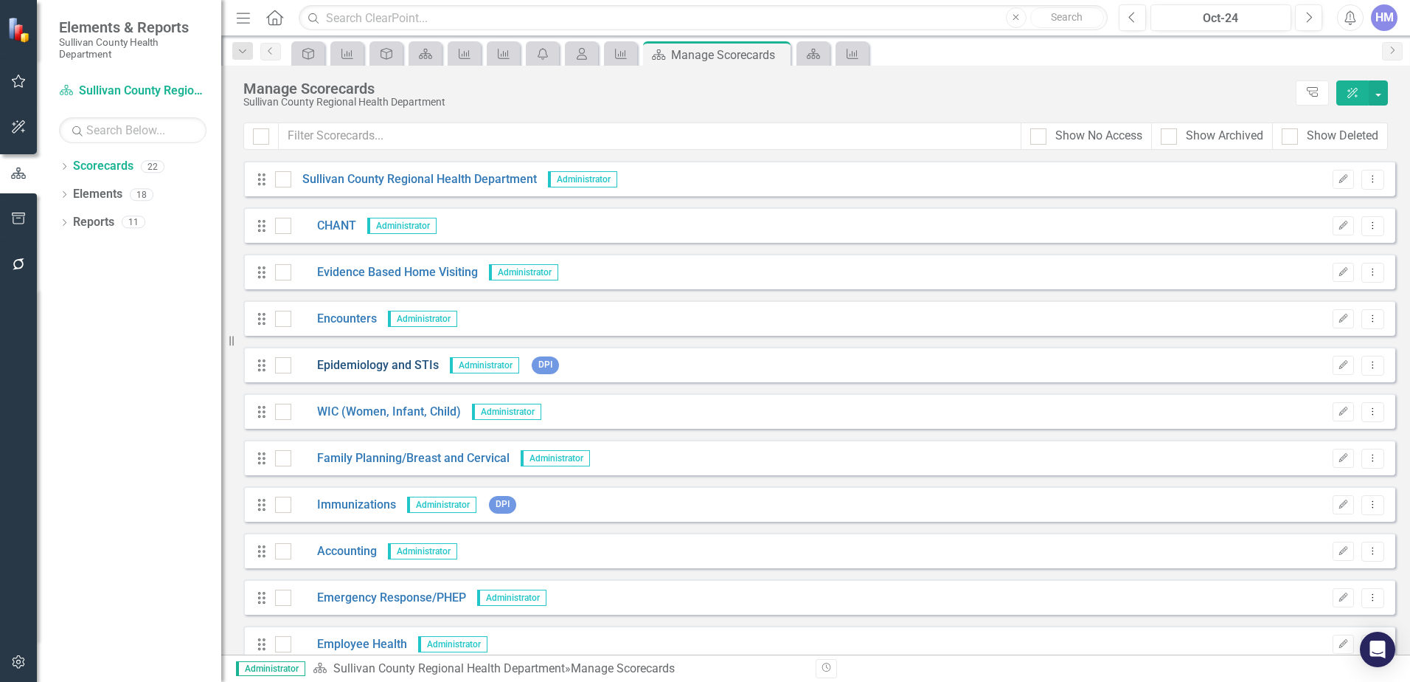
click at [335, 360] on link "Epidemiology and STIs" at bounding box center [365, 365] width 148 height 17
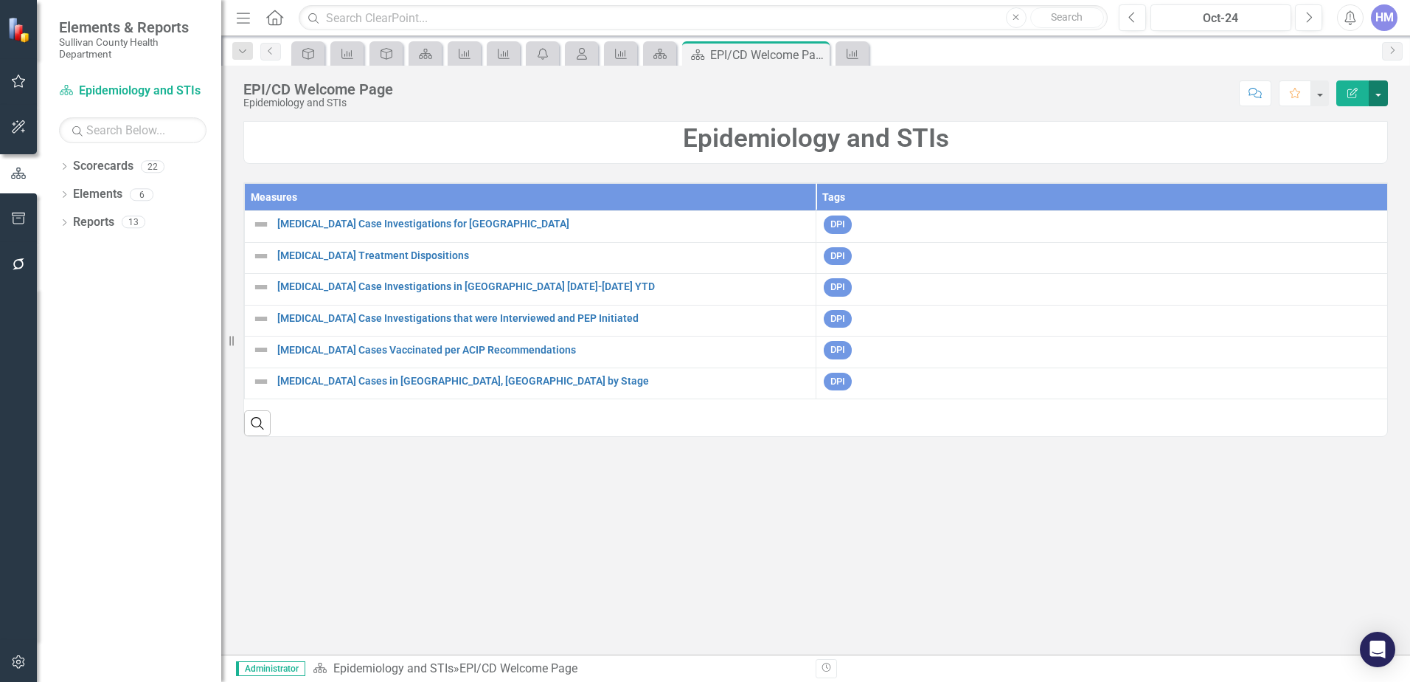
click at [1374, 94] on button "button" at bounding box center [1378, 93] width 19 height 26
click at [1329, 145] on link "Edit Report Edit Layout" at bounding box center [1328, 147] width 120 height 27
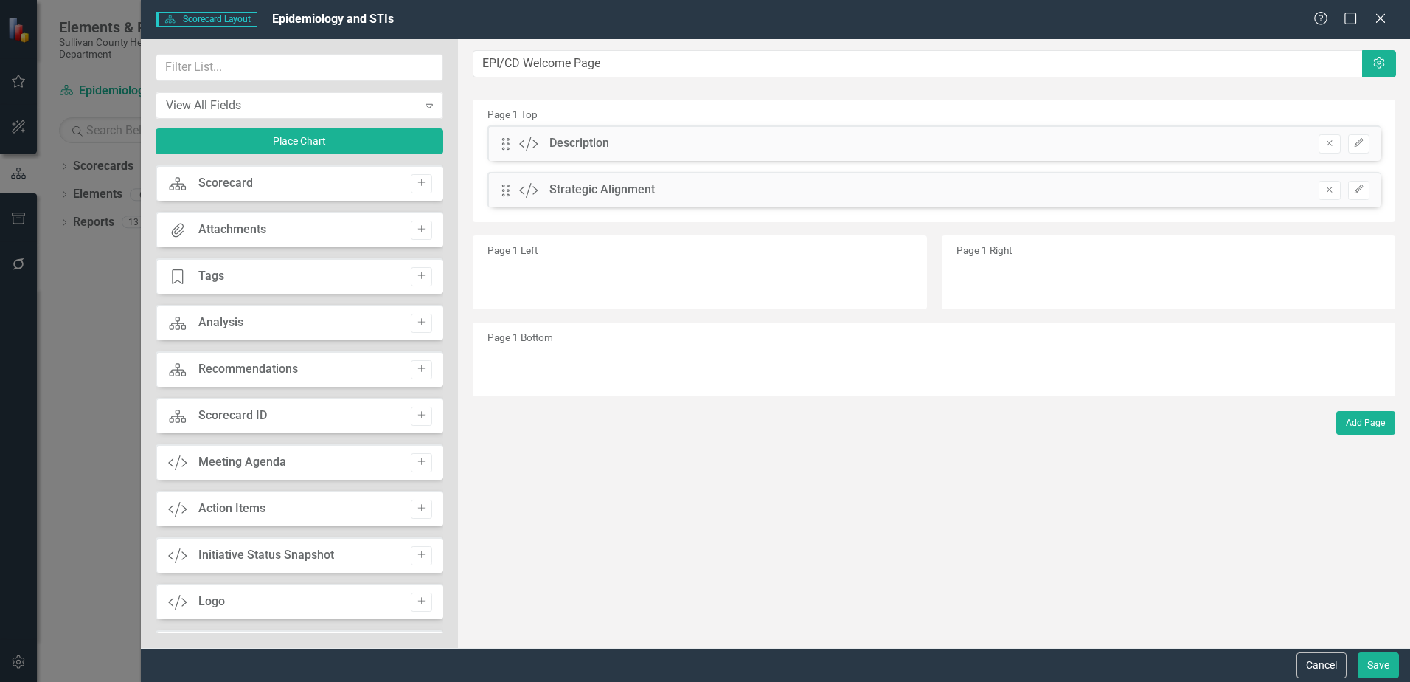
click at [220, 185] on div "Scorecard" at bounding box center [225, 183] width 55 height 17
click at [1327, 660] on button "Cancel" at bounding box center [1322, 665] width 50 height 26
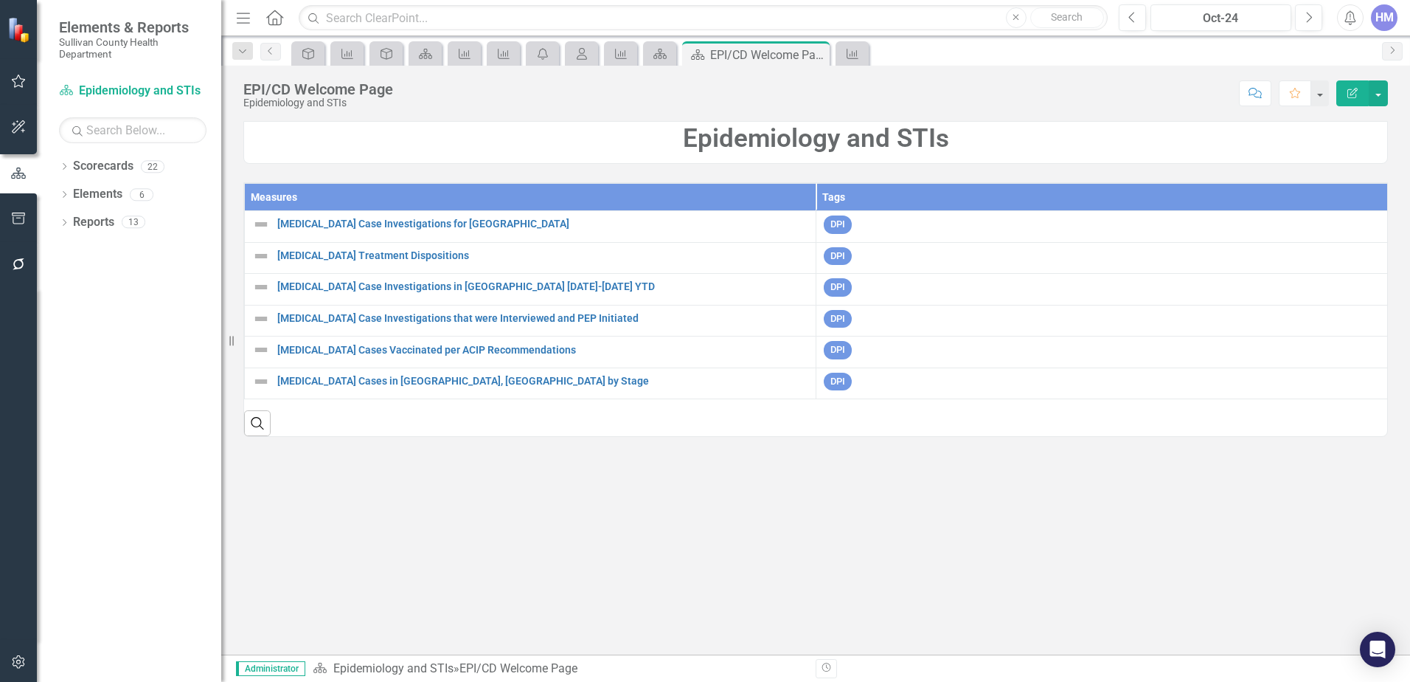
click at [283, 197] on th "Measures" at bounding box center [531, 197] width 572 height 27
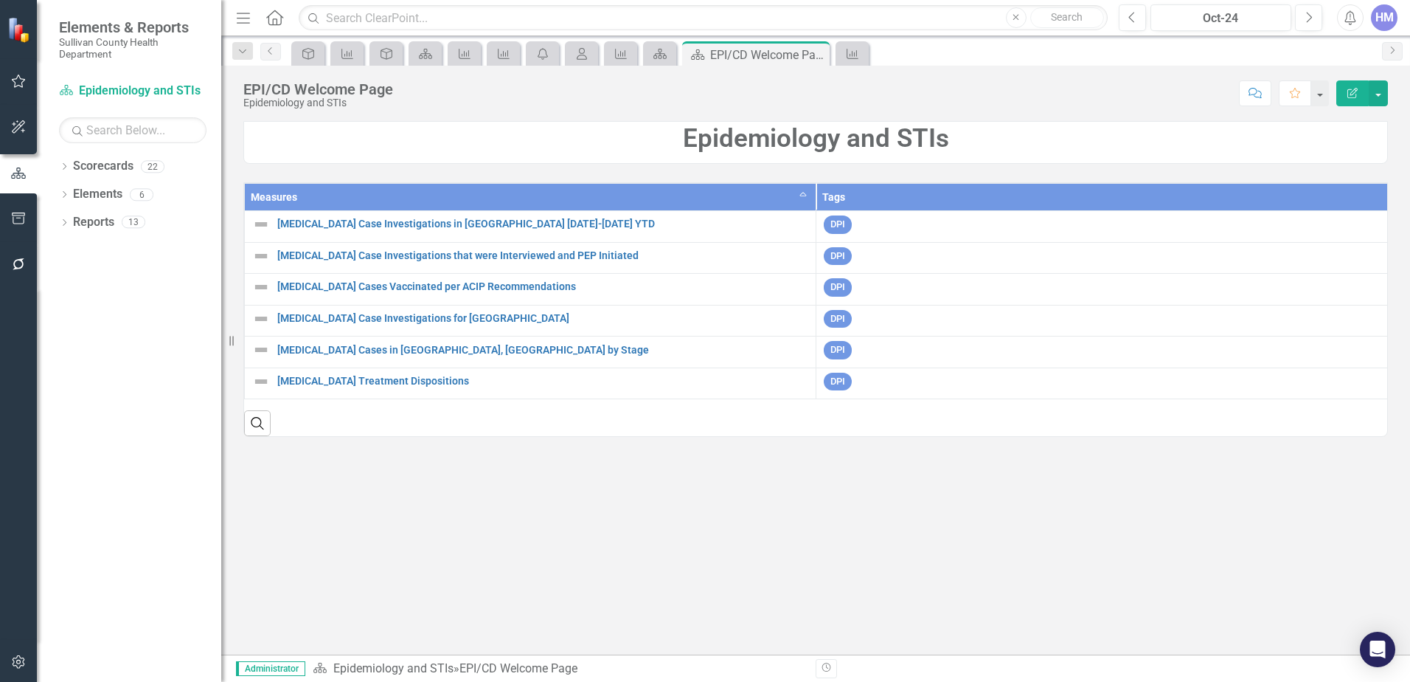
click at [283, 197] on th "Measures Sort Ascending" at bounding box center [531, 197] width 572 height 27
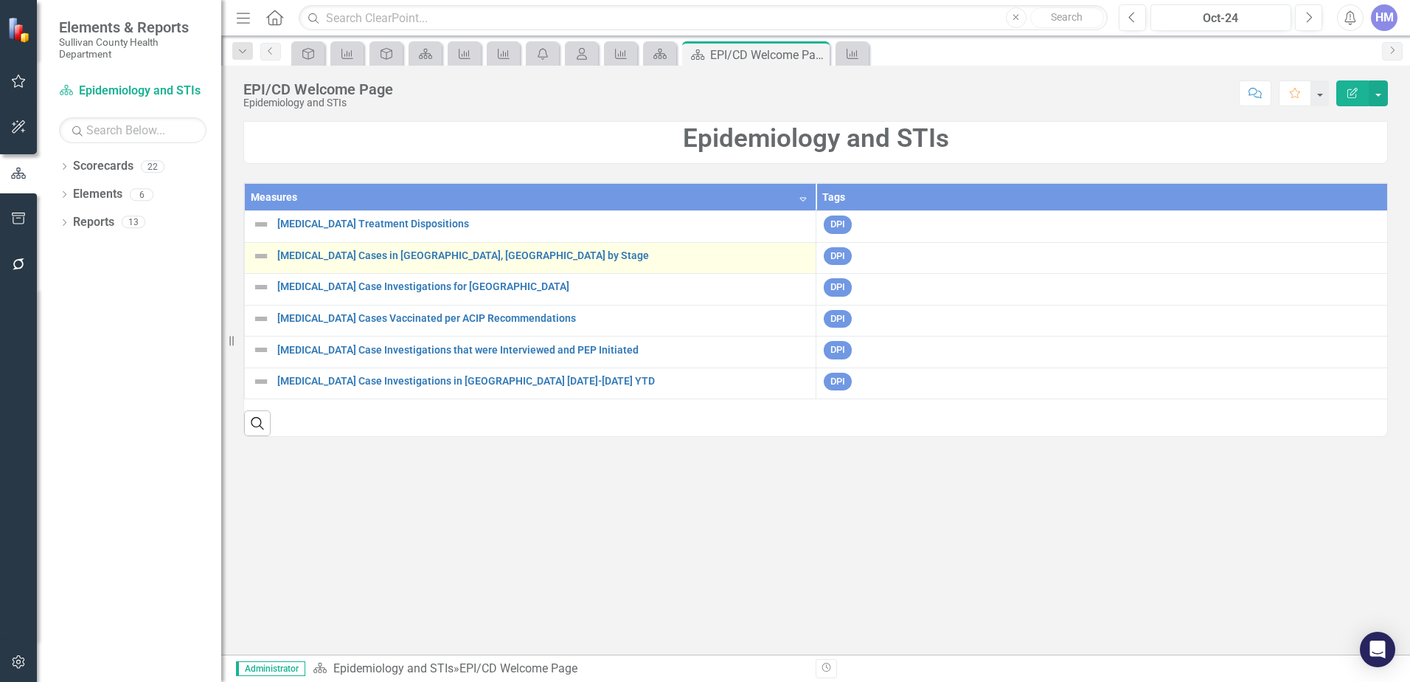
click at [0, 0] on link "Edit Edit Measure" at bounding box center [0, 0] width 0 height 0
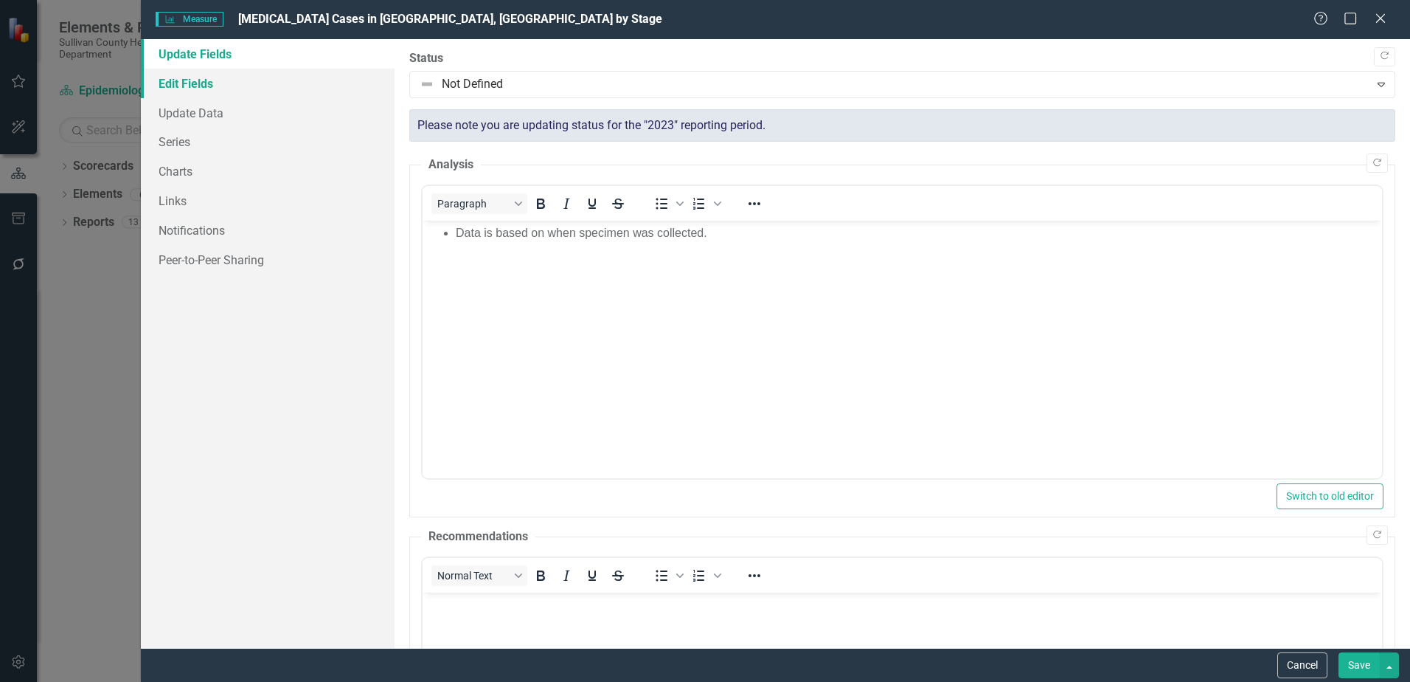
click at [212, 85] on link "Edit Fields" at bounding box center [268, 84] width 254 height 30
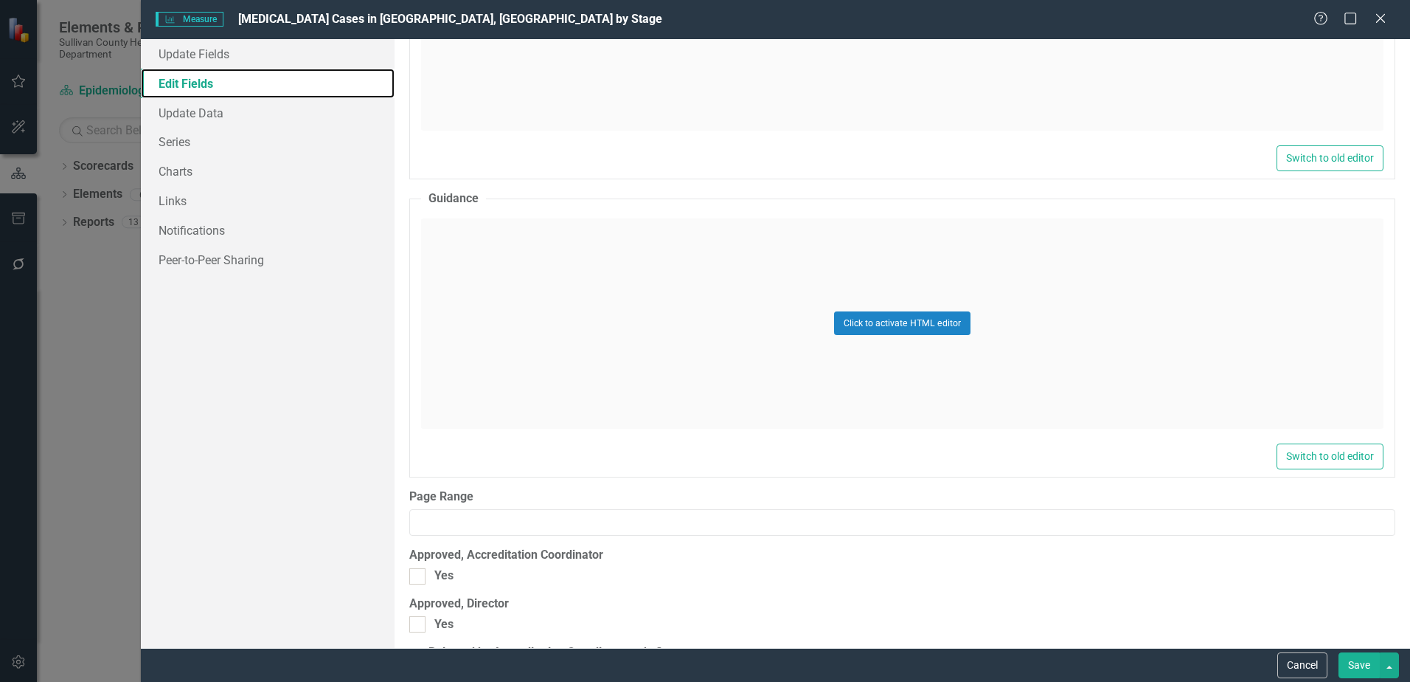
scroll to position [1697, 0]
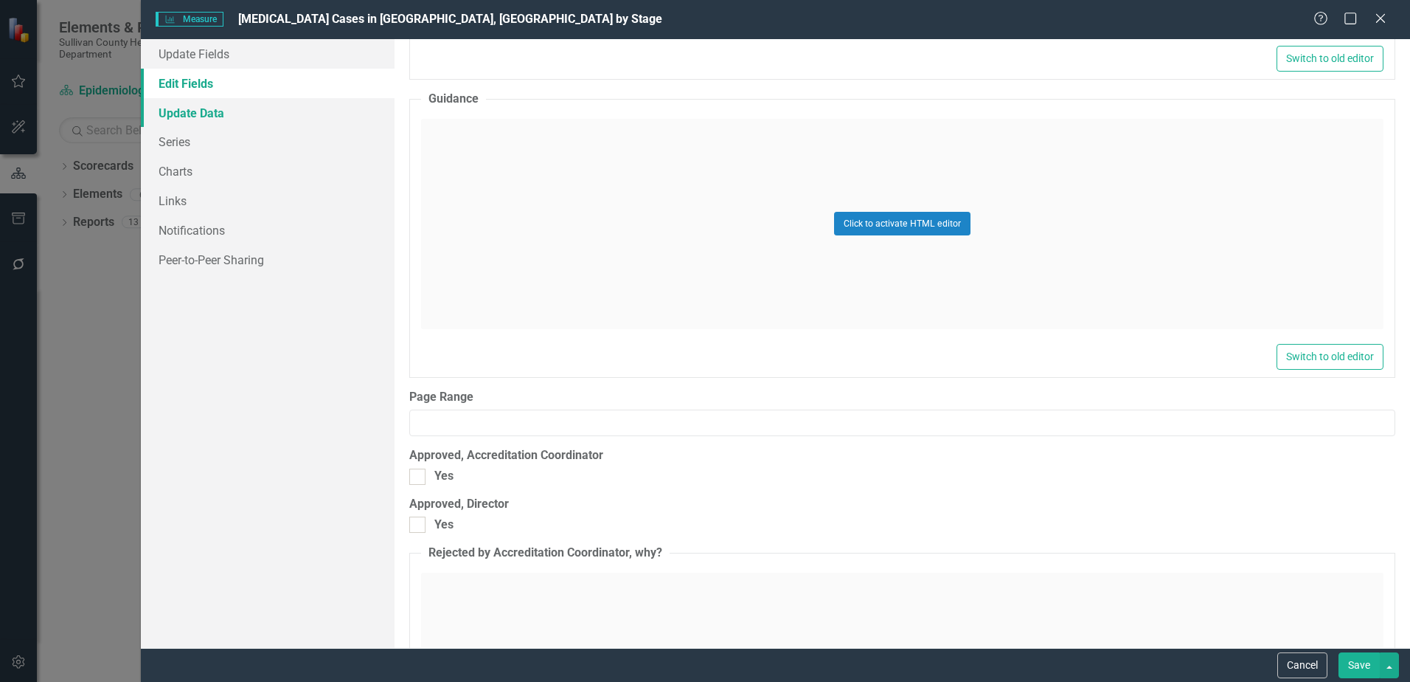
click at [183, 123] on link "Update Data" at bounding box center [268, 113] width 254 height 30
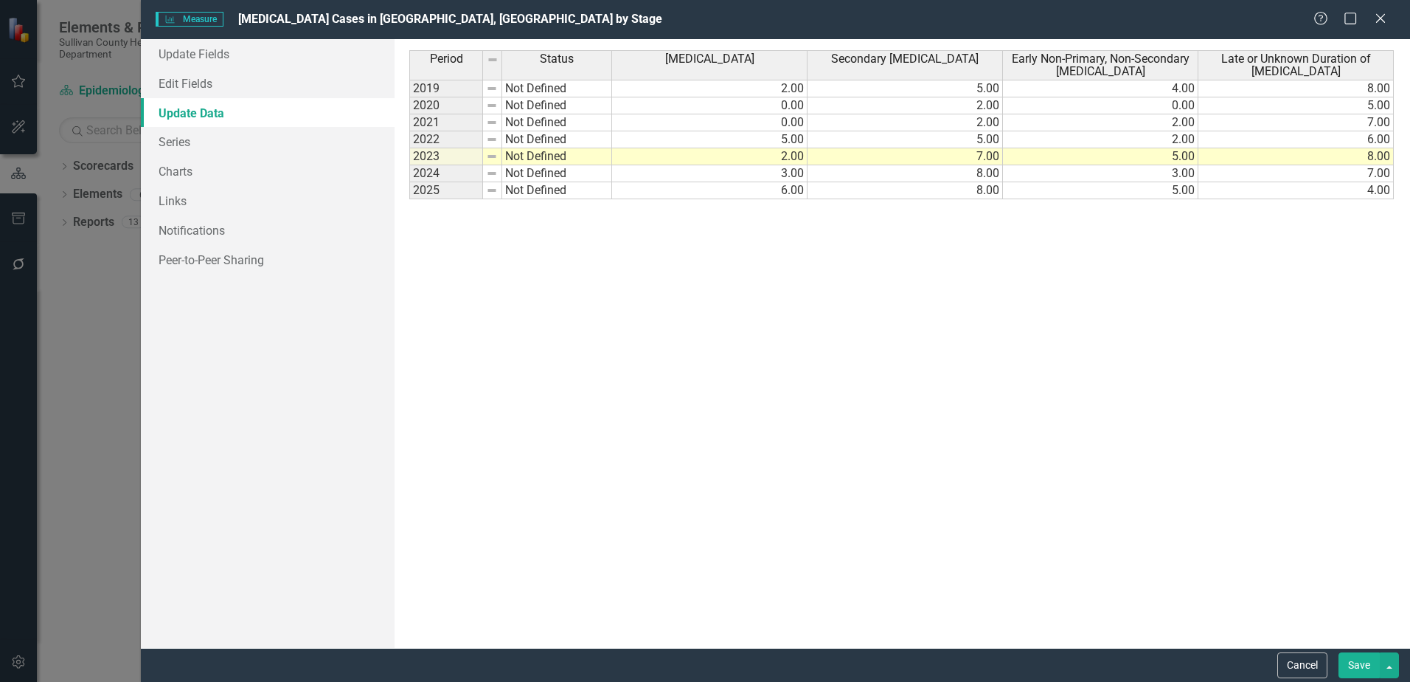
click at [449, 83] on td "2019" at bounding box center [446, 89] width 74 height 18
click at [441, 89] on td "2019" at bounding box center [446, 89] width 74 height 18
click at [590, 331] on div "Period Status 2019 Not Defined 2020 Not Defined 2021 Not Defined 2022 Not Defin…" at bounding box center [511, 343] width 205 height 586
click at [460, 156] on td "2023" at bounding box center [446, 156] width 74 height 17
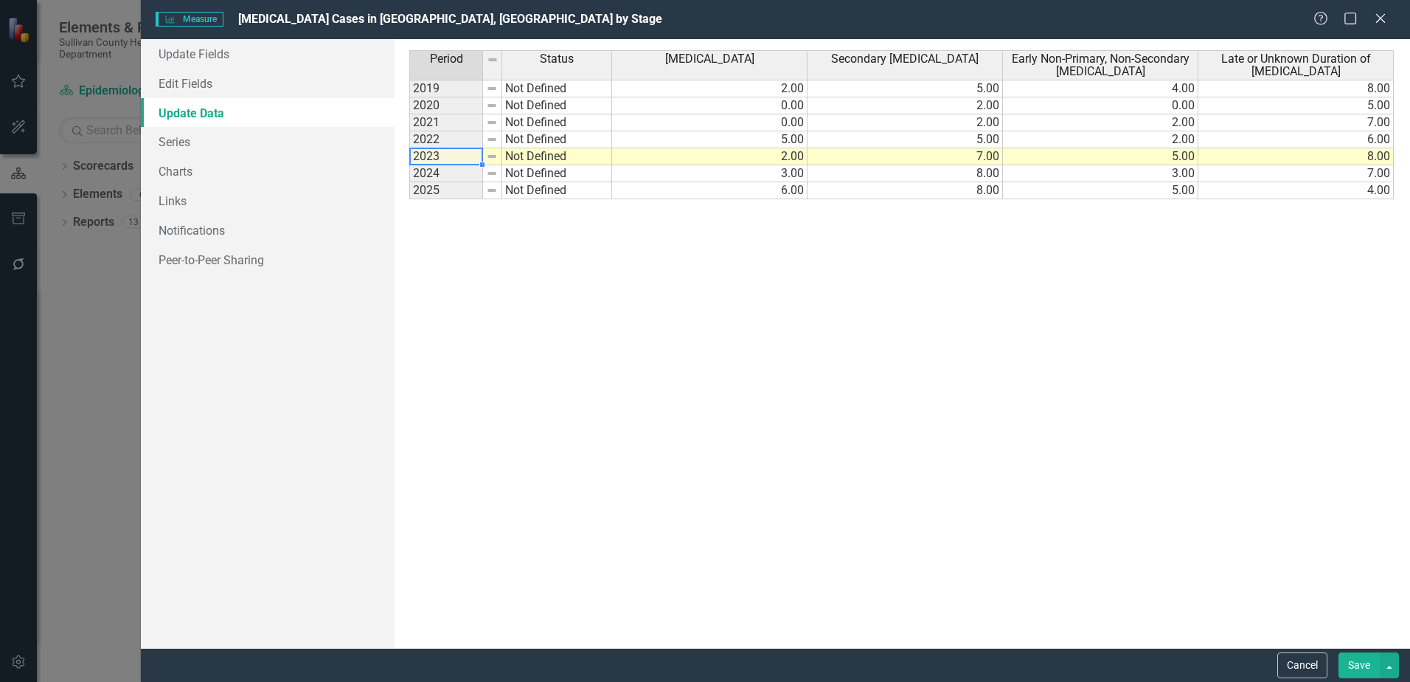
click at [454, 191] on td "2025" at bounding box center [446, 190] width 74 height 17
click at [212, 117] on link "Update Data" at bounding box center [268, 113] width 254 height 30
click at [183, 140] on link "Series" at bounding box center [268, 142] width 254 height 30
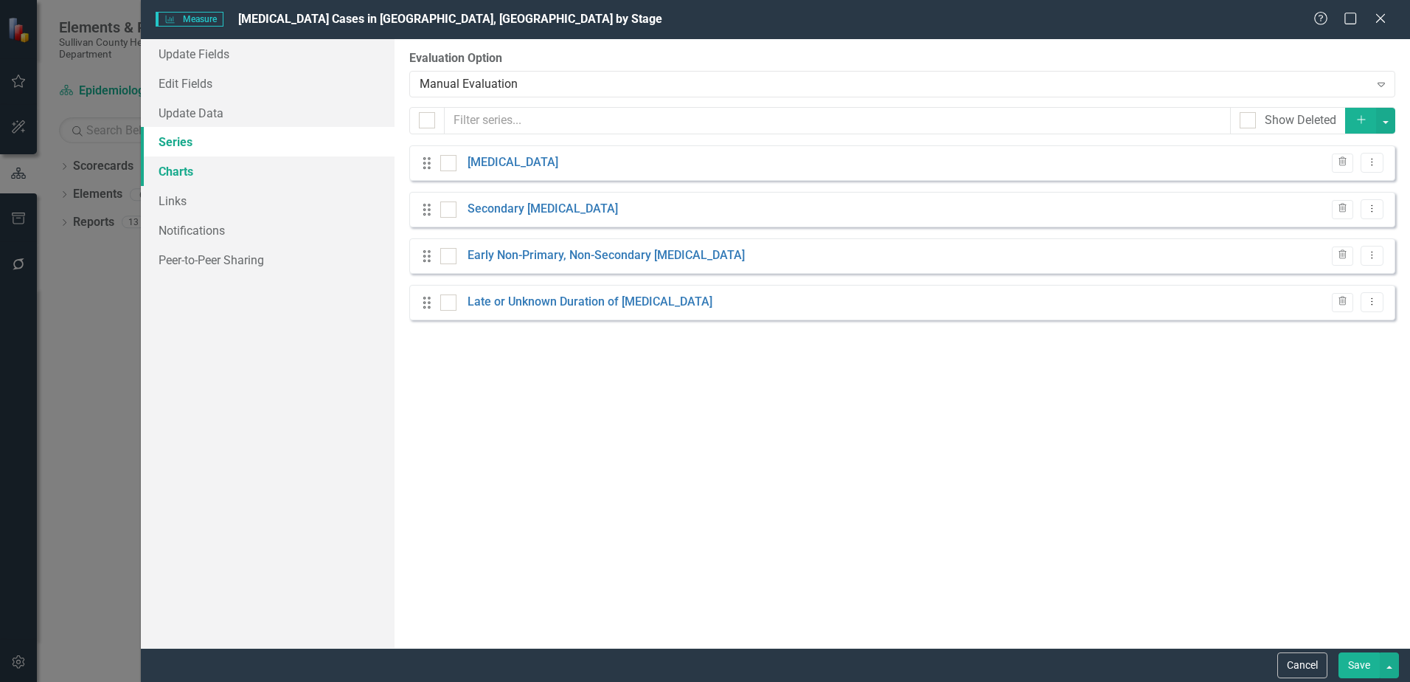
click at [205, 179] on link "Charts" at bounding box center [268, 171] width 254 height 30
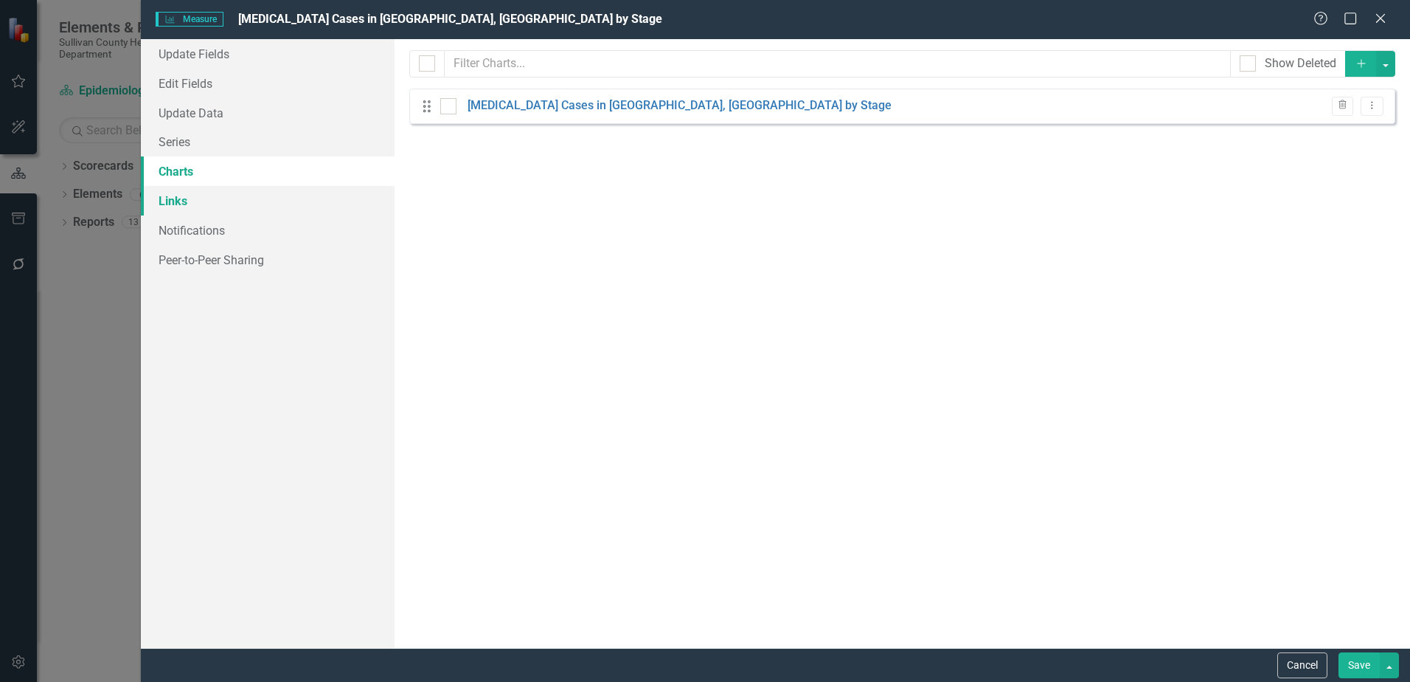
click at [170, 199] on link "Links" at bounding box center [268, 201] width 254 height 30
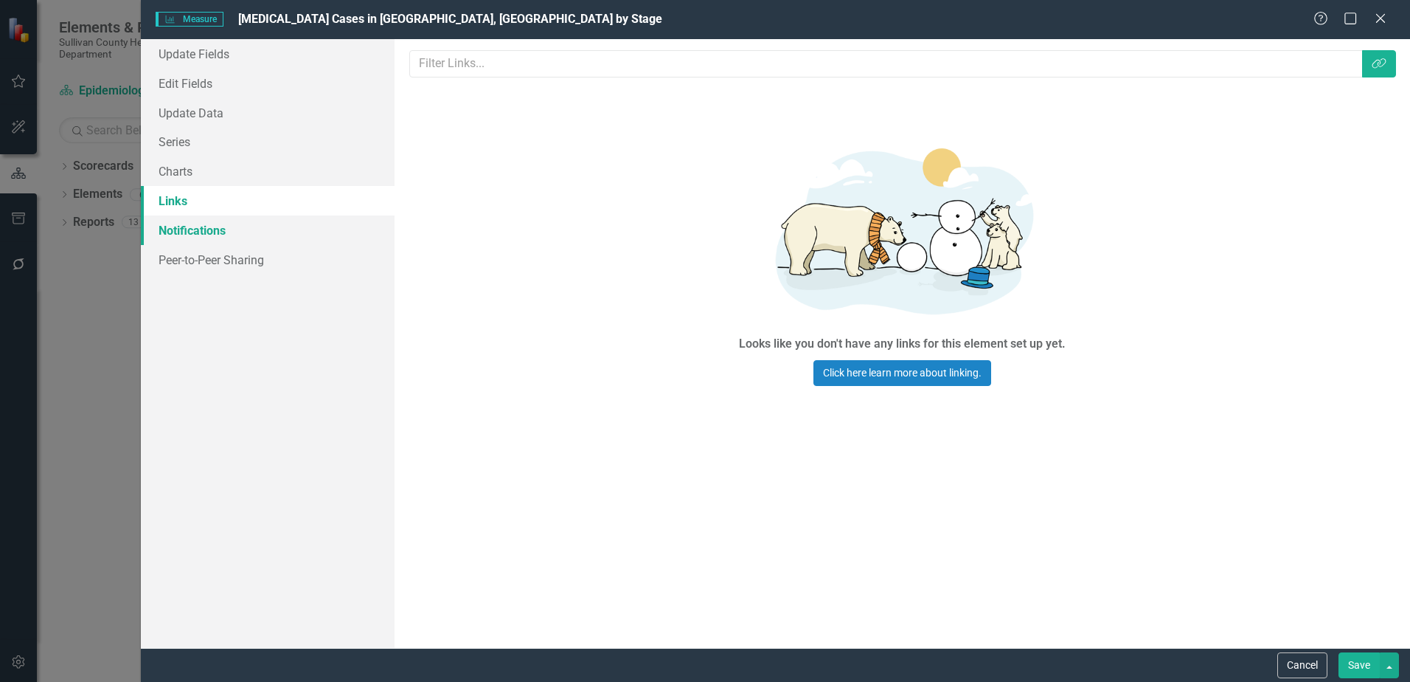
click at [179, 229] on link "Notifications" at bounding box center [268, 230] width 254 height 30
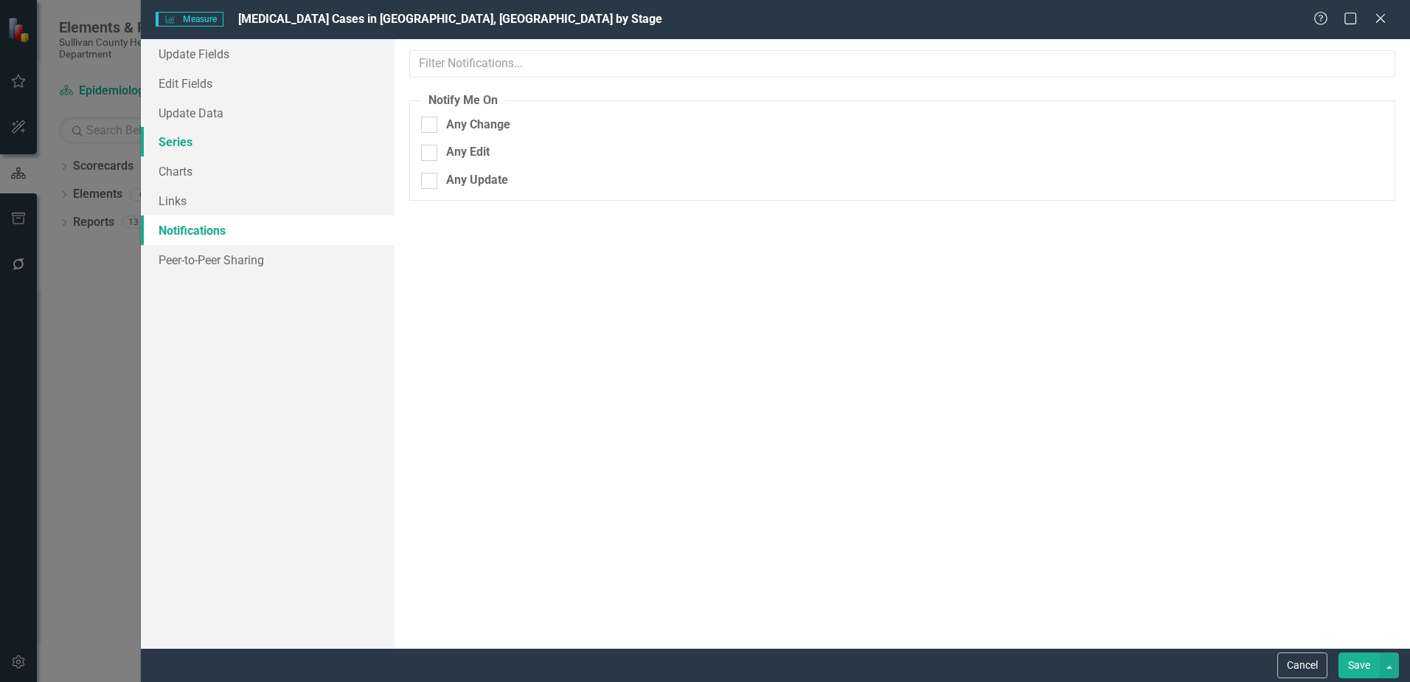
click at [195, 128] on link "Series" at bounding box center [268, 142] width 254 height 30
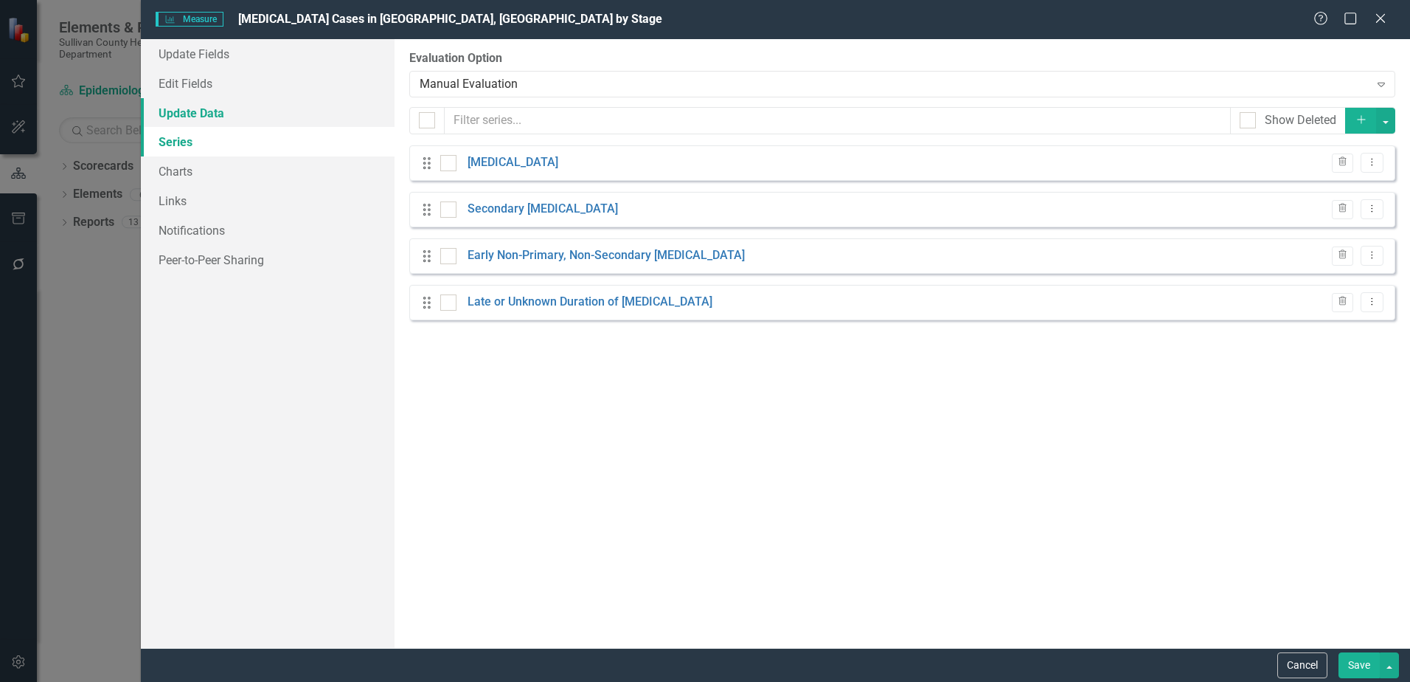
click at [195, 116] on link "Update Data" at bounding box center [268, 113] width 254 height 30
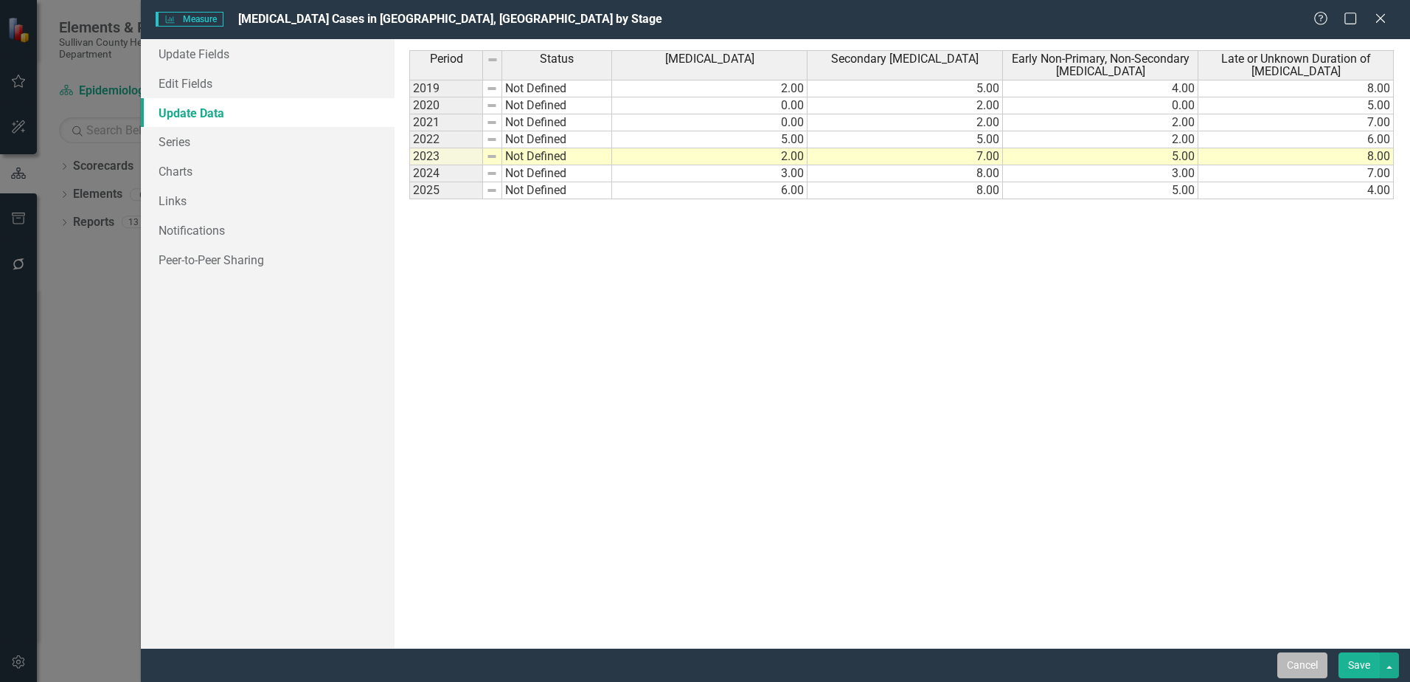
click at [1300, 669] on button "Cancel" at bounding box center [1303, 665] width 50 height 26
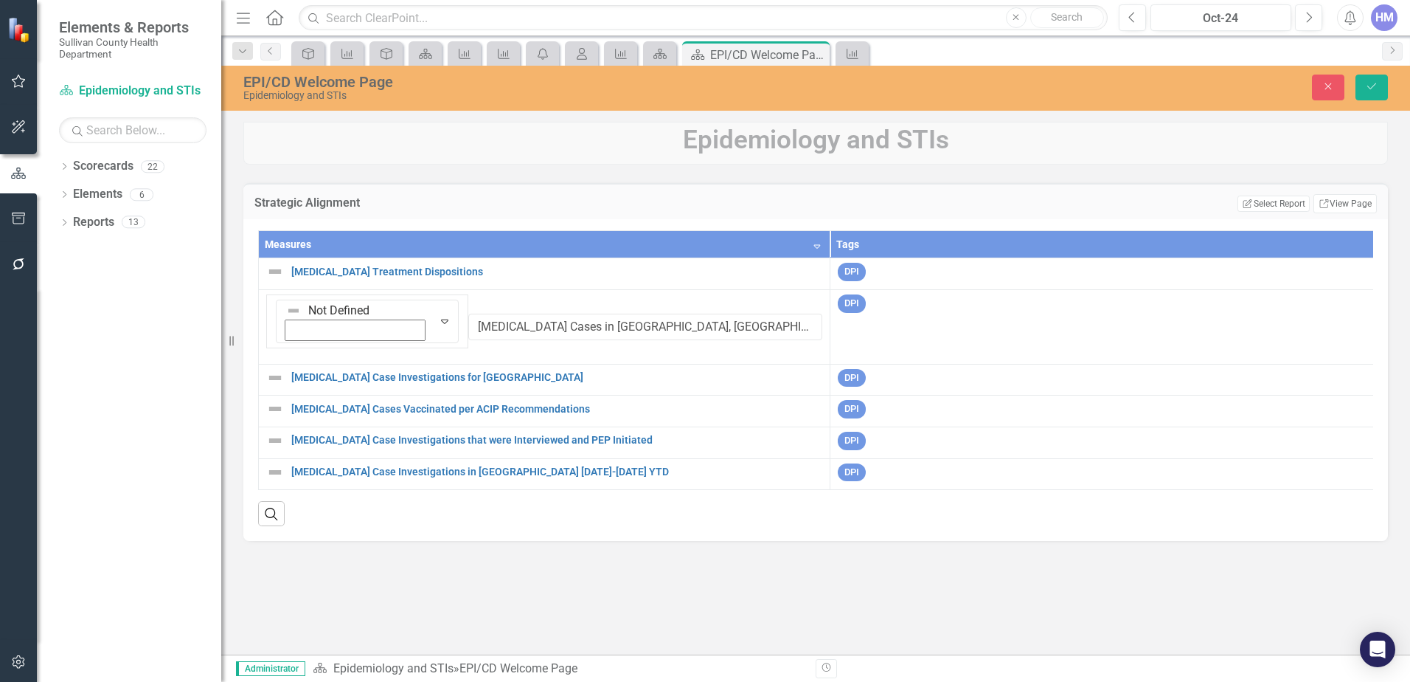
click at [679, 664] on div "Scorecard Epidemiology and STIs » EPI/CD Welcome Page" at bounding box center [559, 668] width 492 height 17
click at [1368, 85] on icon "Save" at bounding box center [1371, 86] width 13 height 10
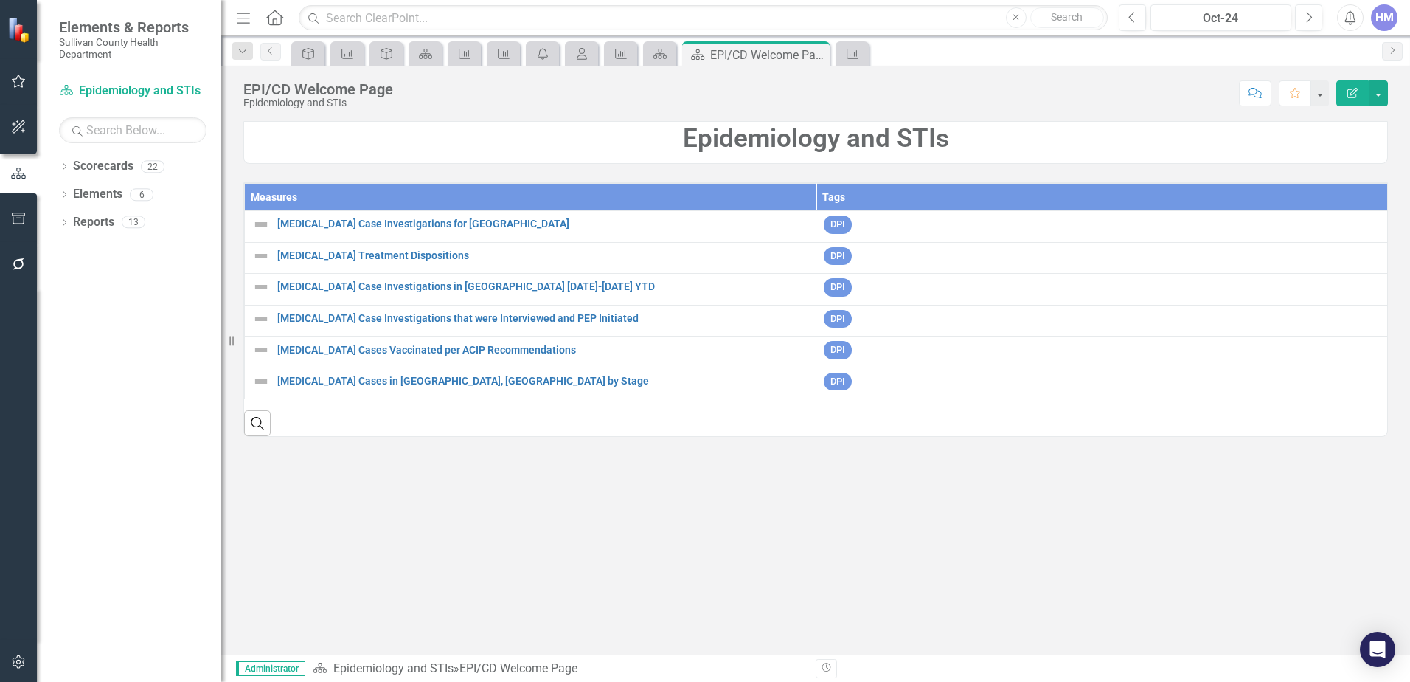
click at [281, 201] on th "Measures" at bounding box center [531, 197] width 572 height 27
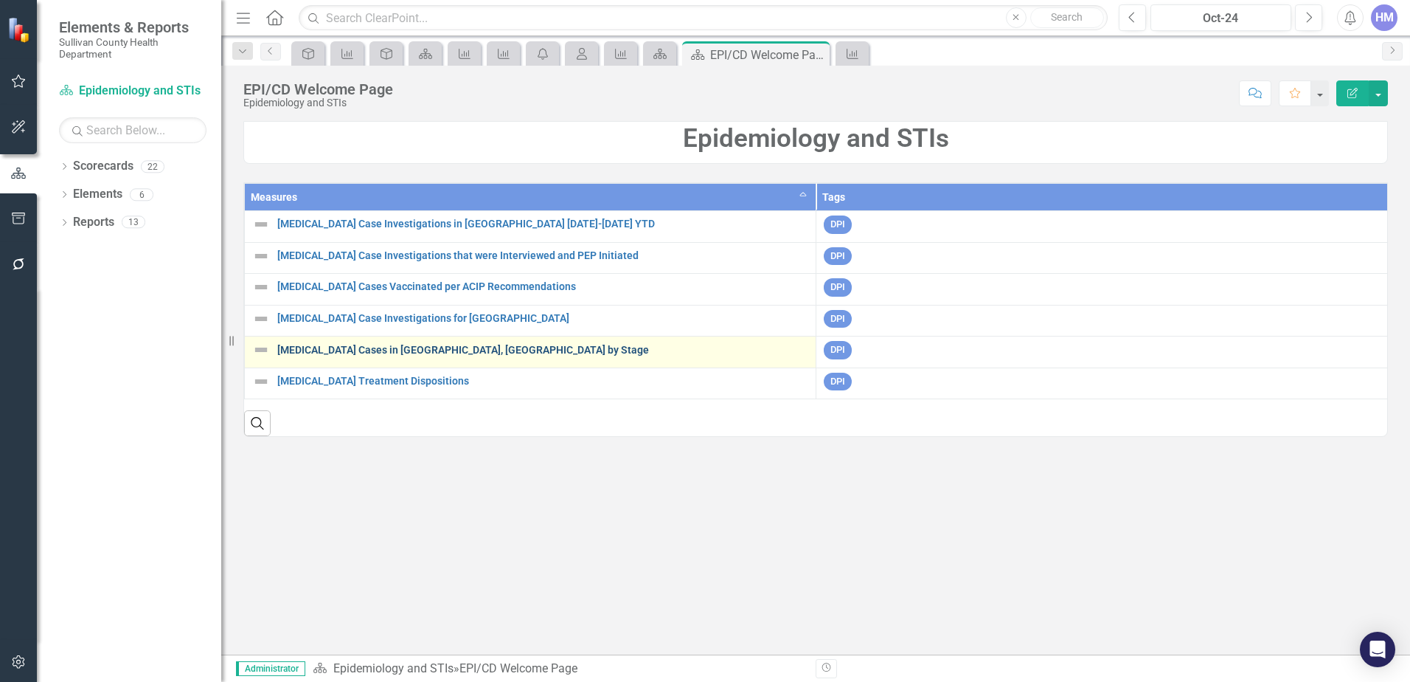
click at [326, 353] on link "[MEDICAL_DATA] Cases in [GEOGRAPHIC_DATA], [GEOGRAPHIC_DATA] by Stage" at bounding box center [542, 350] width 531 height 11
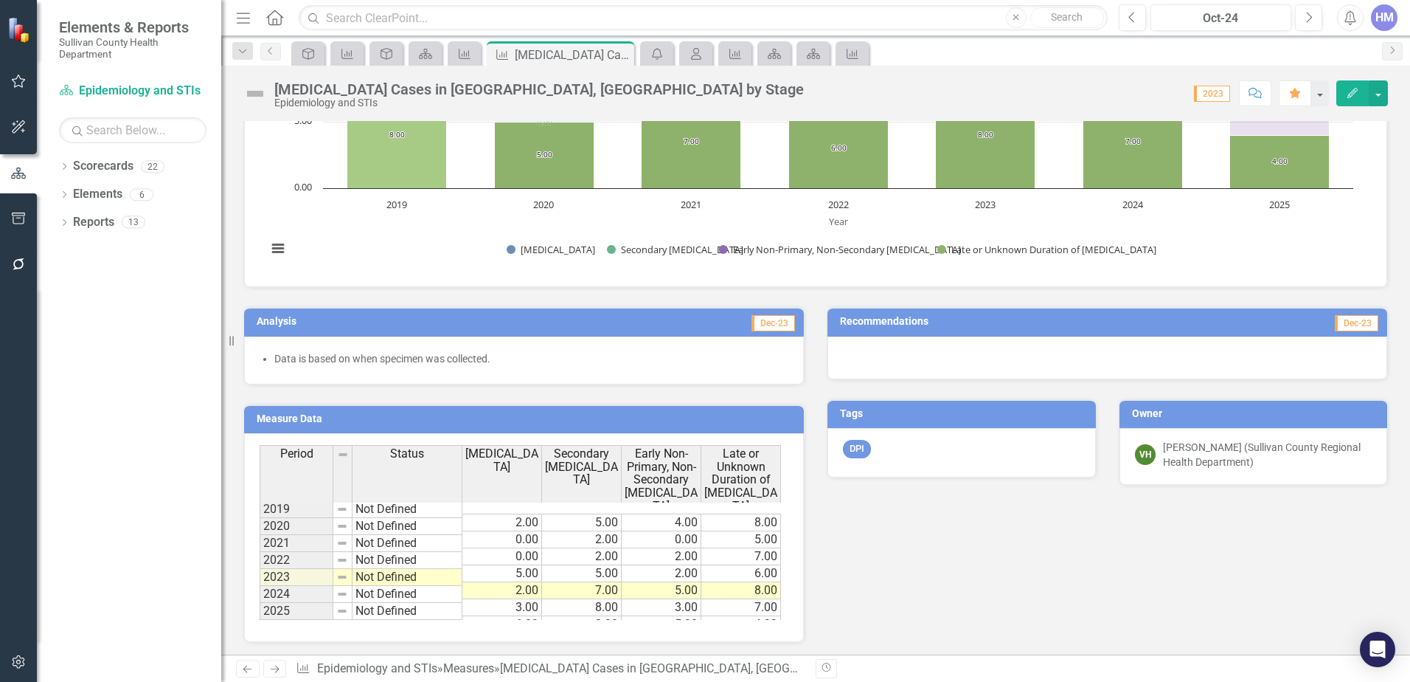
scroll to position [336, 0]
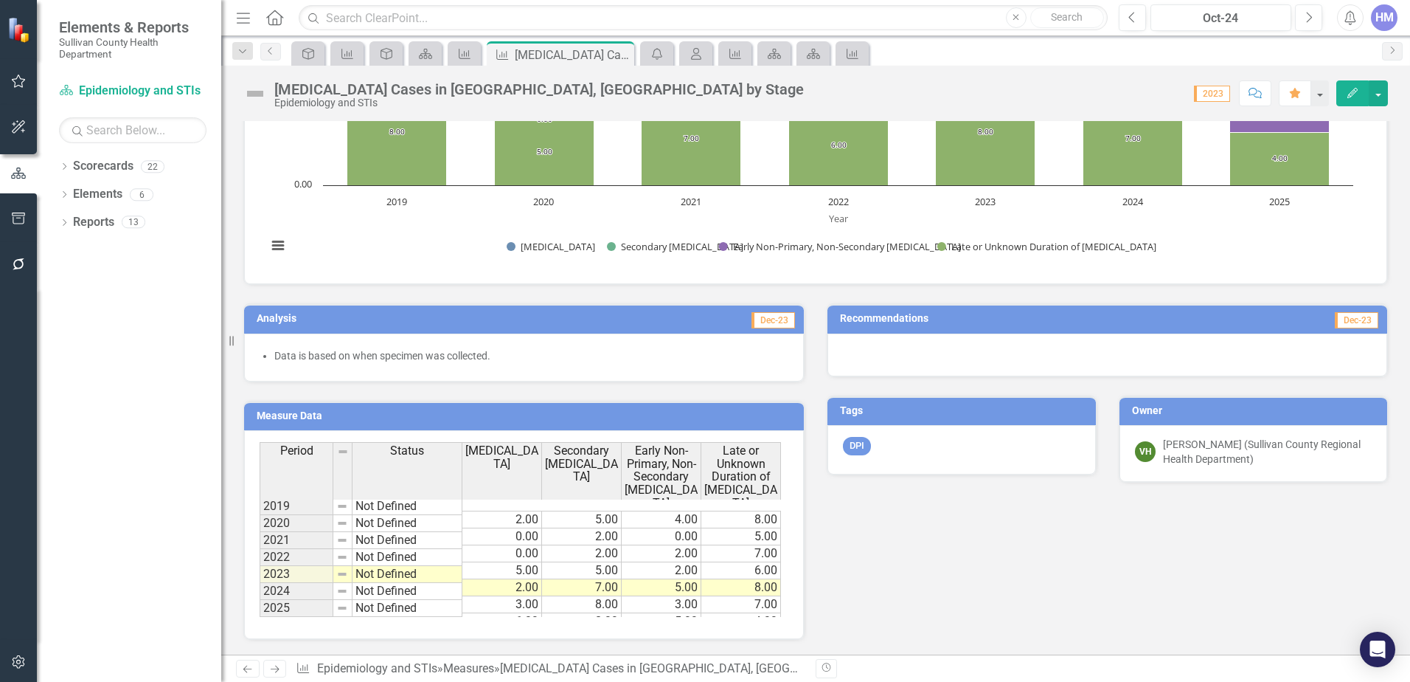
click at [345, 584] on td at bounding box center [342, 591] width 19 height 17
click at [338, 597] on img at bounding box center [342, 591] width 12 height 12
click at [260, 600] on div "Period Status 2019 Not Defined 2020 Not Defined 2021 Not Defined 2022 Not Defin…" at bounding box center [260, 529] width 0 height 175
click at [281, 609] on td "2025" at bounding box center [297, 608] width 74 height 17
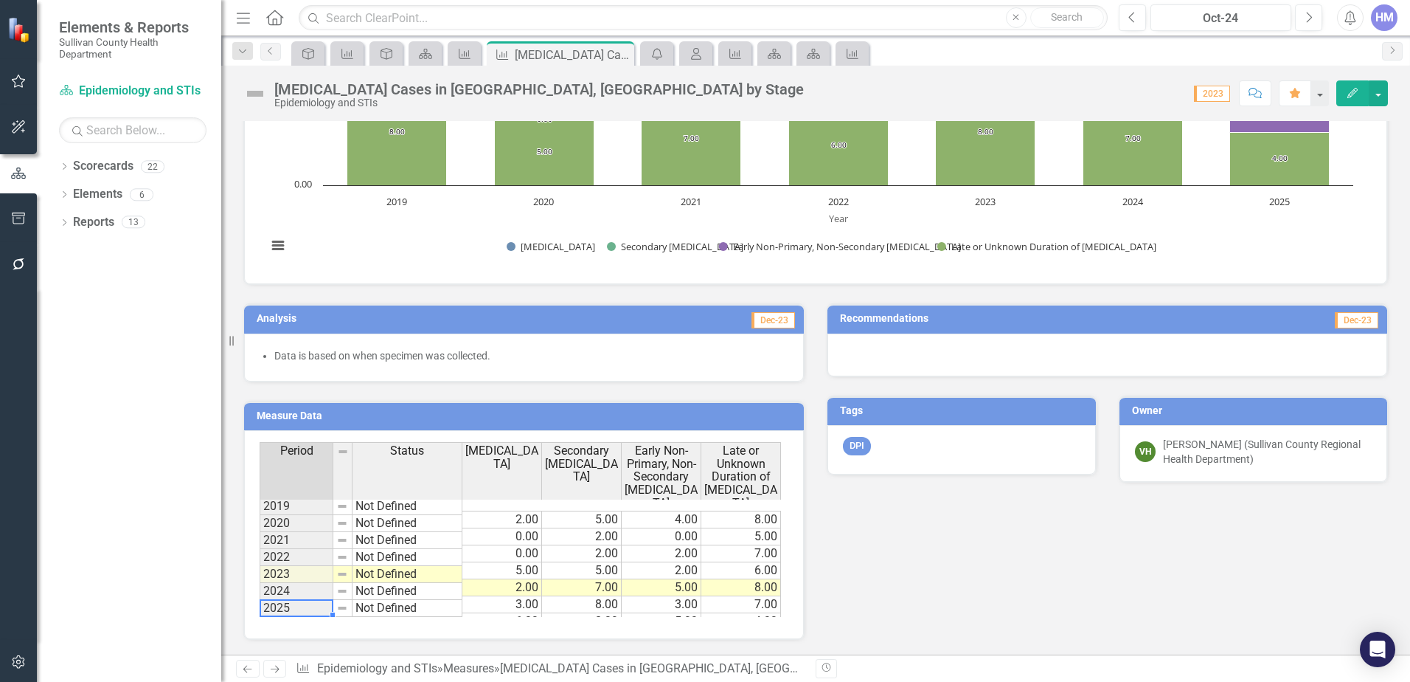
click at [281, 609] on td "2025" at bounding box center [297, 608] width 74 height 17
drag, startPoint x: 332, startPoint y: 631, endPoint x: 352, endPoint y: 635, distance: 20.4
click at [333, 631] on div "Period Status Primary Syphilis Secondary Syphilis Early Non-Primary, Non-Second…" at bounding box center [524, 534] width 560 height 209
click at [260, 615] on div "Period Status Primary Syphilis Secondary Syphilis Early Non-Primary, Non-Second…" at bounding box center [260, 536] width 0 height 188
click at [689, 596] on td "3.00" at bounding box center [662, 604] width 80 height 17
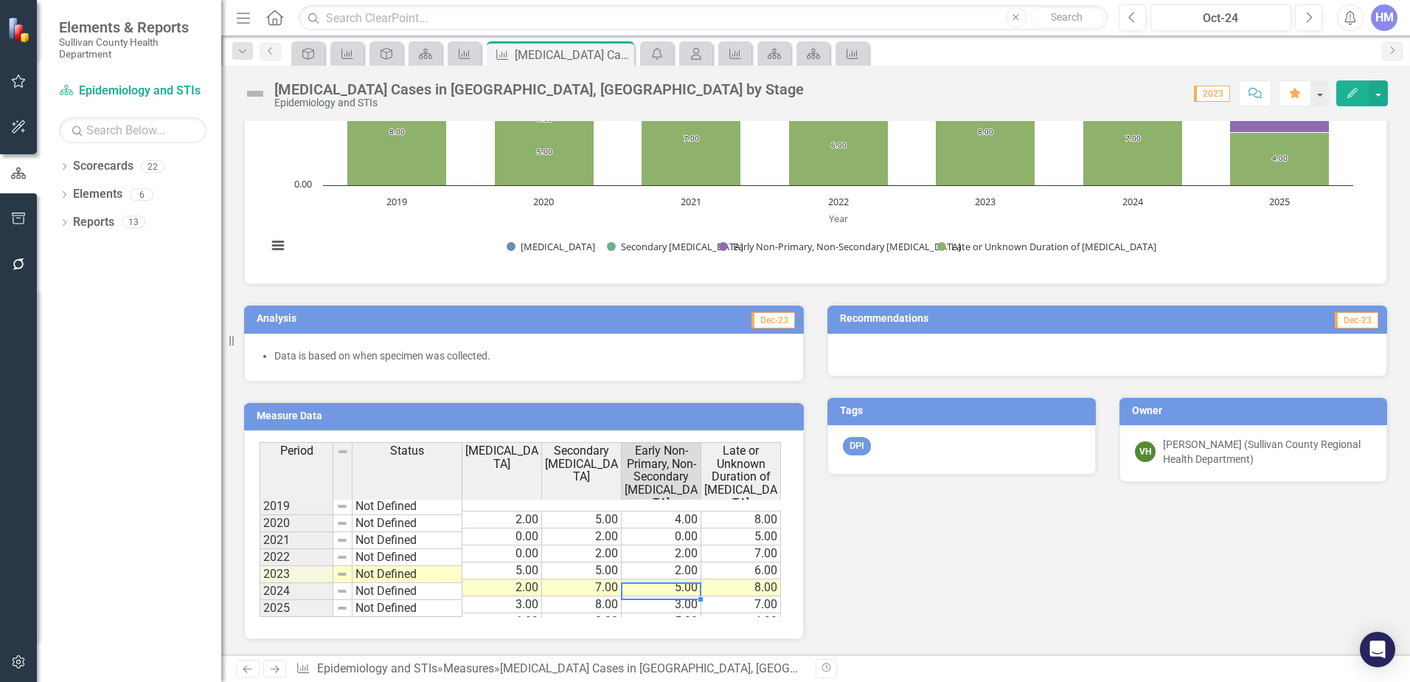
click at [780, 313] on span "Dec-23" at bounding box center [774, 320] width 44 height 16
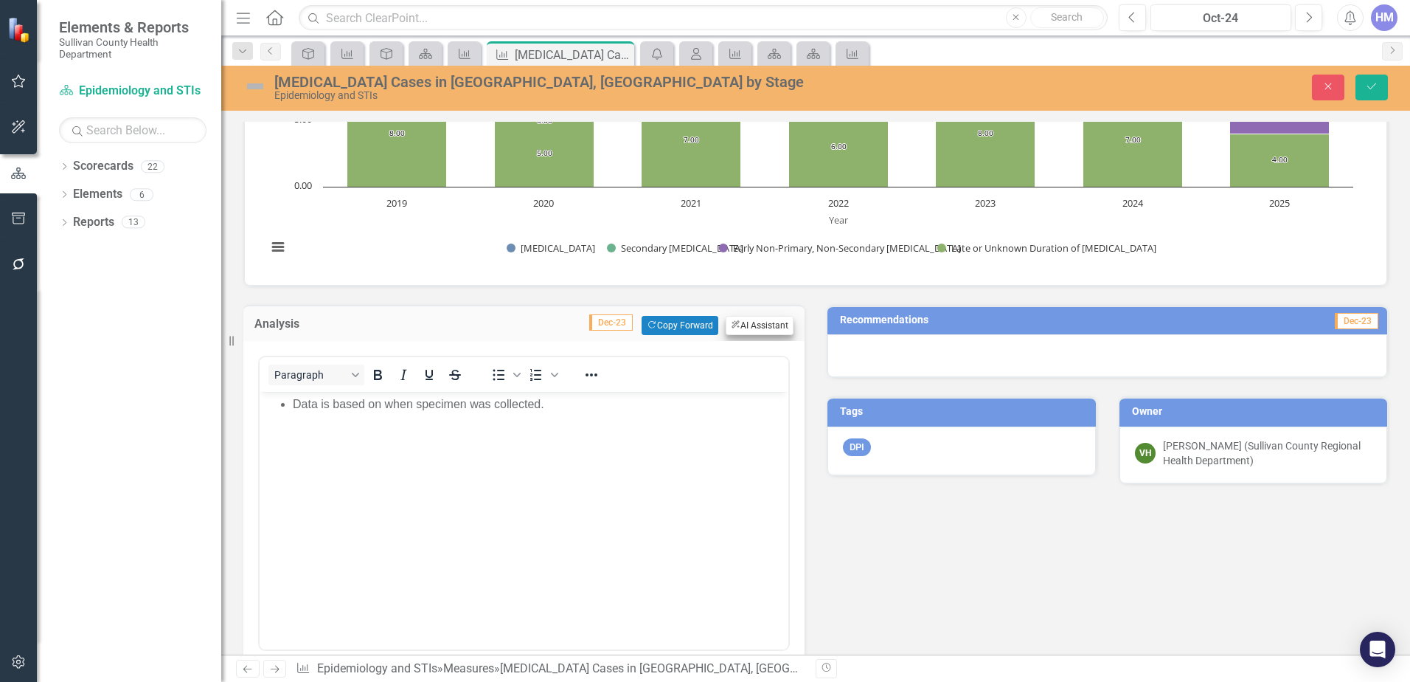
scroll to position [0, 0]
click at [603, 326] on span "Dec-23" at bounding box center [611, 322] width 44 height 16
click at [1065, 647] on div "Analysis Dec-23 Copy Forward Copy Forward ClearPoint AI AI Assistant <ul> <li>D…" at bounding box center [815, 624] width 1167 height 677
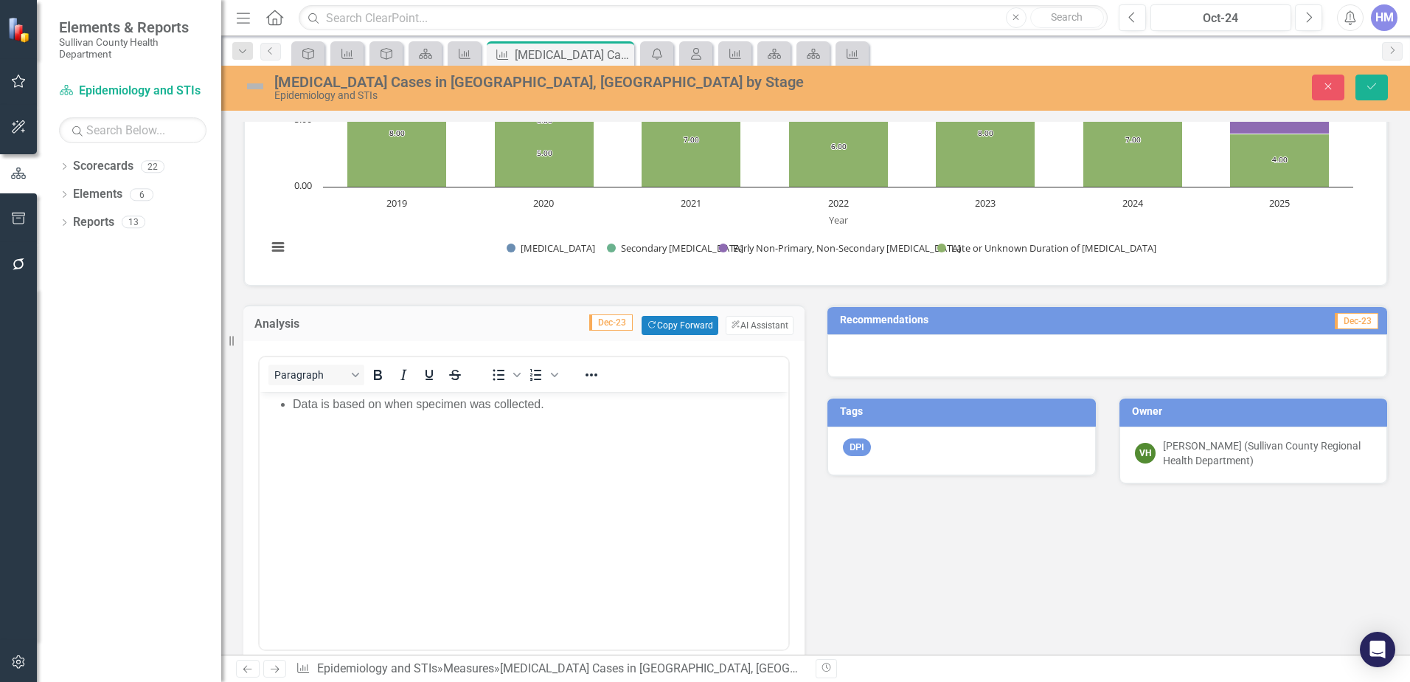
click at [972, 600] on div "Analysis Dec-23 Copy Forward Copy Forward ClearPoint AI AI Assistant <ul> <li>D…" at bounding box center [815, 624] width 1167 height 677
click at [749, 320] on button "ClearPoint AI AI Assistant" at bounding box center [760, 325] width 68 height 19
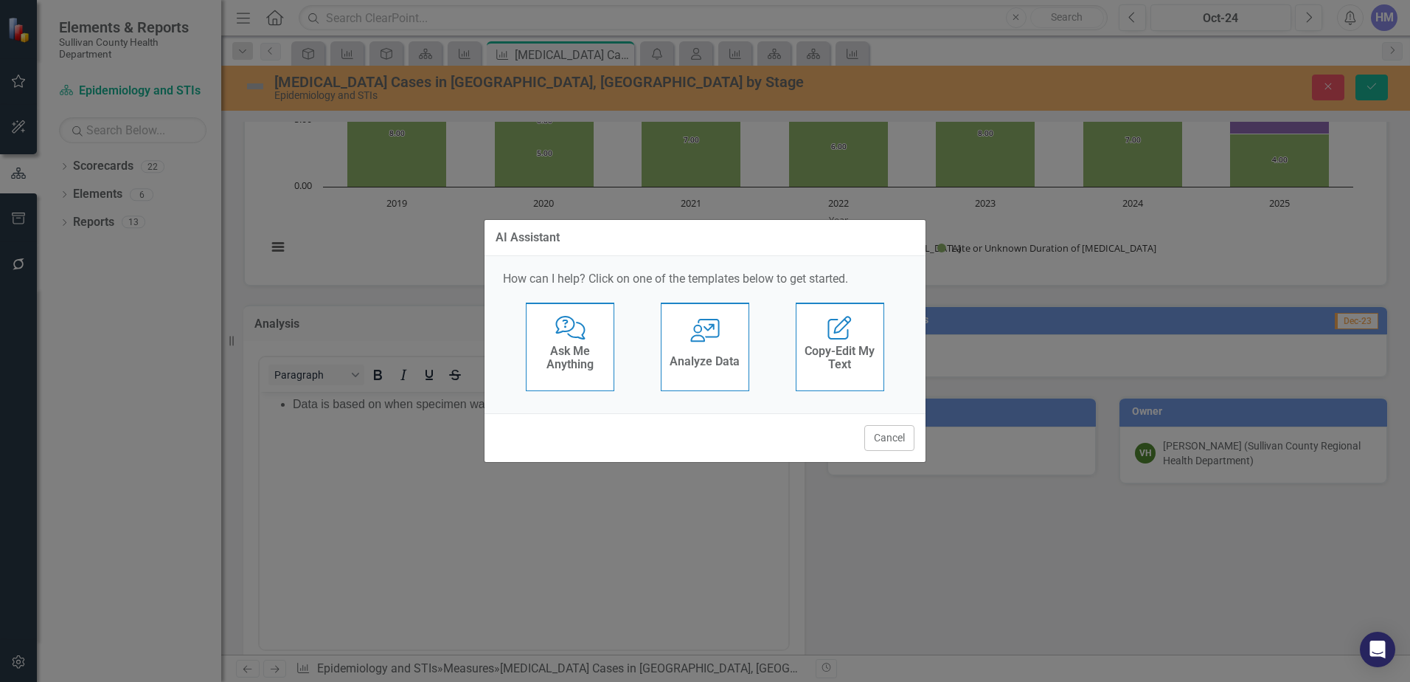
click at [723, 333] on div "User with Chart Analyze Data" at bounding box center [705, 346] width 89 height 89
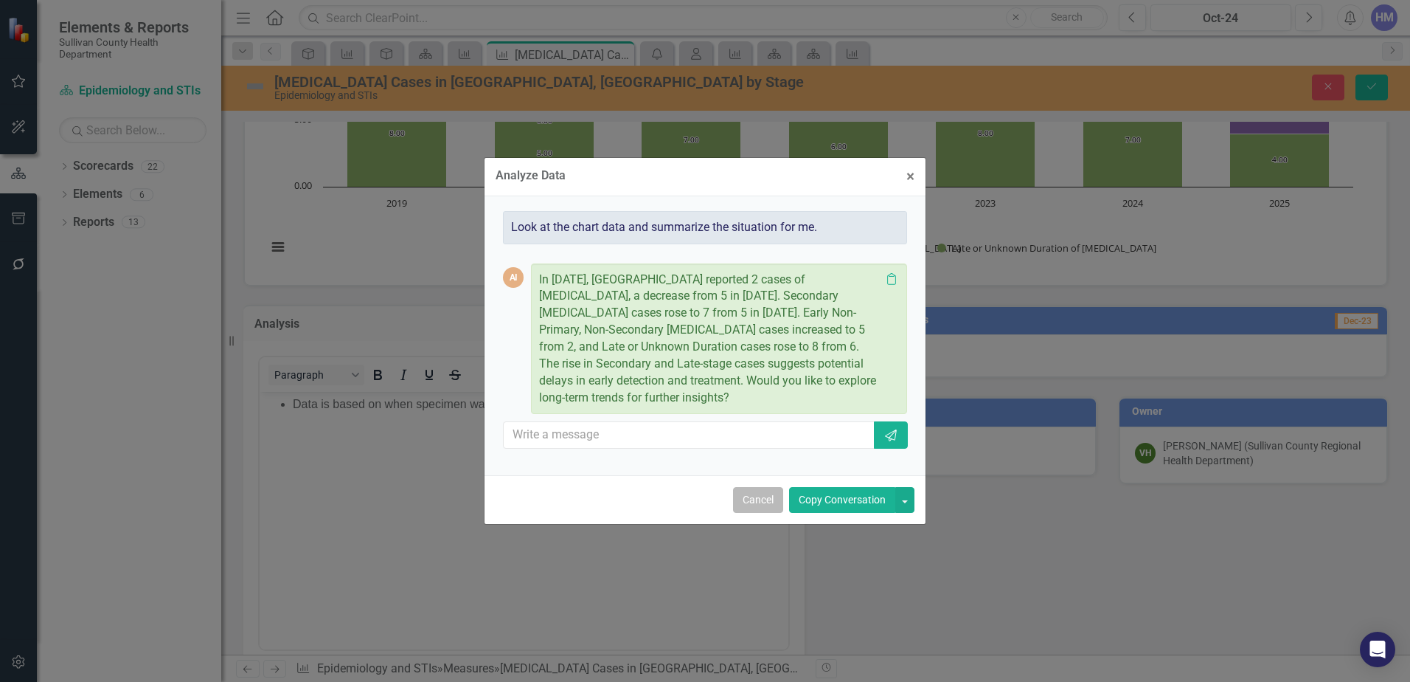
click at [760, 491] on button "Cancel" at bounding box center [758, 500] width 50 height 26
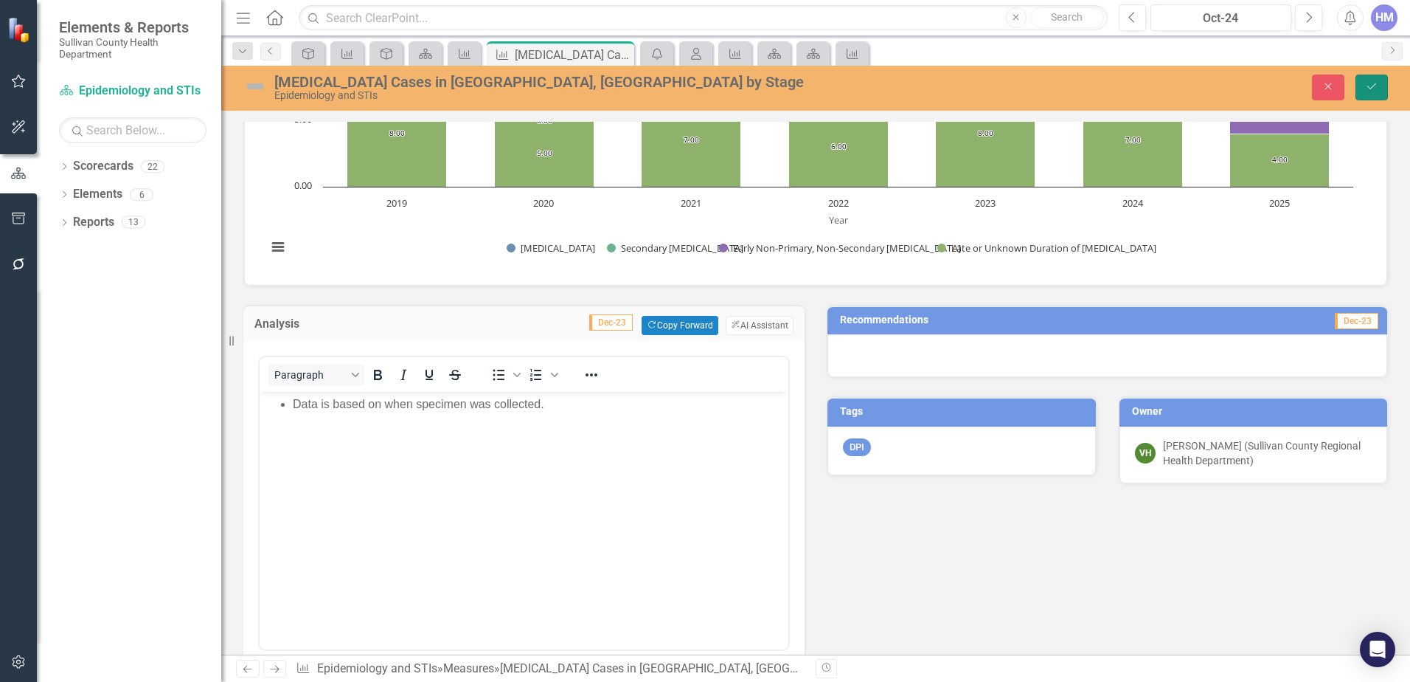
drag, startPoint x: 589, startPoint y: 320, endPoint x: 1357, endPoint y: 91, distance: 802.0
click at [1357, 91] on button "Save" at bounding box center [1372, 88] width 32 height 26
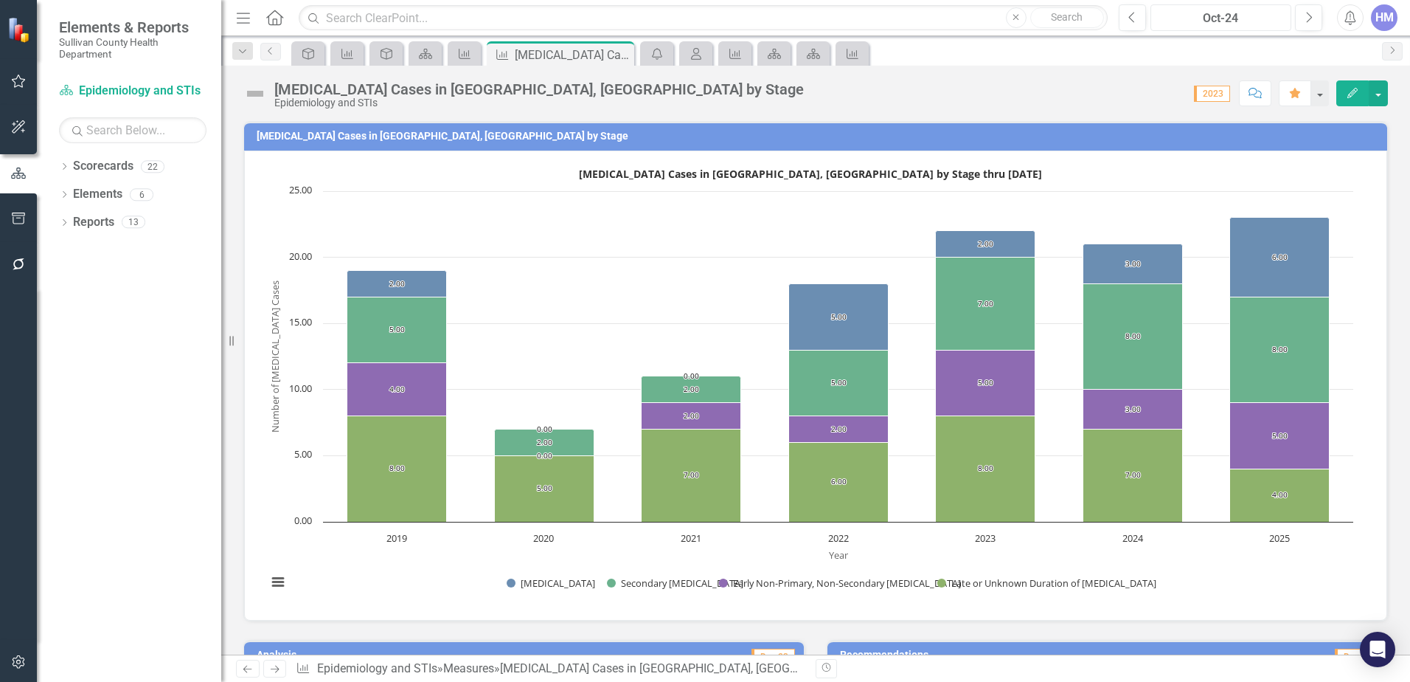
click at [1194, 19] on div "Oct-24" at bounding box center [1221, 19] width 131 height 18
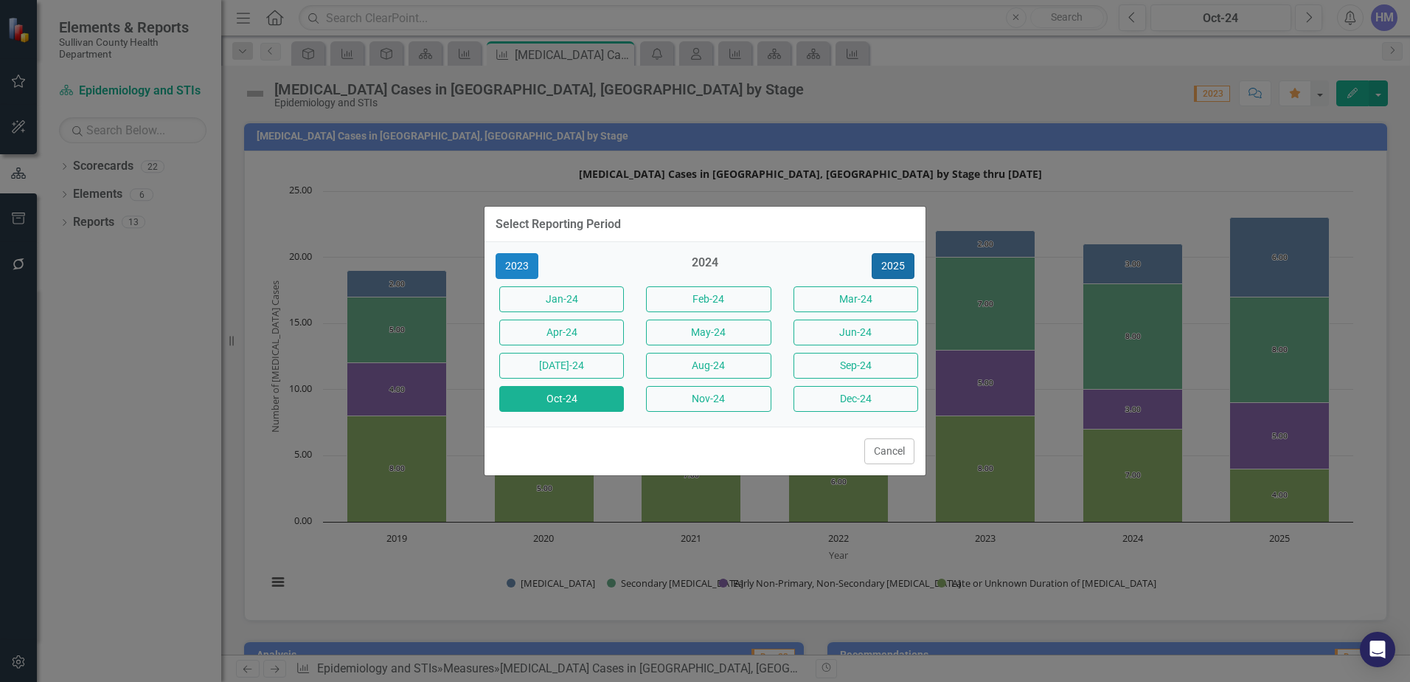
click at [896, 268] on button "2025" at bounding box center [893, 266] width 43 height 26
click at [565, 365] on button "[DATE]-25" at bounding box center [561, 366] width 125 height 26
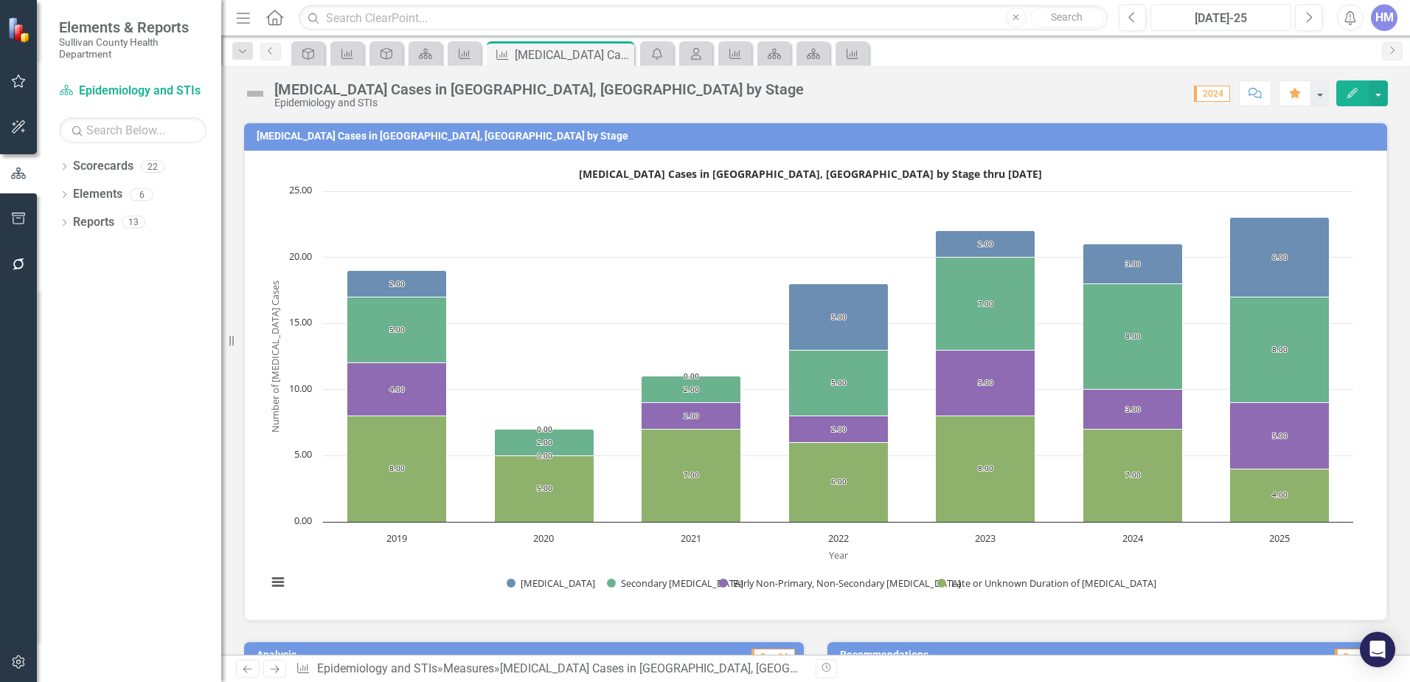
click at [1242, 23] on div "[DATE]-25" at bounding box center [1221, 19] width 131 height 18
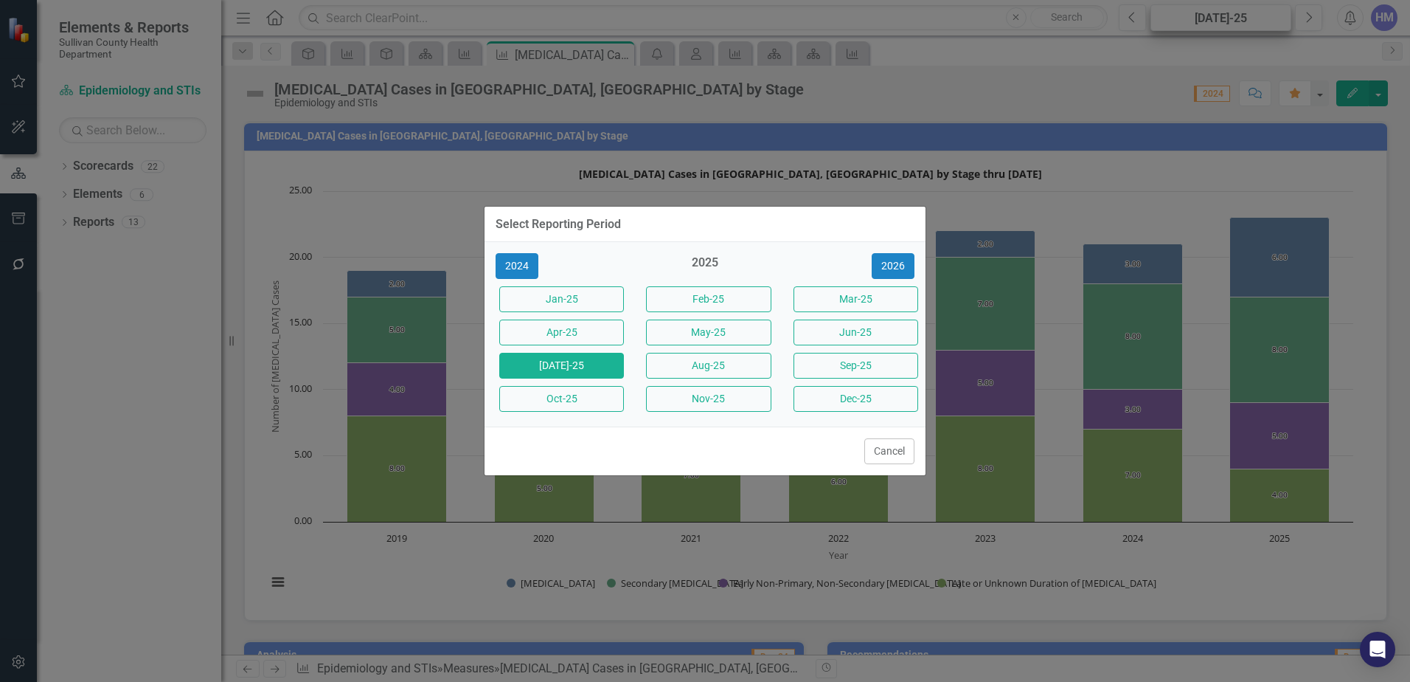
click at [1242, 23] on div "Select Reporting Period 2024 2025 2026 Jan-25 Feb-25 Mar-25 Apr-25 May-25 Jun-2…" at bounding box center [705, 341] width 1410 height 682
click at [877, 266] on button "2026" at bounding box center [893, 266] width 43 height 26
click at [516, 276] on button "2025" at bounding box center [517, 266] width 43 height 26
click at [554, 368] on button "[DATE]-25" at bounding box center [561, 366] width 125 height 26
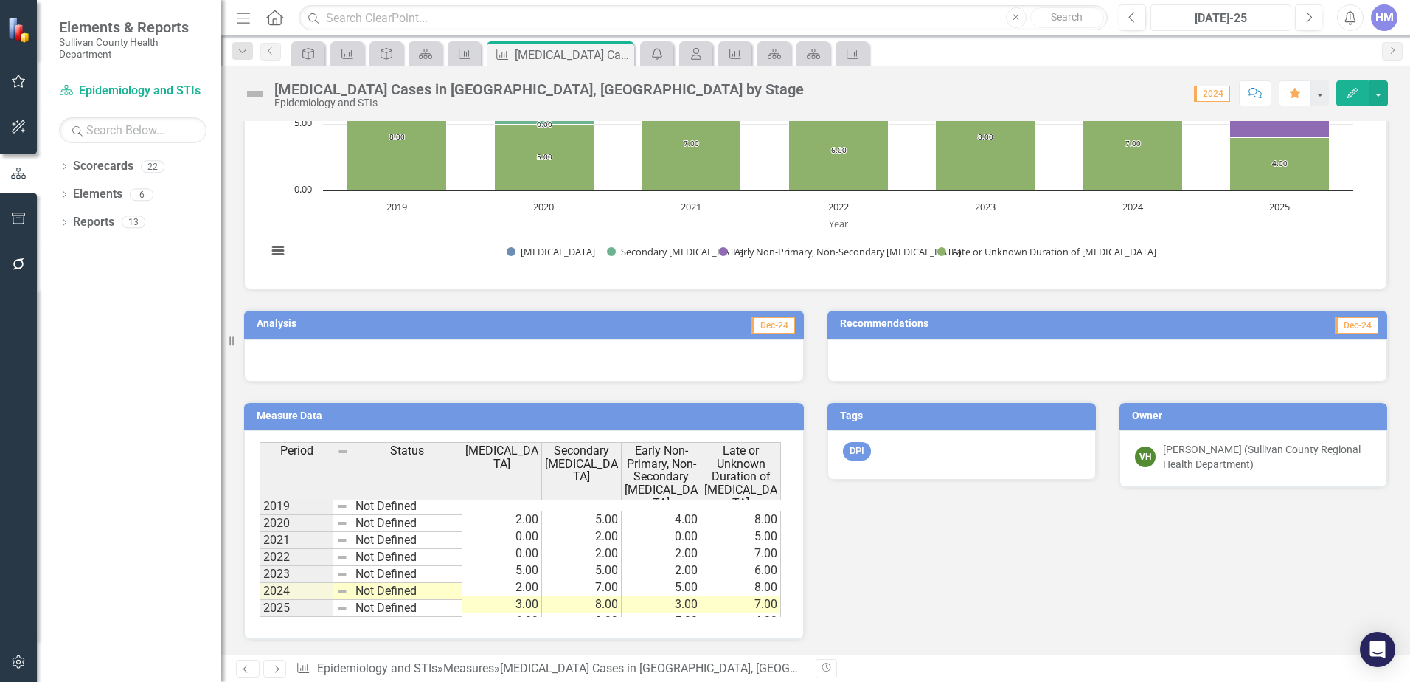
scroll to position [36, 0]
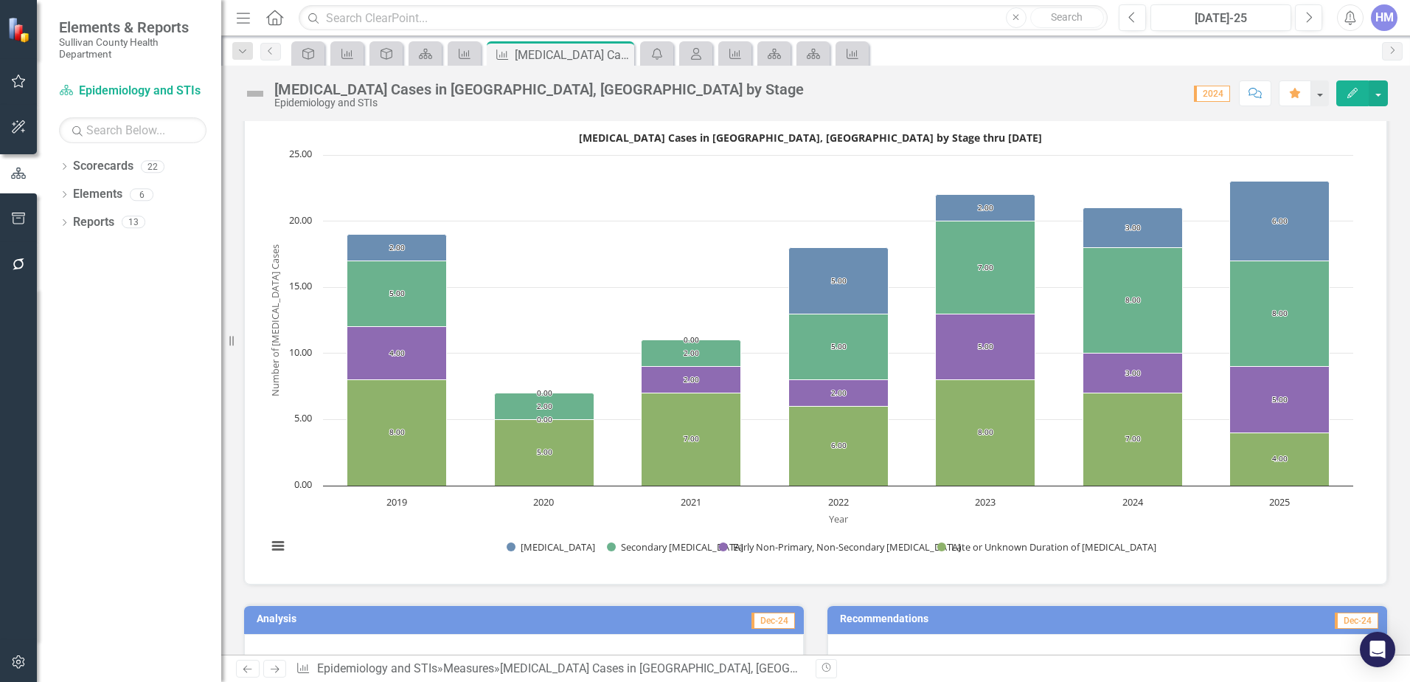
click at [20, 80] on icon "button" at bounding box center [18, 81] width 15 height 12
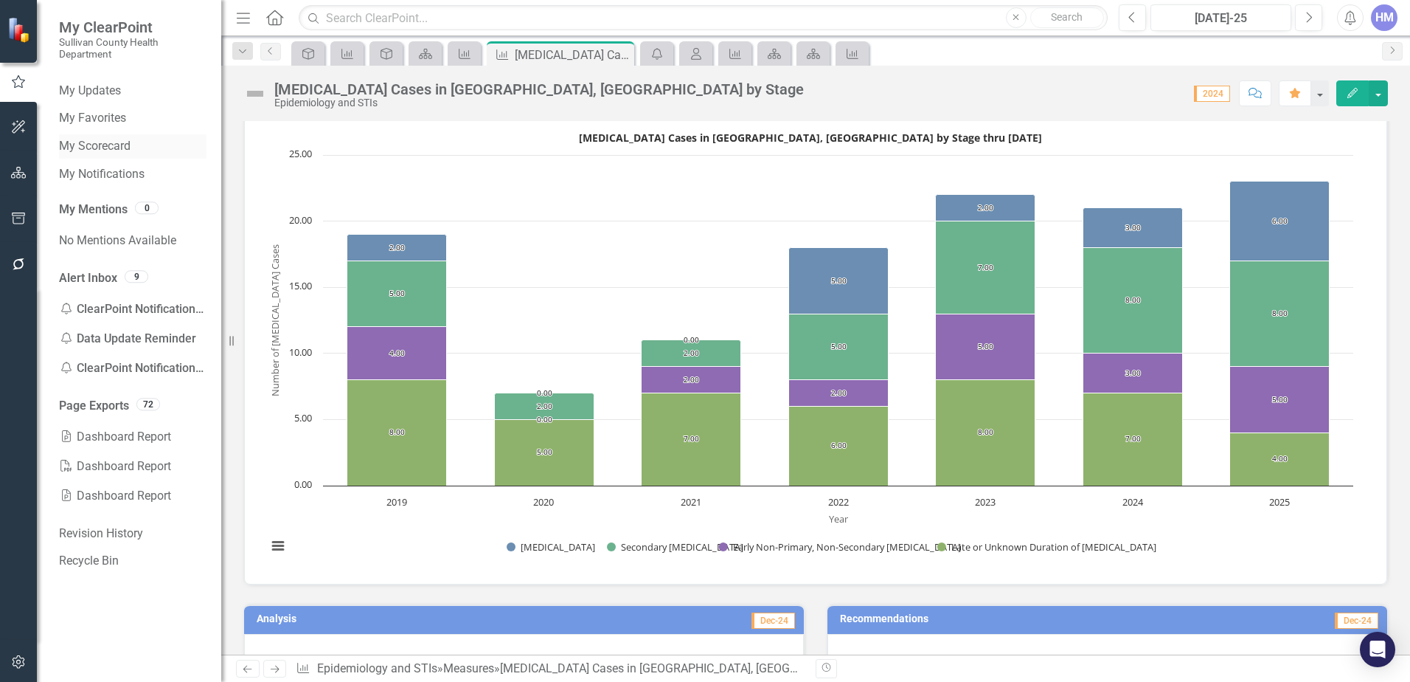
click at [86, 152] on link "My Scorecard" at bounding box center [133, 146] width 148 height 17
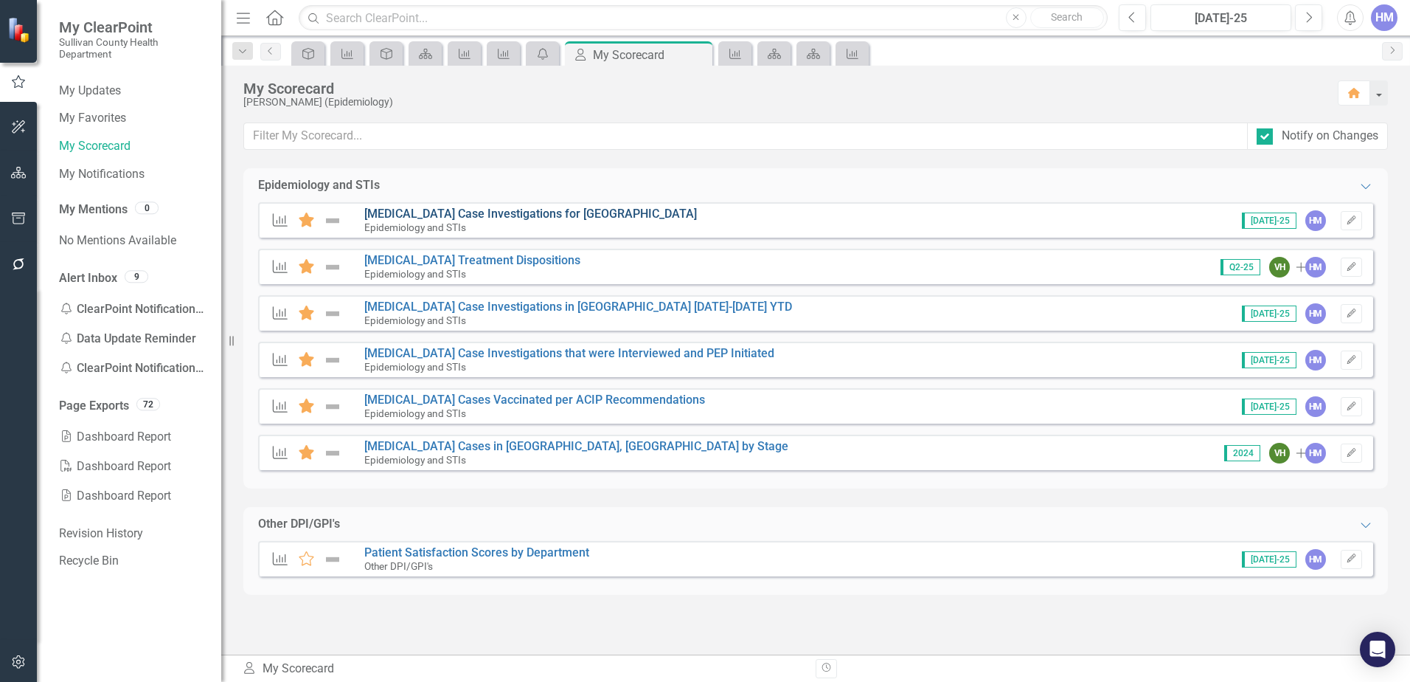
click at [412, 213] on link "[MEDICAL_DATA] Case Investigations for [GEOGRAPHIC_DATA]" at bounding box center [530, 214] width 333 height 14
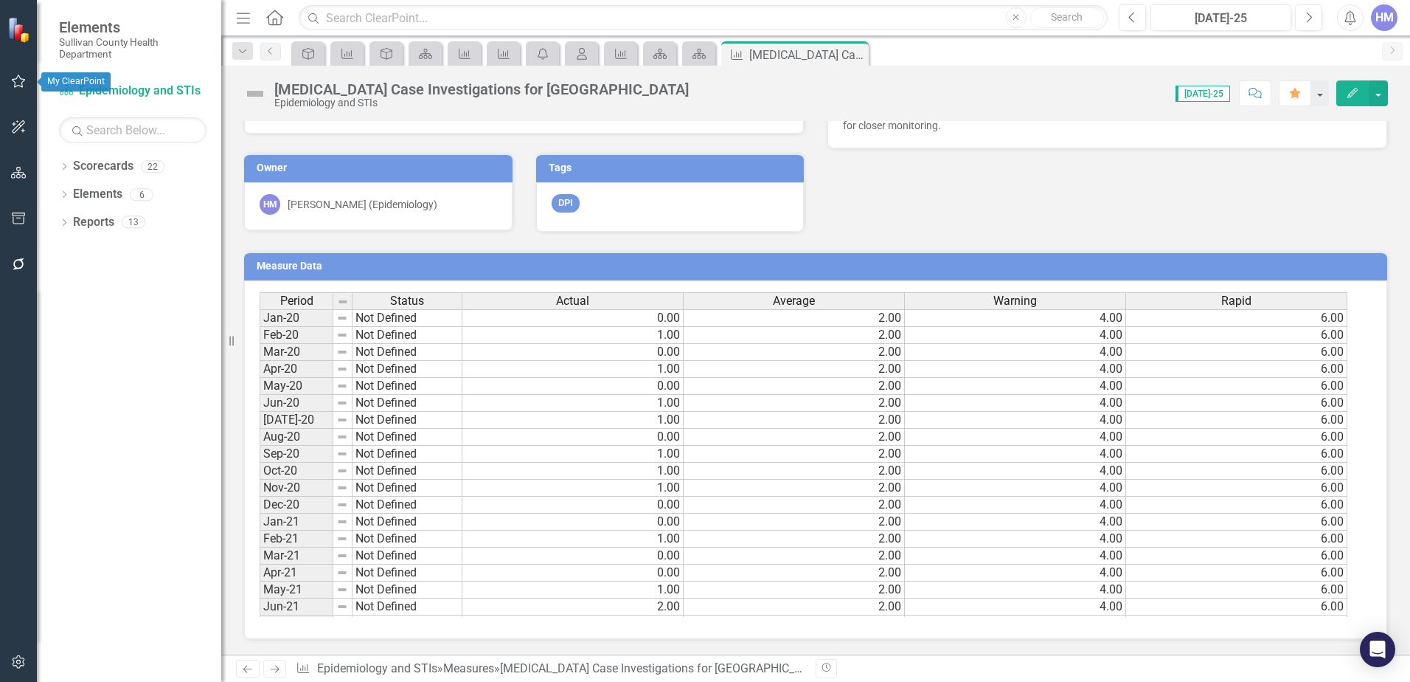
click at [21, 80] on icon "button" at bounding box center [18, 81] width 15 height 12
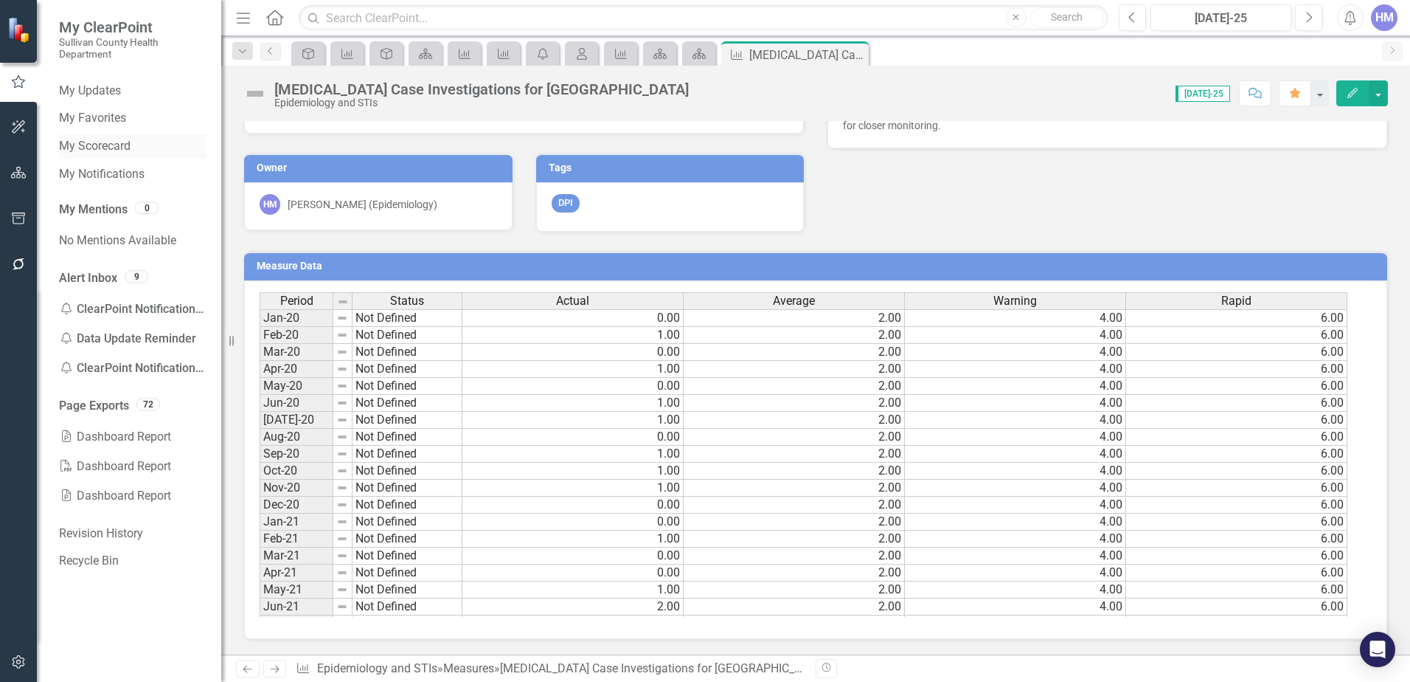
click at [97, 151] on link "My Scorecard" at bounding box center [133, 146] width 148 height 17
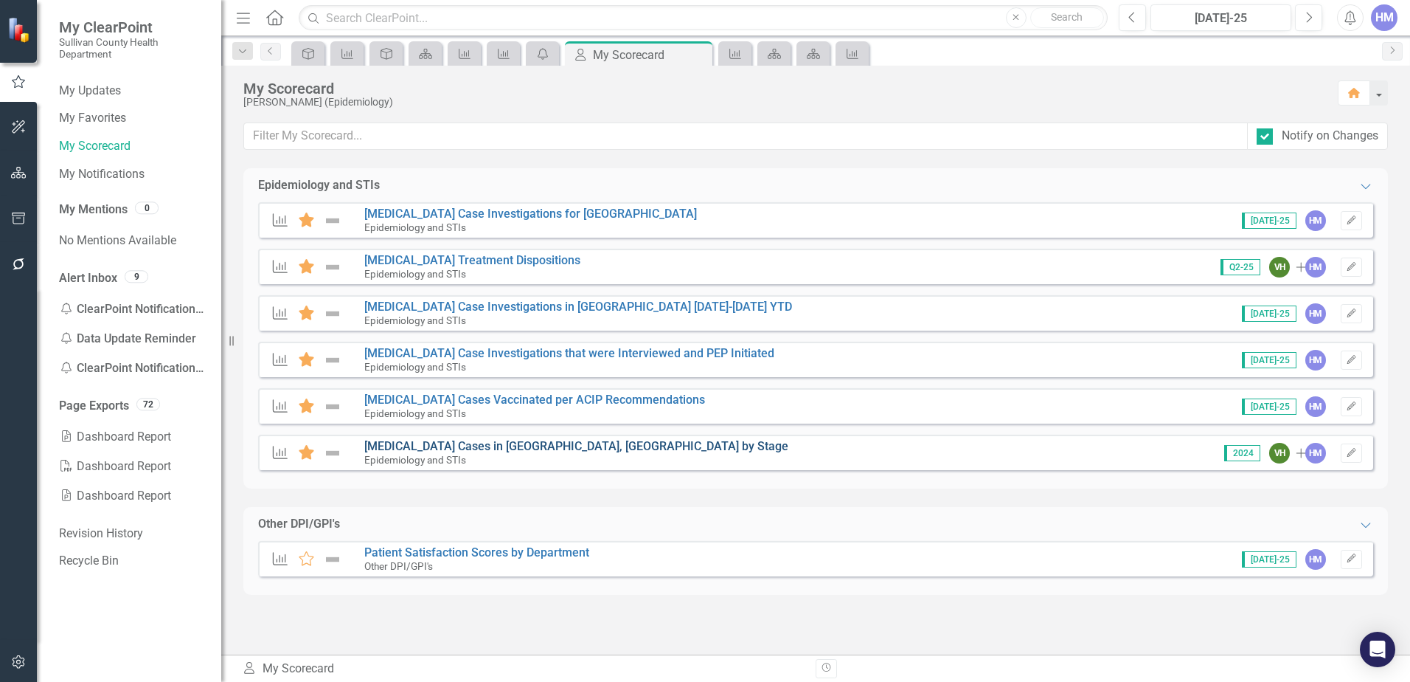
click at [456, 447] on link "[MEDICAL_DATA] Cases in [GEOGRAPHIC_DATA], [GEOGRAPHIC_DATA] by Stage" at bounding box center [576, 446] width 424 height 14
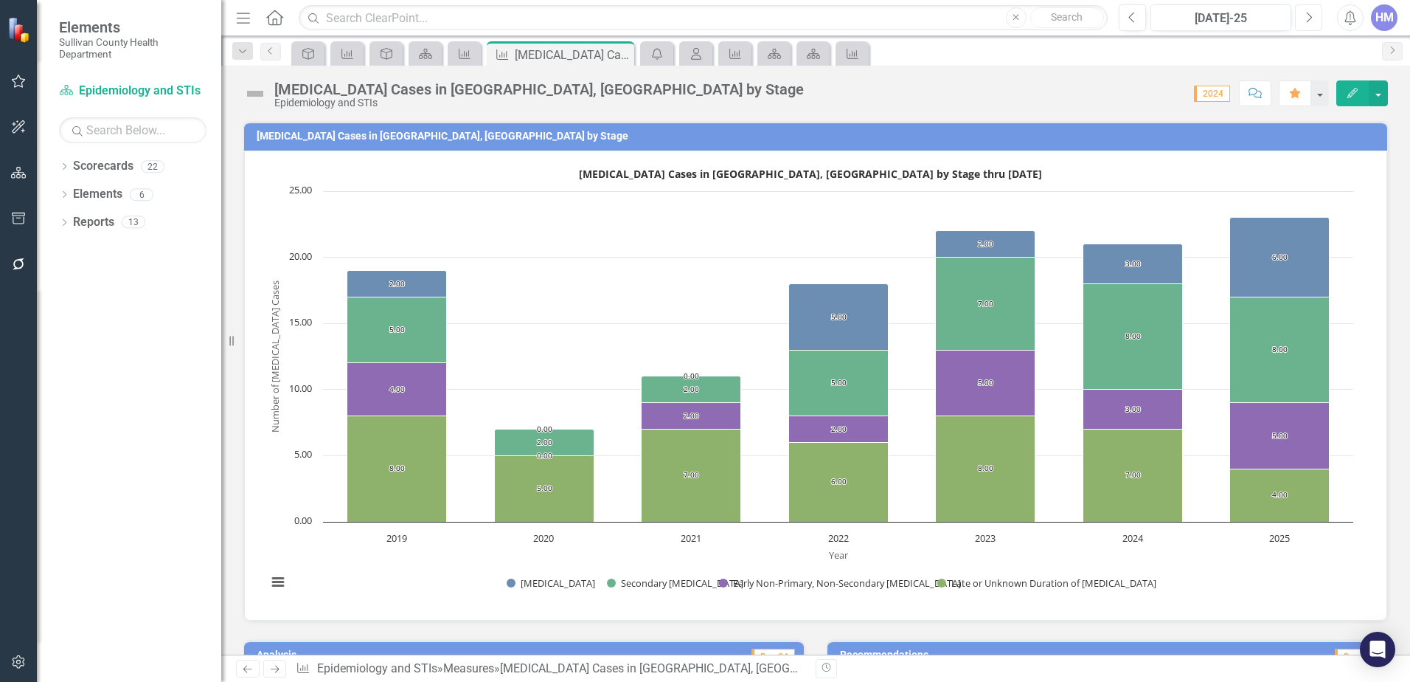
click at [1315, 16] on button "Next" at bounding box center [1308, 17] width 27 height 27
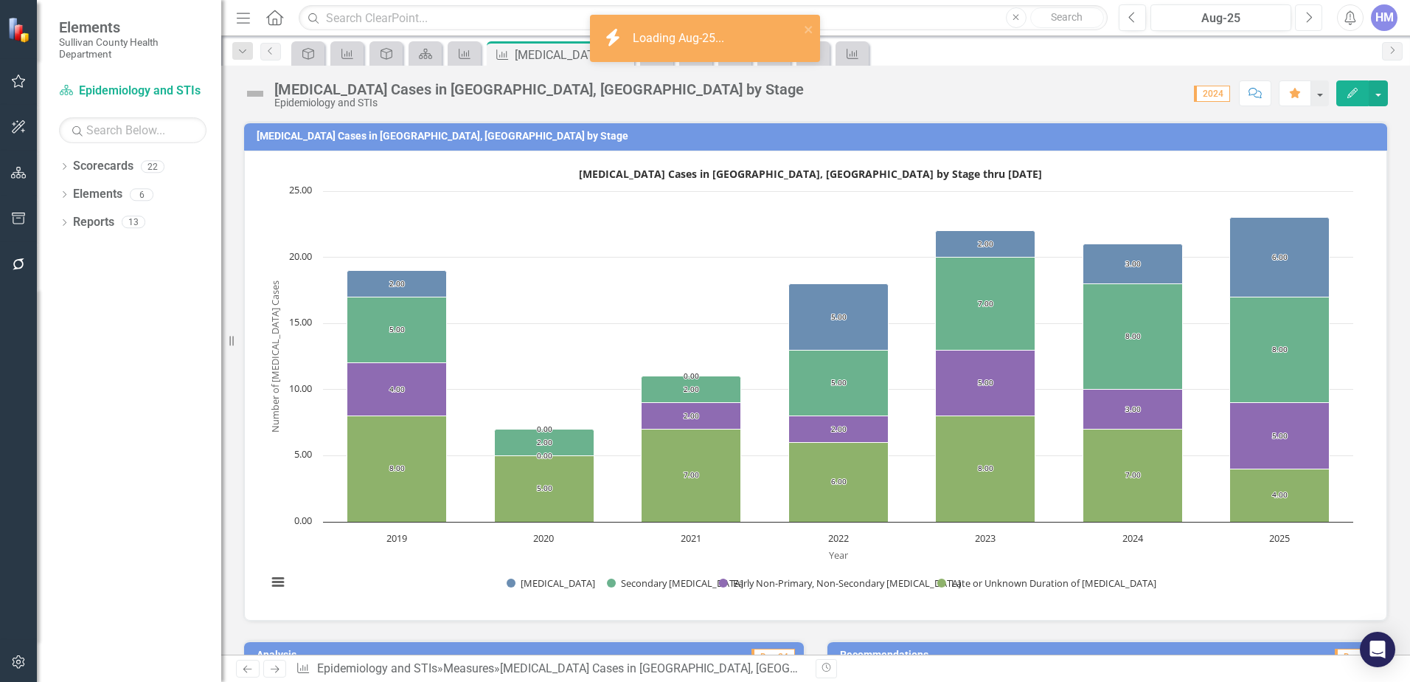
click at [1315, 16] on button "Next" at bounding box center [1308, 17] width 27 height 27
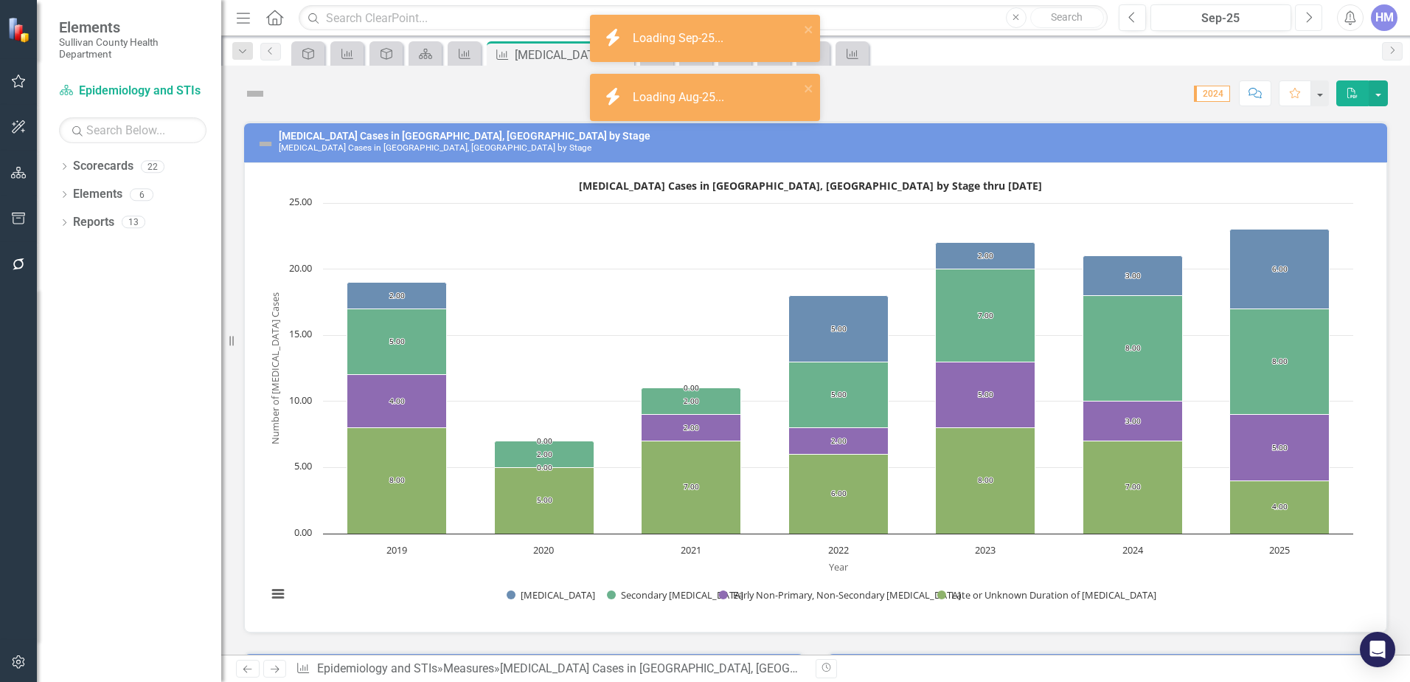
click at [1315, 16] on button "Next" at bounding box center [1308, 17] width 27 height 27
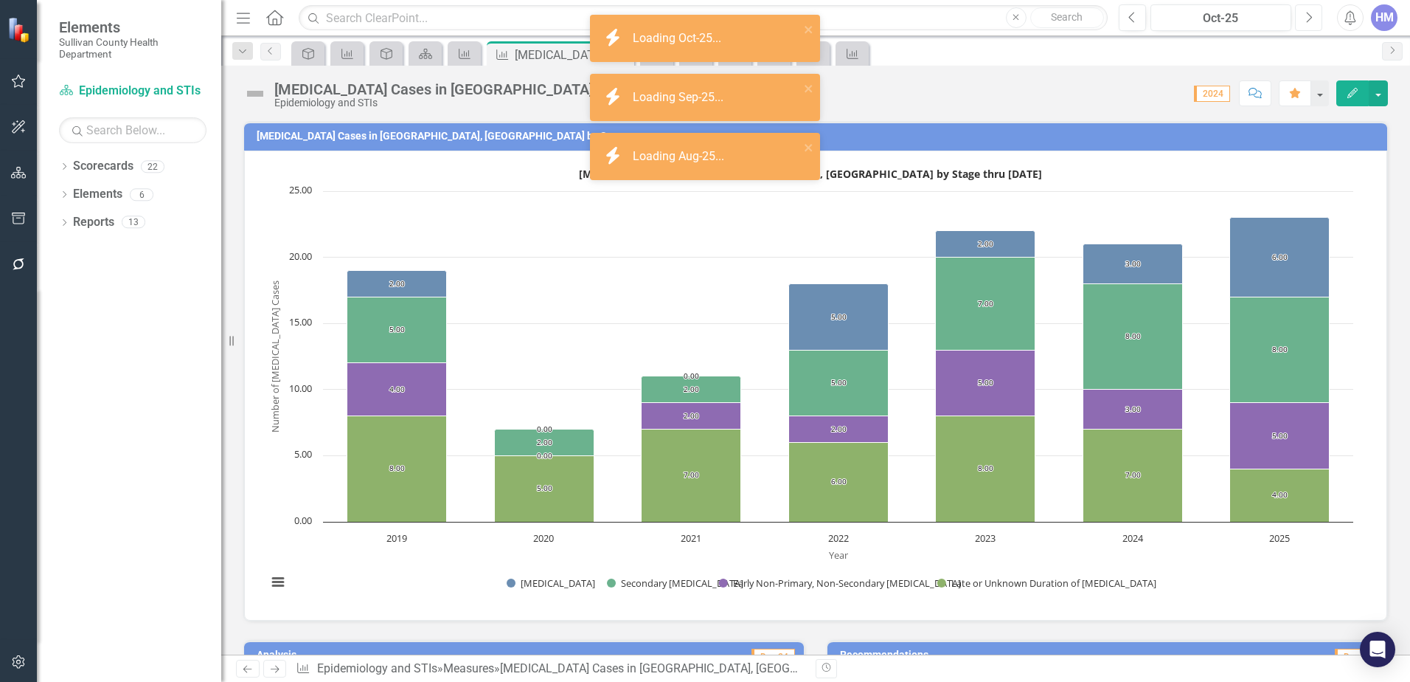
click at [1315, 16] on button "Next" at bounding box center [1308, 17] width 27 height 27
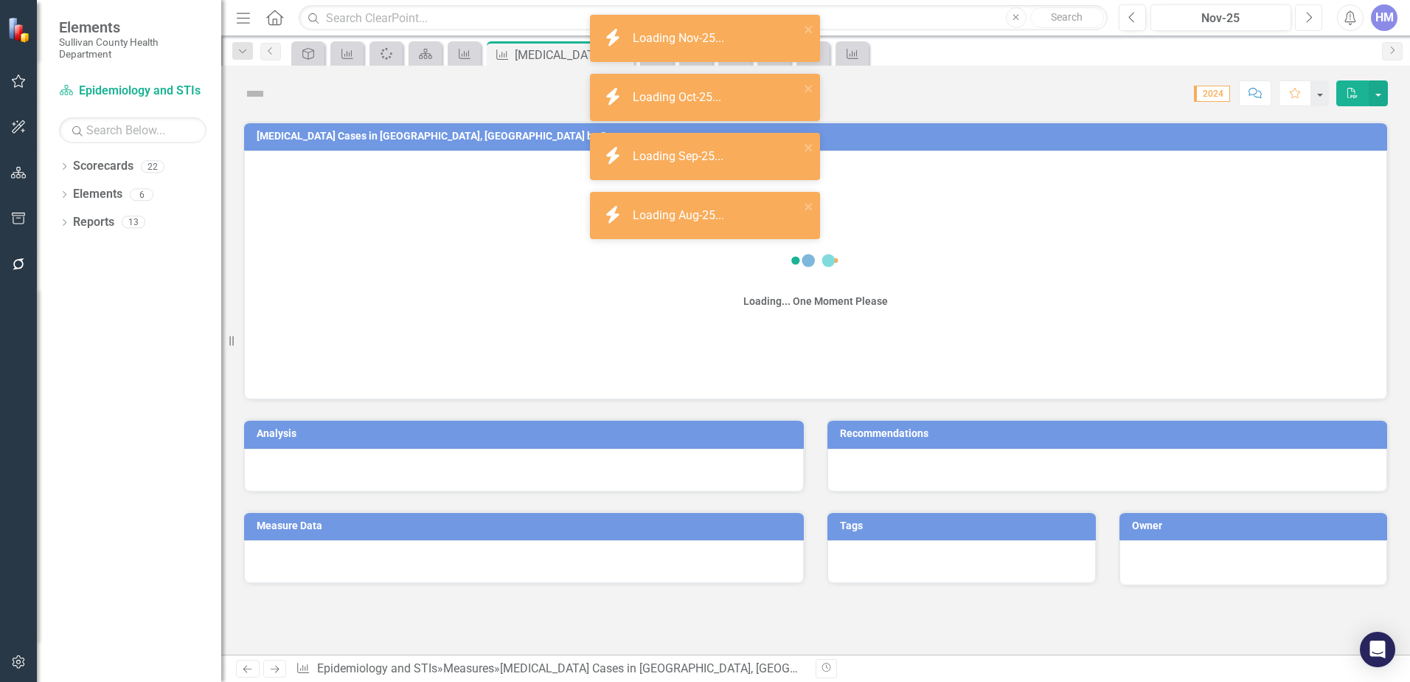
click at [1315, 16] on button "Next" at bounding box center [1308, 17] width 27 height 27
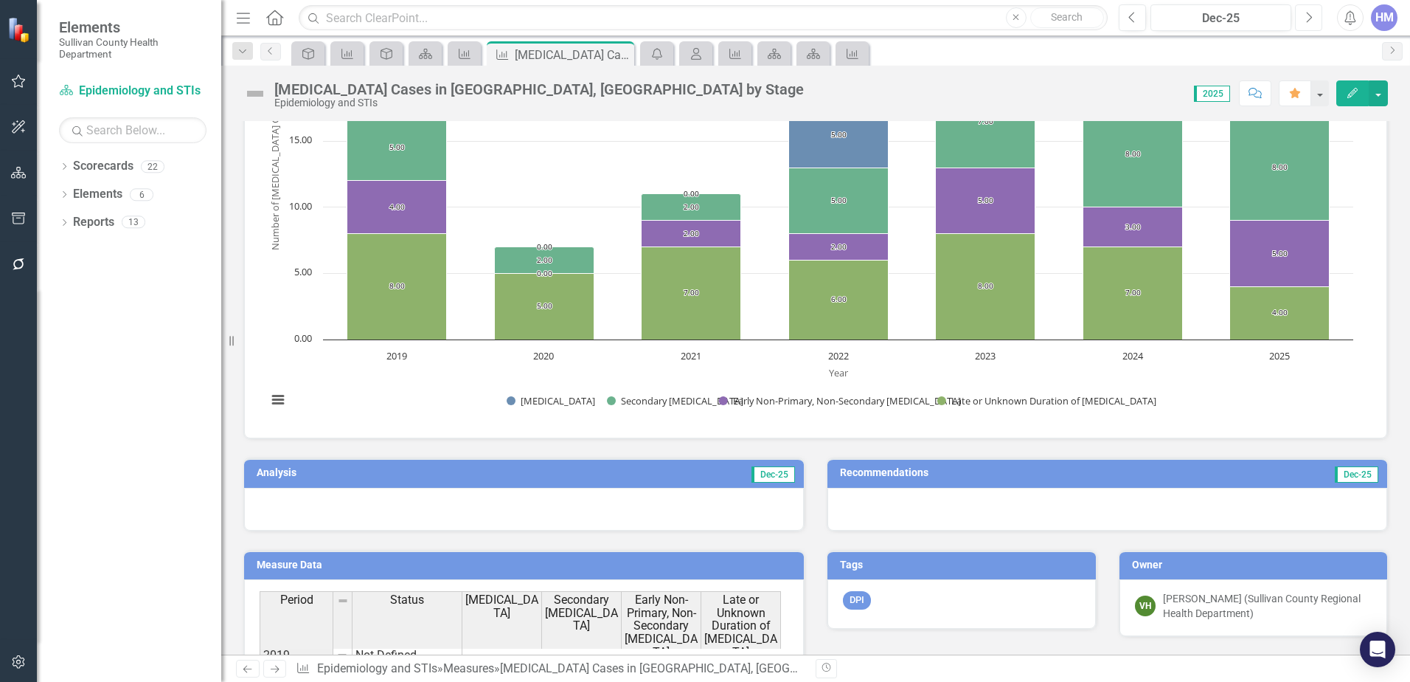
scroll to position [184, 0]
click at [608, 496] on div at bounding box center [524, 507] width 560 height 43
click at [752, 477] on span "Dec-25" at bounding box center [774, 473] width 44 height 16
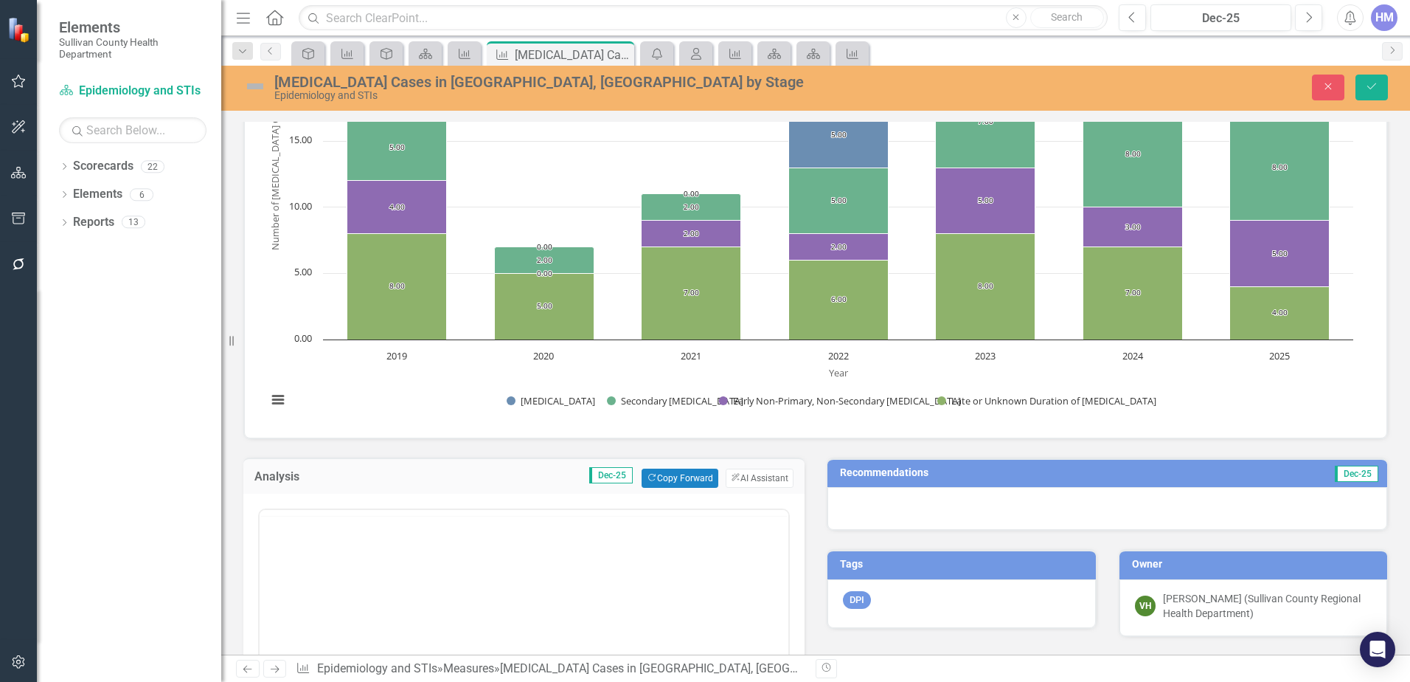
scroll to position [0, 0]
click at [752, 477] on button "ClearPoint AI AI Assistant" at bounding box center [760, 477] width 68 height 19
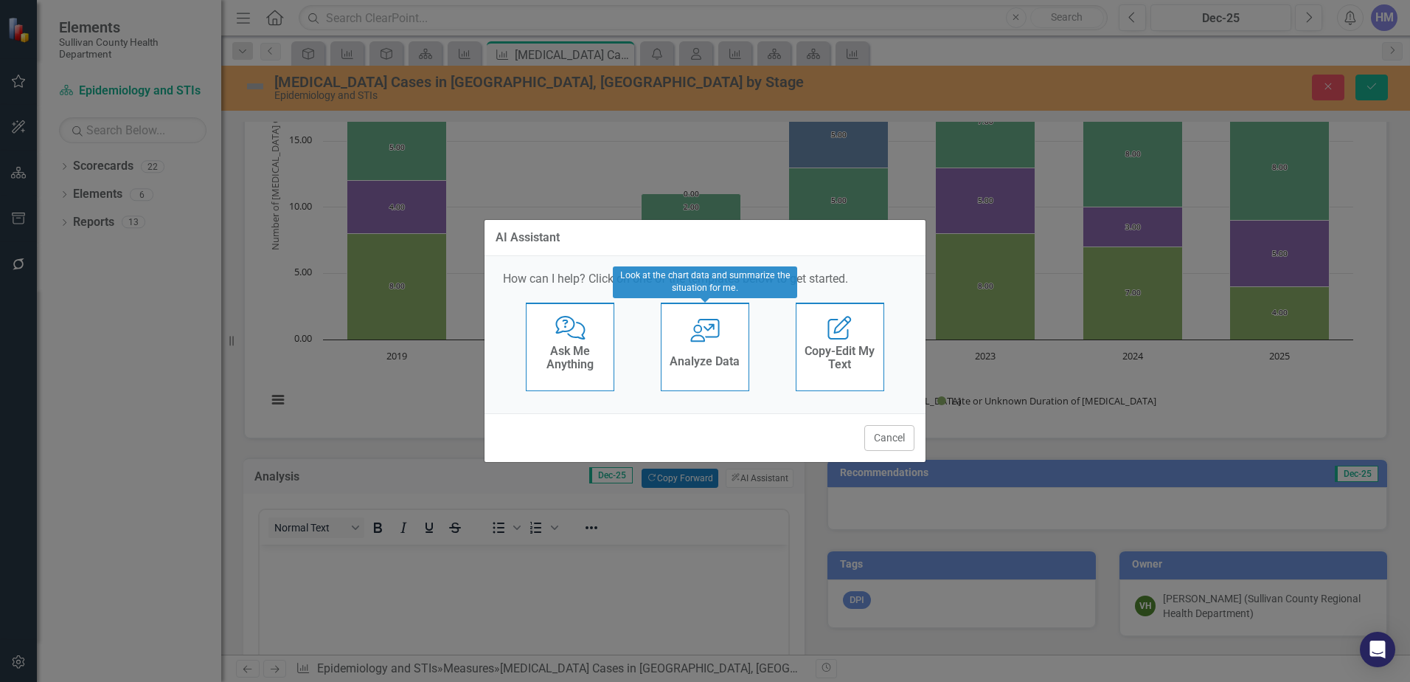
click at [703, 358] on h4 "Analyze Data" at bounding box center [705, 361] width 70 height 13
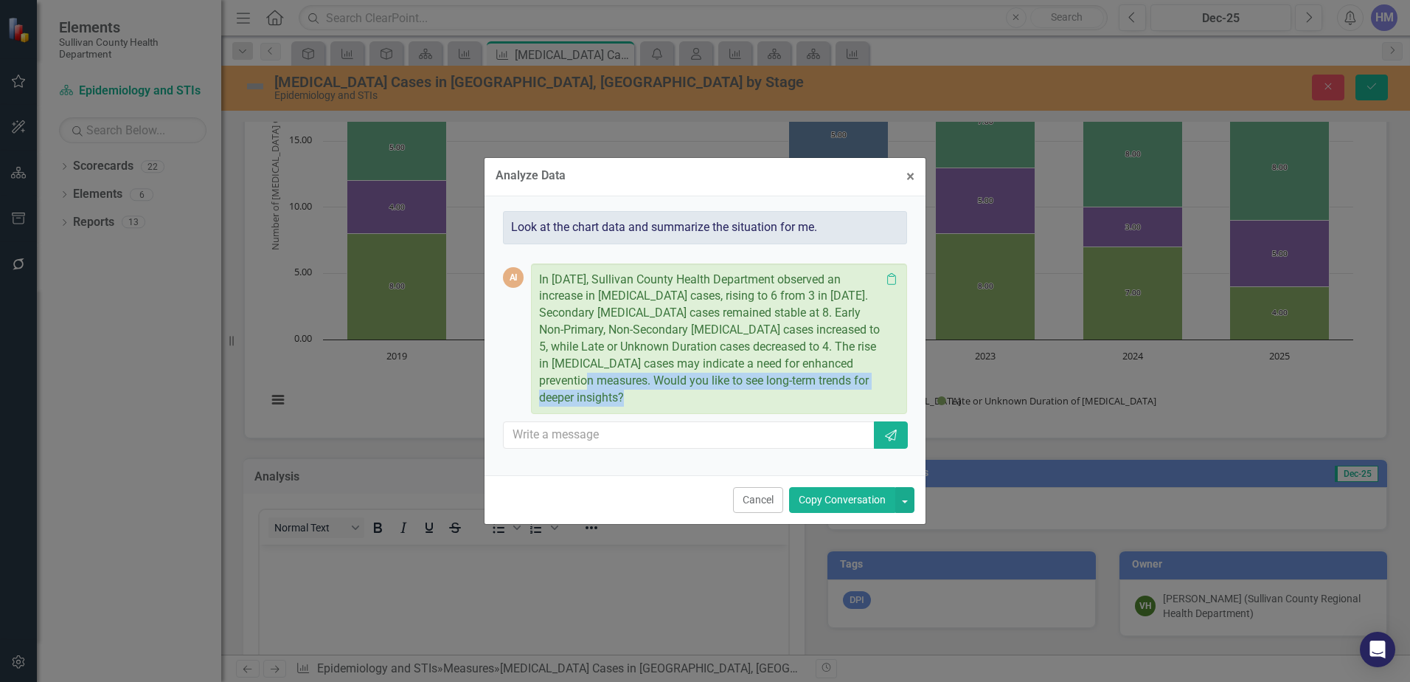
drag, startPoint x: 598, startPoint y: 378, endPoint x: 615, endPoint y: 425, distance: 49.7
click at [615, 425] on div "AI In 2025, Sullivan County Health Department observed an increase in Primary S…" at bounding box center [705, 352] width 404 height 217
drag, startPoint x: 665, startPoint y: 412, endPoint x: 683, endPoint y: 407, distance: 19.0
click at [665, 412] on div "In 2025, Sullivan County Health Department observed an increase in Primary Syph…" at bounding box center [719, 338] width 376 height 151
click at [665, 381] on p "In 2025, Sullivan County Health Department observed an increase in Primary Syph…" at bounding box center [710, 338] width 342 height 135
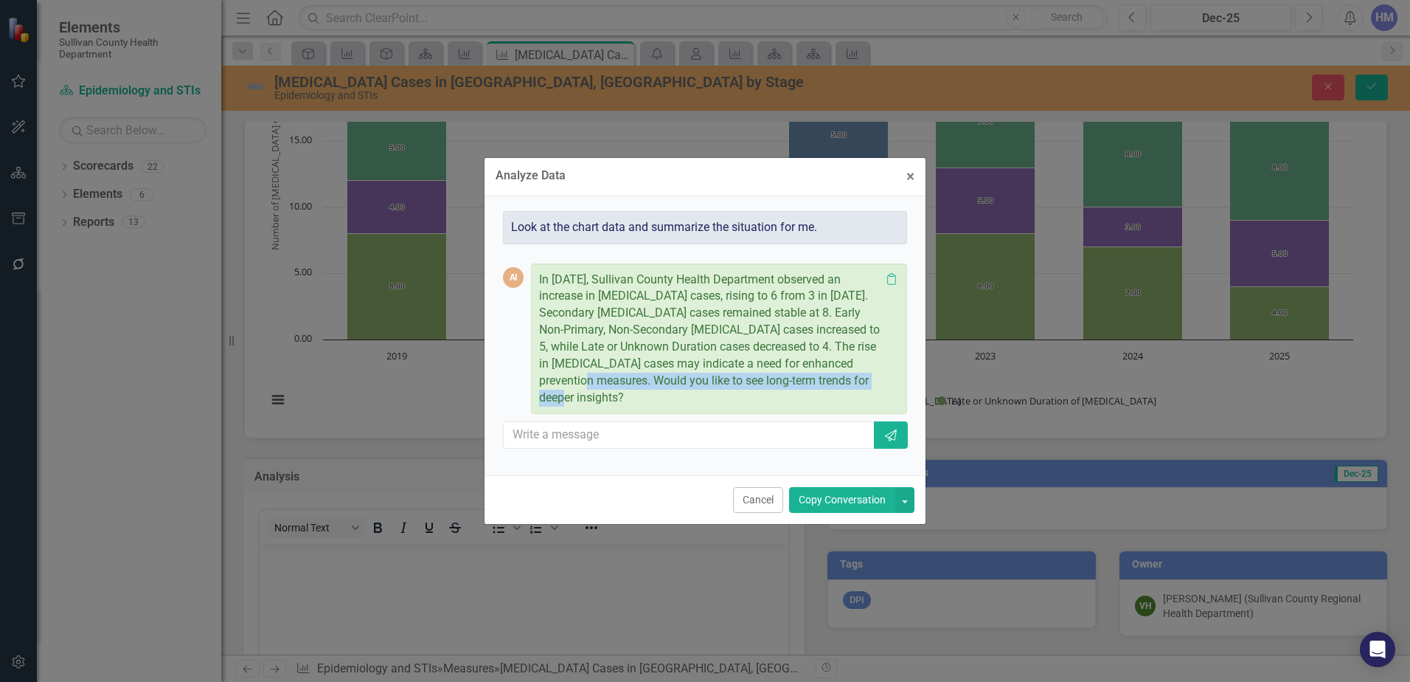
drag, startPoint x: 590, startPoint y: 402, endPoint x: 598, endPoint y: 378, distance: 25.0
click at [598, 378] on p "In 2025, Sullivan County Health Department observed an increase in Primary Syph…" at bounding box center [710, 338] width 342 height 135
click at [814, 499] on button "Copy Conversation" at bounding box center [842, 500] width 106 height 26
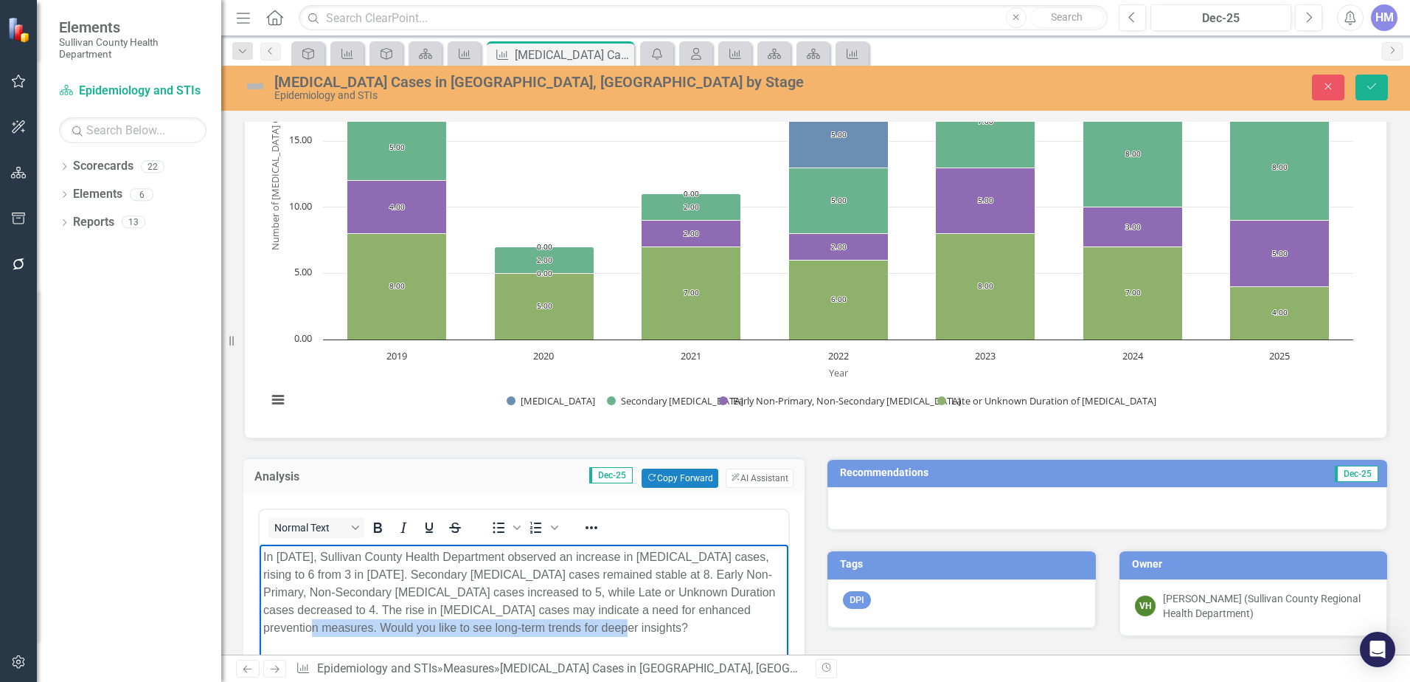
drag, startPoint x: 742, startPoint y: 609, endPoint x: 751, endPoint y: 631, distance: 23.8
click at [751, 631] on p "In 2025, Sullivan County Health Department observed an increase in Primary Syph…" at bounding box center [524, 591] width 522 height 89
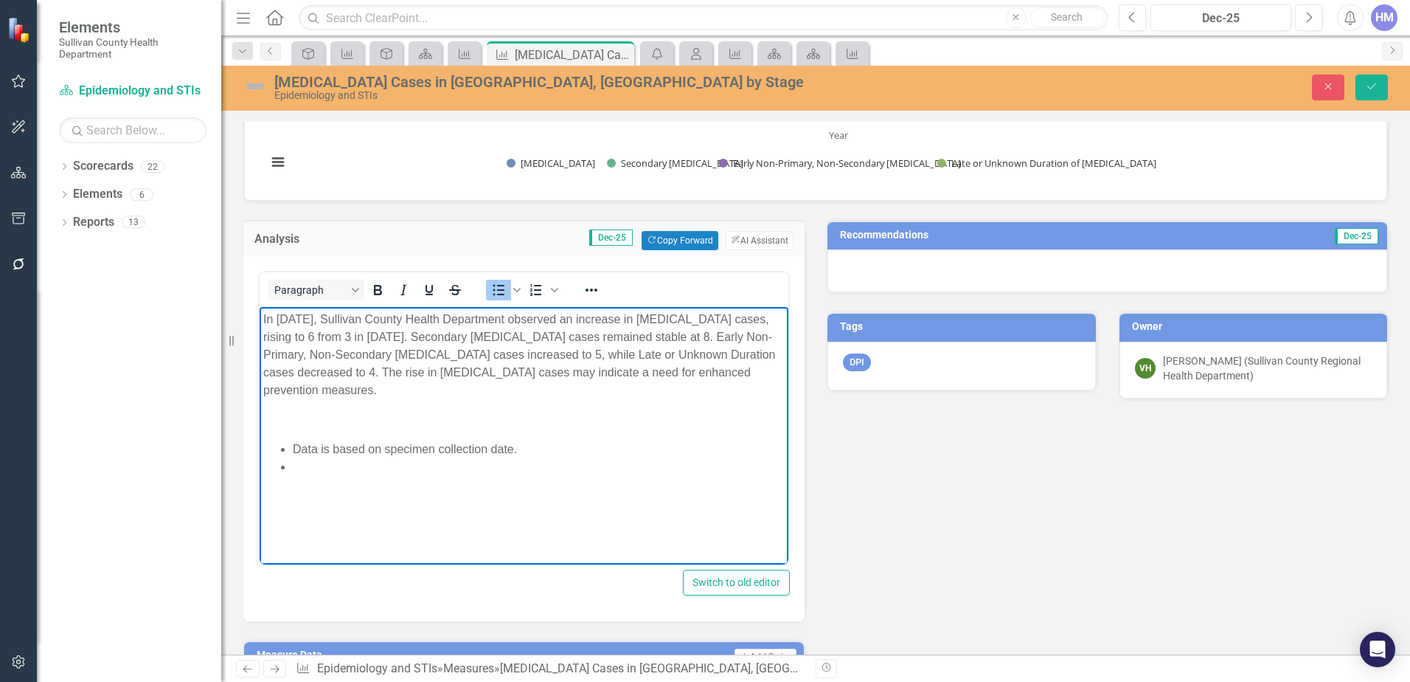
scroll to position [426, 0]
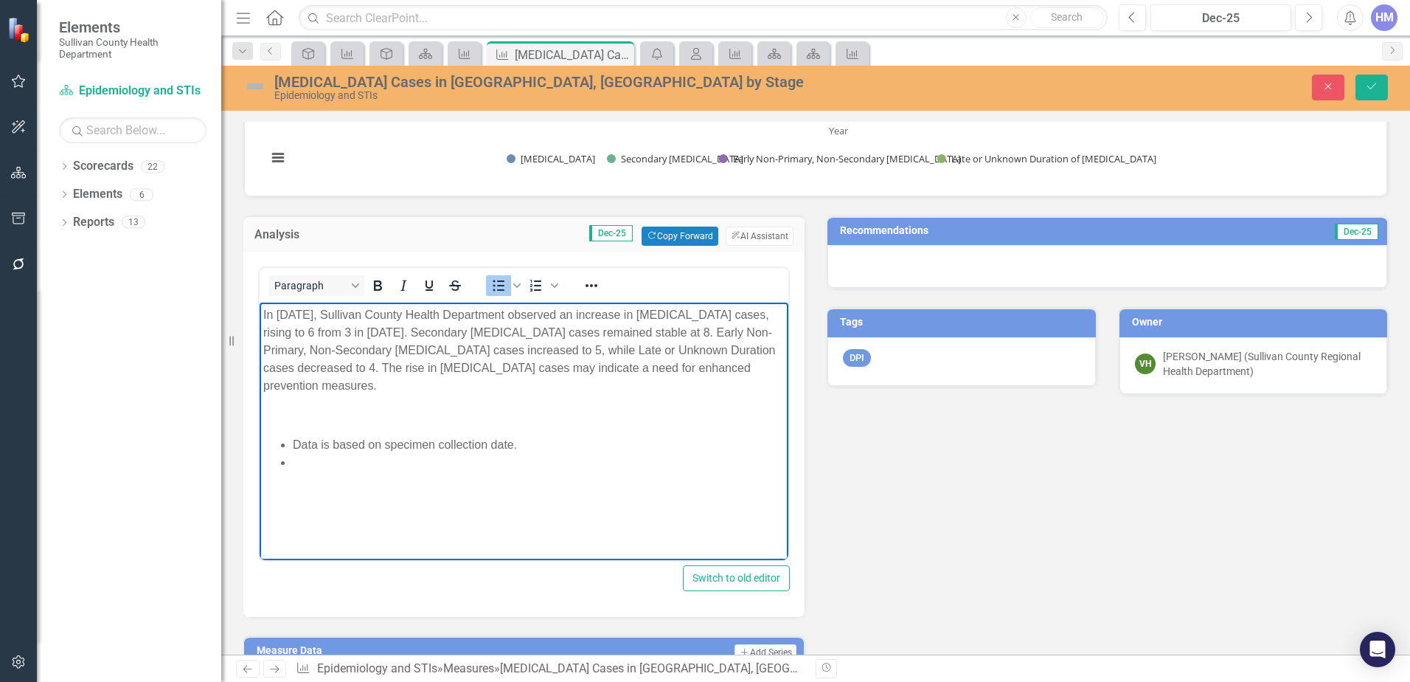
click at [912, 553] on div "Analysis Dec-25 Copy Forward Copy Forward ClearPoint AI AI Assistant Paragraph …" at bounding box center [815, 535] width 1167 height 677
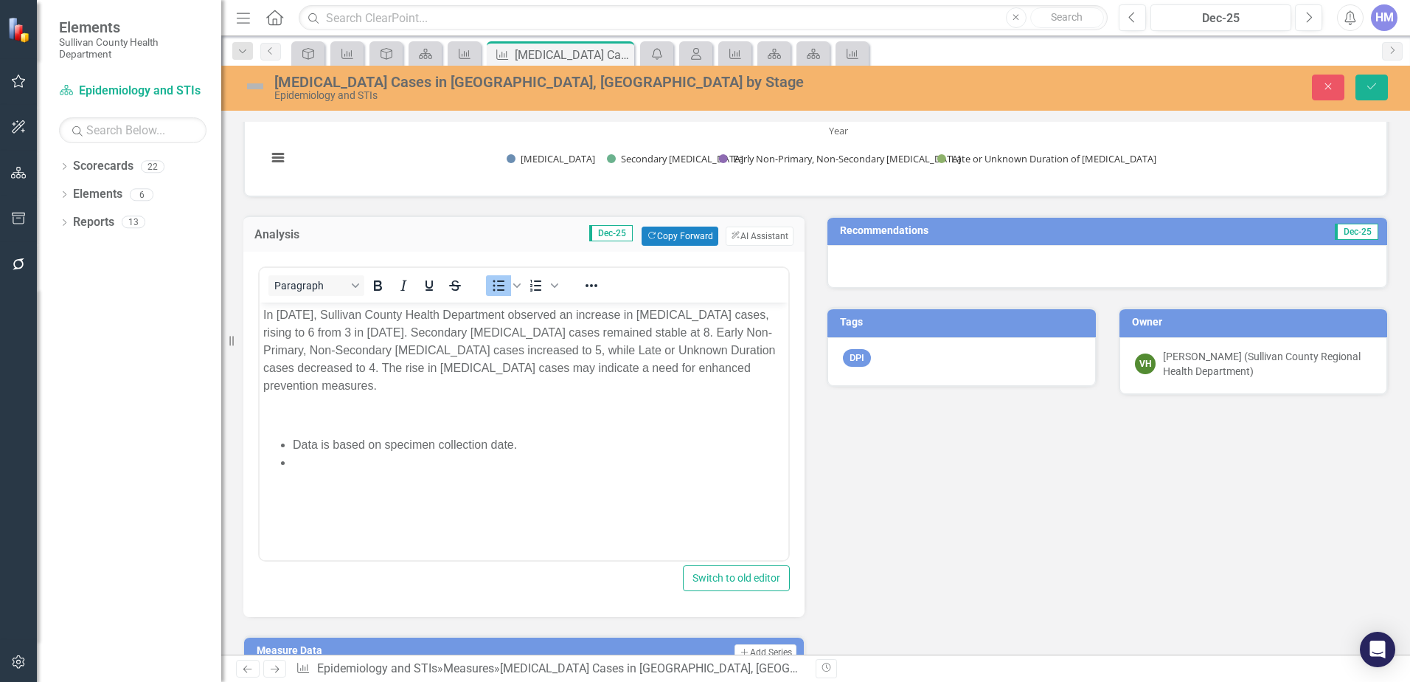
click at [915, 568] on div "Analysis Dec-25 Copy Forward Copy Forward ClearPoint AI AI Assistant Paragraph …" at bounding box center [815, 535] width 1167 height 677
click at [1374, 89] on icon "Save" at bounding box center [1371, 86] width 13 height 10
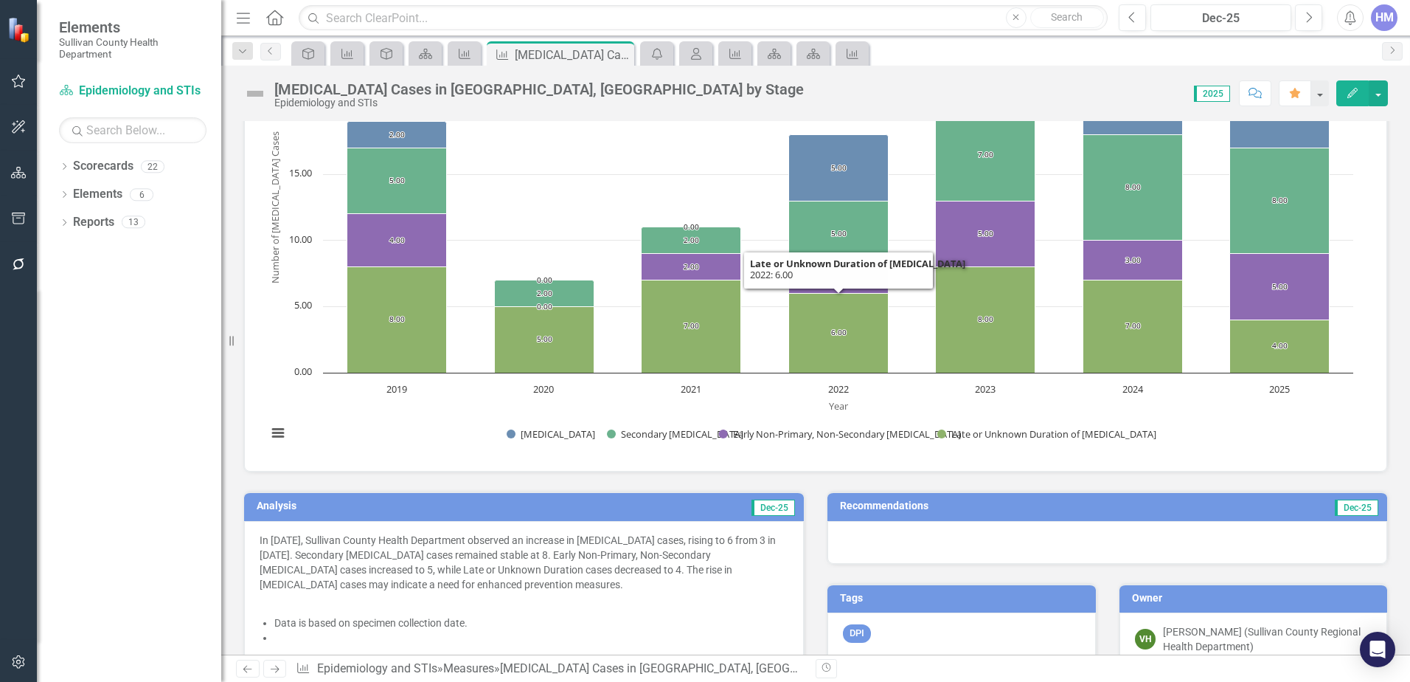
scroll to position [295, 0]
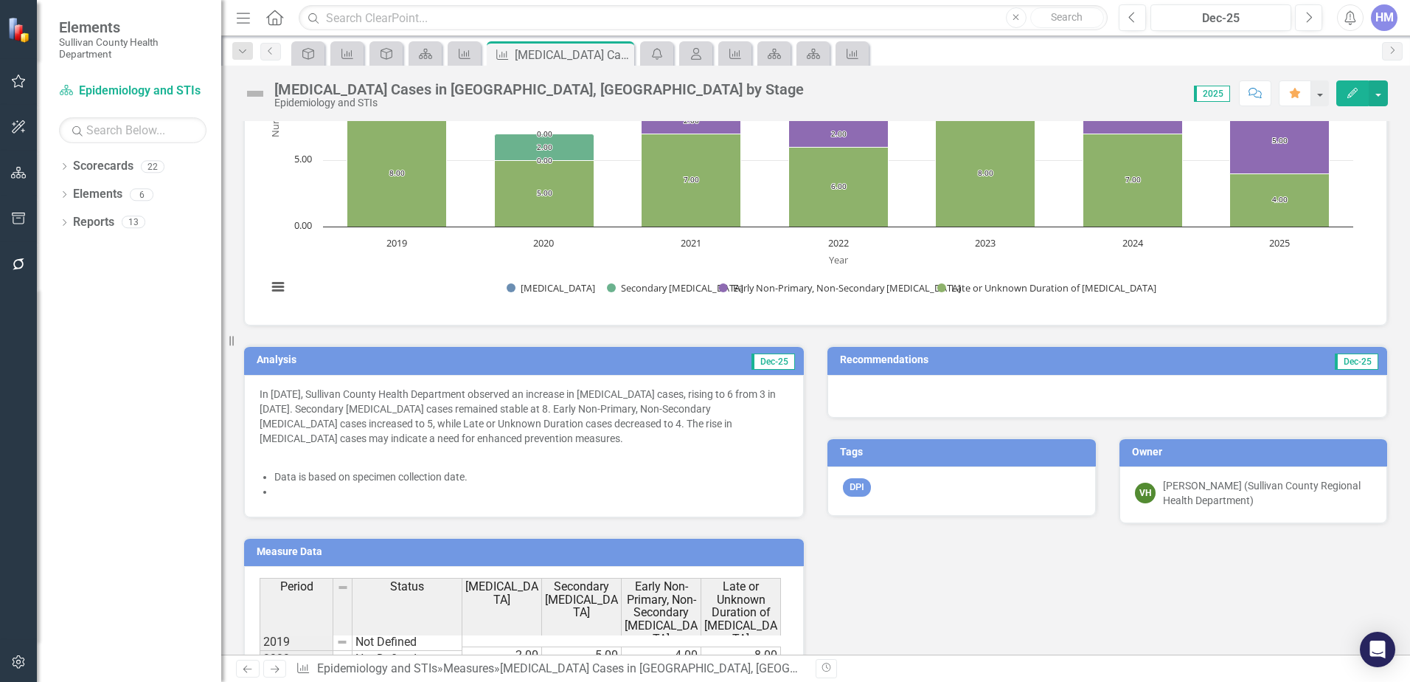
click at [384, 495] on li at bounding box center [531, 491] width 514 height 15
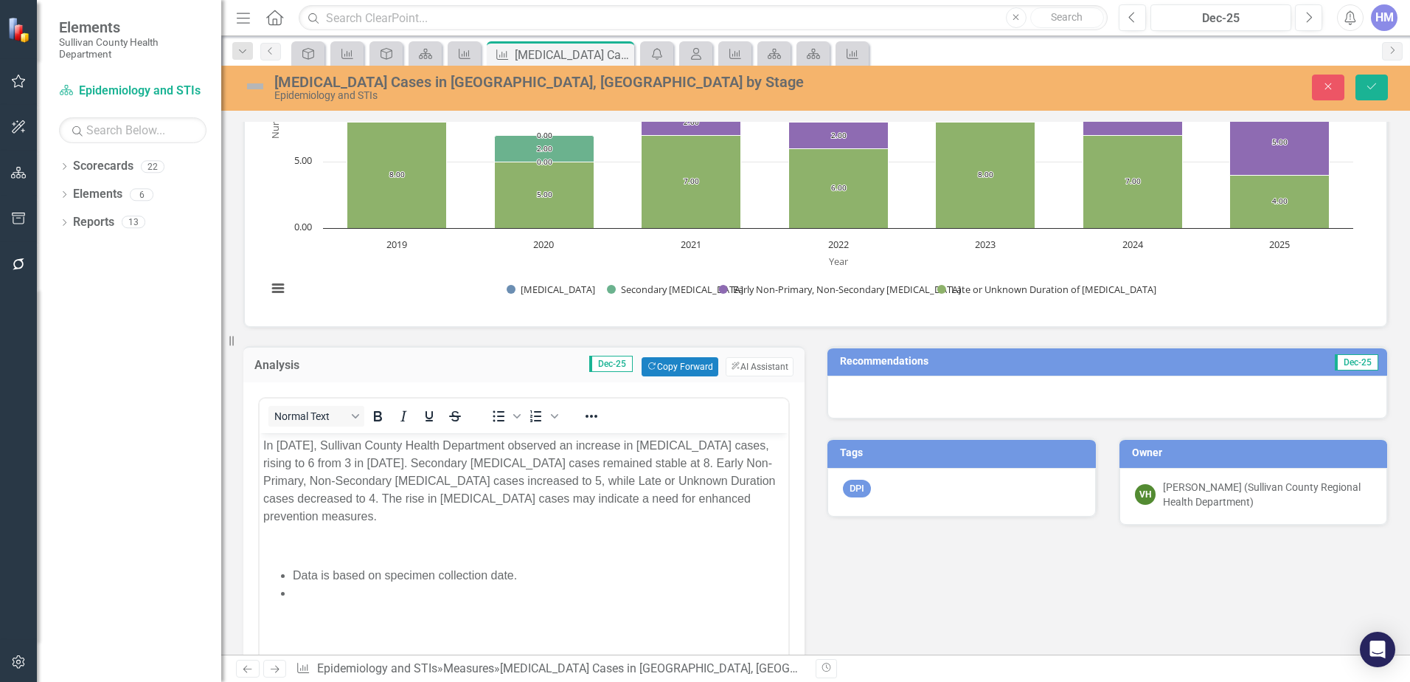
scroll to position [0, 0]
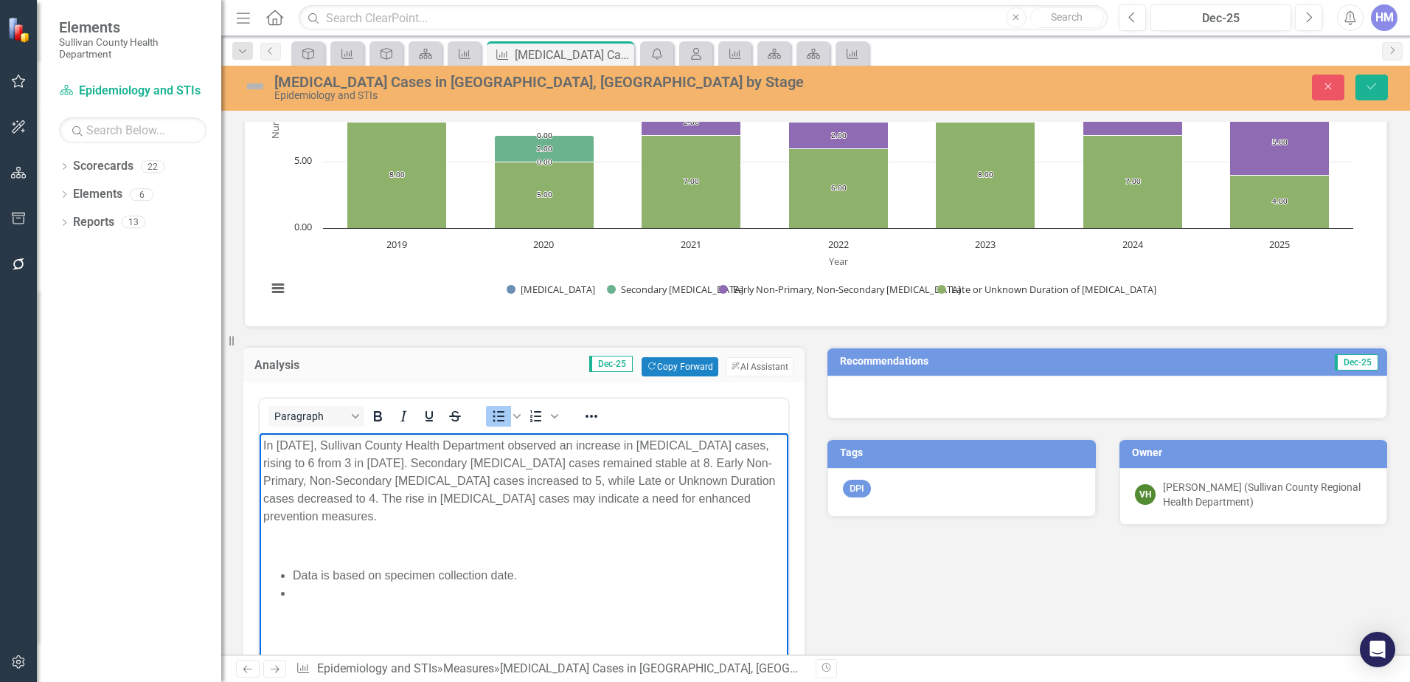
click at [293, 584] on li "Rich Text Area. Press ALT-0 for help." at bounding box center [539, 593] width 492 height 18
click at [1369, 89] on icon "Save" at bounding box center [1371, 86] width 13 height 10
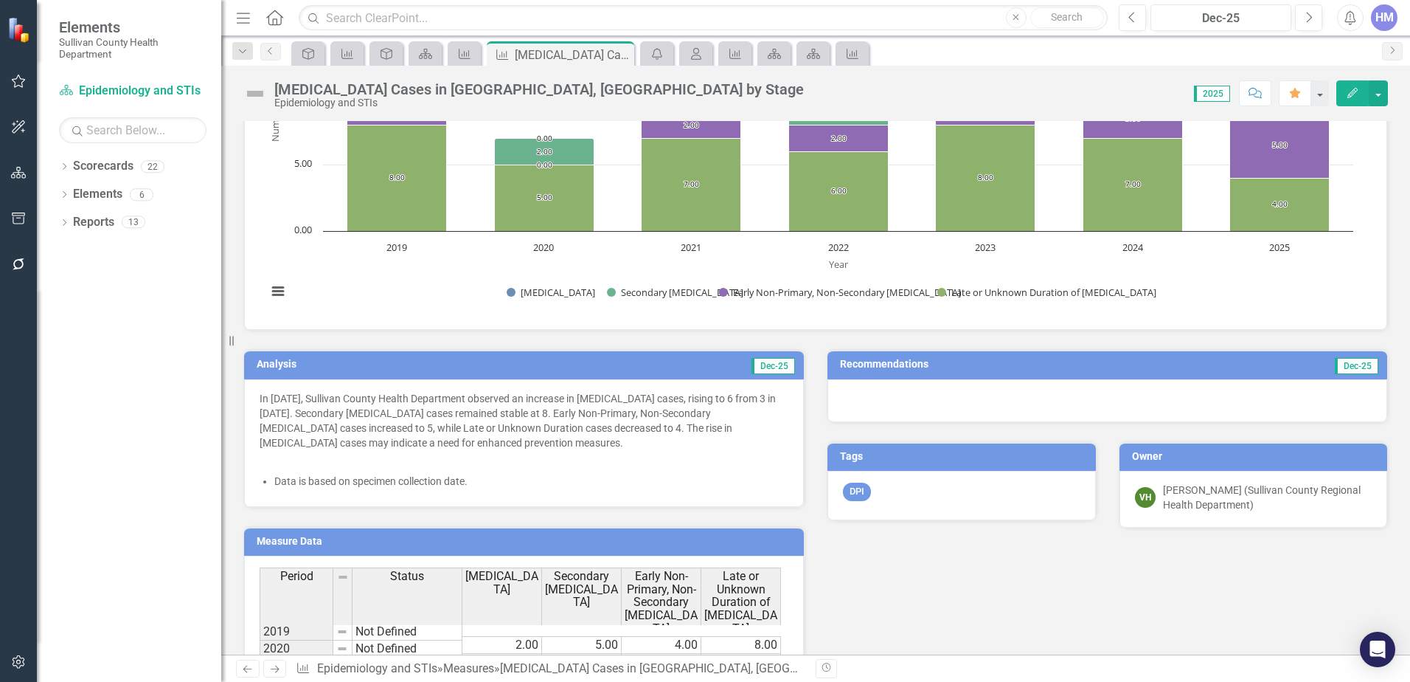
scroll to position [295, 0]
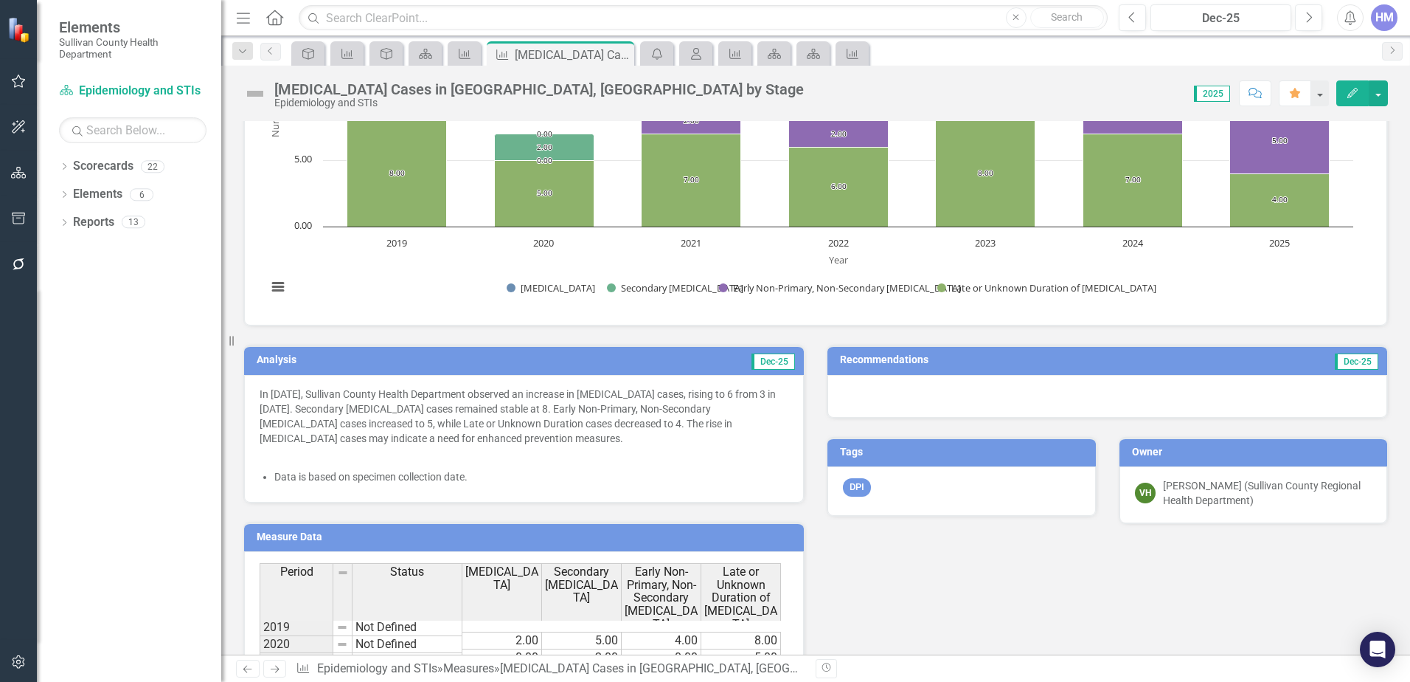
click at [873, 363] on h3 "Recommendations" at bounding box center [1019, 359] width 358 height 11
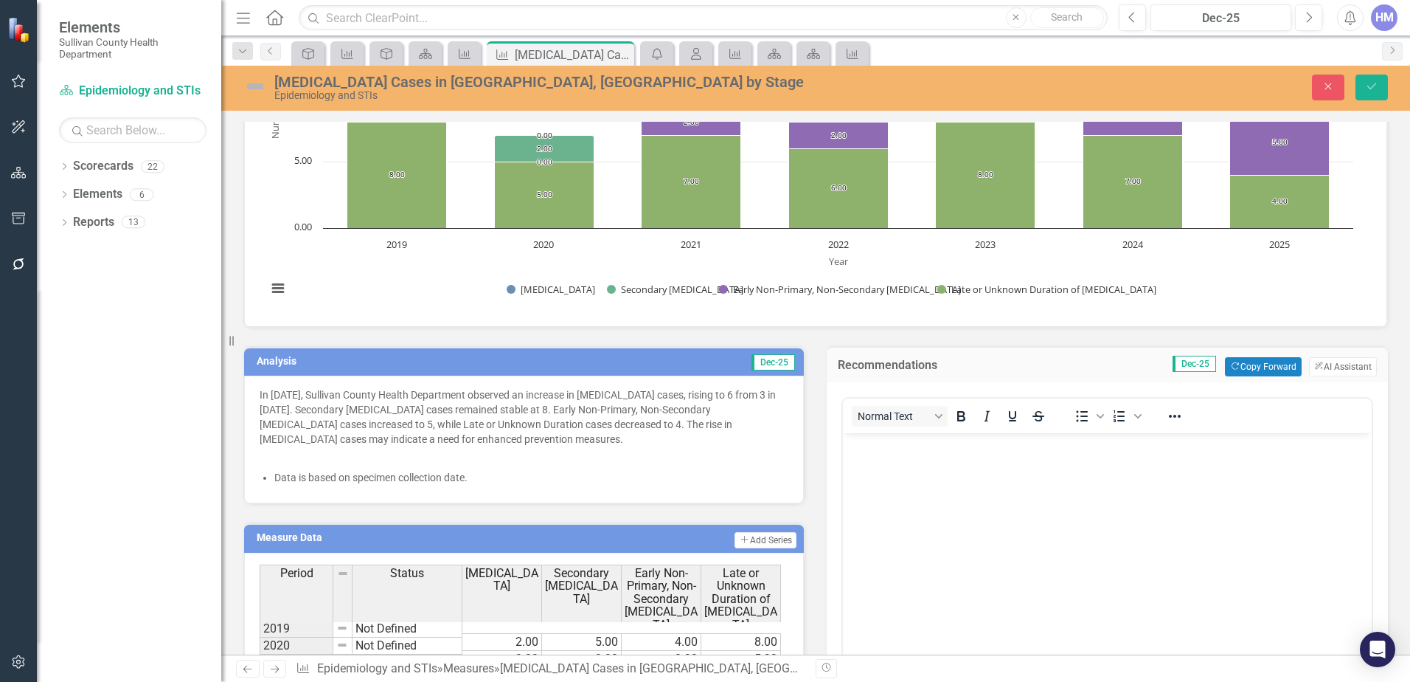
scroll to position [0, 0]
click at [1339, 361] on button "ClearPoint AI AI Assistant" at bounding box center [1343, 366] width 68 height 19
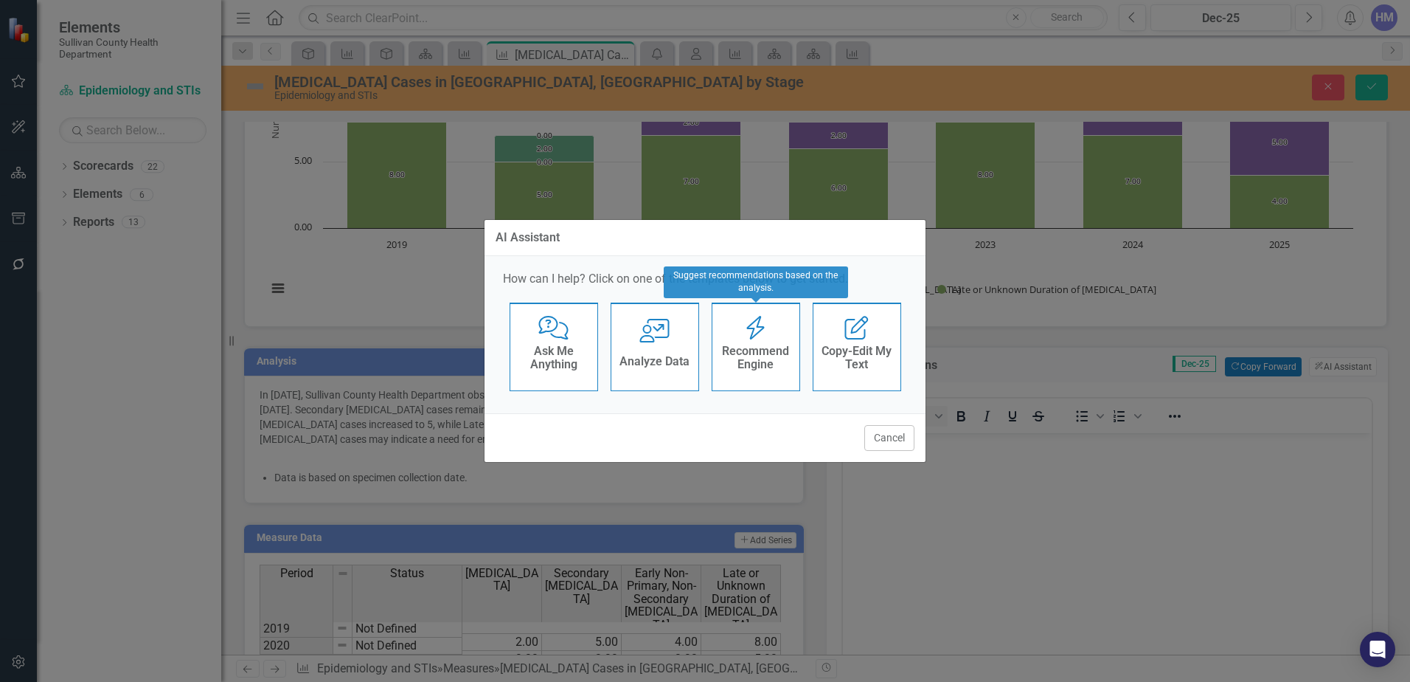
click at [753, 356] on h4 "Recommend Engine" at bounding box center [756, 358] width 72 height 26
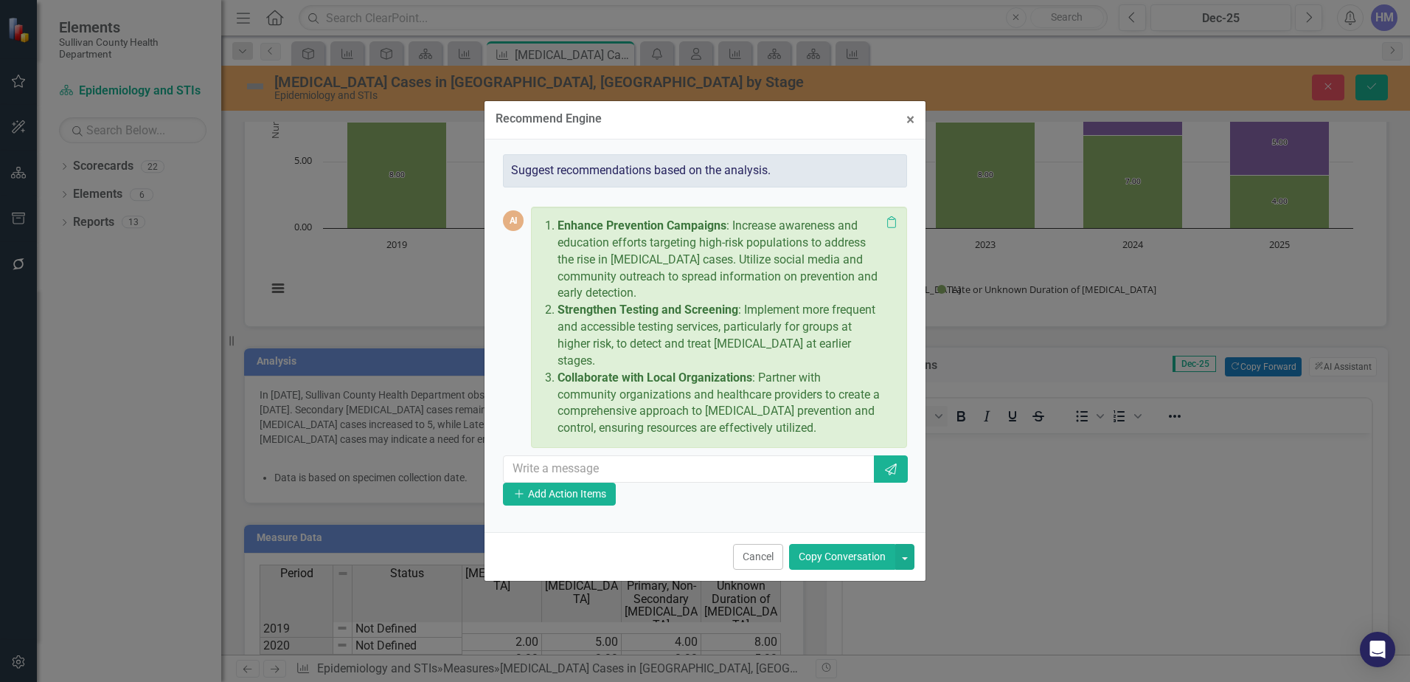
click at [847, 554] on button "Copy Conversation" at bounding box center [842, 557] width 106 height 26
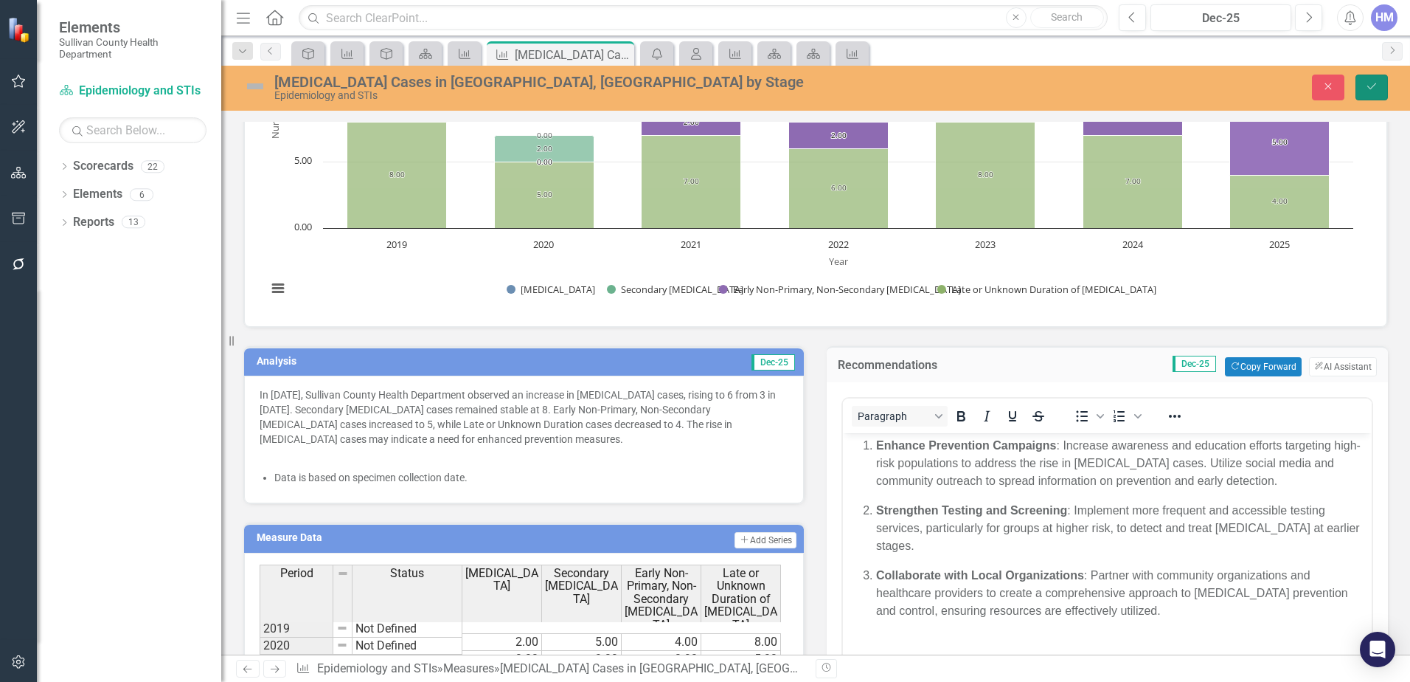
click at [1356, 92] on button "Save" at bounding box center [1372, 88] width 32 height 26
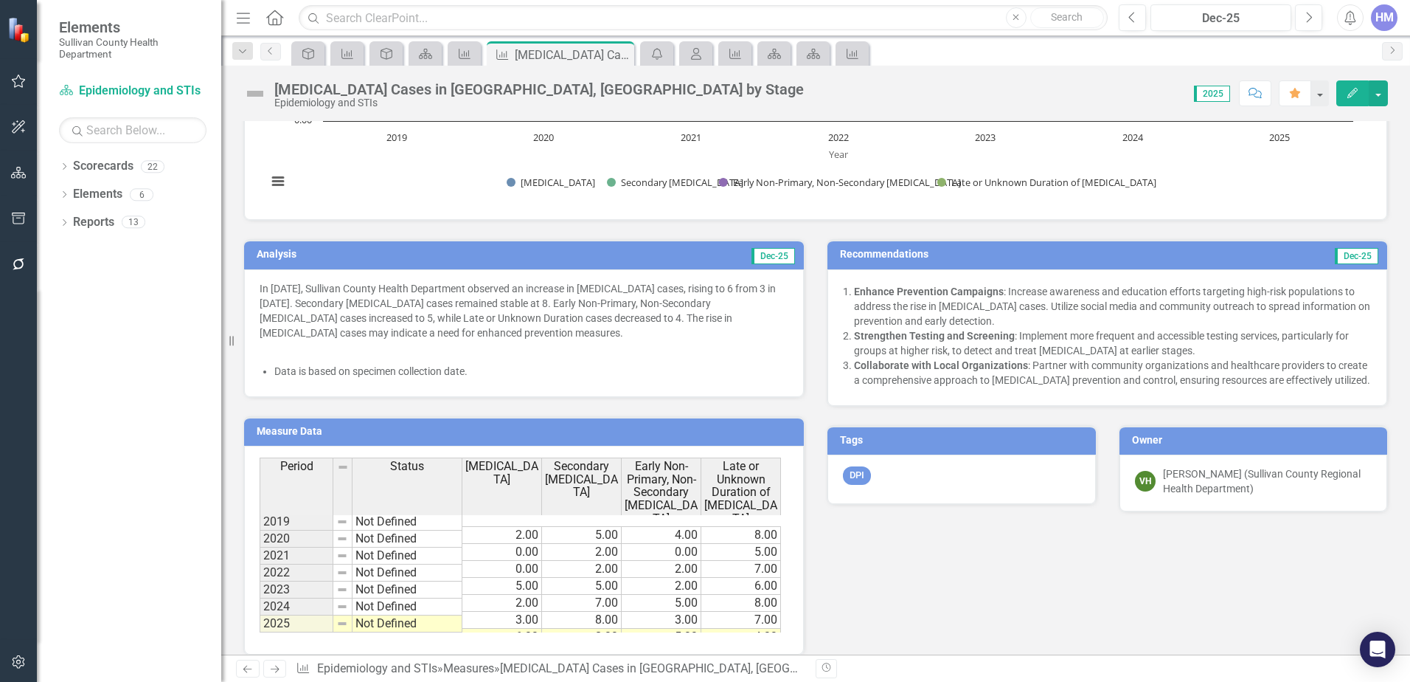
scroll to position [416, 0]
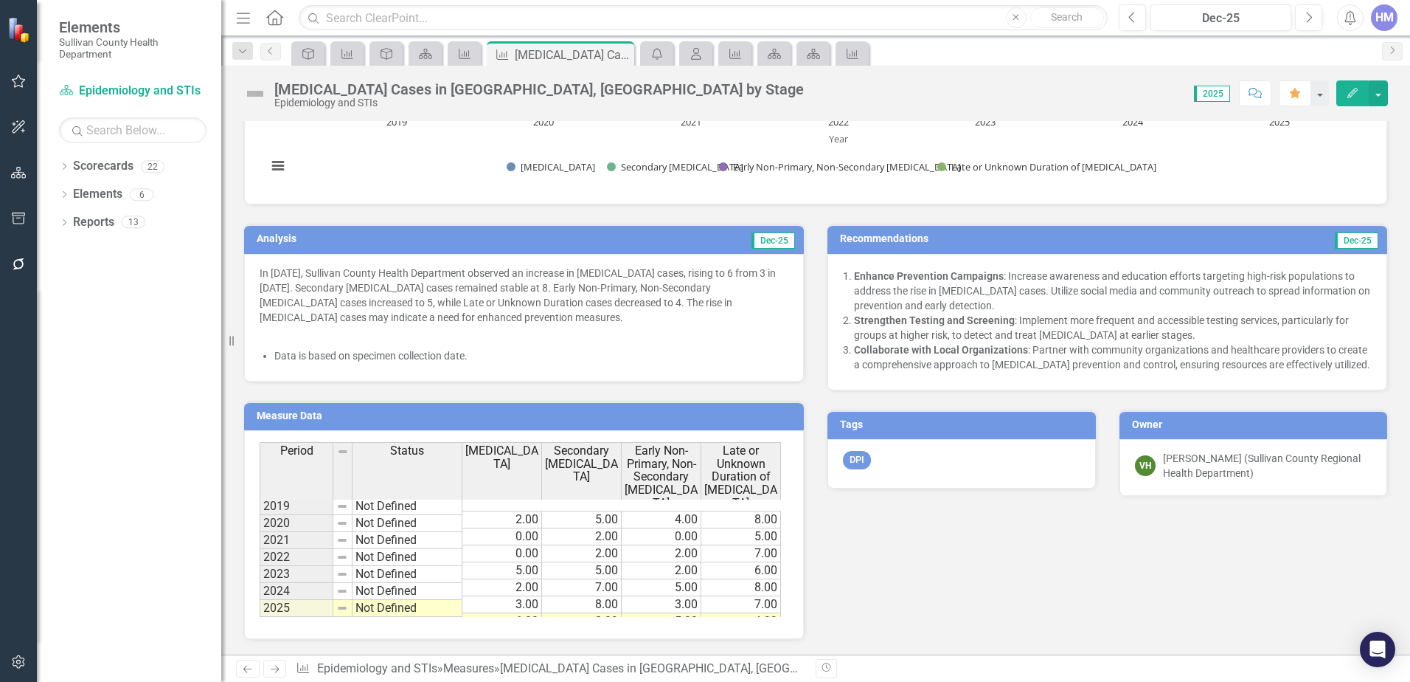
click at [762, 613] on td "4.00" at bounding box center [742, 621] width 80 height 17
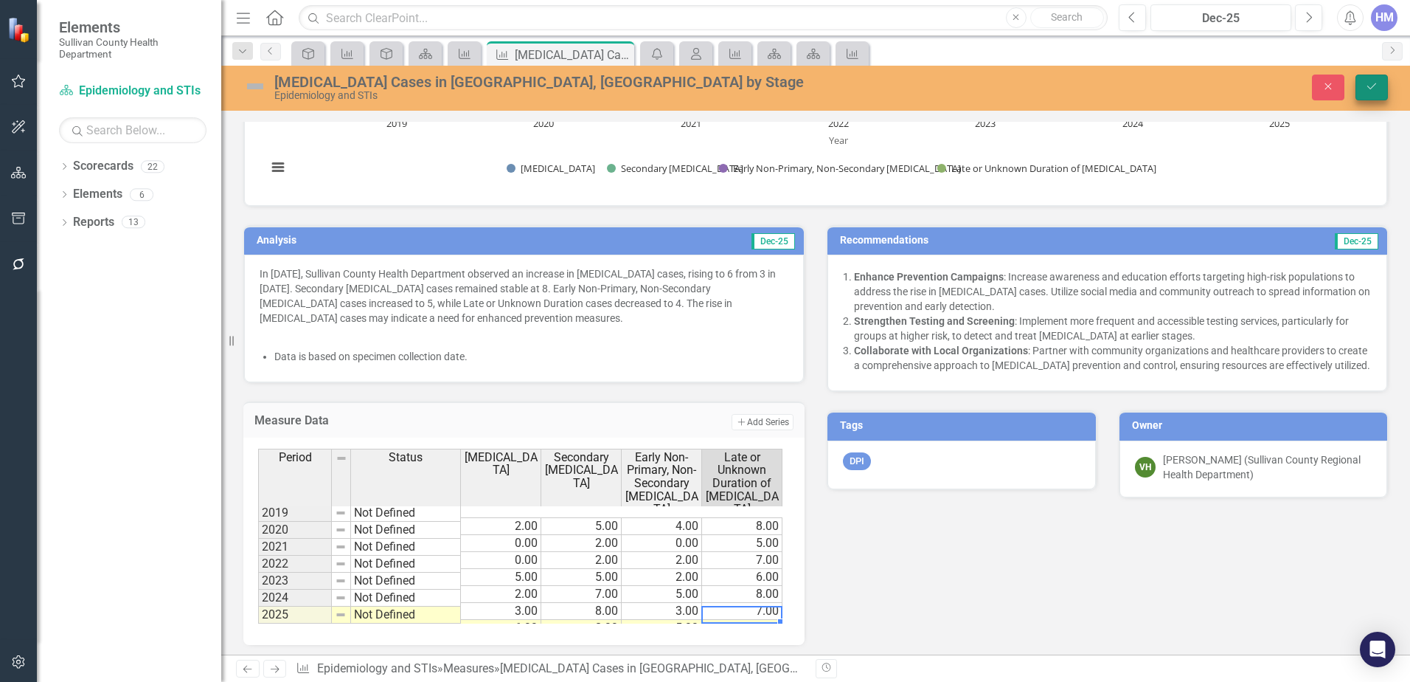
type textarea "8"
click at [1372, 91] on icon "Save" at bounding box center [1371, 86] width 13 height 10
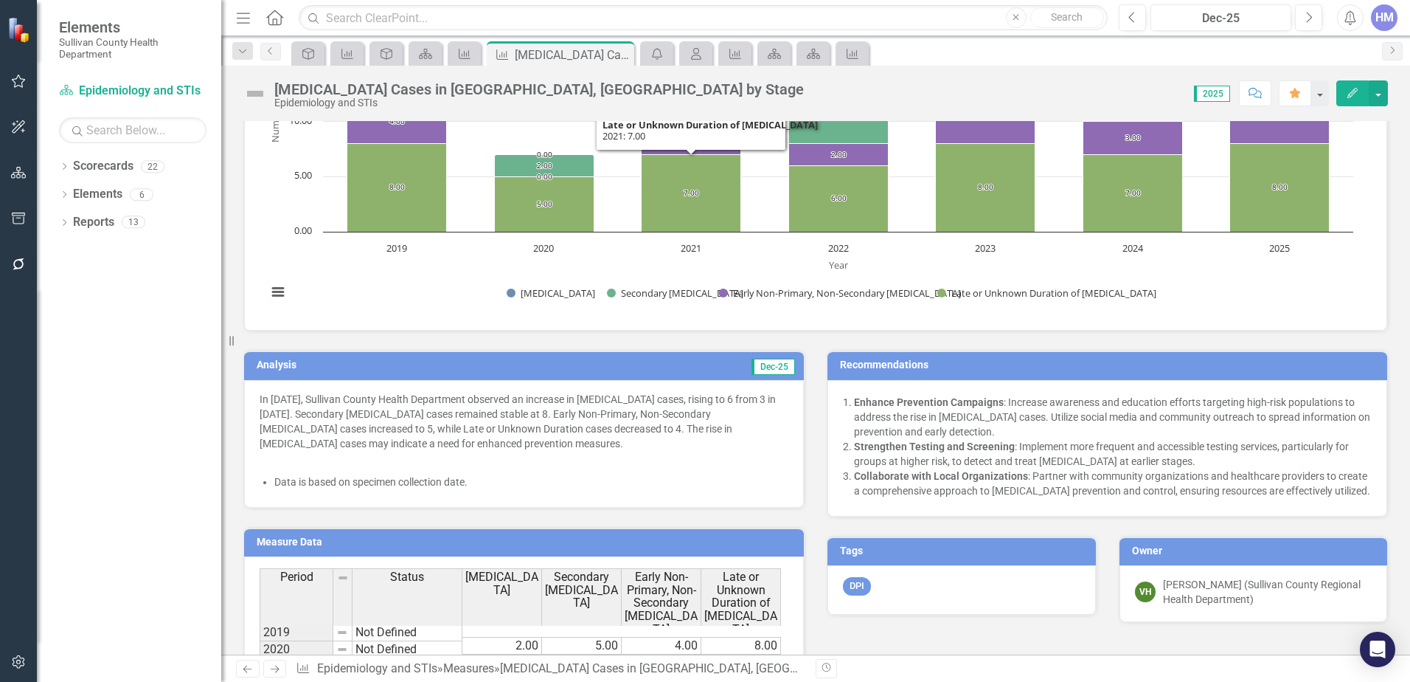
scroll to position [294, 0]
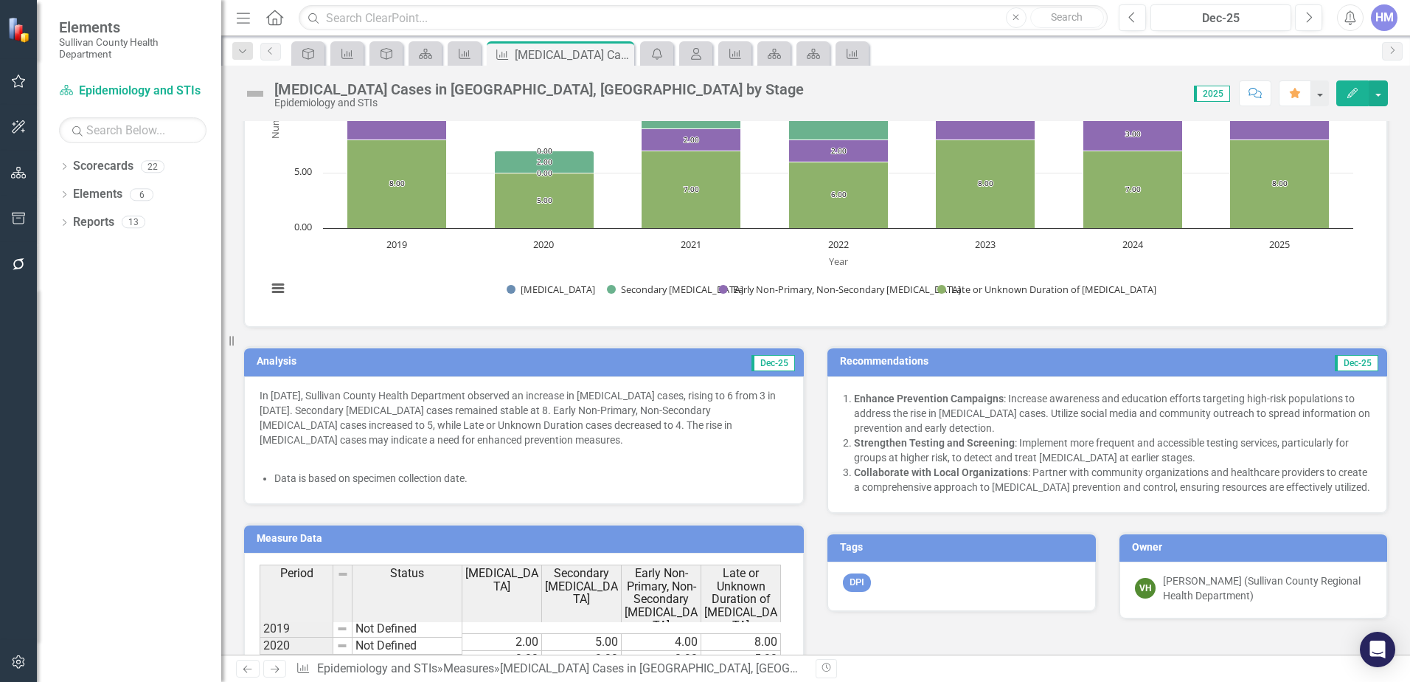
click at [614, 405] on p "In 2025, Sullivan County Health Department observed an increase in Primary Syph…" at bounding box center [524, 419] width 529 height 62
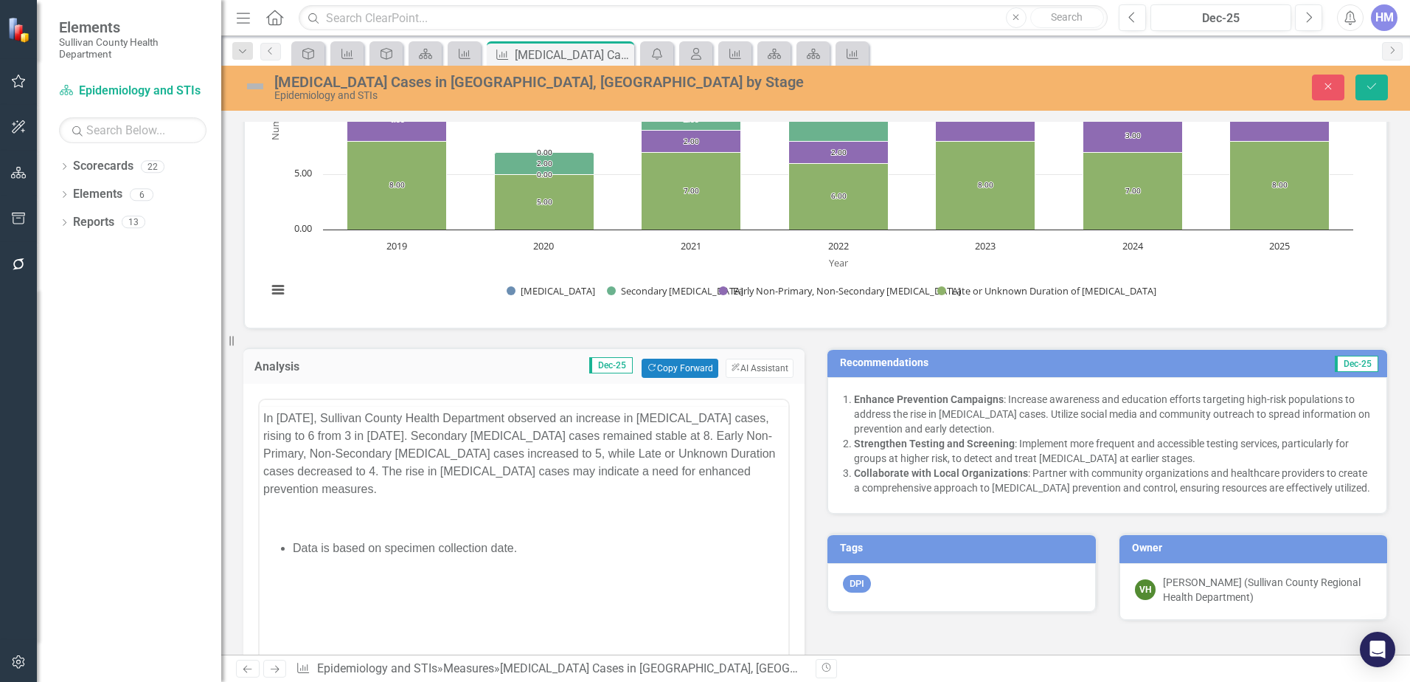
scroll to position [0, 0]
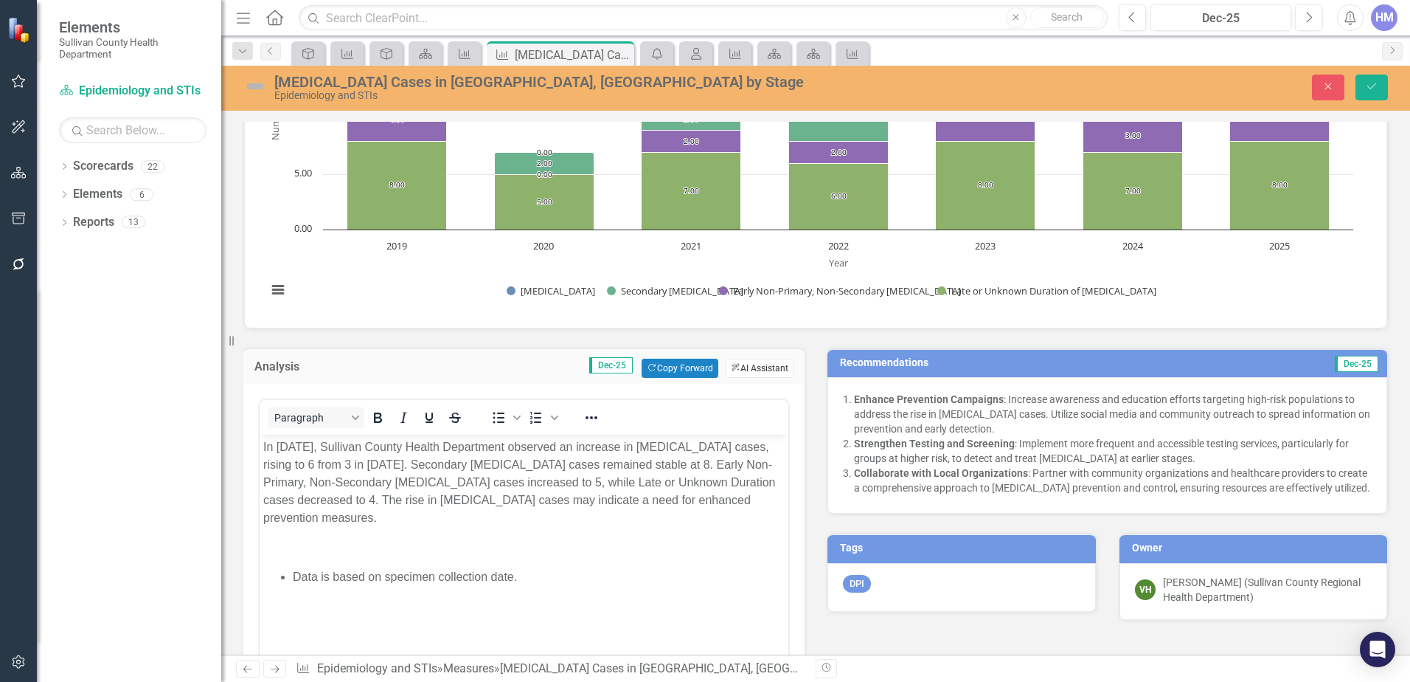
click at [735, 368] on button "ClearPoint AI AI Assistant" at bounding box center [760, 368] width 68 height 19
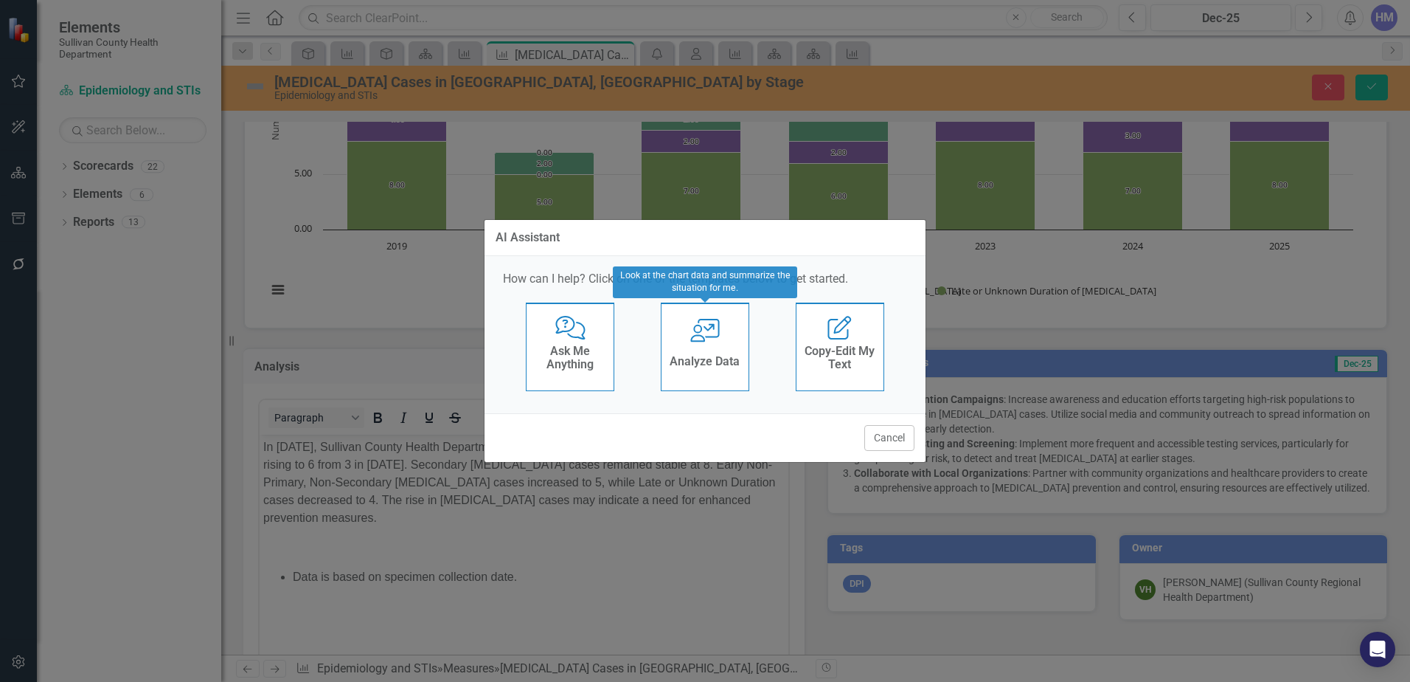
click at [735, 368] on div "Analyze Data" at bounding box center [705, 363] width 70 height 24
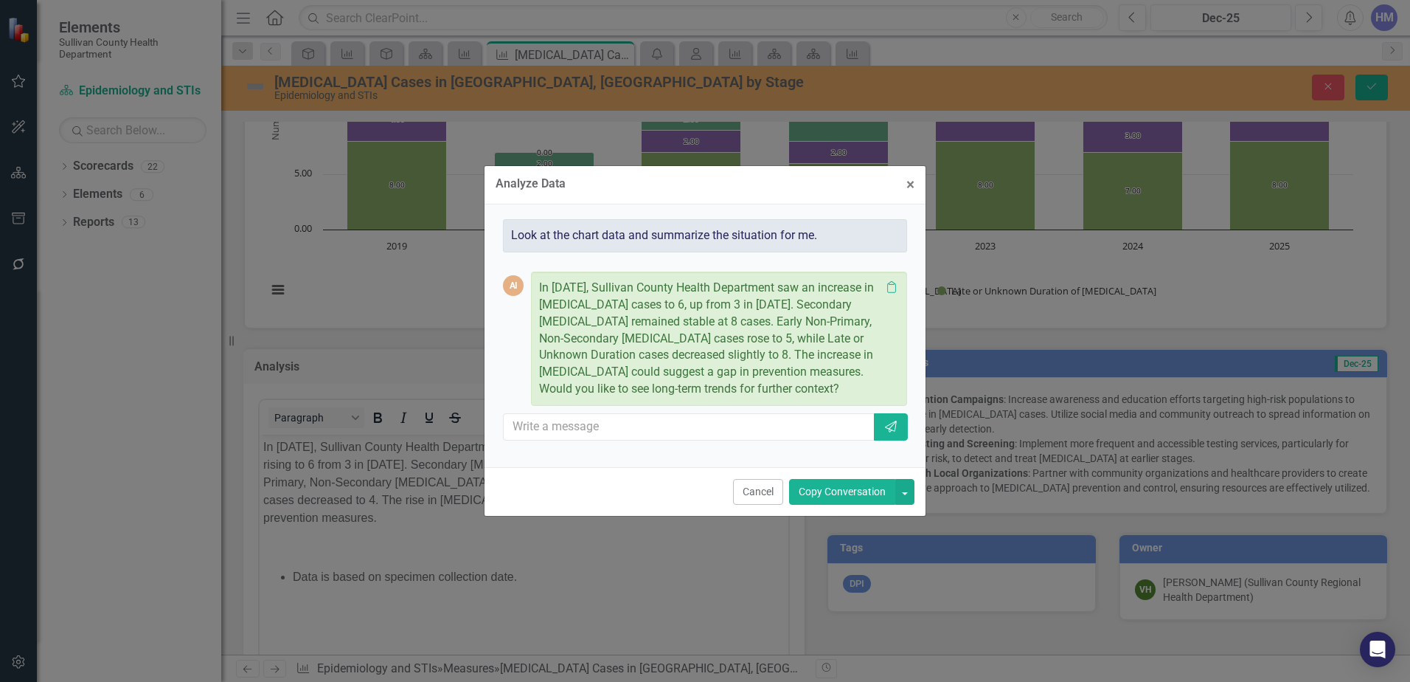
click at [855, 491] on button "Copy Conversation" at bounding box center [842, 492] width 106 height 26
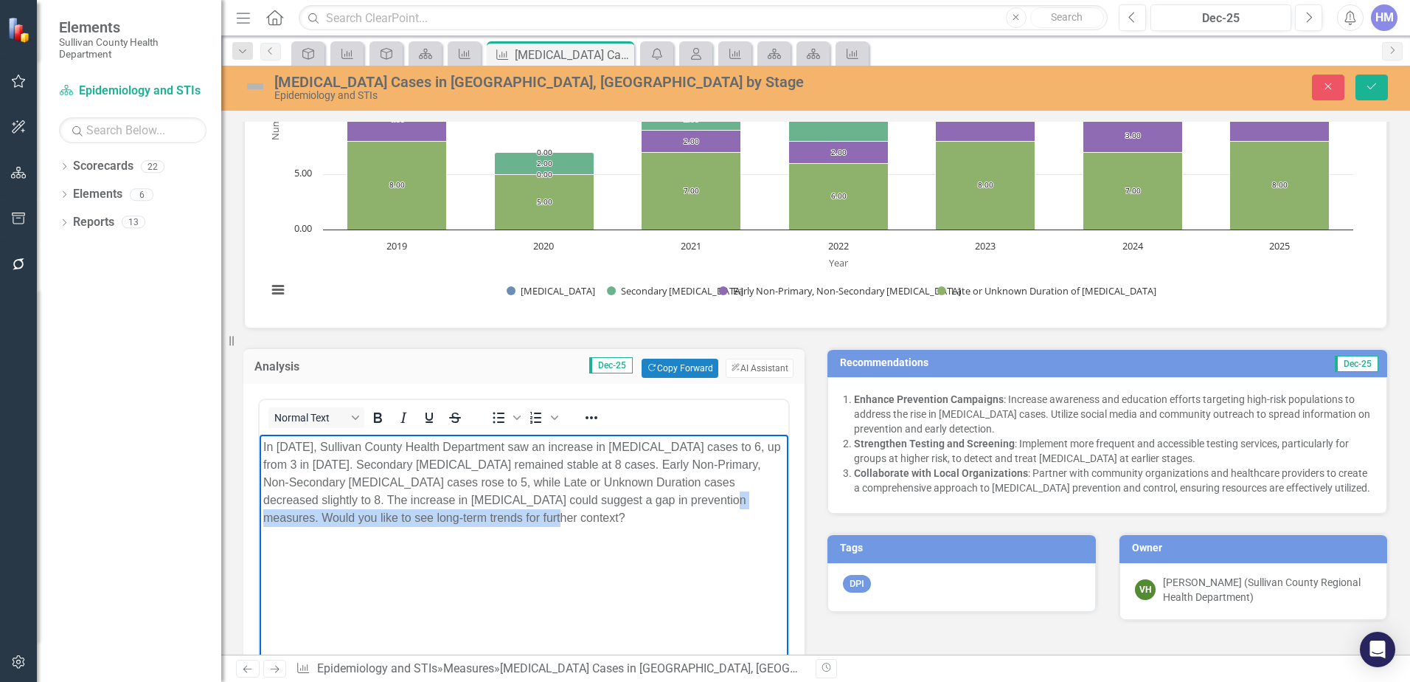
drag, startPoint x: 675, startPoint y: 497, endPoint x: 679, endPoint y: 534, distance: 37.1
click at [679, 534] on body "In 2025, Sullivan County Health Department saw an increase in Primary Syphilis …" at bounding box center [524, 544] width 529 height 221
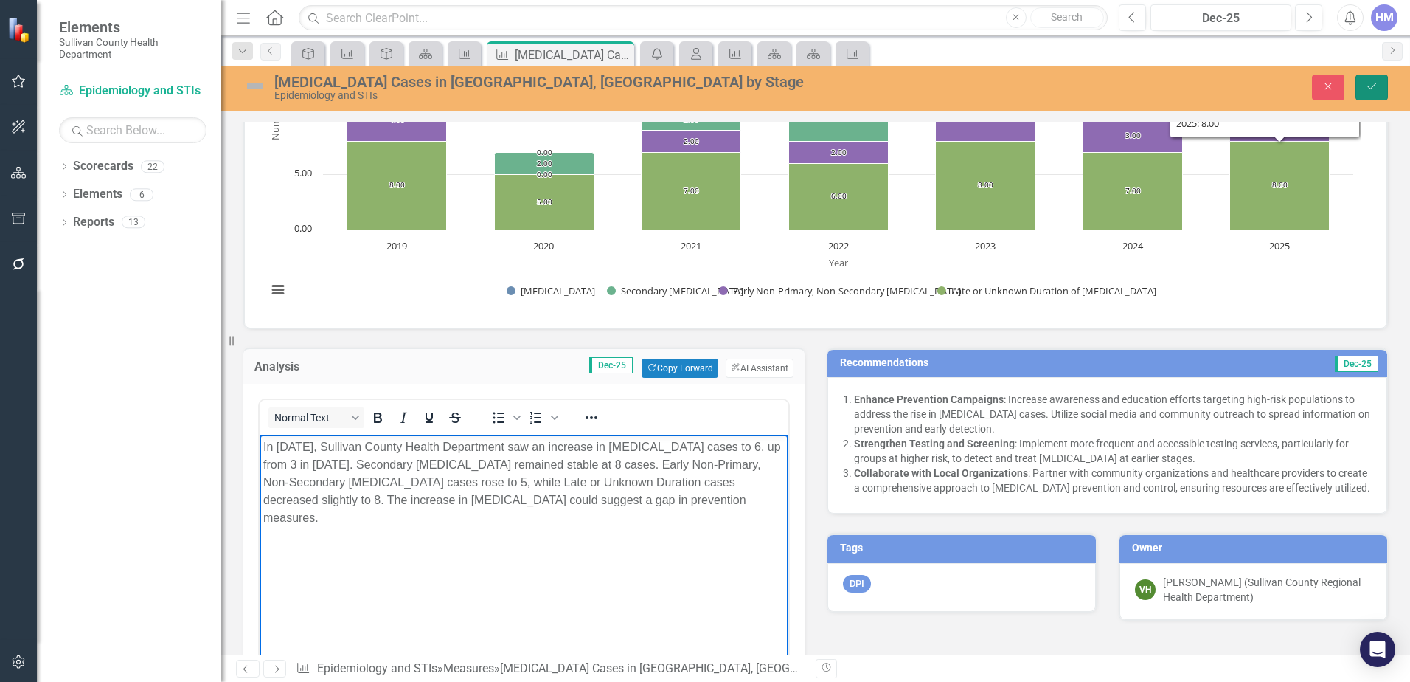
click at [1379, 90] on button "Save" at bounding box center [1372, 88] width 32 height 26
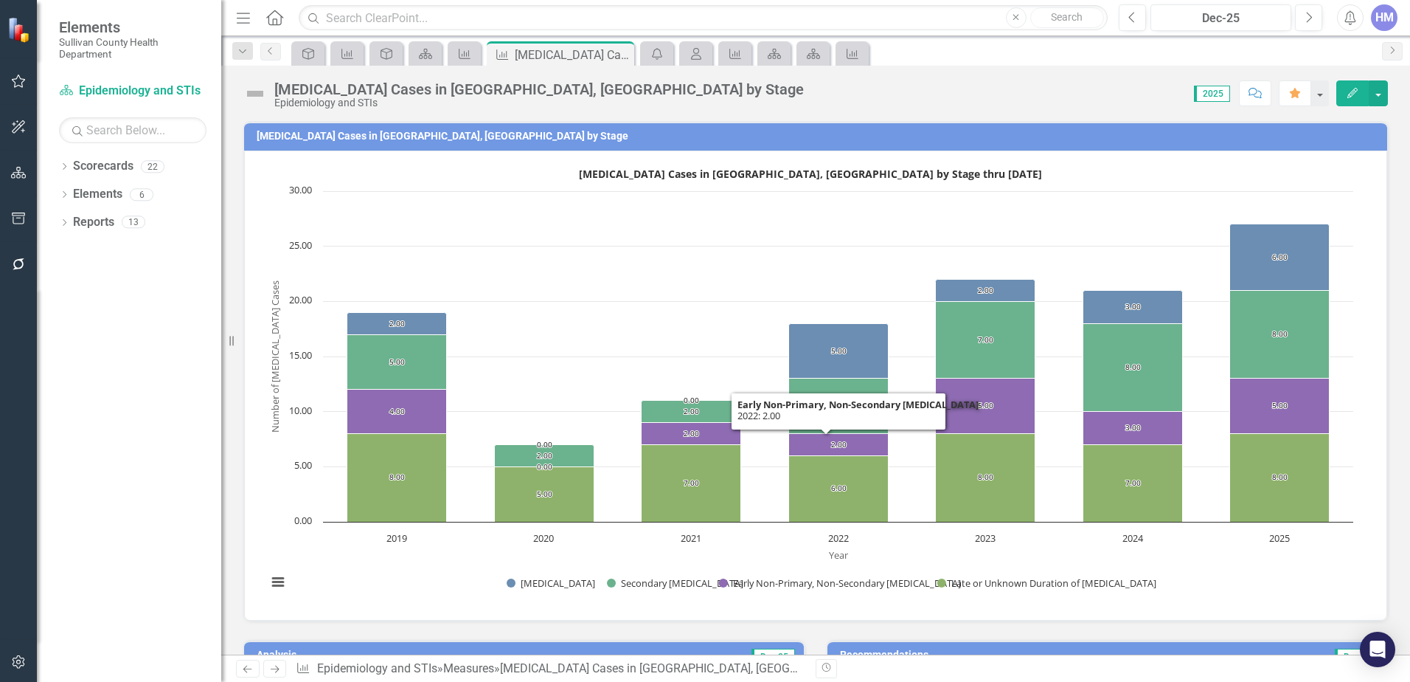
click at [910, 173] on text "Syphilis Cases in Sullivan County, TN by Stage thru July 2025" at bounding box center [810, 174] width 463 height 14
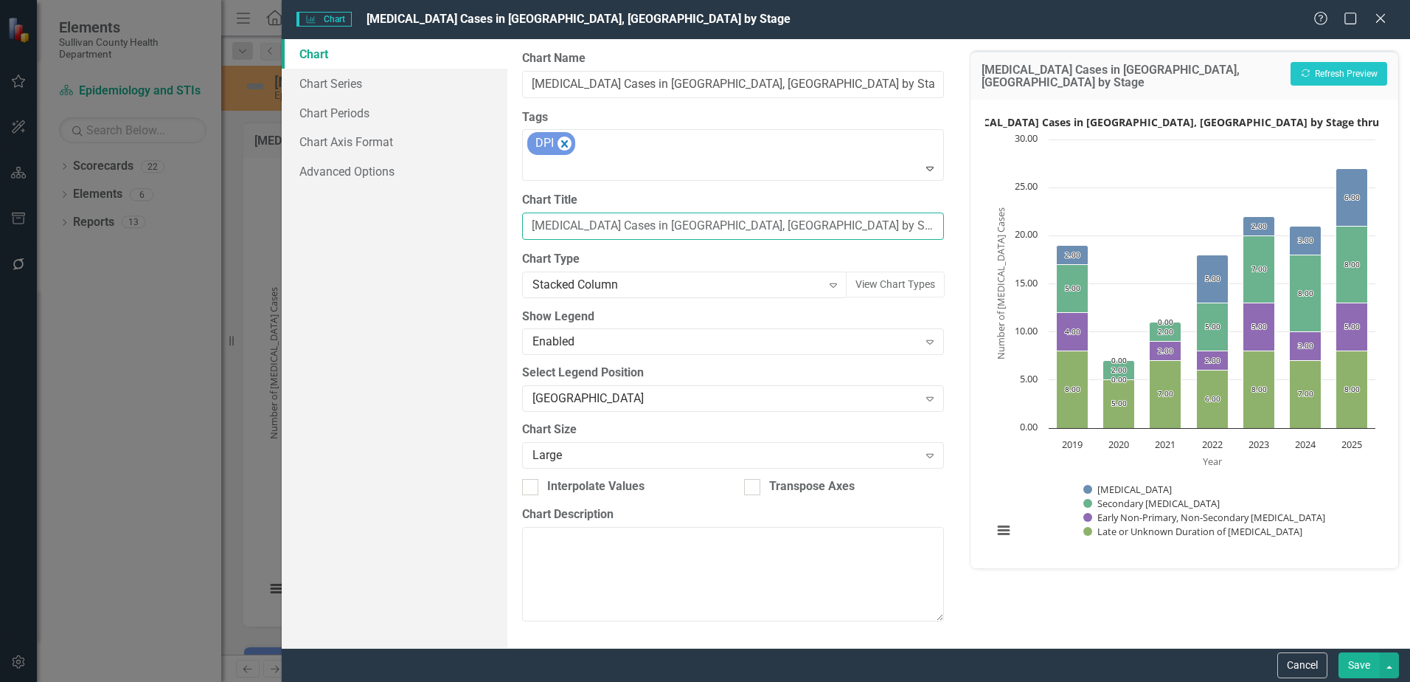
click at [811, 224] on input "Syphilis Cases in Sullivan County, TN by Stage thru July 2025" at bounding box center [733, 225] width 422 height 27
click at [831, 225] on input "Syphilis Cases in Sullivan County, TN by Stage thru Aug 2025" at bounding box center [733, 225] width 422 height 27
click at [823, 226] on input "Syphilis Cases in Sullivan County, TN by Stage thru Aug 2025" at bounding box center [733, 225] width 422 height 27
type input "Syphilis Cases in Sullivan County, TN by Stage thru Aug 19 2025"
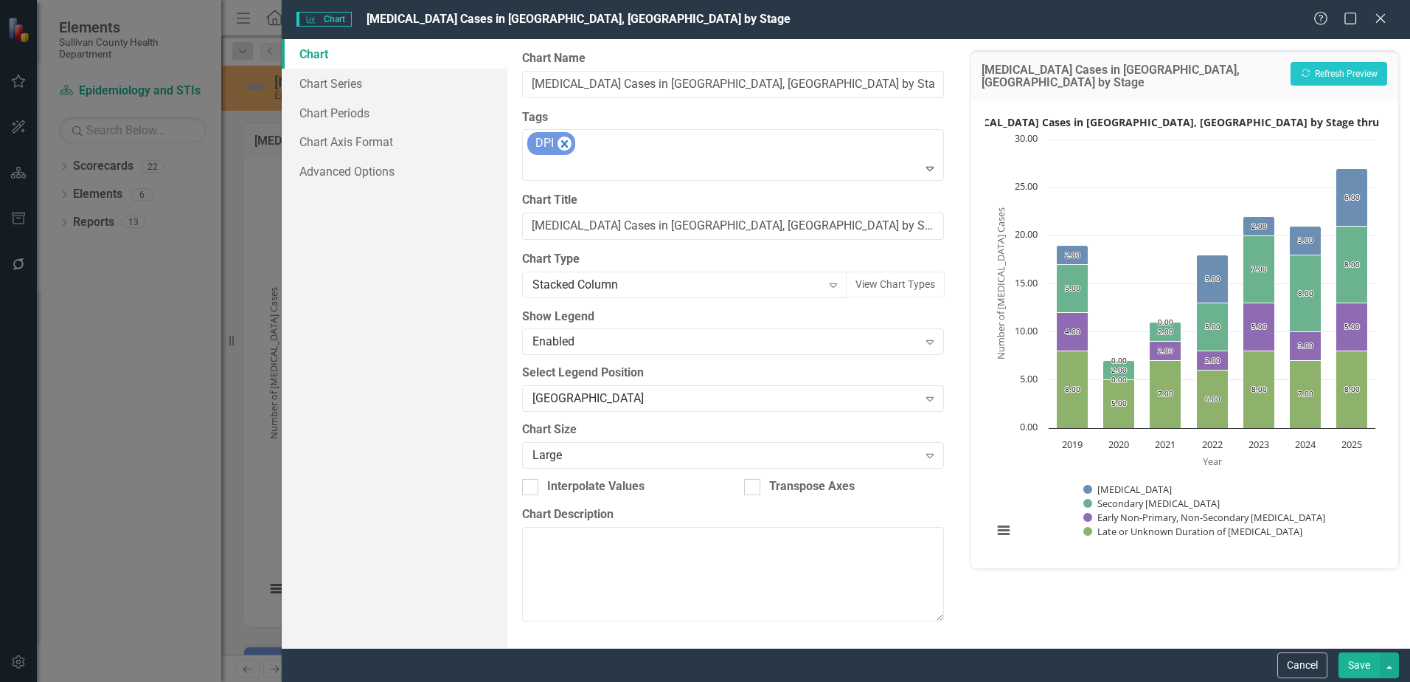
click at [1365, 666] on button "Save" at bounding box center [1359, 665] width 41 height 26
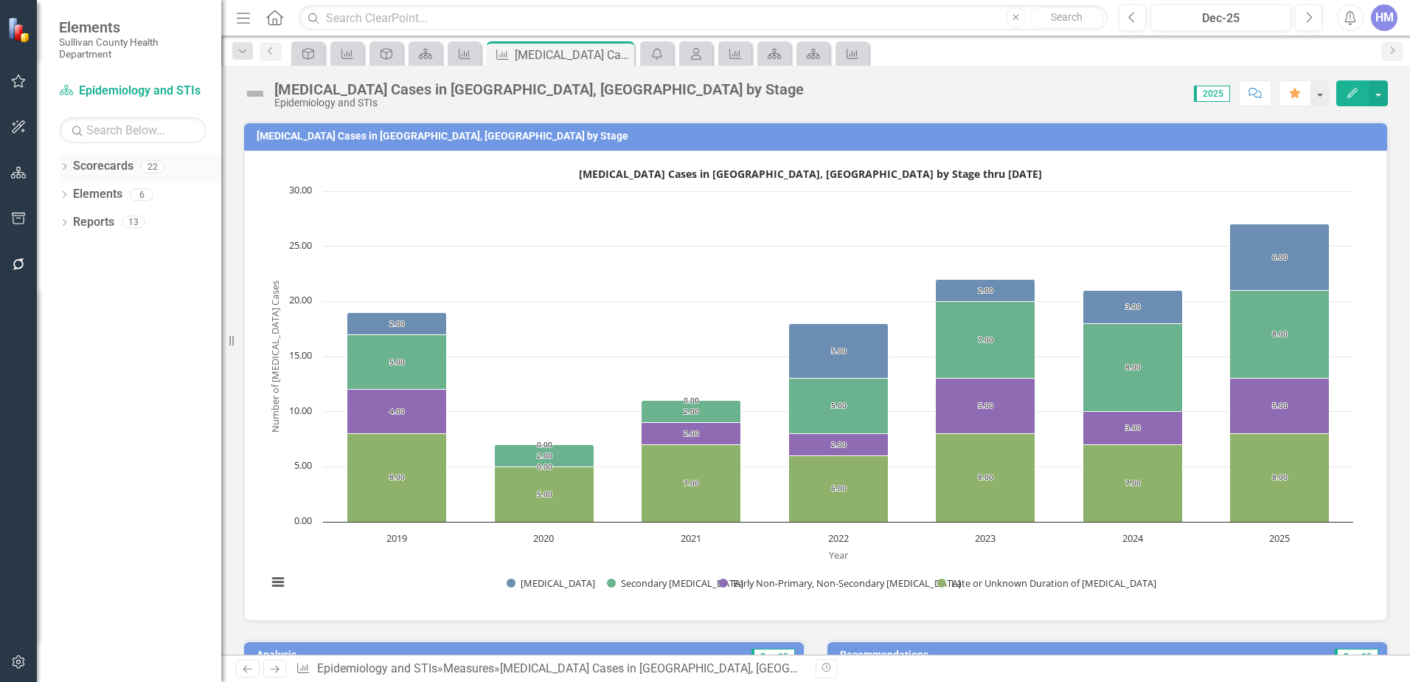
click at [127, 167] on link "Scorecards" at bounding box center [103, 166] width 60 height 17
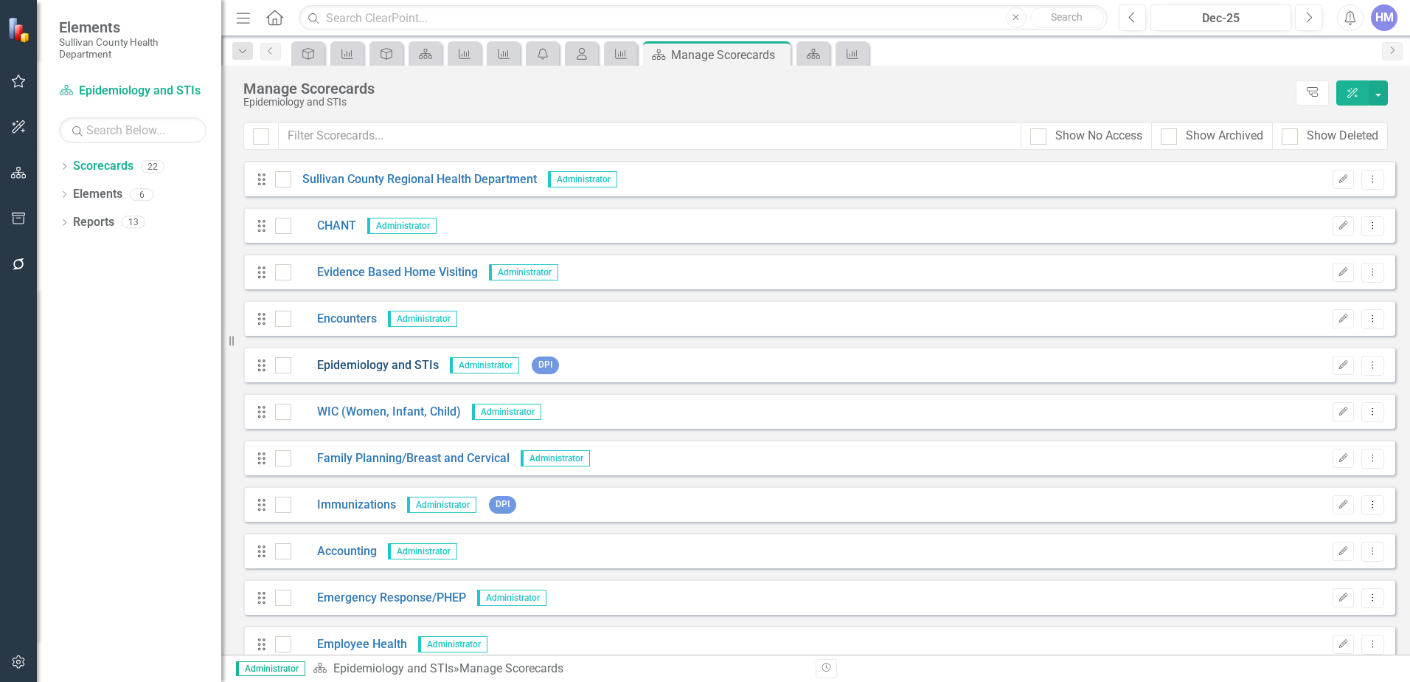
click at [345, 366] on link "Epidemiology and STIs" at bounding box center [365, 365] width 148 height 17
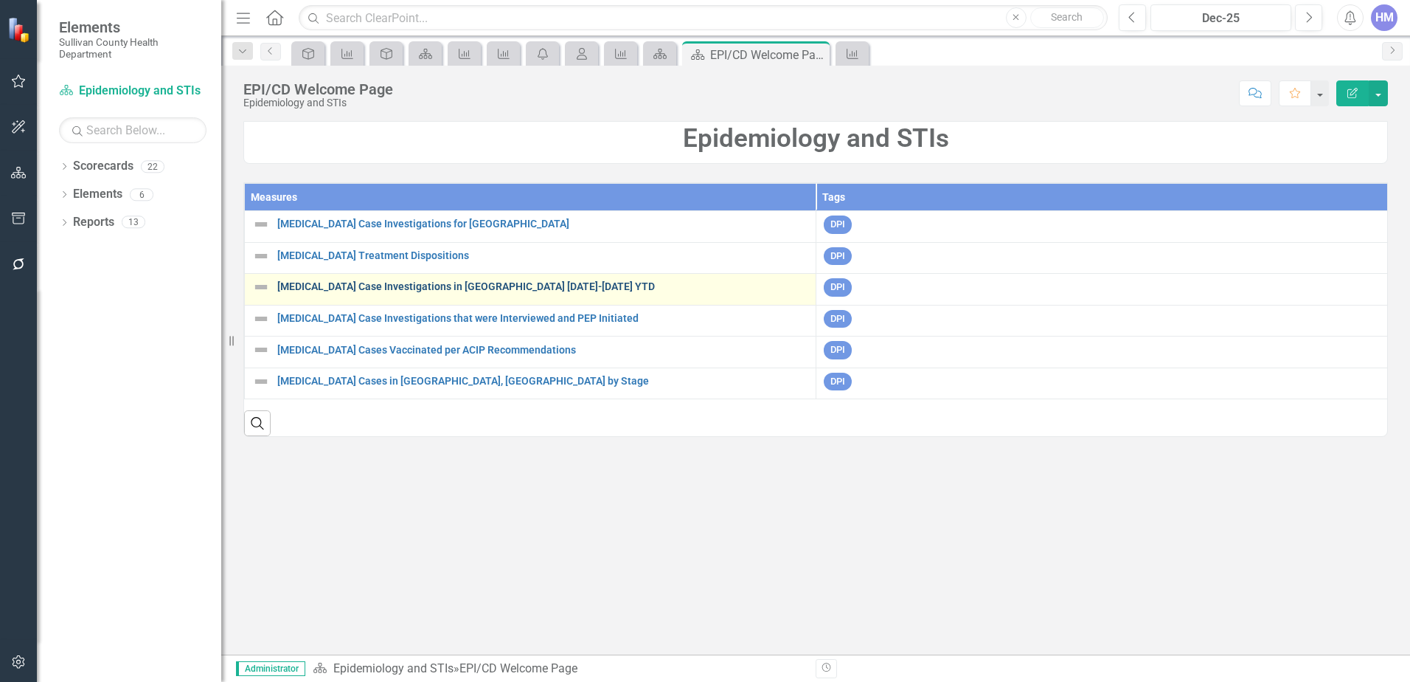
click at [355, 284] on link "[MEDICAL_DATA] Case Investigations in [GEOGRAPHIC_DATA] [DATE]-[DATE] YTD" at bounding box center [542, 286] width 531 height 11
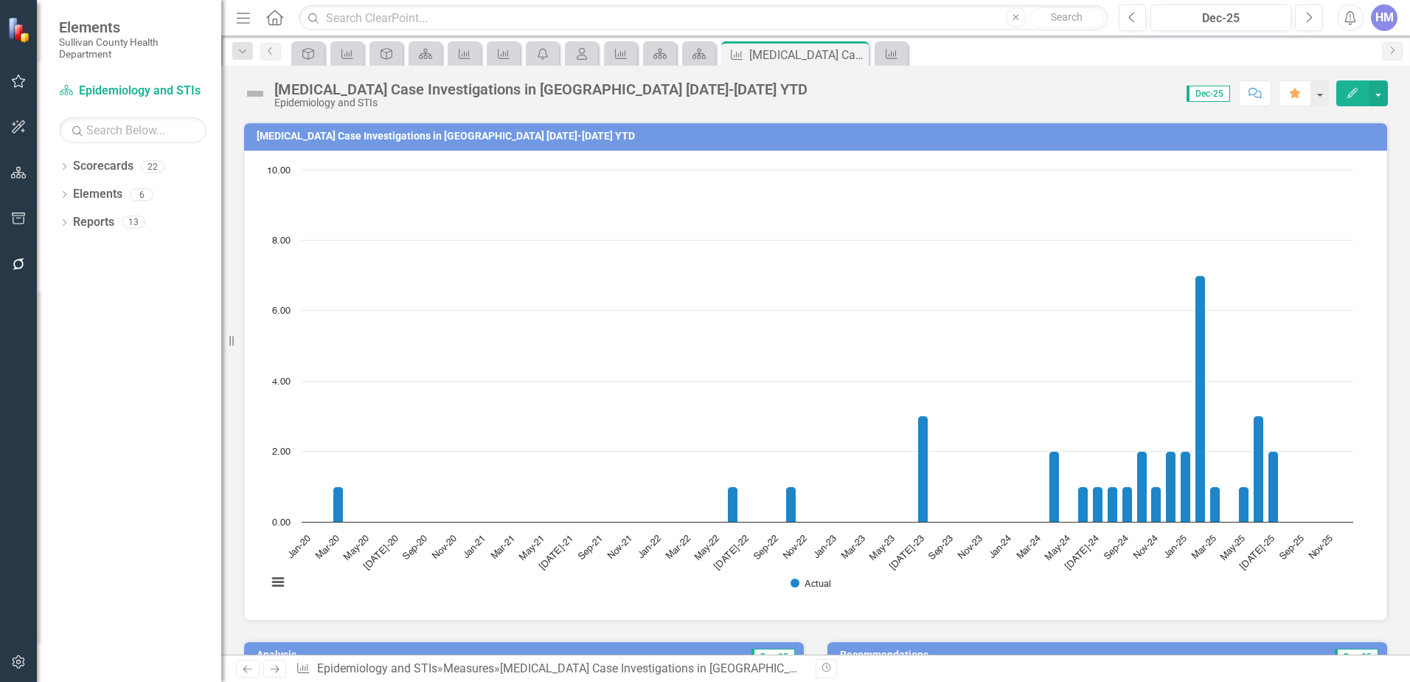
click at [413, 547] on text "Sep-20" at bounding box center [415, 547] width 28 height 28
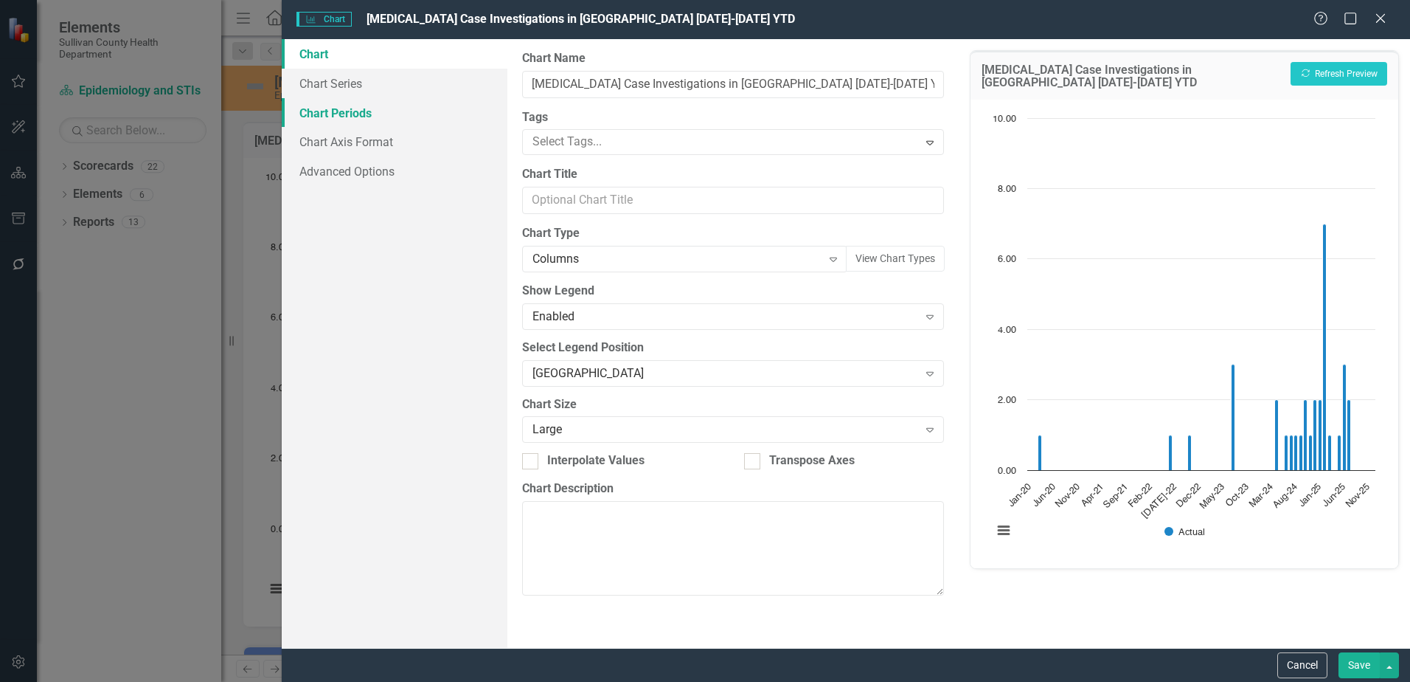
click at [329, 110] on link "Chart Periods" at bounding box center [395, 113] width 226 height 30
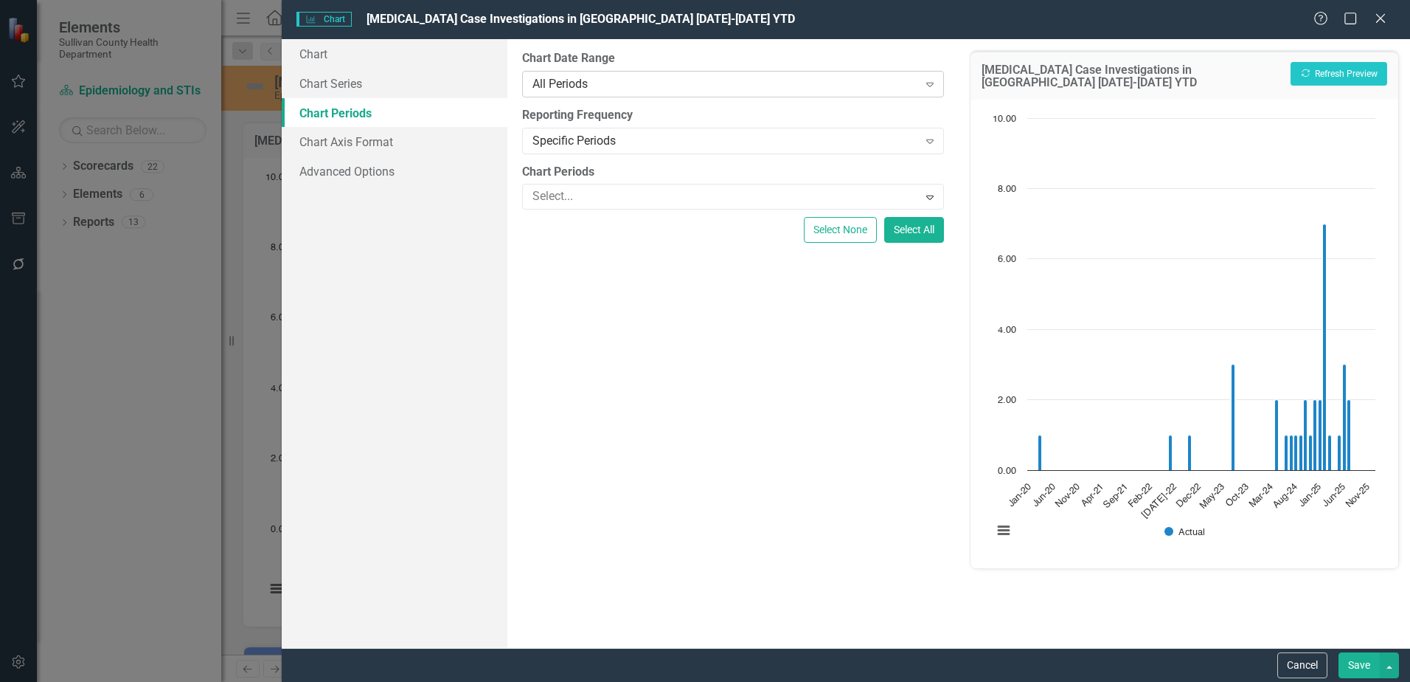
click at [558, 79] on div "All Periods" at bounding box center [725, 83] width 385 height 17
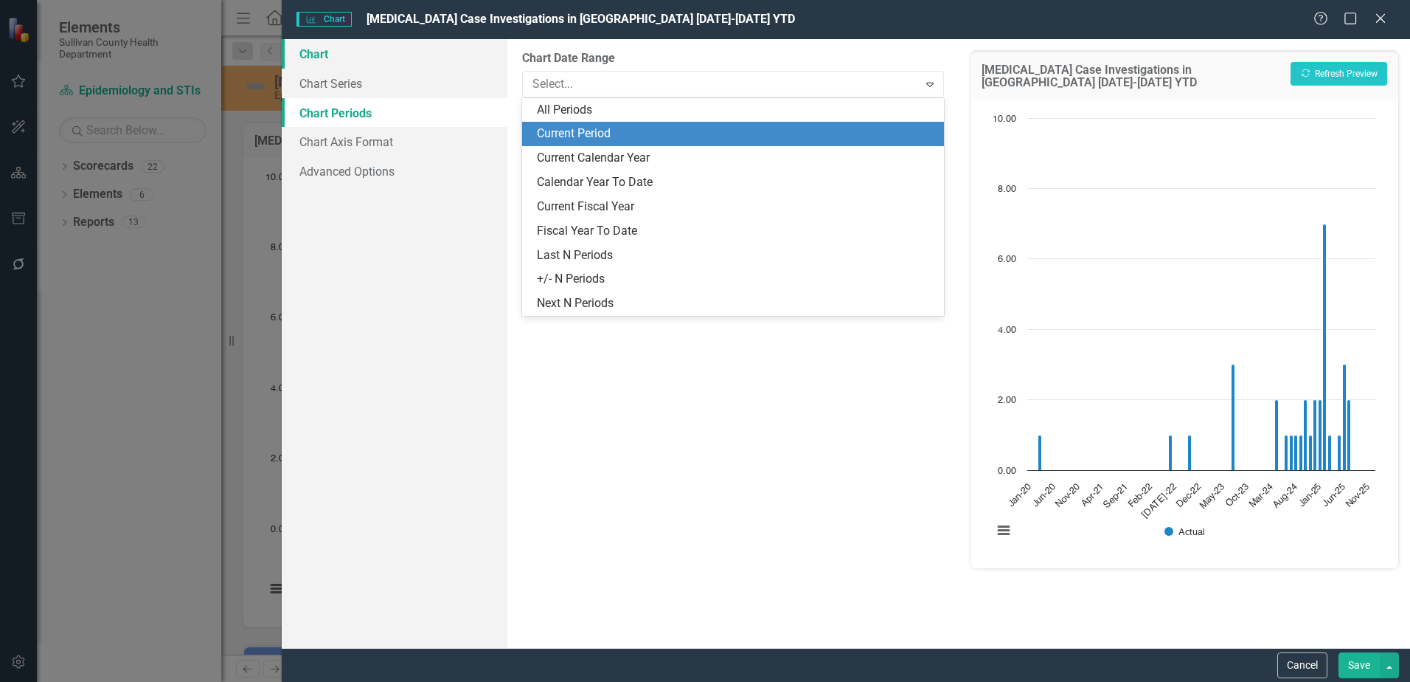
click at [331, 56] on link "Chart" at bounding box center [395, 54] width 226 height 30
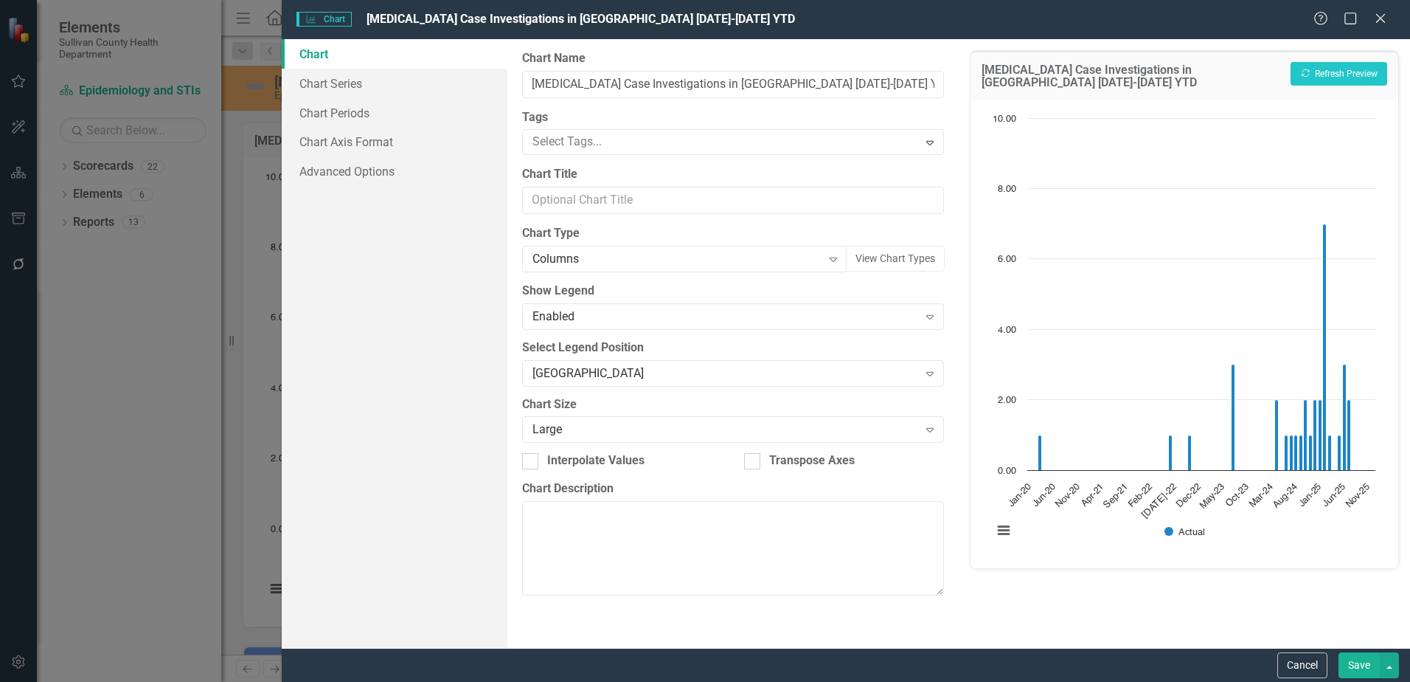
click at [1371, 665] on button "Save" at bounding box center [1359, 665] width 41 height 26
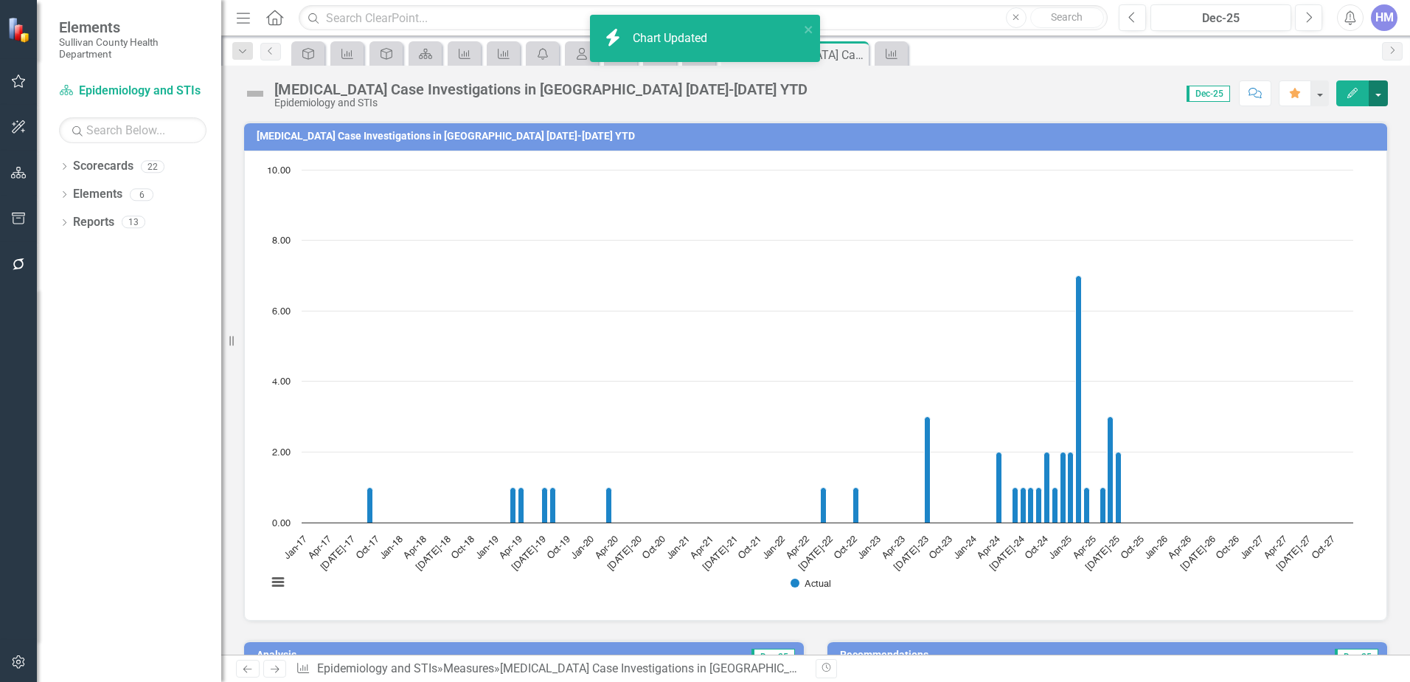
click at [1382, 91] on button "button" at bounding box center [1378, 93] width 19 height 26
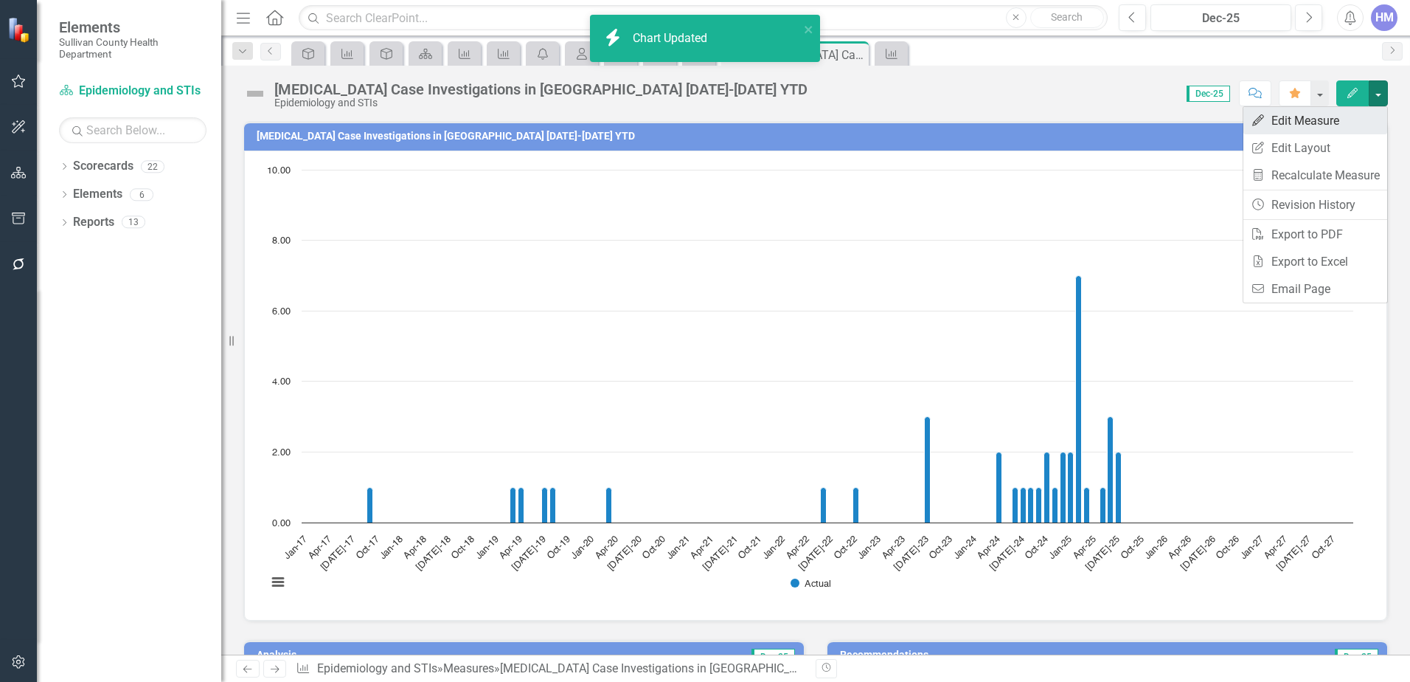
click at [1340, 122] on link "Edit Edit Measure" at bounding box center [1316, 120] width 144 height 27
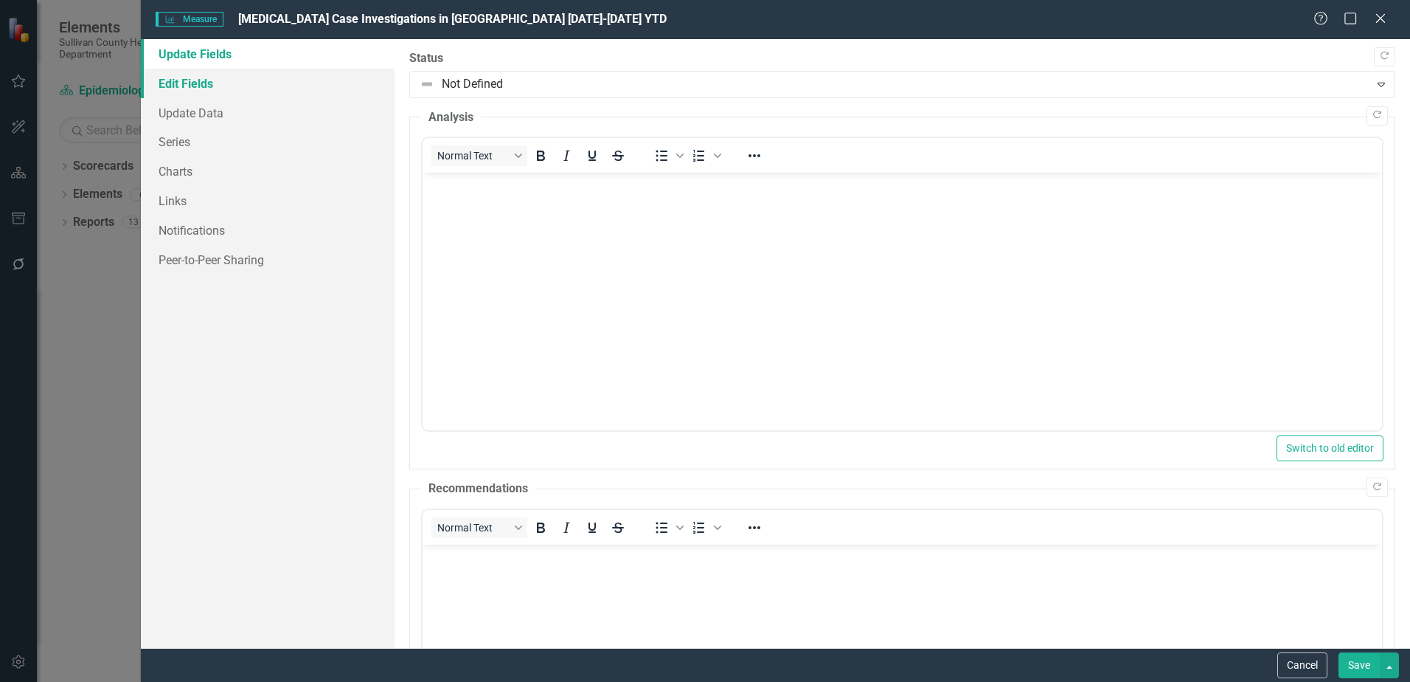
click at [207, 87] on link "Edit Fields" at bounding box center [268, 84] width 254 height 30
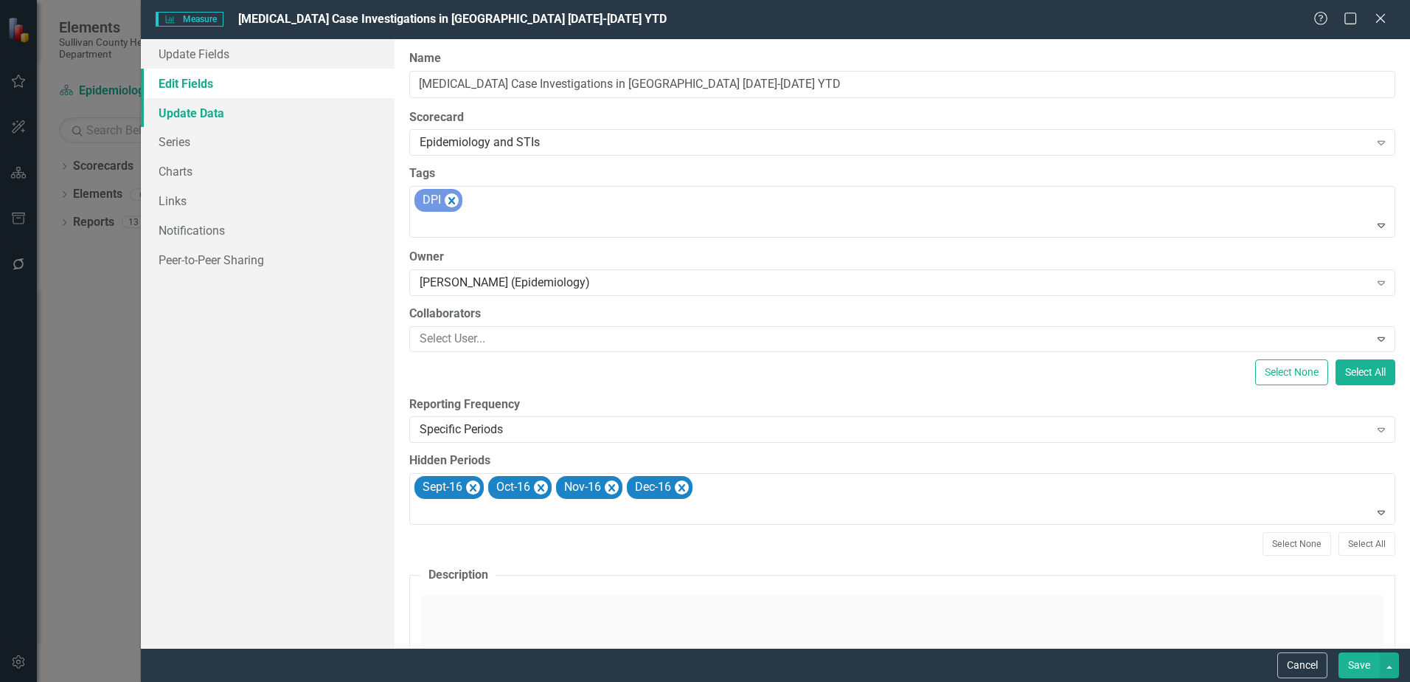
click at [202, 99] on link "Update Data" at bounding box center [268, 113] width 254 height 30
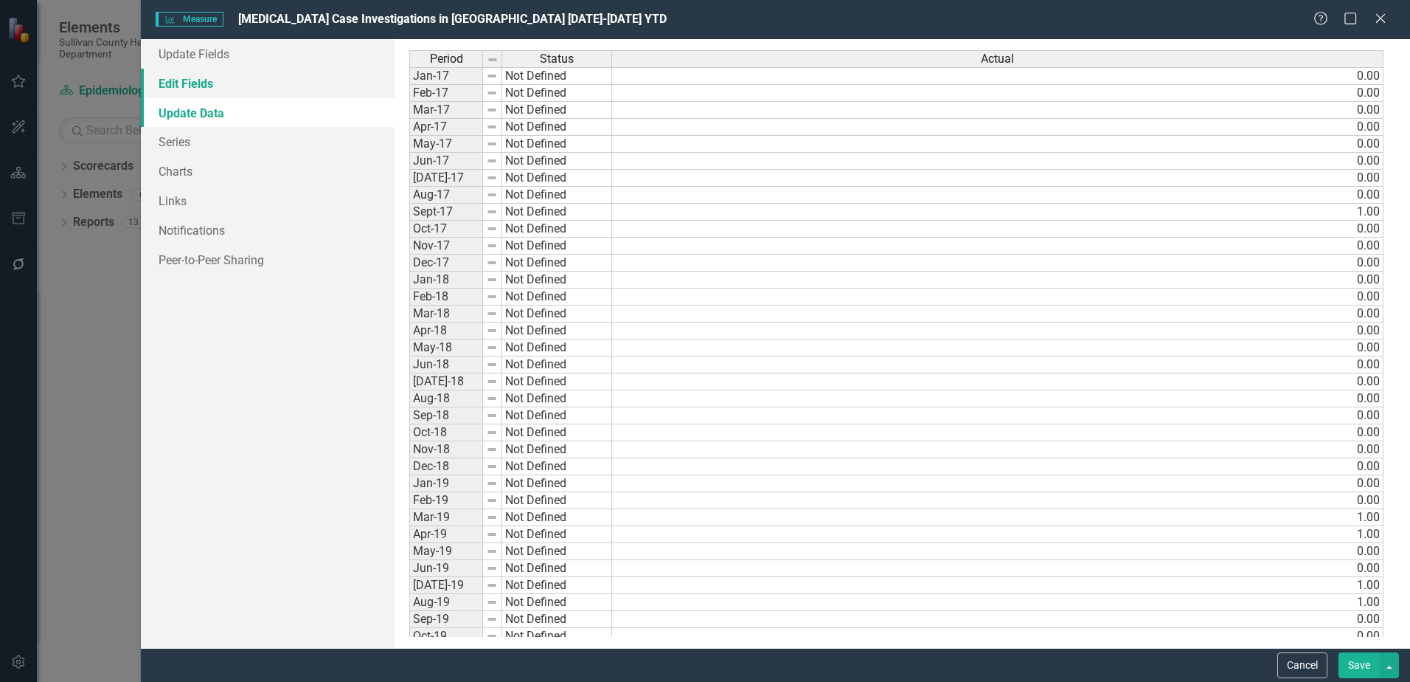
click at [187, 93] on link "Edit Fields" at bounding box center [268, 84] width 254 height 30
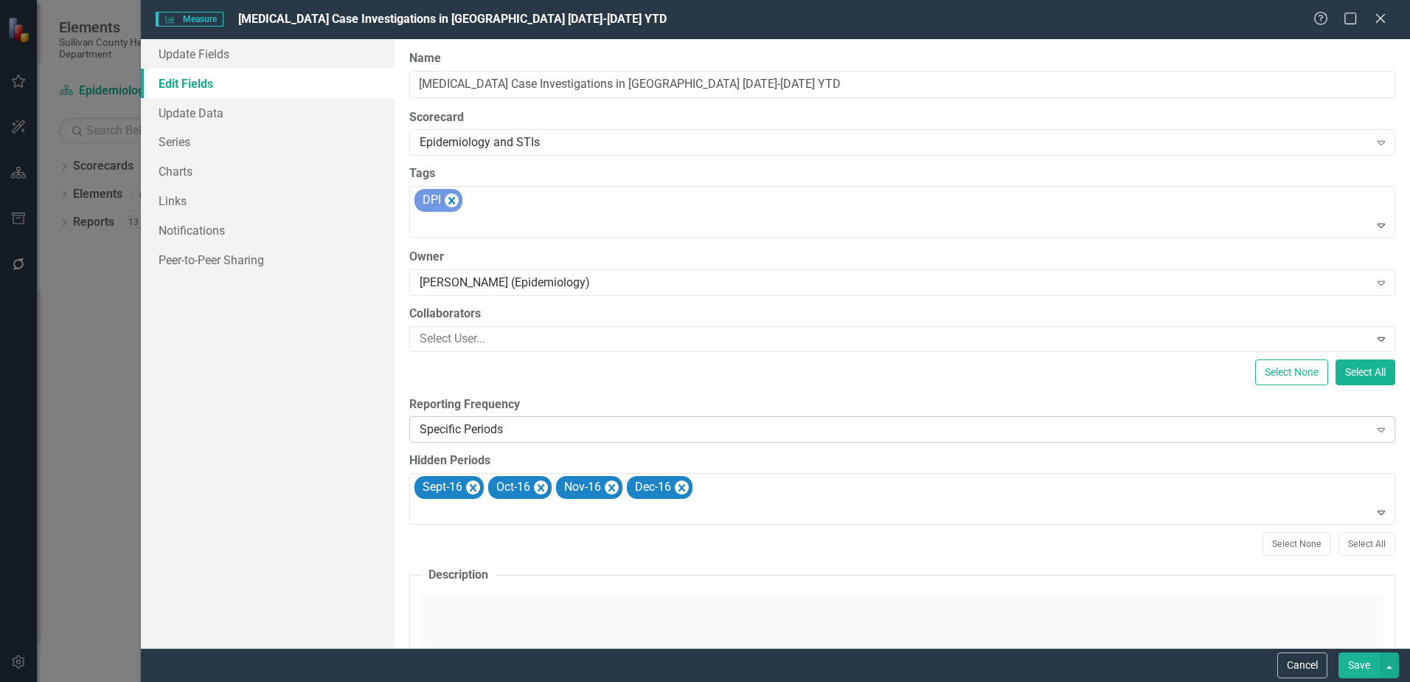
click at [1374, 432] on icon "Expand" at bounding box center [1381, 429] width 15 height 12
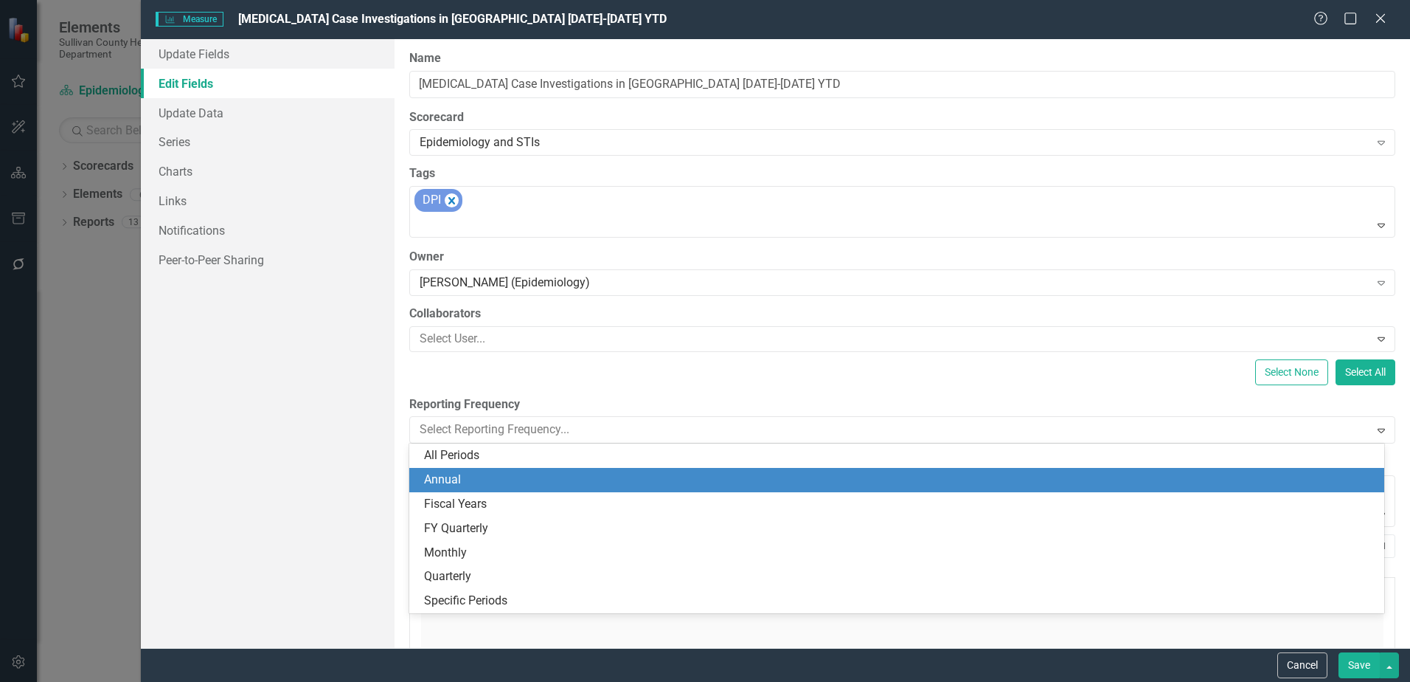
click at [463, 480] on div "Annual" at bounding box center [900, 479] width 952 height 17
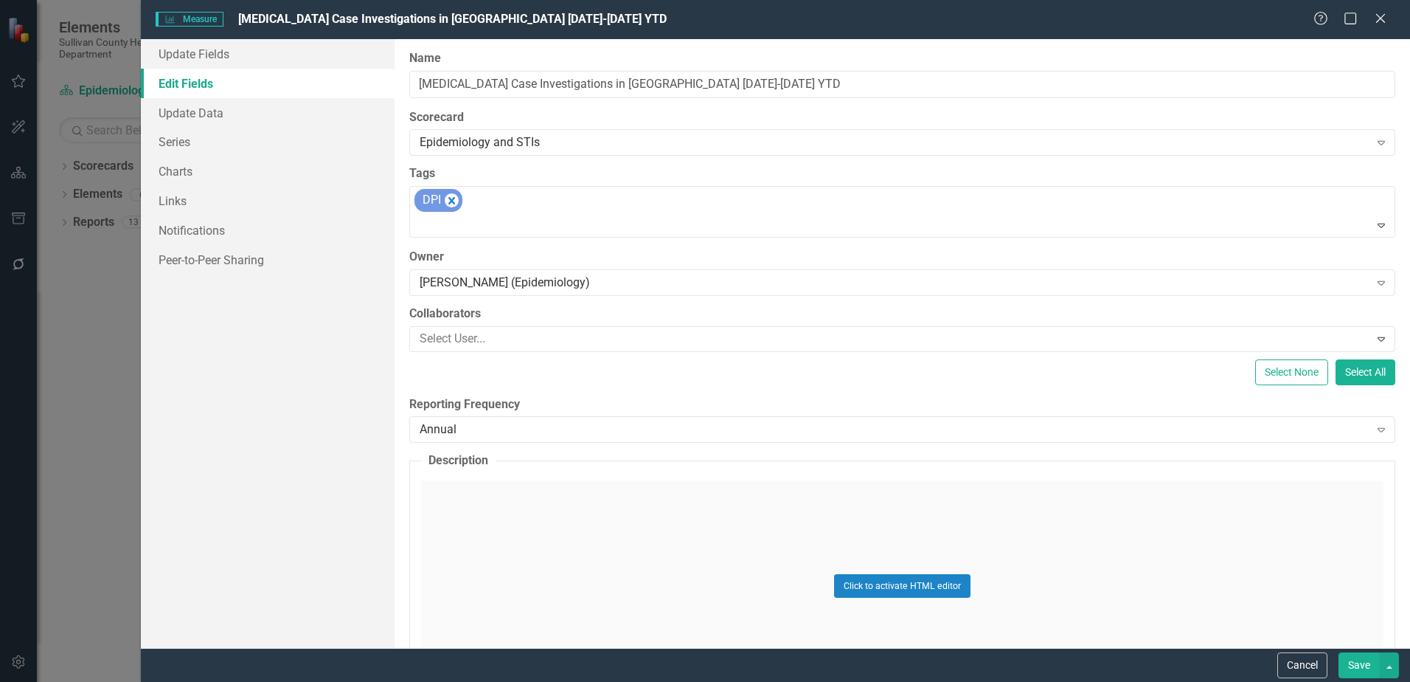
click at [1362, 666] on button "Save" at bounding box center [1359, 665] width 41 height 26
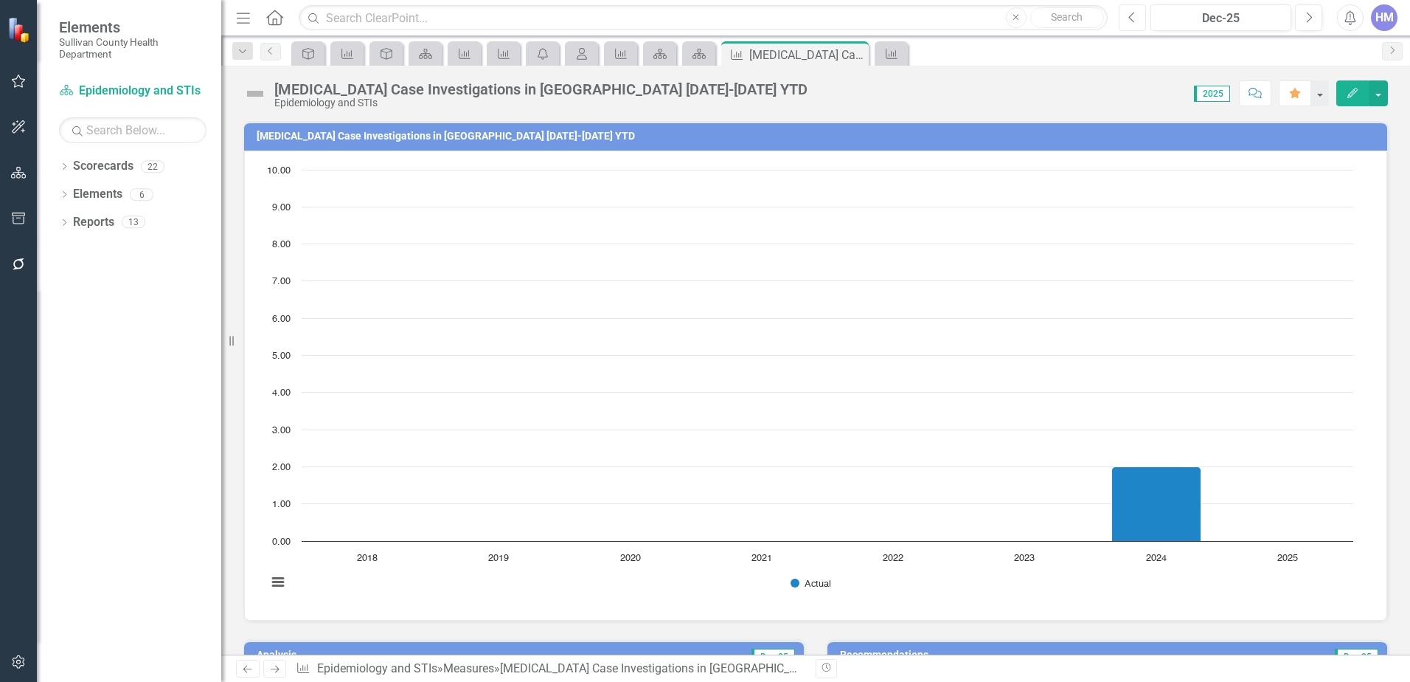
click at [1136, 13] on icon "Previous" at bounding box center [1133, 17] width 8 height 13
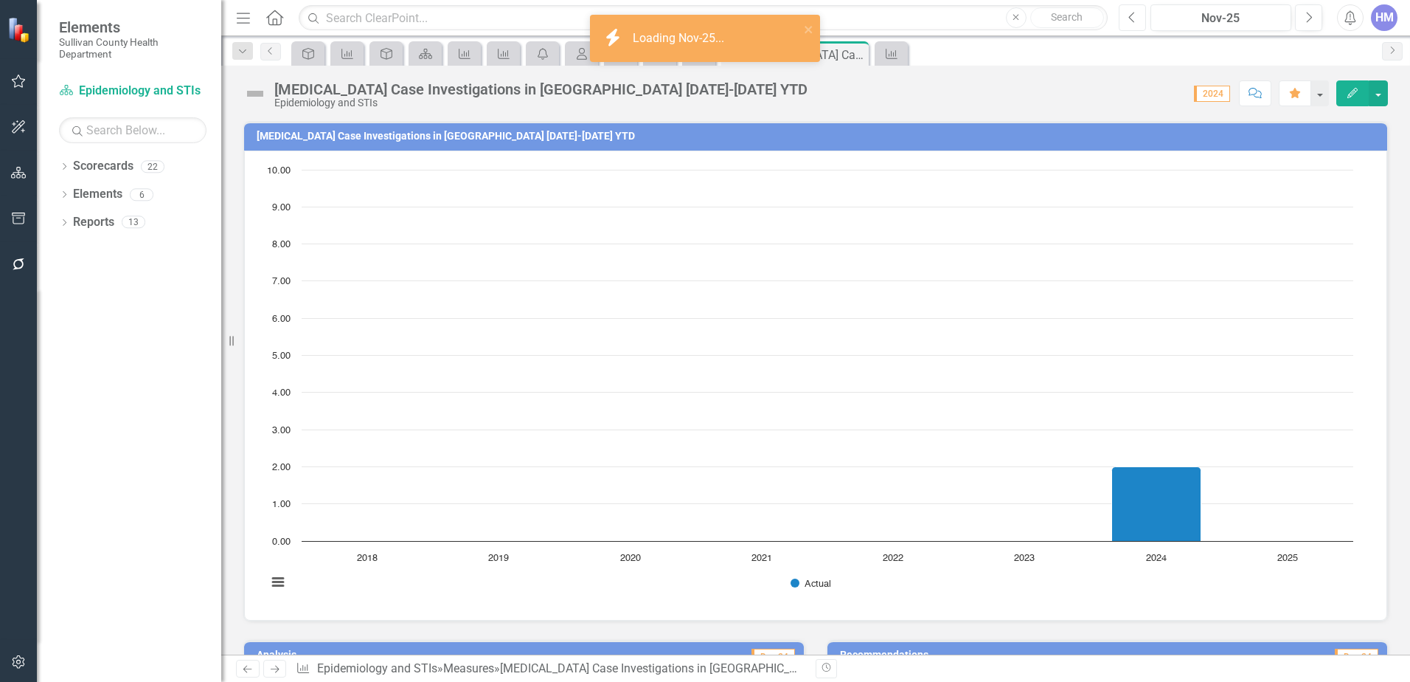
click at [1136, 13] on icon "Previous" at bounding box center [1133, 17] width 8 height 13
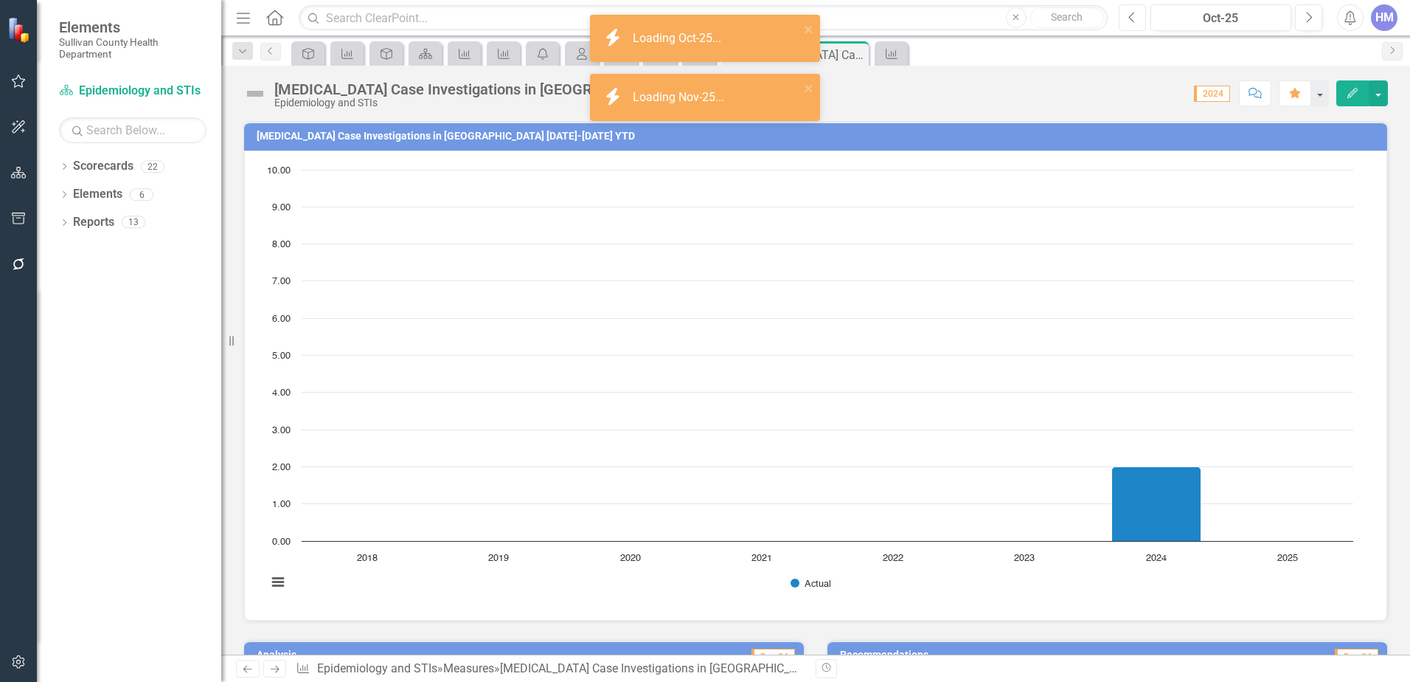
click at [1136, 13] on icon "Previous" at bounding box center [1133, 17] width 8 height 13
click at [1382, 89] on button "button" at bounding box center [1378, 93] width 19 height 26
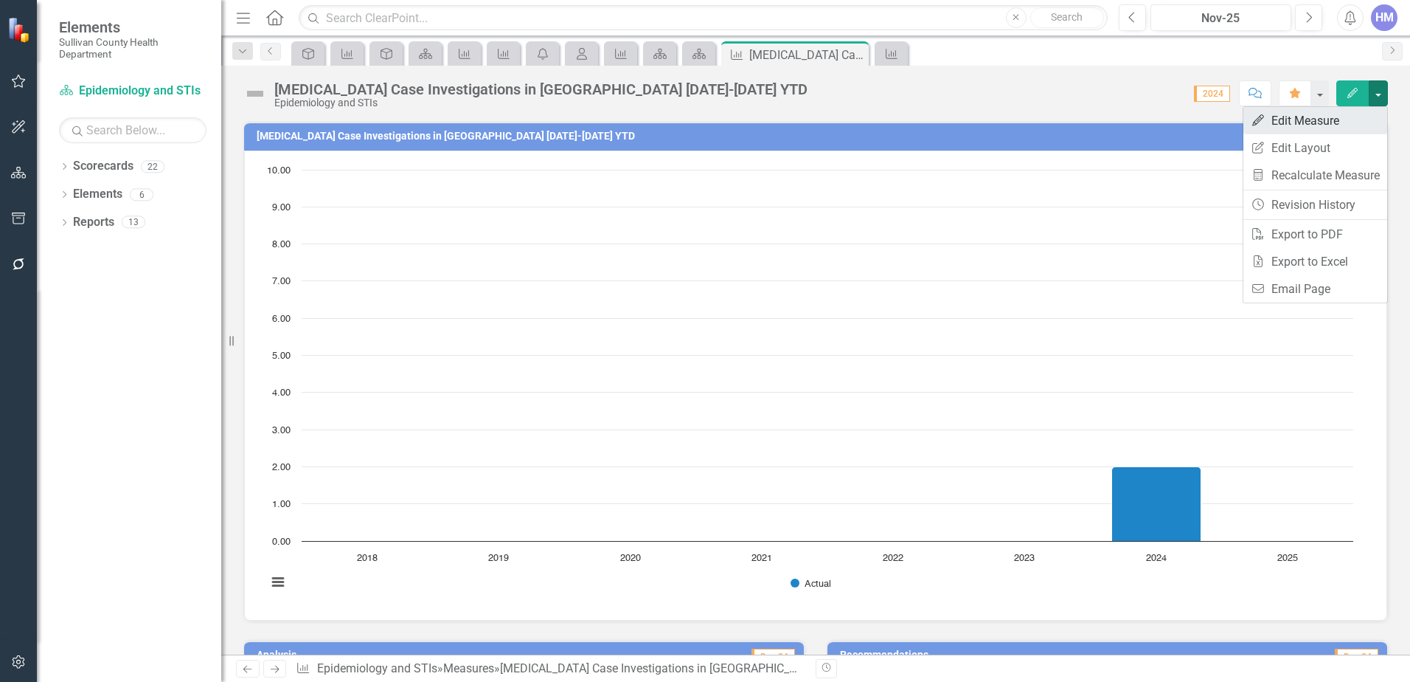
click at [1288, 126] on link "Edit Edit Measure" at bounding box center [1316, 120] width 144 height 27
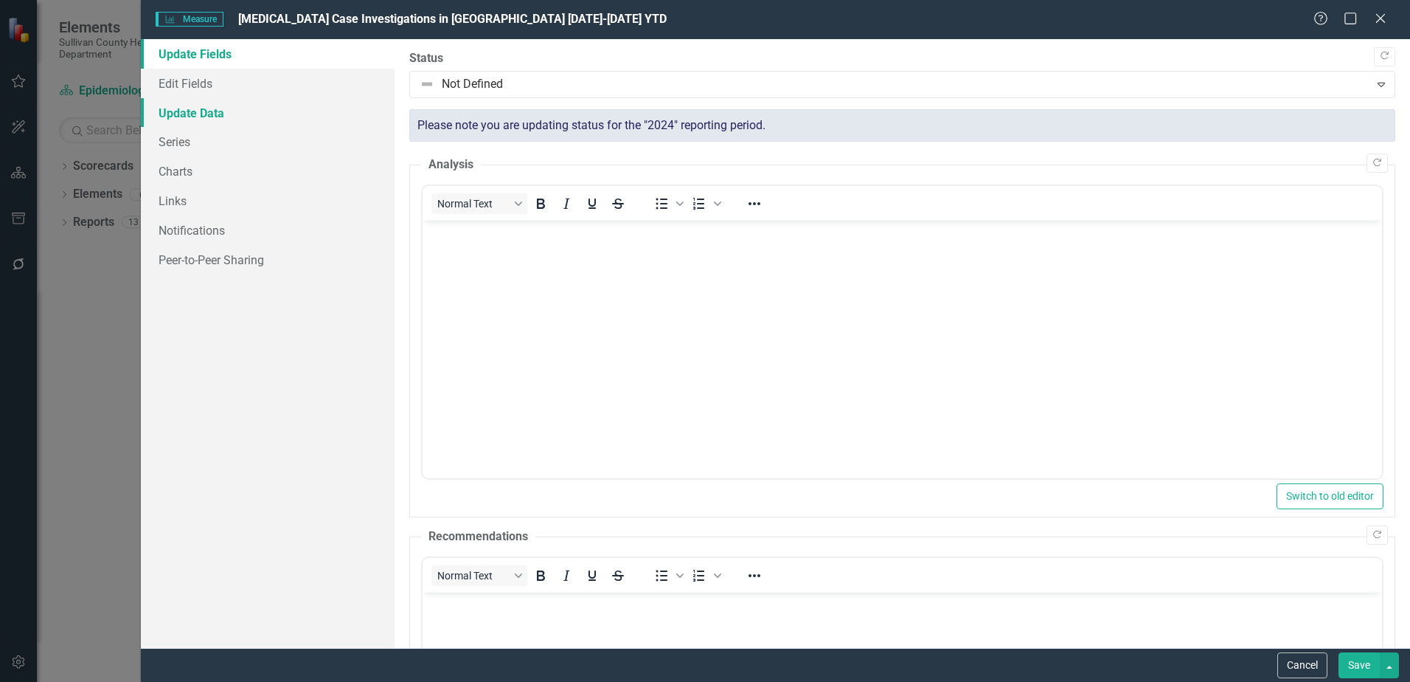
click at [179, 111] on link "Update Data" at bounding box center [268, 113] width 254 height 30
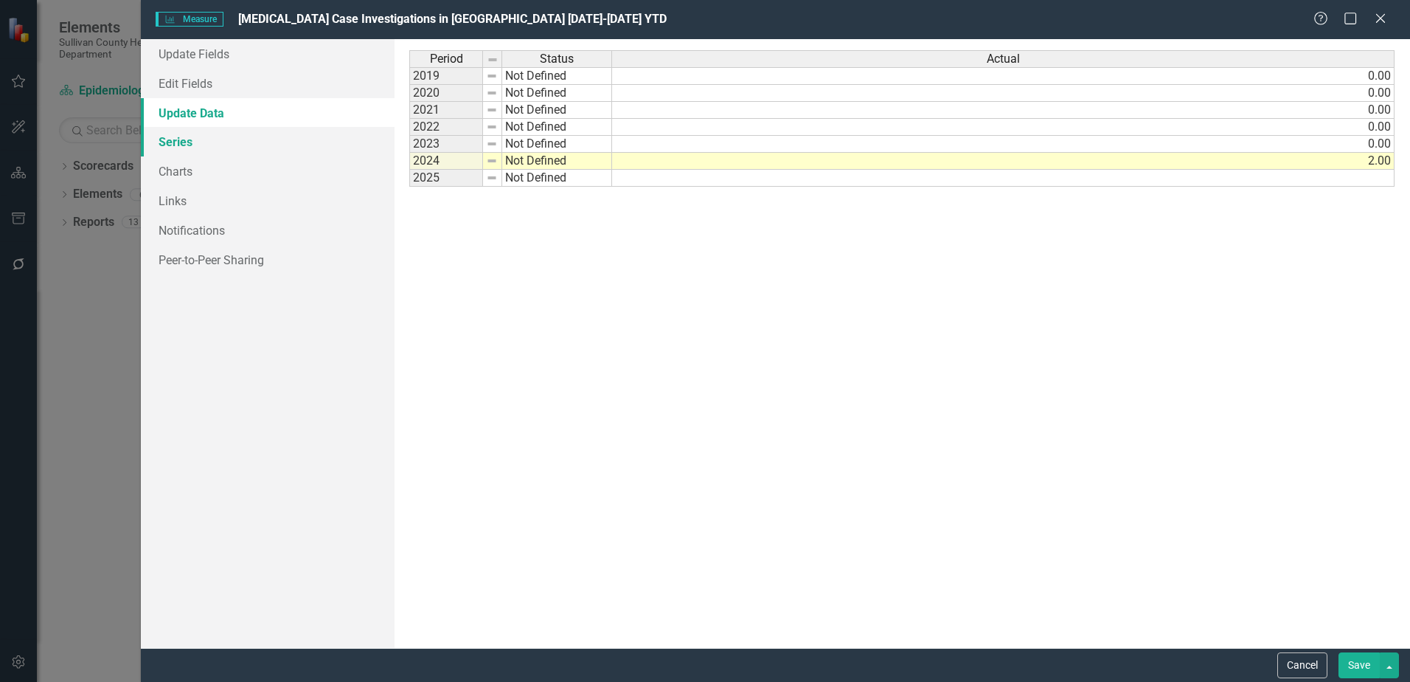
click at [209, 150] on link "Series" at bounding box center [268, 142] width 254 height 30
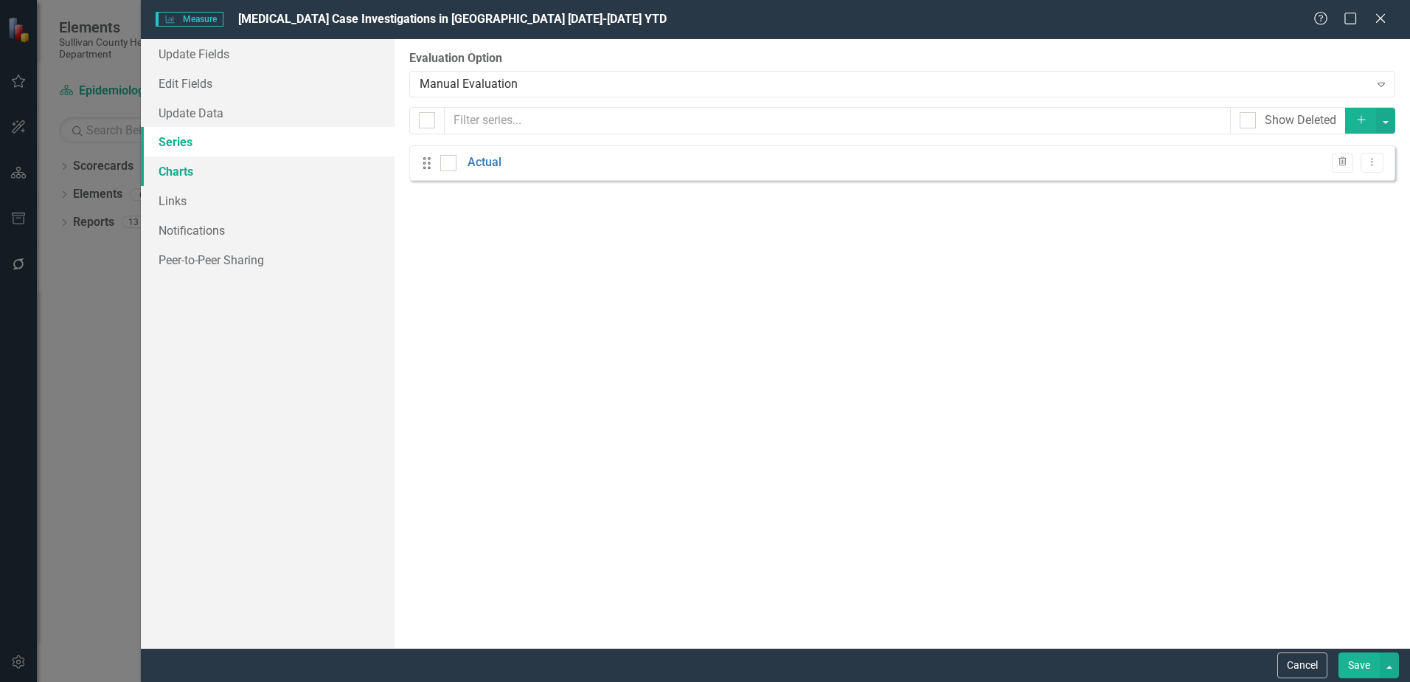
click at [185, 165] on link "Charts" at bounding box center [268, 171] width 254 height 30
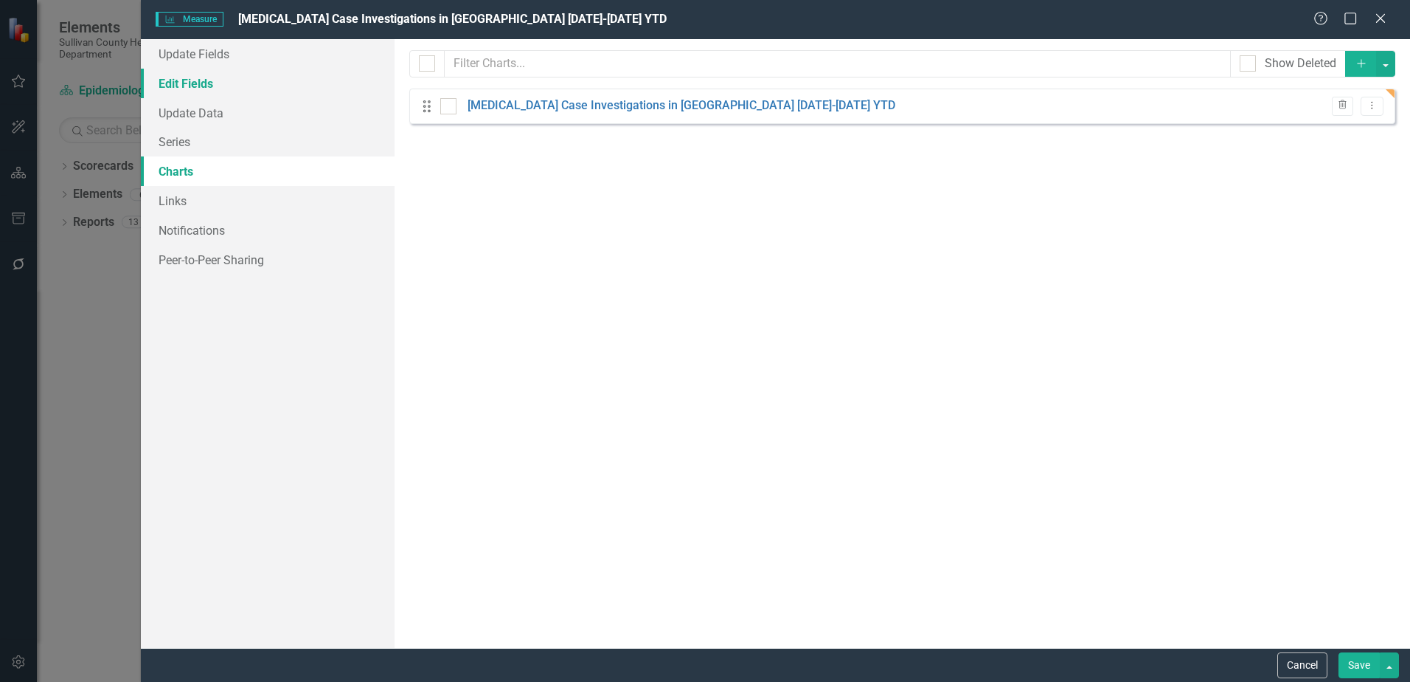
click at [196, 79] on link "Edit Fields" at bounding box center [268, 84] width 254 height 30
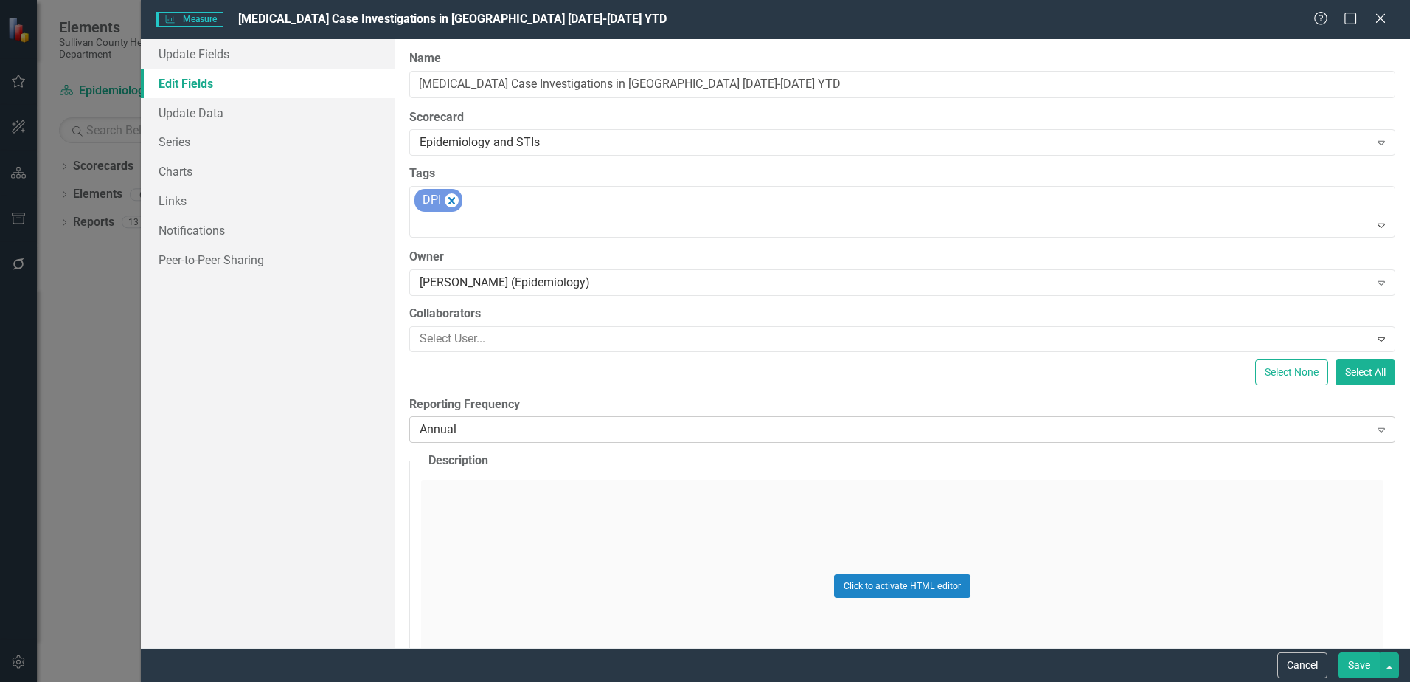
click at [476, 423] on div "Annual" at bounding box center [894, 429] width 949 height 17
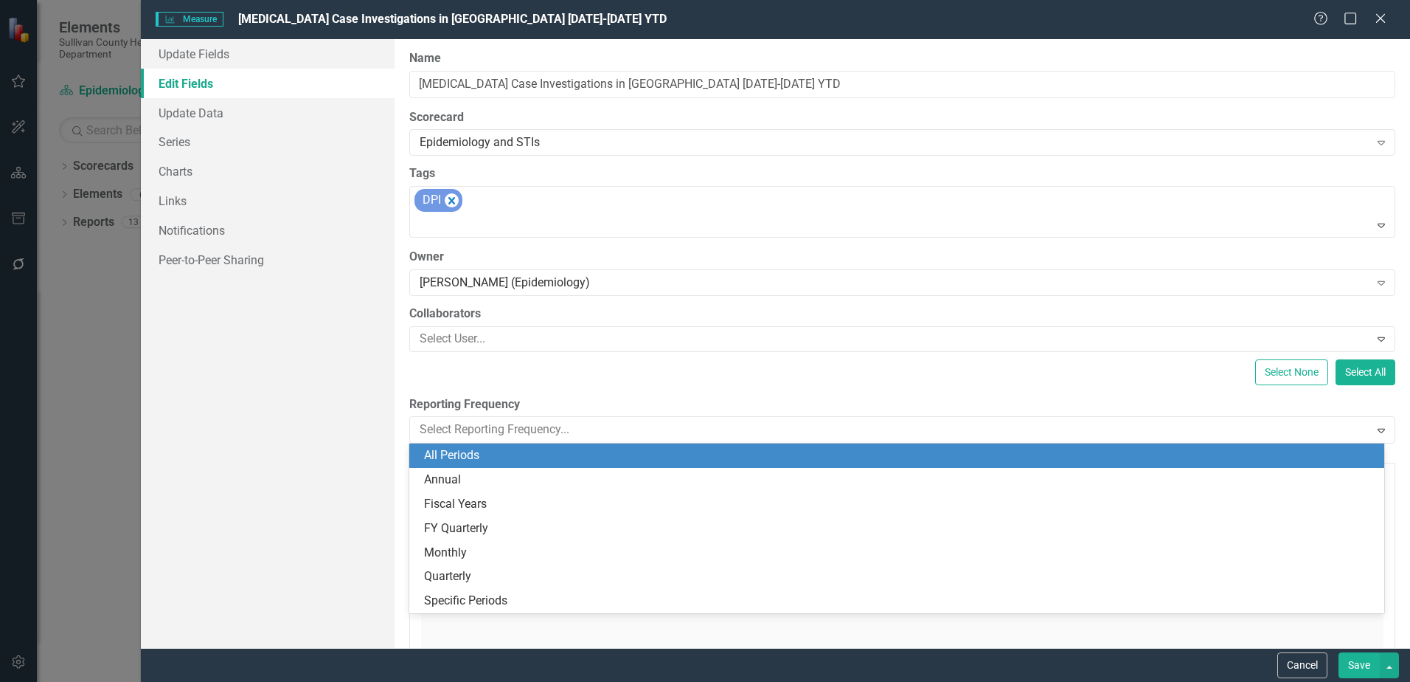
click at [465, 449] on div "All Periods" at bounding box center [900, 455] width 952 height 17
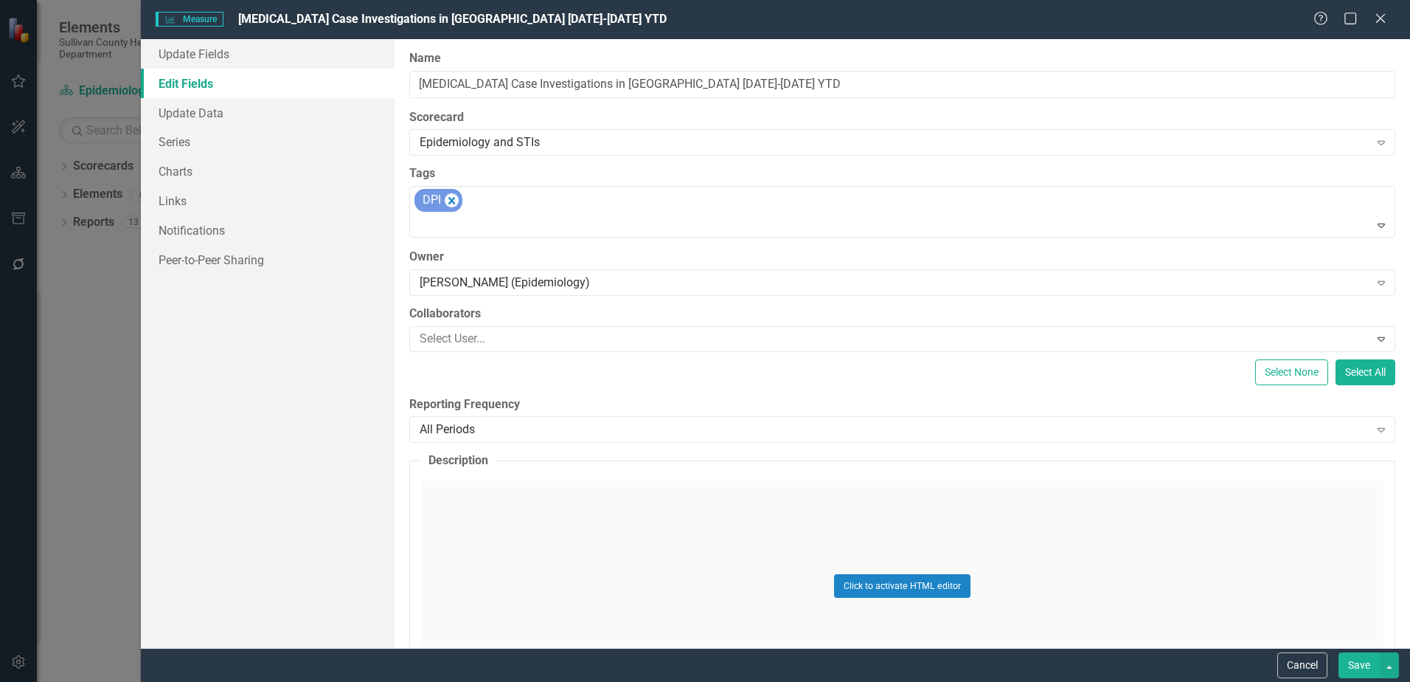
click at [1364, 660] on button "Save" at bounding box center [1359, 665] width 41 height 26
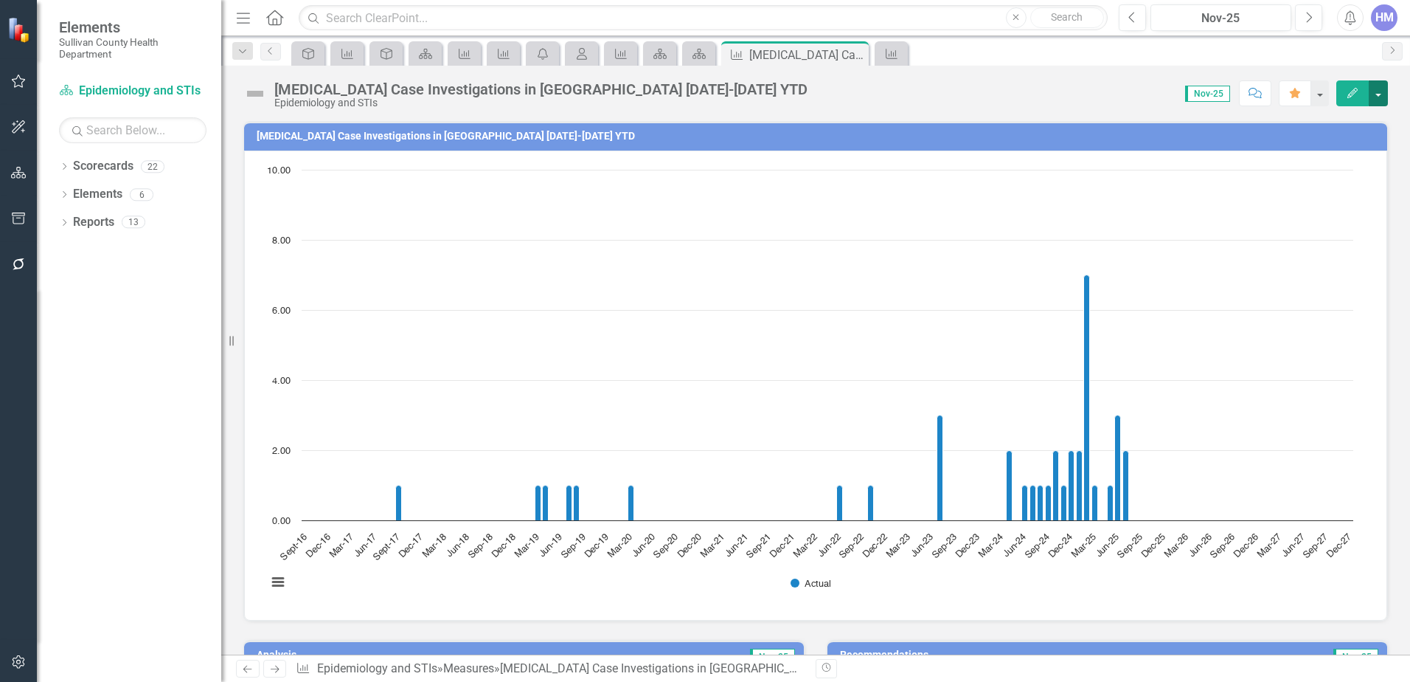
click at [1381, 90] on button "button" at bounding box center [1378, 93] width 19 height 26
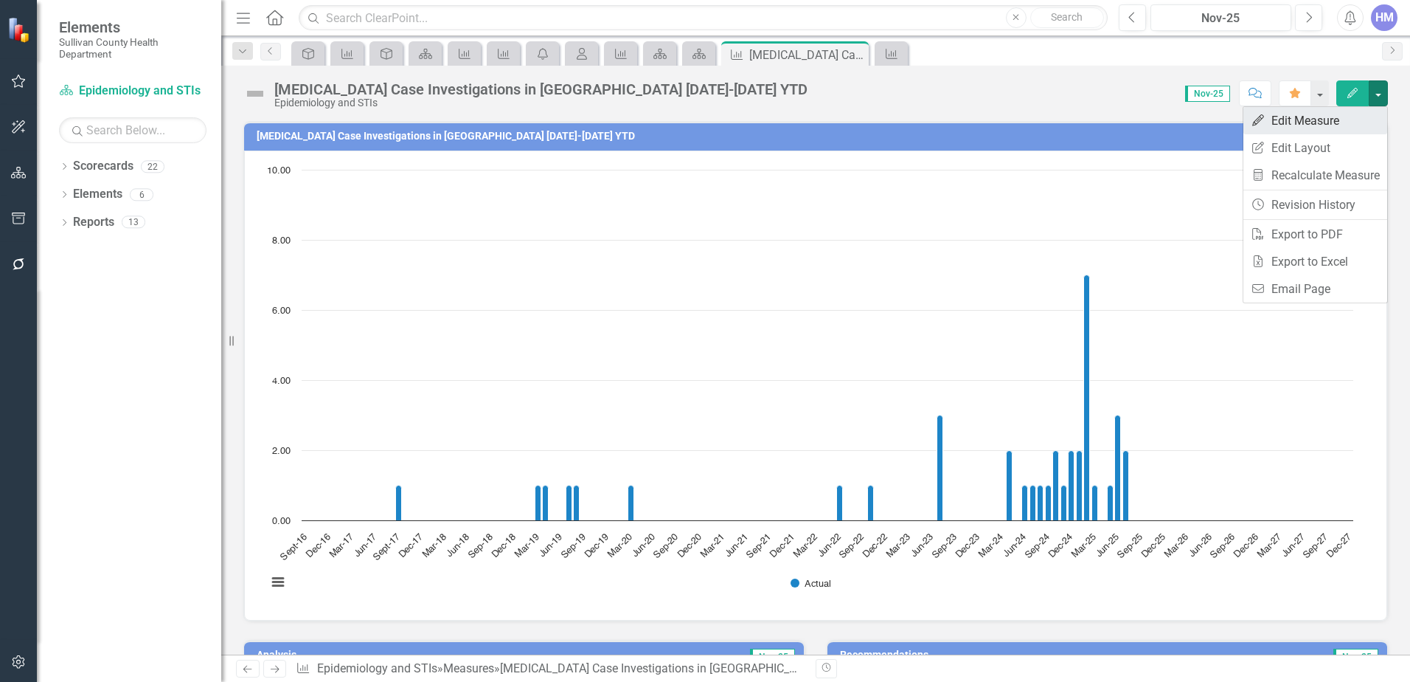
click at [1319, 120] on link "Edit Edit Measure" at bounding box center [1316, 120] width 144 height 27
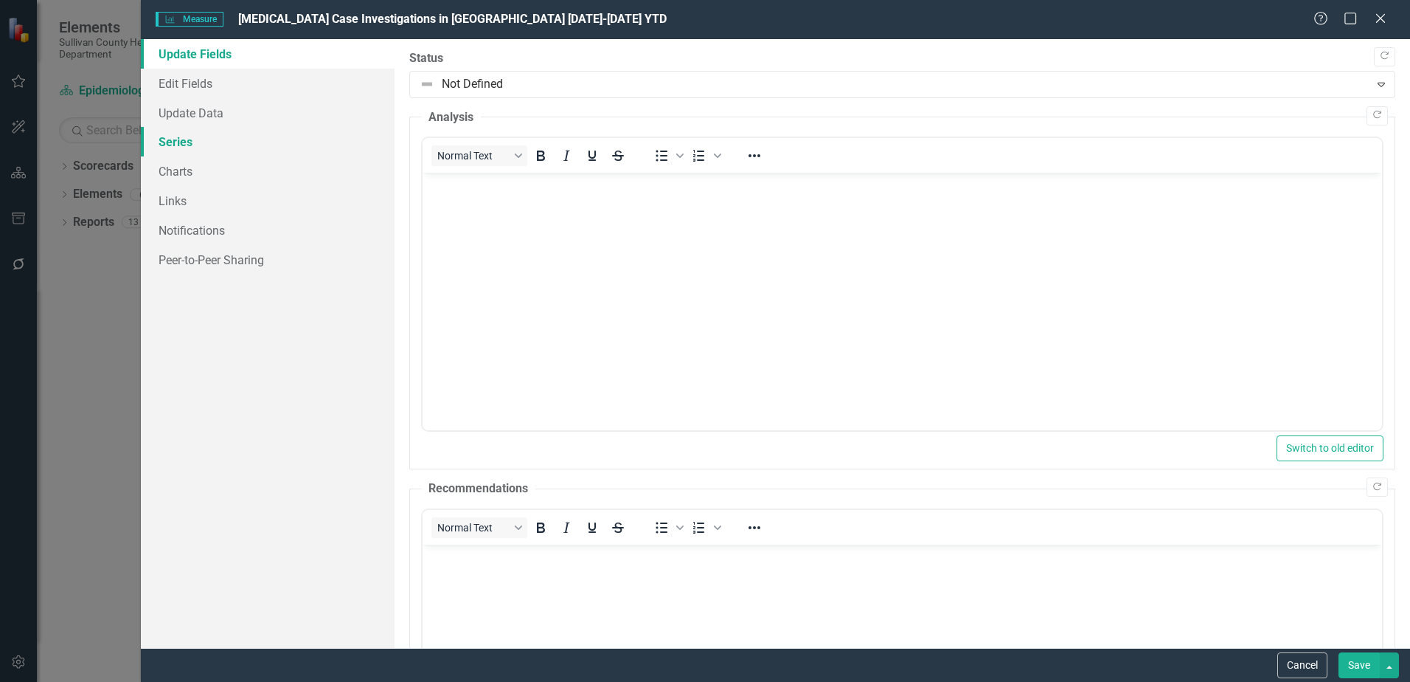
click at [182, 150] on link "Series" at bounding box center [268, 142] width 254 height 30
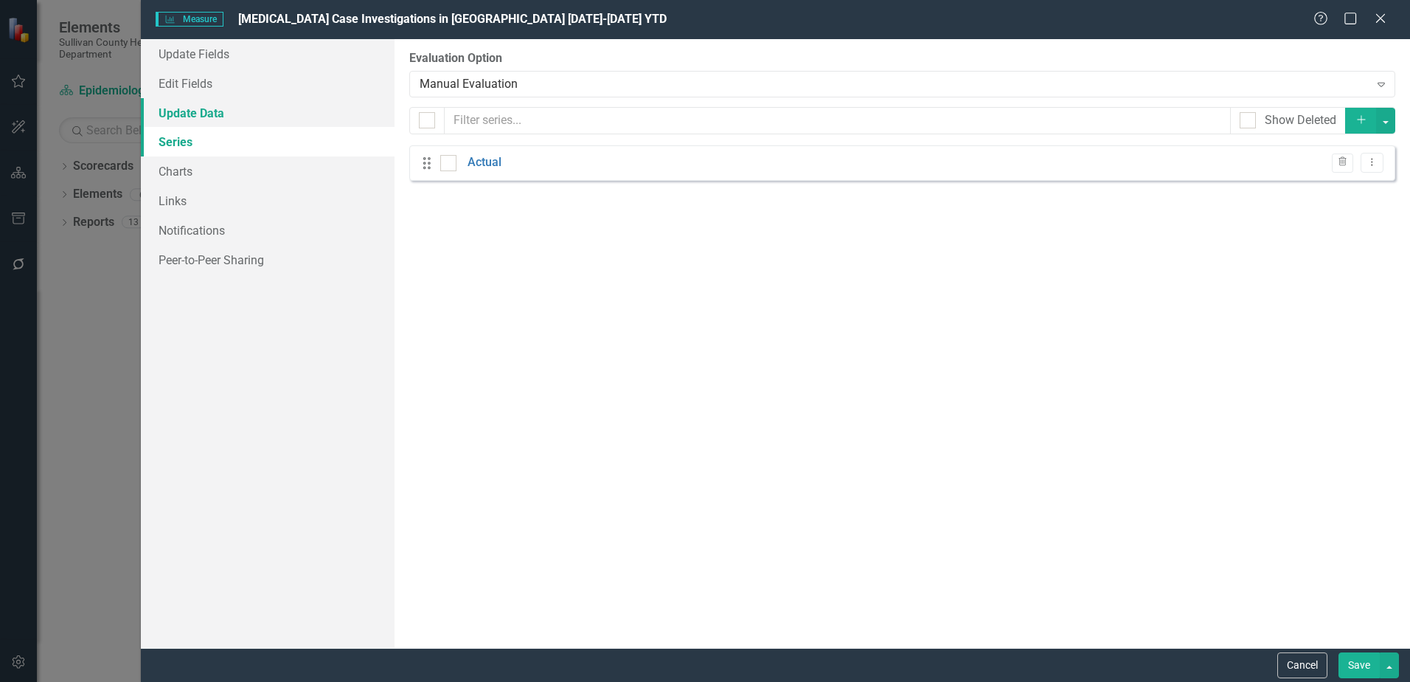
click at [167, 115] on link "Update Data" at bounding box center [268, 113] width 254 height 30
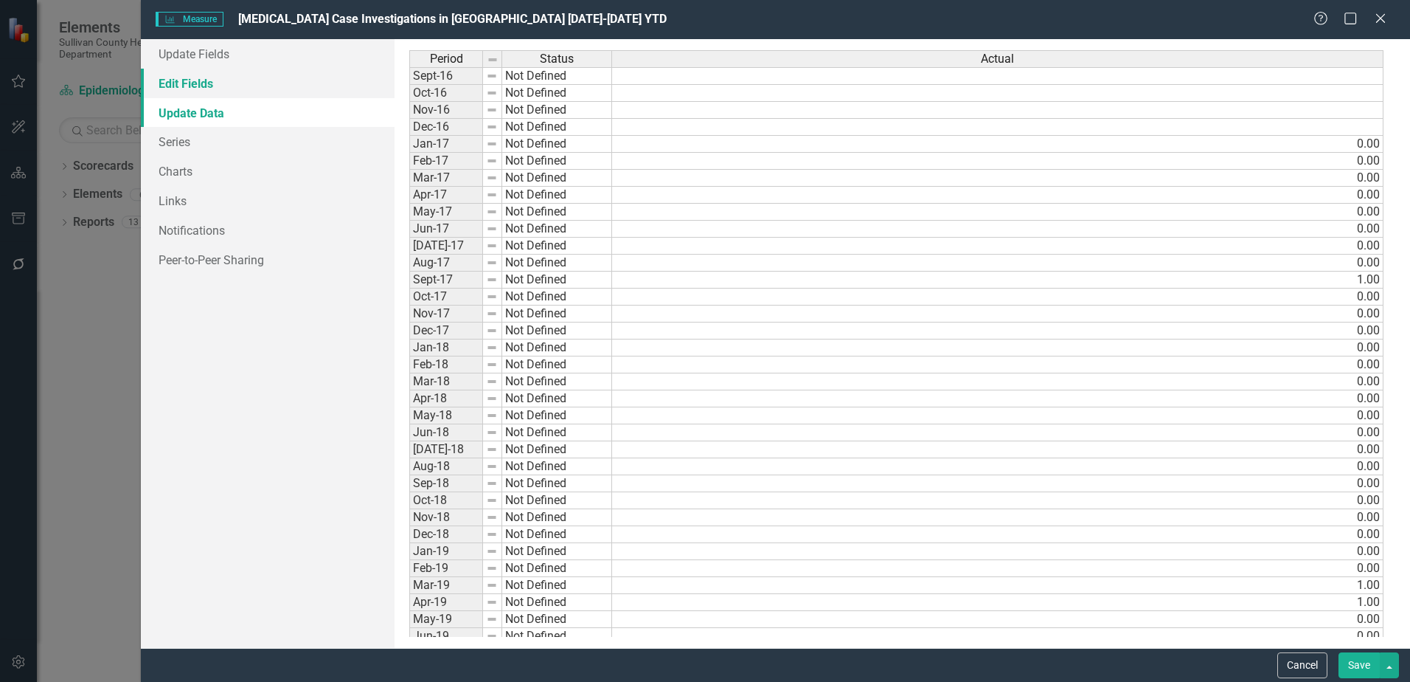
click at [224, 80] on link "Edit Fields" at bounding box center [268, 84] width 254 height 30
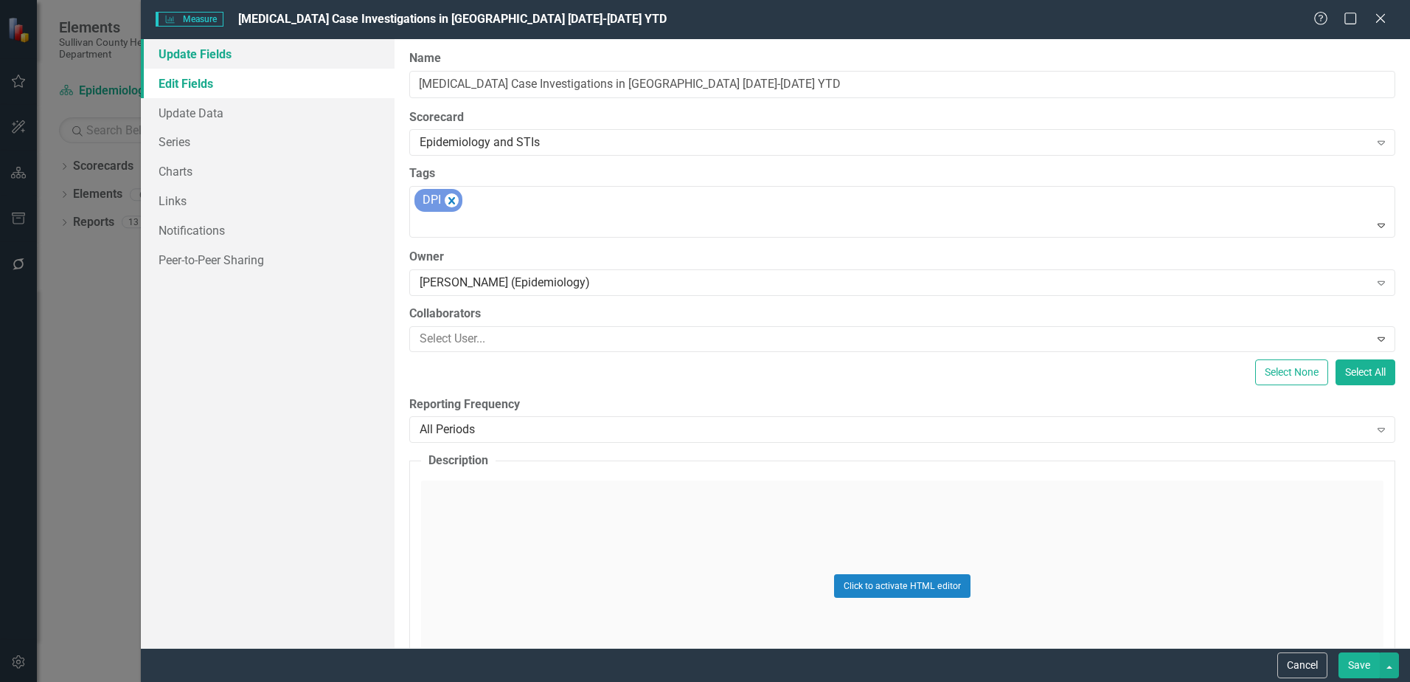
click at [219, 64] on link "Update Fields" at bounding box center [268, 54] width 254 height 30
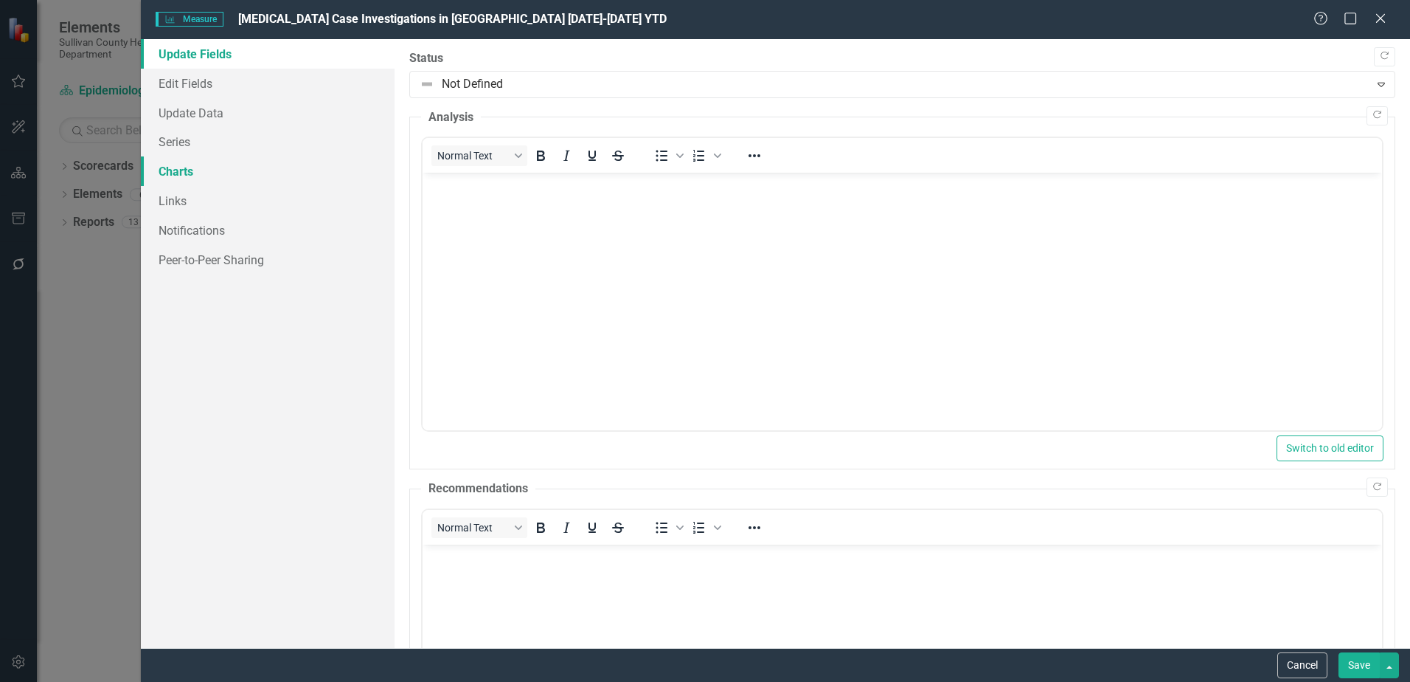
click at [179, 173] on link "Charts" at bounding box center [268, 171] width 254 height 30
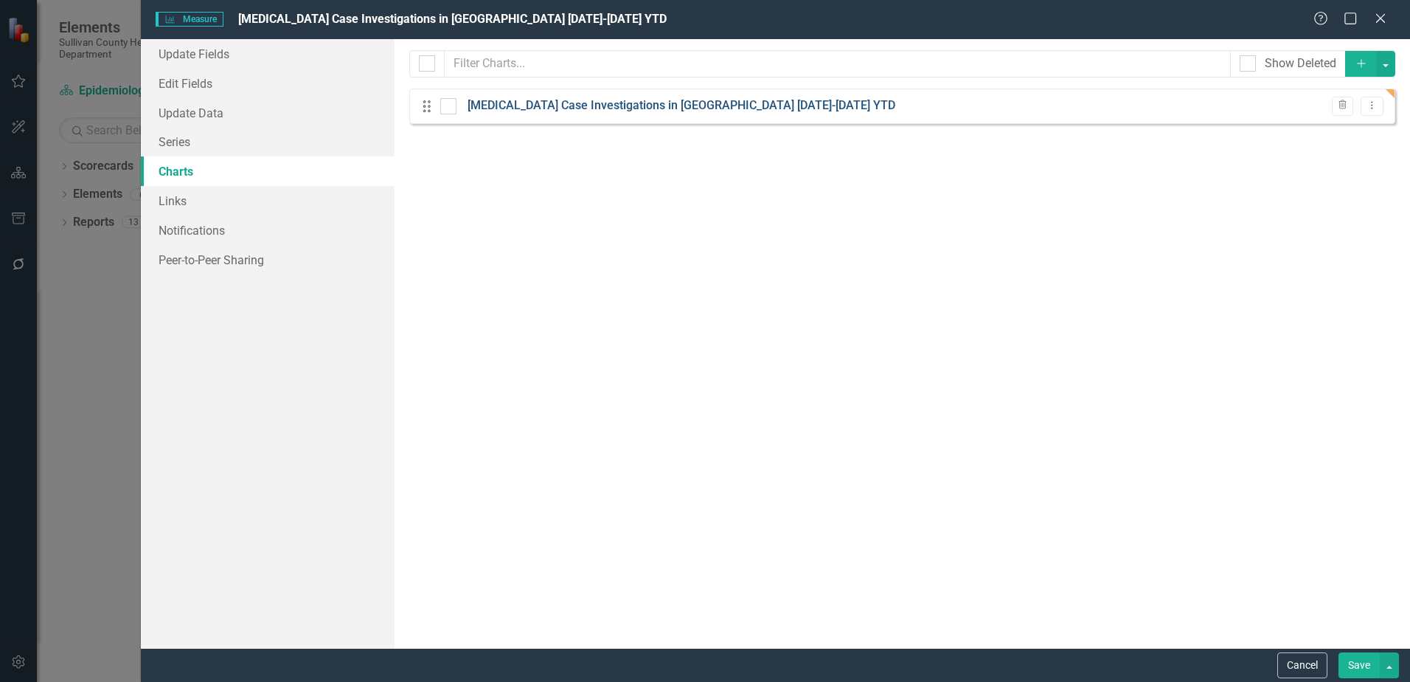
click at [596, 108] on link "[MEDICAL_DATA] Case Investigations in [GEOGRAPHIC_DATA] [DATE]-[DATE] YTD" at bounding box center [682, 105] width 428 height 17
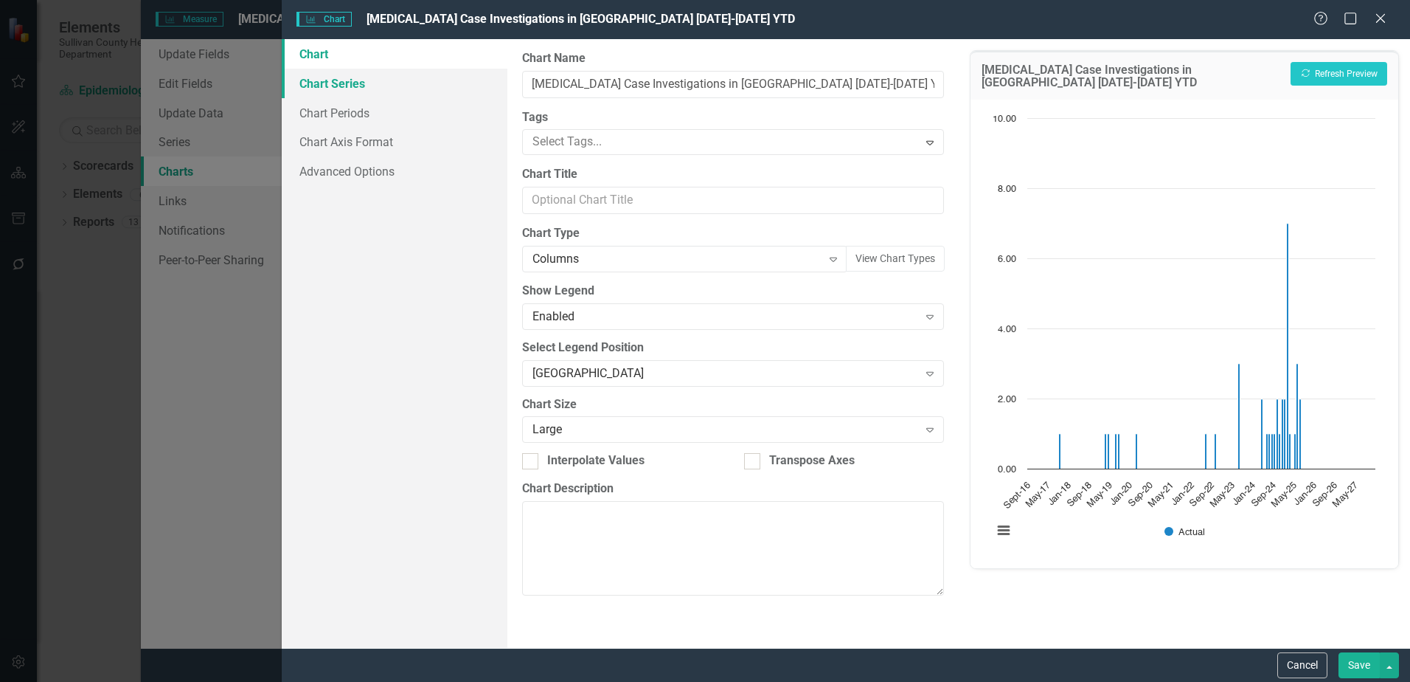
click at [336, 87] on link "Chart Series" at bounding box center [395, 84] width 226 height 30
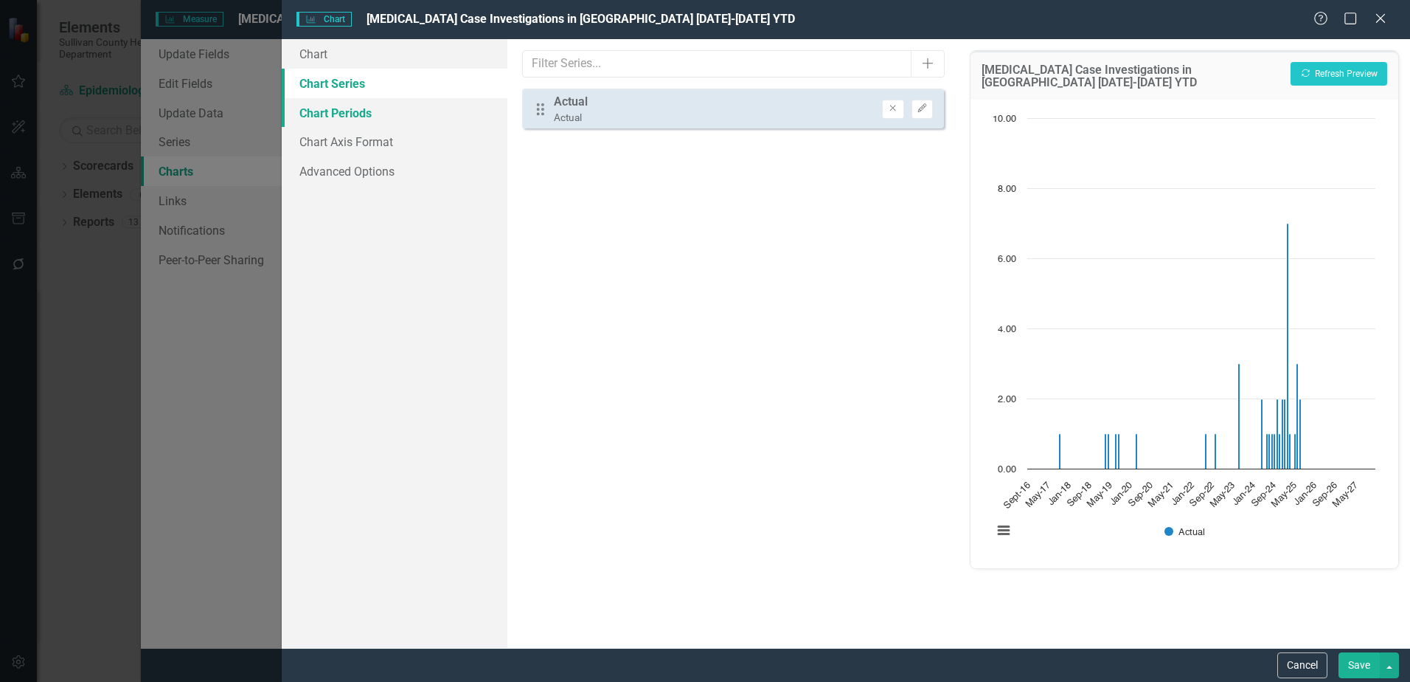
click at [333, 110] on link "Chart Periods" at bounding box center [395, 113] width 226 height 30
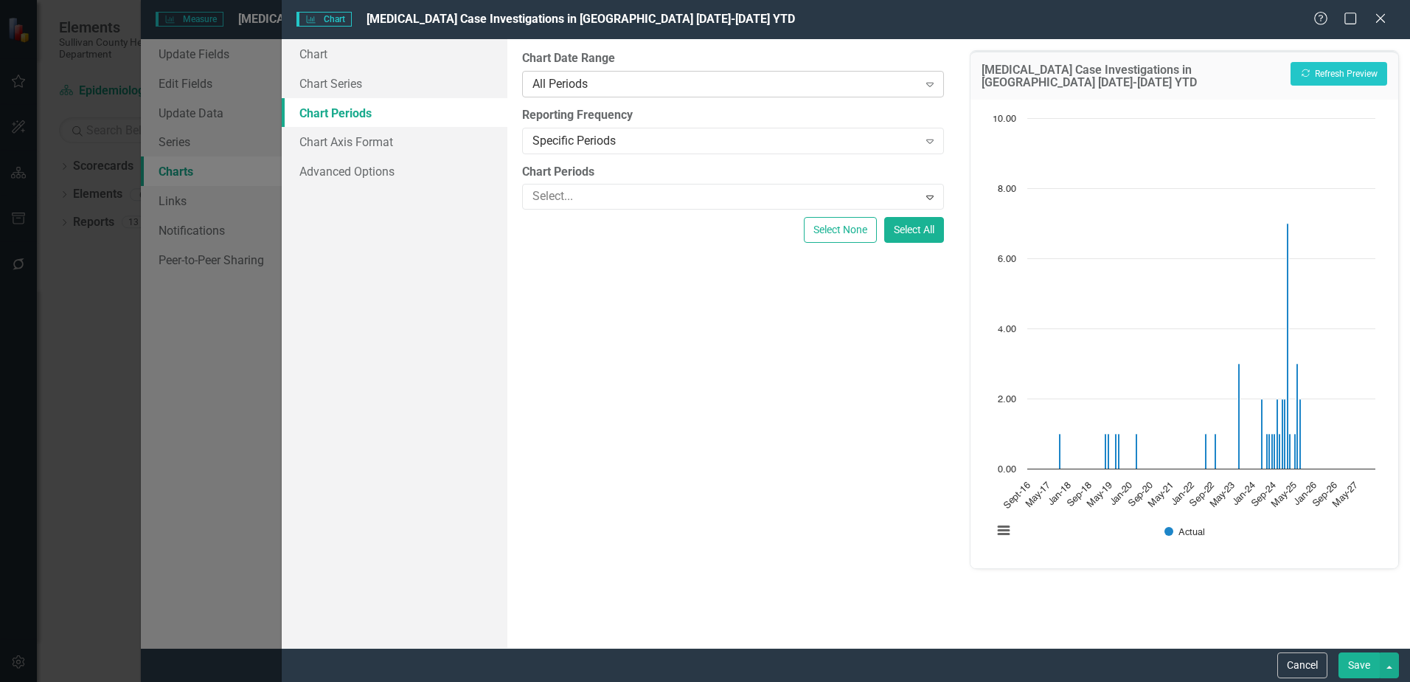
click at [583, 90] on div "All Periods" at bounding box center [725, 83] width 385 height 17
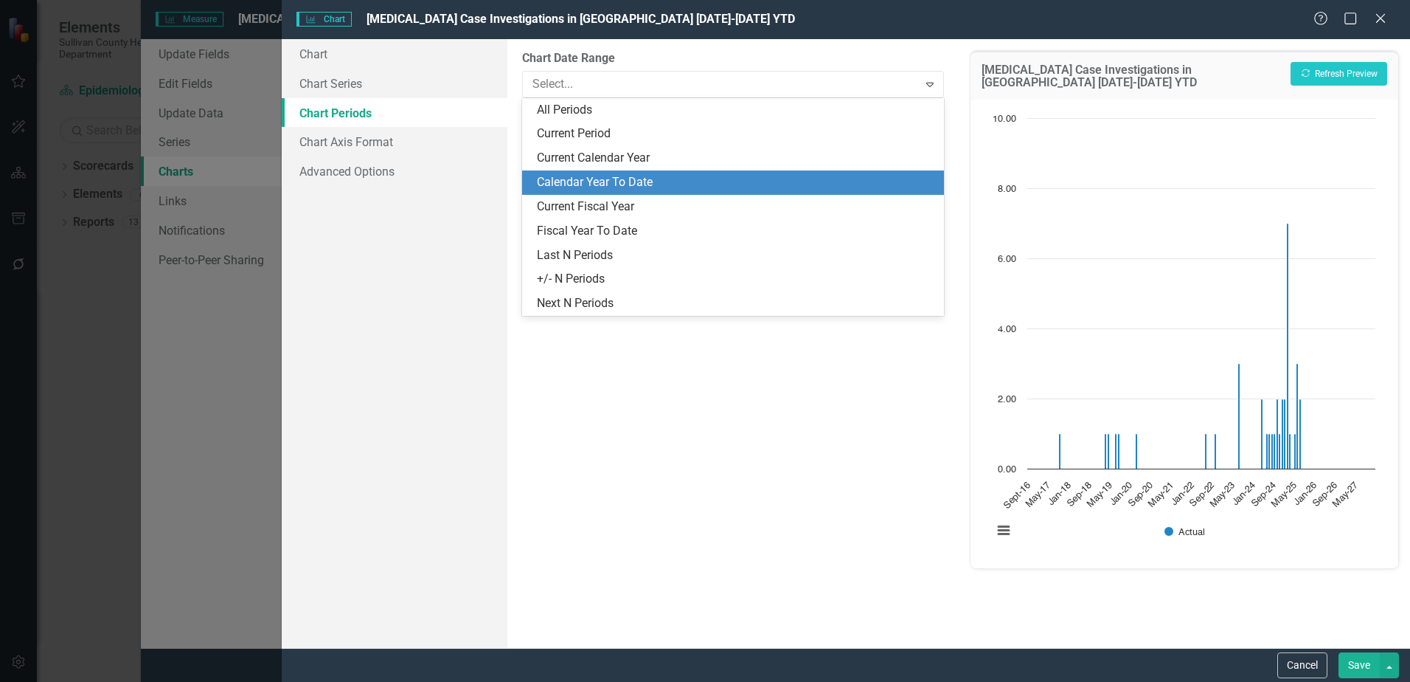
click at [573, 192] on div "Calendar Year To Date" at bounding box center [733, 182] width 422 height 24
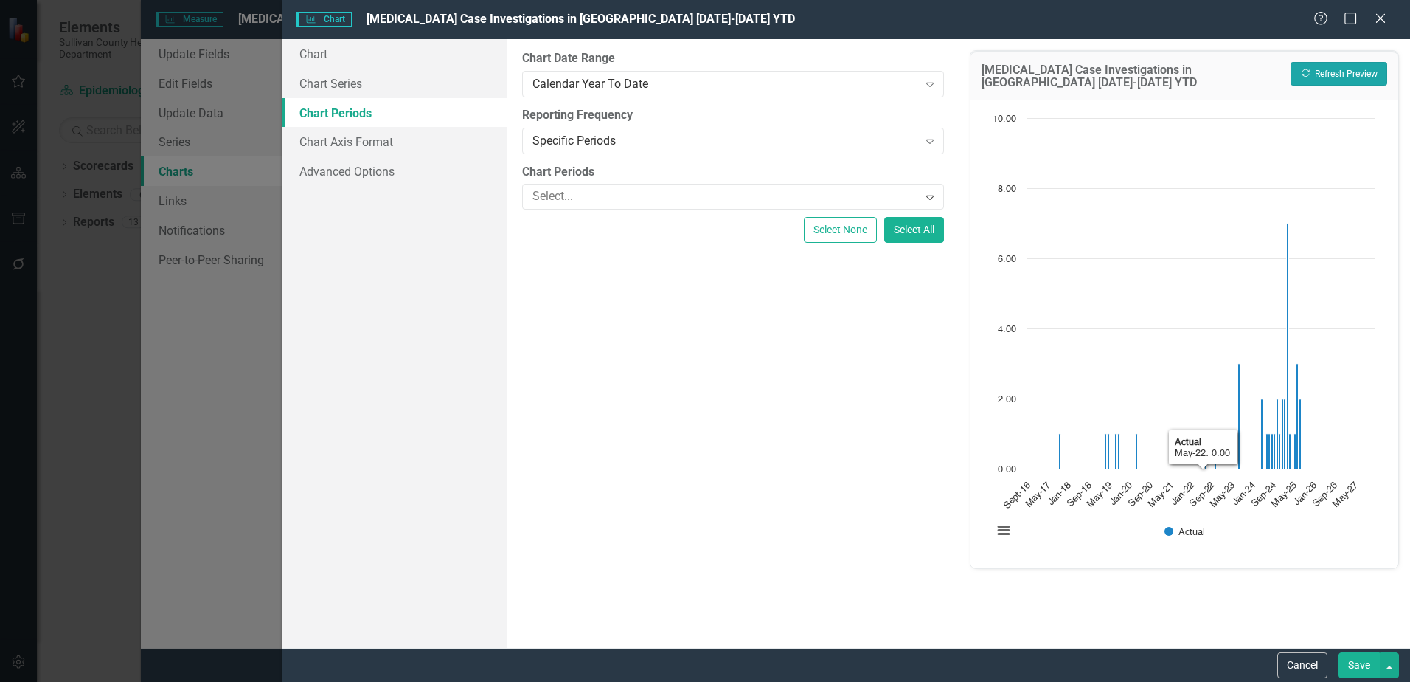
click at [1300, 79] on button "Recalculate Refresh Preview" at bounding box center [1339, 74] width 97 height 24
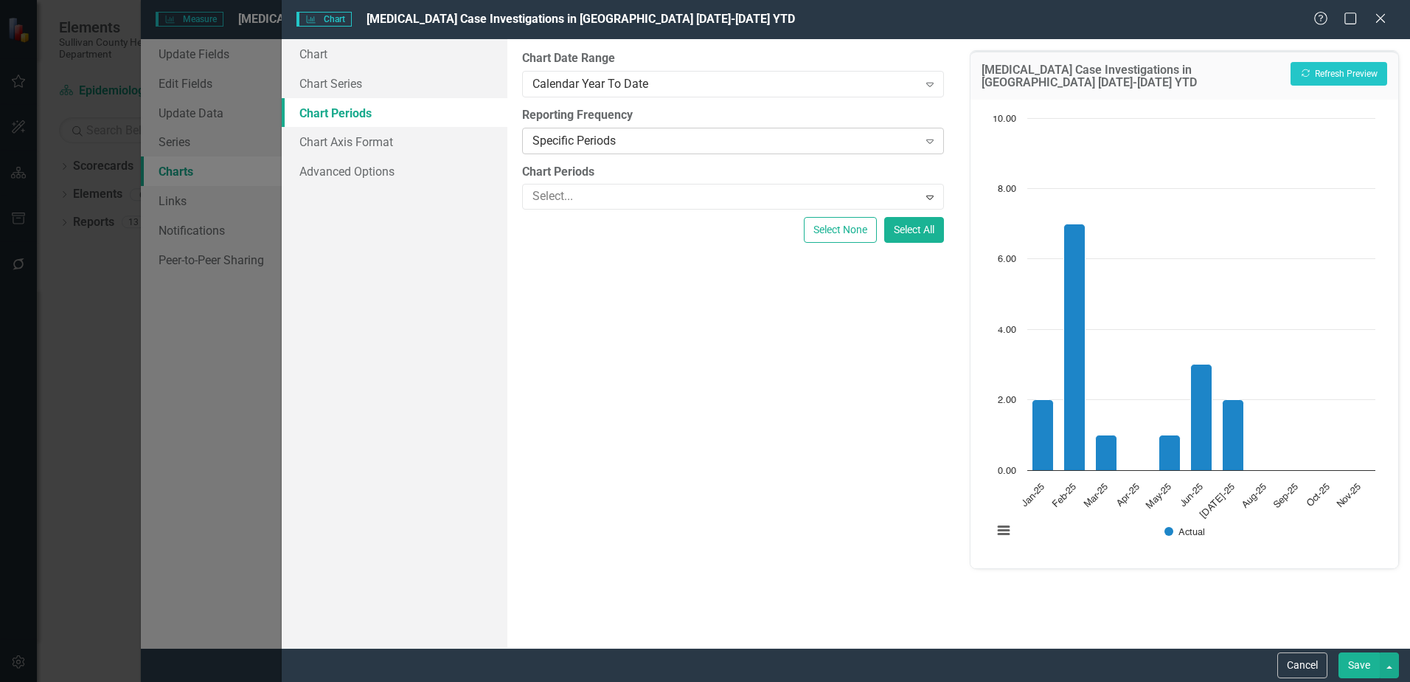
click at [611, 137] on div "Specific Periods" at bounding box center [725, 140] width 385 height 17
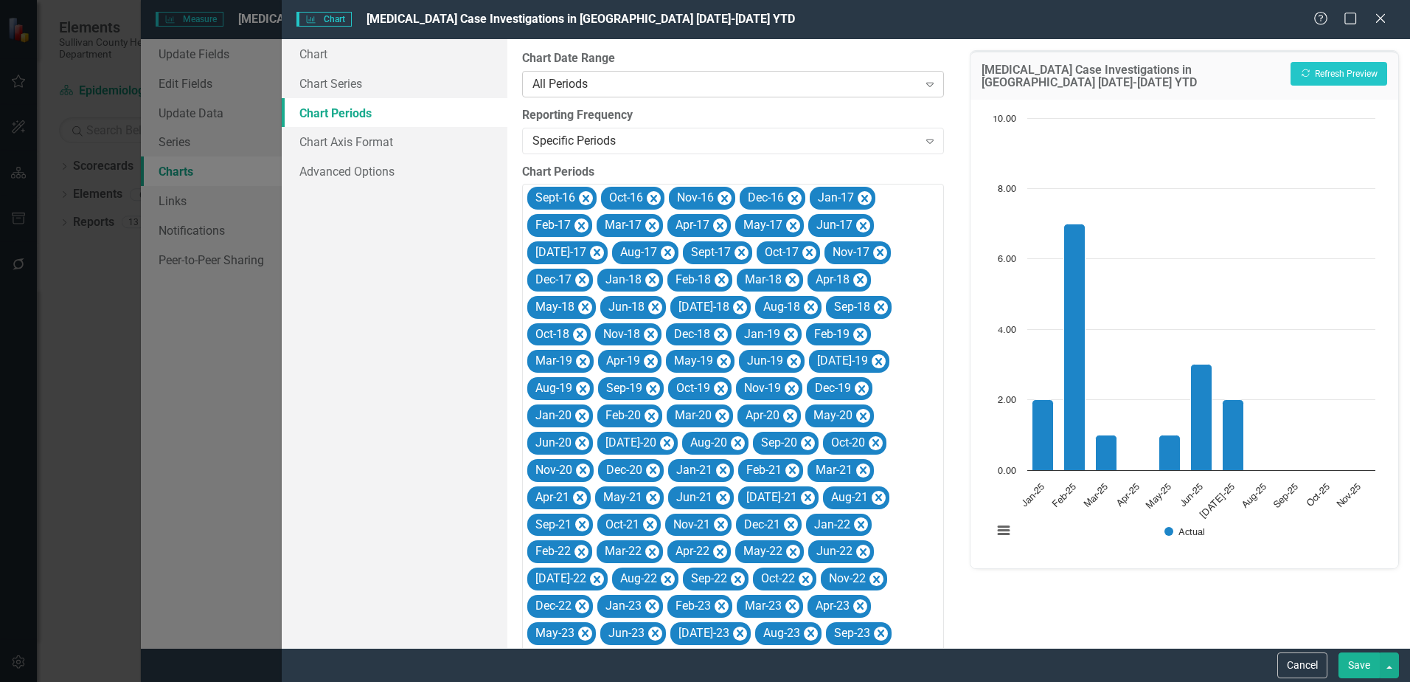
click at [617, 90] on div "All Periods" at bounding box center [725, 83] width 385 height 17
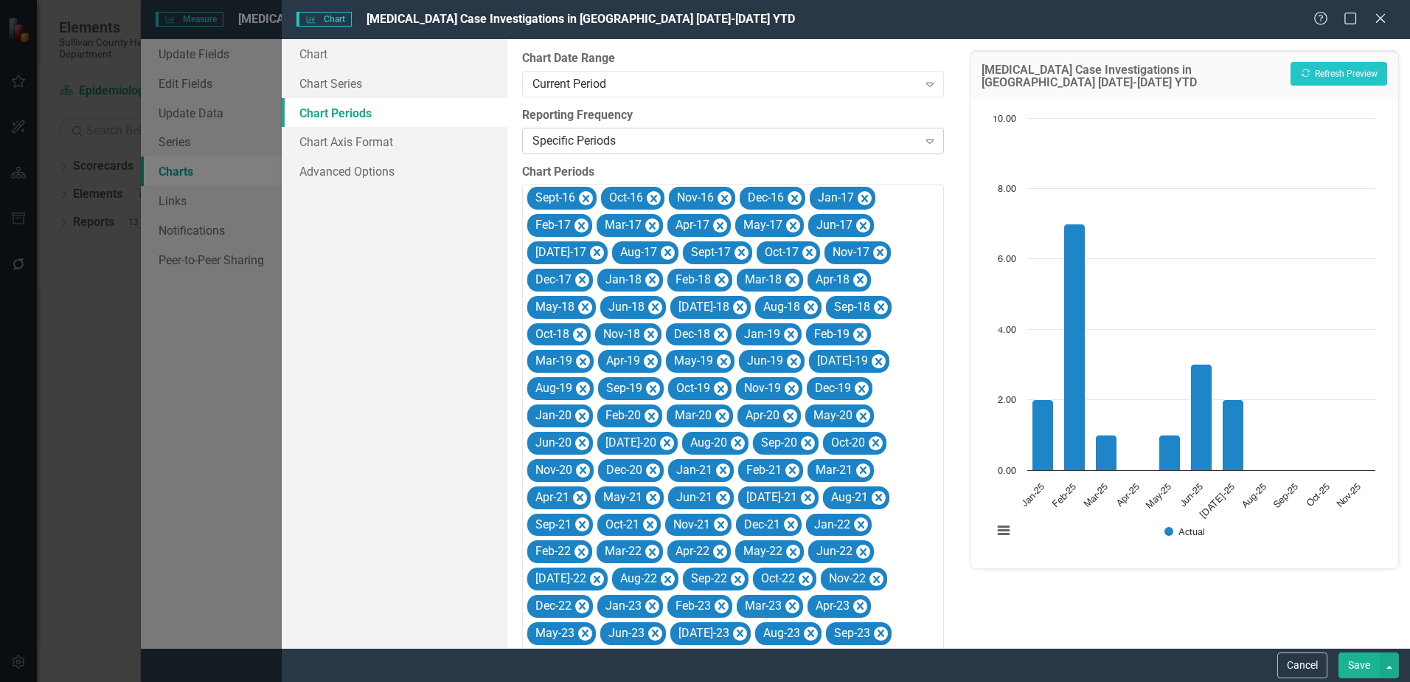
click at [589, 150] on div "Specific Periods Expand" at bounding box center [733, 141] width 422 height 27
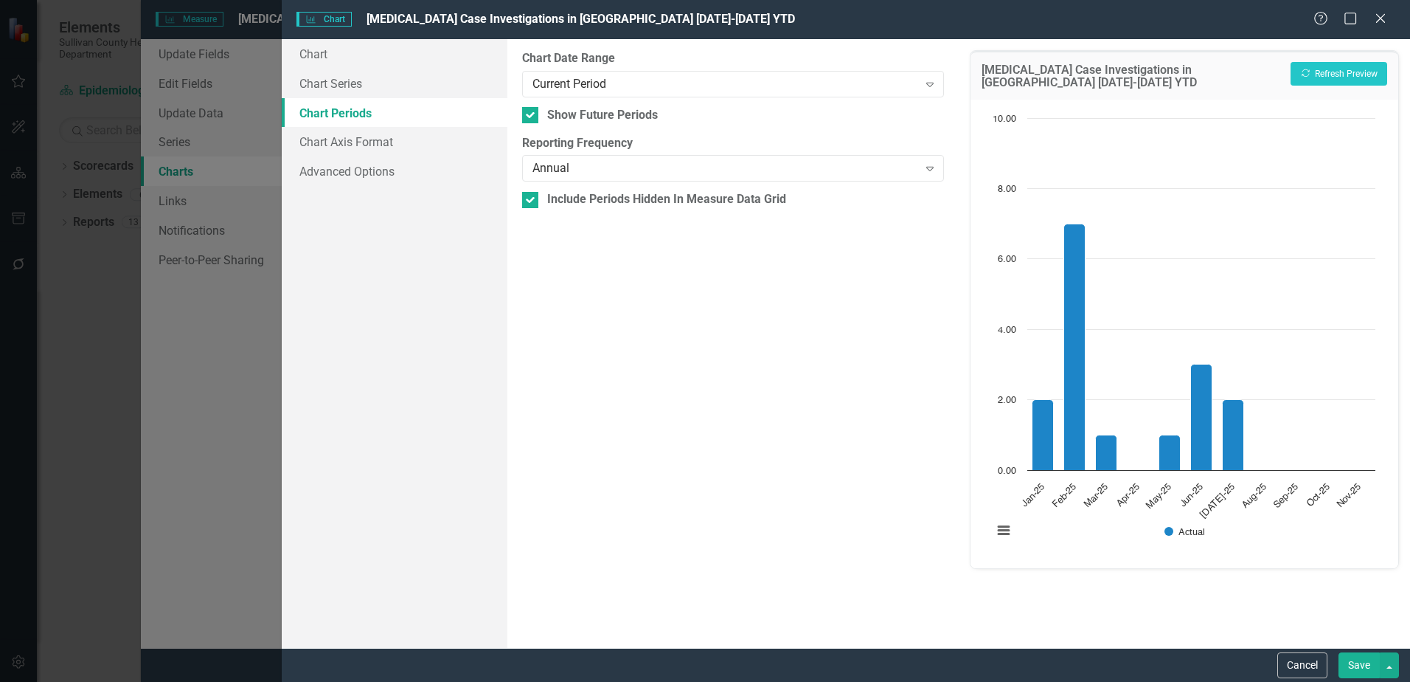
click at [1356, 668] on button "Save" at bounding box center [1359, 665] width 41 height 26
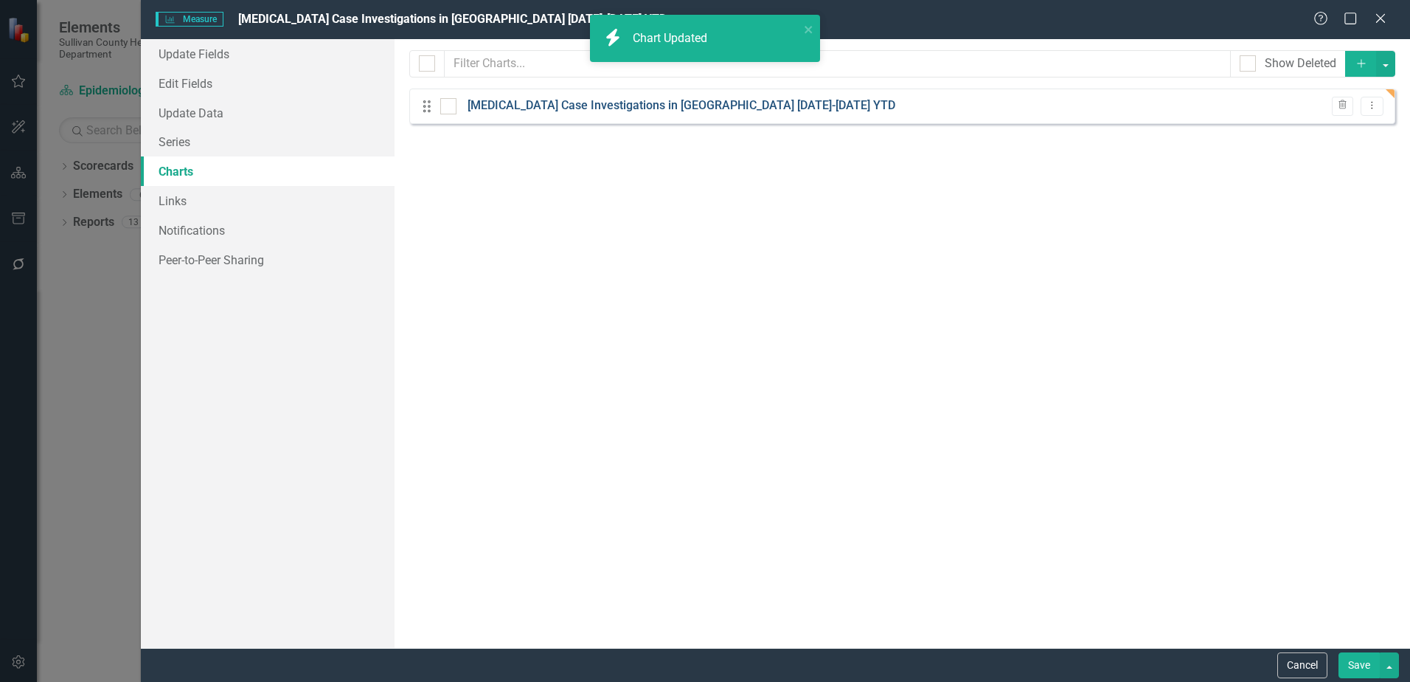
click at [738, 108] on link "[MEDICAL_DATA] Case Investigations in [GEOGRAPHIC_DATA] [DATE]-[DATE] YTD" at bounding box center [682, 105] width 428 height 17
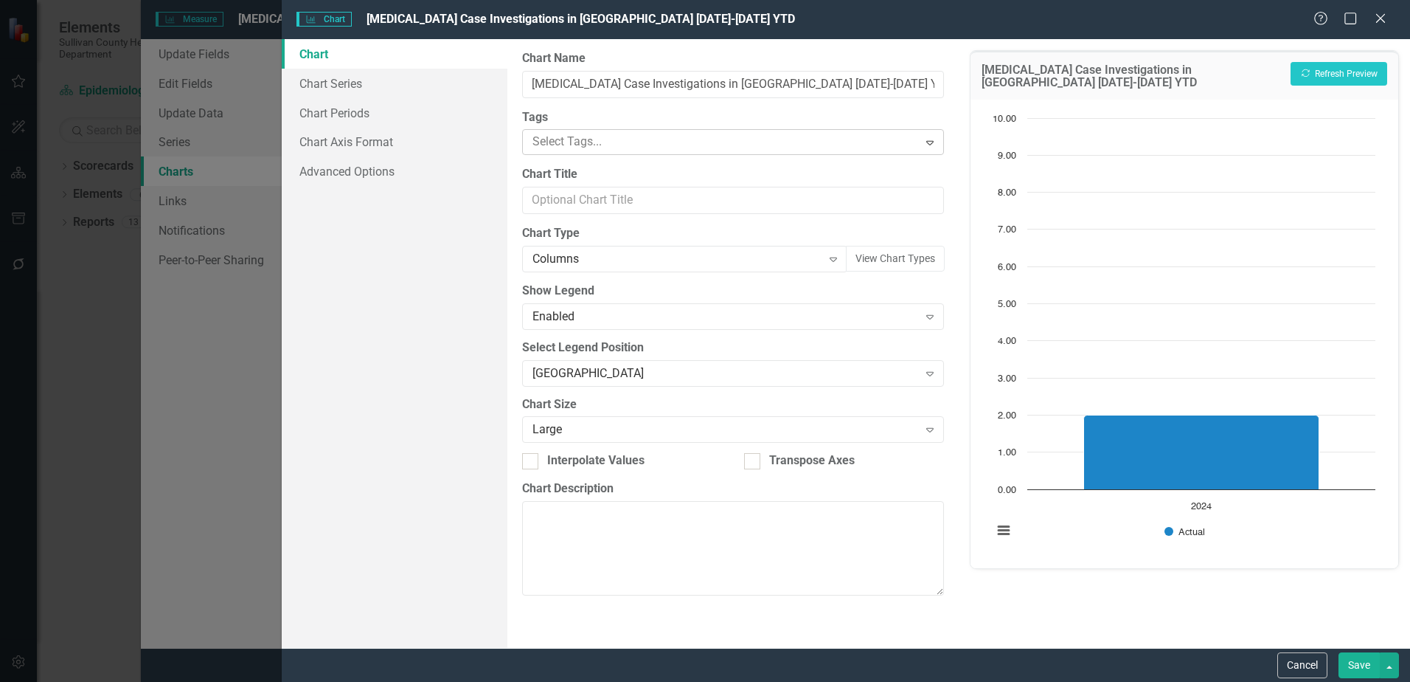
click at [567, 141] on div at bounding box center [722, 142] width 391 height 20
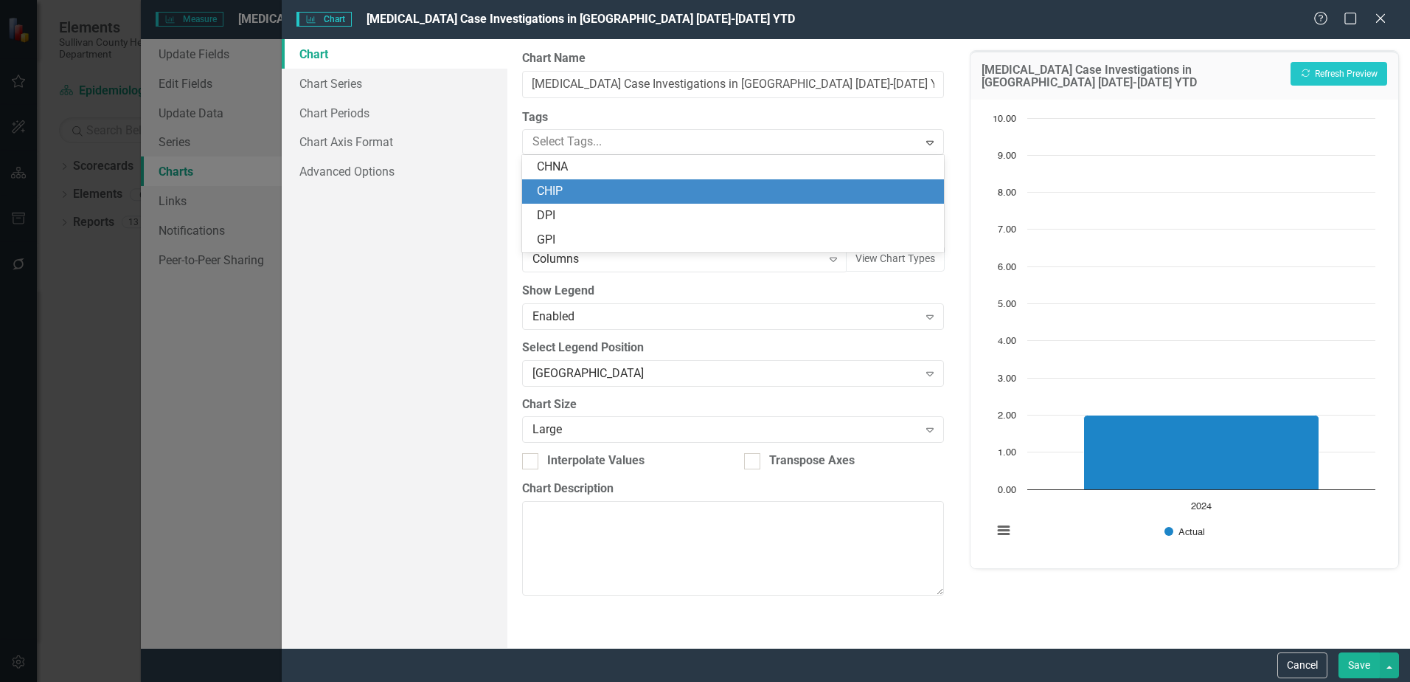
click at [420, 244] on div "Chart Chart Series Chart Periods Chart Axis Format Advanced Options" at bounding box center [395, 343] width 226 height 609
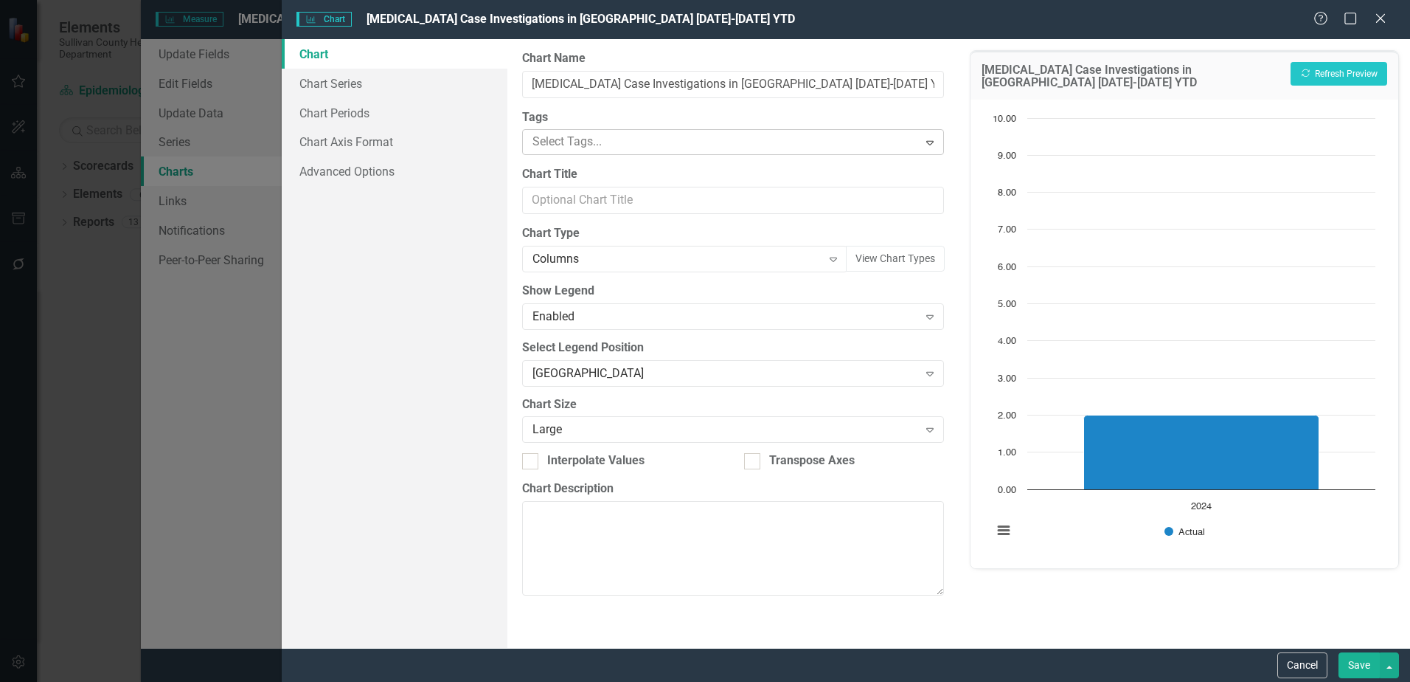
click at [533, 149] on div at bounding box center [722, 142] width 391 height 20
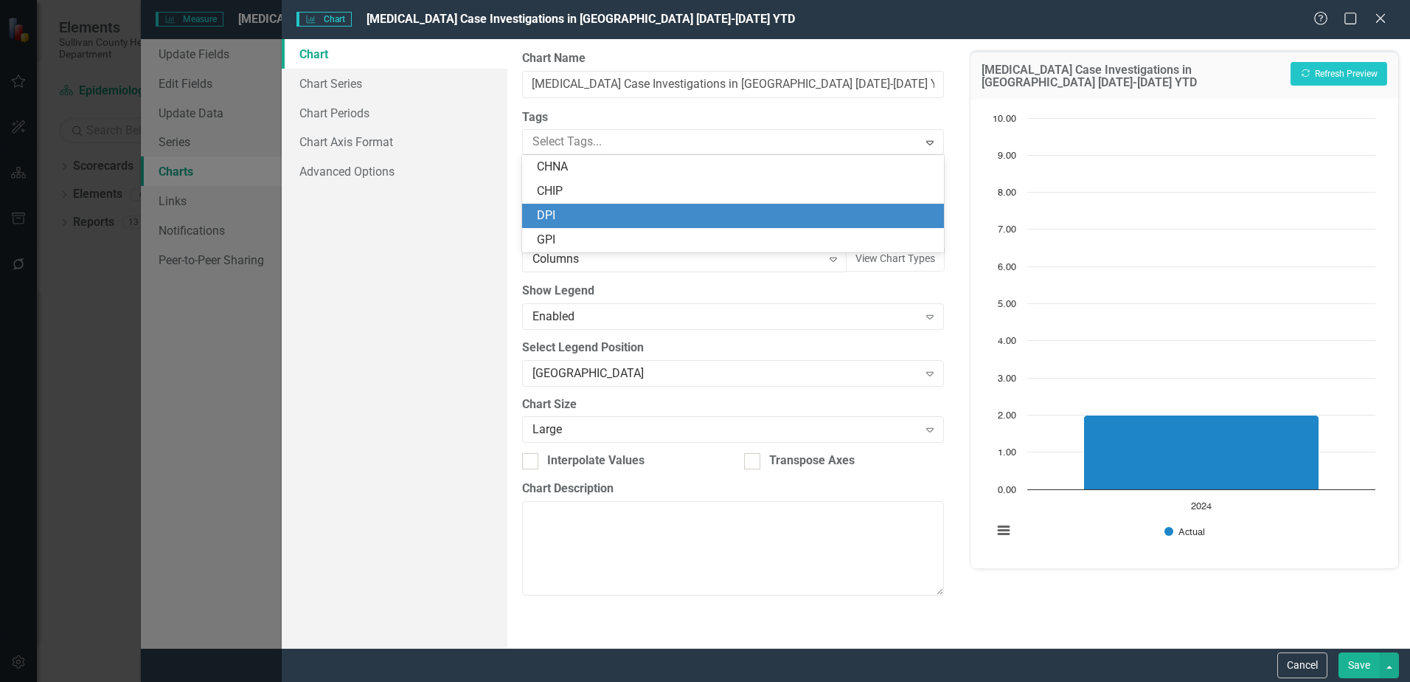
click at [552, 221] on span "DPI" at bounding box center [546, 215] width 18 height 14
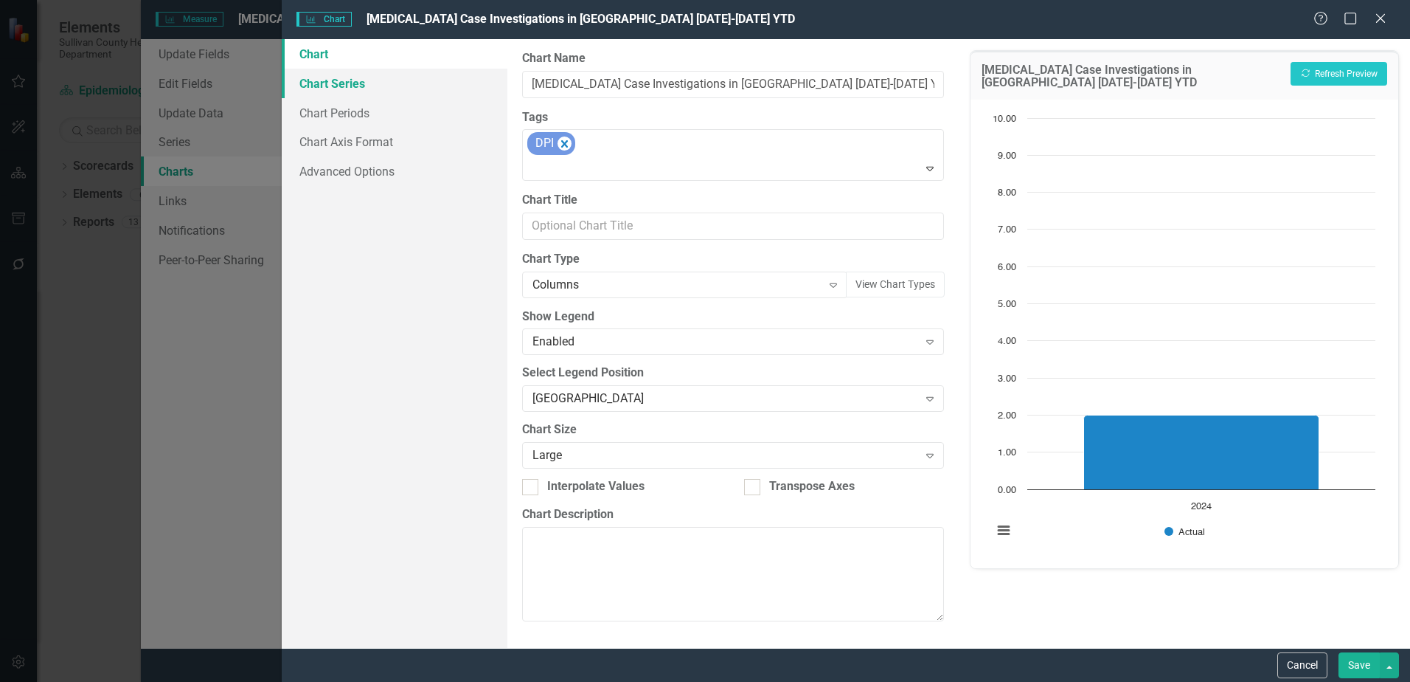
click at [332, 81] on link "Chart Series" at bounding box center [395, 84] width 226 height 30
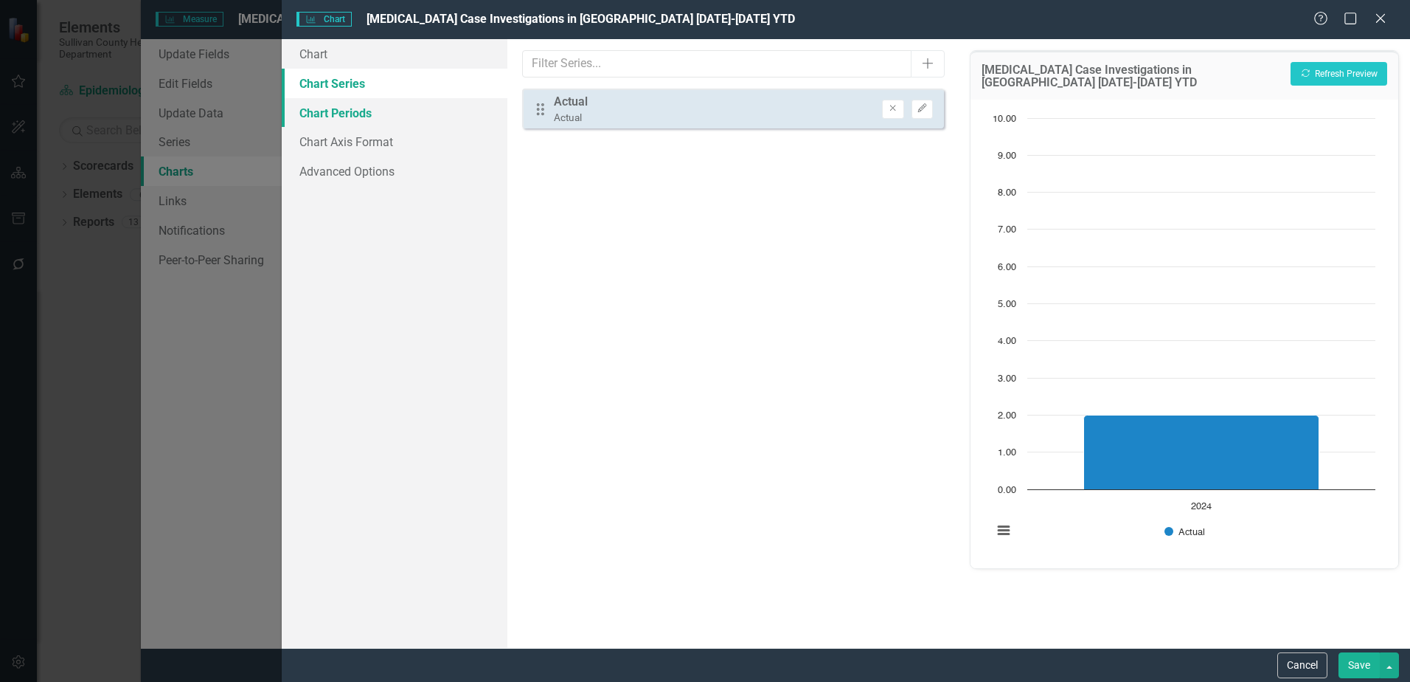
click at [348, 109] on link "Chart Periods" at bounding box center [395, 113] width 226 height 30
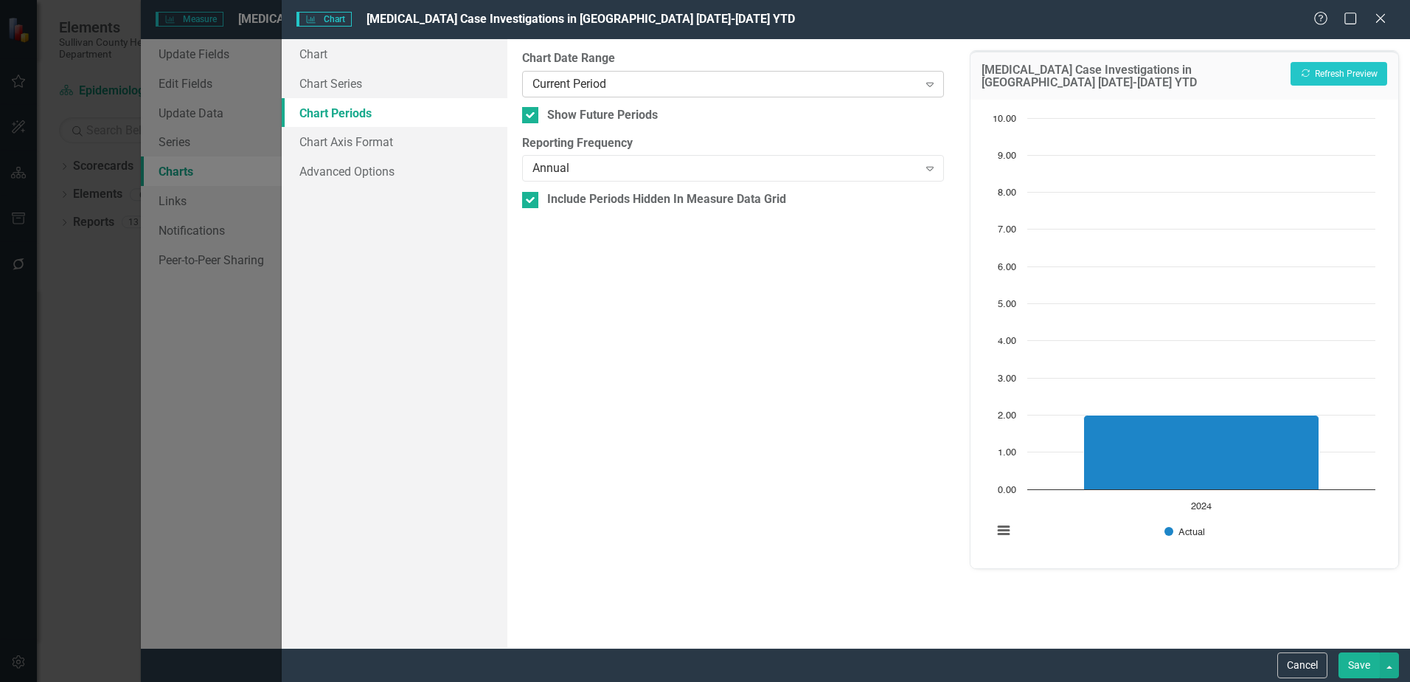
click at [581, 80] on div "Current Period" at bounding box center [725, 83] width 385 height 17
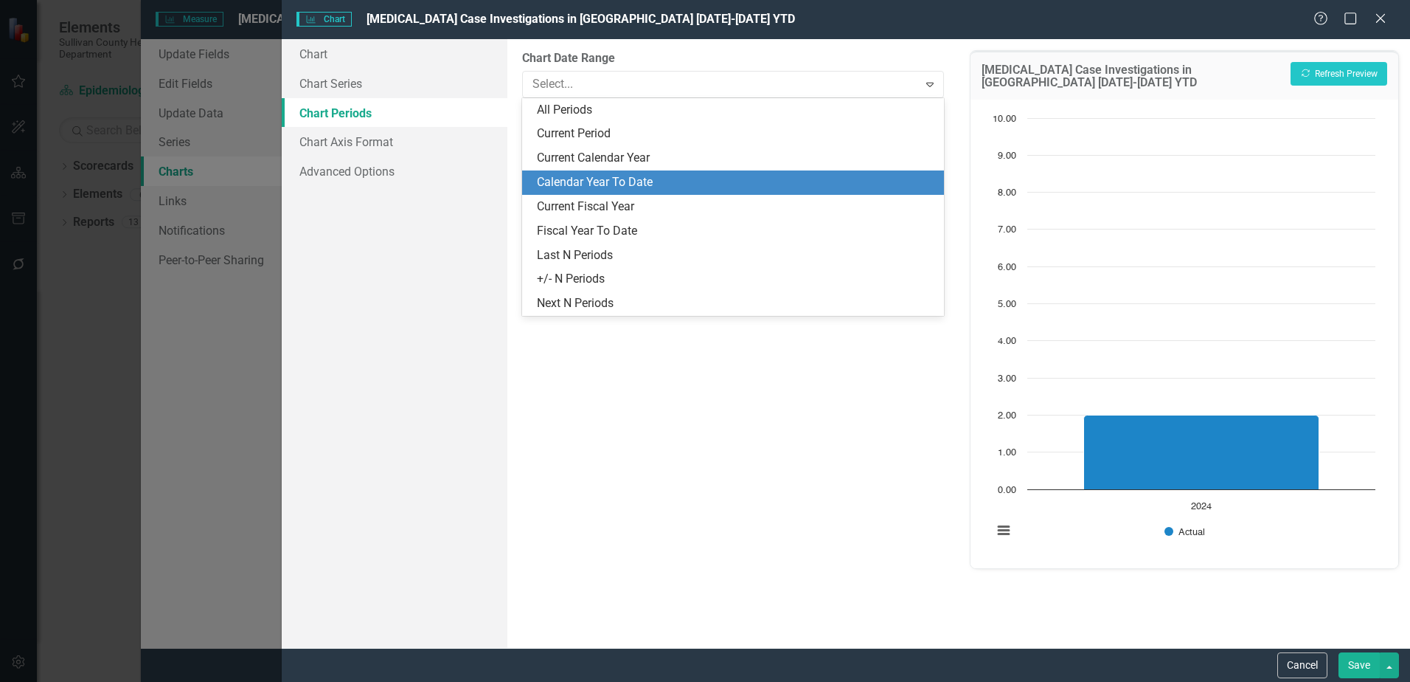
click at [586, 179] on div "Calendar Year To Date" at bounding box center [736, 182] width 398 height 17
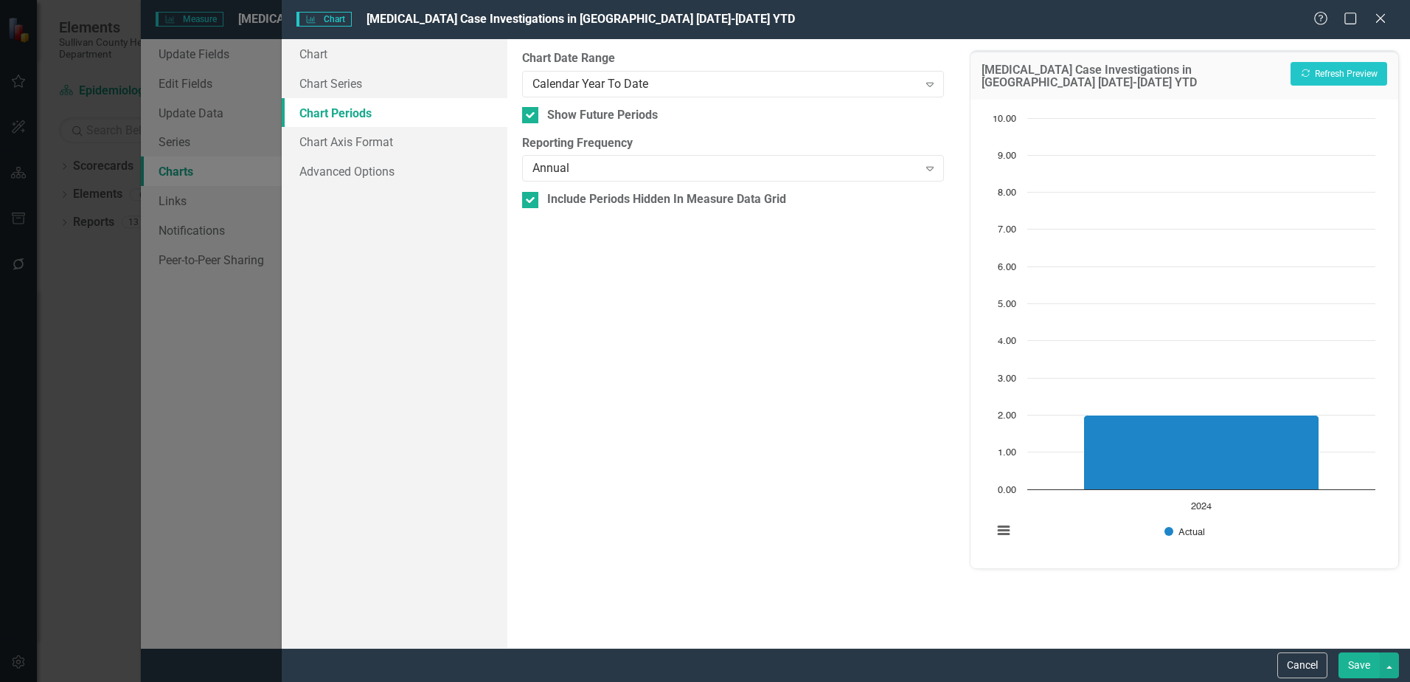
click at [1360, 664] on button "Save" at bounding box center [1359, 665] width 41 height 26
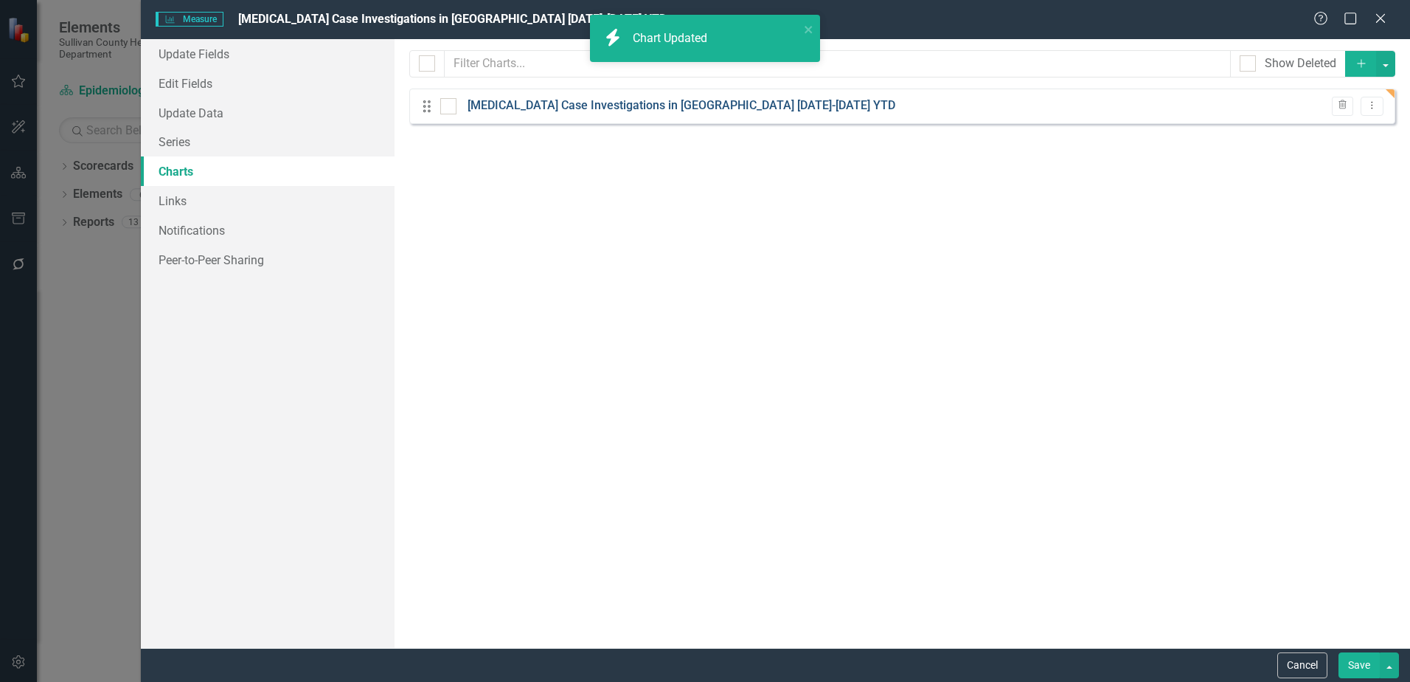
click at [623, 105] on link "[MEDICAL_DATA] Case Investigations in [GEOGRAPHIC_DATA] [DATE]-[DATE] YTD" at bounding box center [682, 105] width 428 height 17
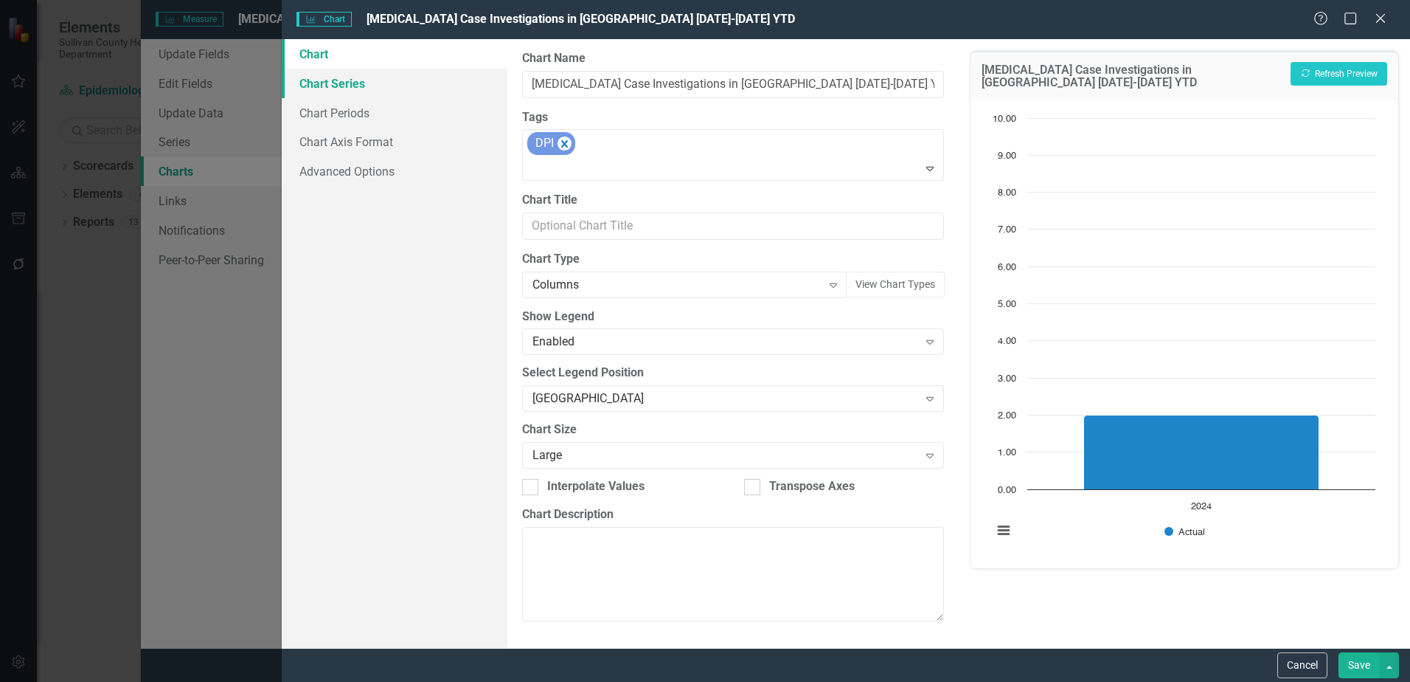
click at [344, 86] on link "Chart Series" at bounding box center [395, 84] width 226 height 30
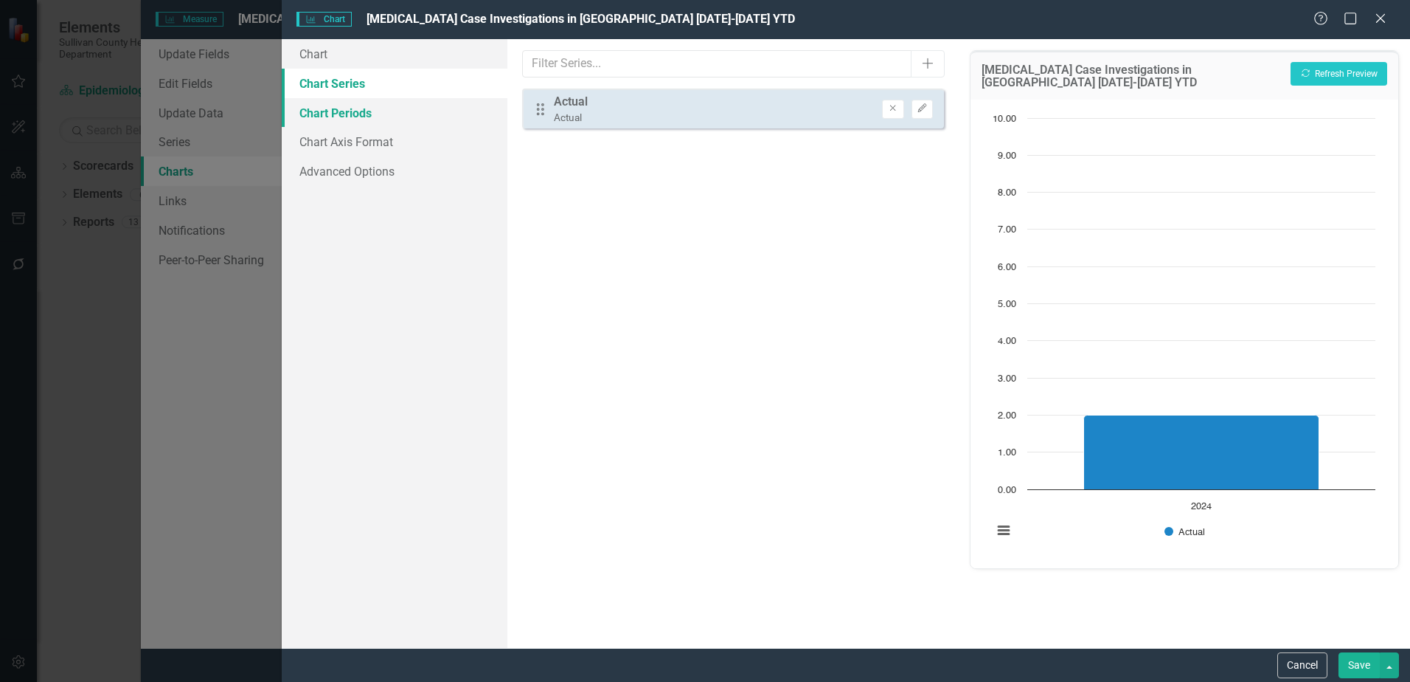
click at [314, 123] on link "Chart Periods" at bounding box center [395, 113] width 226 height 30
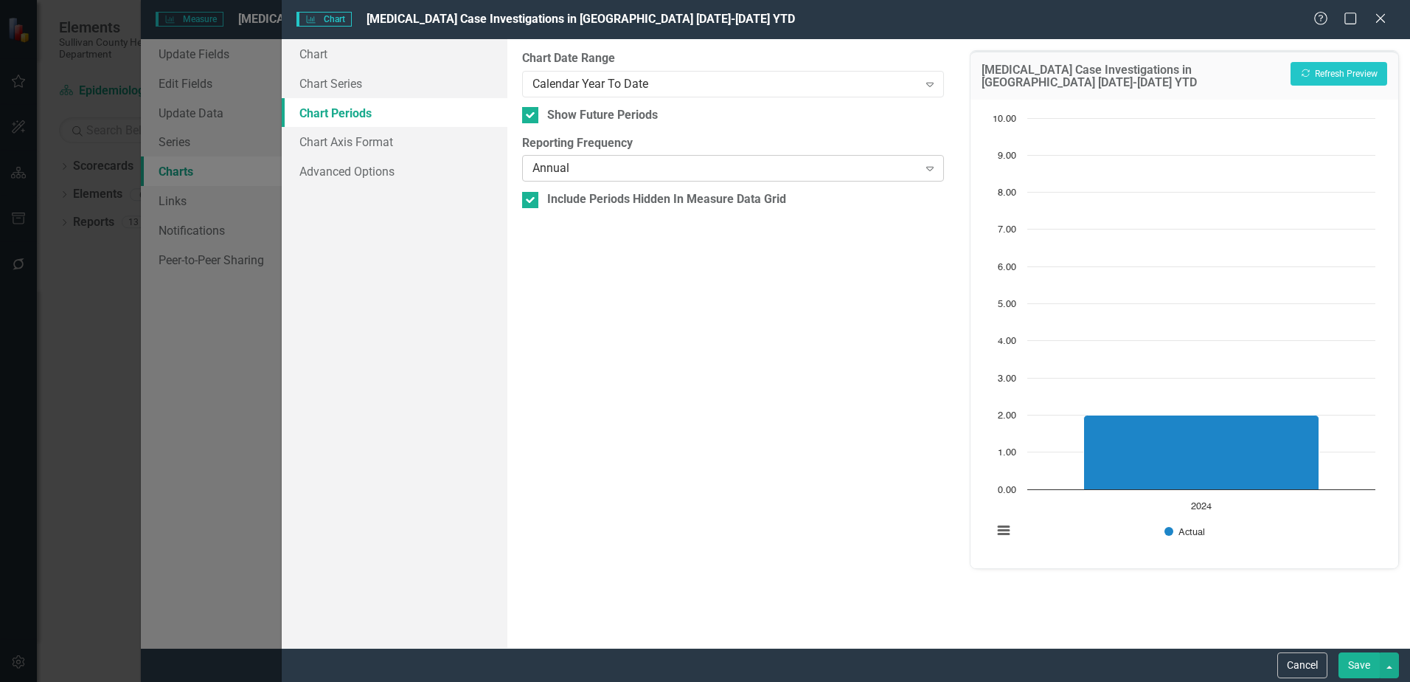
click at [599, 170] on div "Annual" at bounding box center [725, 168] width 385 height 17
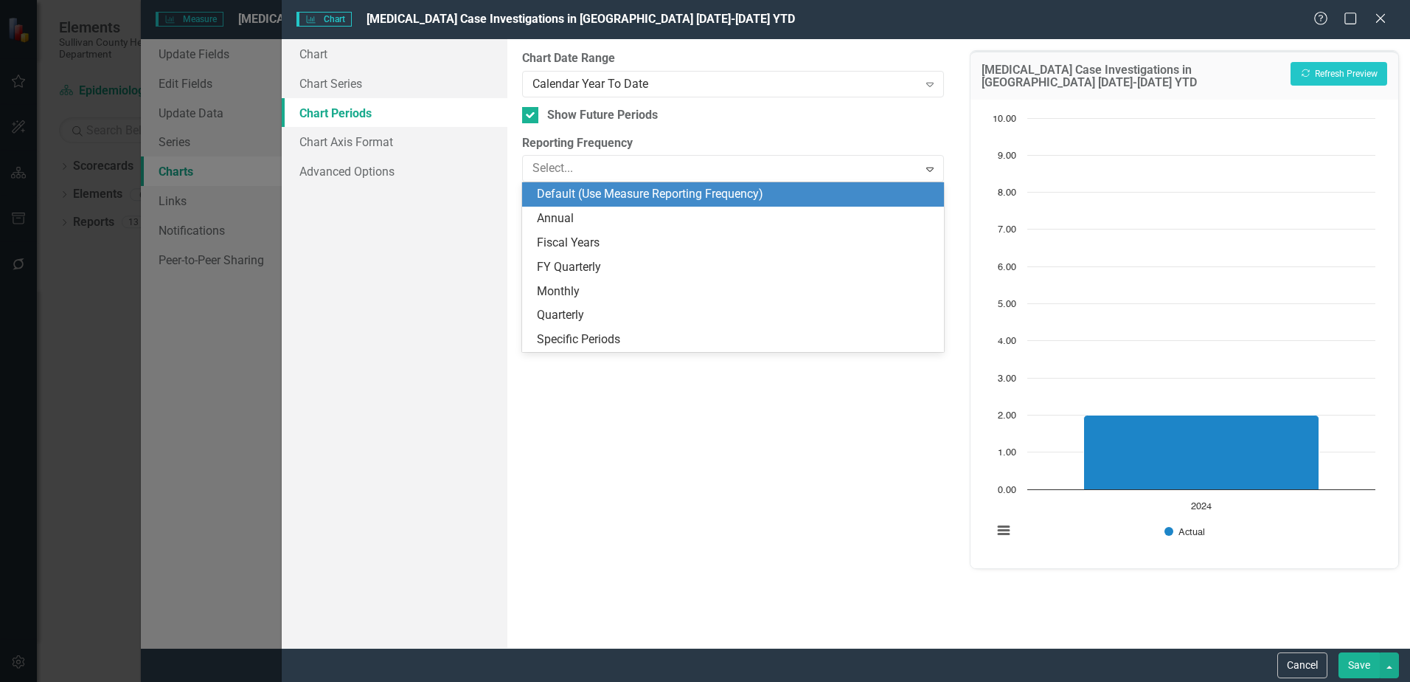
click at [568, 201] on div "Default (Use Measure Reporting Frequency)" at bounding box center [736, 194] width 398 height 17
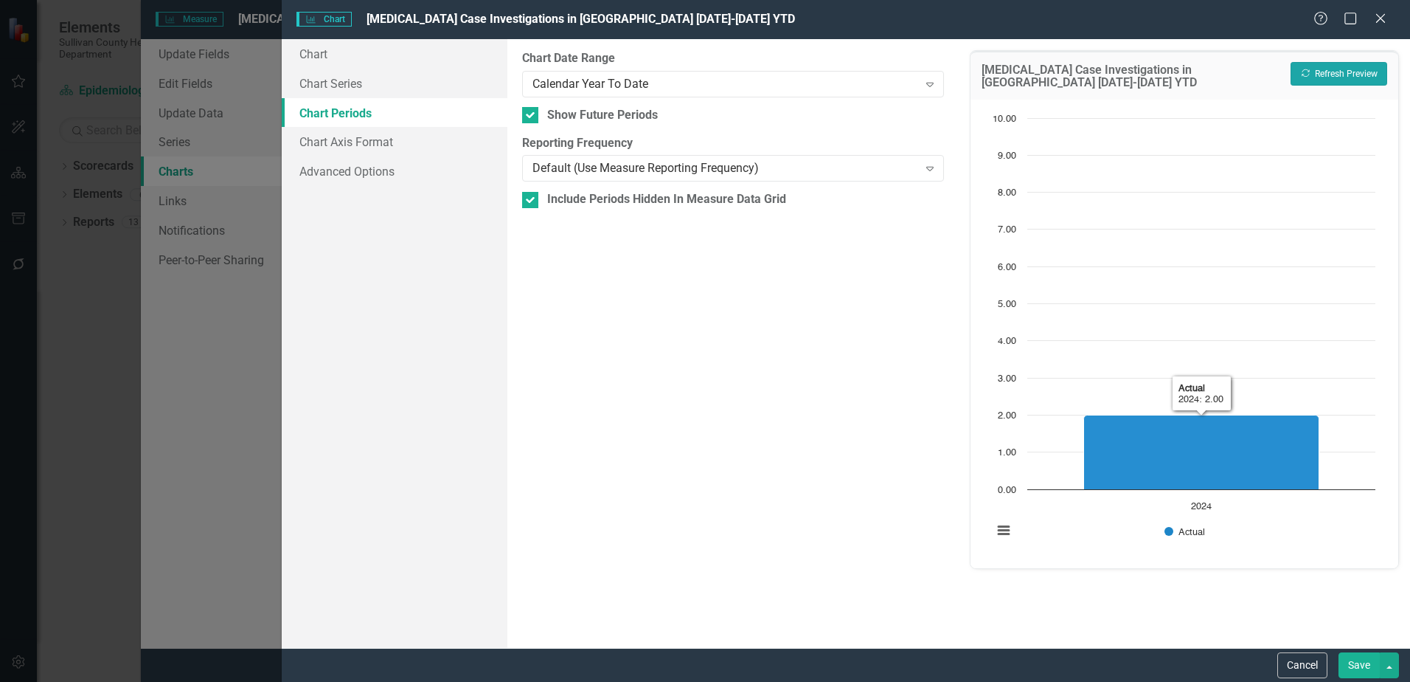
click at [1308, 70] on icon "Recalculate" at bounding box center [1306, 73] width 11 height 9
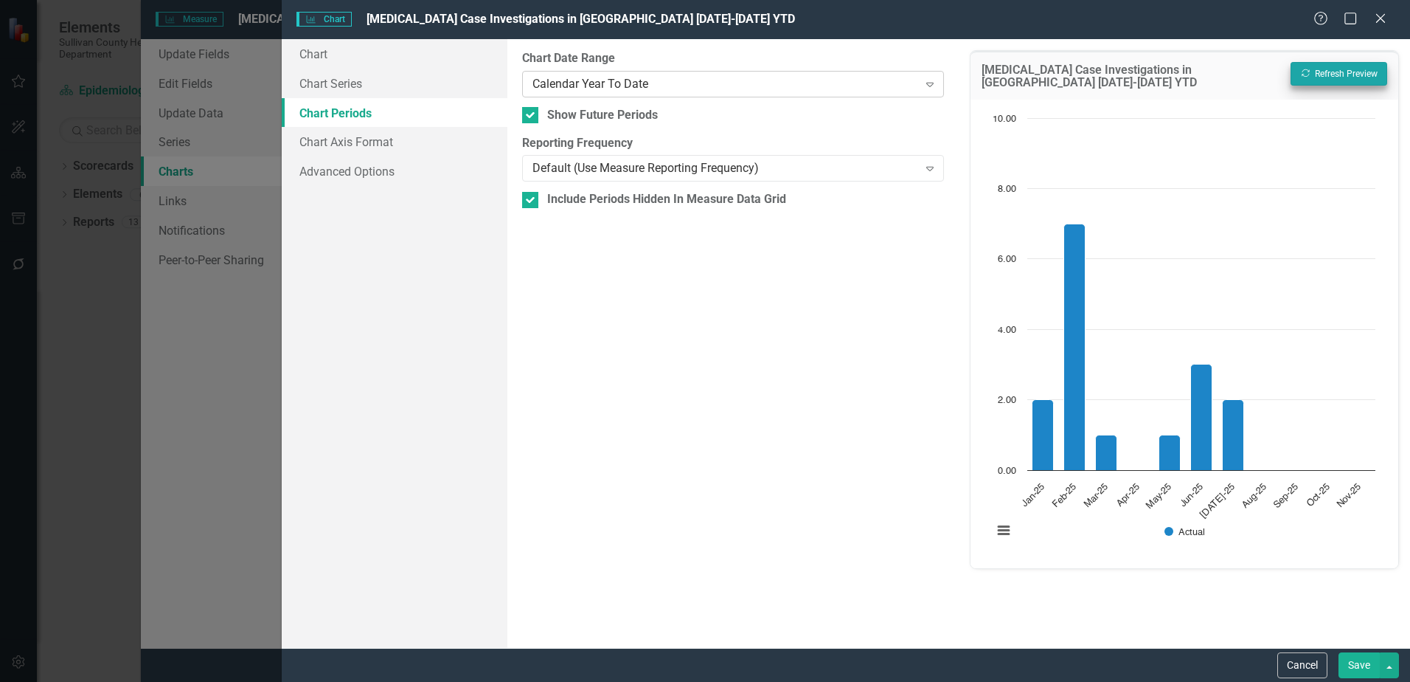
click at [581, 84] on div "Calendar Year To Date" at bounding box center [725, 83] width 385 height 17
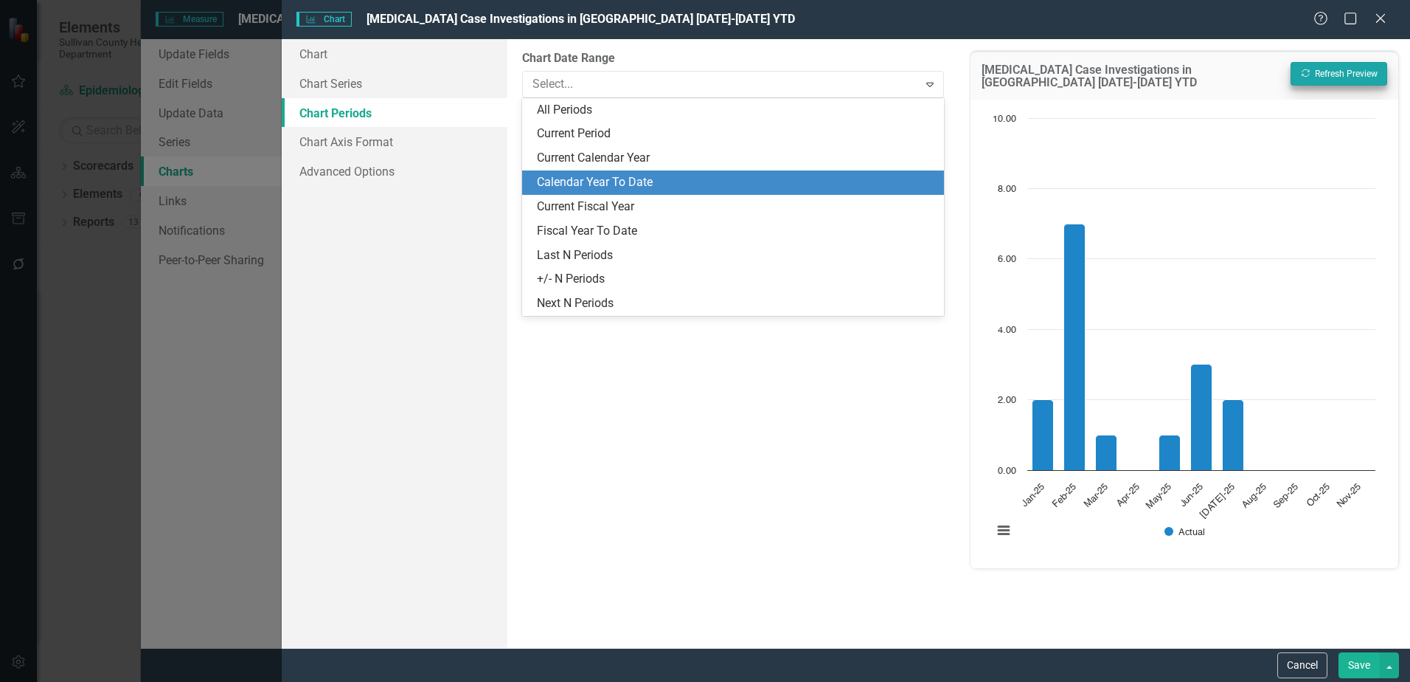
click at [553, 182] on div "Calendar Year To Date" at bounding box center [736, 182] width 398 height 17
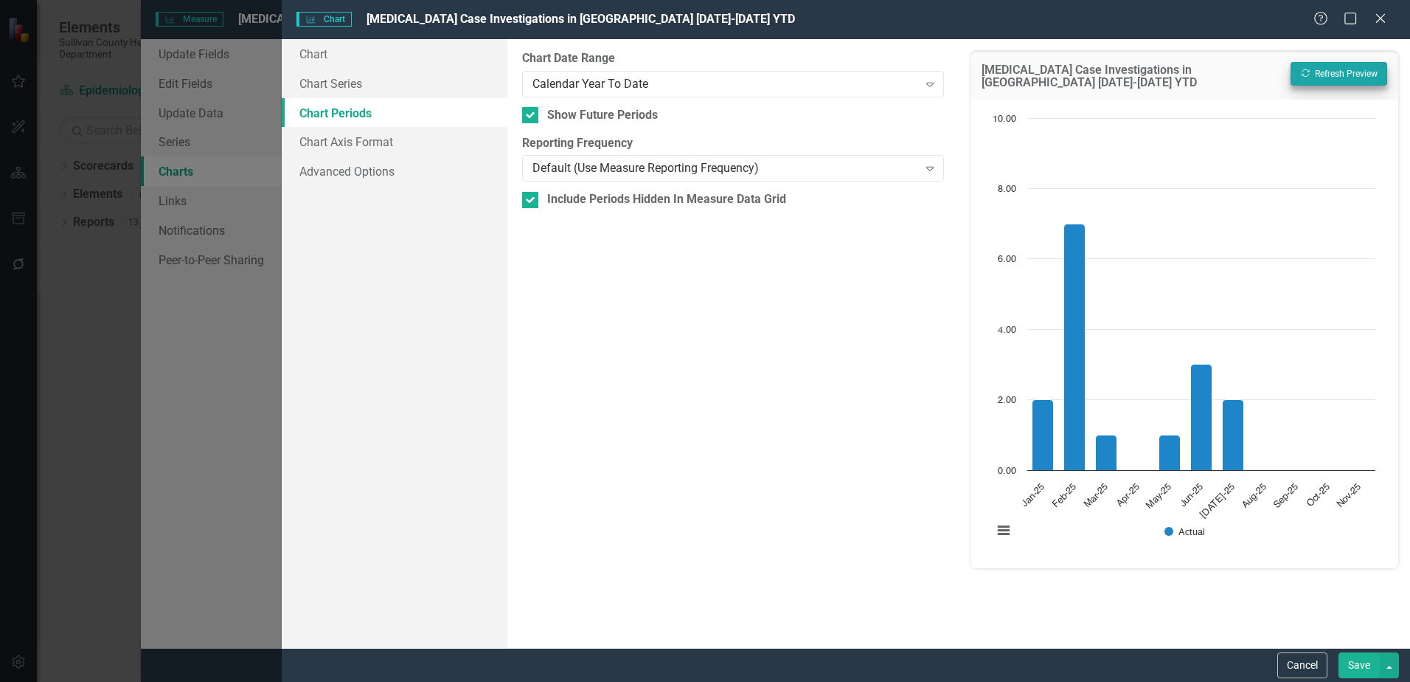
click at [1360, 670] on button "Save" at bounding box center [1359, 665] width 41 height 26
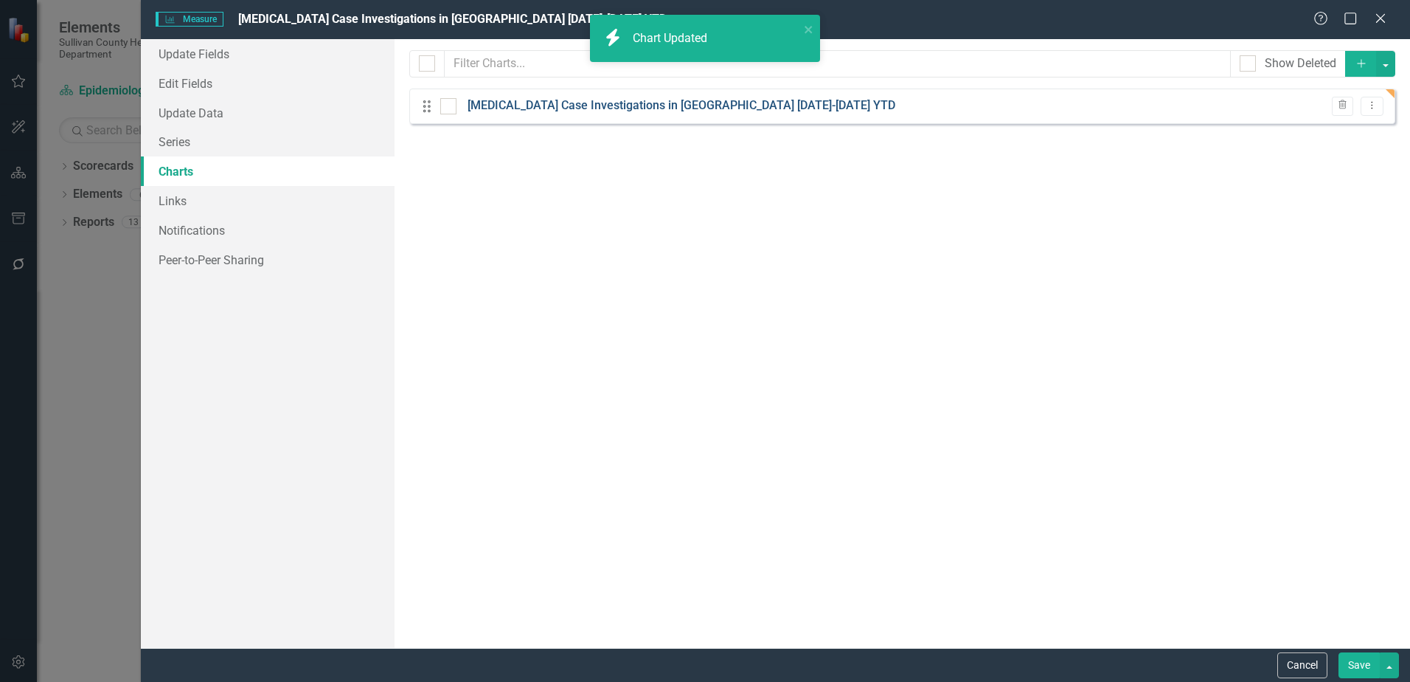
click at [696, 105] on link "[MEDICAL_DATA] Case Investigations in [GEOGRAPHIC_DATA] [DATE]-[DATE] YTD" at bounding box center [682, 105] width 428 height 17
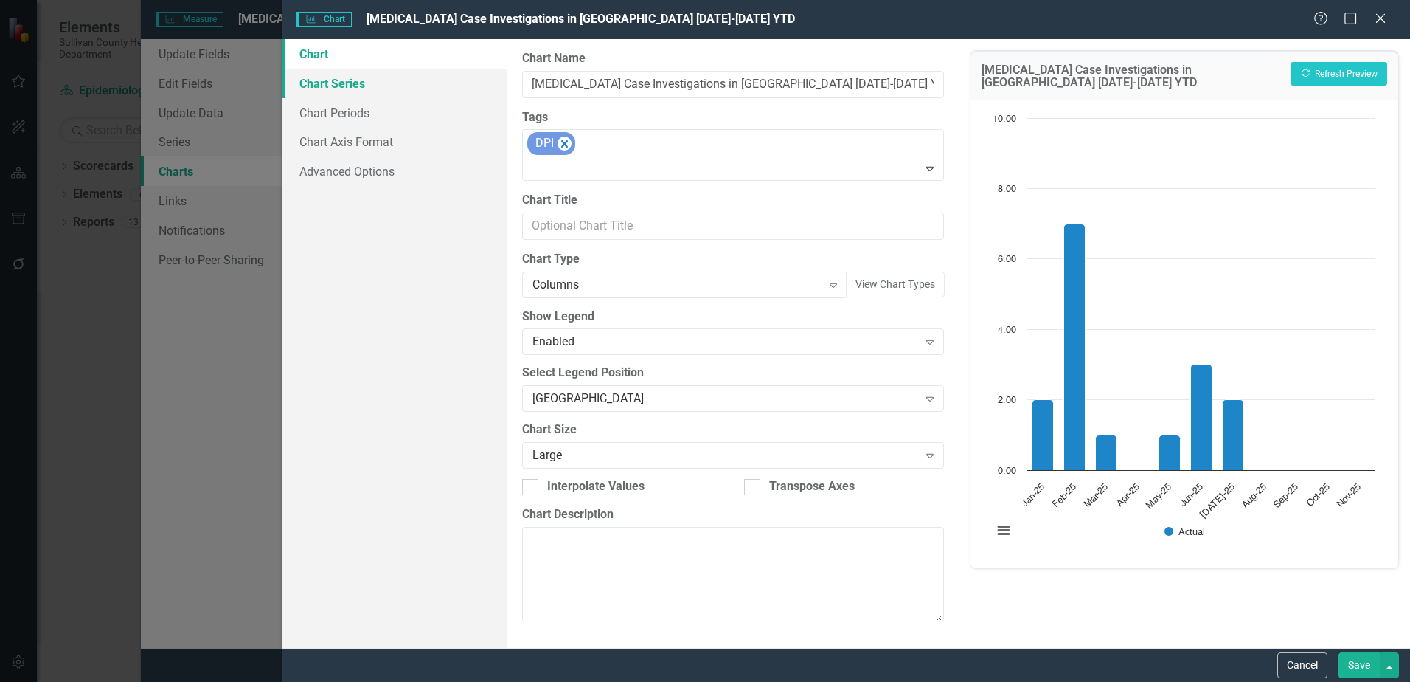
click at [337, 87] on link "Chart Series" at bounding box center [395, 84] width 226 height 30
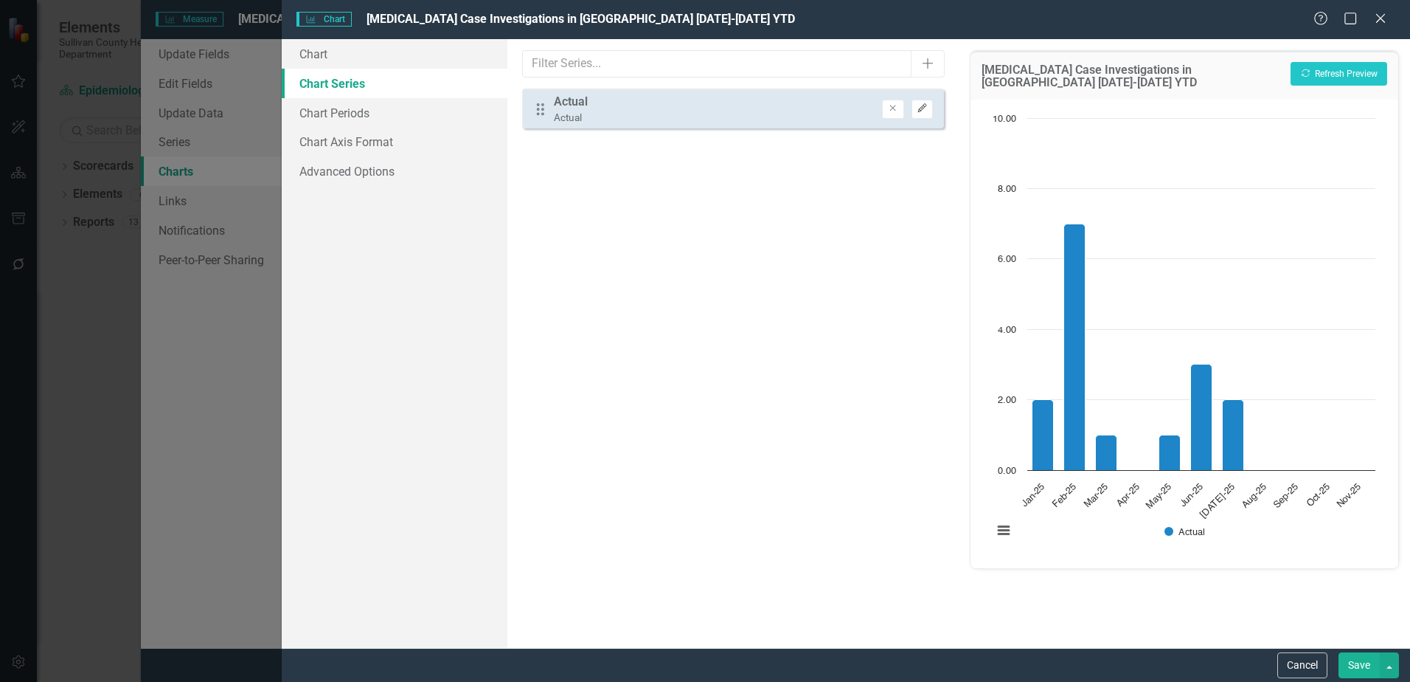
click at [924, 108] on icon "button" at bounding box center [922, 108] width 9 height 9
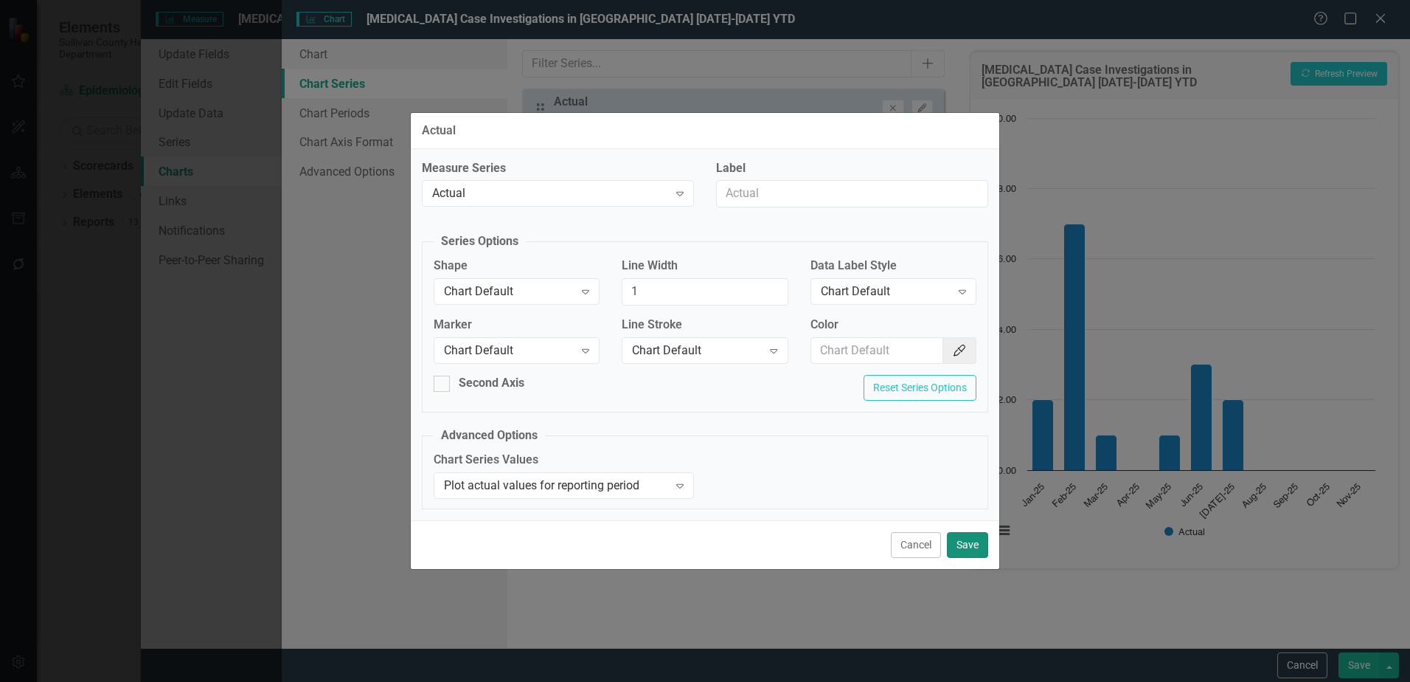
click at [969, 546] on button "Save" at bounding box center [967, 545] width 41 height 26
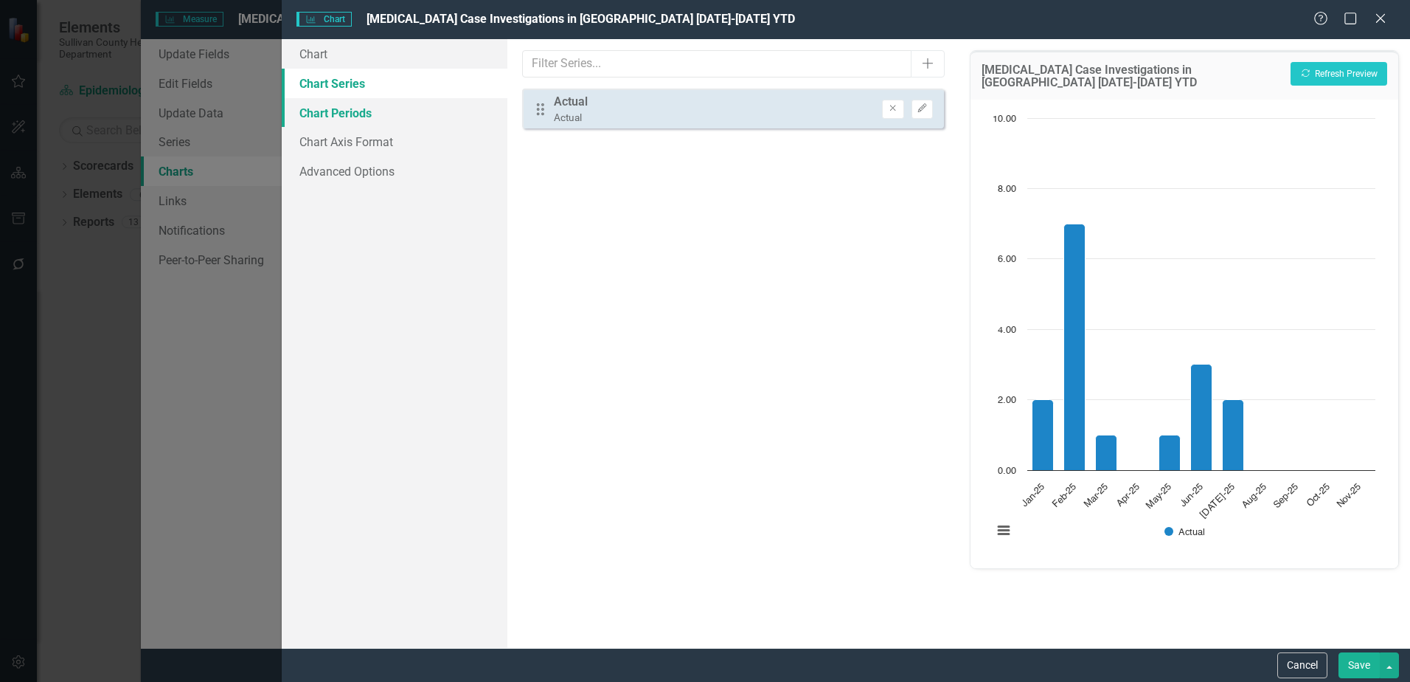
click at [328, 119] on link "Chart Periods" at bounding box center [395, 113] width 226 height 30
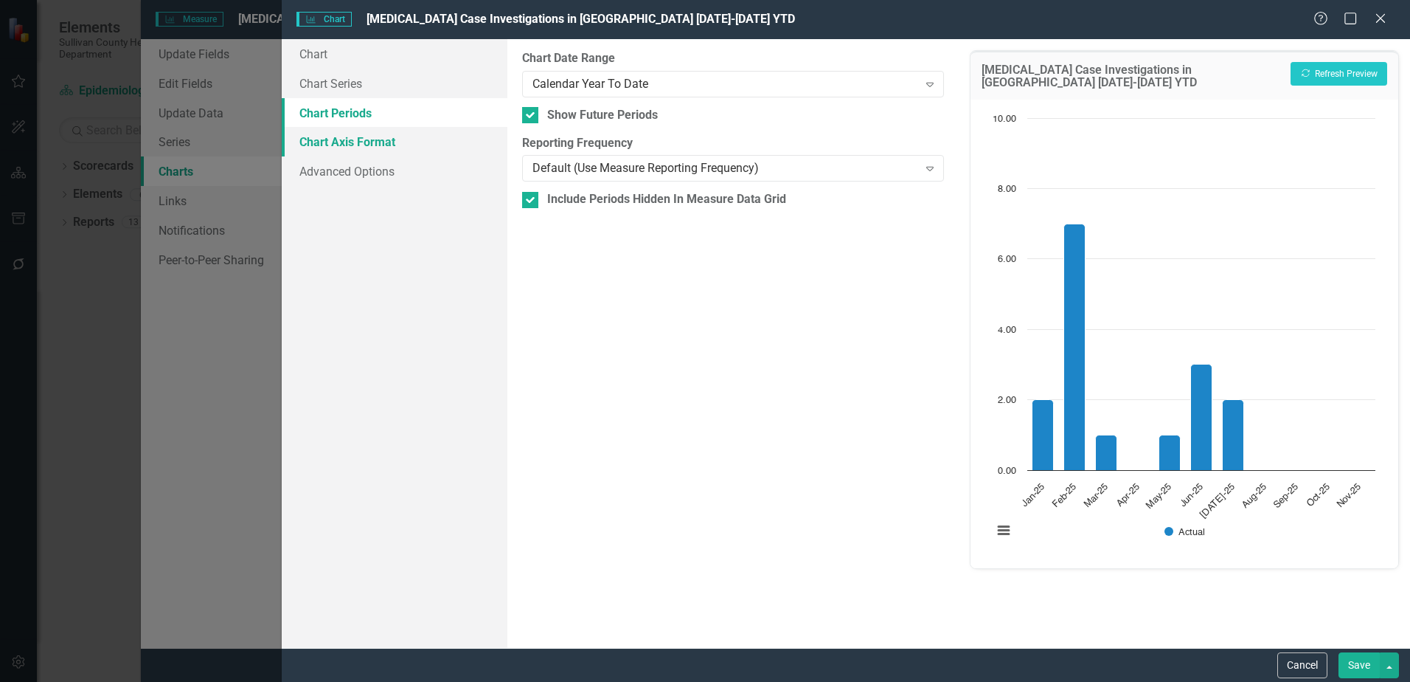
click at [333, 147] on link "Chart Axis Format" at bounding box center [395, 142] width 226 height 30
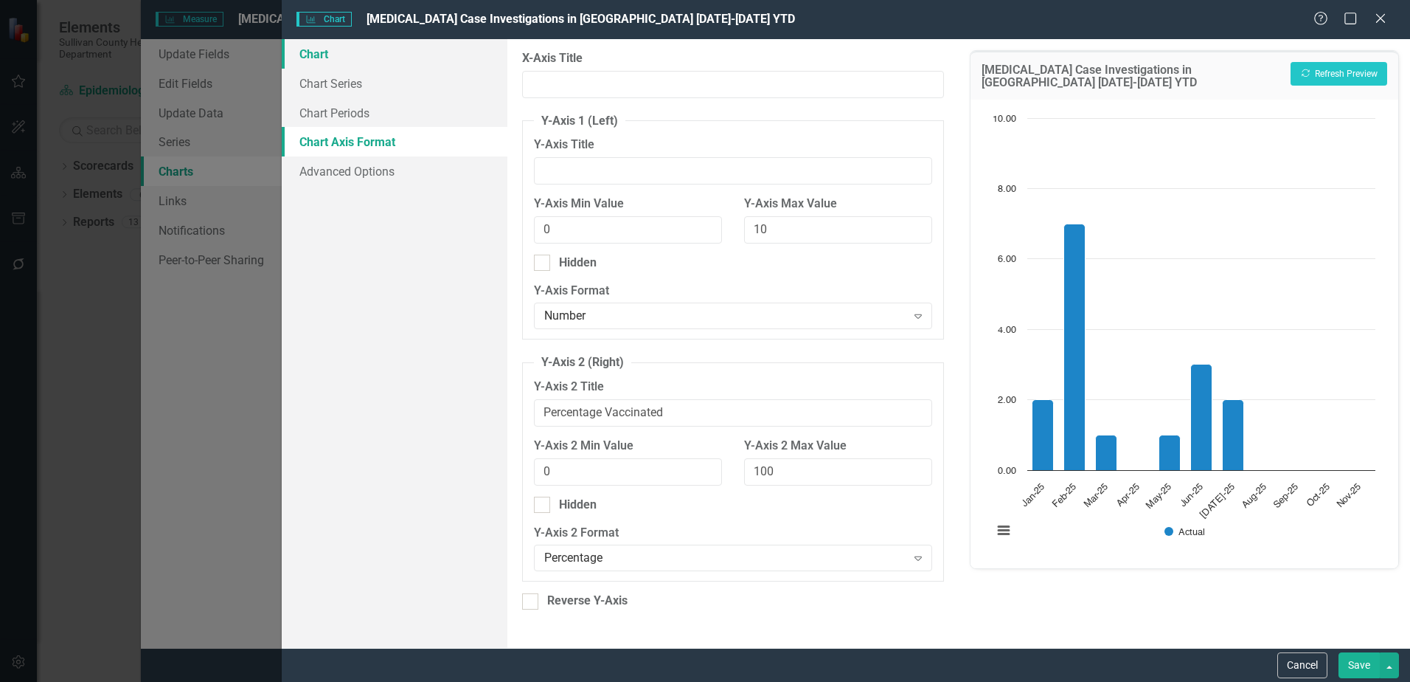
click at [317, 60] on link "Chart" at bounding box center [395, 54] width 226 height 30
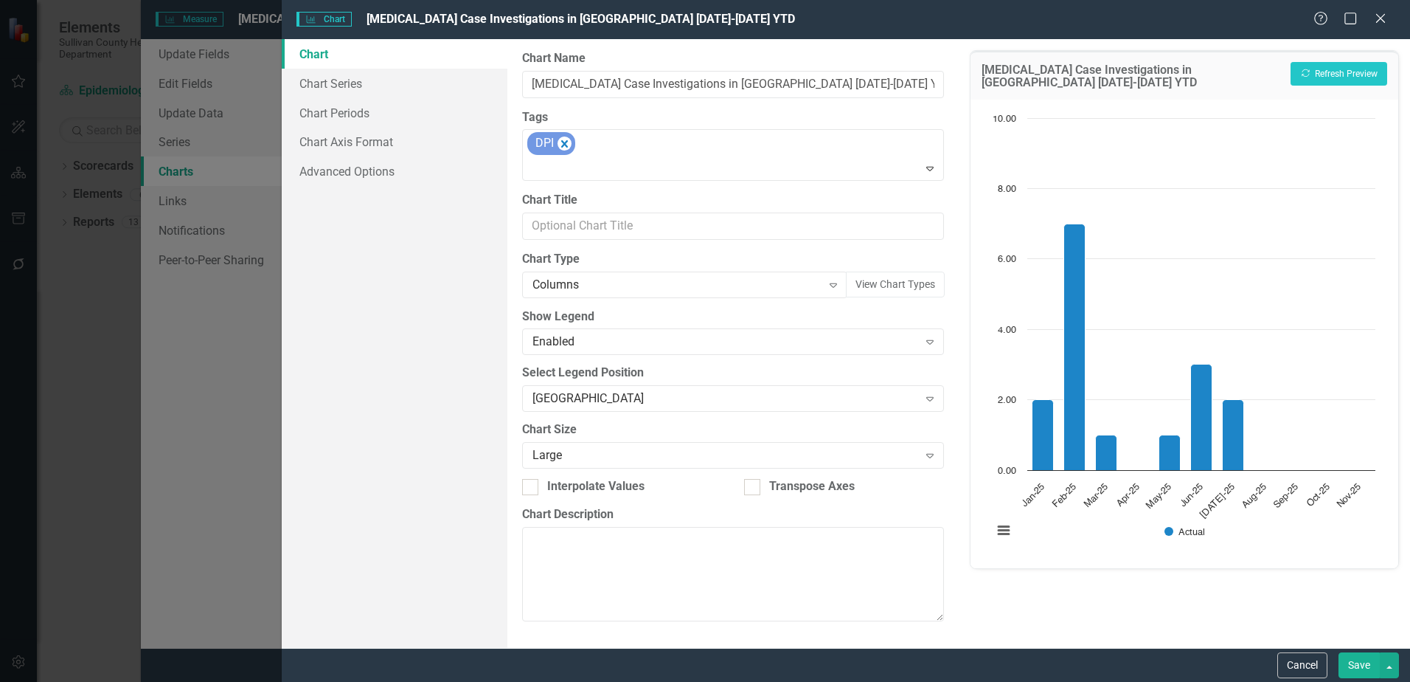
click at [1337, 655] on div "Save" at bounding box center [1367, 665] width 64 height 26
click at [1361, 664] on button "Save" at bounding box center [1359, 665] width 41 height 26
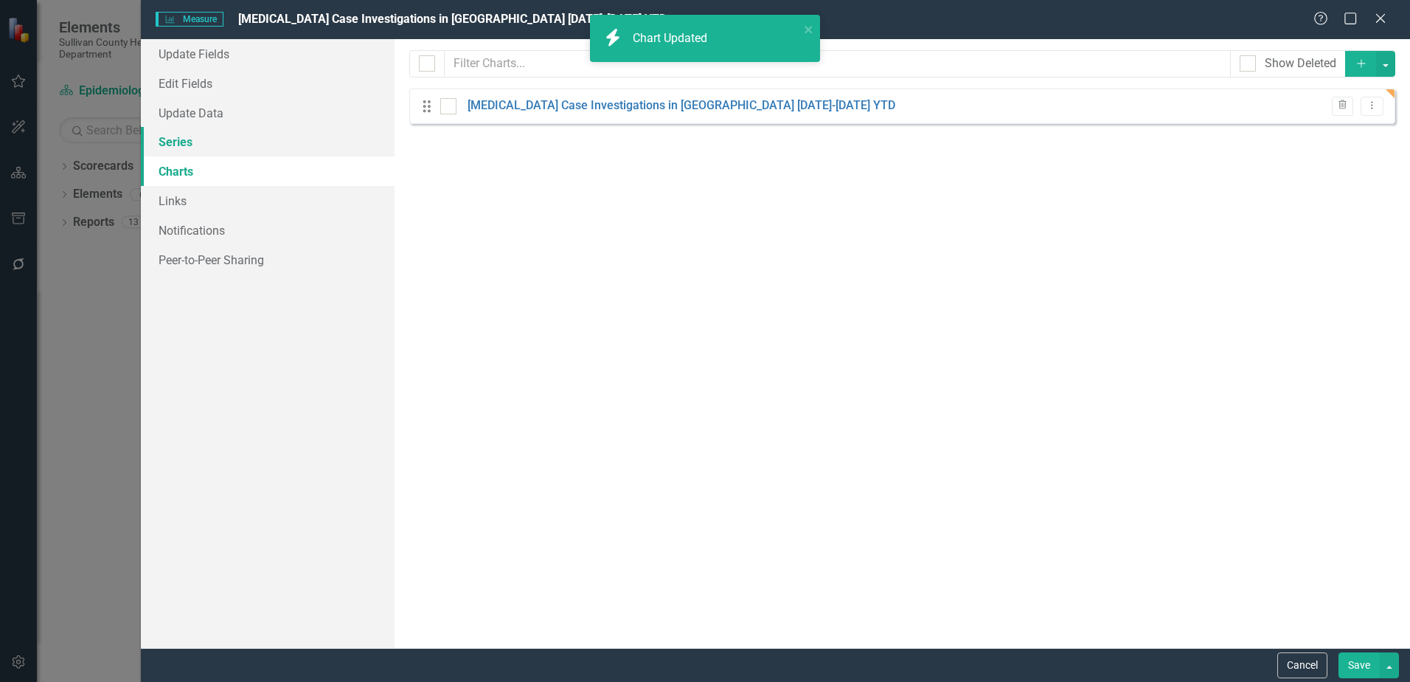
click at [164, 137] on link "Series" at bounding box center [268, 142] width 254 height 30
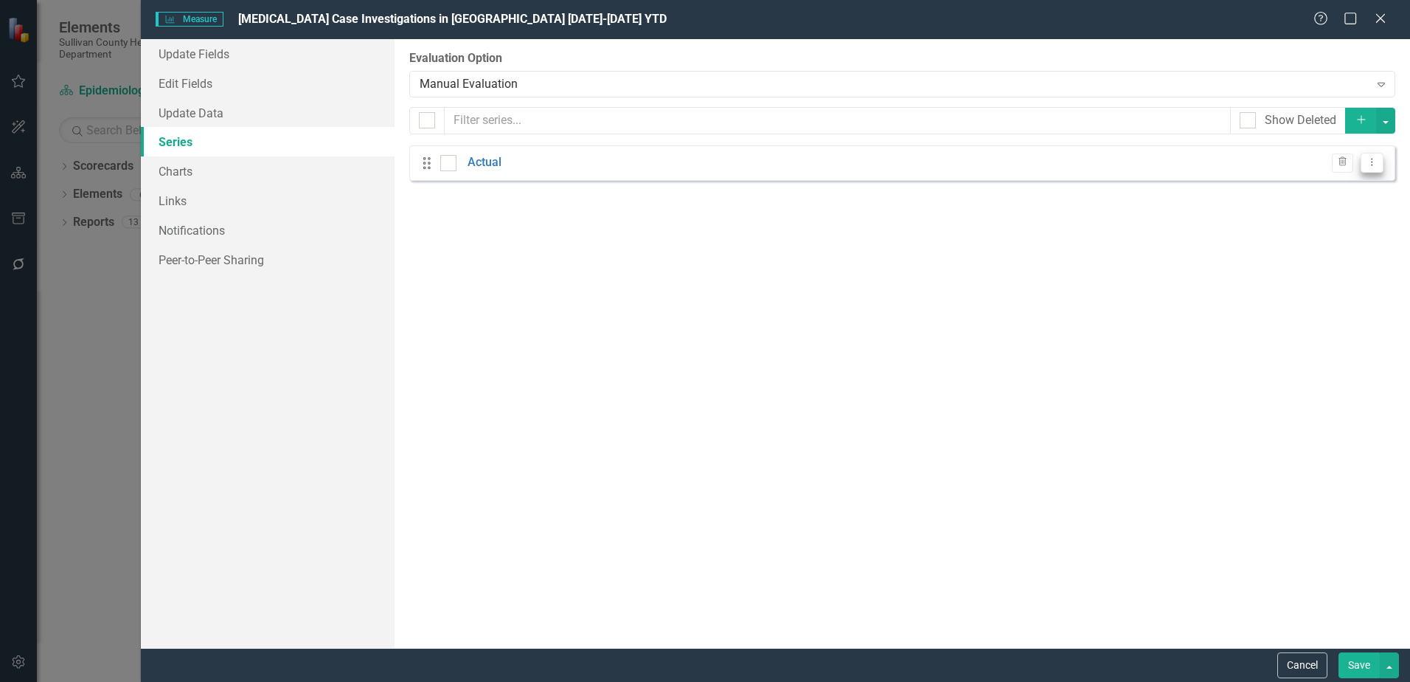
click at [1374, 163] on icon "Dropdown Menu" at bounding box center [1372, 162] width 13 height 10
click at [1329, 176] on link "Edit Edit Measure Series" at bounding box center [1299, 186] width 167 height 27
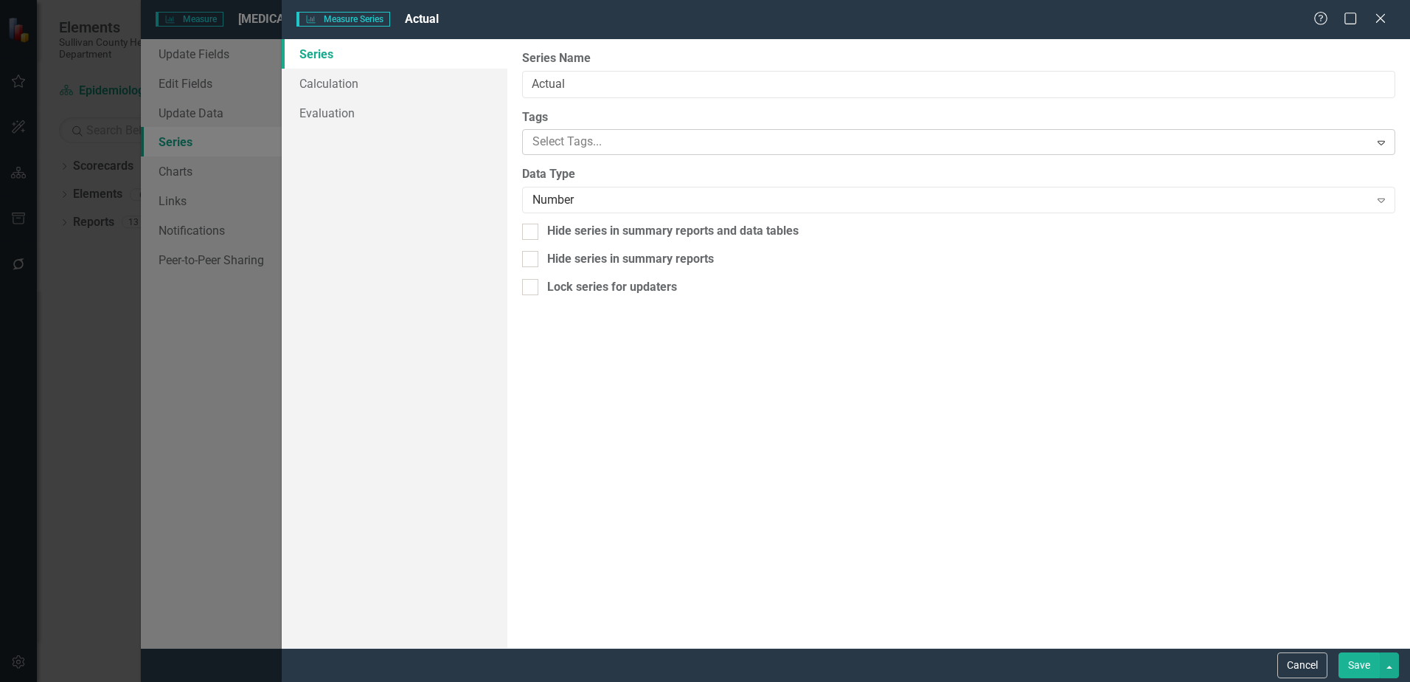
click at [604, 145] on div at bounding box center [948, 142] width 842 height 20
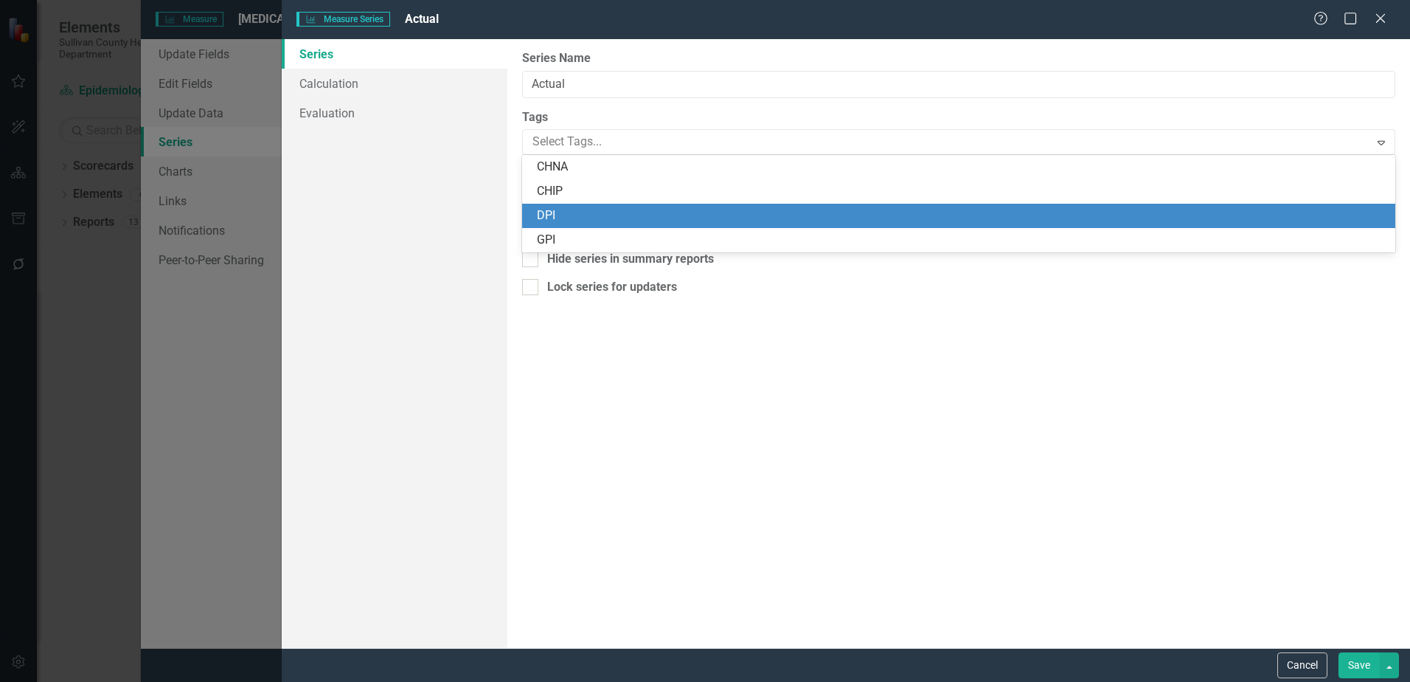
click at [564, 206] on div "DPI" at bounding box center [958, 216] width 873 height 24
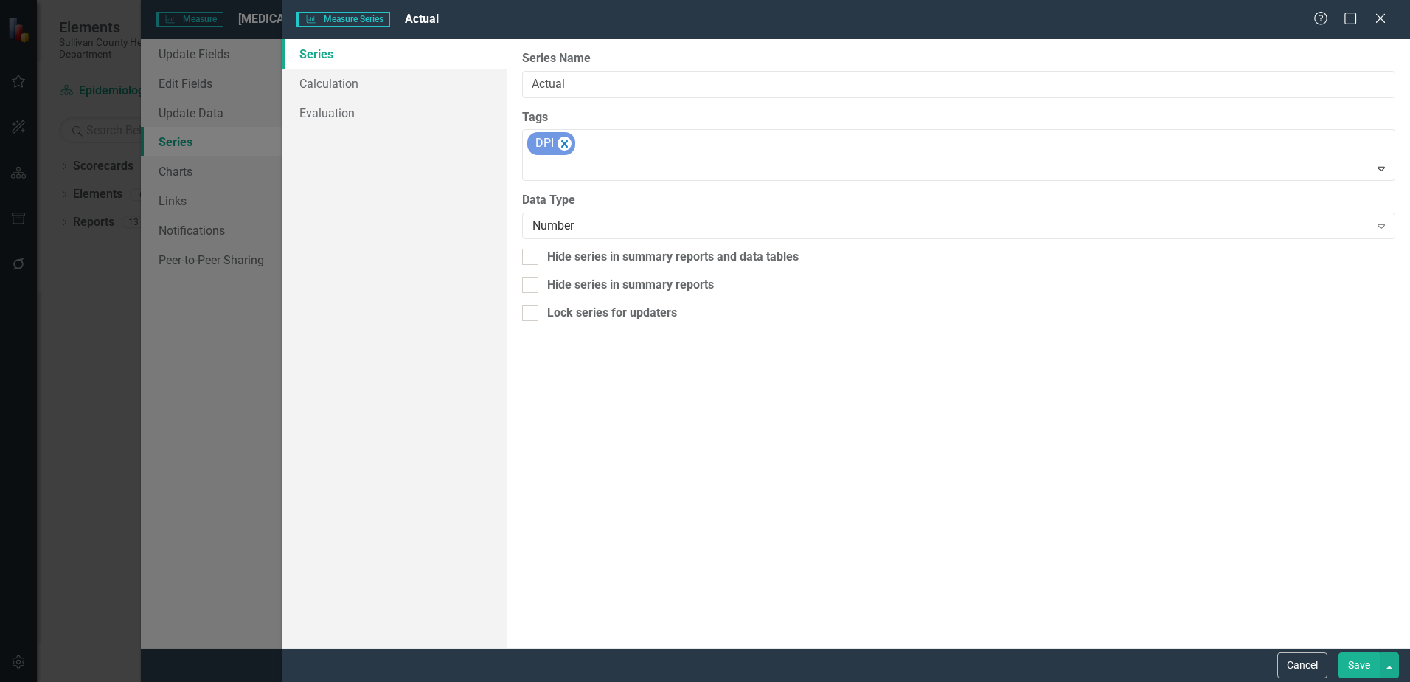
click at [1359, 659] on button "Save" at bounding box center [1359, 665] width 41 height 26
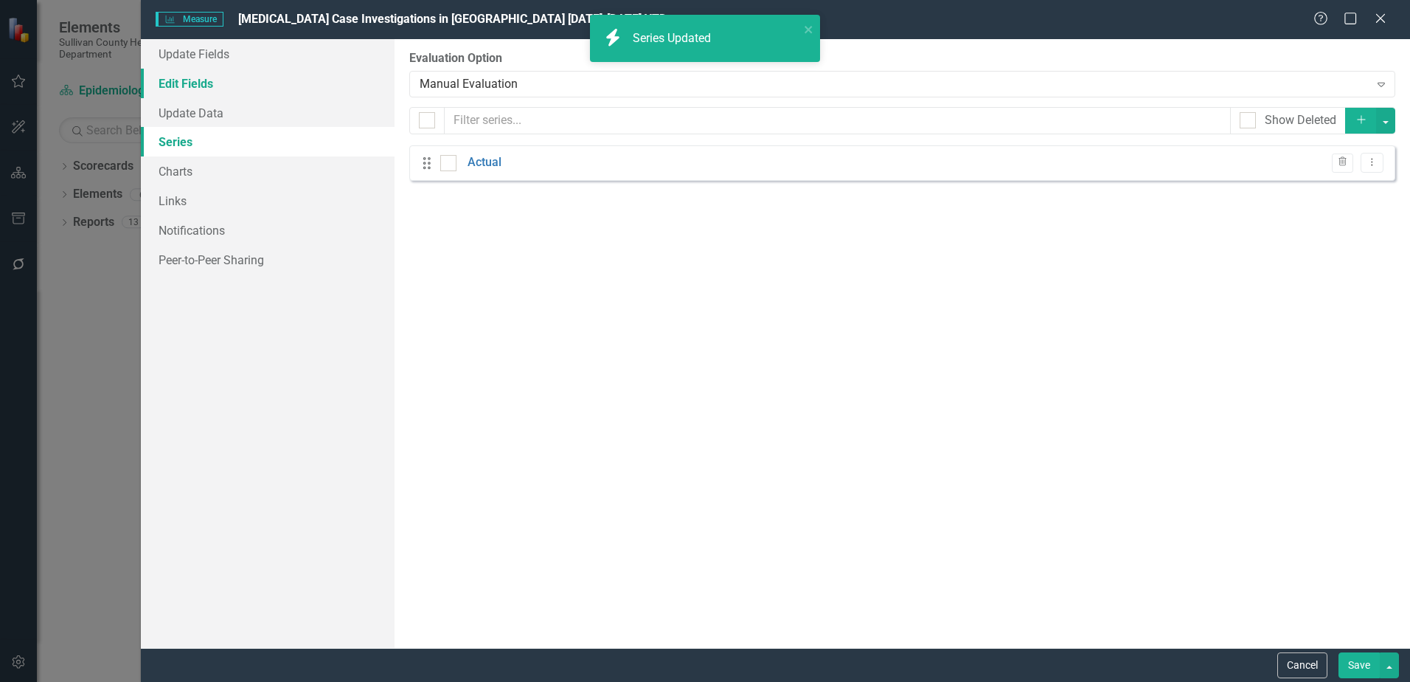
click at [184, 73] on link "Edit Fields" at bounding box center [268, 84] width 254 height 30
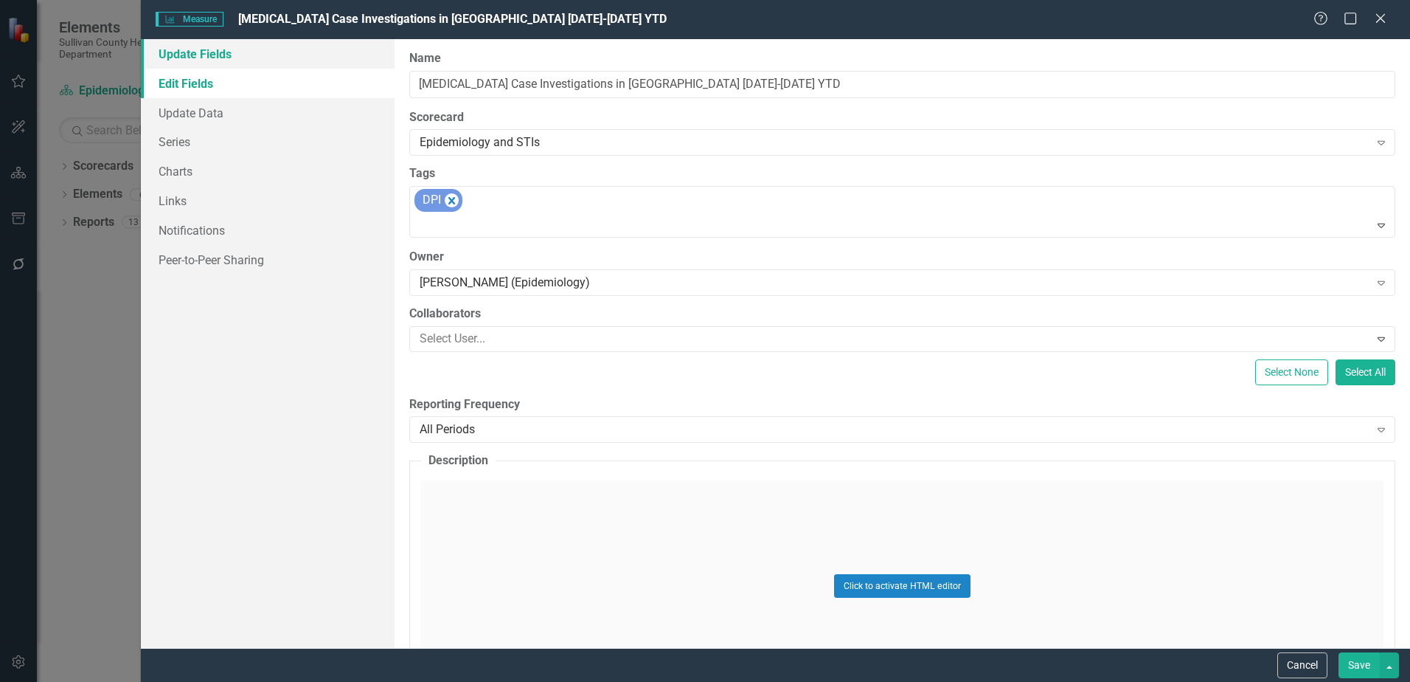
click at [185, 58] on link "Update Fields" at bounding box center [268, 54] width 254 height 30
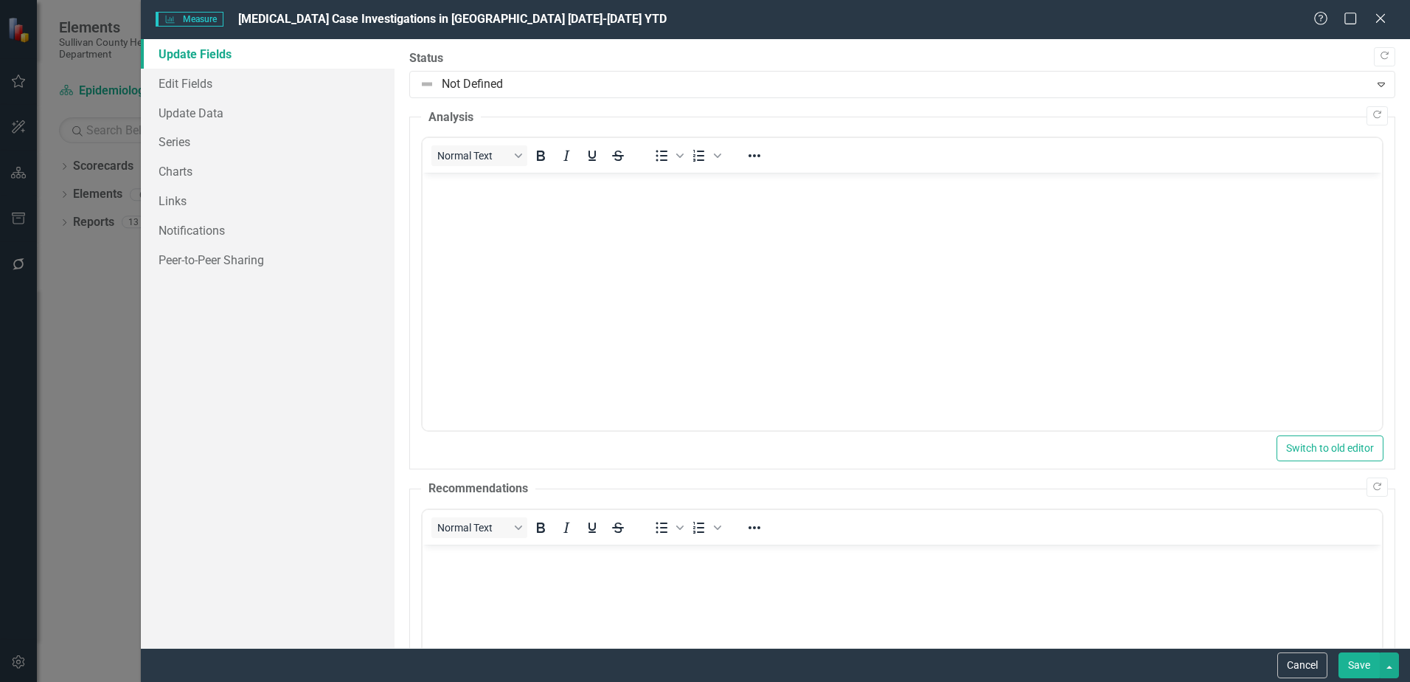
click at [1347, 664] on button "Save" at bounding box center [1359, 665] width 41 height 26
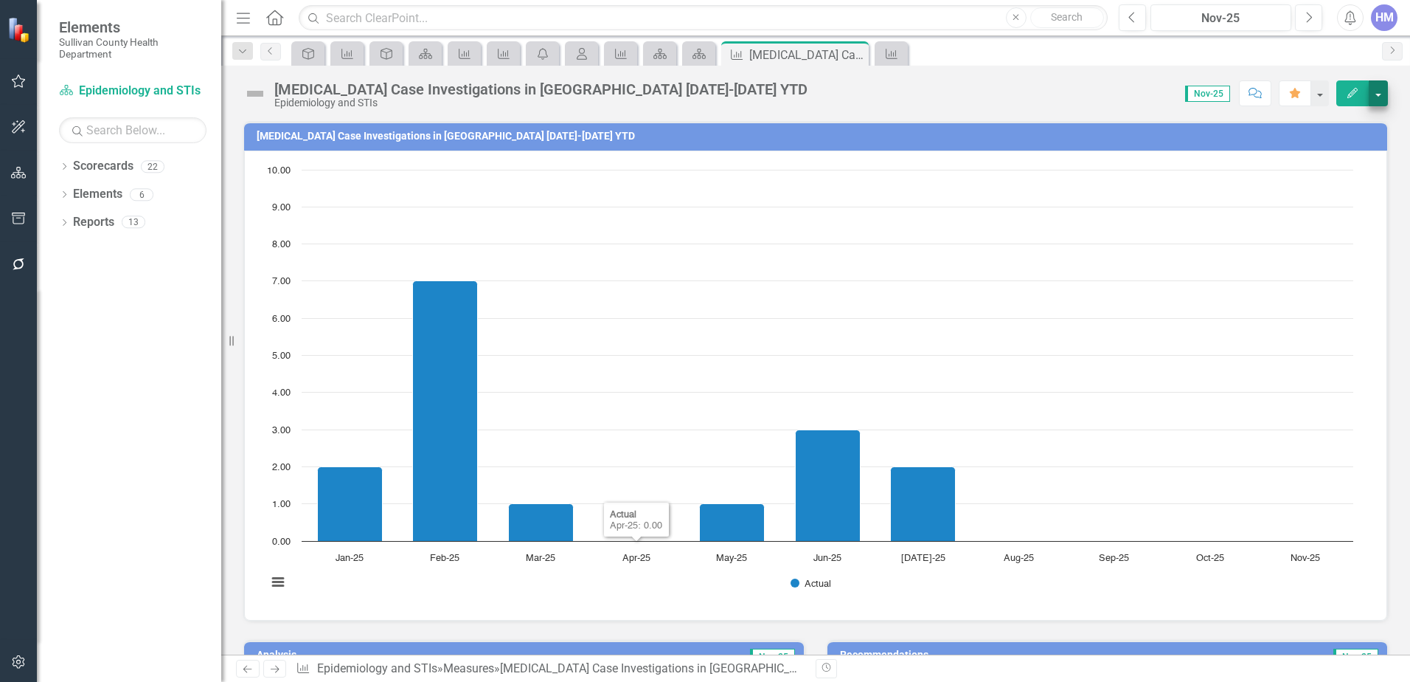
click at [1376, 94] on button "button" at bounding box center [1378, 93] width 19 height 26
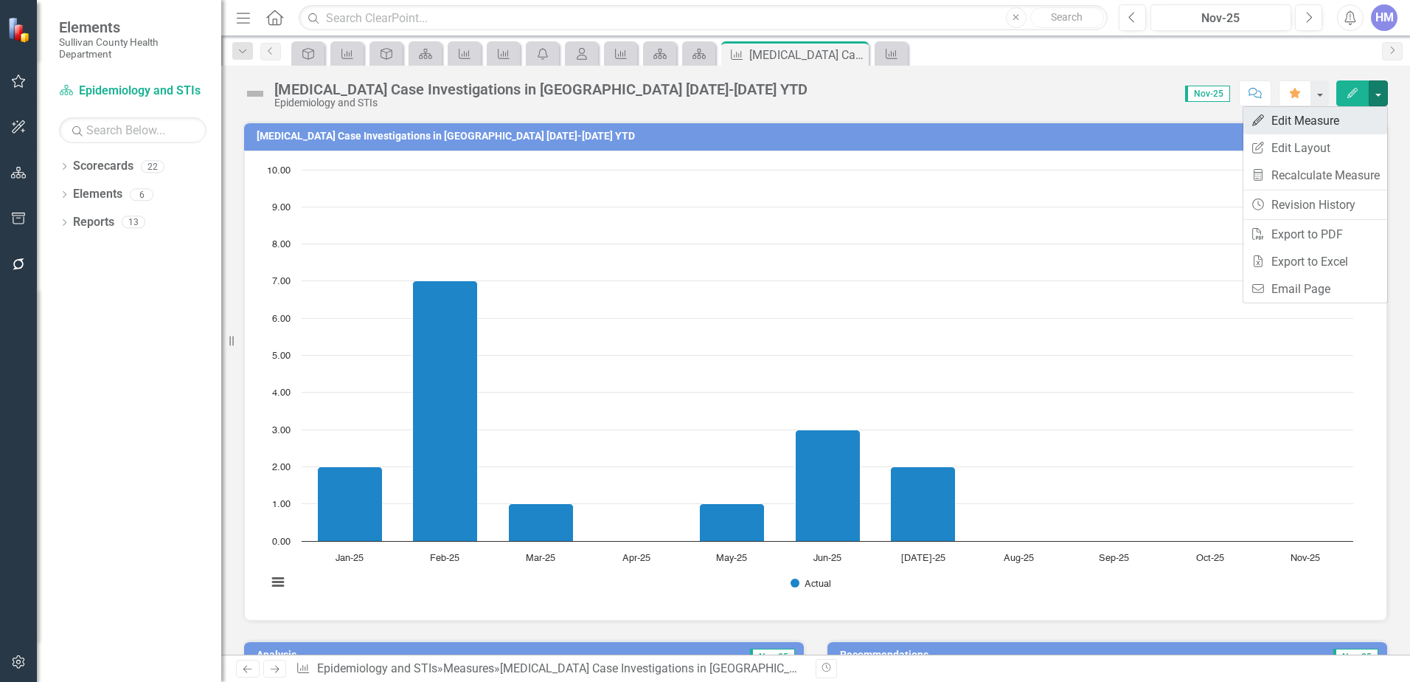
click at [1304, 123] on link "Edit Edit Measure" at bounding box center [1316, 120] width 144 height 27
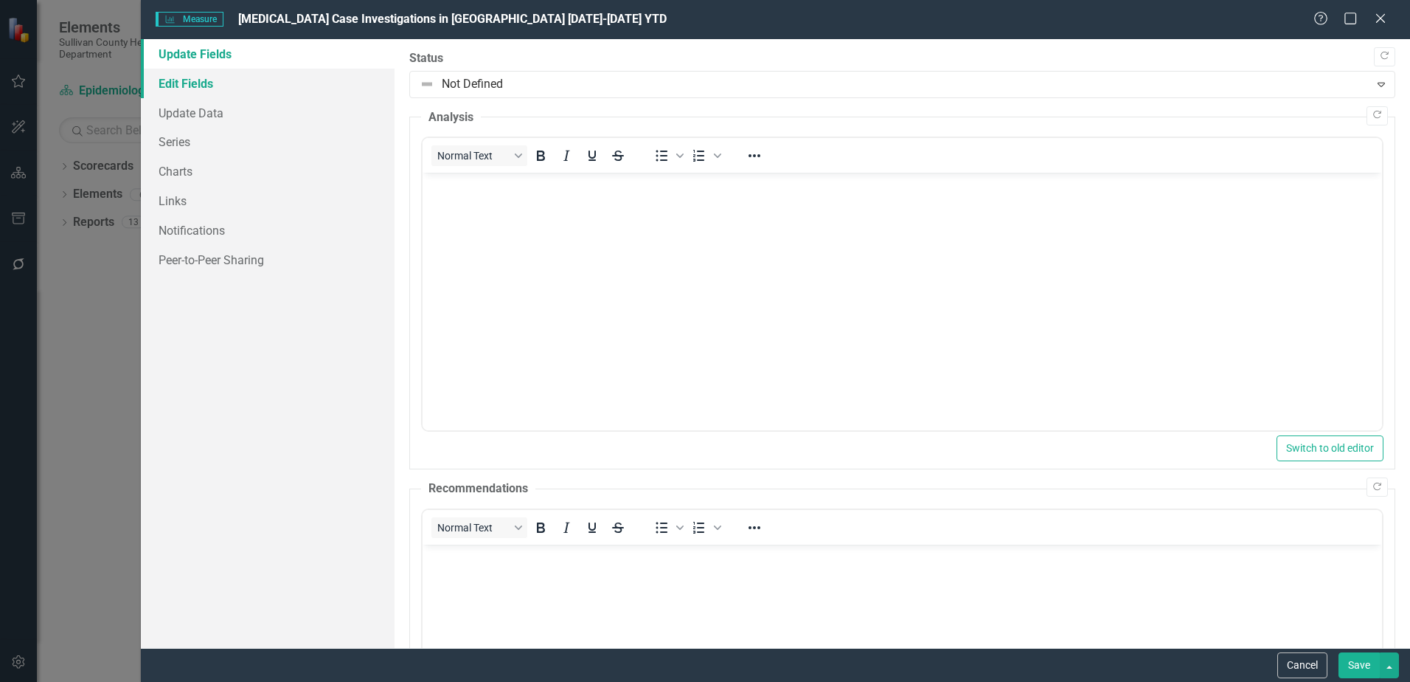
click at [190, 77] on link "Edit Fields" at bounding box center [268, 84] width 254 height 30
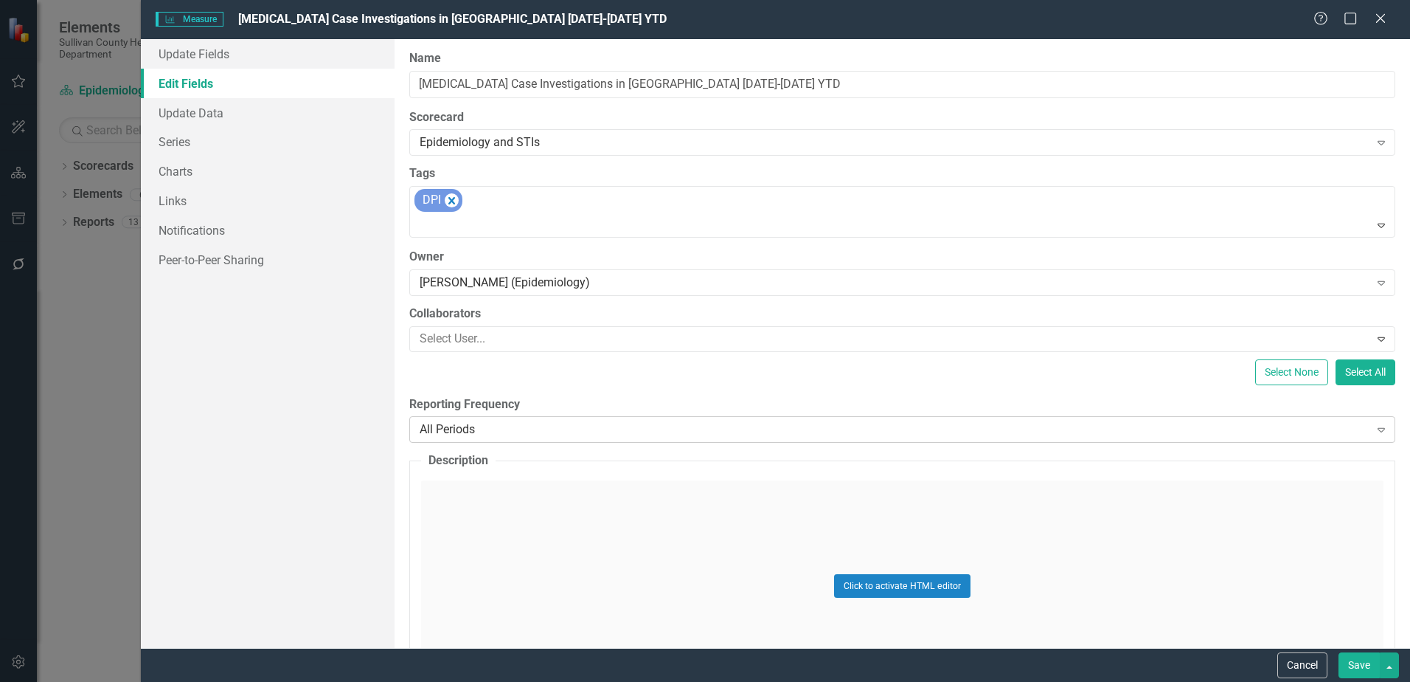
click at [488, 432] on div "All Periods" at bounding box center [894, 429] width 949 height 17
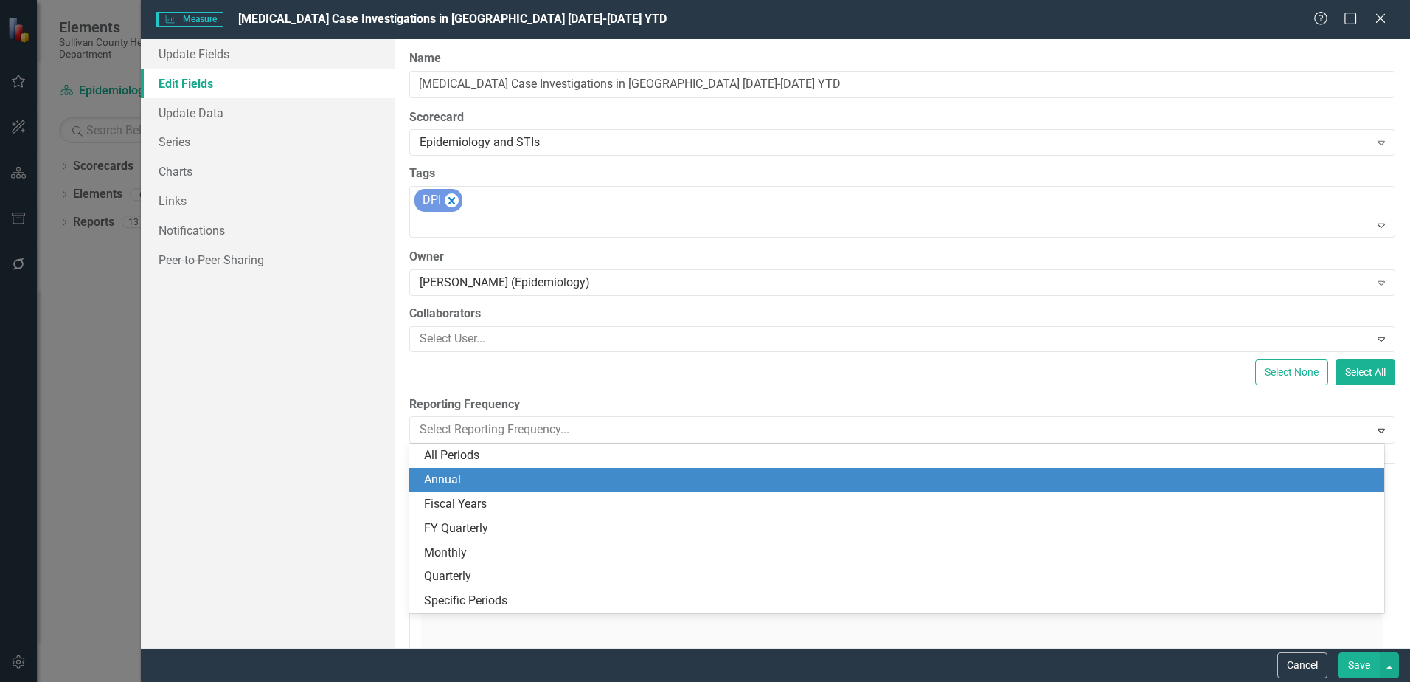
click at [480, 485] on div "Annual" at bounding box center [900, 479] width 952 height 17
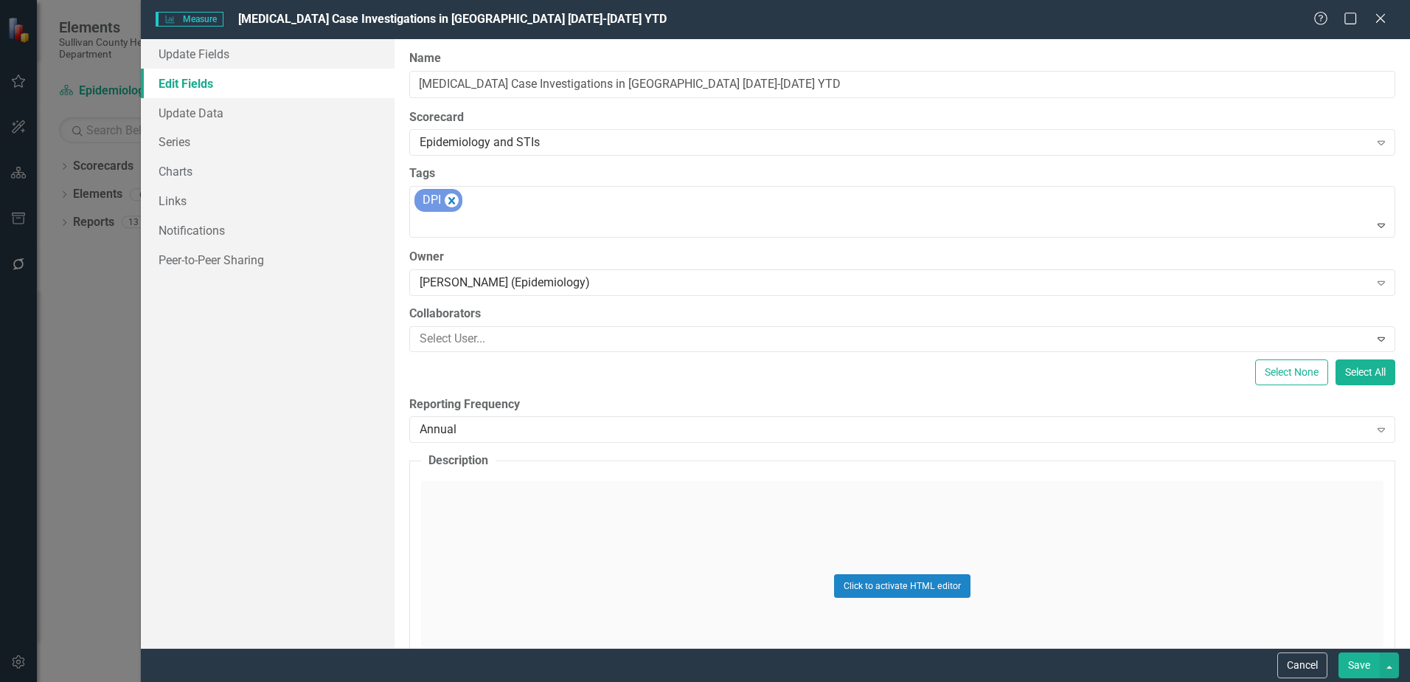
click at [1358, 663] on button "Save" at bounding box center [1359, 665] width 41 height 26
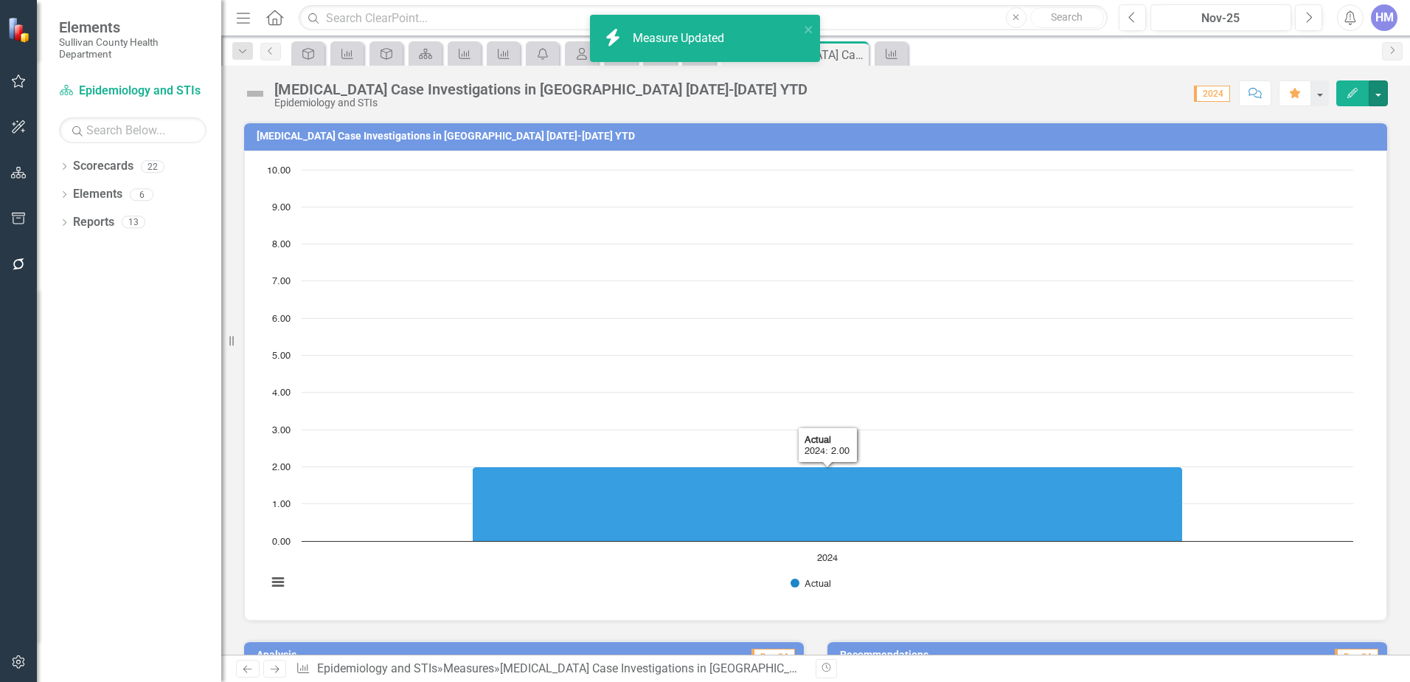
scroll to position [403, 0]
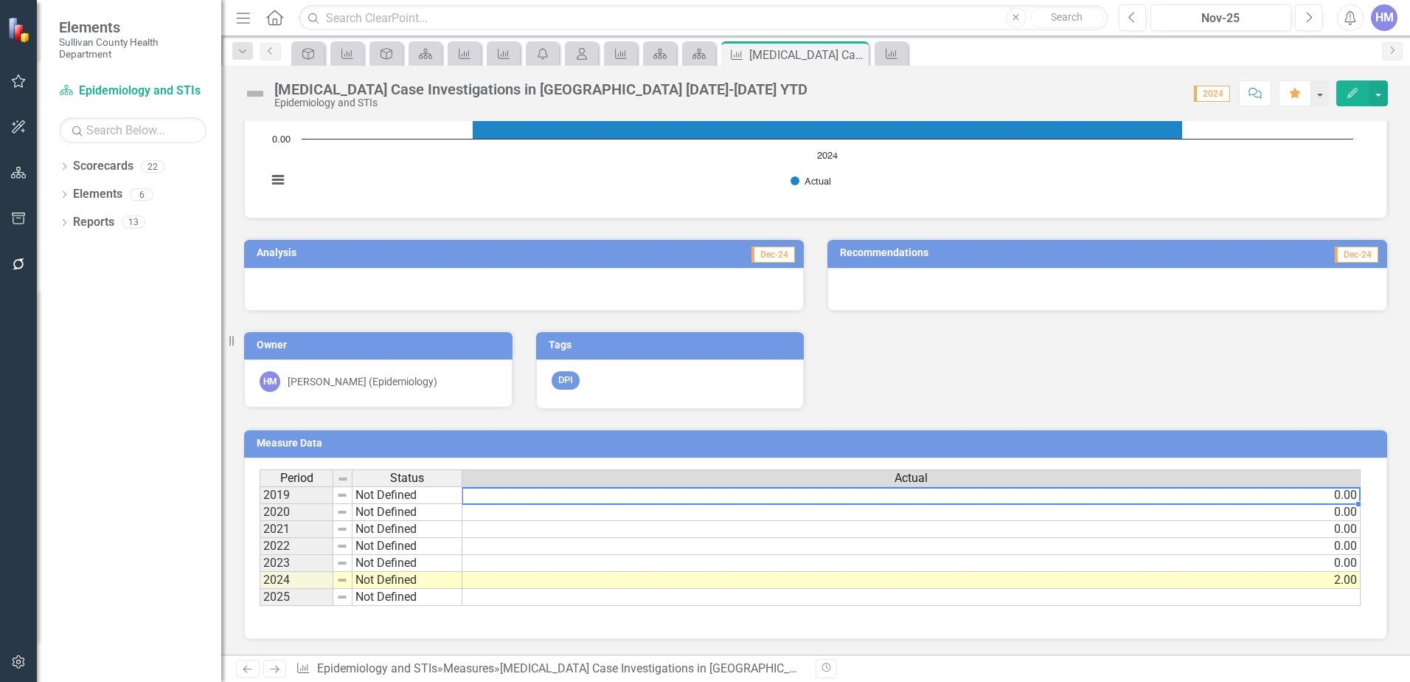
click at [1169, 498] on td "0.00" at bounding box center [912, 495] width 899 height 18
click at [628, 497] on td "0.00" at bounding box center [912, 495] width 899 height 18
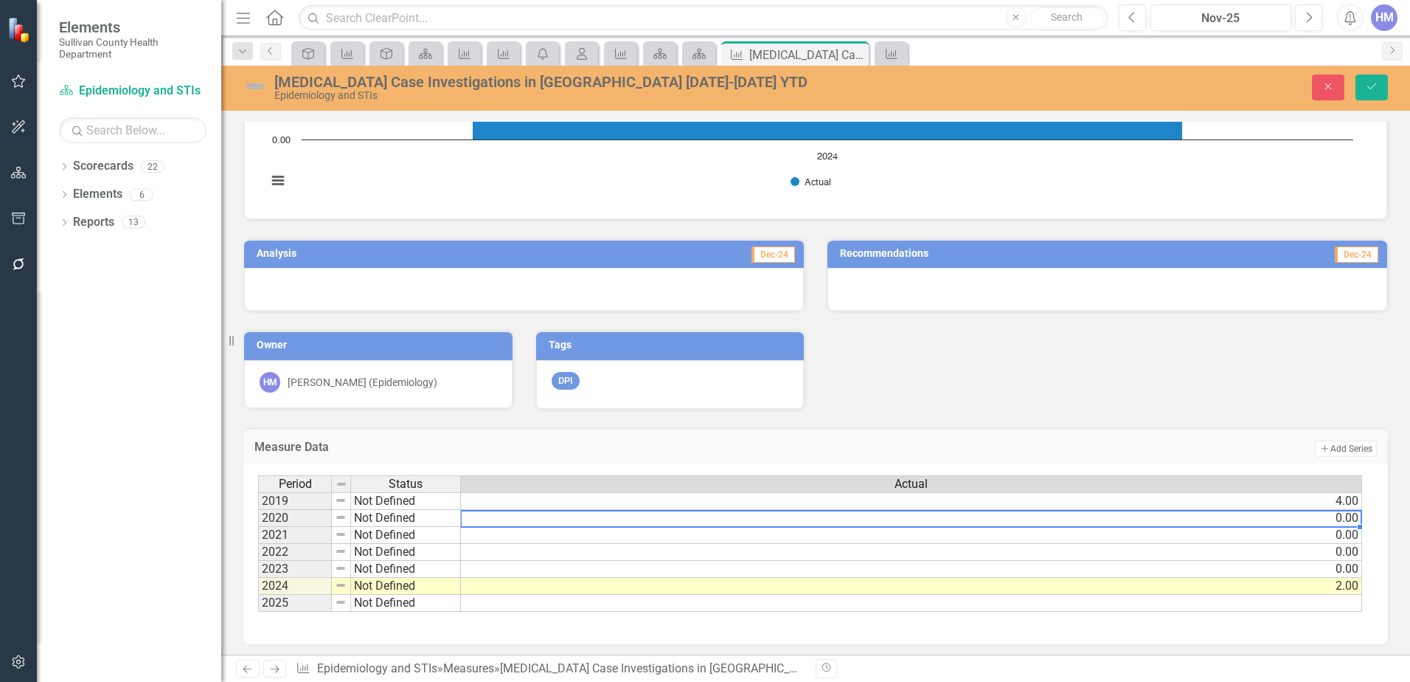
click at [624, 524] on td "0.00" at bounding box center [911, 518] width 901 height 17
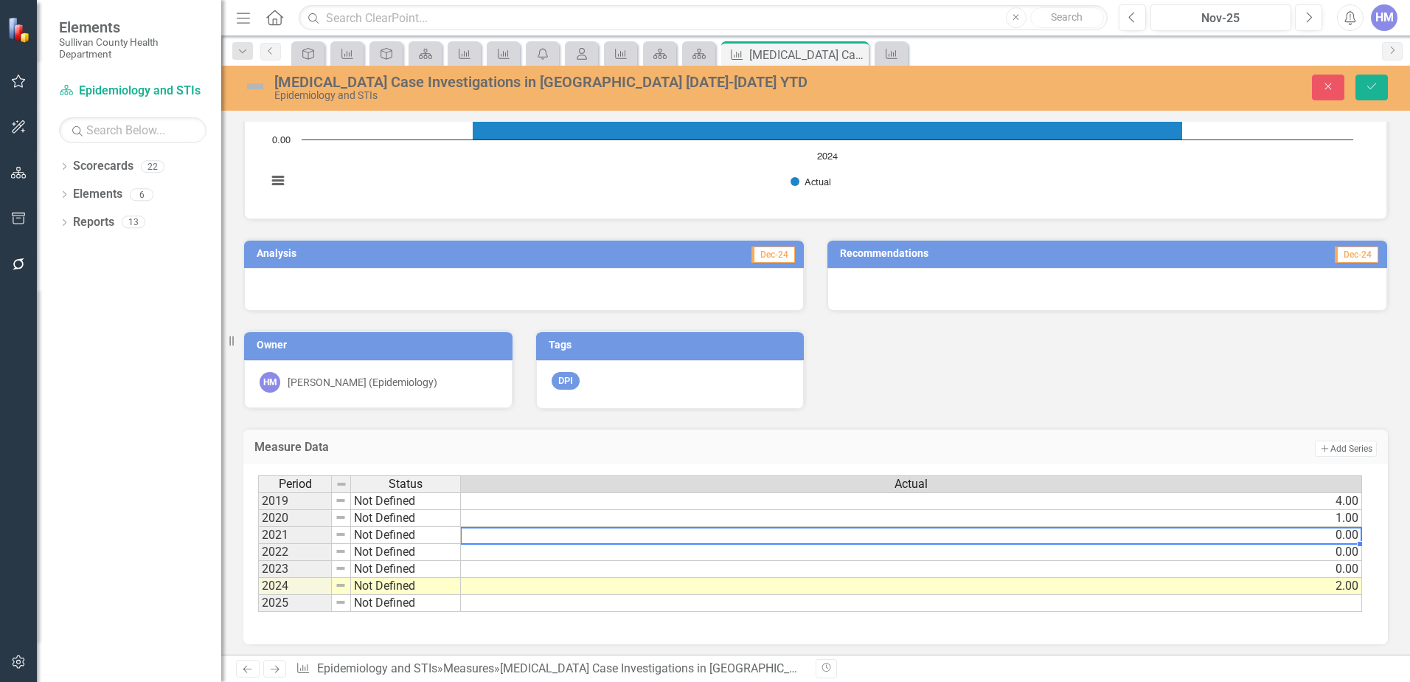
click at [601, 536] on td "0.00" at bounding box center [911, 535] width 901 height 17
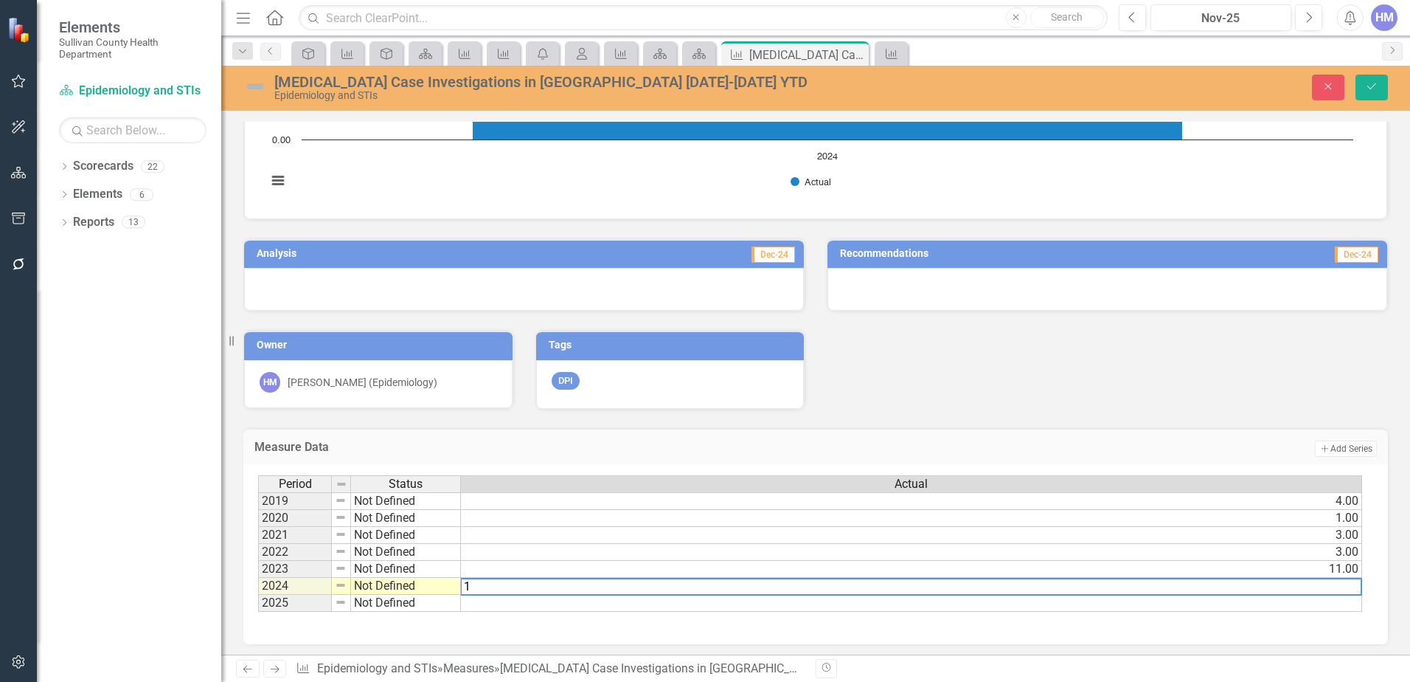
type textarea "17"
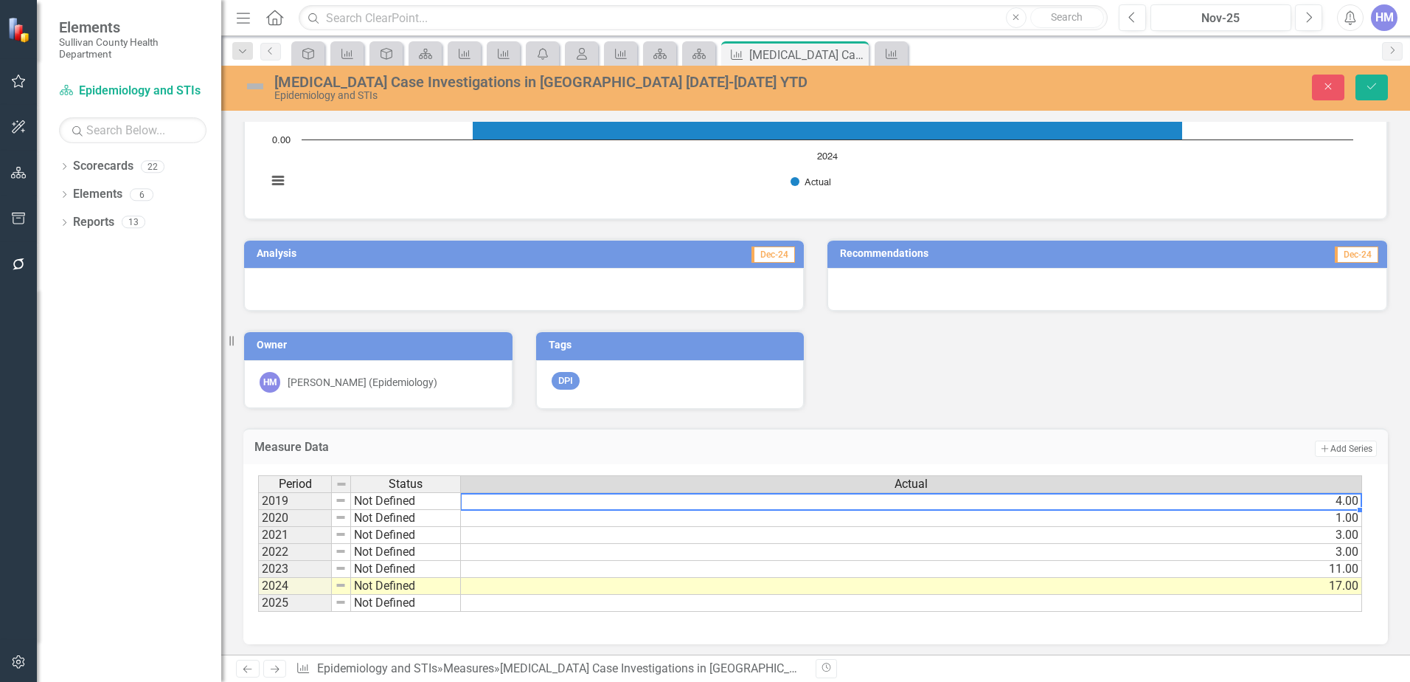
click at [1344, 502] on td "4.00" at bounding box center [911, 501] width 901 height 18
click at [1342, 603] on td at bounding box center [911, 603] width 901 height 17
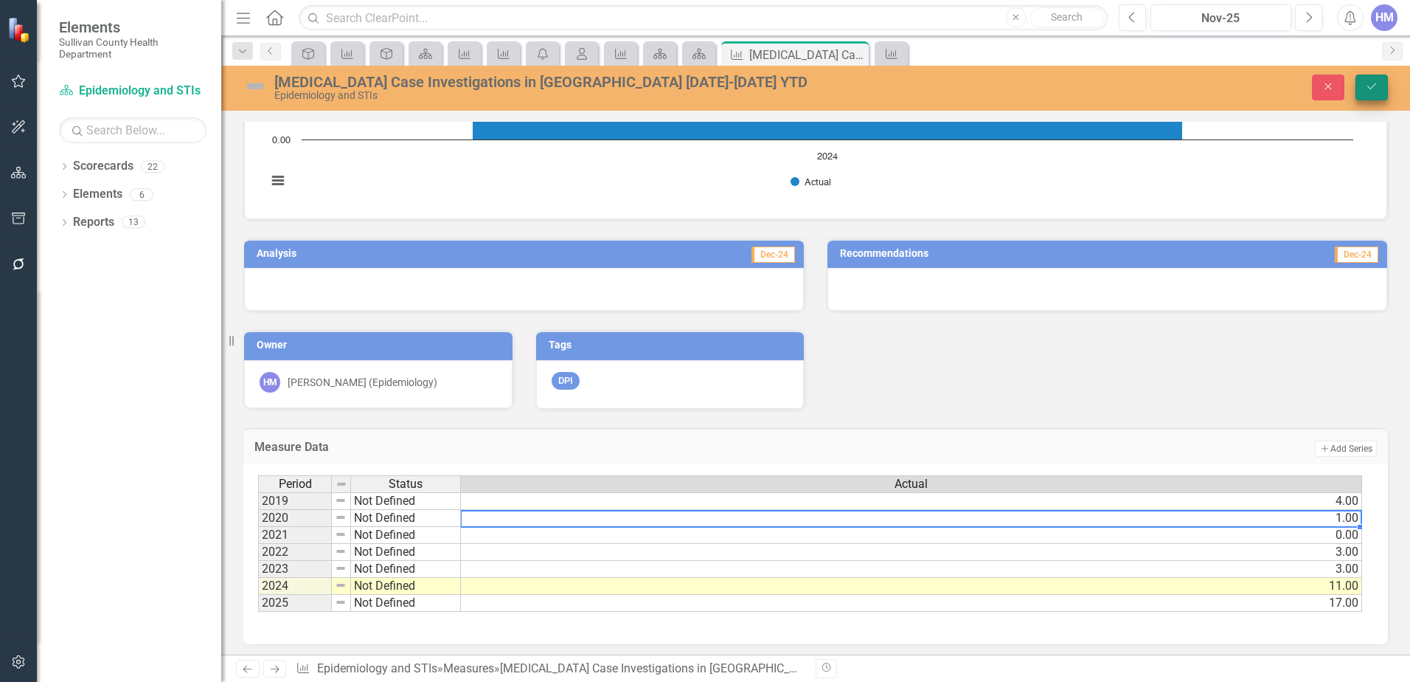
type textarea "1"
click at [1379, 79] on button "Save" at bounding box center [1372, 88] width 32 height 26
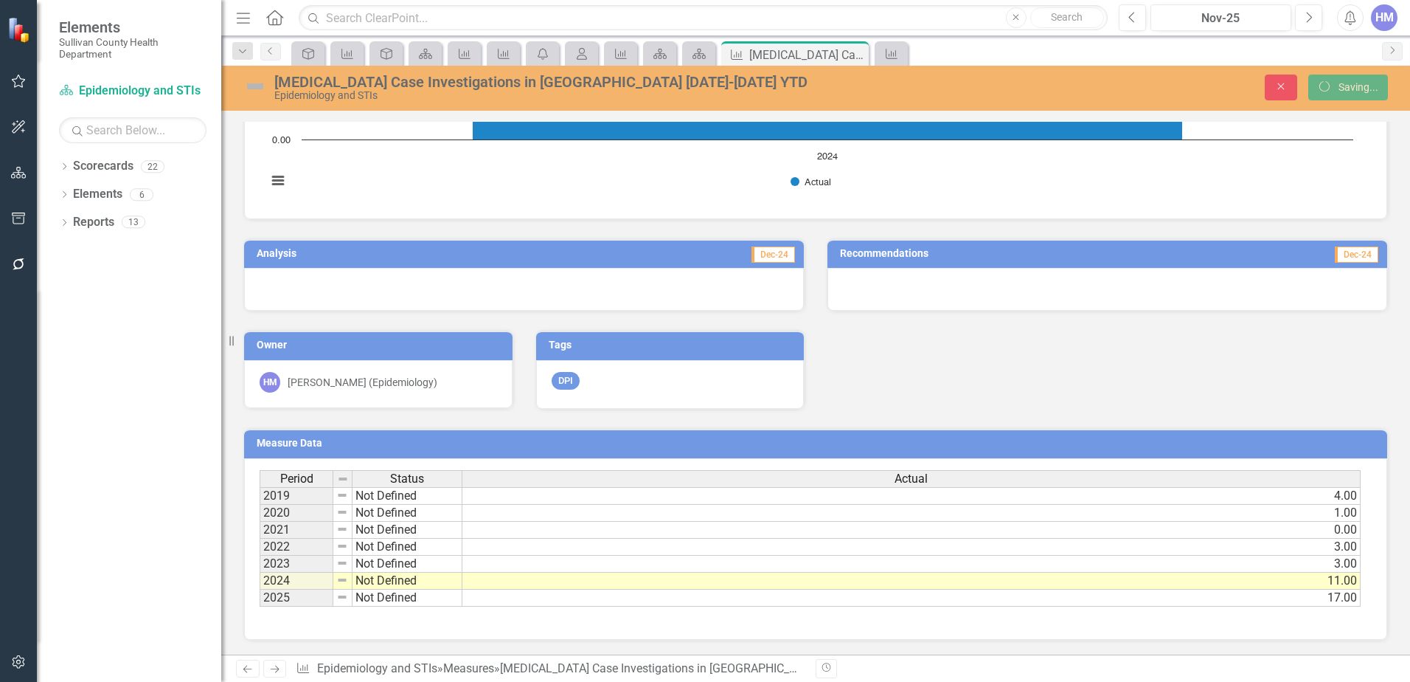
scroll to position [0, 0]
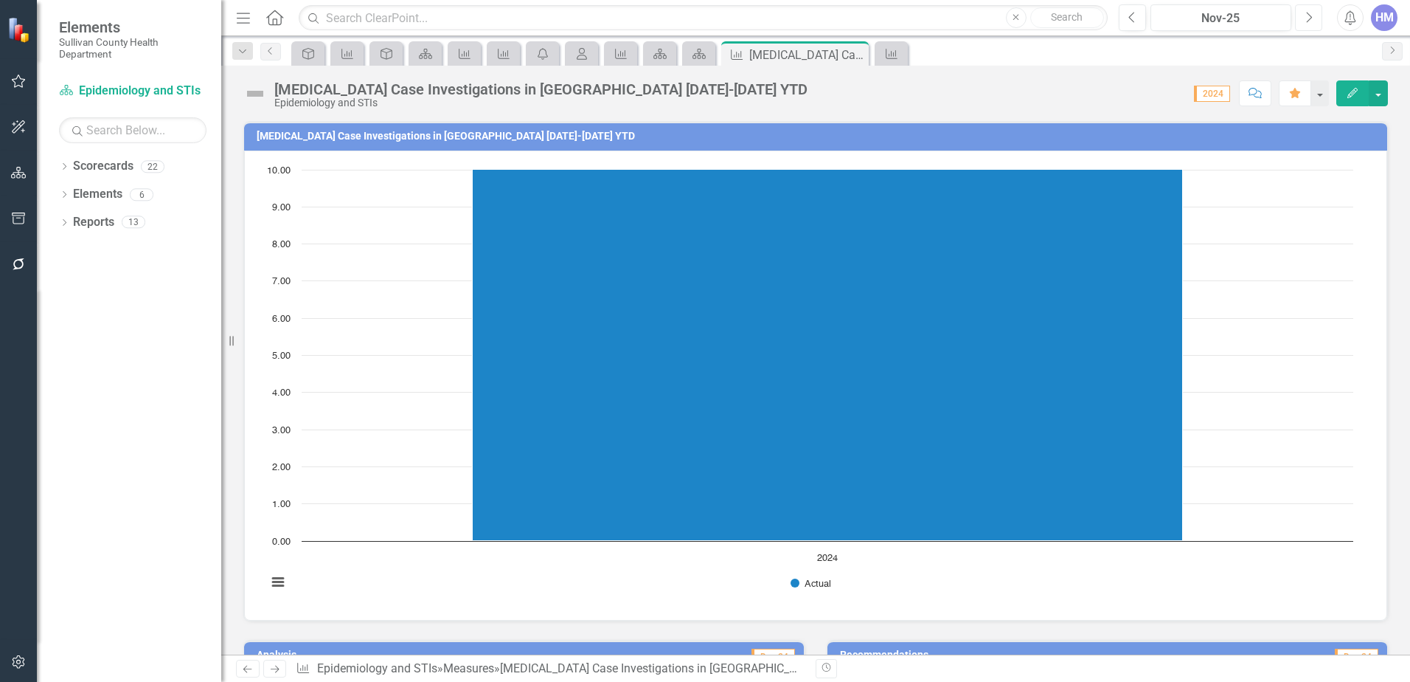
click at [1305, 20] on icon "Next" at bounding box center [1309, 17] width 8 height 13
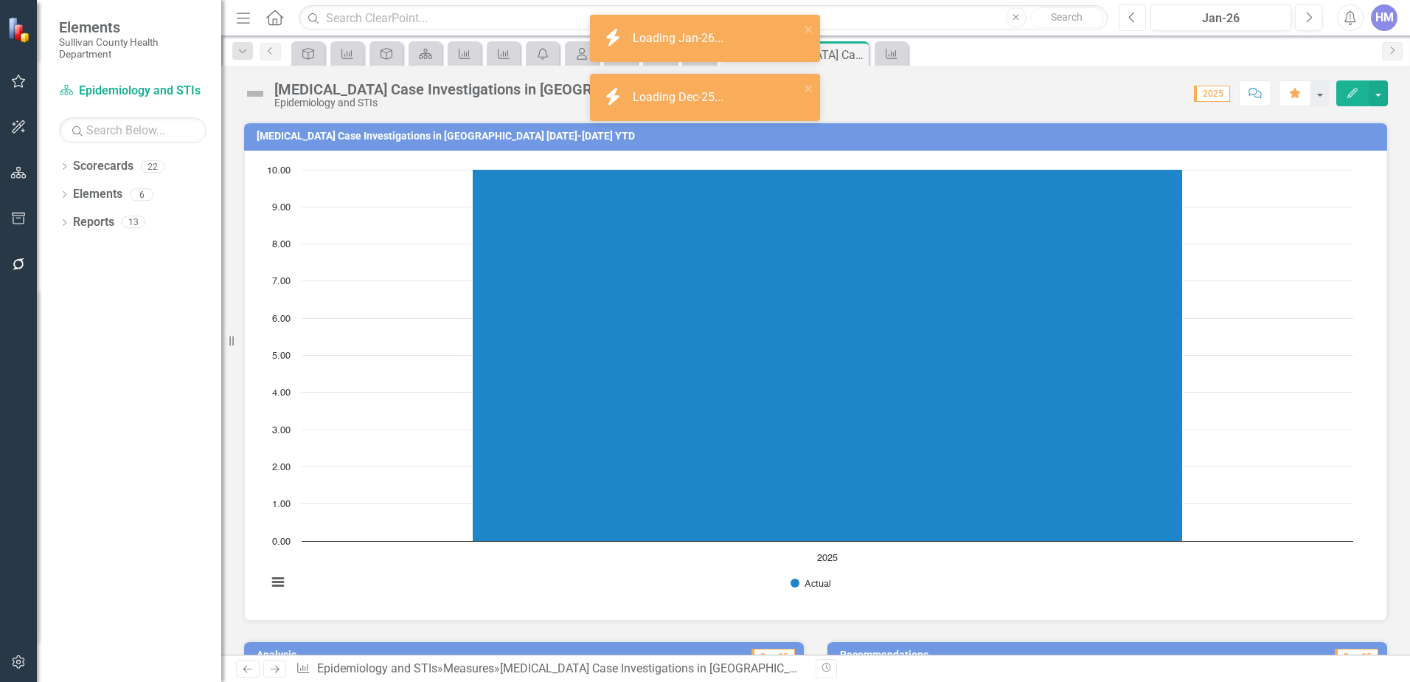
click at [1130, 18] on icon "Previous" at bounding box center [1133, 17] width 8 height 13
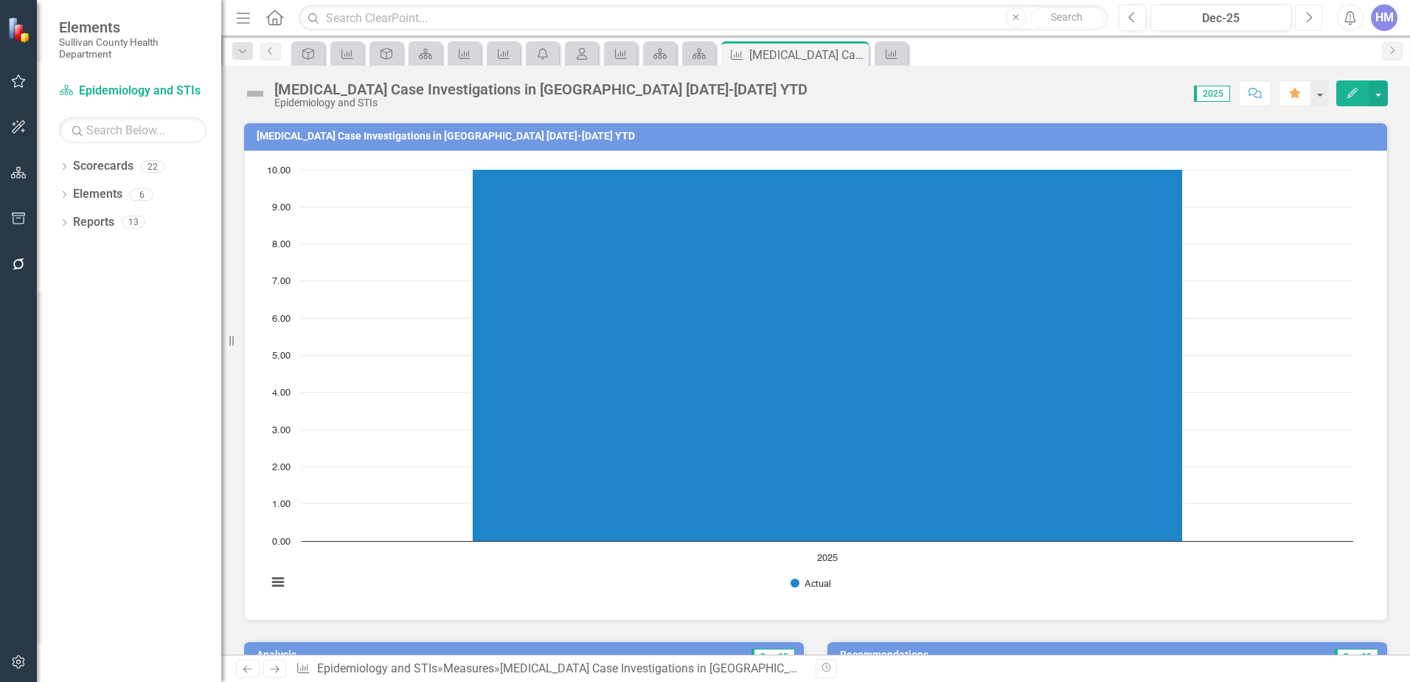
click at [1312, 15] on icon "Next" at bounding box center [1309, 17] width 8 height 13
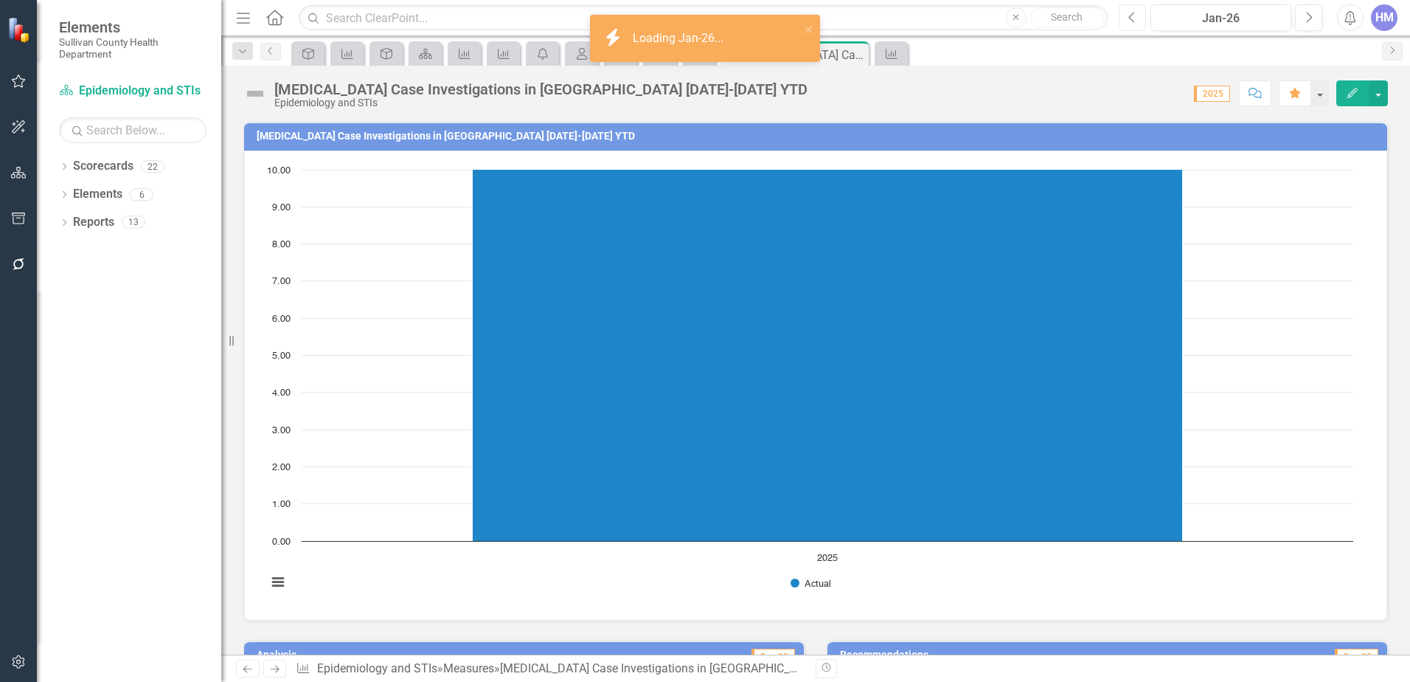
click at [1139, 21] on button "Previous" at bounding box center [1132, 17] width 27 height 27
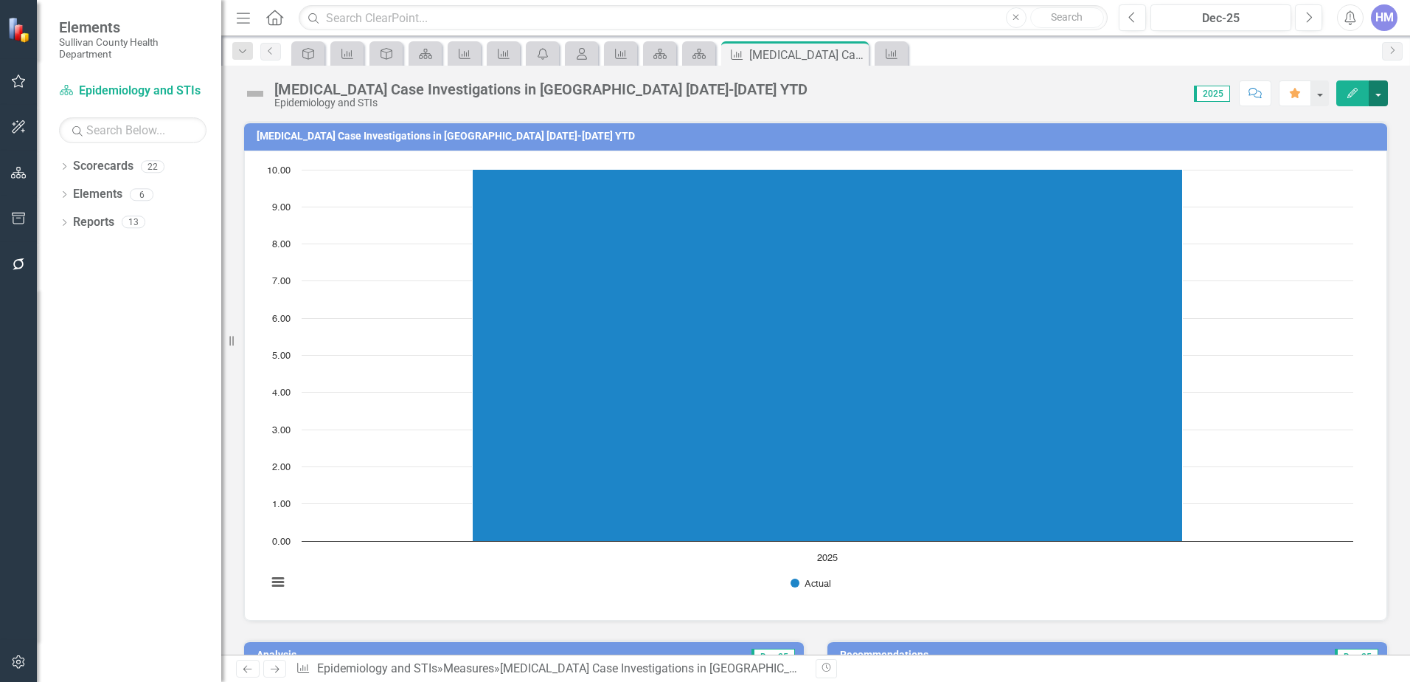
click at [1377, 93] on button "button" at bounding box center [1378, 93] width 19 height 26
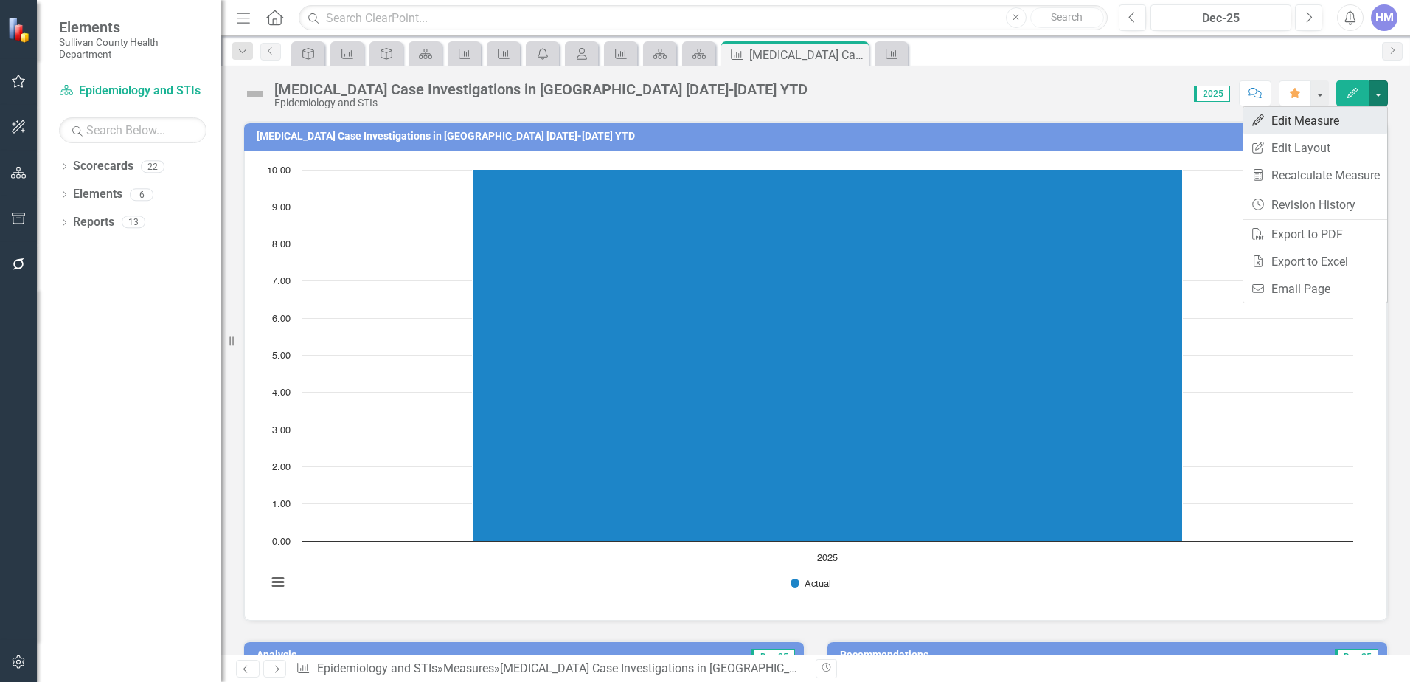
click at [1331, 120] on link "Edit Edit Measure" at bounding box center [1316, 120] width 144 height 27
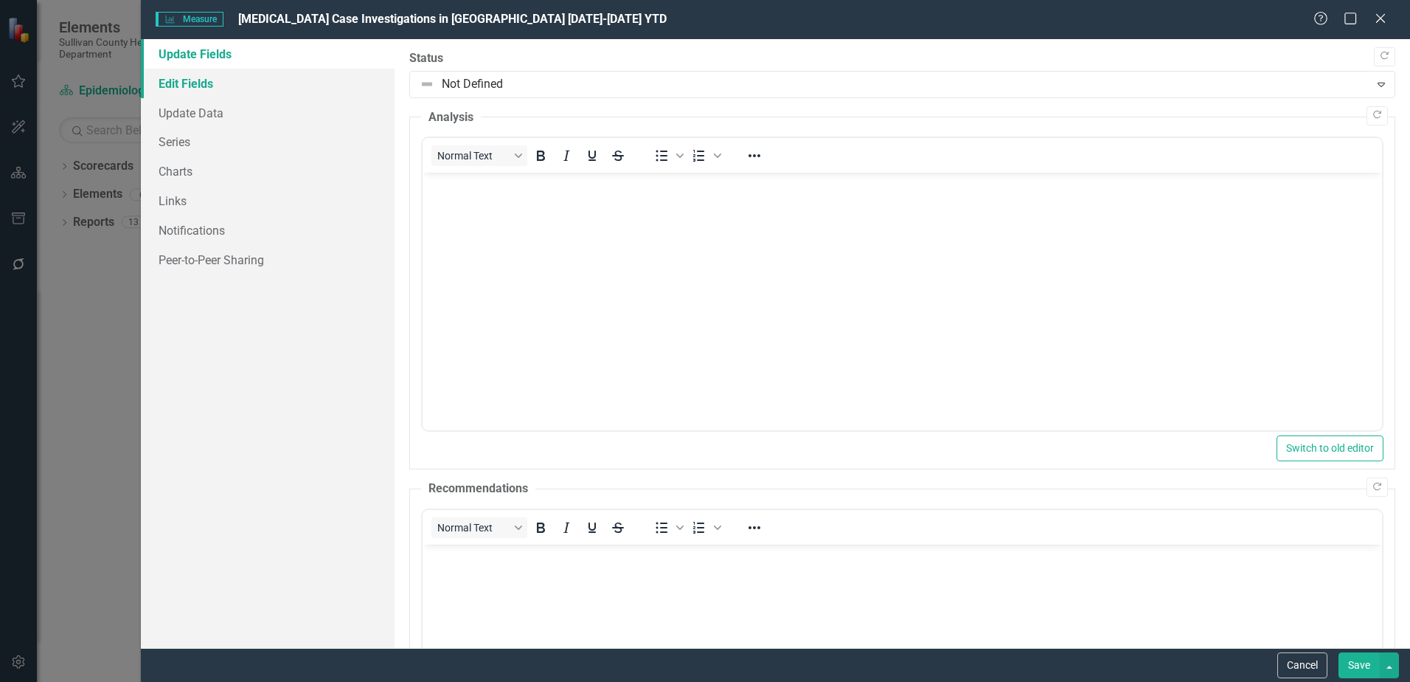
click at [194, 77] on link "Edit Fields" at bounding box center [268, 84] width 254 height 30
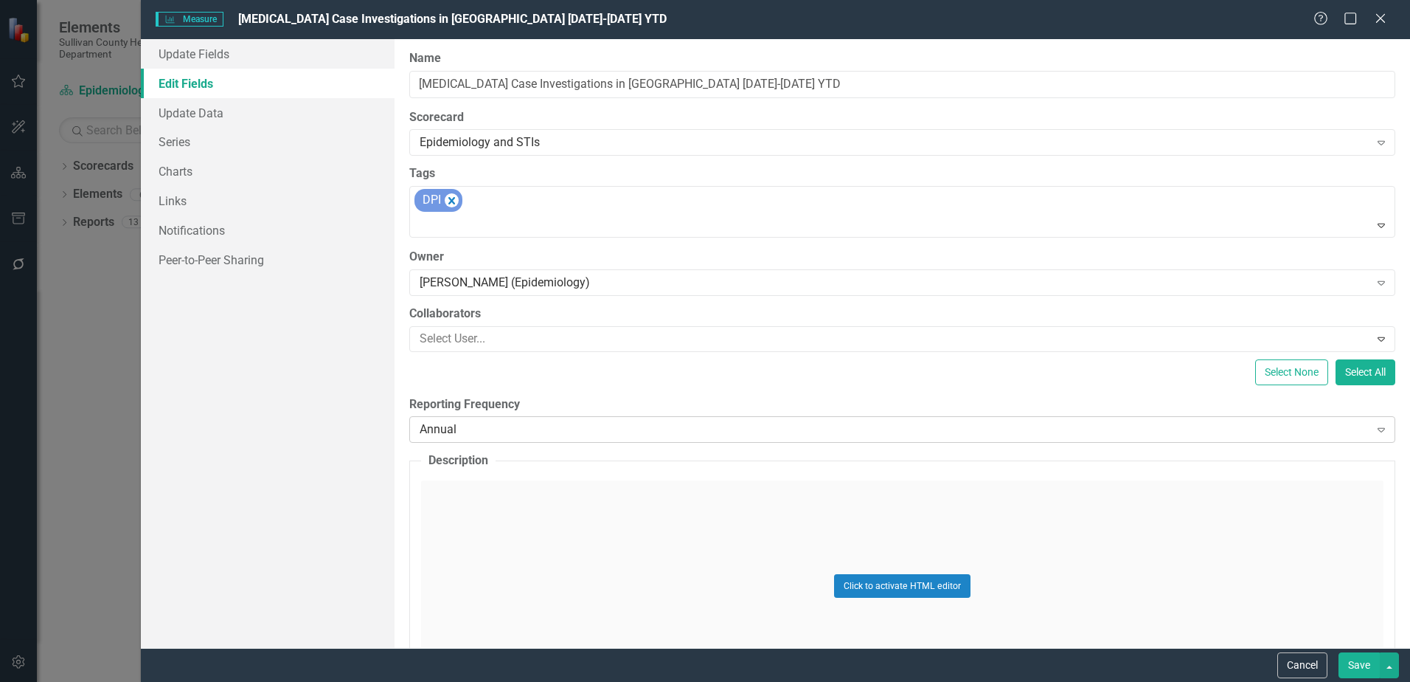
click at [475, 440] on div "Annual Expand" at bounding box center [902, 429] width 986 height 27
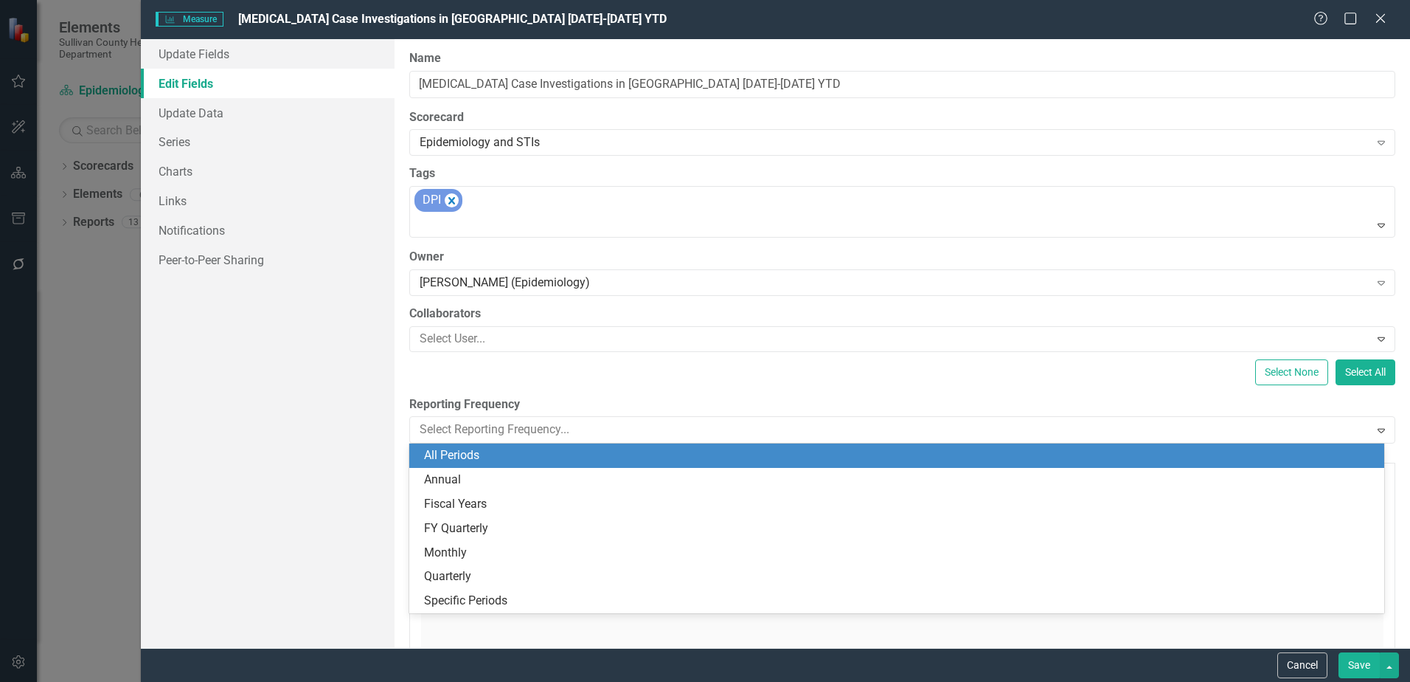
click at [441, 458] on div "All Periods" at bounding box center [900, 455] width 952 height 17
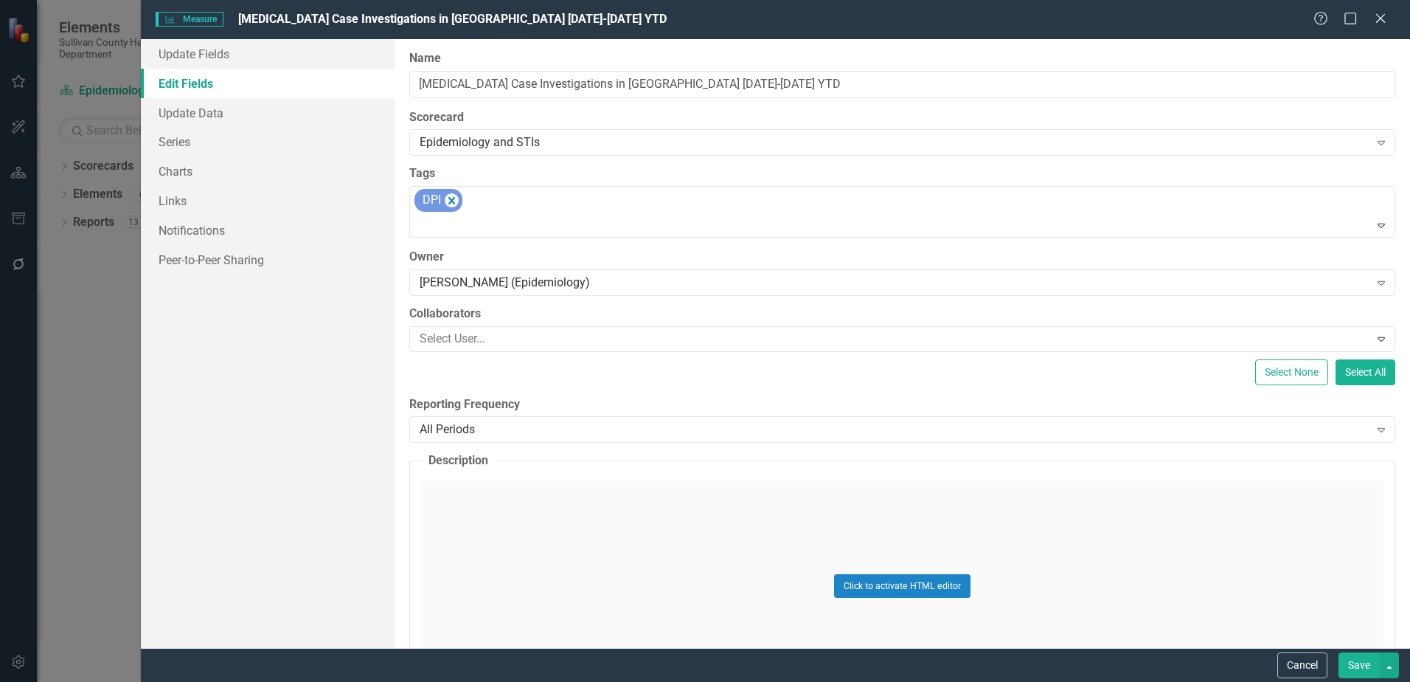
click at [1357, 665] on button "Save" at bounding box center [1359, 665] width 41 height 26
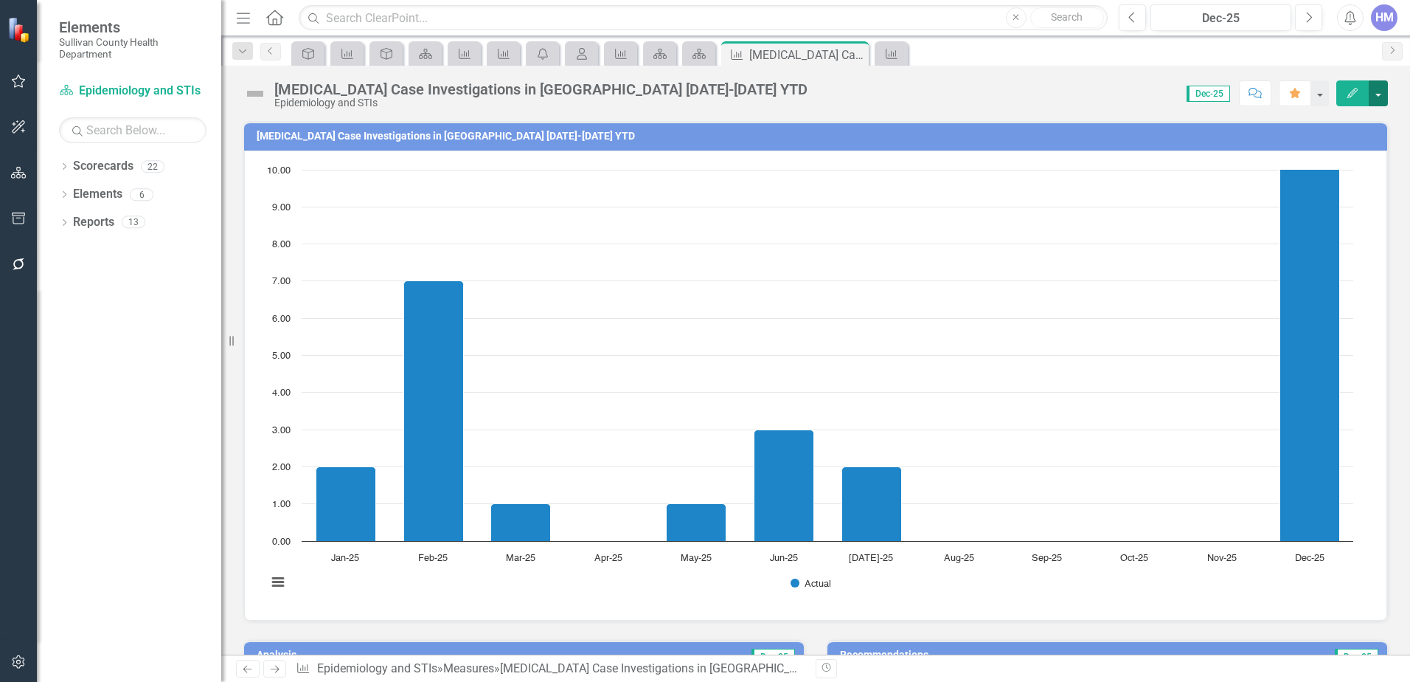
click at [1377, 97] on button "button" at bounding box center [1378, 93] width 19 height 26
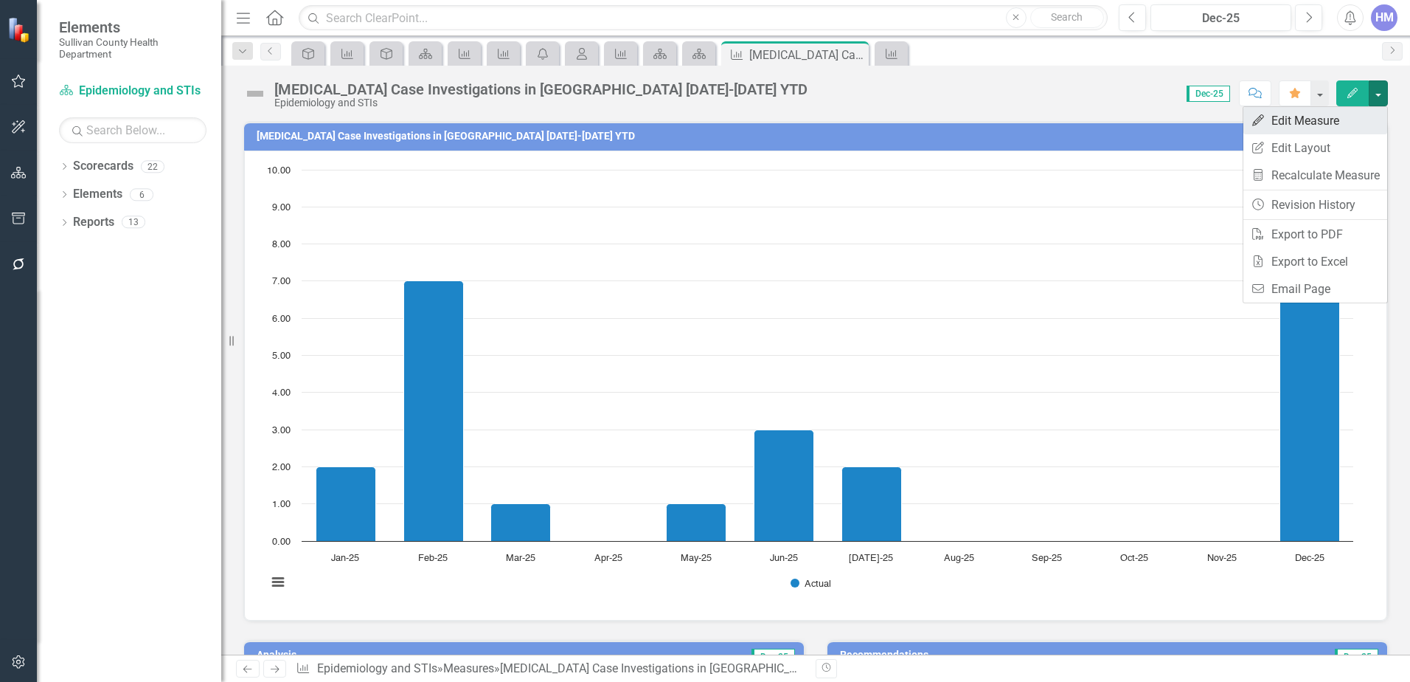
click at [1309, 123] on link "Edit Edit Measure" at bounding box center [1316, 120] width 144 height 27
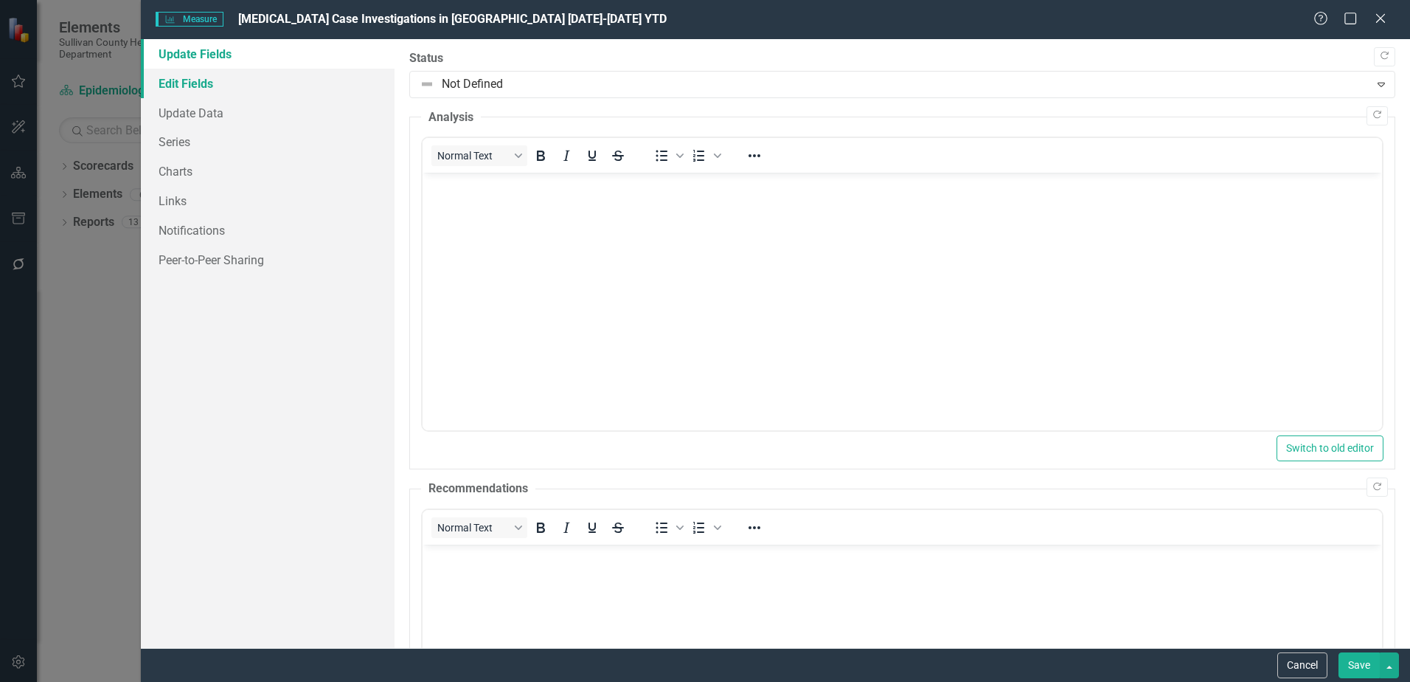
click at [179, 83] on link "Edit Fields" at bounding box center [268, 84] width 254 height 30
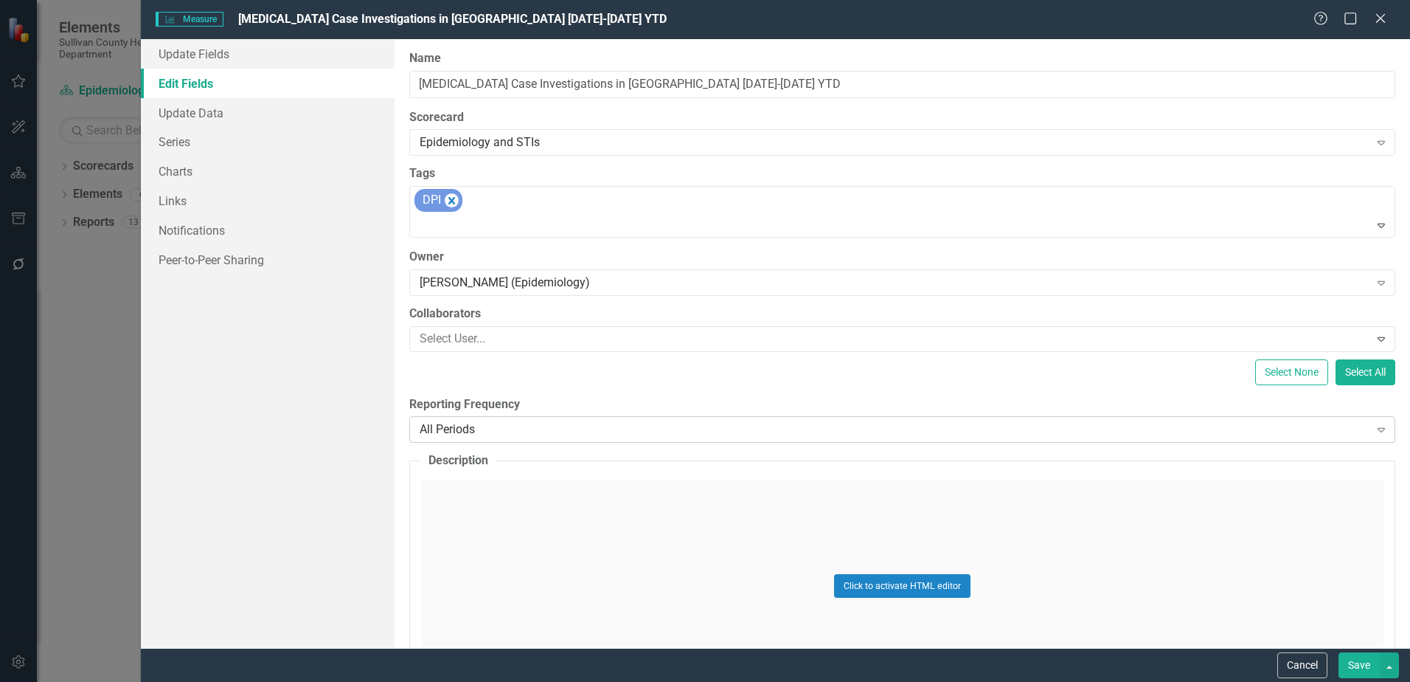
click at [500, 429] on div "All Periods" at bounding box center [894, 429] width 949 height 17
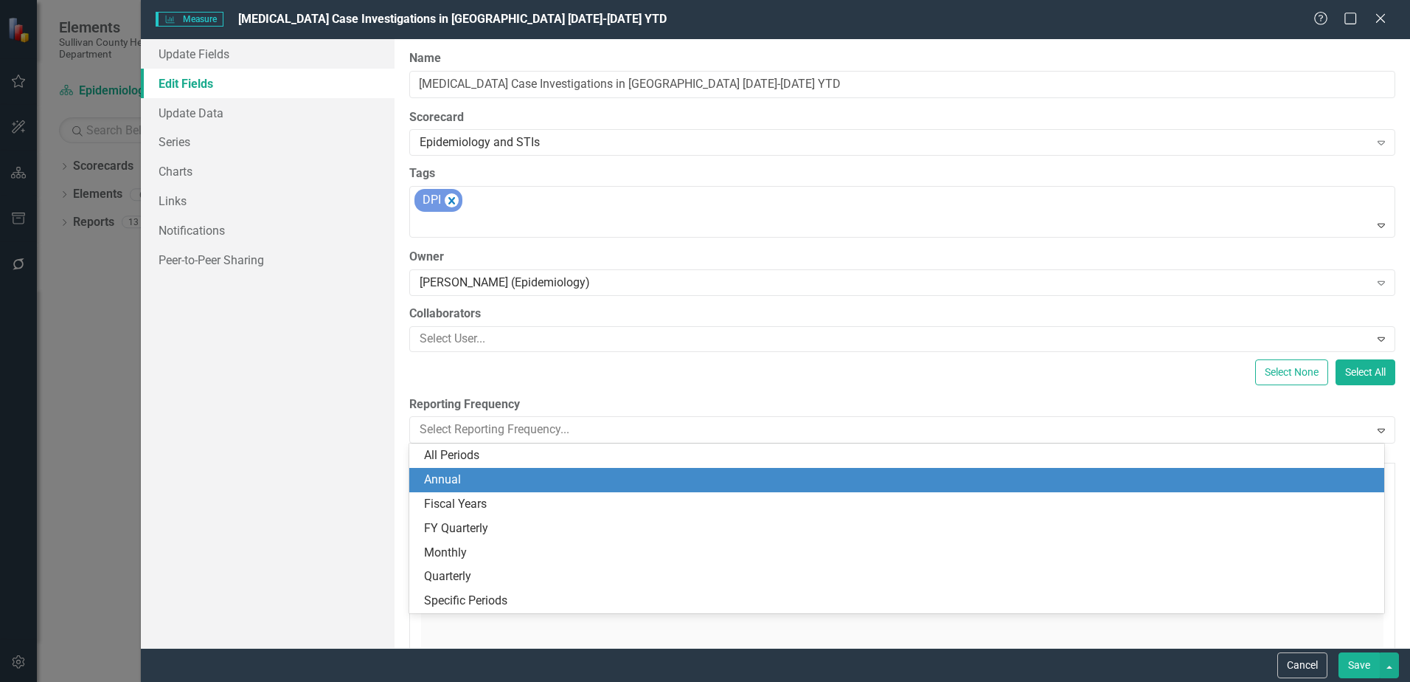
click at [439, 473] on div "Annual" at bounding box center [900, 479] width 952 height 17
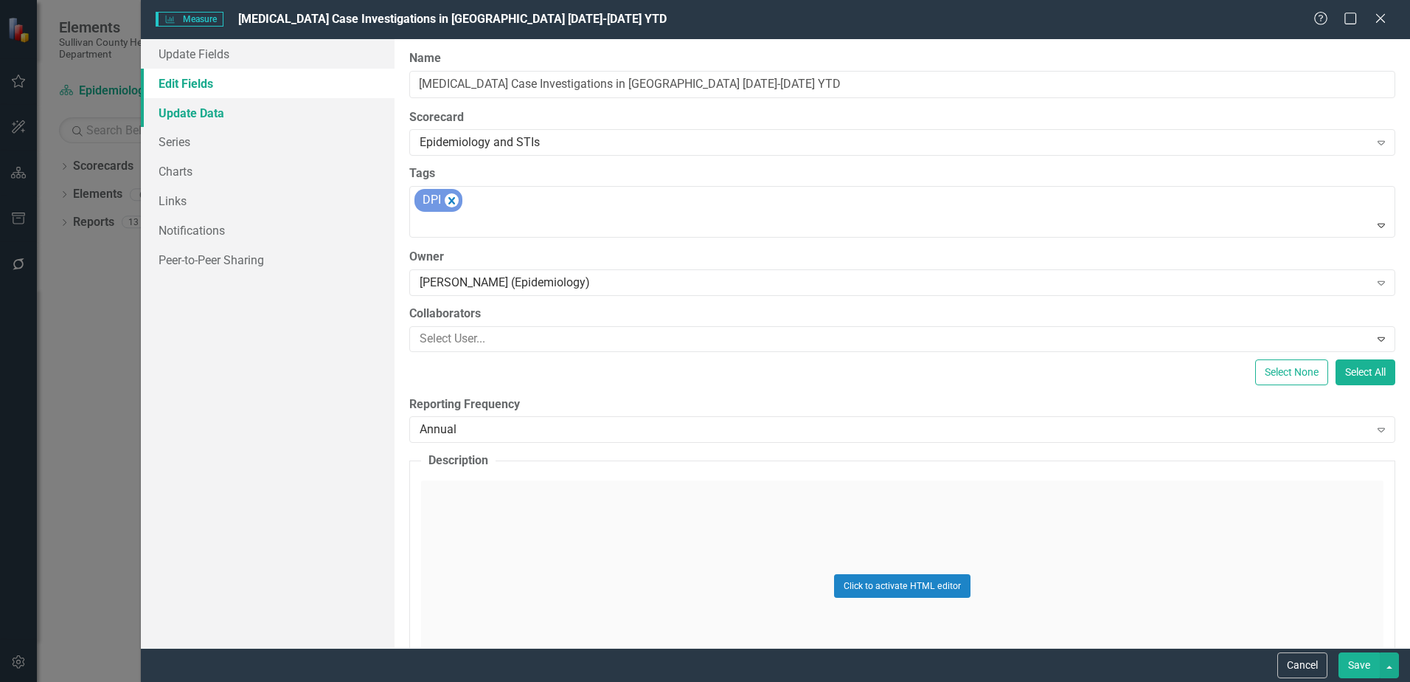
click at [181, 112] on link "Update Data" at bounding box center [268, 113] width 254 height 30
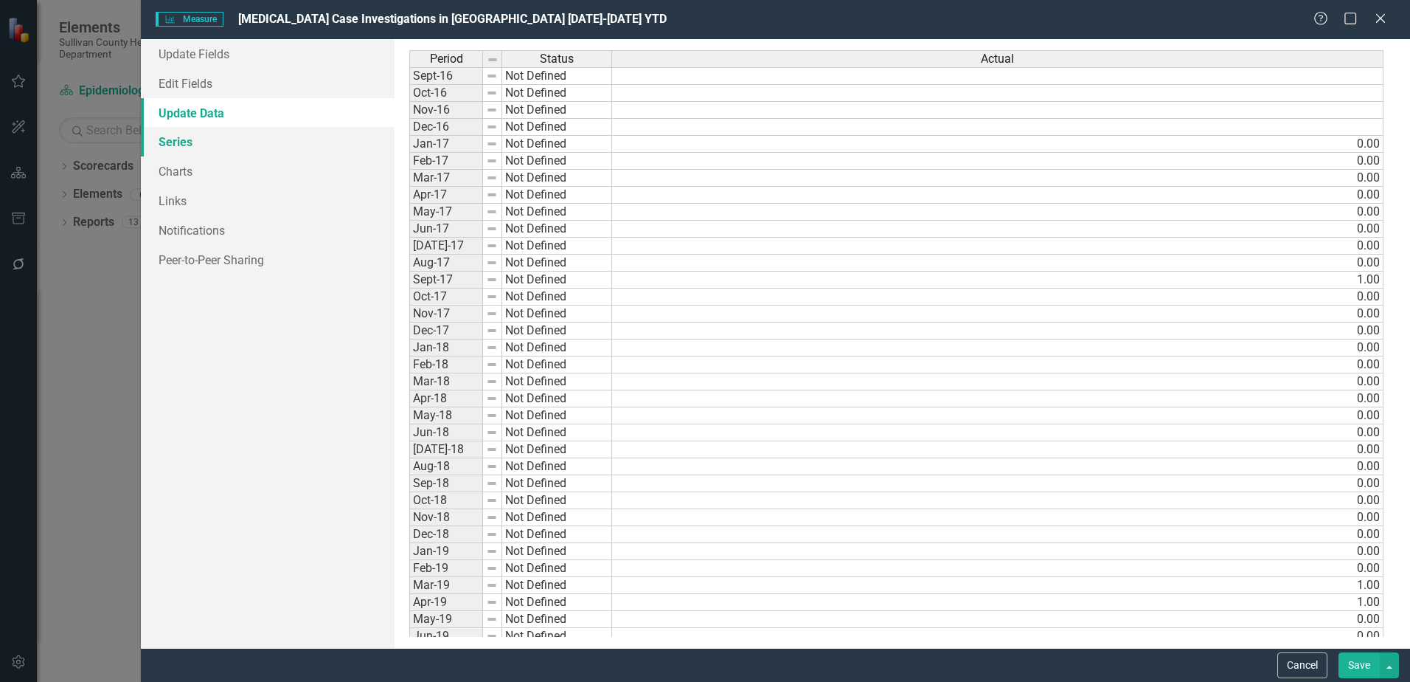
click at [165, 139] on link "Series" at bounding box center [268, 142] width 254 height 30
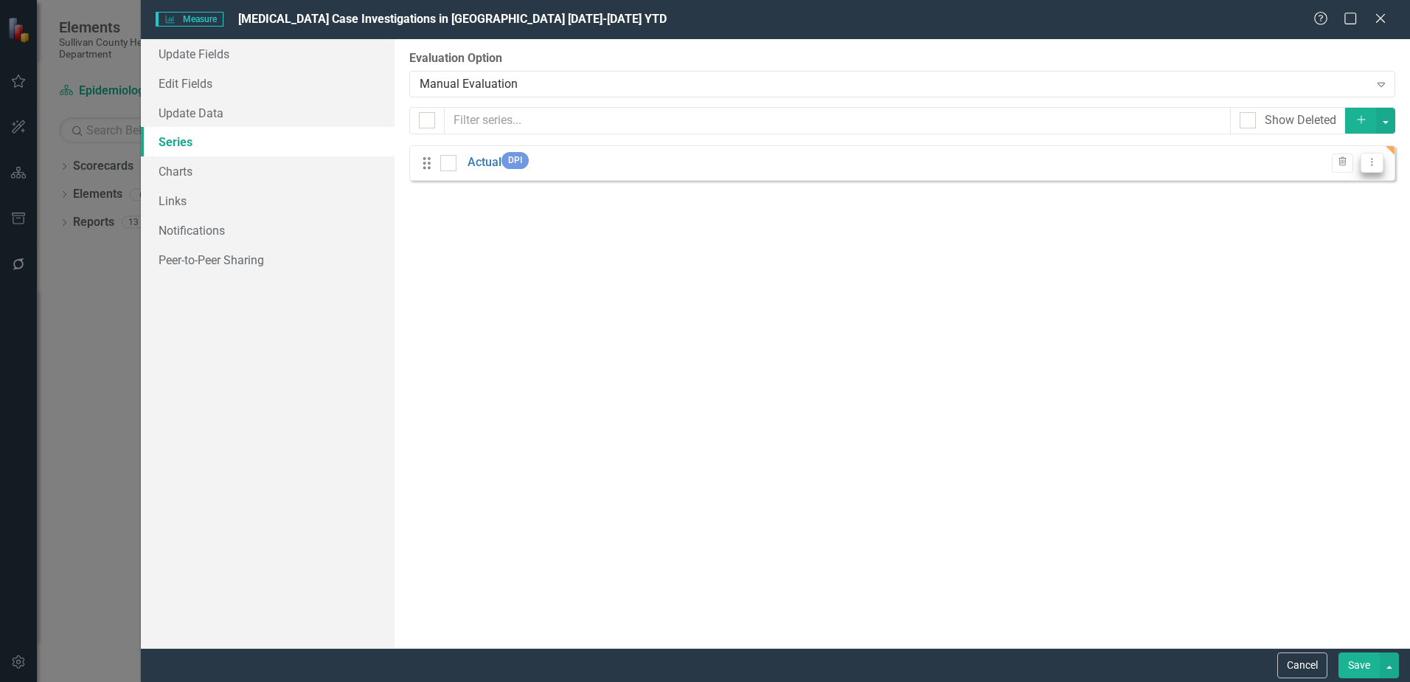
click at [1370, 161] on icon "Dropdown Menu" at bounding box center [1372, 162] width 13 height 10
click at [1284, 190] on link "Edit Edit Measure Series" at bounding box center [1299, 186] width 167 height 27
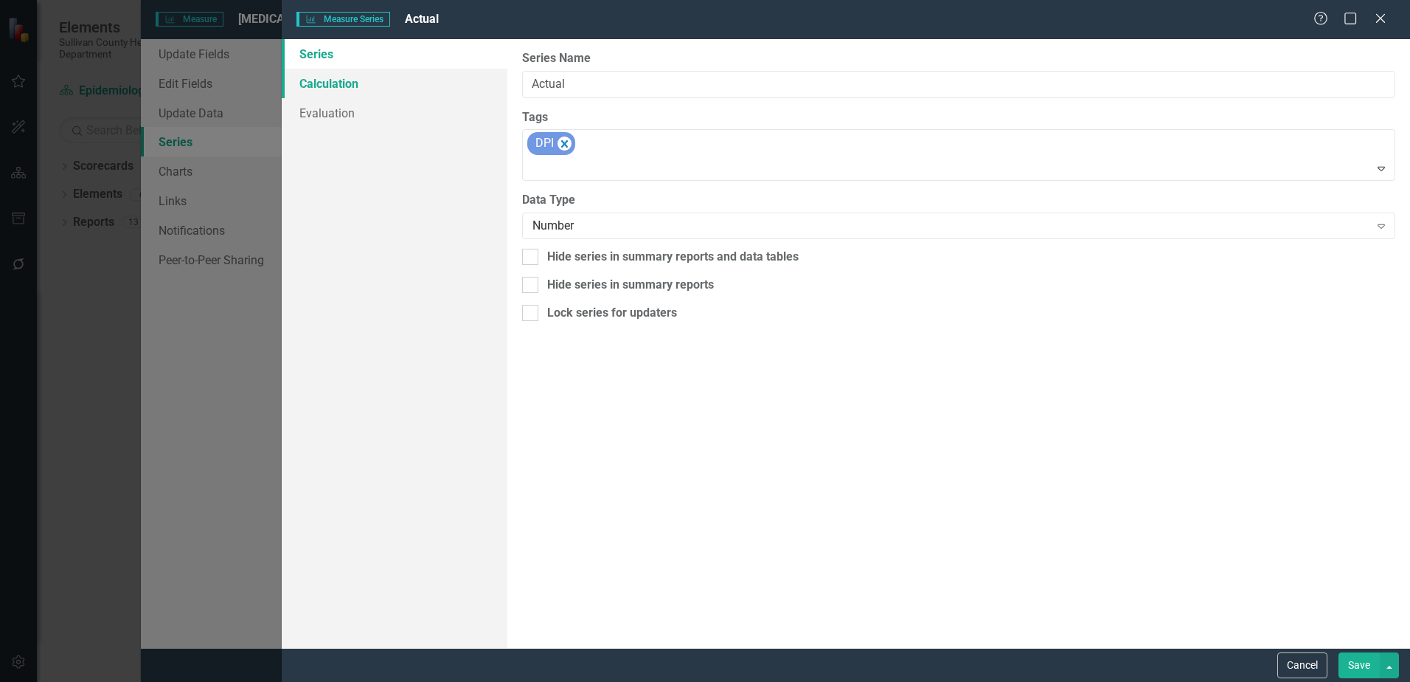
click at [356, 94] on link "Calculation" at bounding box center [395, 84] width 226 height 30
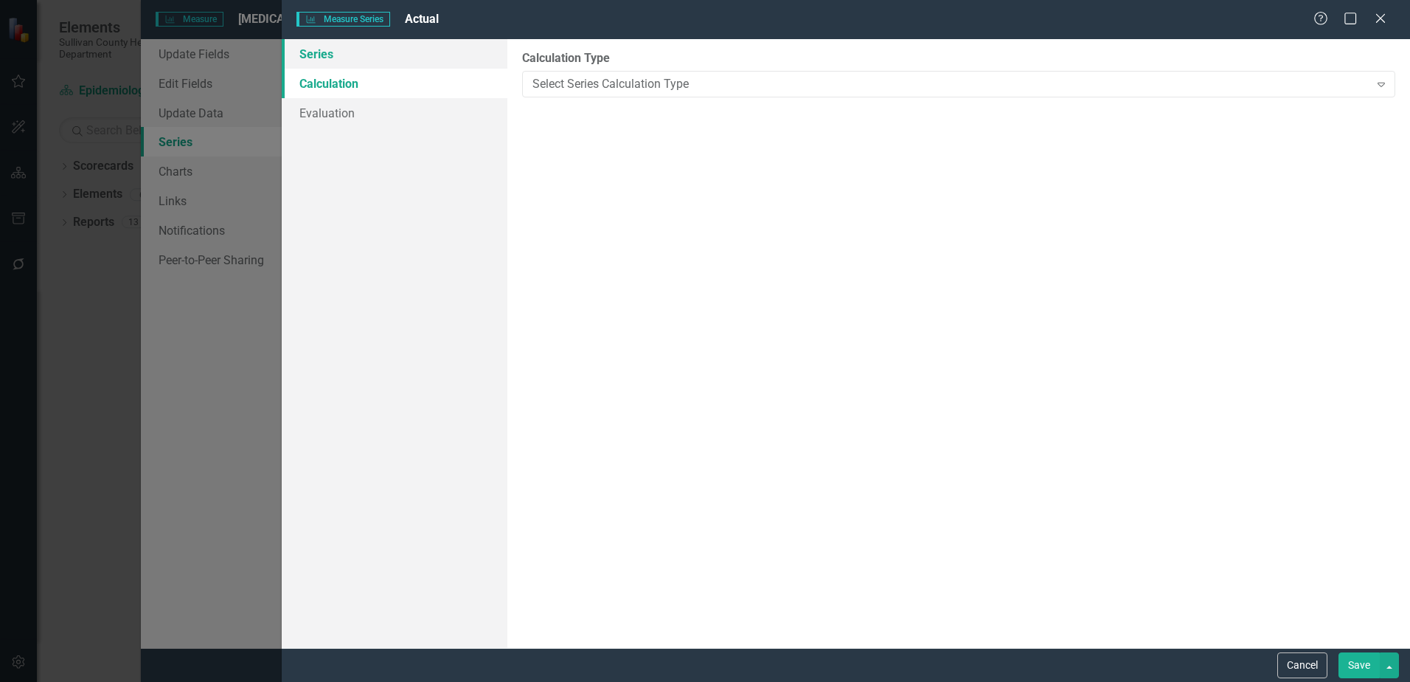
click at [317, 52] on link "Series" at bounding box center [395, 54] width 226 height 30
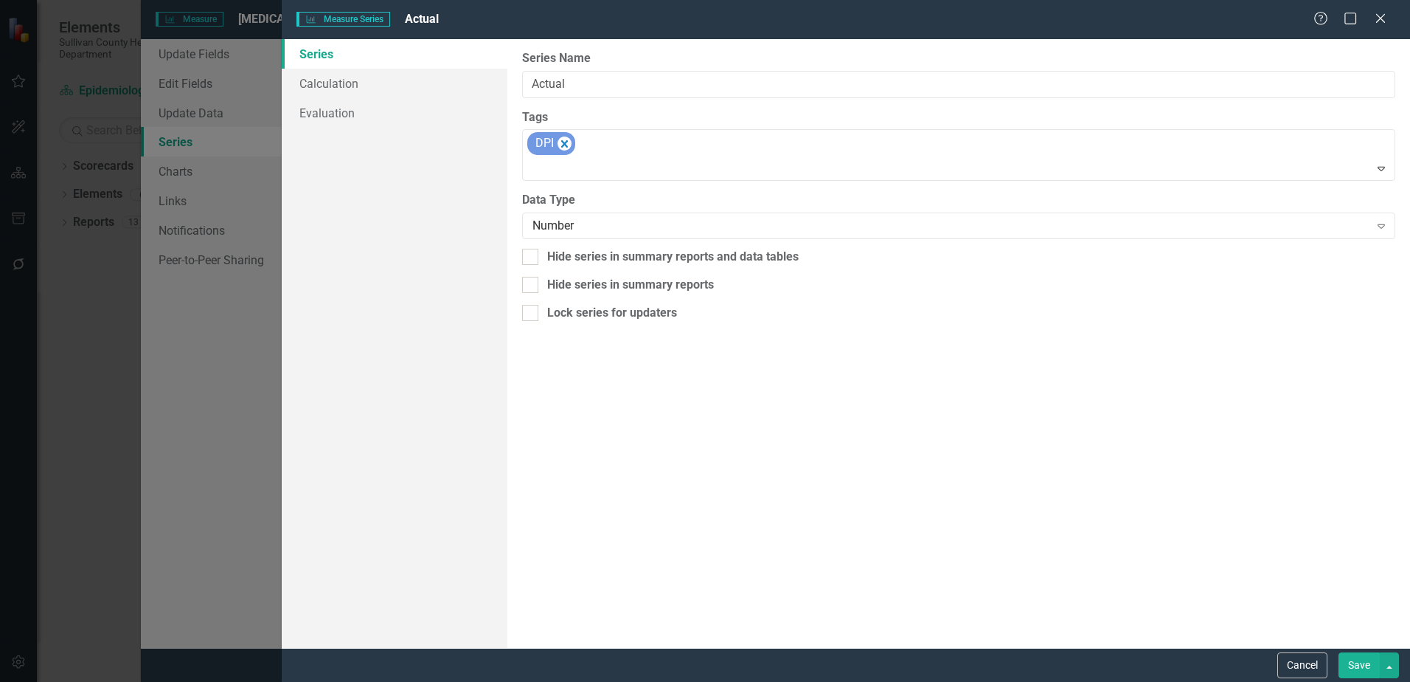
click at [1346, 657] on button "Save" at bounding box center [1359, 665] width 41 height 26
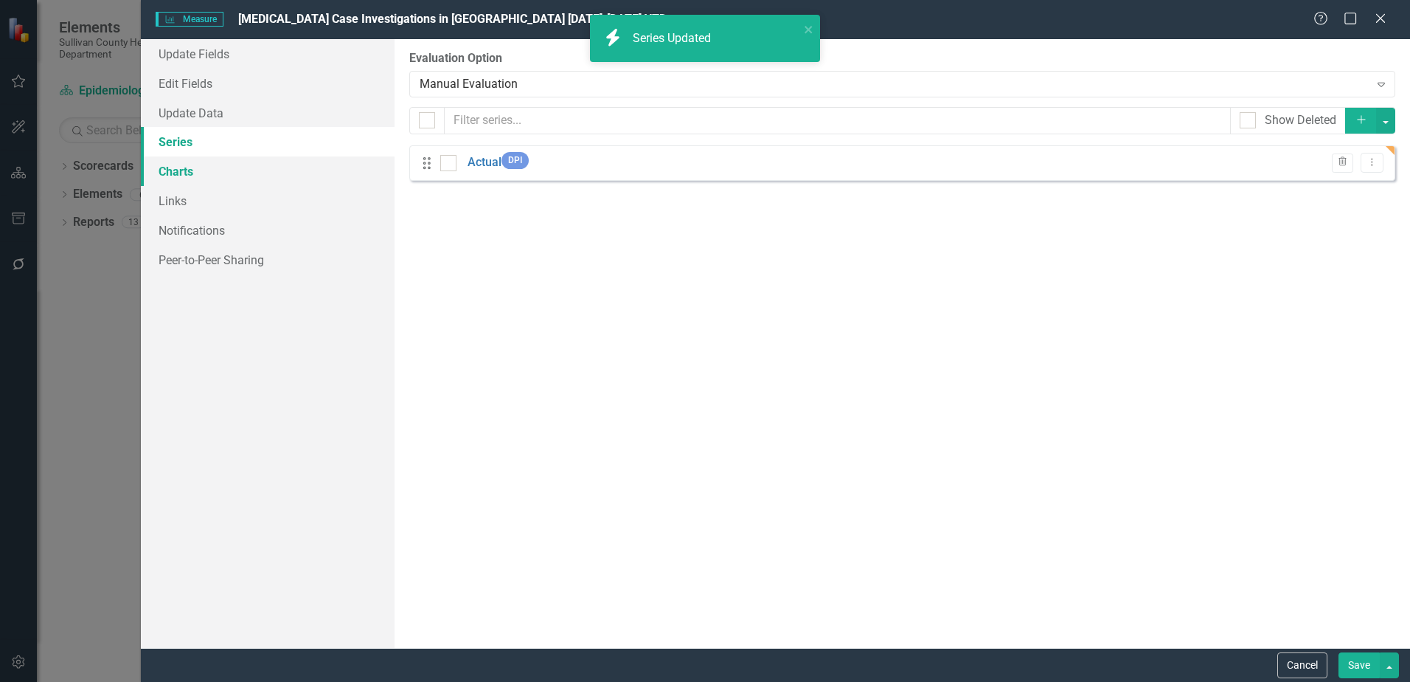
click at [188, 171] on link "Charts" at bounding box center [268, 171] width 254 height 30
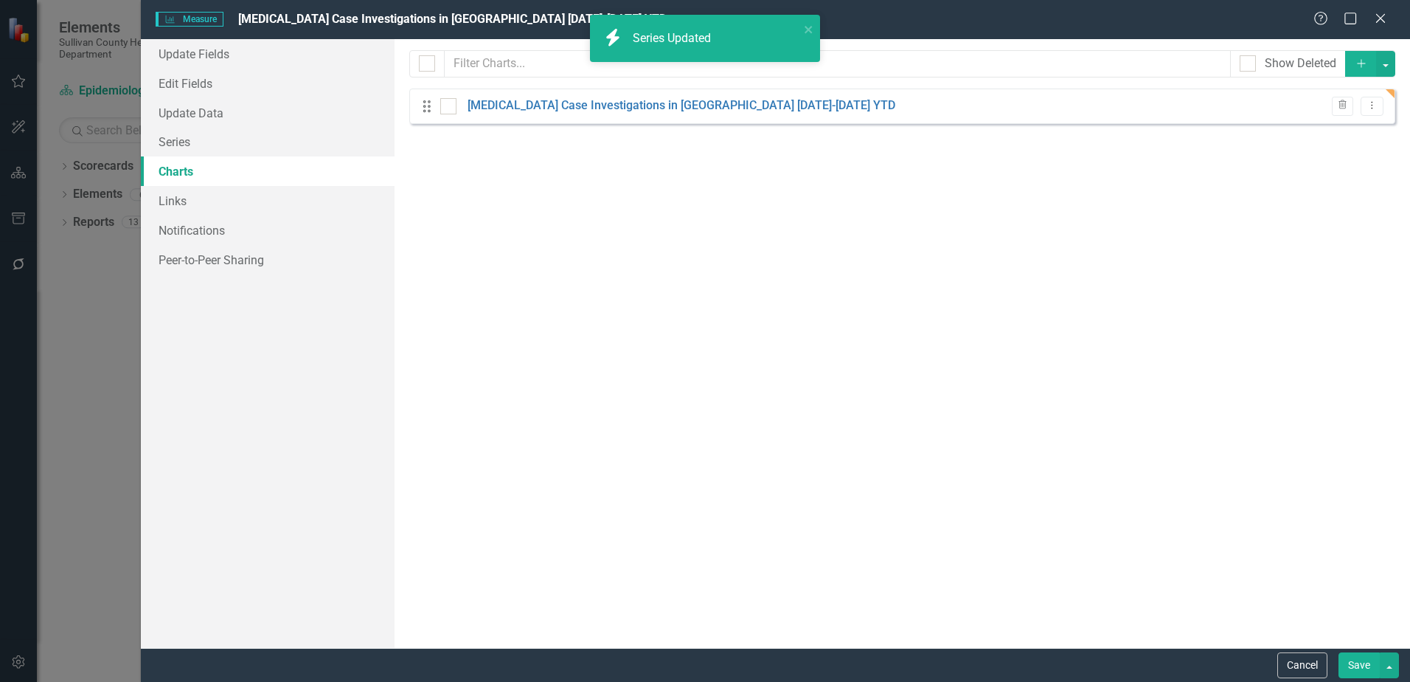
checkbox input "false"
click at [1369, 106] on icon "Dropdown Menu" at bounding box center [1372, 105] width 13 height 10
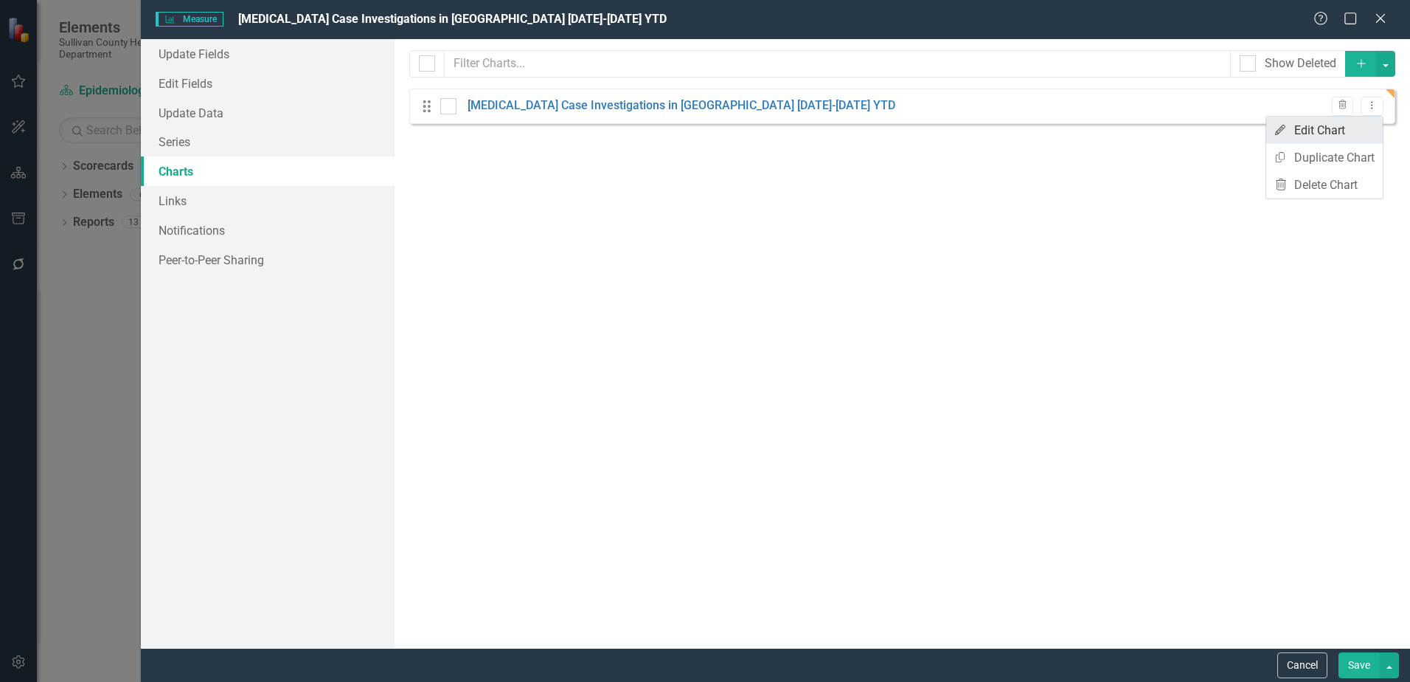
click at [1347, 129] on link "Edit Edit Chart" at bounding box center [1325, 130] width 117 height 27
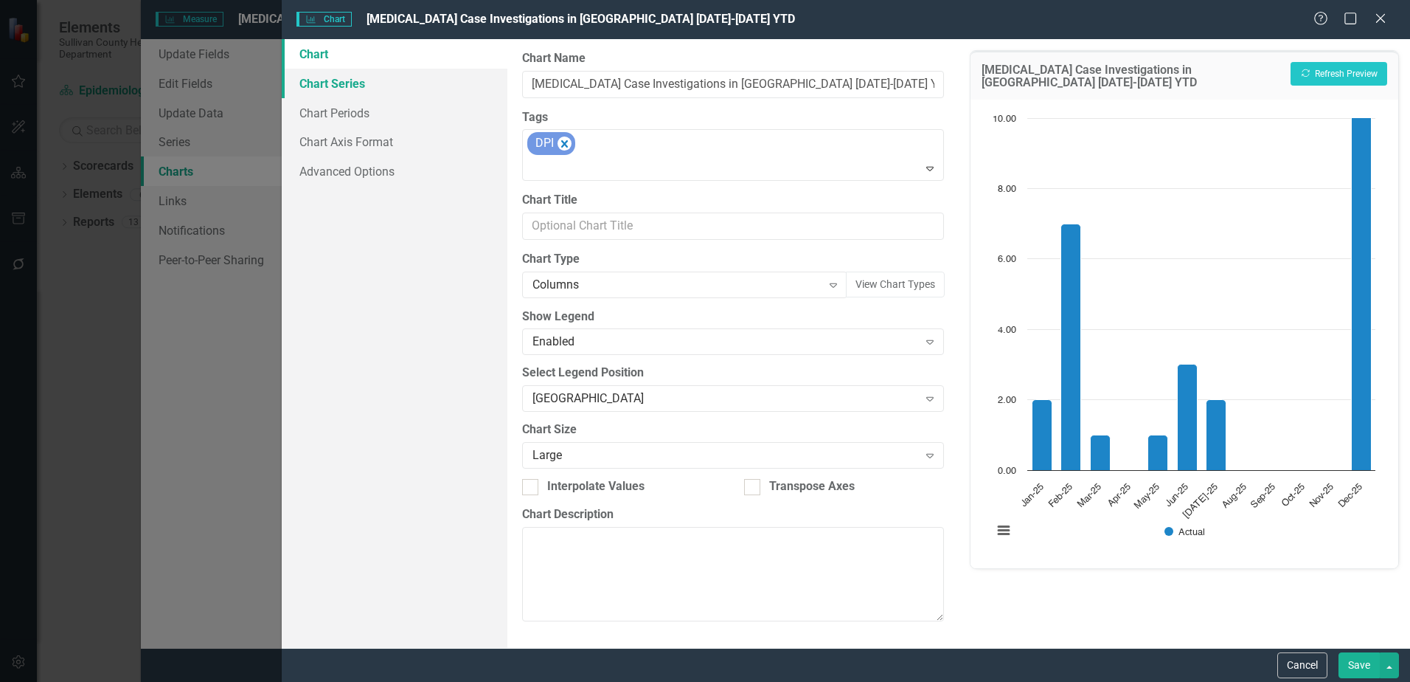
click at [335, 86] on link "Chart Series" at bounding box center [395, 84] width 226 height 30
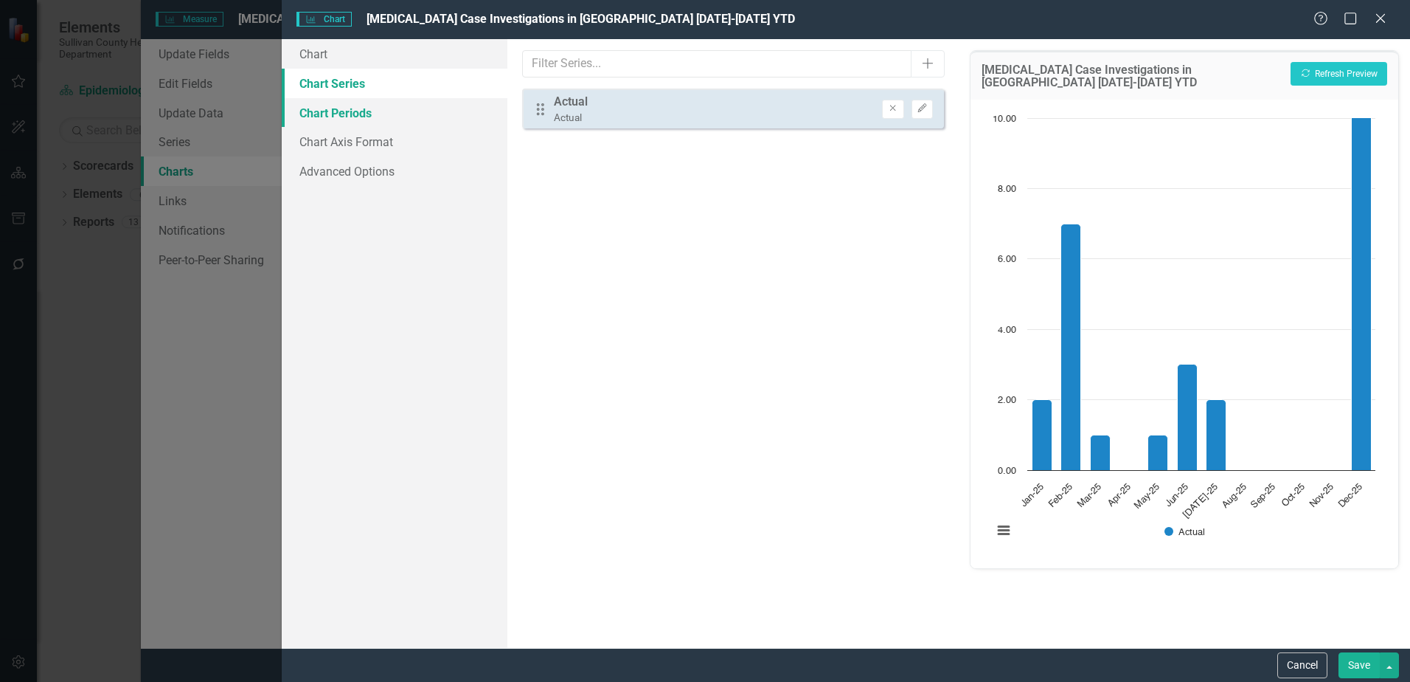
click at [357, 113] on link "Chart Periods" at bounding box center [395, 113] width 226 height 30
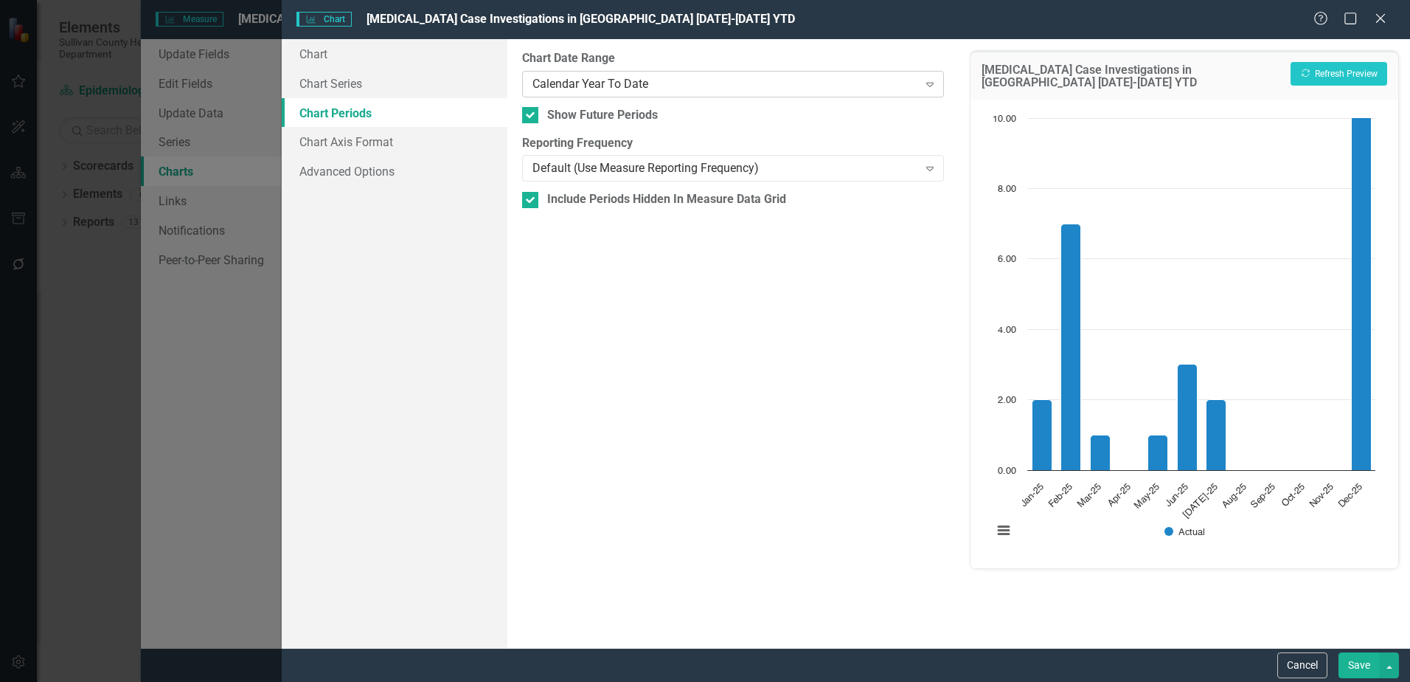
click at [665, 76] on div "Calendar Year To Date" at bounding box center [725, 83] width 385 height 17
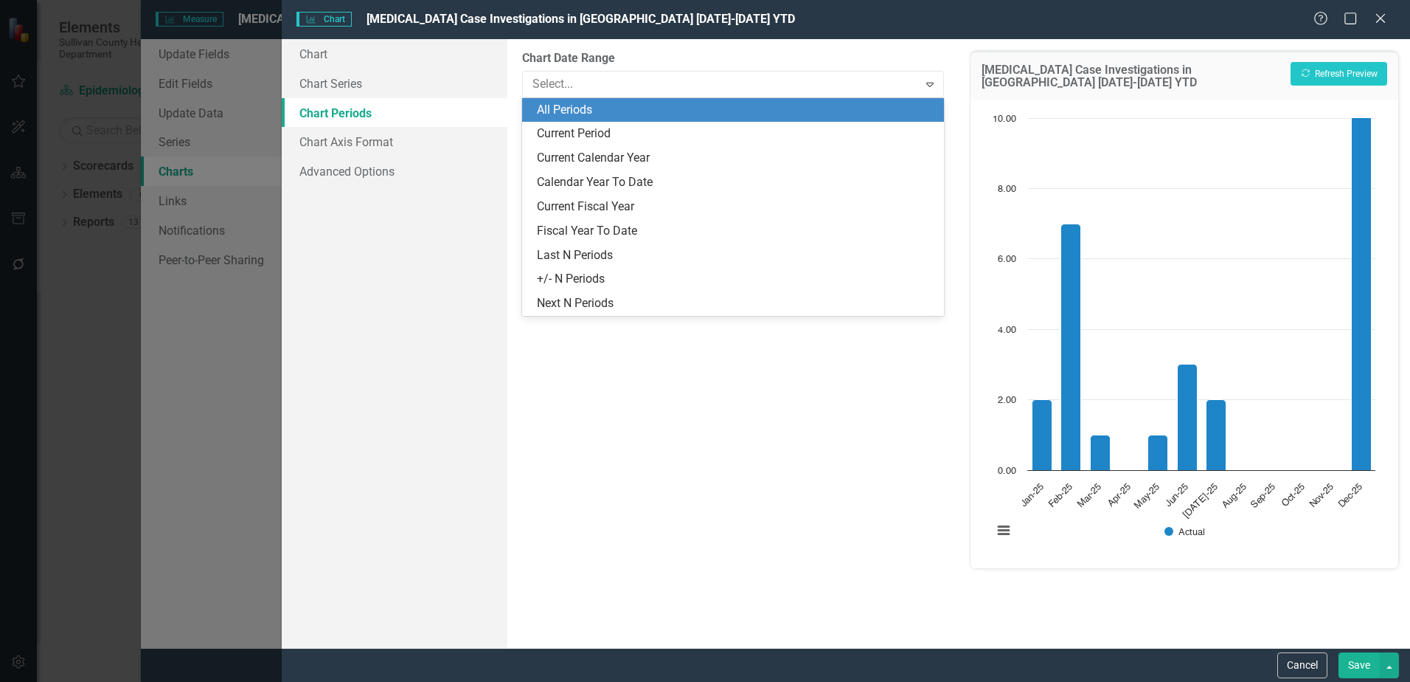
click at [567, 117] on div "All Periods" at bounding box center [736, 110] width 398 height 17
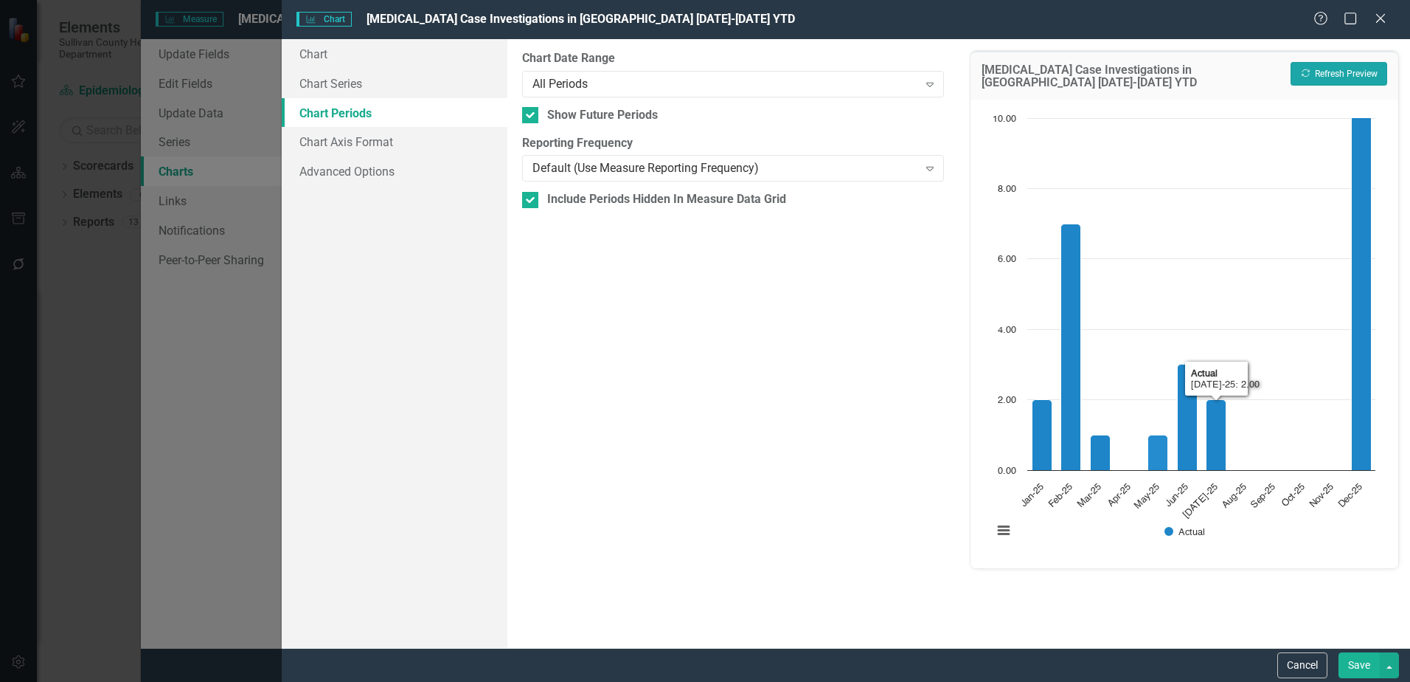
click at [1334, 63] on button "Recalculate Refresh Preview" at bounding box center [1339, 74] width 97 height 24
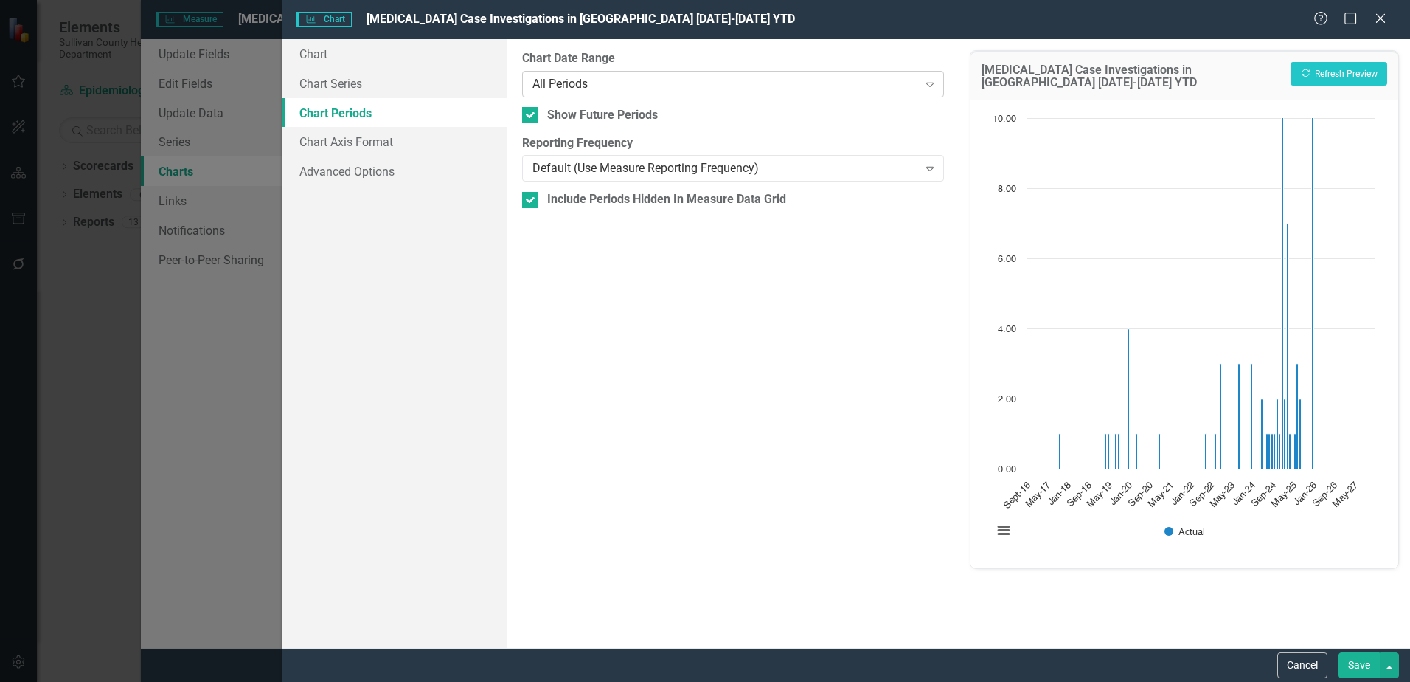
click at [632, 89] on div "All Periods" at bounding box center [725, 83] width 385 height 17
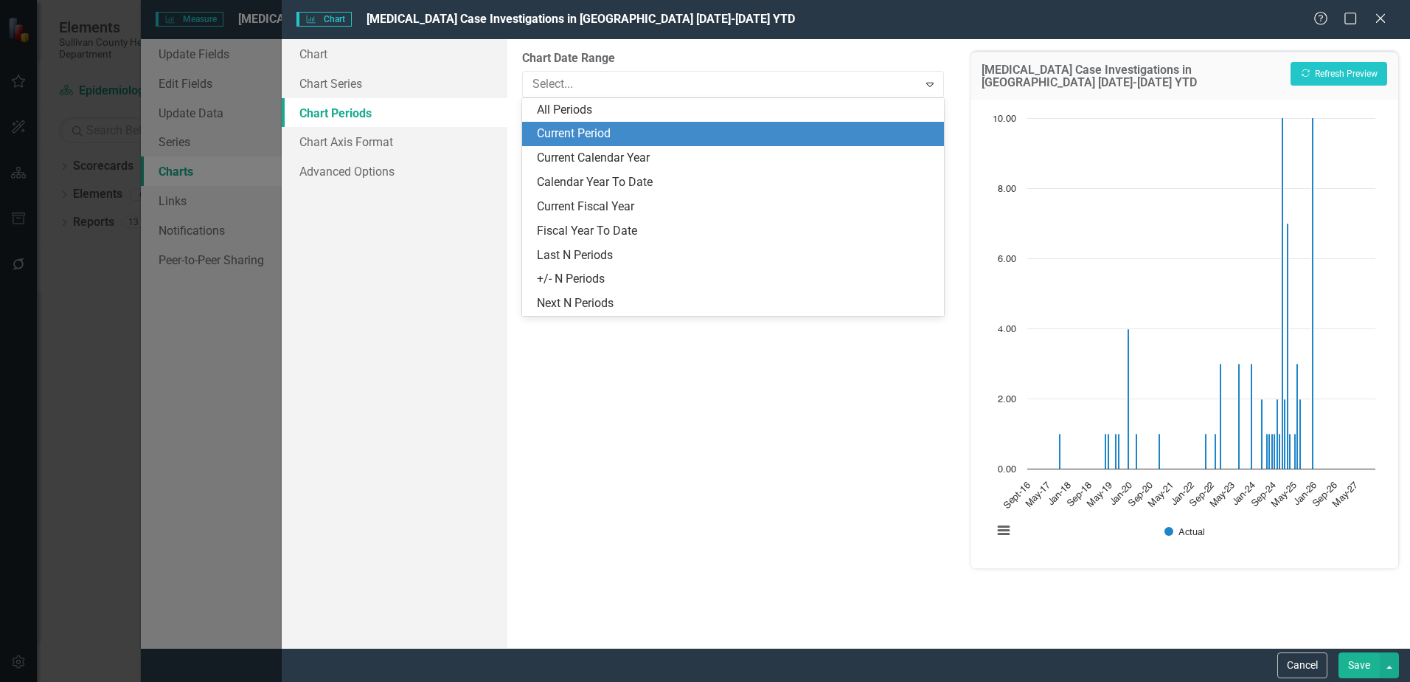
click at [600, 128] on div "Current Period" at bounding box center [736, 133] width 398 height 17
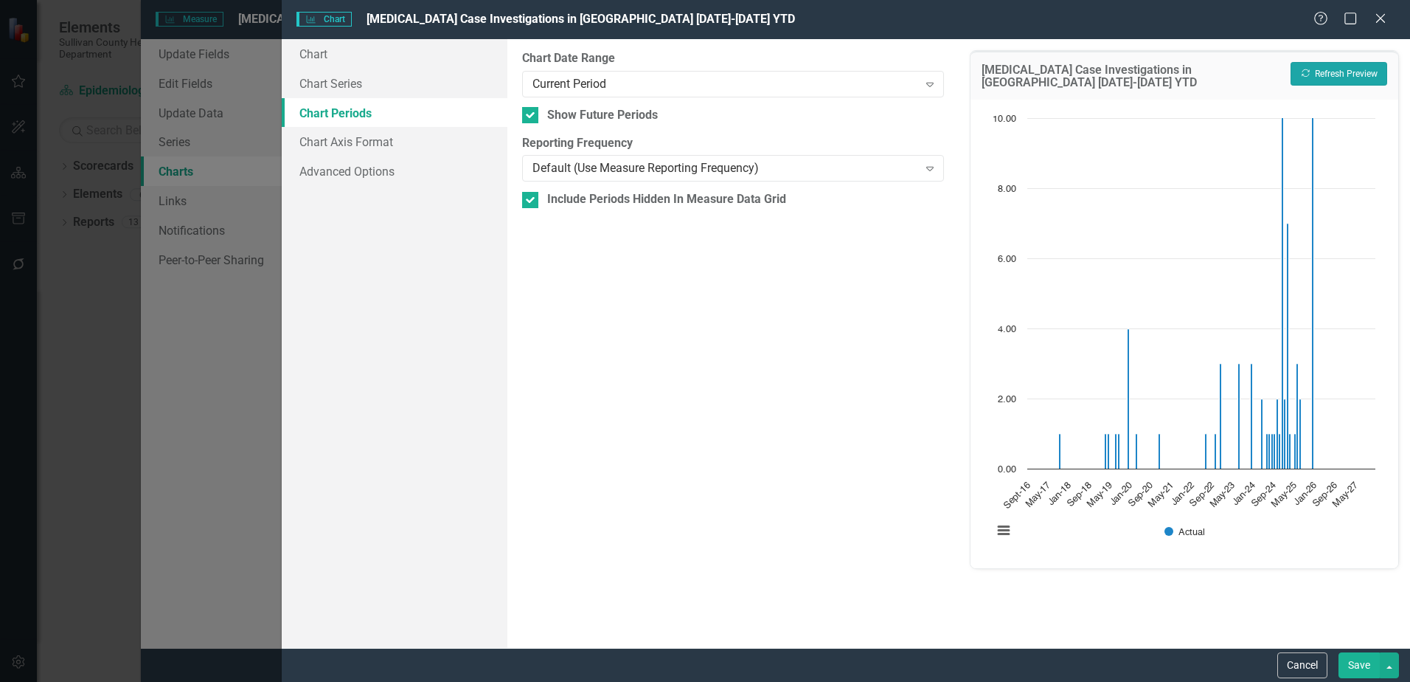
click at [1338, 76] on button "Recalculate Refresh Preview" at bounding box center [1339, 74] width 97 height 24
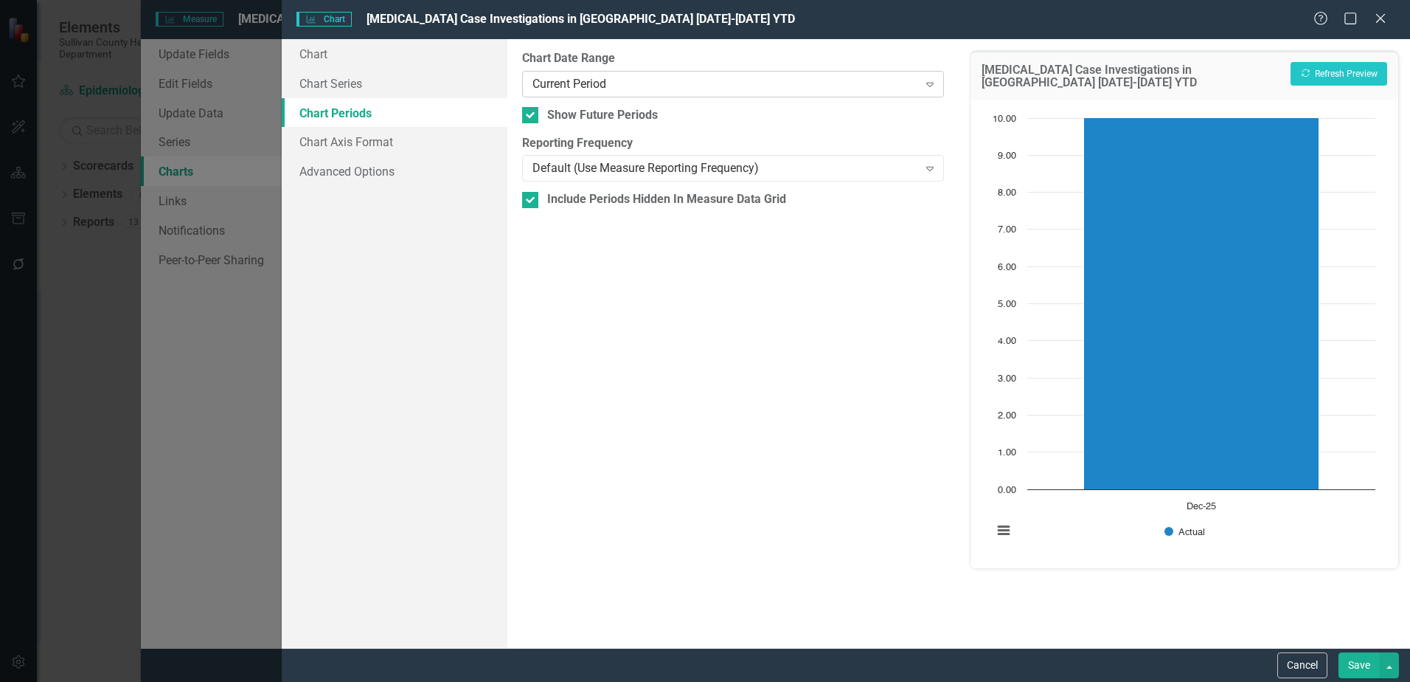
click at [622, 87] on div "Current Period" at bounding box center [725, 83] width 385 height 17
click at [568, 178] on div "Default (Use Measure Reporting Frequency) Expand" at bounding box center [733, 168] width 422 height 27
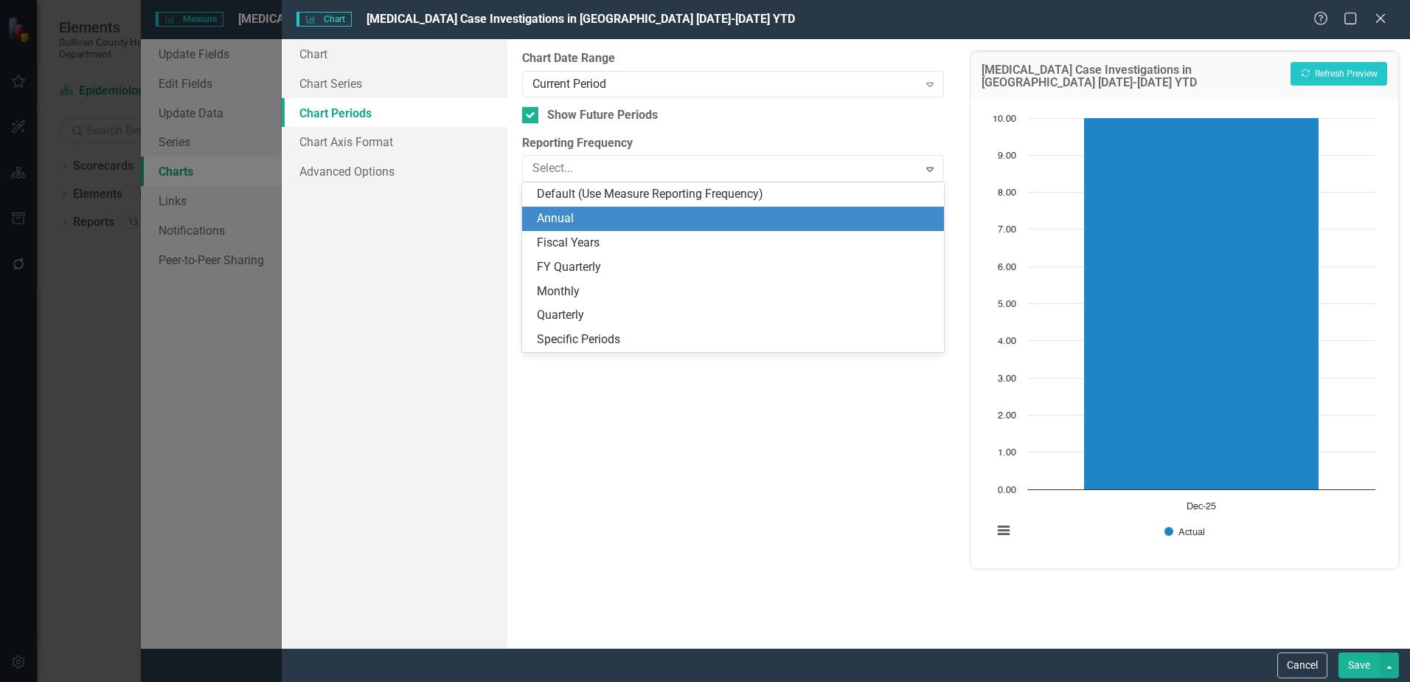
click at [560, 226] on div "Annual" at bounding box center [736, 218] width 398 height 17
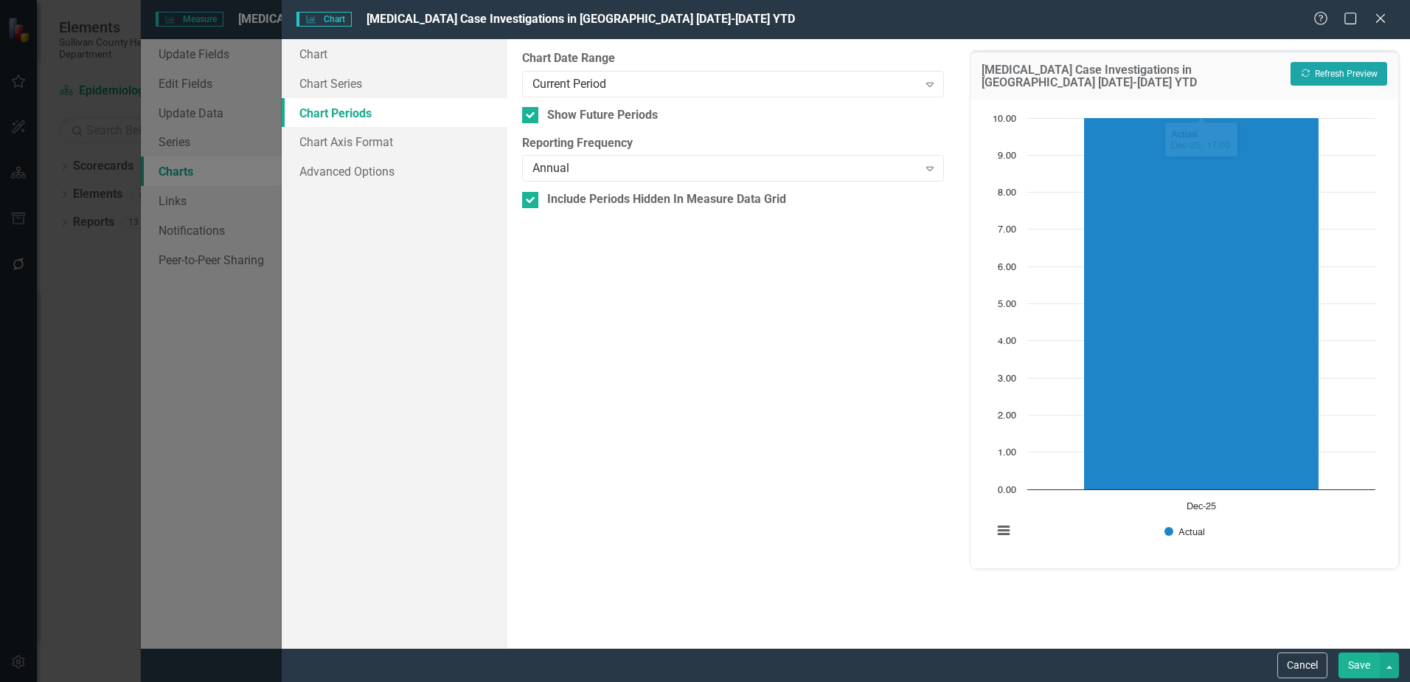
click at [1315, 80] on button "Recalculate Refresh Preview" at bounding box center [1339, 74] width 97 height 24
click at [696, 77] on div "Current Period" at bounding box center [725, 83] width 385 height 17
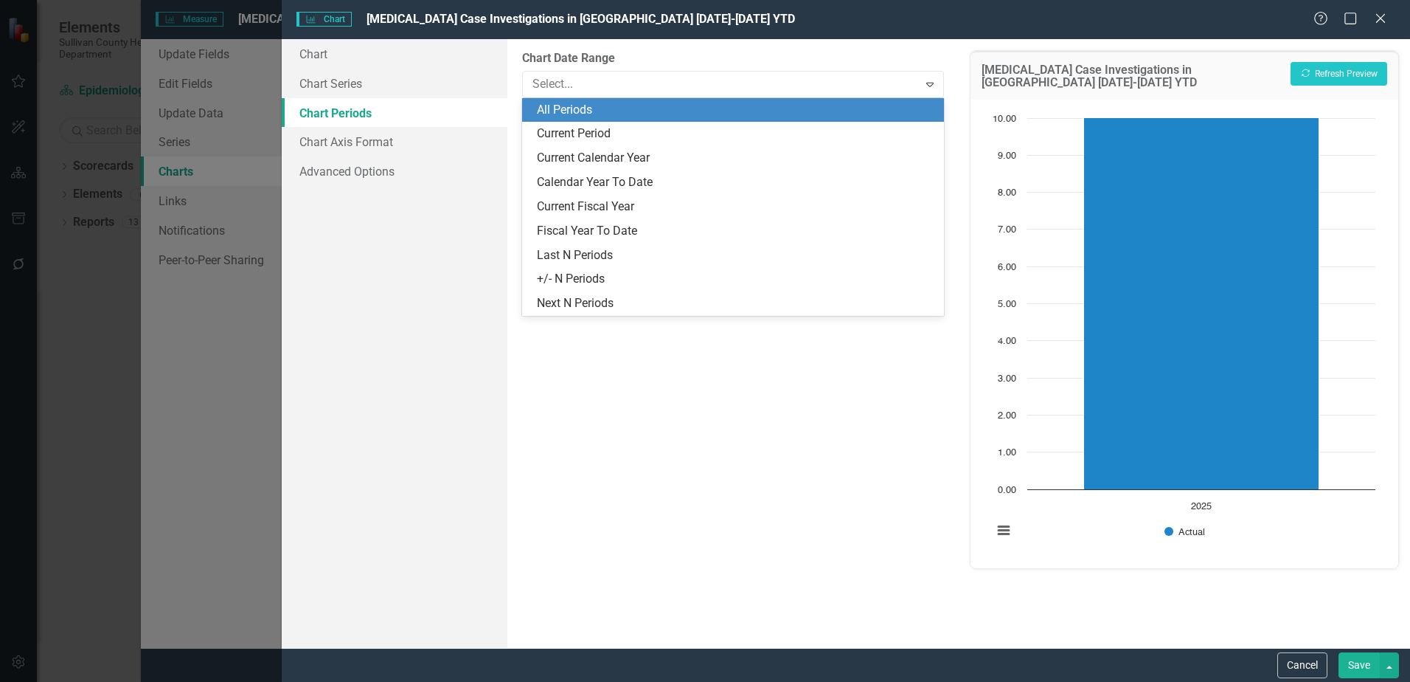
click at [601, 114] on div "All Periods" at bounding box center [736, 110] width 398 height 17
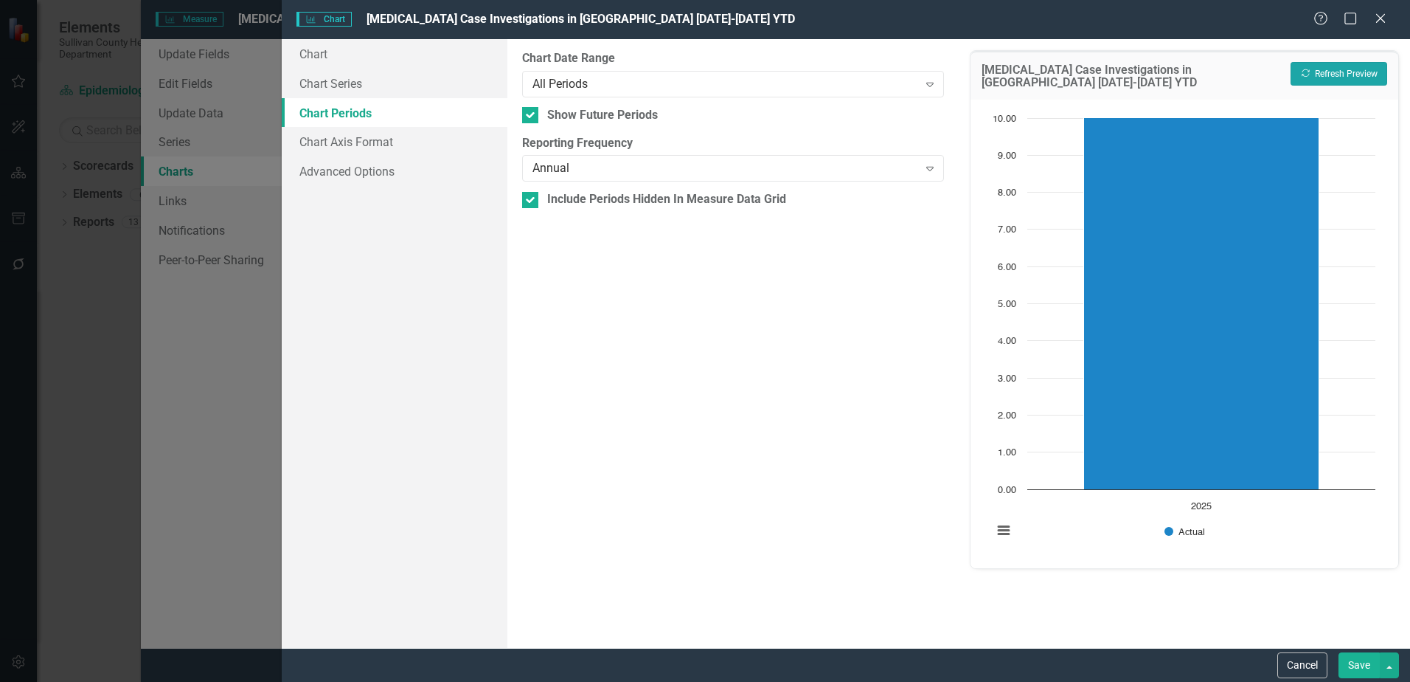
click at [1349, 78] on button "Recalculate Refresh Preview" at bounding box center [1339, 74] width 97 height 24
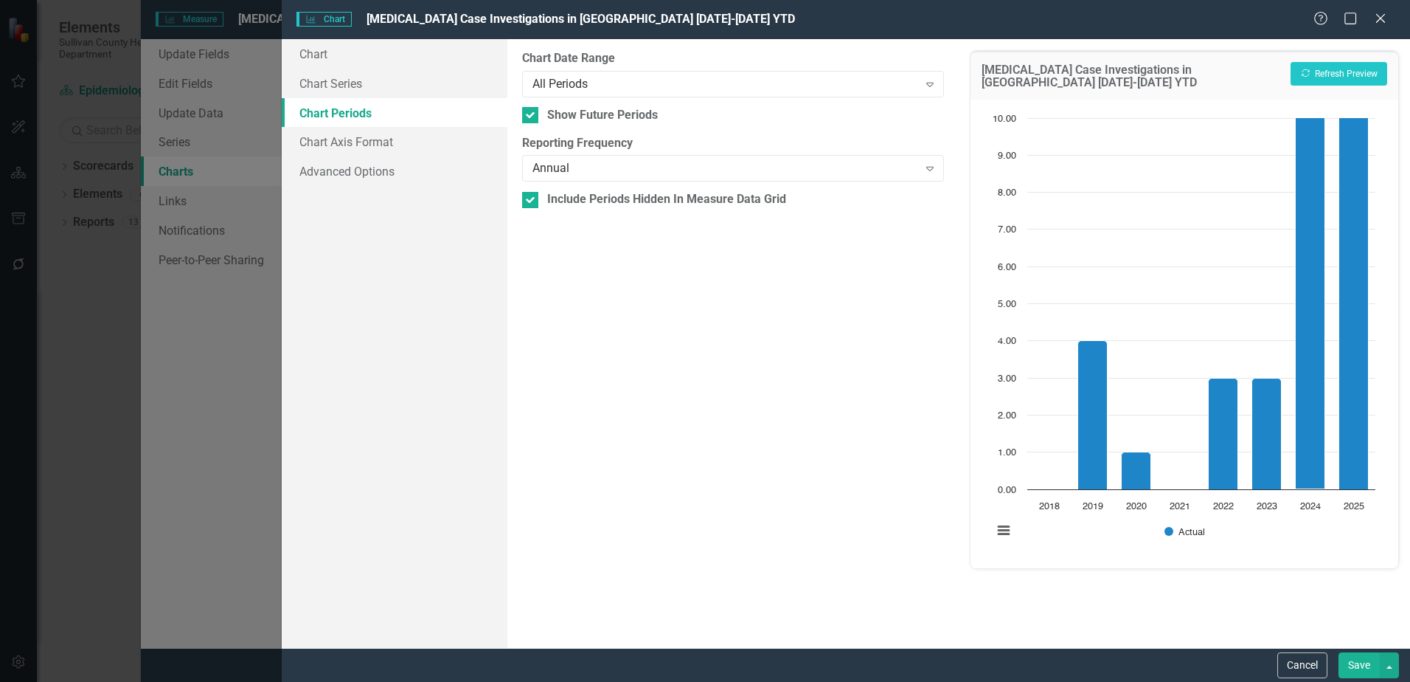
click at [1342, 662] on button "Save" at bounding box center [1359, 665] width 41 height 26
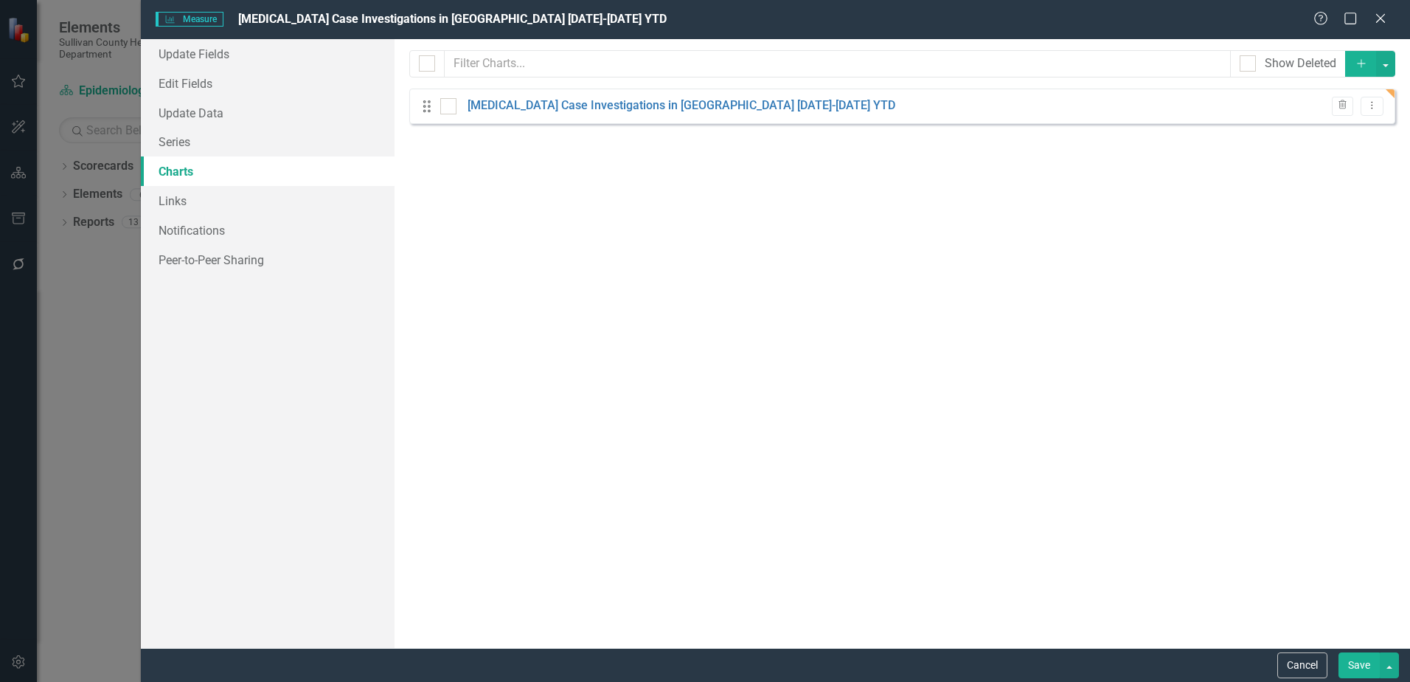
click at [1363, 672] on button "Save" at bounding box center [1359, 665] width 41 height 26
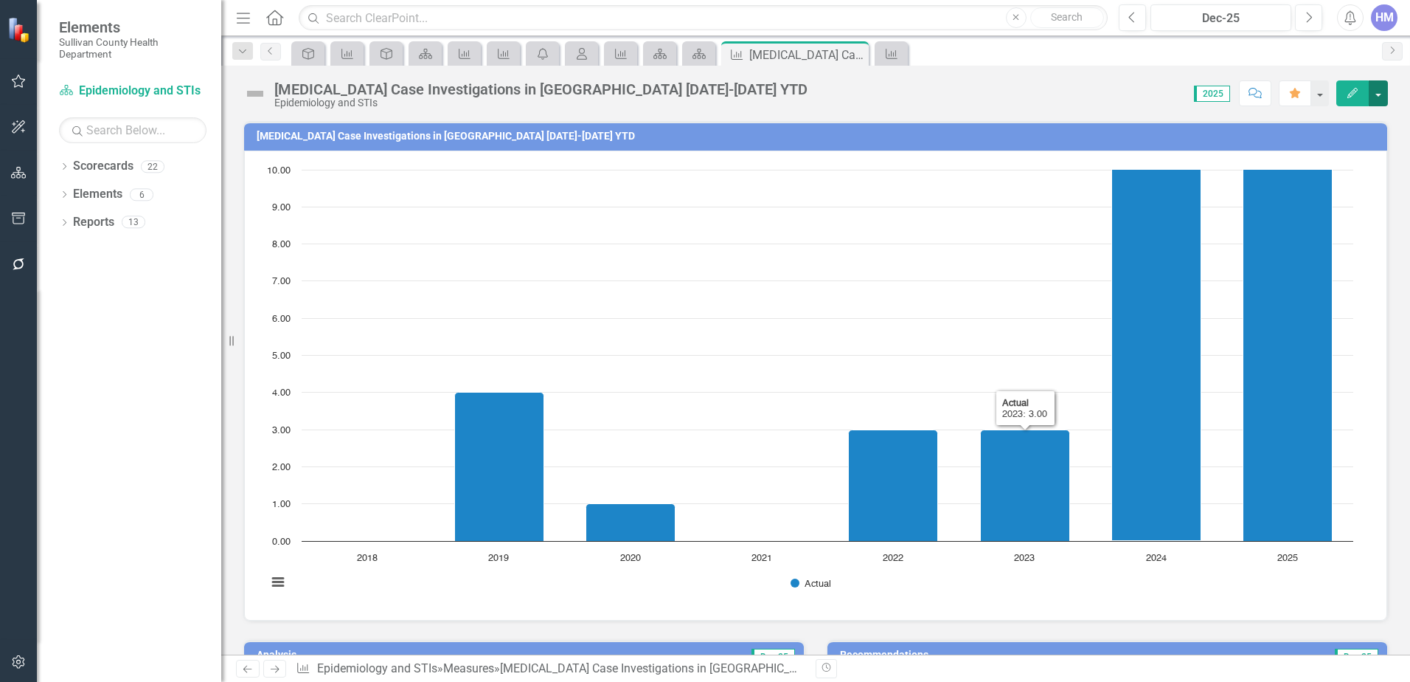
click at [1383, 92] on button "button" at bounding box center [1378, 93] width 19 height 26
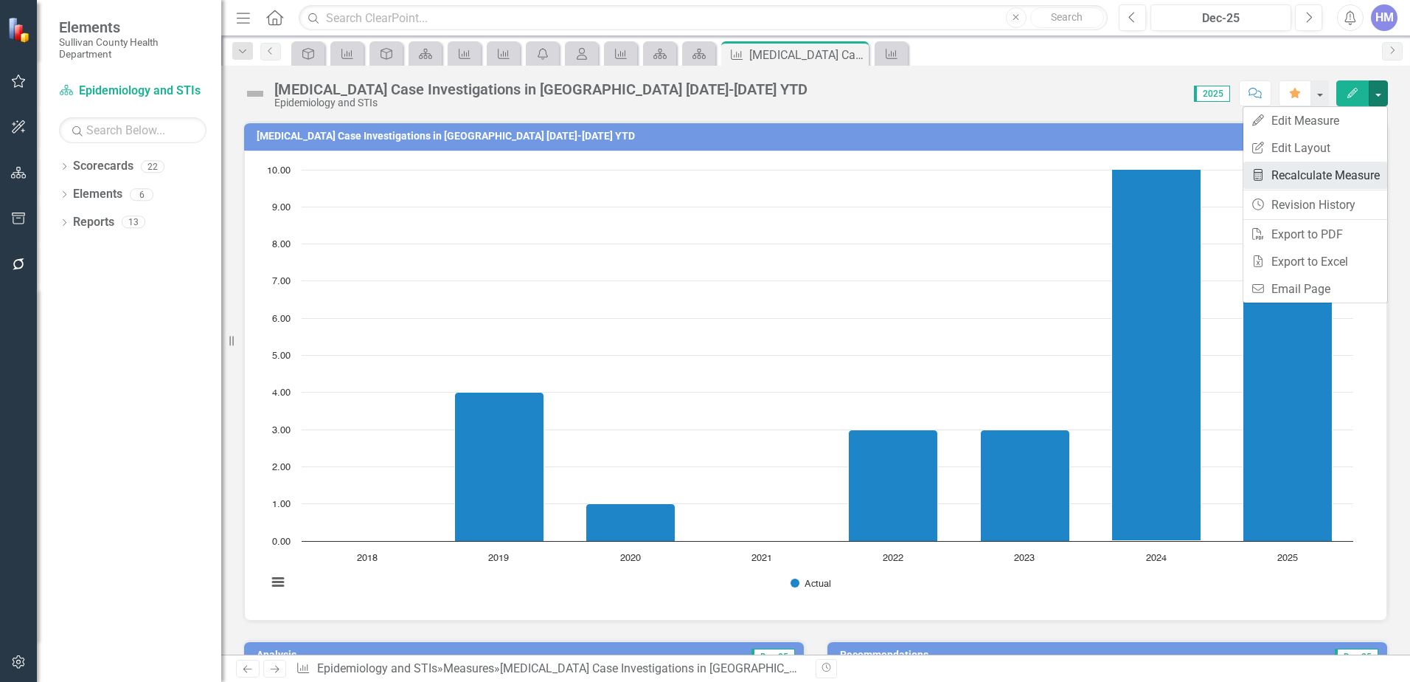
click at [1325, 176] on link "Recalculate Measure Recalculate Measure" at bounding box center [1316, 175] width 144 height 27
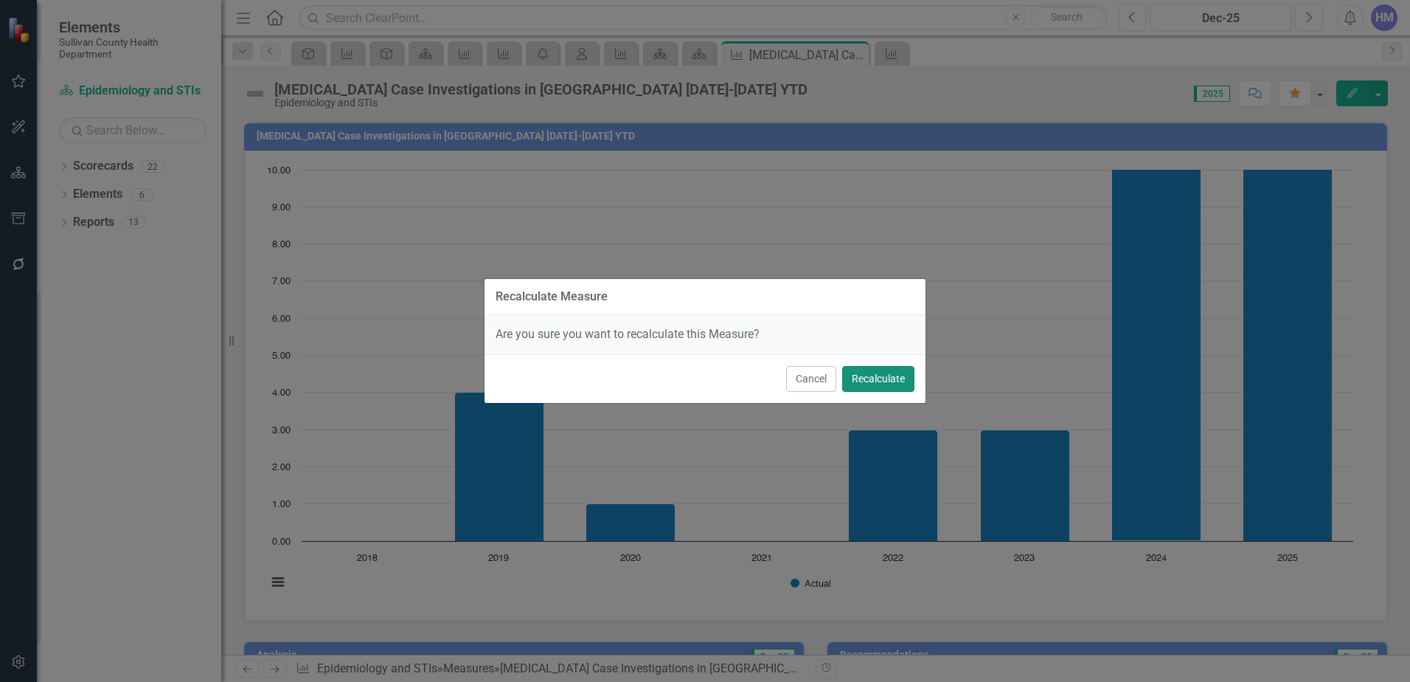
click at [882, 384] on button "Recalculate" at bounding box center [878, 379] width 72 height 26
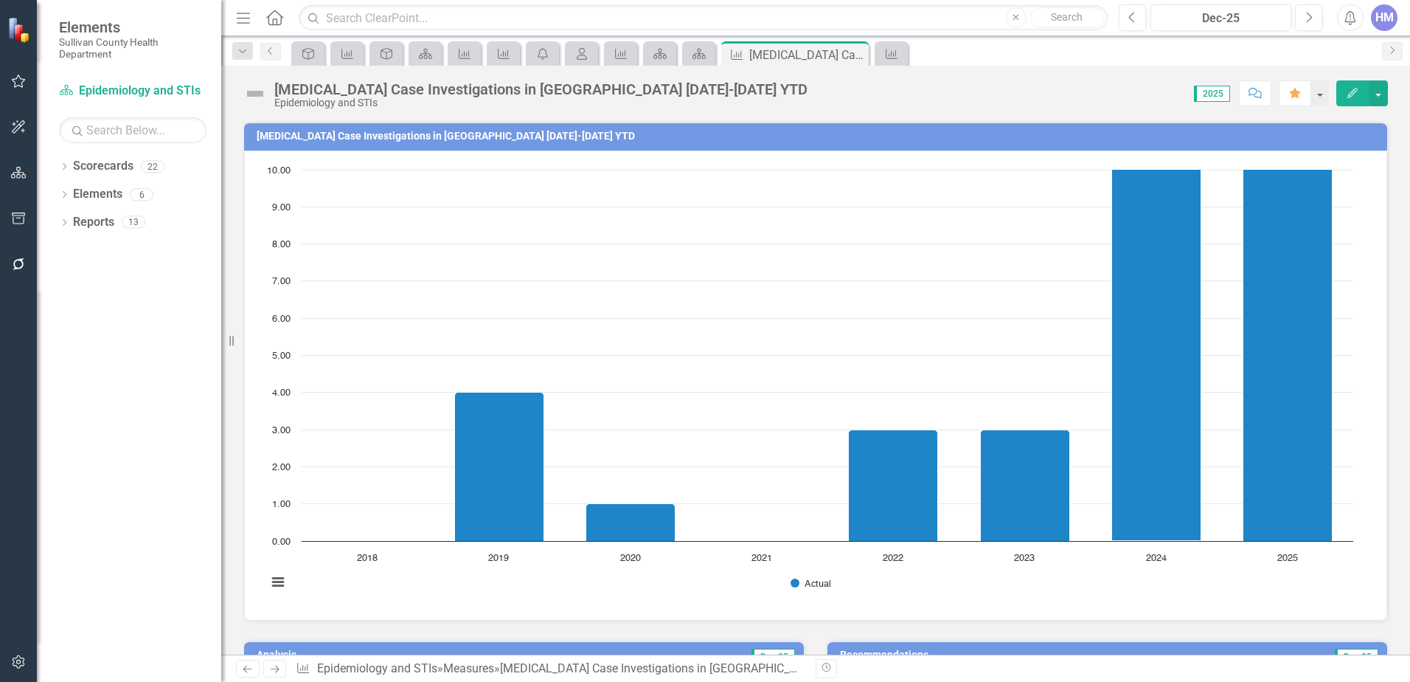
click at [276, 168] on text "10.00" at bounding box center [279, 171] width 24 height 10
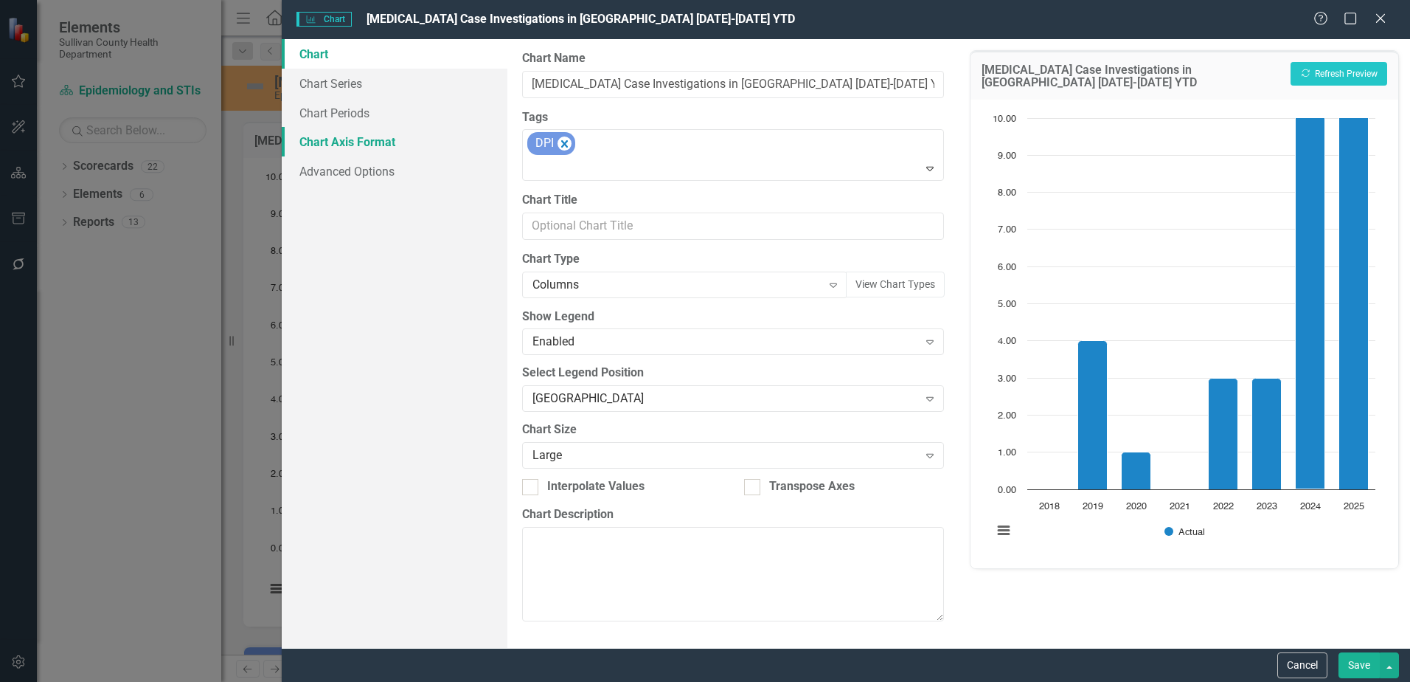
click at [330, 132] on link "Chart Axis Format" at bounding box center [395, 142] width 226 height 30
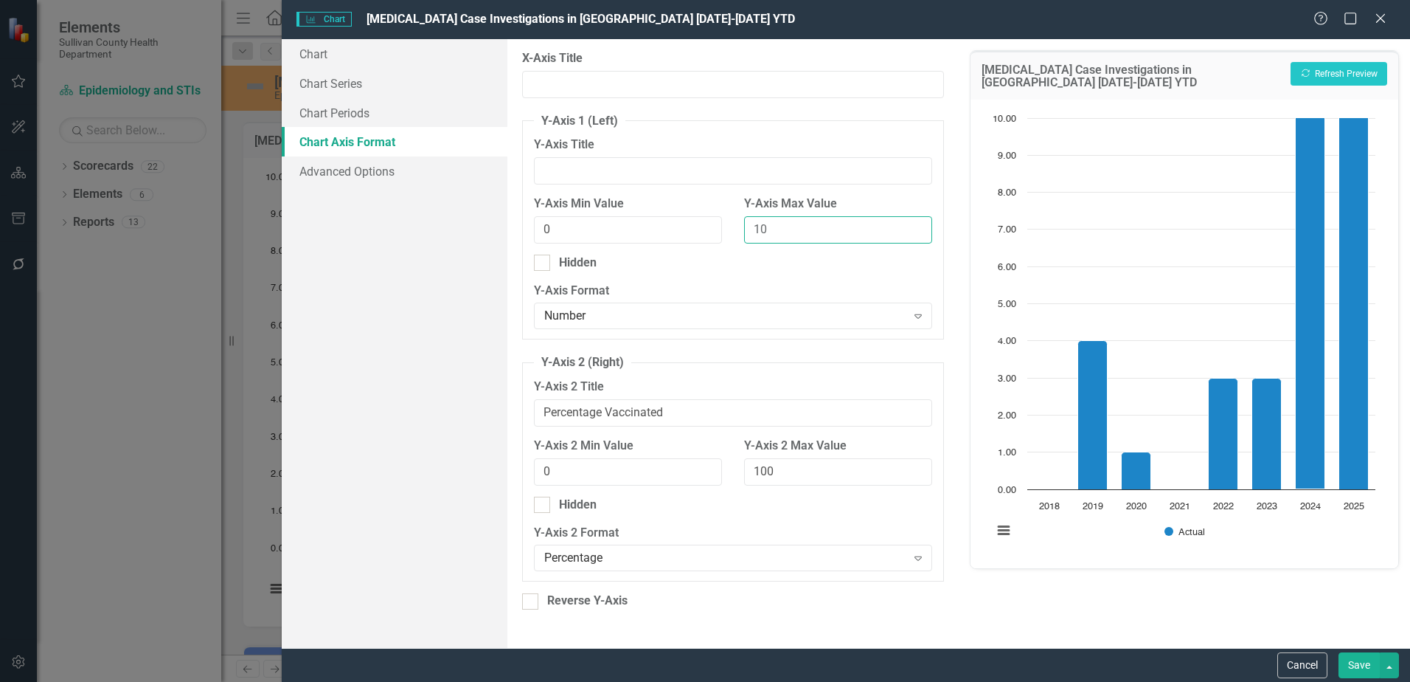
click at [769, 225] on input "10" at bounding box center [838, 229] width 188 height 27
type input "1"
type input "20"
click at [1346, 81] on button "Recalculate Refresh Preview" at bounding box center [1339, 74] width 97 height 24
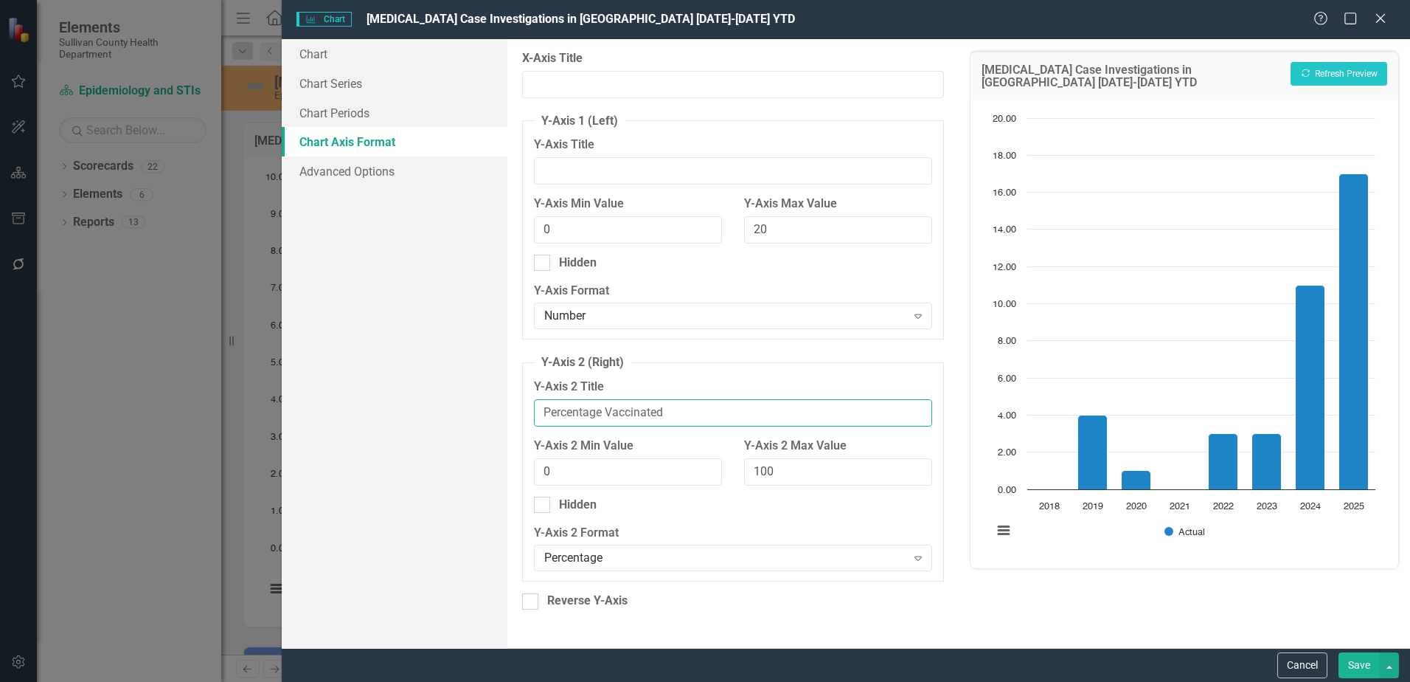
click at [602, 414] on input "Percentage Vaccinated" at bounding box center [733, 412] width 398 height 27
drag, startPoint x: 698, startPoint y: 409, endPoint x: 474, endPoint y: 401, distance: 224.4
click at [480, 406] on div "Chart Chart Series Chart Periods Chart Axis Format Advanced Options From this p…" at bounding box center [846, 343] width 1129 height 609
click at [1367, 659] on button "Save" at bounding box center [1359, 665] width 41 height 26
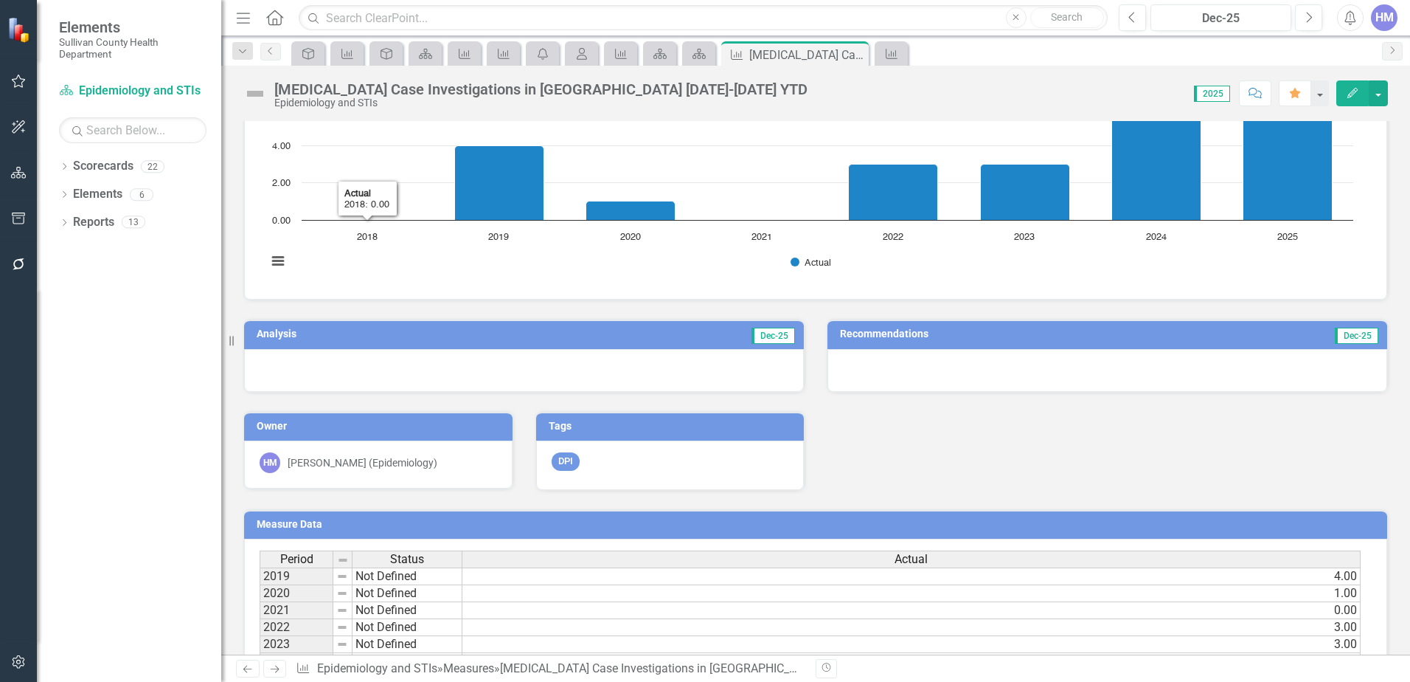
scroll to position [403, 0]
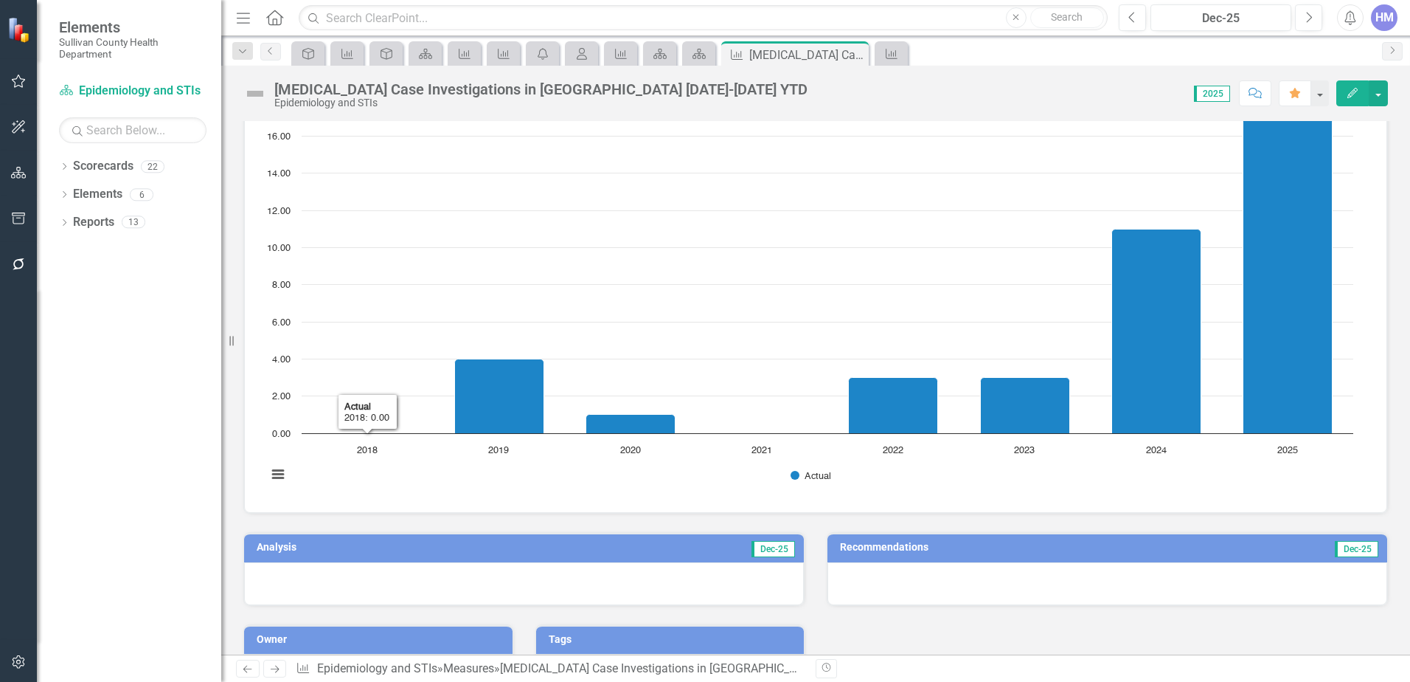
click at [373, 454] on text "2018" at bounding box center [367, 451] width 21 height 10
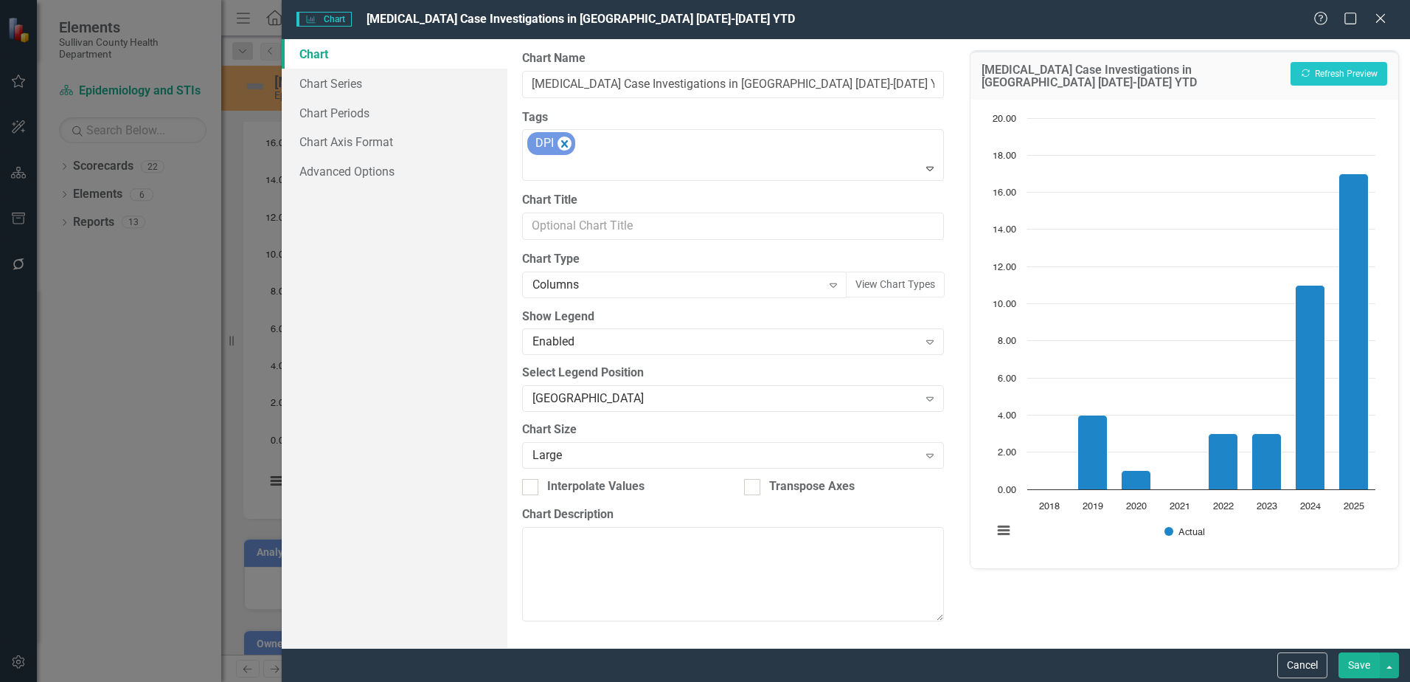
scroll to position [114, 0]
click at [352, 123] on link "Chart Periods" at bounding box center [395, 113] width 226 height 30
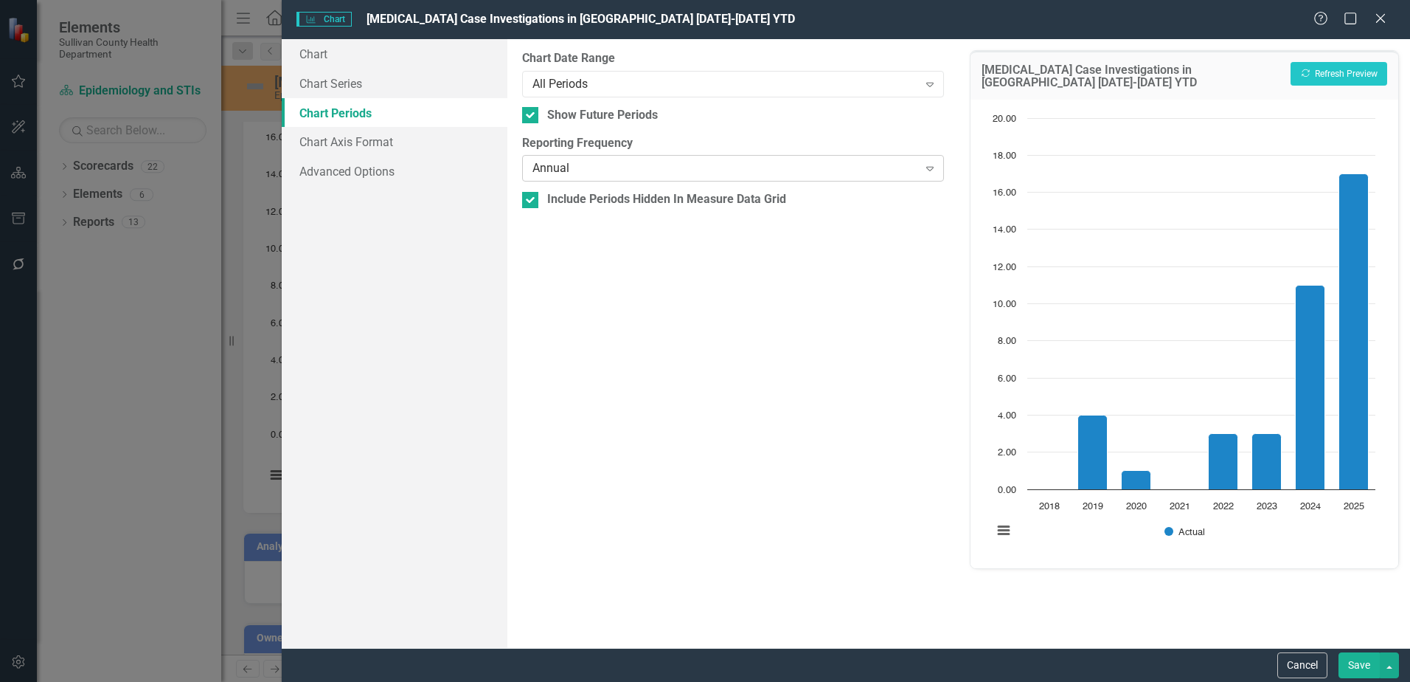
click at [932, 173] on icon "Expand" at bounding box center [930, 168] width 15 height 12
click at [1354, 665] on button "Save" at bounding box center [1359, 665] width 41 height 26
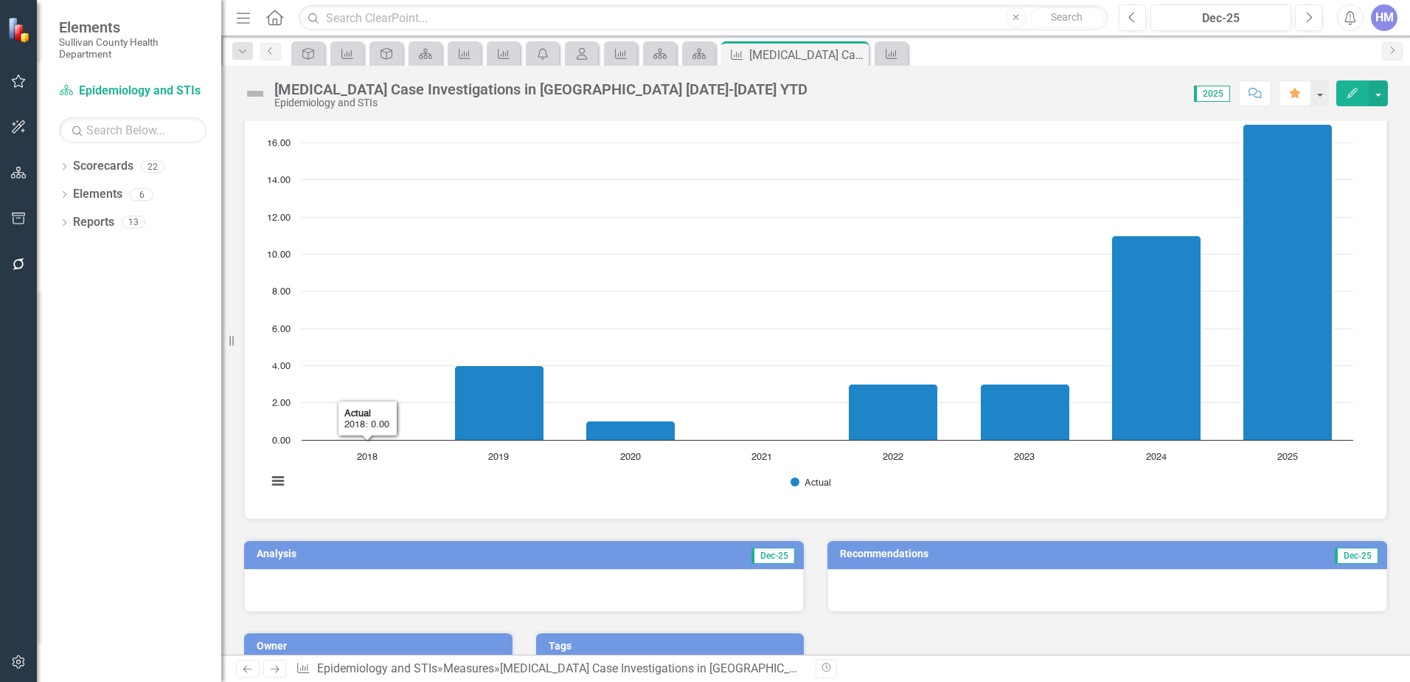
scroll to position [0, 0]
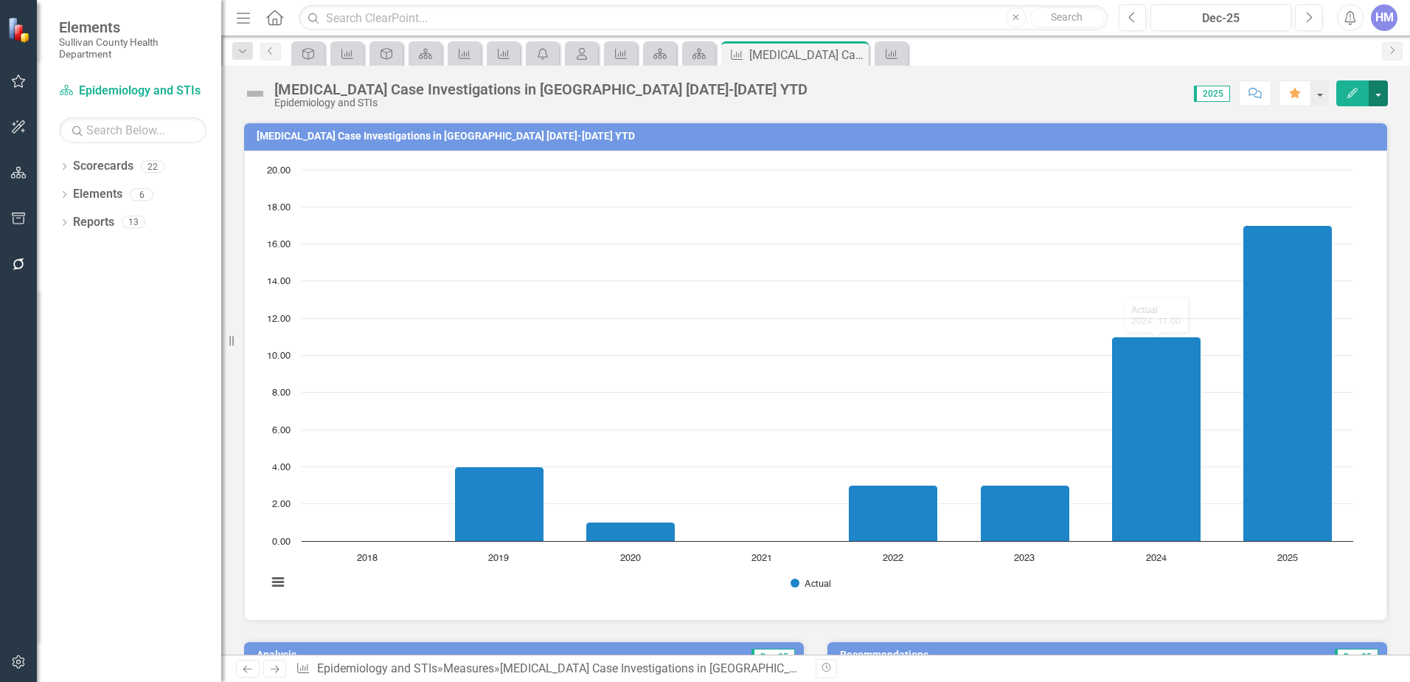
click at [1386, 97] on button "button" at bounding box center [1378, 93] width 19 height 26
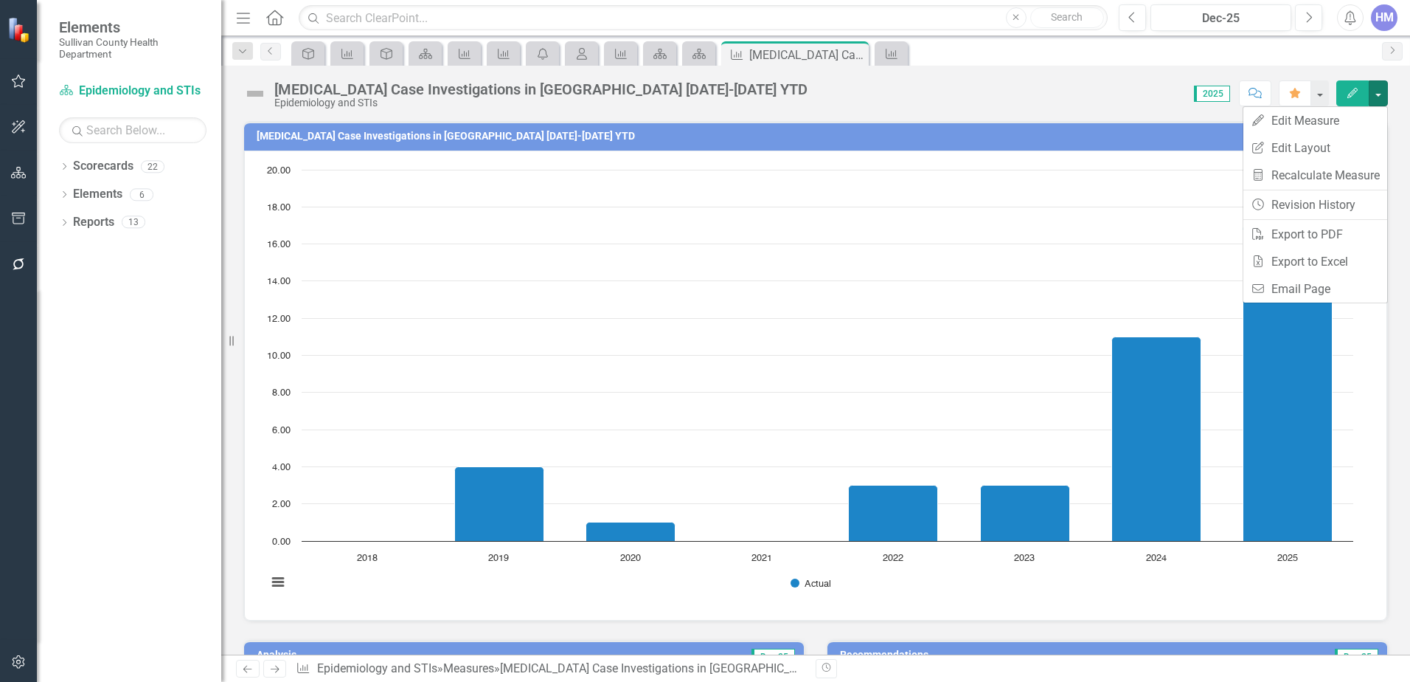
click at [432, 134] on h3 "[MEDICAL_DATA] Case Investigations in [GEOGRAPHIC_DATA] [DATE]-[DATE] YTD" at bounding box center [819, 136] width 1124 height 11
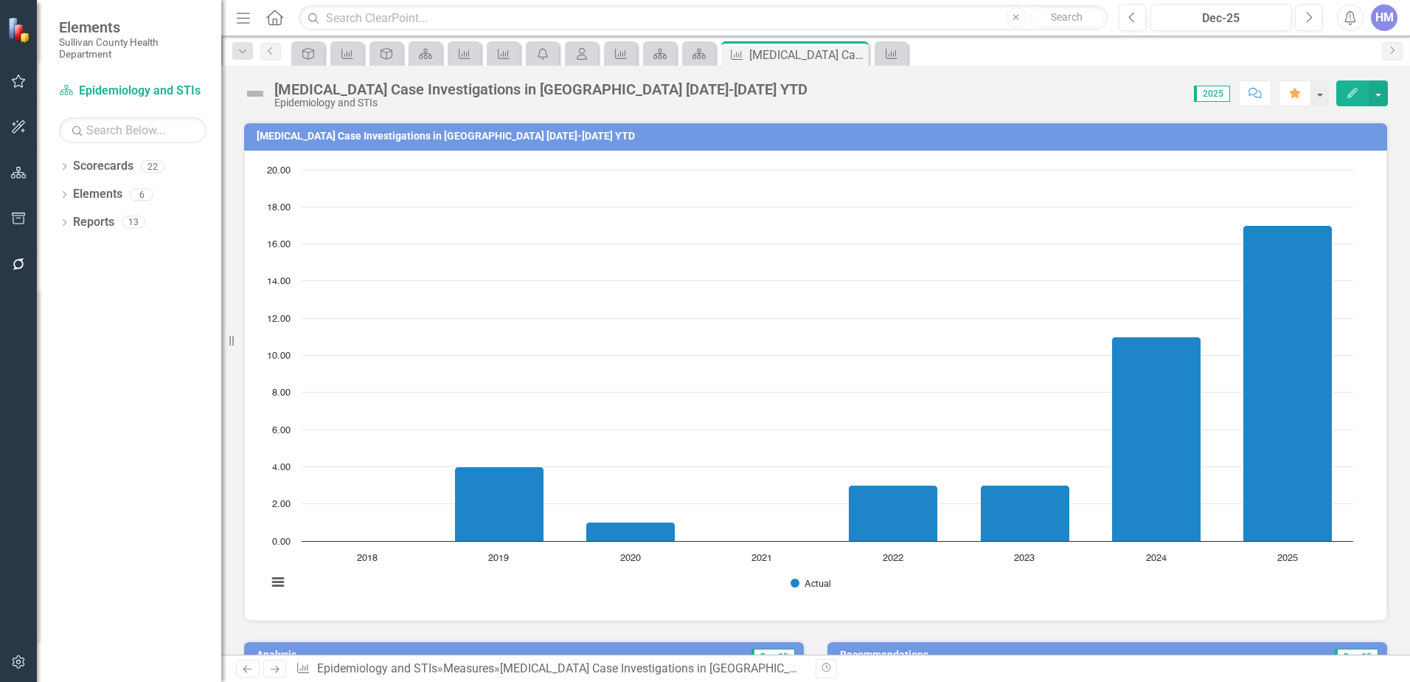
click at [432, 134] on h3 "[MEDICAL_DATA] Case Investigations in [GEOGRAPHIC_DATA] [DATE]-[DATE] YTD" at bounding box center [819, 136] width 1124 height 11
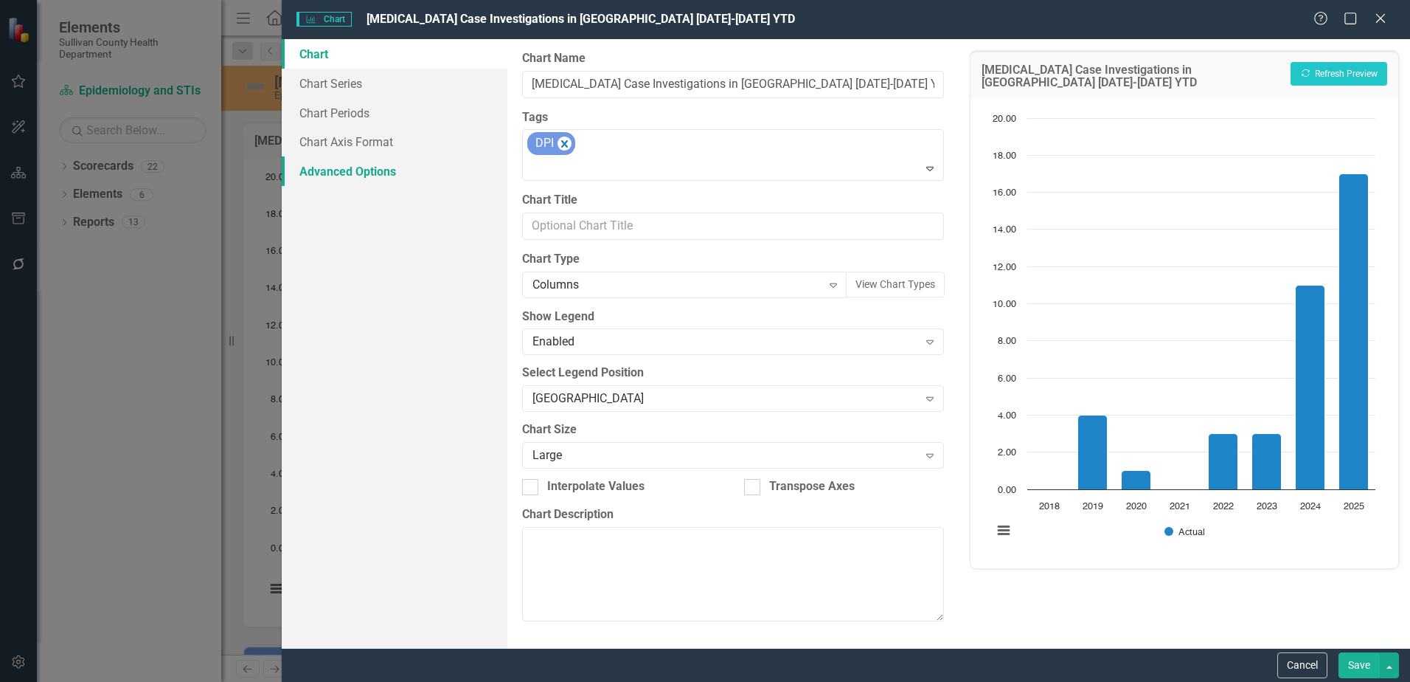
click at [345, 177] on link "Advanced Options" at bounding box center [395, 171] width 226 height 30
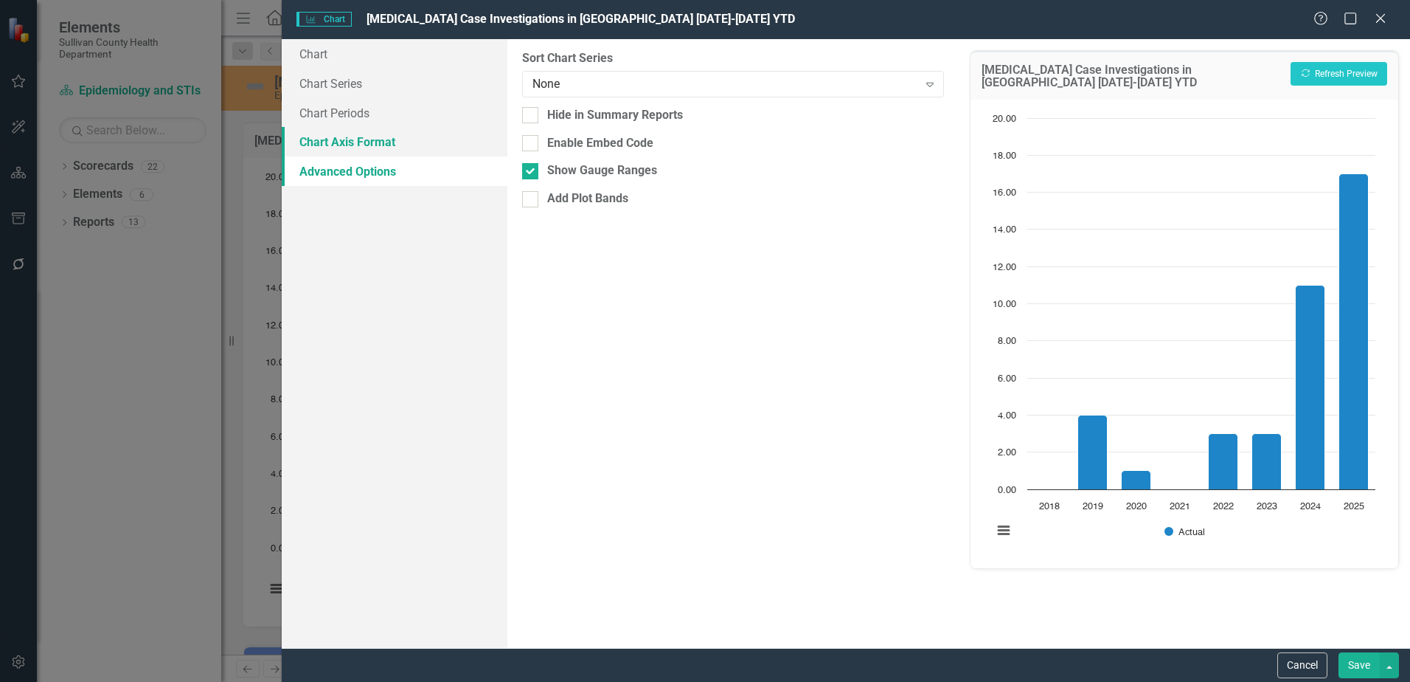
click at [342, 136] on link "Chart Axis Format" at bounding box center [395, 142] width 226 height 30
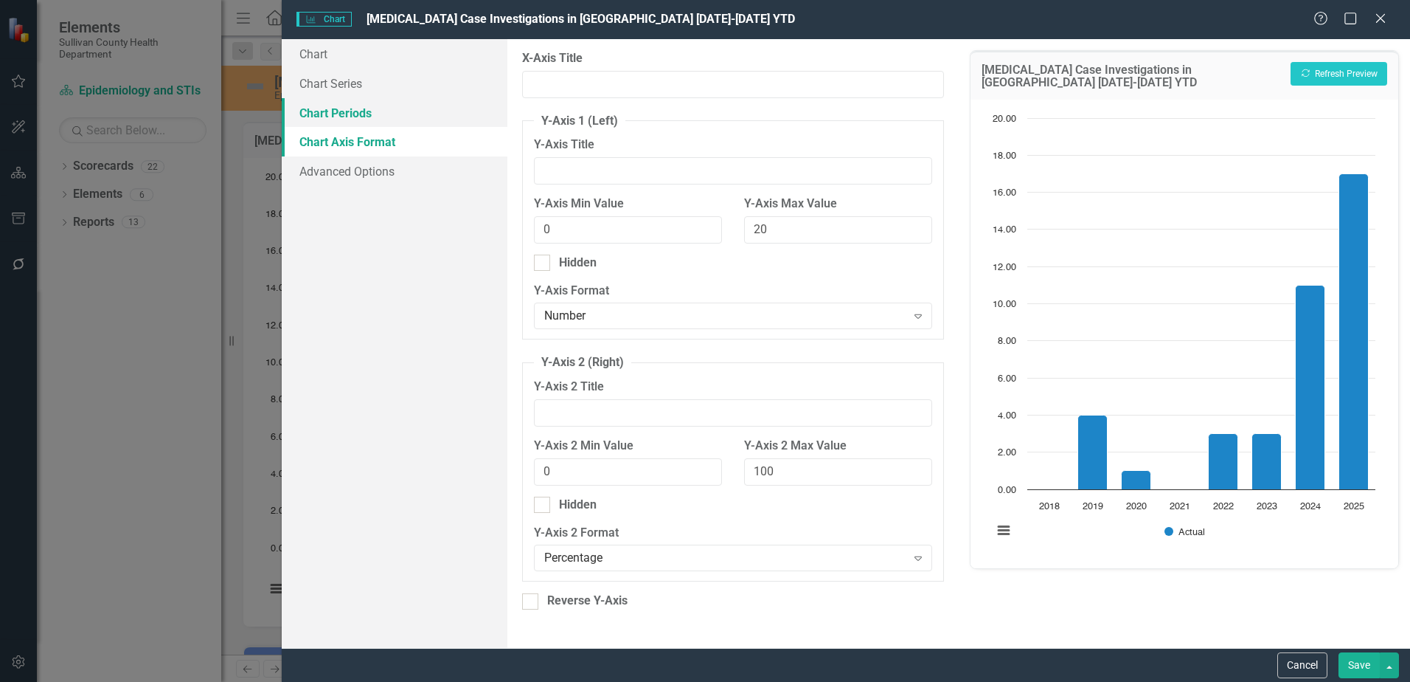
click at [344, 123] on link "Chart Periods" at bounding box center [395, 113] width 226 height 30
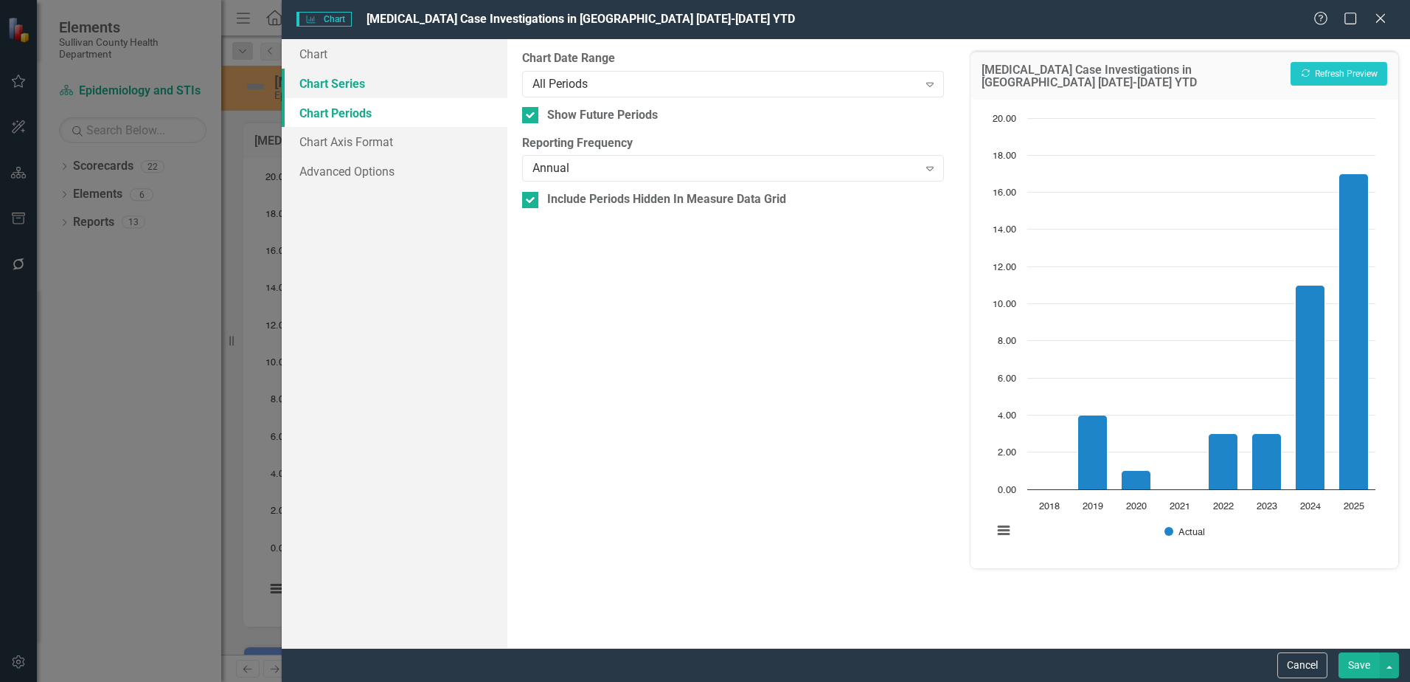
click at [346, 86] on link "Chart Series" at bounding box center [395, 84] width 226 height 30
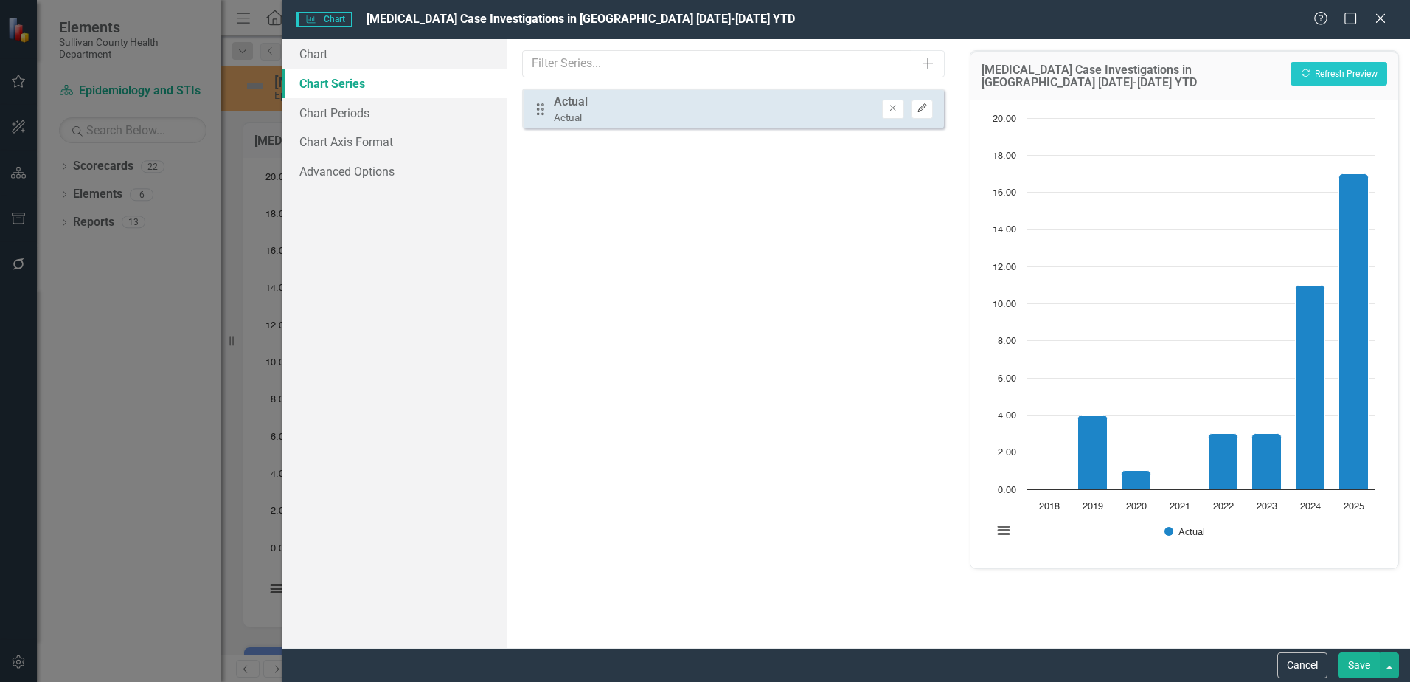
click at [923, 114] on button "Edit" at bounding box center [922, 109] width 21 height 19
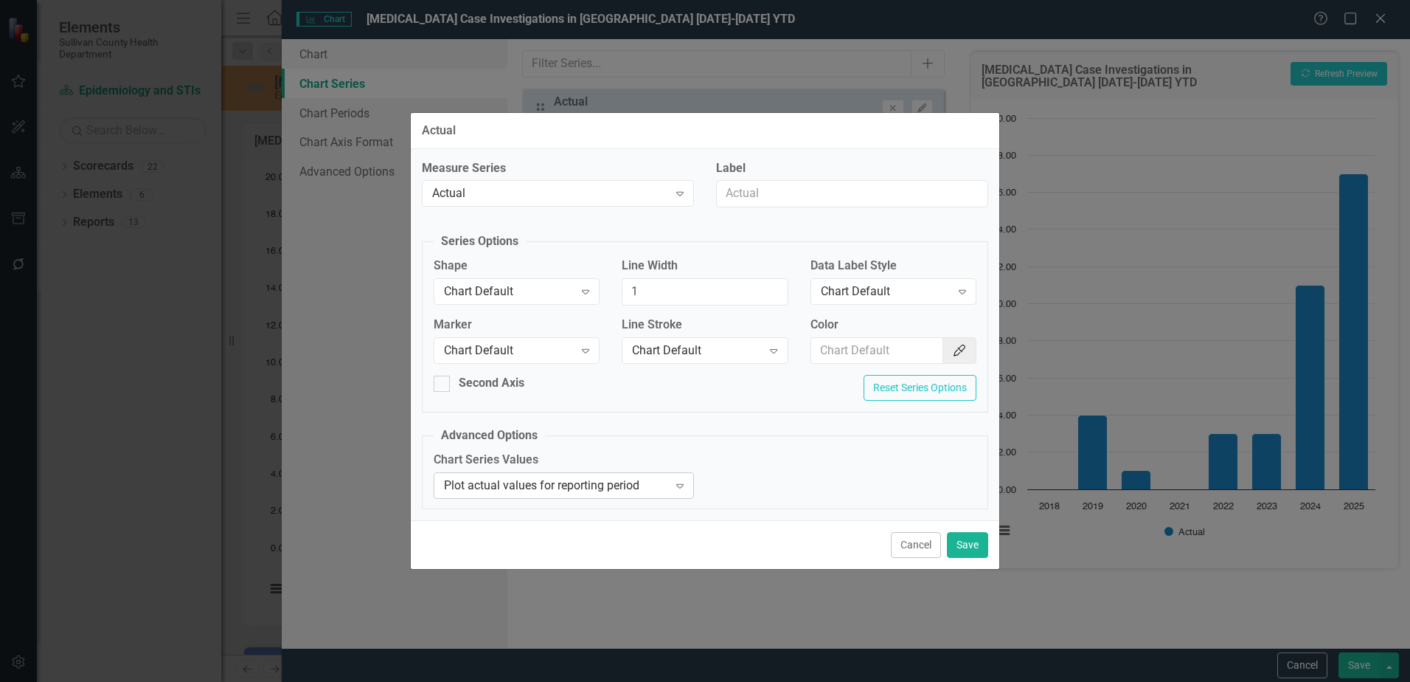
click at [502, 483] on div "Plot actual values for reporting period" at bounding box center [556, 485] width 224 height 17
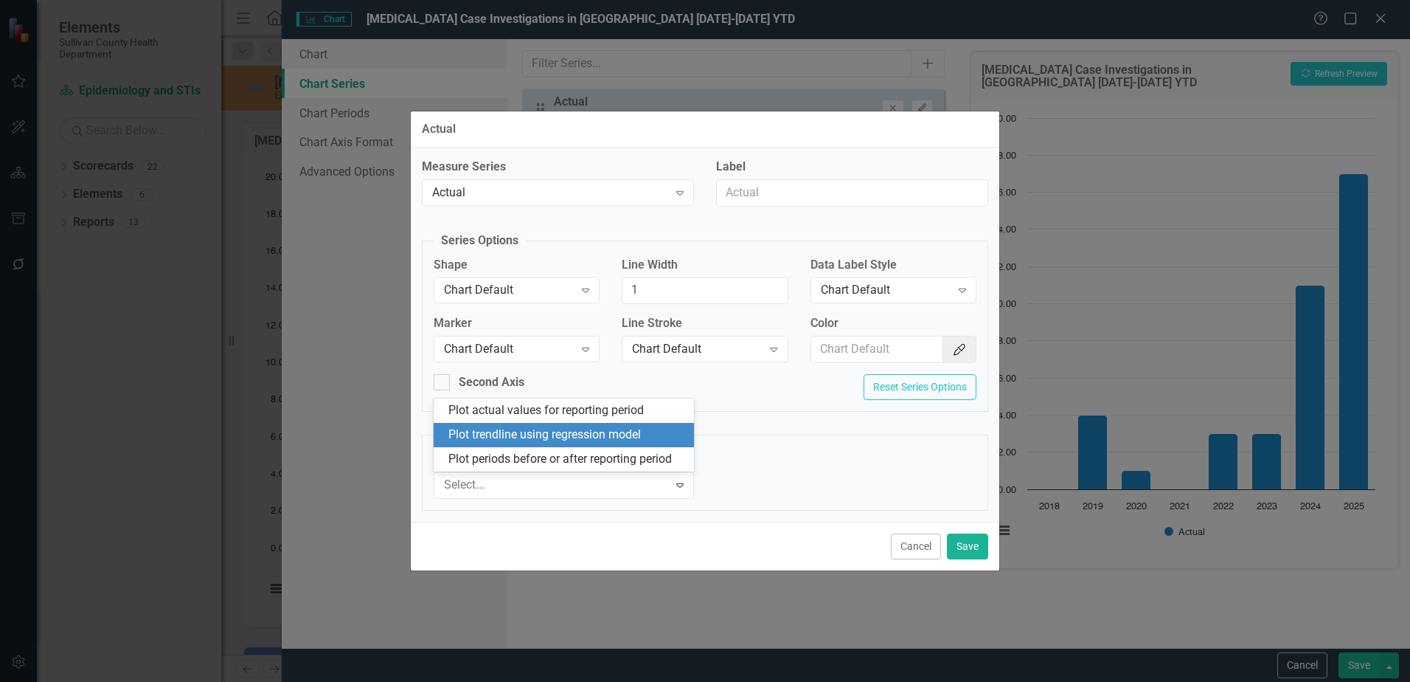
click at [521, 435] on div "Plot trendline using regression model" at bounding box center [567, 434] width 237 height 17
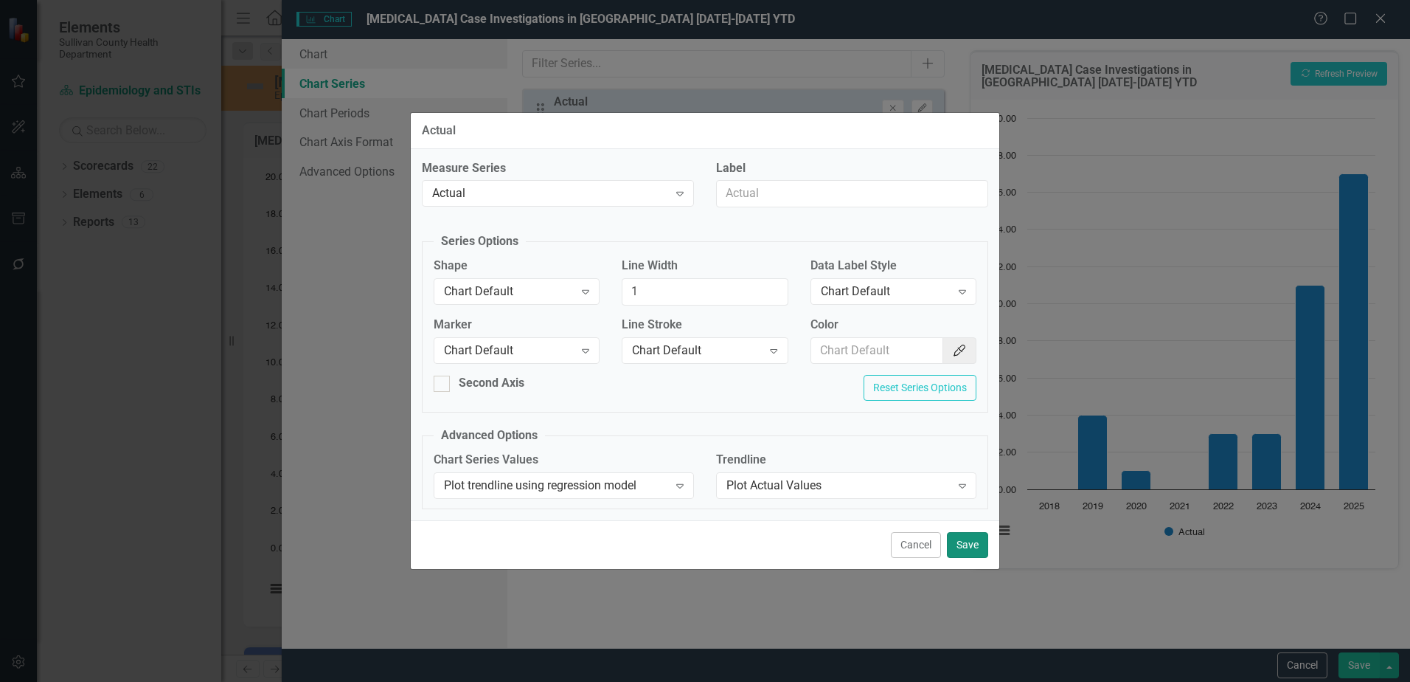
click at [972, 541] on button "Save" at bounding box center [967, 545] width 41 height 26
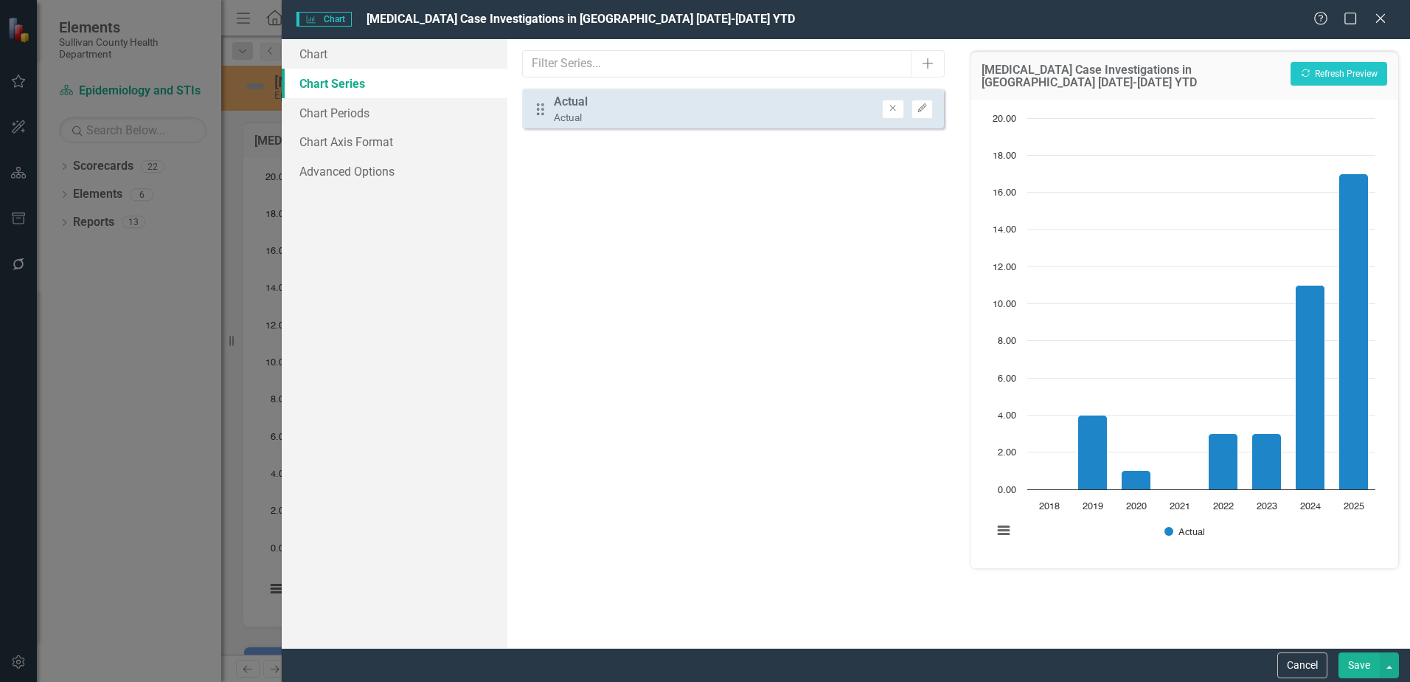
click at [1365, 665] on button "Save" at bounding box center [1359, 665] width 41 height 26
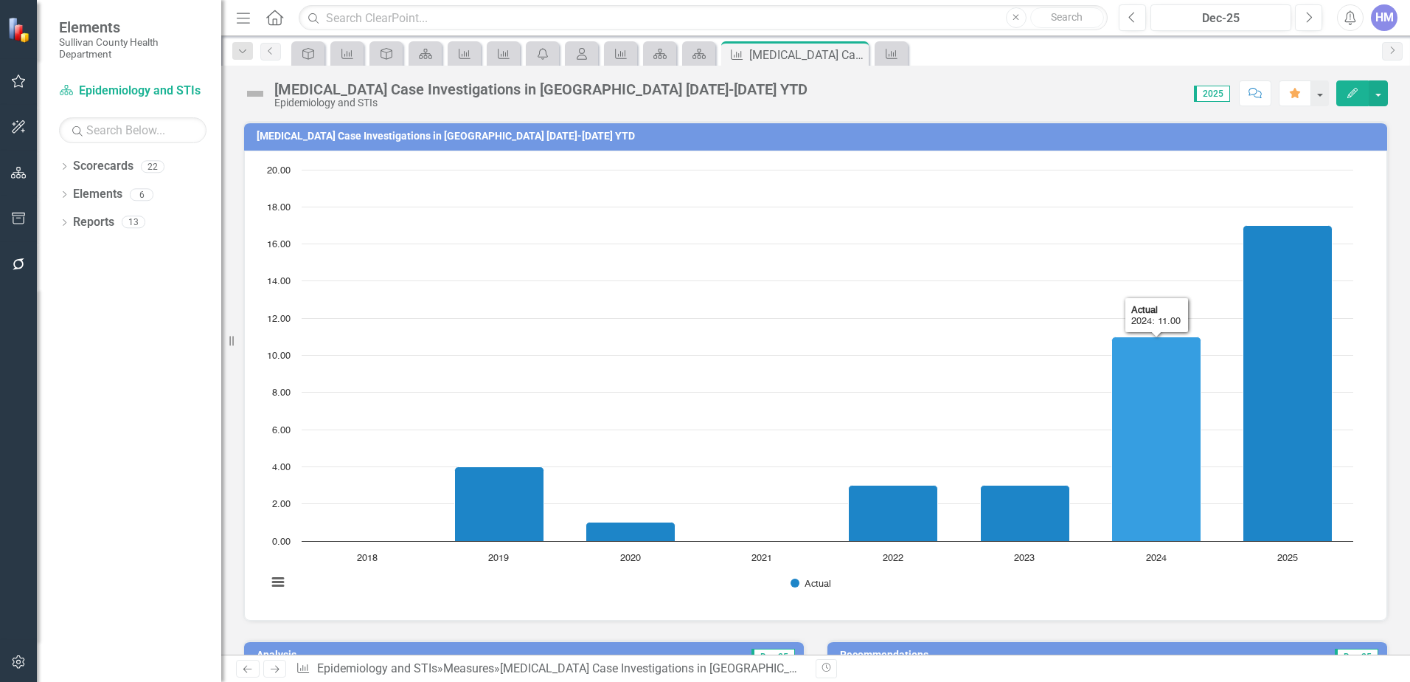
drag, startPoint x: 1176, startPoint y: 457, endPoint x: 1147, endPoint y: 484, distance: 39.7
click at [1147, 484] on icon "2024, 11. Actual." at bounding box center [1156, 439] width 89 height 204
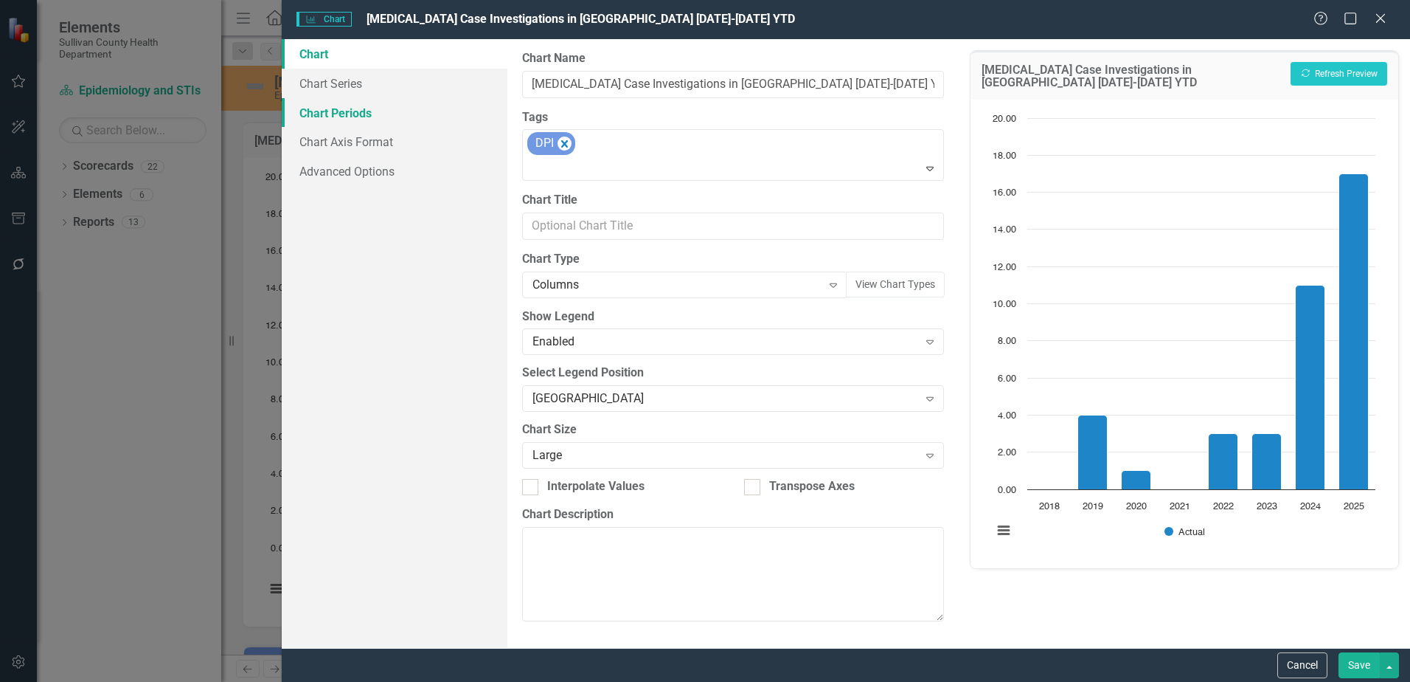
click at [302, 104] on link "Chart Periods" at bounding box center [395, 113] width 226 height 30
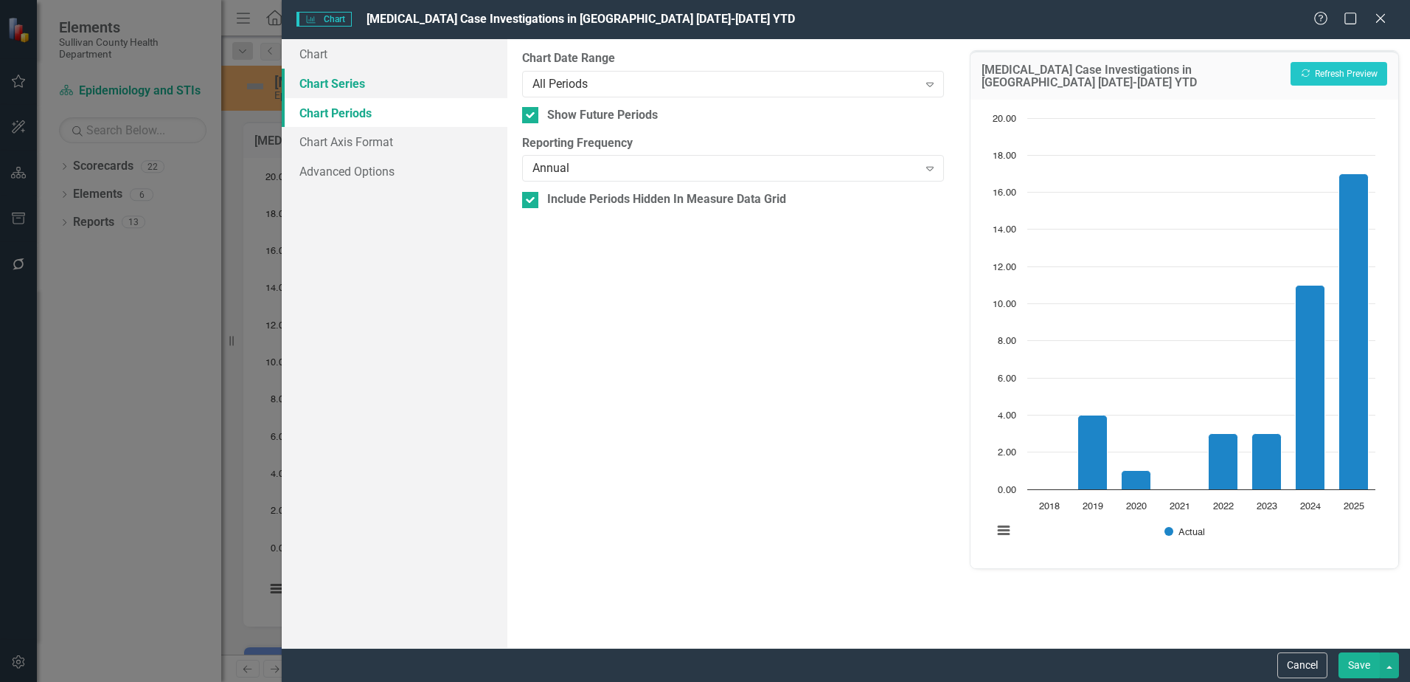
click at [314, 84] on link "Chart Series" at bounding box center [395, 84] width 226 height 30
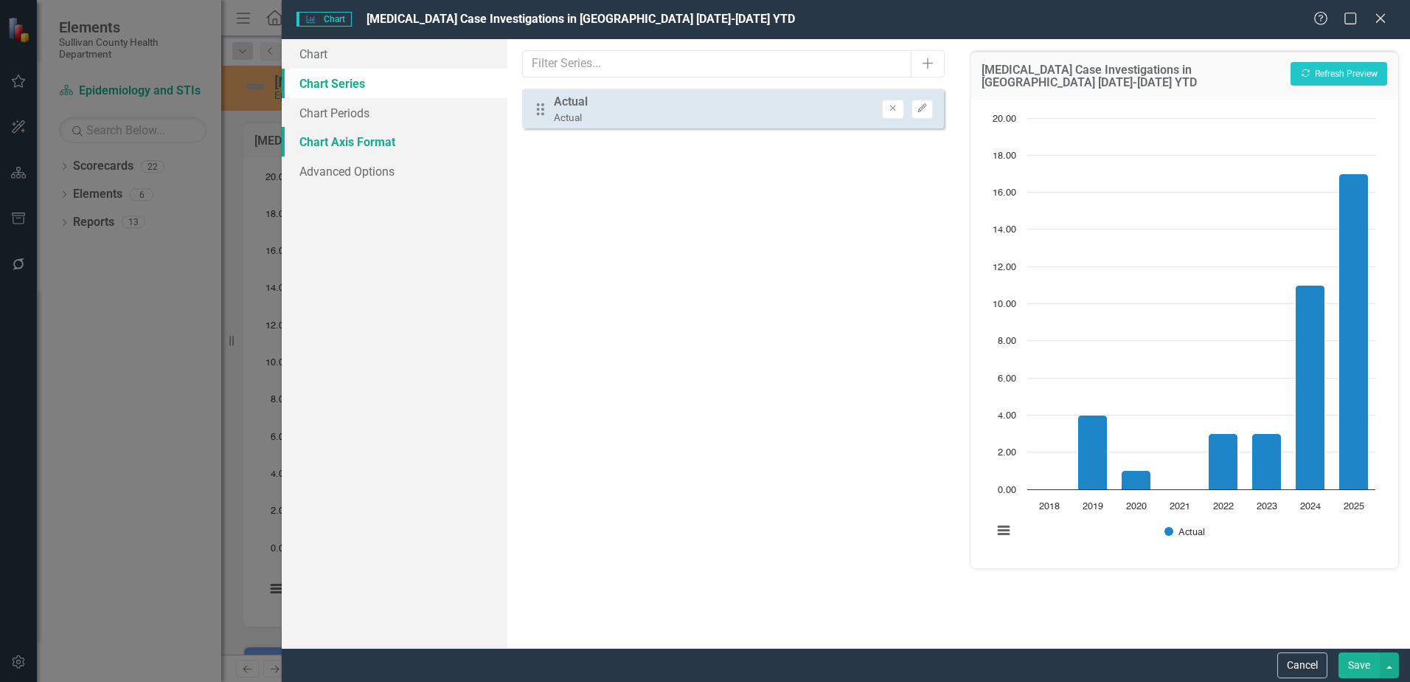
click at [359, 148] on link "Chart Axis Format" at bounding box center [395, 142] width 226 height 30
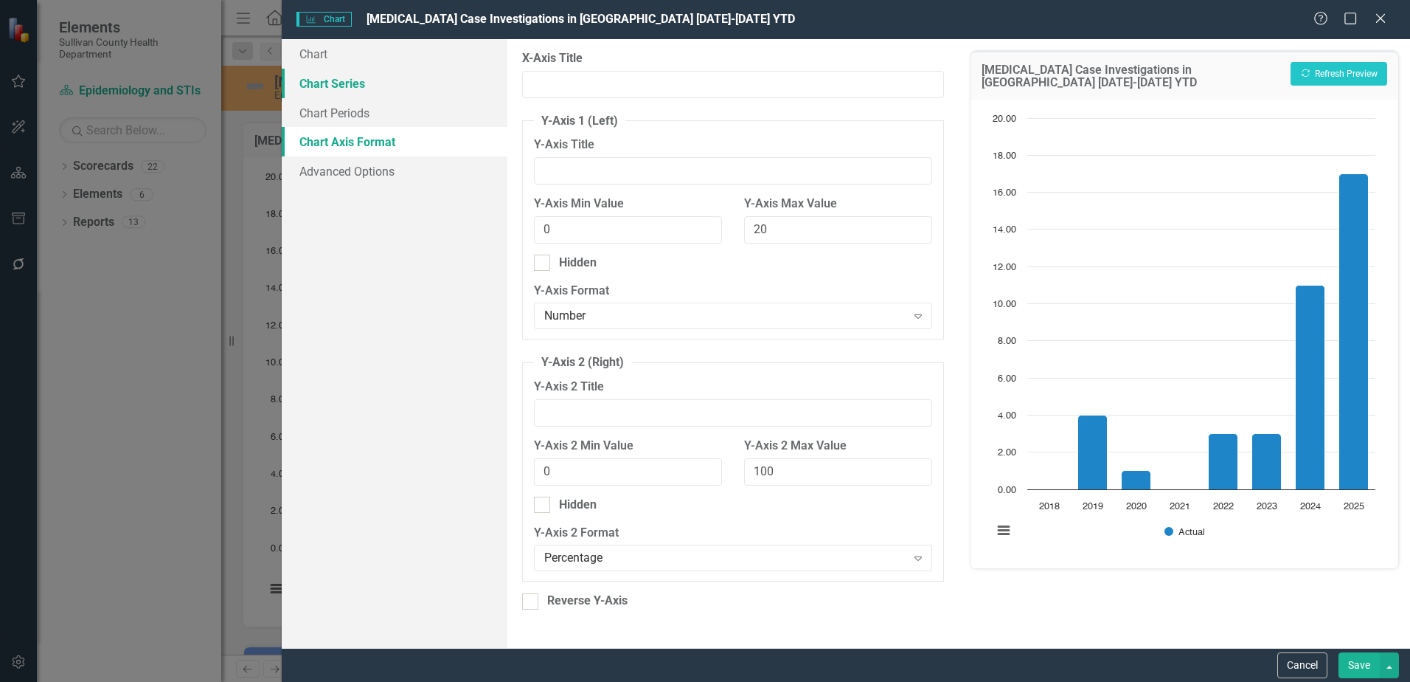
click at [353, 83] on link "Chart Series" at bounding box center [395, 84] width 226 height 30
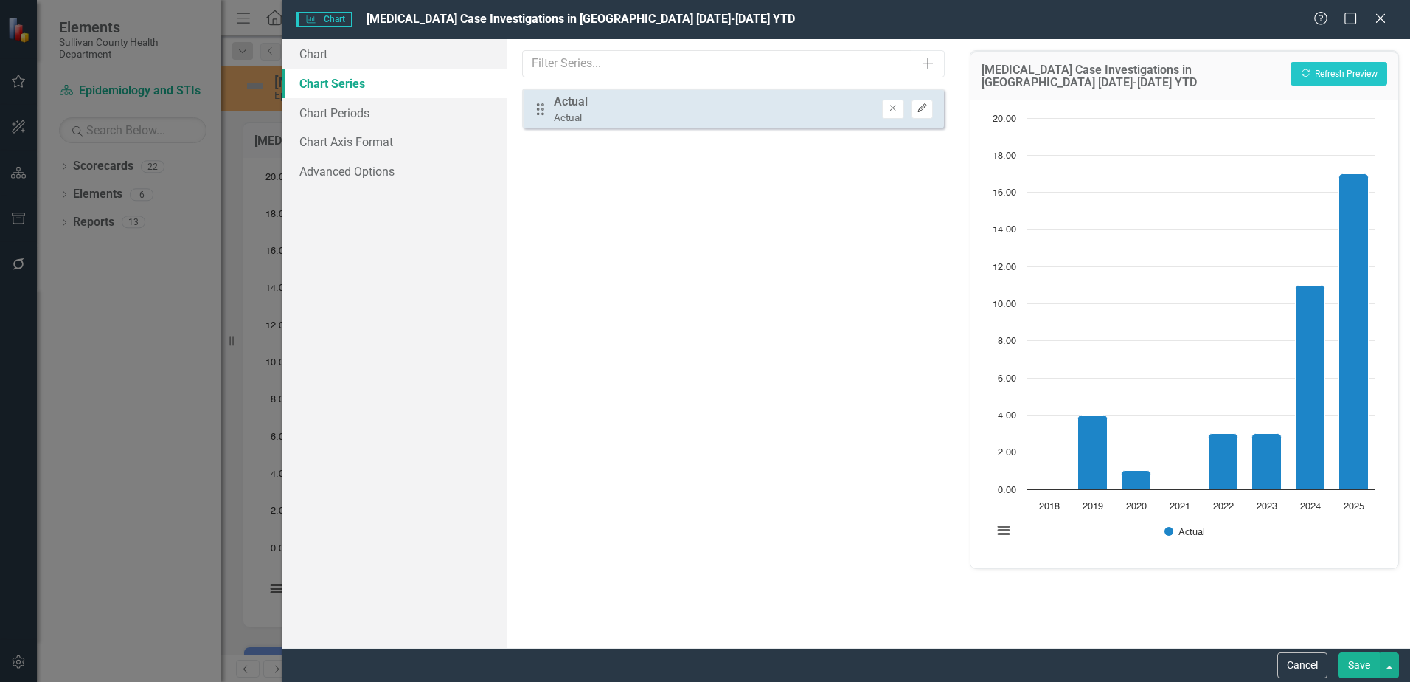
click at [920, 109] on icon "button" at bounding box center [922, 108] width 9 height 9
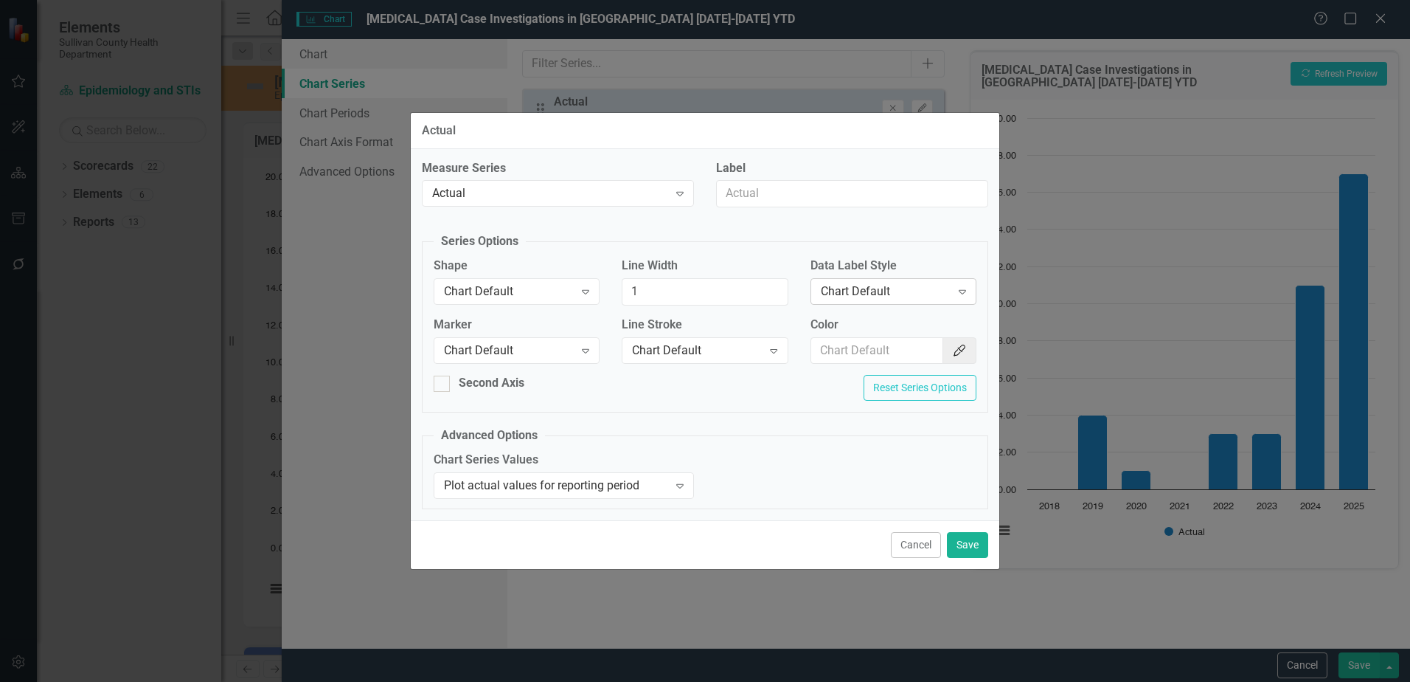
click at [877, 290] on div "Chart Default" at bounding box center [886, 291] width 130 height 17
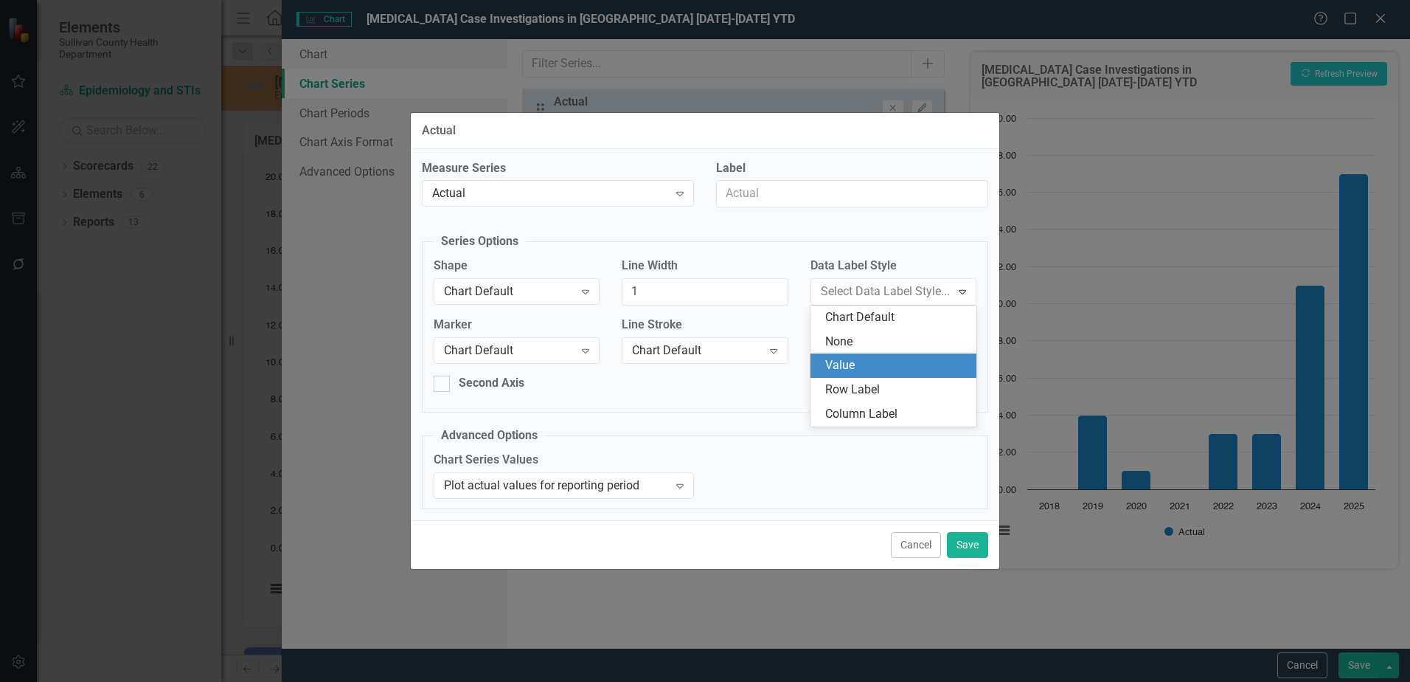
click at [858, 361] on div "Value" at bounding box center [896, 365] width 142 height 17
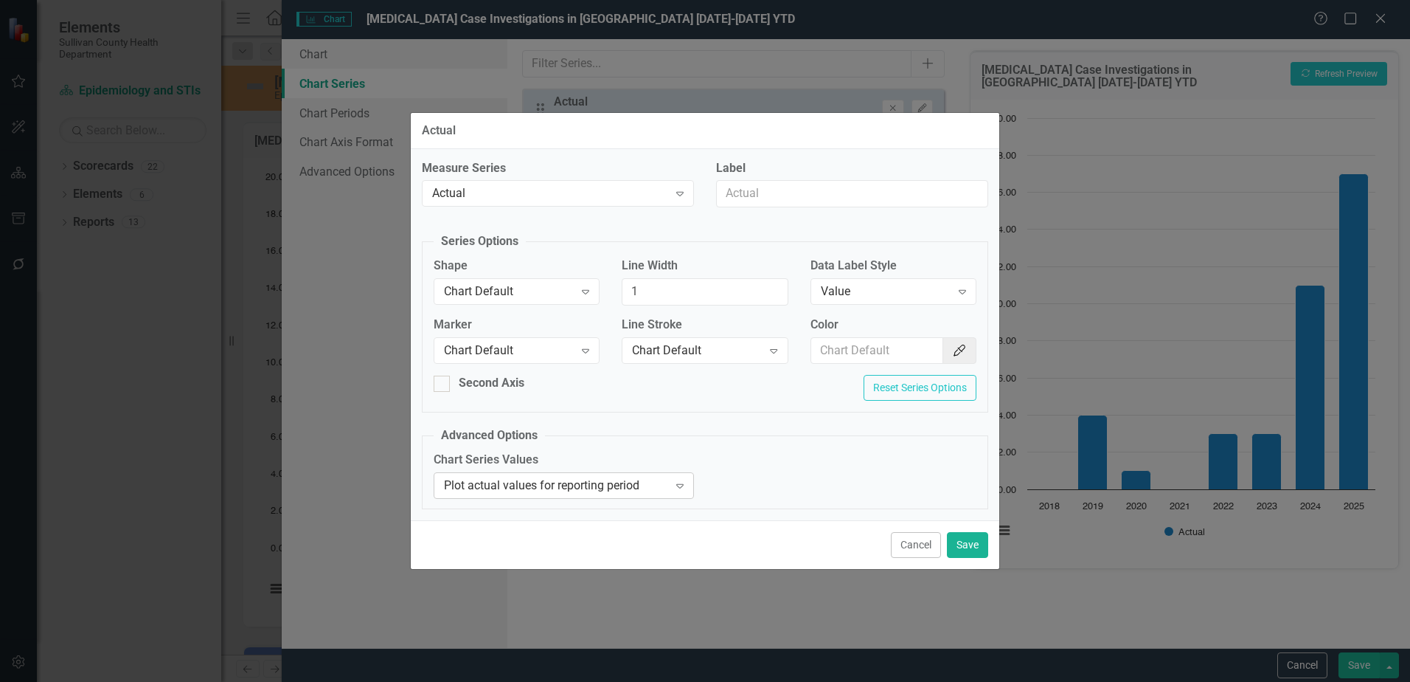
click at [558, 488] on div "Plot actual values for reporting period" at bounding box center [556, 485] width 224 height 17
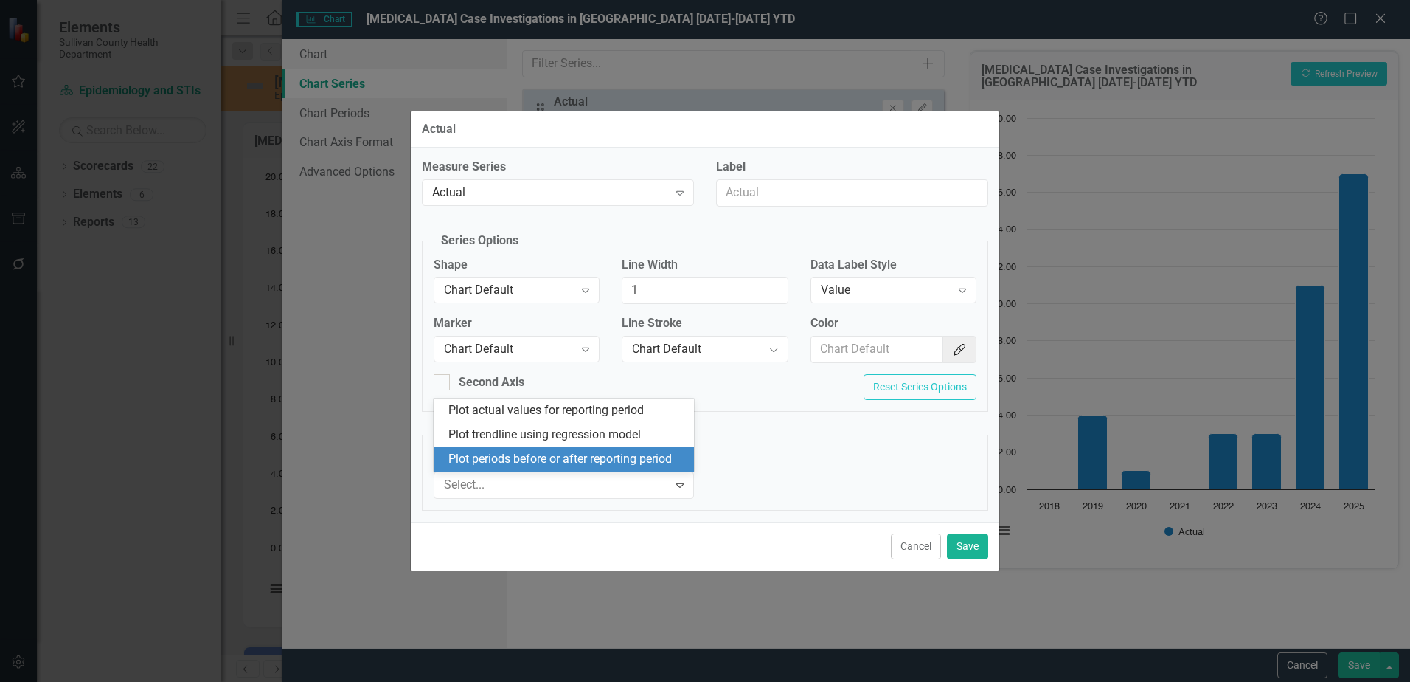
click at [552, 456] on div "Plot periods before or after reporting period" at bounding box center [567, 459] width 237 height 17
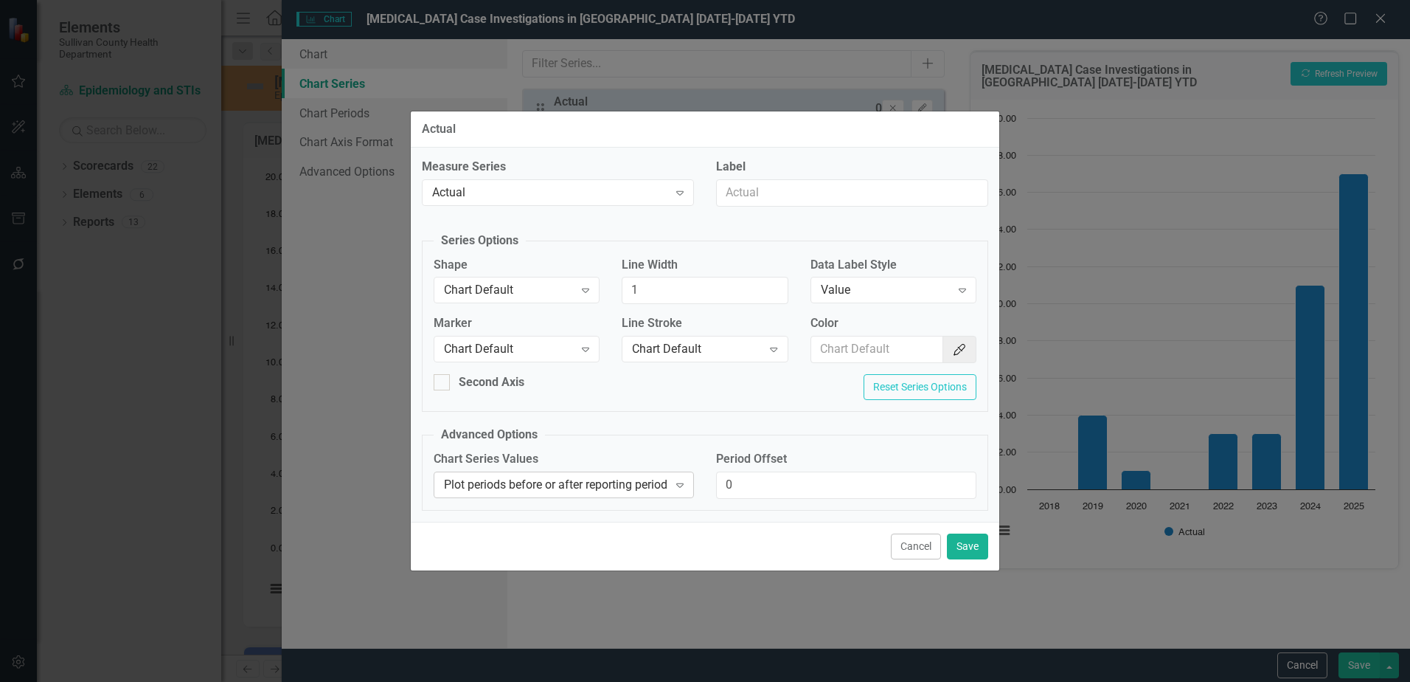
click at [596, 480] on div "Plot periods before or after reporting period" at bounding box center [556, 484] width 224 height 17
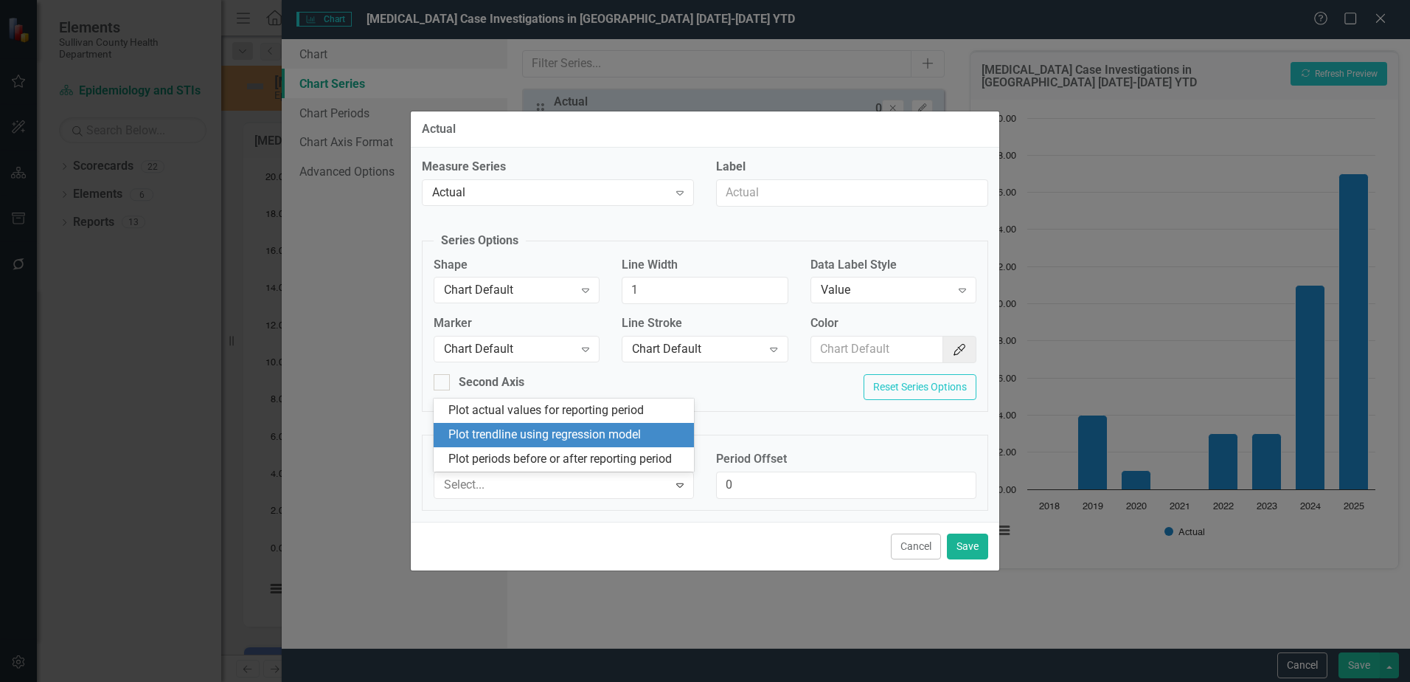
click at [579, 437] on div "Plot trendline using regression model" at bounding box center [567, 434] width 237 height 17
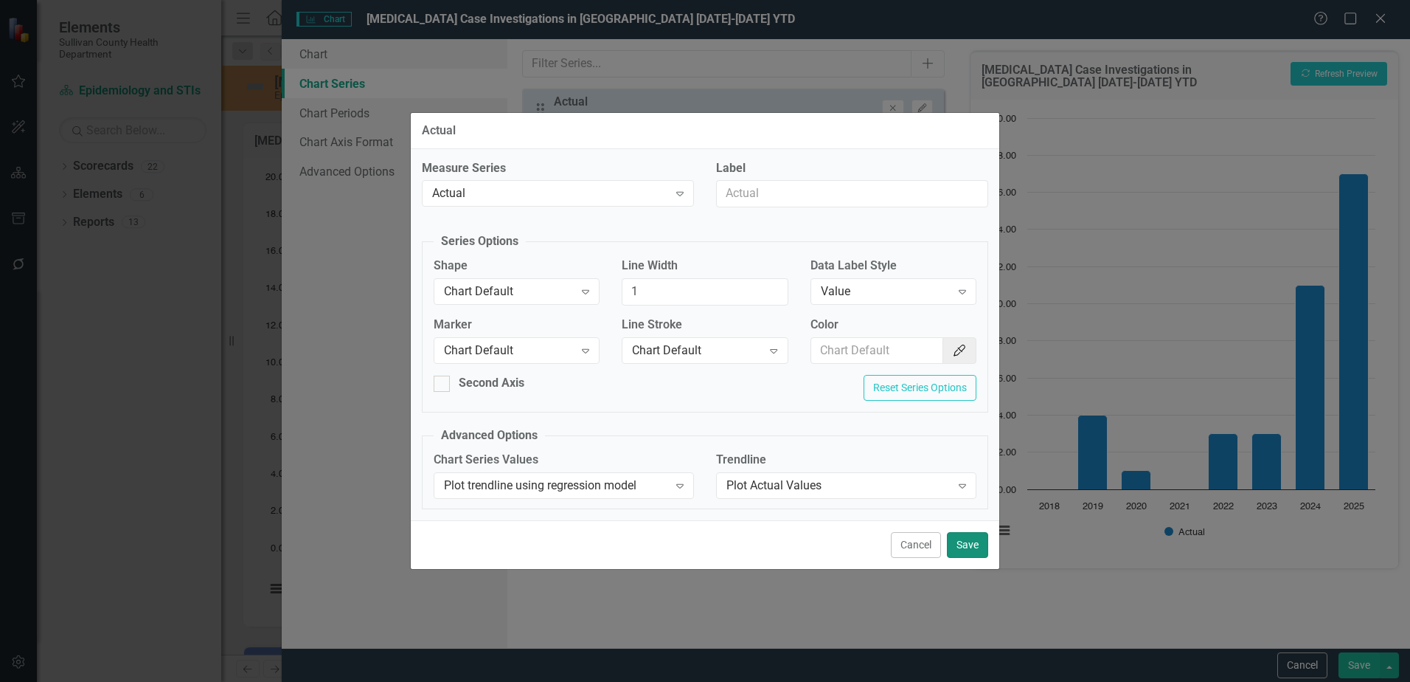
click at [957, 541] on button "Save" at bounding box center [967, 545] width 41 height 26
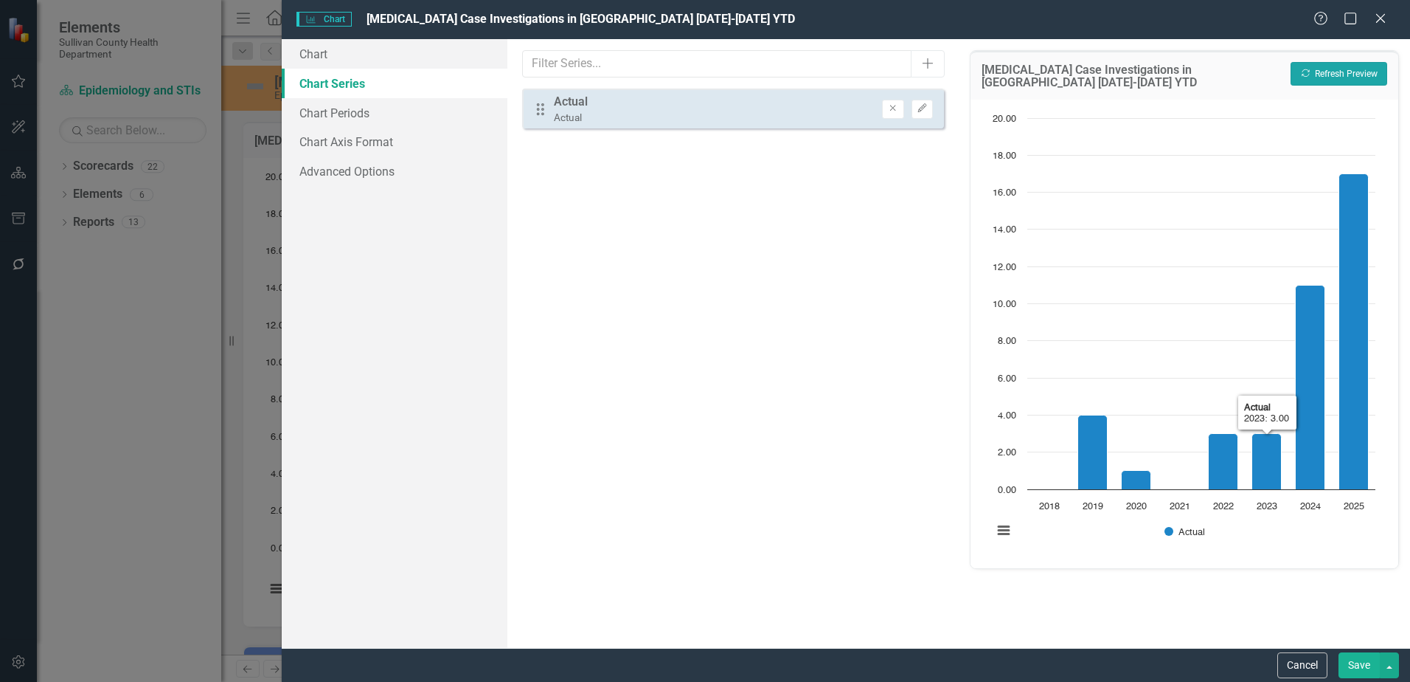
click at [1318, 77] on button "Recalculate Refresh Preview" at bounding box center [1339, 74] width 97 height 24
click at [1364, 672] on button "Save" at bounding box center [1359, 665] width 41 height 26
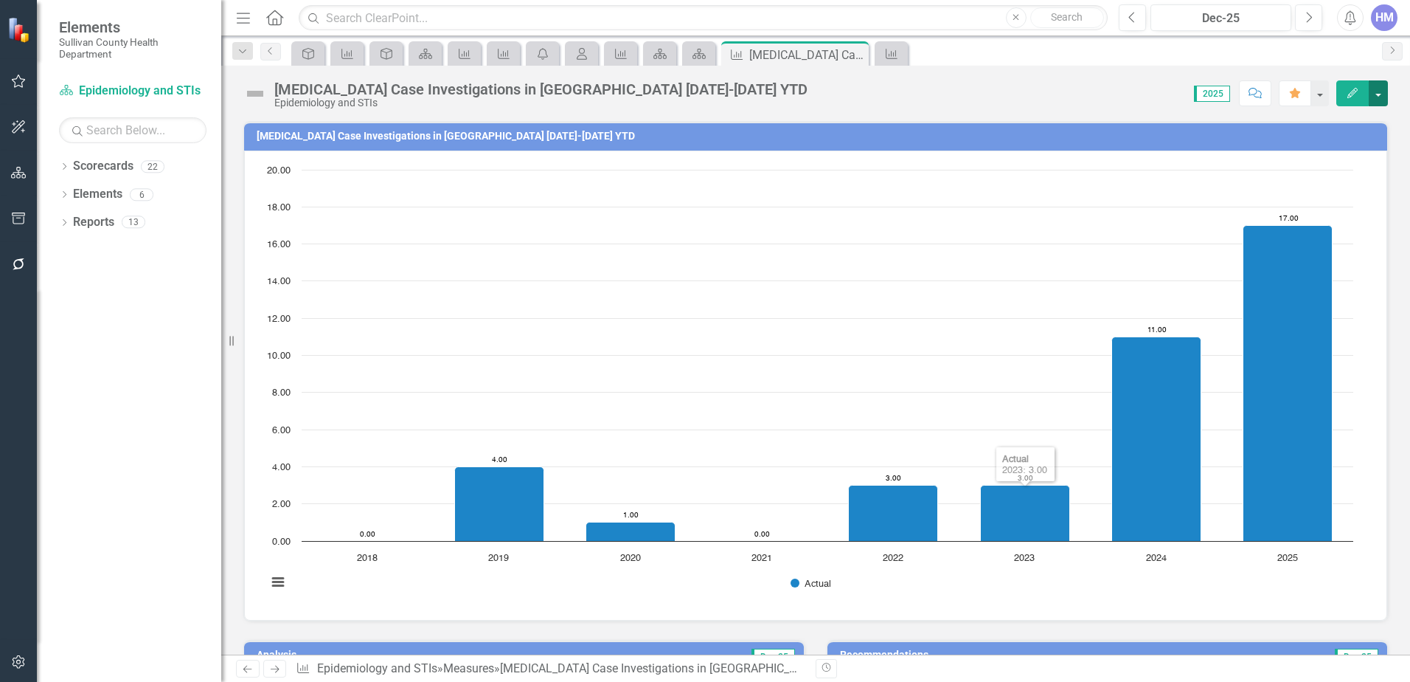
click at [1383, 93] on button "button" at bounding box center [1378, 93] width 19 height 26
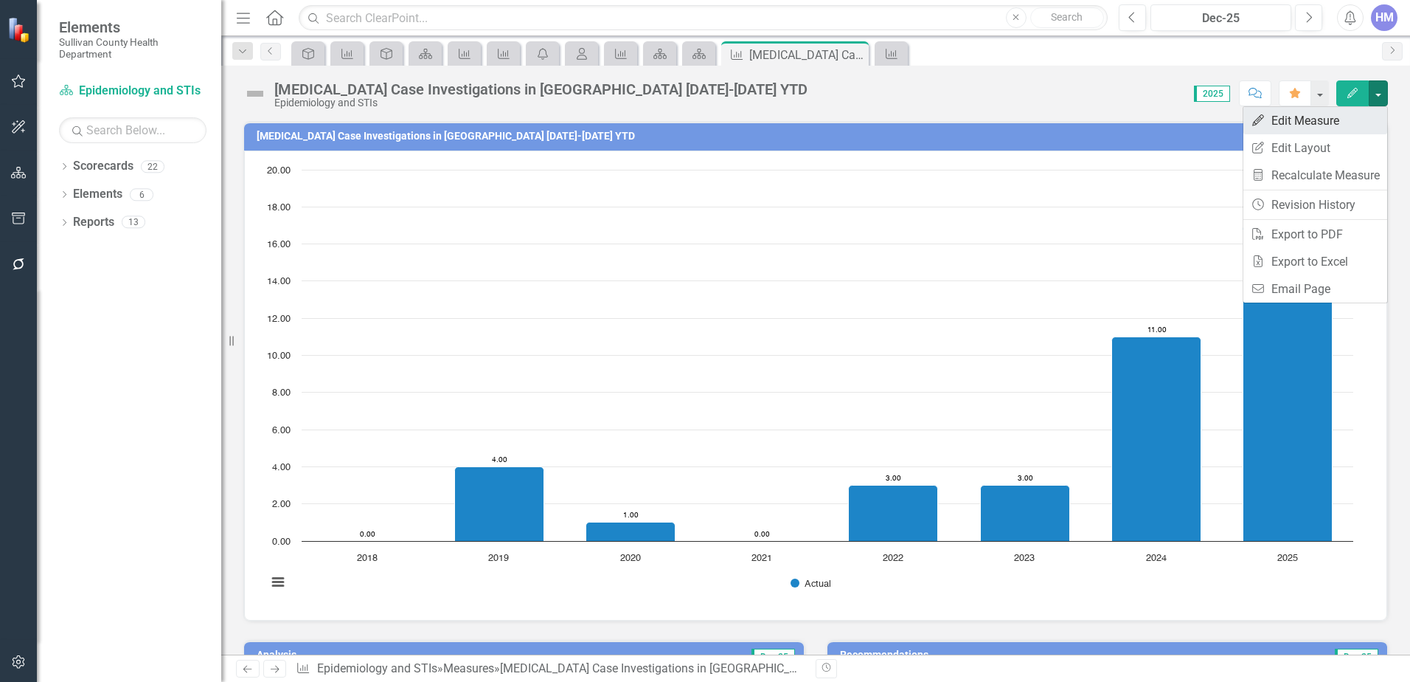
click at [1324, 119] on link "Edit Edit Measure" at bounding box center [1316, 120] width 144 height 27
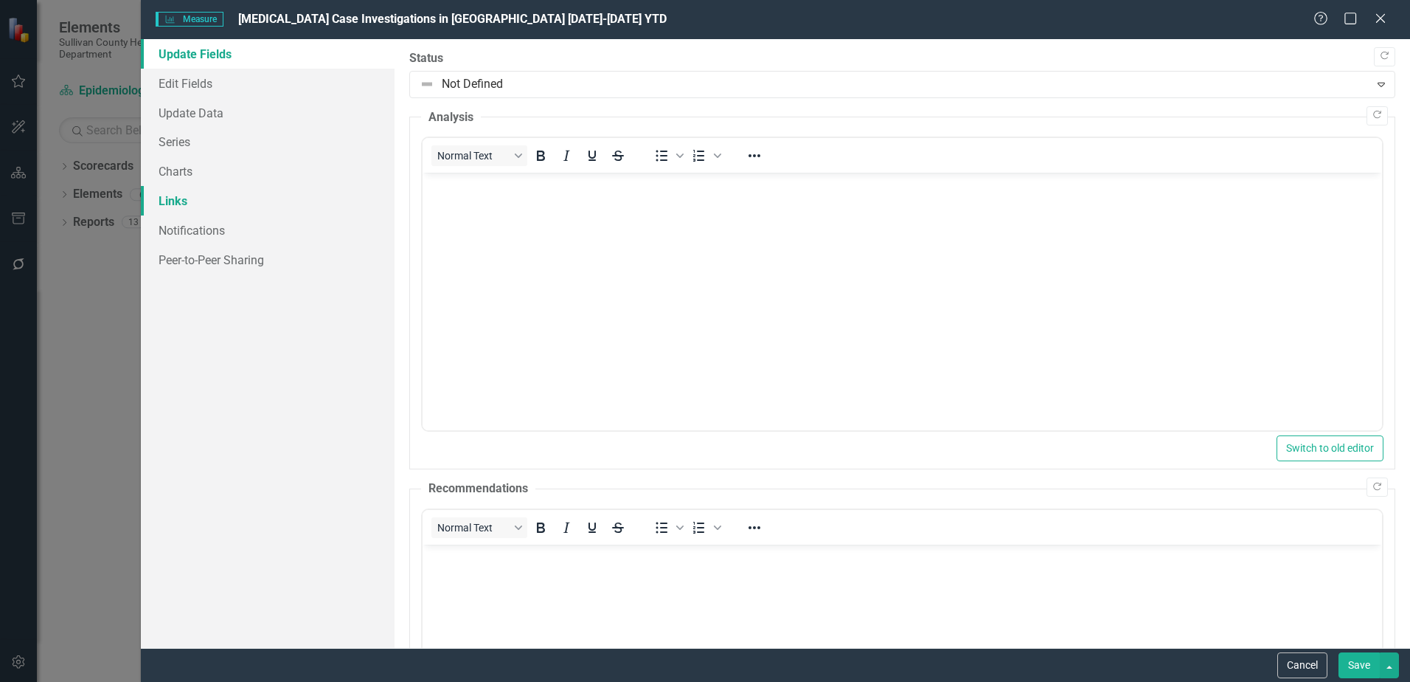
click at [179, 187] on link "Links" at bounding box center [268, 201] width 254 height 30
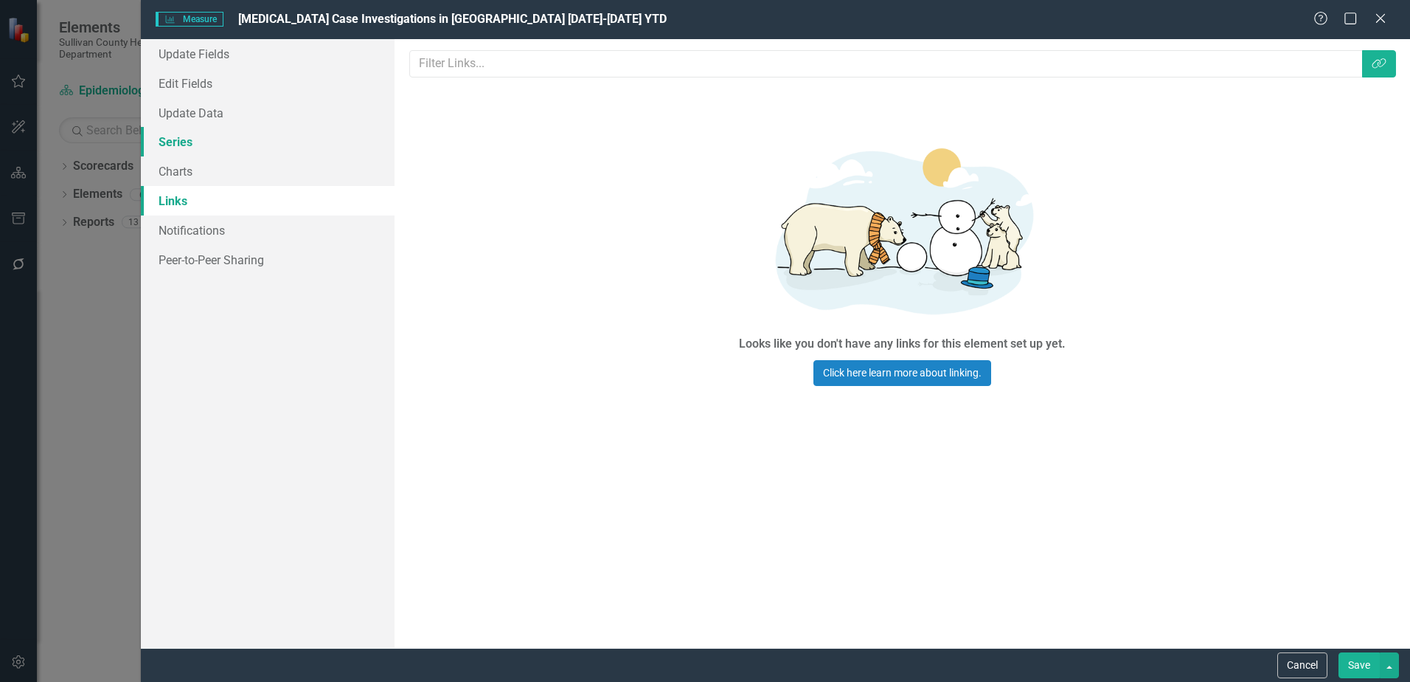
click at [179, 137] on link "Series" at bounding box center [268, 142] width 254 height 30
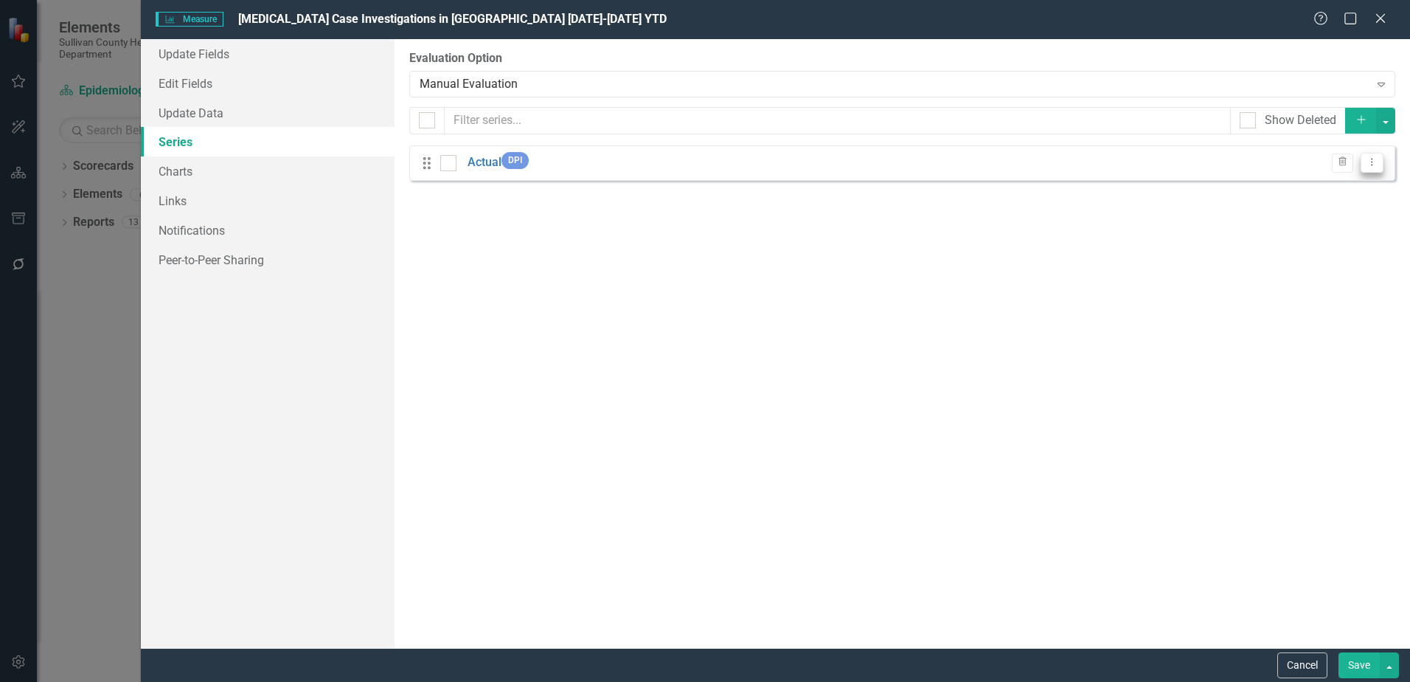
click at [1371, 160] on icon "Dropdown Menu" at bounding box center [1372, 162] width 13 height 10
click at [1328, 189] on link "Edit Edit Measure Series" at bounding box center [1299, 186] width 167 height 27
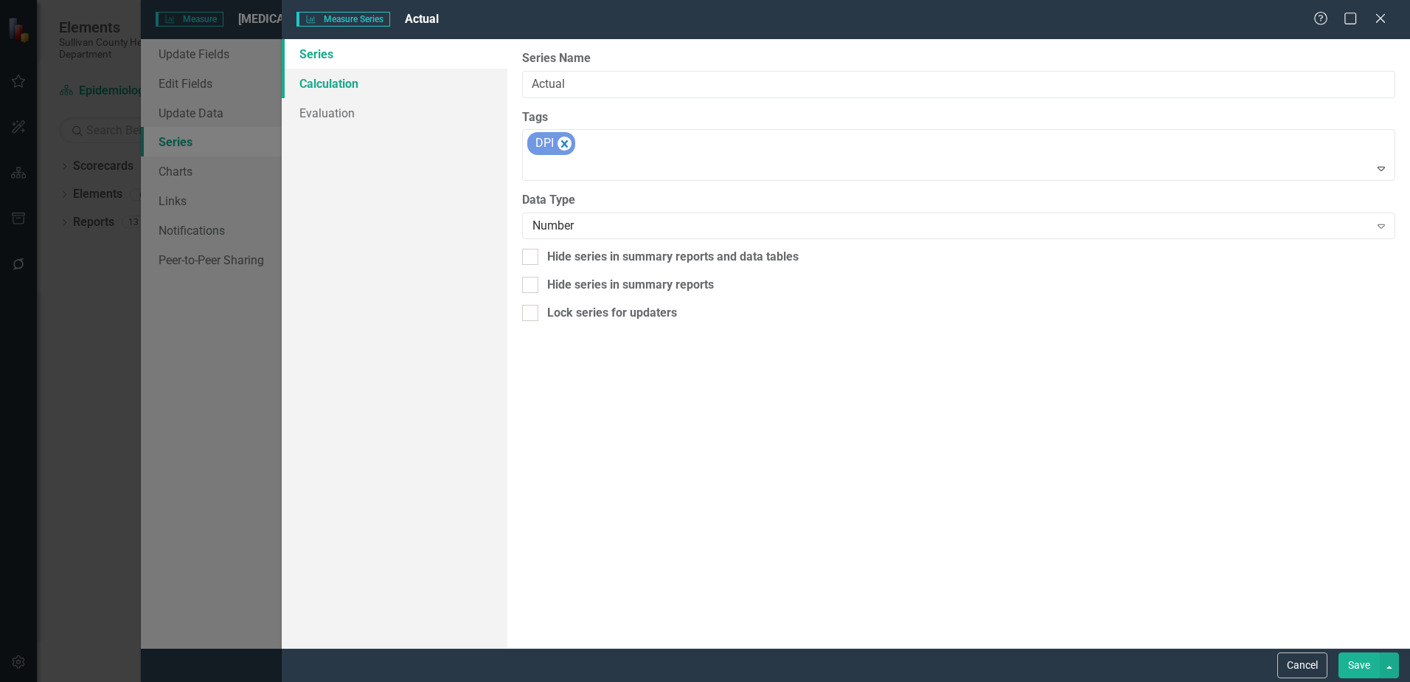
click at [358, 83] on link "Calculation" at bounding box center [395, 84] width 226 height 30
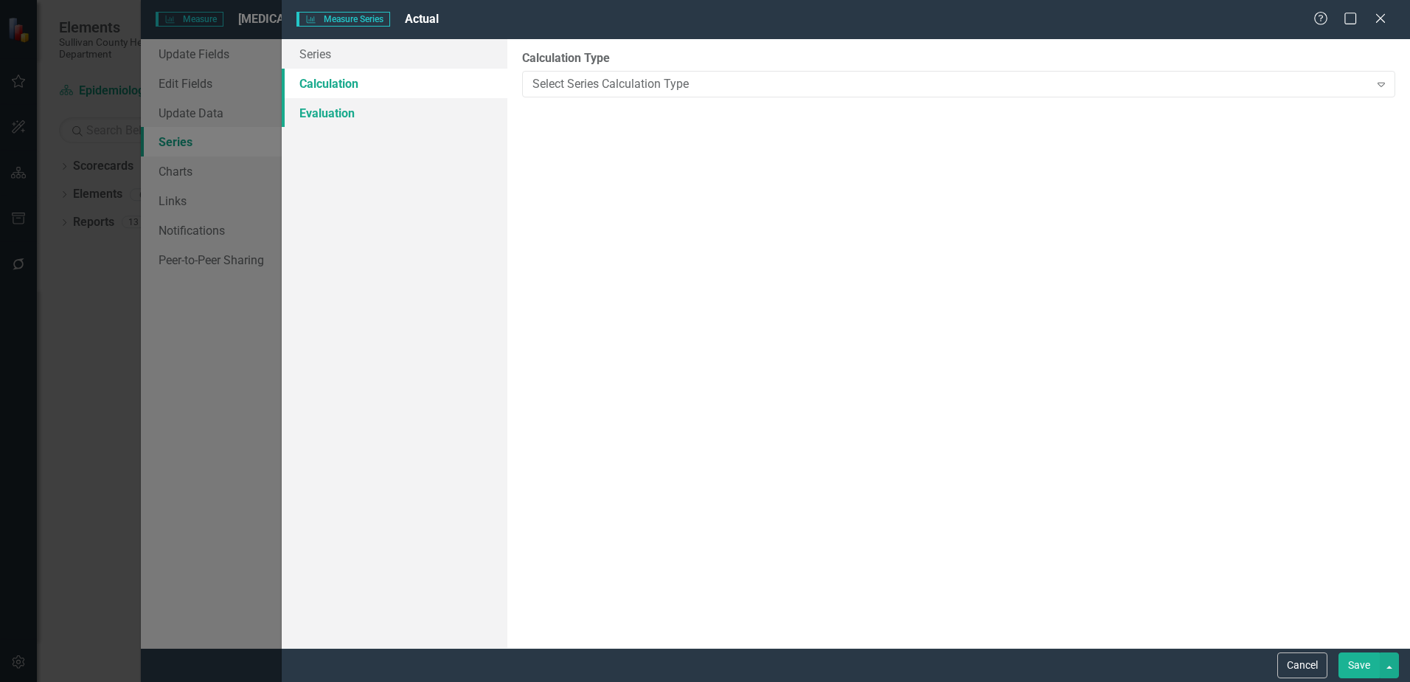
click at [339, 110] on link "Evaluation" at bounding box center [395, 113] width 226 height 30
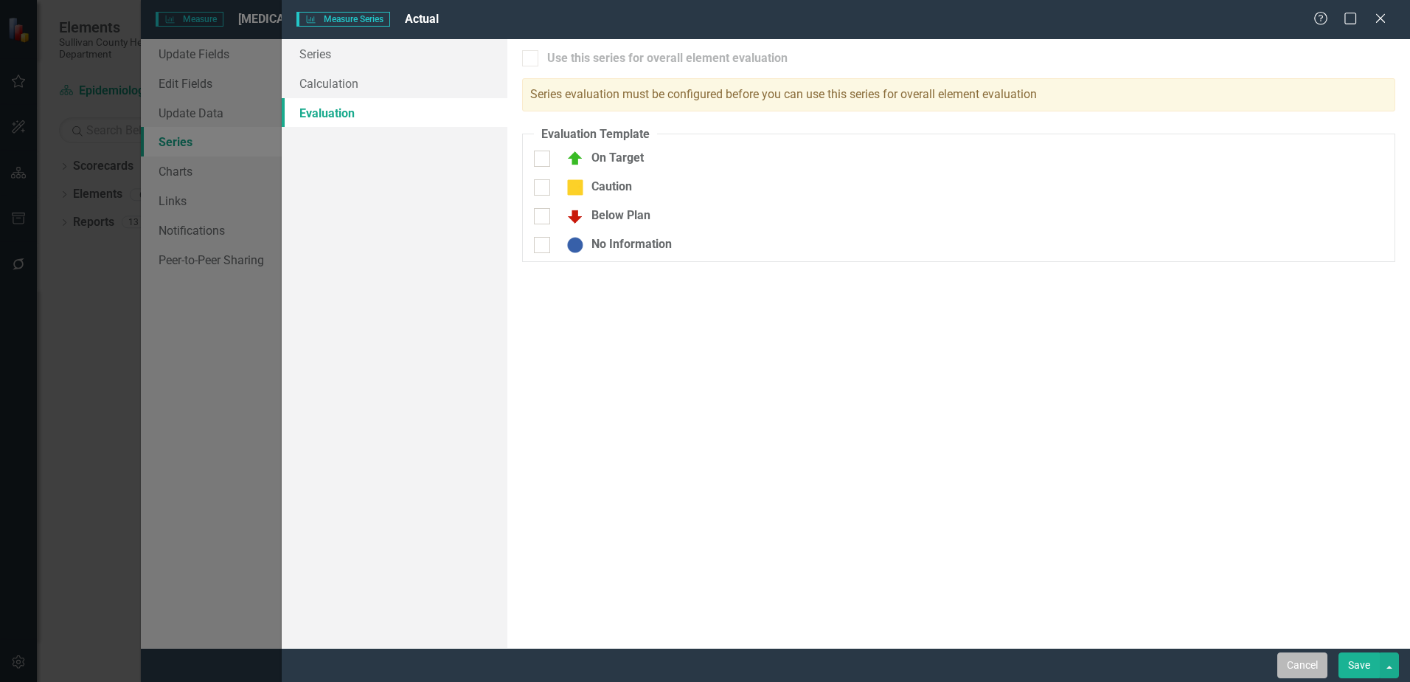
click at [1312, 657] on button "Cancel" at bounding box center [1303, 665] width 50 height 26
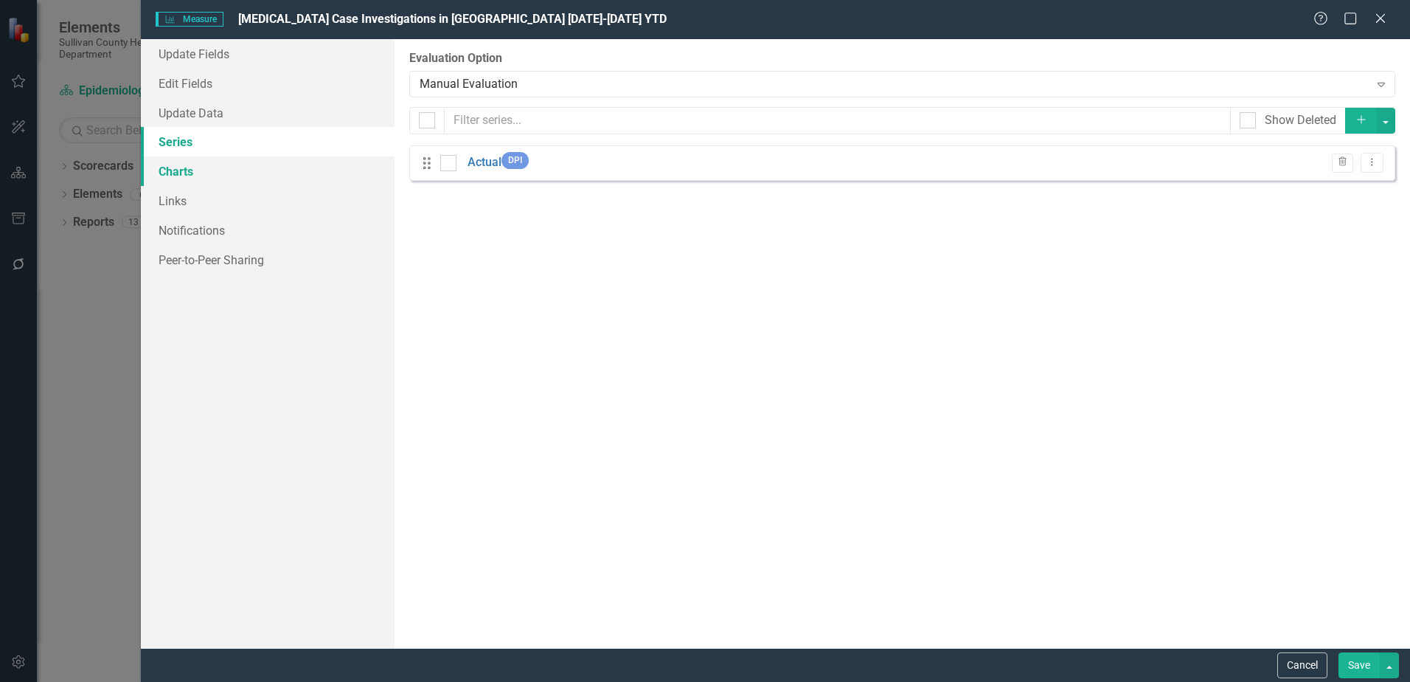
click at [214, 183] on link "Charts" at bounding box center [268, 171] width 254 height 30
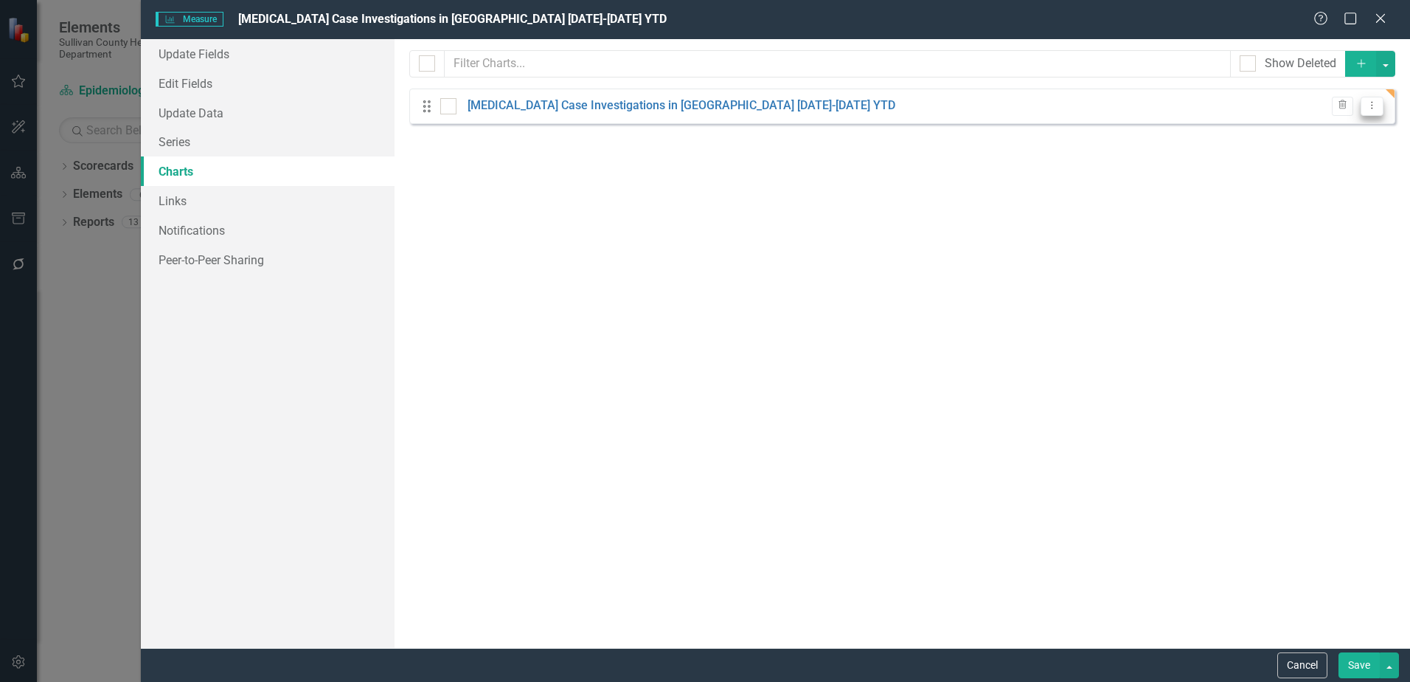
click at [1370, 107] on icon "Dropdown Menu" at bounding box center [1372, 105] width 13 height 10
click at [1305, 122] on link "Edit Edit Chart" at bounding box center [1325, 130] width 117 height 27
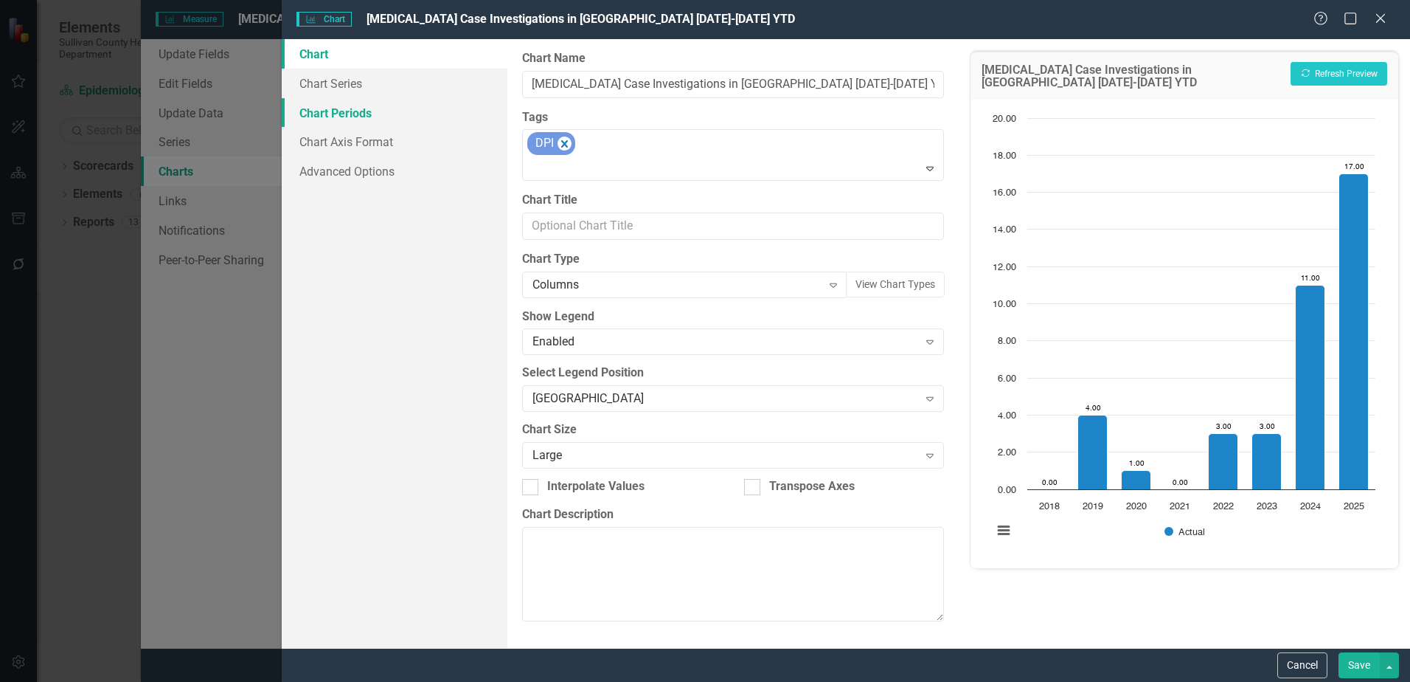
click at [330, 118] on link "Chart Periods" at bounding box center [395, 113] width 226 height 30
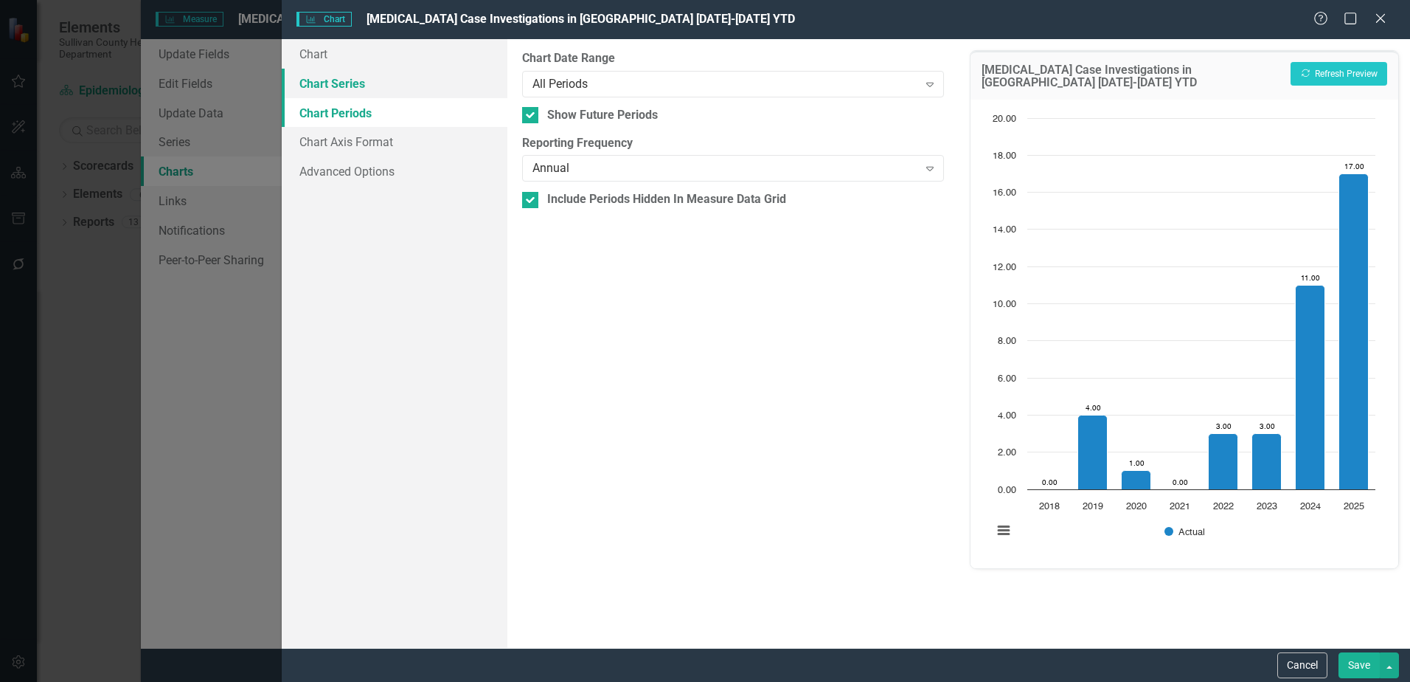
click at [332, 81] on link "Chart Series" at bounding box center [395, 84] width 226 height 30
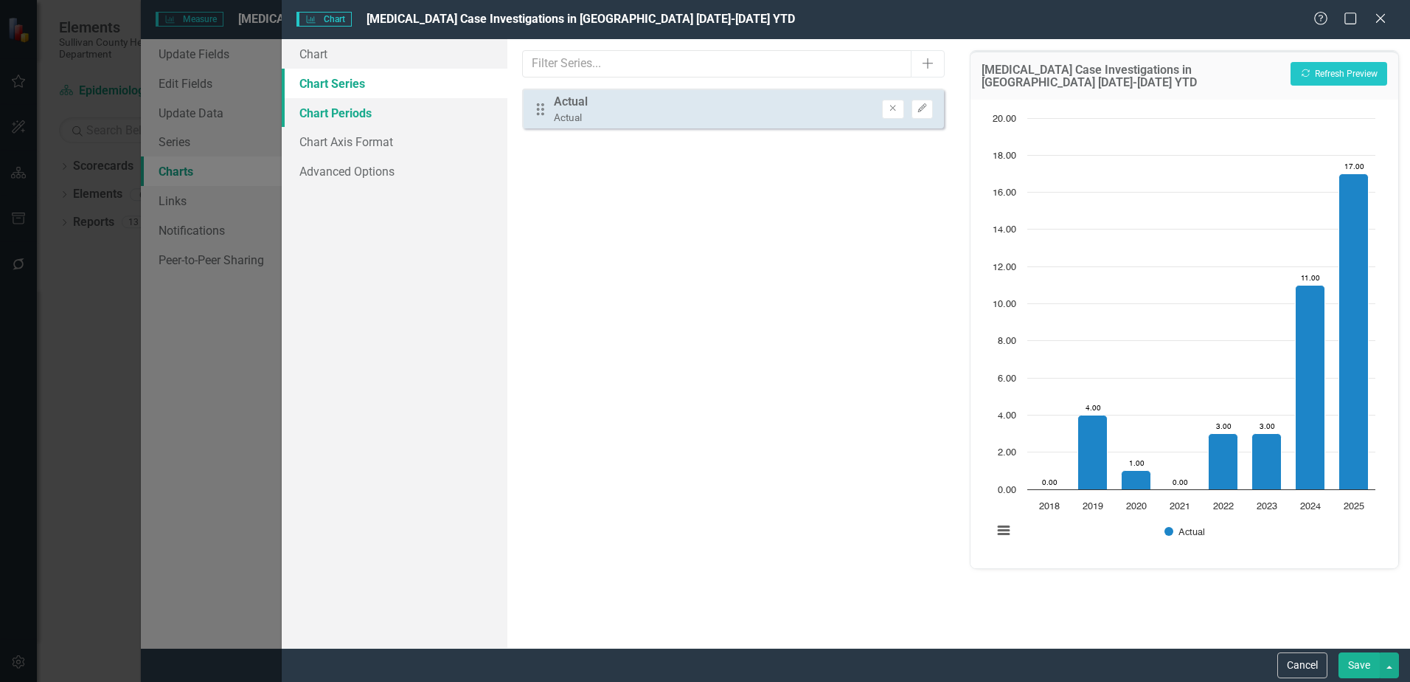
click at [333, 102] on link "Chart Periods" at bounding box center [395, 113] width 226 height 30
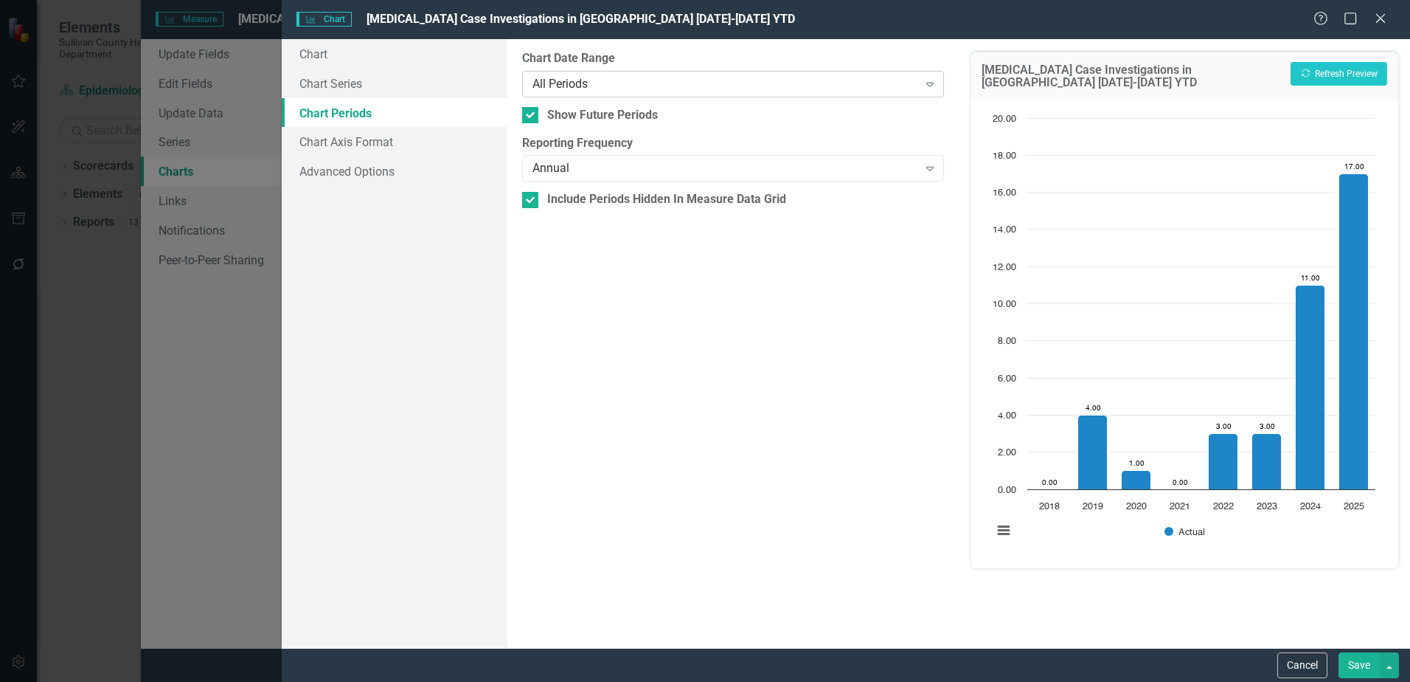
click at [645, 77] on div "All Periods" at bounding box center [725, 83] width 385 height 17
click at [657, 181] on div "Annual Expand" at bounding box center [733, 168] width 422 height 27
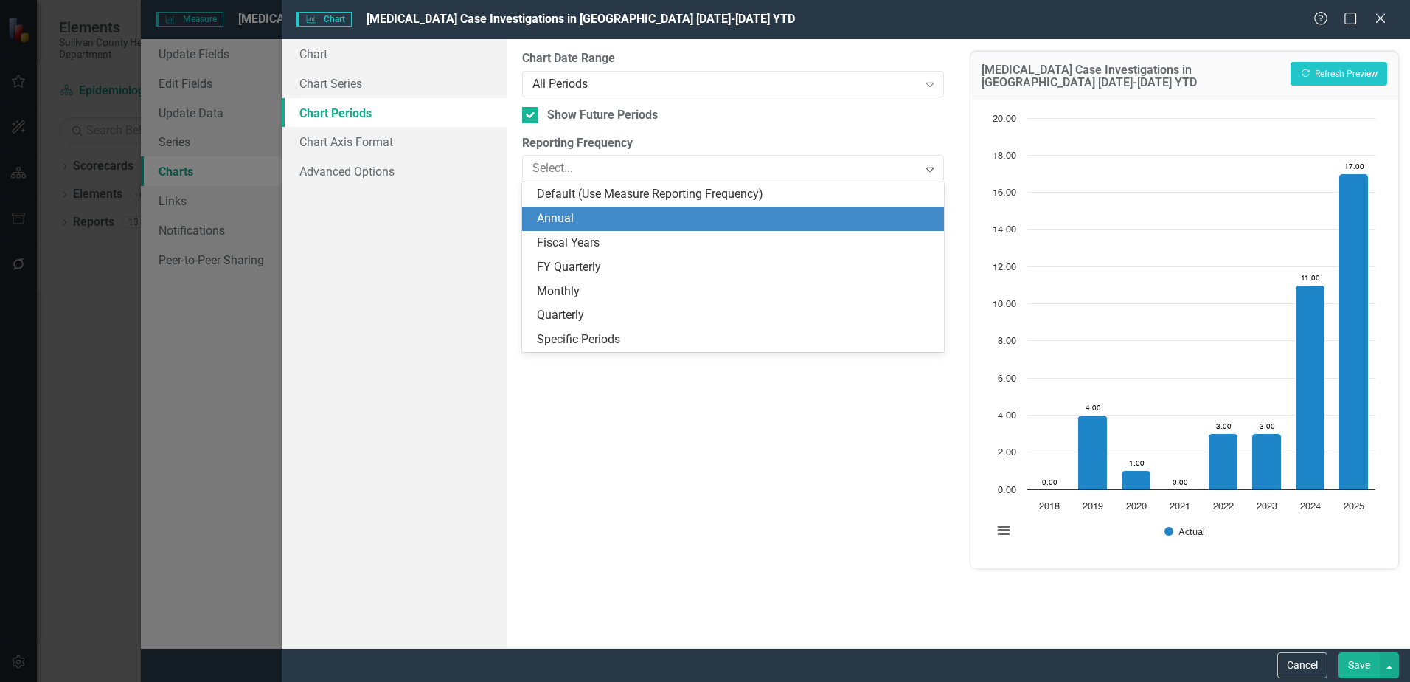
click at [584, 223] on div "Annual" at bounding box center [736, 218] width 398 height 17
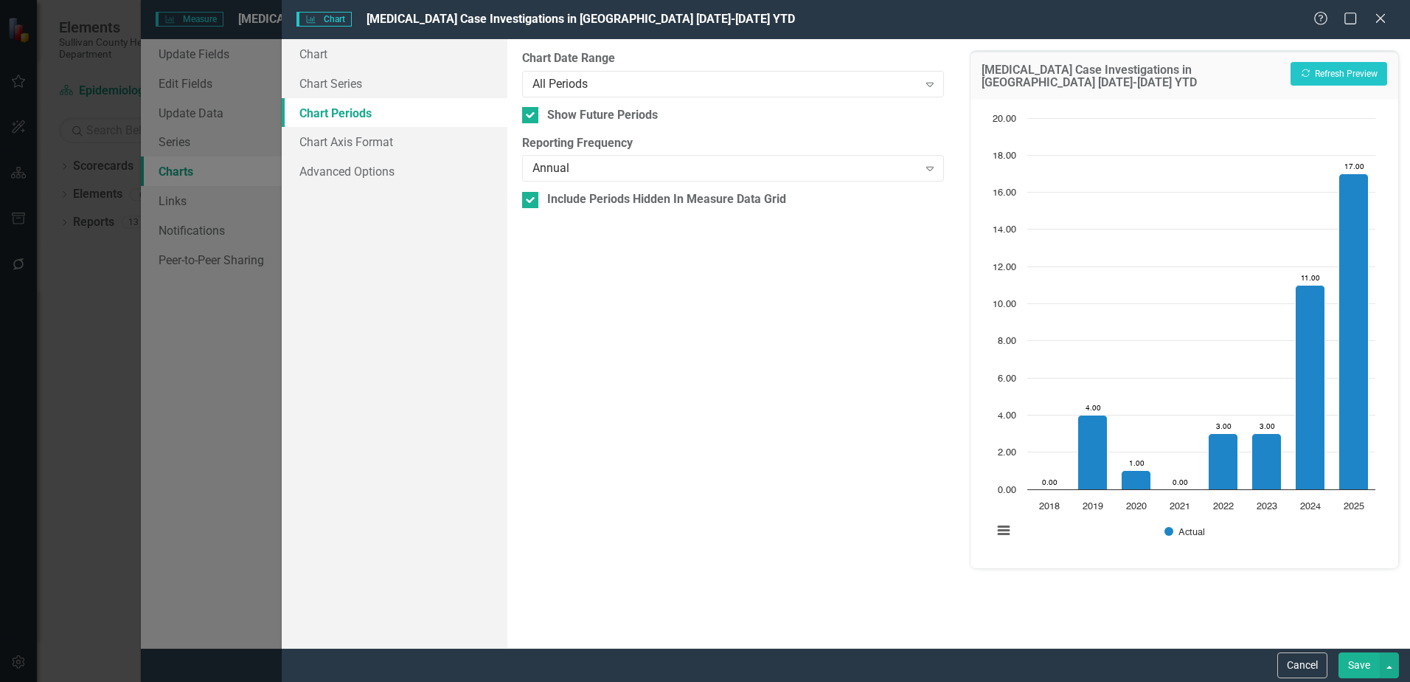
click at [1364, 663] on button "Save" at bounding box center [1359, 665] width 41 height 26
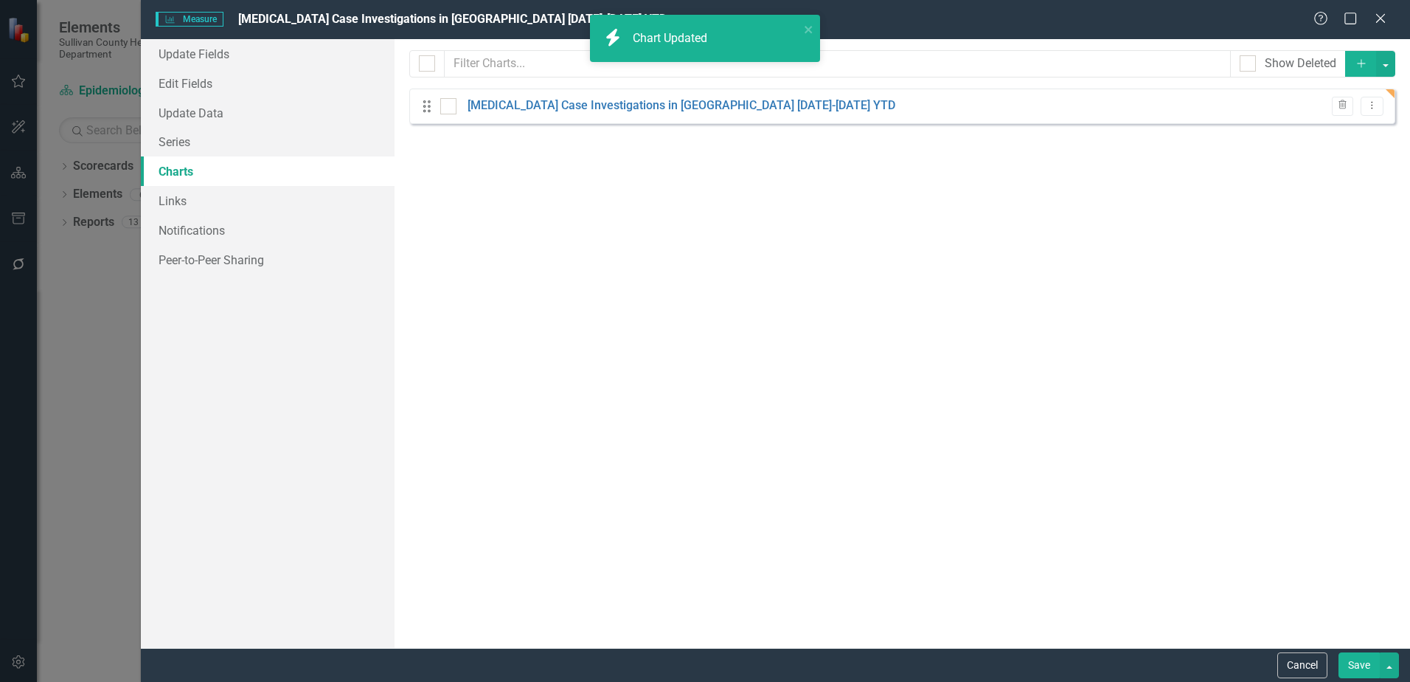
click at [1365, 665] on button "Save" at bounding box center [1359, 665] width 41 height 26
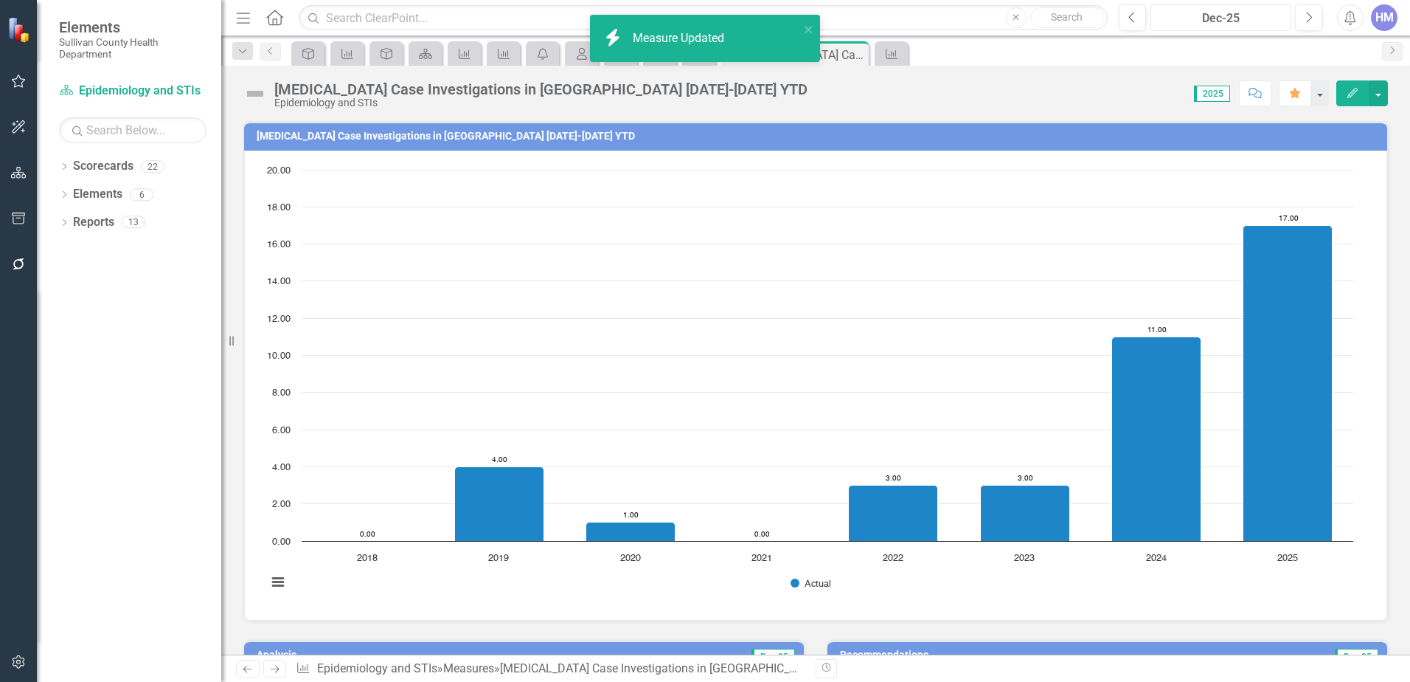
click at [1188, 16] on div "Dec-25" at bounding box center [1221, 19] width 131 height 18
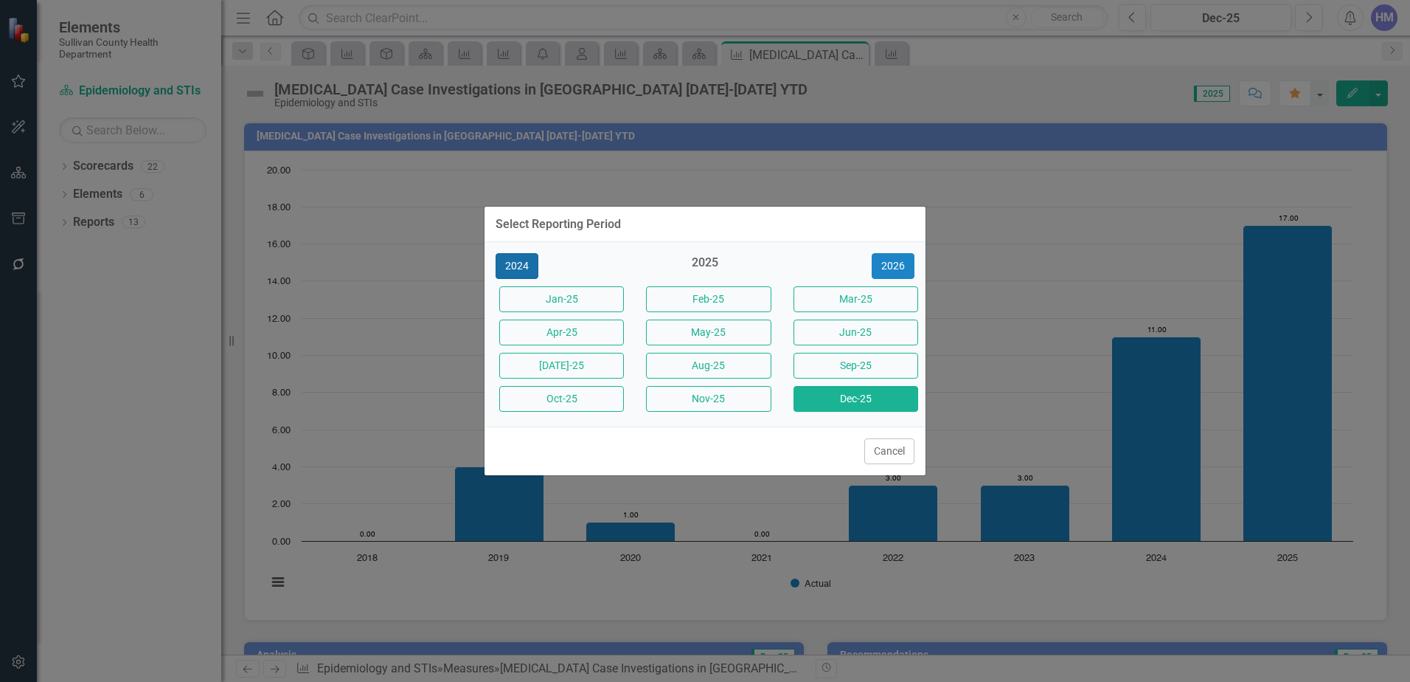
click at [530, 257] on button "2024" at bounding box center [517, 266] width 43 height 26
click at [517, 261] on button "2023" at bounding box center [517, 266] width 43 height 26
click at [515, 264] on button "2021" at bounding box center [517, 266] width 43 height 26
click at [522, 272] on button "2020" at bounding box center [517, 266] width 43 height 26
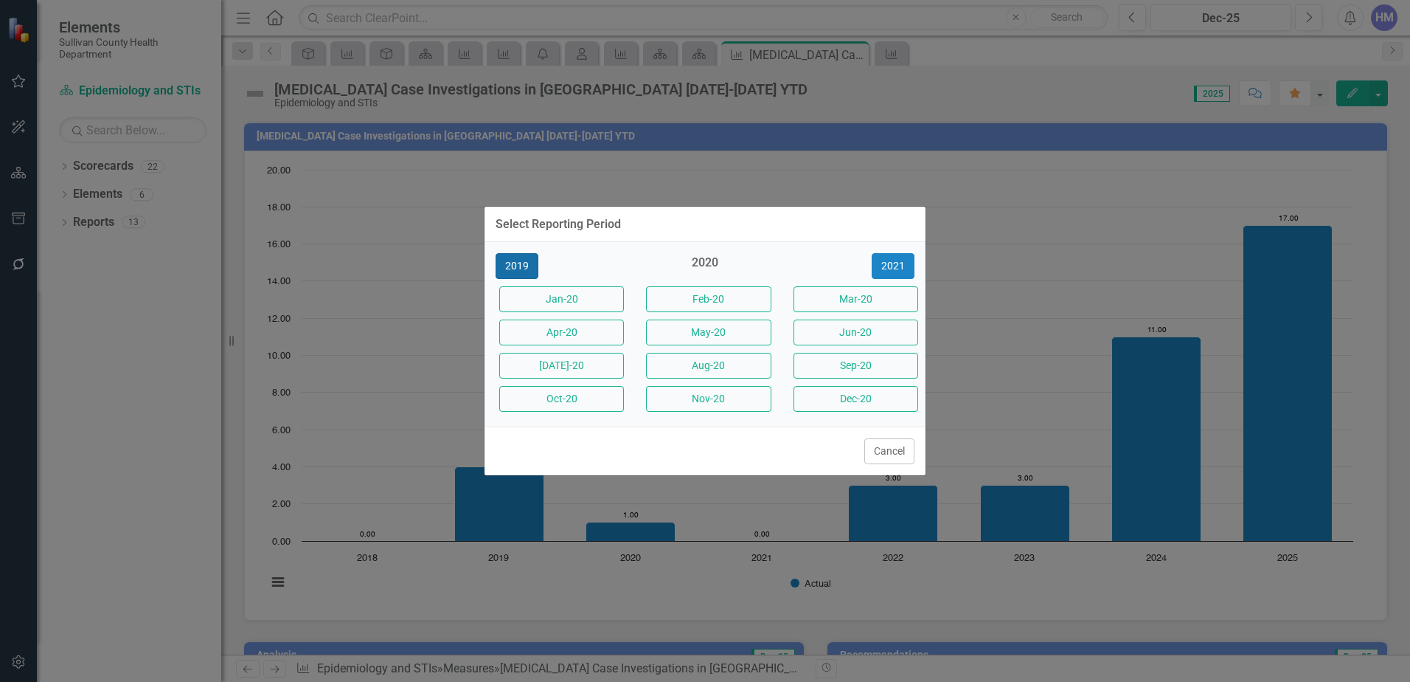
click at [514, 263] on button "2019" at bounding box center [517, 266] width 43 height 26
click at [509, 260] on button "2018" at bounding box center [517, 266] width 43 height 26
click at [852, 407] on button "Dec-18" at bounding box center [856, 399] width 125 height 26
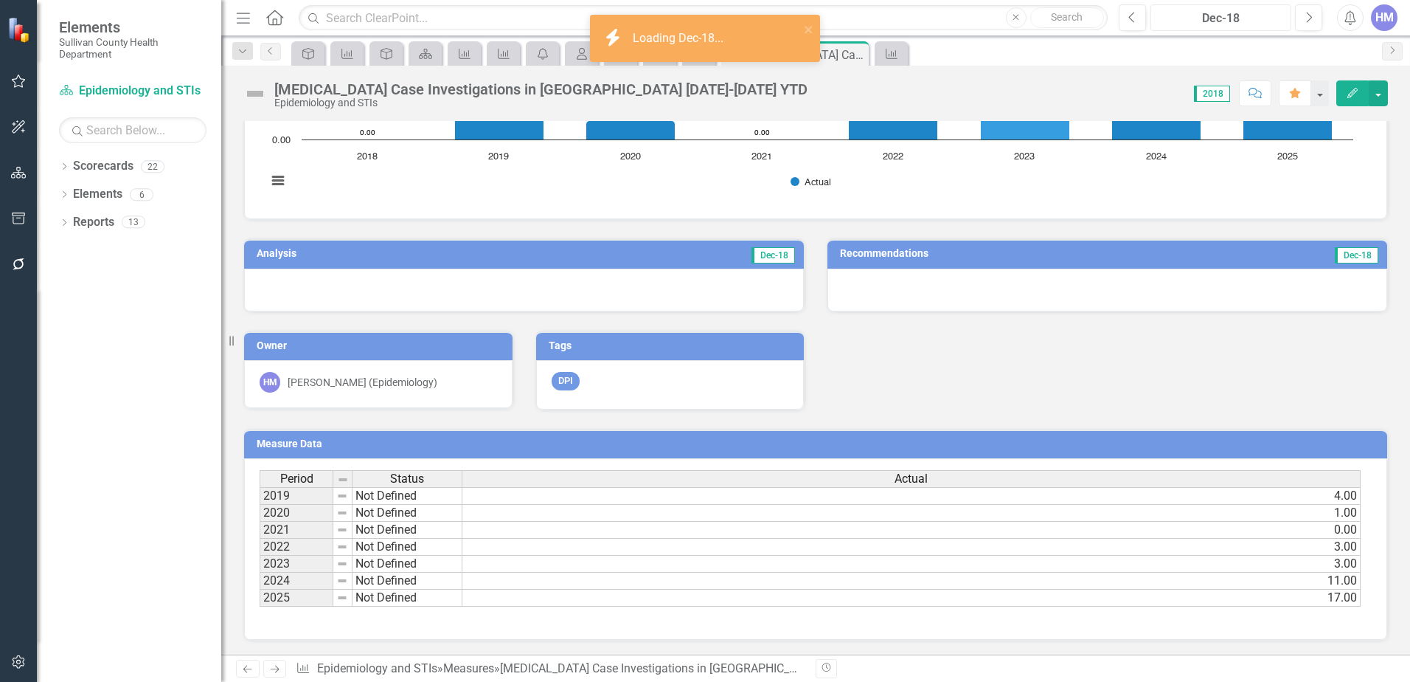
scroll to position [403, 0]
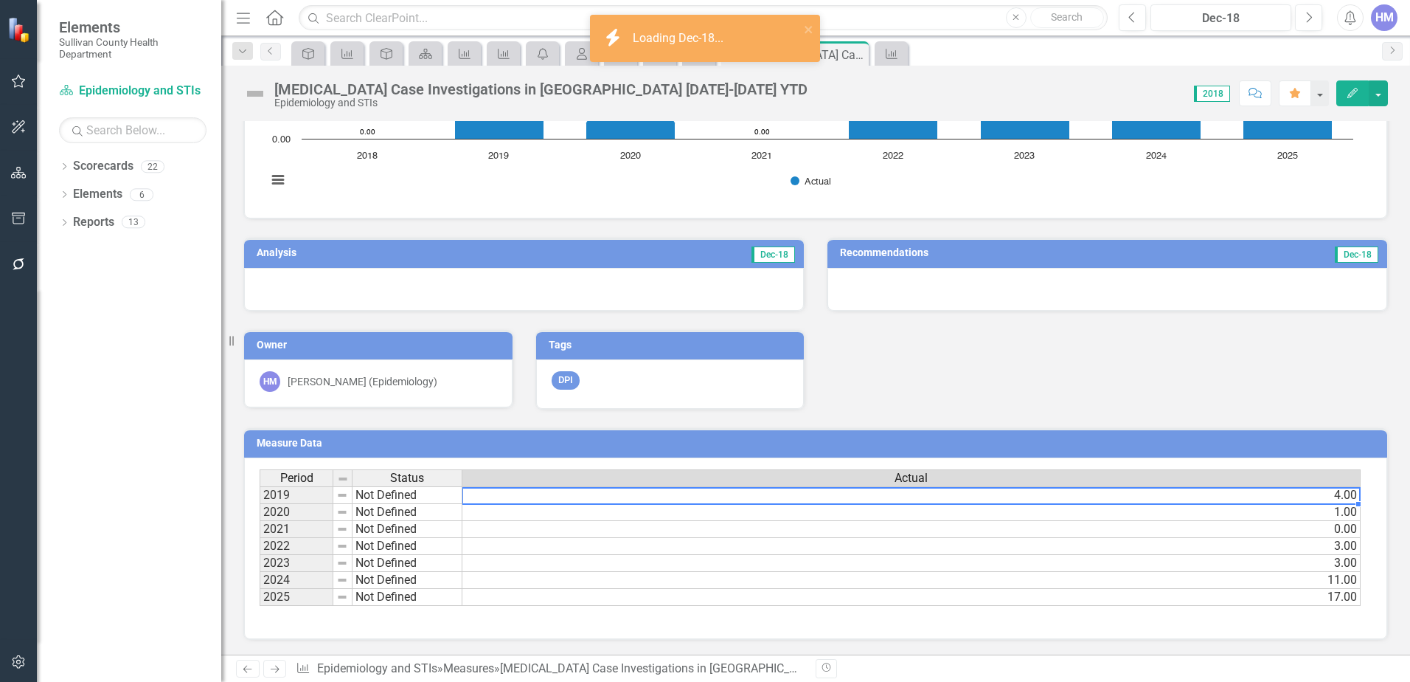
click at [552, 498] on td "4.00" at bounding box center [912, 495] width 899 height 18
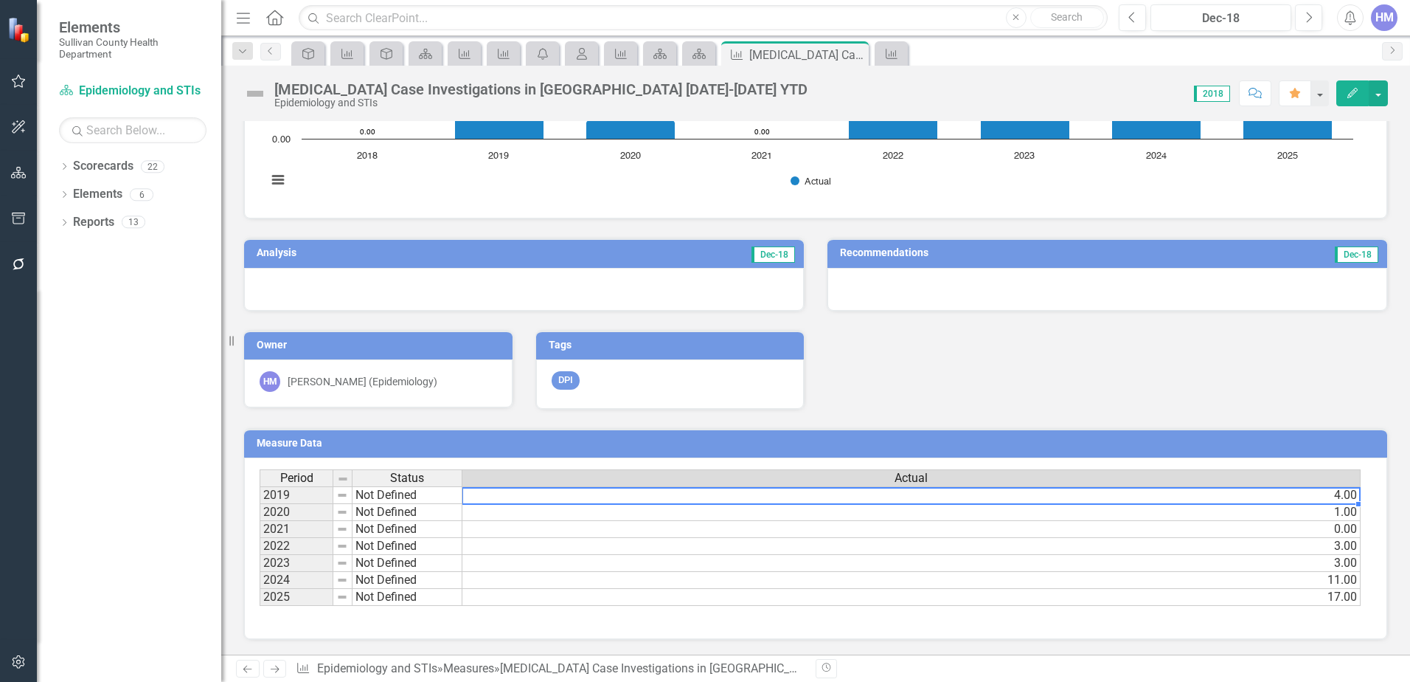
click at [298, 471] on span "Period" at bounding box center [296, 477] width 33 height 13
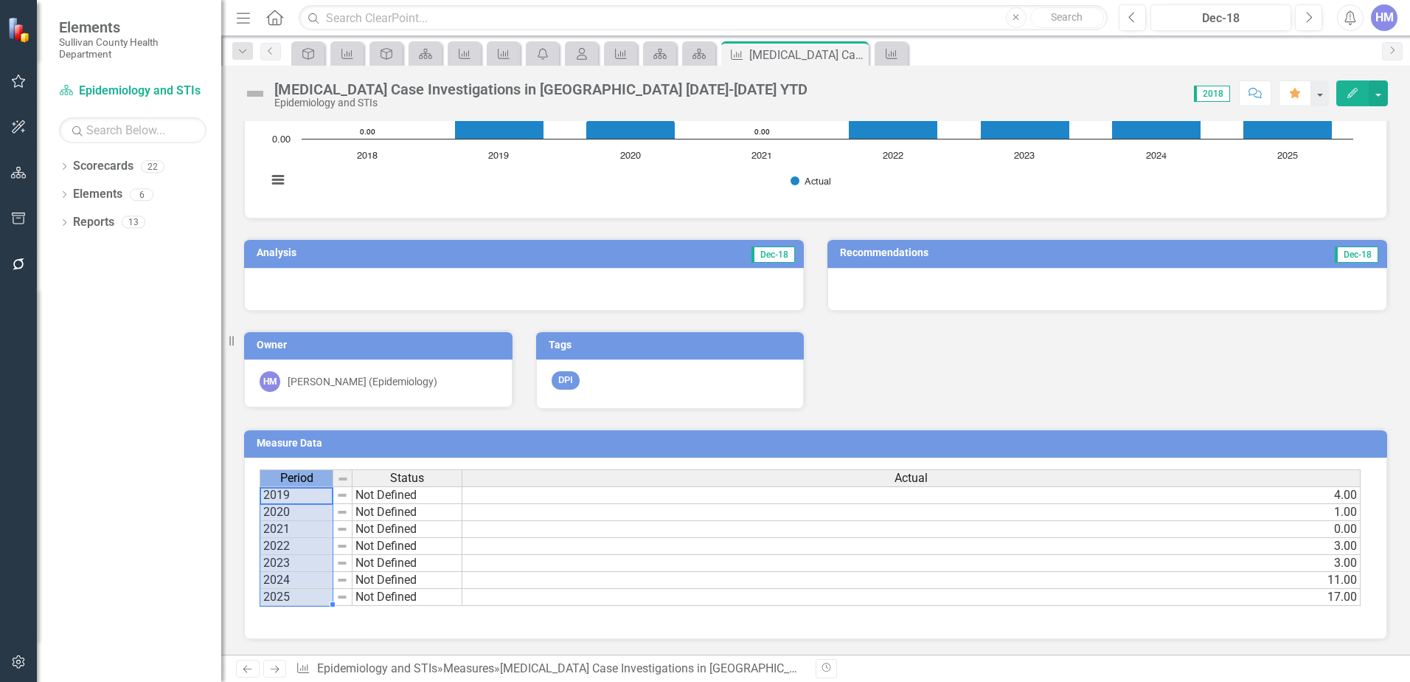
click at [440, 574] on td "Not Defined" at bounding box center [408, 580] width 110 height 17
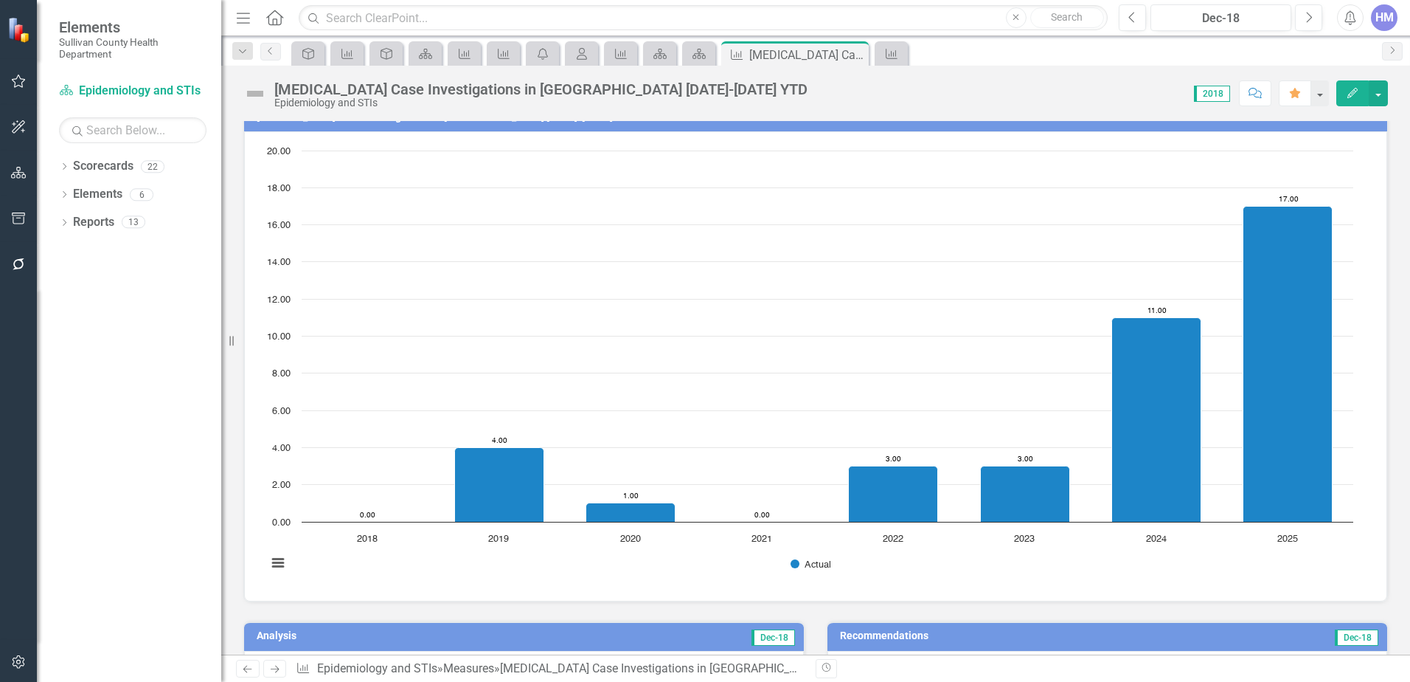
scroll to position [0, 0]
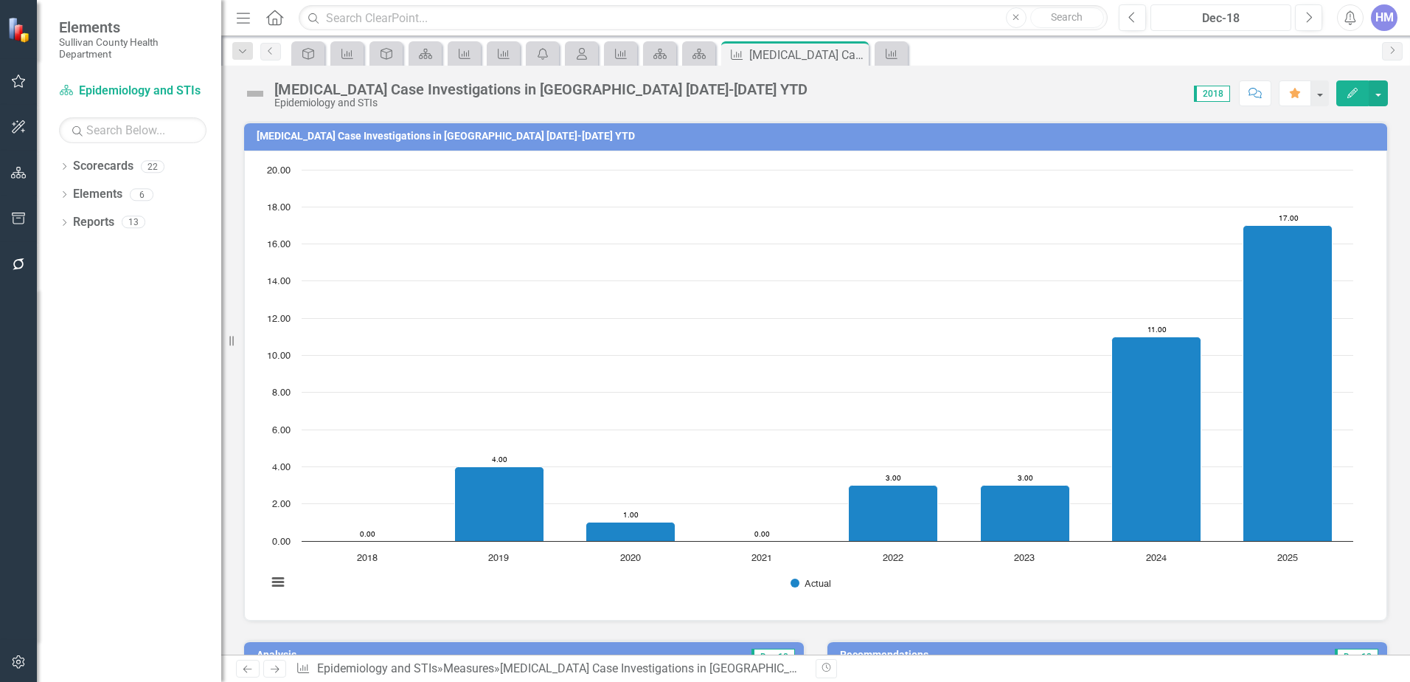
click at [1243, 16] on div "Dec-18" at bounding box center [1221, 19] width 131 height 18
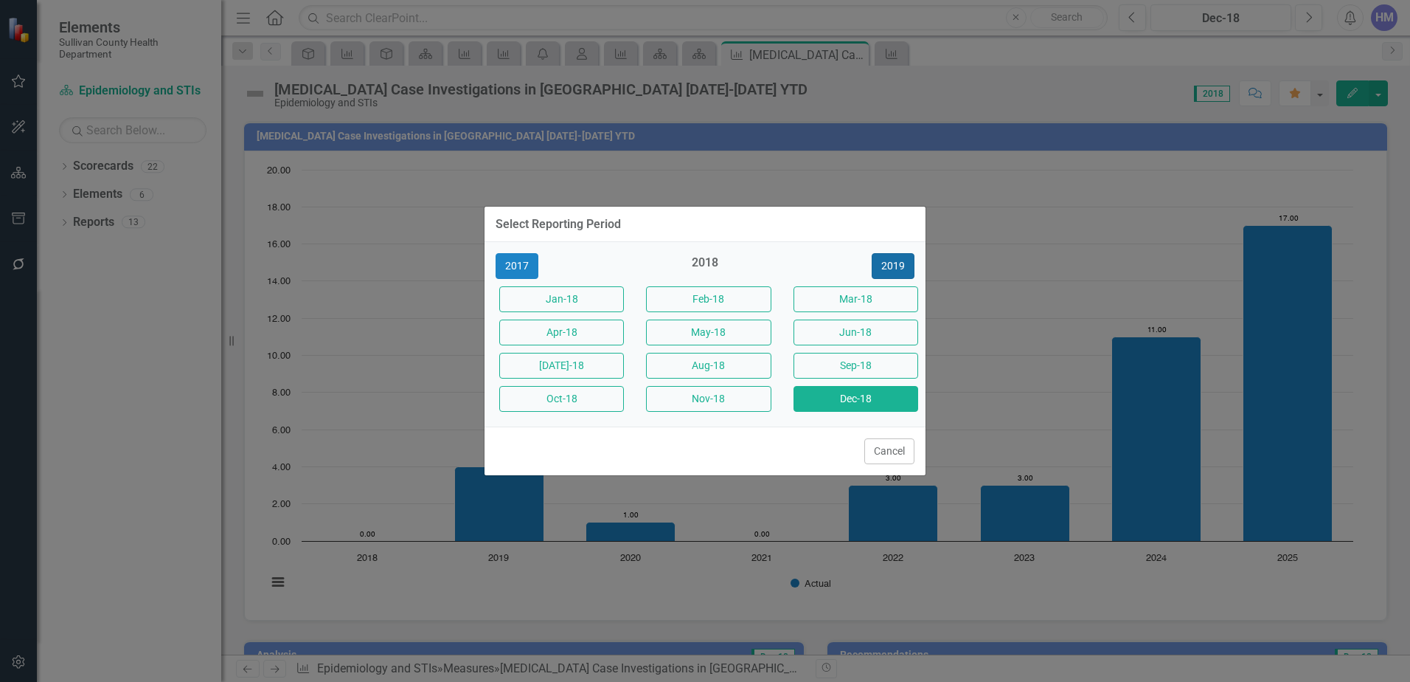
click at [901, 260] on button "2019" at bounding box center [893, 266] width 43 height 26
click at [901, 263] on button "2020" at bounding box center [893, 266] width 43 height 26
click at [901, 264] on button "2021" at bounding box center [893, 266] width 43 height 26
click at [900, 268] on button "2022" at bounding box center [893, 266] width 43 height 26
click at [899, 268] on button "2023" at bounding box center [893, 266] width 43 height 26
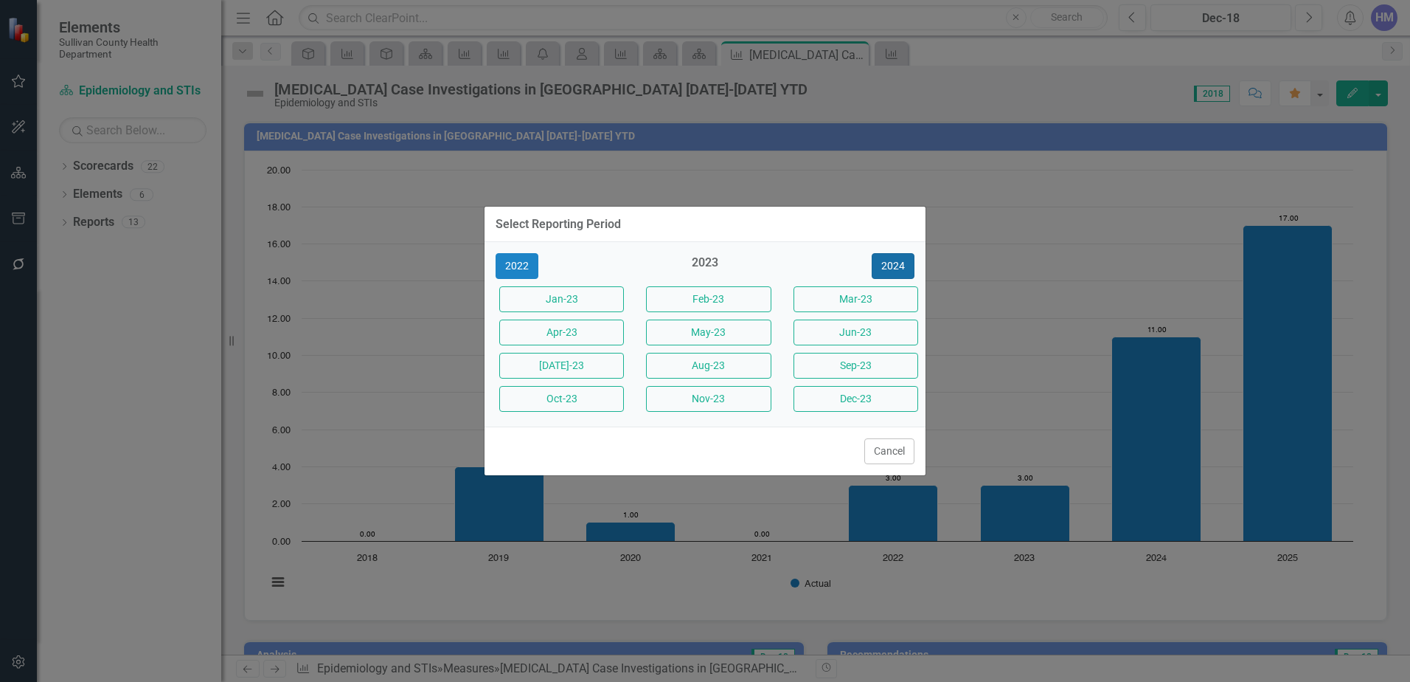
click at [899, 268] on button "2024" at bounding box center [893, 266] width 43 height 26
click at [899, 268] on button "2025" at bounding box center [893, 266] width 43 height 26
click at [878, 384] on div "Dec-25" at bounding box center [852, 398] width 147 height 33
click at [876, 400] on button "Dec-25" at bounding box center [856, 399] width 125 height 26
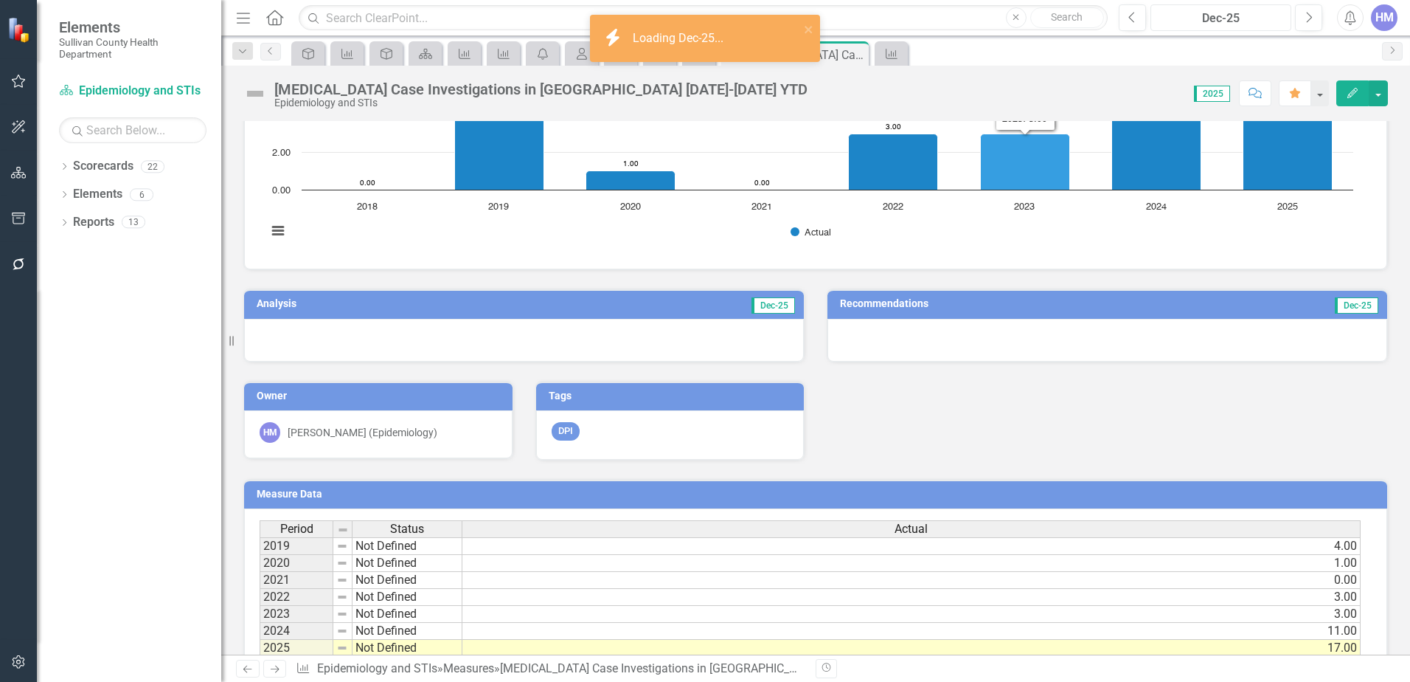
scroll to position [403, 0]
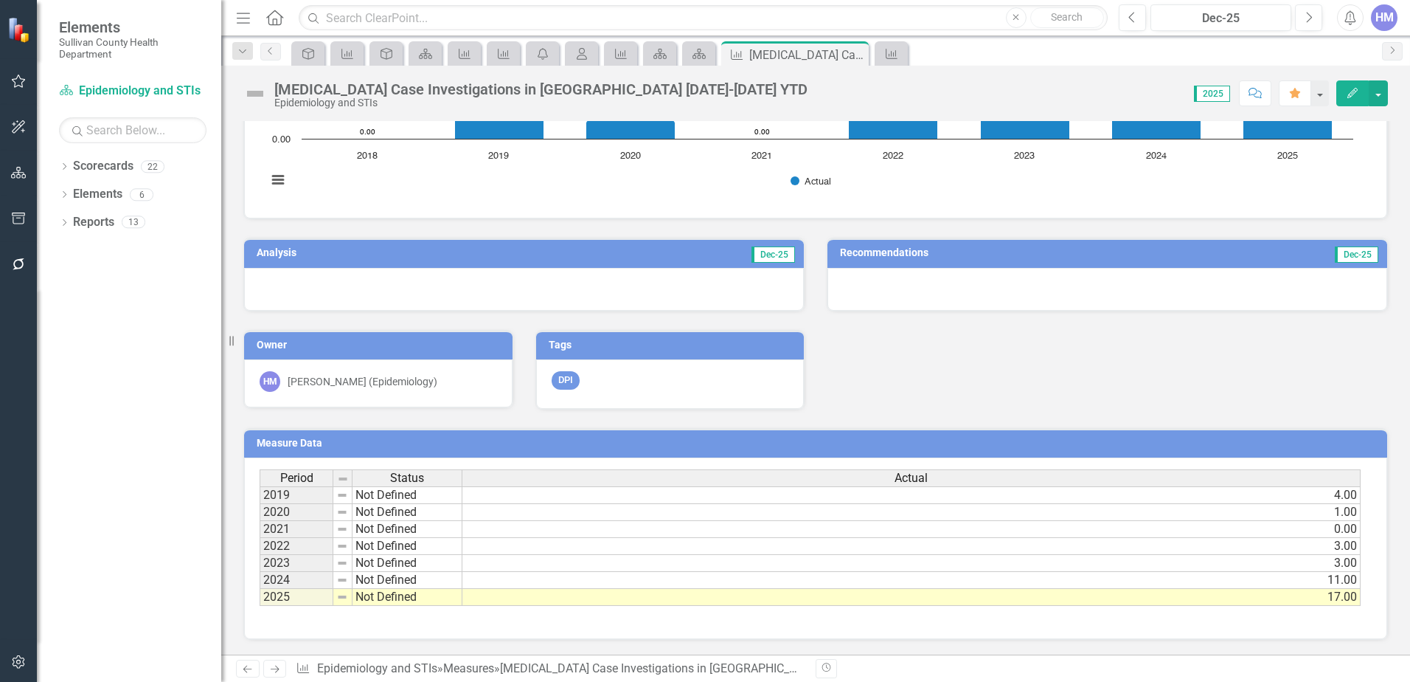
click at [269, 247] on h3 "Analysis" at bounding box center [384, 252] width 254 height 11
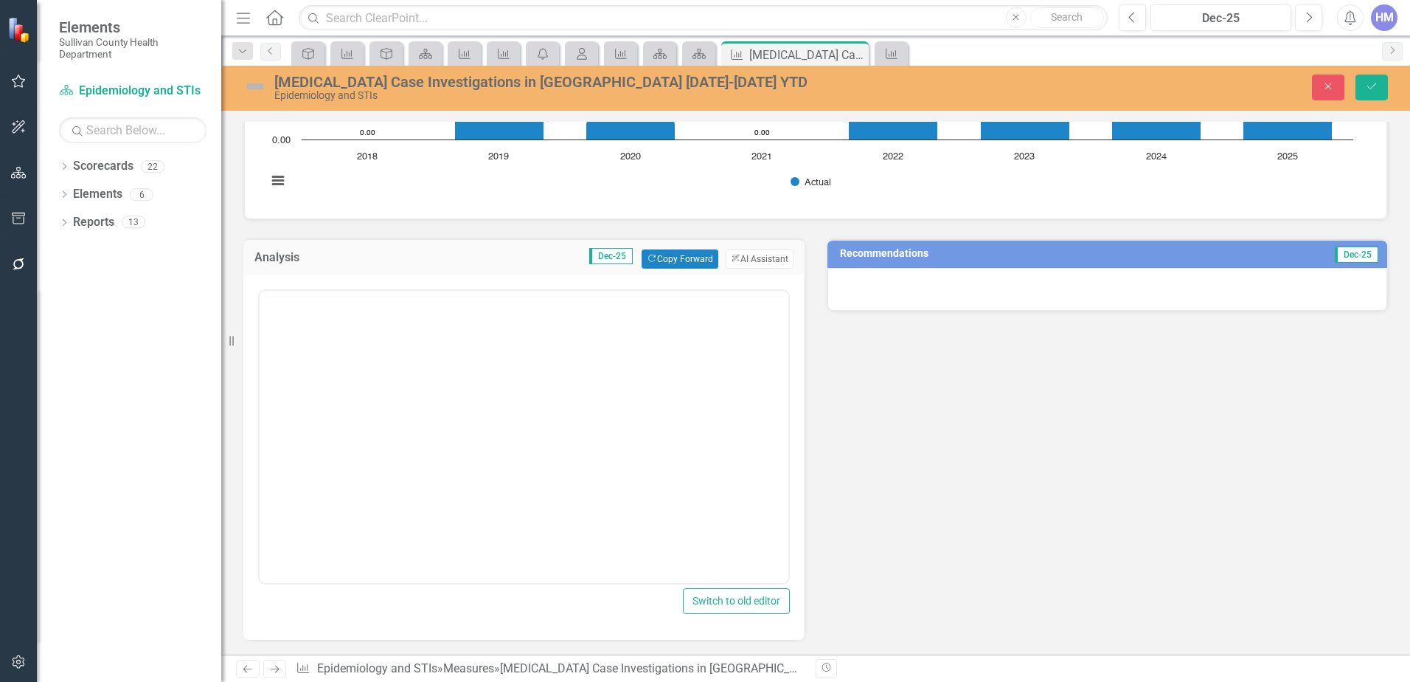
scroll to position [0, 0]
click at [764, 265] on button "ClearPoint AI AI Assistant" at bounding box center [760, 258] width 68 height 19
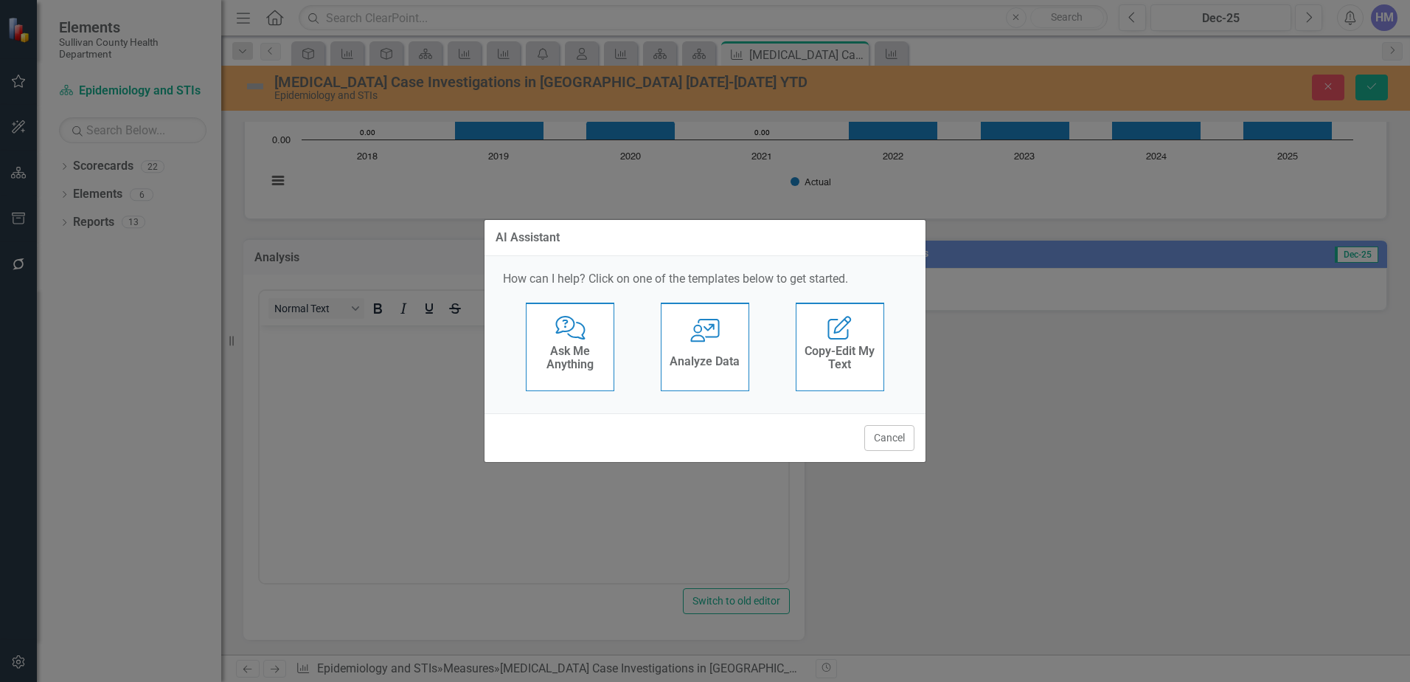
click at [702, 356] on h4 "Analyze Data" at bounding box center [705, 361] width 70 height 13
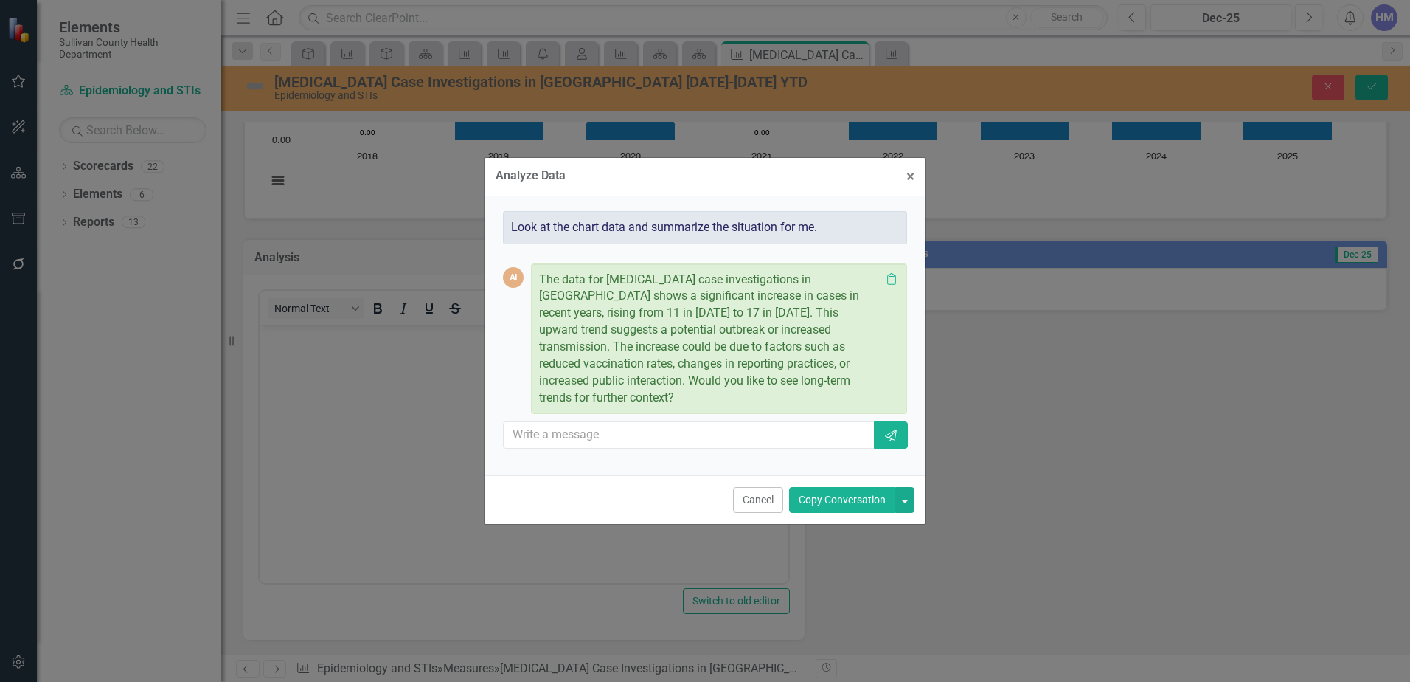
click at [856, 495] on button "Copy Conversation" at bounding box center [842, 500] width 106 height 26
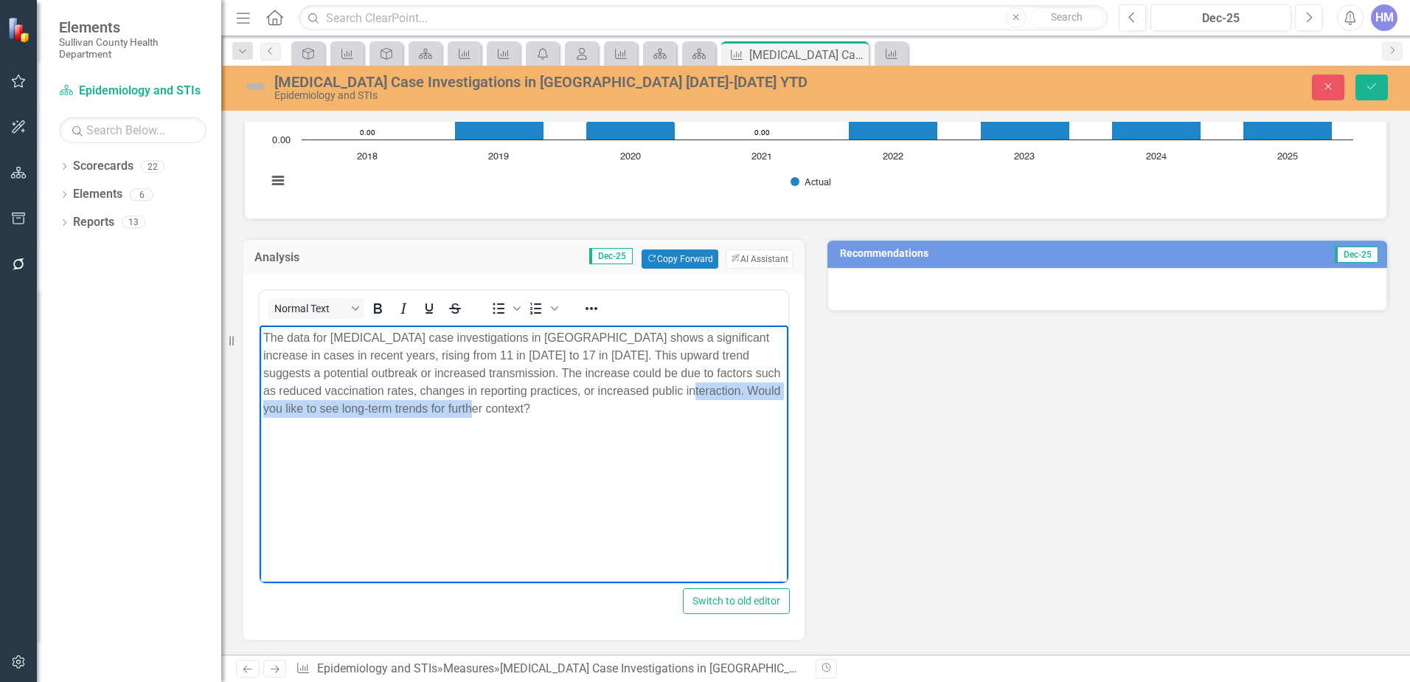
drag, startPoint x: 691, startPoint y: 389, endPoint x: 711, endPoint y: 435, distance: 49.9
click at [711, 435] on body "The data for [MEDICAL_DATA] case investigations in [GEOGRAPHIC_DATA] shows a si…" at bounding box center [524, 435] width 529 height 221
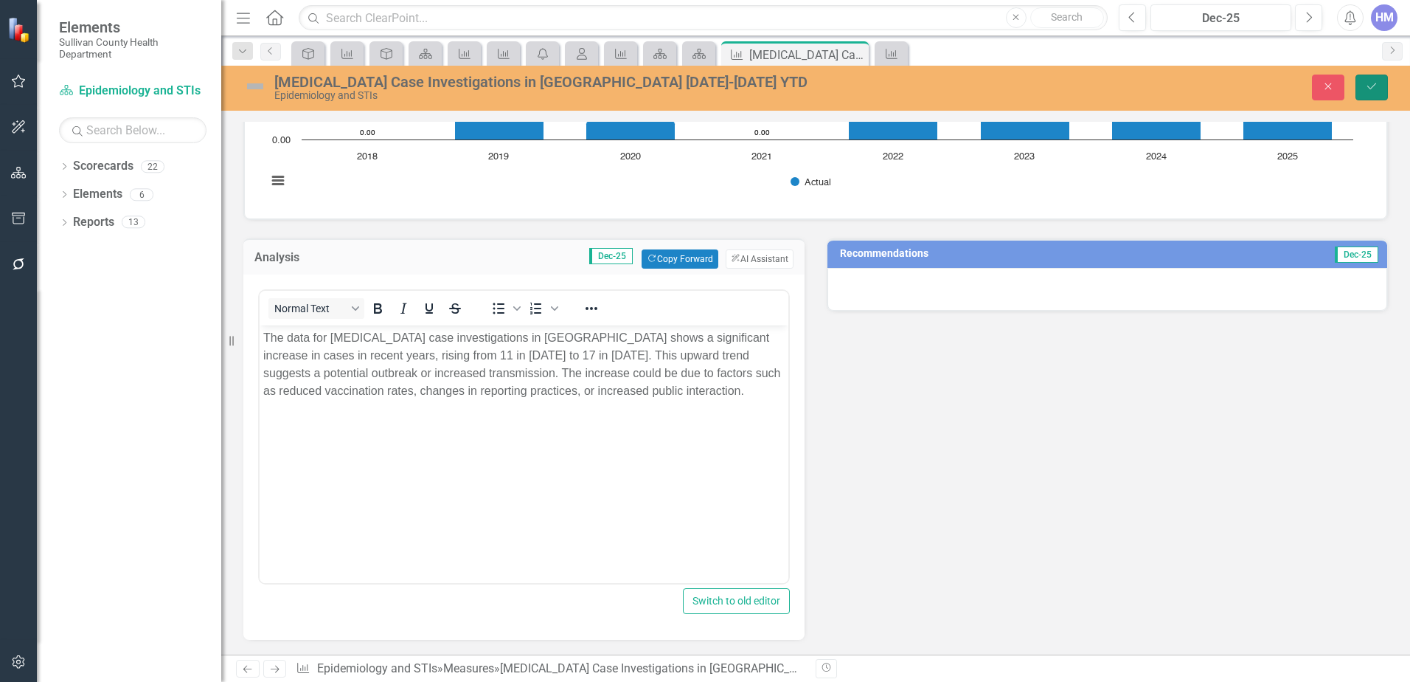
click at [1380, 86] on button "Save" at bounding box center [1372, 88] width 32 height 26
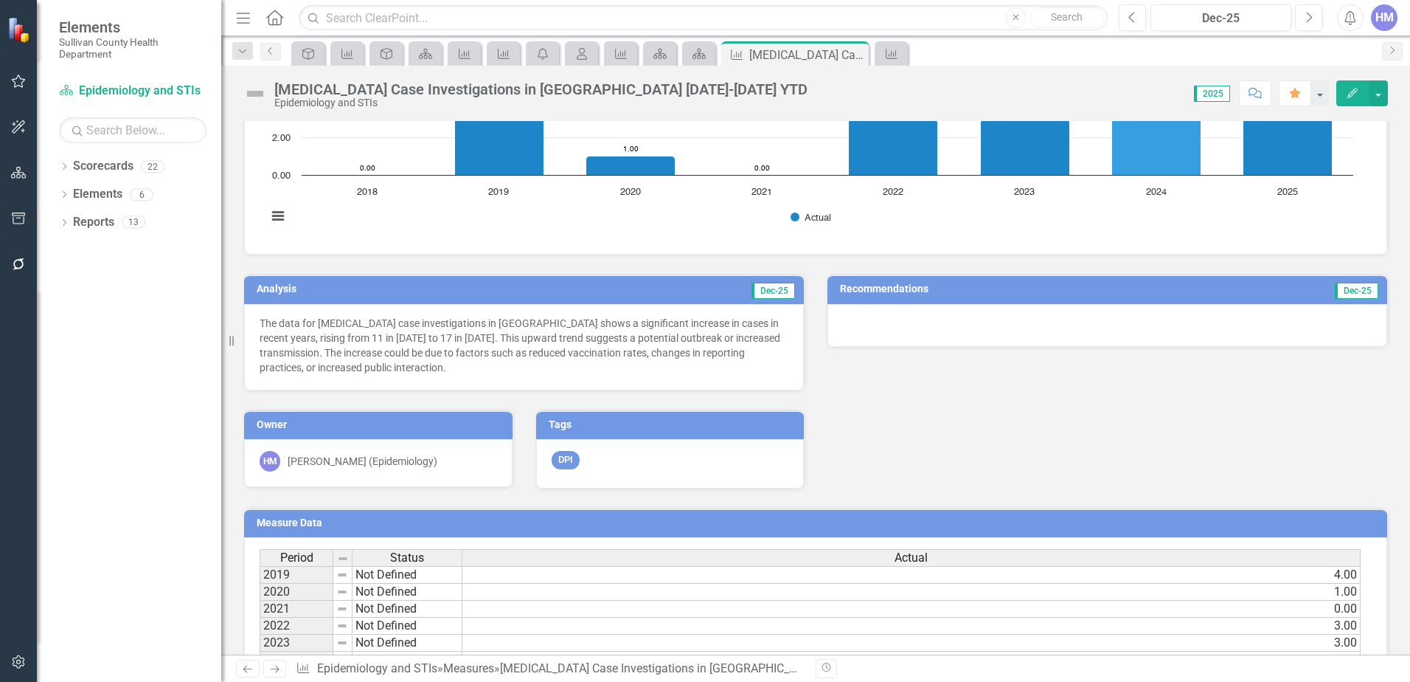
scroll to position [369, 0]
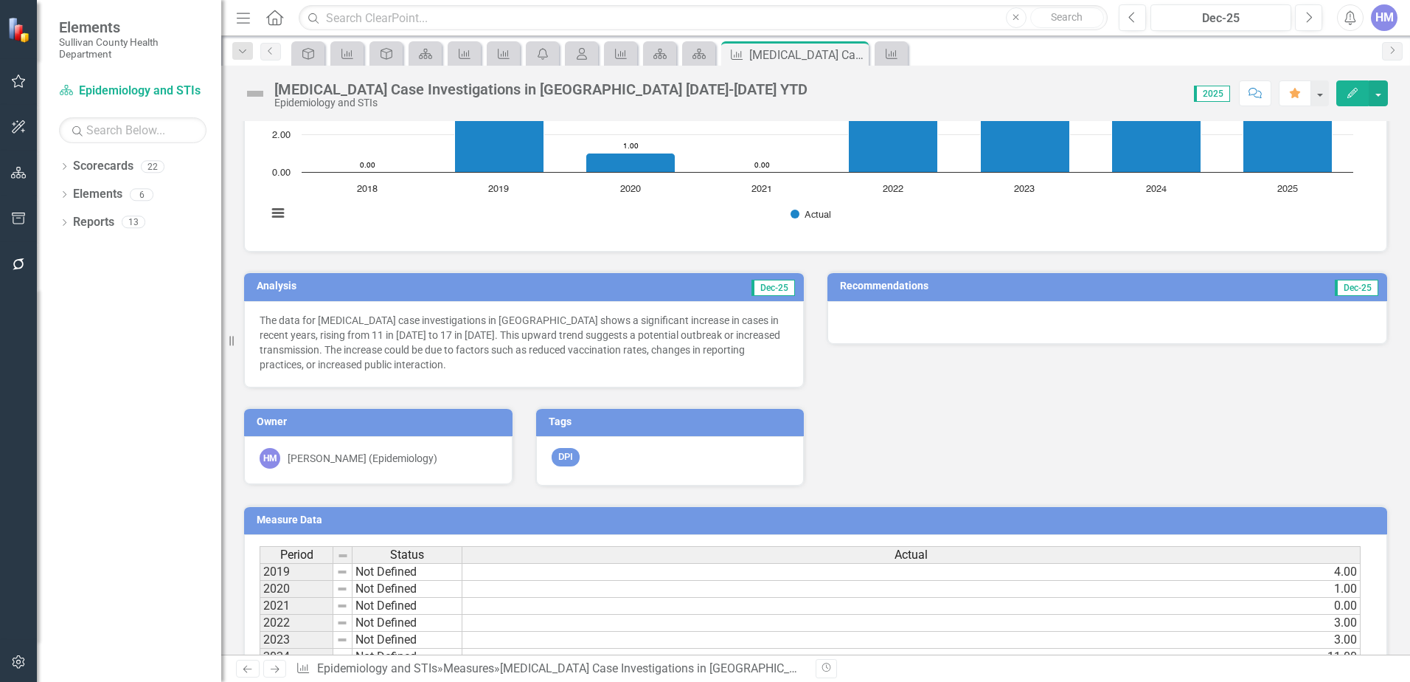
click at [878, 285] on h3 "Recommendations" at bounding box center [1019, 285] width 358 height 11
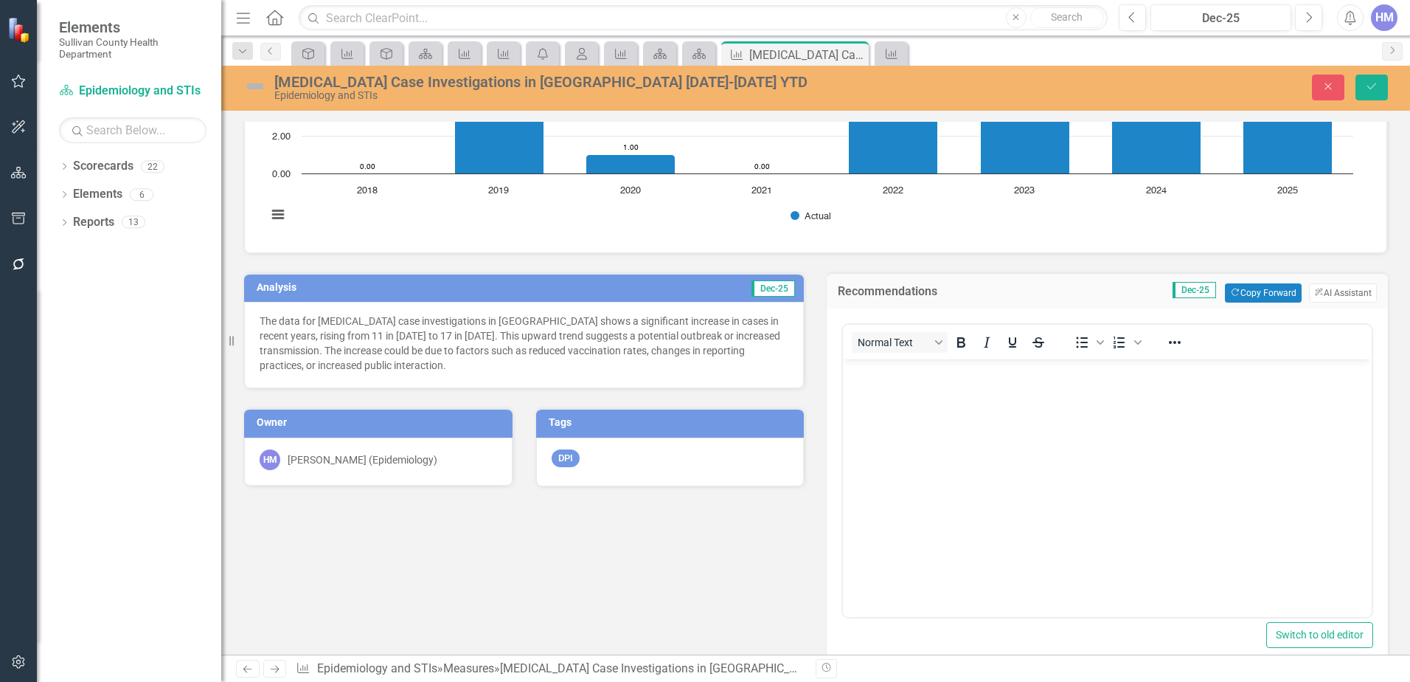
scroll to position [0, 0]
click at [1318, 296] on button "ClearPoint AI AI Assistant" at bounding box center [1343, 292] width 68 height 19
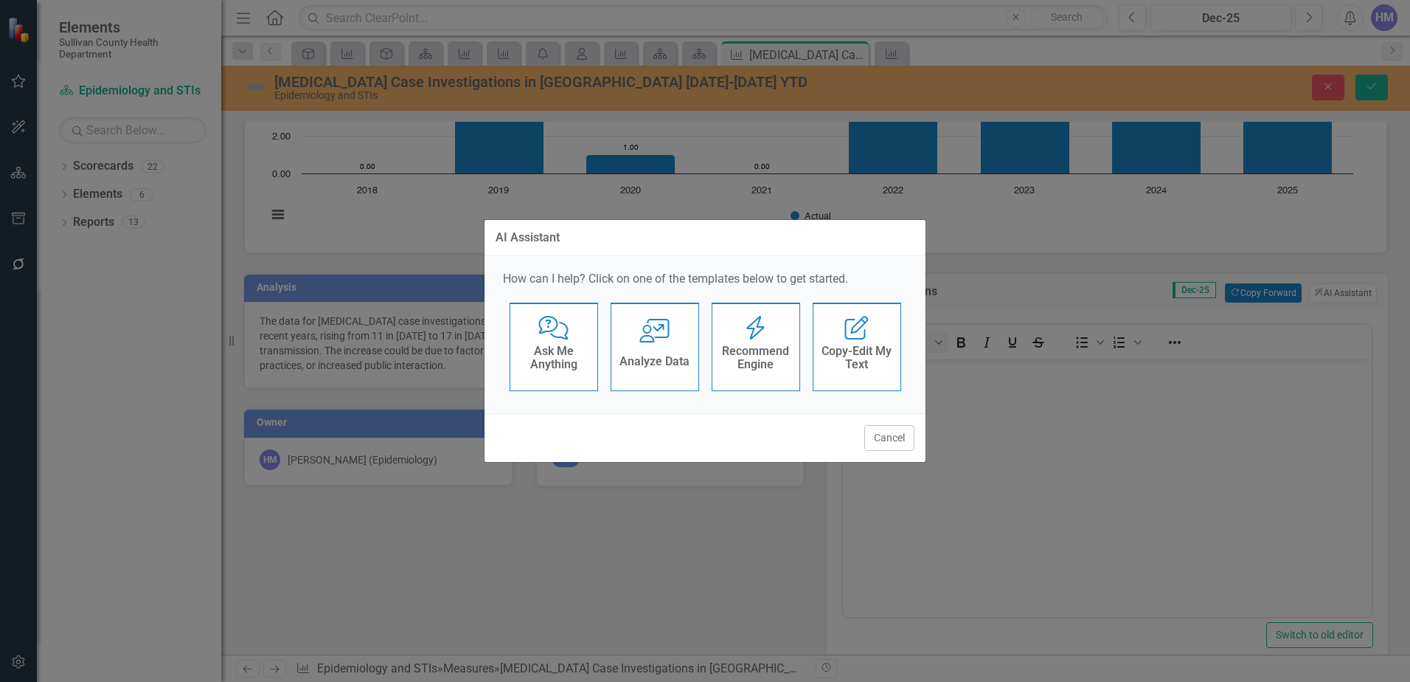
click at [741, 357] on h4 "Recommend Engine" at bounding box center [756, 358] width 72 height 26
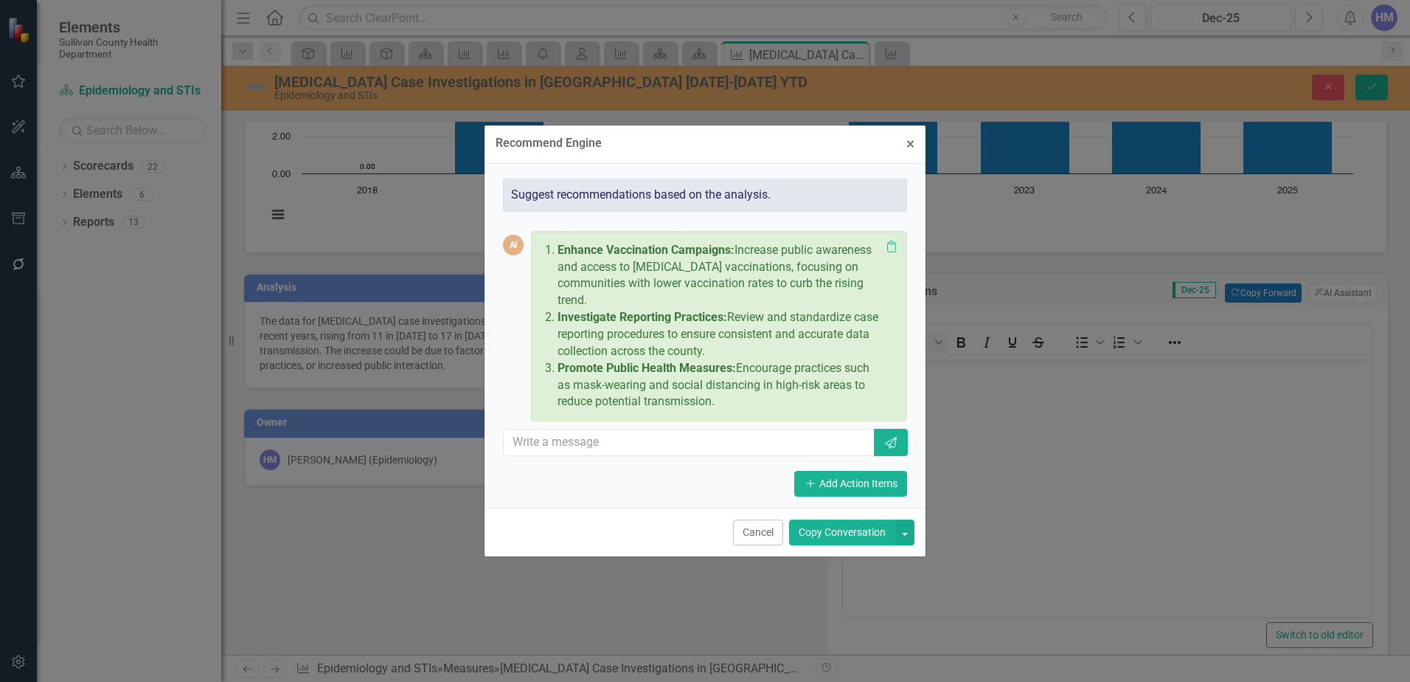
click at [839, 542] on button "Copy Conversation" at bounding box center [842, 532] width 106 height 26
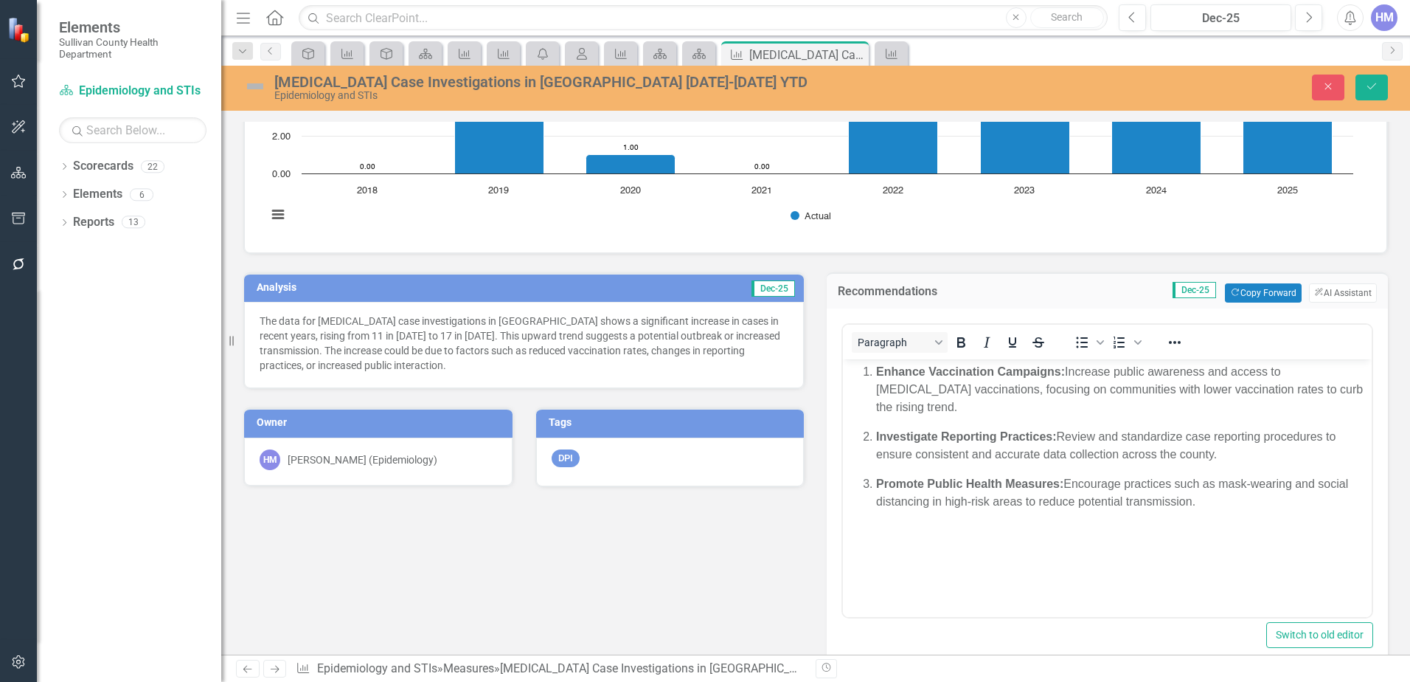
click at [1371, 66] on div "[MEDICAL_DATA] Case Investigations in [GEOGRAPHIC_DATA] [DATE]-[DATE] YTD Epide…" at bounding box center [815, 88] width 1189 height 45
click at [1373, 77] on button "Save" at bounding box center [1372, 88] width 32 height 26
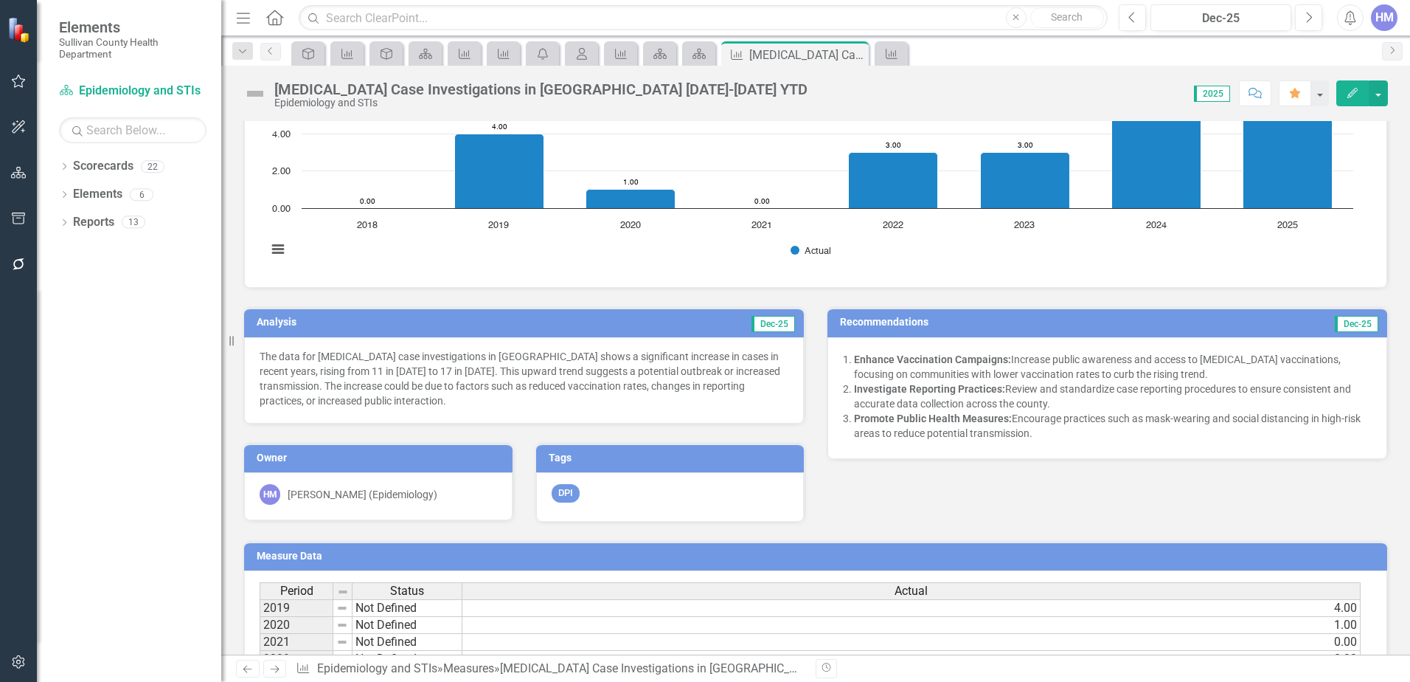
scroll to position [4, 0]
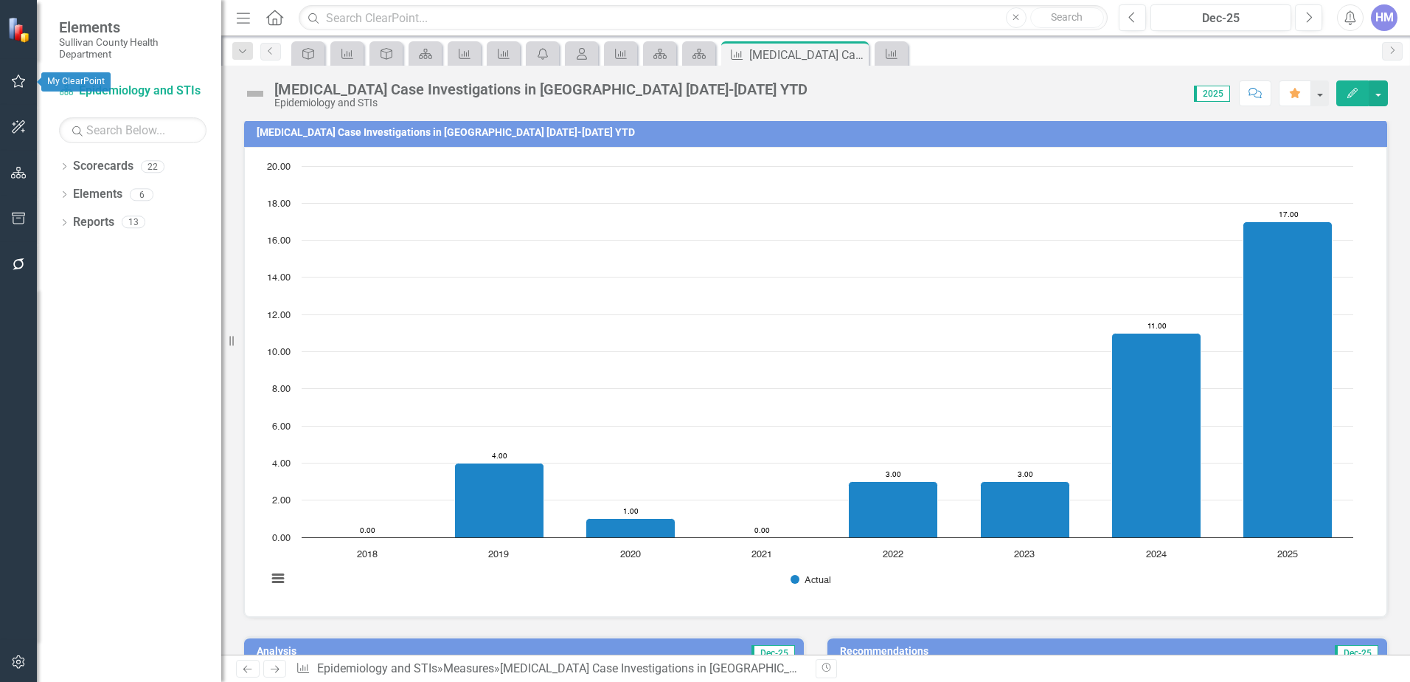
click at [15, 78] on icon "button" at bounding box center [18, 81] width 15 height 12
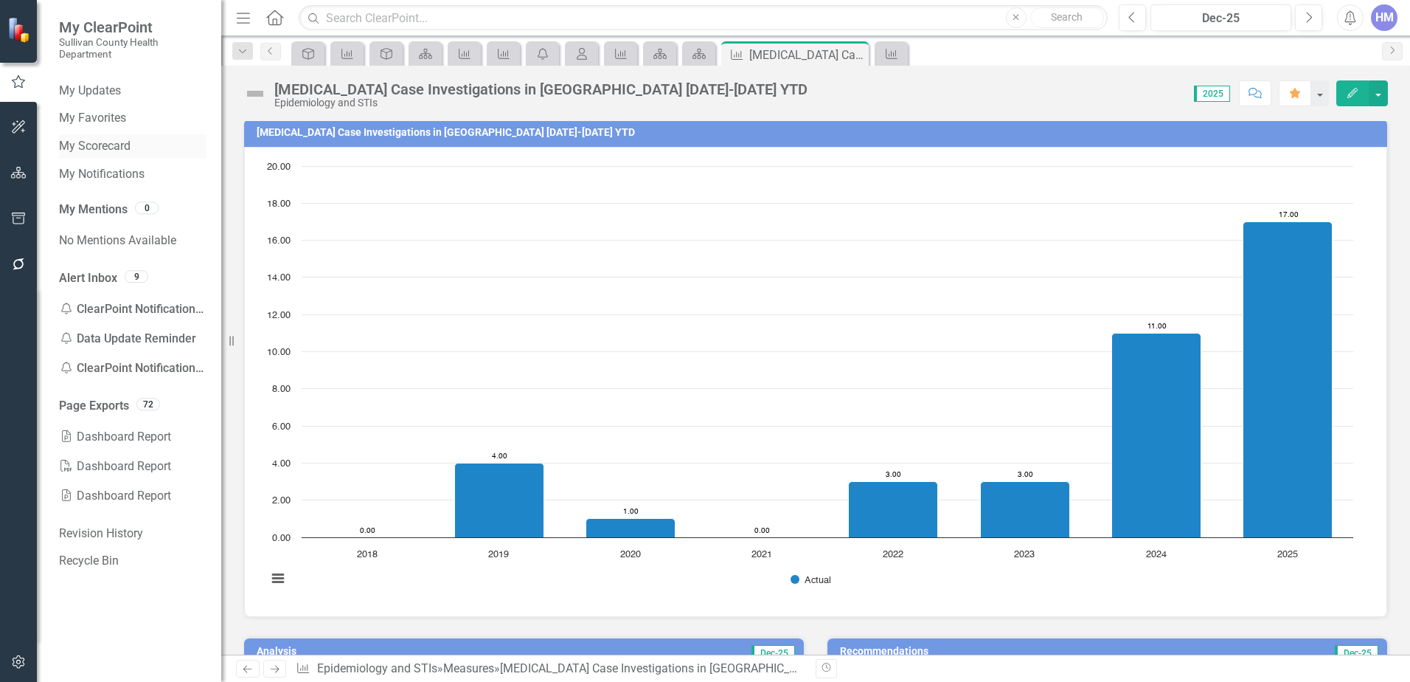
click at [83, 148] on link "My Scorecard" at bounding box center [133, 146] width 148 height 17
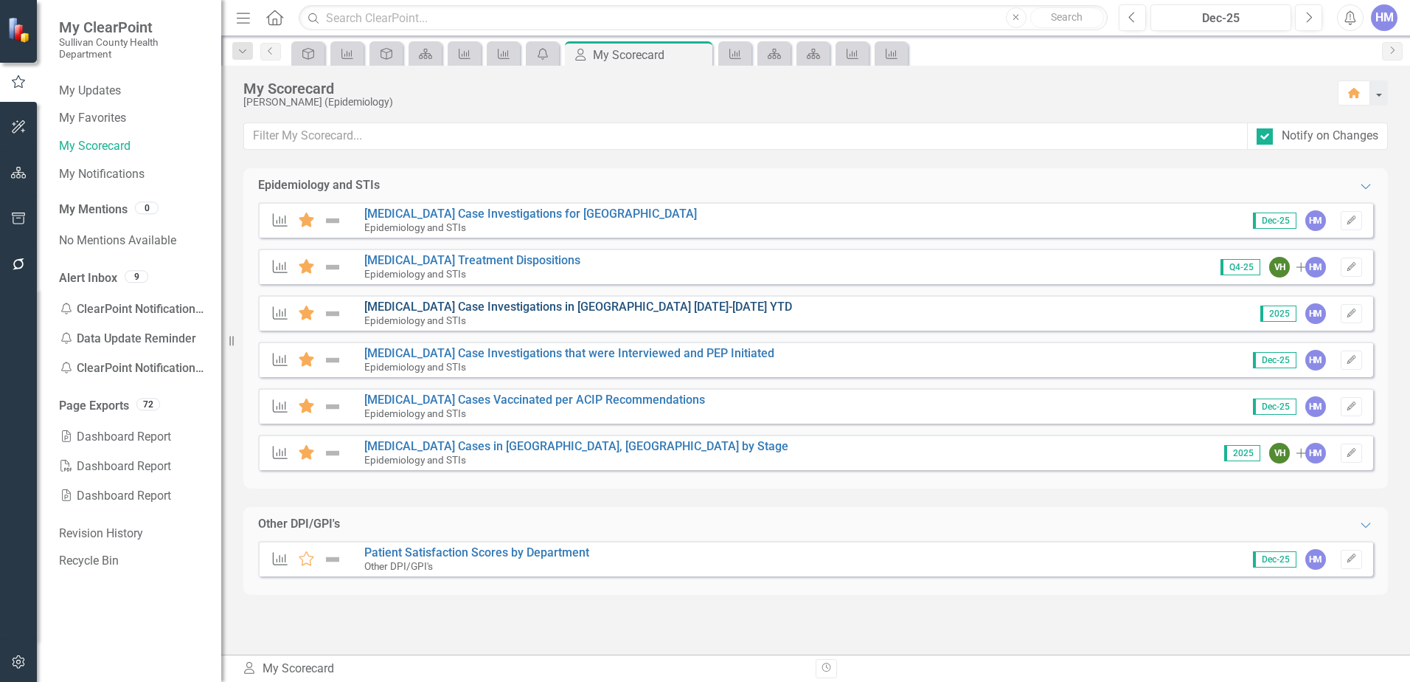
click at [477, 311] on link "[MEDICAL_DATA] Case Investigations in [GEOGRAPHIC_DATA] [DATE]-[DATE] YTD" at bounding box center [578, 307] width 428 height 14
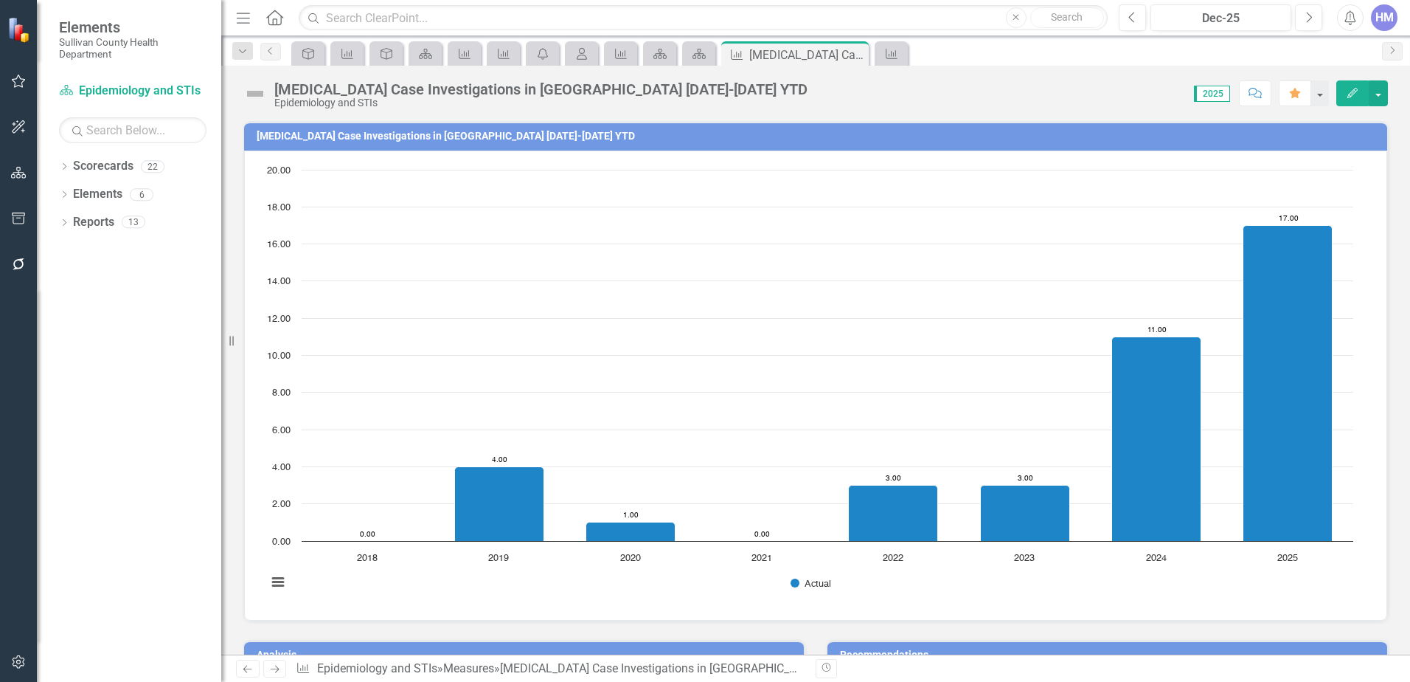
click at [477, 311] on rect "Interactive chart" at bounding box center [810, 383] width 1101 height 443
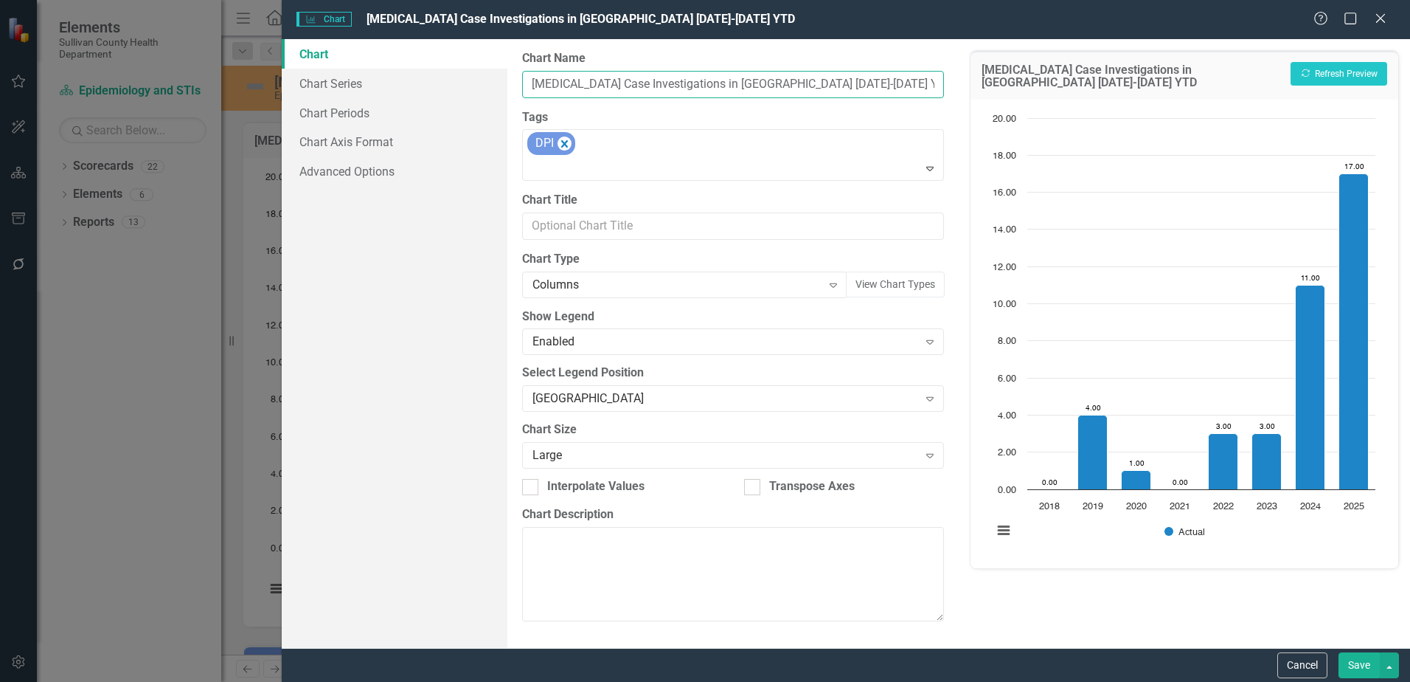
drag, startPoint x: 797, startPoint y: 75, endPoint x: 799, endPoint y: 86, distance: 10.4
click at [798, 77] on input "[MEDICAL_DATA] Case Investigations in [GEOGRAPHIC_DATA] [DATE]-[DATE] YTD" at bounding box center [733, 84] width 422 height 27
type input "[MEDICAL_DATA] Case Investigations in [GEOGRAPHIC_DATA] [DATE]-[DATE] YTD"
click at [1360, 665] on button "Save" at bounding box center [1359, 665] width 41 height 26
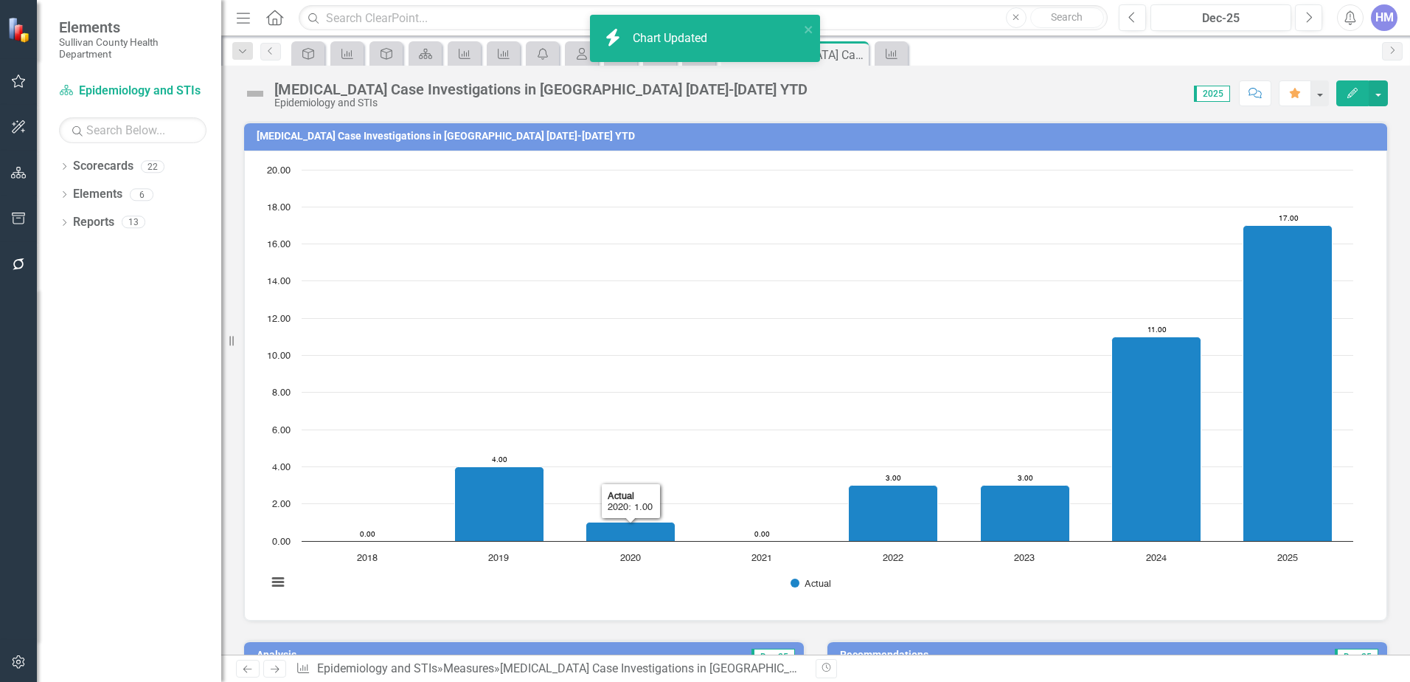
click at [593, 83] on div "[MEDICAL_DATA] Case Investigations in [GEOGRAPHIC_DATA] [DATE]-[DATE] YTD" at bounding box center [540, 89] width 533 height 16
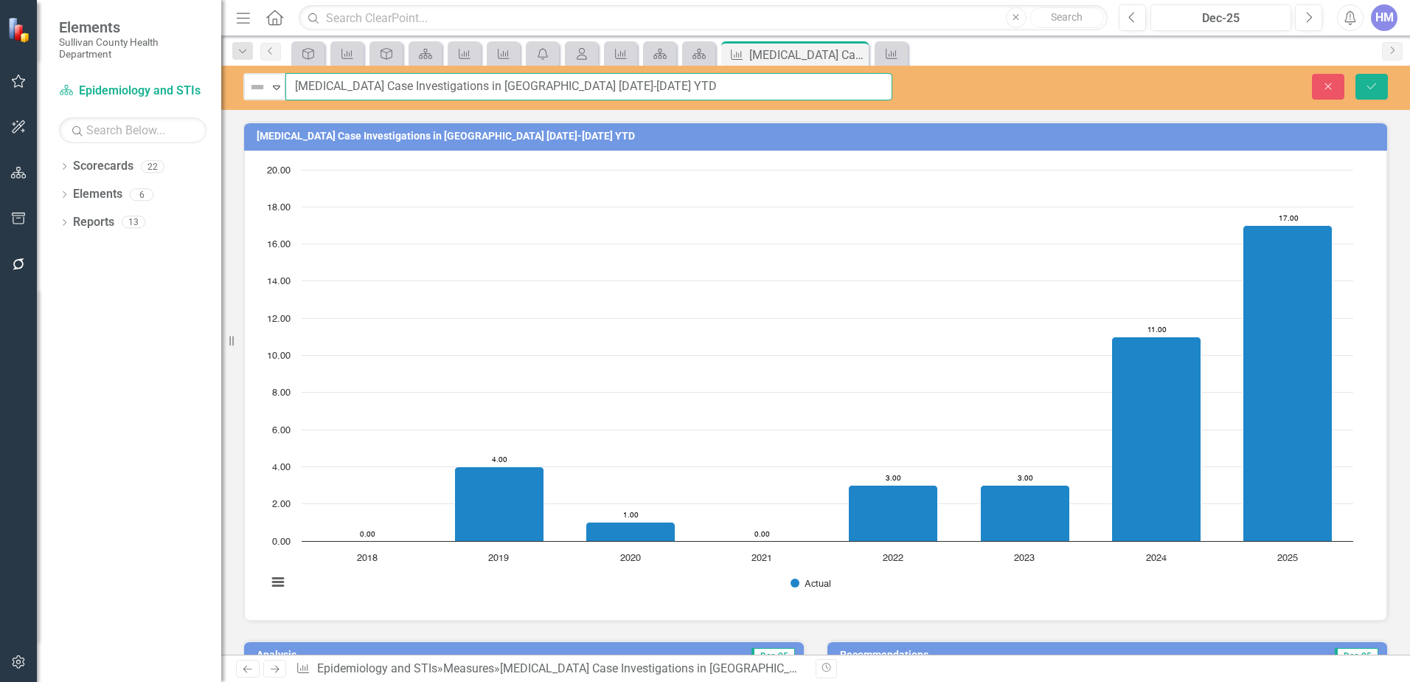
click at [573, 84] on input "[MEDICAL_DATA] Case Investigations in [GEOGRAPHIC_DATA] [DATE]-[DATE] YTD" at bounding box center [588, 86] width 607 height 27
type input "[MEDICAL_DATA] Case Investigations in [GEOGRAPHIC_DATA] [DATE]-[DATE] YTD"
click at [1370, 77] on button "Save" at bounding box center [1372, 87] width 32 height 26
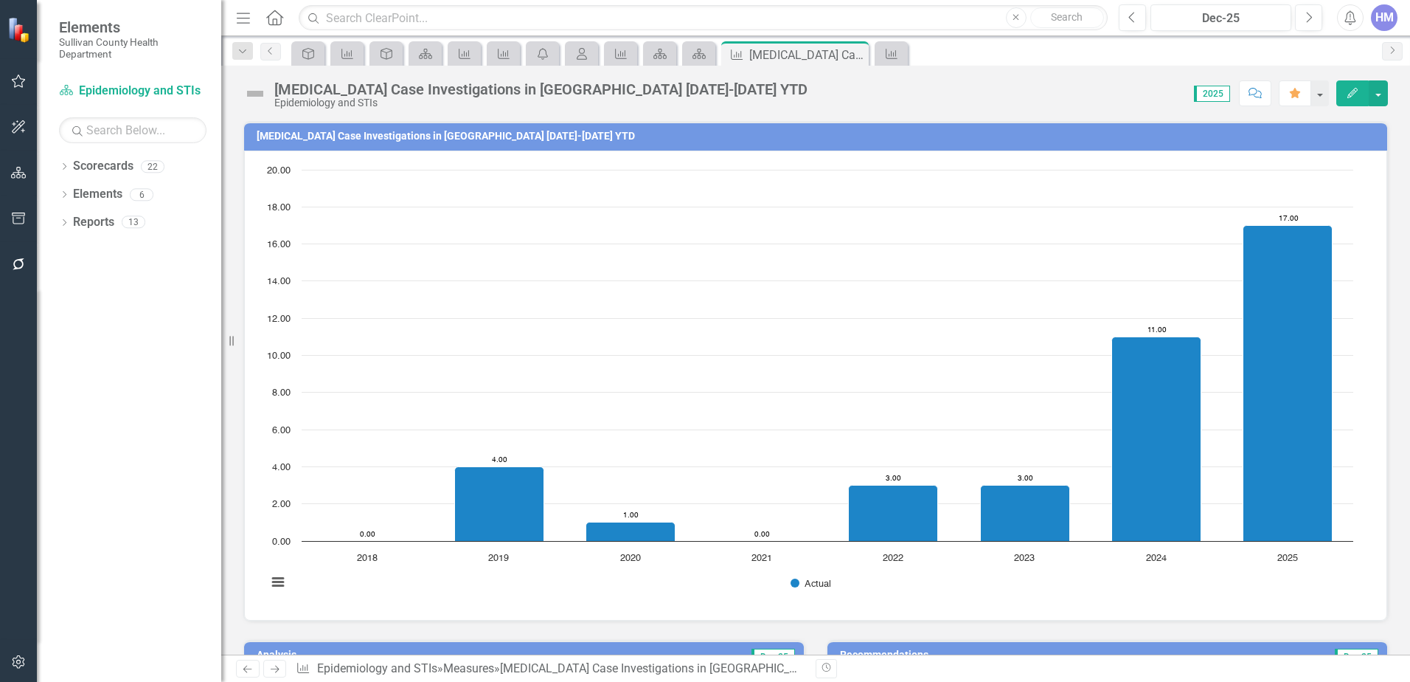
click at [357, 562] on text "2018" at bounding box center [367, 558] width 21 height 10
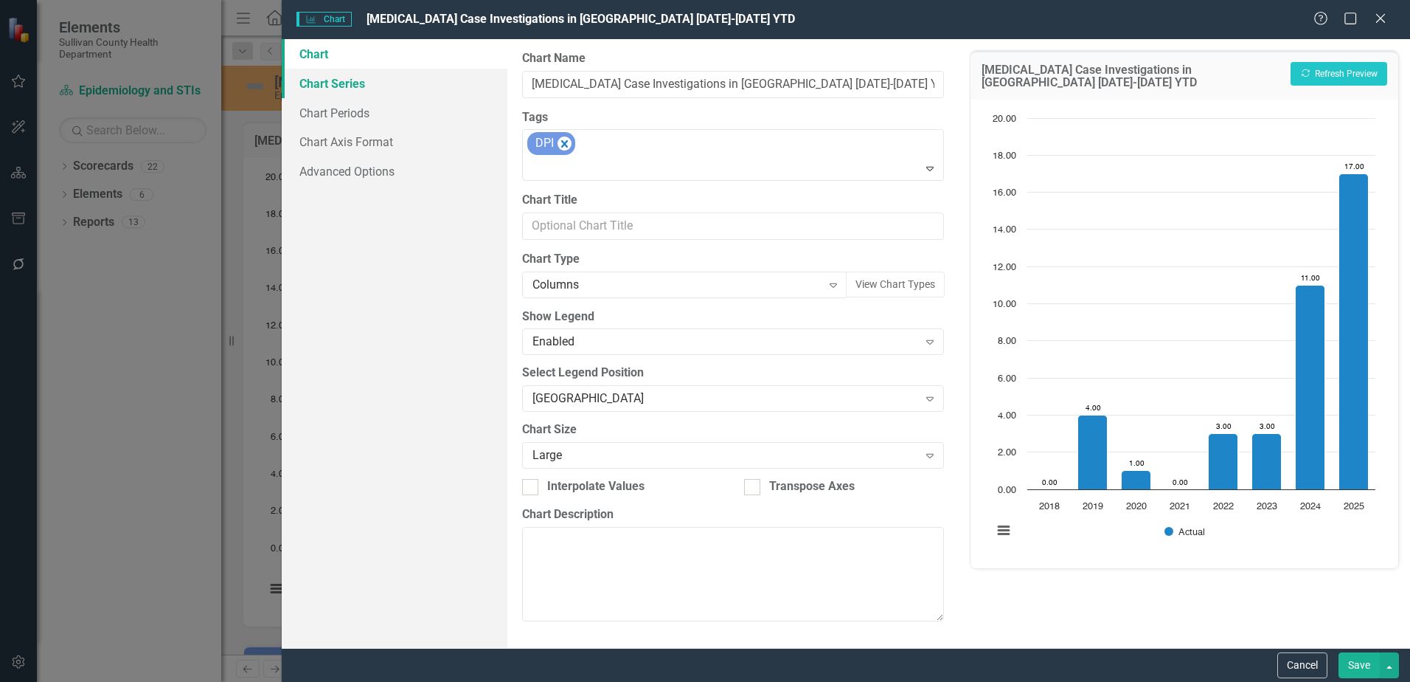
click at [353, 89] on link "Chart Series" at bounding box center [395, 84] width 226 height 30
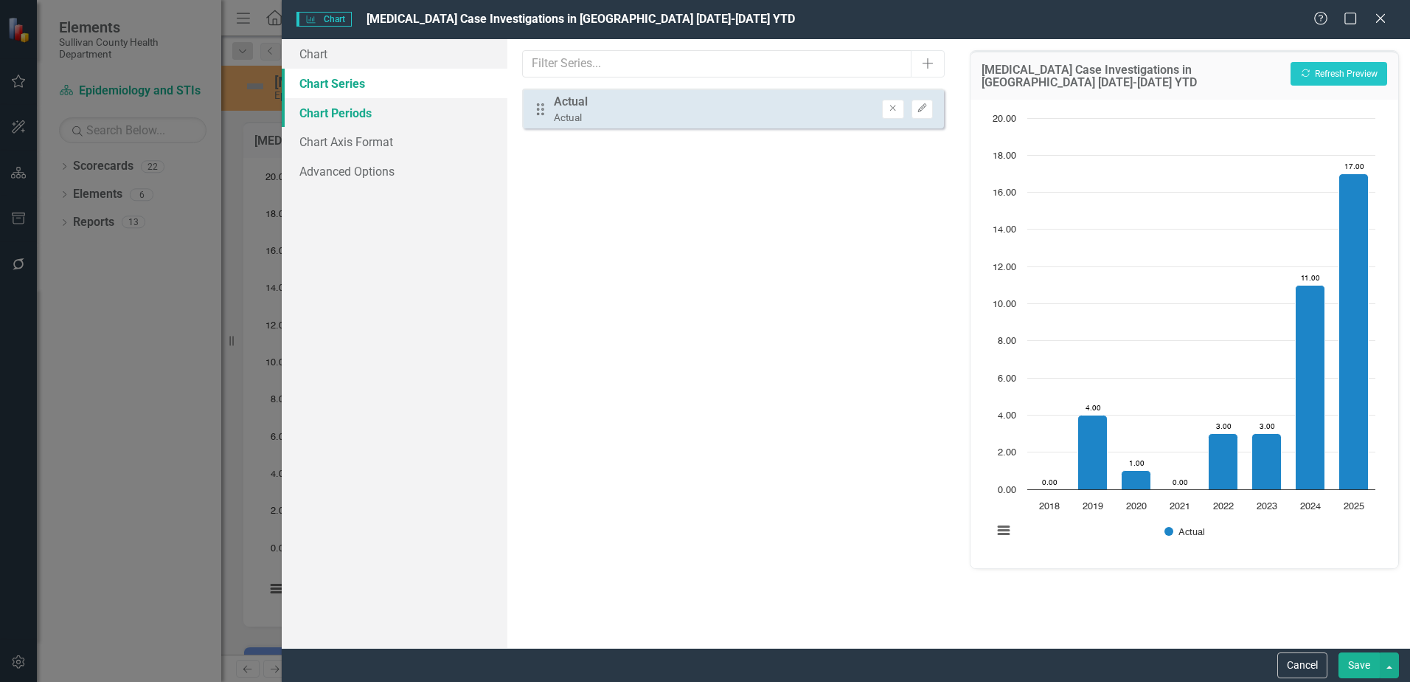
click at [319, 111] on link "Chart Periods" at bounding box center [395, 113] width 226 height 30
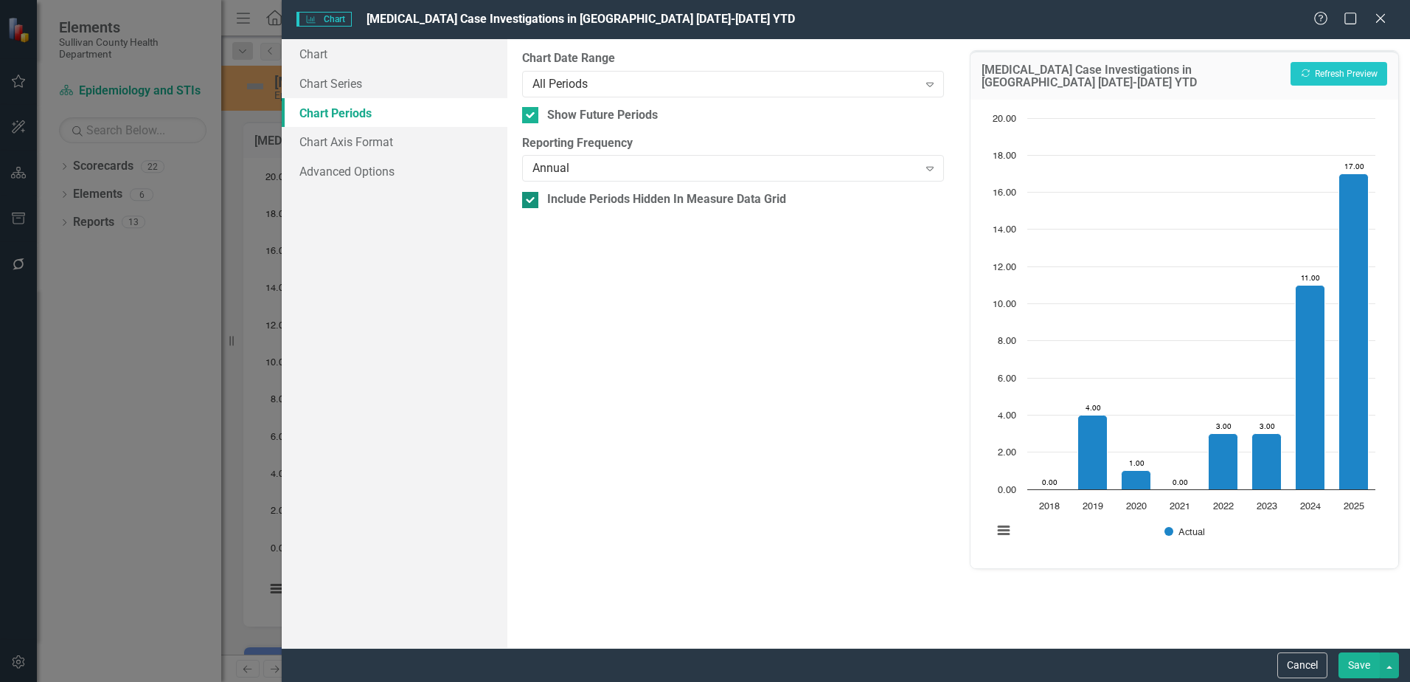
click at [528, 195] on input "Include Periods Hidden In Measure Data Grid" at bounding box center [527, 197] width 10 height 10
checkbox input "false"
click at [1367, 671] on button "Save" at bounding box center [1359, 665] width 41 height 26
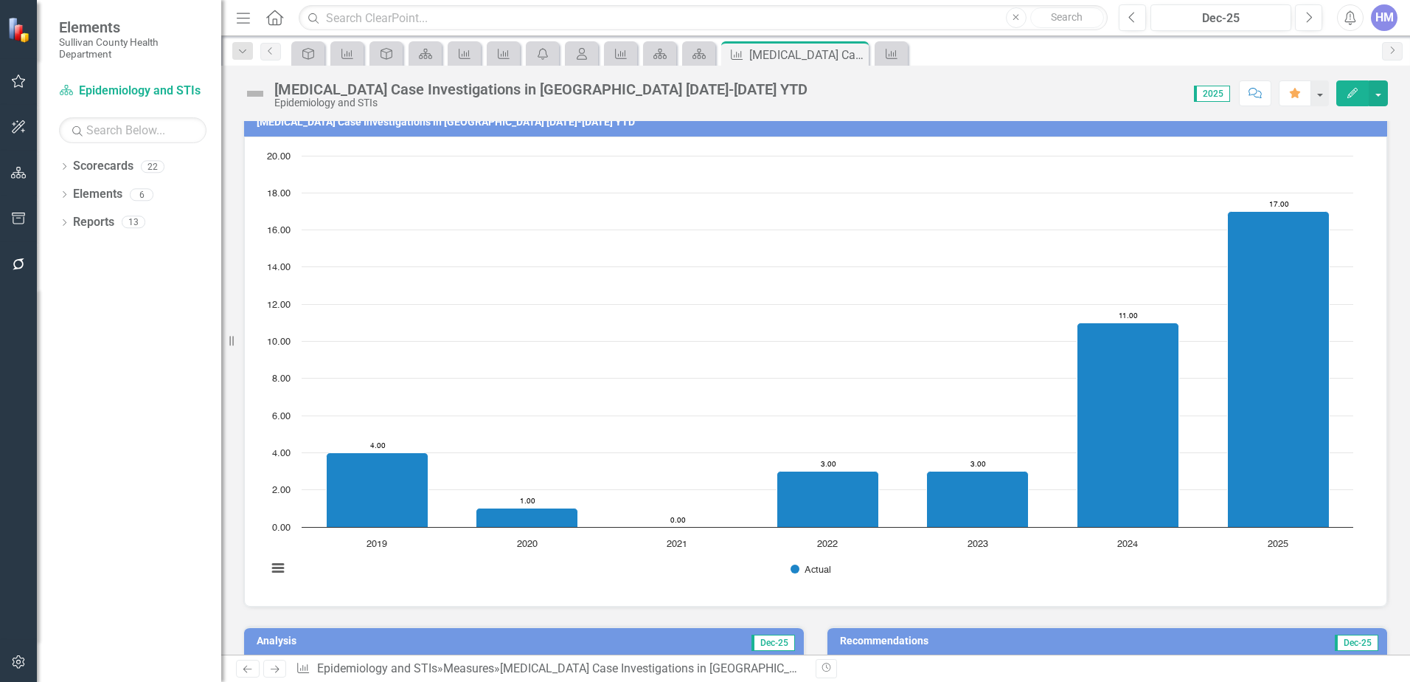
scroll to position [4, 0]
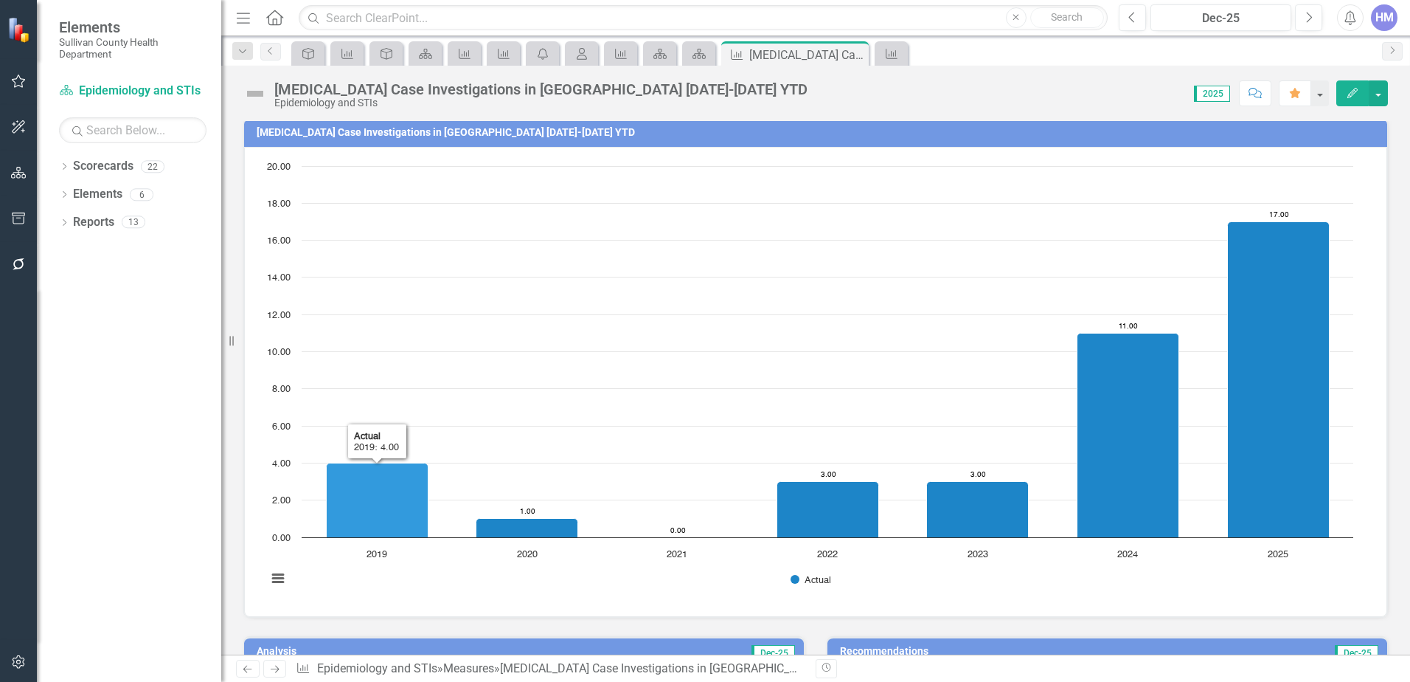
click at [480, 134] on h3 "[MEDICAL_DATA] Case Investigations in [GEOGRAPHIC_DATA] [DATE]-[DATE] YTD" at bounding box center [819, 132] width 1124 height 11
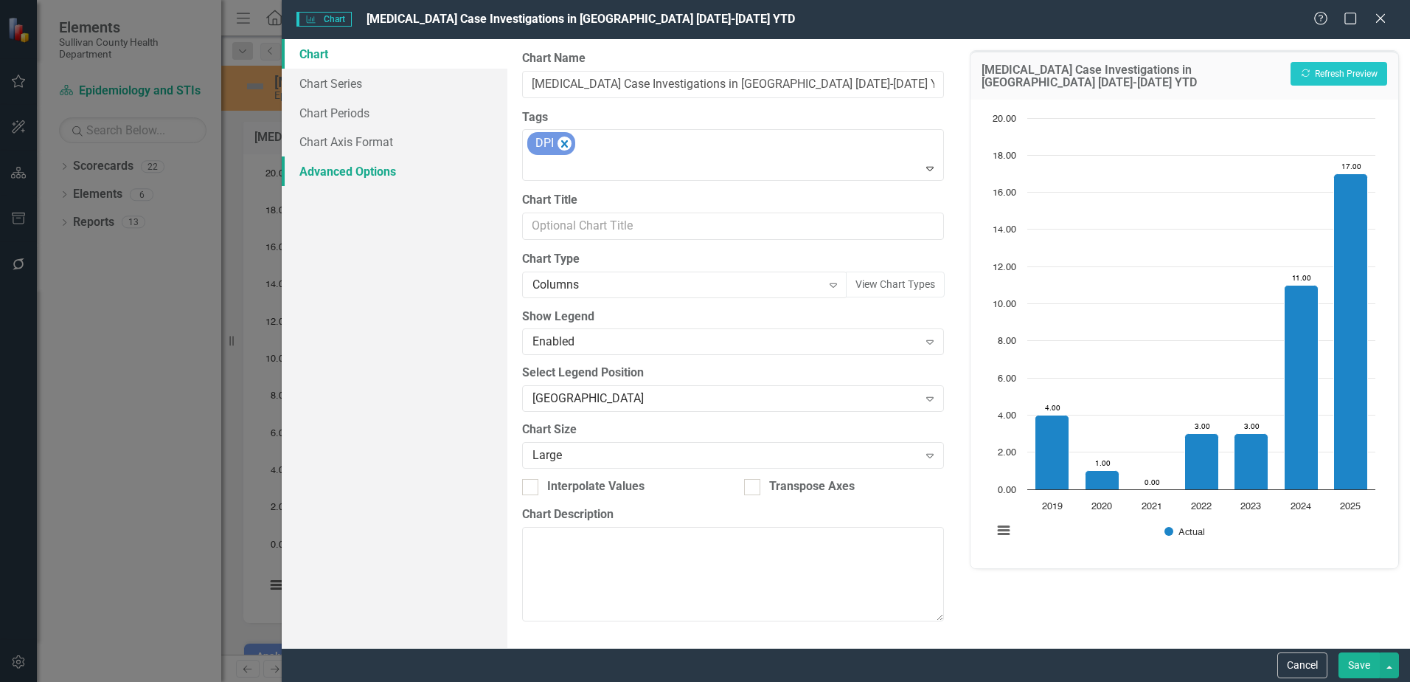
click at [369, 174] on link "Advanced Options" at bounding box center [395, 171] width 226 height 30
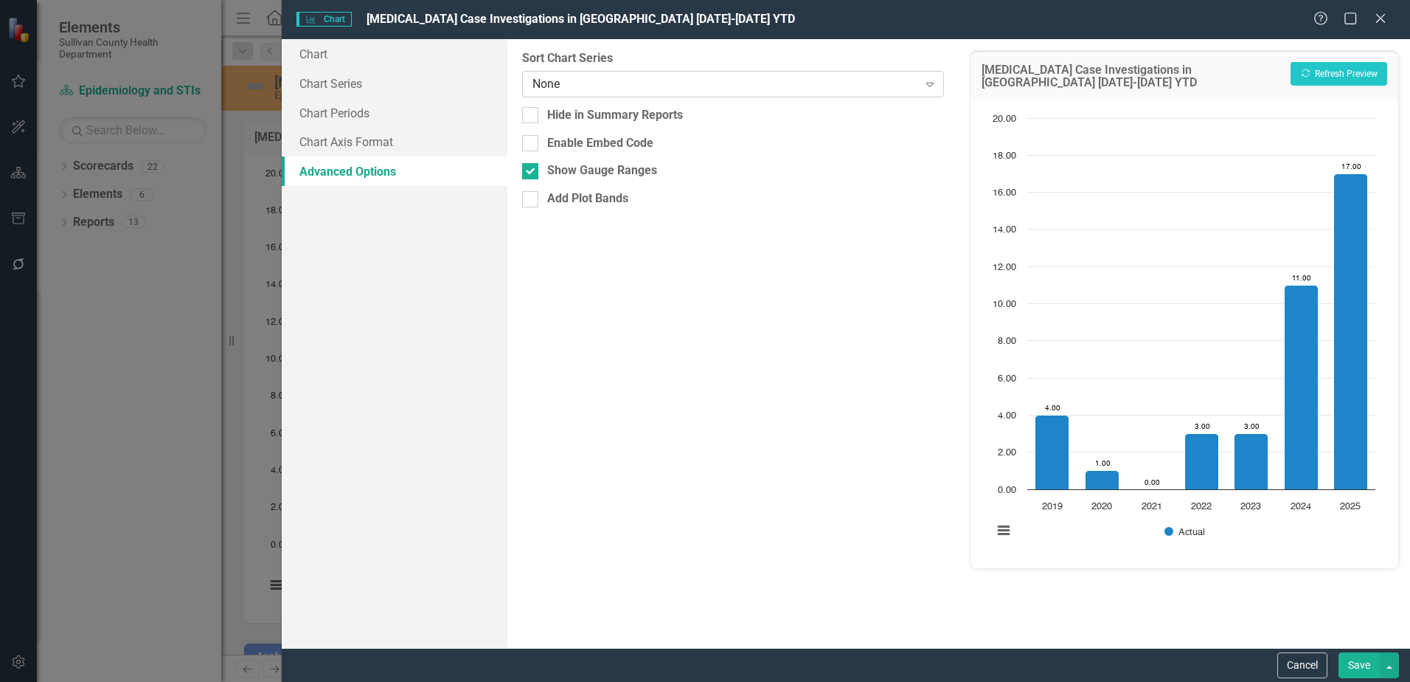
click at [600, 81] on div "None" at bounding box center [725, 83] width 385 height 17
click at [356, 153] on link "Chart Axis Format" at bounding box center [395, 142] width 226 height 30
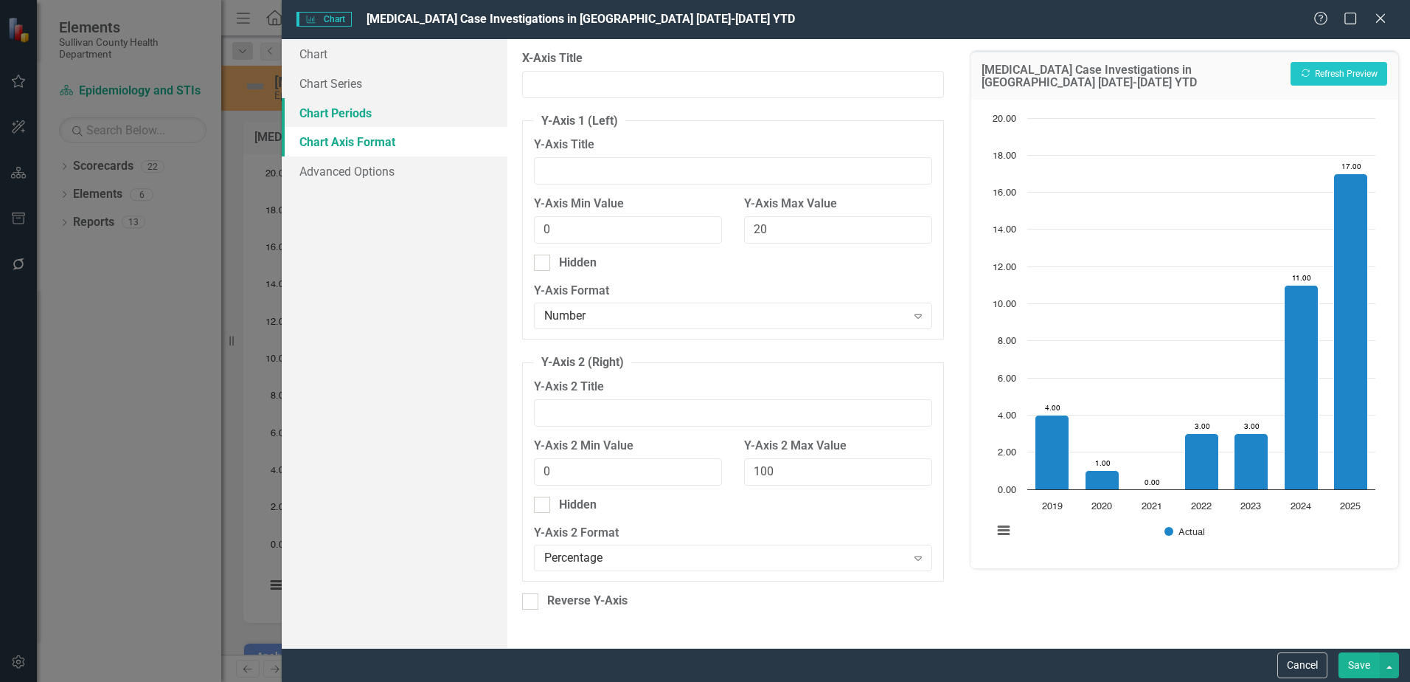
click at [339, 111] on link "Chart Periods" at bounding box center [395, 113] width 226 height 30
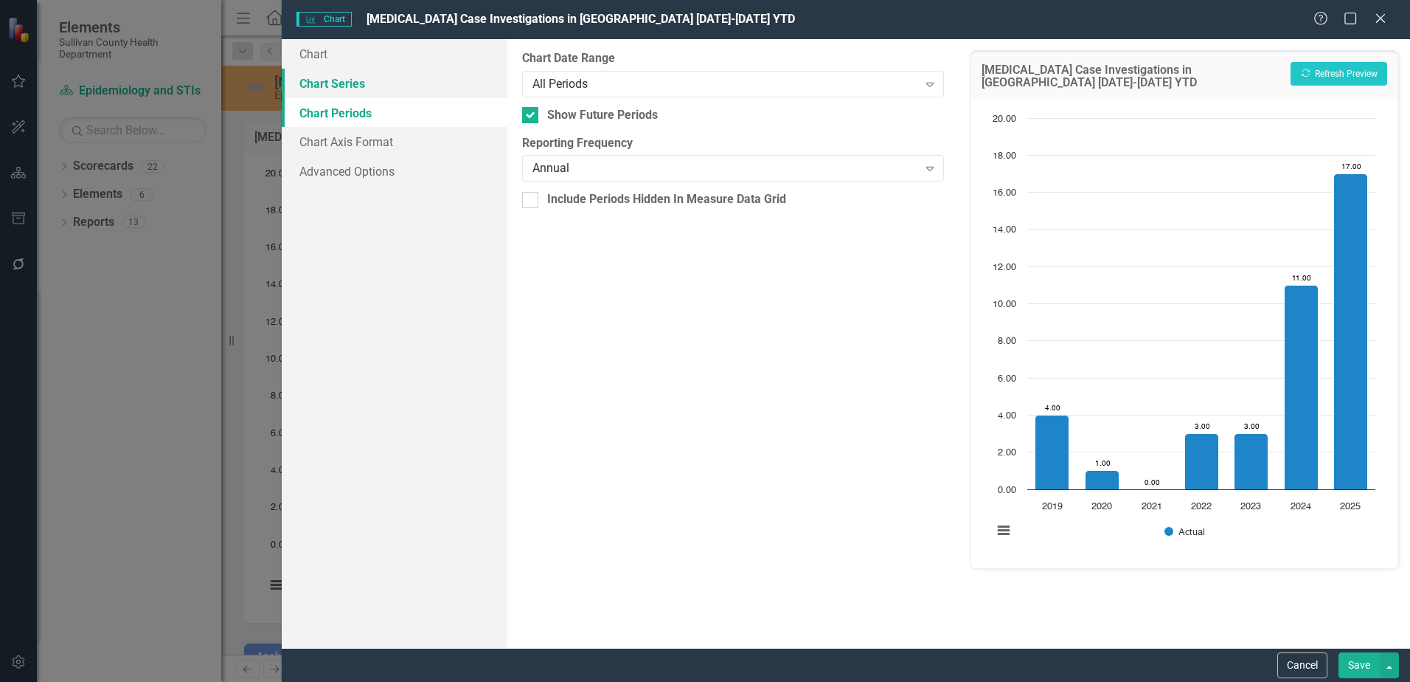
click at [341, 92] on link "Chart Series" at bounding box center [395, 84] width 226 height 30
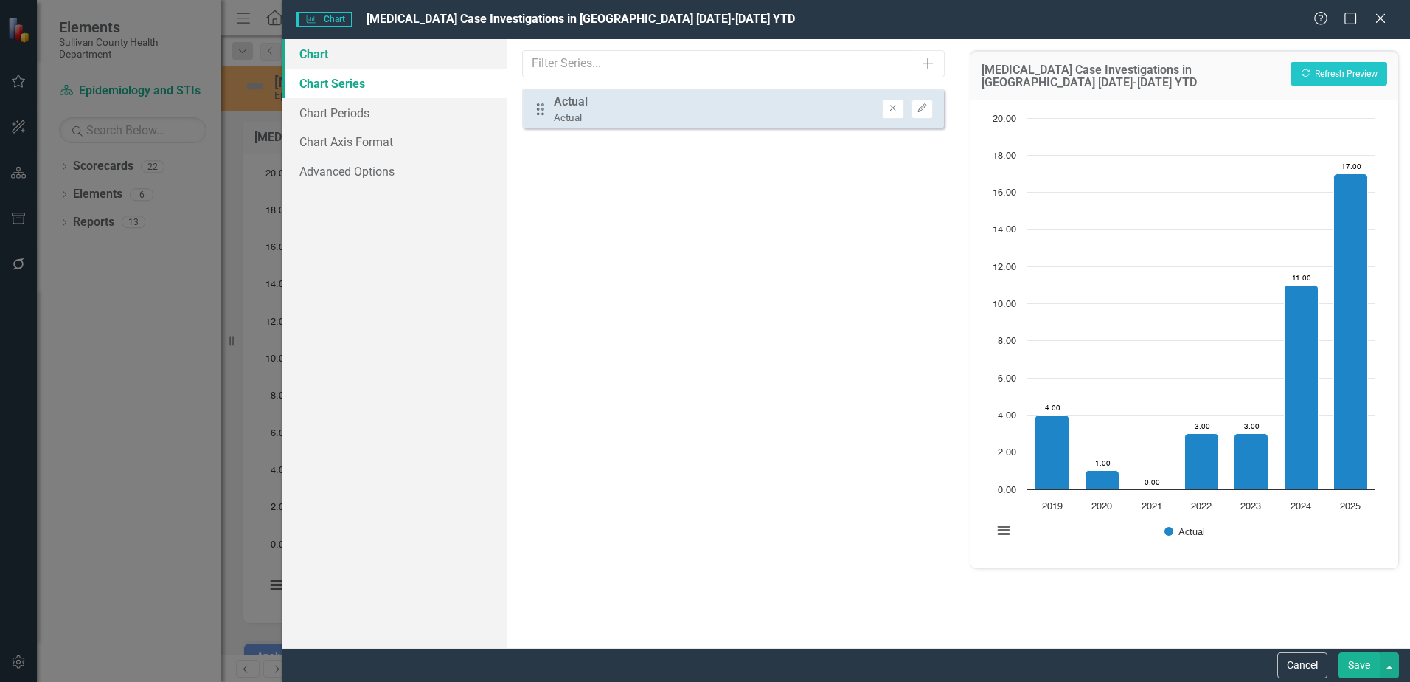
click at [330, 55] on link "Chart" at bounding box center [395, 54] width 226 height 30
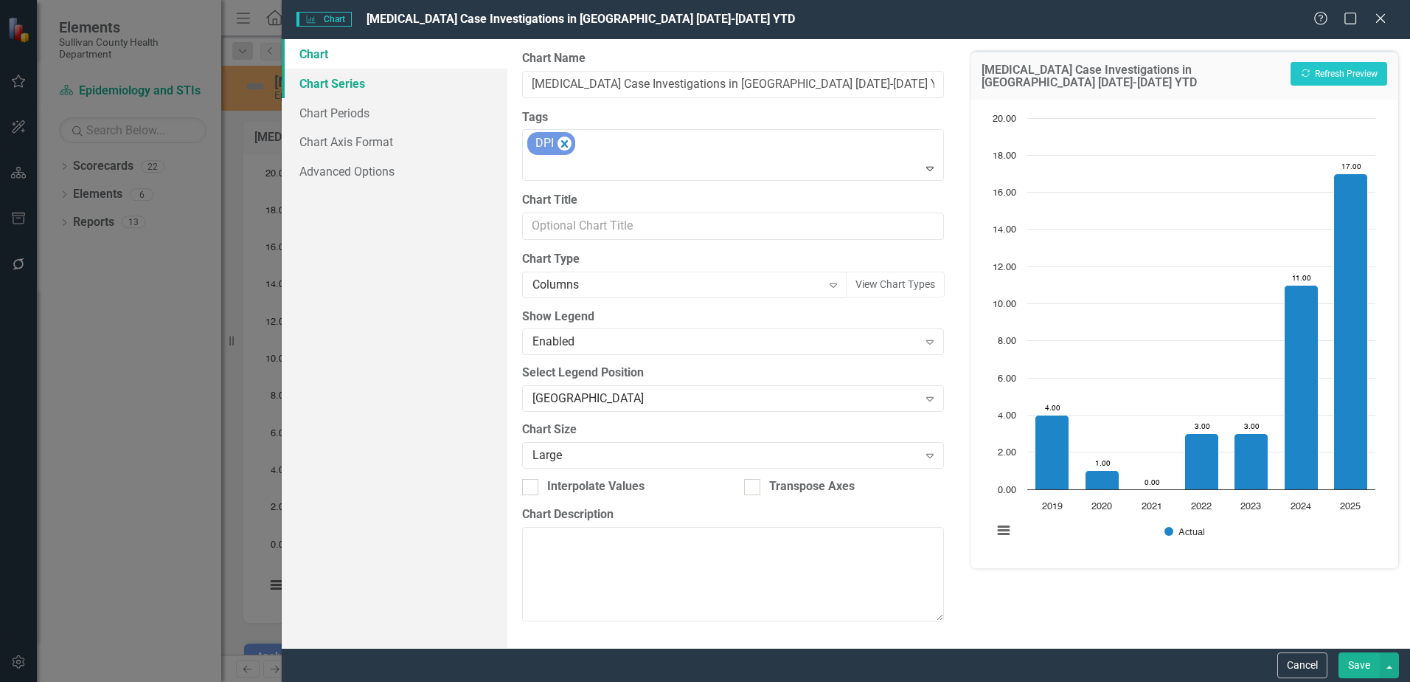
click at [337, 90] on link "Chart Series" at bounding box center [395, 84] width 226 height 30
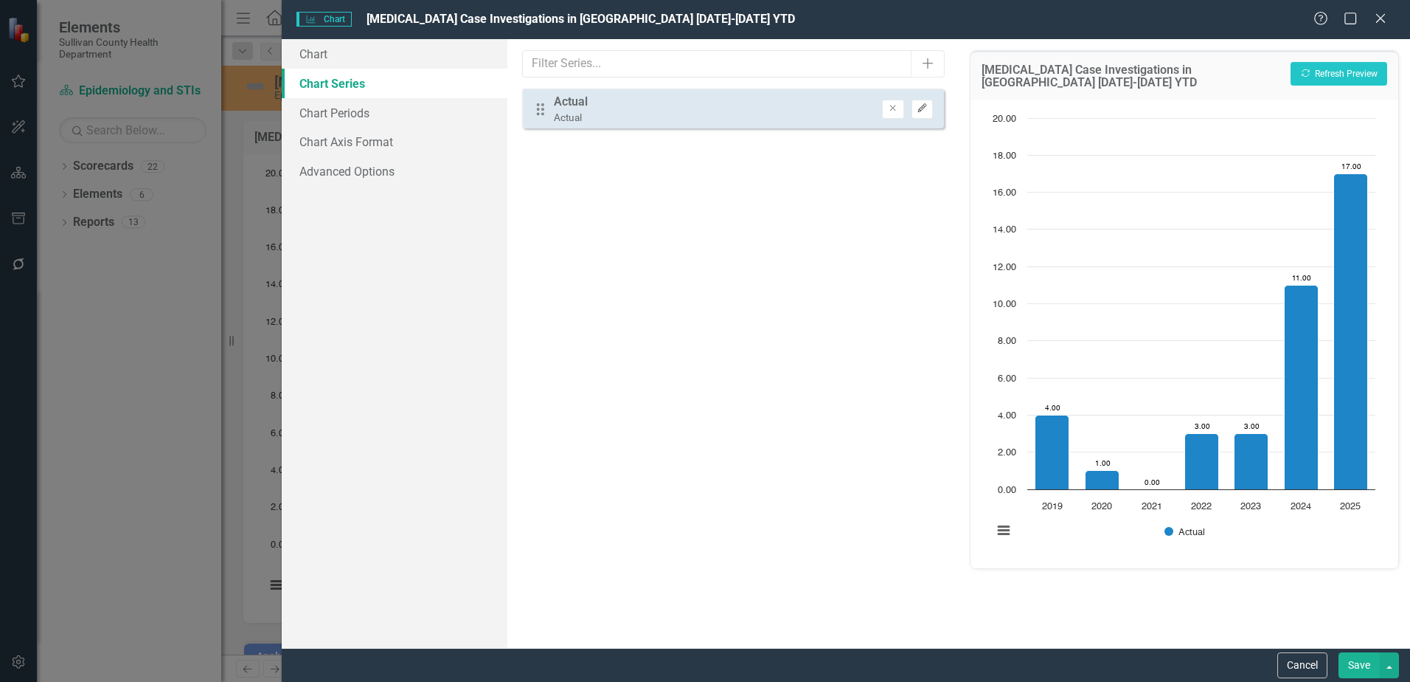
click at [924, 110] on icon "Edit" at bounding box center [922, 108] width 11 height 9
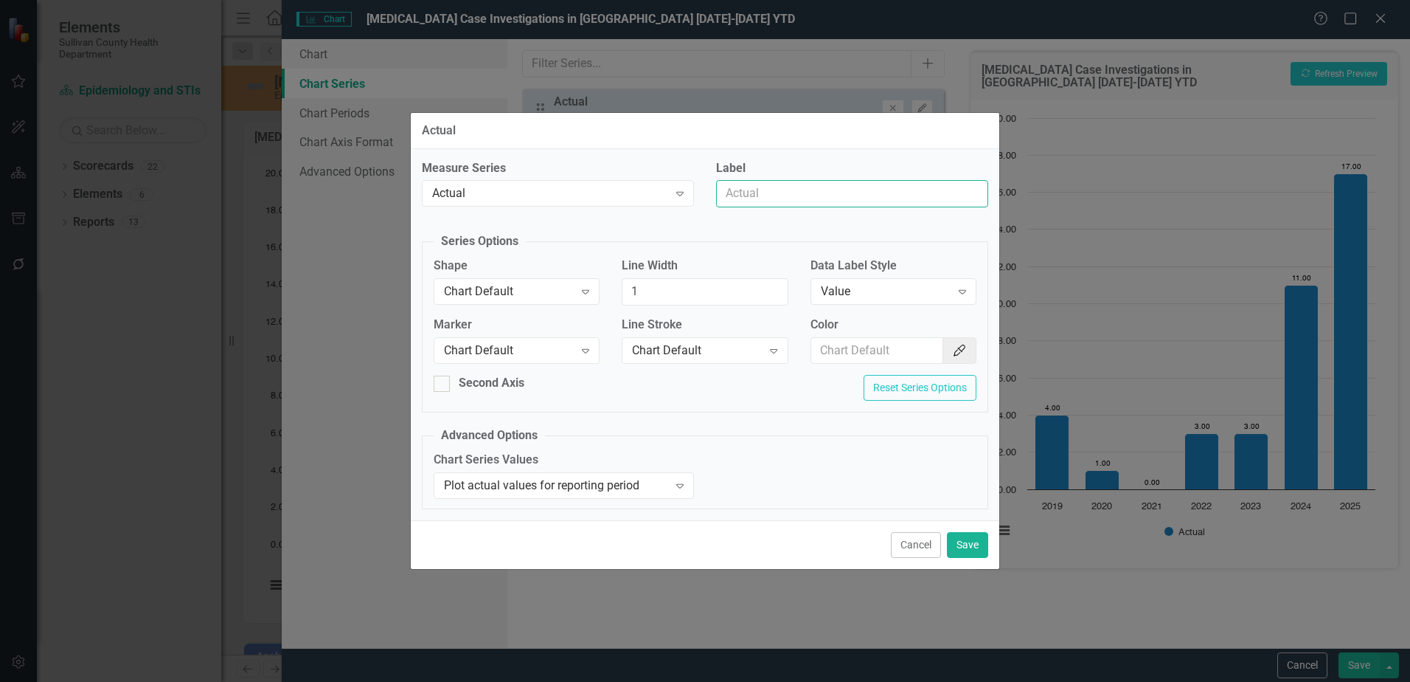
click at [775, 184] on input "Label" at bounding box center [852, 193] width 272 height 27
type input "Case Counts"
click at [519, 482] on div "Plot actual values for reporting period" at bounding box center [556, 485] width 224 height 17
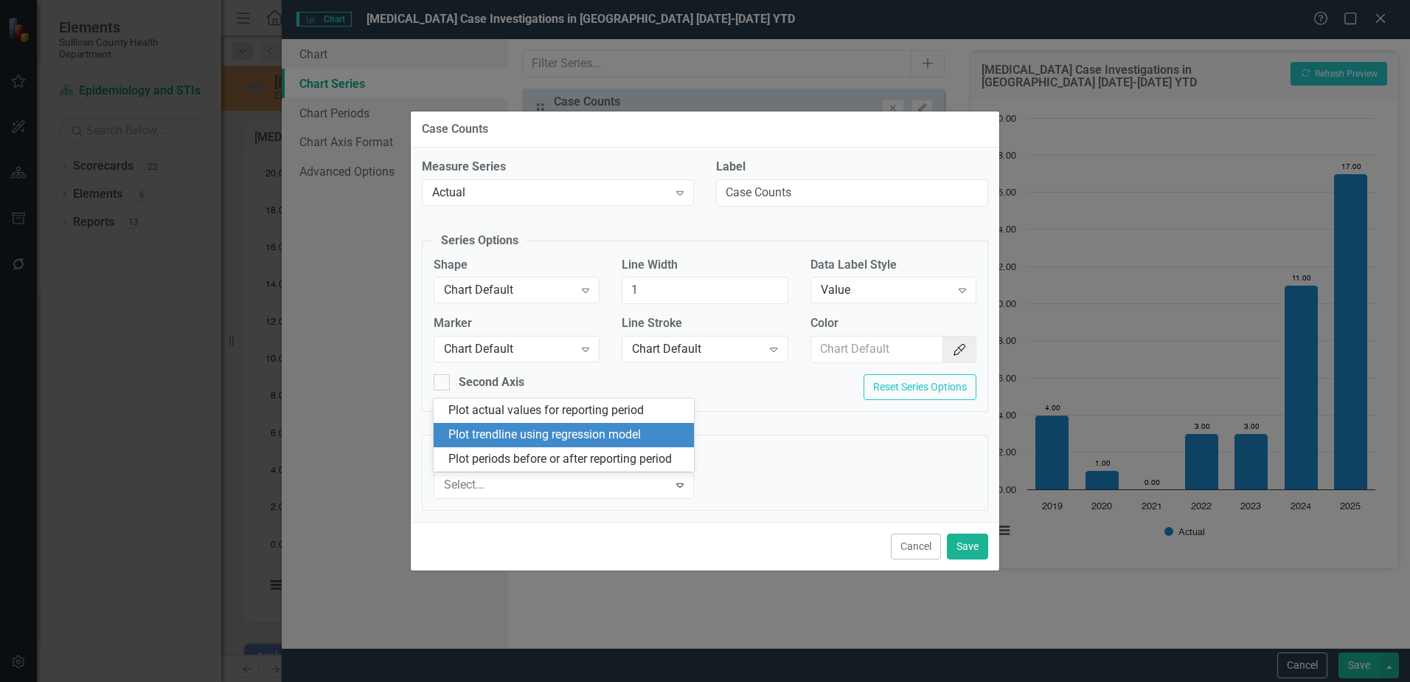
click at [522, 437] on div "Plot trendline using regression model" at bounding box center [567, 434] width 237 height 17
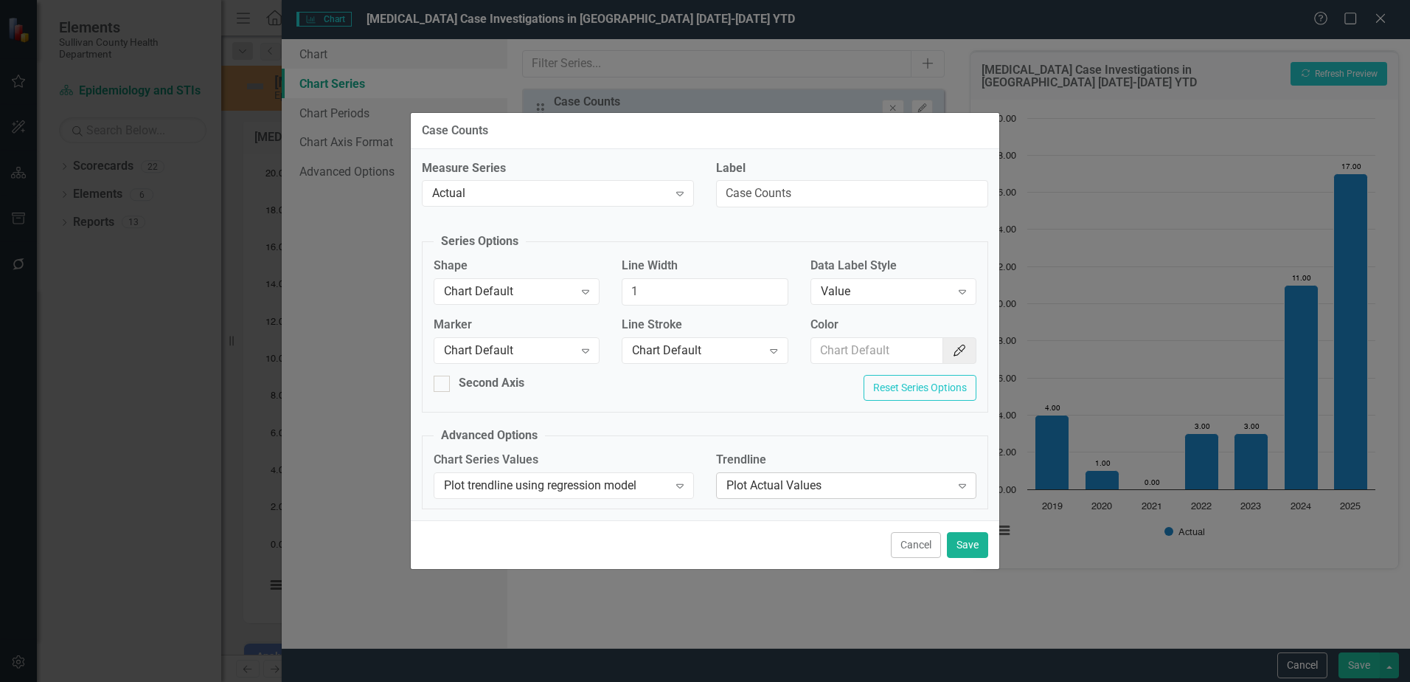
click at [747, 481] on div "Plot Actual Values" at bounding box center [839, 485] width 224 height 17
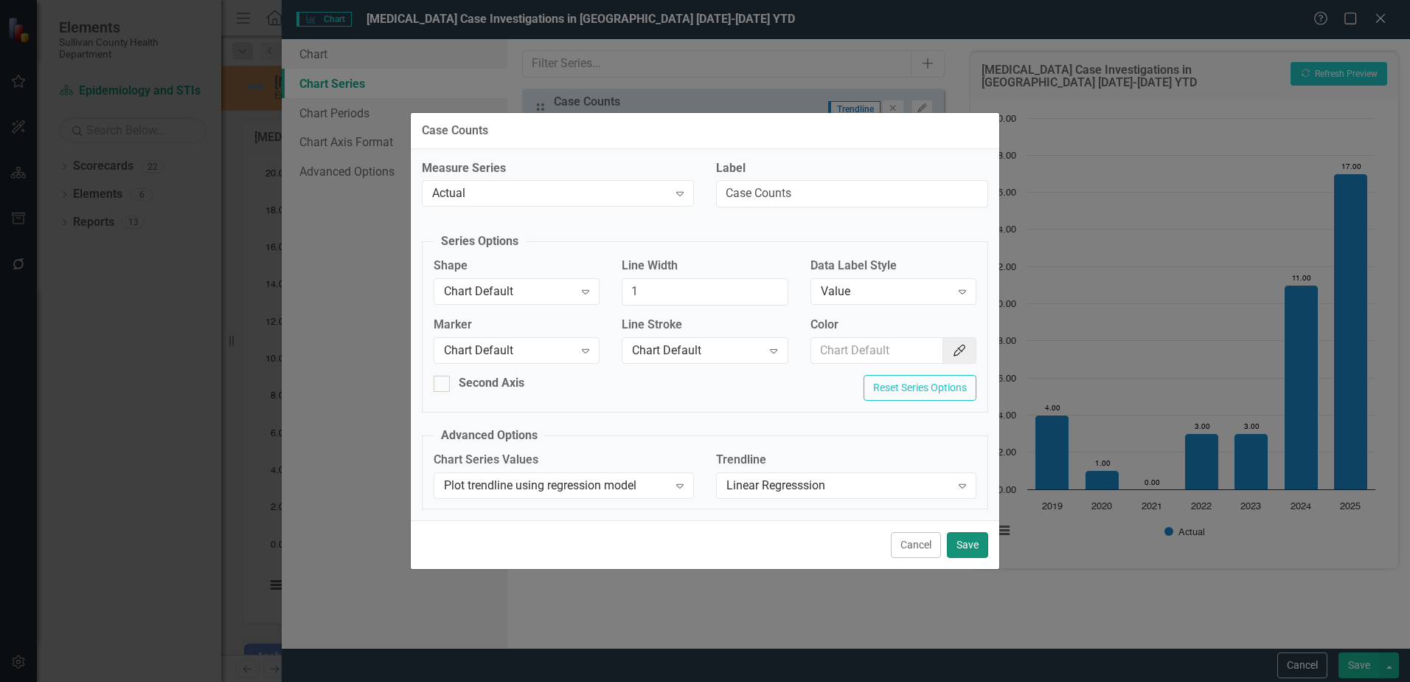
click at [962, 547] on button "Save" at bounding box center [967, 545] width 41 height 26
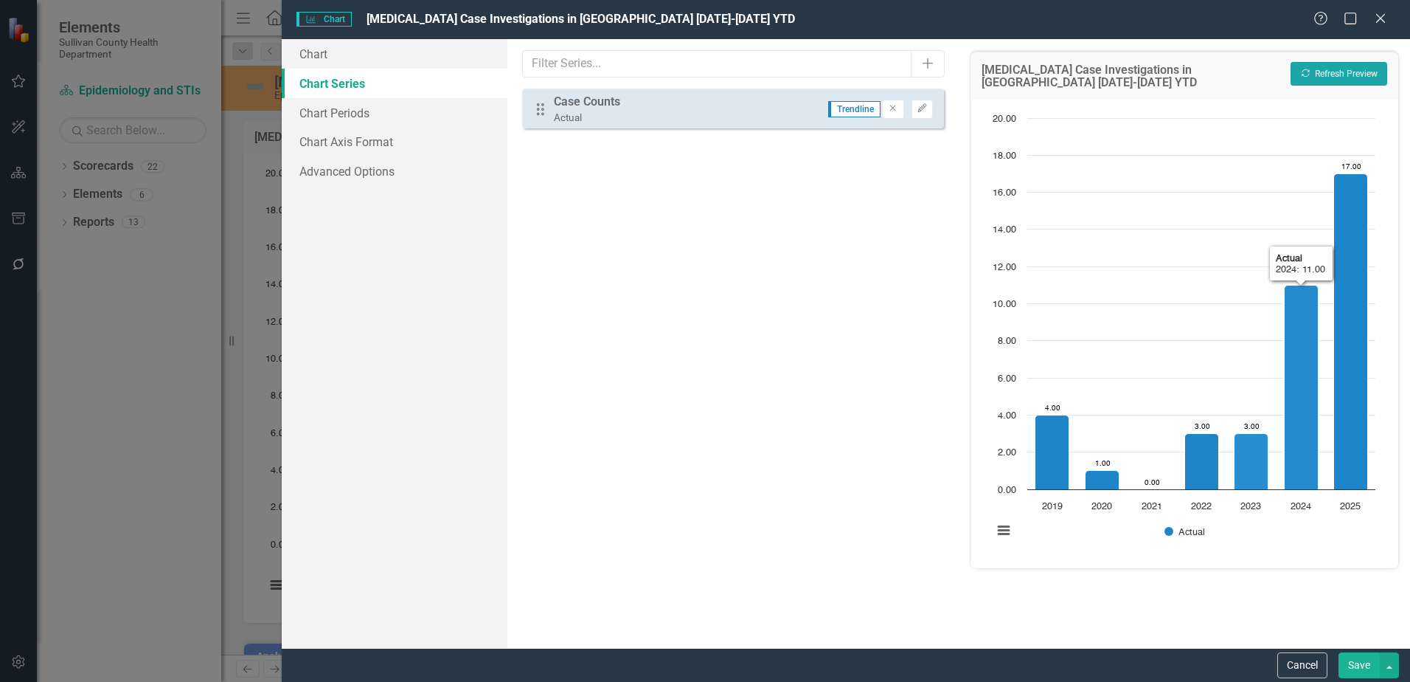
click at [1320, 71] on button "Recalculate Refresh Preview" at bounding box center [1339, 74] width 97 height 24
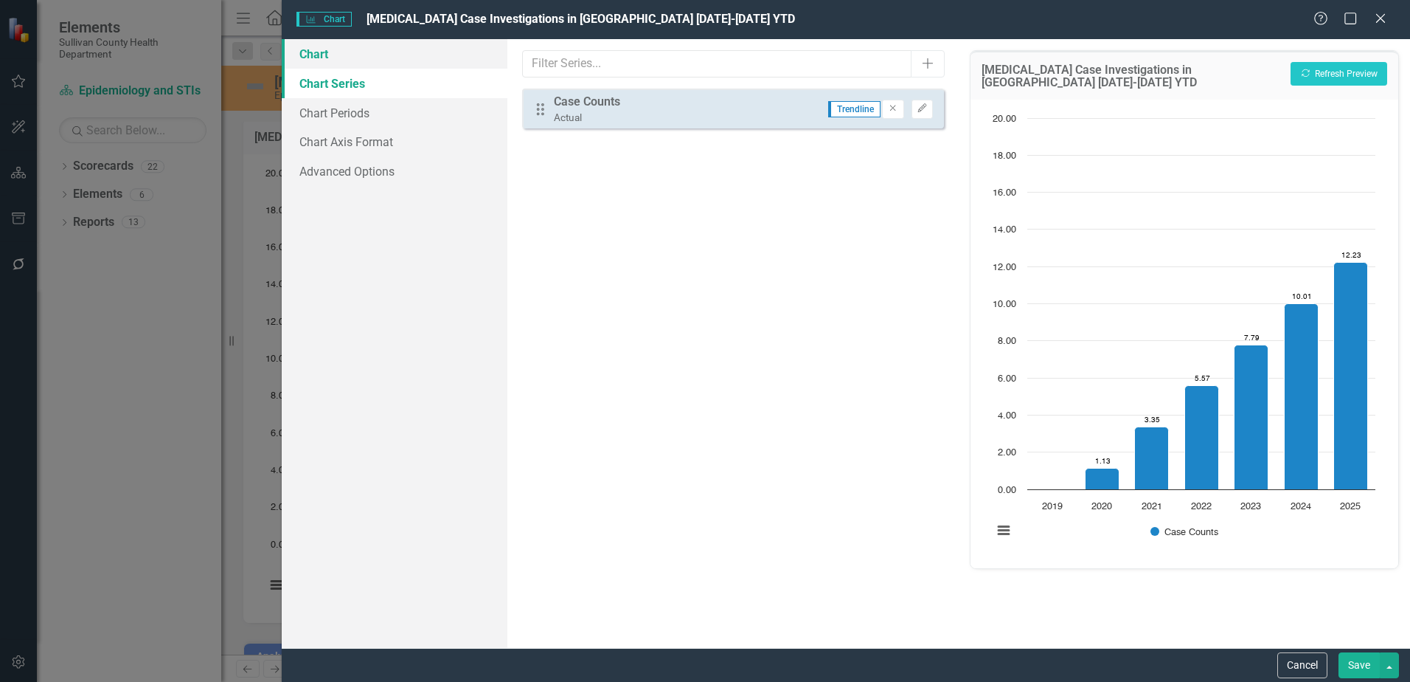
click at [305, 58] on link "Chart" at bounding box center [395, 54] width 226 height 30
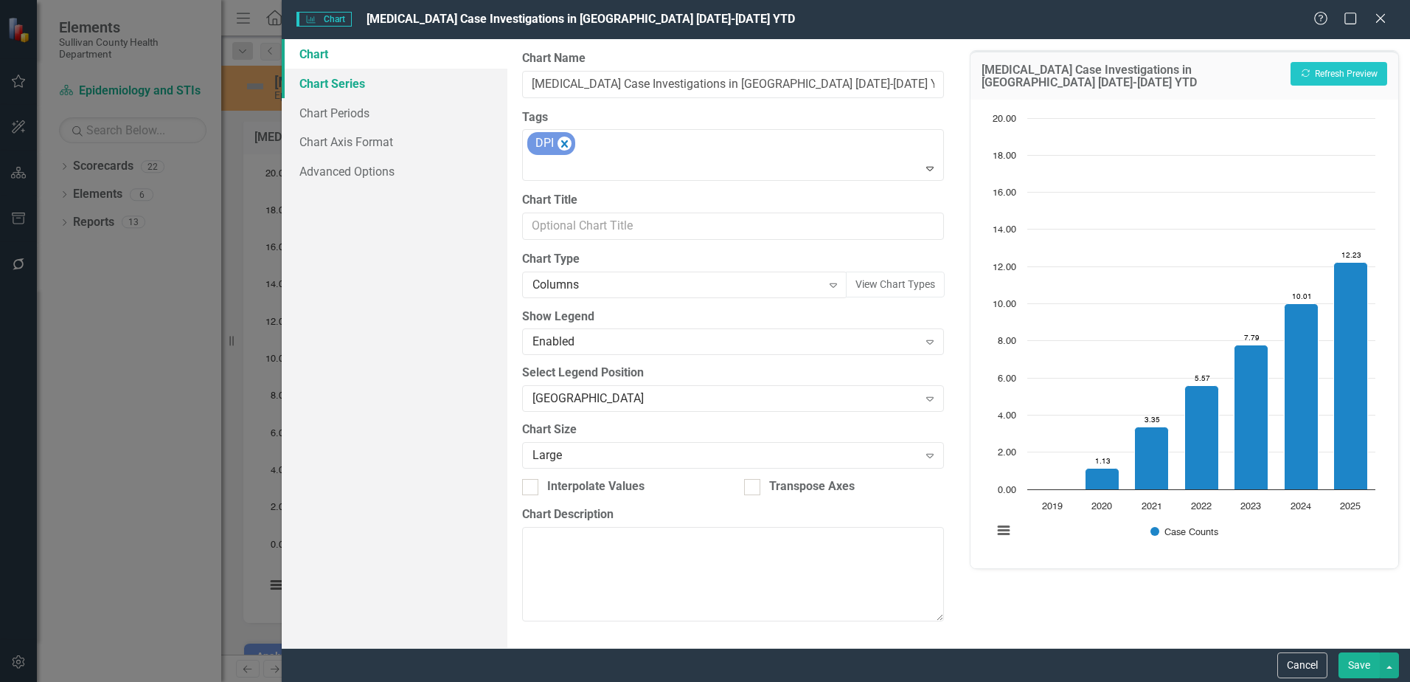
click at [313, 83] on link "Chart Series" at bounding box center [395, 84] width 226 height 30
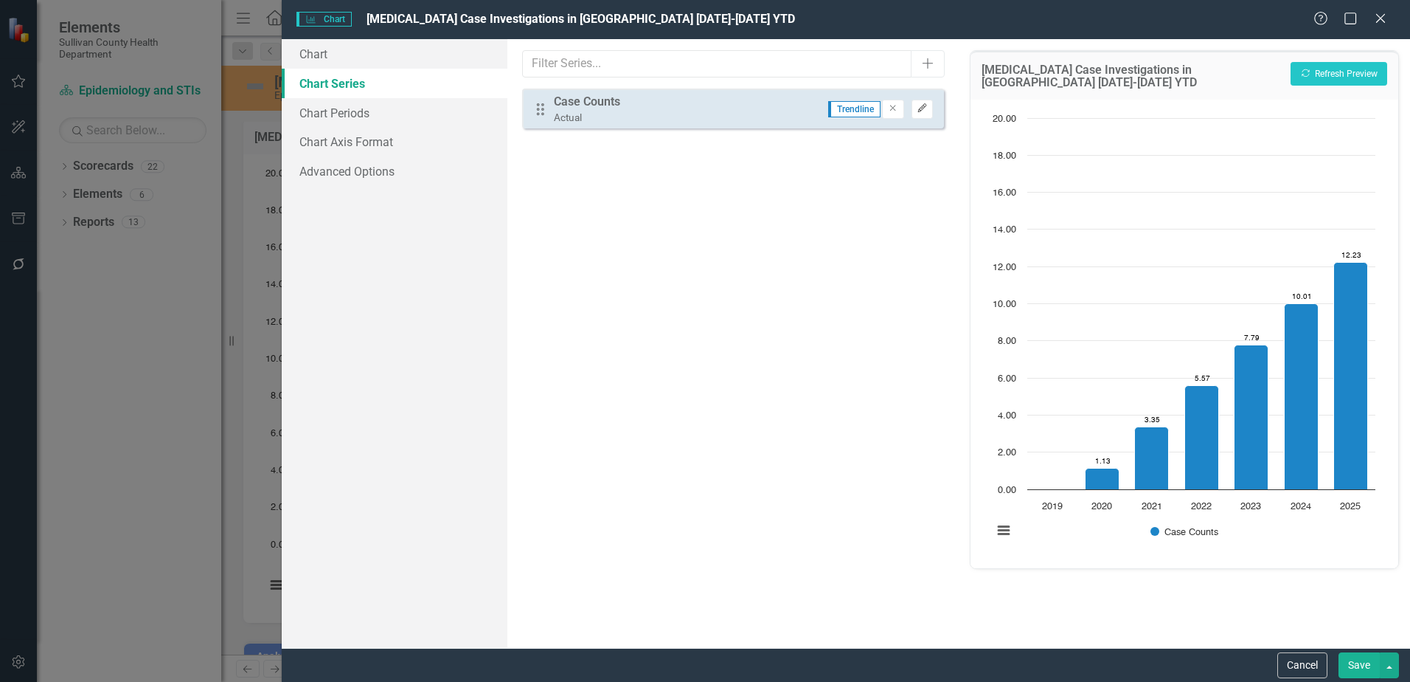
click at [925, 104] on icon "button" at bounding box center [922, 108] width 9 height 9
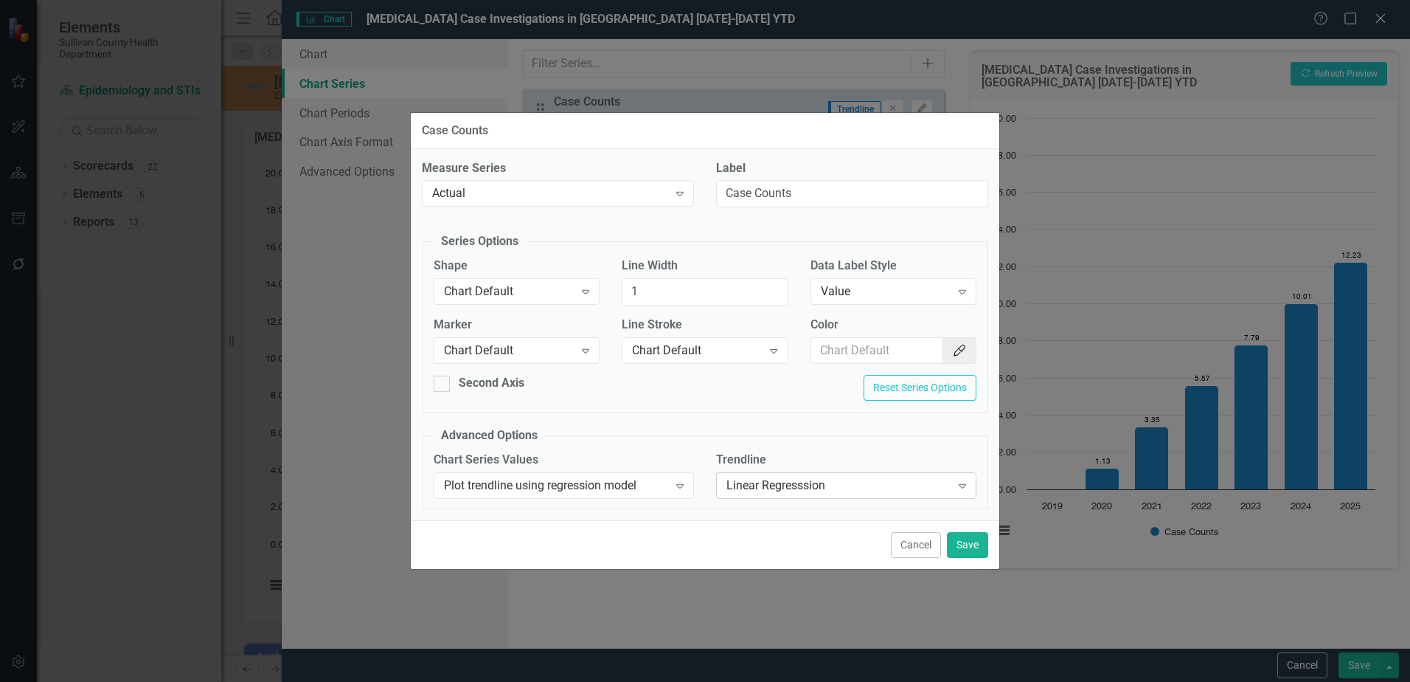
click at [790, 488] on div "Linear Regresssion" at bounding box center [839, 485] width 224 height 17
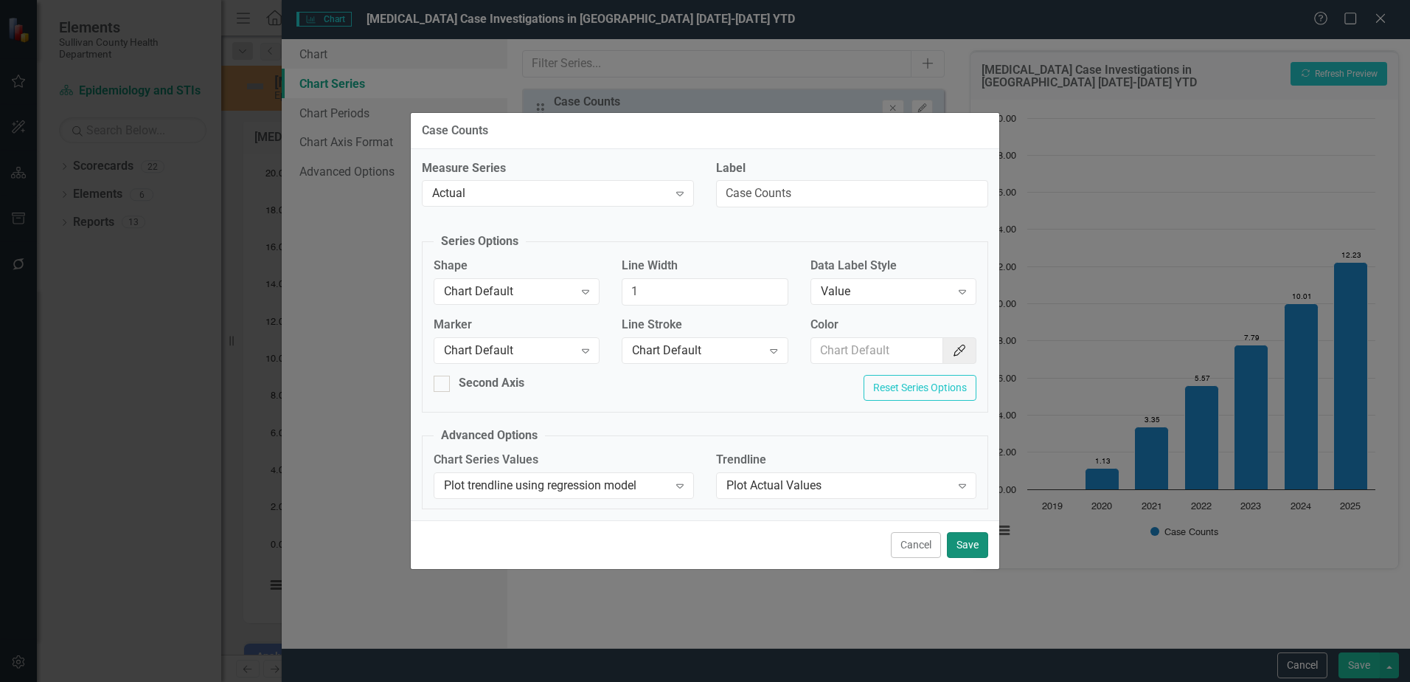
click at [967, 545] on button "Save" at bounding box center [967, 545] width 41 height 26
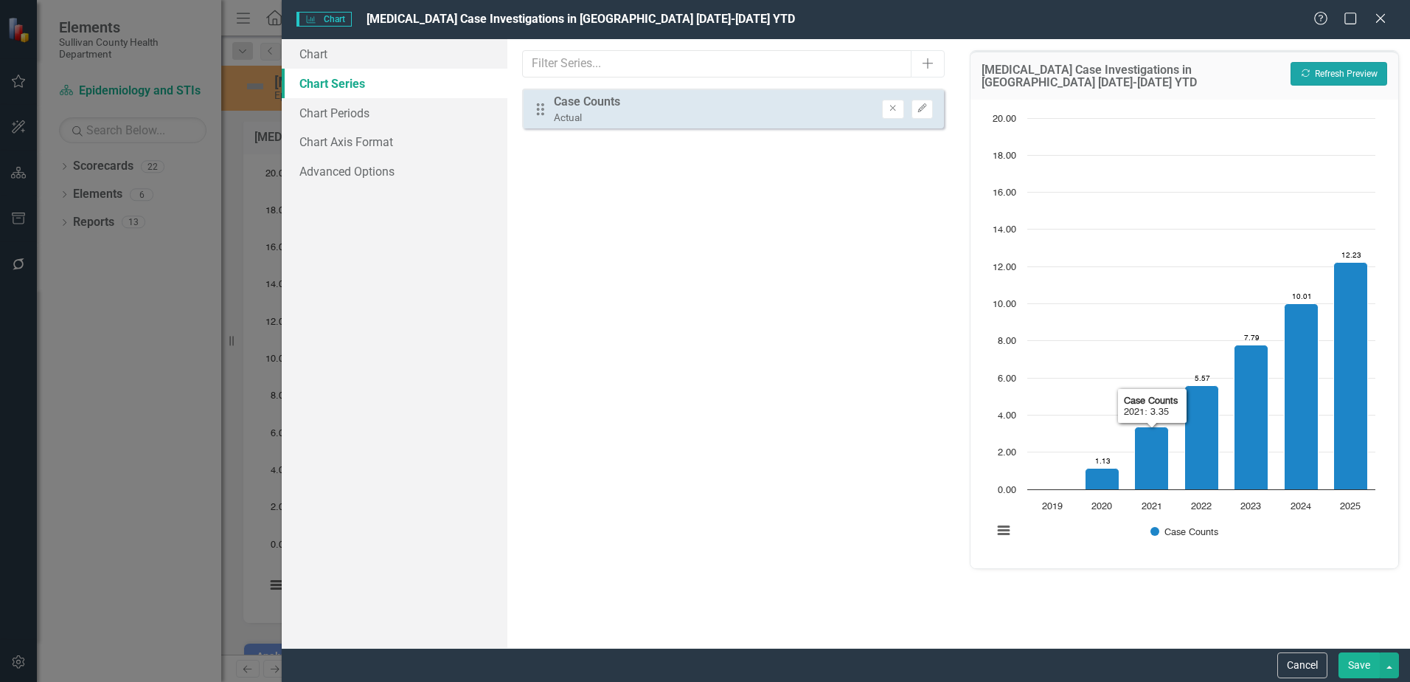
click at [1351, 66] on button "Recalculate Refresh Preview" at bounding box center [1339, 74] width 97 height 24
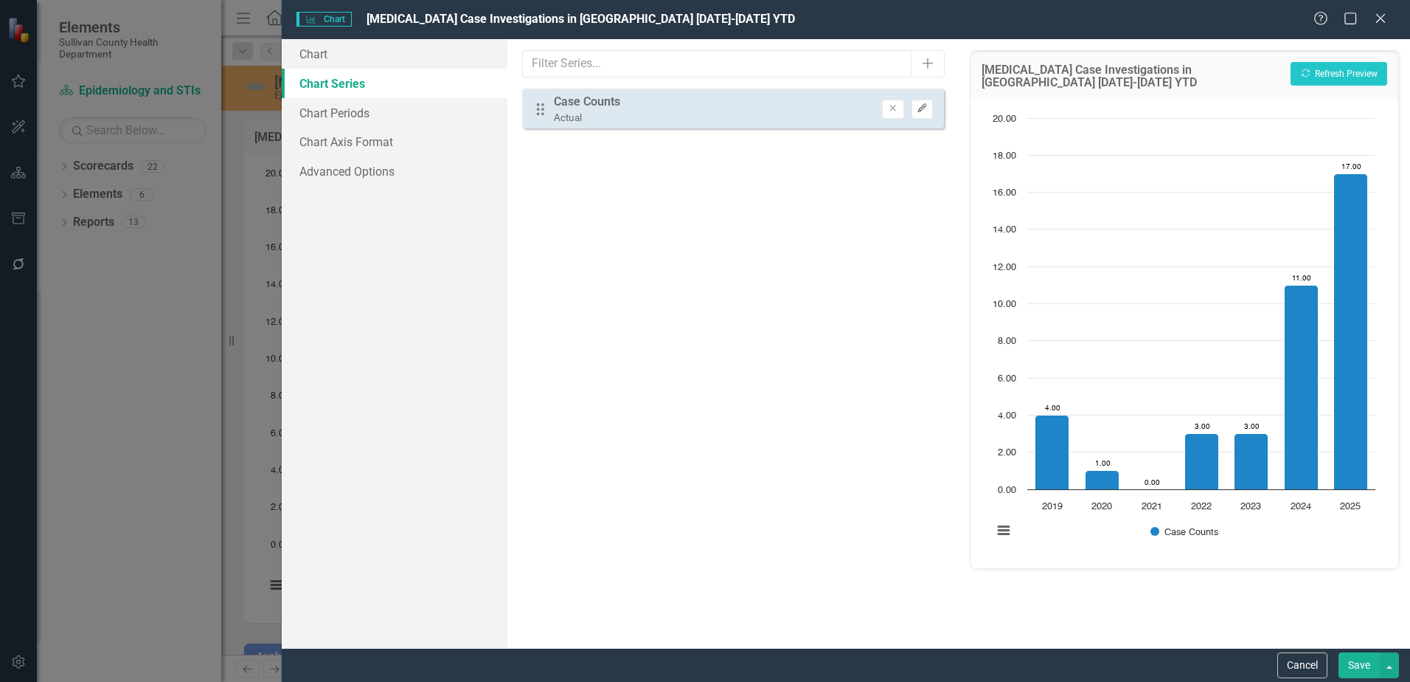
click at [915, 105] on button "Edit" at bounding box center [922, 109] width 21 height 19
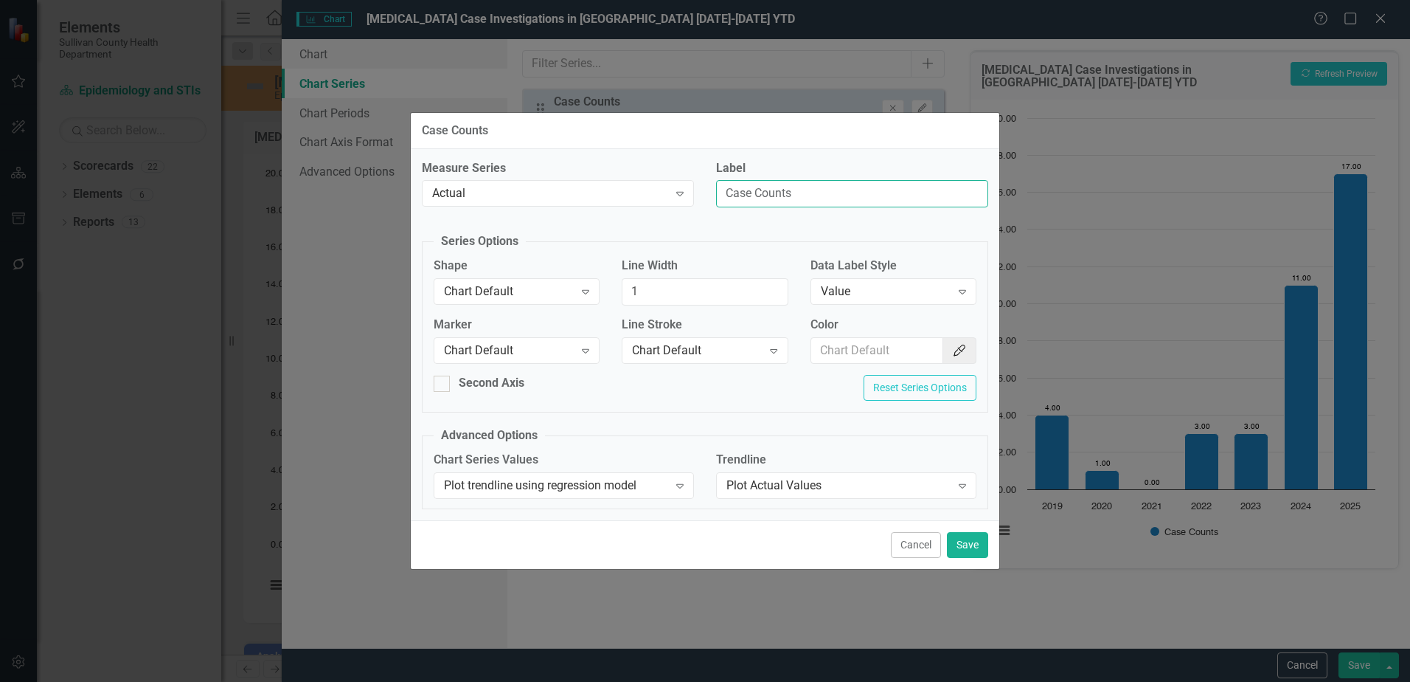
click at [781, 198] on input "Case Counts" at bounding box center [852, 193] width 272 height 27
click at [776, 491] on div "Plot Actual Values" at bounding box center [839, 485] width 224 height 17
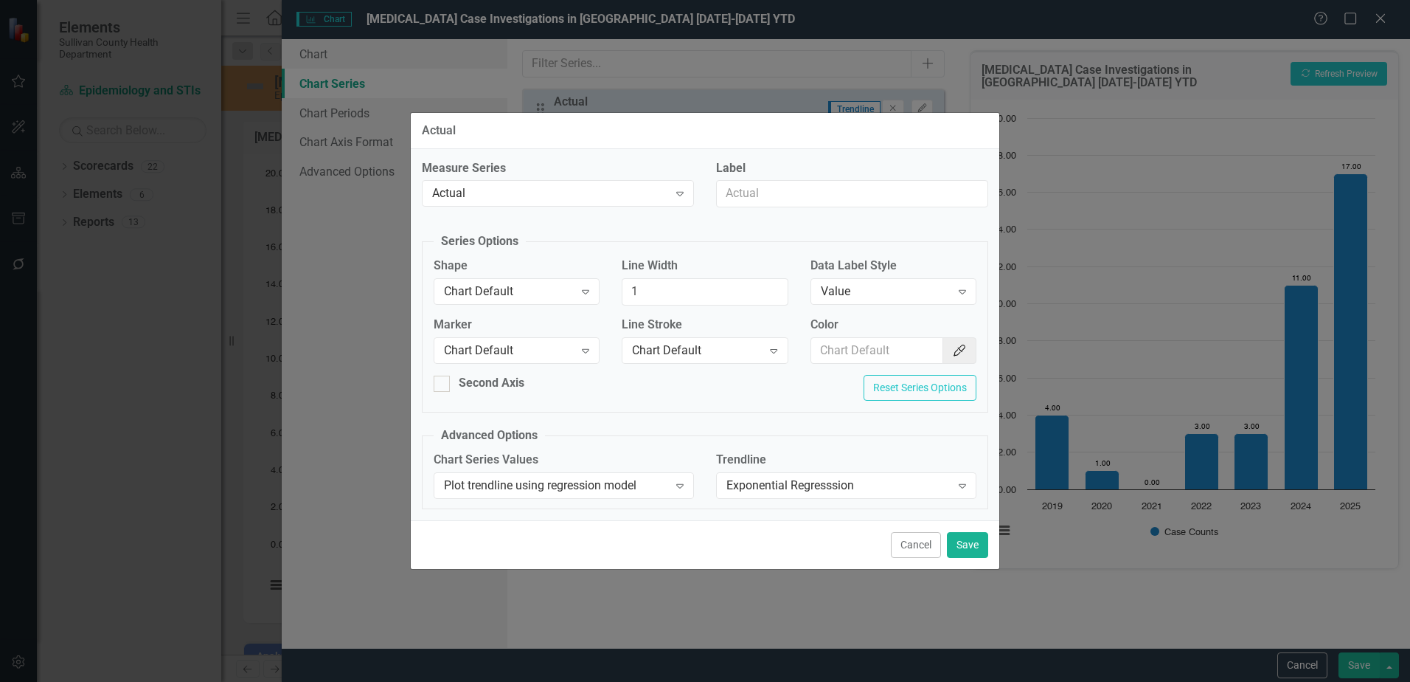
click at [944, 538] on div "Cancel Save" at bounding box center [705, 544] width 589 height 49
click at [510, 289] on div "Chart Default" at bounding box center [509, 291] width 130 height 17
click at [488, 360] on div "Line" at bounding box center [520, 365] width 142 height 17
click at [553, 353] on div "Chart Default" at bounding box center [509, 350] width 130 height 17
click at [678, 363] on div "Chart Default Expand" at bounding box center [705, 350] width 166 height 27
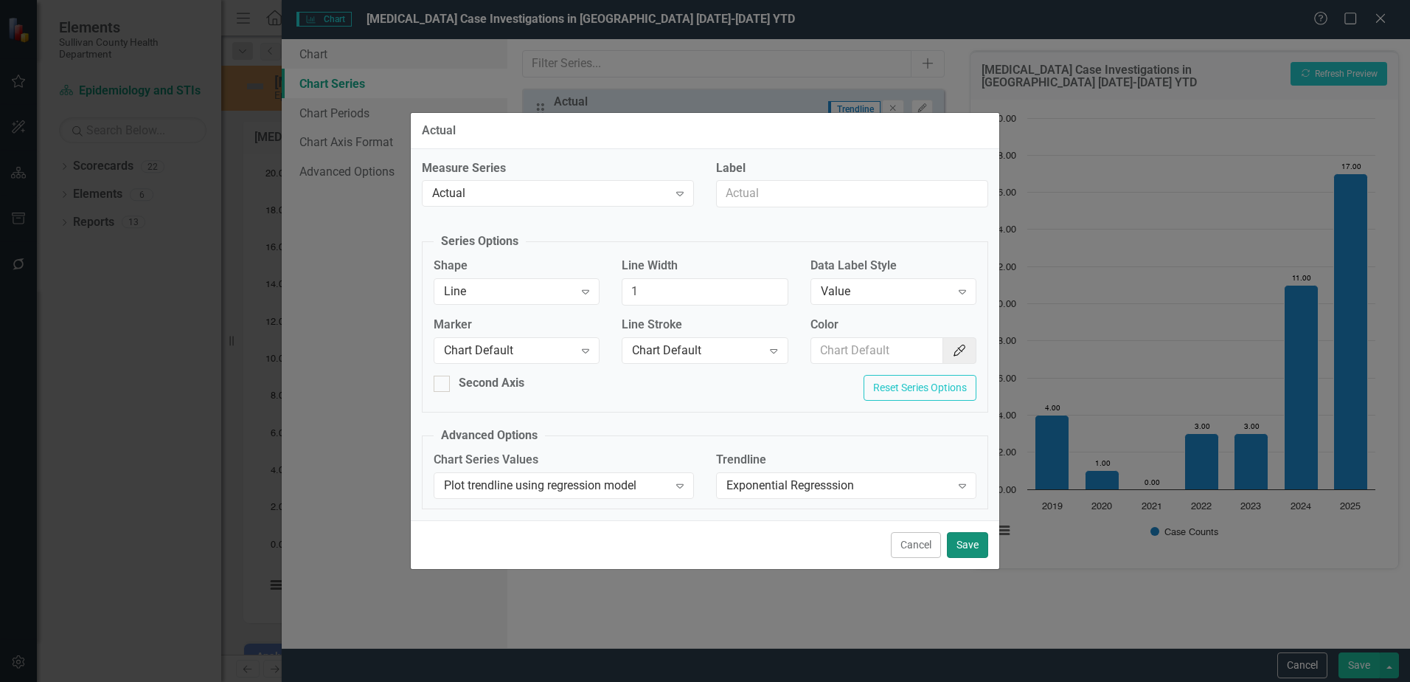
click at [972, 546] on button "Save" at bounding box center [967, 545] width 41 height 26
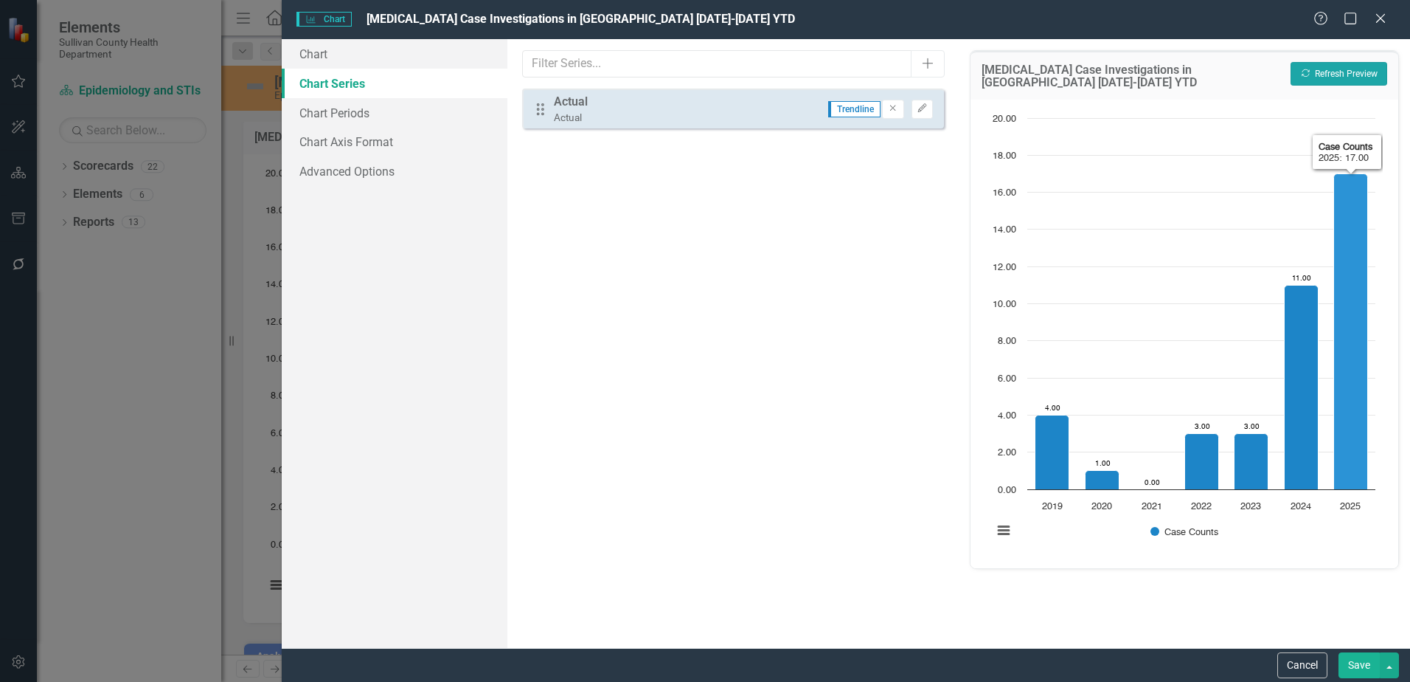
click at [1341, 68] on button "Recalculate Refresh Preview" at bounding box center [1339, 74] width 97 height 24
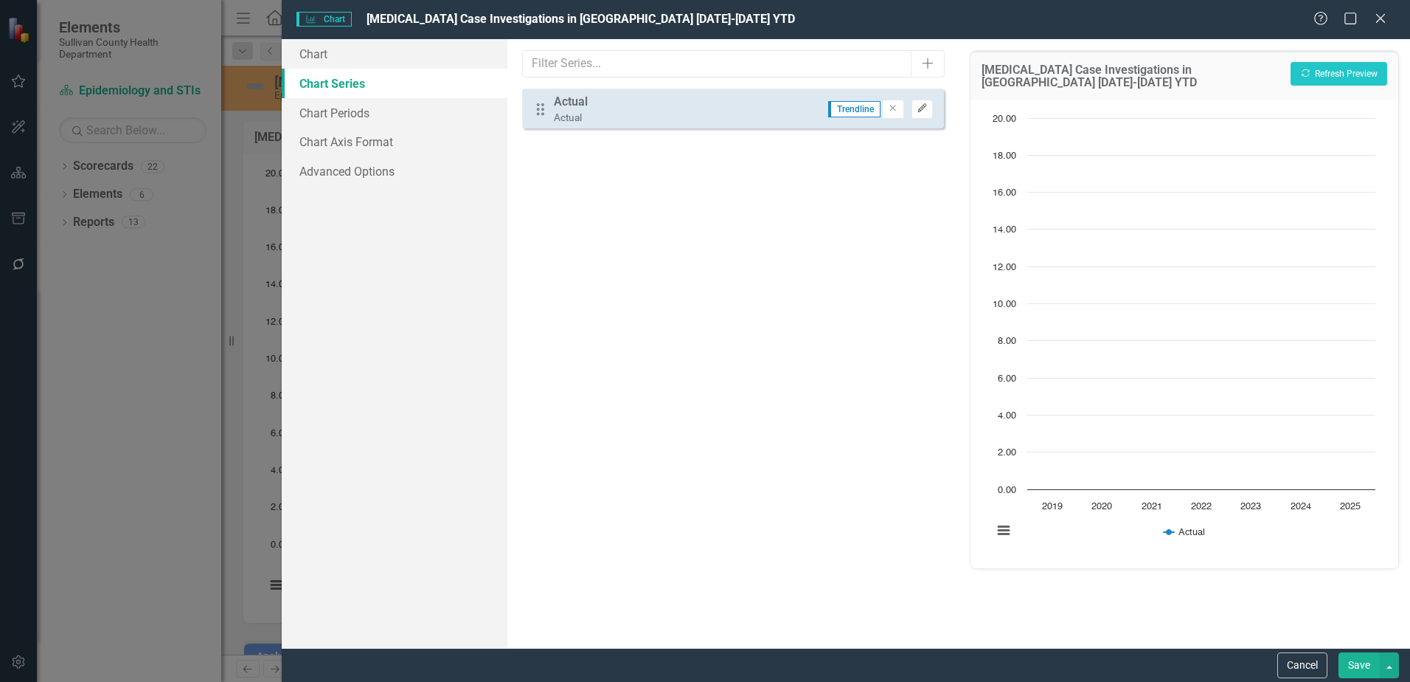
click at [921, 105] on icon "Edit" at bounding box center [922, 108] width 11 height 9
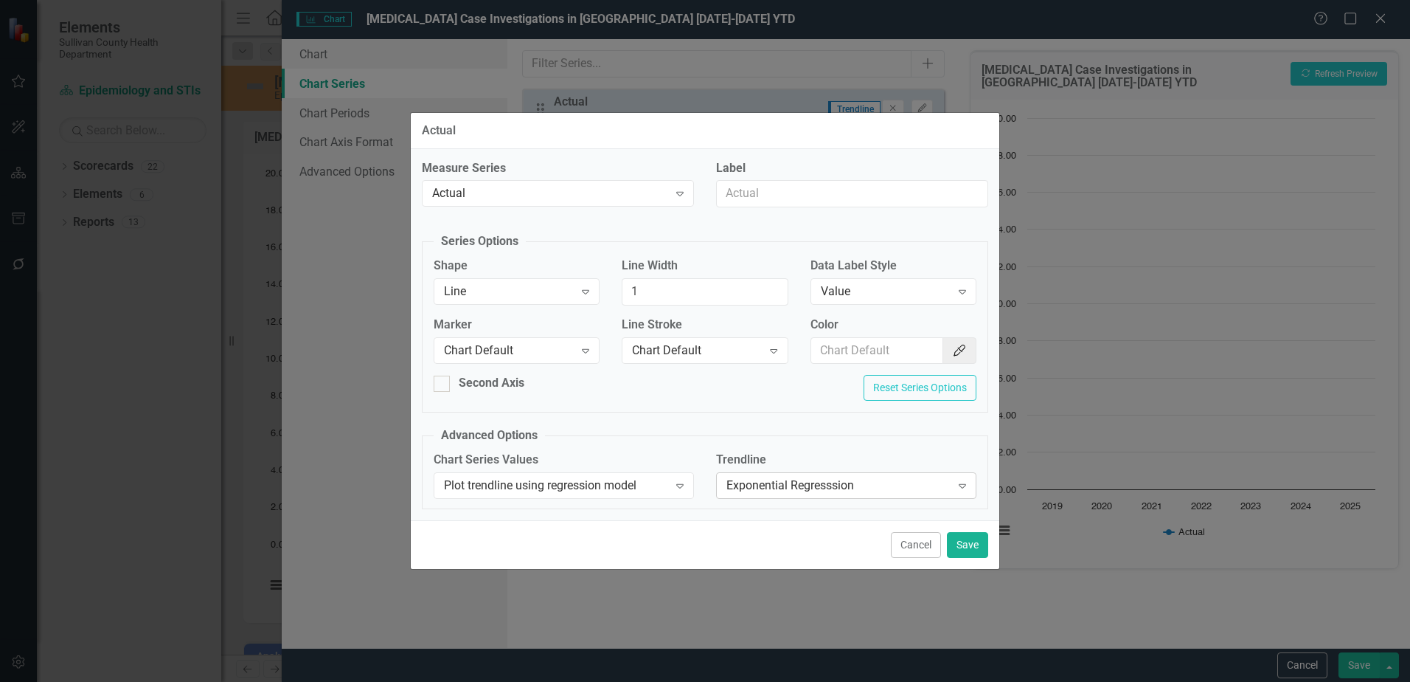
click at [785, 491] on div "Exponential Regresssion" at bounding box center [839, 485] width 224 height 17
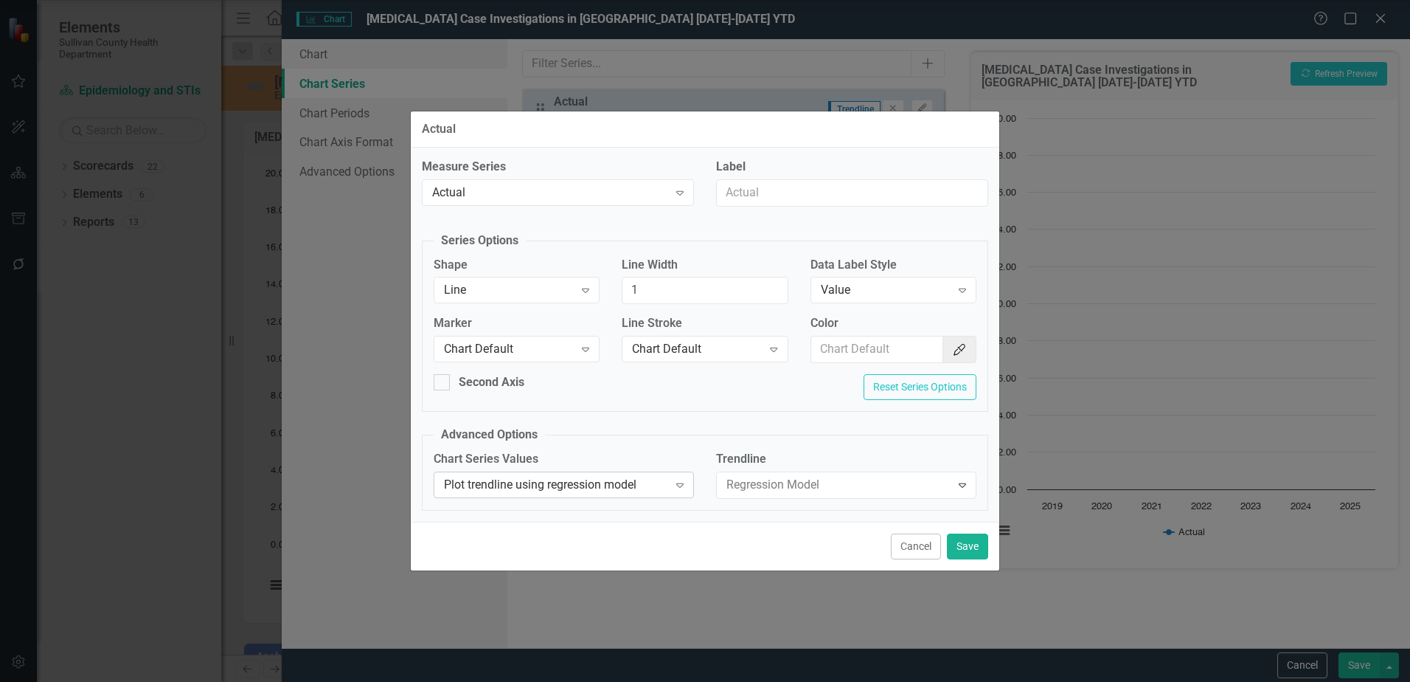
click at [637, 484] on div "Plot trendline using regression model" at bounding box center [556, 484] width 224 height 17
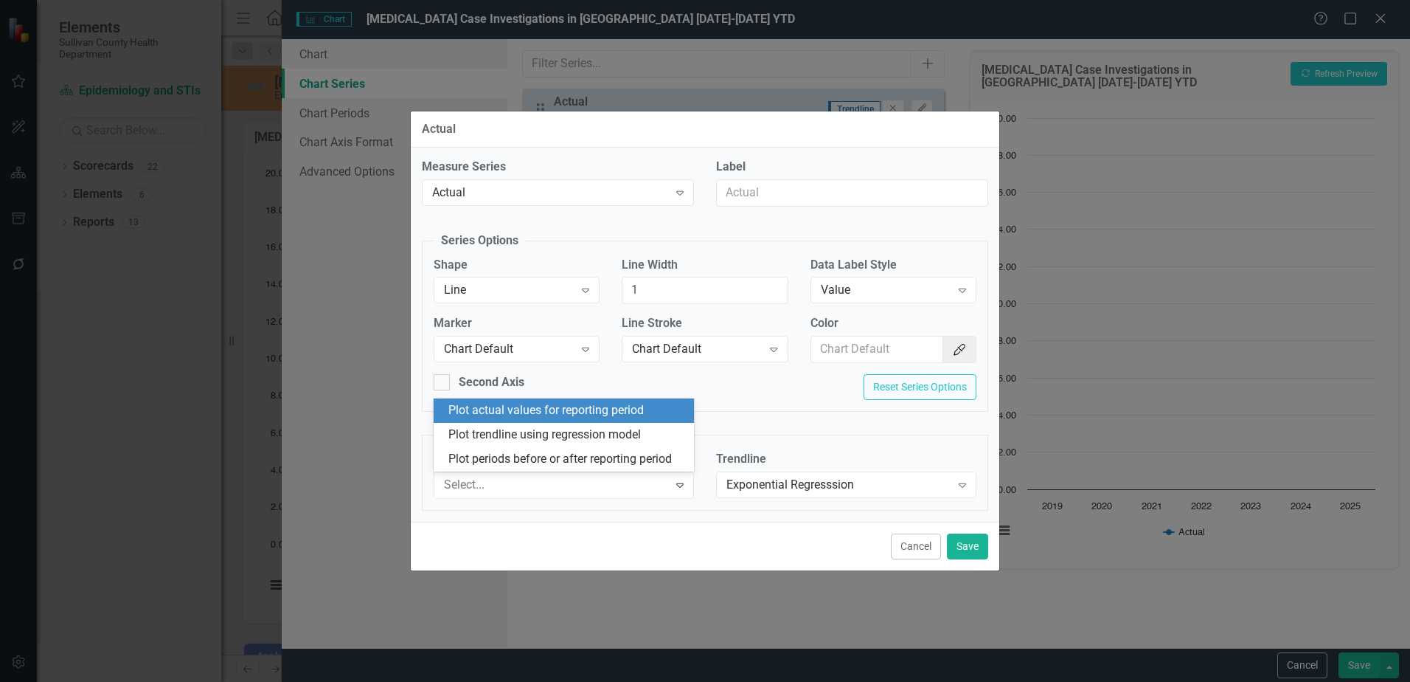
click at [510, 405] on div "Plot actual values for reporting period" at bounding box center [567, 410] width 237 height 17
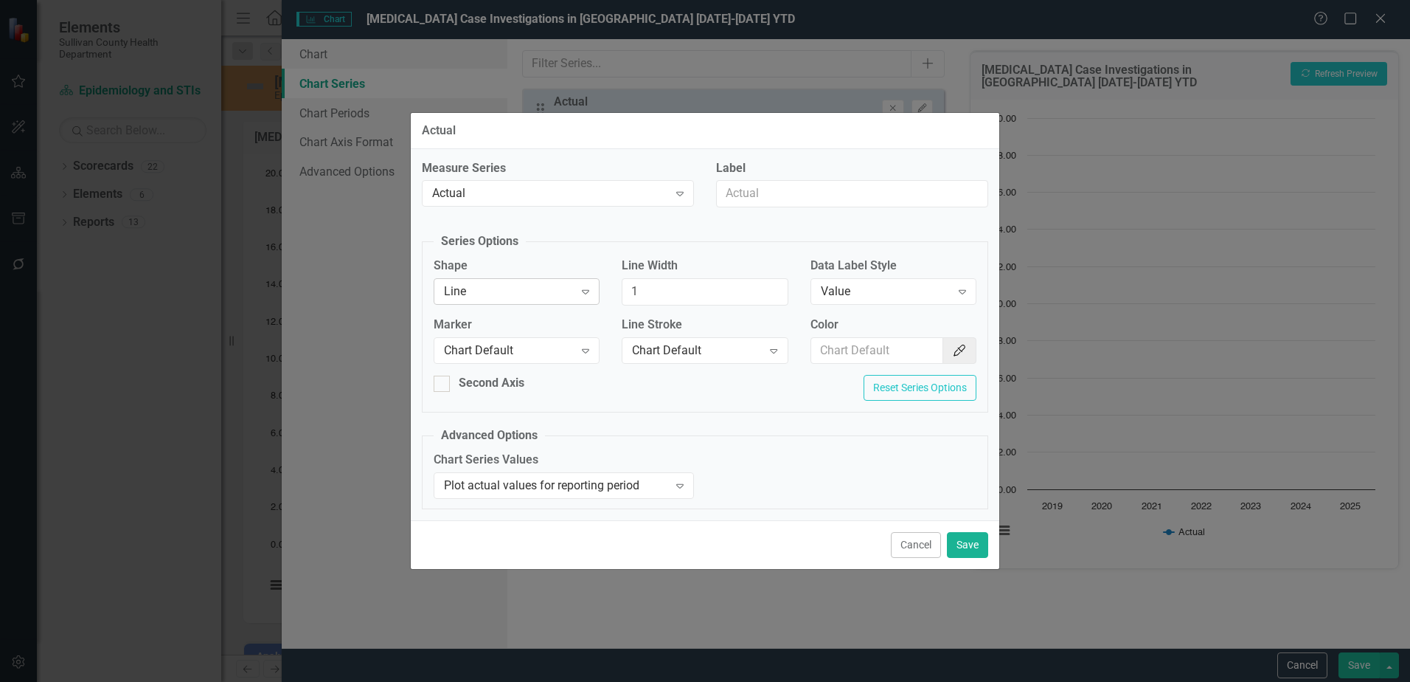
click at [463, 281] on div "Line Expand" at bounding box center [517, 291] width 166 height 27
click at [470, 339] on div "Column" at bounding box center [520, 341] width 142 height 17
click at [974, 555] on button "Save" at bounding box center [967, 545] width 41 height 26
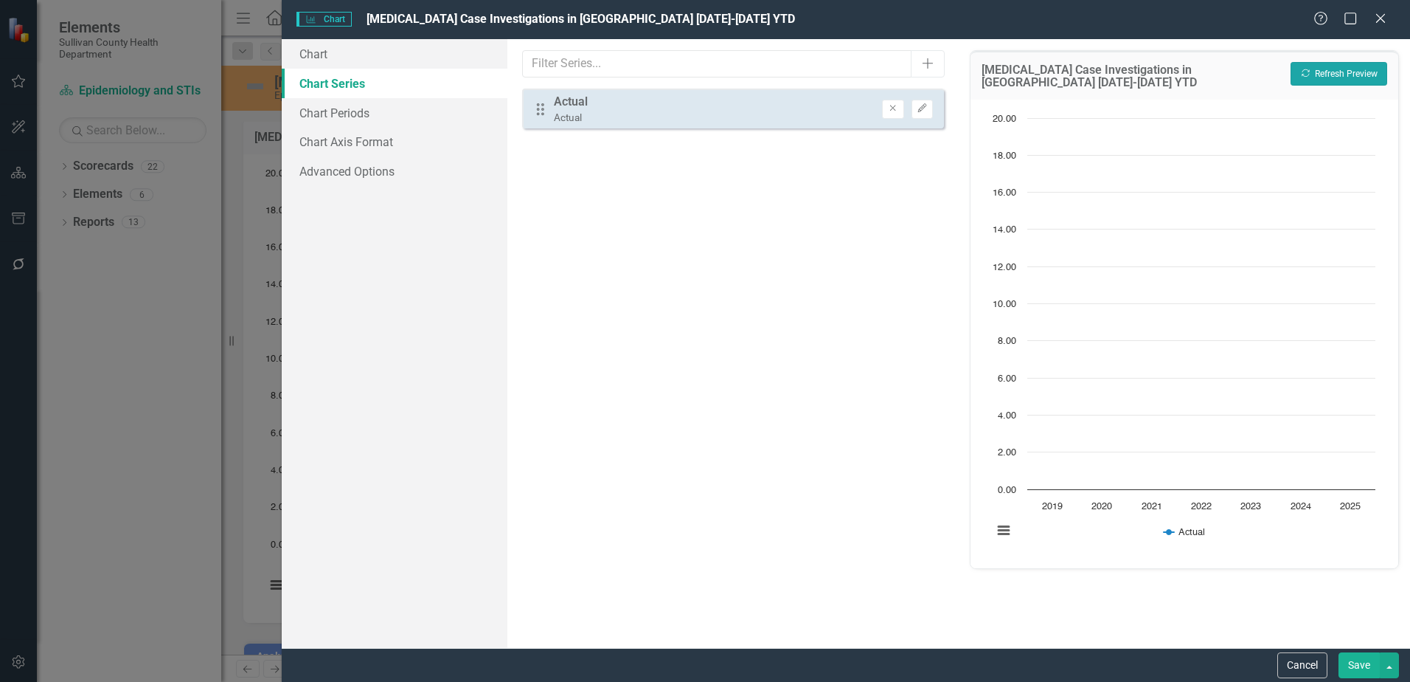
click at [1350, 69] on button "Recalculate Refresh Preview" at bounding box center [1339, 74] width 97 height 24
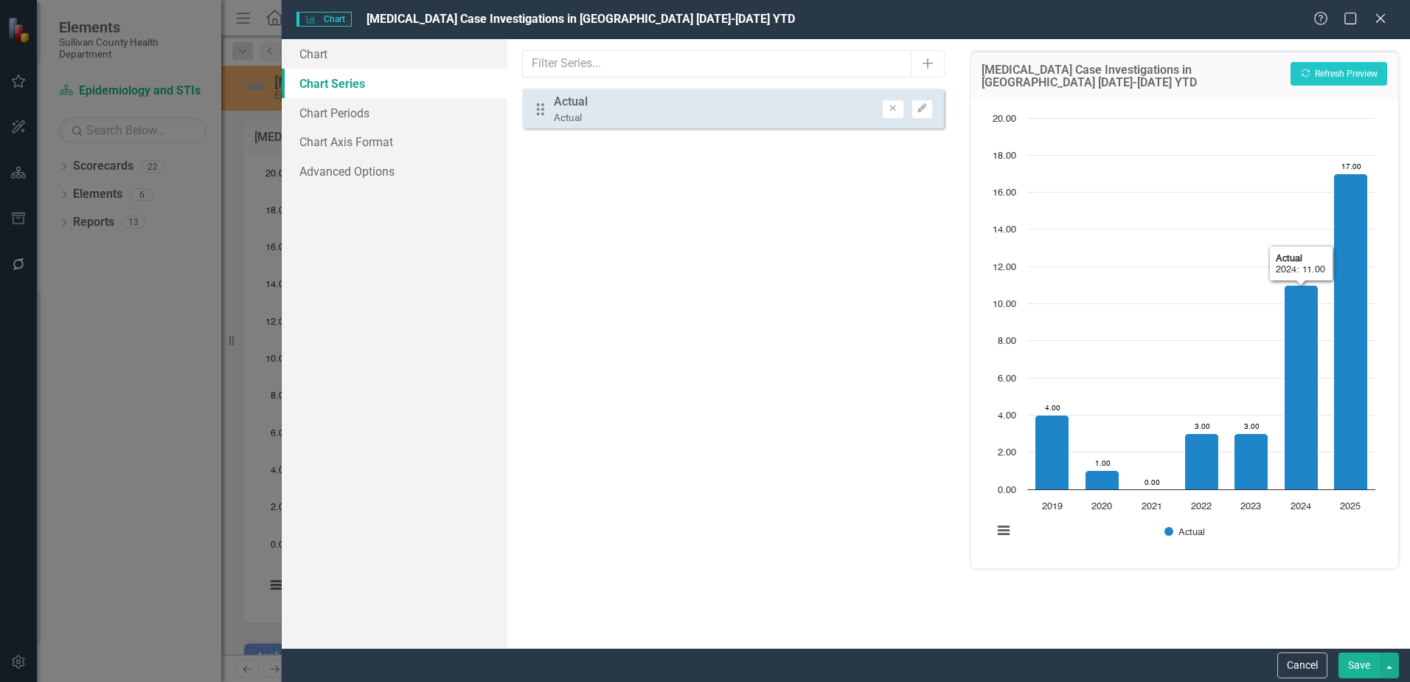
click at [1360, 665] on button "Save" at bounding box center [1359, 665] width 41 height 26
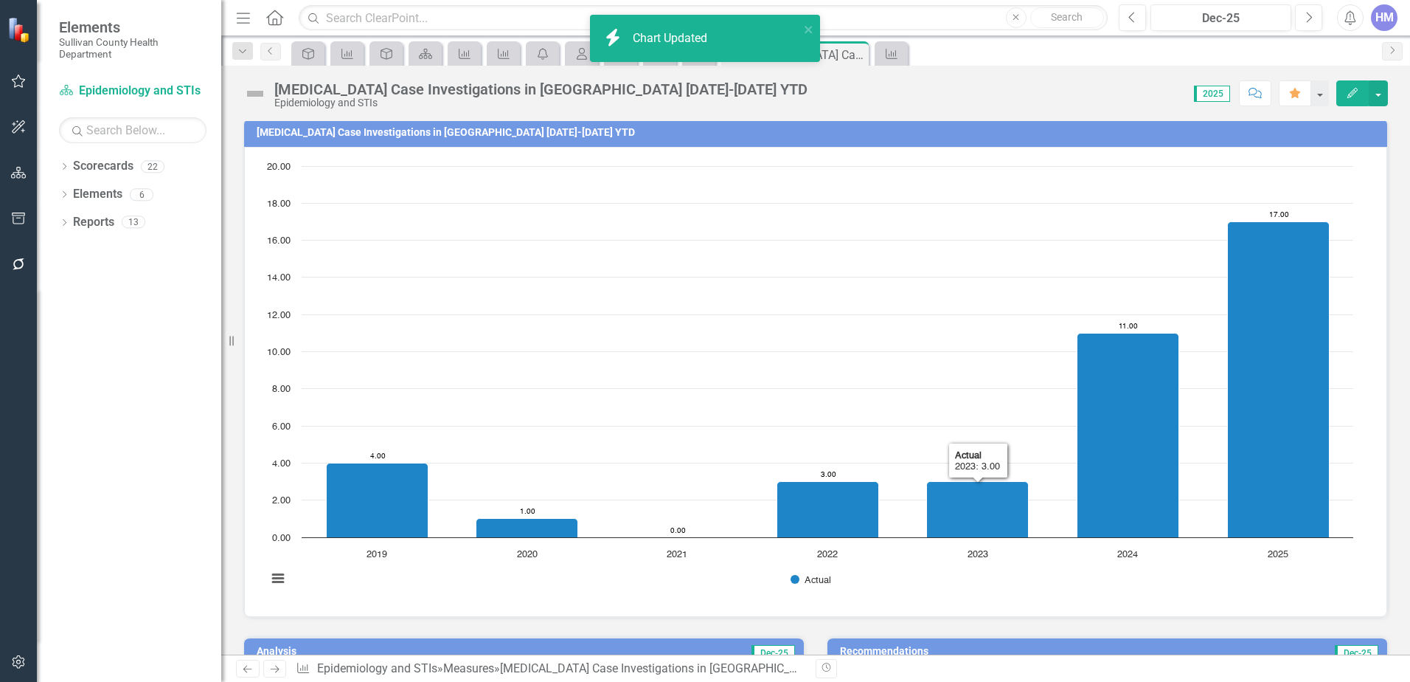
click at [820, 583] on button "Show Actual" at bounding box center [811, 579] width 41 height 11
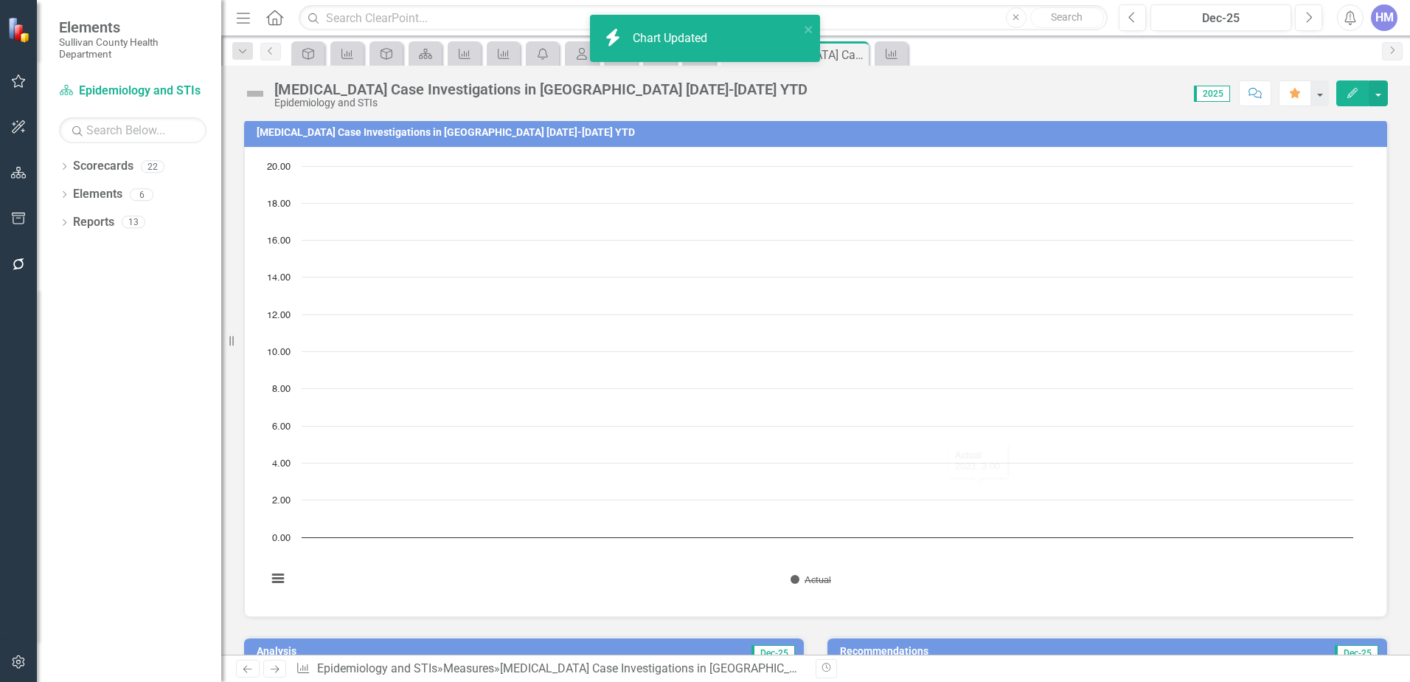
click at [820, 583] on button "Show Actual" at bounding box center [811, 579] width 41 height 11
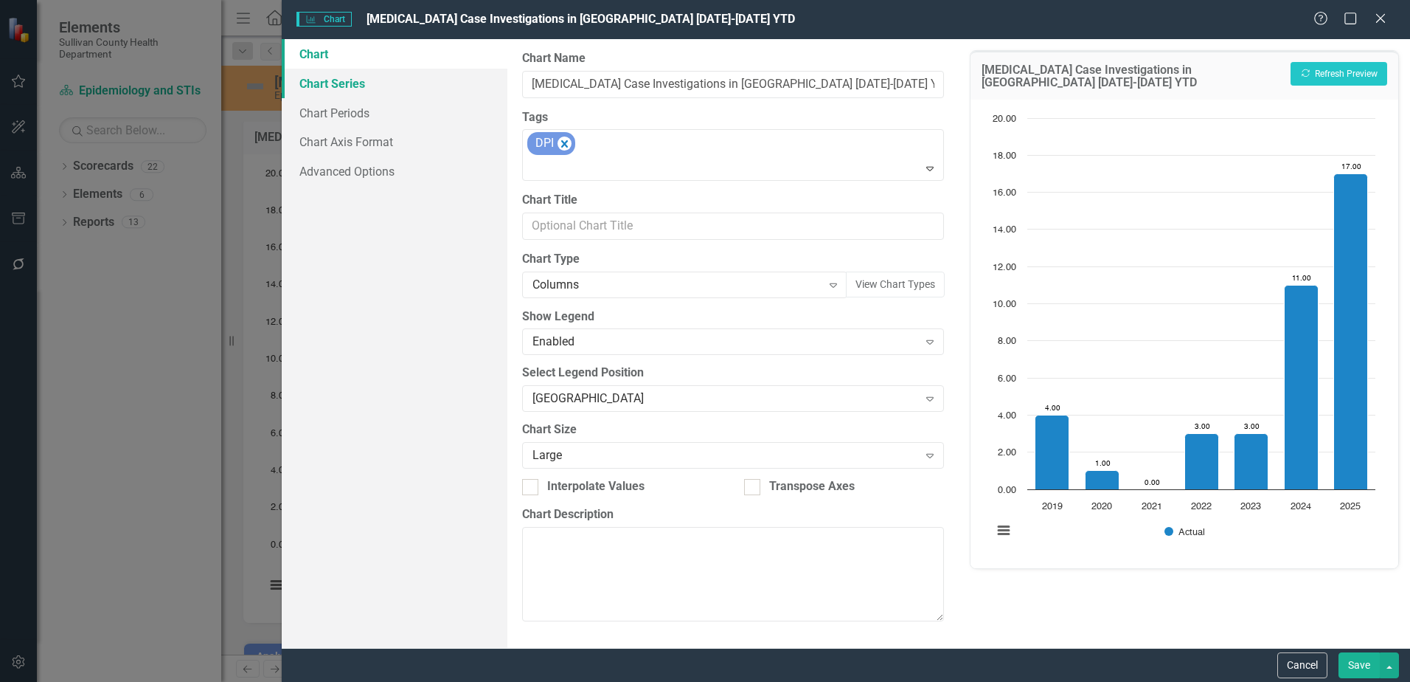
click at [339, 89] on link "Chart Series" at bounding box center [395, 84] width 226 height 30
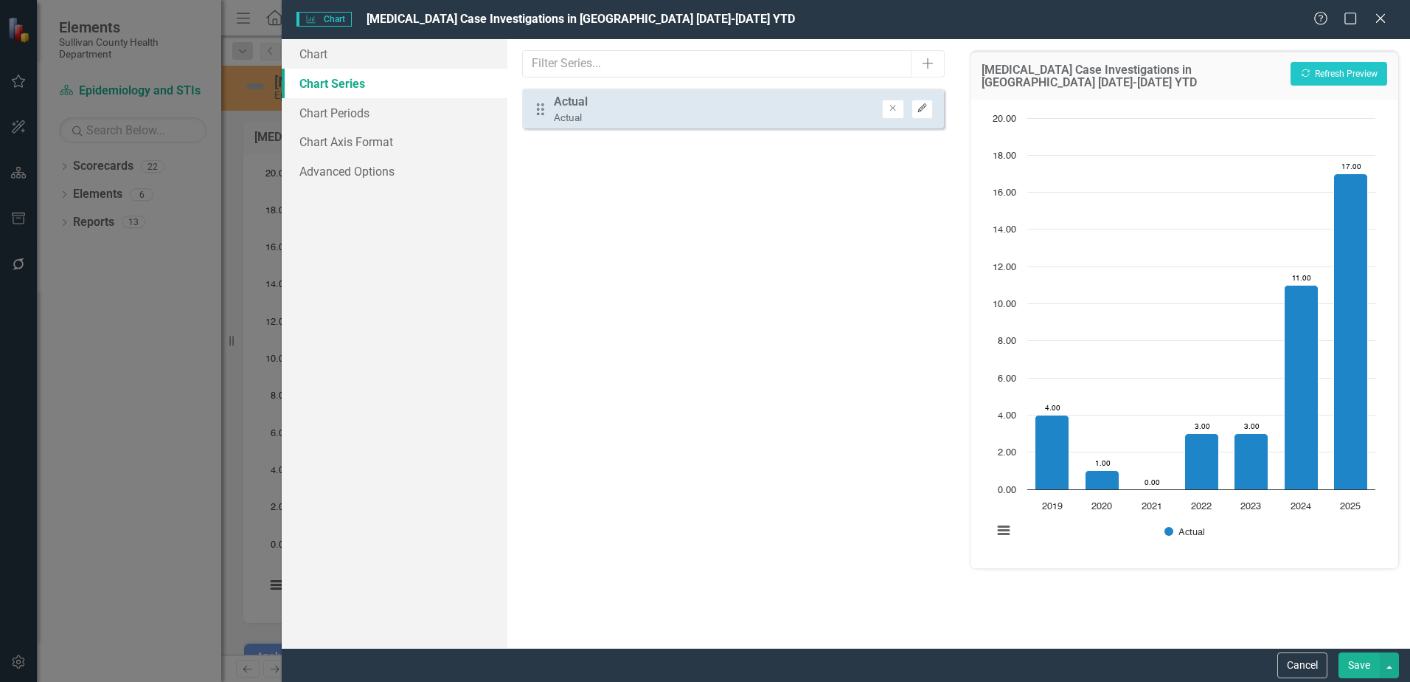
click at [914, 108] on button "Edit" at bounding box center [922, 109] width 21 height 19
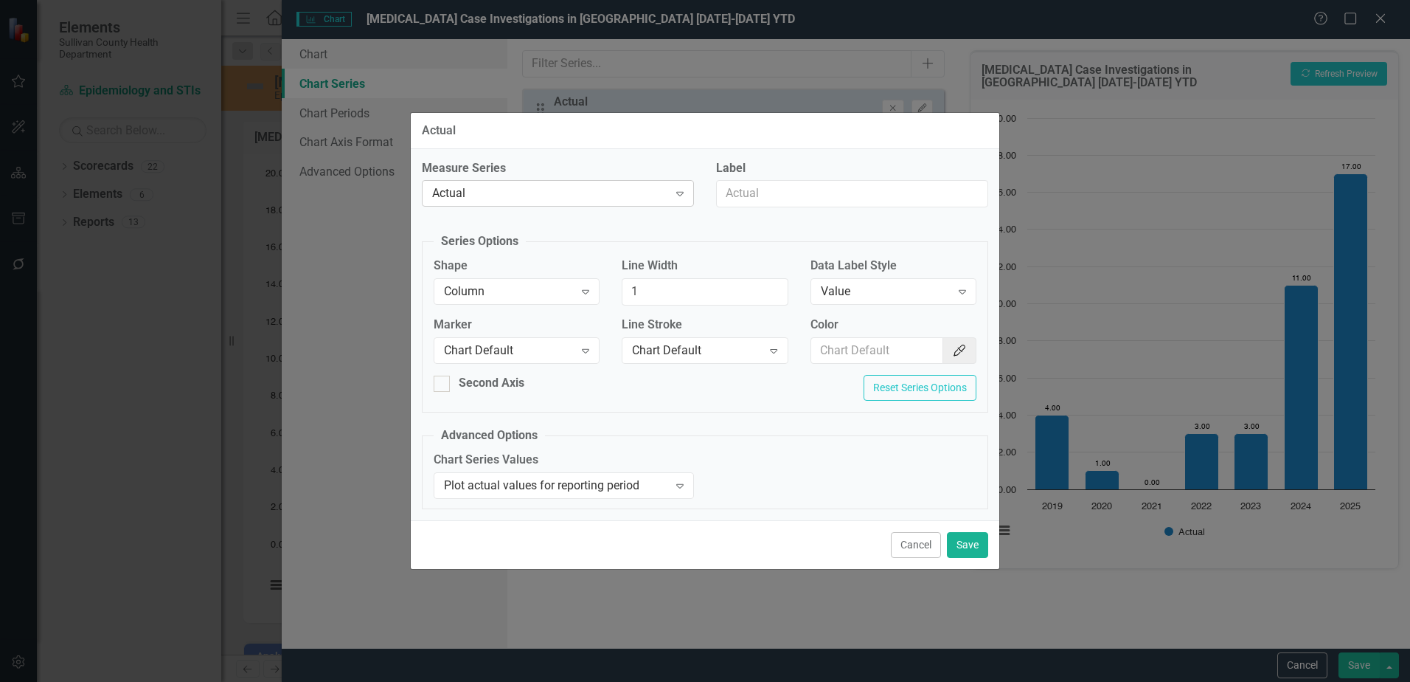
click at [442, 190] on div "Actual" at bounding box center [550, 193] width 236 height 17
click at [768, 179] on div "Label" at bounding box center [852, 184] width 272 height 48
click at [750, 191] on input "Label" at bounding box center [852, 193] width 272 height 27
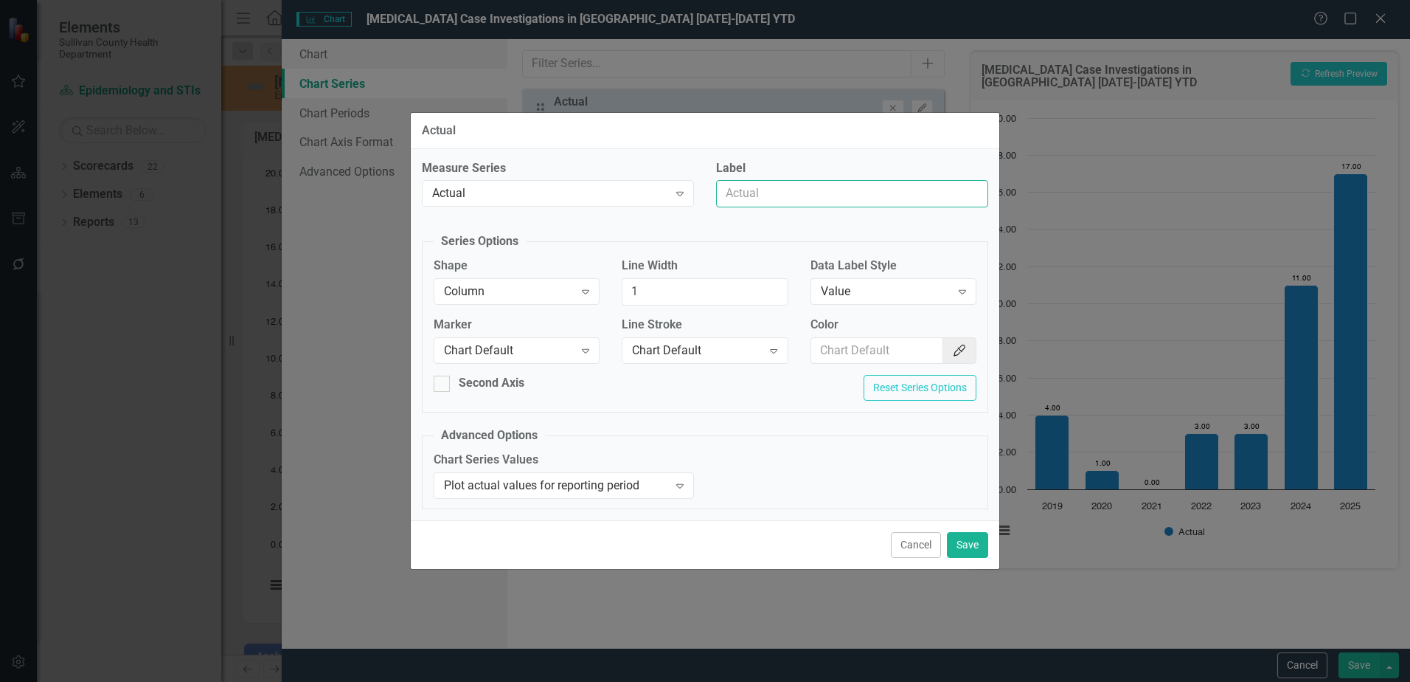
drag, startPoint x: 786, startPoint y: 193, endPoint x: 590, endPoint y: 176, distance: 196.9
click at [620, 176] on div "Measure Series Actual Expand Label" at bounding box center [705, 189] width 589 height 59
click at [919, 540] on button "Cancel" at bounding box center [916, 545] width 50 height 26
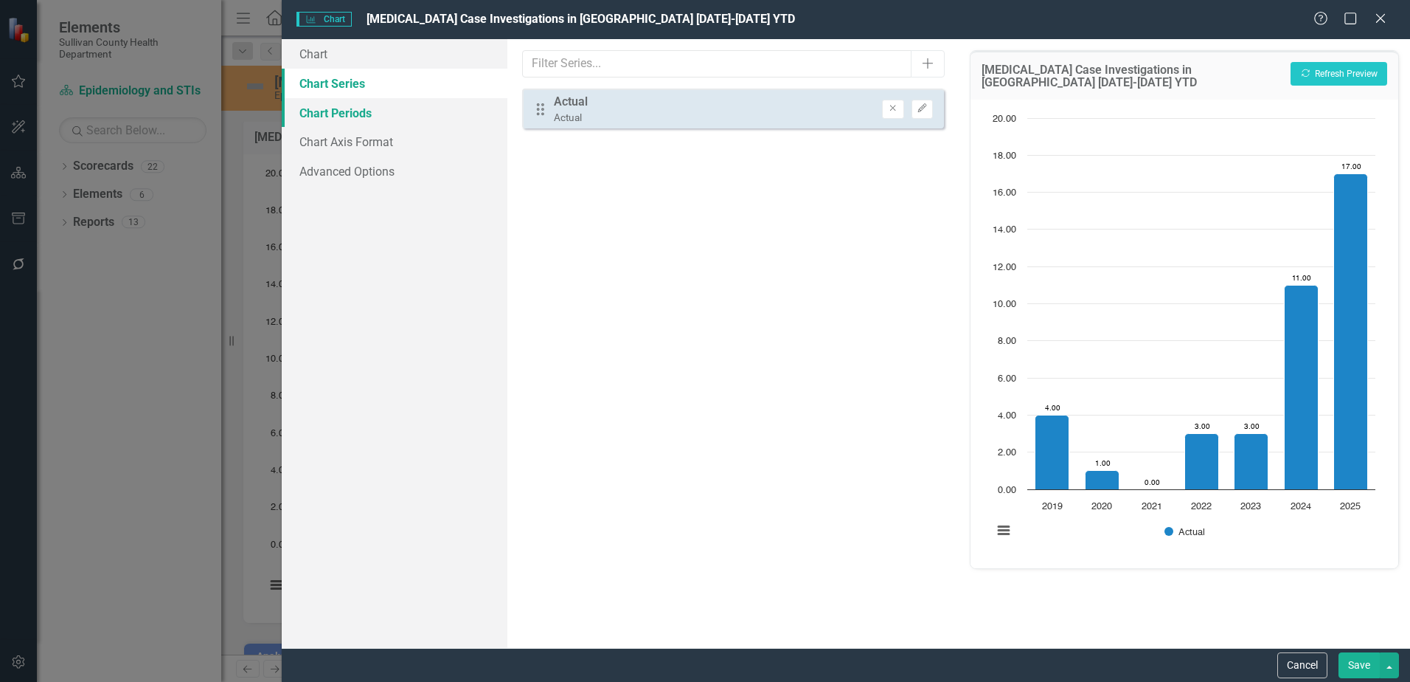
click at [349, 117] on link "Chart Periods" at bounding box center [395, 113] width 226 height 30
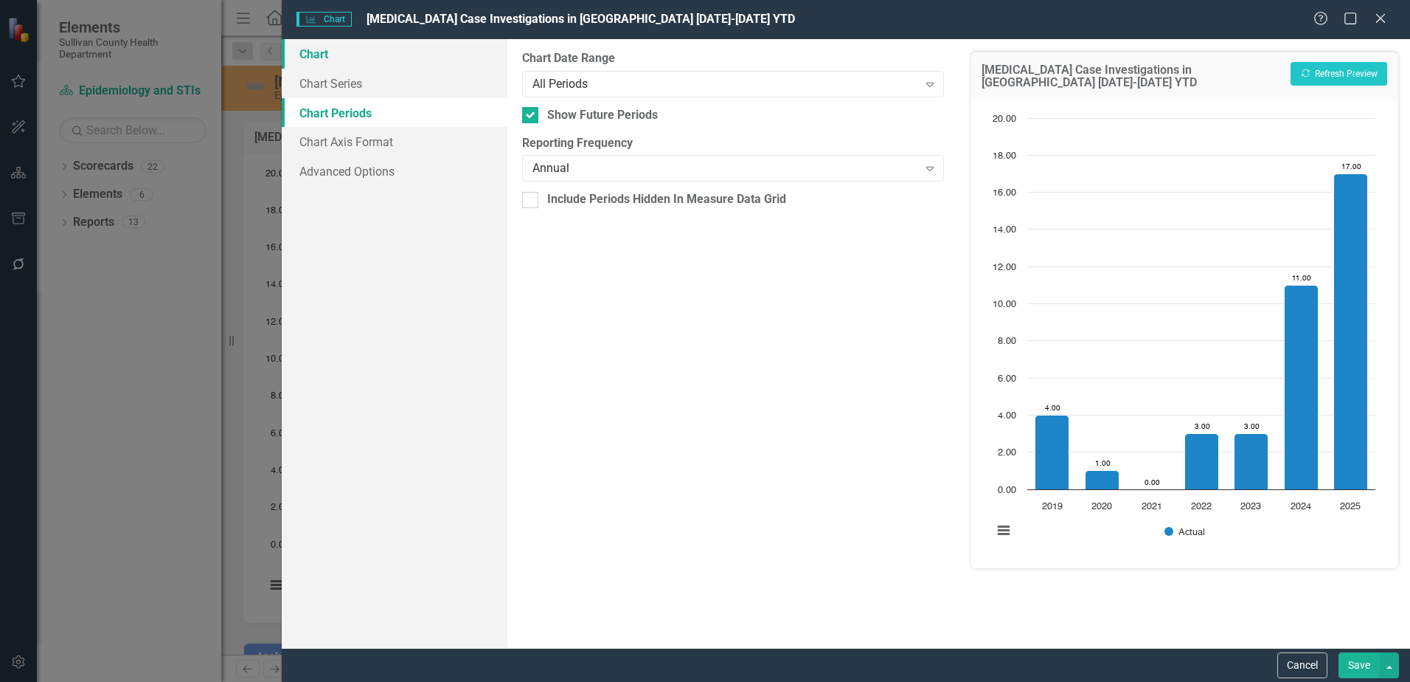
click at [319, 53] on link "Chart" at bounding box center [395, 54] width 226 height 30
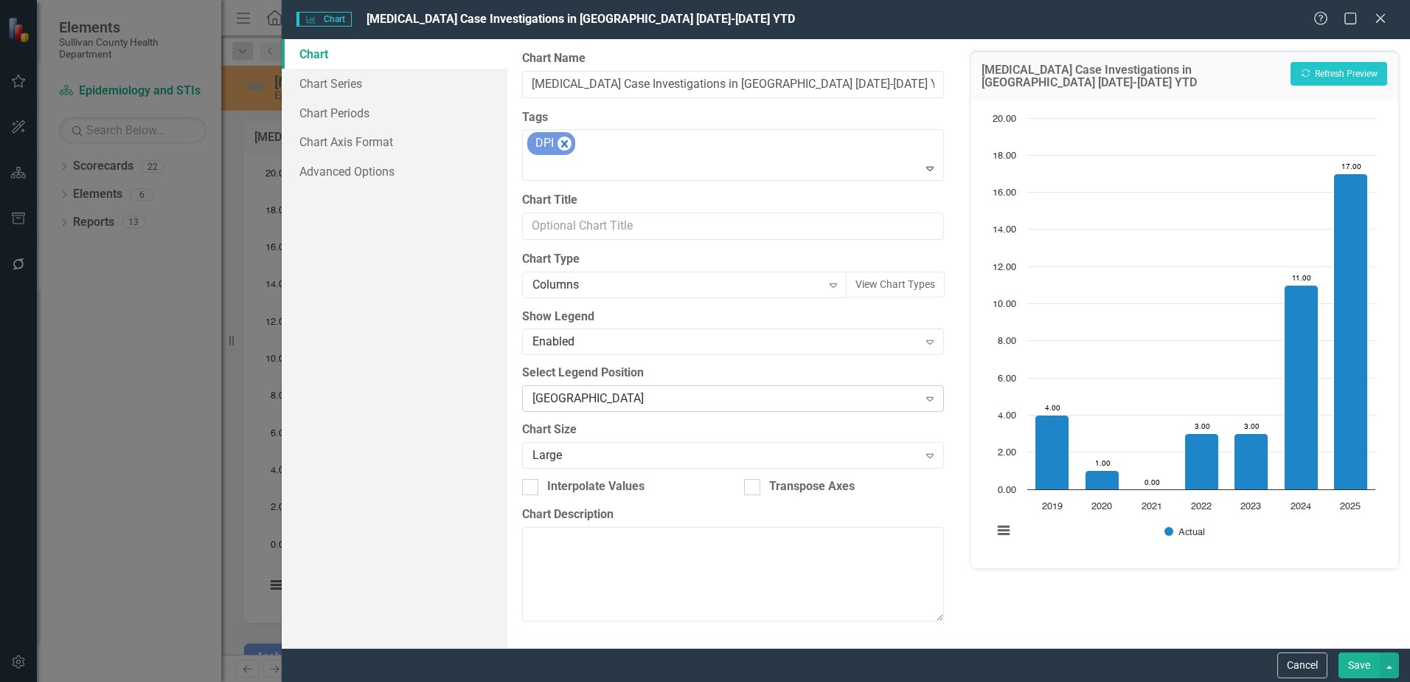
click at [573, 396] on div "[GEOGRAPHIC_DATA]" at bounding box center [725, 398] width 385 height 17
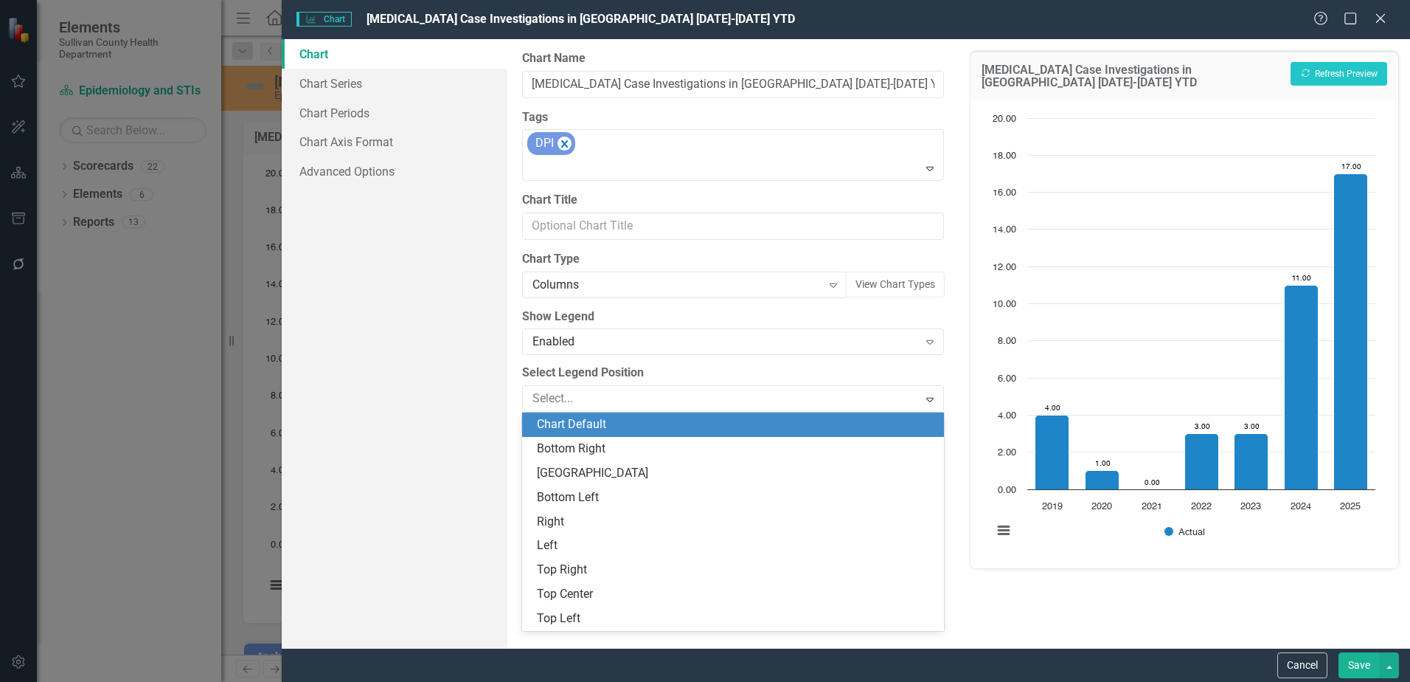
click at [592, 431] on div "Chart Default" at bounding box center [736, 424] width 398 height 17
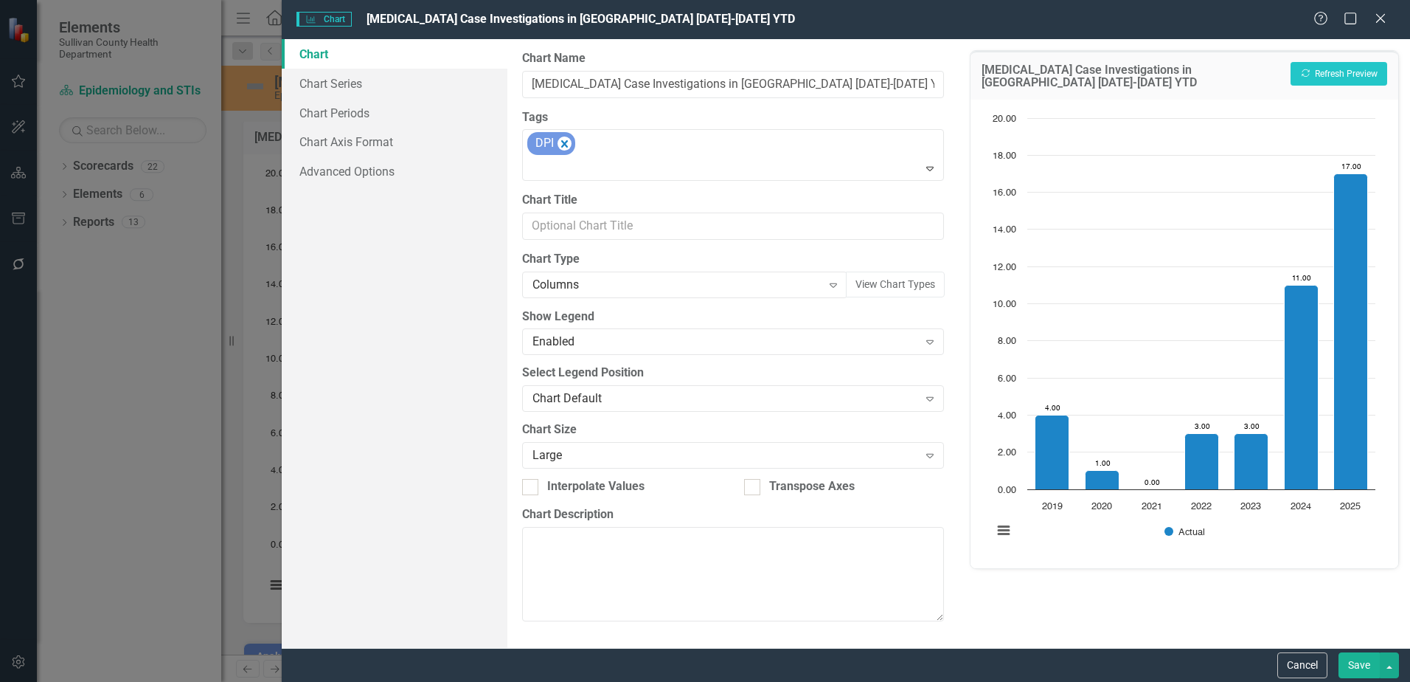
click at [1365, 661] on button "Save" at bounding box center [1359, 665] width 41 height 26
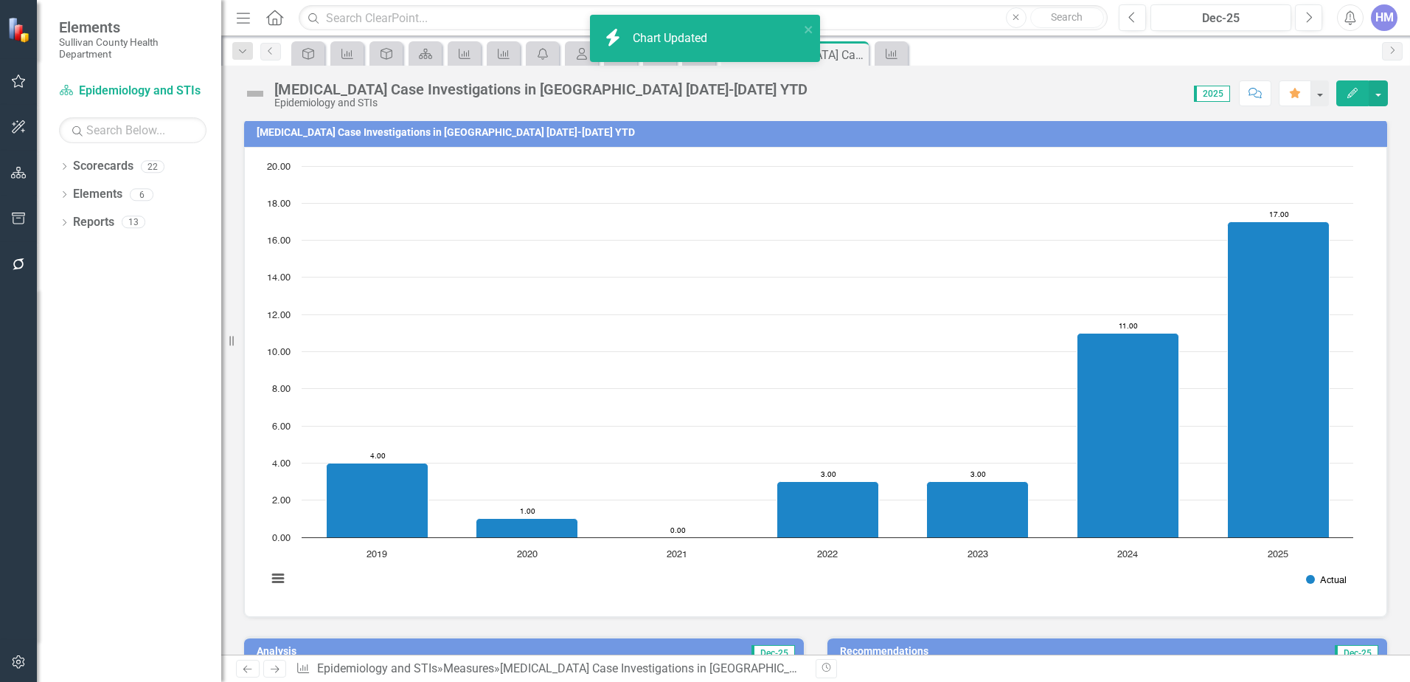
click at [1343, 579] on button "Show Actual" at bounding box center [1326, 579] width 41 height 11
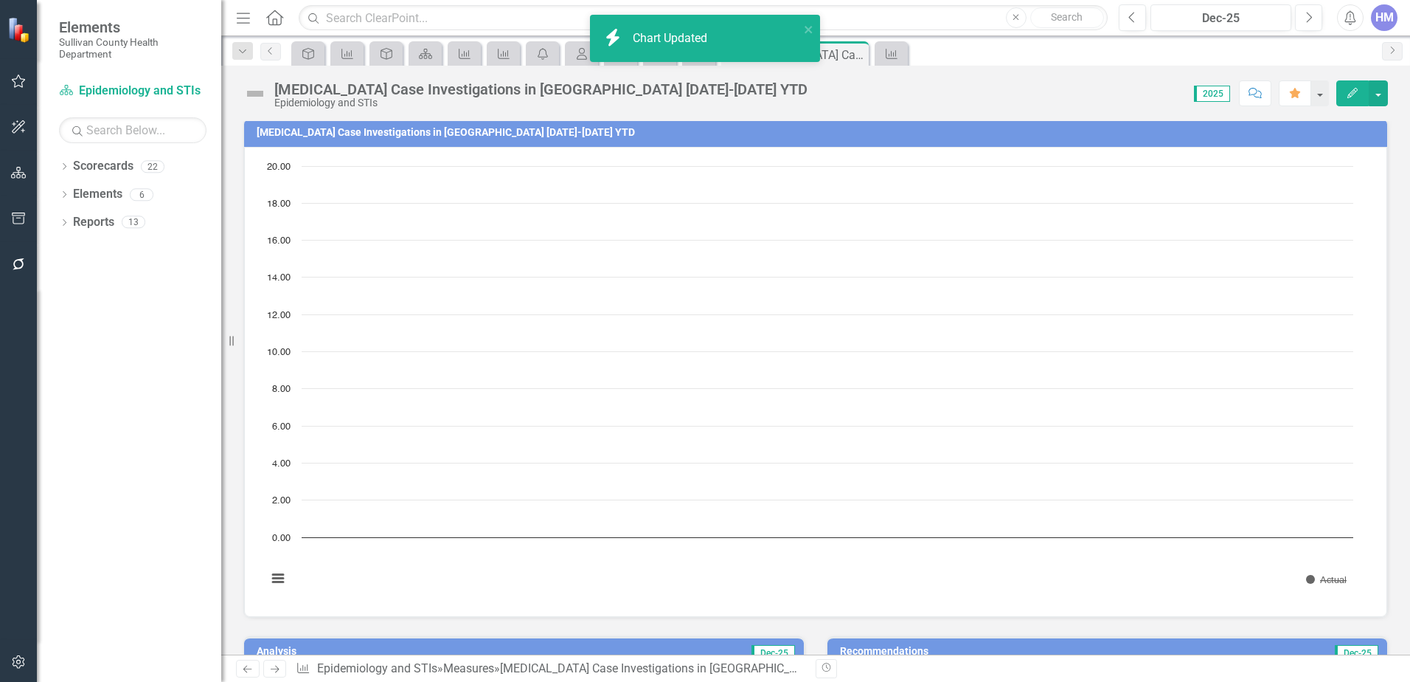
click at [1343, 579] on button "Show Actual" at bounding box center [1326, 579] width 41 height 11
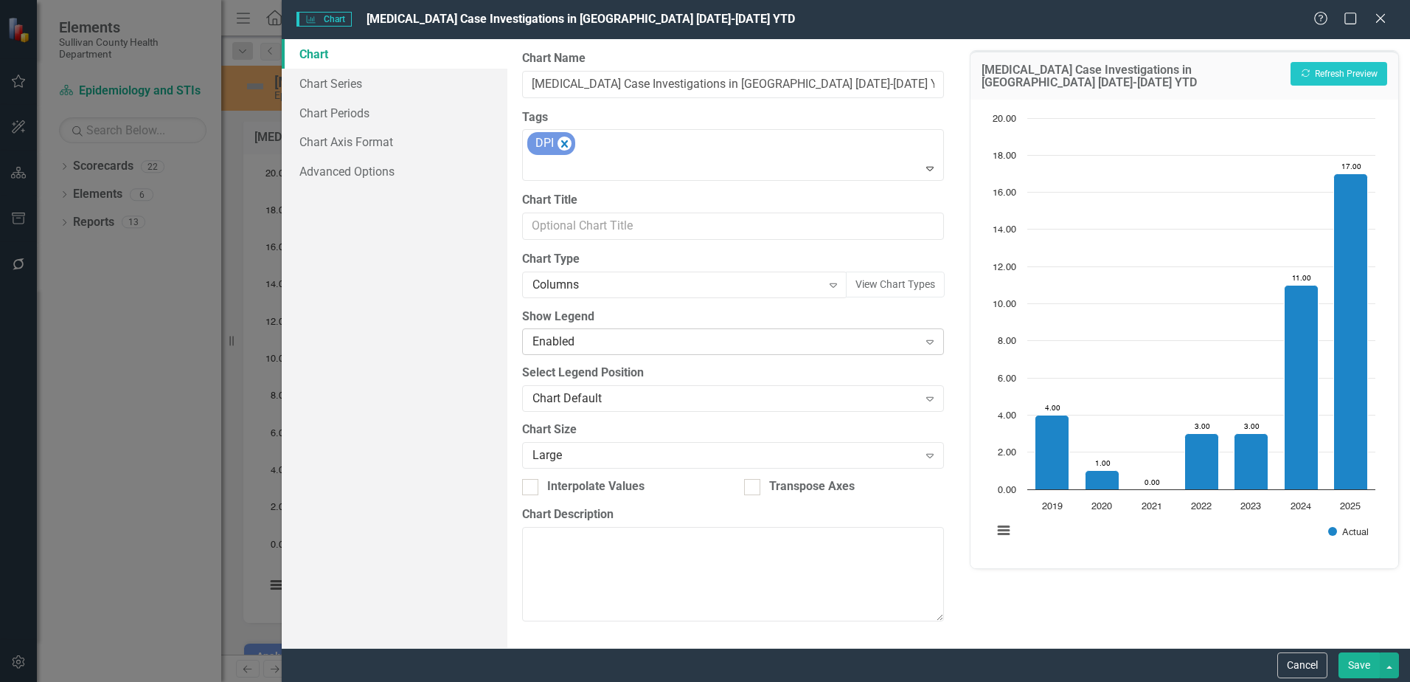
click at [562, 333] on div "Enabled" at bounding box center [725, 341] width 385 height 17
click at [1374, 662] on button "Save" at bounding box center [1359, 665] width 41 height 26
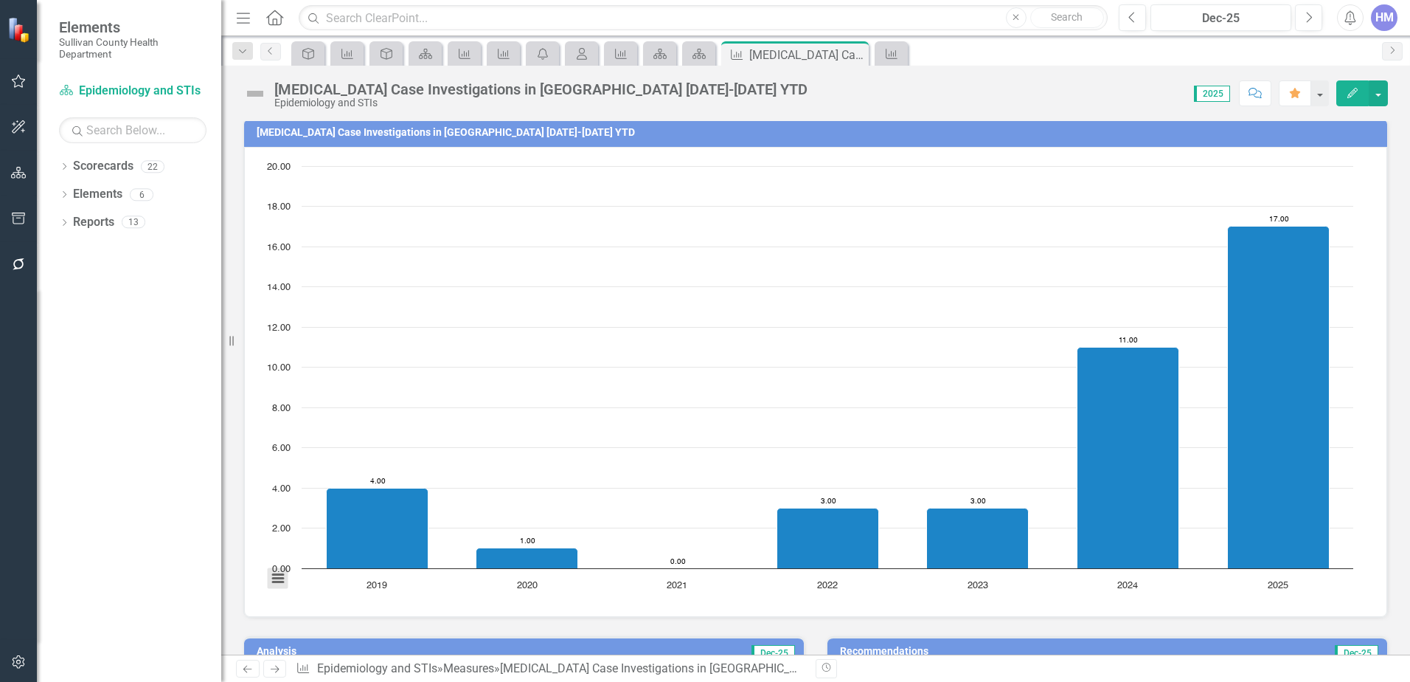
click at [275, 581] on button "View chart menu, Chart" at bounding box center [278, 578] width 21 height 21
click at [448, 611] on div "Chart Bar chart with 7 bars. [MEDICAL_DATA] Case Investigations in [GEOGRAPHIC_…" at bounding box center [815, 382] width 1143 height 470
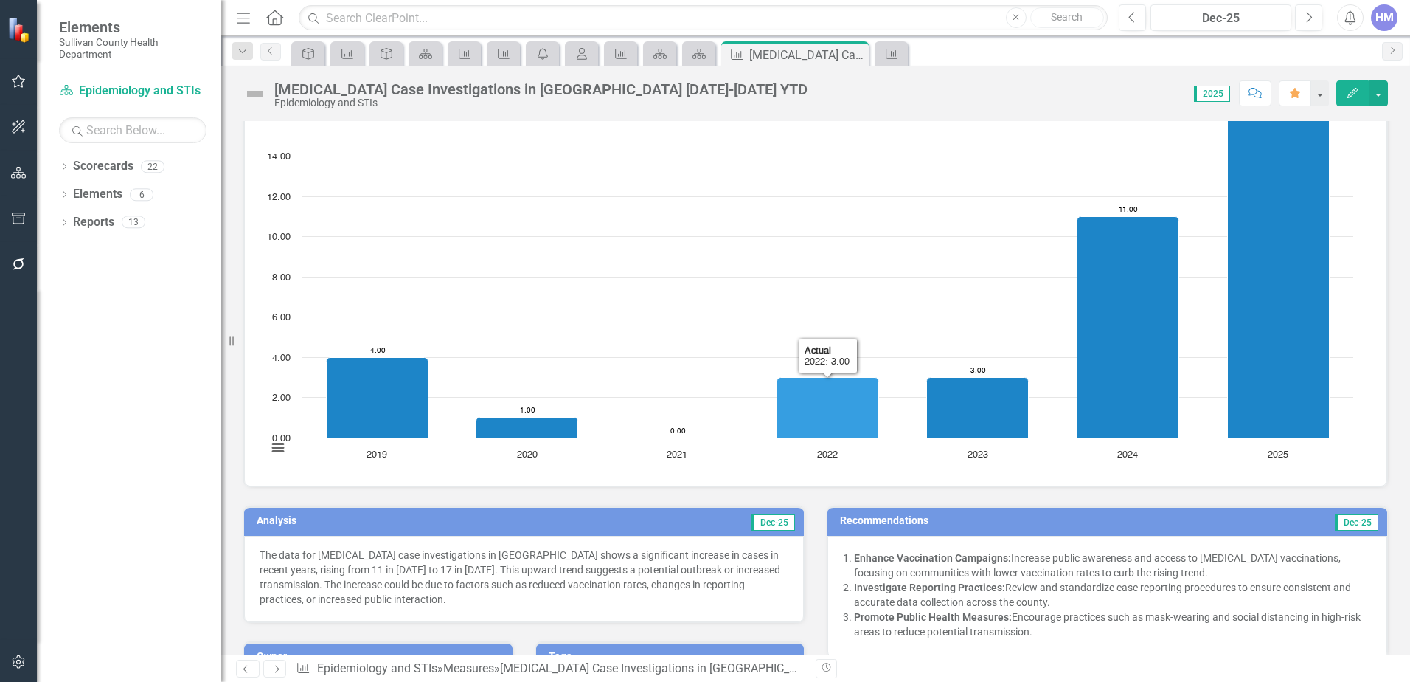
scroll to position [151, 0]
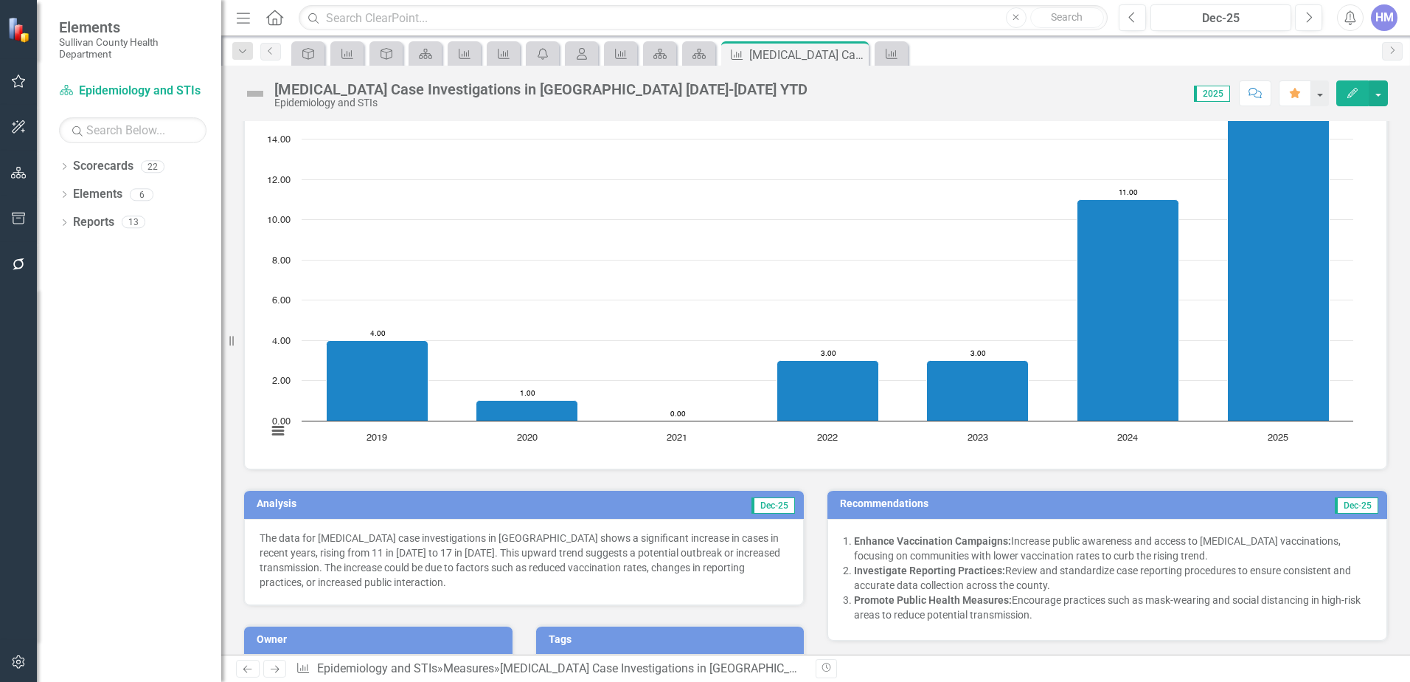
click at [17, 81] on icon "button" at bounding box center [18, 81] width 15 height 12
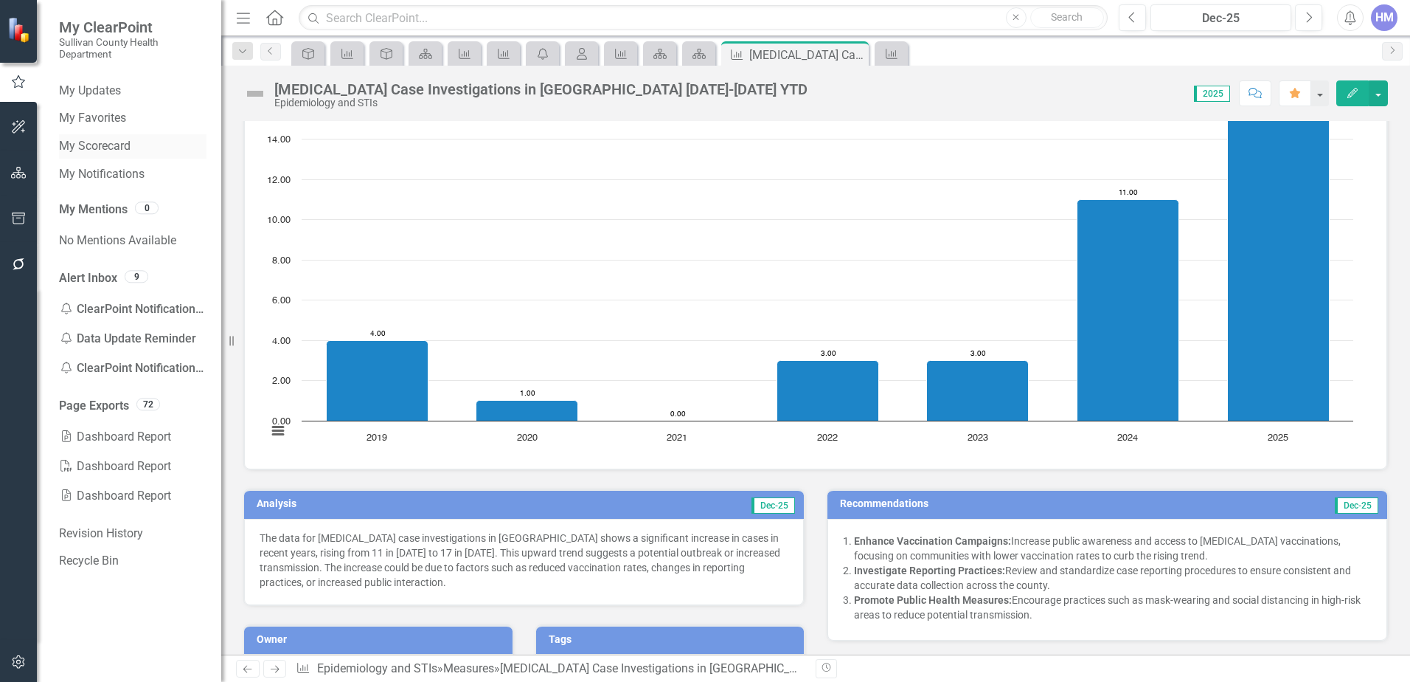
click at [108, 150] on link "My Scorecard" at bounding box center [133, 146] width 148 height 17
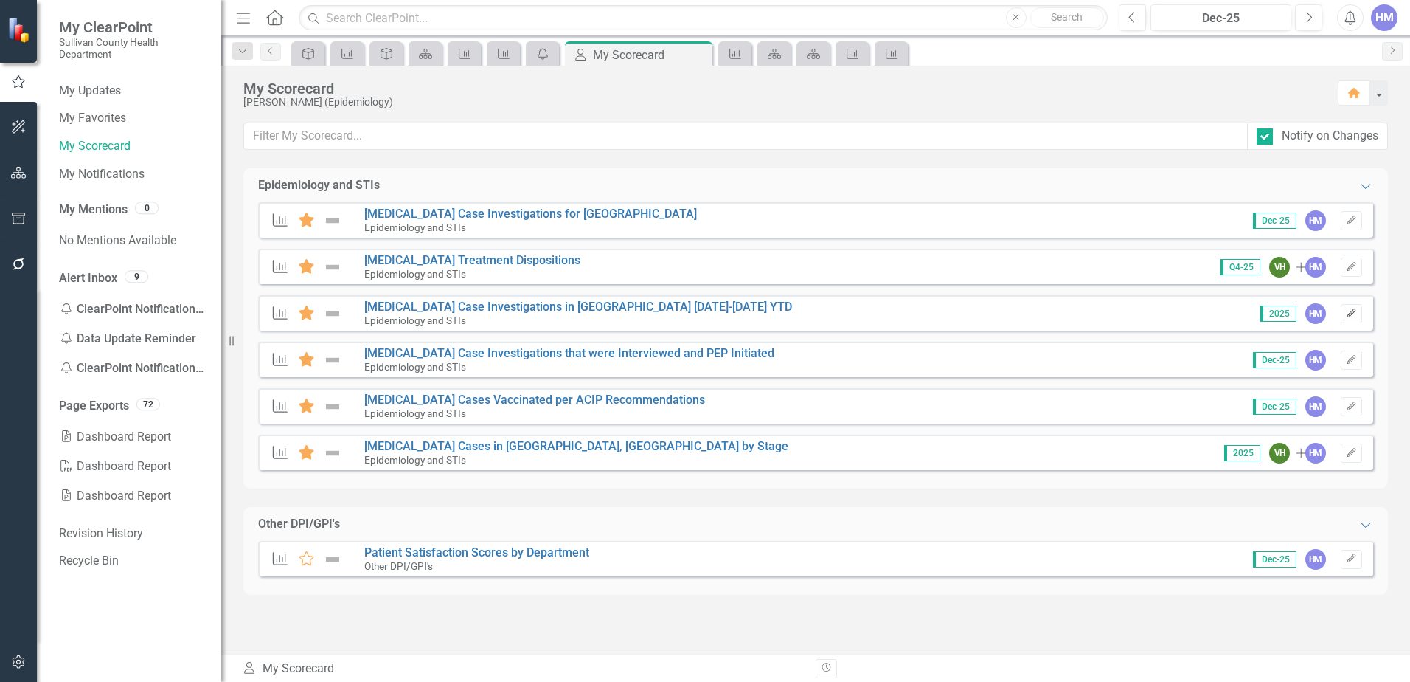
click at [1359, 314] on button "Edit" at bounding box center [1351, 313] width 21 height 19
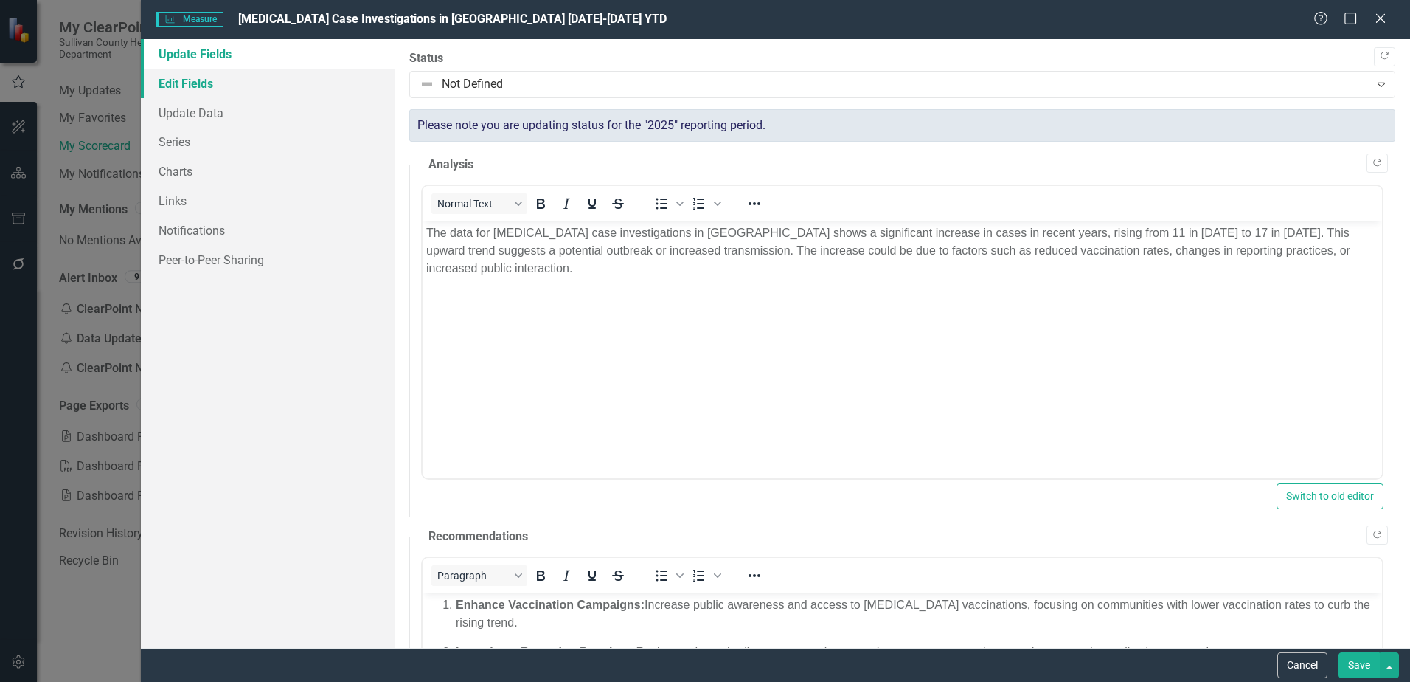
click at [193, 91] on link "Edit Fields" at bounding box center [268, 84] width 254 height 30
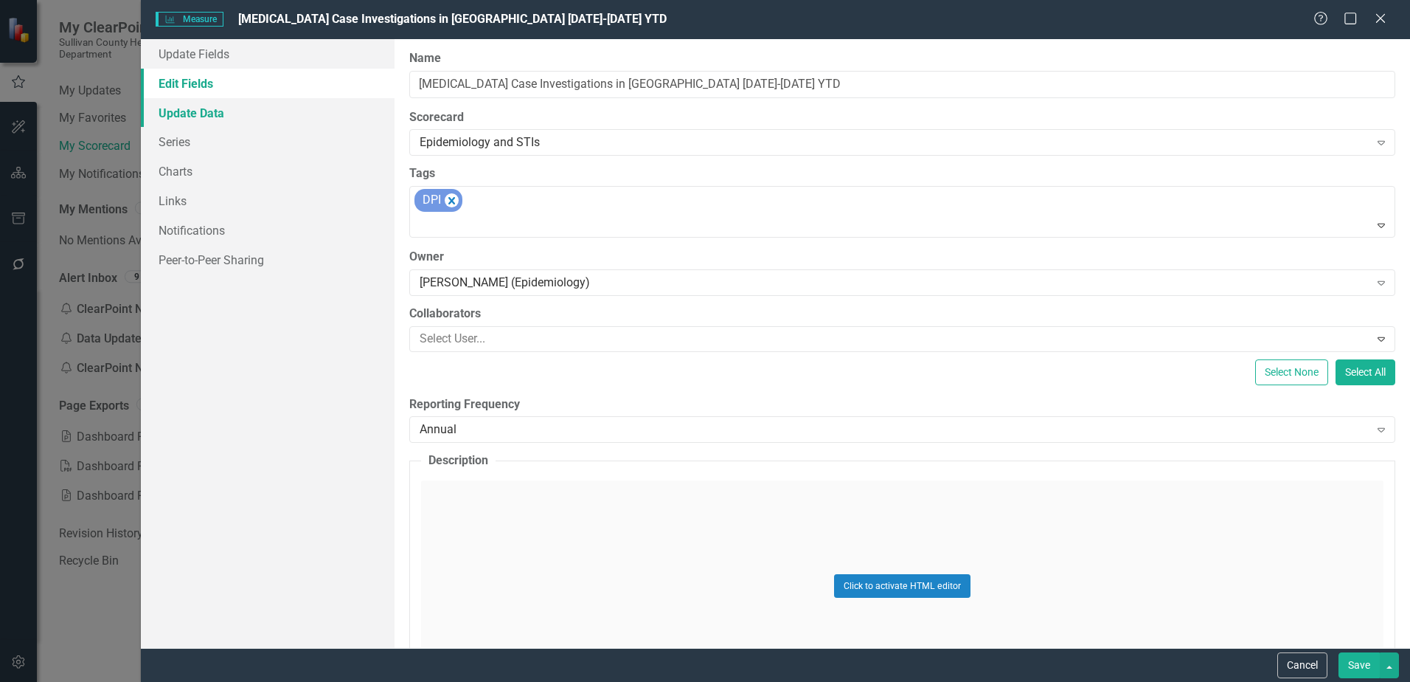
click at [206, 115] on link "Update Data" at bounding box center [268, 113] width 254 height 30
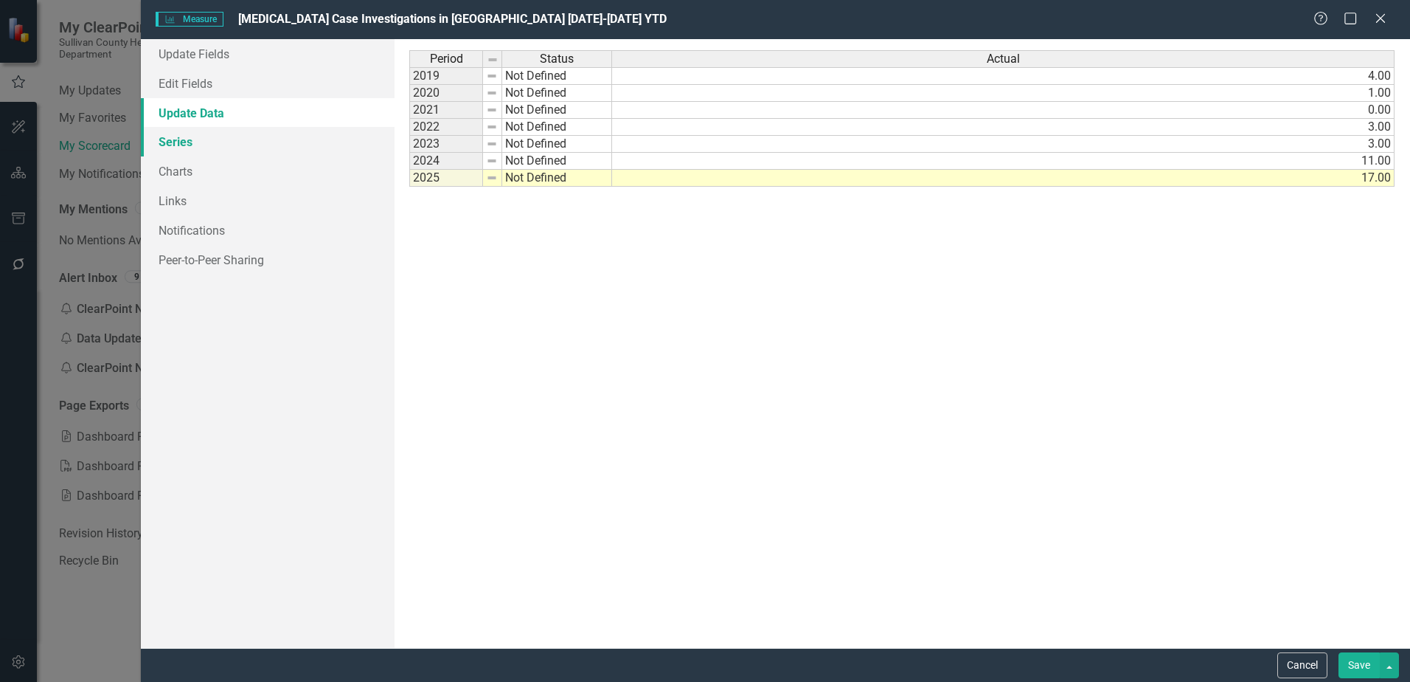
click at [170, 143] on link "Series" at bounding box center [268, 142] width 254 height 30
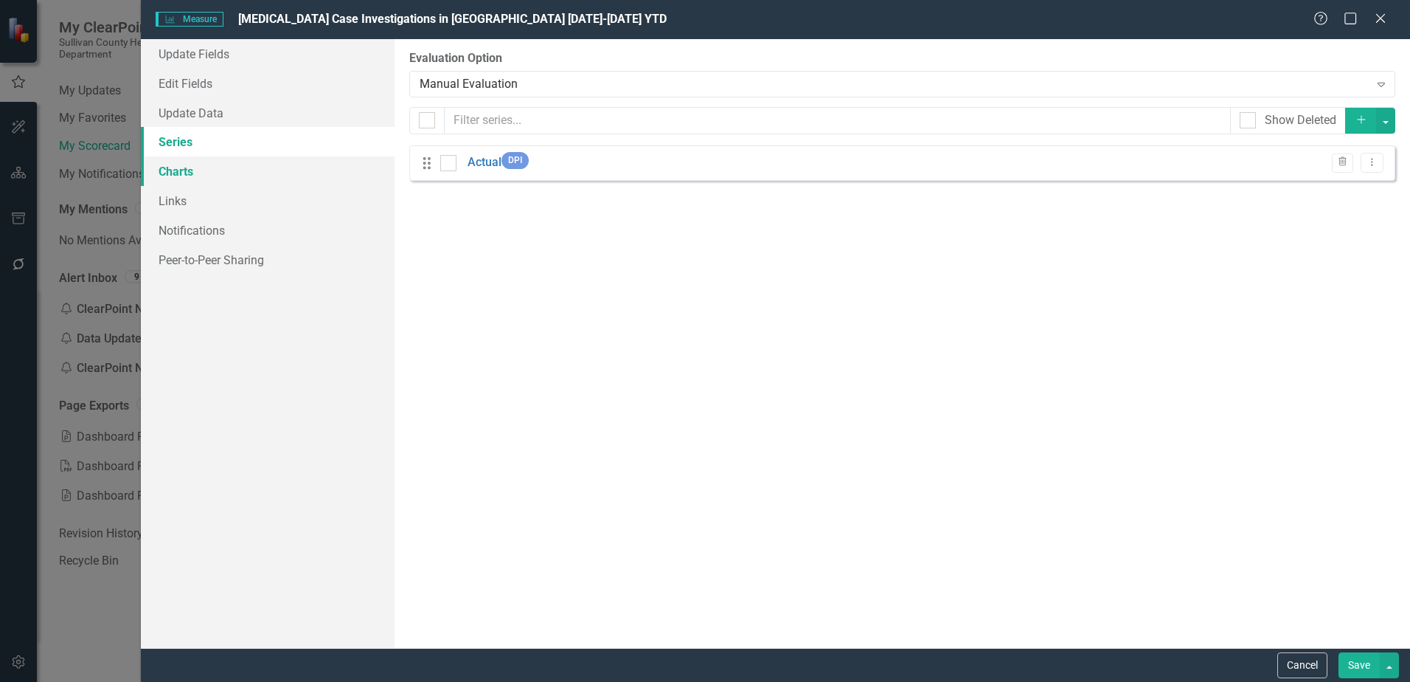
click at [169, 172] on link "Charts" at bounding box center [268, 171] width 254 height 30
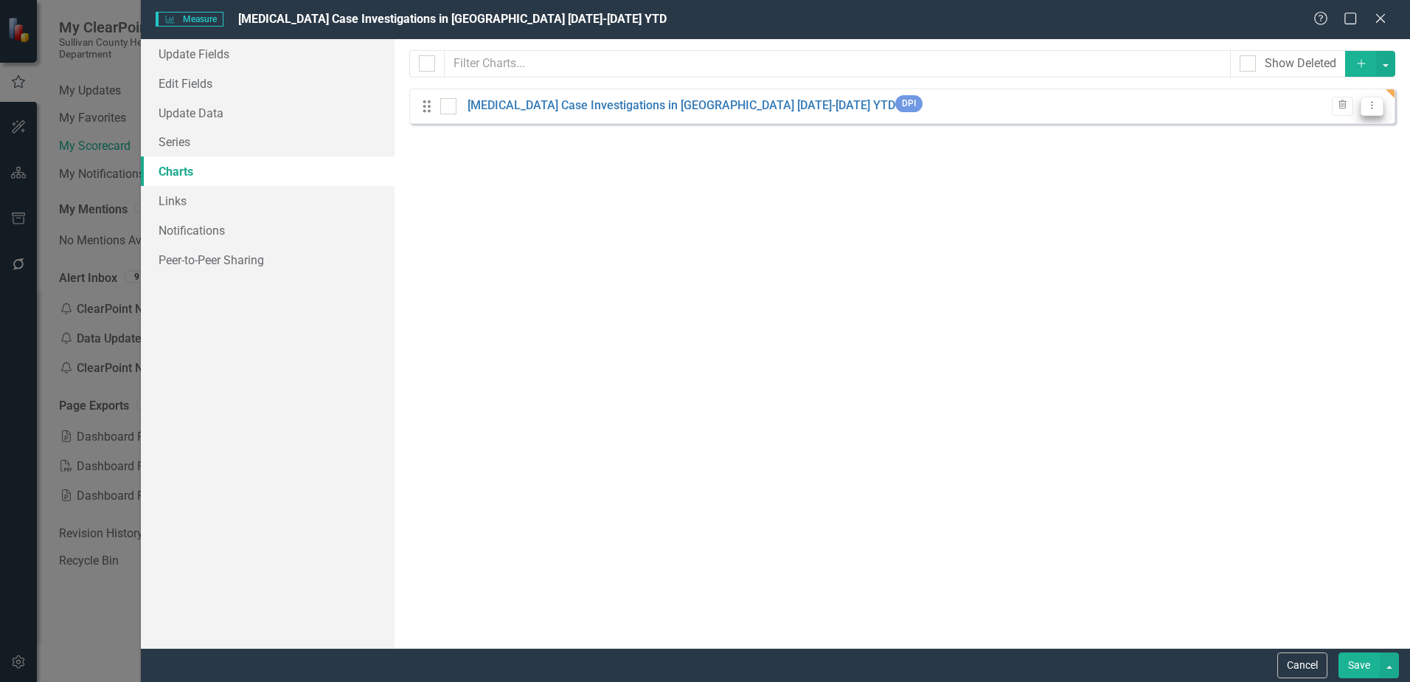
click at [1370, 105] on icon "Dropdown Menu" at bounding box center [1372, 105] width 13 height 10
click at [1354, 130] on link "Edit Edit Chart" at bounding box center [1325, 130] width 117 height 27
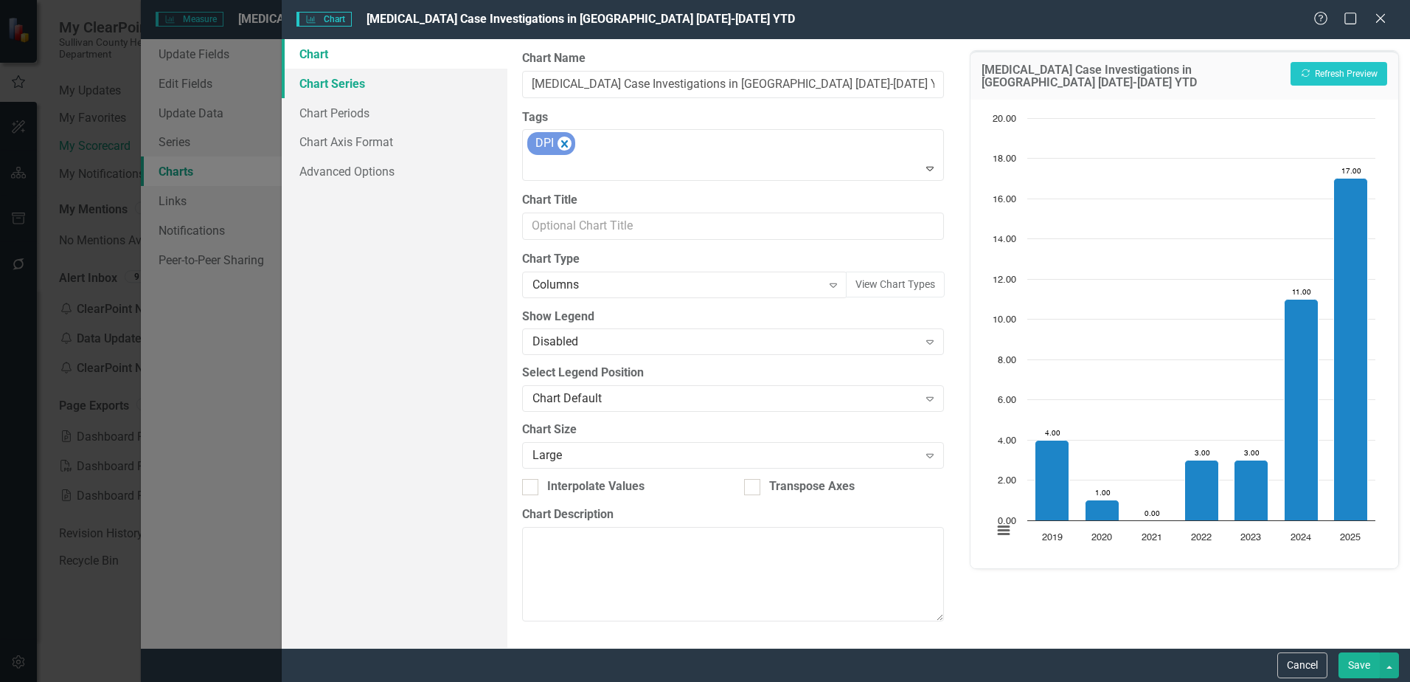
click at [345, 86] on link "Chart Series" at bounding box center [395, 84] width 226 height 30
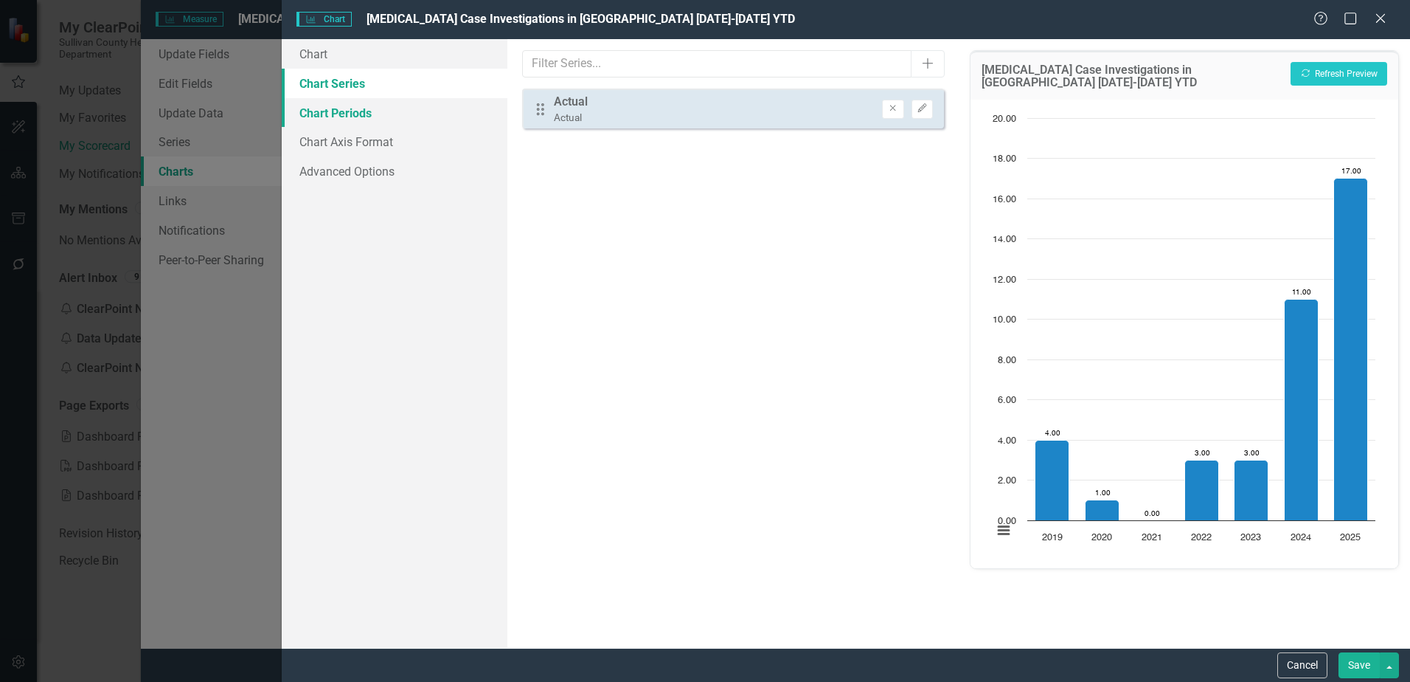
click at [342, 105] on link "Chart Periods" at bounding box center [395, 113] width 226 height 30
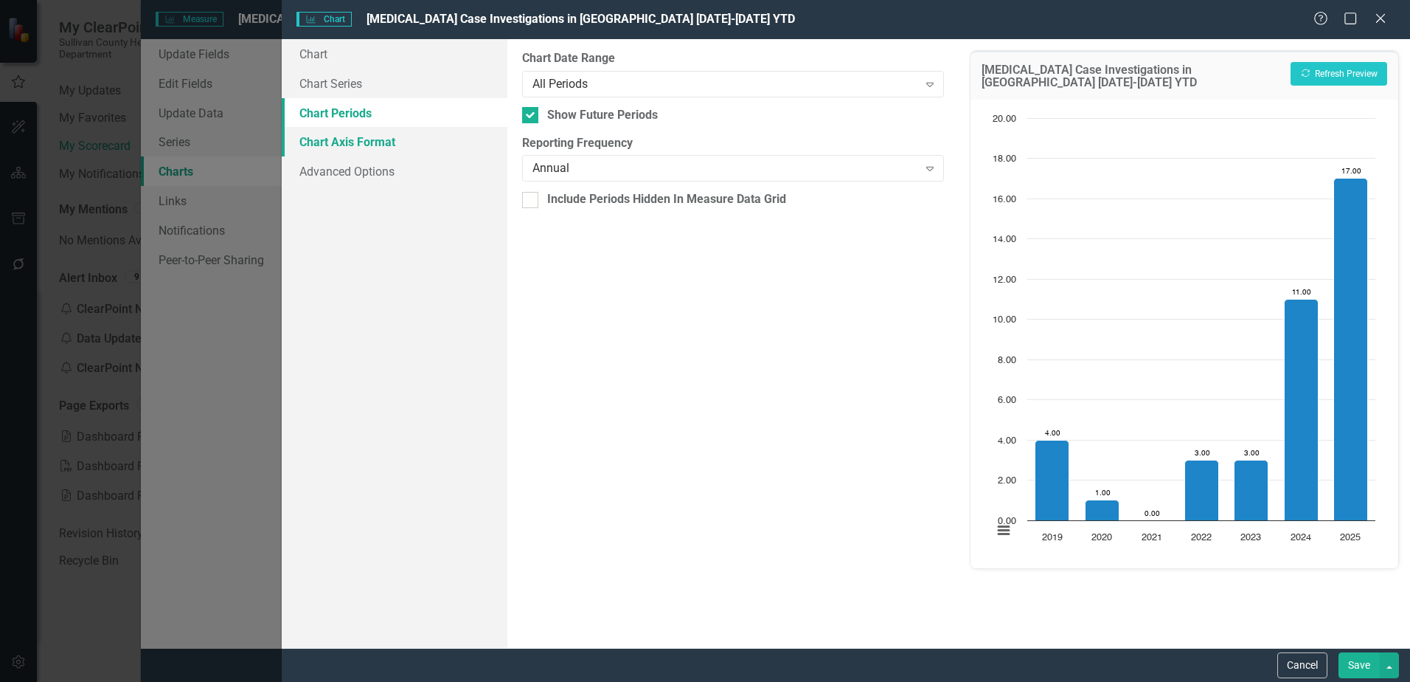
click at [347, 140] on link "Chart Axis Format" at bounding box center [395, 142] width 226 height 30
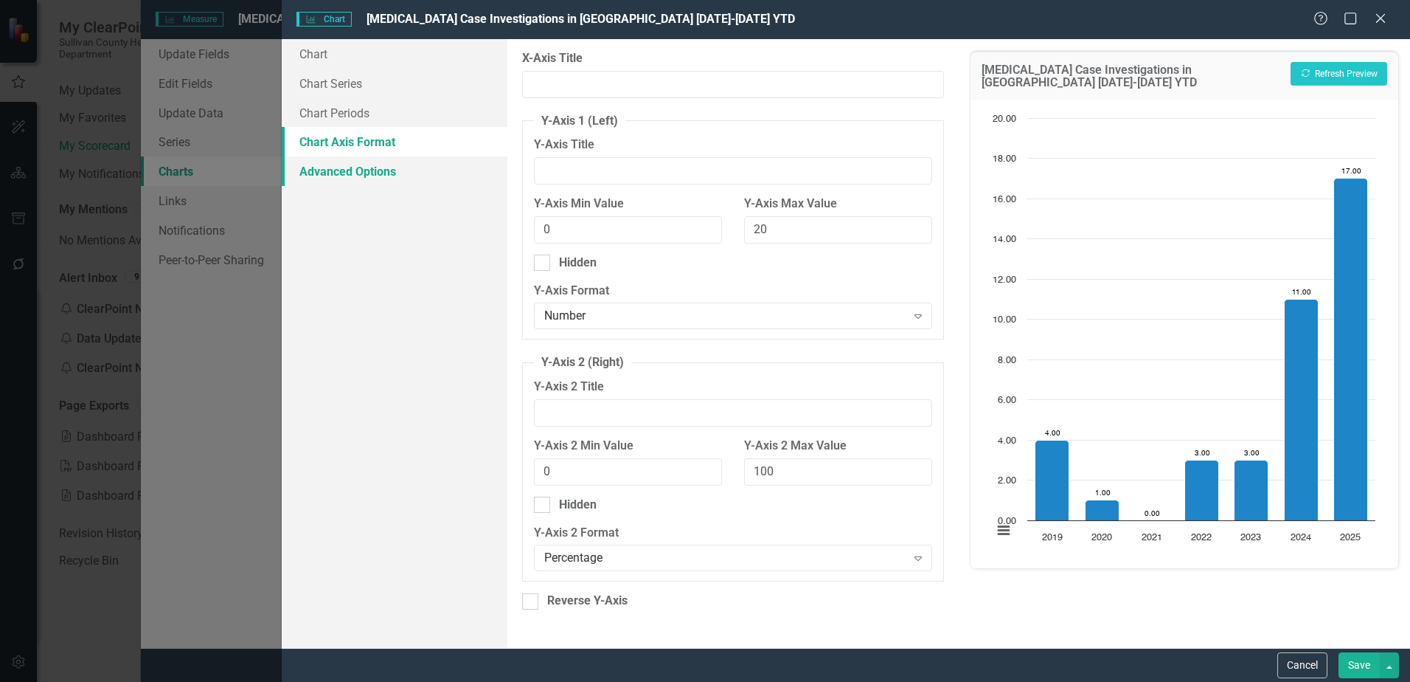
click at [350, 168] on link "Advanced Options" at bounding box center [395, 171] width 226 height 30
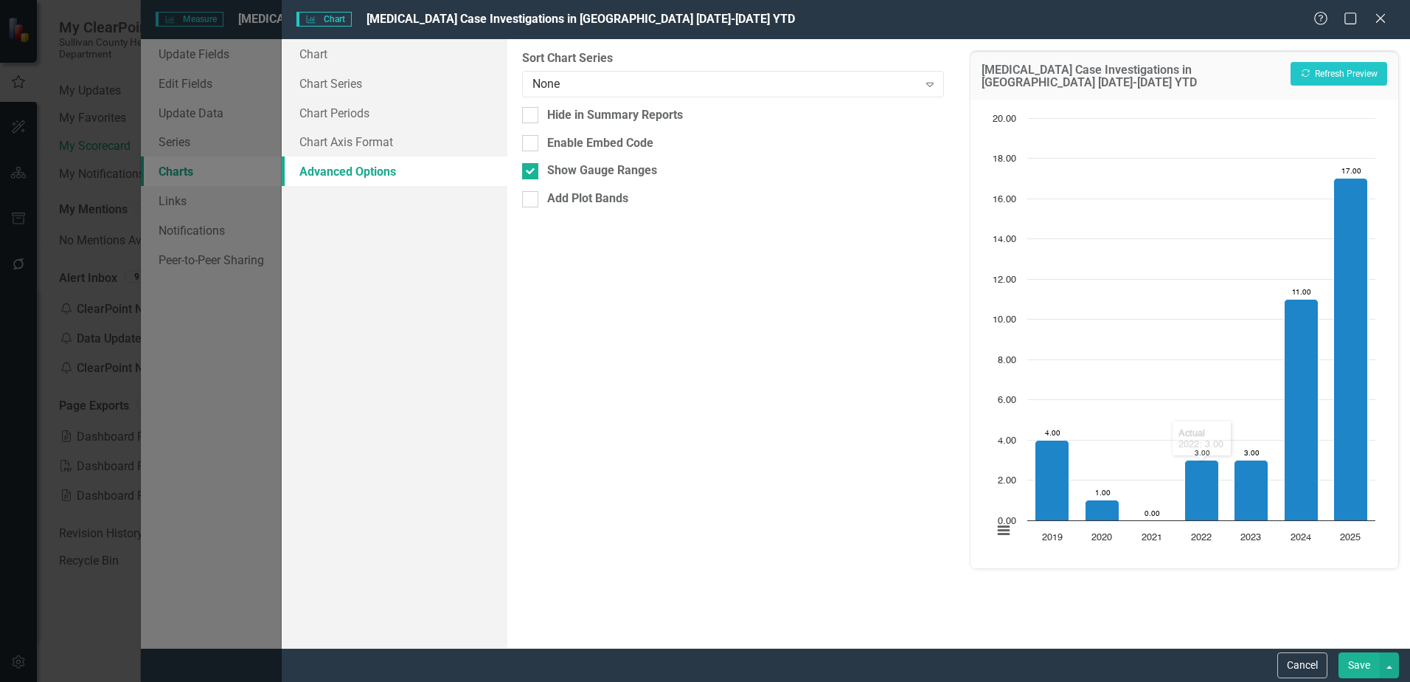
click at [1354, 650] on div "Cancel Save" at bounding box center [846, 665] width 1129 height 34
click at [1358, 665] on button "Save" at bounding box center [1359, 665] width 41 height 26
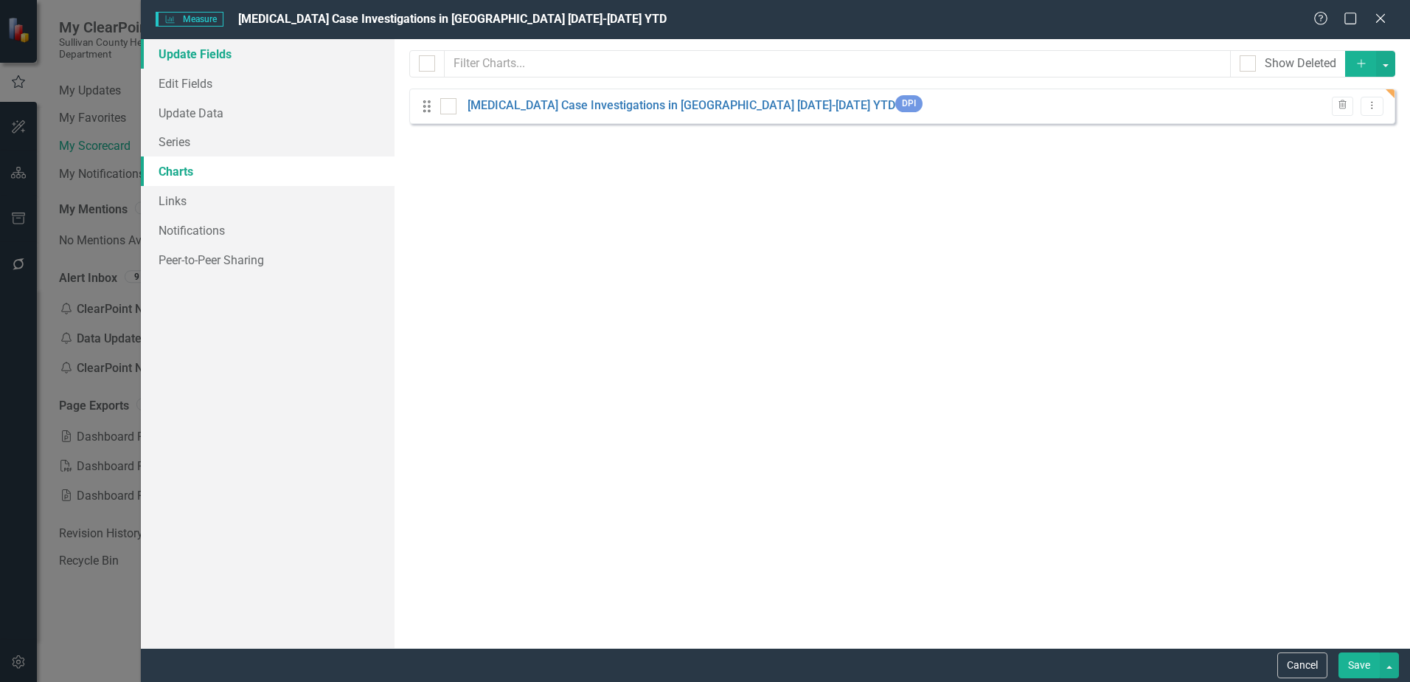
click at [195, 49] on link "Update Fields" at bounding box center [268, 54] width 254 height 30
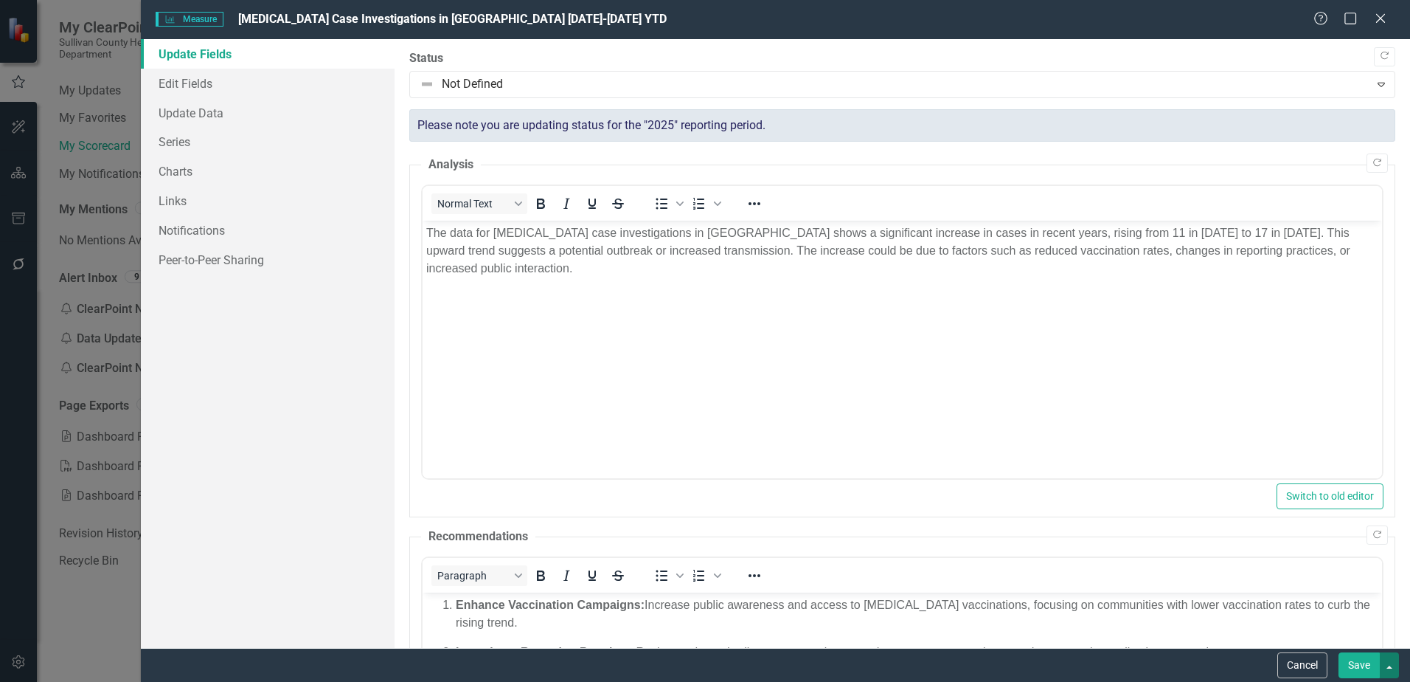
click at [1380, 669] on button "button" at bounding box center [1389, 665] width 19 height 26
click at [1360, 666] on button "Save" at bounding box center [1359, 665] width 41 height 26
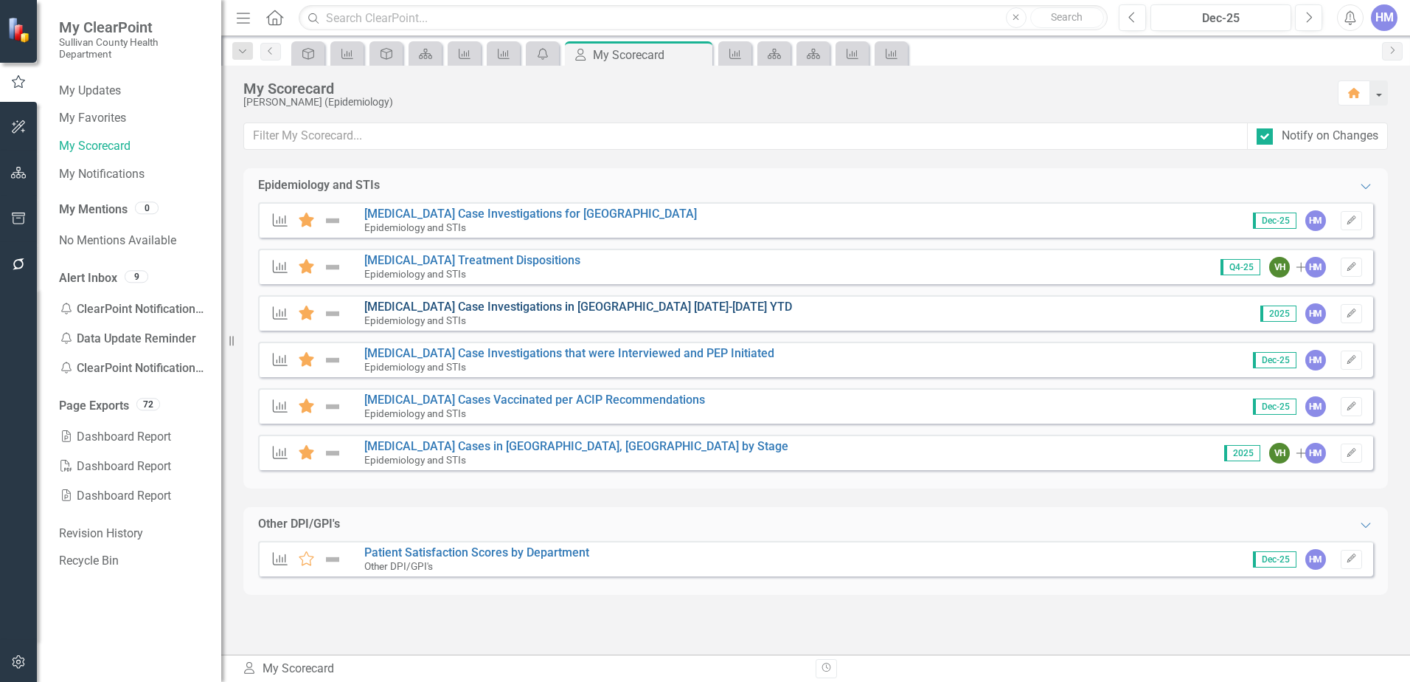
click at [446, 307] on link "[MEDICAL_DATA] Case Investigations in [GEOGRAPHIC_DATA] [DATE]-[DATE] YTD" at bounding box center [578, 307] width 428 height 14
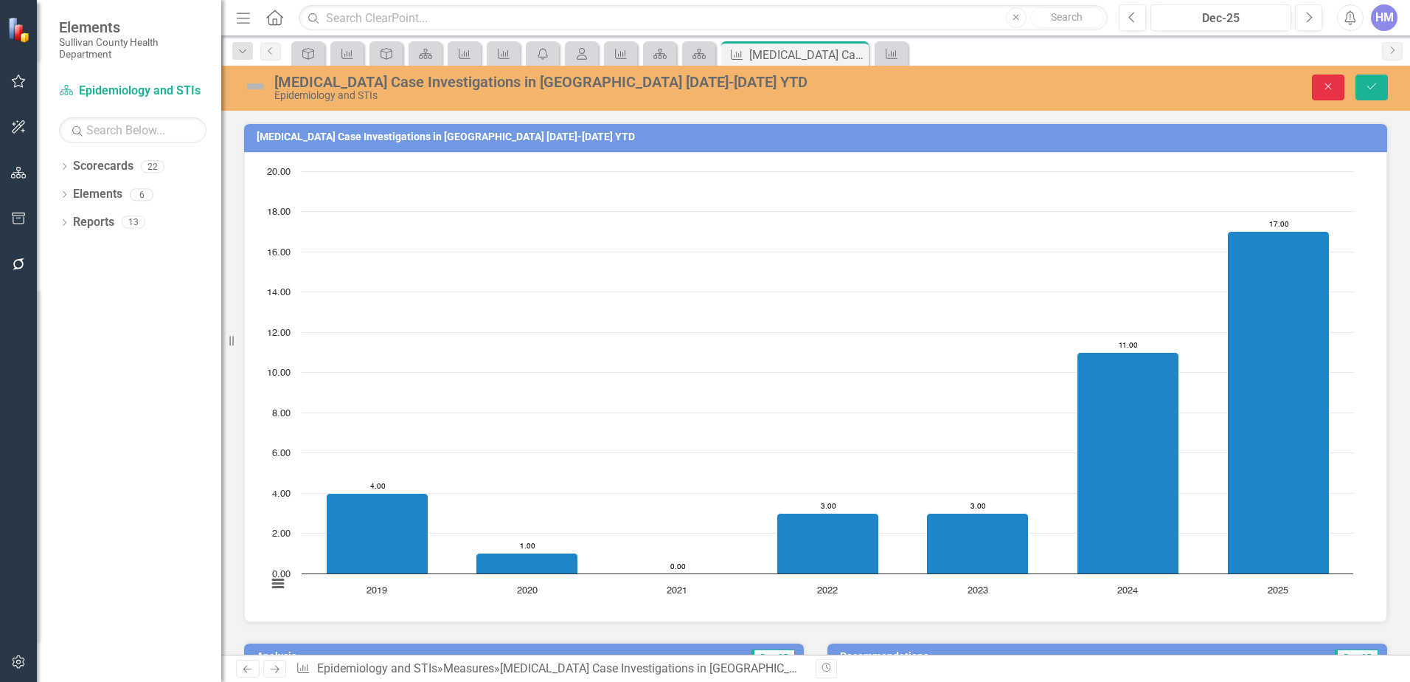
click at [1334, 93] on button "Close" at bounding box center [1328, 88] width 32 height 26
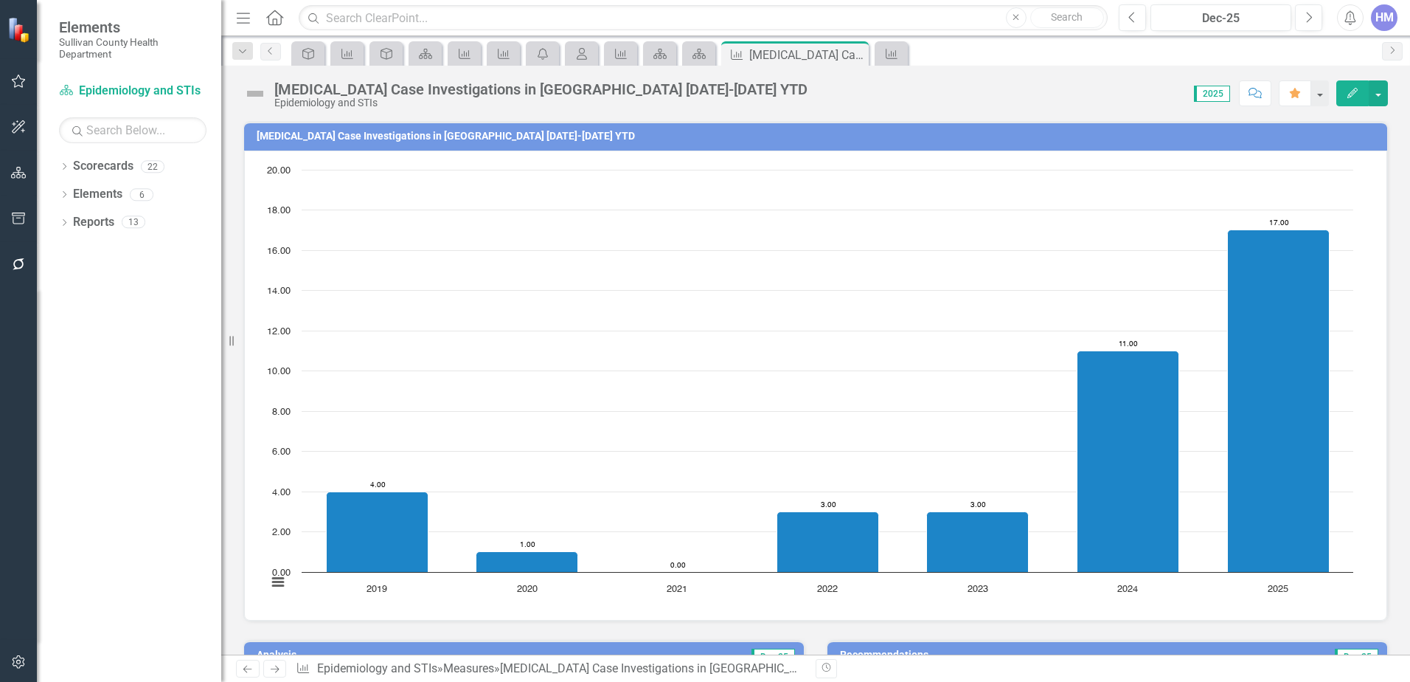
click at [21, 35] on img at bounding box center [20, 30] width 26 height 26
